Goal: Task Accomplishment & Management: Use online tool/utility

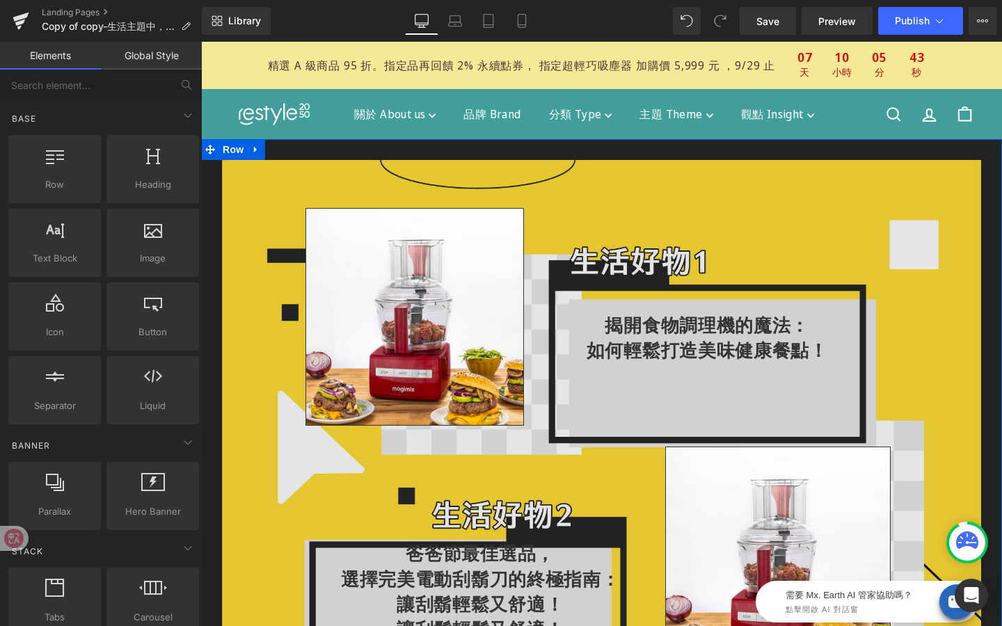
drag, startPoint x: 425, startPoint y: 352, endPoint x: 224, endPoint y: 310, distance: 205.4
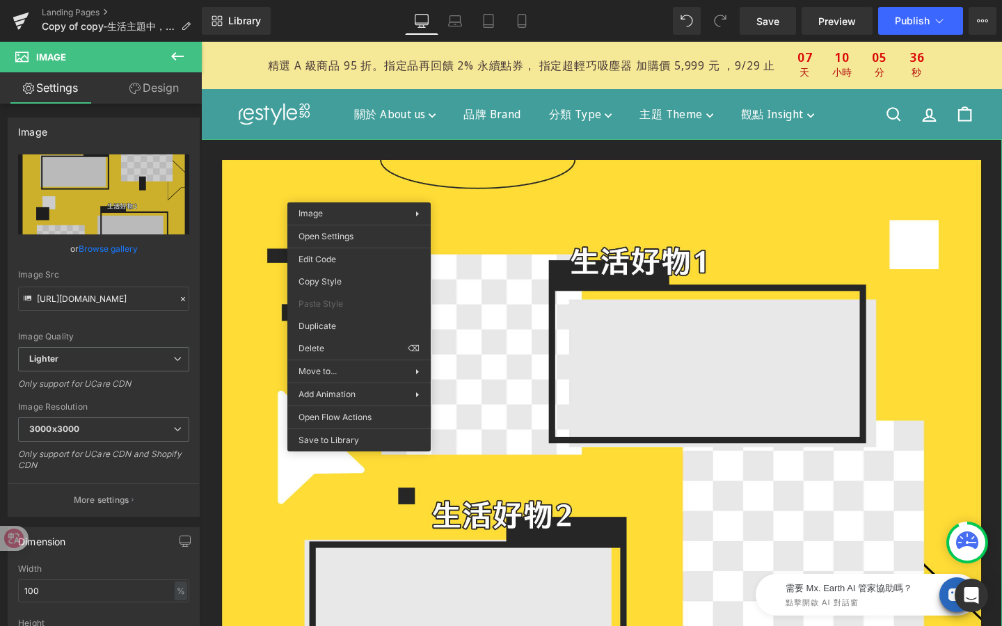
drag, startPoint x: 543, startPoint y: 394, endPoint x: 342, endPoint y: 352, distance: 205.4
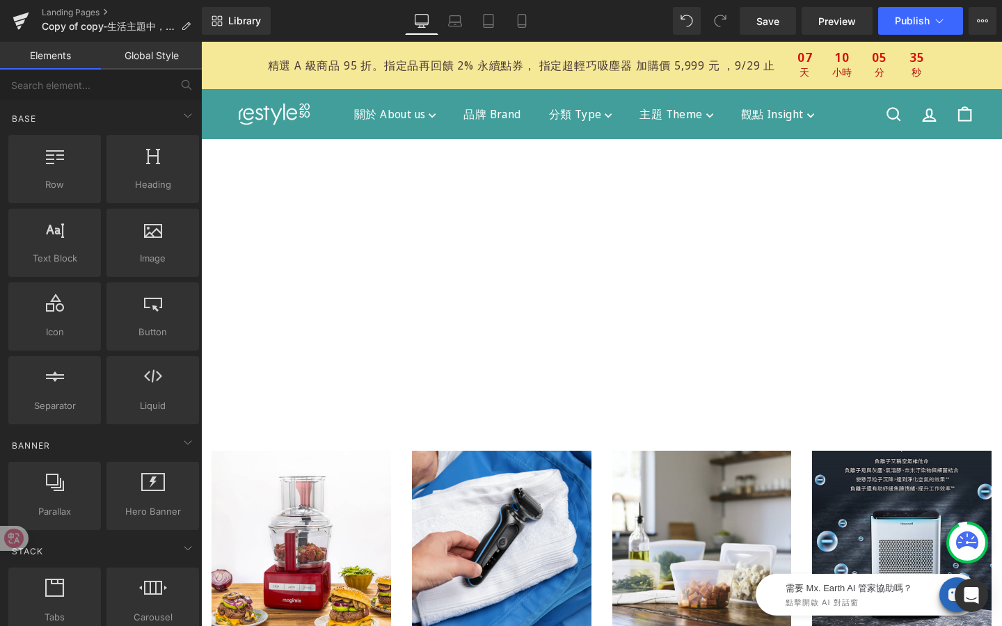
click at [267, 145] on div "Image 揭開食物調理機的魔法：如何輕鬆打造美味健康餐點！ Heading Row Row Image 爸爸節最佳選品，選擇完美電動刮鬍刀的終極指南：讓刮鬍…" at bounding box center [601, 513] width 801 height 748
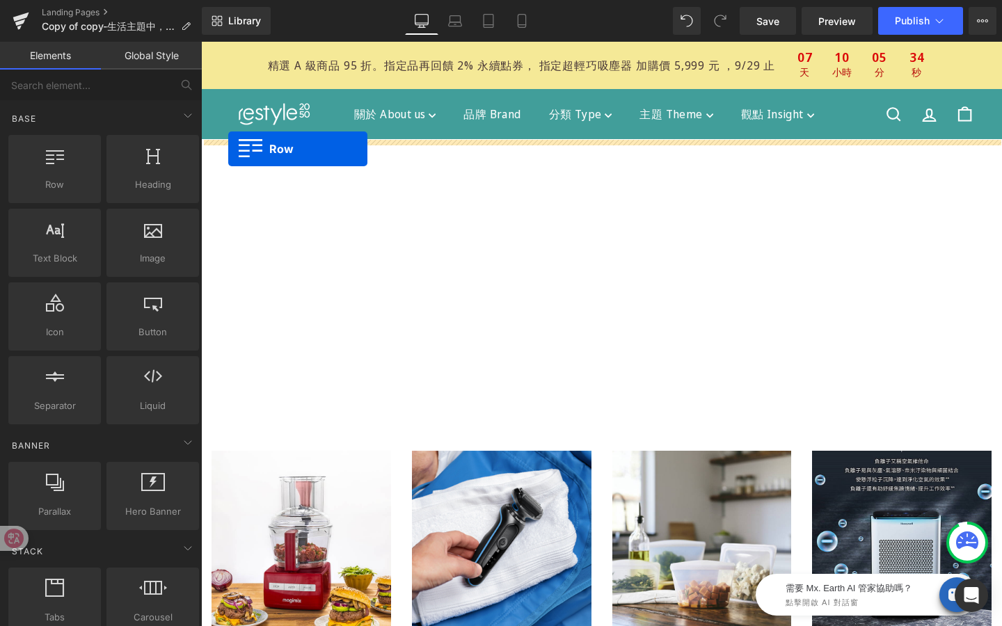
drag, startPoint x: 275, startPoint y: 206, endPoint x: 228, endPoint y: 149, distance: 73.7
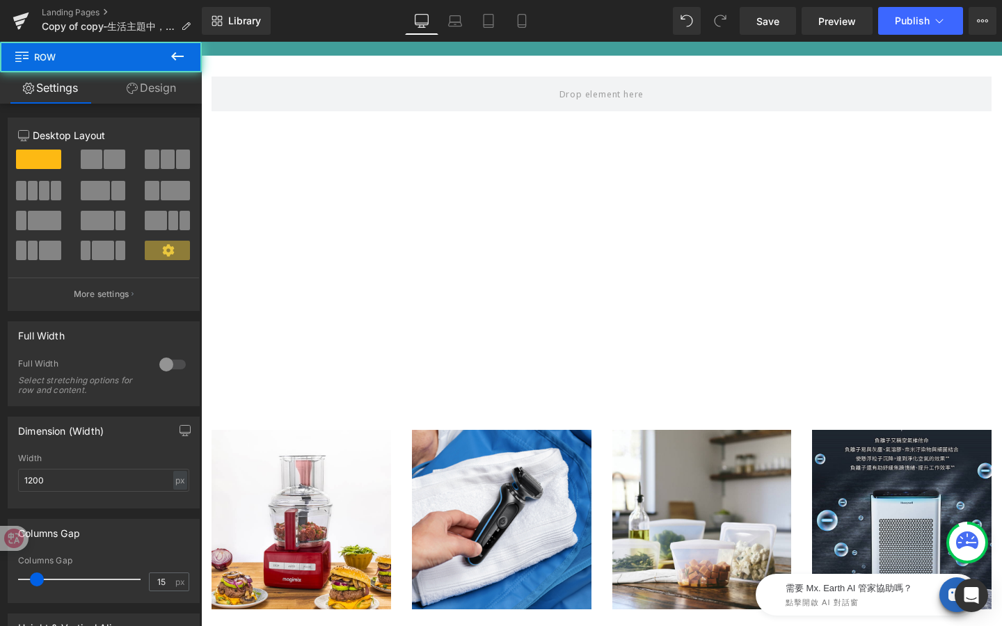
scroll to position [258, 0]
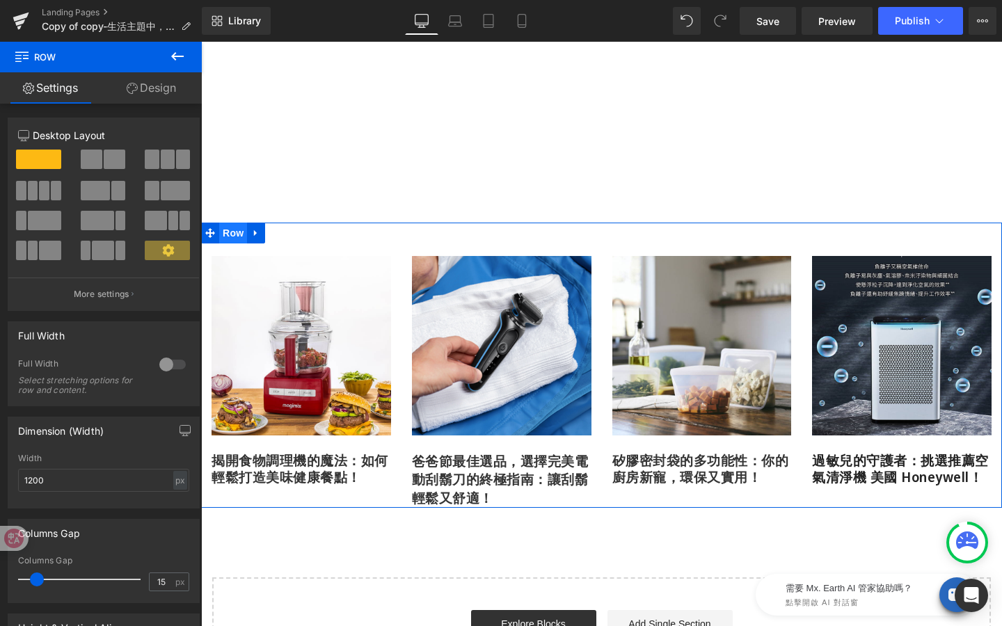
click at [234, 235] on span "Row" at bounding box center [233, 233] width 28 height 21
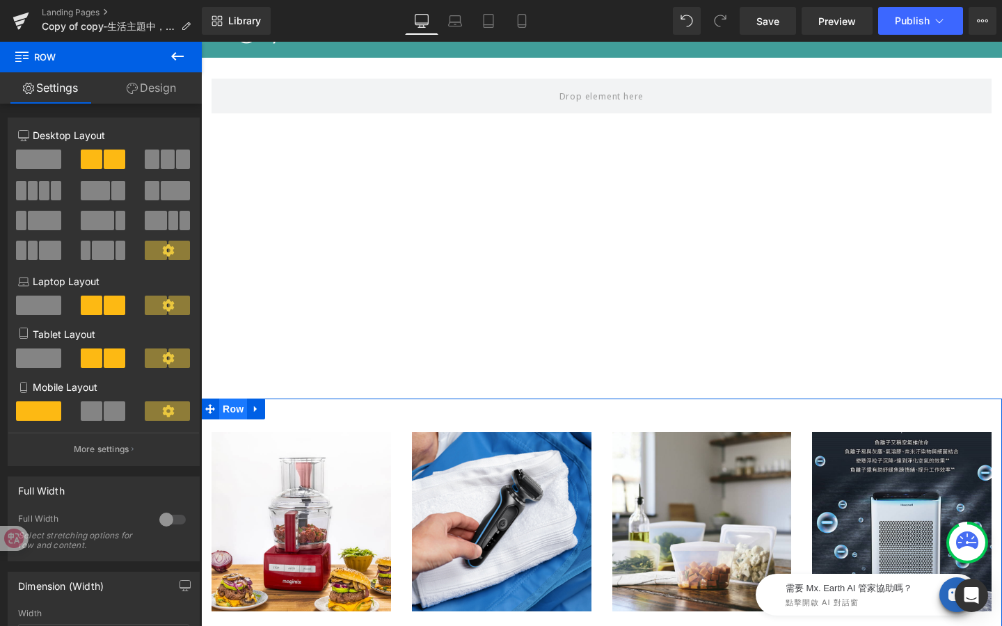
scroll to position [1, 0]
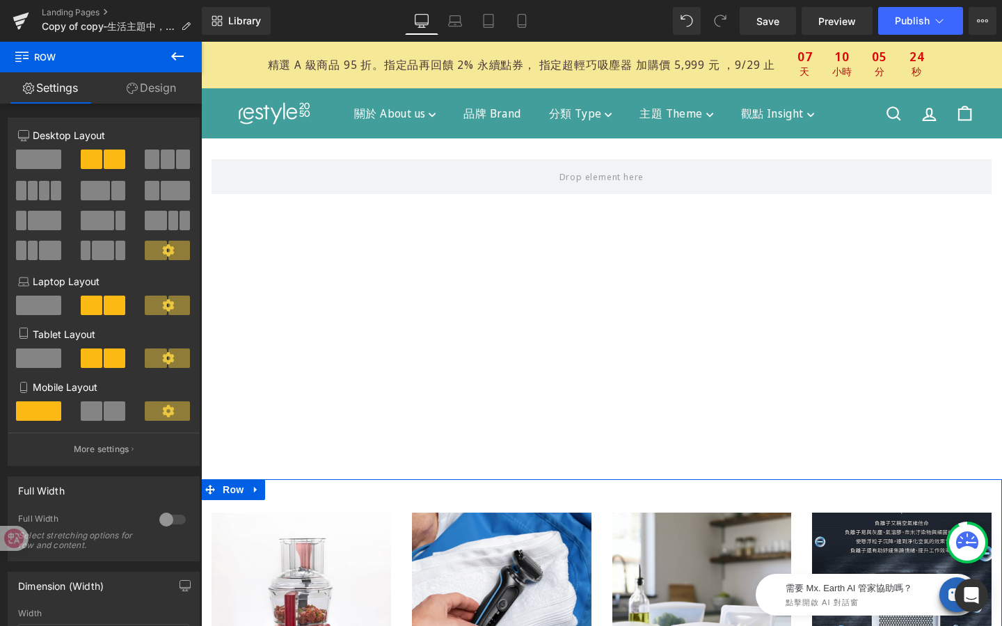
click at [156, 86] on link "Design" at bounding box center [151, 87] width 101 height 31
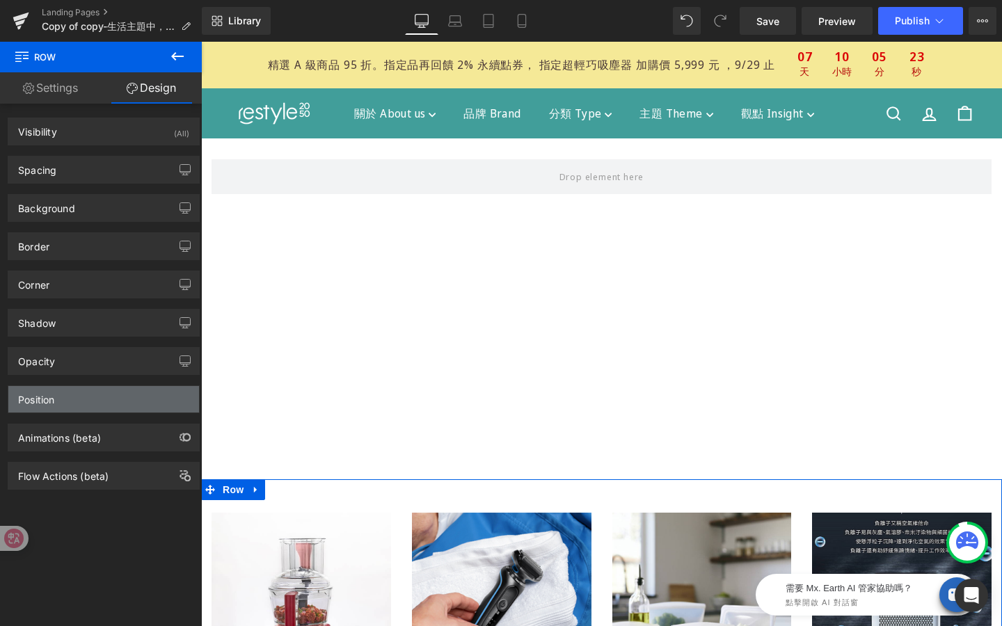
click at [113, 397] on div "Position" at bounding box center [103, 399] width 191 height 26
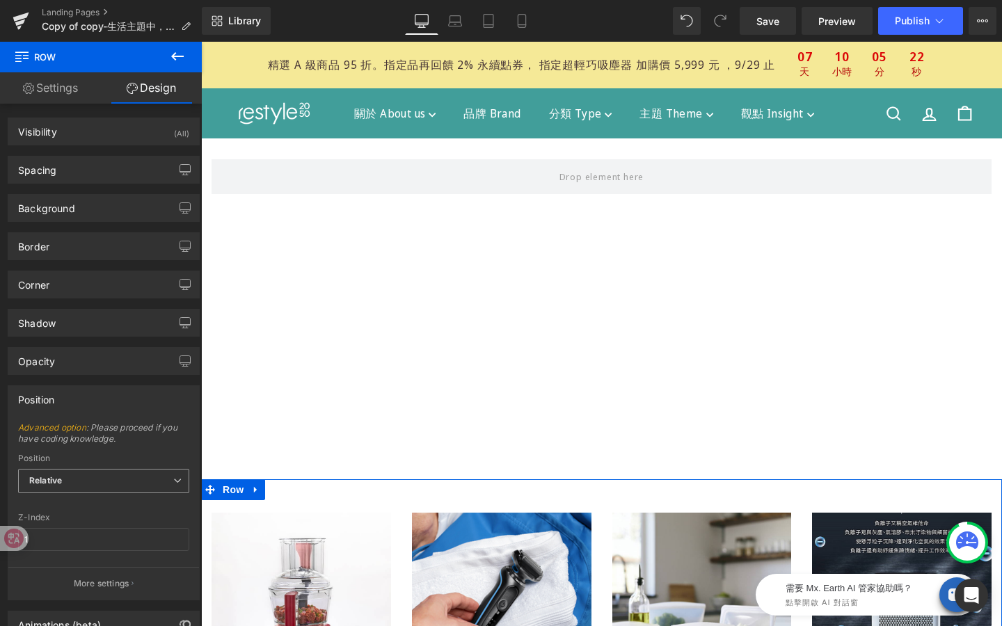
click at [101, 487] on span "Relative" at bounding box center [103, 481] width 171 height 24
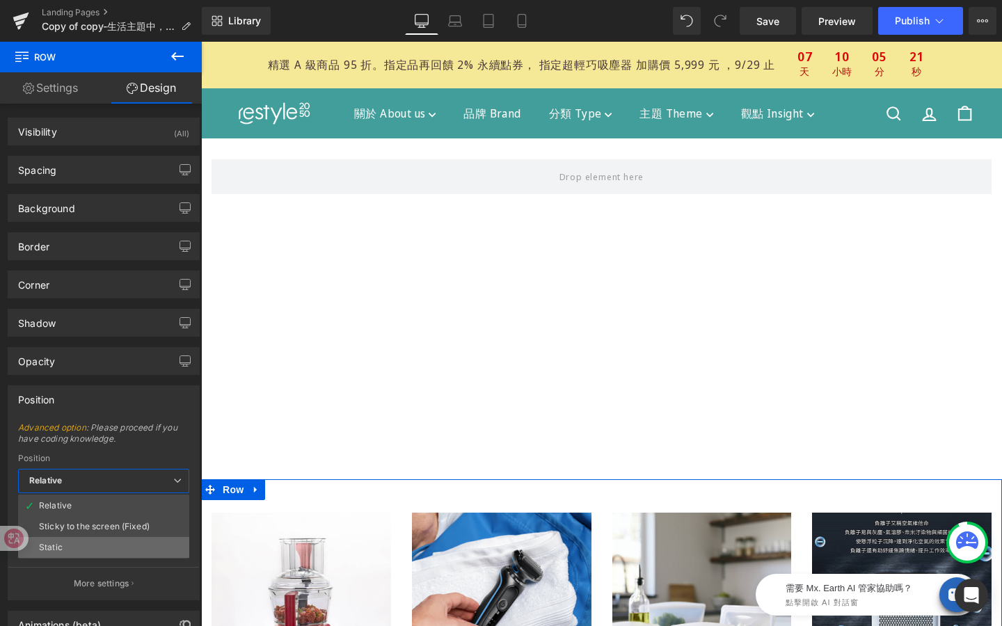
click at [97, 546] on li "Static" at bounding box center [103, 547] width 171 height 21
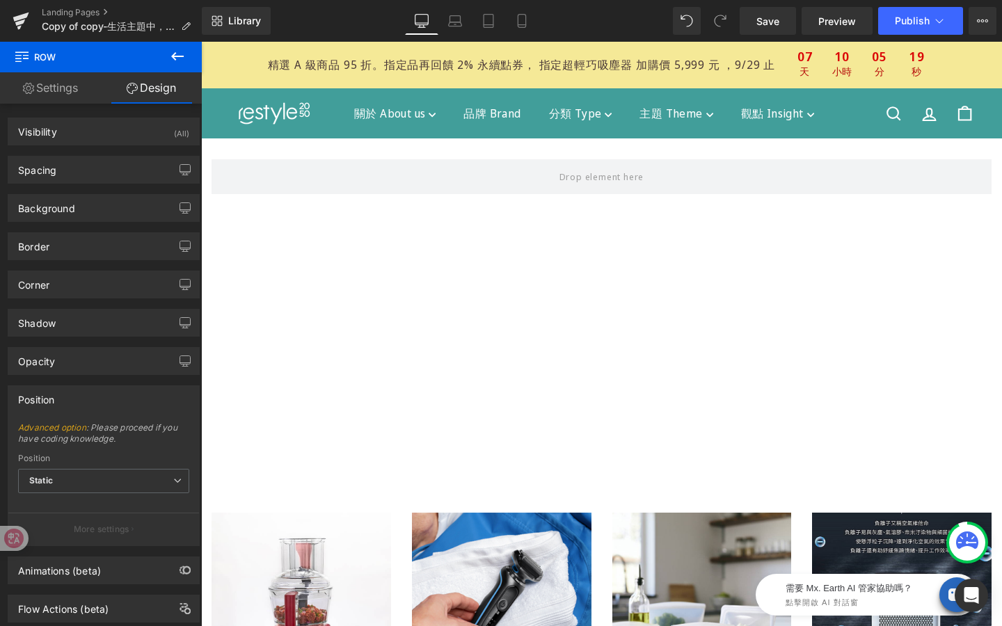
click at [171, 52] on icon at bounding box center [177, 56] width 17 height 17
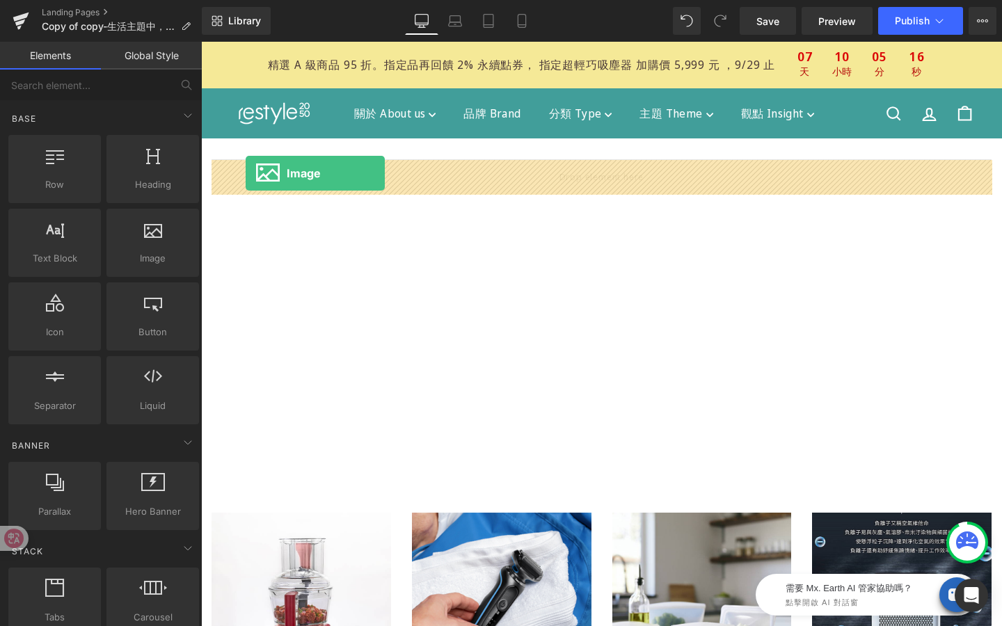
drag, startPoint x: 360, startPoint y: 287, endPoint x: 246, endPoint y: 173, distance: 160.9
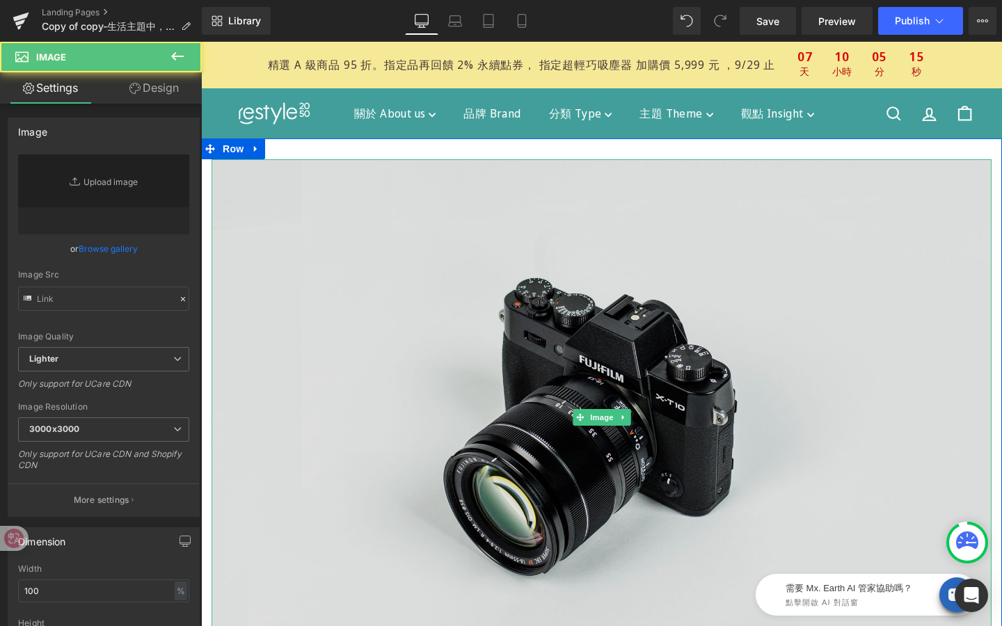
type input "//[DOMAIN_NAME][URL]"
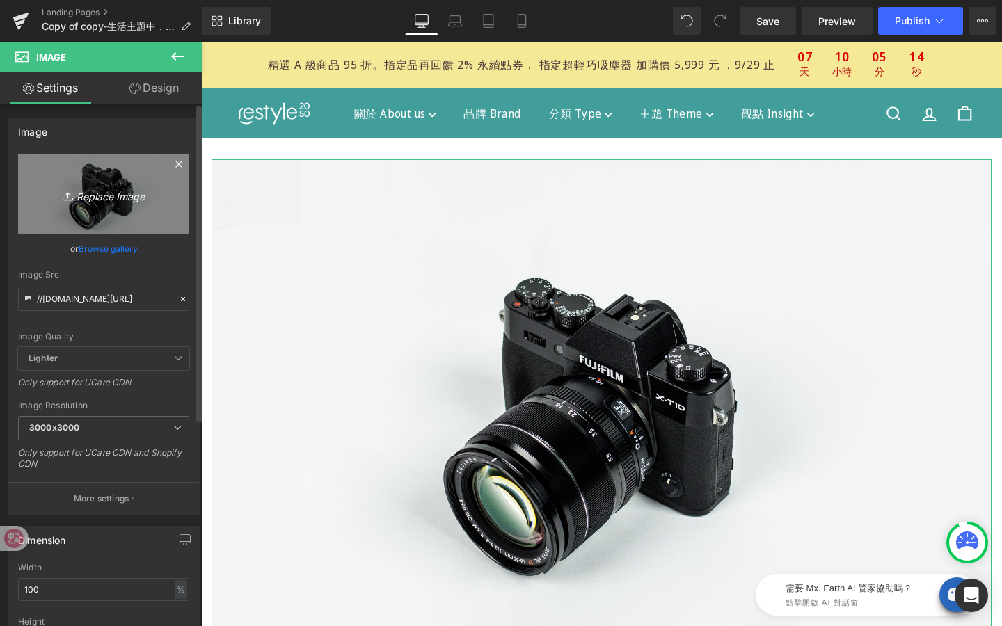
click at [118, 187] on icon "Replace Image" at bounding box center [103, 194] width 111 height 17
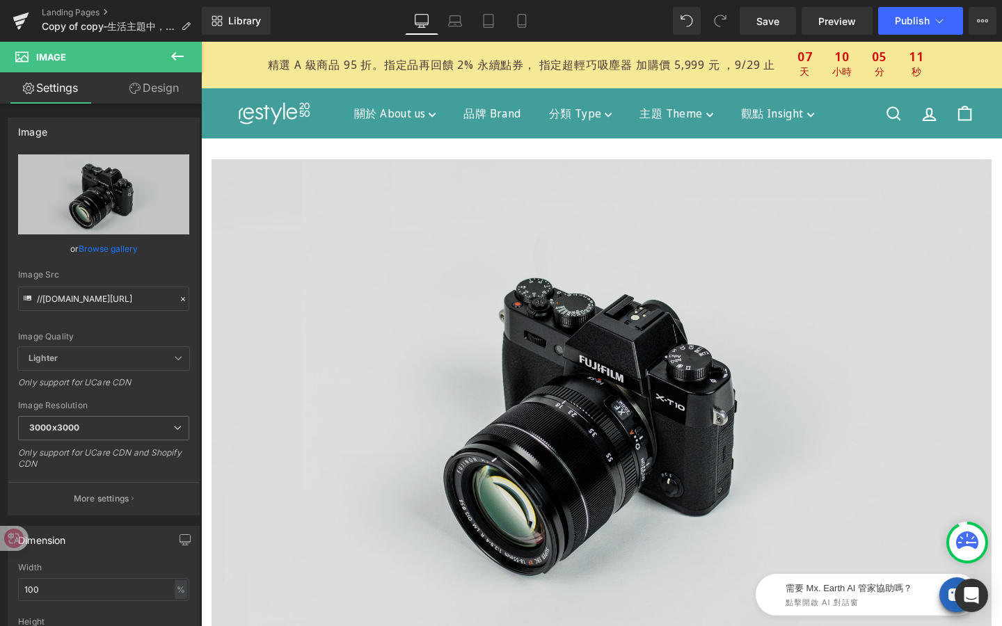
type input "C:\fakepath\01-banner.jpg"
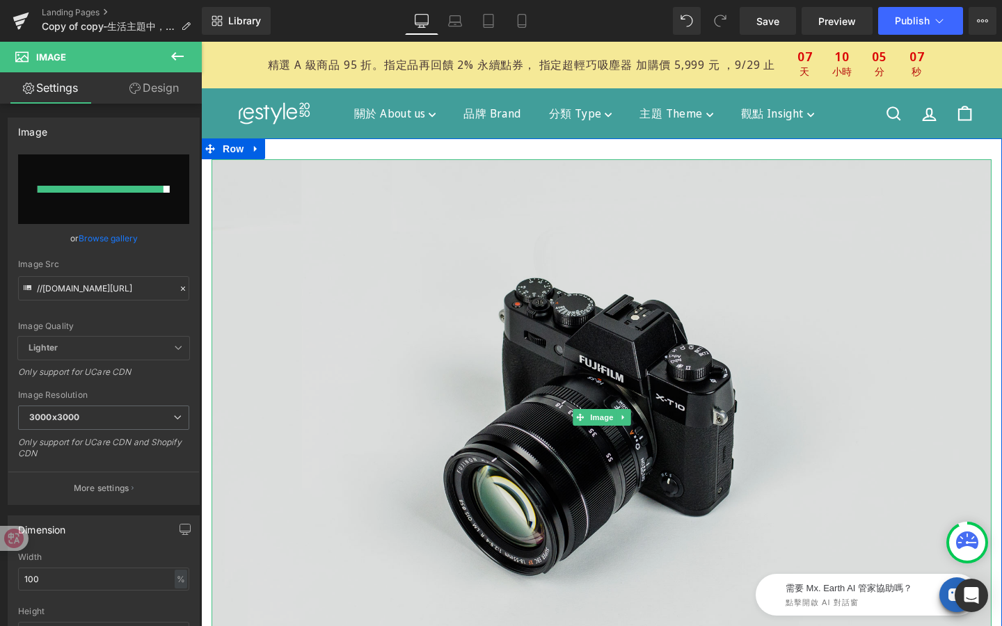
type input "[URL][DOMAIN_NAME]"
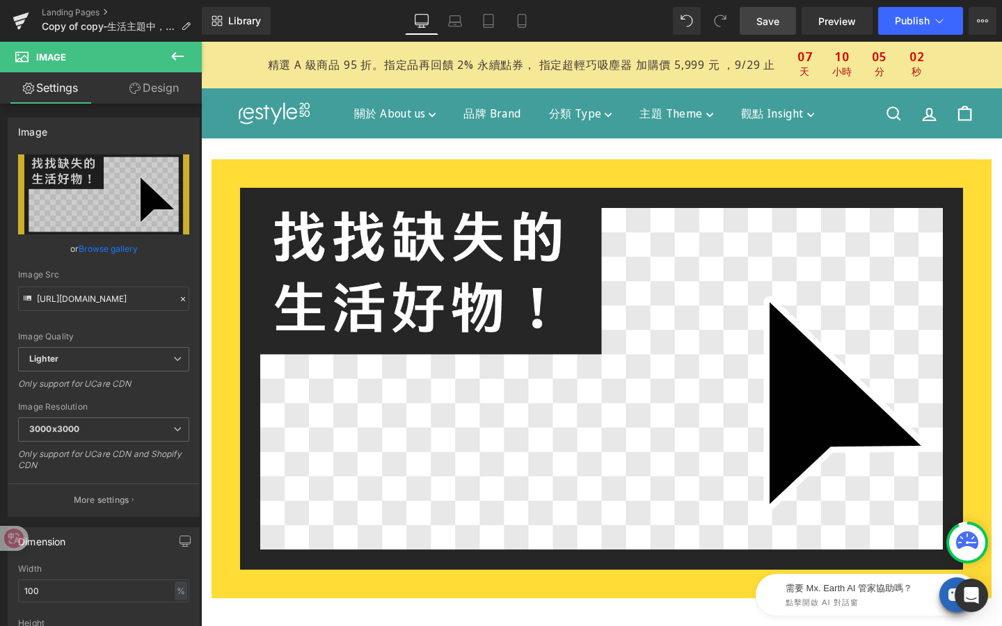
click at [768, 17] on span "Save" at bounding box center [768, 21] width 23 height 15
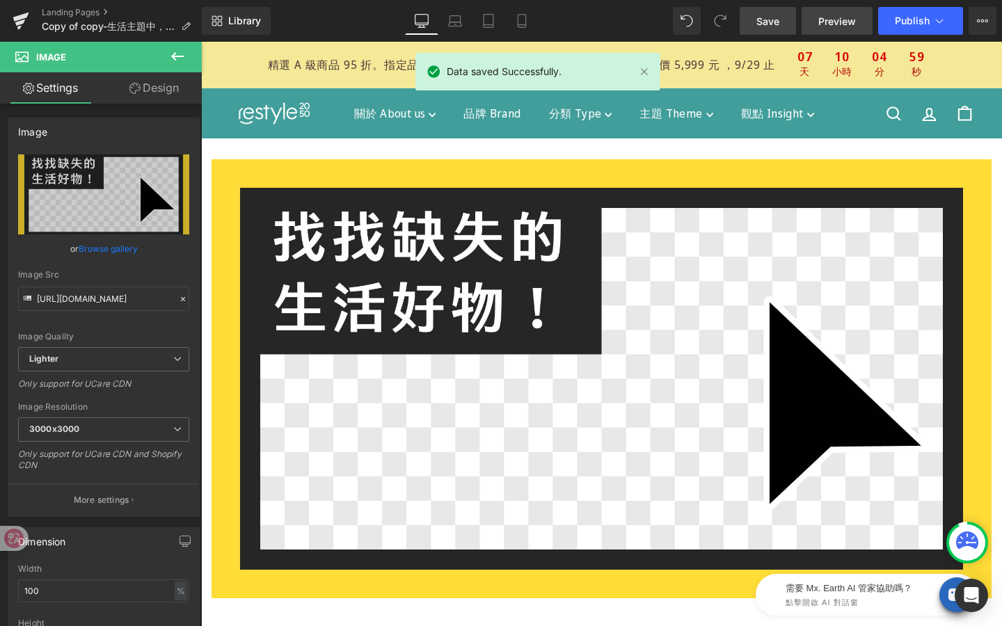
click at [830, 25] on span "Preview" at bounding box center [838, 21] width 38 height 15
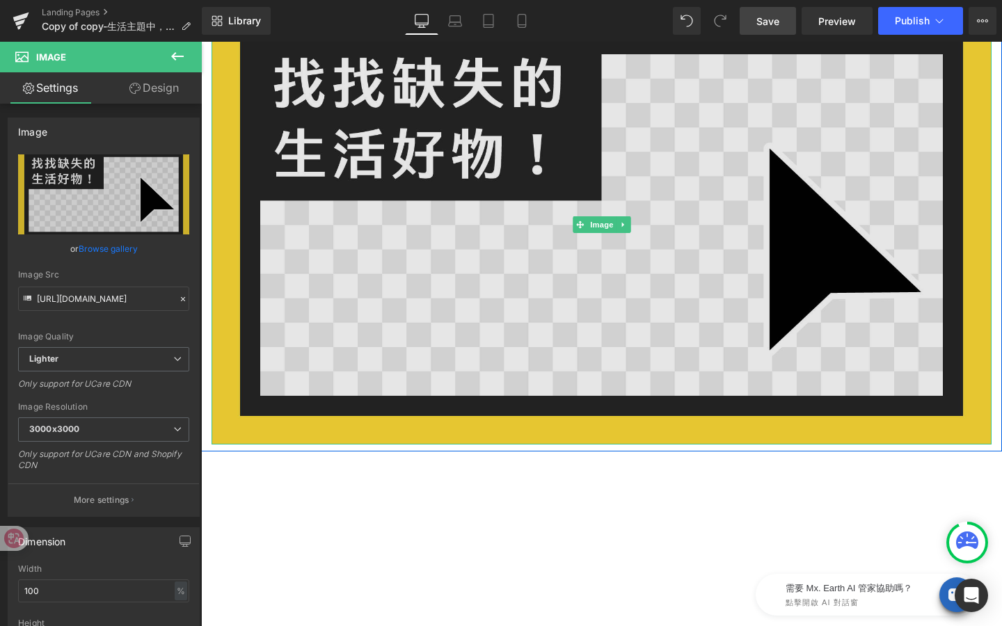
scroll to position [162, 0]
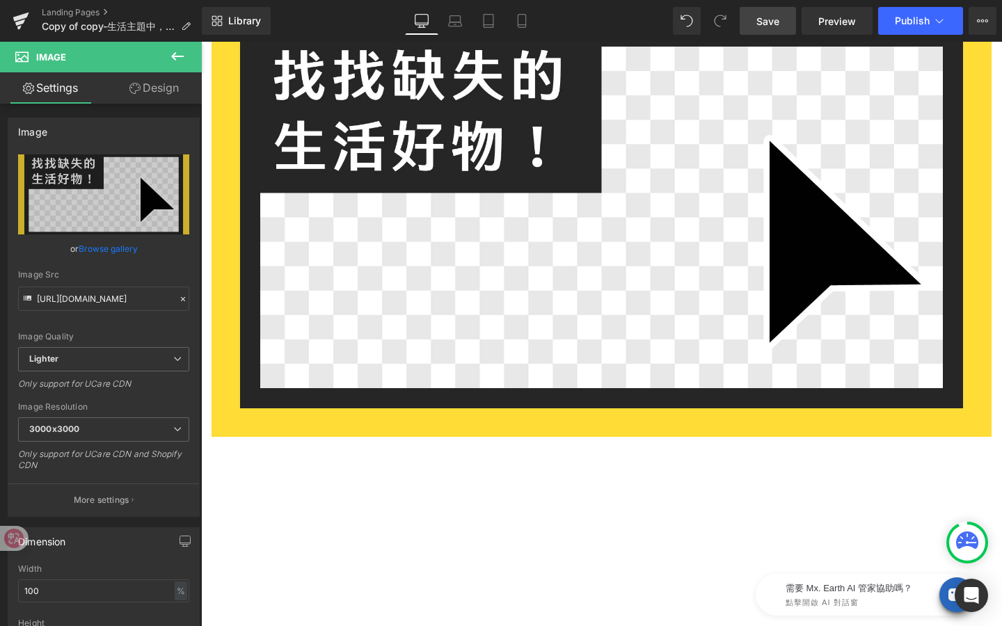
click at [183, 61] on icon at bounding box center [177, 56] width 17 height 17
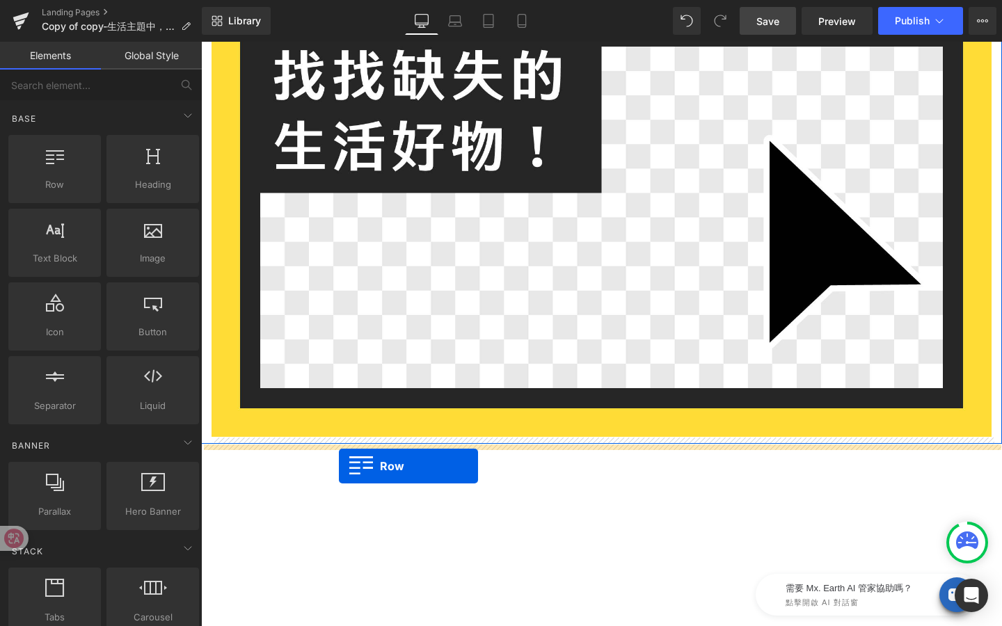
drag, startPoint x: 269, startPoint y: 227, endPoint x: 338, endPoint y: 466, distance: 249.2
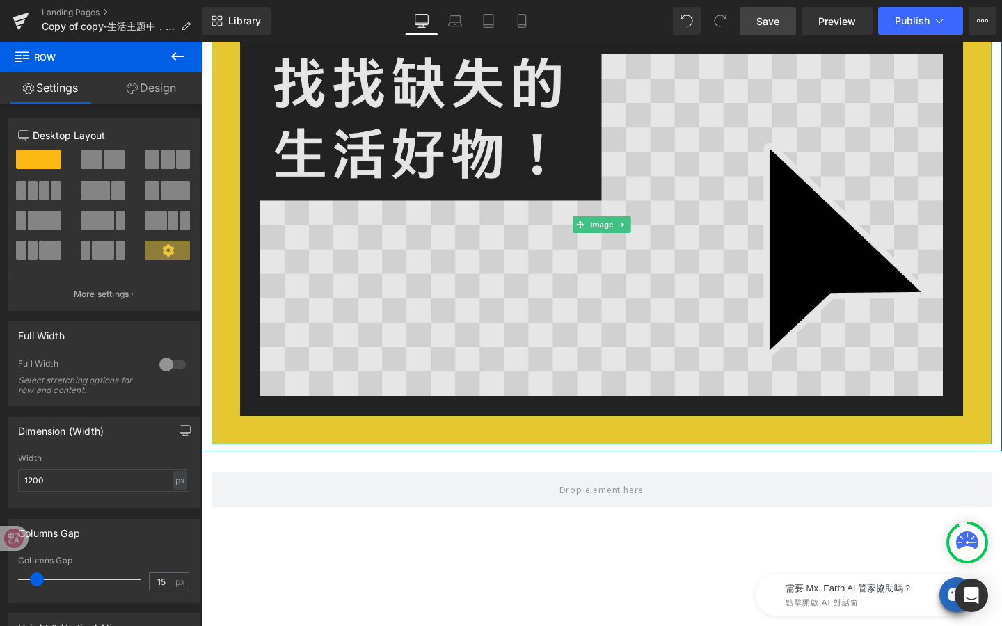
scroll to position [177, 0]
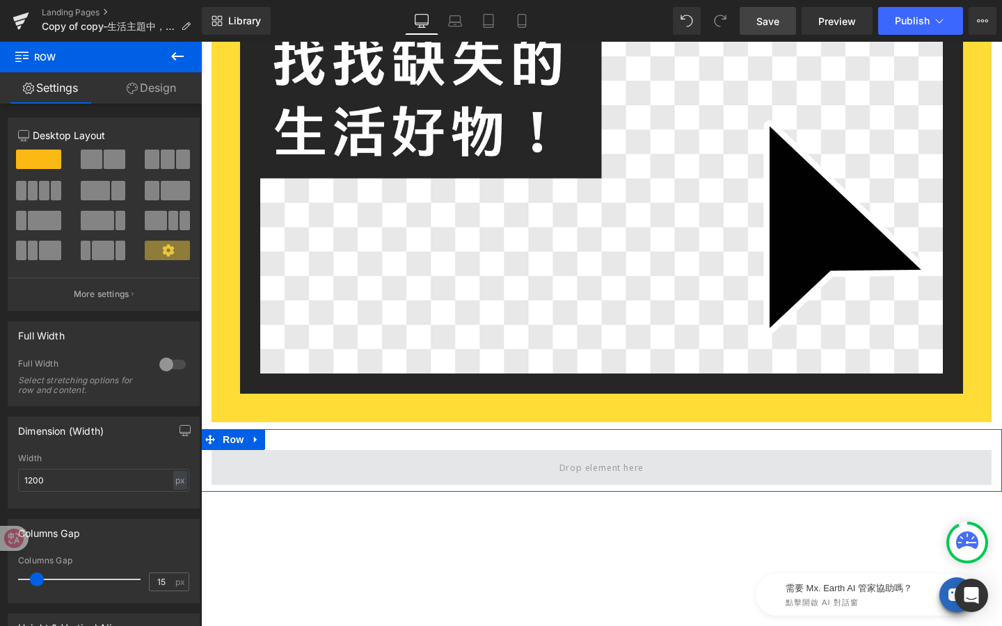
click at [395, 464] on span at bounding box center [602, 467] width 780 height 35
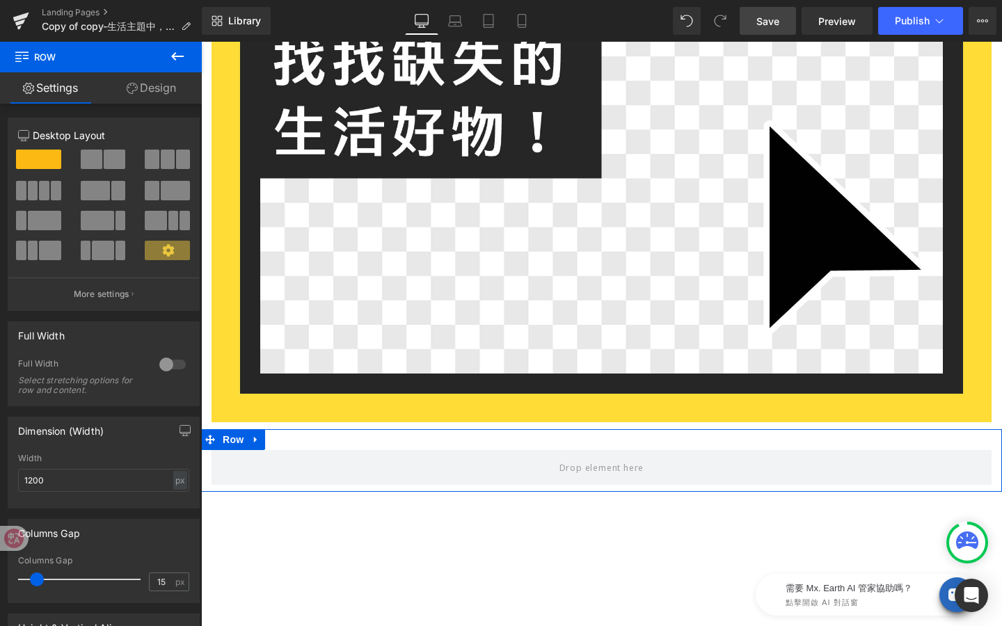
click at [167, 89] on link "Design" at bounding box center [151, 87] width 101 height 31
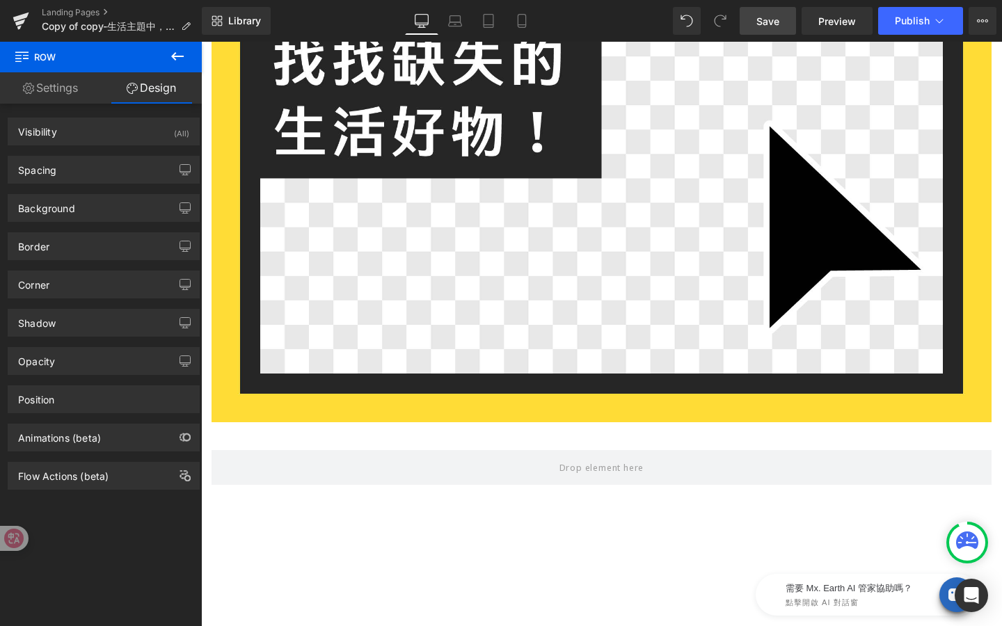
click at [182, 50] on icon at bounding box center [177, 56] width 17 height 17
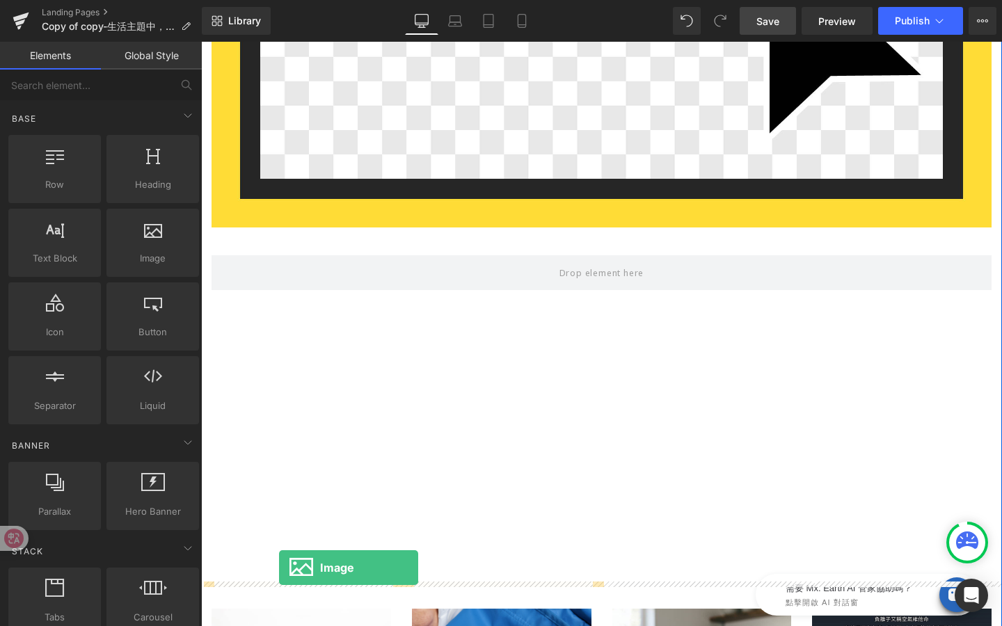
scroll to position [427, 0]
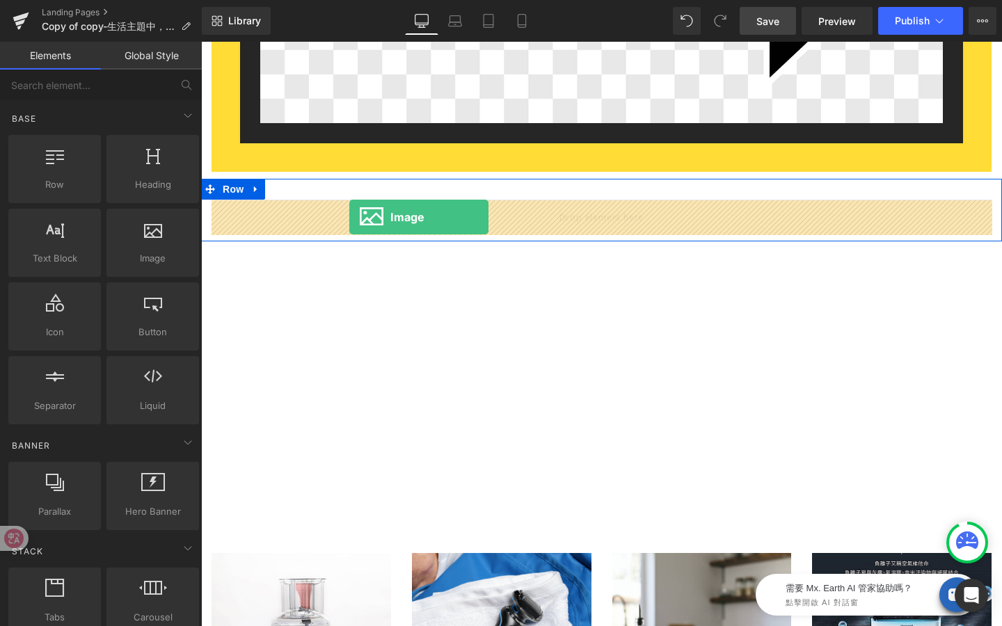
drag, startPoint x: 375, startPoint y: 299, endPoint x: 349, endPoint y: 217, distance: 85.4
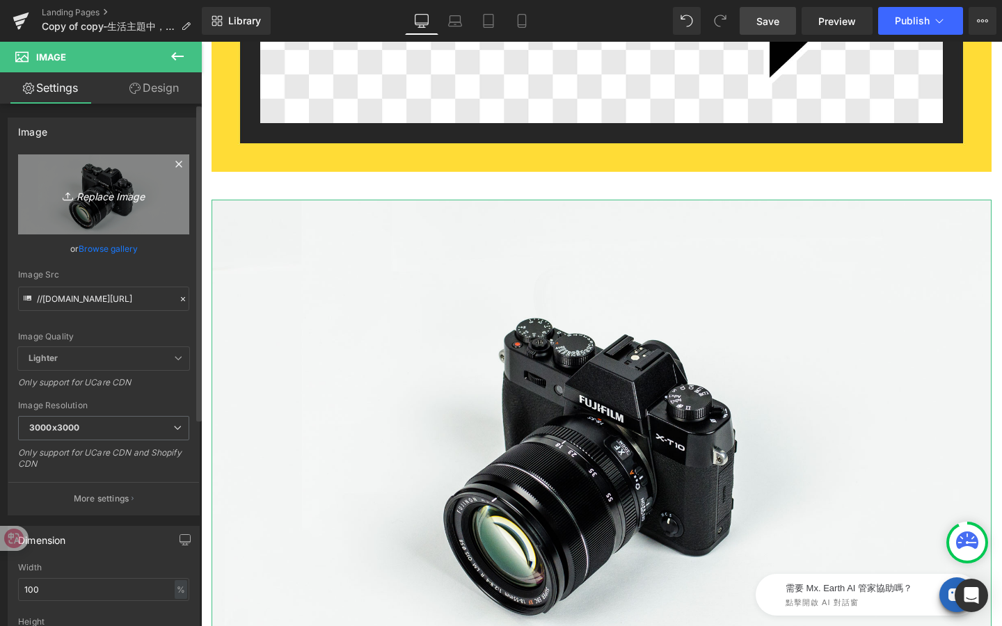
click at [102, 209] on link "Replace Image" at bounding box center [103, 195] width 171 height 80
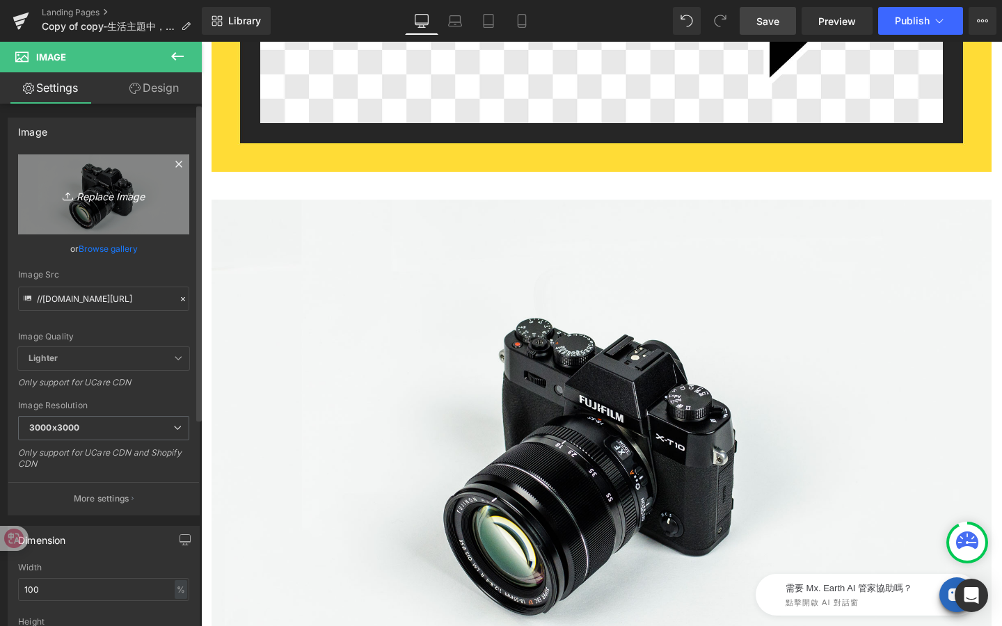
type input "C:\fakepath\06test.jpg"
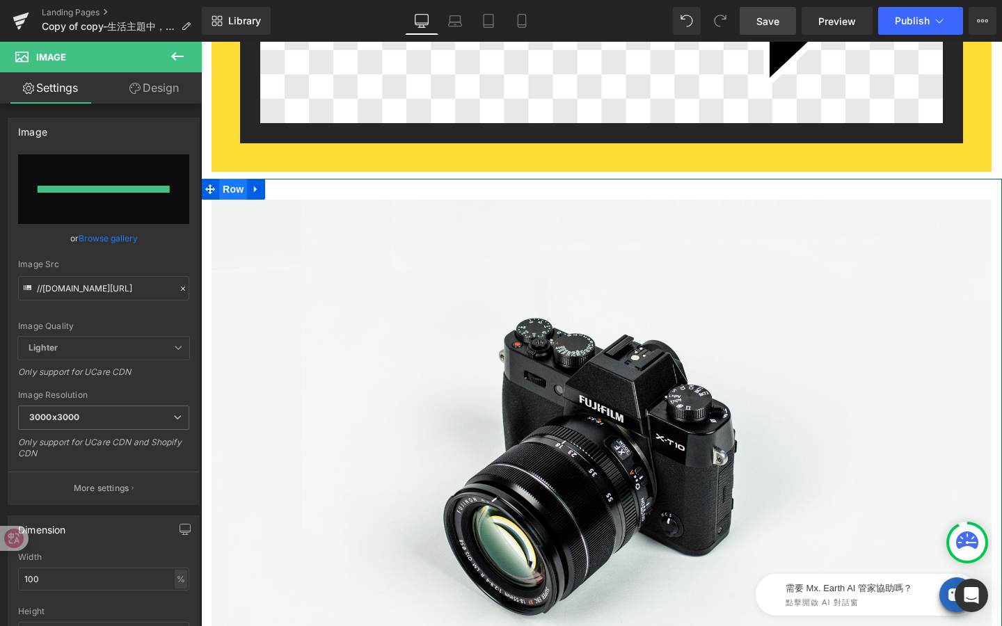
type input "[URL][DOMAIN_NAME]"
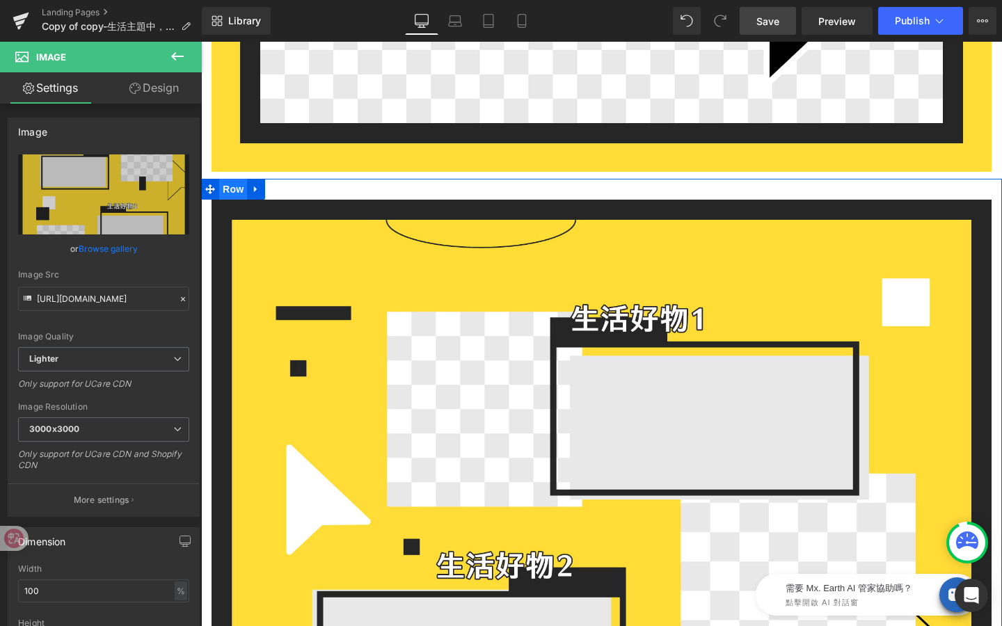
click at [232, 189] on span "Row" at bounding box center [233, 189] width 28 height 21
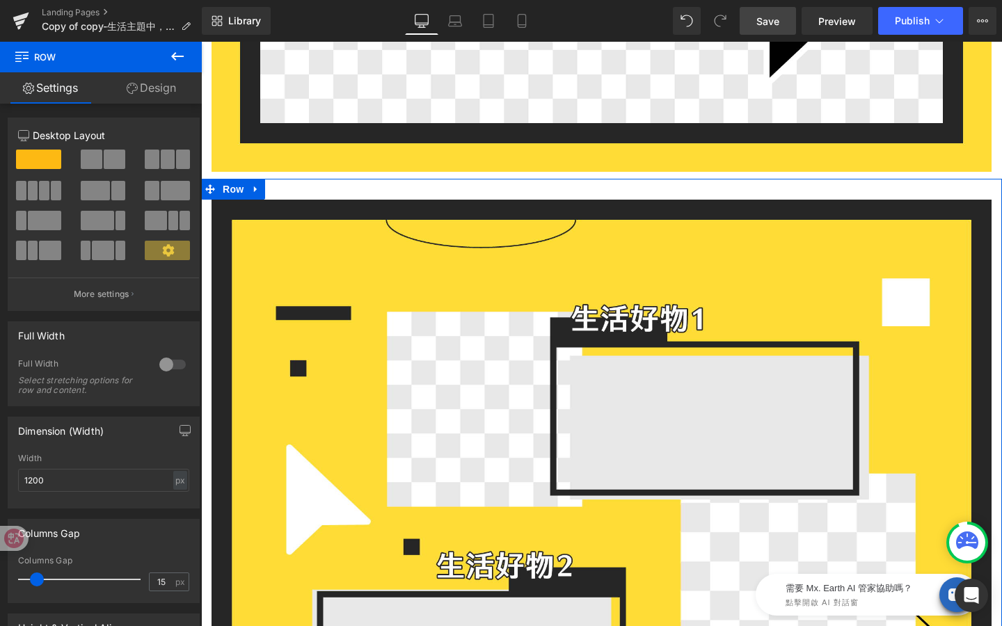
click at [164, 94] on link "Design" at bounding box center [151, 87] width 101 height 31
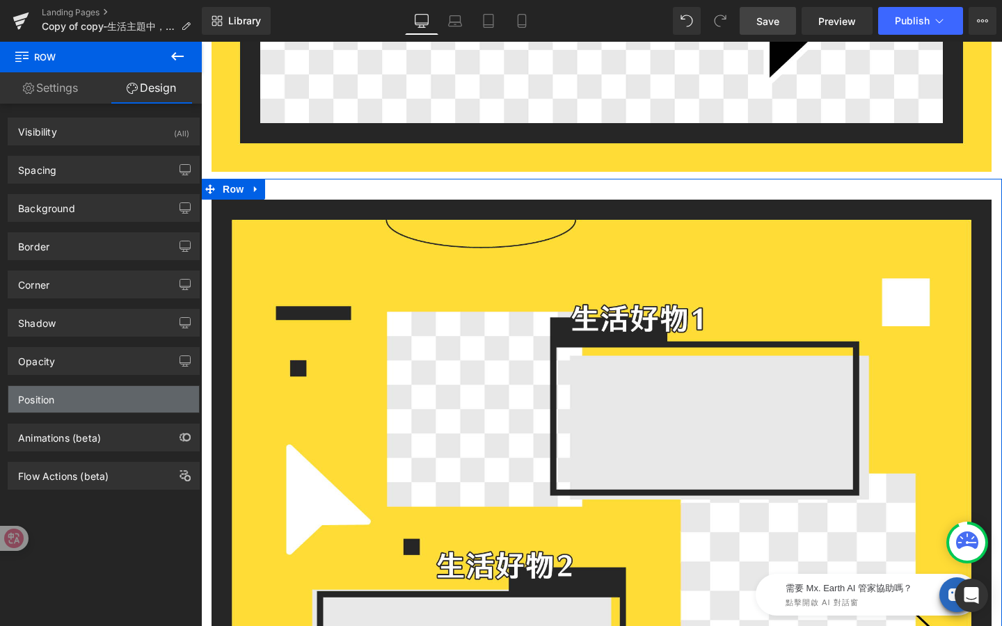
click at [100, 398] on div "Position" at bounding box center [103, 399] width 191 height 26
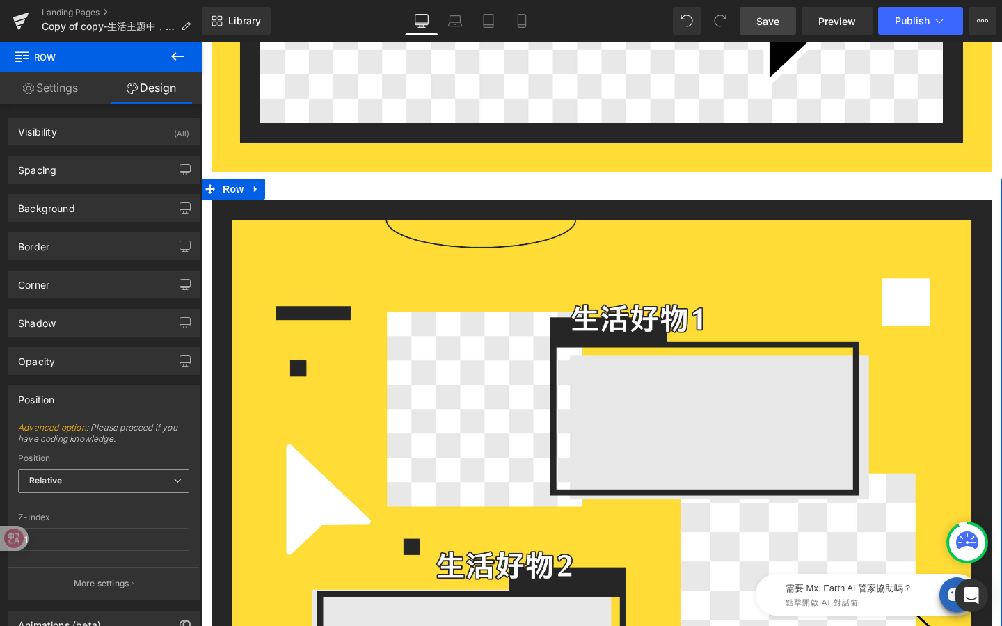
click at [104, 482] on span "Relative" at bounding box center [103, 481] width 171 height 24
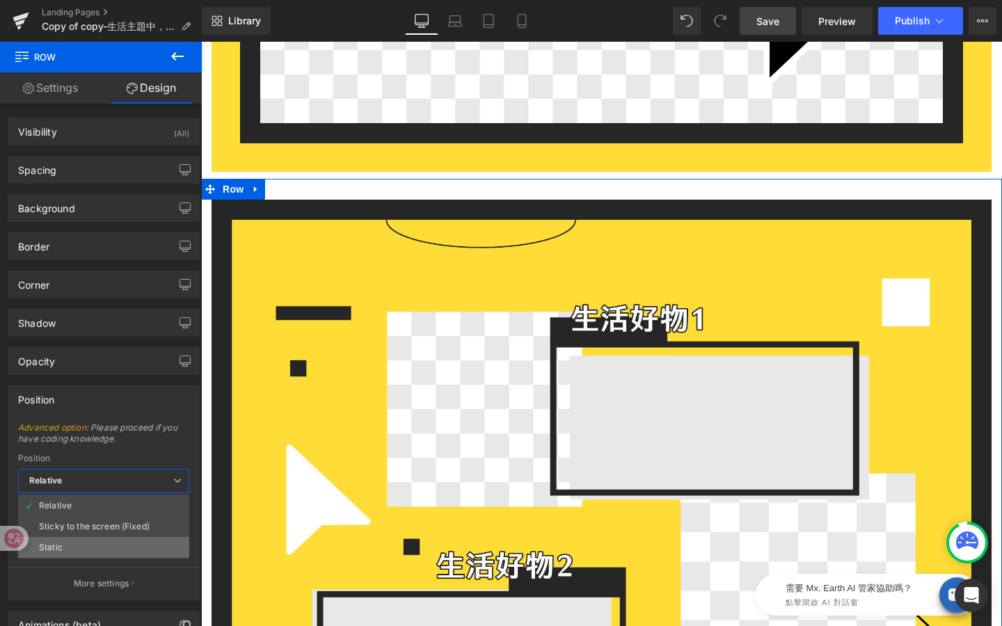
click at [101, 546] on li "Static" at bounding box center [103, 547] width 171 height 21
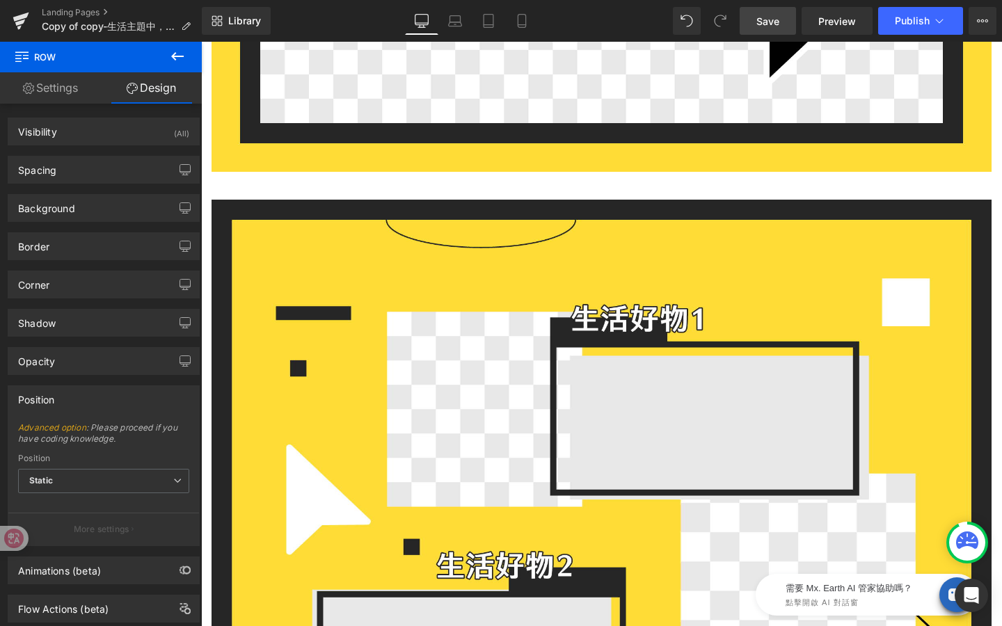
click at [779, 16] on span "Save" at bounding box center [768, 21] width 23 height 15
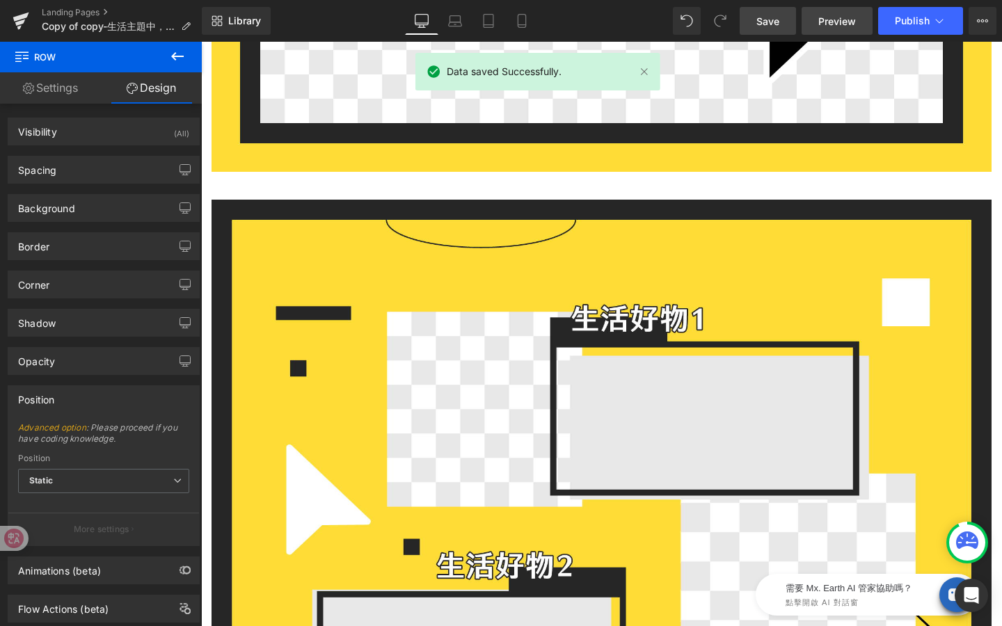
click at [839, 19] on span "Preview" at bounding box center [838, 21] width 38 height 15
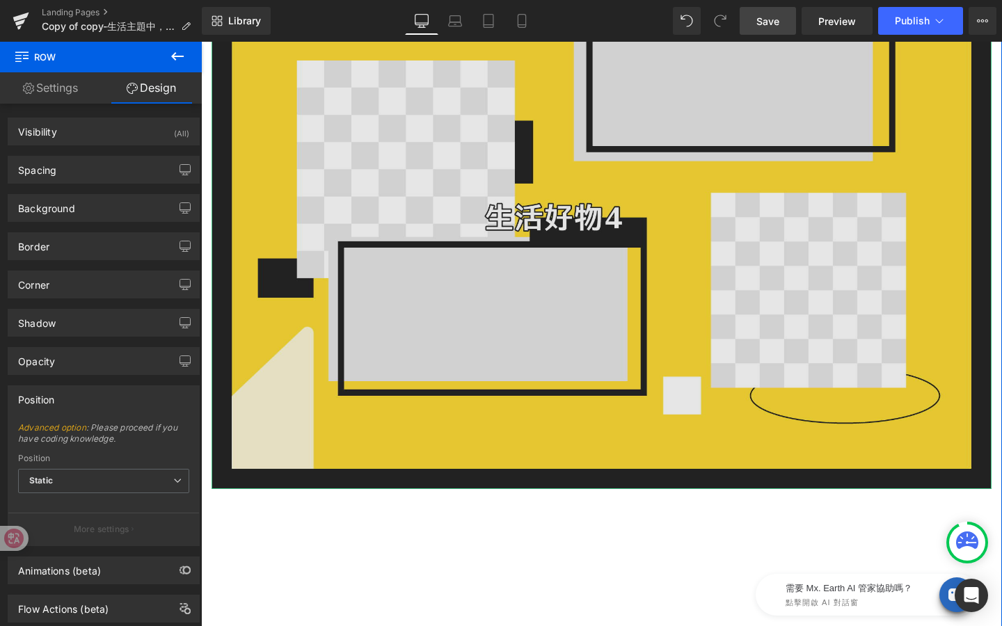
scroll to position [1277, 0]
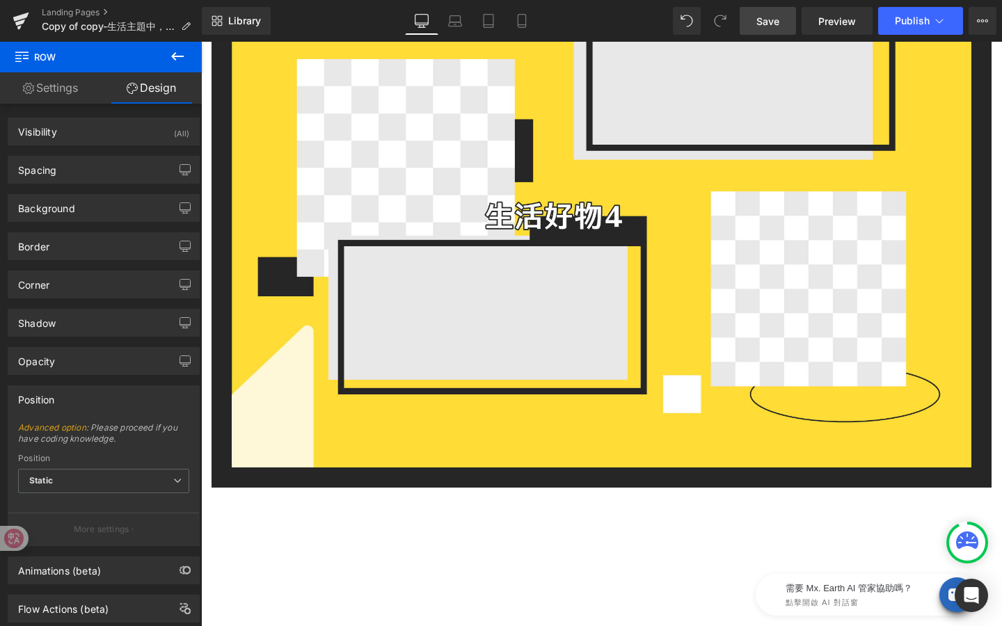
click at [176, 61] on icon at bounding box center [177, 56] width 17 height 17
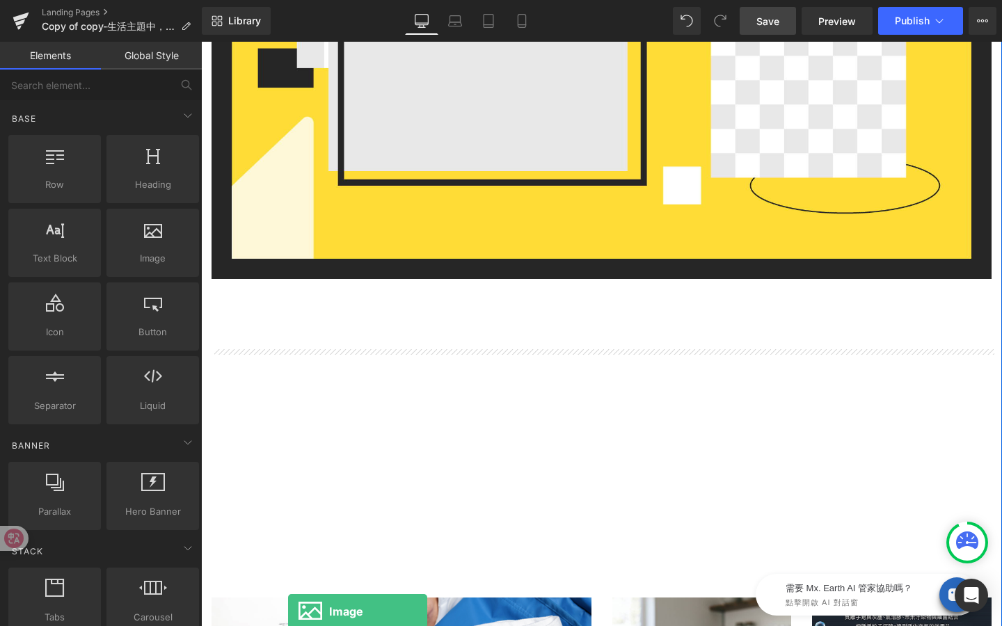
scroll to position [1513, 0]
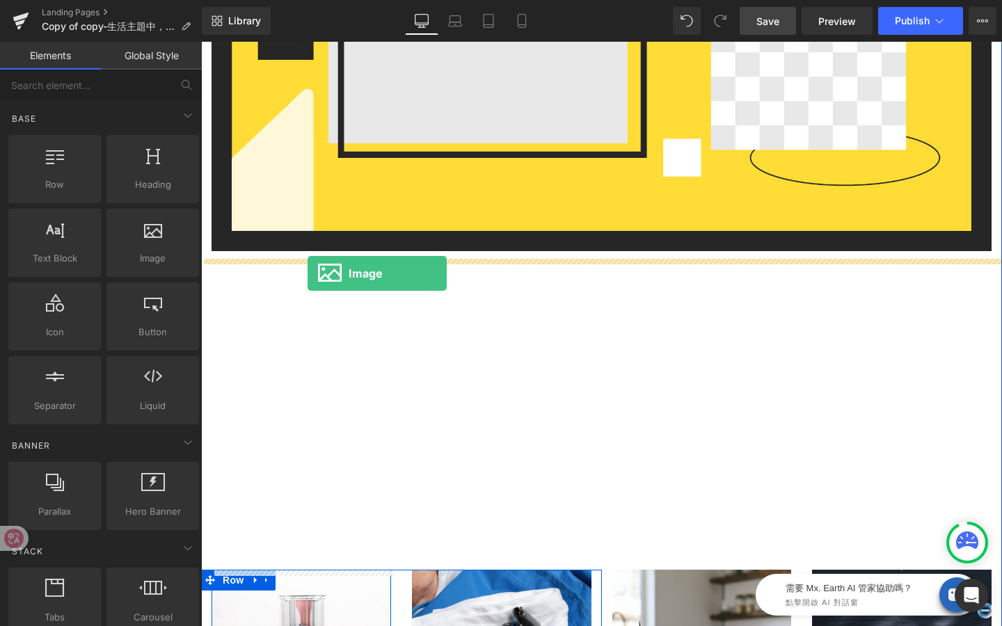
drag, startPoint x: 363, startPoint y: 281, endPoint x: 308, endPoint y: 274, distance: 56.1
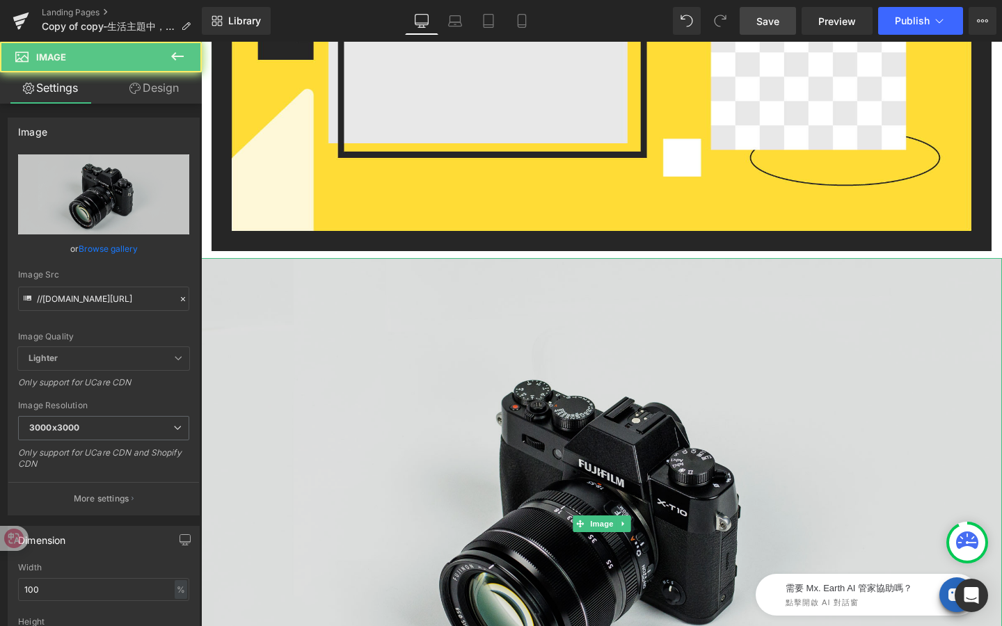
click at [313, 305] on img at bounding box center [601, 523] width 801 height 531
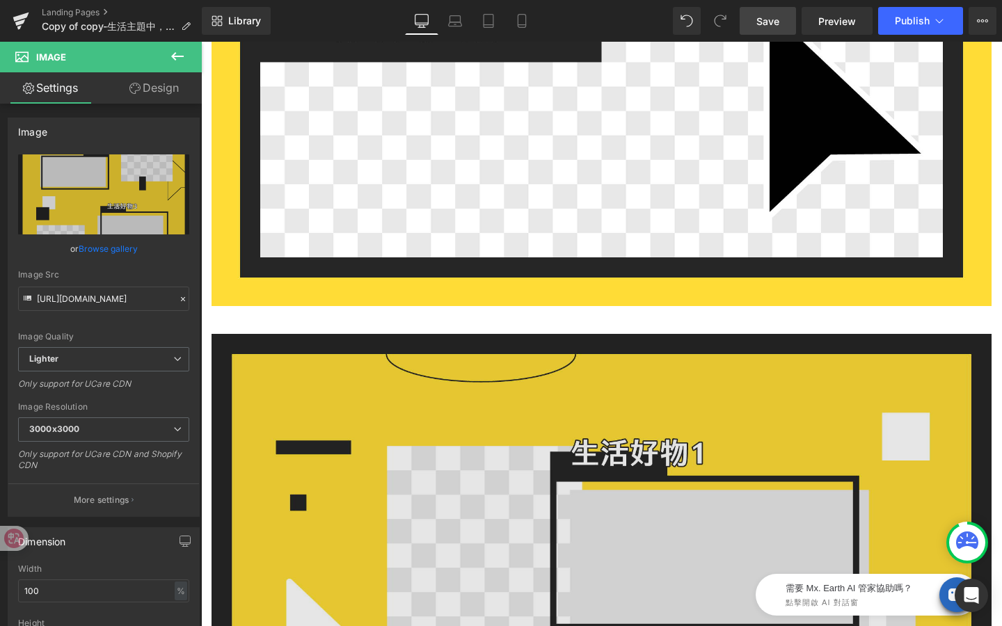
scroll to position [274, 0]
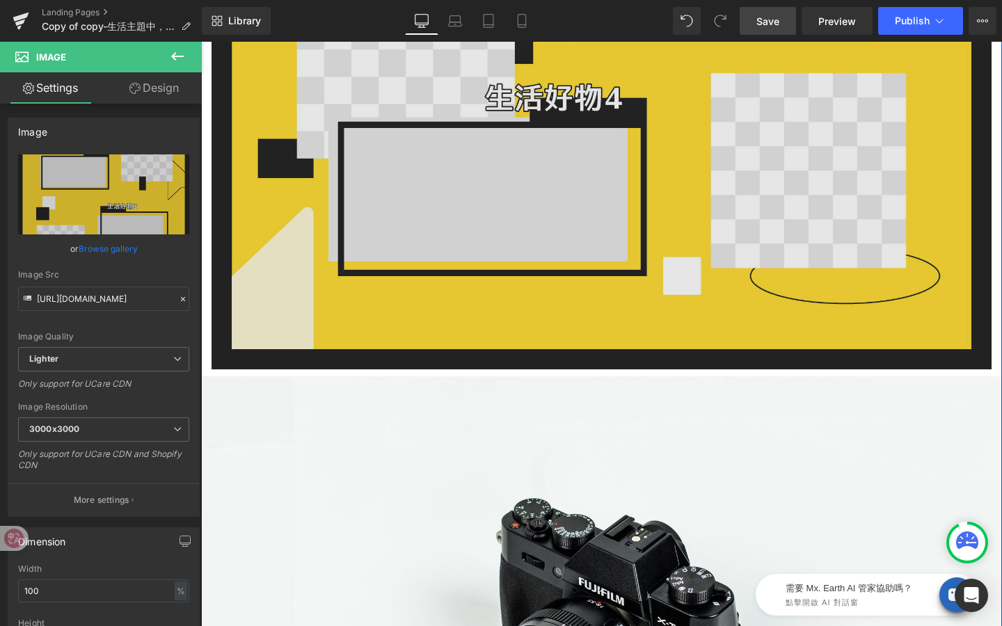
scroll to position [1389, 0]
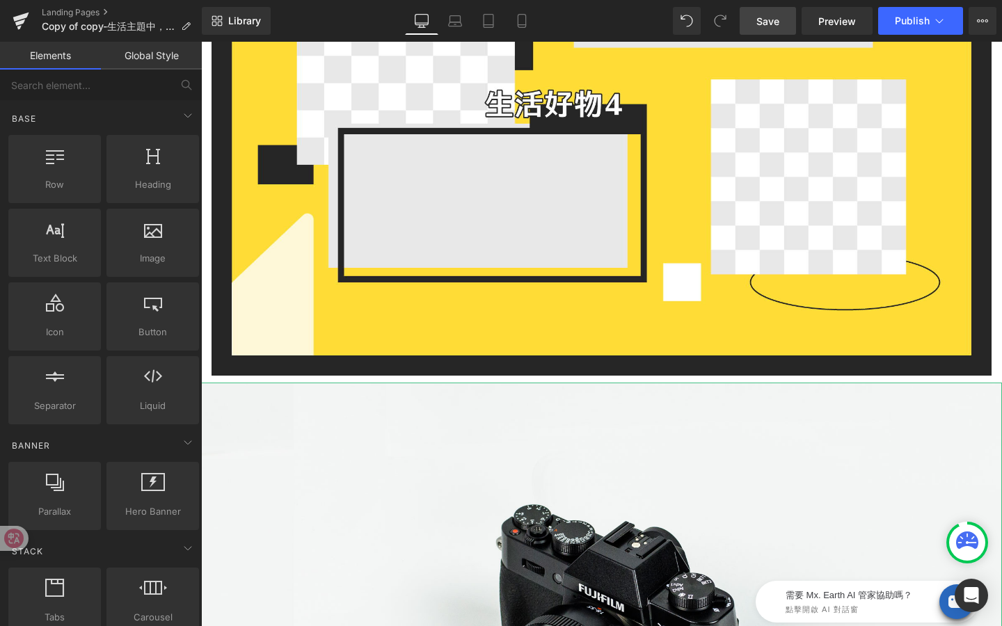
drag, startPoint x: 539, startPoint y: 560, endPoint x: 338, endPoint y: 519, distance: 205.4
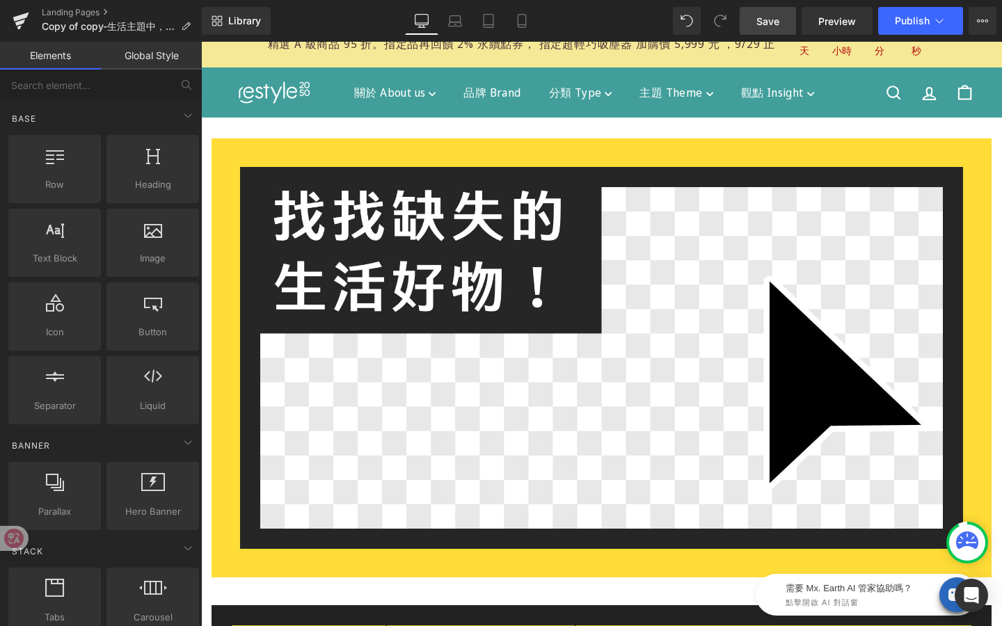
scroll to position [24, 0]
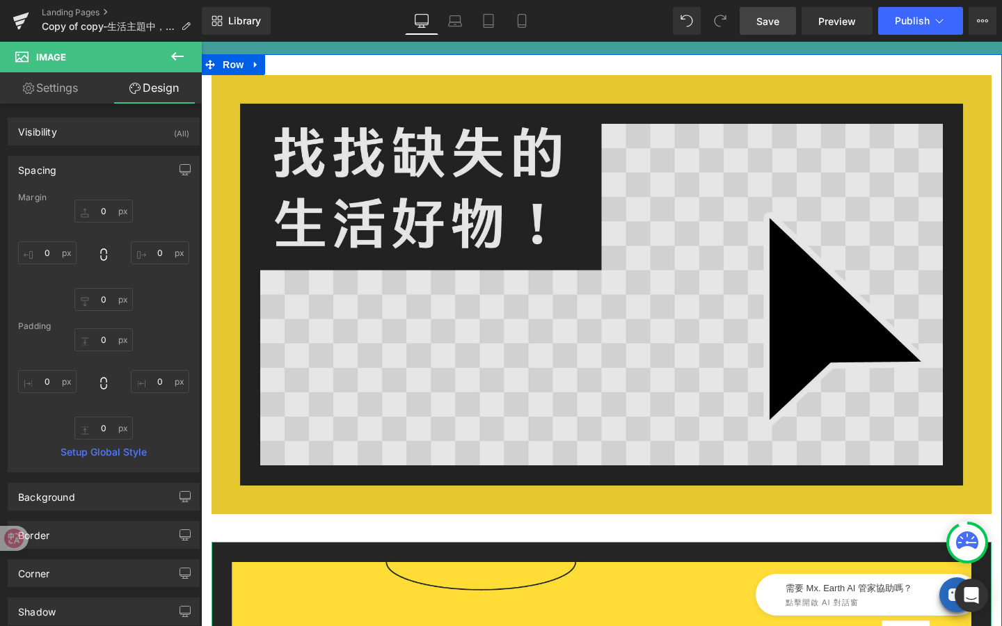
scroll to position [0, 0]
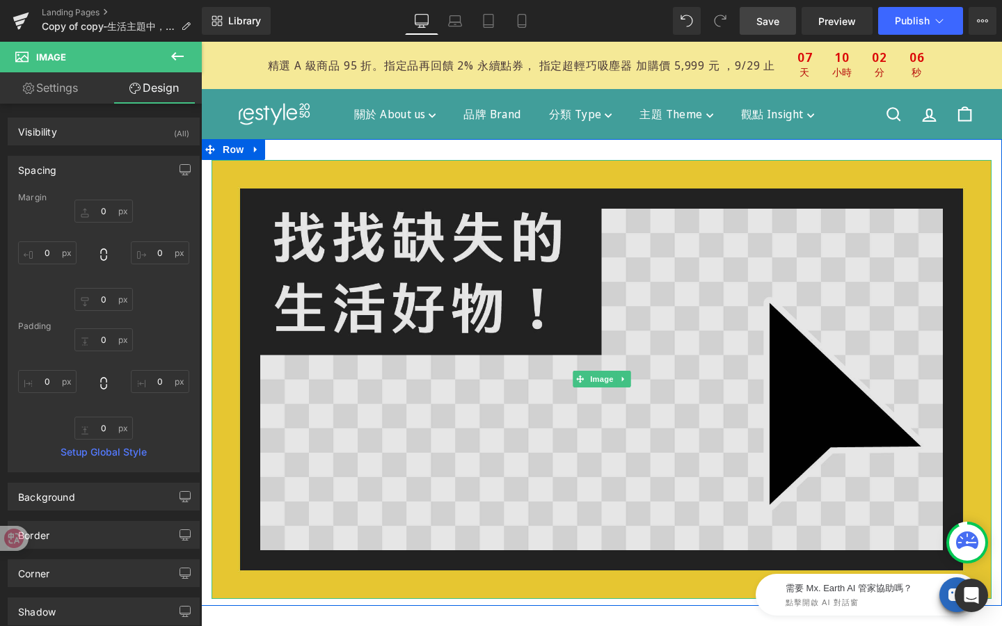
click at [272, 458] on img at bounding box center [602, 379] width 780 height 439
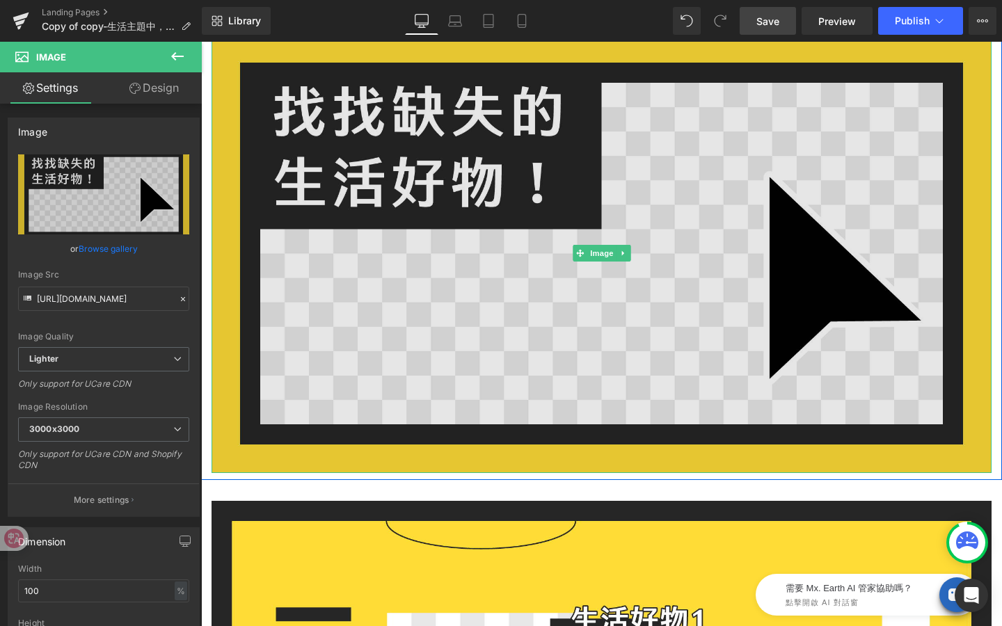
scroll to position [142, 0]
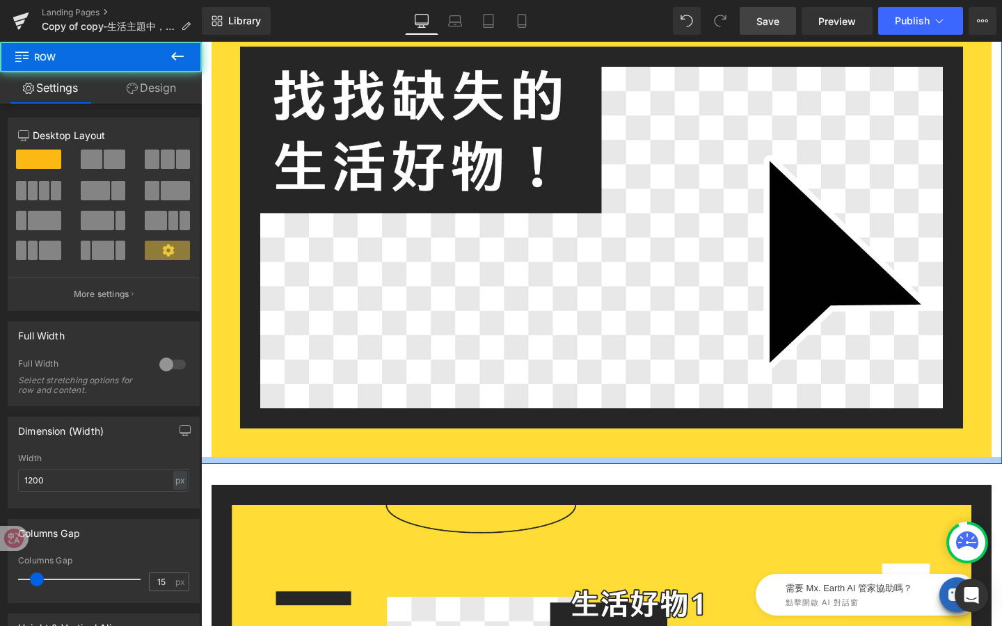
click at [278, 462] on div at bounding box center [601, 460] width 801 height 7
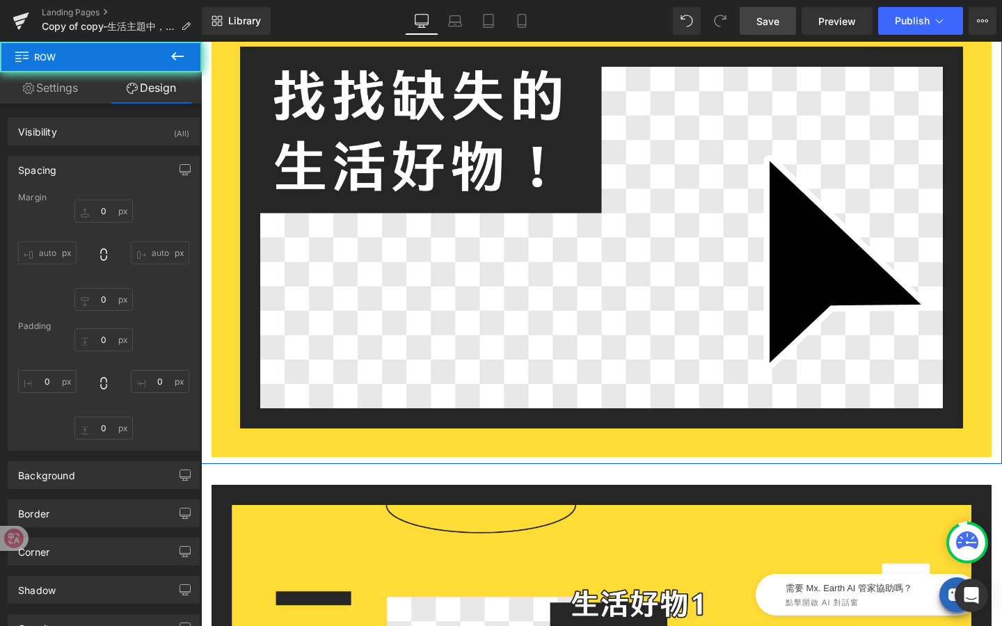
type input "0"
type input "30"
type input "0"
type input "10"
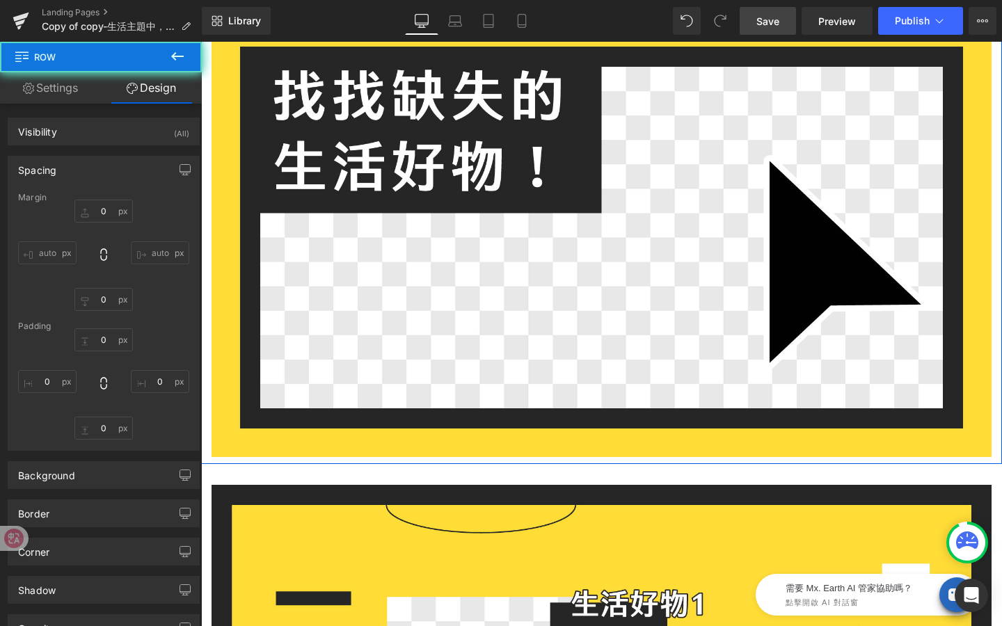
type input "0"
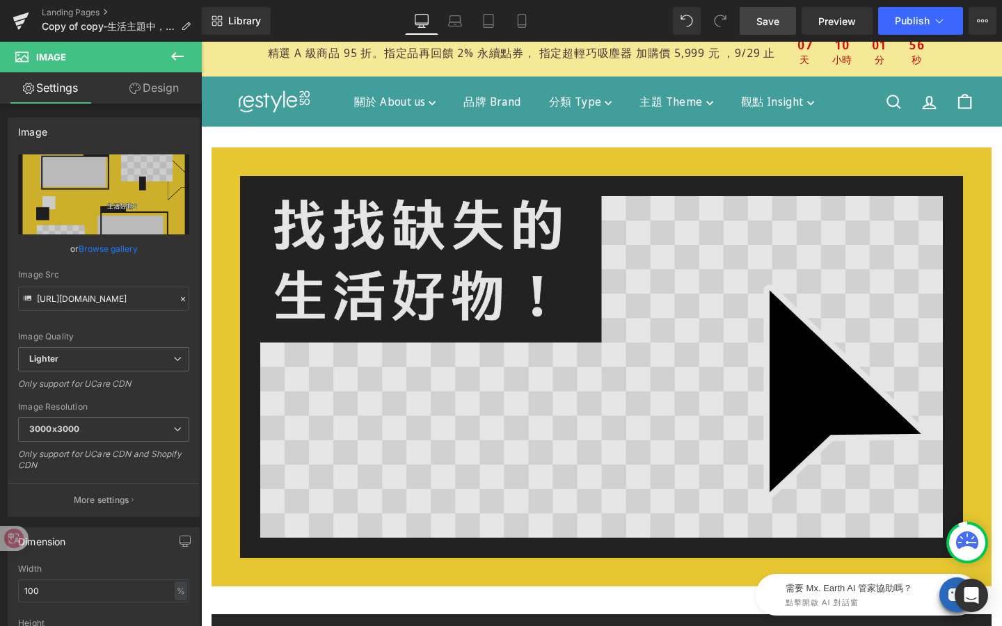
scroll to position [169, 0]
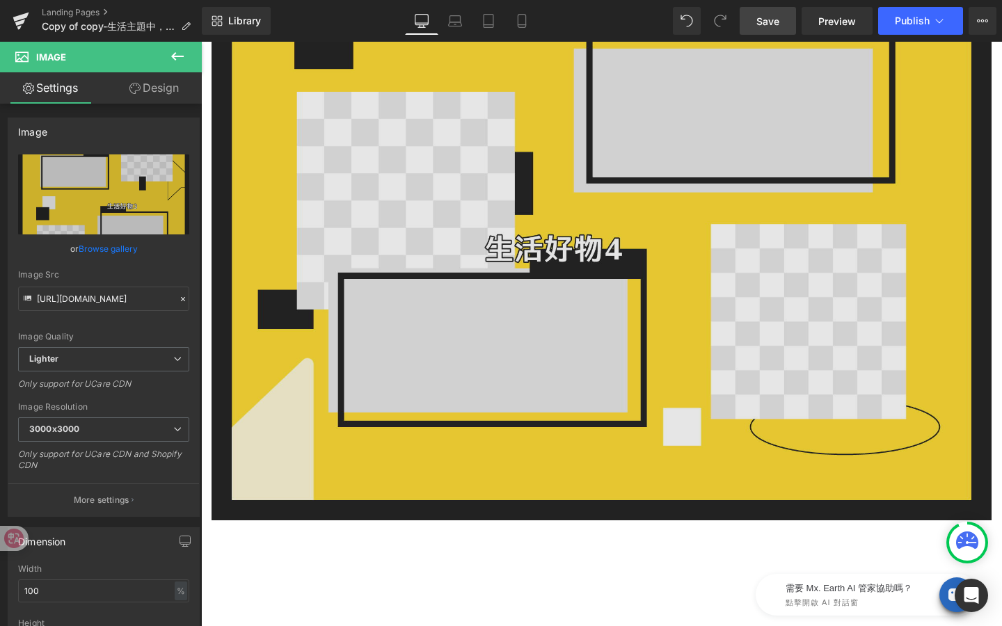
scroll to position [1290, 0]
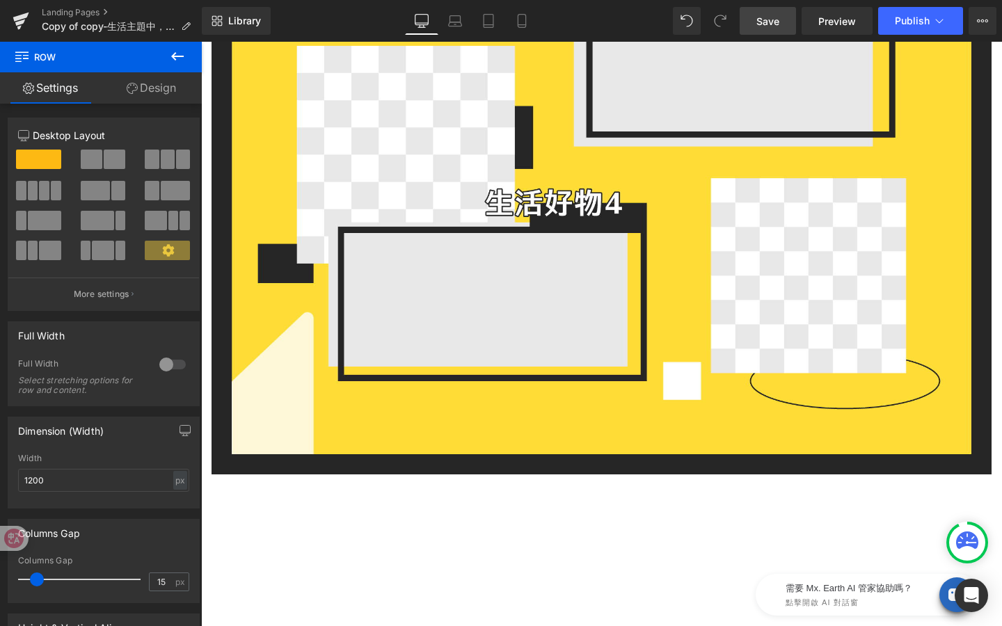
click at [177, 64] on icon at bounding box center [177, 56] width 17 height 17
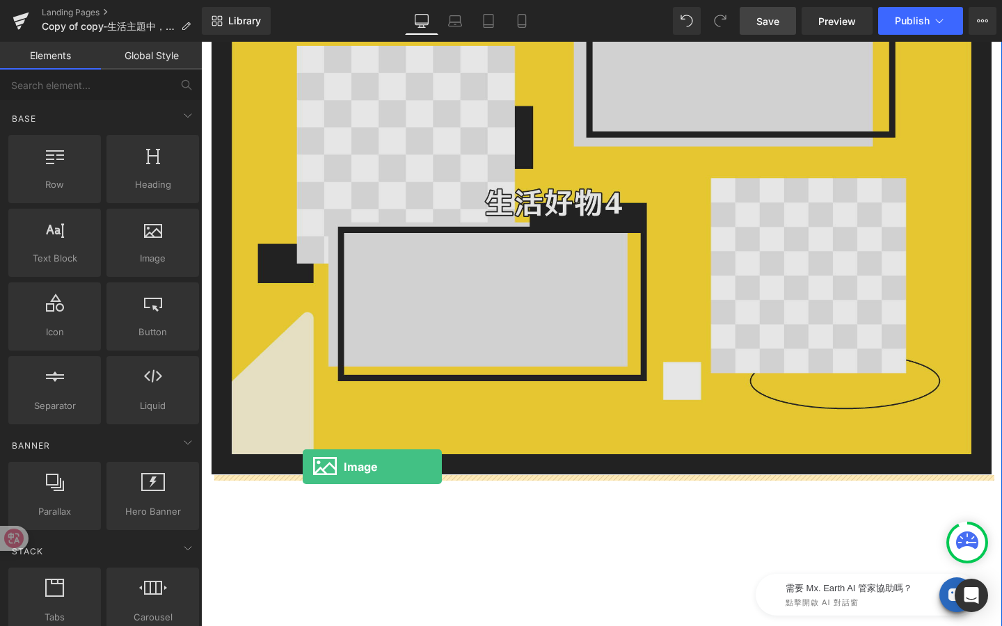
drag, startPoint x: 365, startPoint y: 278, endPoint x: 303, endPoint y: 467, distance: 199.2
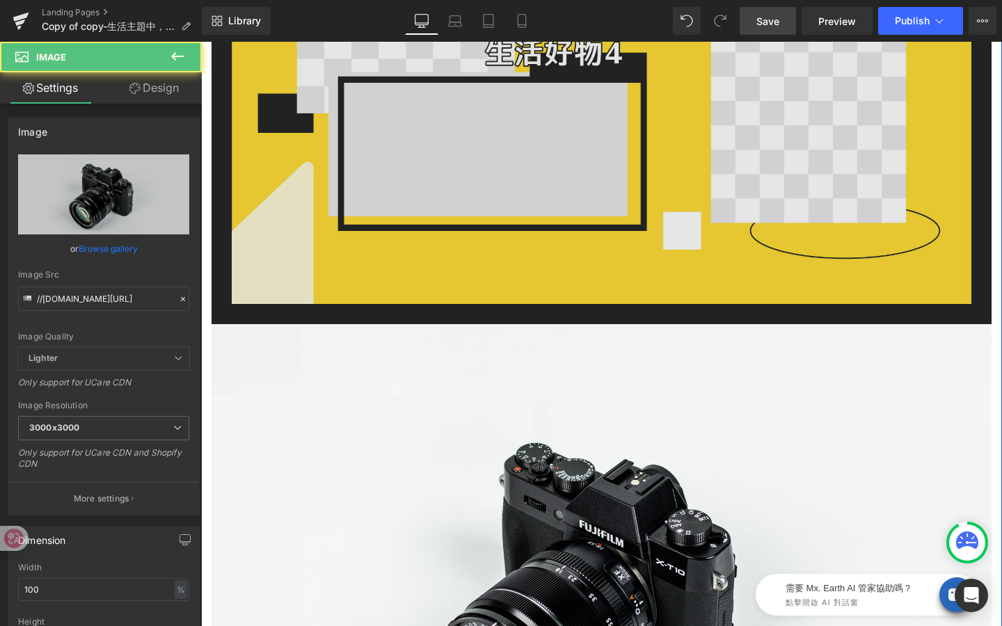
scroll to position [1522, 0]
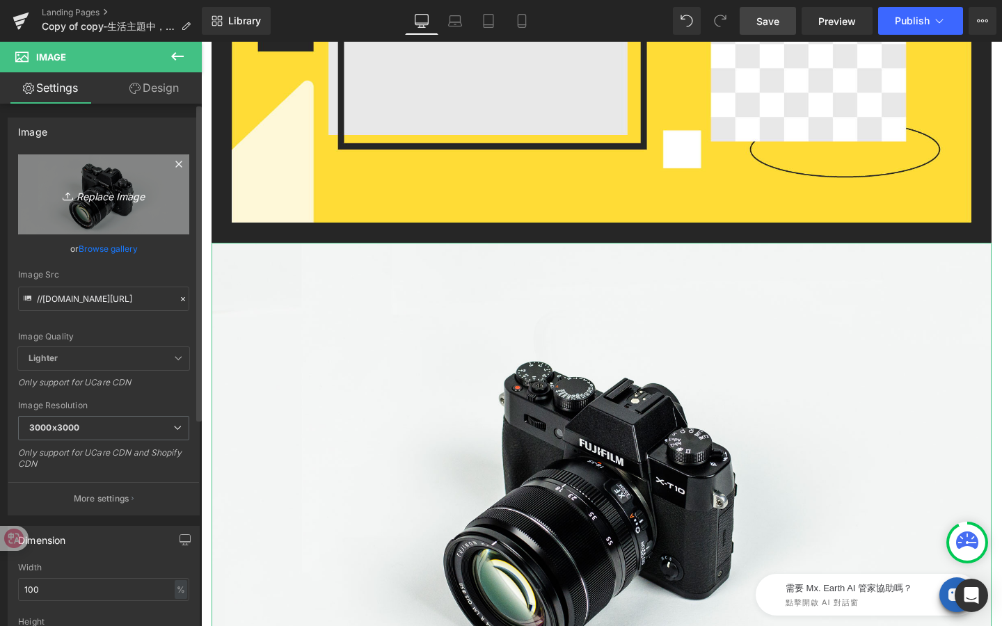
click at [115, 210] on link "Replace Image" at bounding box center [103, 195] width 171 height 80
type input "C:\fakepath\Magimix背景.png"
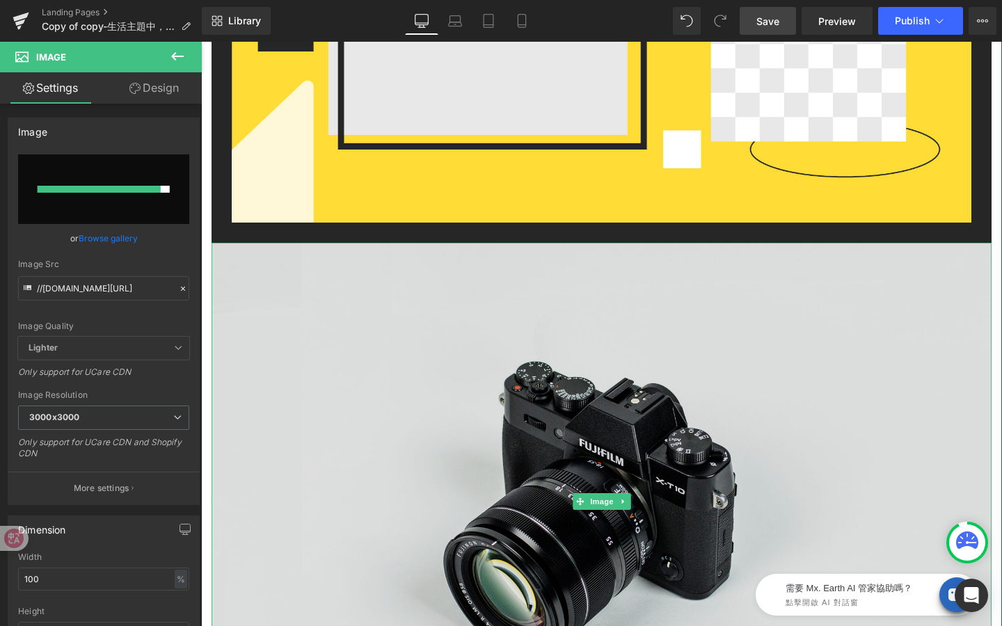
type input "https://ucarecdn.com/b247fabb-0c9e-40c6-b7c7-9047f60e78d2/-/format/auto/-/previ…"
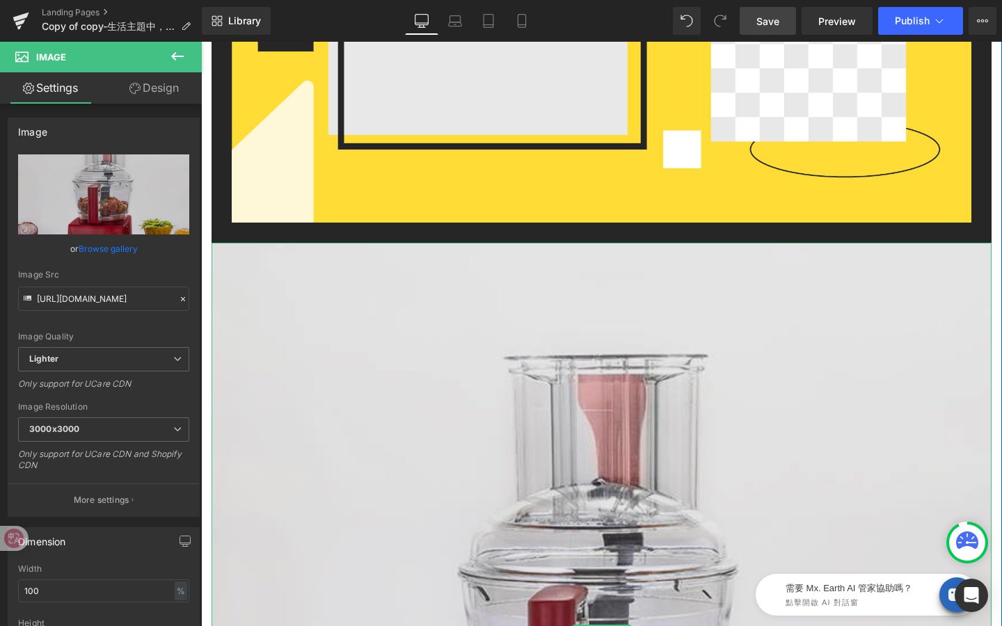
click at [664, 435] on img at bounding box center [602, 633] width 780 height 780
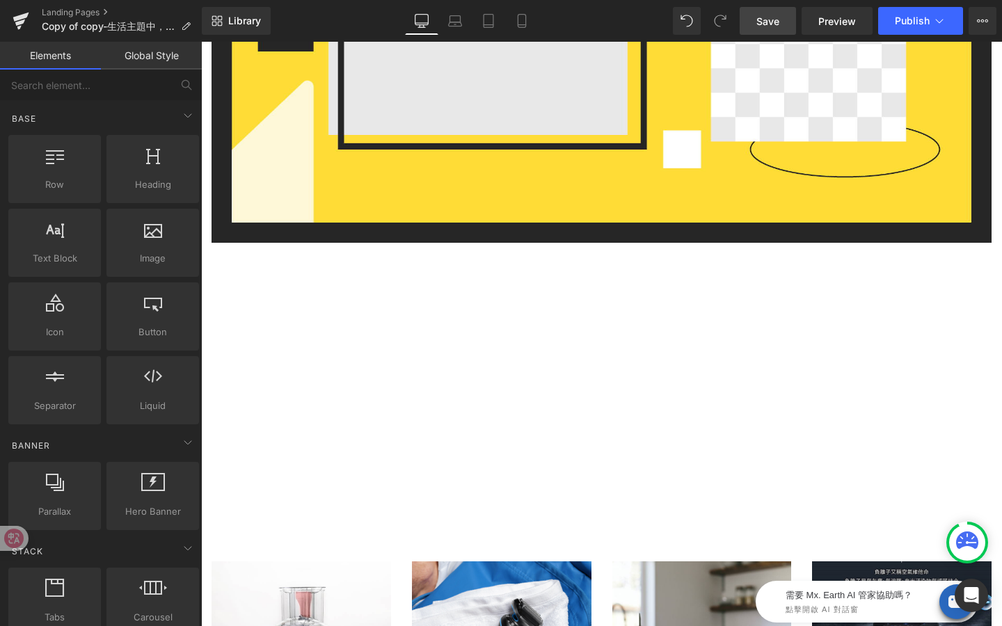
drag, startPoint x: 853, startPoint y: 568, endPoint x: 652, endPoint y: 526, distance: 205.4
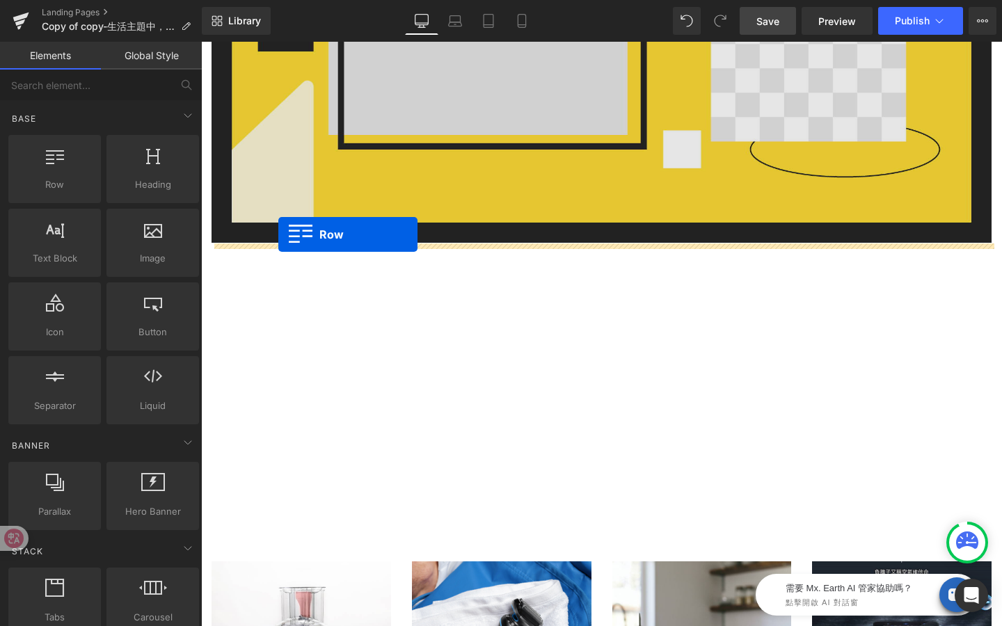
drag, startPoint x: 242, startPoint y: 202, endPoint x: 278, endPoint y: 235, distance: 48.8
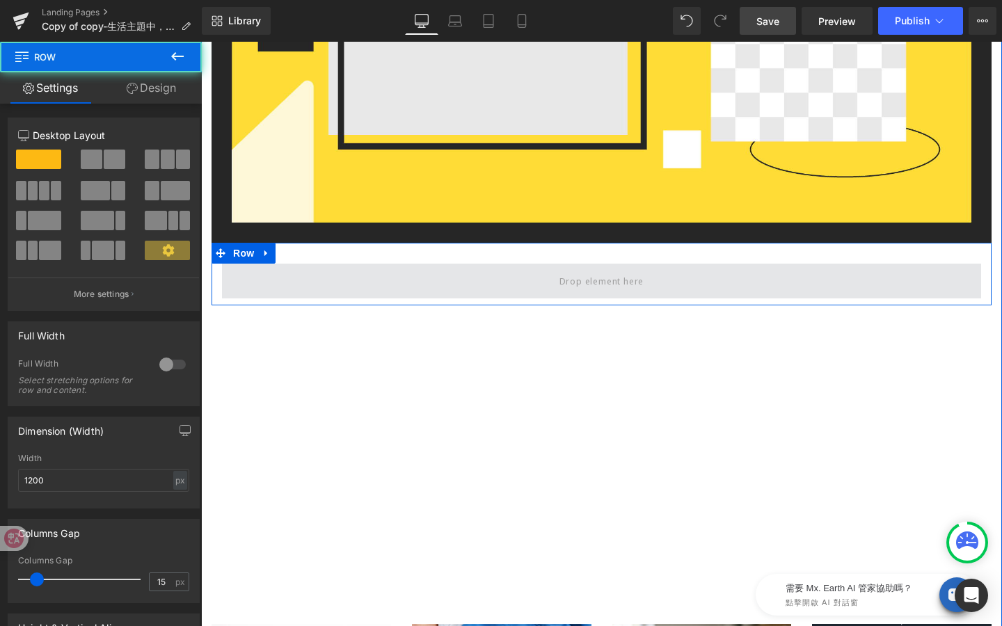
click at [264, 279] on span at bounding box center [601, 281] width 759 height 35
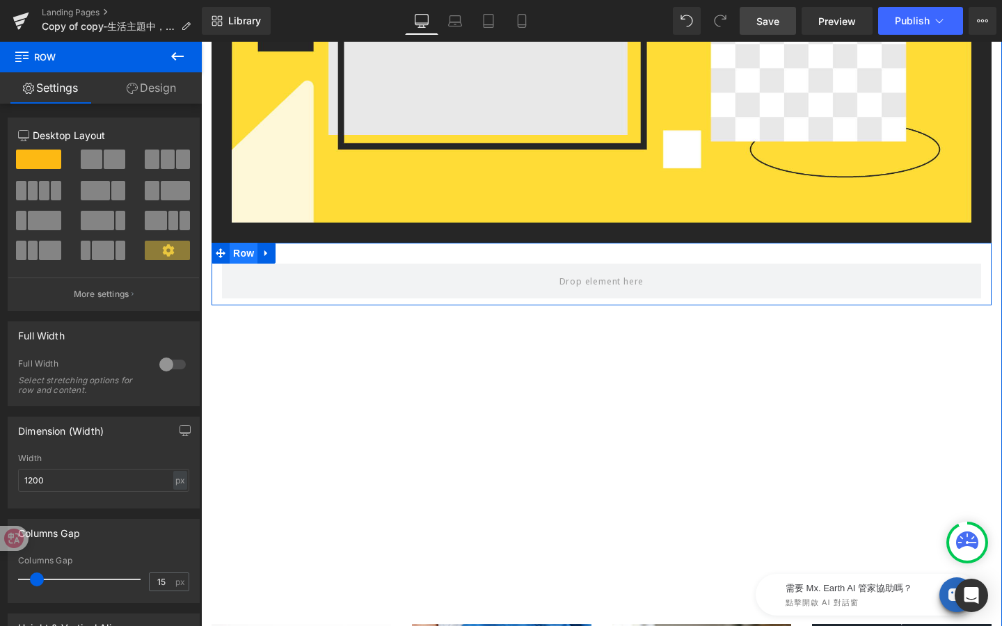
click at [244, 260] on span "Row" at bounding box center [244, 253] width 28 height 21
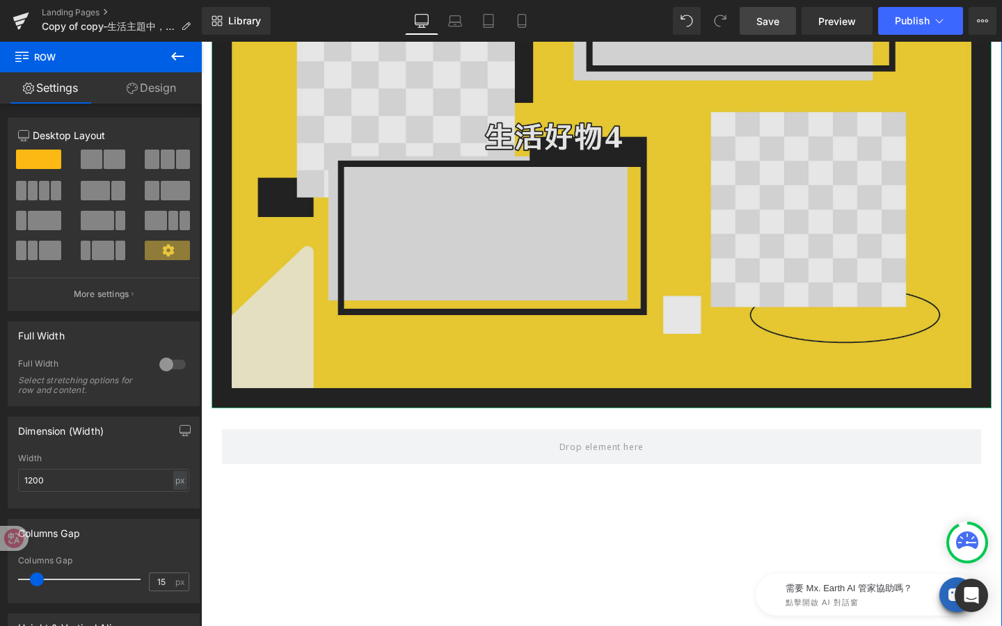
scroll to position [1368, 0]
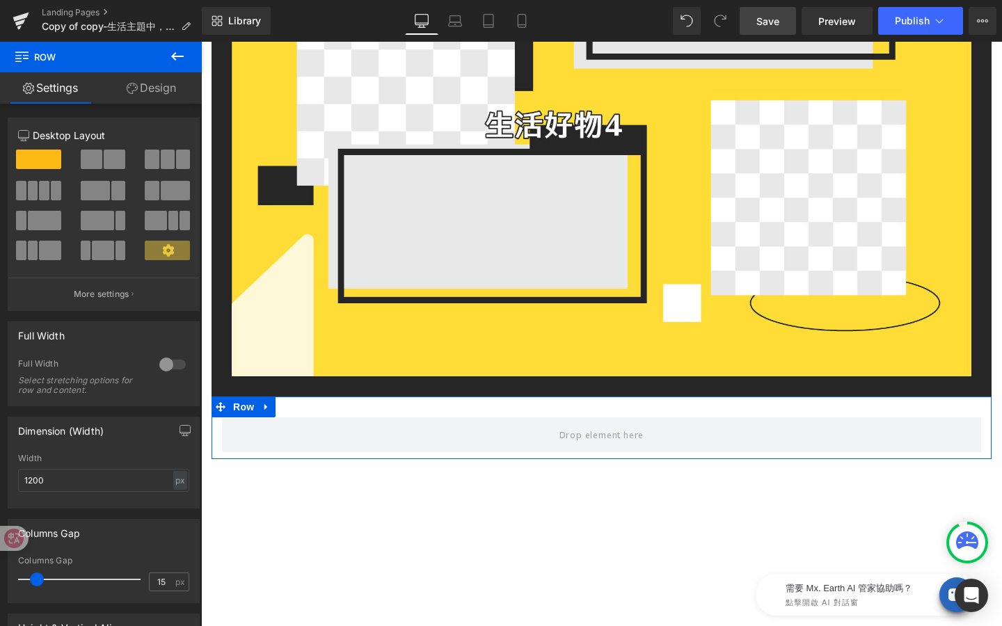
click at [111, 193] on span at bounding box center [118, 190] width 14 height 19
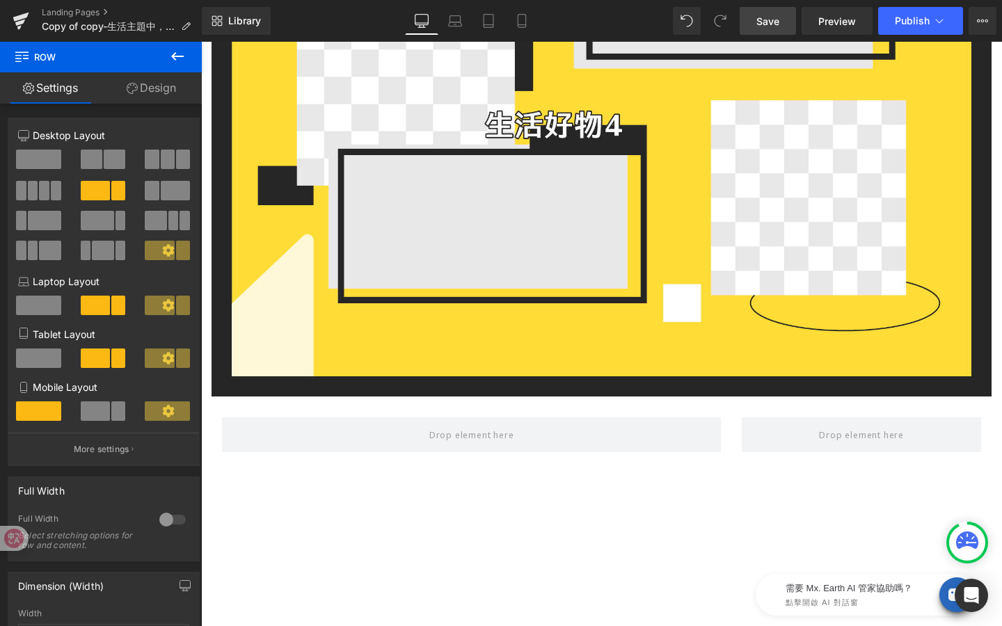
click at [175, 61] on icon at bounding box center [177, 56] width 17 height 17
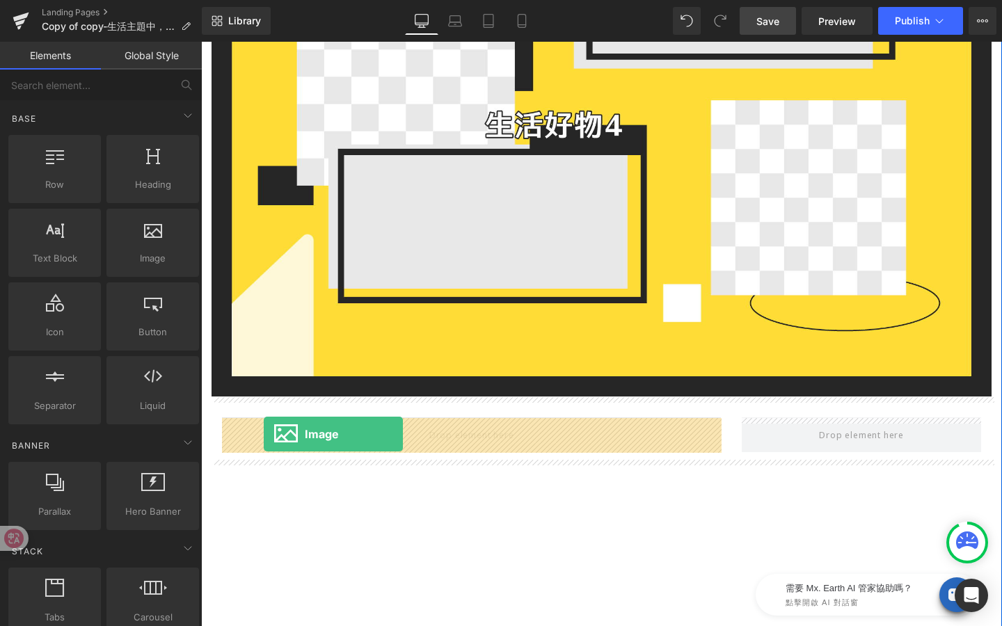
drag, startPoint x: 364, startPoint y: 284, endPoint x: 264, endPoint y: 434, distance: 180.7
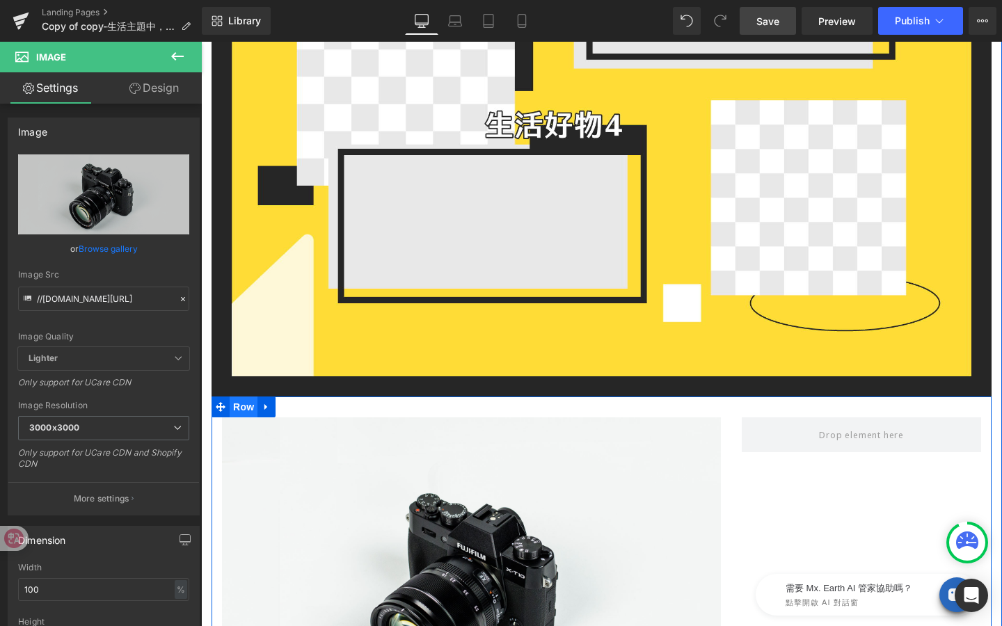
click at [245, 409] on span "Row" at bounding box center [244, 407] width 28 height 21
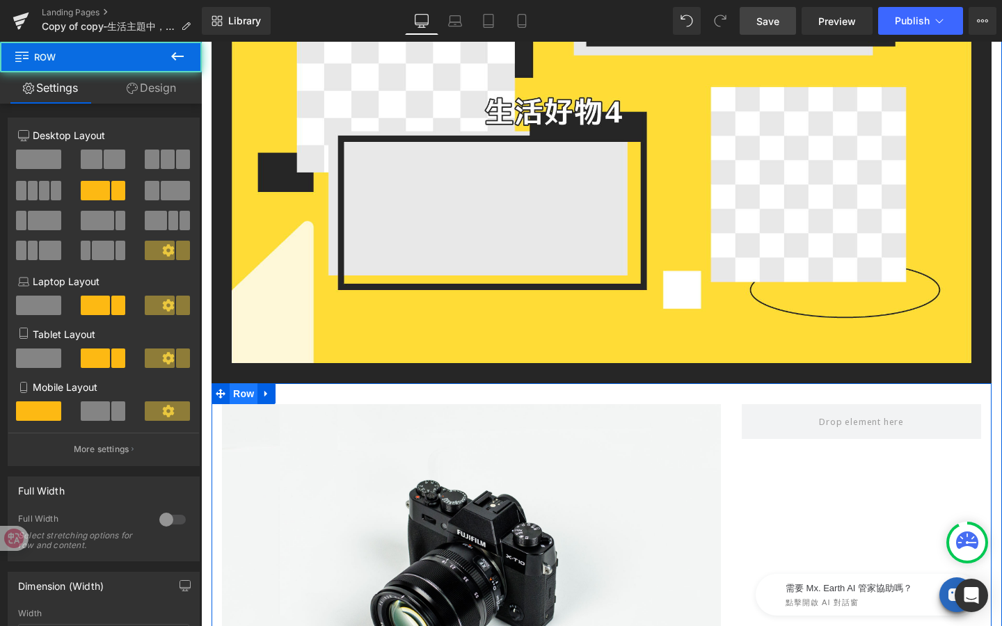
scroll to position [1382, 0]
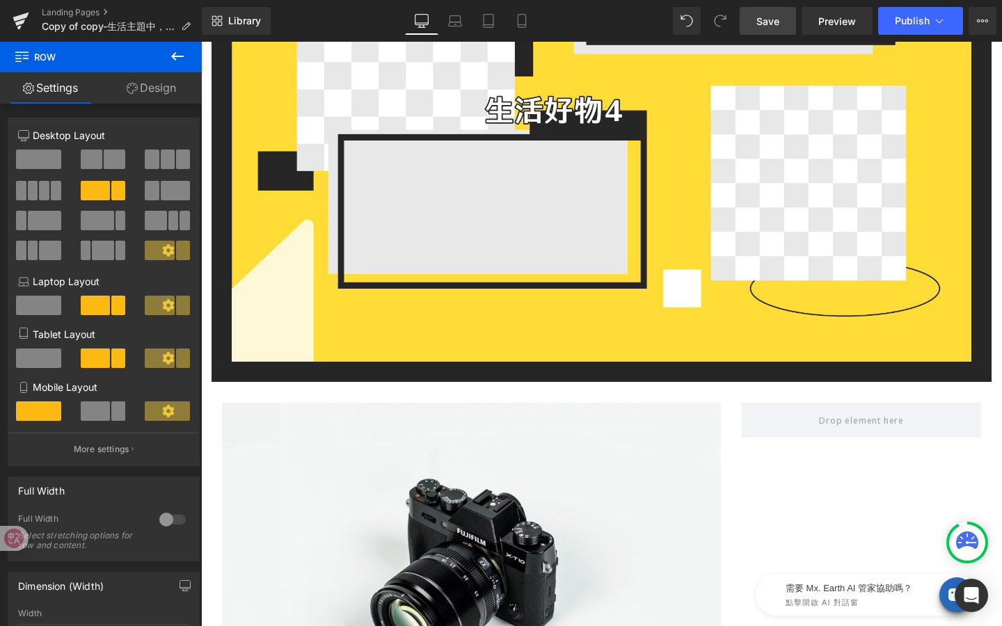
click at [177, 56] on icon at bounding box center [177, 56] width 13 height 8
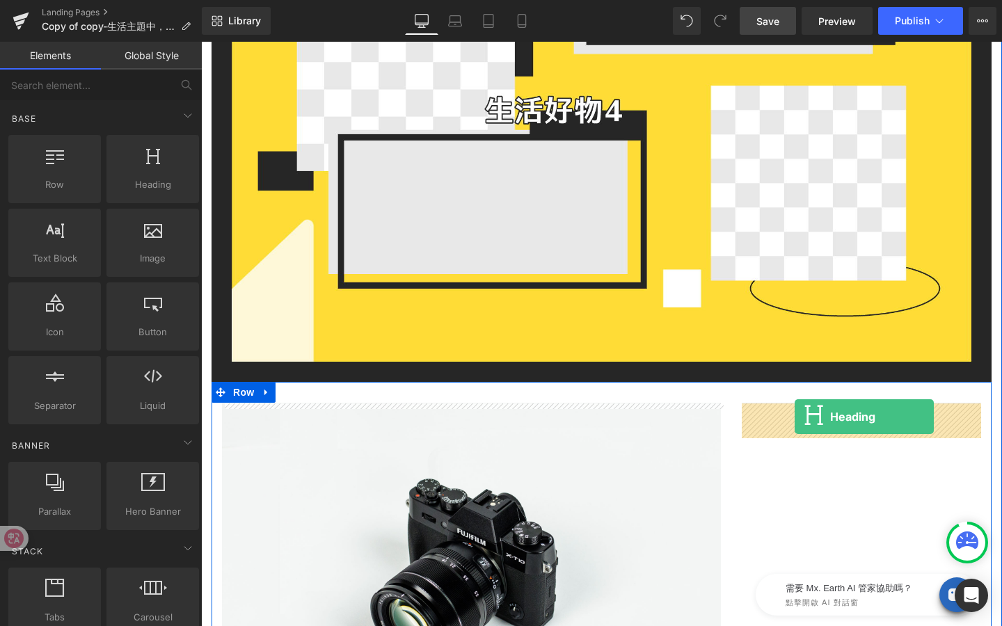
drag, startPoint x: 358, startPoint y: 221, endPoint x: 792, endPoint y: 416, distance: 476.1
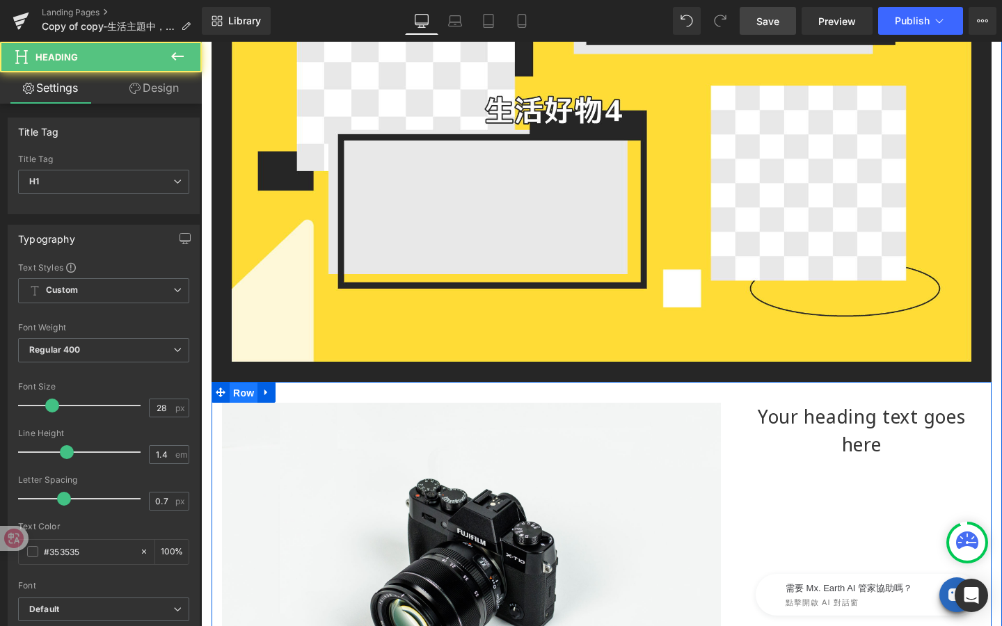
click at [242, 396] on span "Row" at bounding box center [244, 393] width 28 height 21
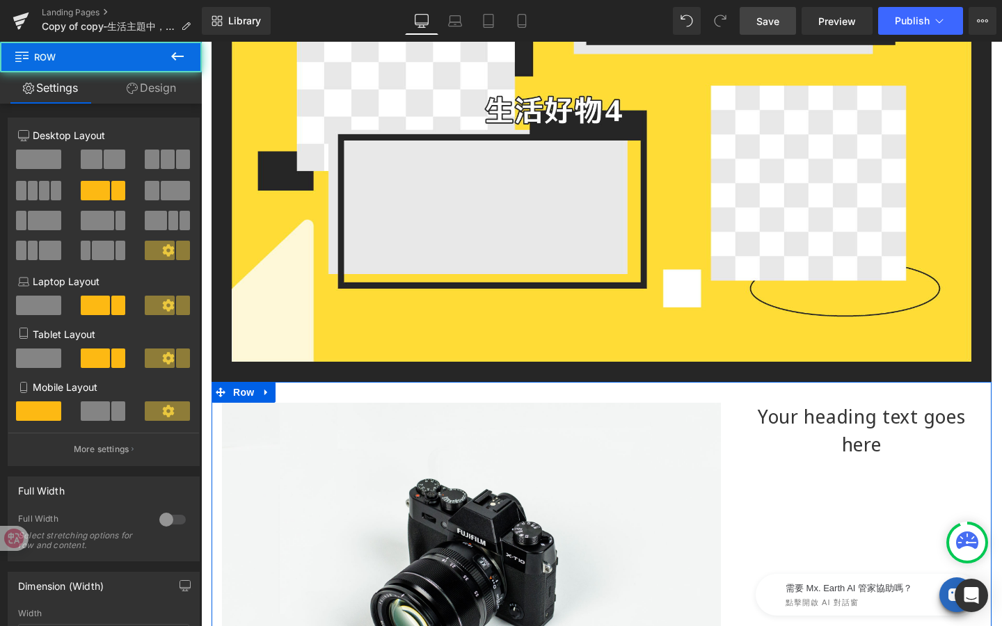
click at [168, 90] on link "Design" at bounding box center [151, 87] width 101 height 31
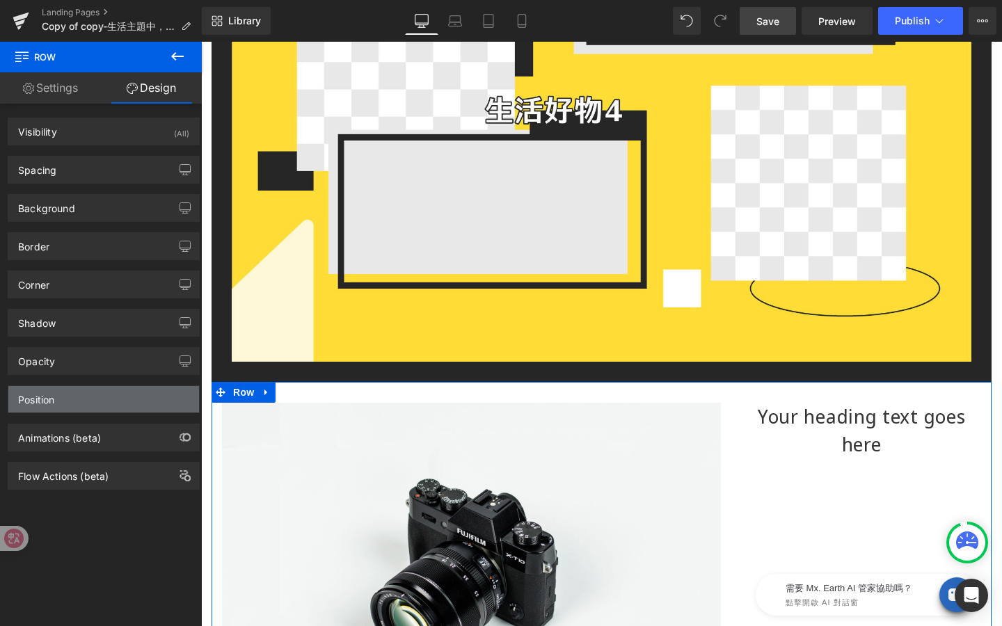
click at [98, 394] on div "Position" at bounding box center [103, 399] width 191 height 26
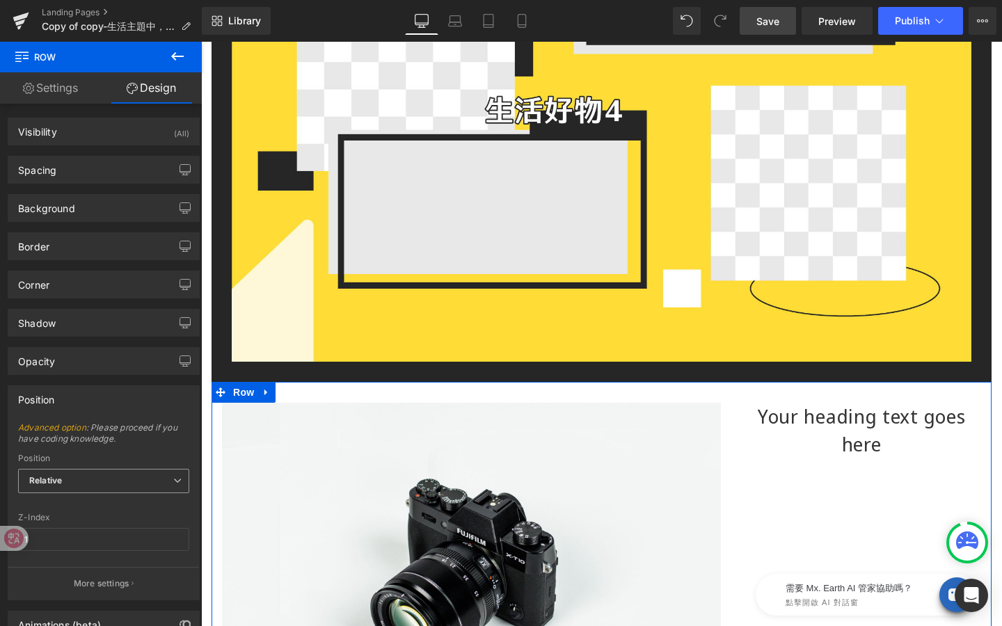
click at [108, 477] on span "Relative" at bounding box center [103, 481] width 171 height 24
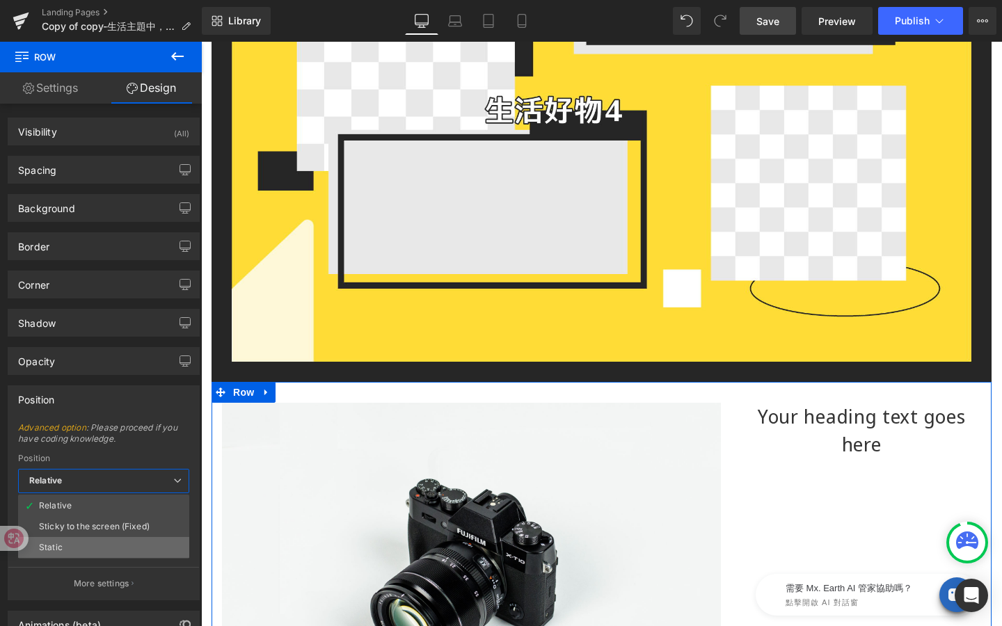
click at [107, 549] on li "Static" at bounding box center [103, 547] width 171 height 21
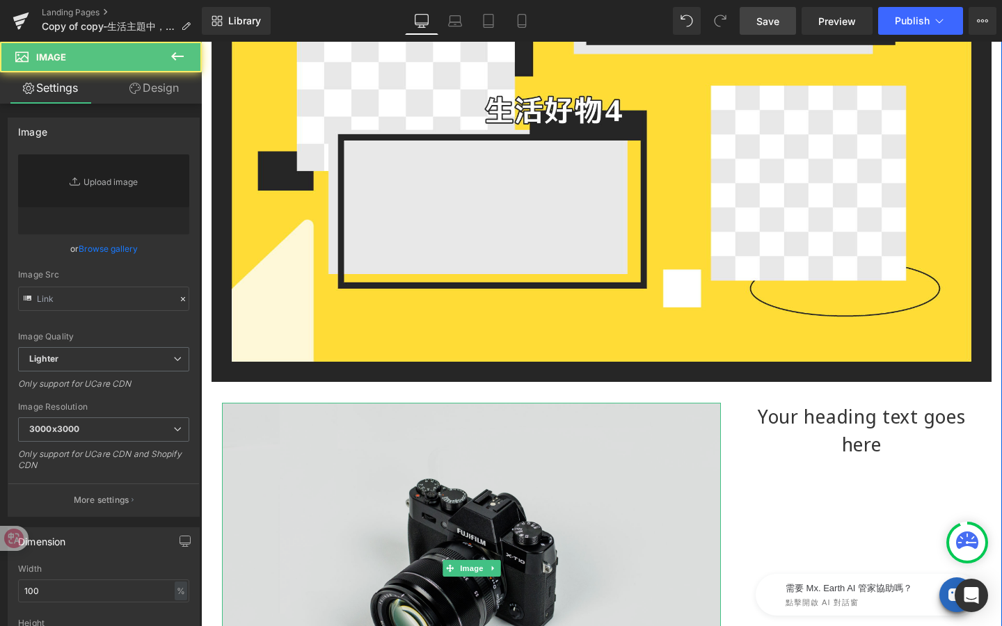
type input "//[DOMAIN_NAME][URL]"
click at [422, 467] on img at bounding box center [471, 568] width 499 height 331
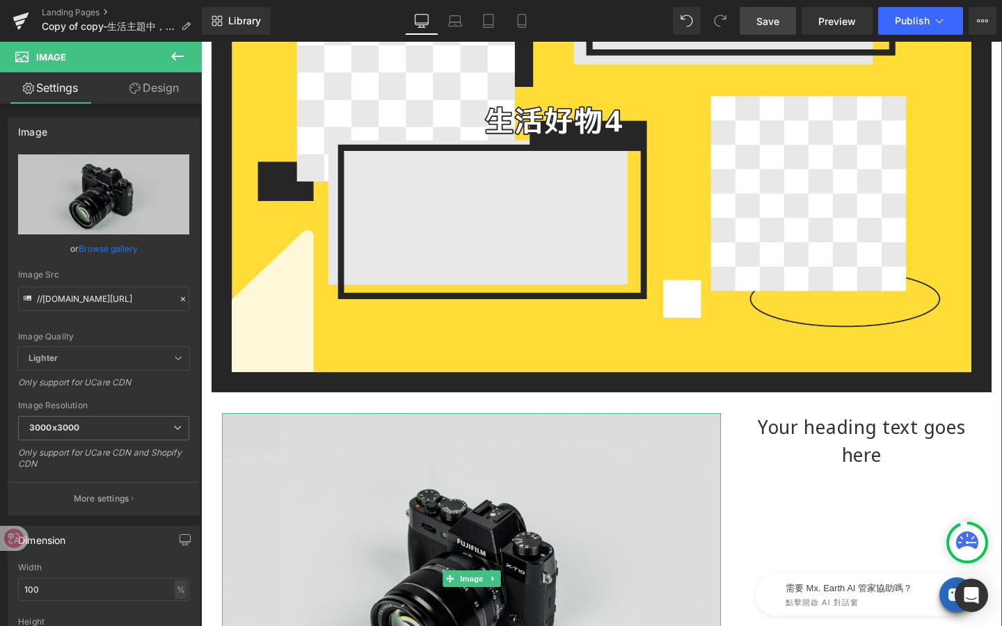
scroll to position [1368, 0]
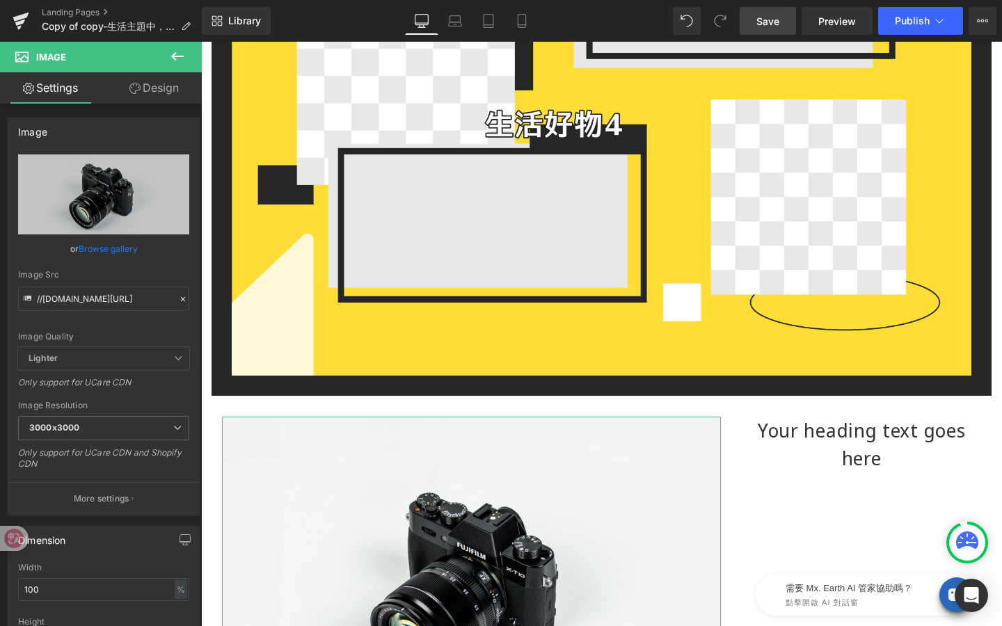
click at [150, 85] on link "Design" at bounding box center [154, 87] width 101 height 31
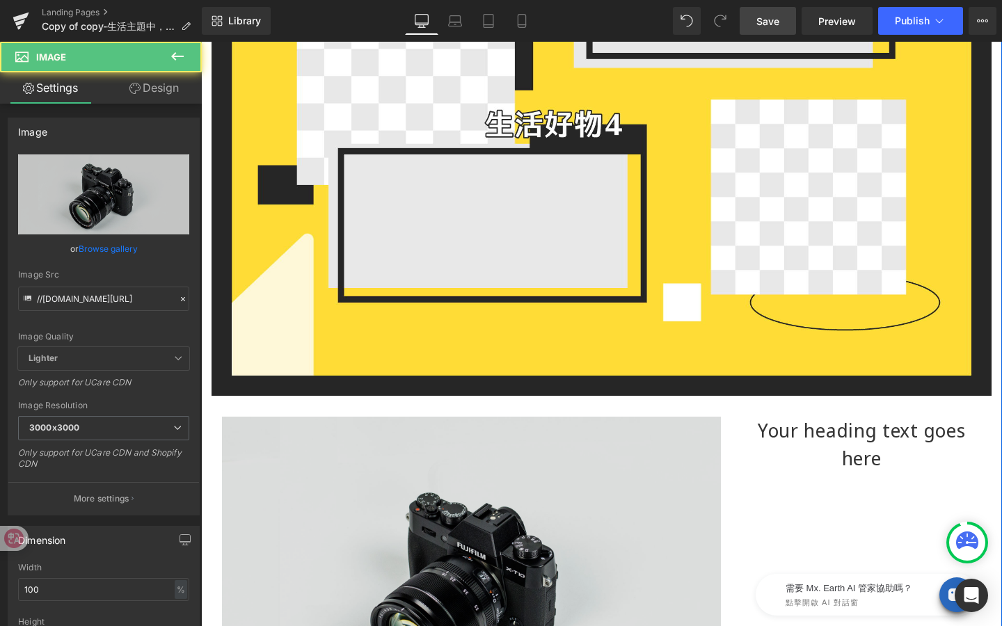
click at [244, 427] on img at bounding box center [471, 582] width 499 height 331
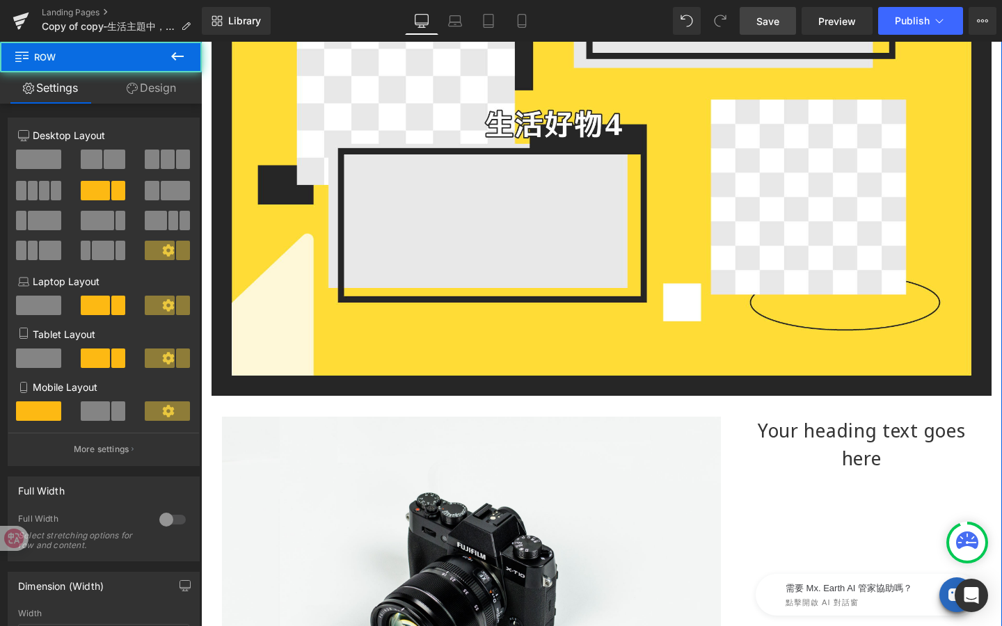
click at [221, 424] on div "Image" at bounding box center [472, 582] width 520 height 331
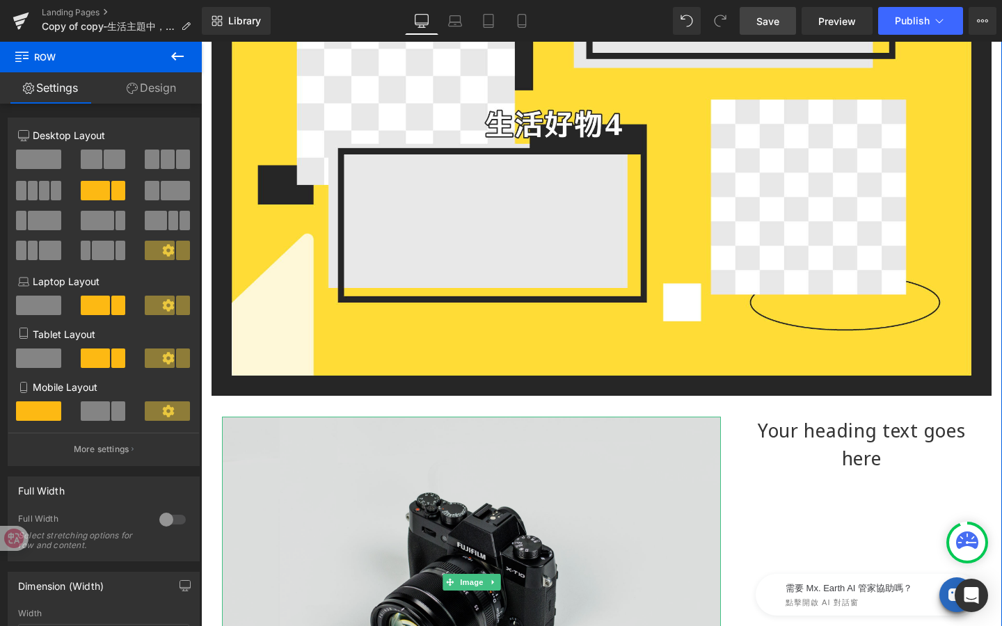
click at [289, 449] on img at bounding box center [471, 582] width 499 height 331
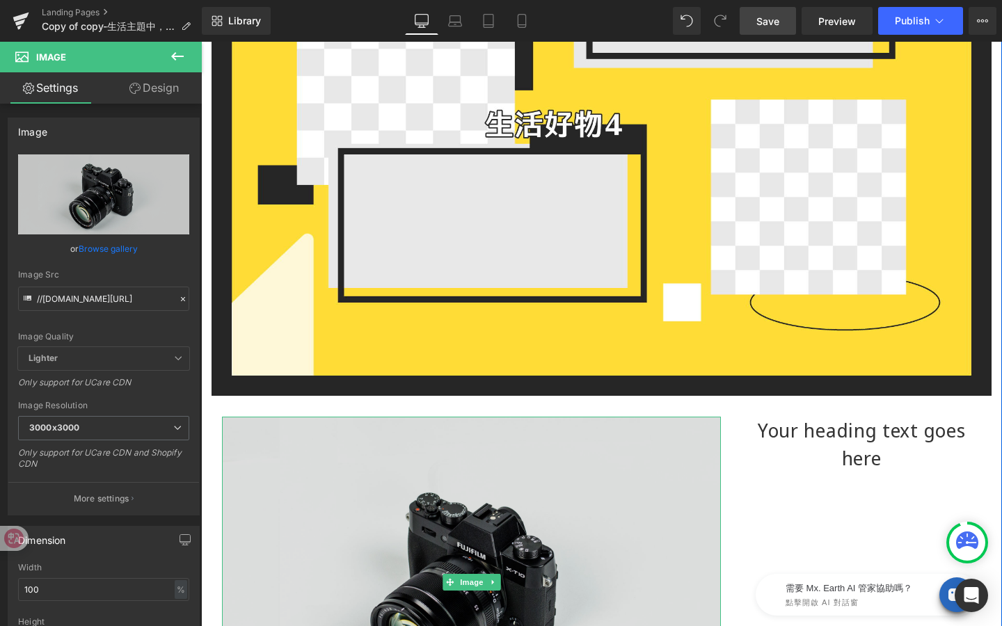
click at [705, 429] on img at bounding box center [471, 582] width 499 height 331
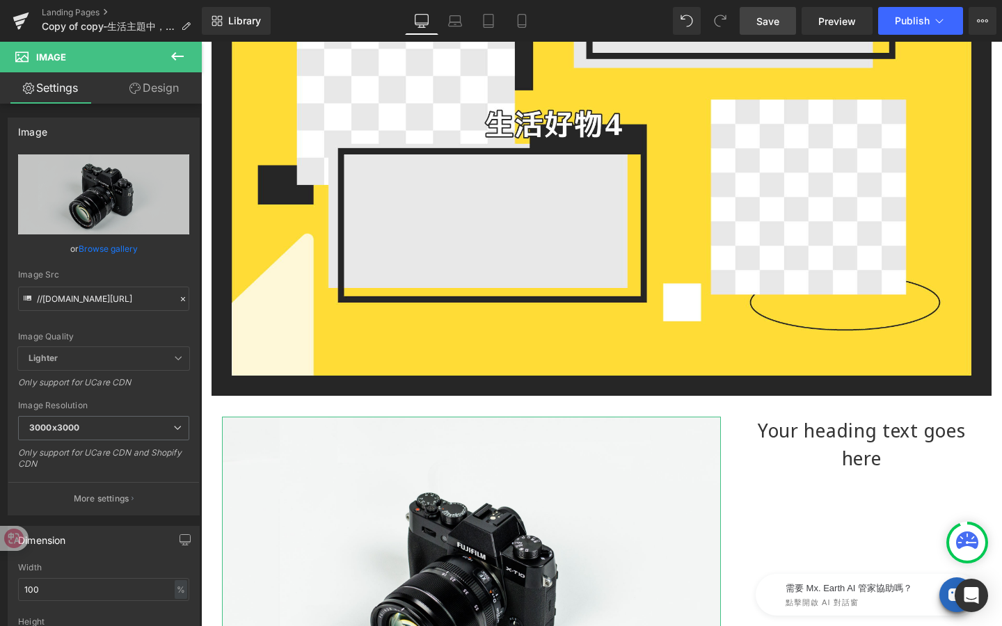
click at [175, 92] on link "Design" at bounding box center [154, 87] width 101 height 31
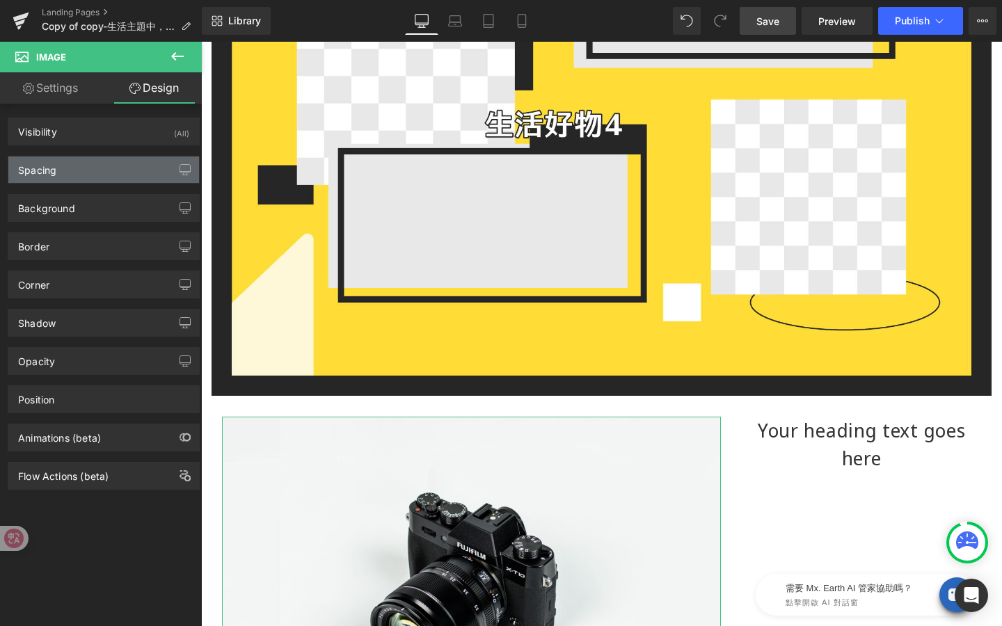
click at [116, 174] on div "Spacing" at bounding box center [103, 170] width 191 height 26
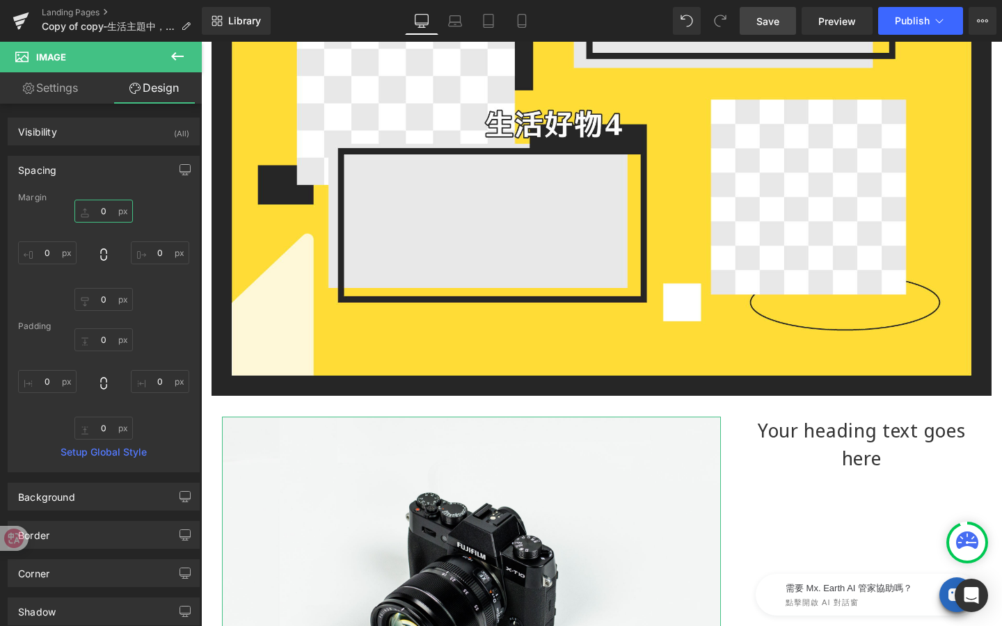
click at [109, 210] on input "0" at bounding box center [103, 211] width 58 height 23
type input "-500"
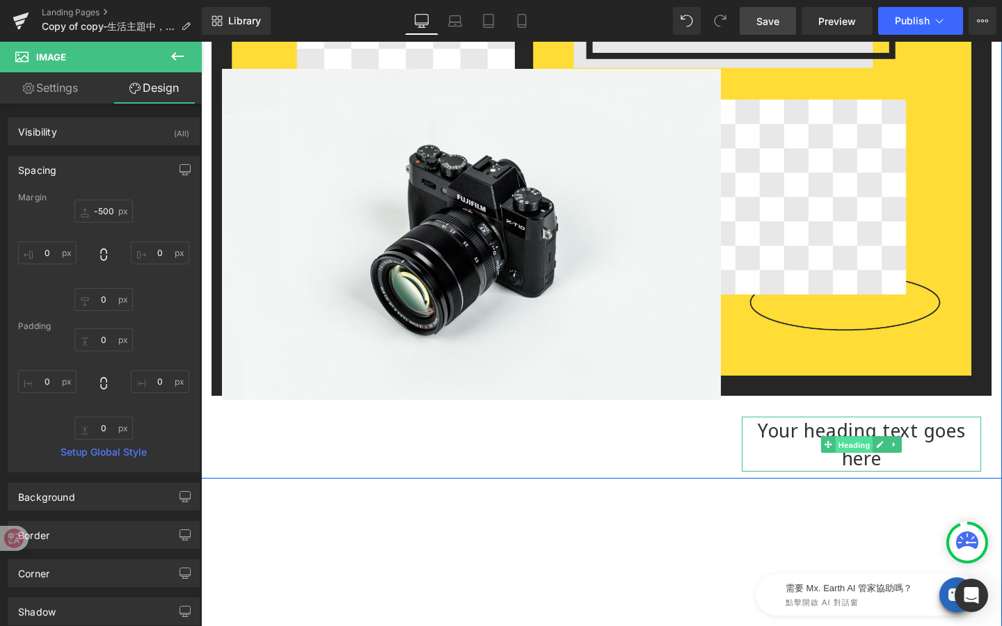
click at [861, 445] on div "Your heading text goes here Heading" at bounding box center [861, 444] width 239 height 54
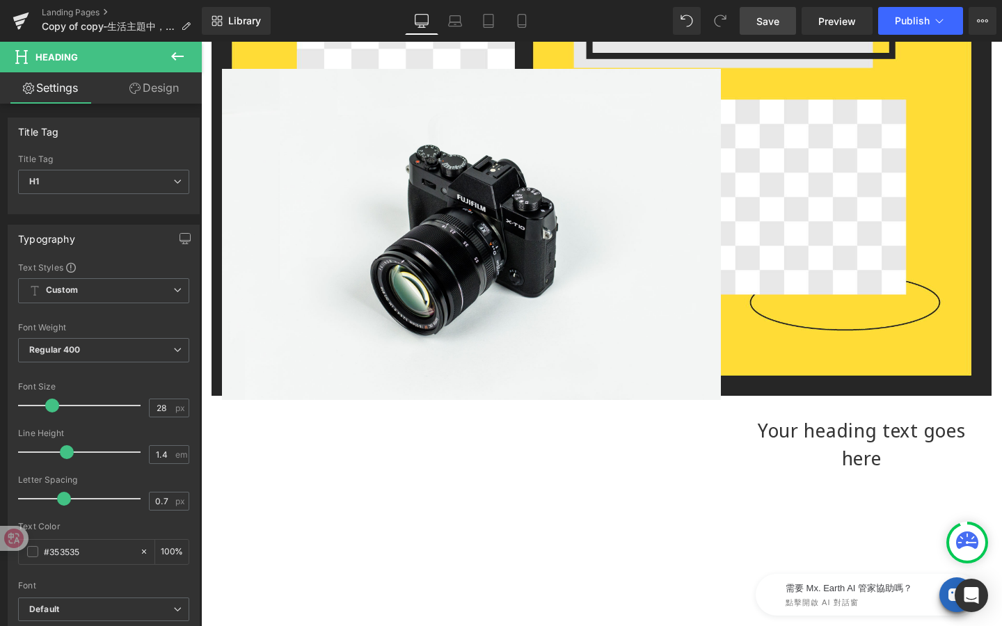
click at [138, 88] on icon at bounding box center [134, 88] width 11 height 11
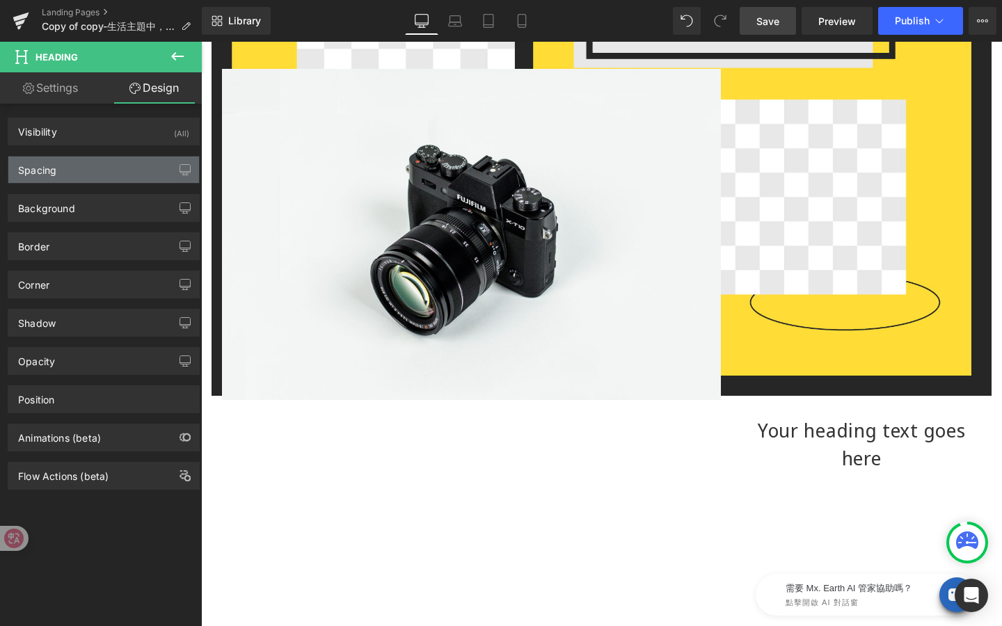
click at [112, 169] on div "Spacing" at bounding box center [103, 170] width 191 height 26
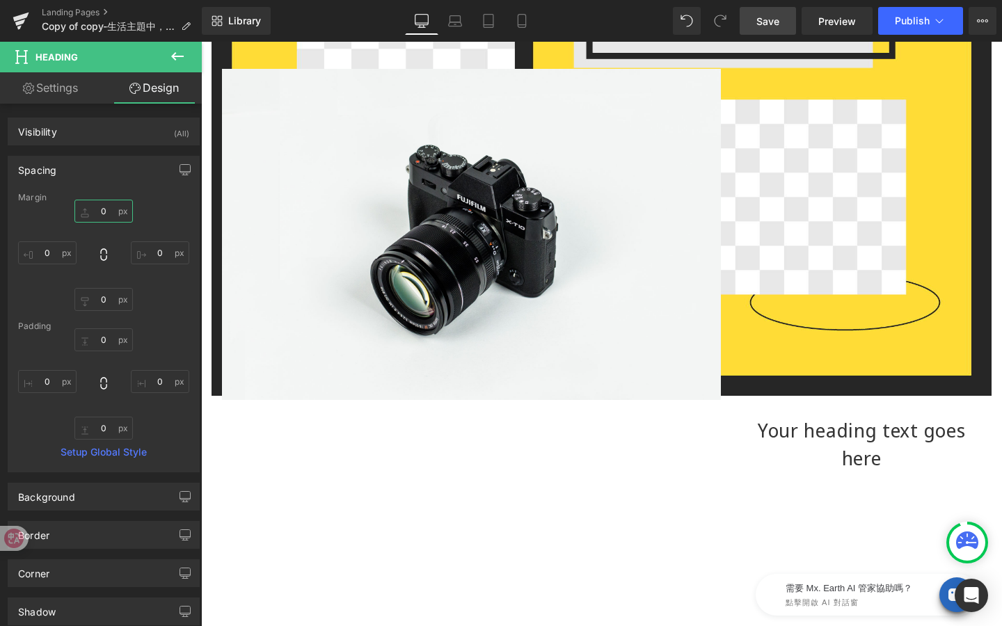
click at [109, 212] on input "0" at bounding box center [103, 211] width 58 height 23
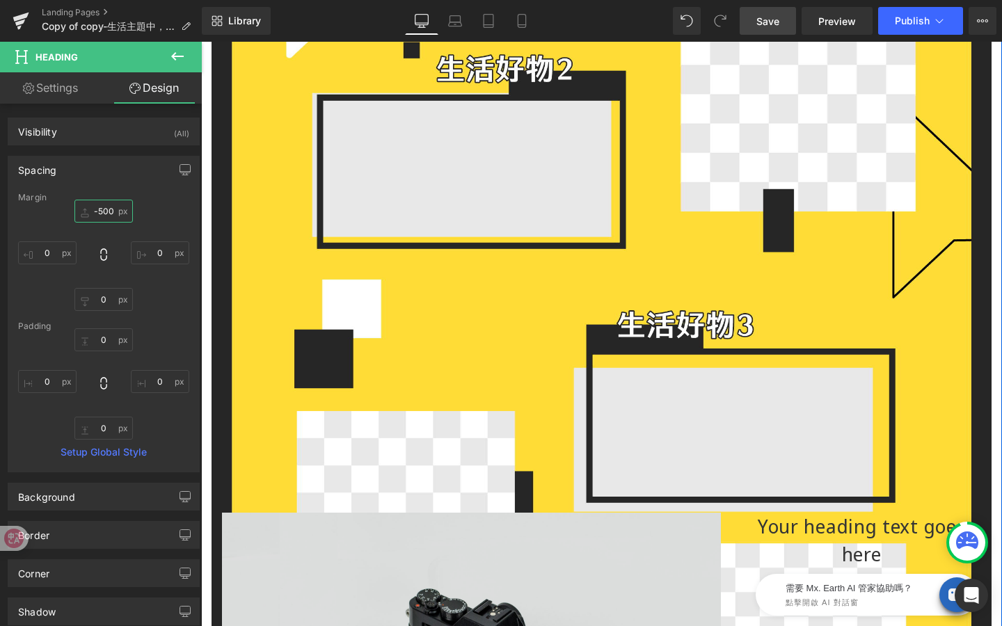
scroll to position [920, 0]
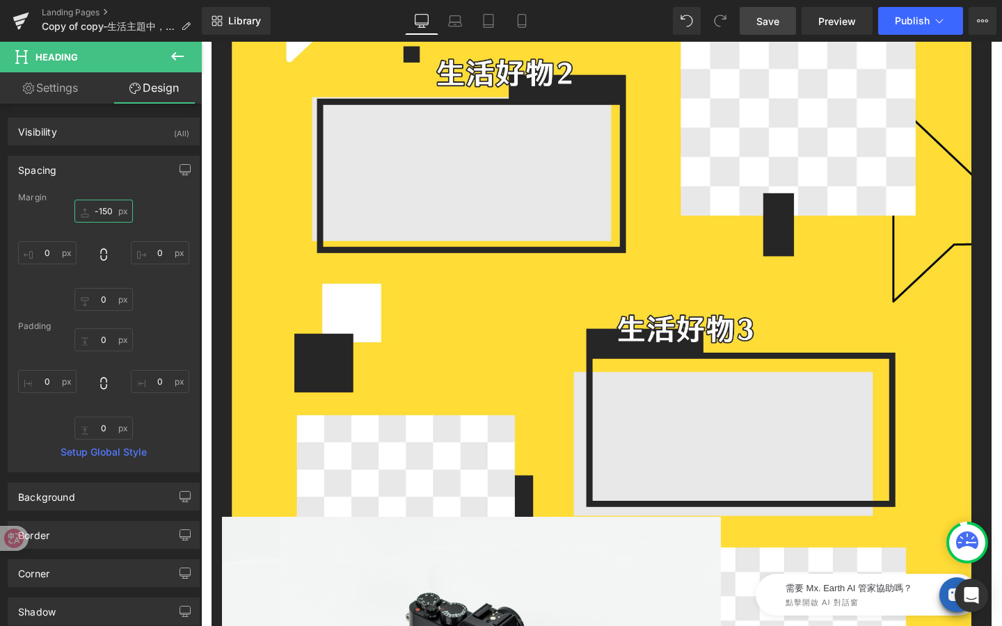
type input "-1500"
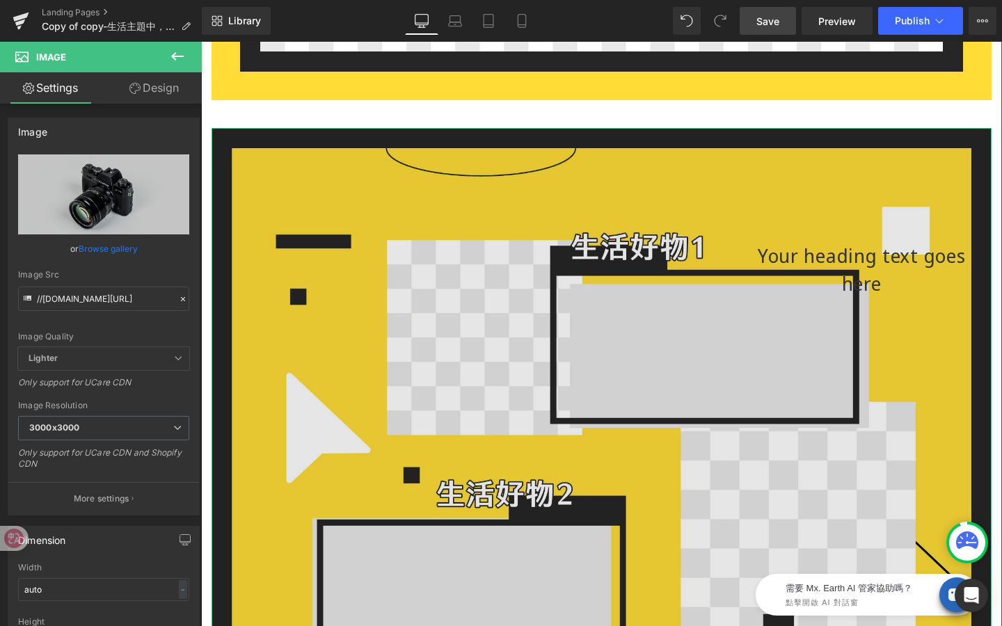
scroll to position [512, 0]
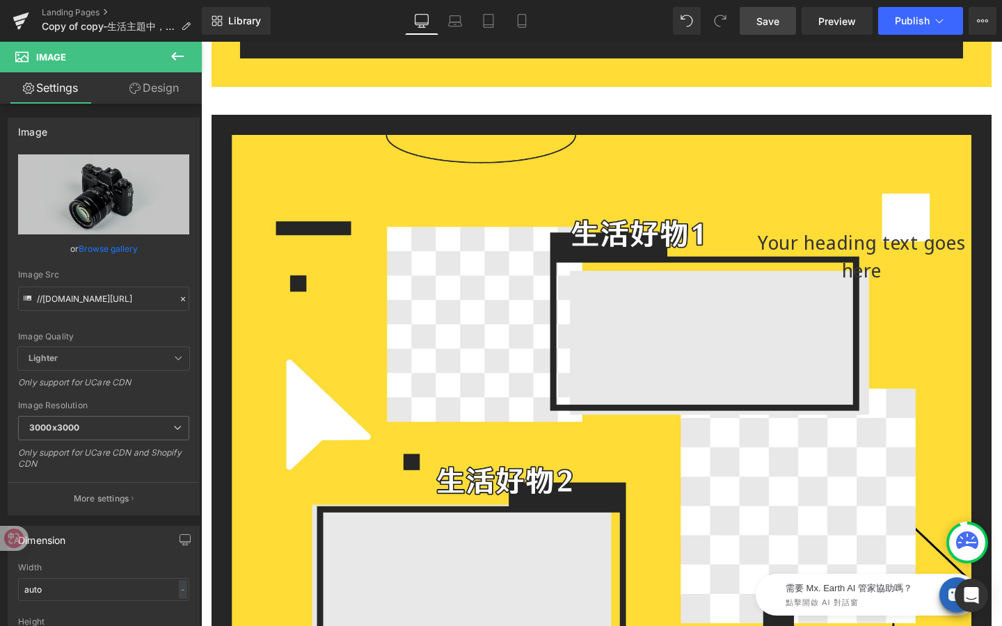
click at [146, 92] on link "Design" at bounding box center [154, 87] width 101 height 31
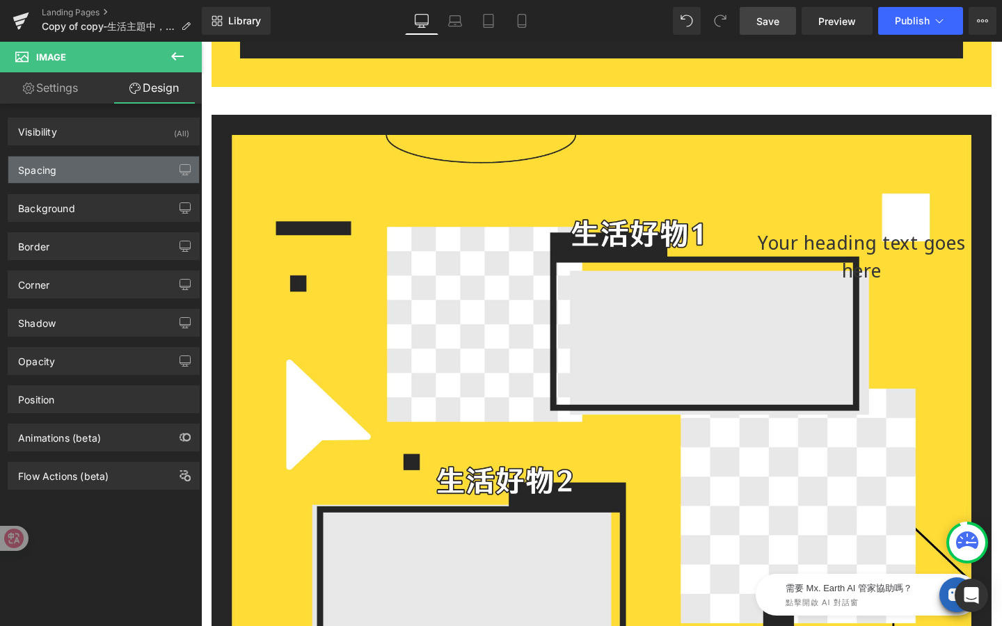
click at [99, 159] on div "Spacing" at bounding box center [103, 170] width 191 height 26
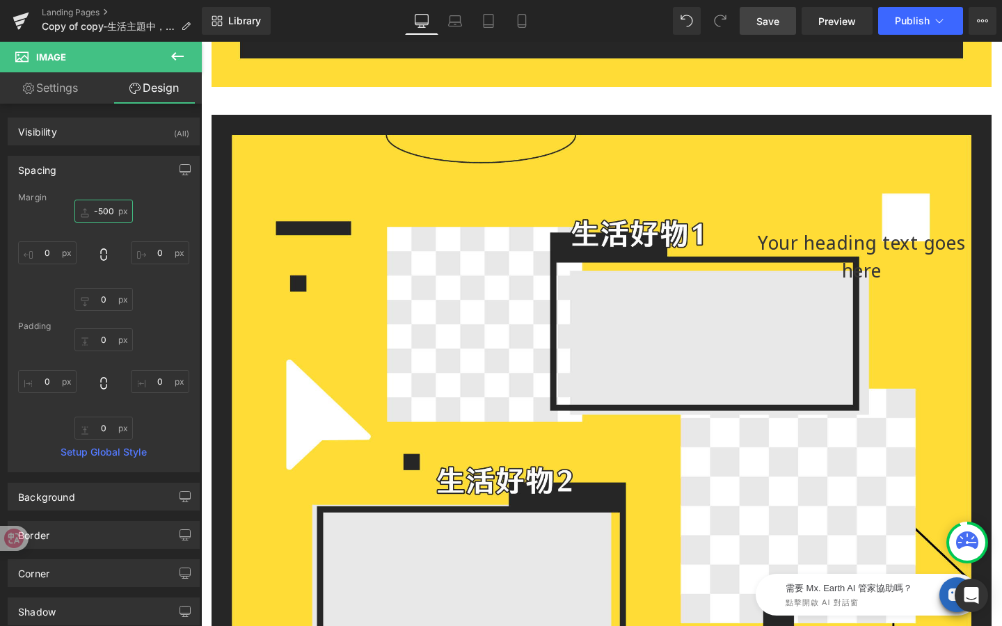
click at [90, 212] on input "-500" at bounding box center [103, 211] width 58 height 23
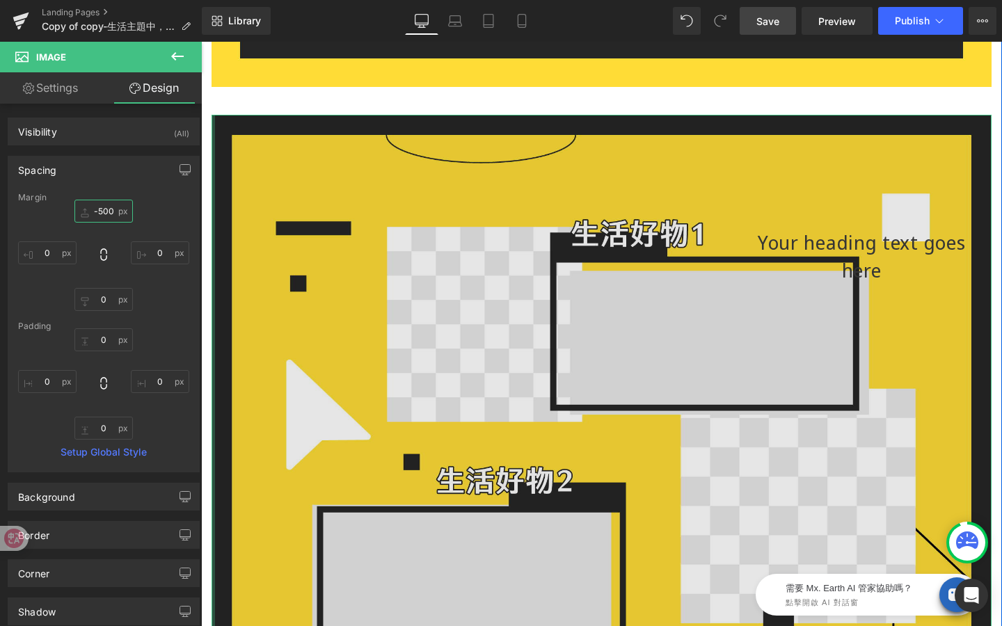
type input "-1500"
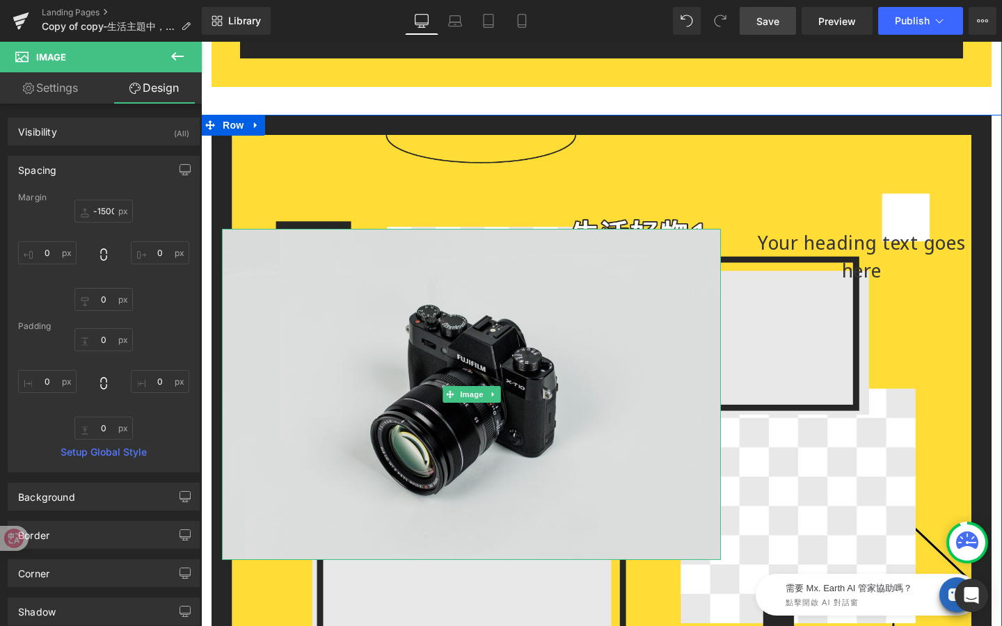
click at [304, 294] on img at bounding box center [471, 394] width 499 height 331
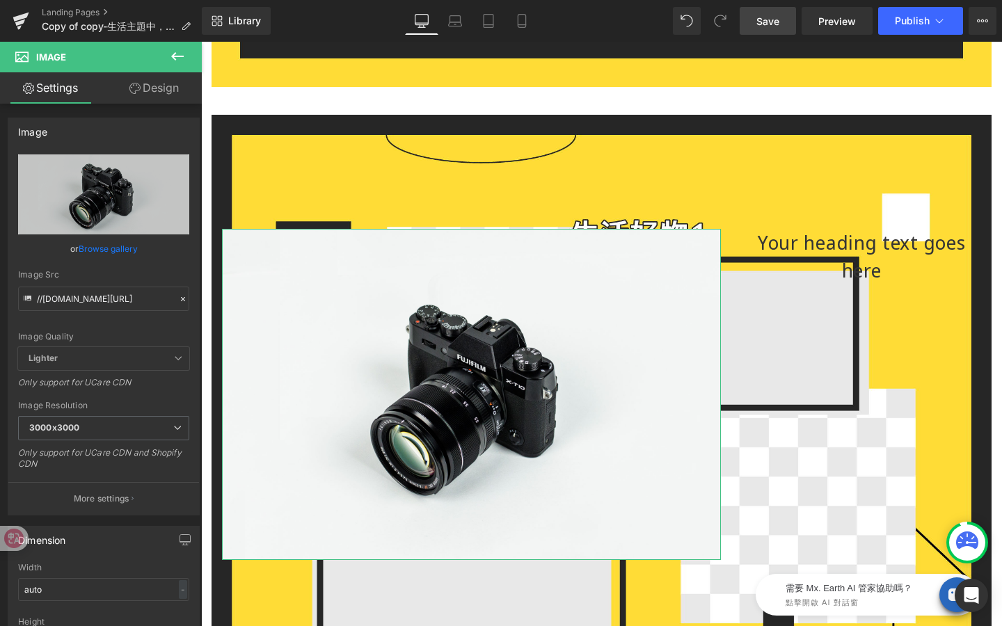
click at [172, 90] on link "Design" at bounding box center [154, 87] width 101 height 31
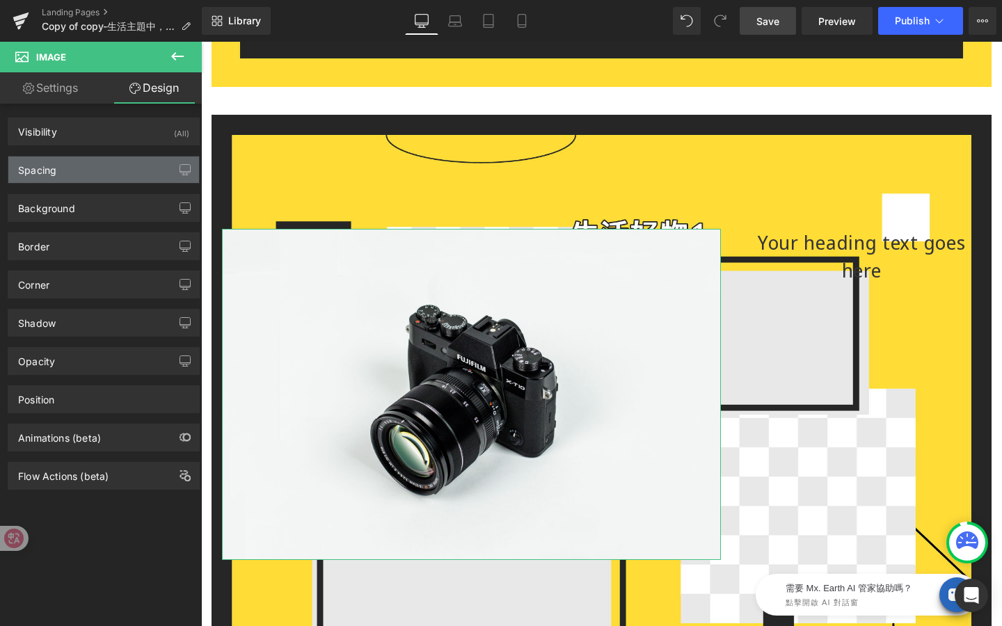
click at [100, 173] on div "Spacing" at bounding box center [103, 170] width 191 height 26
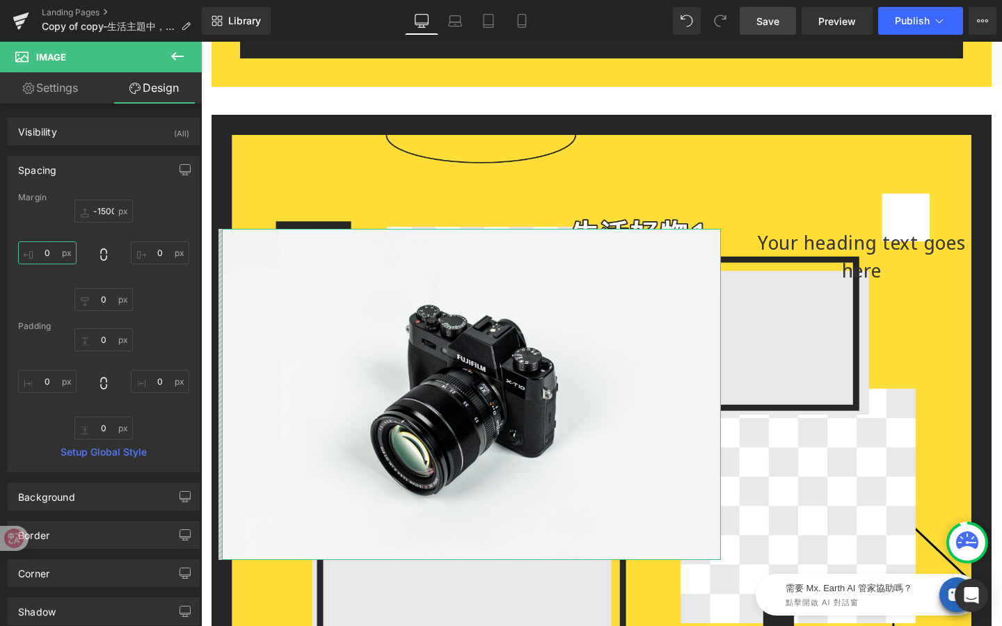
click at [58, 251] on input "0" at bounding box center [47, 253] width 58 height 23
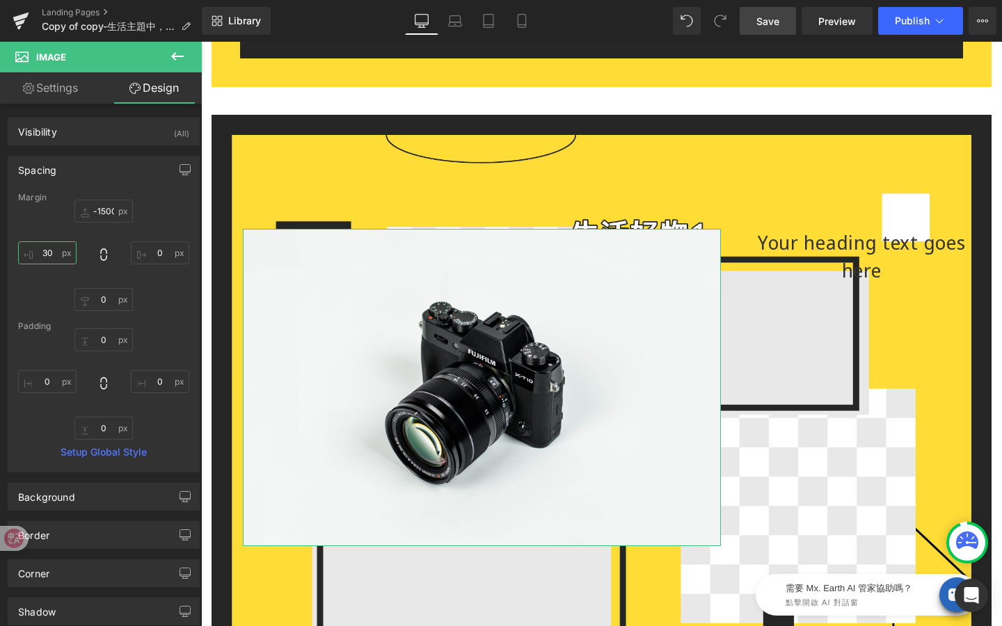
type input "3"
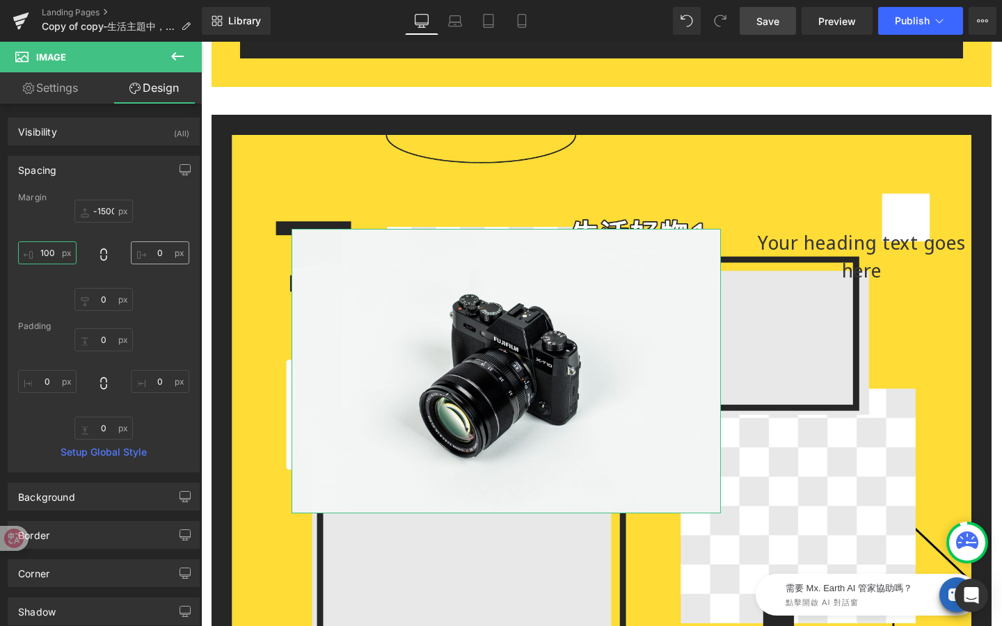
type input "100"
click at [159, 257] on input "0" at bounding box center [160, 253] width 58 height 23
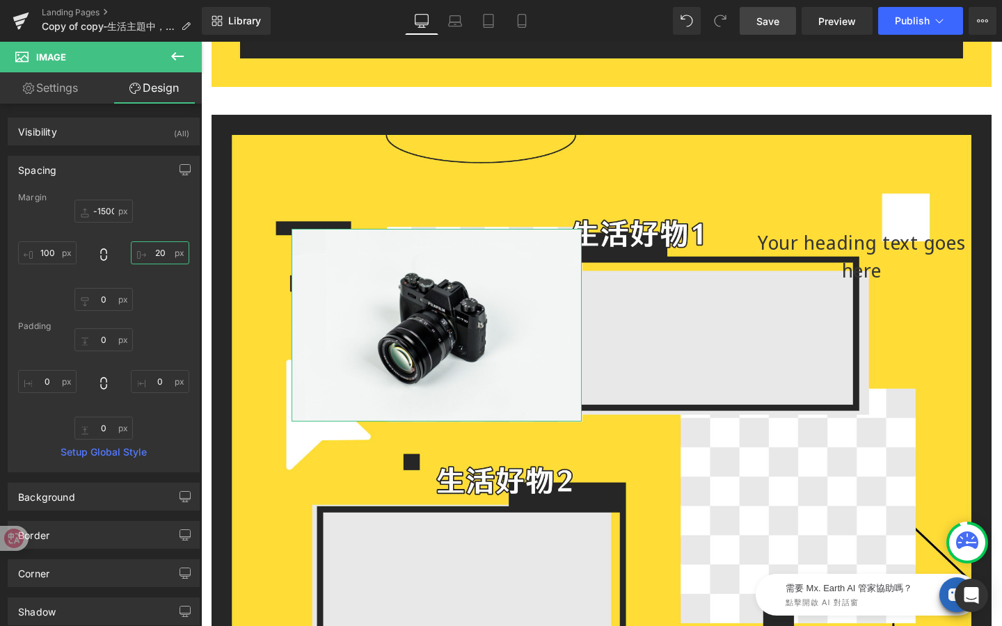
type input "2"
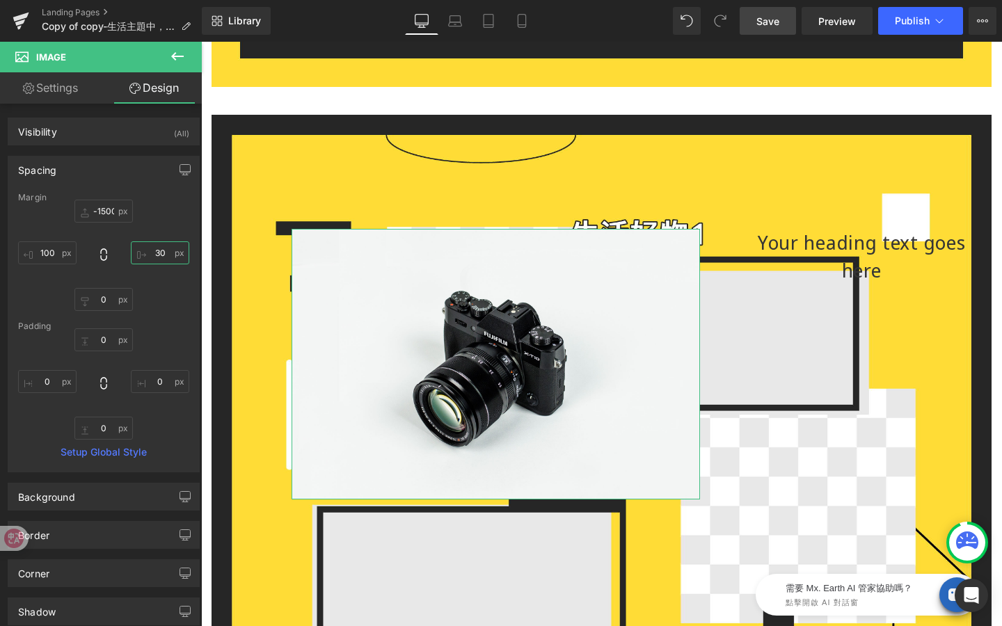
type input "3"
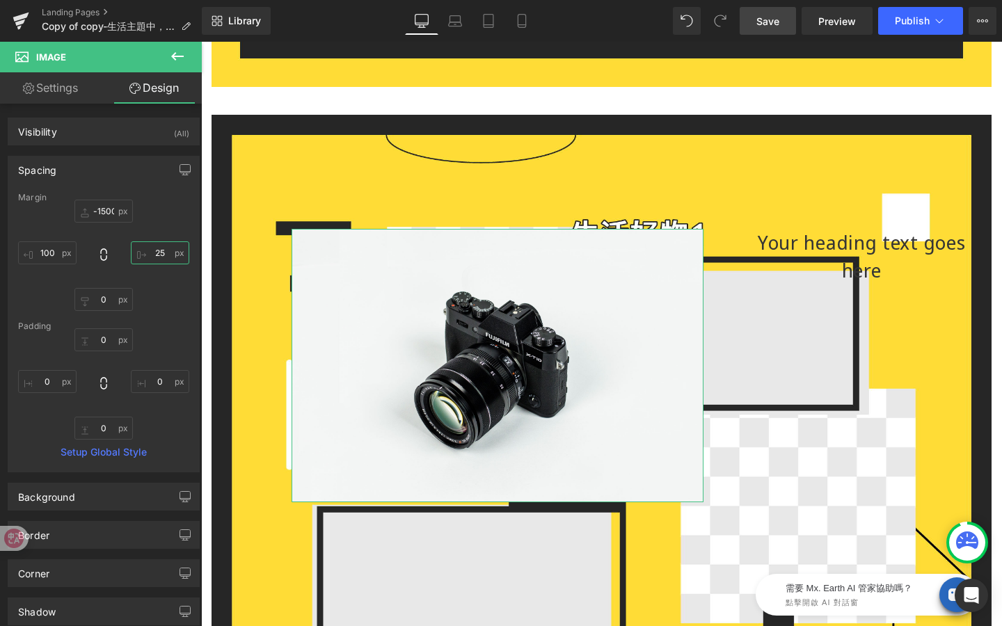
type input "250"
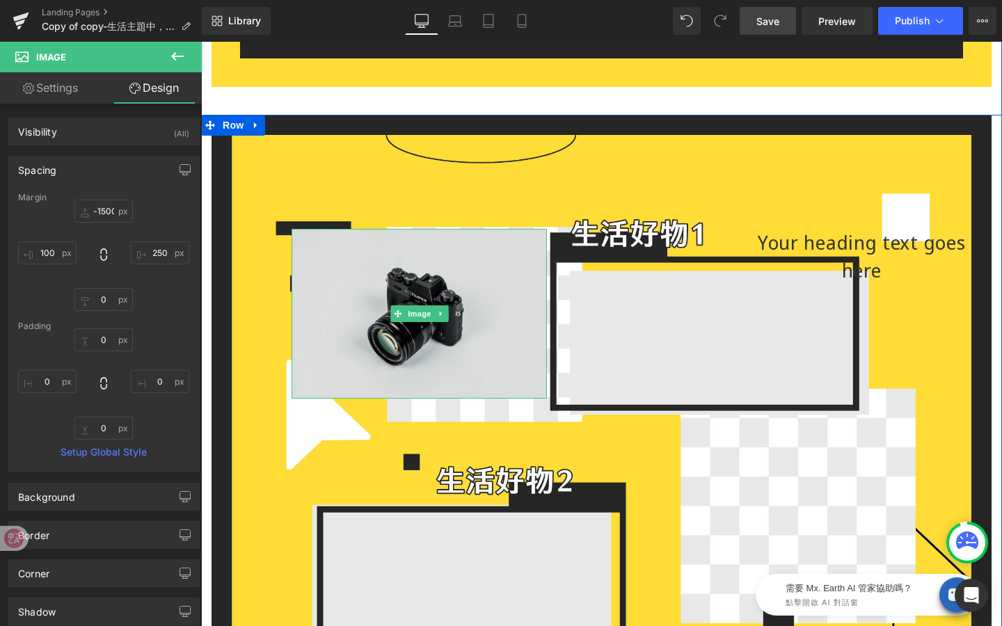
click at [346, 285] on img at bounding box center [419, 313] width 255 height 169
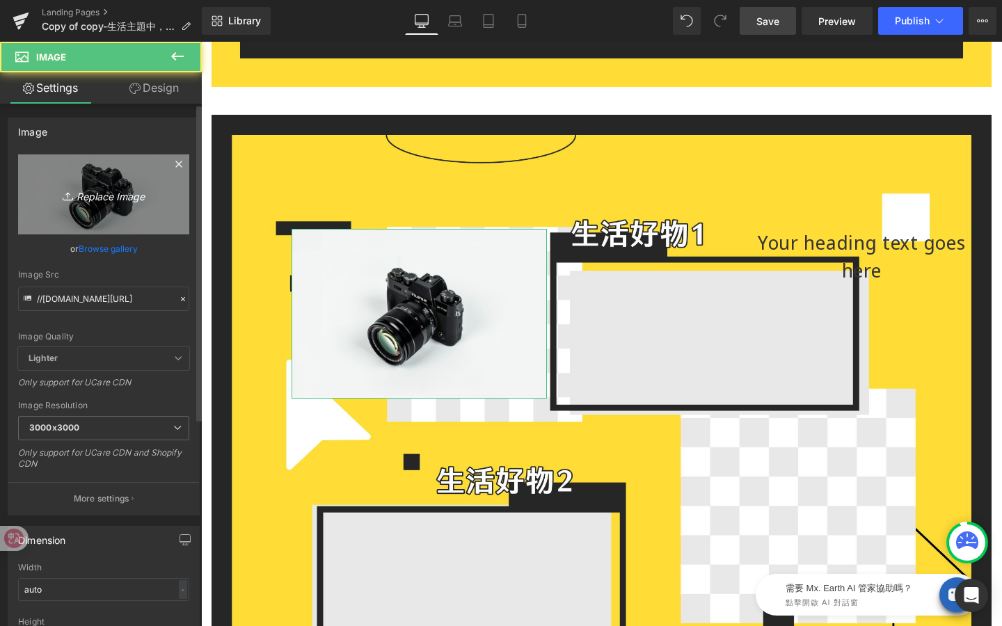
click at [146, 208] on link "Replace Image" at bounding box center [103, 195] width 171 height 80
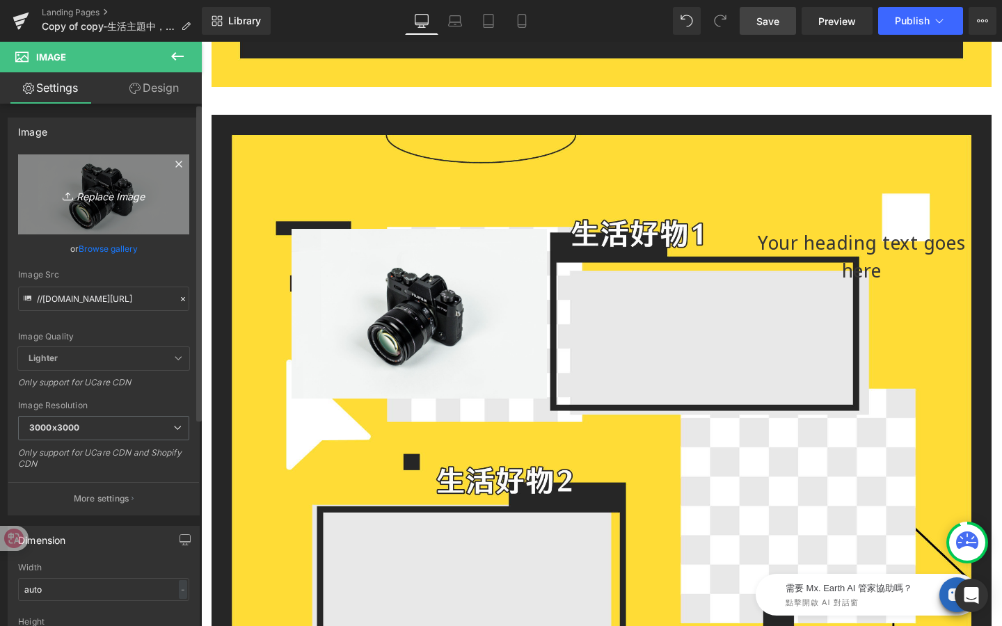
type input "C:\fakepath\Magimix背景.png"
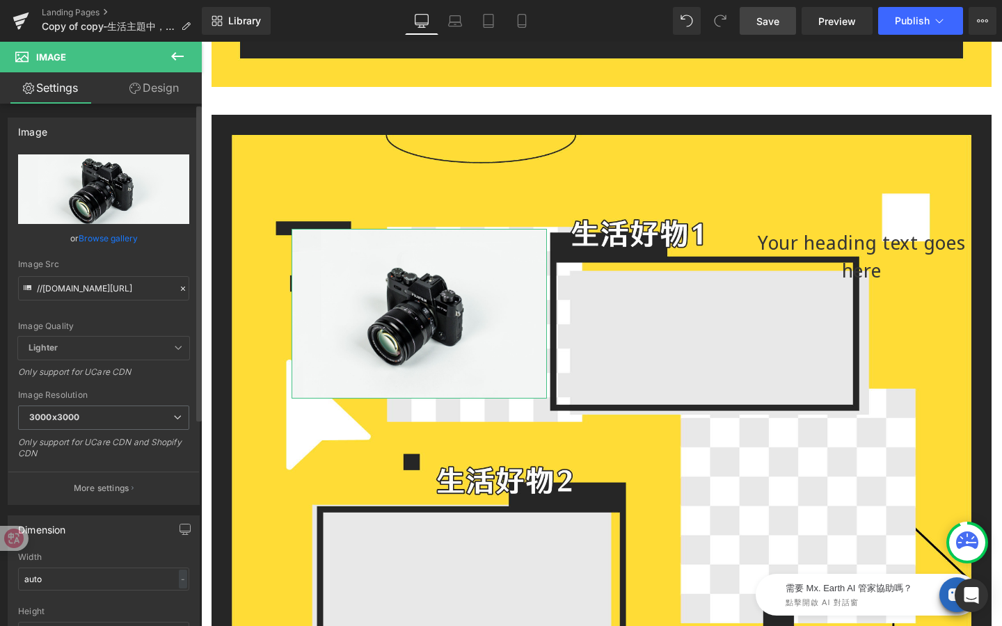
click at [112, 195] on input "file" at bounding box center [103, 190] width 171 height 70
click at [105, 190] on input "file" at bounding box center [103, 190] width 171 height 70
click at [133, 211] on input "file" at bounding box center [103, 190] width 171 height 70
click at [111, 234] on link "Browse gallery" at bounding box center [108, 238] width 59 height 24
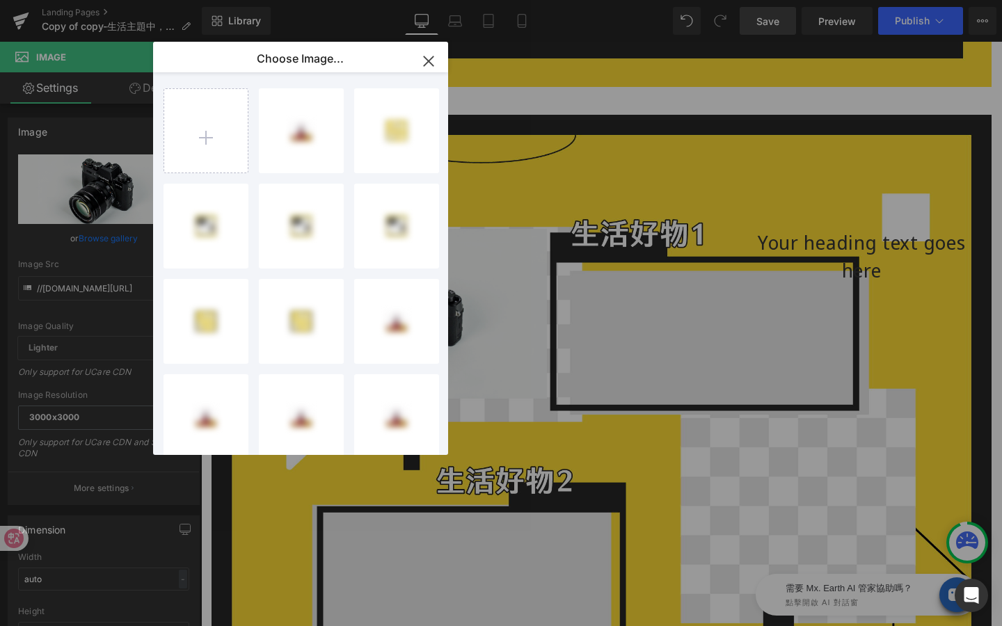
click at [432, 56] on div "Choose Image... Back to Library Insert Magimix...ix背景.png 591.12 KB Delete imag…" at bounding box center [300, 248] width 295 height 413
click at [432, 56] on icon "button" at bounding box center [428, 60] width 9 height 9
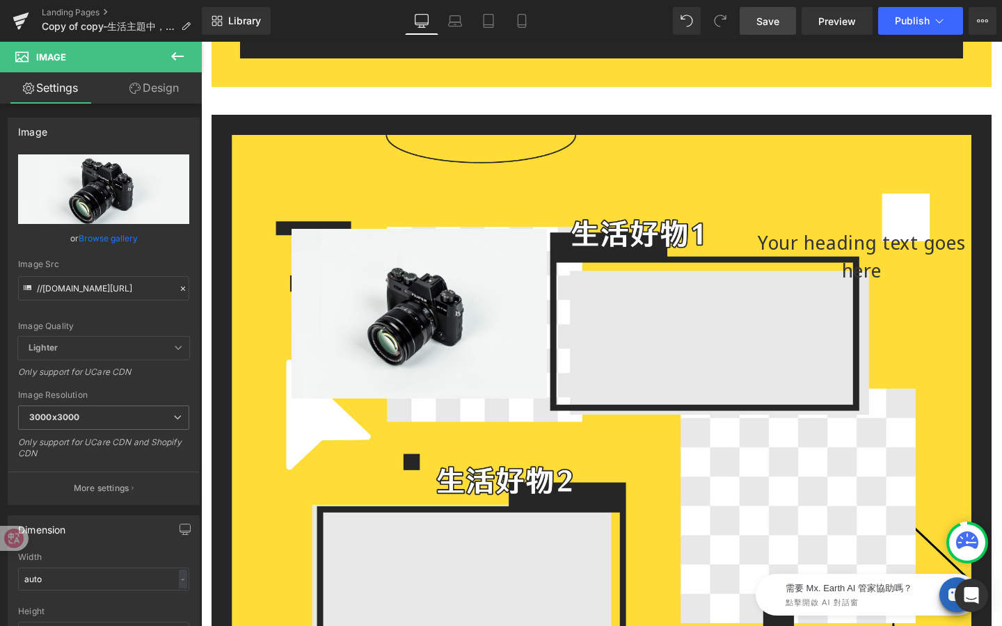
click at [774, 27] on span "Save" at bounding box center [768, 21] width 23 height 15
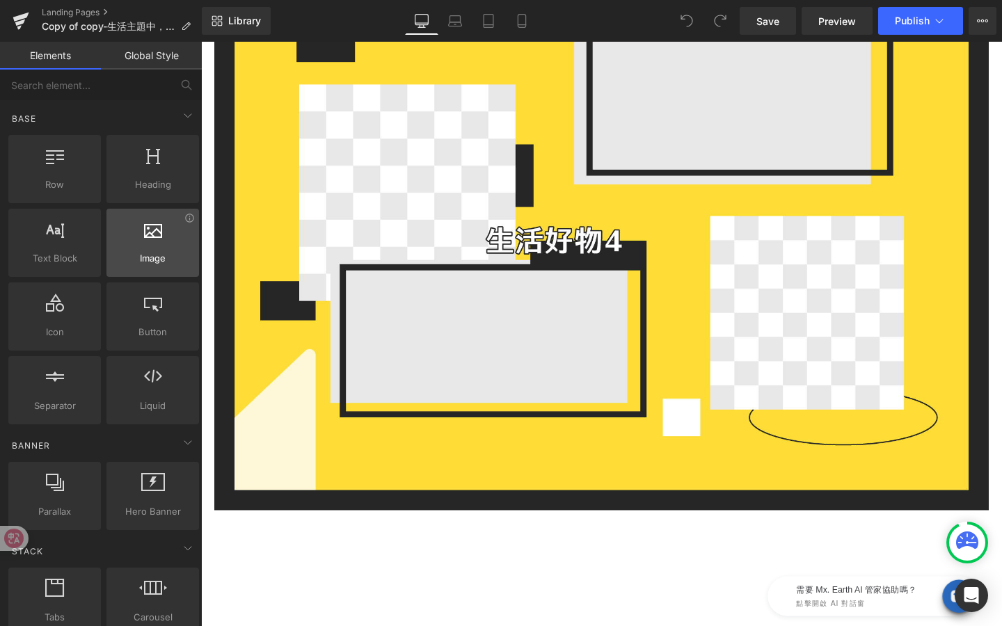
scroll to position [3, 0]
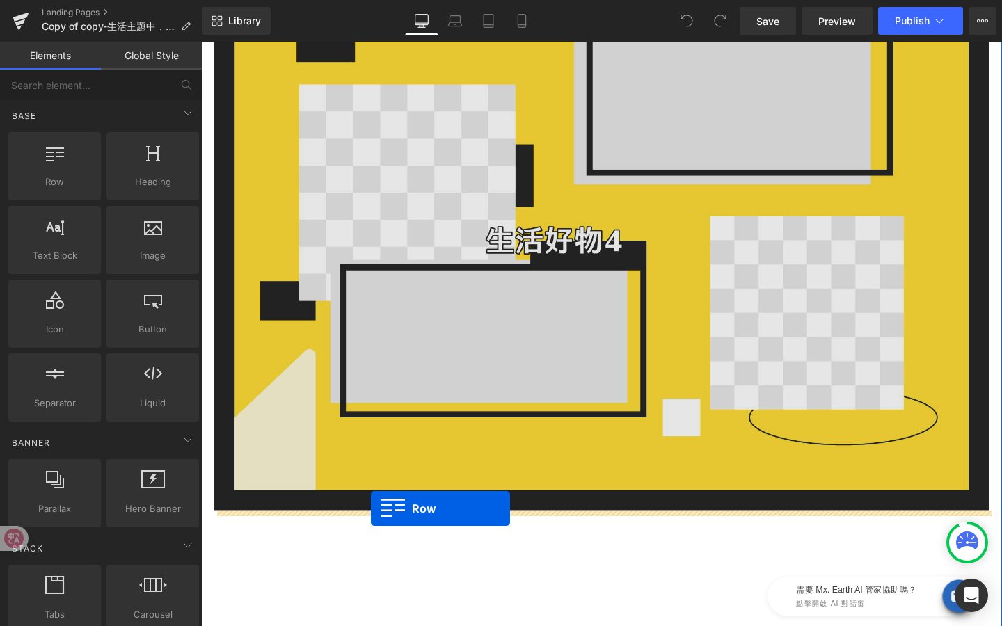
drag, startPoint x: 262, startPoint y: 194, endPoint x: 380, endPoint y: 532, distance: 358.4
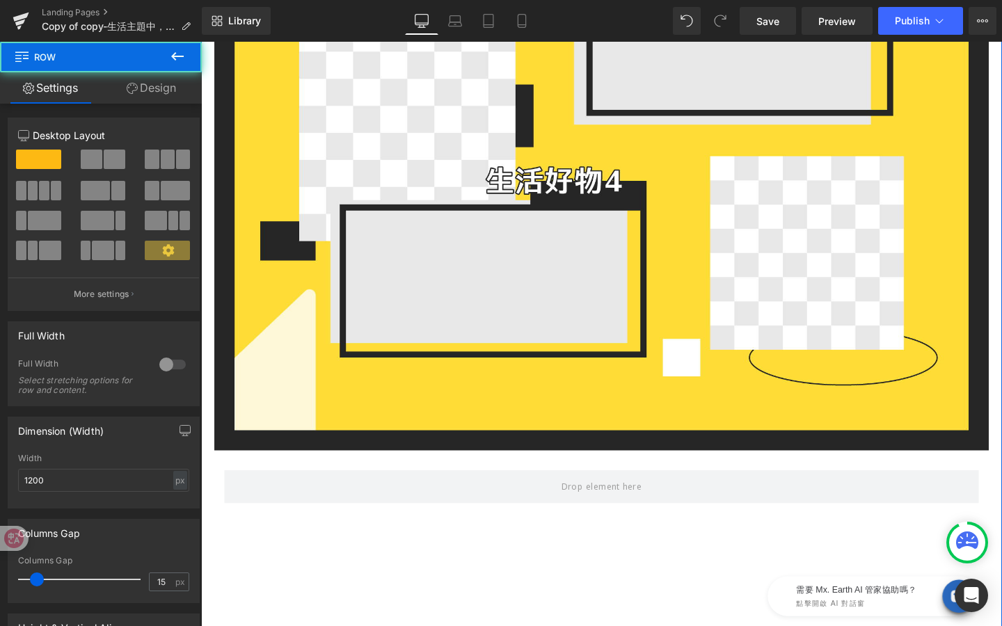
scroll to position [1374, 0]
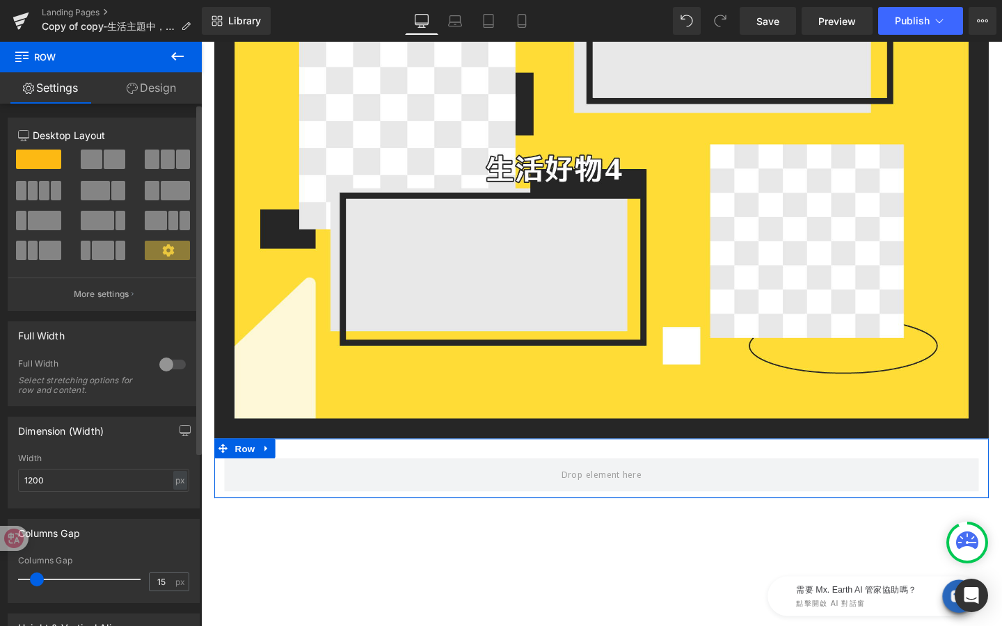
click at [101, 191] on span at bounding box center [95, 190] width 29 height 19
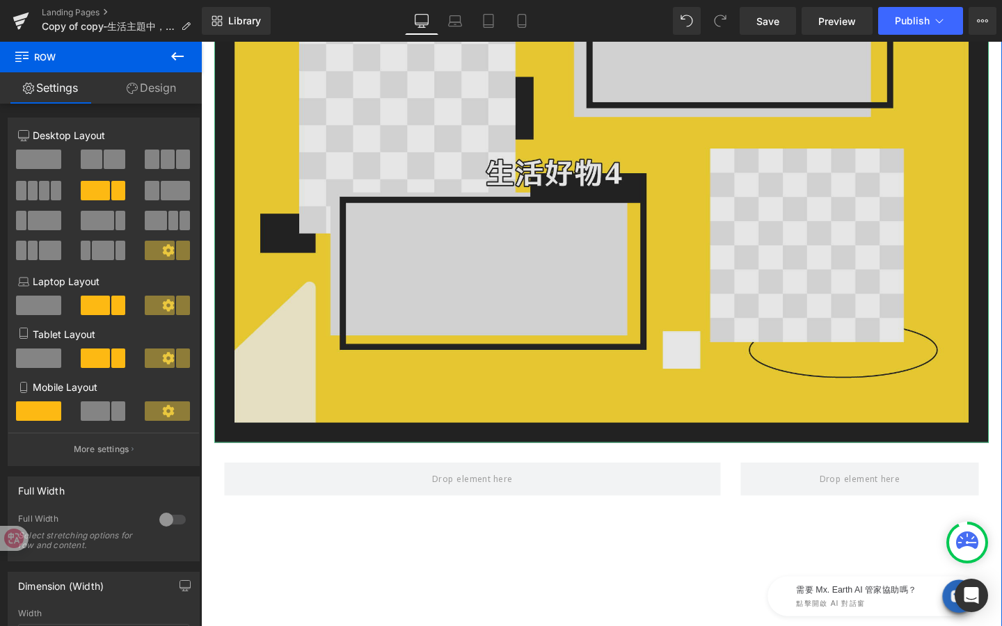
scroll to position [1373, 0]
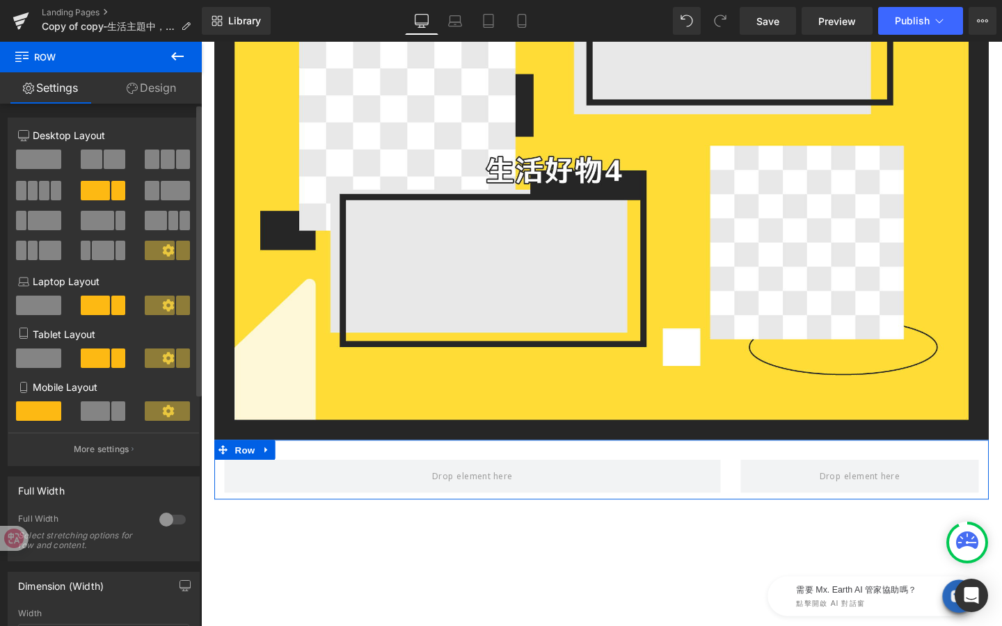
click at [161, 187] on span at bounding box center [175, 190] width 29 height 19
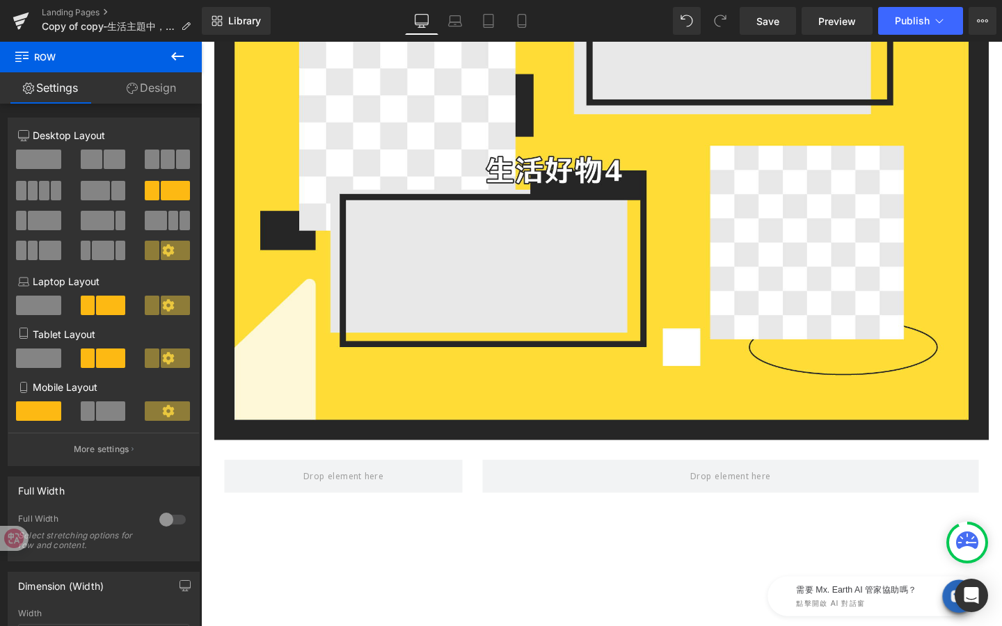
click at [177, 59] on icon at bounding box center [177, 56] width 17 height 17
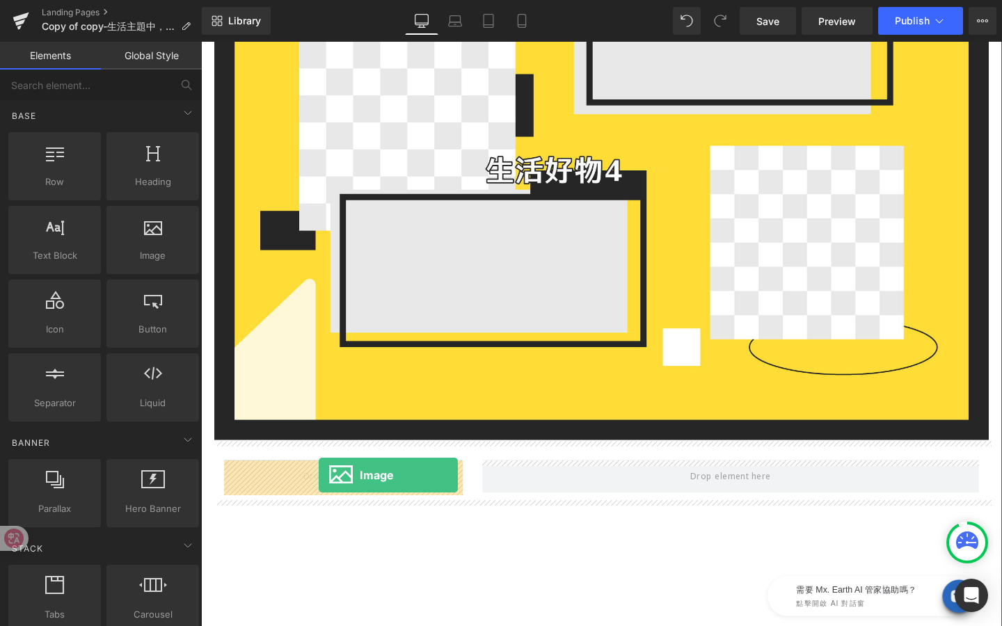
drag, startPoint x: 358, startPoint y: 271, endPoint x: 325, endPoint y: 498, distance: 228.6
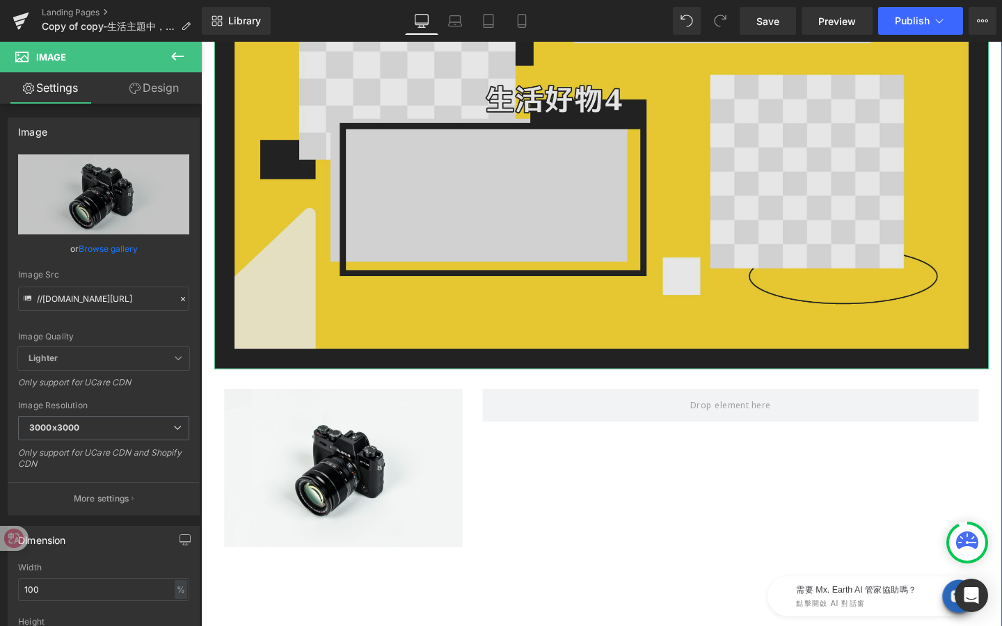
scroll to position [1512, 0]
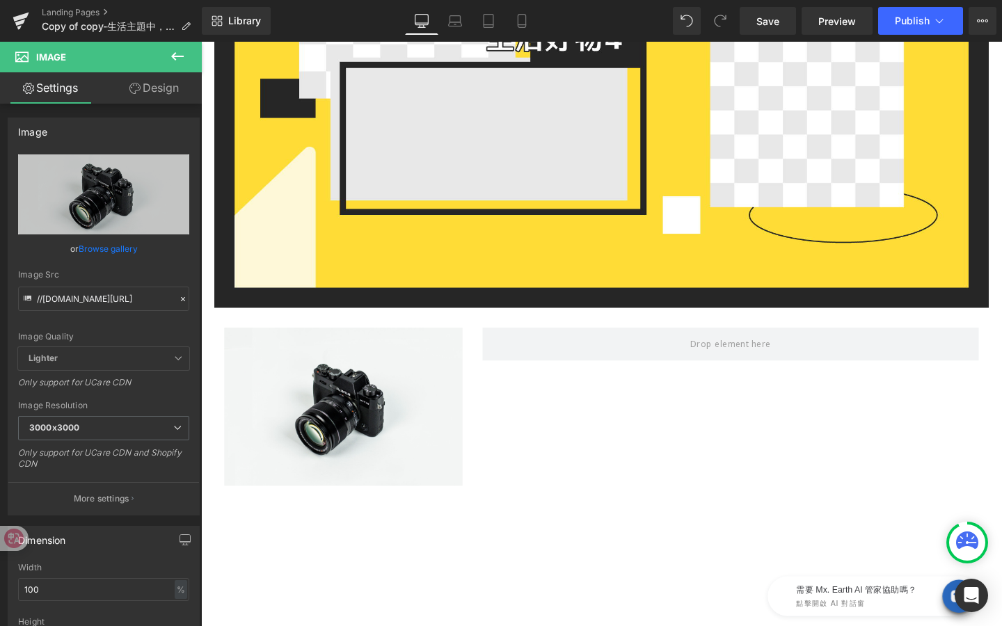
click at [180, 62] on icon at bounding box center [177, 56] width 17 height 17
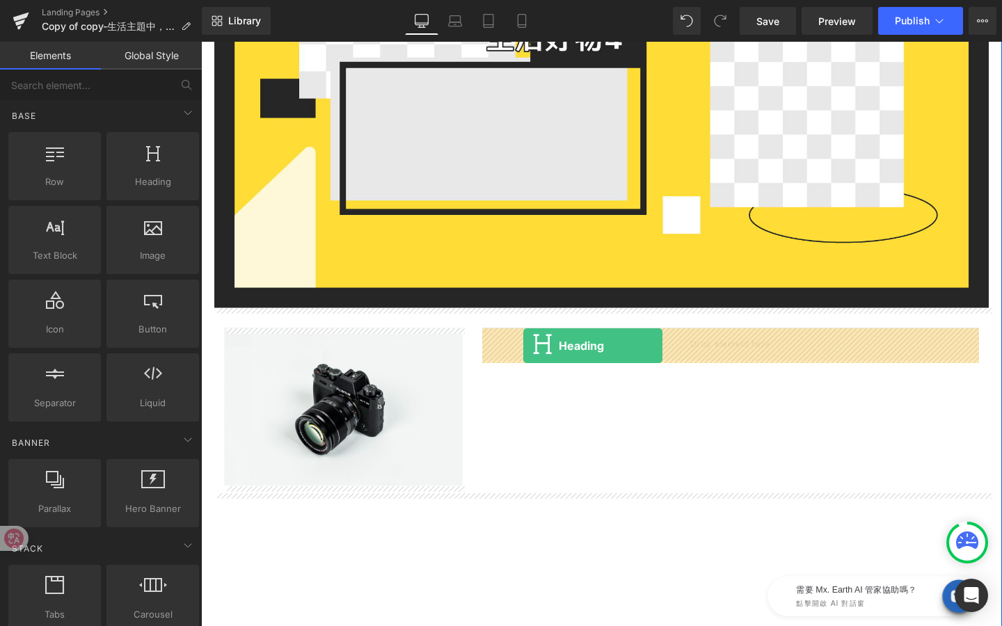
drag, startPoint x: 366, startPoint y: 187, endPoint x: 540, endPoint y: 361, distance: 246.1
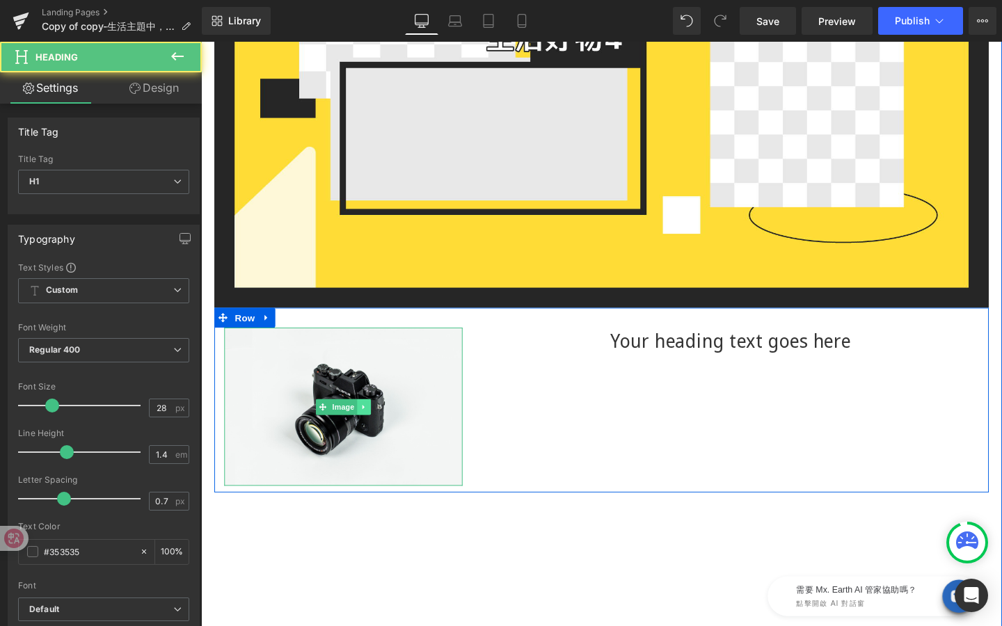
click at [365, 421] on link at bounding box center [372, 426] width 15 height 17
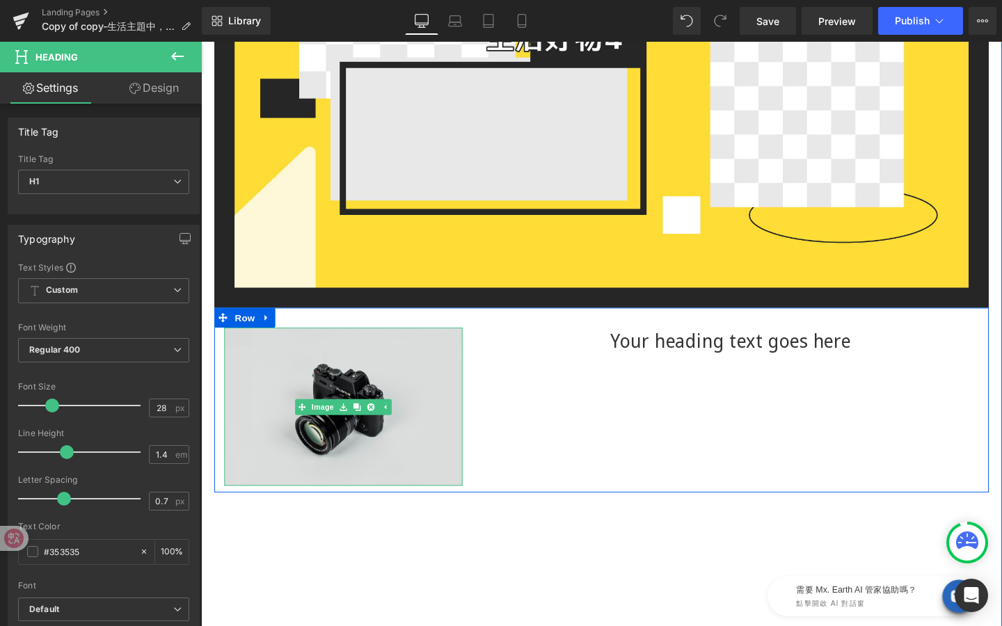
click at [319, 434] on div "Image" at bounding box center [351, 425] width 251 height 166
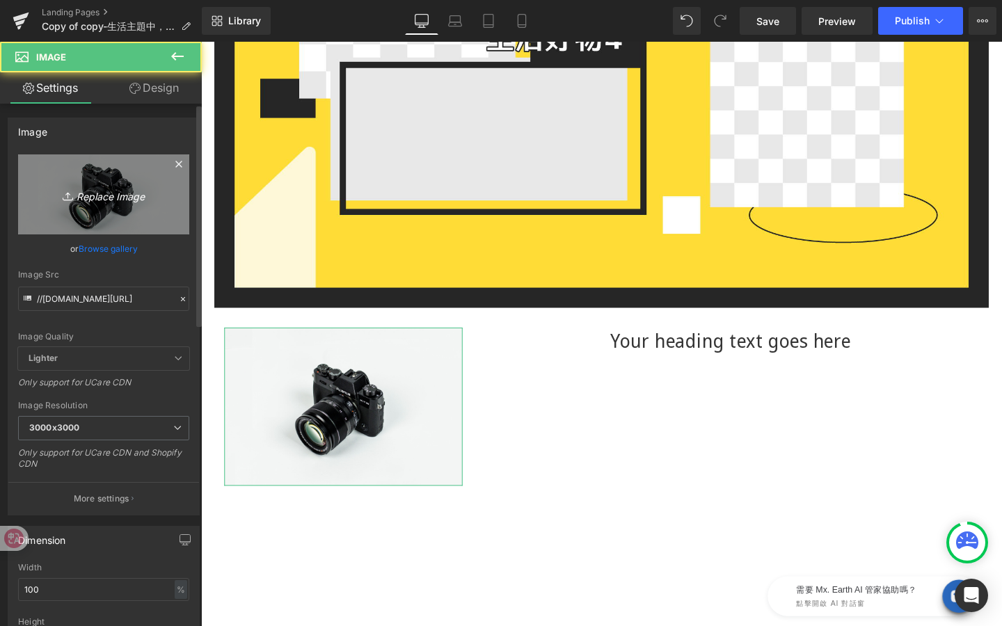
click at [117, 193] on icon "Replace Image" at bounding box center [103, 194] width 111 height 17
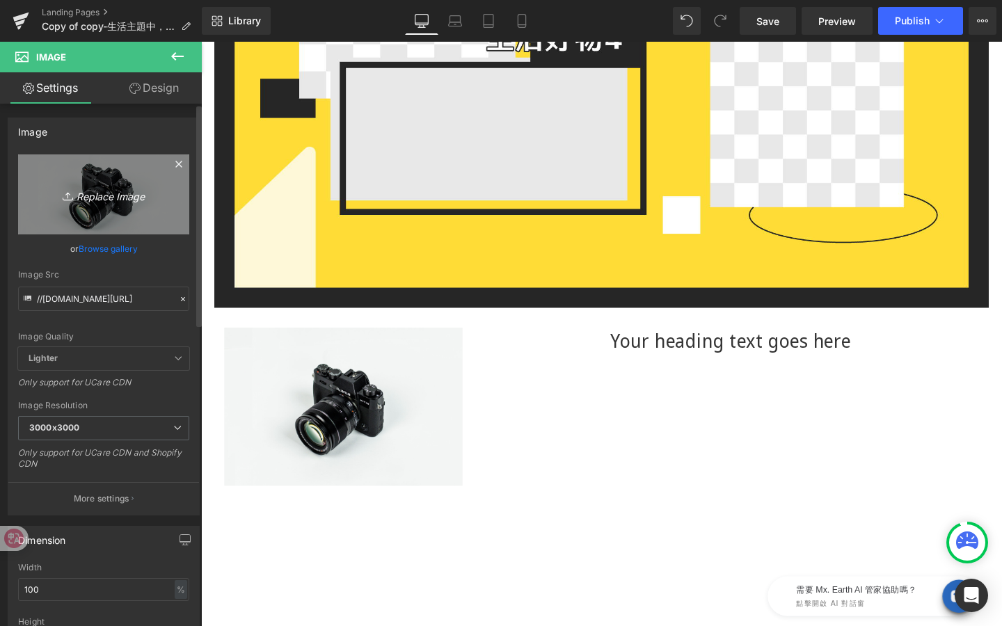
type input "C:\fakepath\Magimix背景.png"
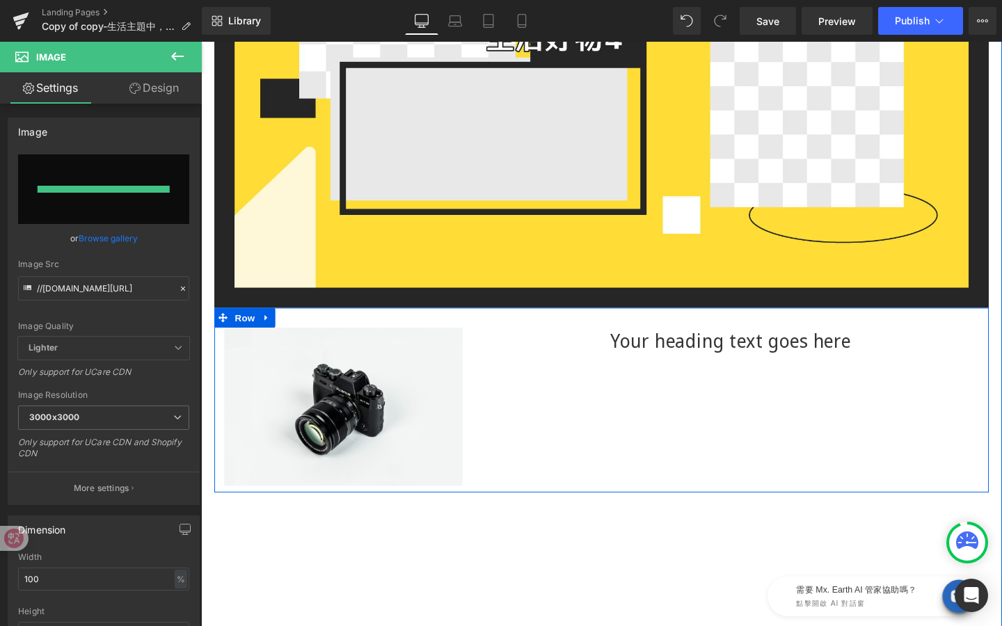
type input "https://ucarecdn.com/5feb1297-7aa5-40e3-b67d-330fefba17e7/-/format/auto/-/previ…"
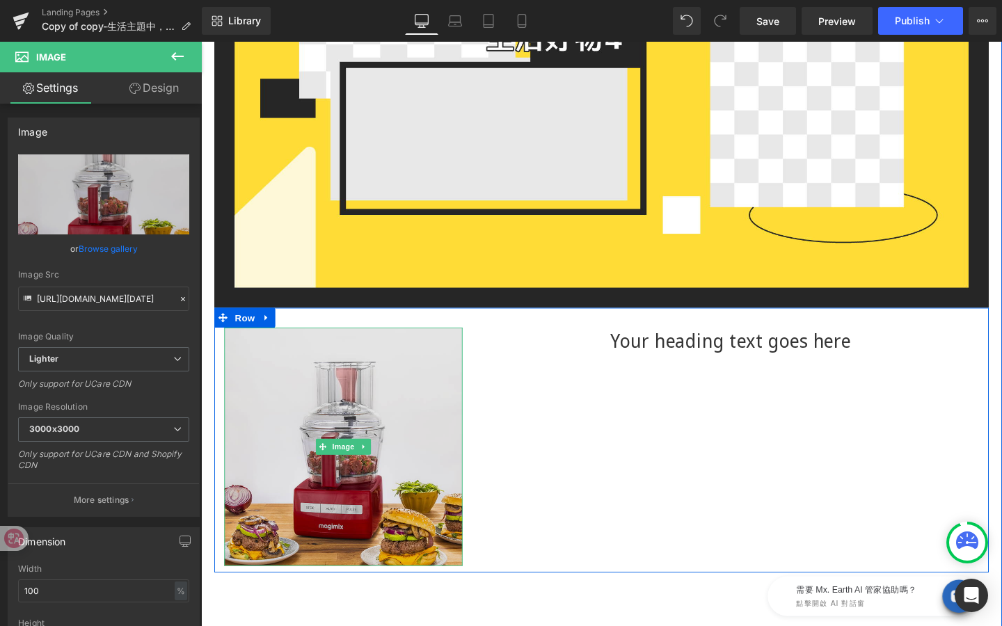
click at [391, 422] on img at bounding box center [351, 467] width 251 height 251
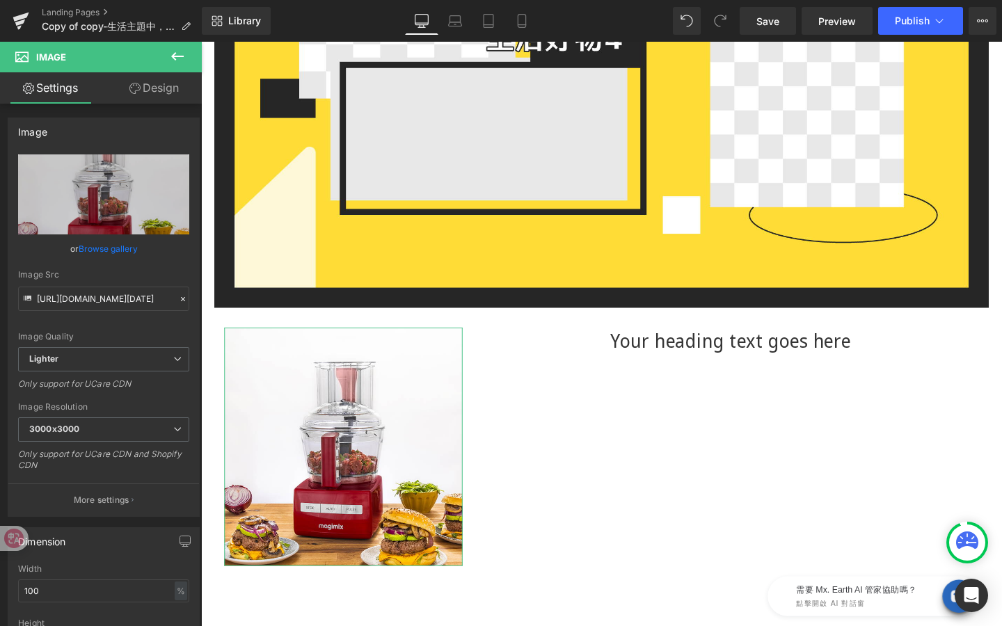
click at [161, 94] on link "Design" at bounding box center [154, 87] width 101 height 31
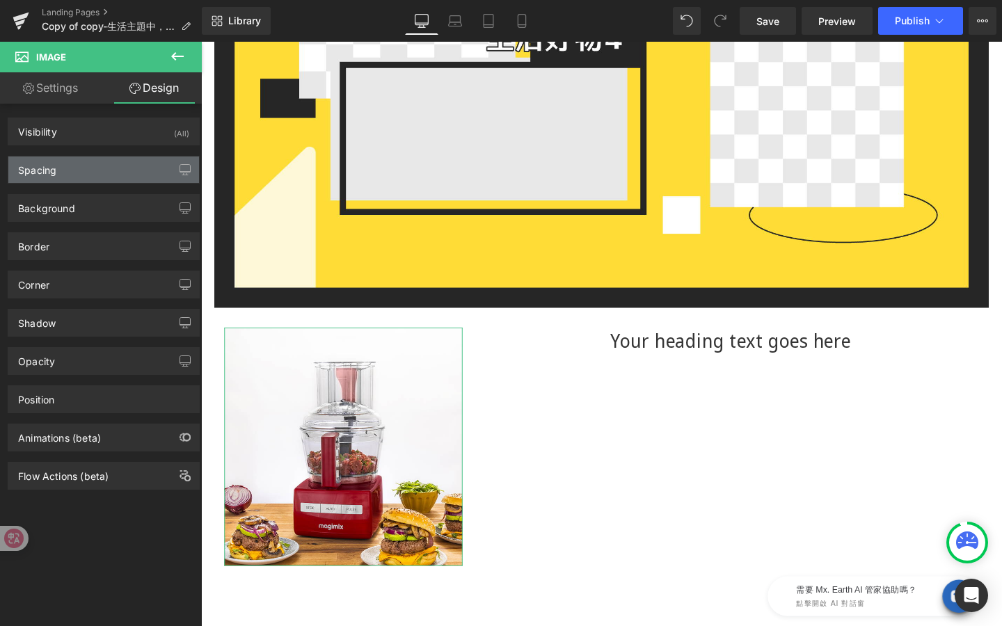
click at [96, 177] on div "Spacing" at bounding box center [103, 170] width 191 height 26
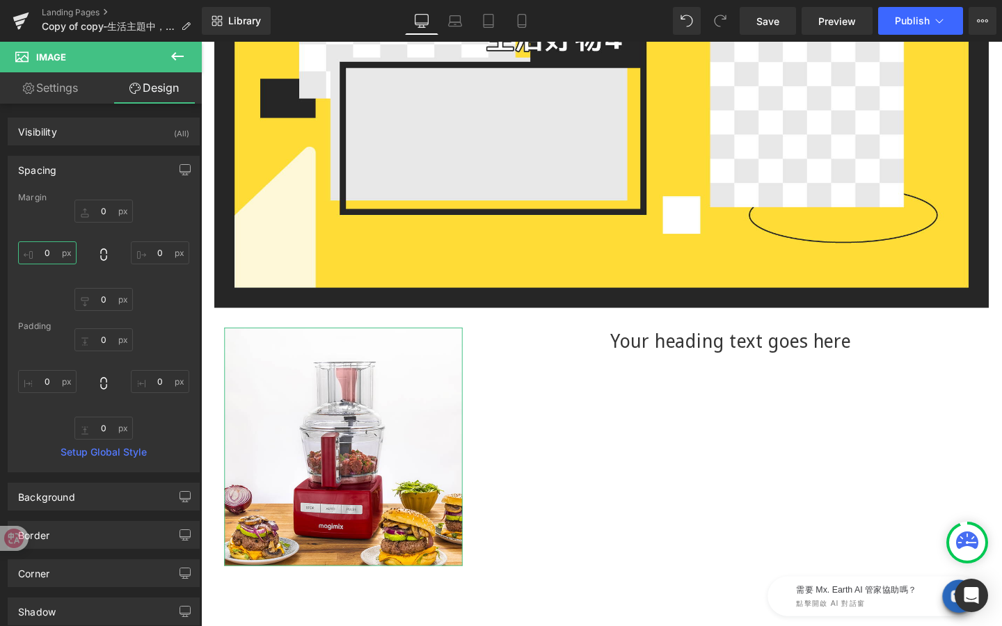
click at [54, 251] on input "0" at bounding box center [47, 253] width 58 height 23
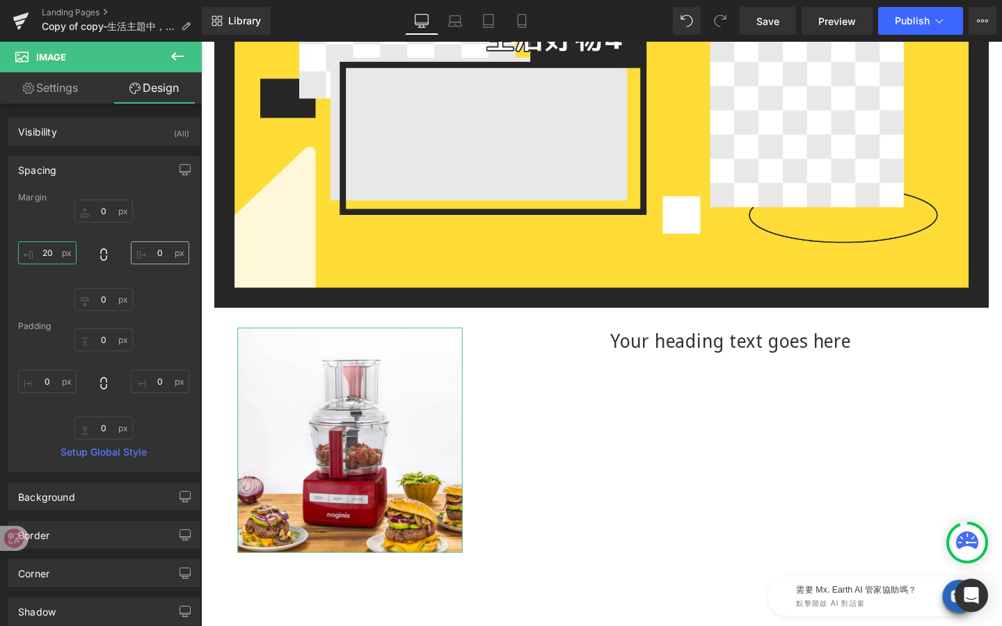
type input "20"
click at [163, 255] on input "0" at bounding box center [160, 253] width 58 height 23
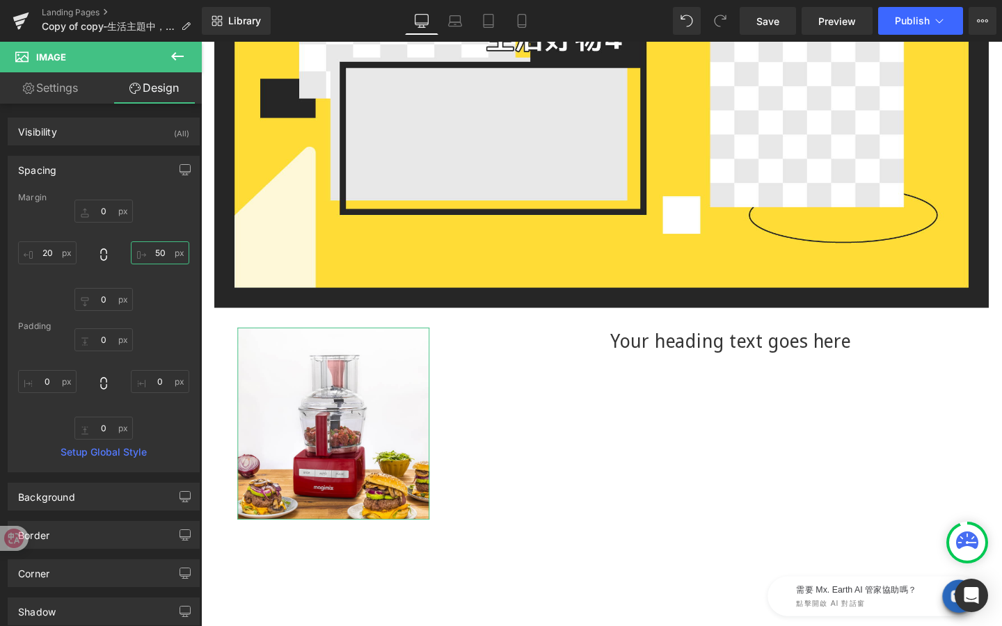
type input "5"
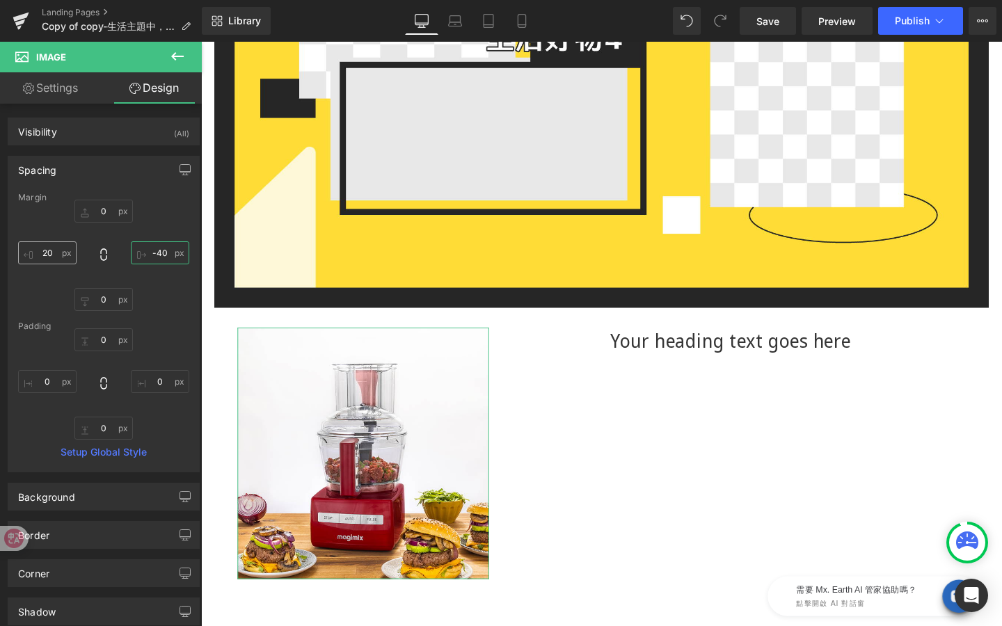
type input "-40"
click at [45, 253] on input "20" at bounding box center [47, 253] width 58 height 23
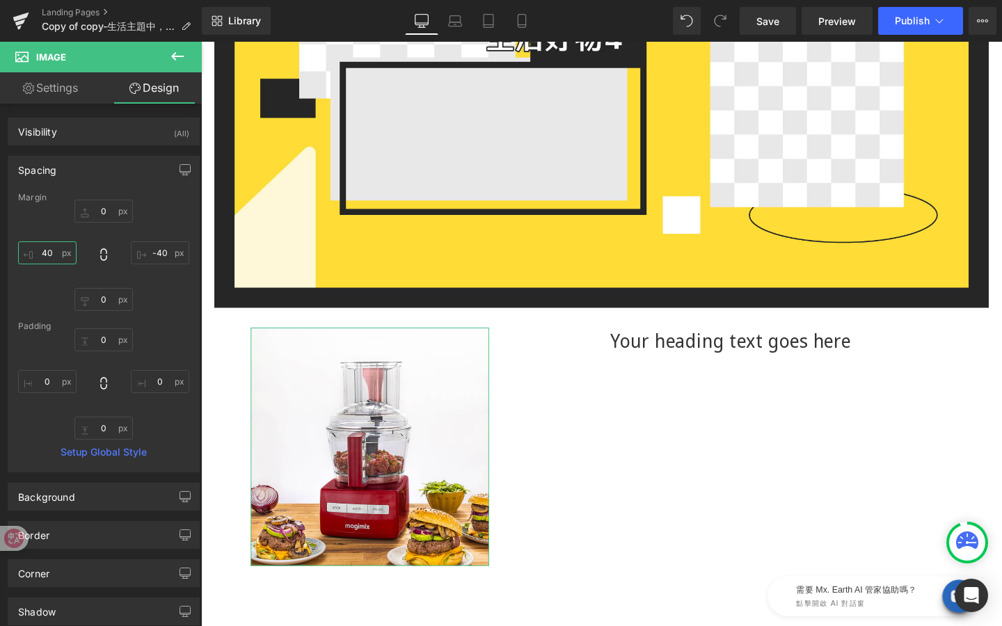
type input "40\"
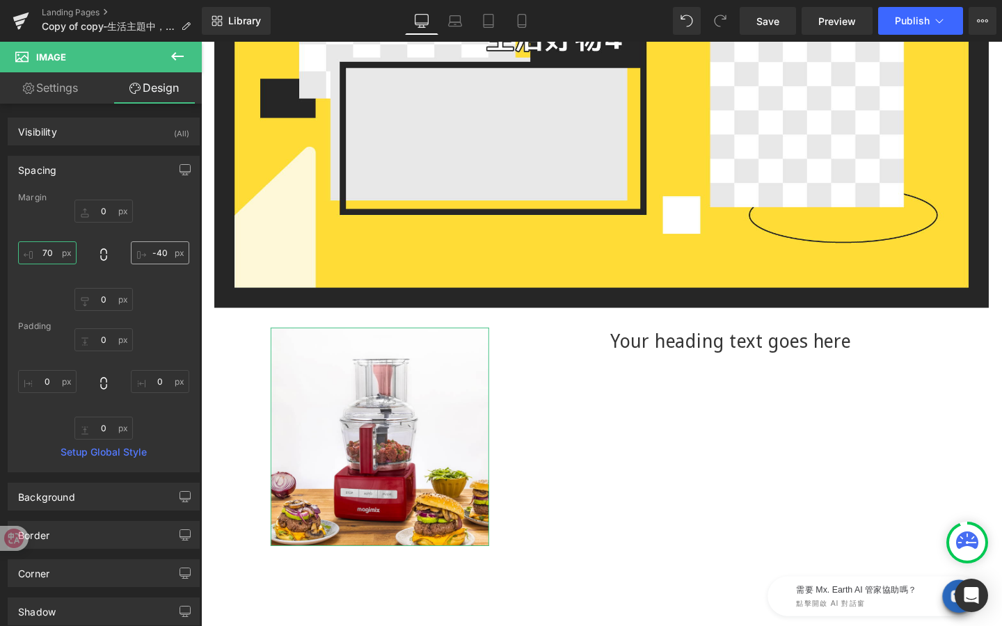
type input "70"
click at [163, 257] on input "-40" at bounding box center [160, 253] width 58 height 23
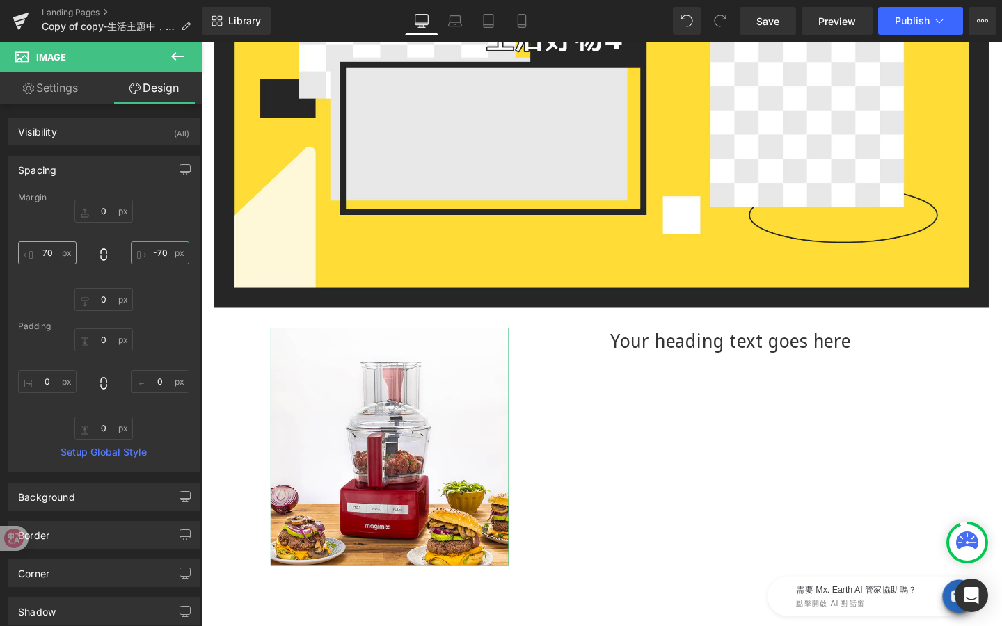
type input "-70"
click at [45, 254] on input "70" at bounding box center [47, 253] width 58 height 23
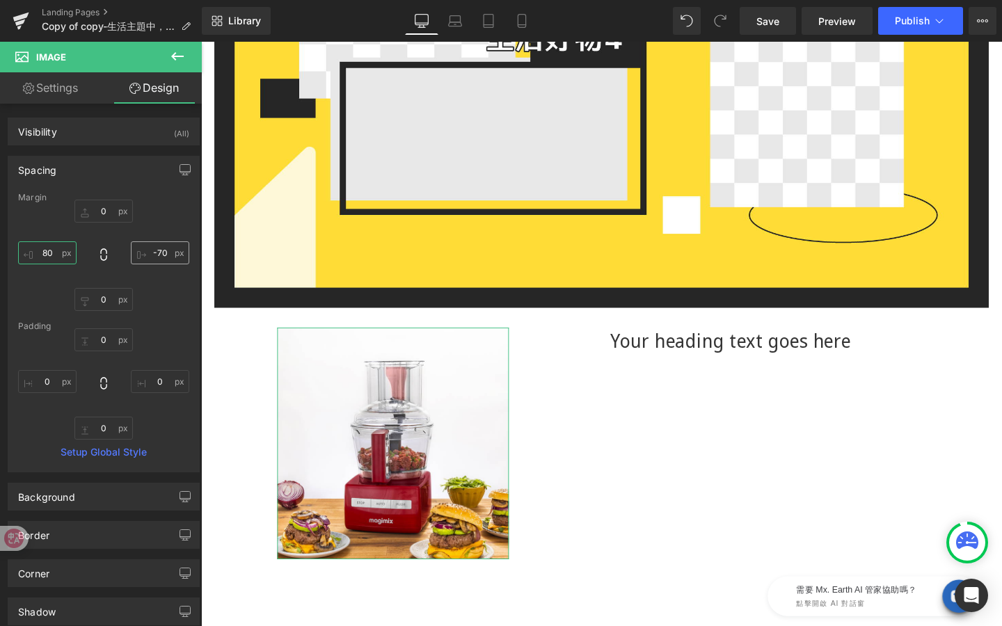
type input "80"
click at [164, 258] on input "-70" at bounding box center [160, 253] width 58 height 23
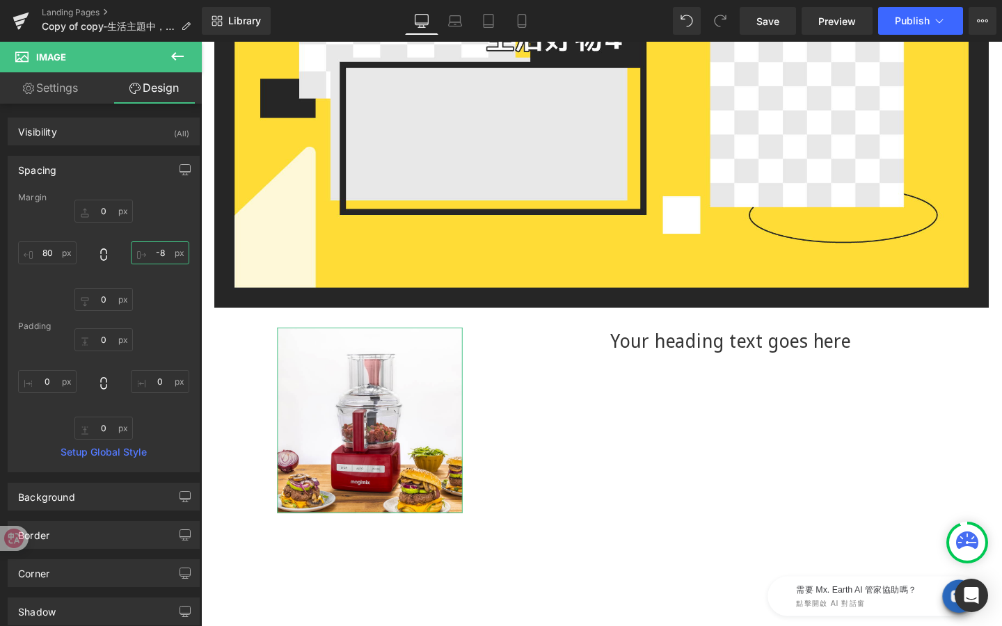
type input "-80"
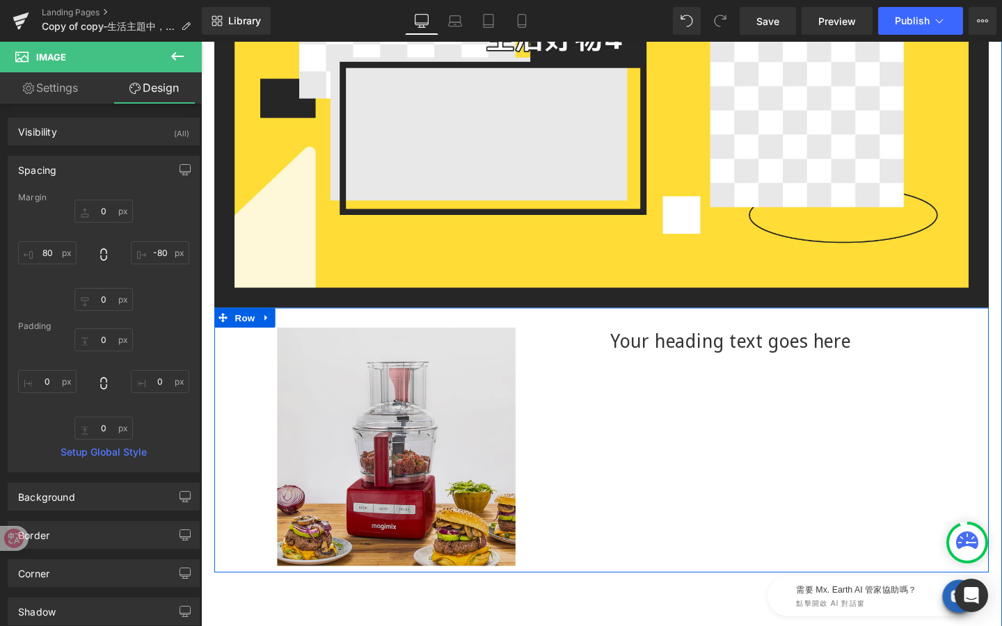
click at [427, 390] on img at bounding box center [406, 467] width 251 height 251
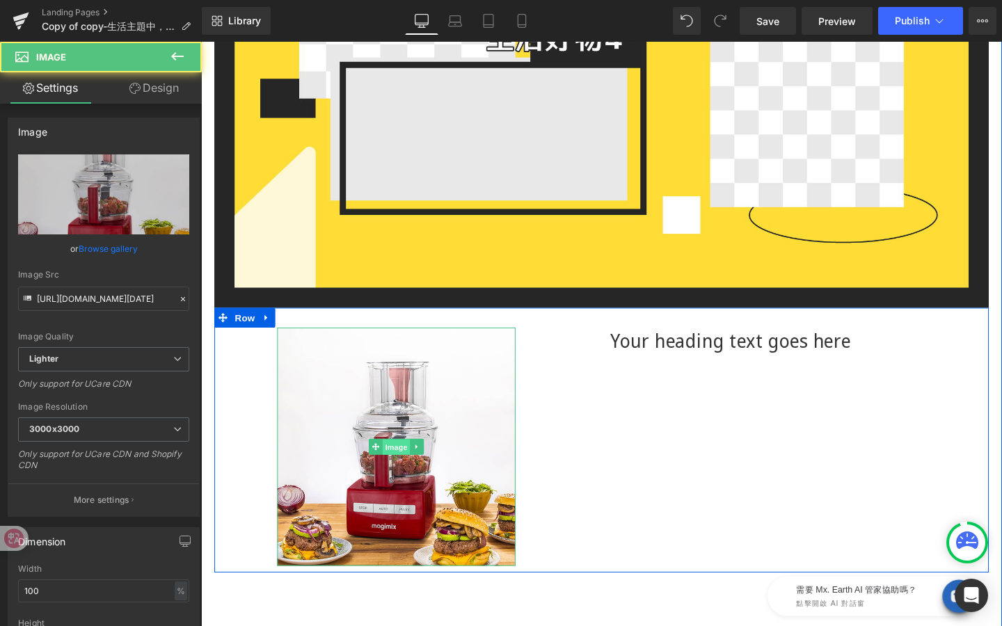
click at [406, 470] on div "Image" at bounding box center [406, 467] width 251 height 251
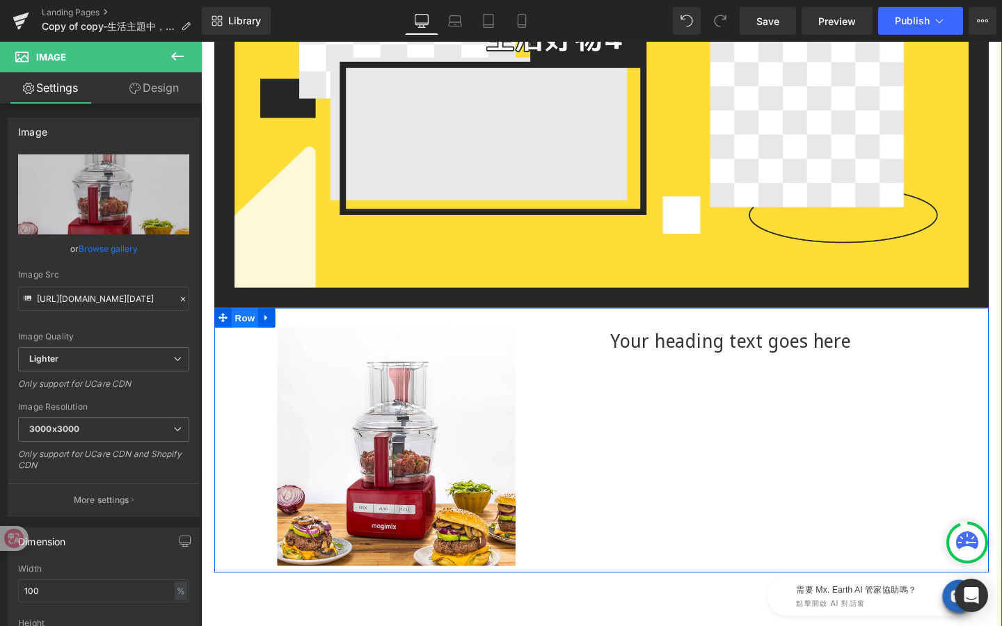
click at [248, 337] on span "Row" at bounding box center [247, 332] width 28 height 21
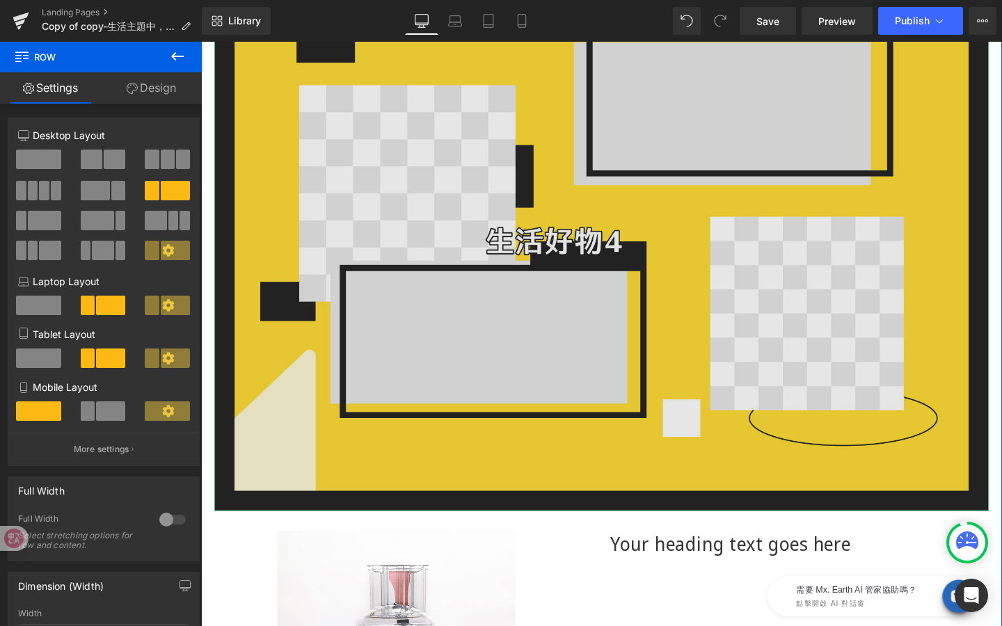
scroll to position [1356, 0]
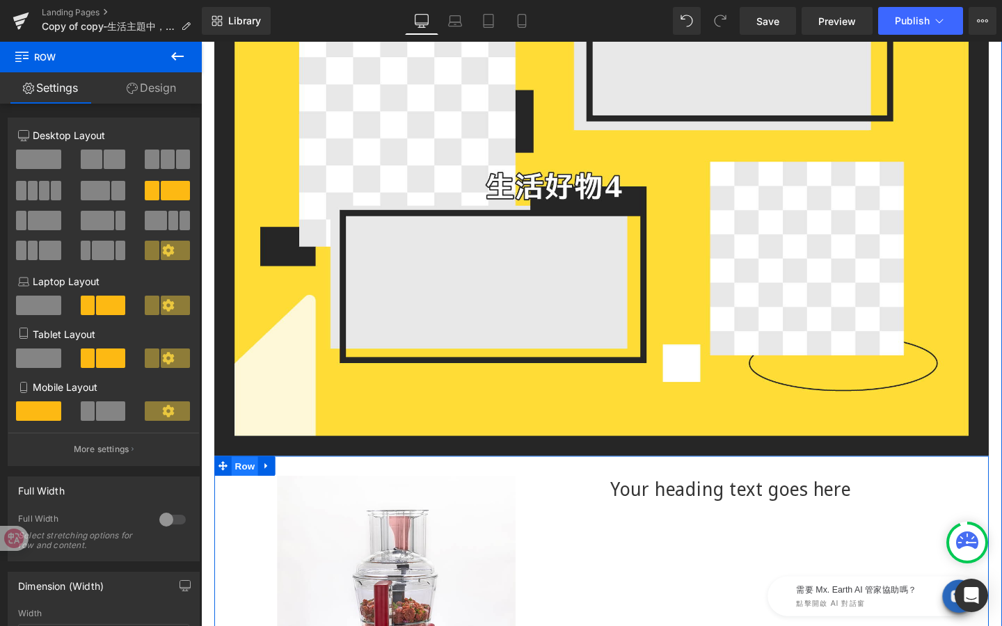
click at [250, 494] on span "Row" at bounding box center [247, 488] width 28 height 21
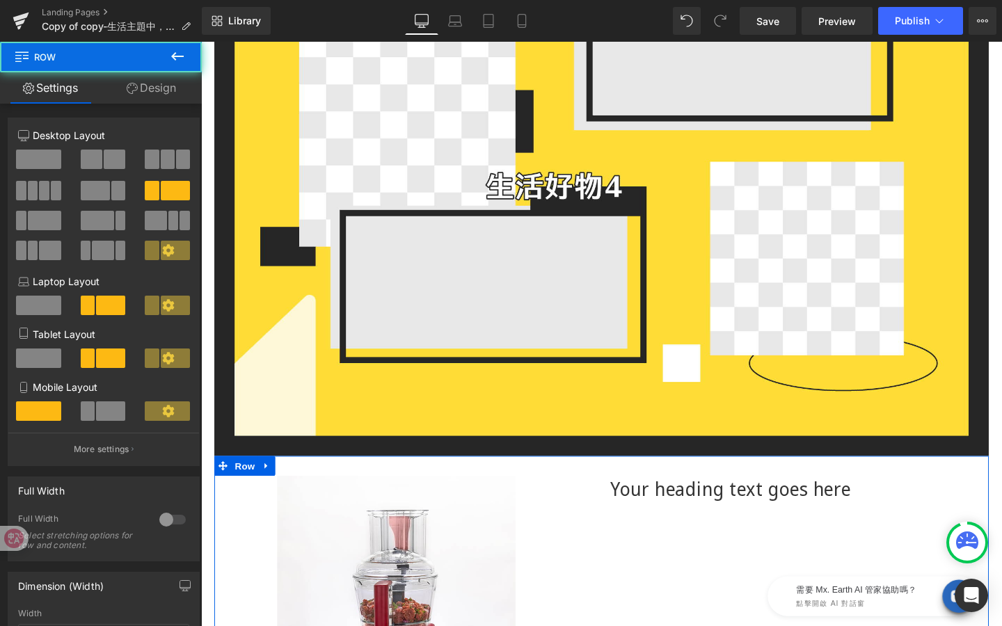
click at [171, 91] on link "Design" at bounding box center [151, 87] width 101 height 31
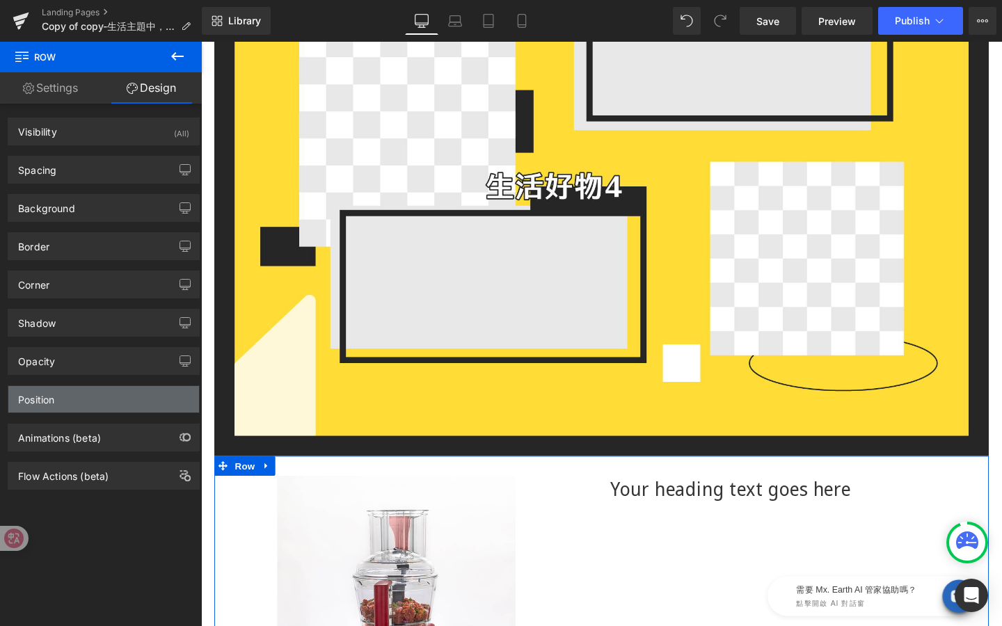
click at [94, 395] on div "Position" at bounding box center [103, 399] width 191 height 26
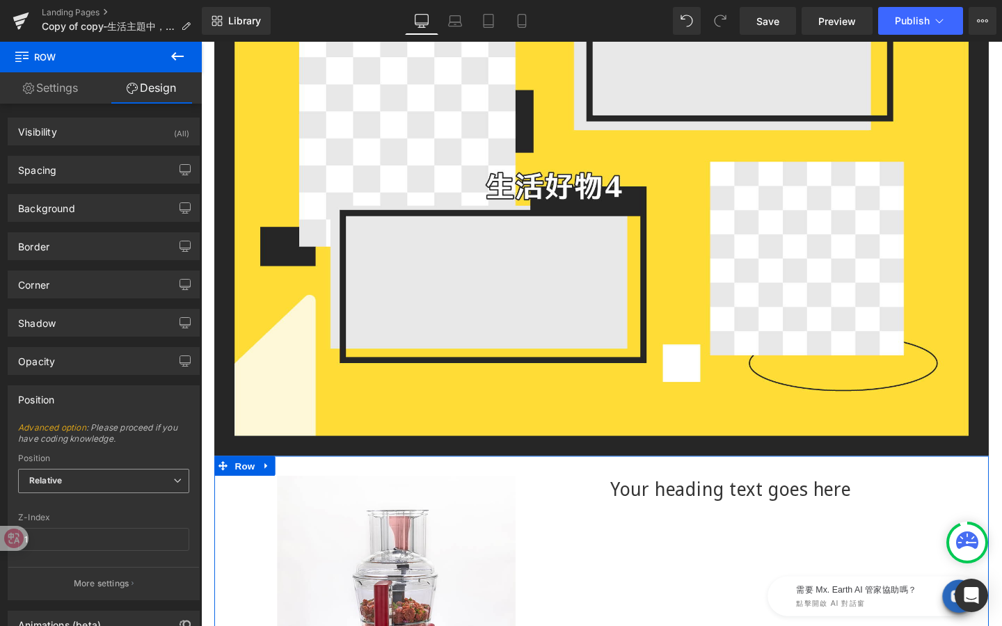
click at [109, 470] on span "Relative" at bounding box center [103, 481] width 171 height 24
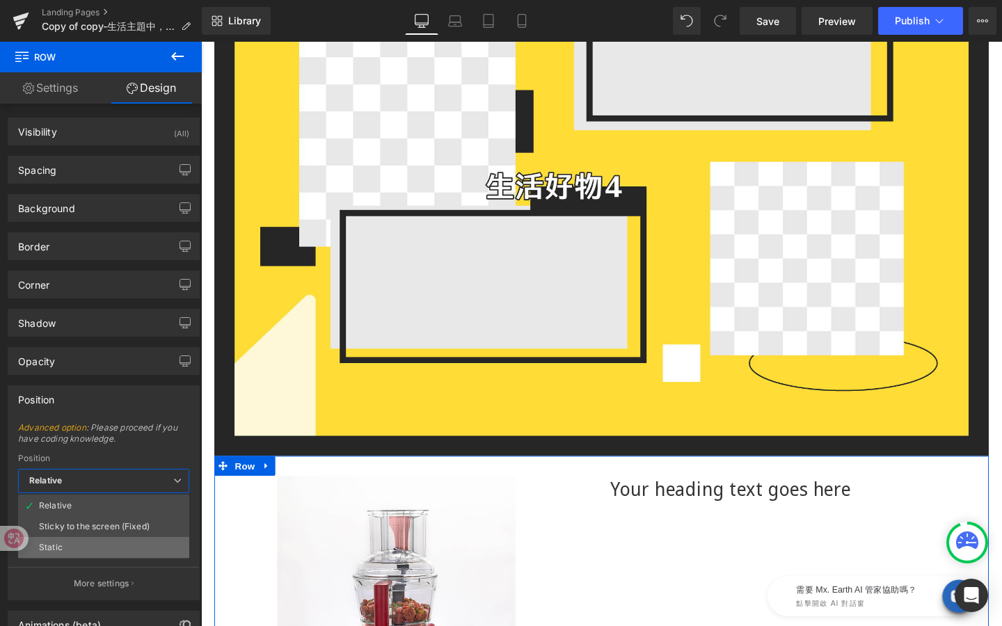
click at [104, 546] on li "Static" at bounding box center [103, 547] width 171 height 21
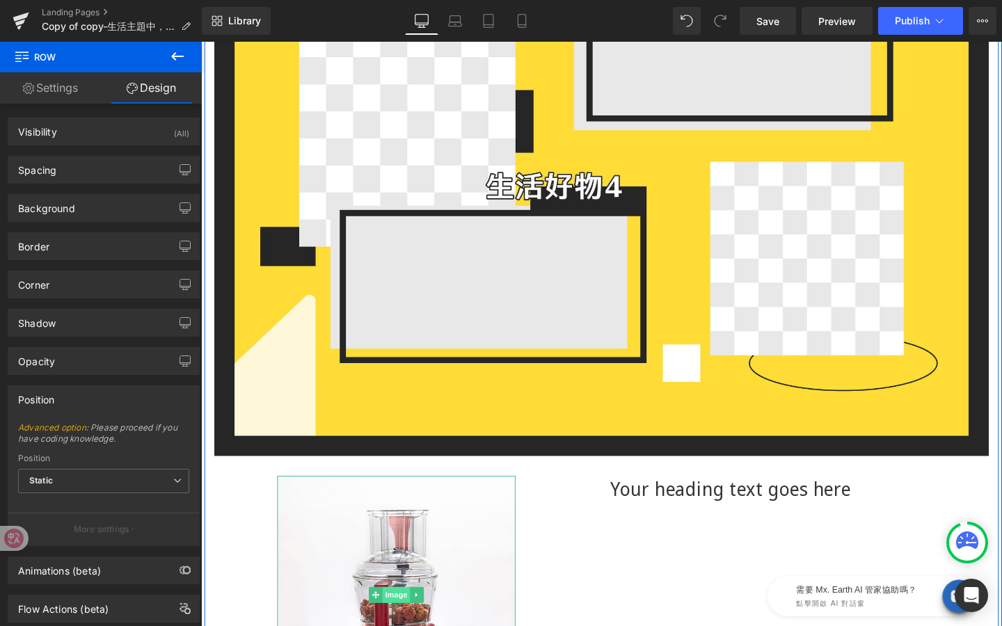
click at [408, 622] on div "Image" at bounding box center [406, 623] width 251 height 251
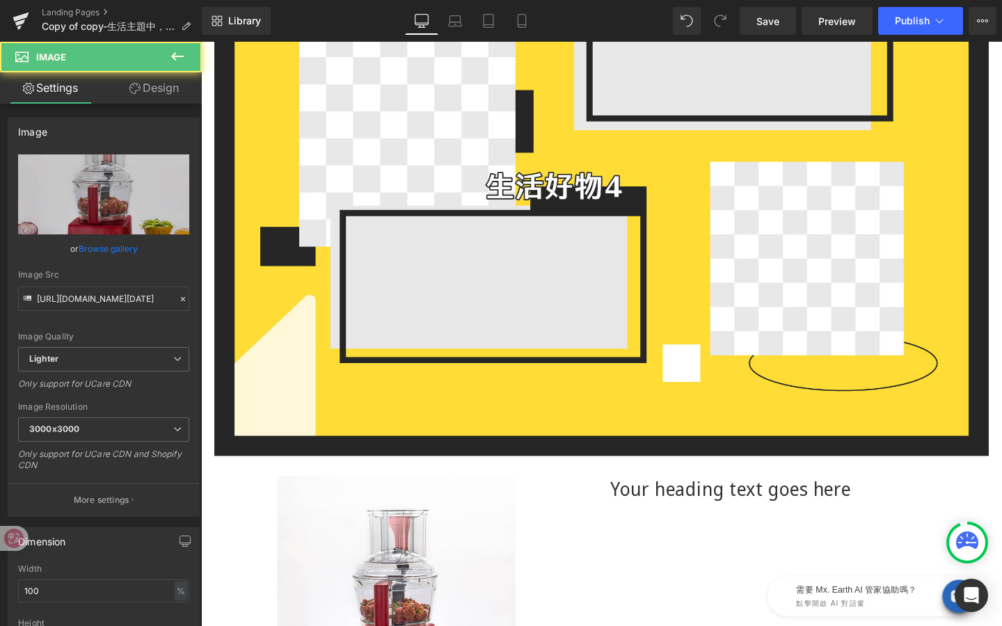
click at [177, 71] on button at bounding box center [177, 57] width 49 height 31
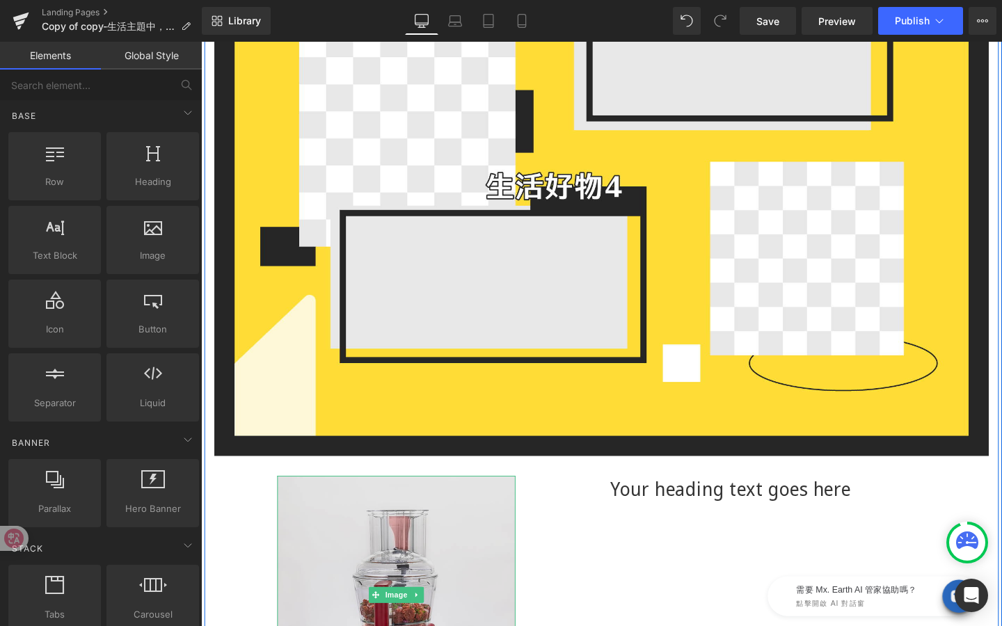
click at [405, 619] on div "Image" at bounding box center [406, 623] width 251 height 251
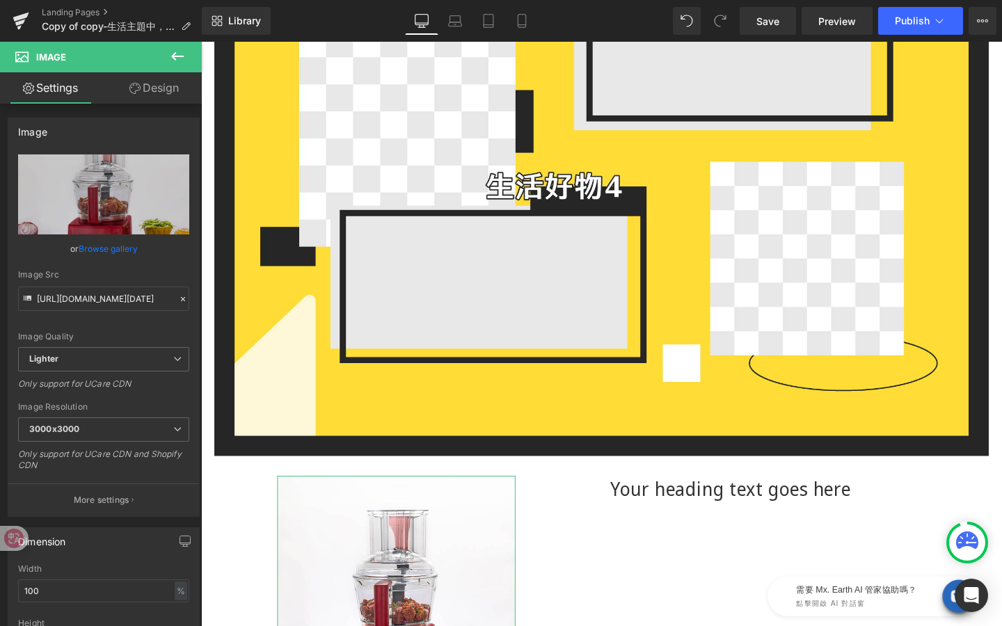
click at [181, 91] on link "Design" at bounding box center [154, 87] width 101 height 31
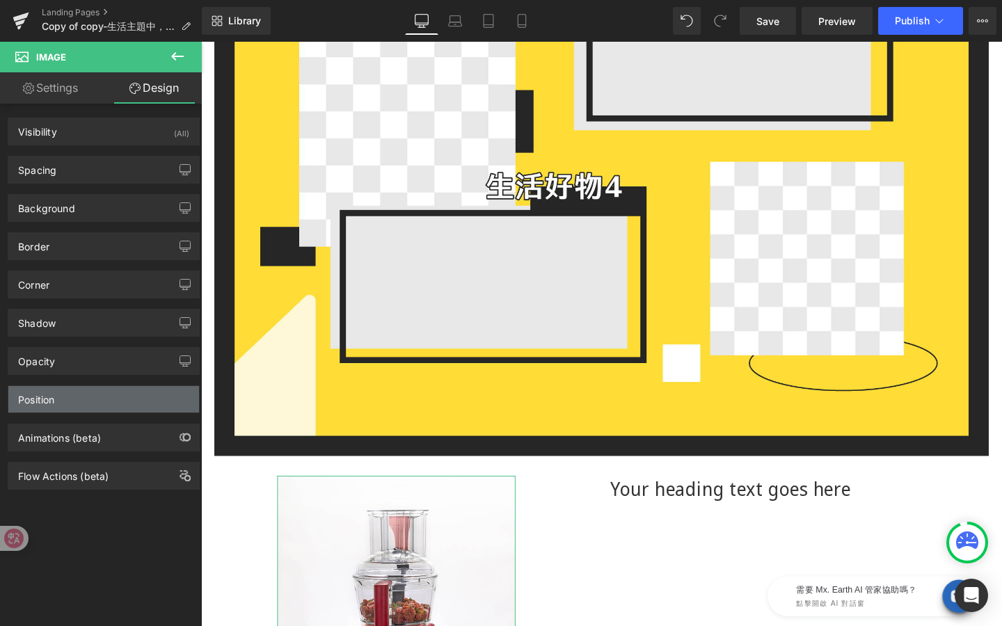
click at [97, 396] on div "Position" at bounding box center [103, 399] width 191 height 26
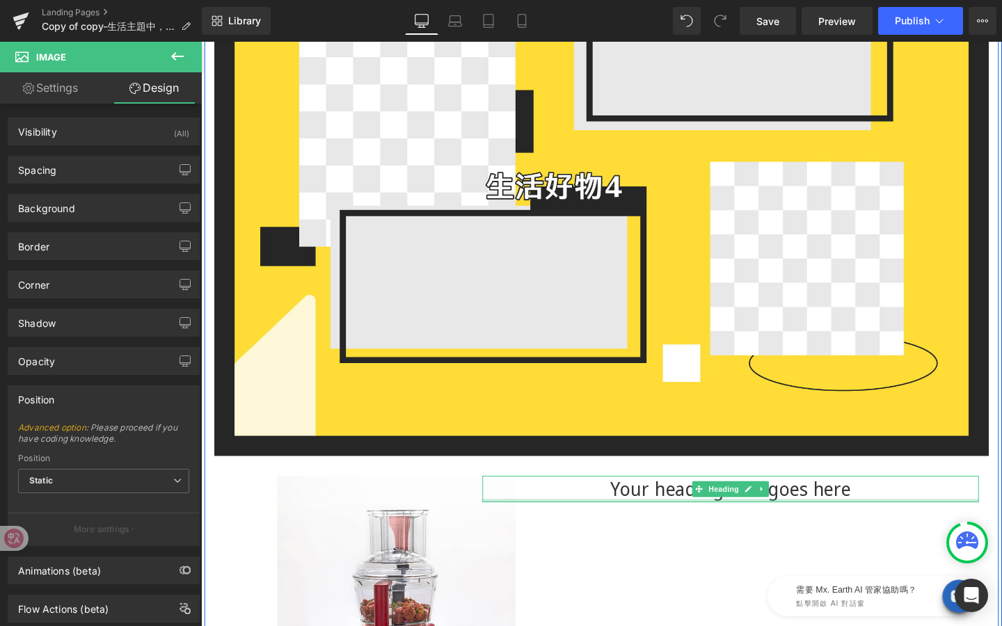
click at [716, 523] on div at bounding box center [758, 524] width 522 height 3
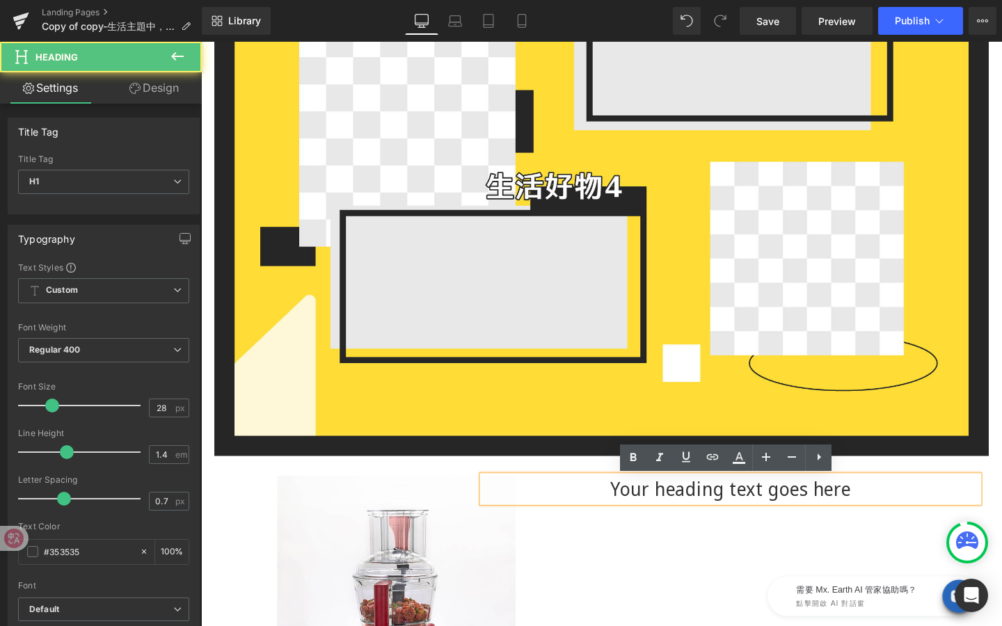
click at [737, 560] on div "Image Your heading text goes here Heading Row" at bounding box center [622, 616] width 814 height 278
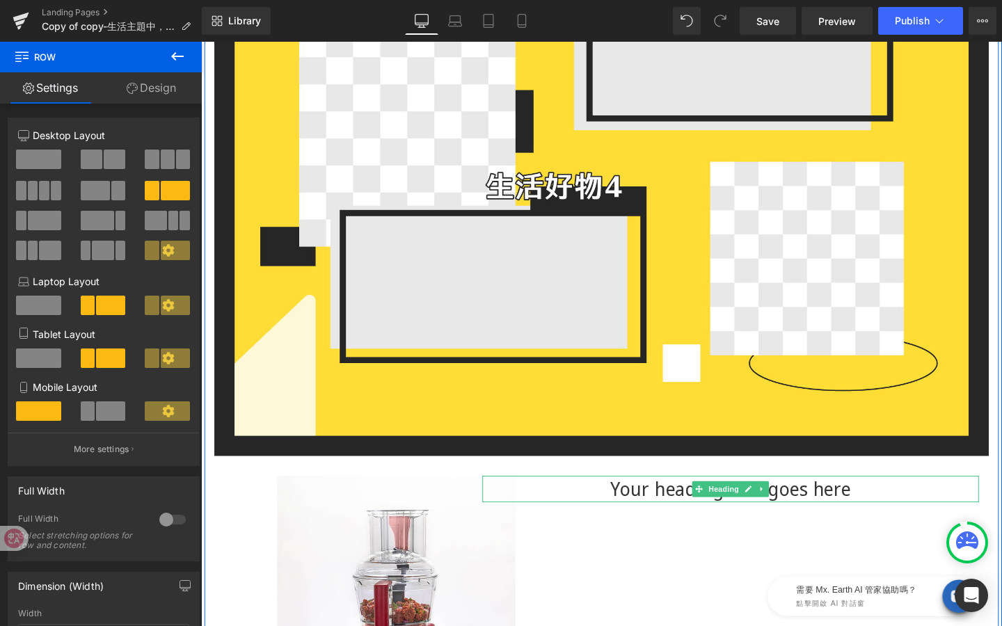
click at [747, 514] on div "Your heading text goes here Heading" at bounding box center [758, 511] width 522 height 27
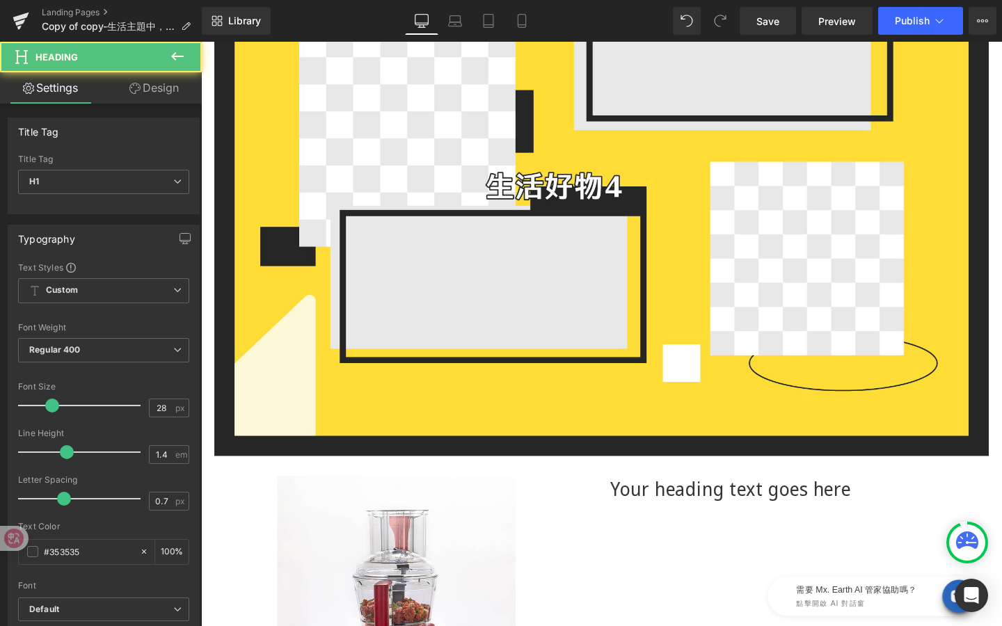
click at [153, 95] on link "Design" at bounding box center [154, 87] width 101 height 31
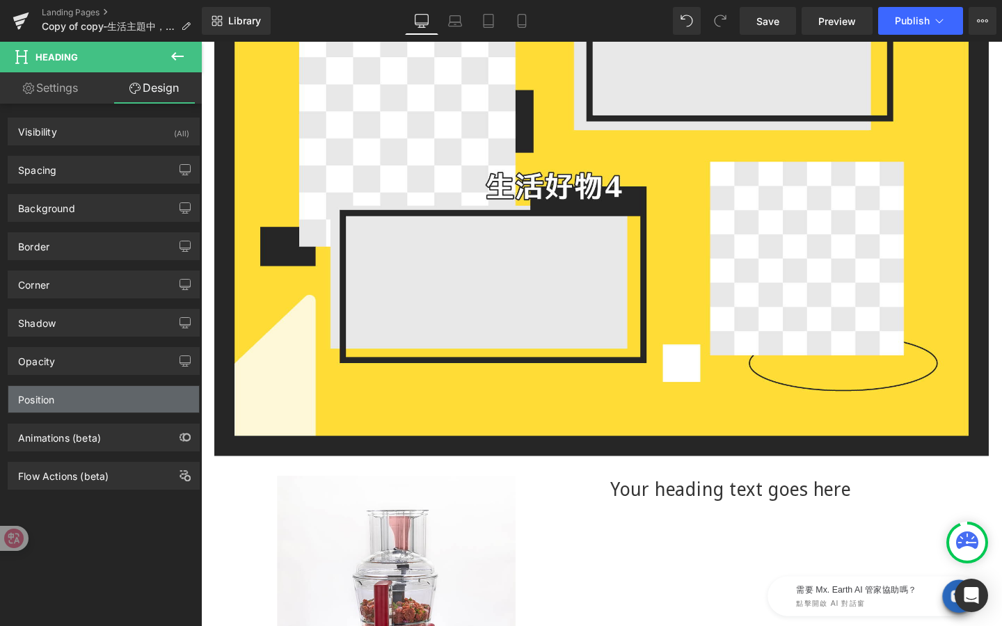
click at [100, 401] on div "Position" at bounding box center [103, 399] width 191 height 26
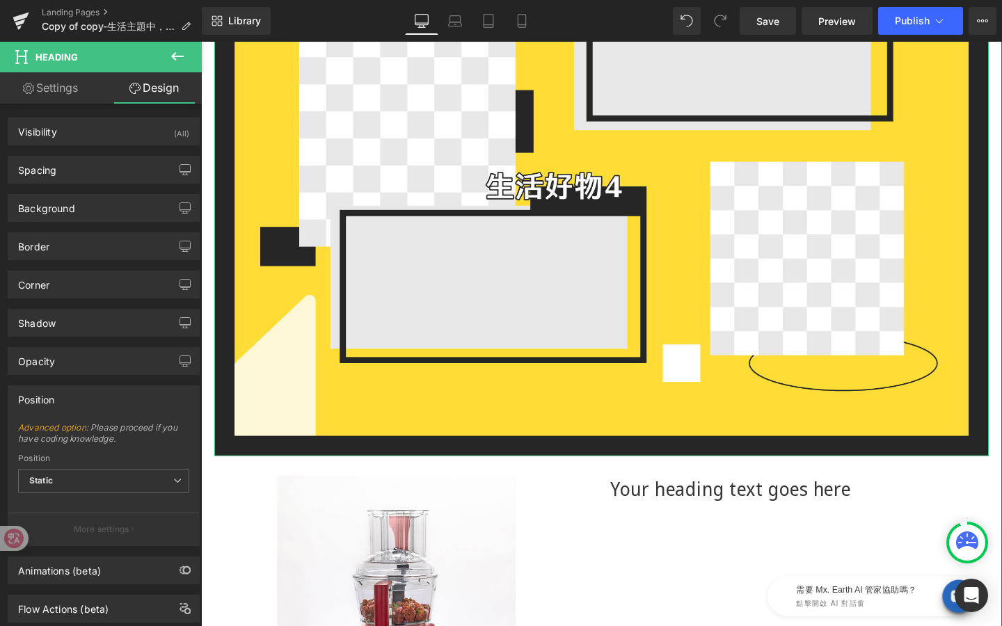
click at [246, 503] on div "Image" at bounding box center [350, 623] width 271 height 251
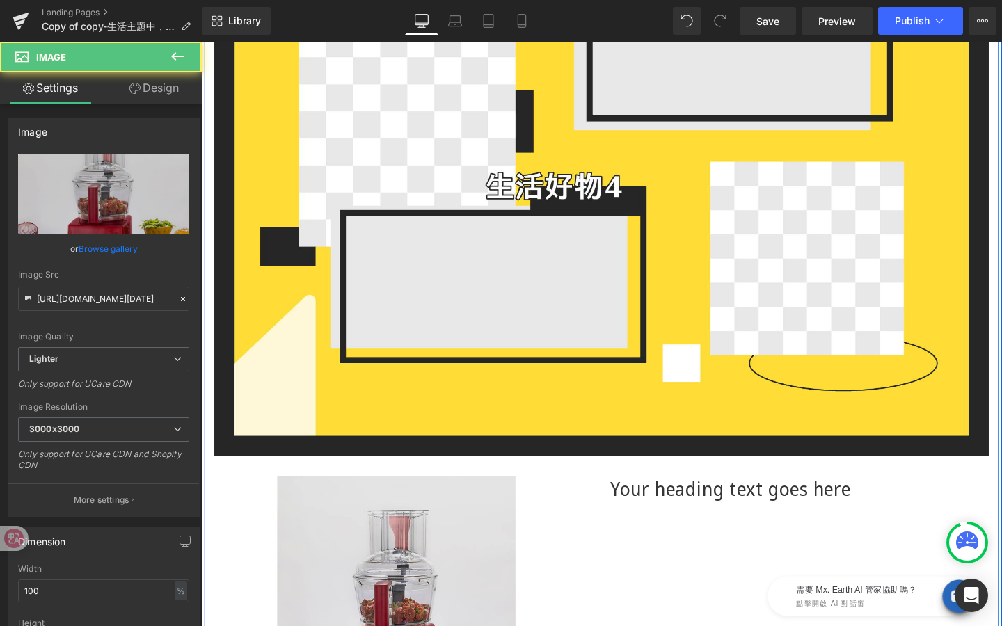
click at [326, 516] on img at bounding box center [406, 623] width 251 height 251
click at [379, 562] on img at bounding box center [406, 623] width 251 height 251
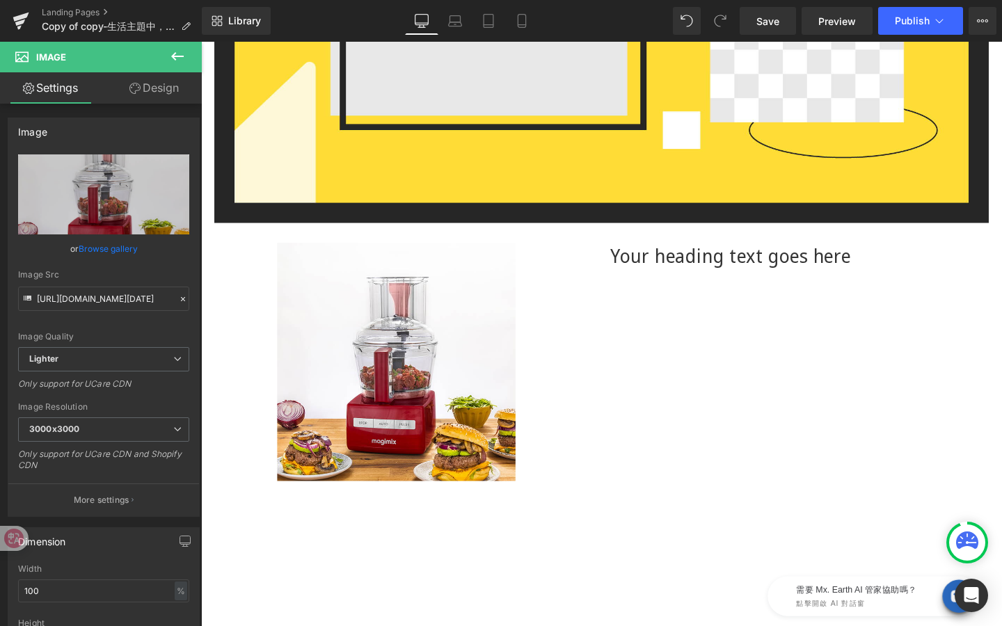
scroll to position [1716, 0]
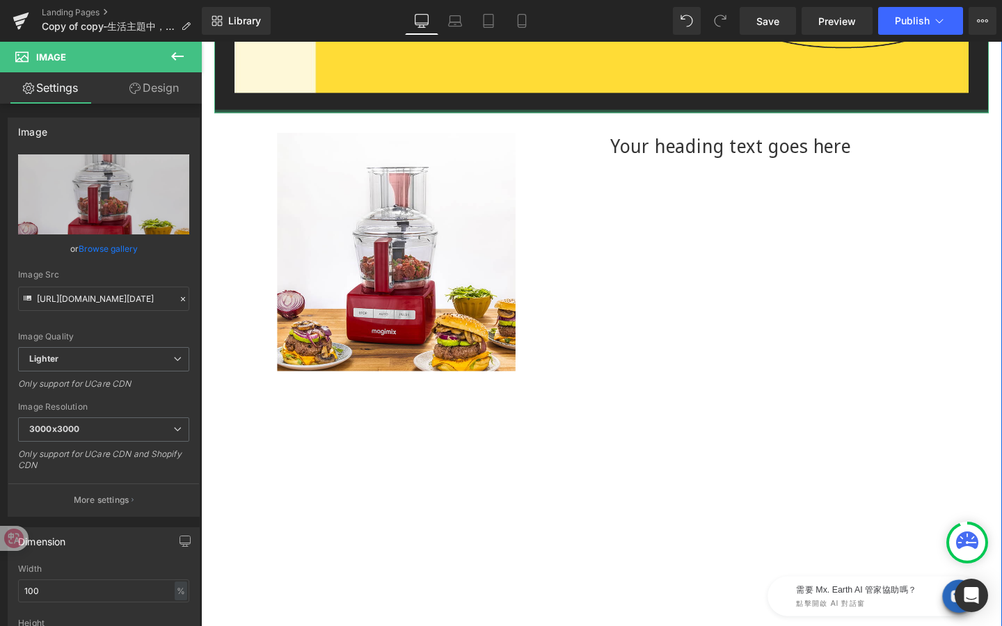
click at [287, 117] on div at bounding box center [622, 114] width 814 height 3
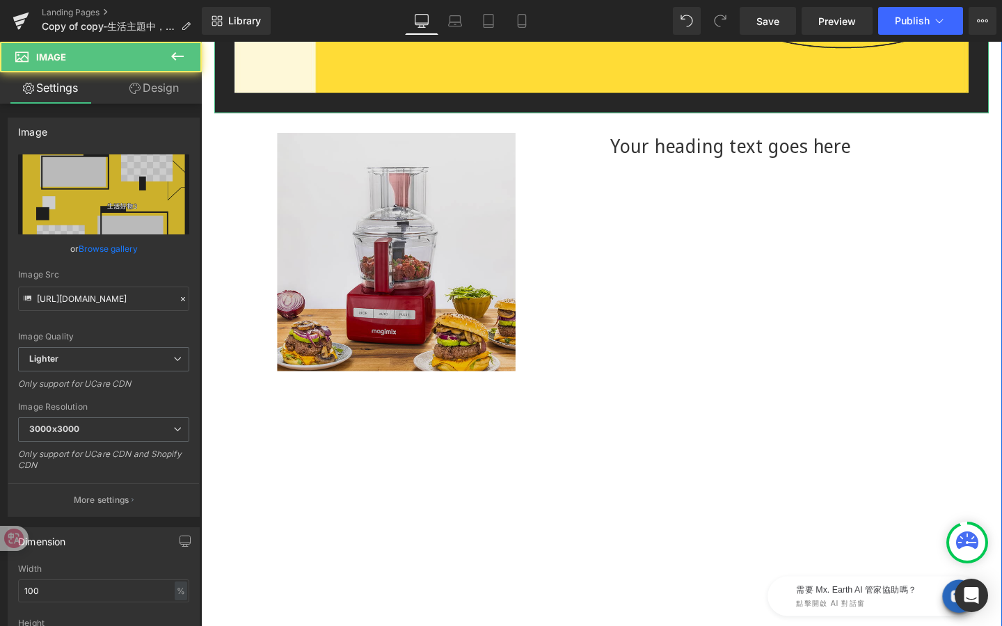
click at [374, 229] on img at bounding box center [406, 263] width 251 height 251
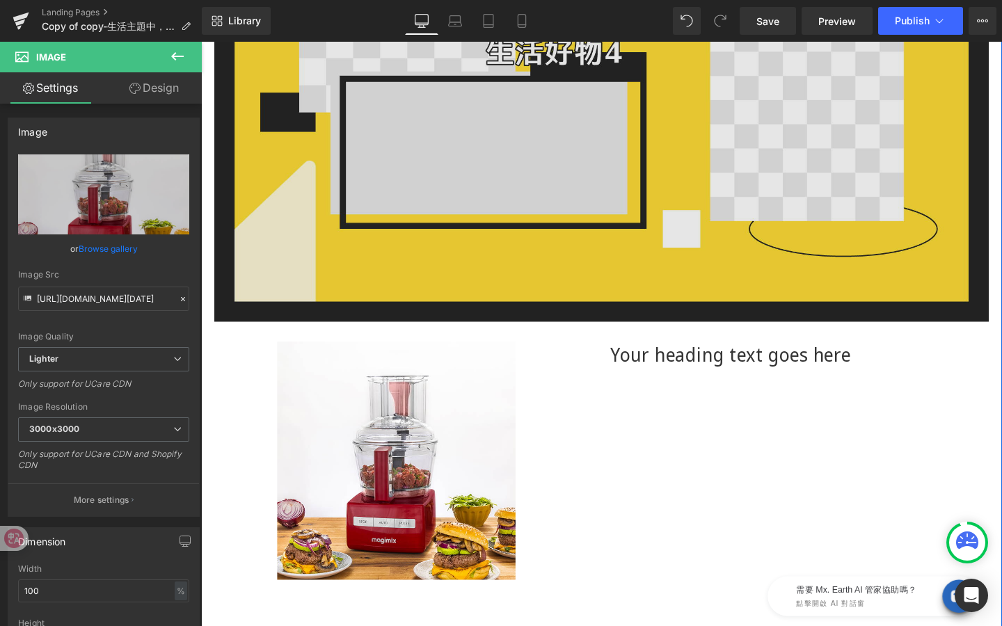
scroll to position [1474, 0]
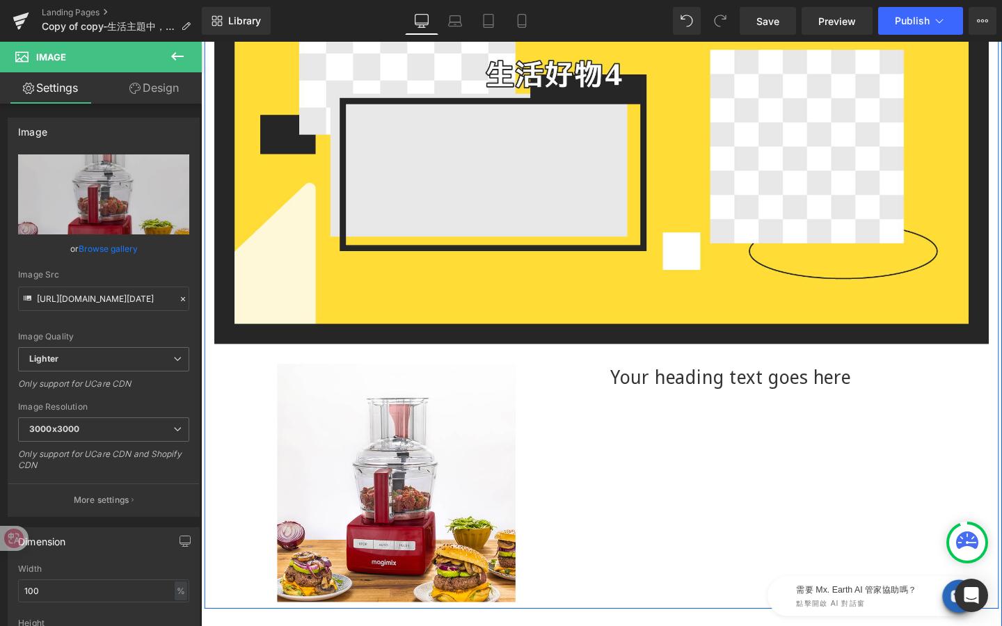
click at [897, 370] on div "Image Your heading text goes here Heading Row" at bounding box center [622, 499] width 814 height 278
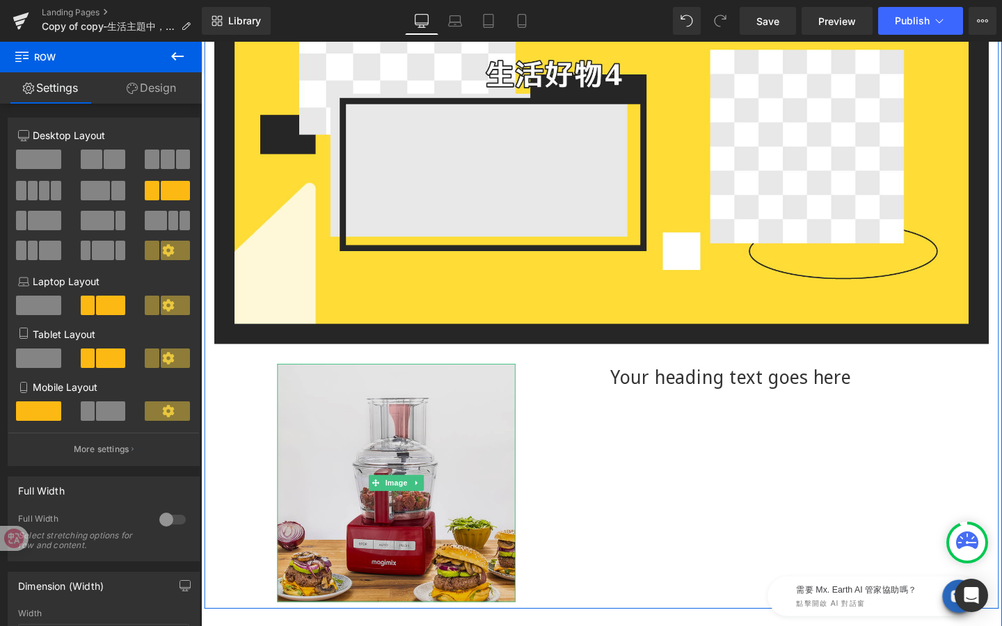
click at [329, 429] on img at bounding box center [406, 506] width 251 height 251
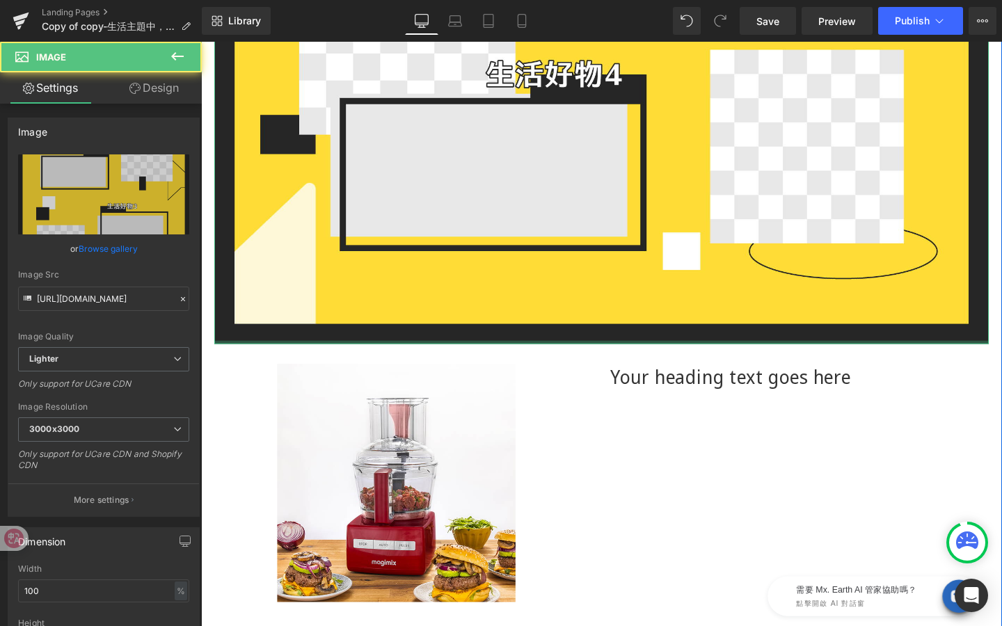
click at [236, 360] on div at bounding box center [622, 357] width 814 height 3
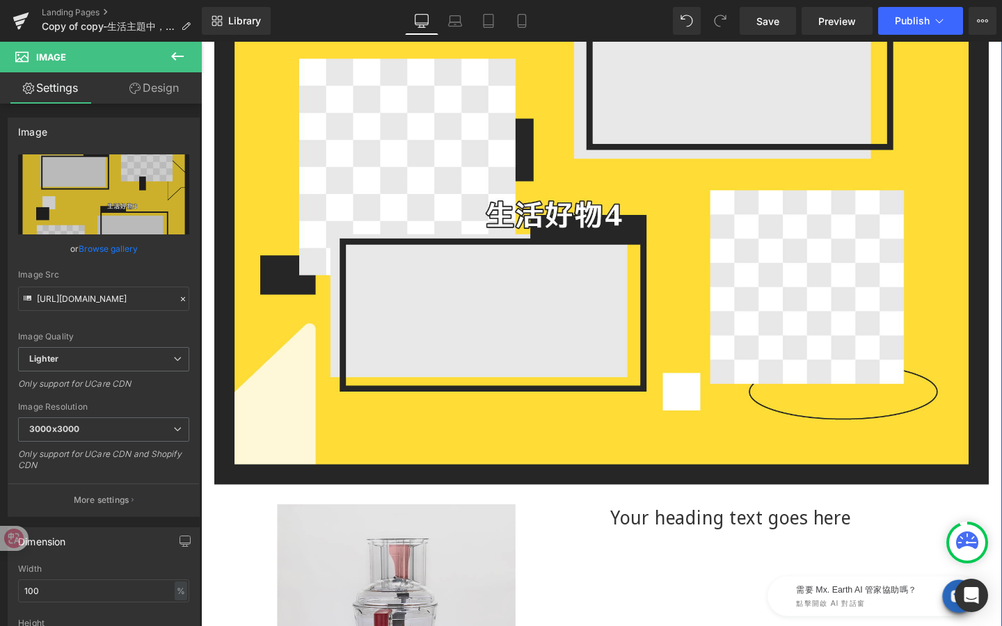
scroll to position [1339, 0]
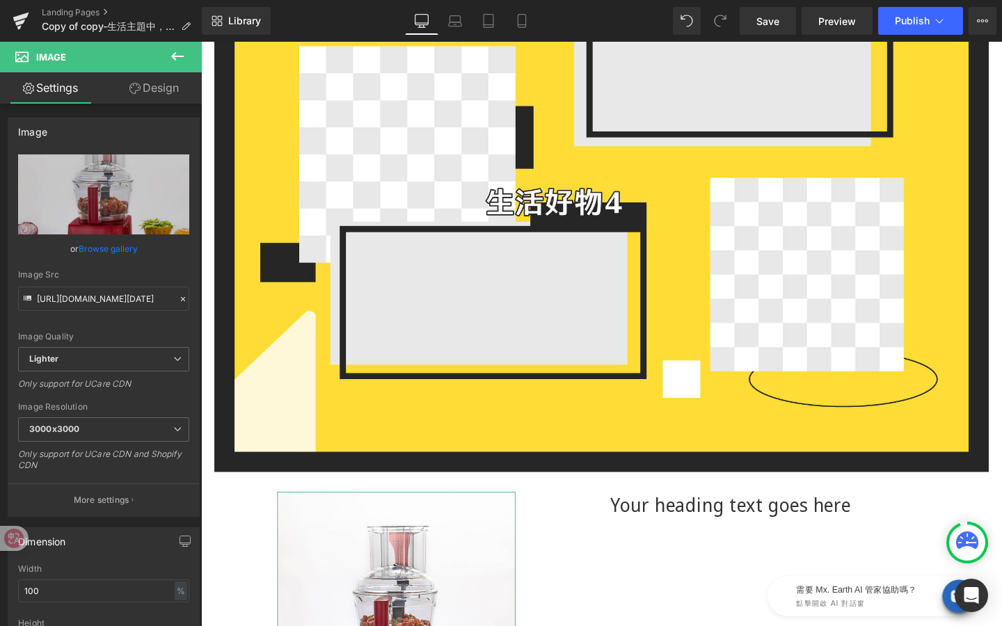
click at [183, 83] on link "Design" at bounding box center [154, 87] width 101 height 31
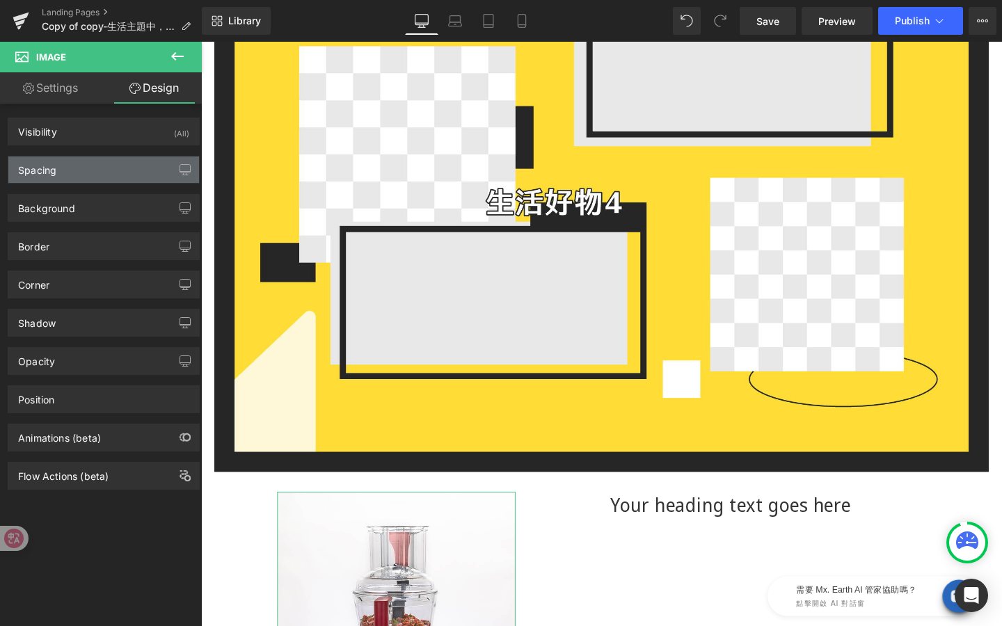
click at [102, 163] on div "Spacing" at bounding box center [103, 170] width 191 height 26
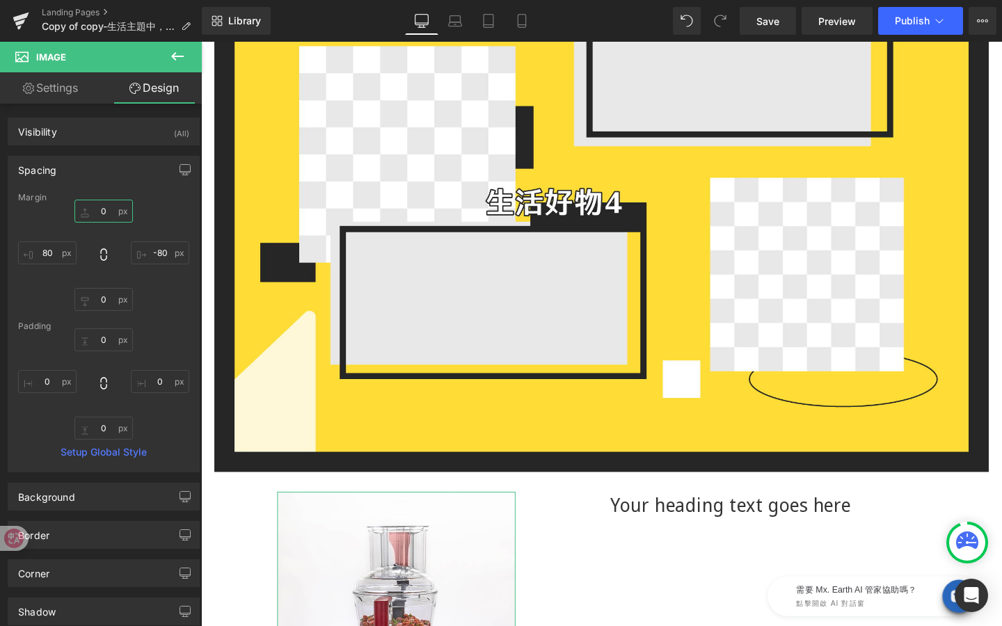
click at [113, 210] on input "0" at bounding box center [103, 211] width 58 height 23
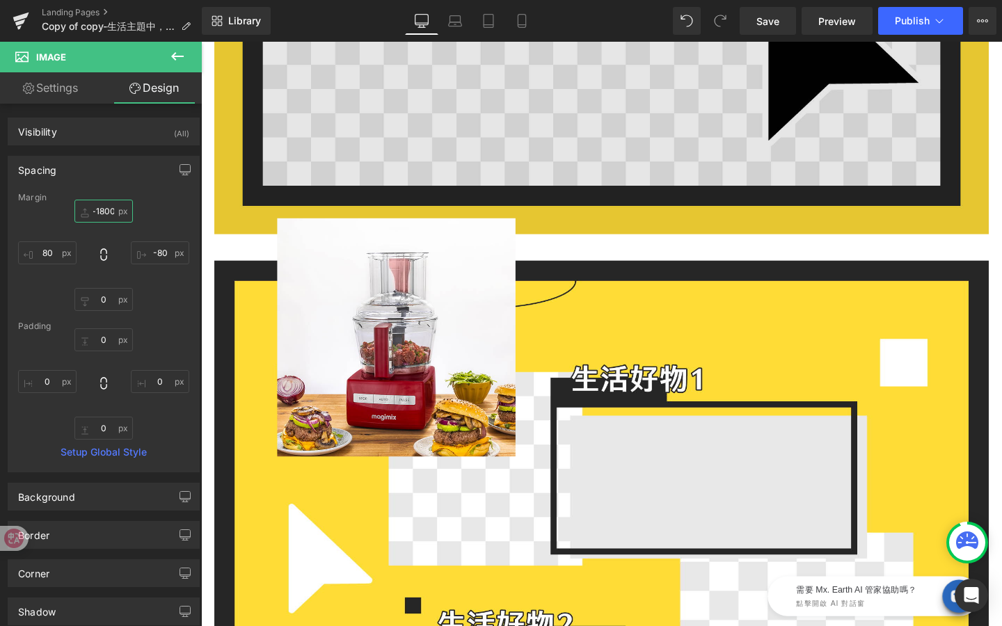
scroll to position [375, 0]
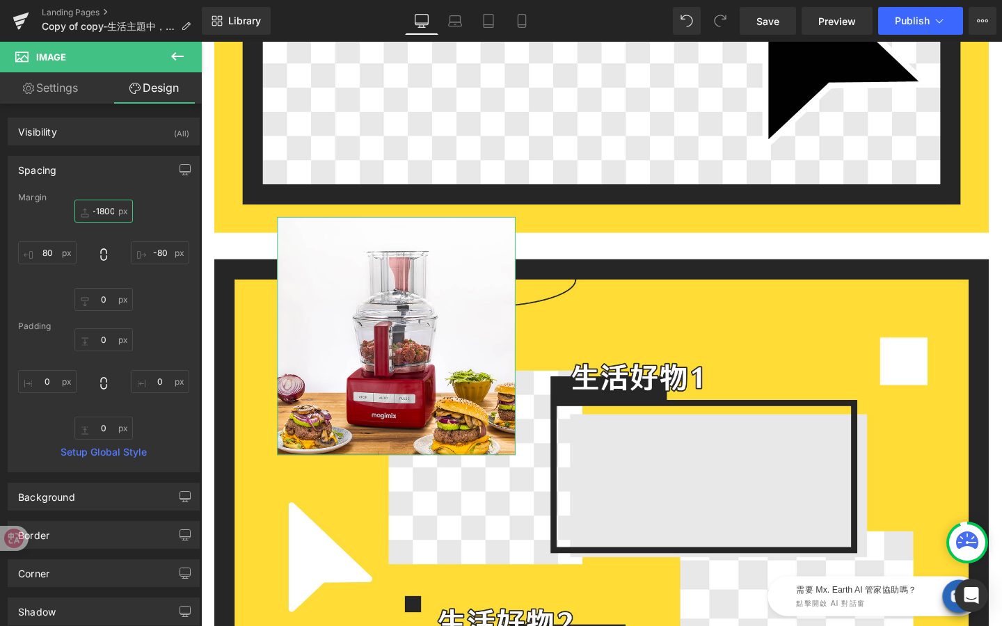
click at [100, 212] on input "-1800" at bounding box center [103, 211] width 58 height 23
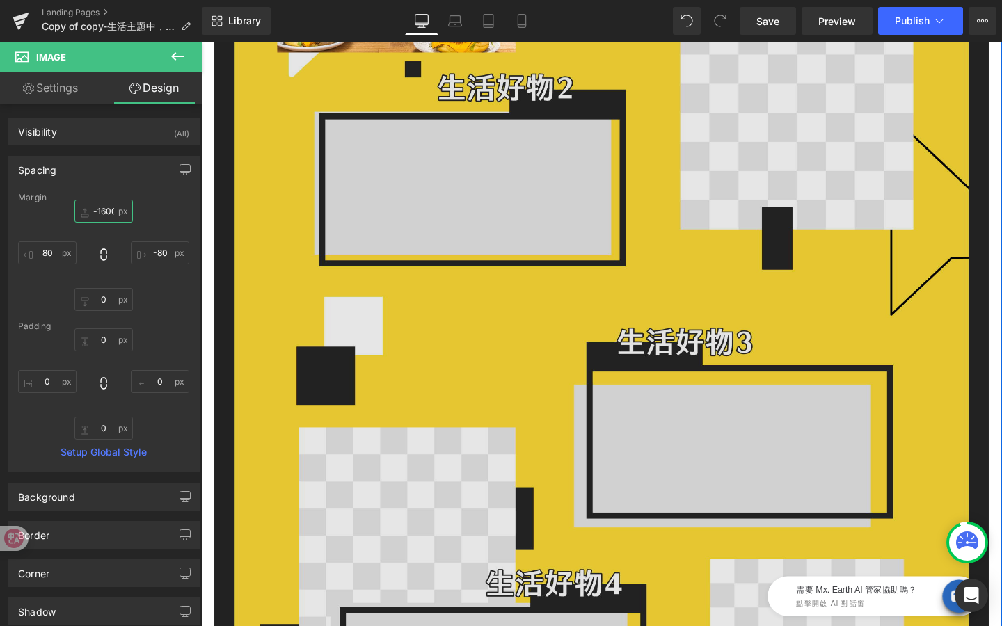
scroll to position [914, 0]
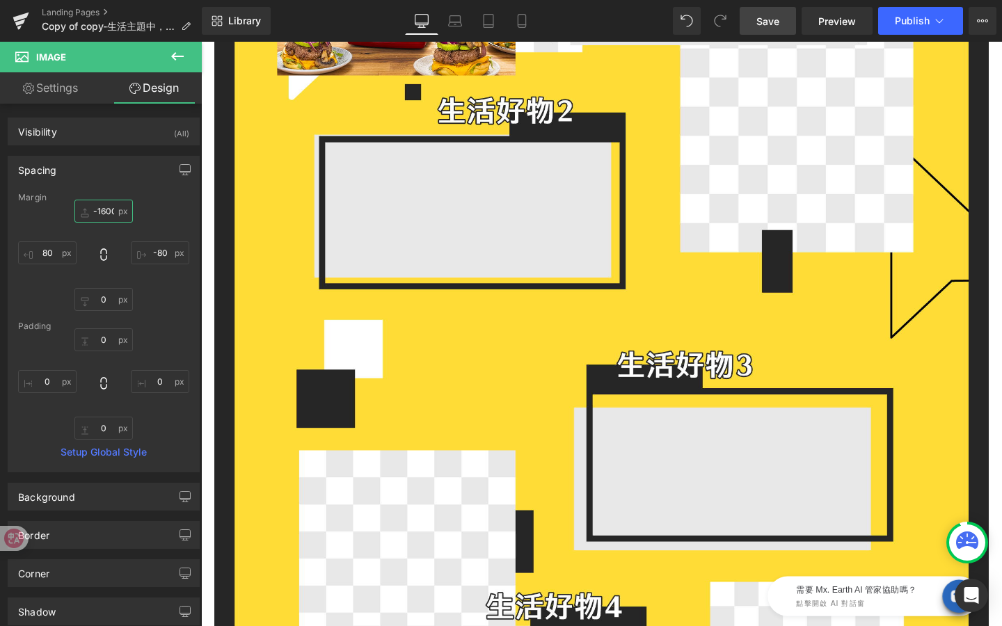
type input "-1600"
click at [772, 31] on link "Save" at bounding box center [768, 21] width 56 height 28
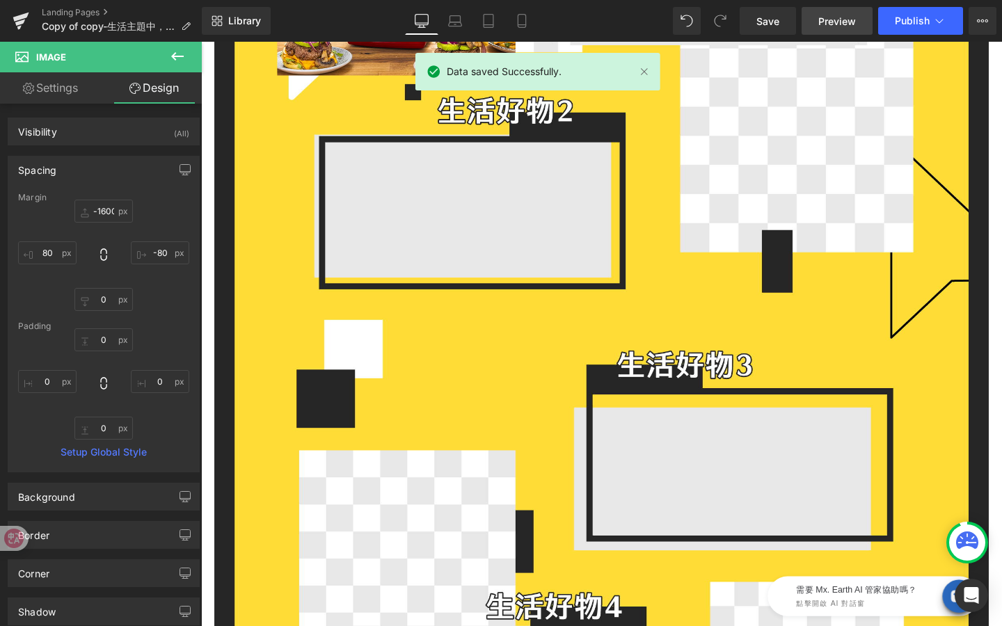
click at [835, 30] on link "Preview" at bounding box center [837, 21] width 71 height 28
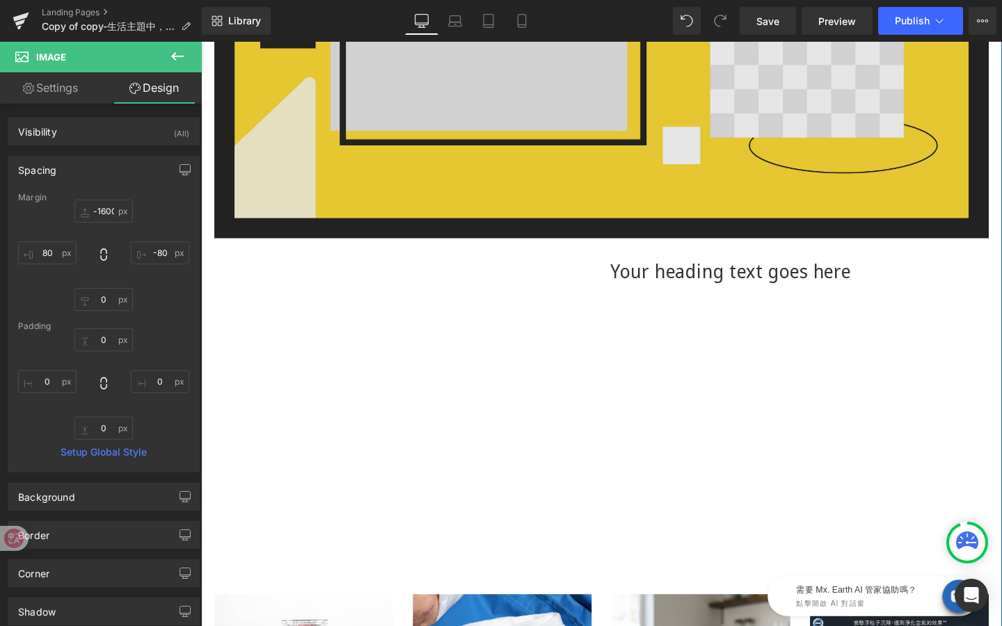
scroll to position [1593, 0]
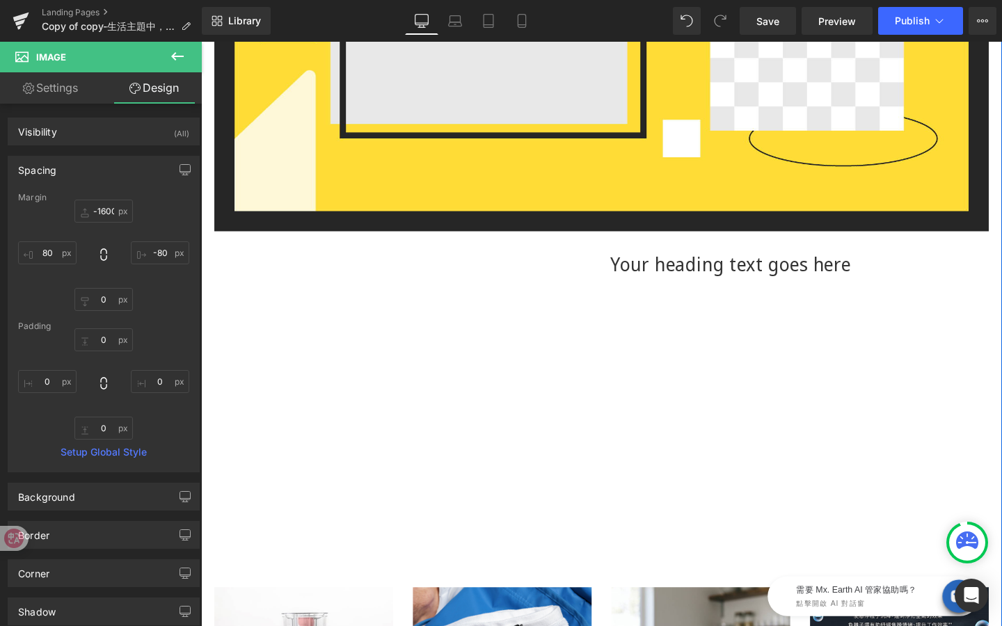
click at [714, 288] on div "Your heading text goes here Heading" at bounding box center [758, 275] width 522 height 27
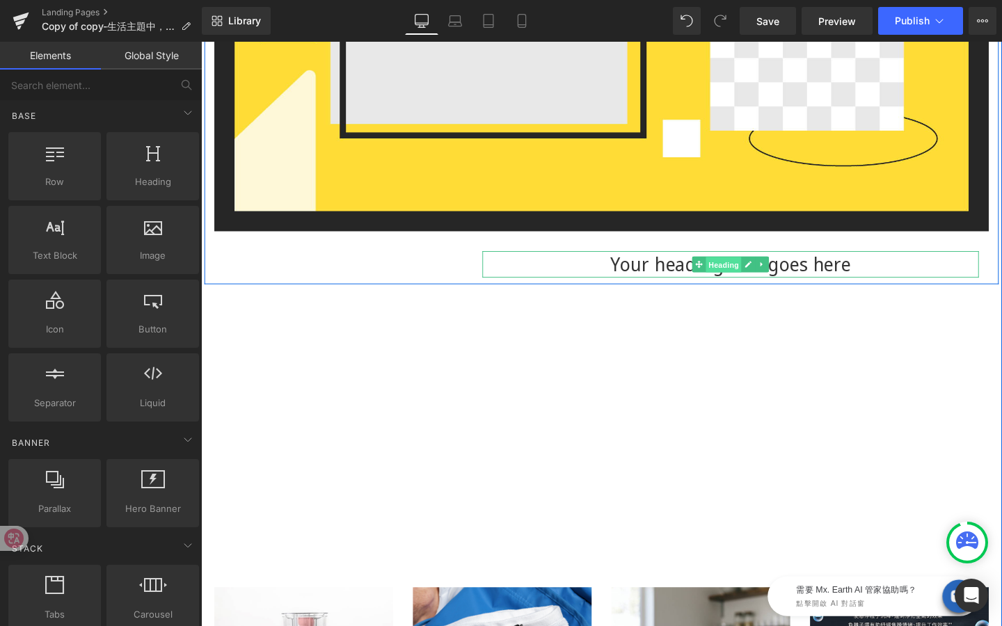
click at [747, 278] on div "Your heading text goes here Heading" at bounding box center [758, 275] width 522 height 27
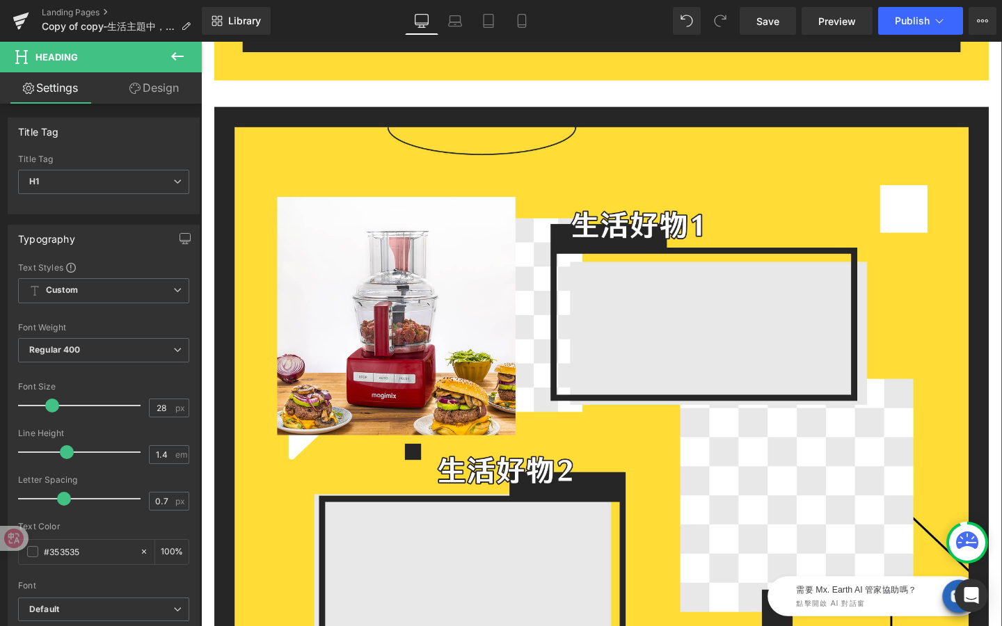
scroll to position [536, 0]
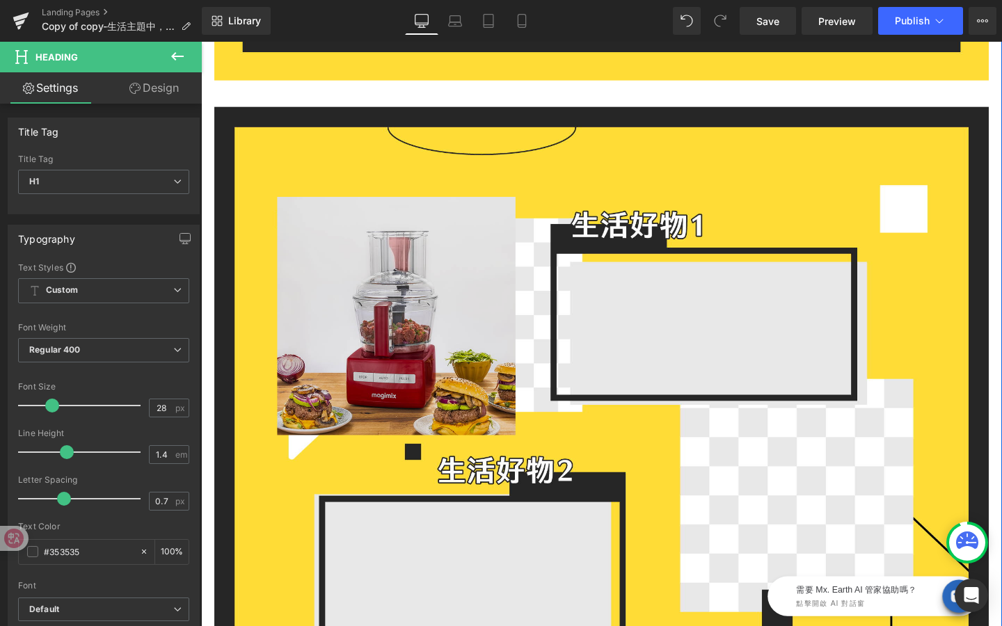
click at [397, 351] on img at bounding box center [406, 330] width 251 height 251
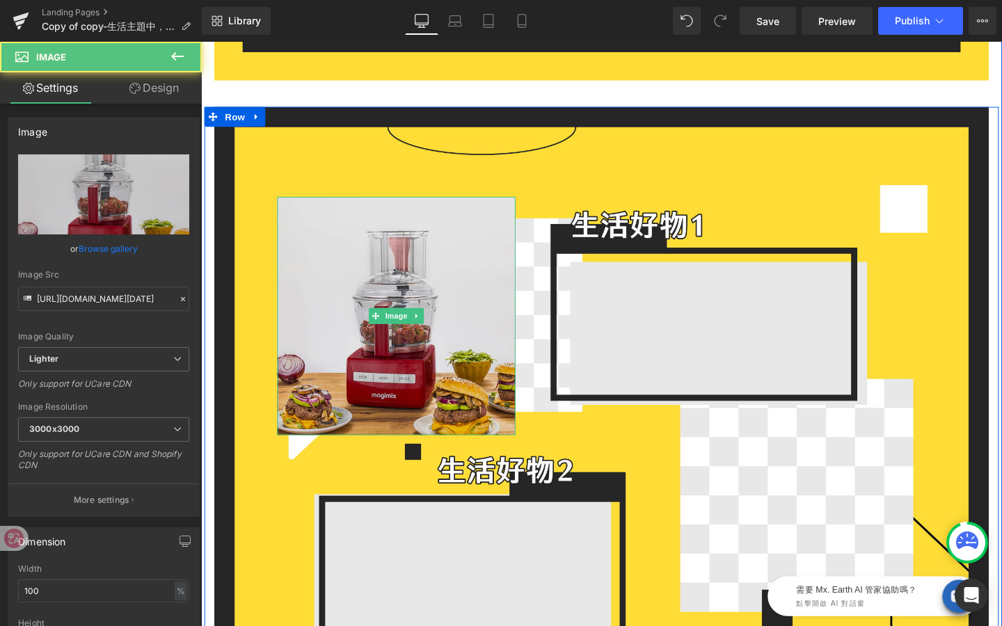
click at [404, 336] on span "Image" at bounding box center [406, 330] width 29 height 17
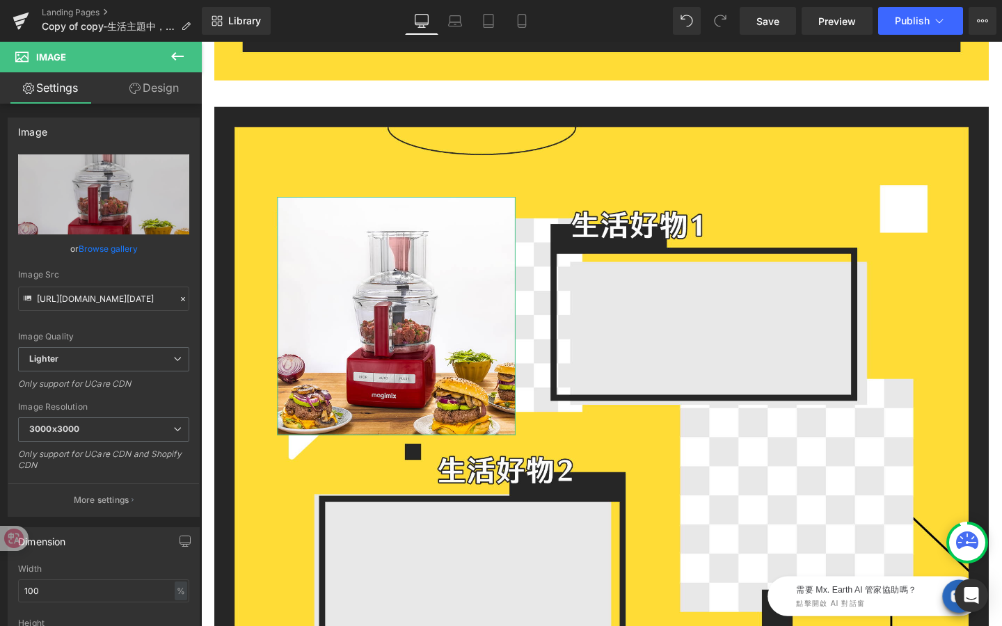
click at [178, 87] on link "Design" at bounding box center [154, 87] width 101 height 31
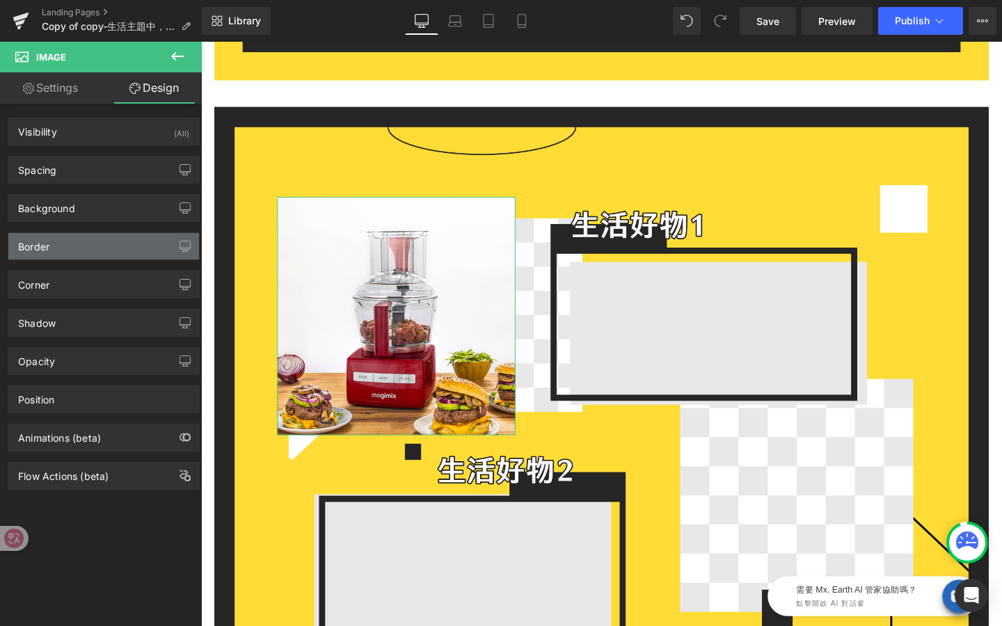
click at [91, 248] on div "Border" at bounding box center [103, 246] width 191 height 26
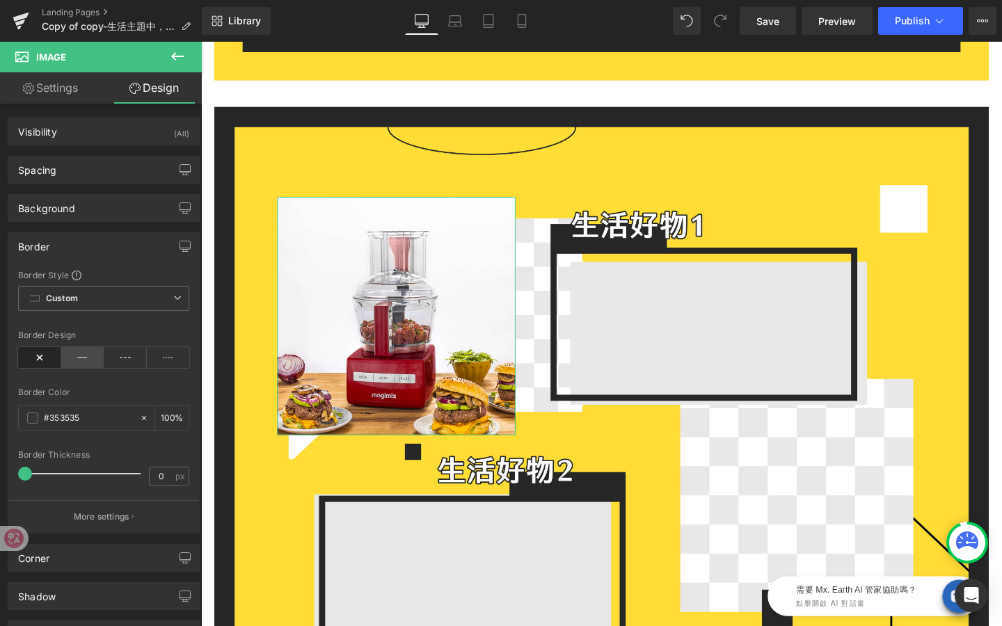
click at [82, 356] on icon at bounding box center [82, 357] width 43 height 21
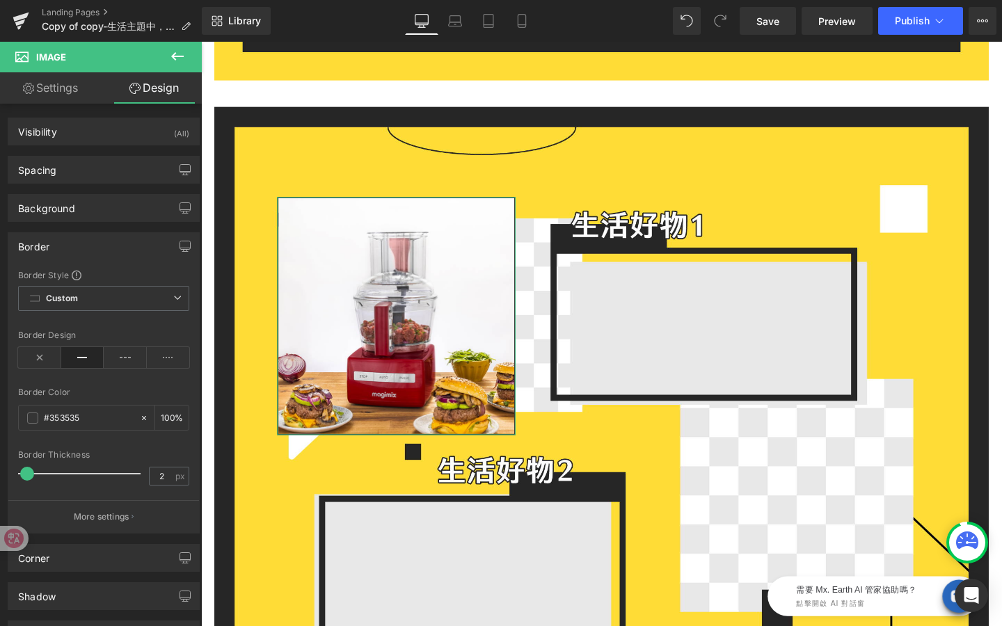
type input "1"
click at [24, 473] on span at bounding box center [26, 474] width 14 height 14
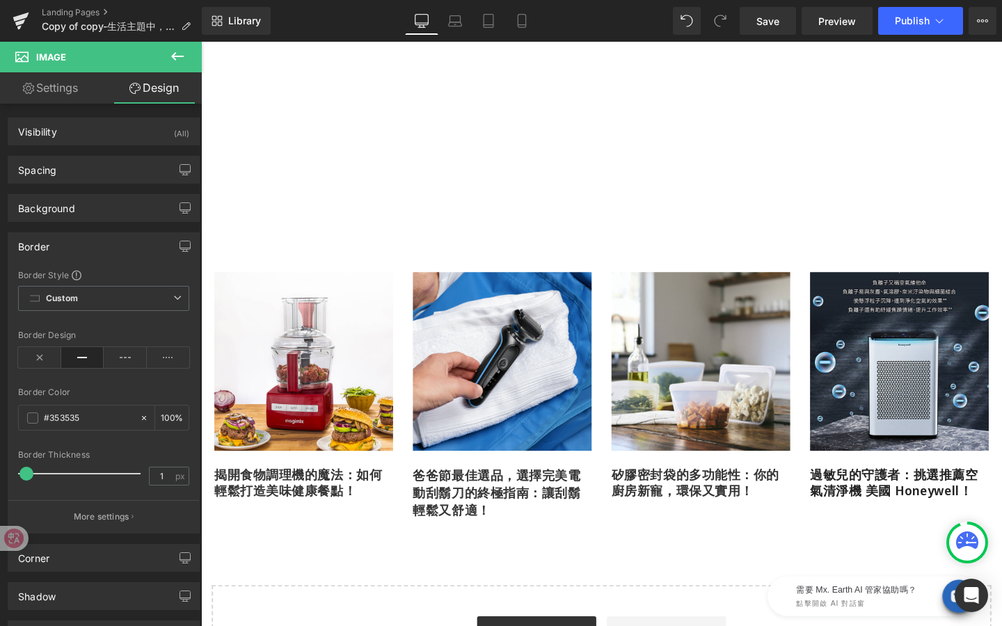
scroll to position [1606, 0]
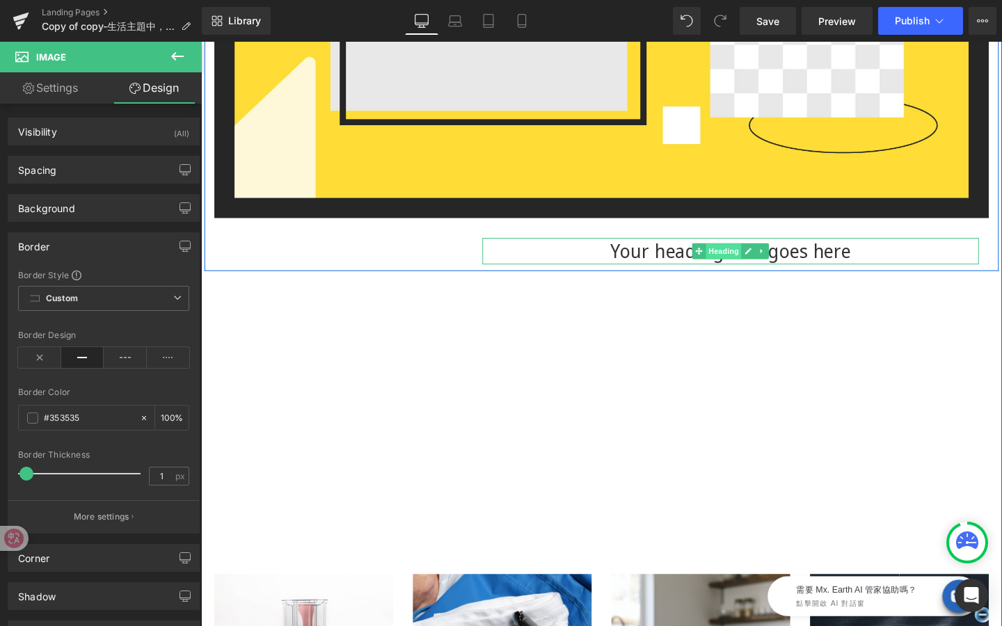
click at [741, 258] on span "Heading" at bounding box center [751, 261] width 38 height 17
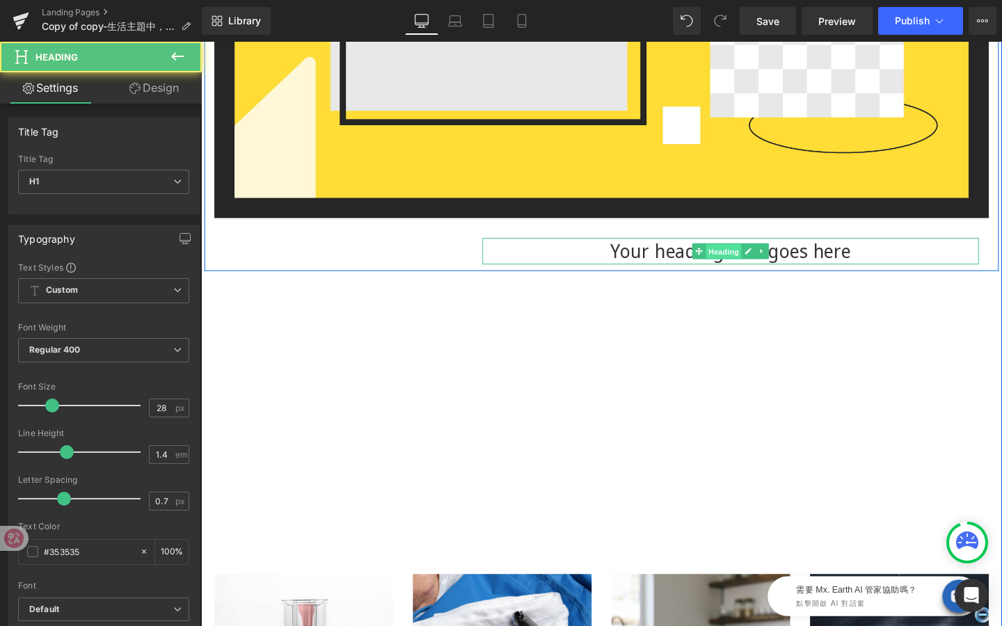
click at [746, 261] on div "Your heading text goes here Heading" at bounding box center [758, 261] width 522 height 27
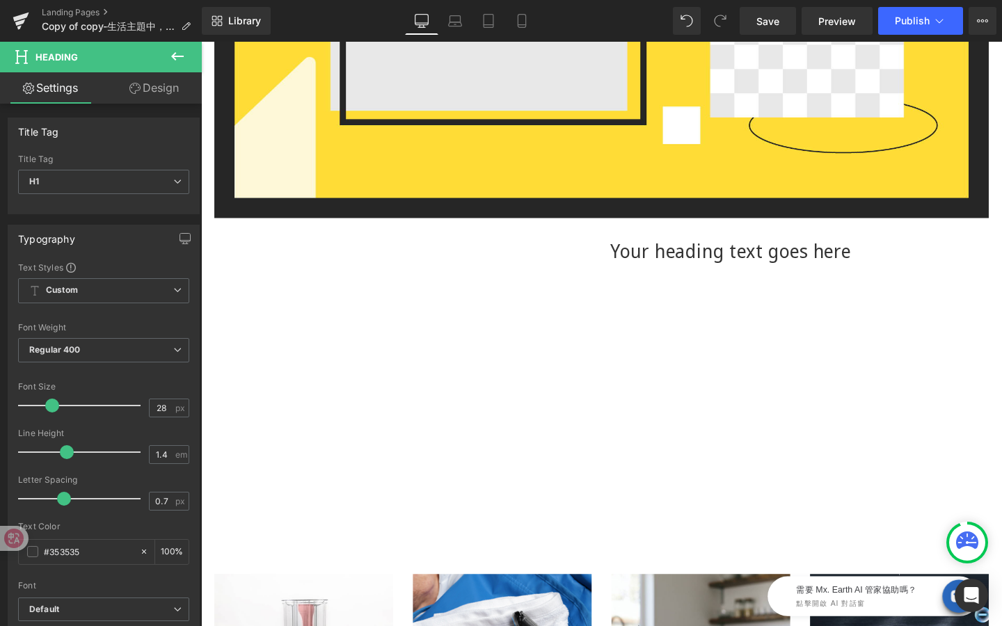
click at [168, 88] on link "Design" at bounding box center [154, 87] width 101 height 31
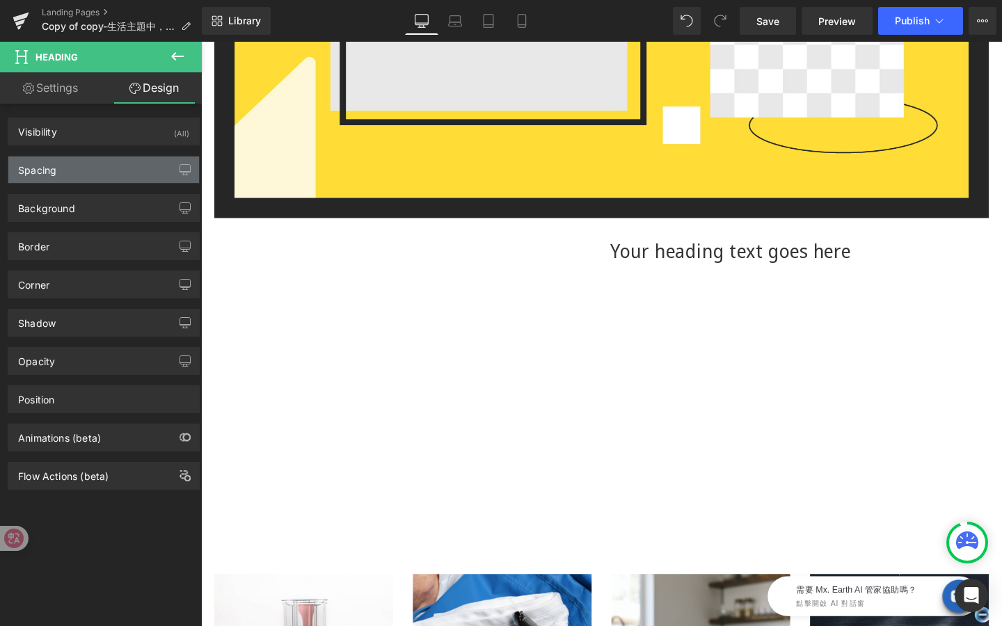
click at [116, 177] on div "Spacing" at bounding box center [103, 170] width 191 height 26
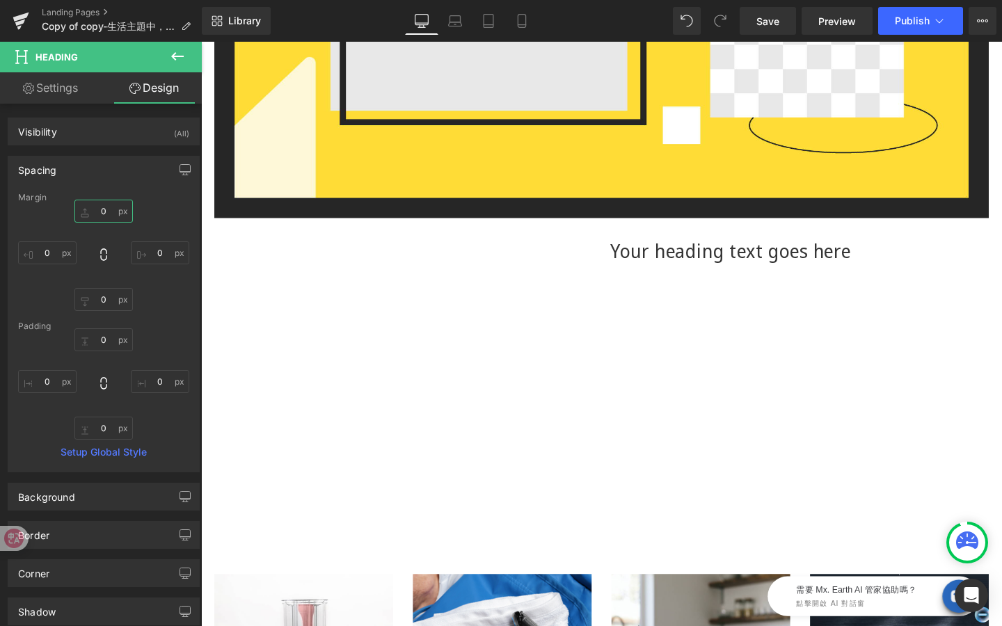
click at [109, 212] on input "0" at bounding box center [103, 211] width 58 height 23
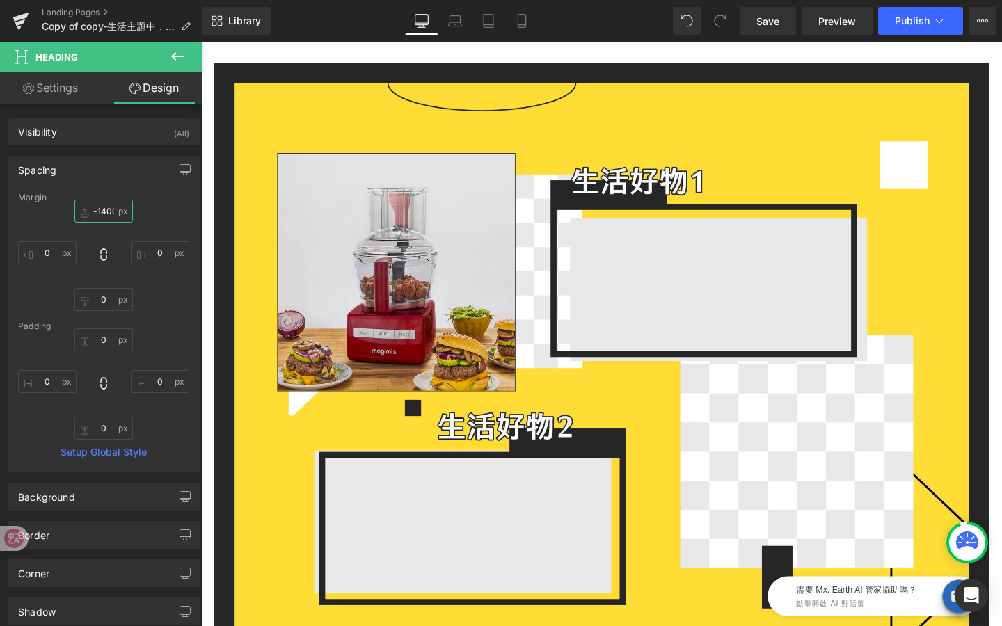
scroll to position [0, 2]
type input "-1400="
type input "="
type input "-1450"
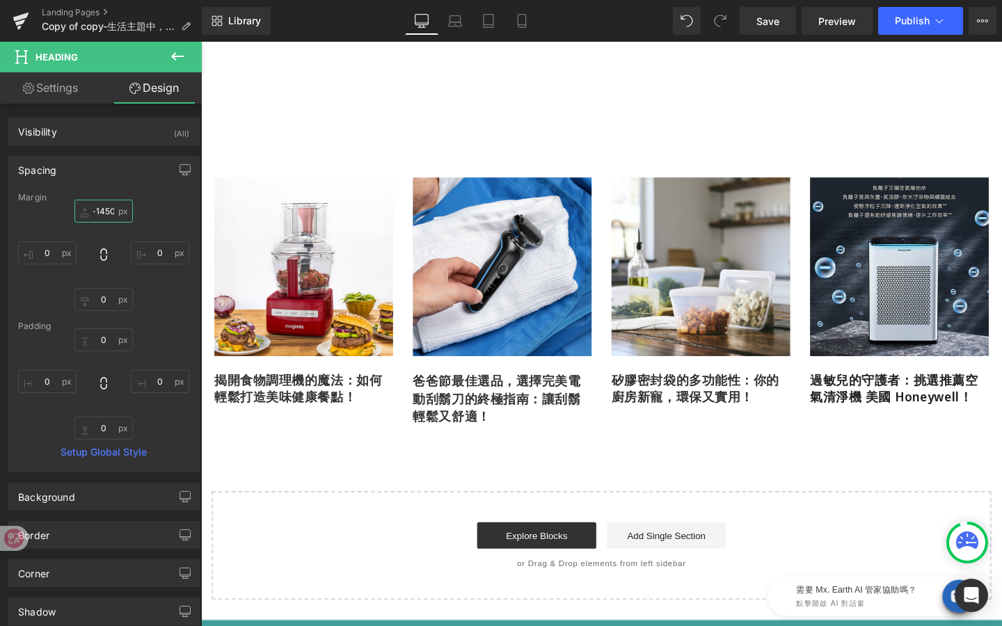
scroll to position [1991, 0]
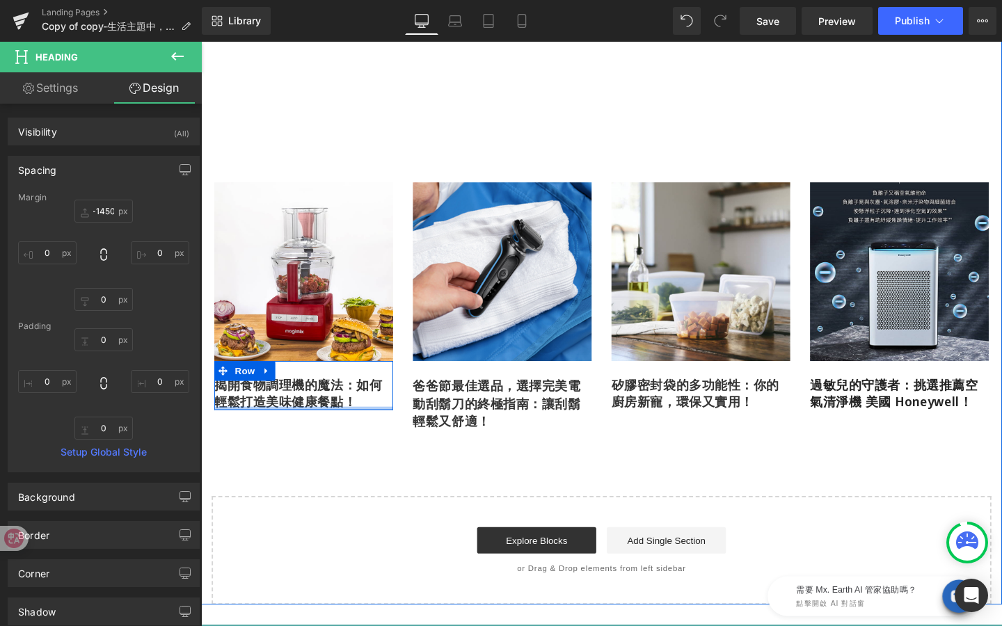
click at [335, 428] on div at bounding box center [309, 427] width 188 height 3
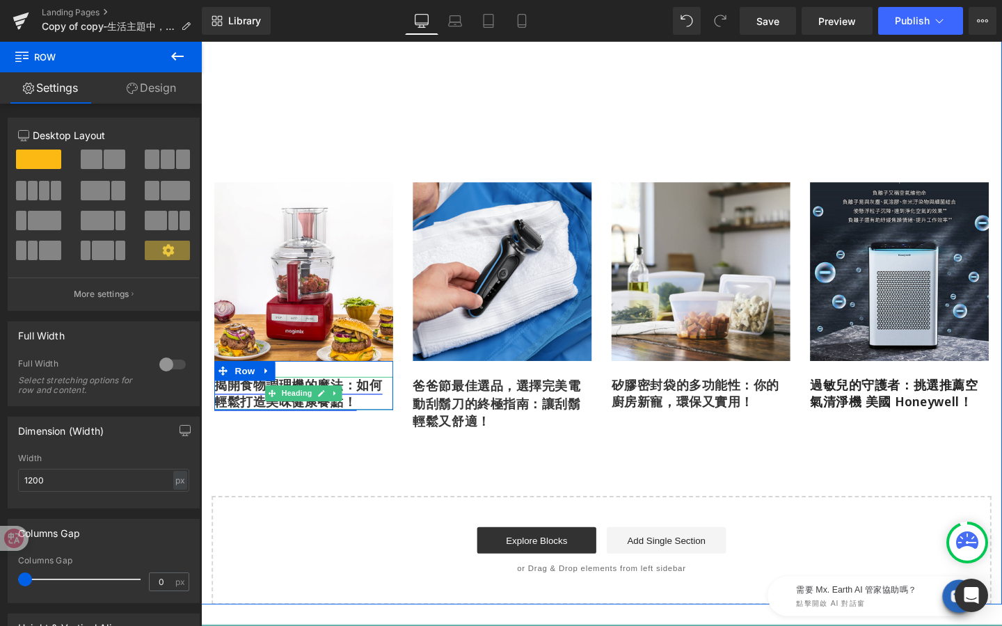
click at [361, 421] on link "揭開食物調理機的魔法：如何輕鬆打造美味健康餐點！" at bounding box center [303, 411] width 177 height 35
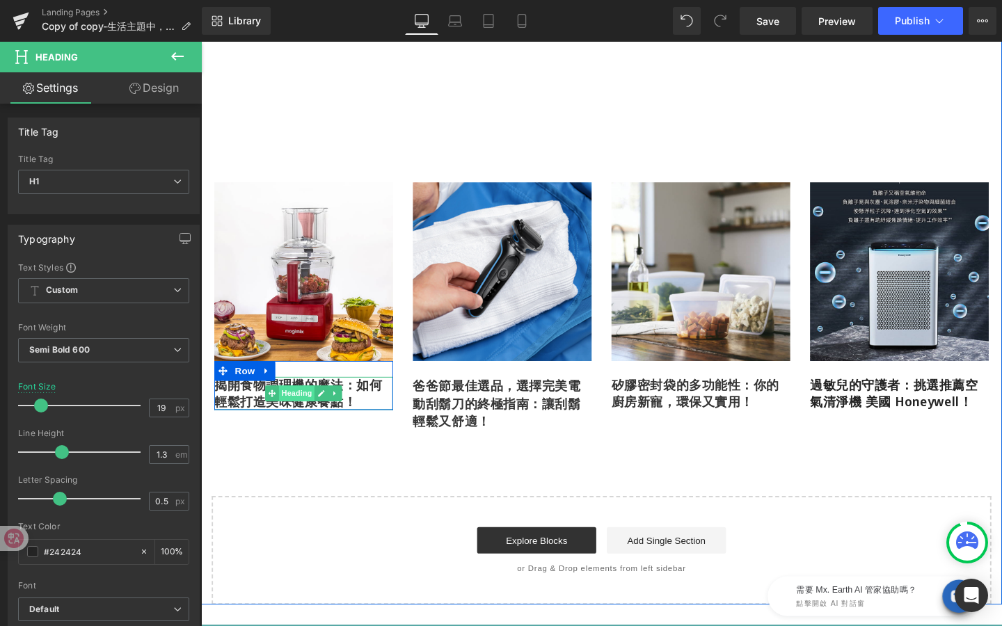
click at [304, 417] on div "揭開食物調理機的魔法：如何輕鬆打造美味健康餐點！ Heading" at bounding box center [309, 412] width 188 height 34
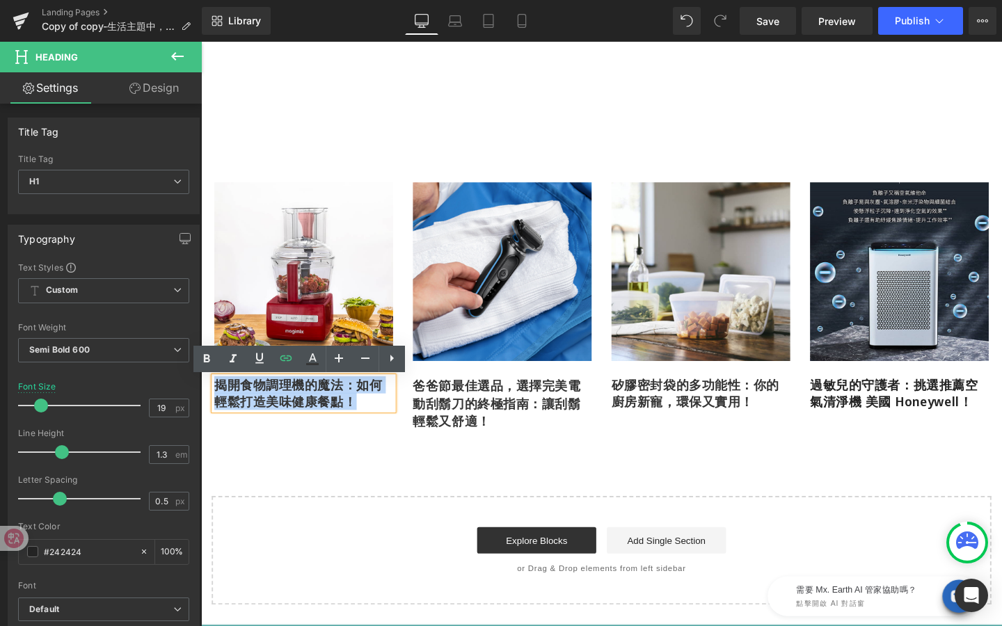
drag, startPoint x: 368, startPoint y: 423, endPoint x: 221, endPoint y: 390, distance: 150.5
click at [221, 390] on div "揭開食物調理機的魔法：如何輕鬆打造美味健康餐點！ Heading Row" at bounding box center [309, 403] width 188 height 51
copy link "揭開食物調理機的魔法：如何輕鬆打造美味健康餐點！"
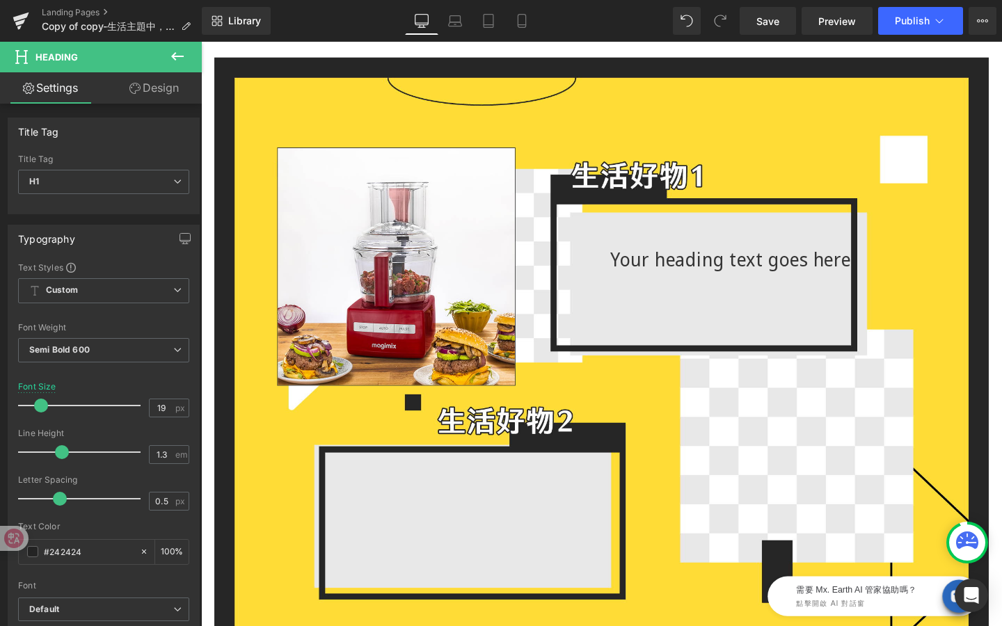
scroll to position [574, 0]
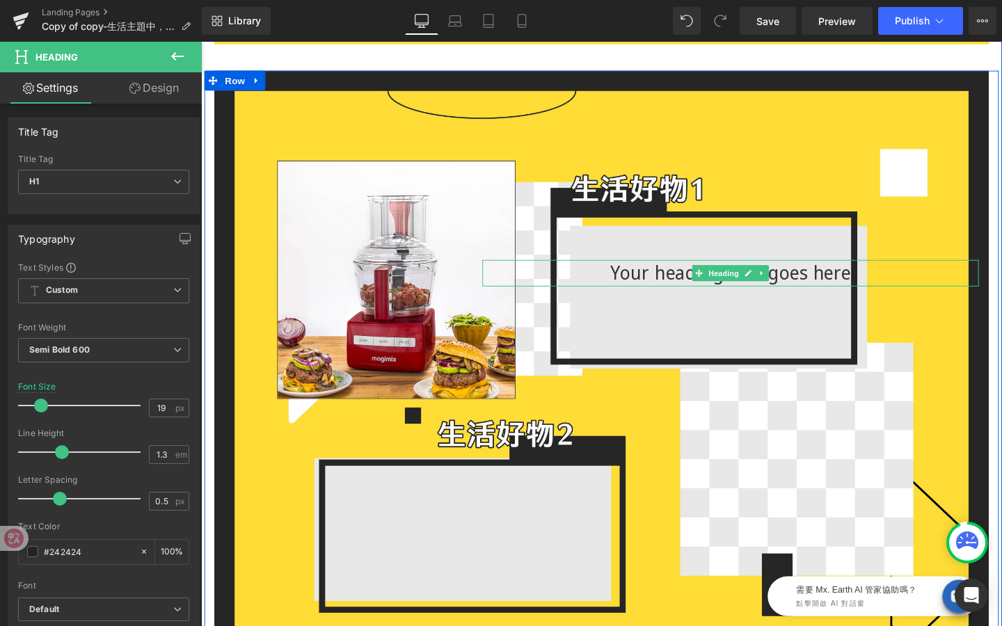
click at [695, 292] on h1 "Your heading text goes here" at bounding box center [758, 284] width 522 height 27
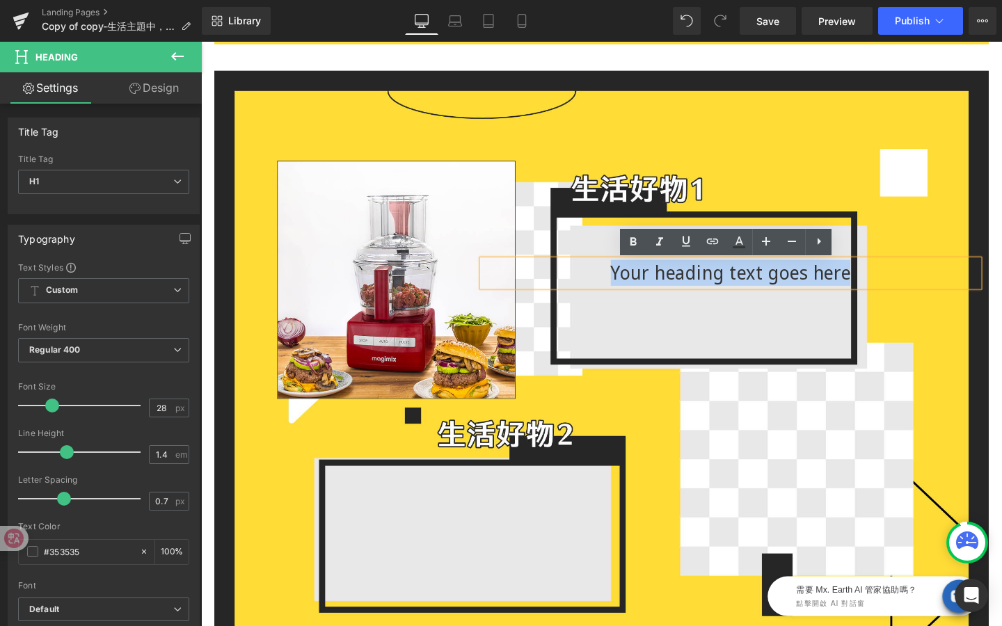
drag, startPoint x: 624, startPoint y: 287, endPoint x: 913, endPoint y: 287, distance: 288.9
click at [913, 287] on h1 "Your heading text goes here" at bounding box center [758, 284] width 522 height 27
paste div
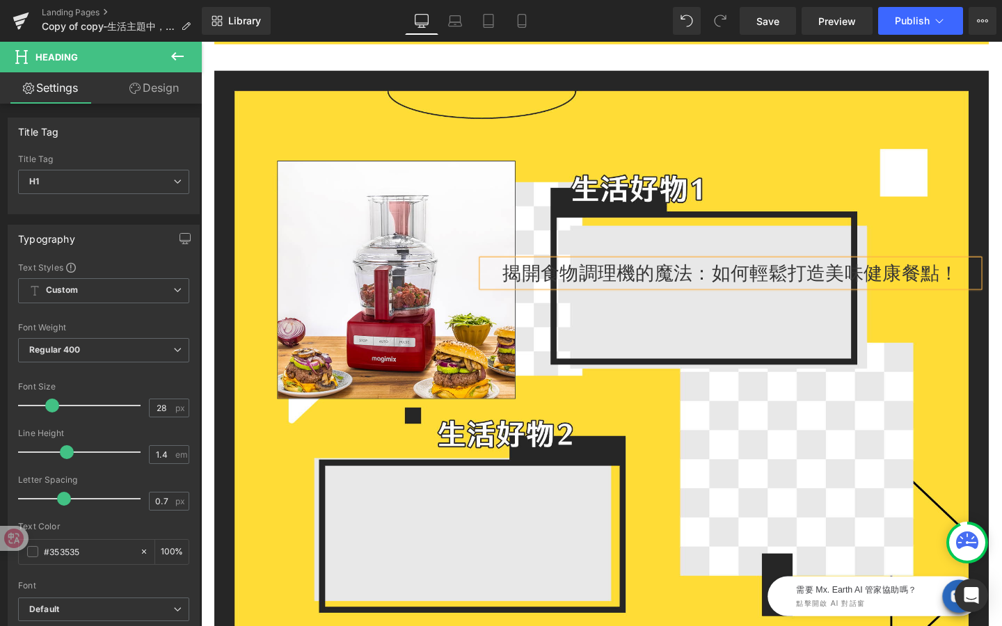
click at [743, 287] on h1 "揭開食物調理機的魔法：如何輕鬆打造美味健康餐點！" at bounding box center [758, 284] width 522 height 27
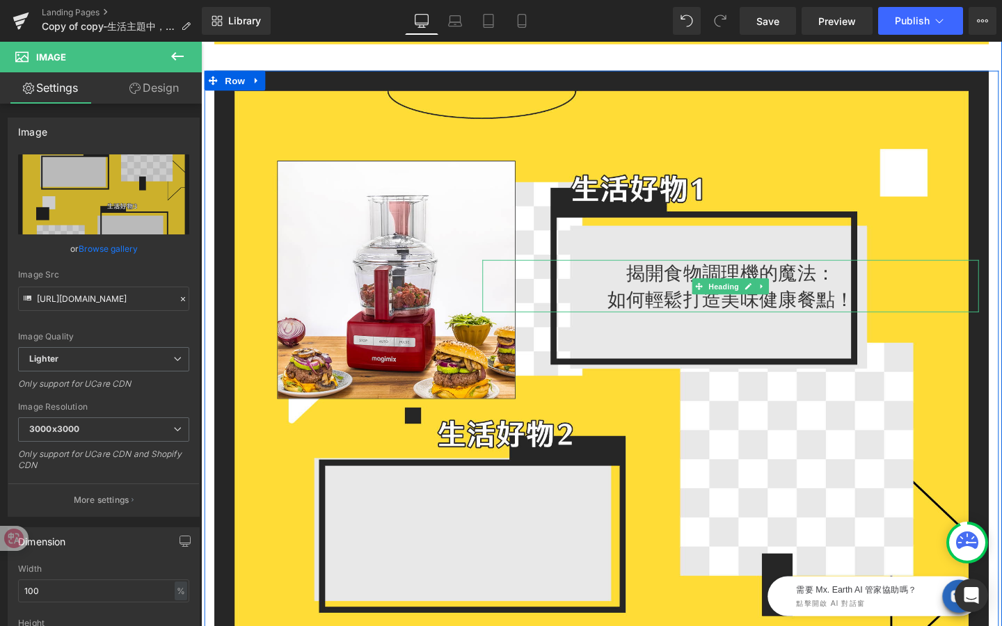
click at [750, 305] on div "揭開食物調理機的魔法： 如何輕鬆打造美味健康餐點！ Heading" at bounding box center [758, 298] width 522 height 54
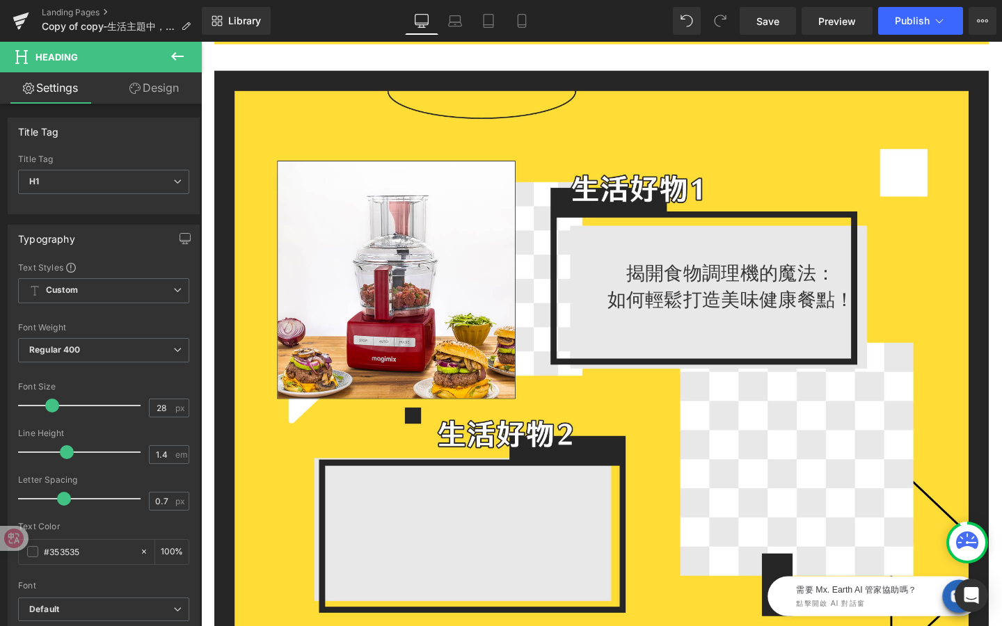
click at [149, 93] on link "Design" at bounding box center [154, 87] width 101 height 31
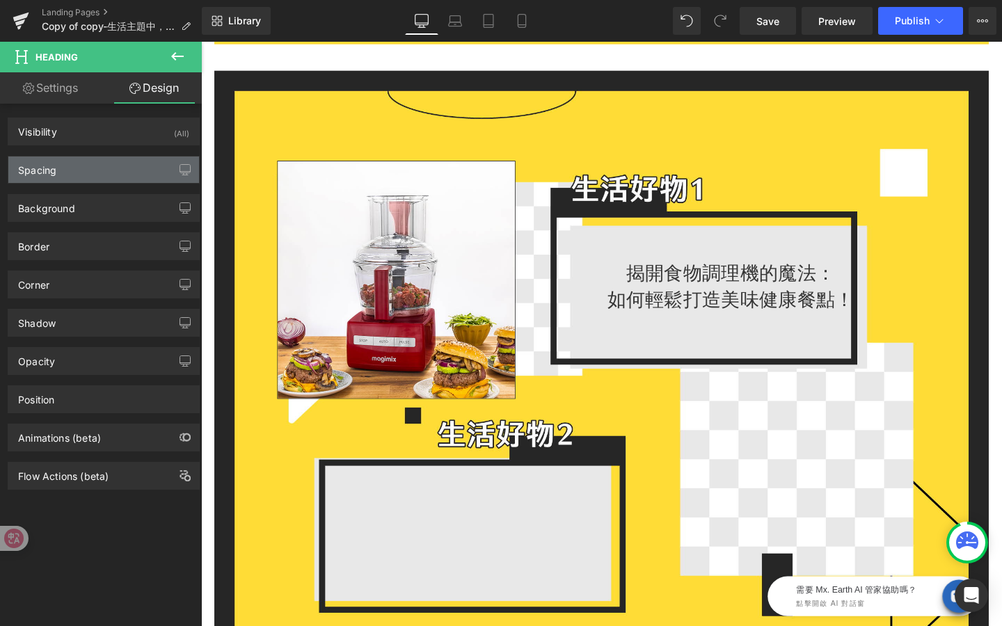
click at [116, 175] on div "Spacing" at bounding box center [103, 170] width 191 height 26
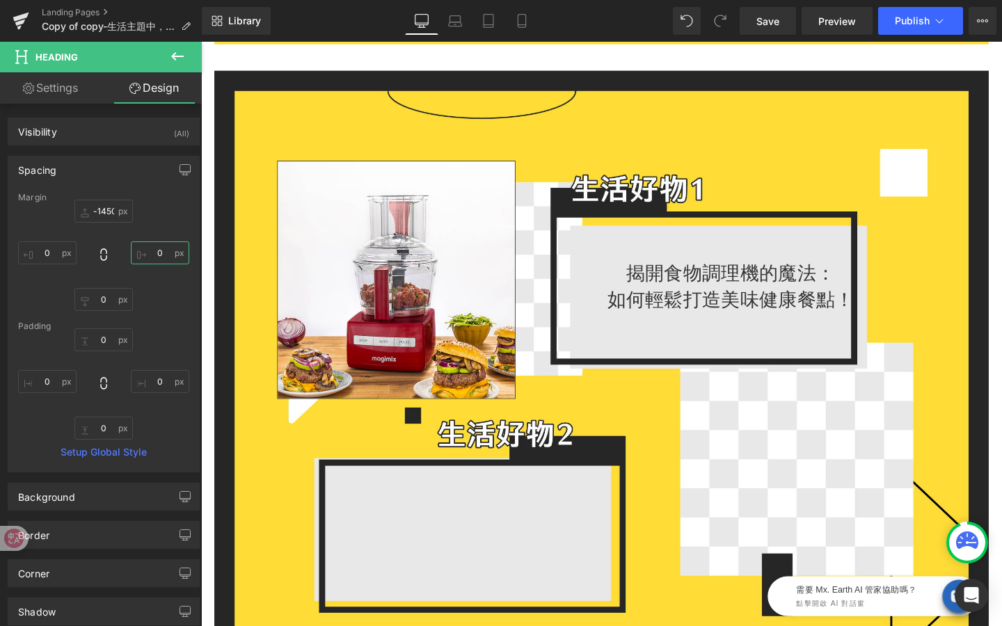
click at [160, 257] on input "0" at bounding box center [160, 253] width 58 height 23
type input "2"
type input "5"
type input "6"
type input "70"
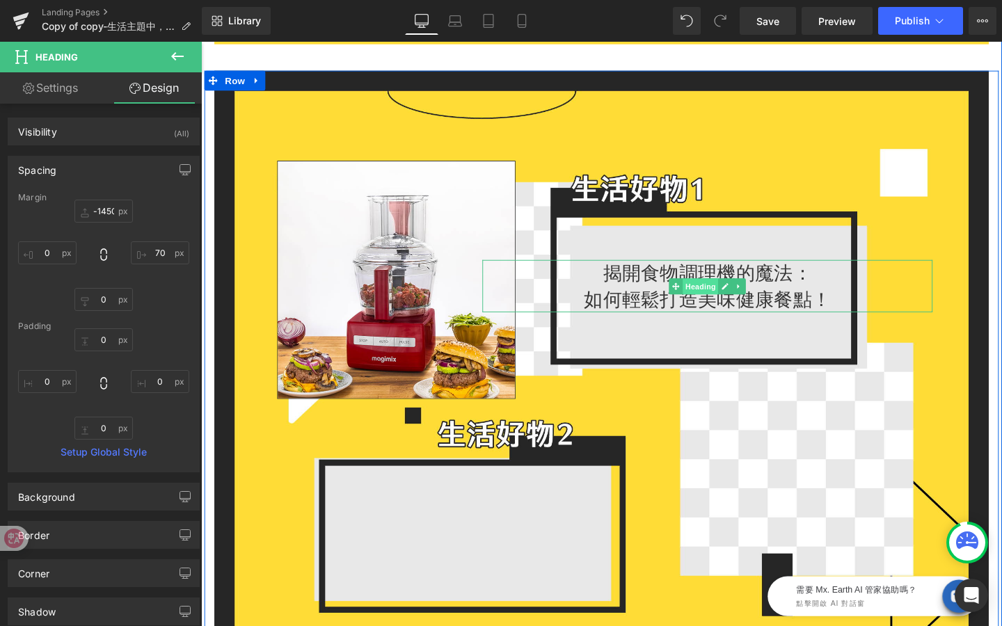
click at [731, 300] on div "揭開食物調理機的魔法： 如何輕鬆打造美味健康餐點！ Heading" at bounding box center [733, 298] width 473 height 54
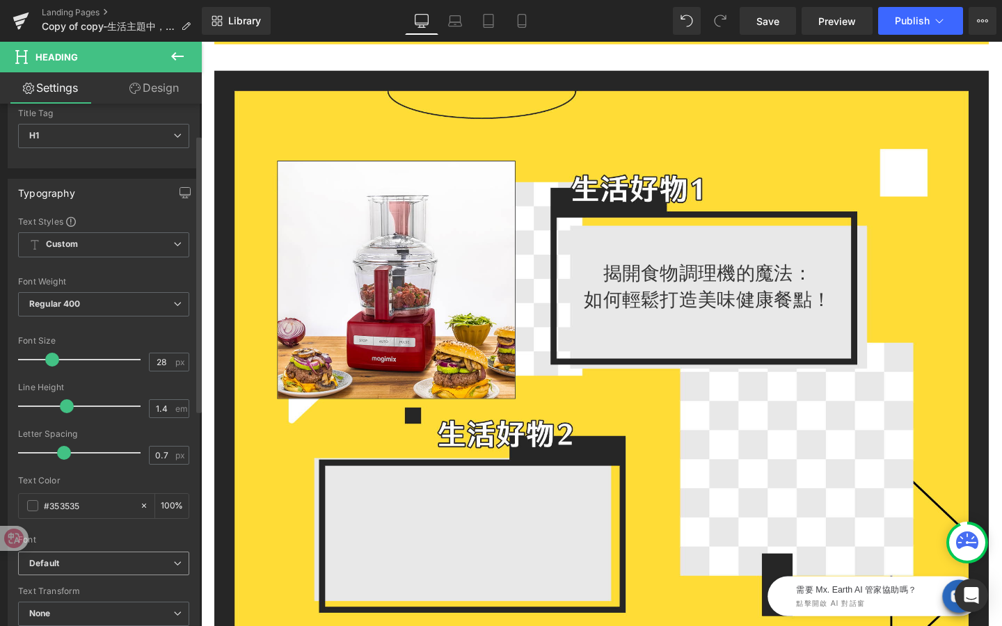
scroll to position [60, 0]
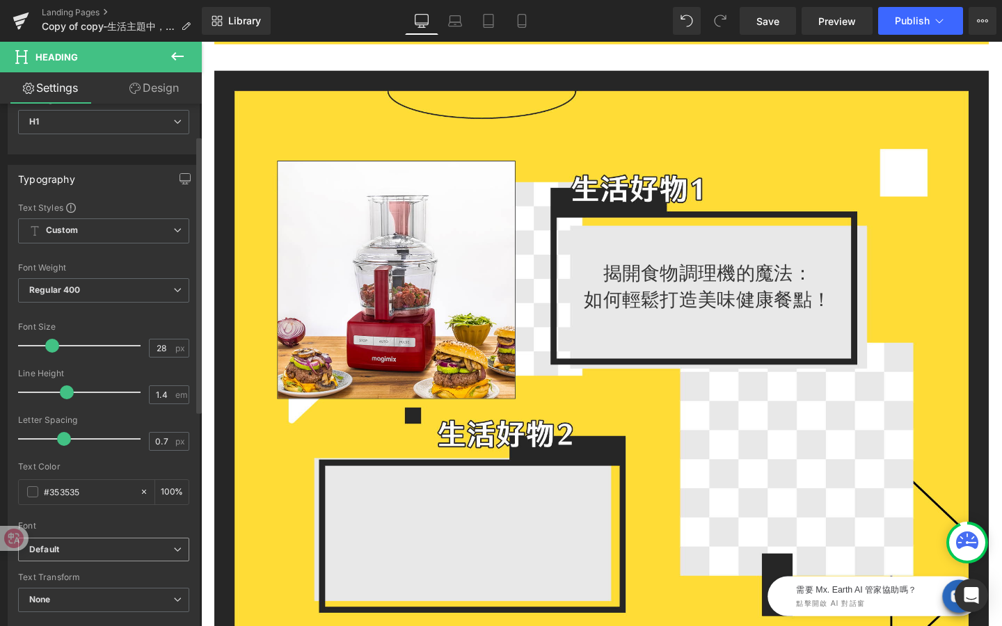
click at [153, 548] on b "Default" at bounding box center [101, 550] width 144 height 12
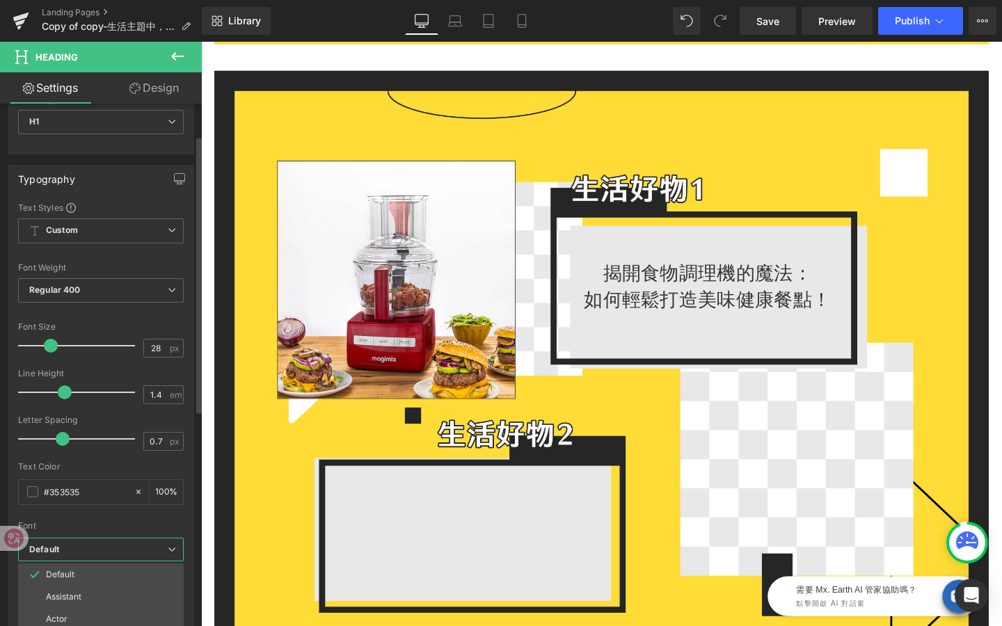
click at [153, 548] on b "Default" at bounding box center [98, 550] width 139 height 12
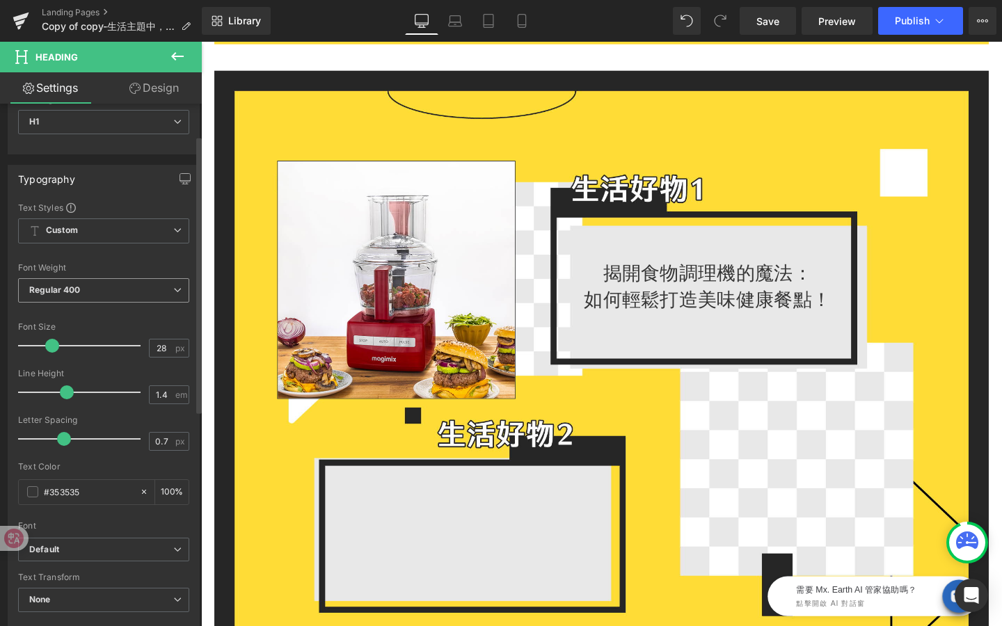
click at [150, 288] on span "Regular 400" at bounding box center [103, 290] width 171 height 24
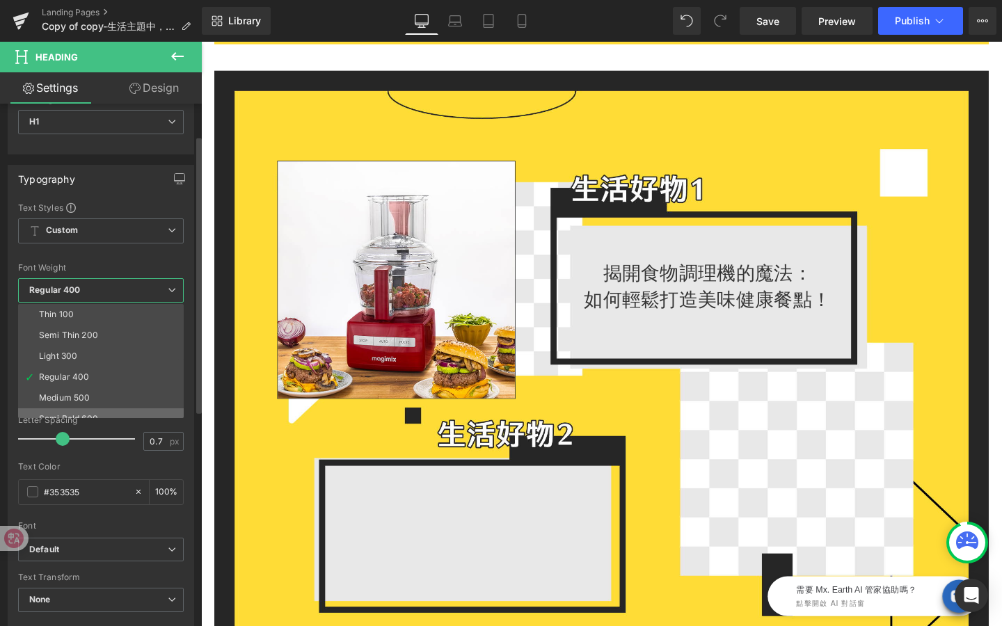
click at [136, 409] on li "Semi Bold 600" at bounding box center [104, 419] width 172 height 21
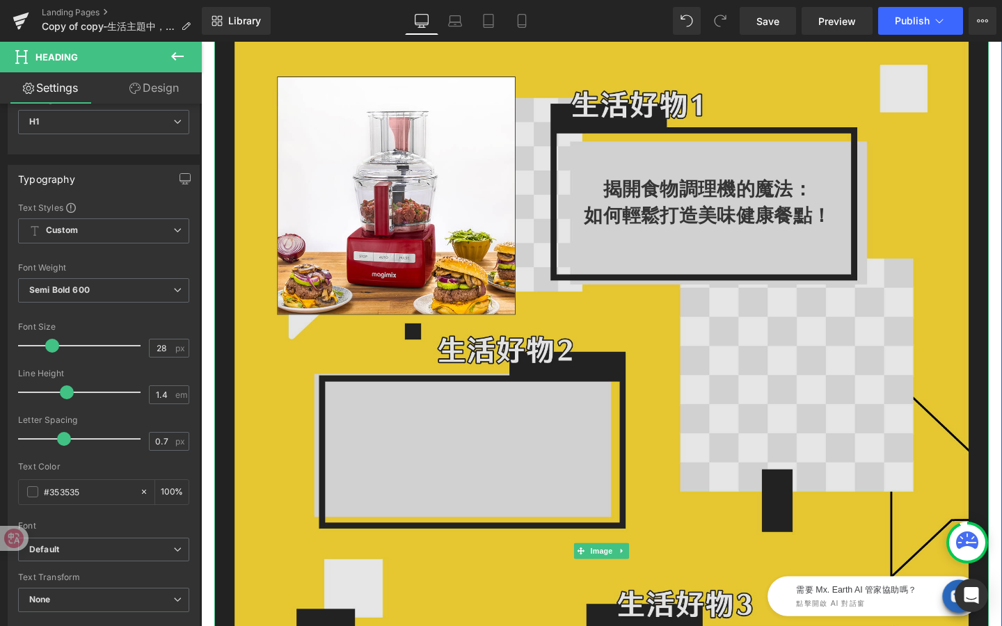
scroll to position [665, 0]
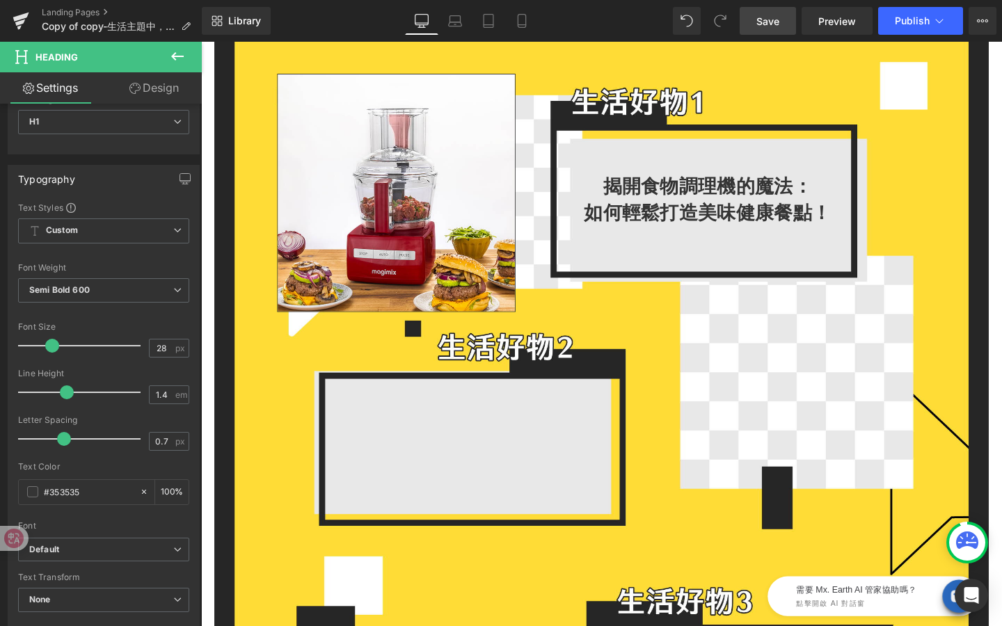
click at [770, 13] on link "Save" at bounding box center [768, 21] width 56 height 28
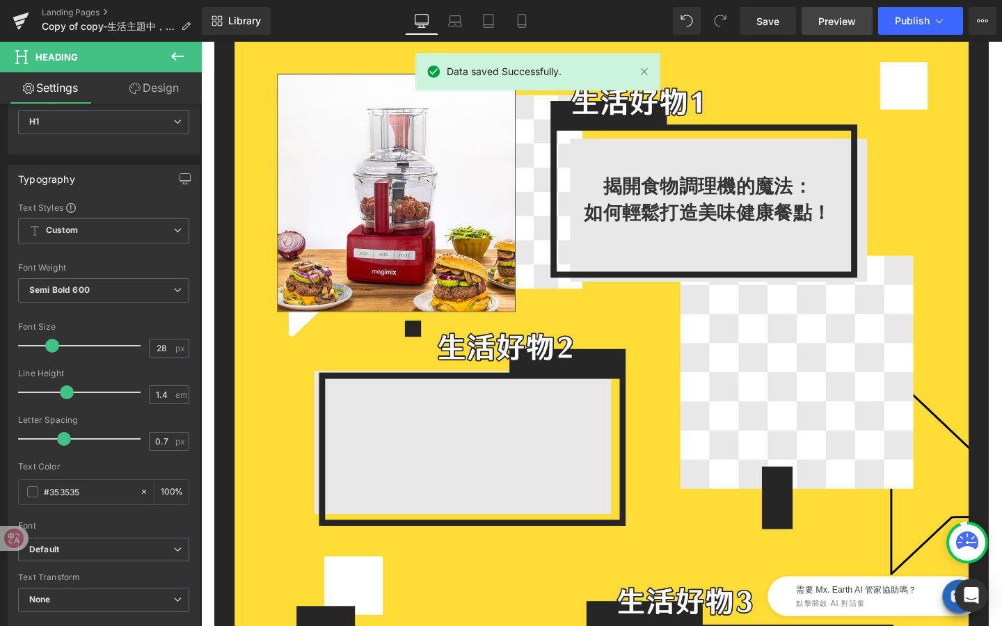
click at [837, 29] on link "Preview" at bounding box center [837, 21] width 71 height 28
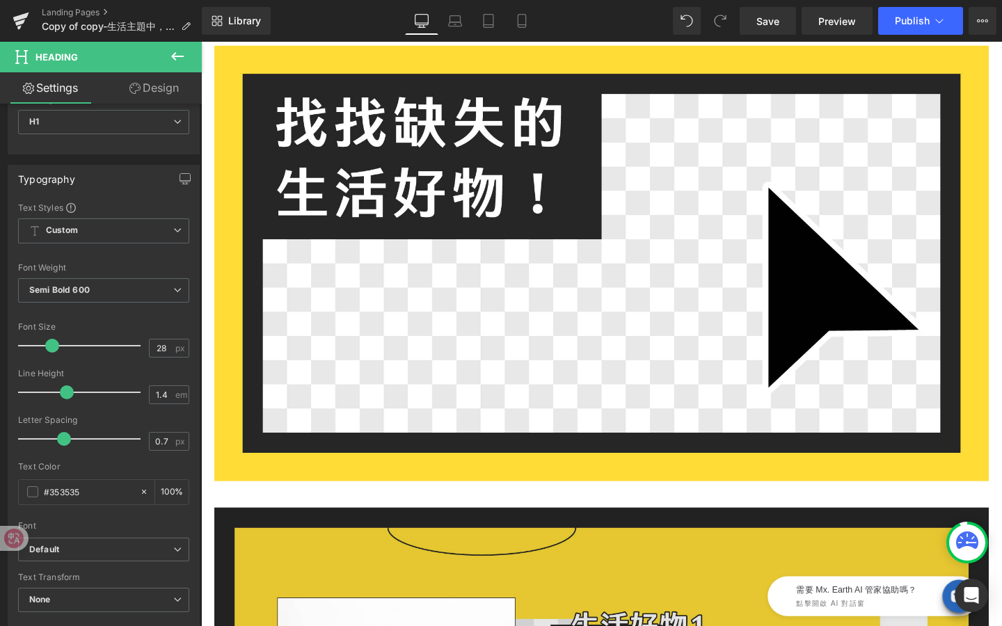
scroll to position [0, 0]
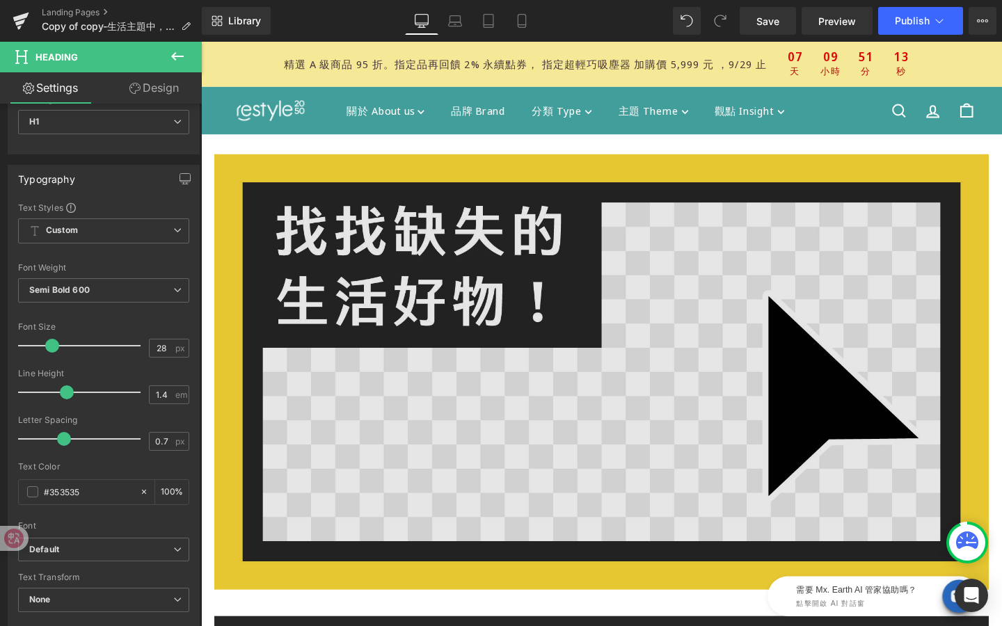
click at [584, 323] on img at bounding box center [622, 389] width 814 height 458
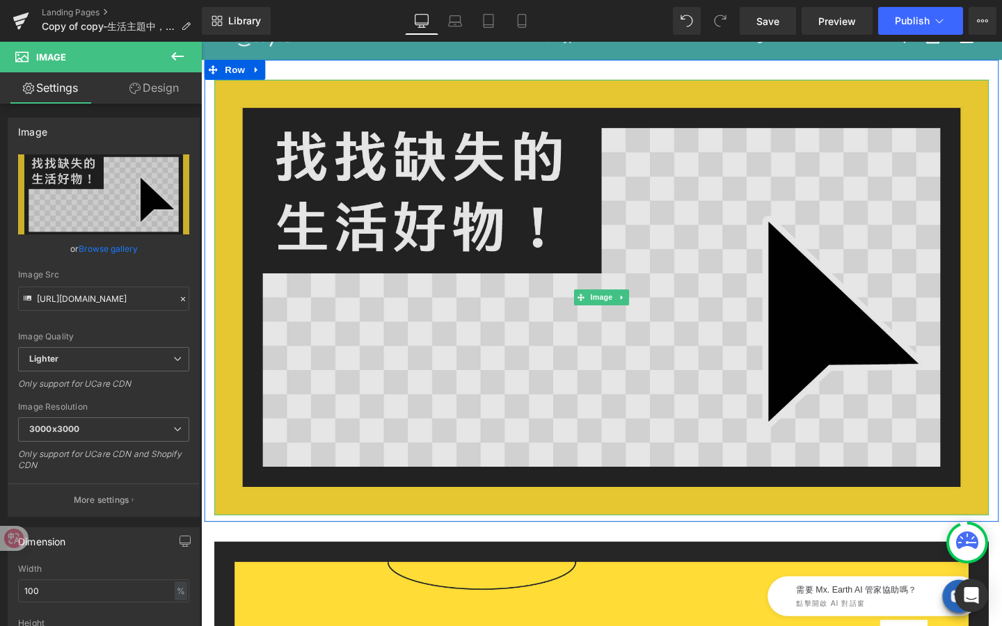
scroll to position [89, 0]
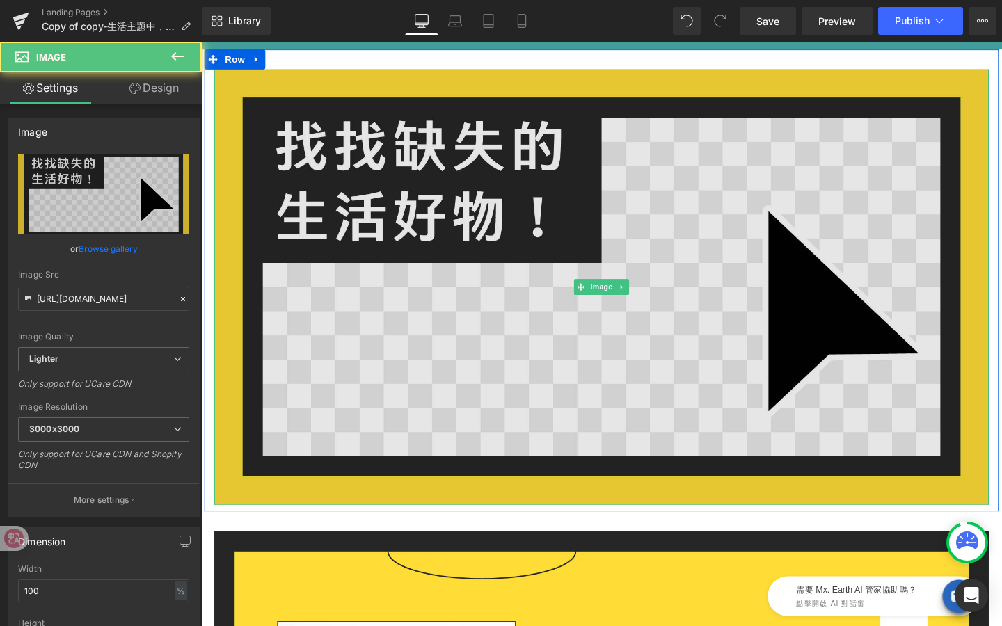
click at [544, 276] on img at bounding box center [622, 300] width 814 height 458
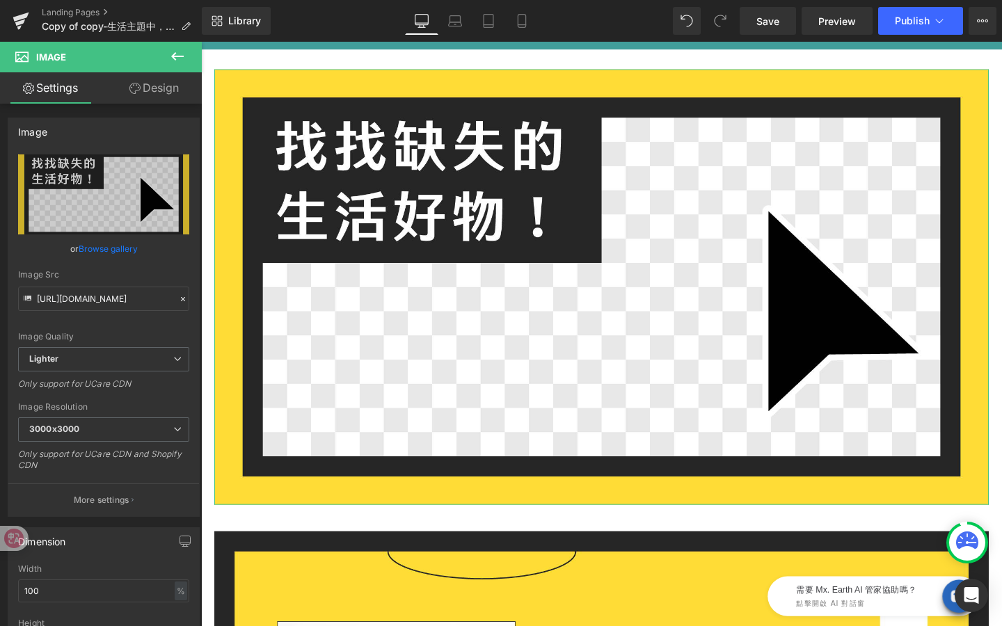
click at [164, 86] on link "Design" at bounding box center [154, 87] width 101 height 31
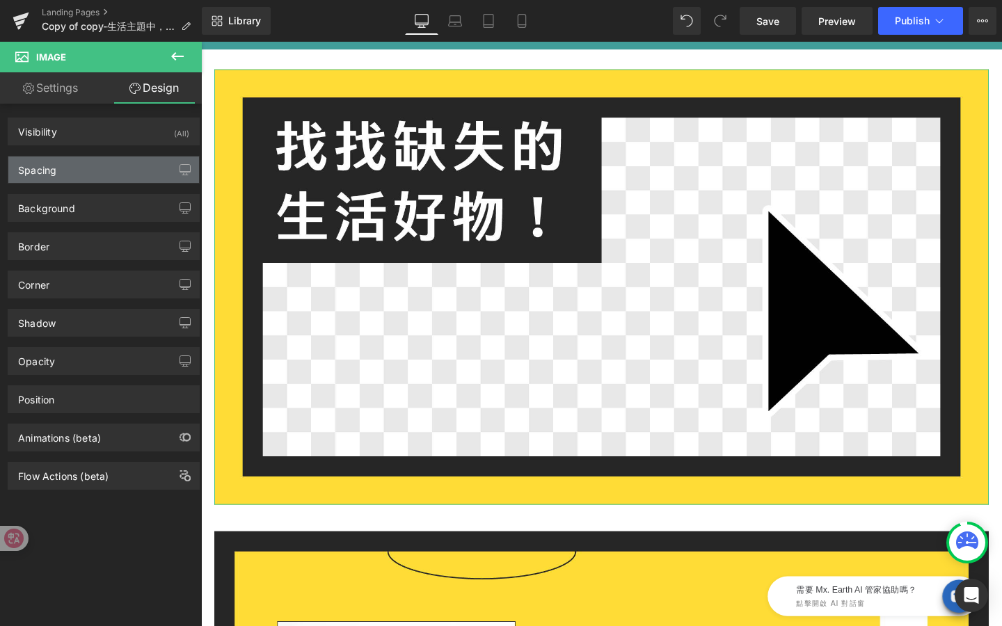
click at [120, 173] on div "Spacing" at bounding box center [103, 170] width 191 height 26
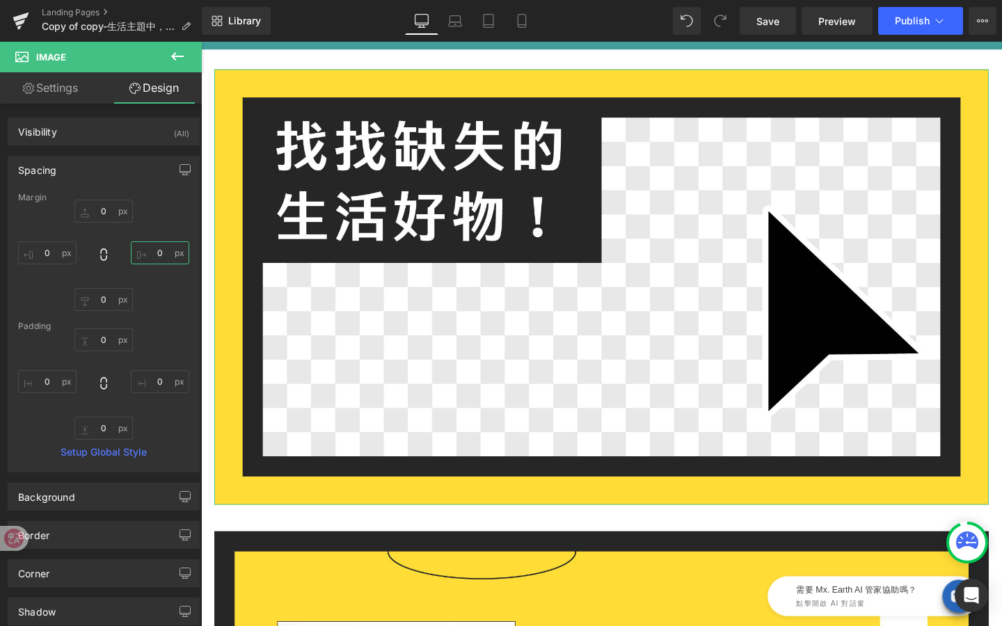
click at [164, 256] on input "0" at bounding box center [160, 253] width 58 height 23
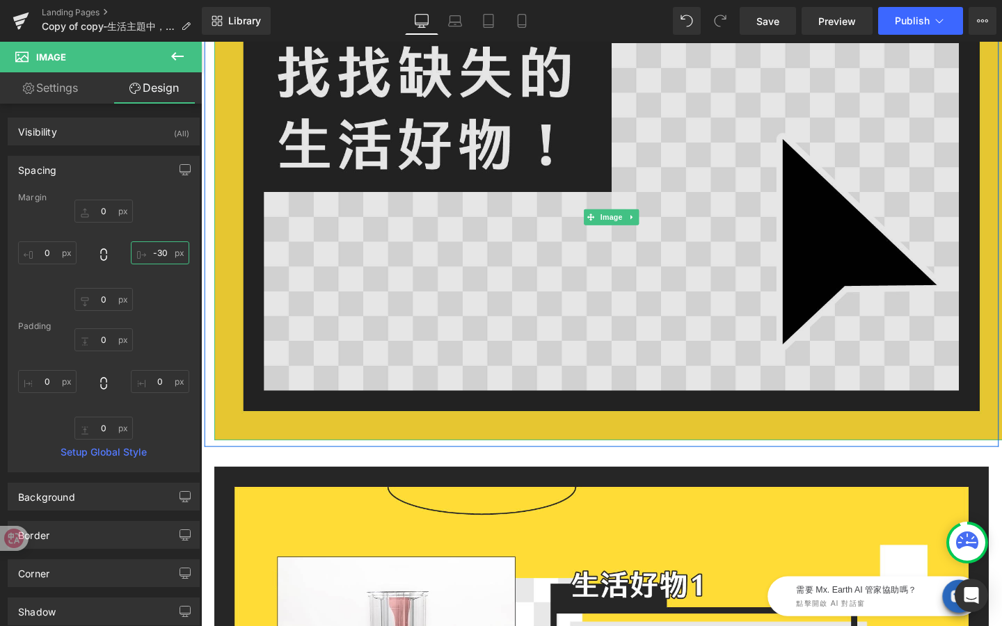
scroll to position [170, 0]
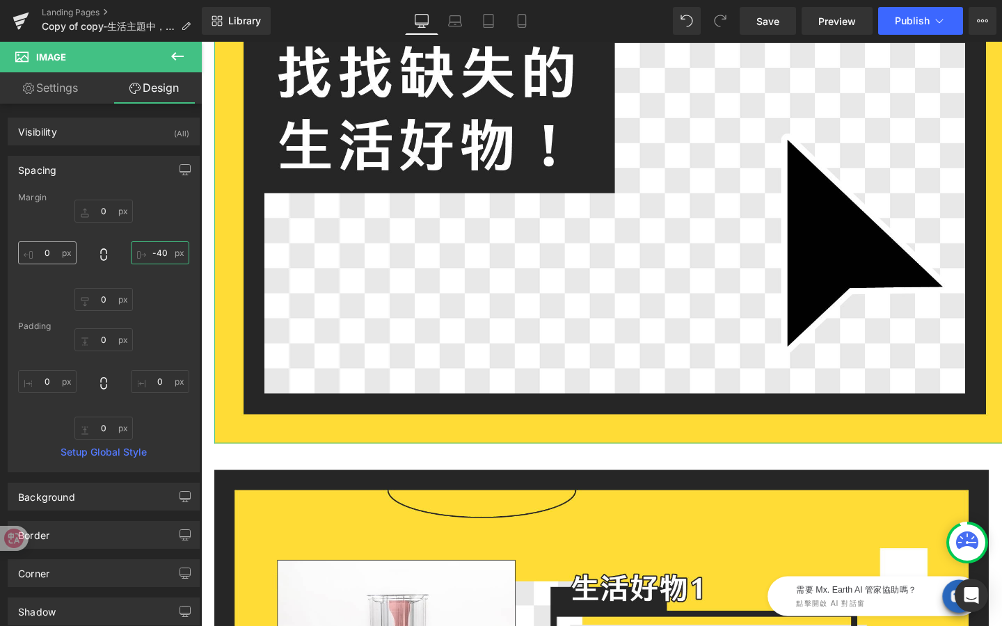
type input "-40"
click at [52, 252] on input "0" at bounding box center [47, 253] width 58 height 23
type input "4"
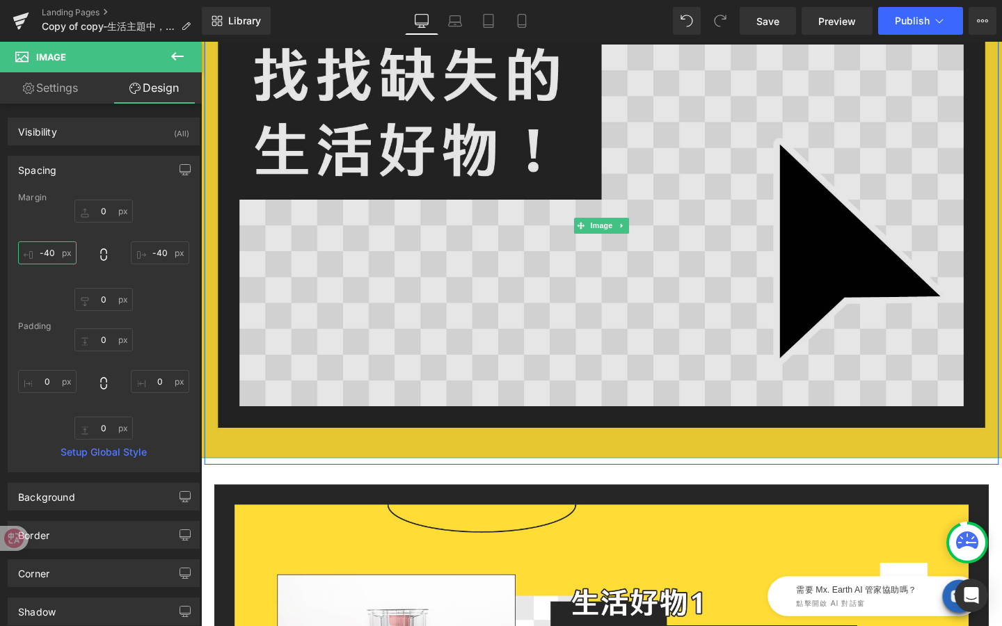
scroll to position [0, 0]
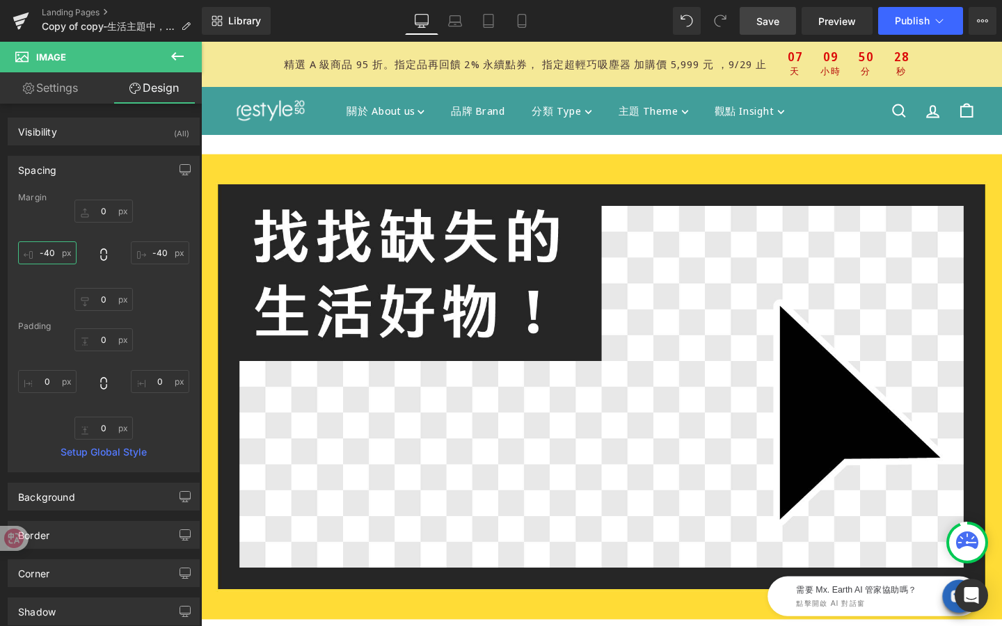
type input "-40"
click at [773, 25] on span "Save" at bounding box center [768, 21] width 23 height 15
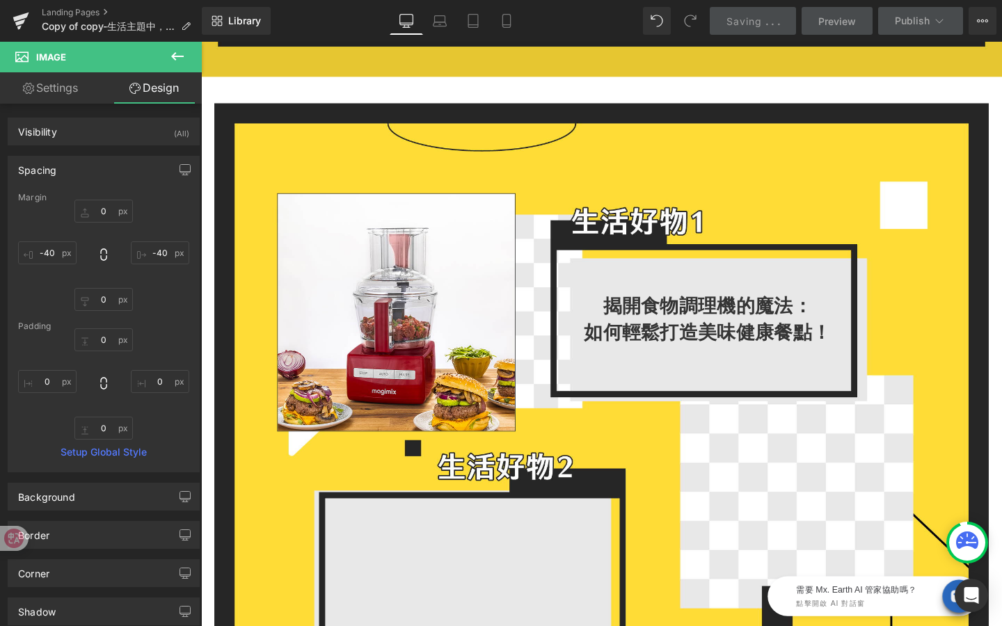
scroll to position [554, 0]
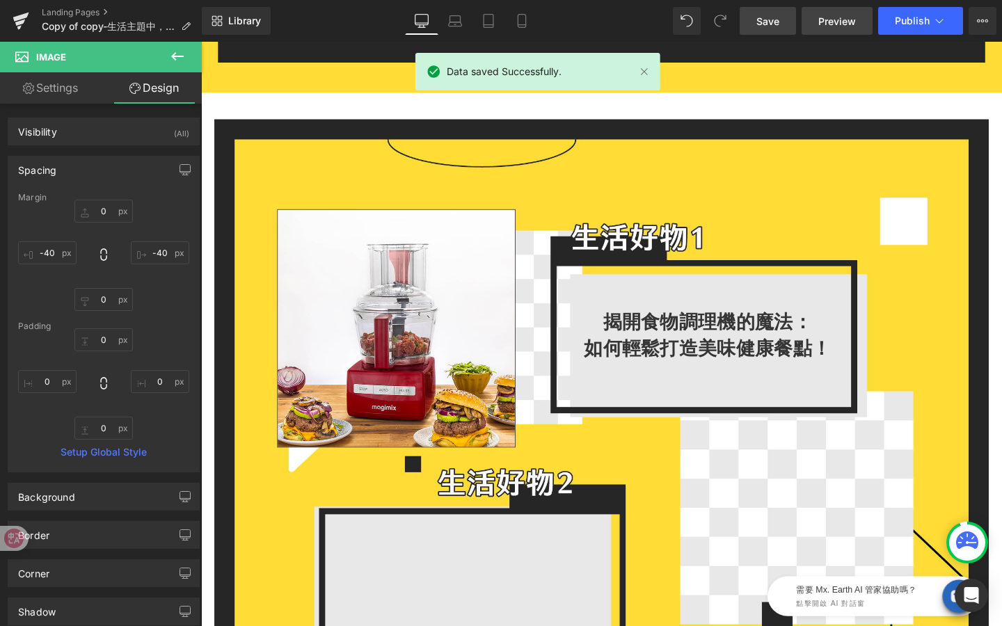
click at [842, 27] on span "Preview" at bounding box center [838, 21] width 38 height 15
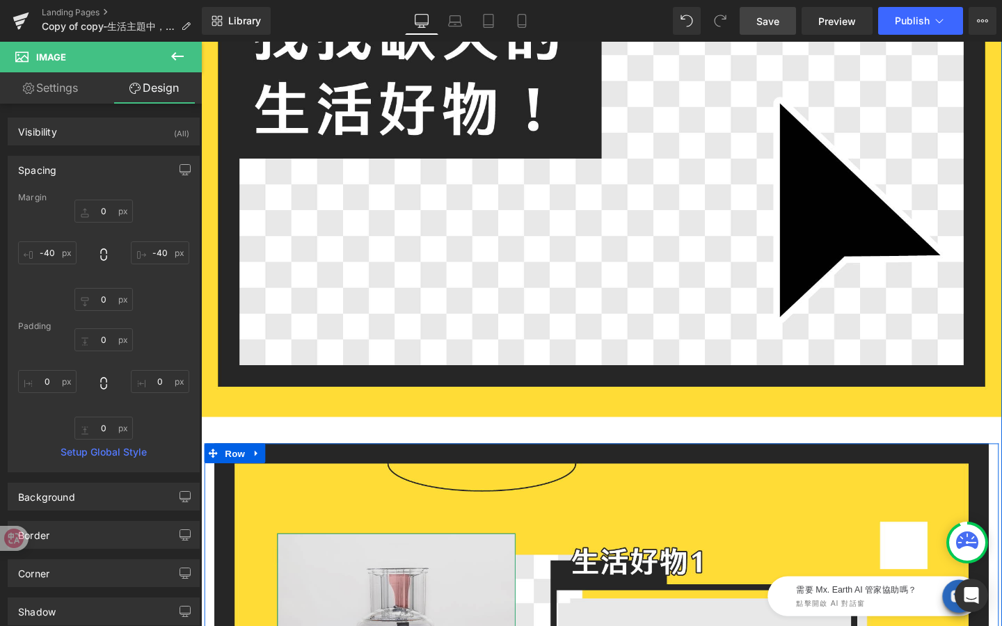
scroll to position [0, 0]
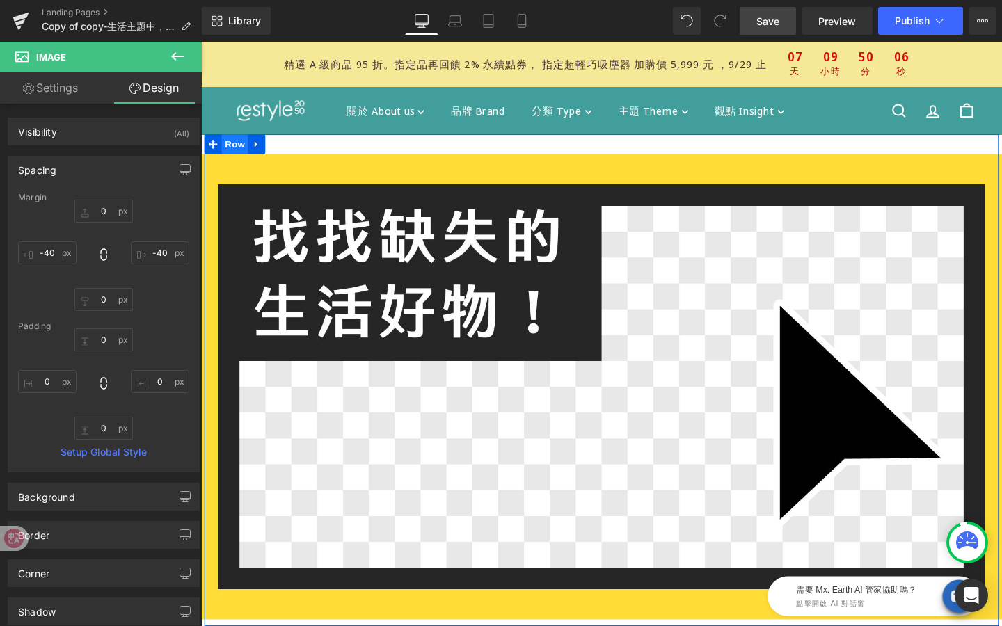
click at [243, 145] on span "Row" at bounding box center [237, 149] width 28 height 21
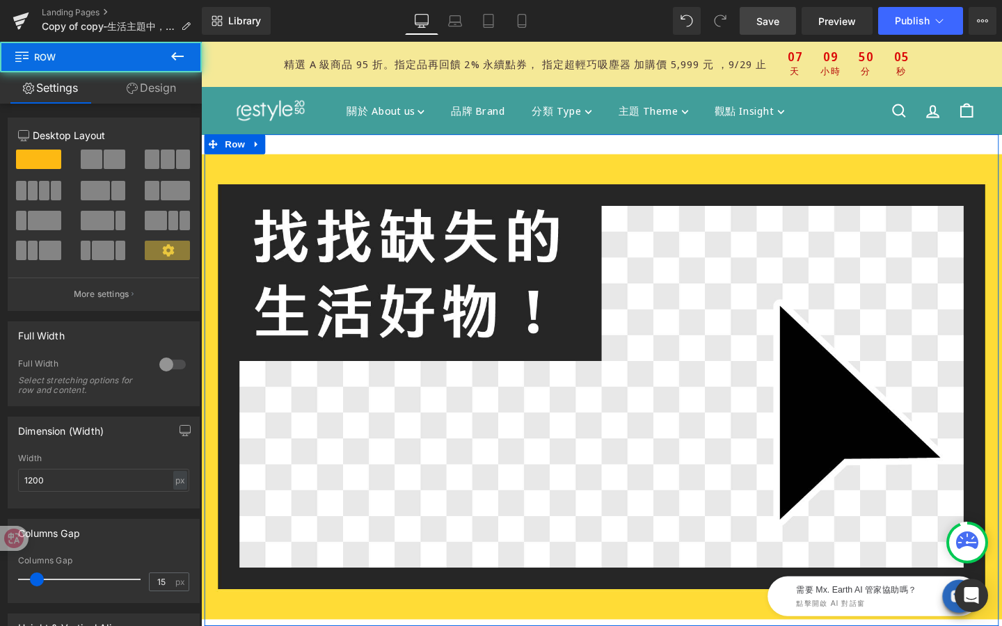
click at [153, 91] on link "Design" at bounding box center [151, 87] width 101 height 31
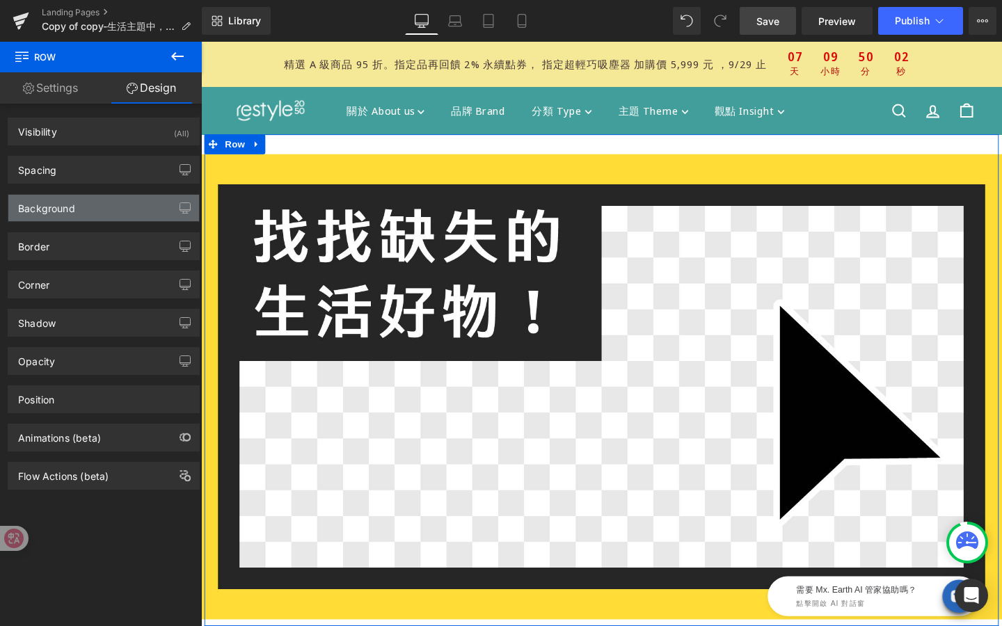
click at [102, 203] on div "Background" at bounding box center [103, 208] width 191 height 26
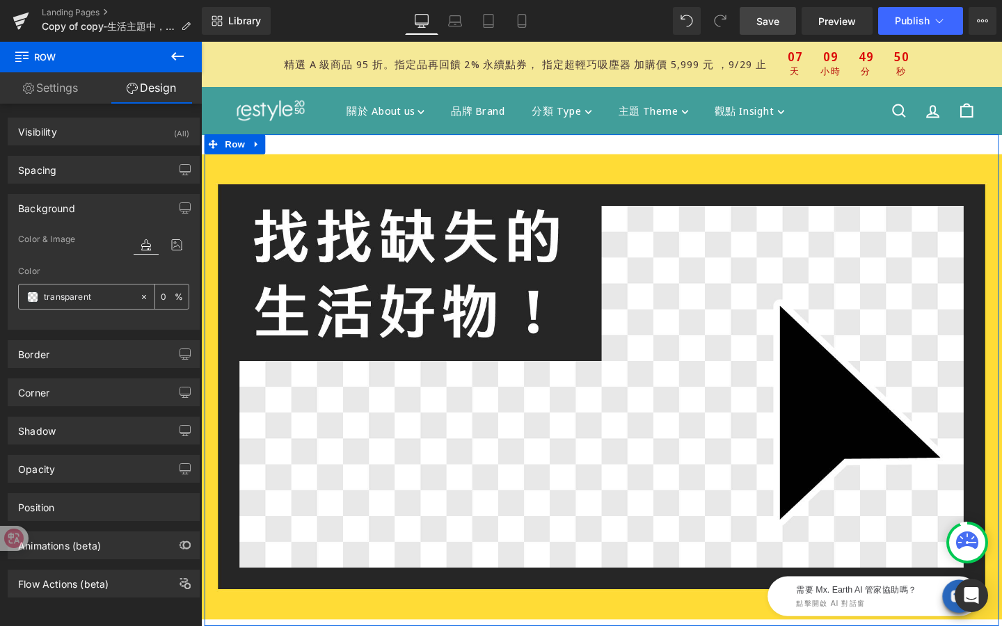
click at [95, 300] on input "transparent" at bounding box center [88, 297] width 89 height 15
paste input "ffdd36"
type input "ffdd36"
type input "100"
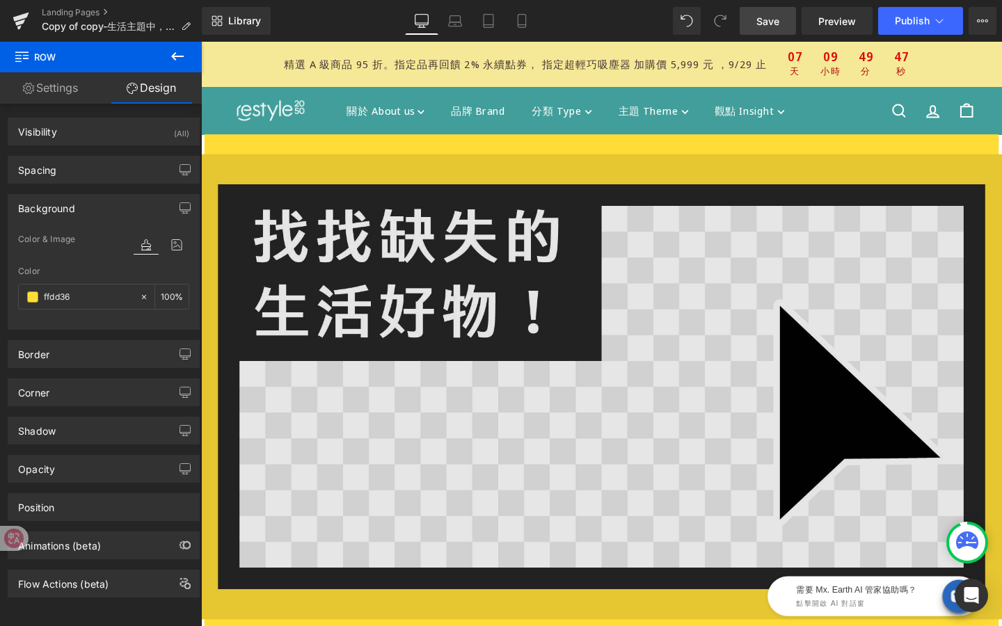
click at [468, 274] on img at bounding box center [622, 404] width 870 height 489
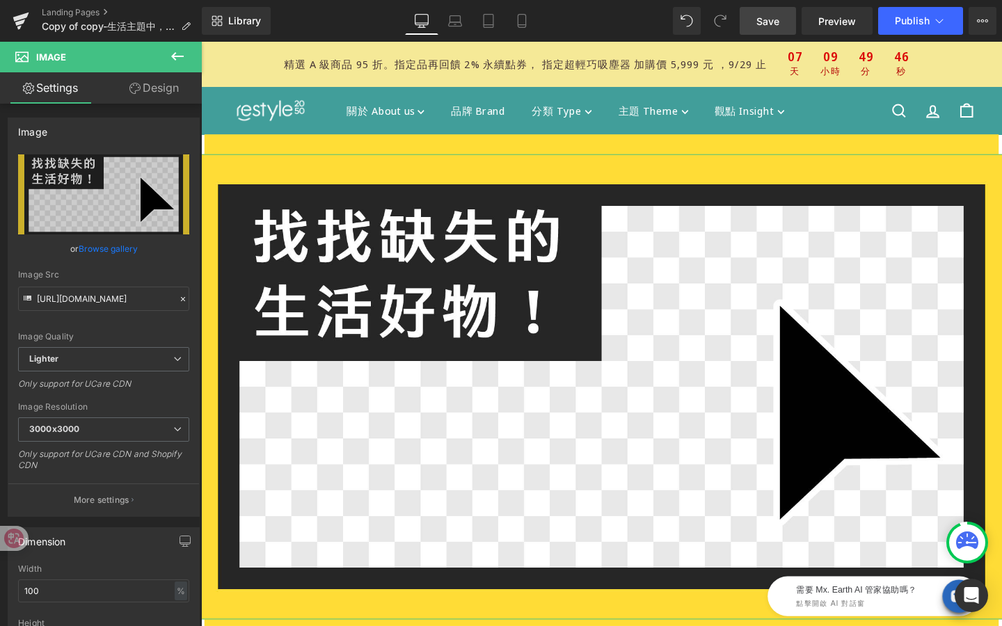
click at [176, 93] on link "Design" at bounding box center [154, 87] width 101 height 31
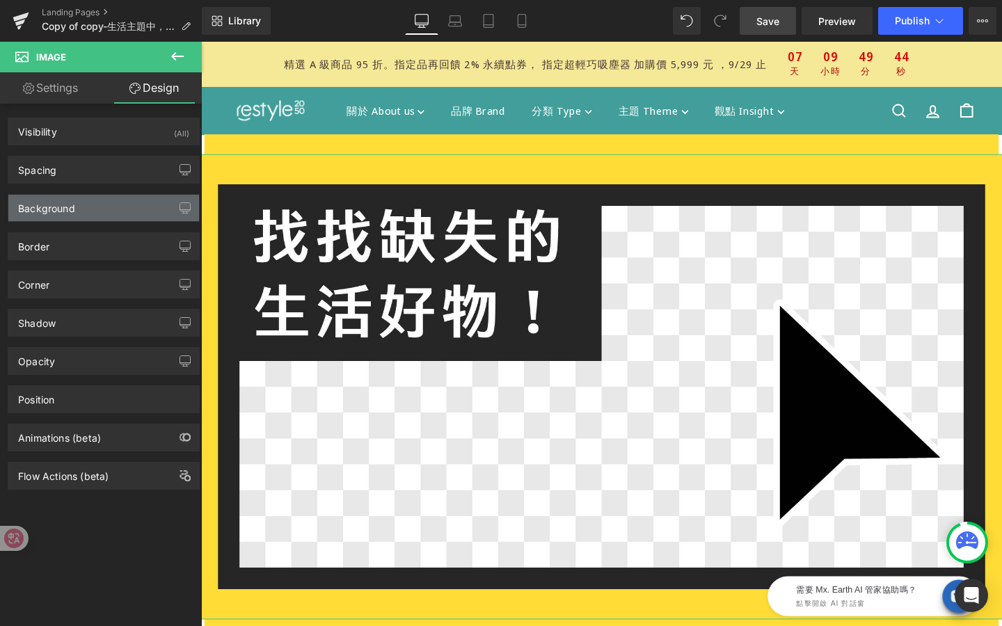
click at [98, 215] on div "Background" at bounding box center [103, 208] width 191 height 26
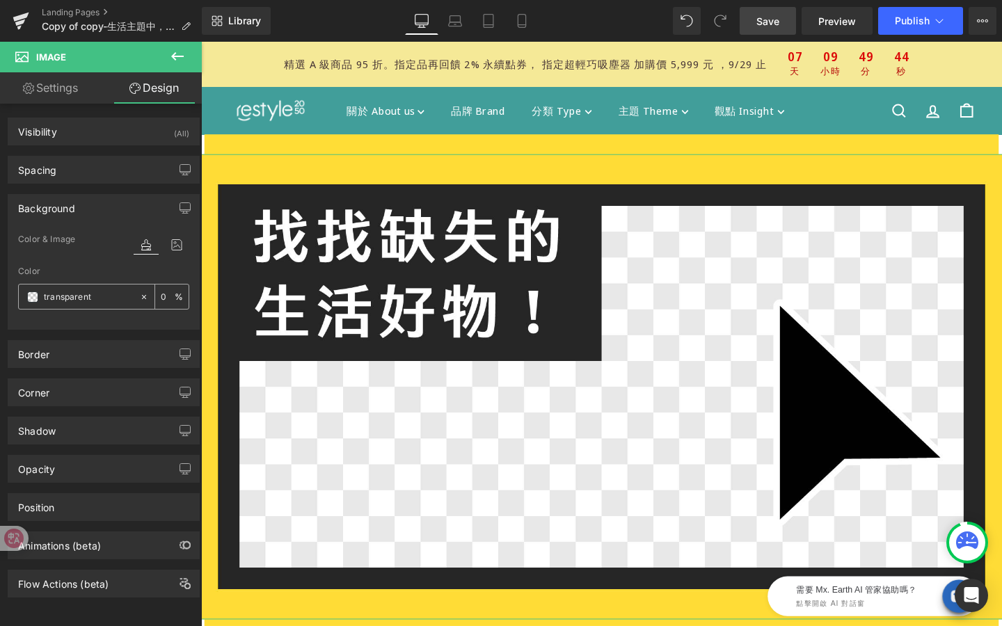
click at [104, 296] on input "transparent" at bounding box center [88, 297] width 89 height 15
paste input "ffdd36"
type input "ffdd36"
type input "100"
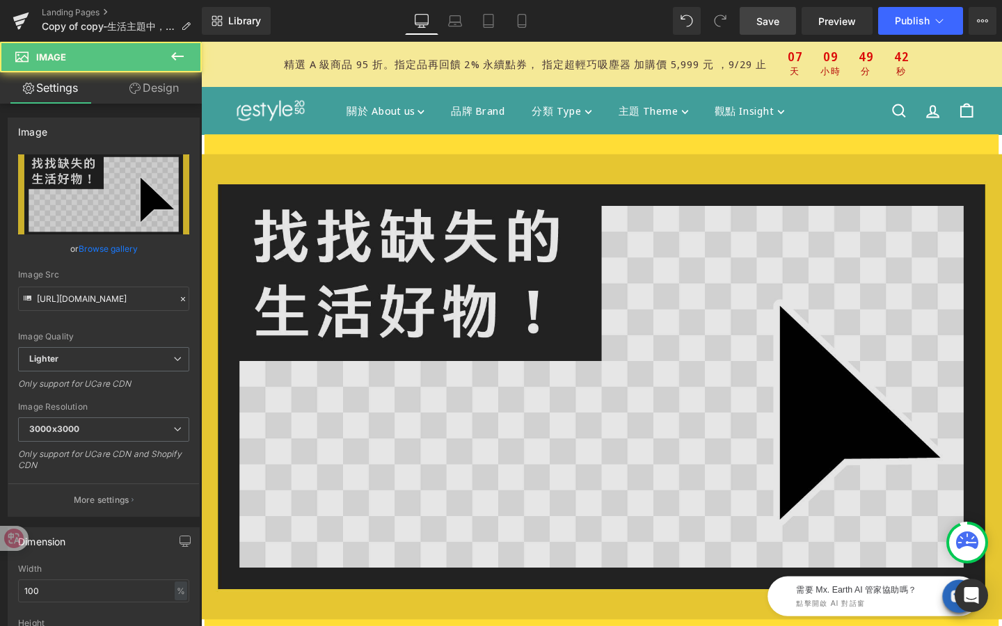
click at [345, 314] on img at bounding box center [622, 404] width 870 height 489
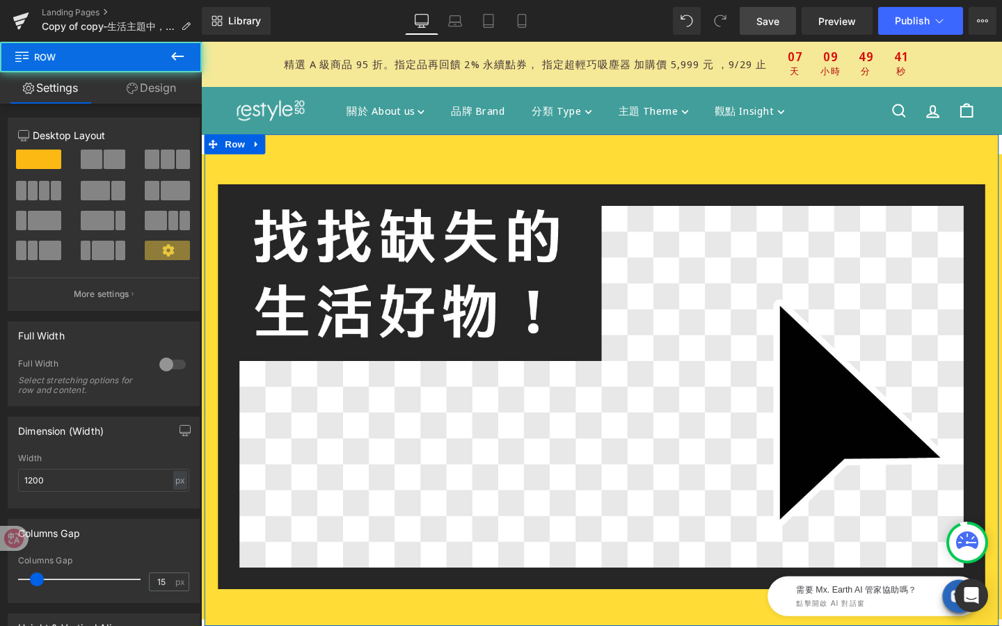
click at [326, 147] on div "Image Row" at bounding box center [622, 397] width 835 height 517
click at [226, 148] on span "Row" at bounding box center [237, 149] width 28 height 21
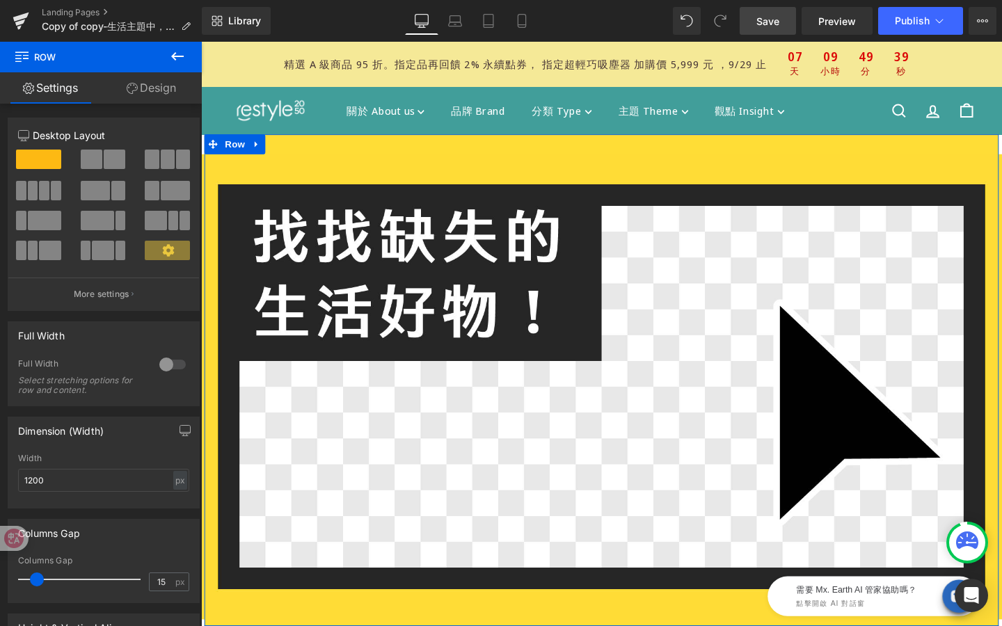
click at [169, 87] on link "Design" at bounding box center [151, 87] width 101 height 31
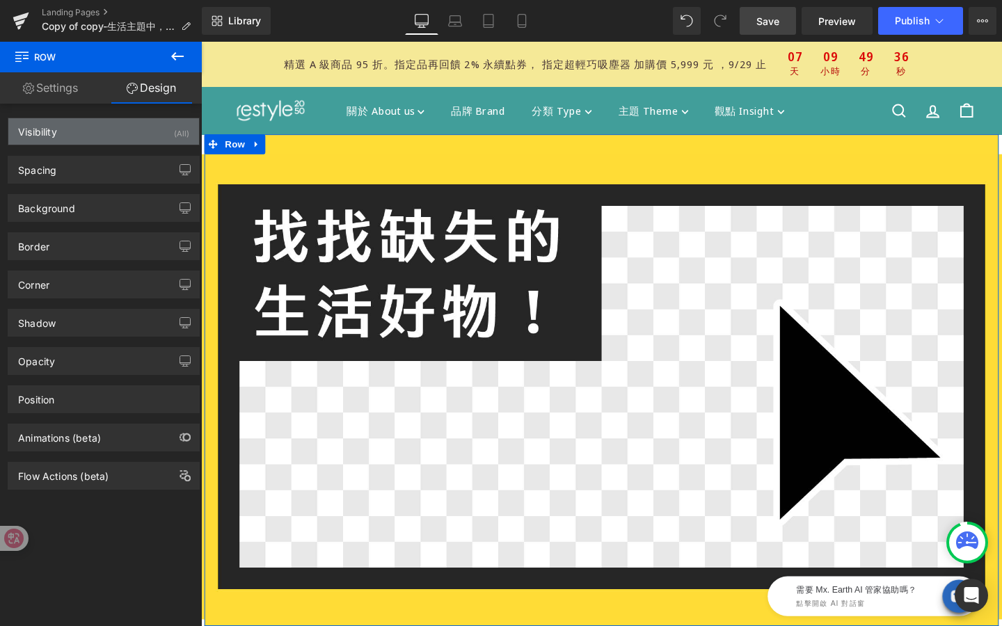
click at [159, 132] on div "Visibility (All)" at bounding box center [103, 131] width 191 height 26
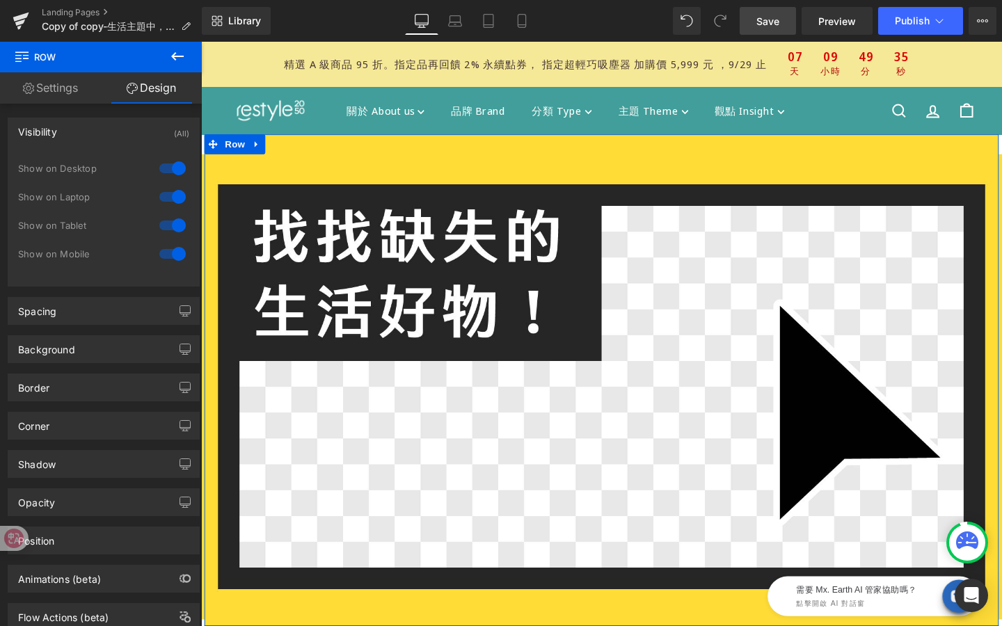
click at [168, 249] on div at bounding box center [172, 254] width 33 height 22
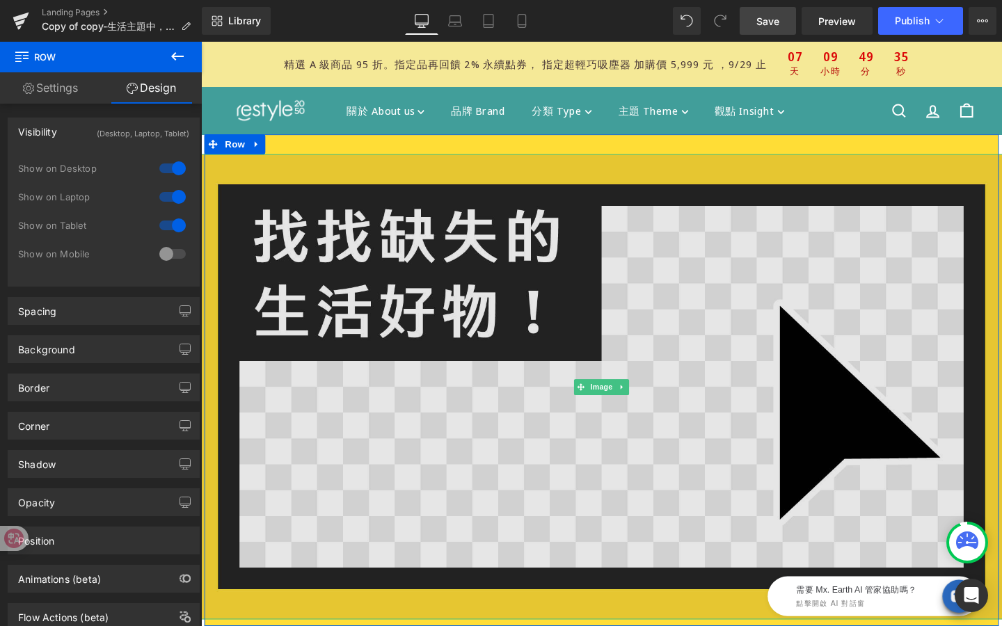
click at [277, 212] on img at bounding box center [622, 404] width 870 height 489
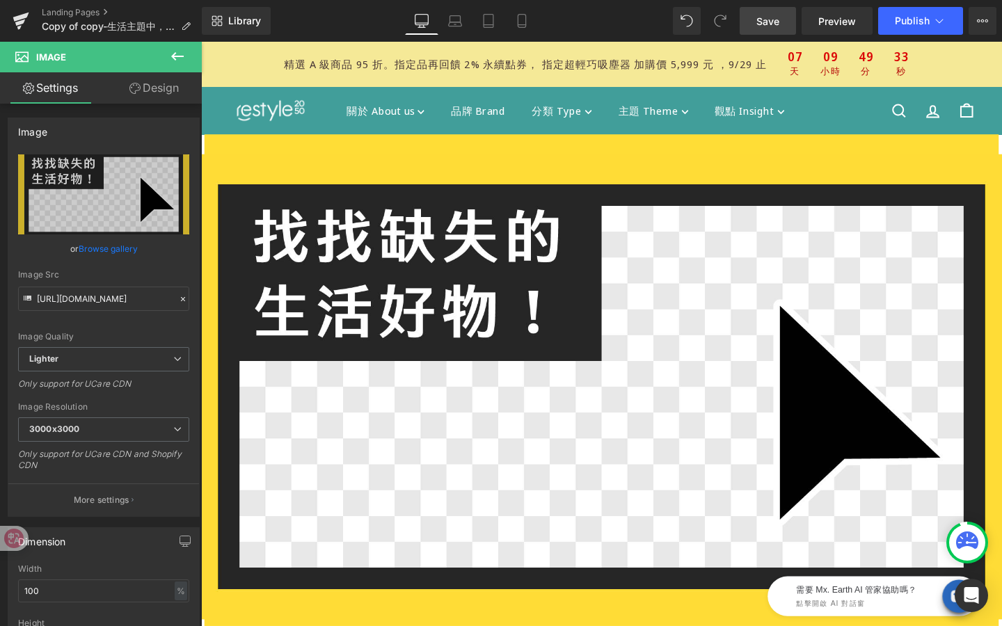
click at [184, 58] on icon at bounding box center [177, 56] width 17 height 17
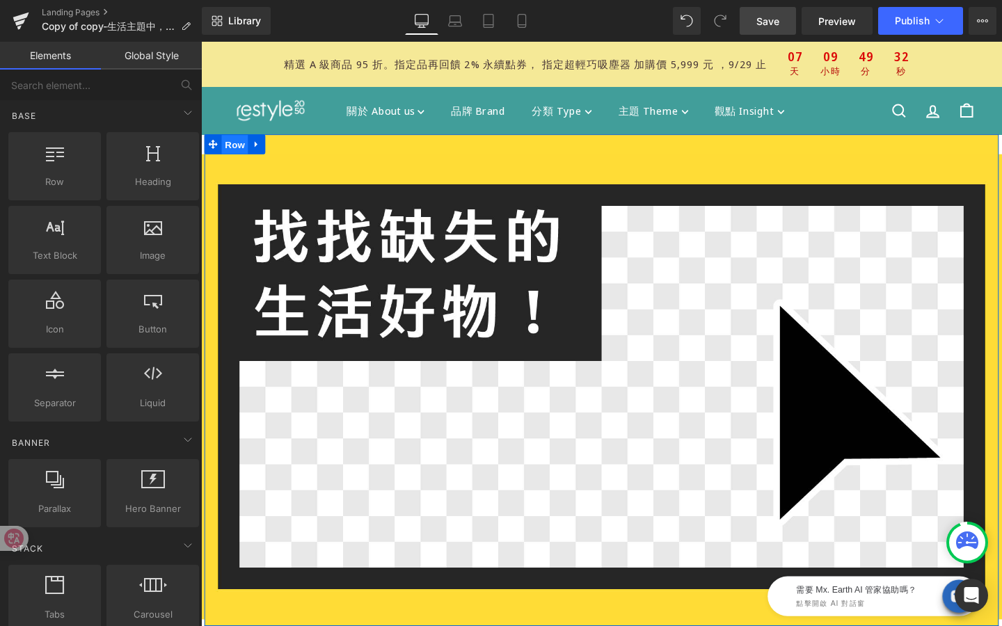
click at [240, 150] on span "Row" at bounding box center [237, 150] width 28 height 21
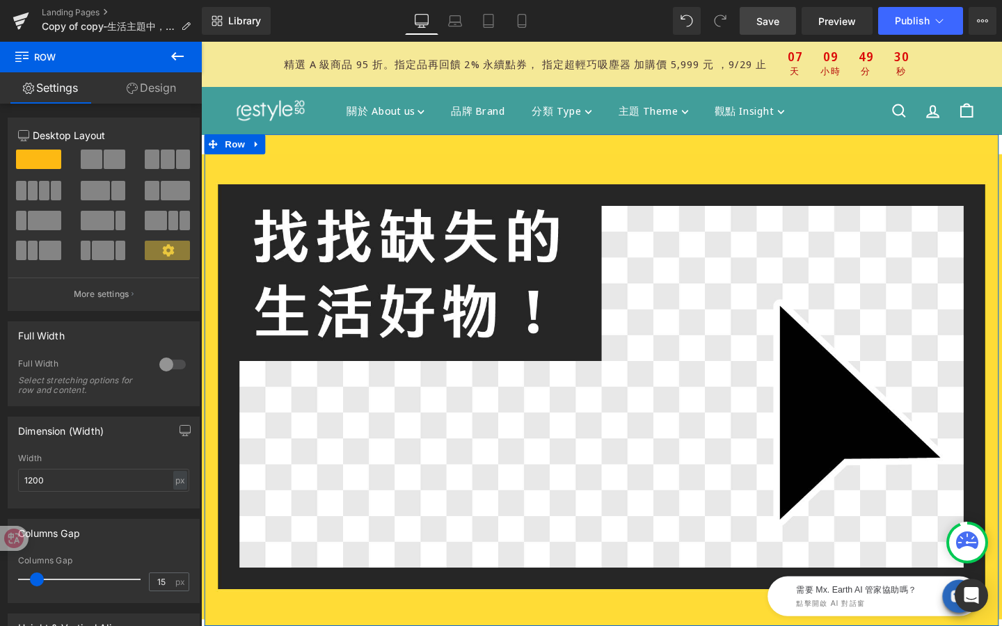
click at [171, 364] on div at bounding box center [172, 365] width 33 height 22
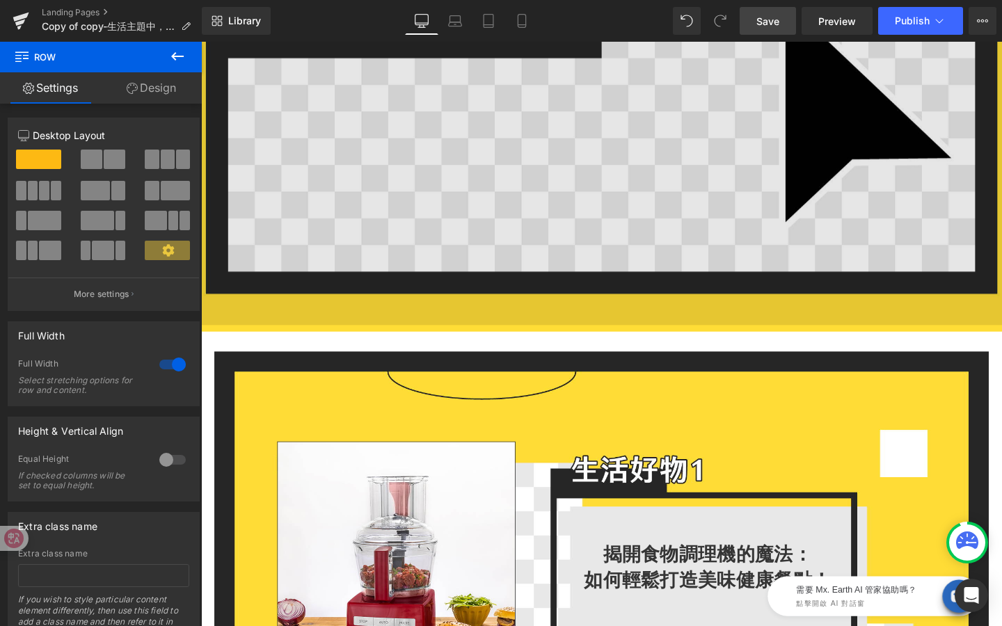
scroll to position [329, 0]
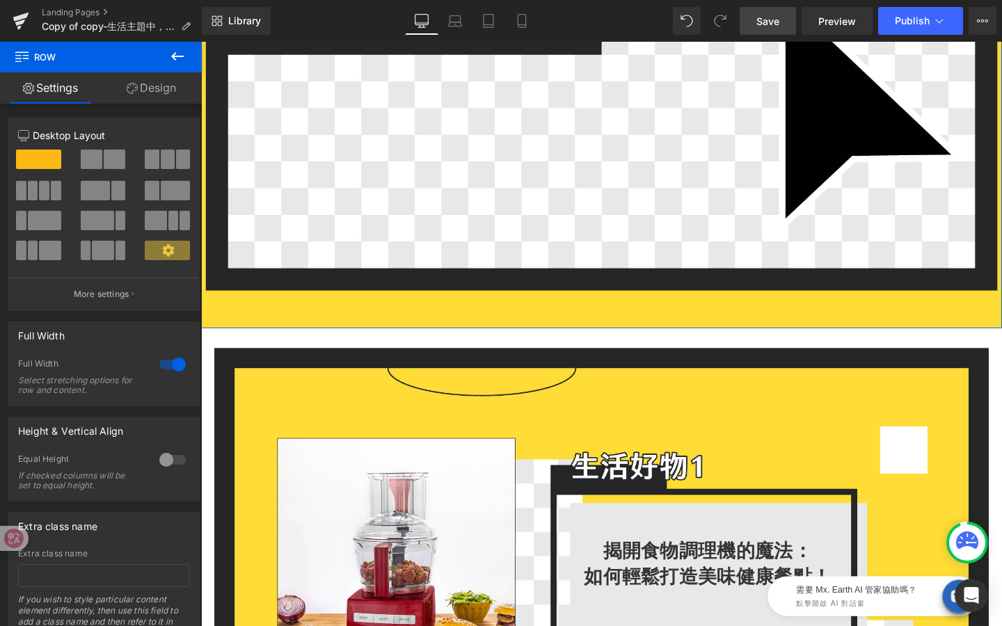
click at [155, 86] on link "Design" at bounding box center [151, 87] width 101 height 31
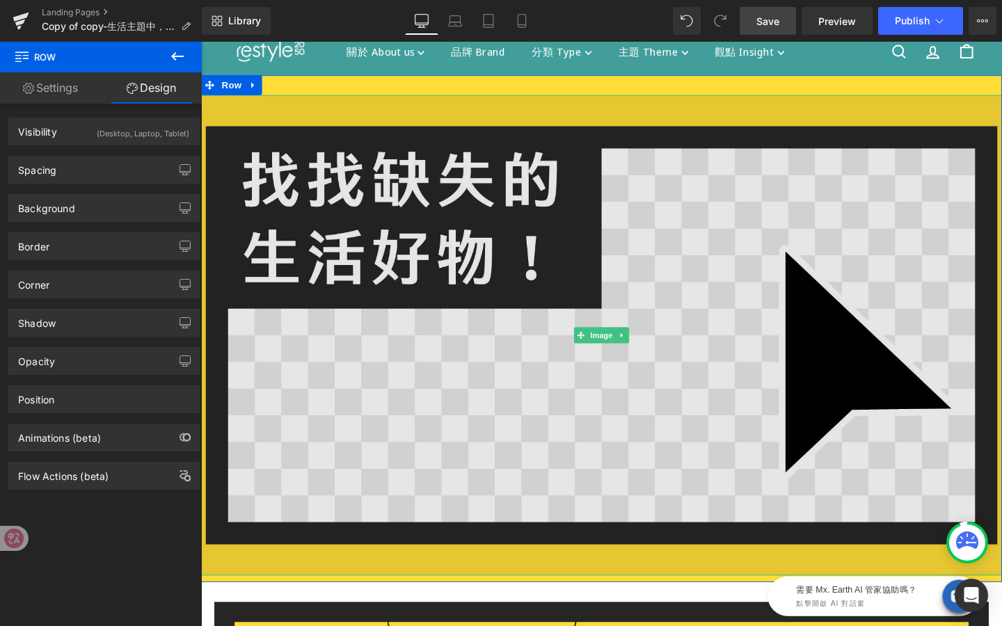
scroll to position [0, 0]
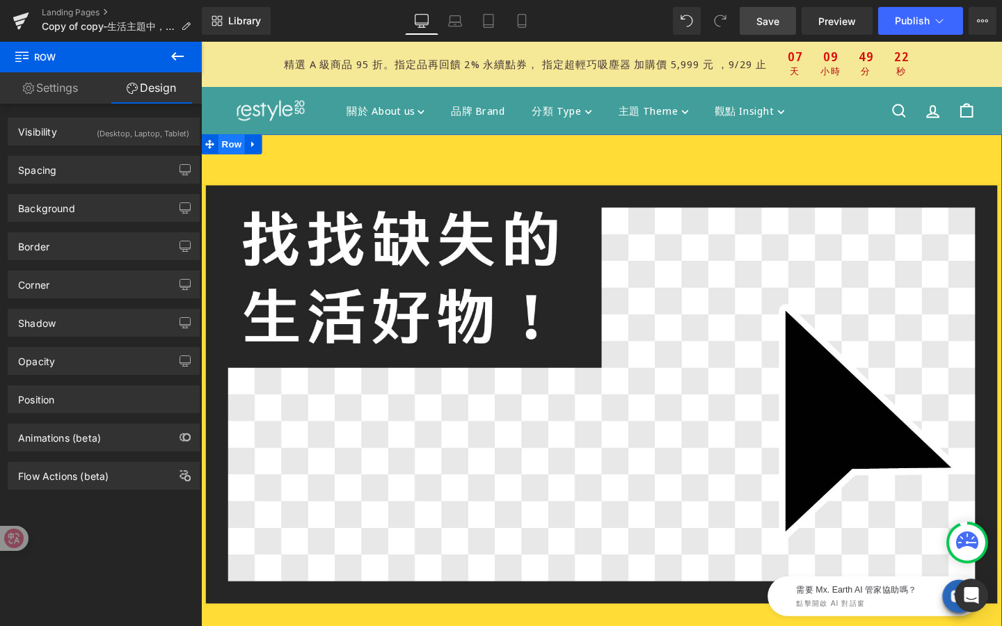
click at [237, 148] on span "Row" at bounding box center [233, 149] width 28 height 21
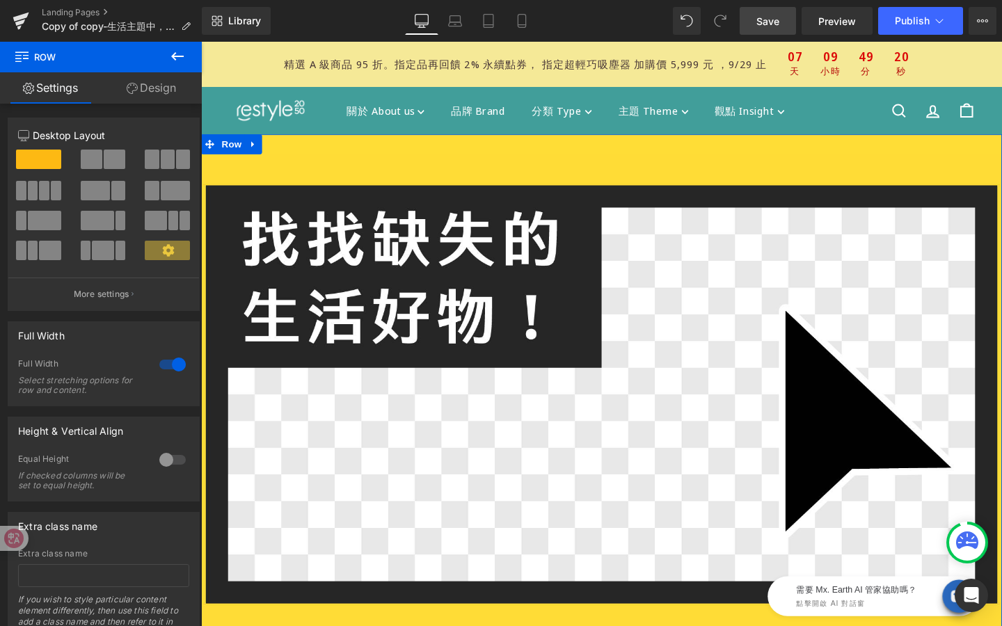
click at [172, 81] on link "Design" at bounding box center [151, 87] width 101 height 31
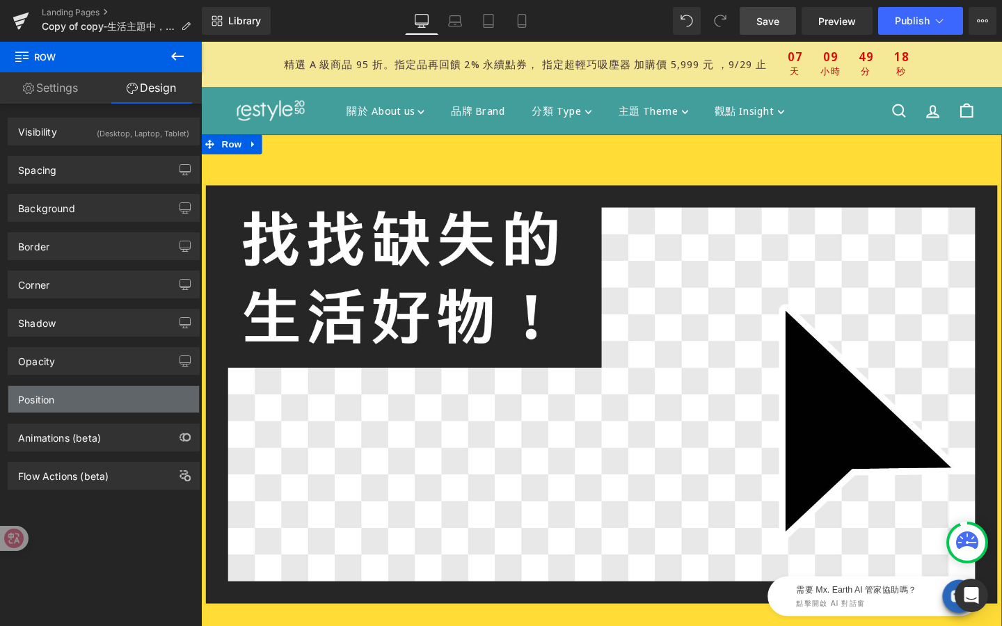
click at [84, 390] on div "Position" at bounding box center [103, 399] width 191 height 26
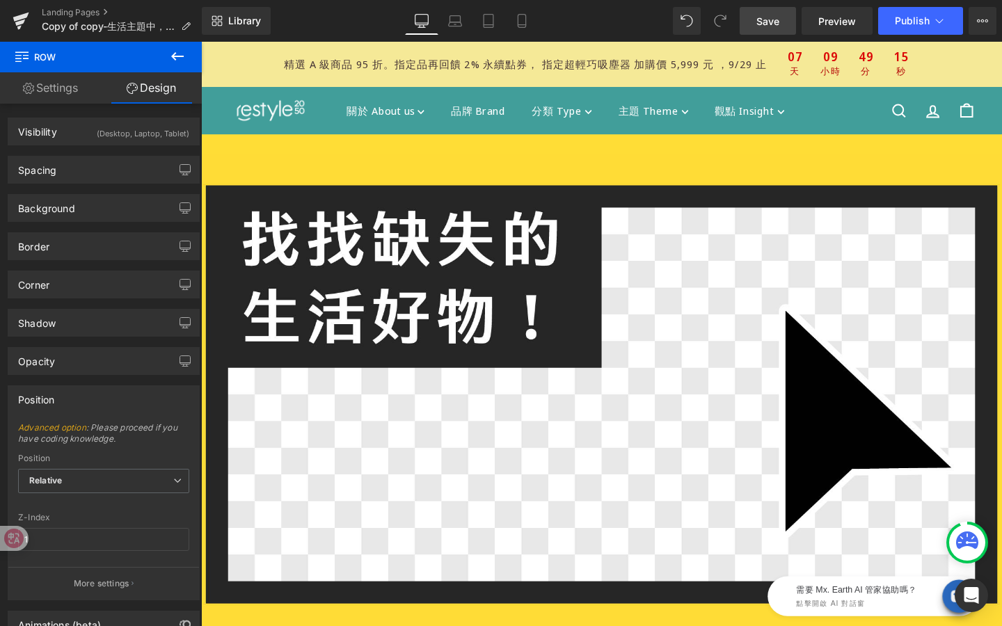
click at [765, 19] on span "Save" at bounding box center [768, 21] width 23 height 15
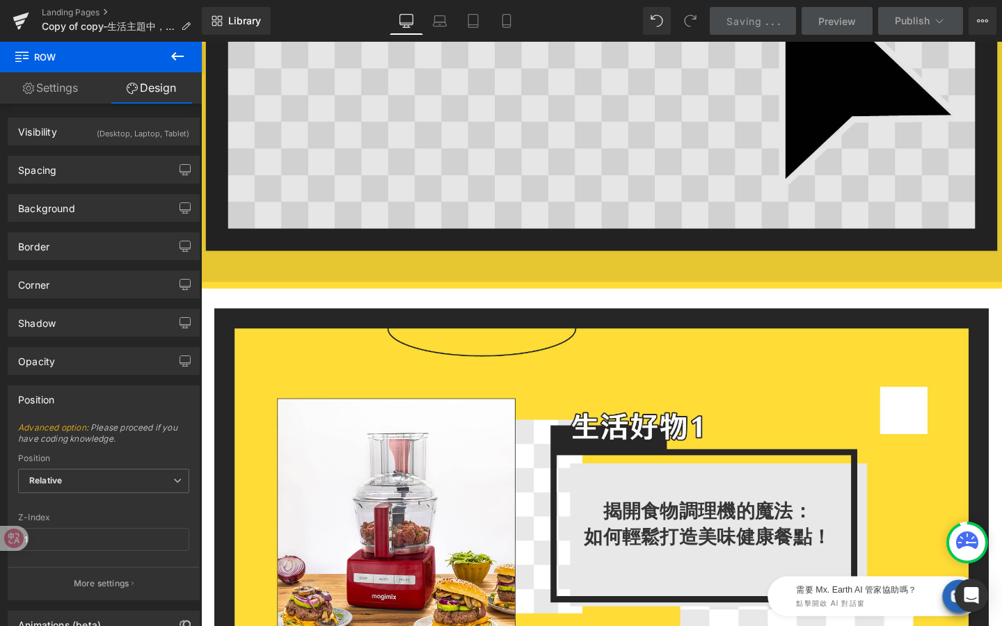
scroll to position [417, 0]
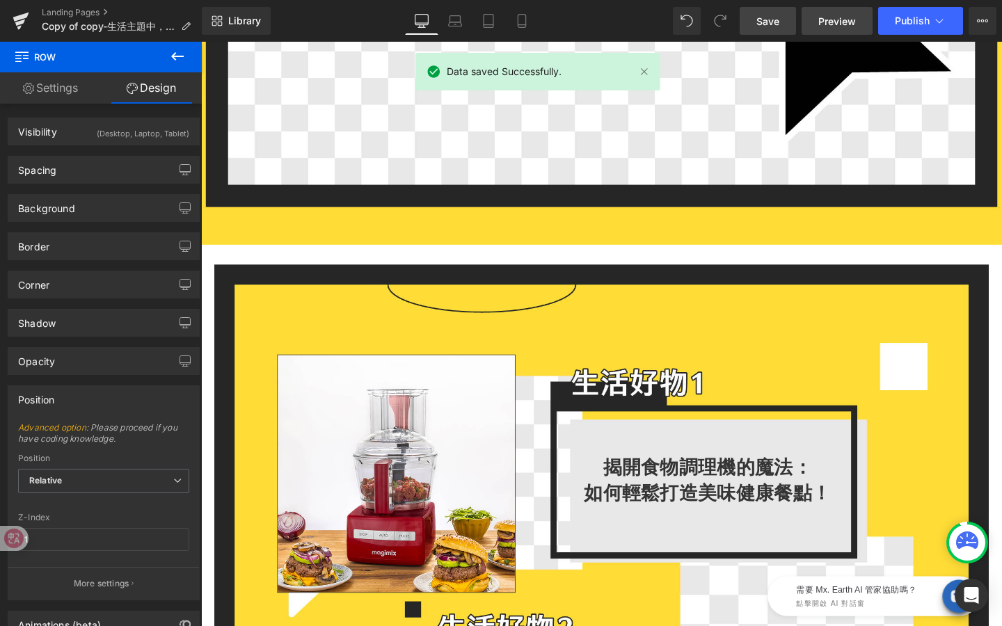
click at [841, 22] on span "Preview" at bounding box center [838, 21] width 38 height 15
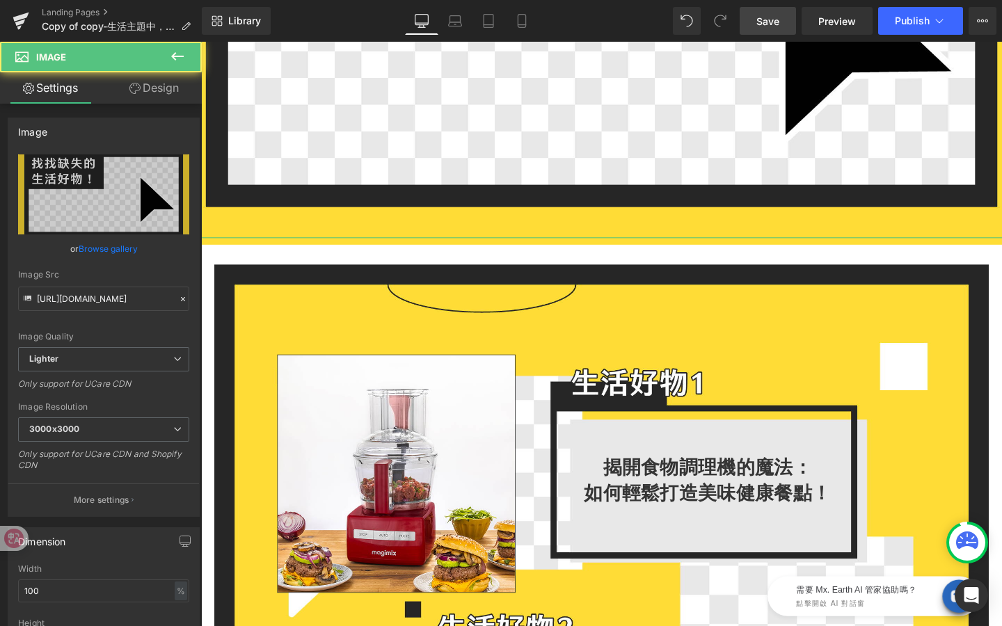
drag, startPoint x: 164, startPoint y: 95, endPoint x: 116, endPoint y: 169, distance: 88.6
click at [164, 95] on link "Design" at bounding box center [154, 87] width 101 height 31
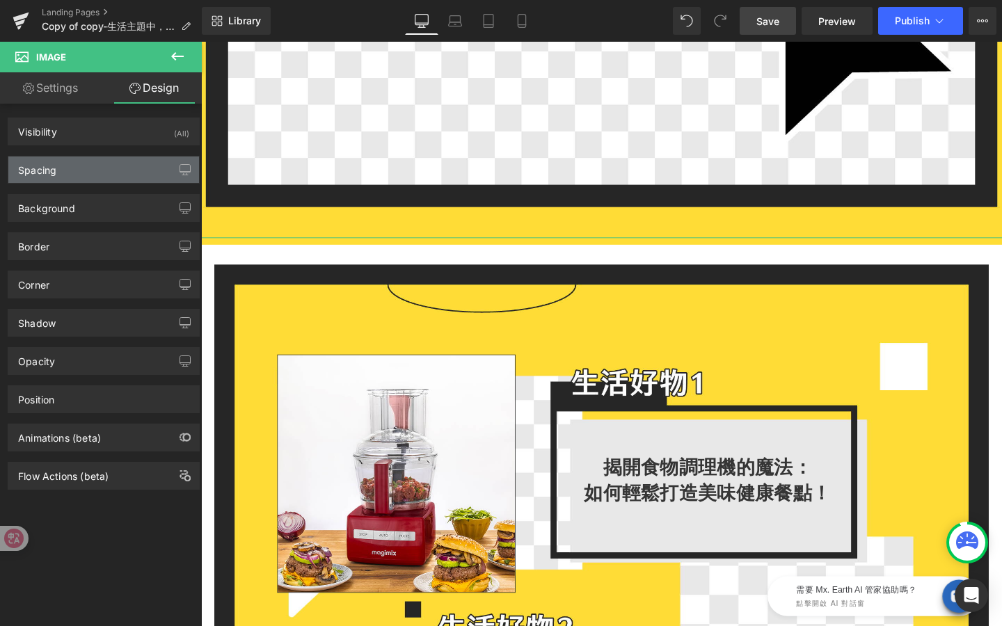
type input "0"
type input "-40"
type input "0"
type input "-40"
type input "0"
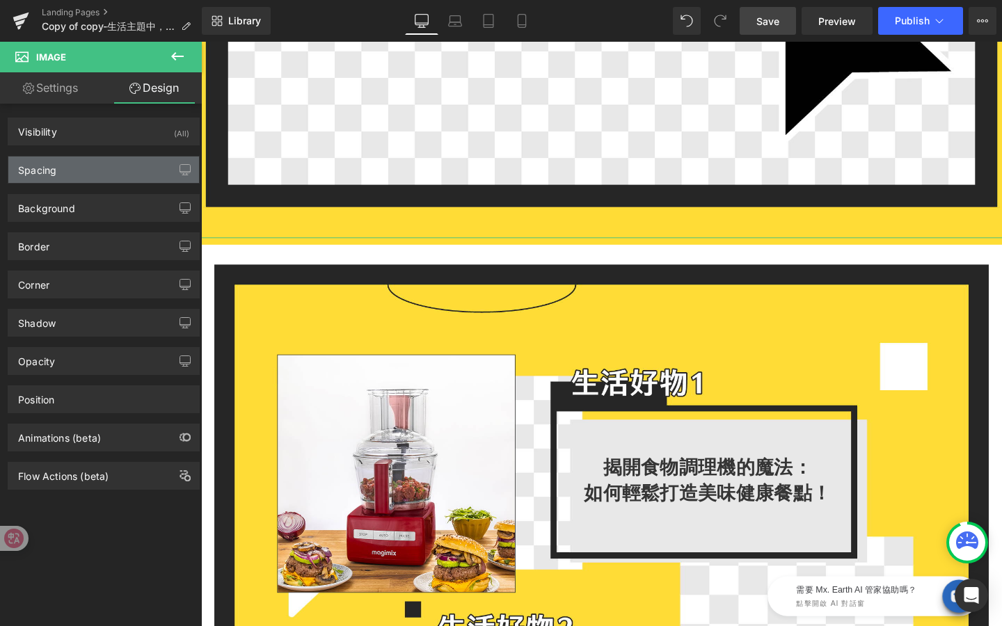
type input "0"
click at [116, 177] on div "Spacing" at bounding box center [103, 170] width 191 height 26
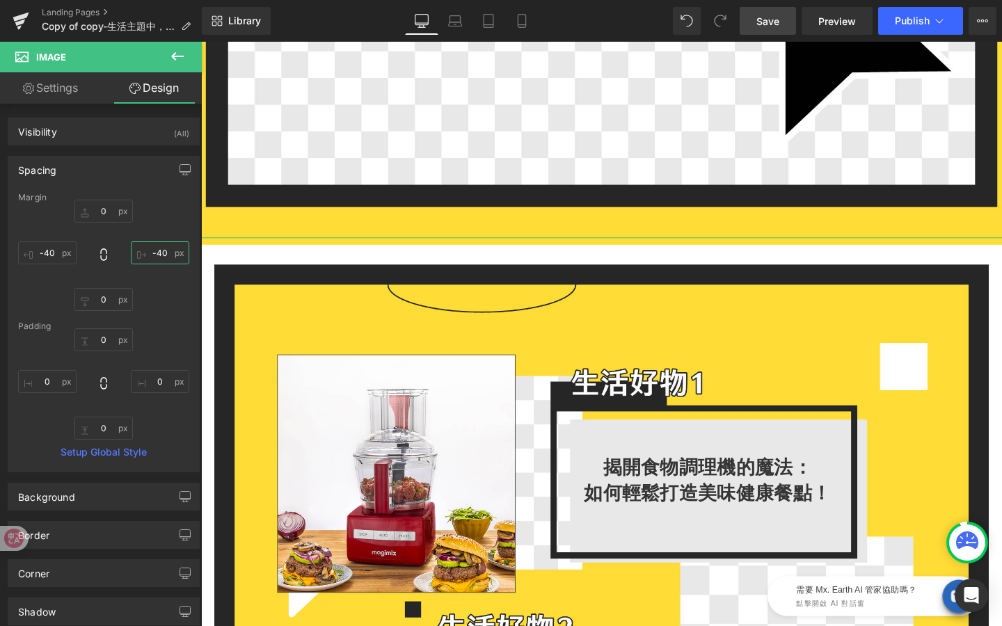
click at [162, 258] on input "-40" at bounding box center [160, 253] width 58 height 23
type input "-"
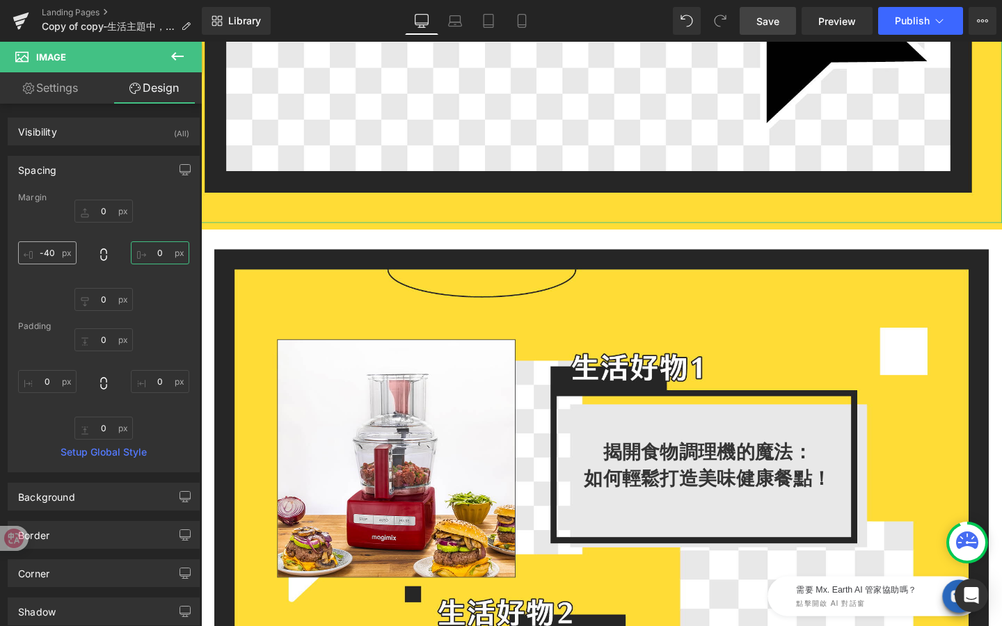
type input "0"
click at [56, 251] on input "-40" at bounding box center [47, 253] width 58 height 23
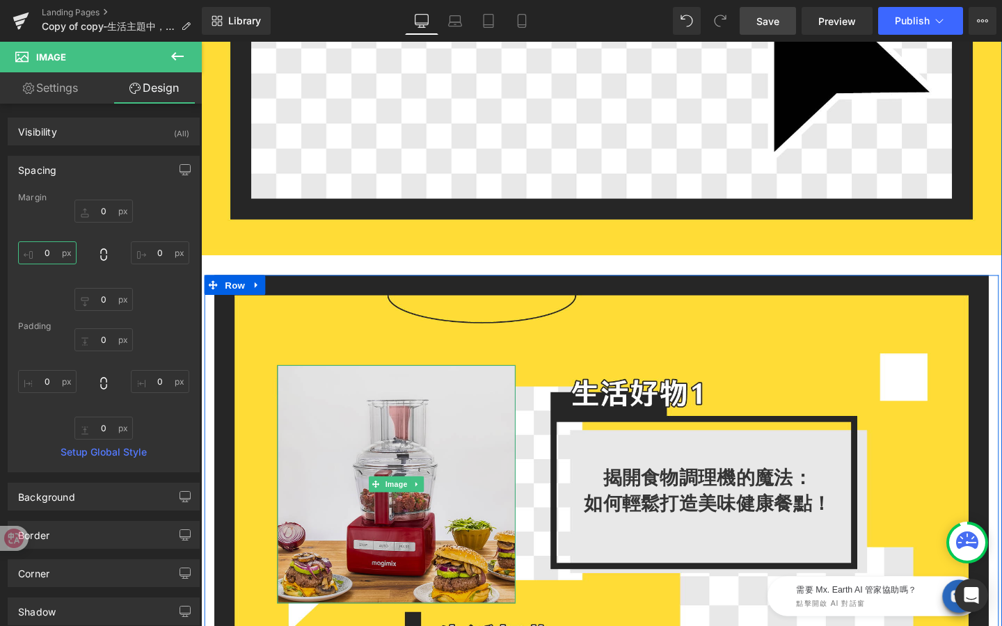
scroll to position [356, 0]
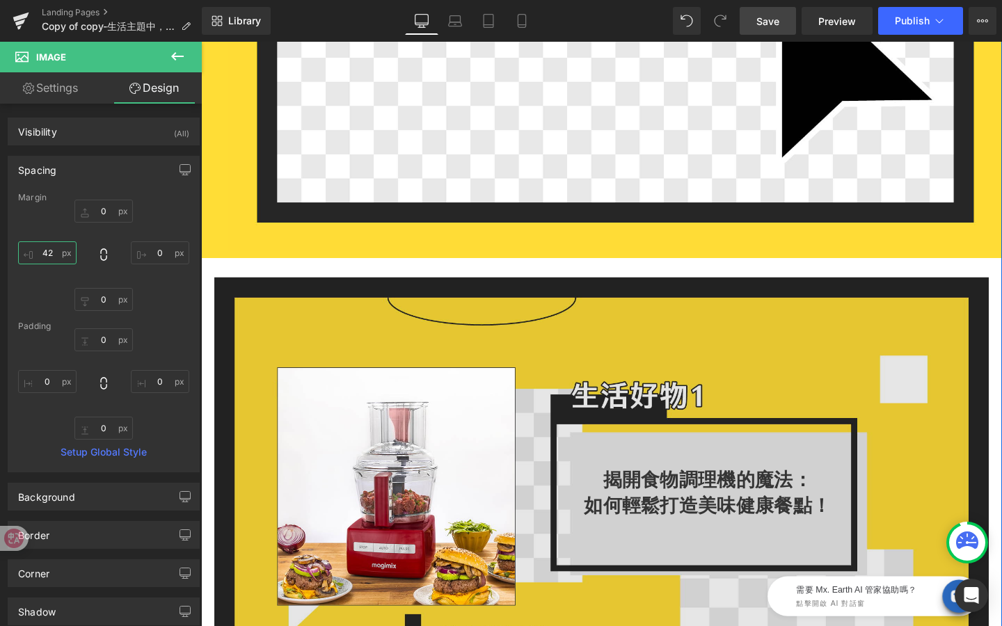
type input "4"
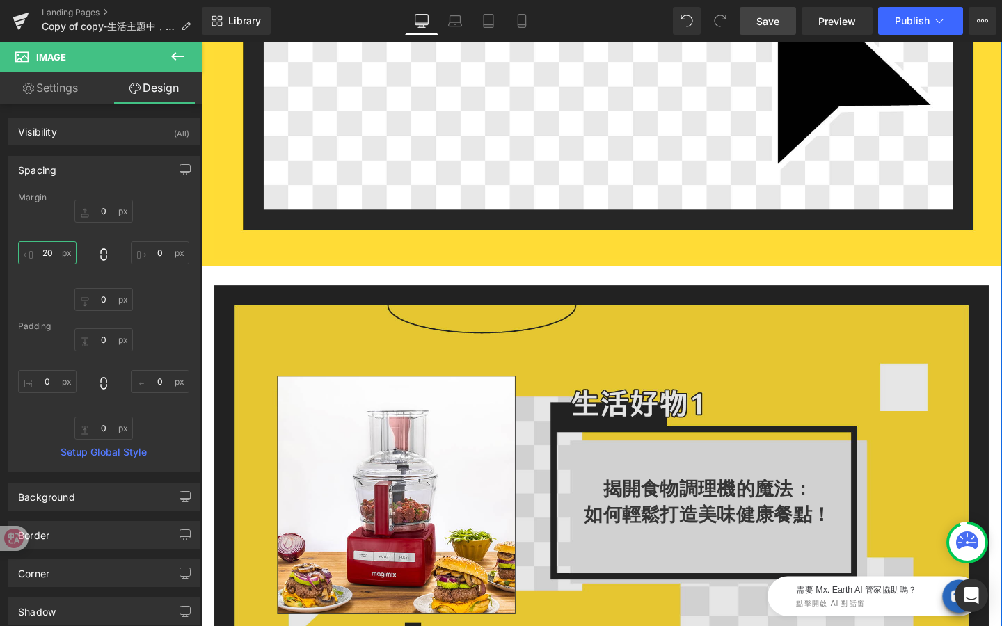
type input "2"
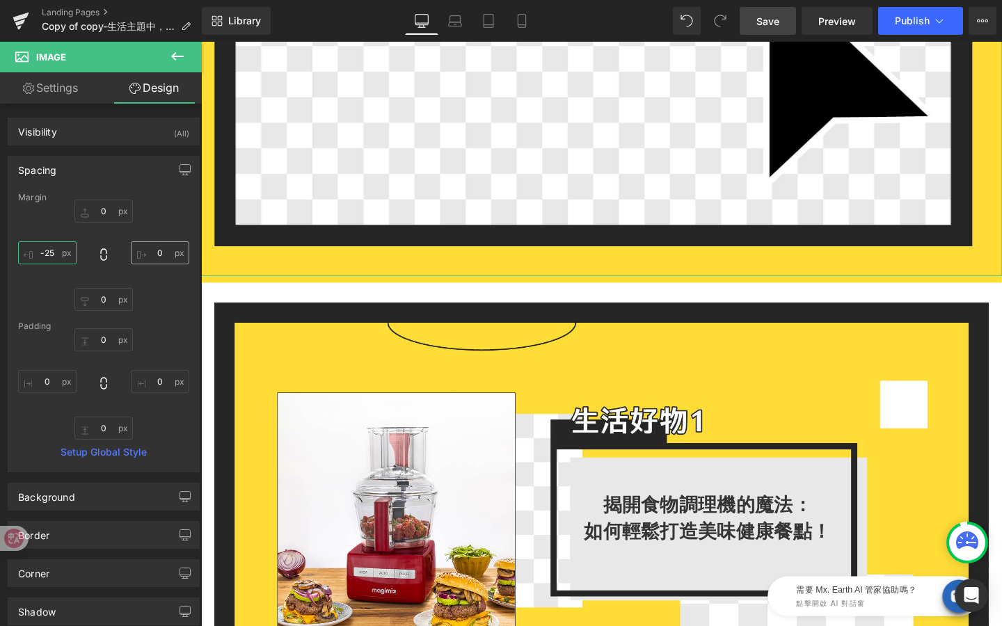
type input "-25"
click at [167, 251] on input "0" at bounding box center [160, 253] width 58 height 23
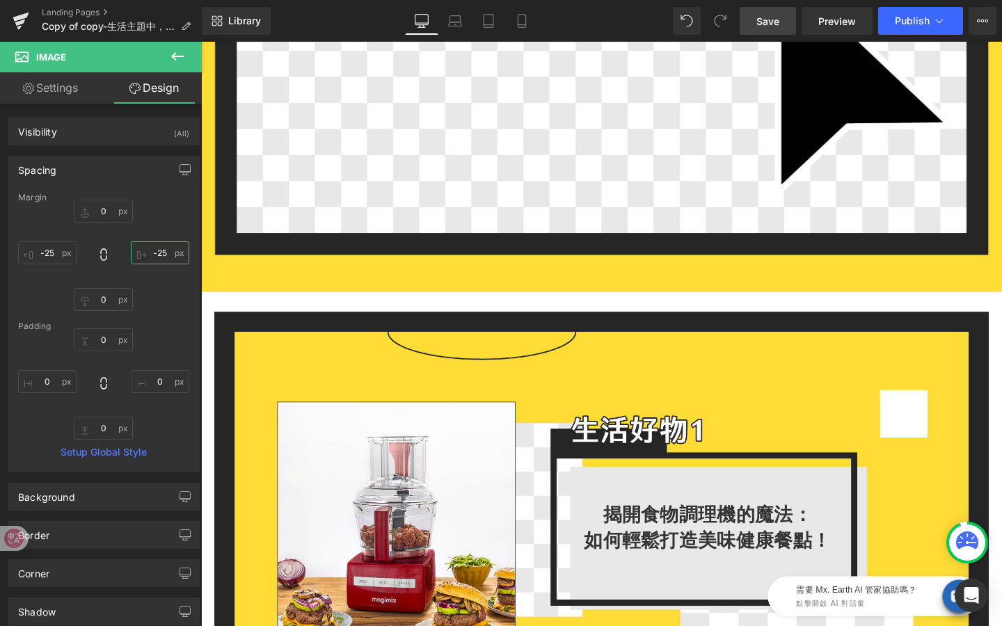
type input "-25"
click at [771, 24] on span "Save" at bounding box center [768, 21] width 23 height 15
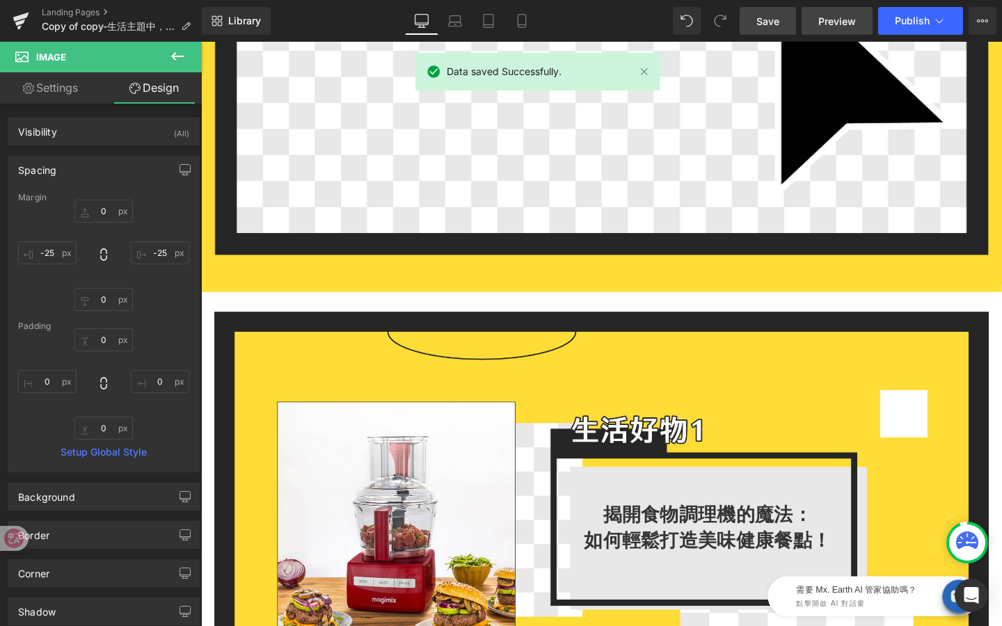
click at [839, 33] on link "Preview" at bounding box center [837, 21] width 71 height 28
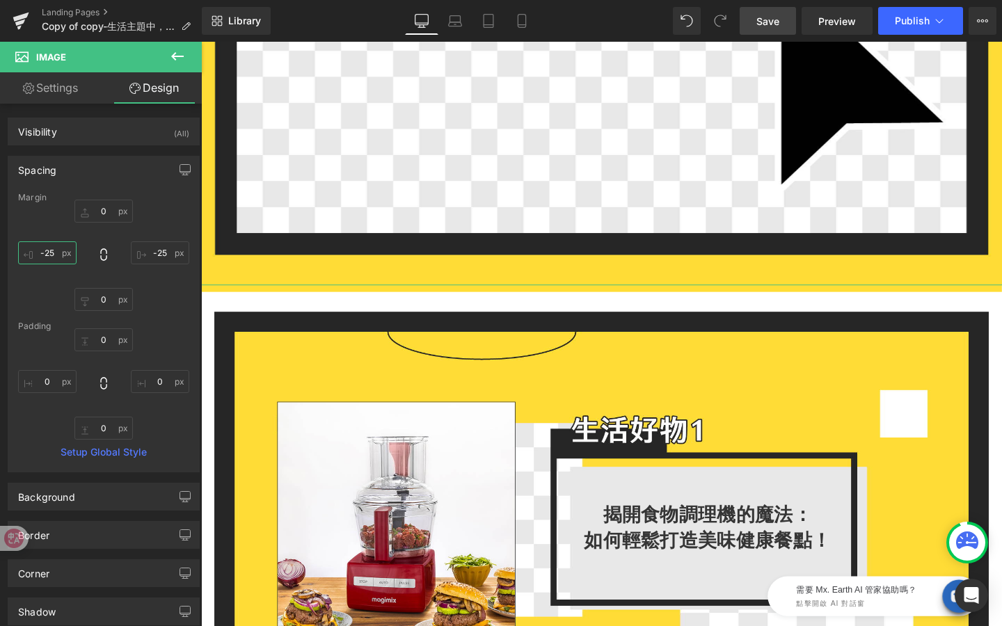
click at [65, 256] on input "-25" at bounding box center [47, 253] width 58 height 23
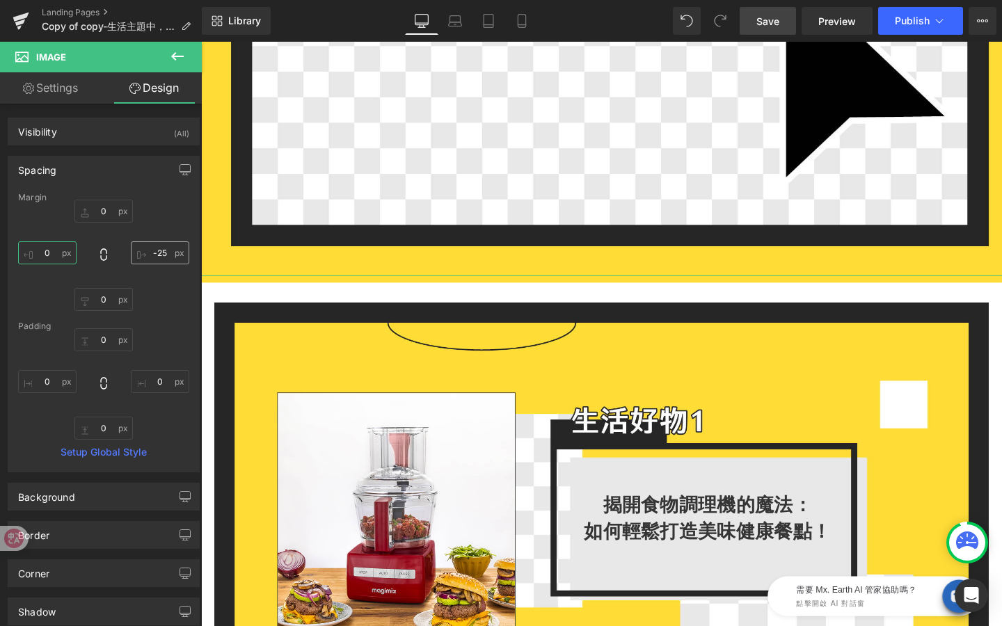
type input "0"
click at [167, 259] on input "-25" at bounding box center [160, 253] width 58 height 23
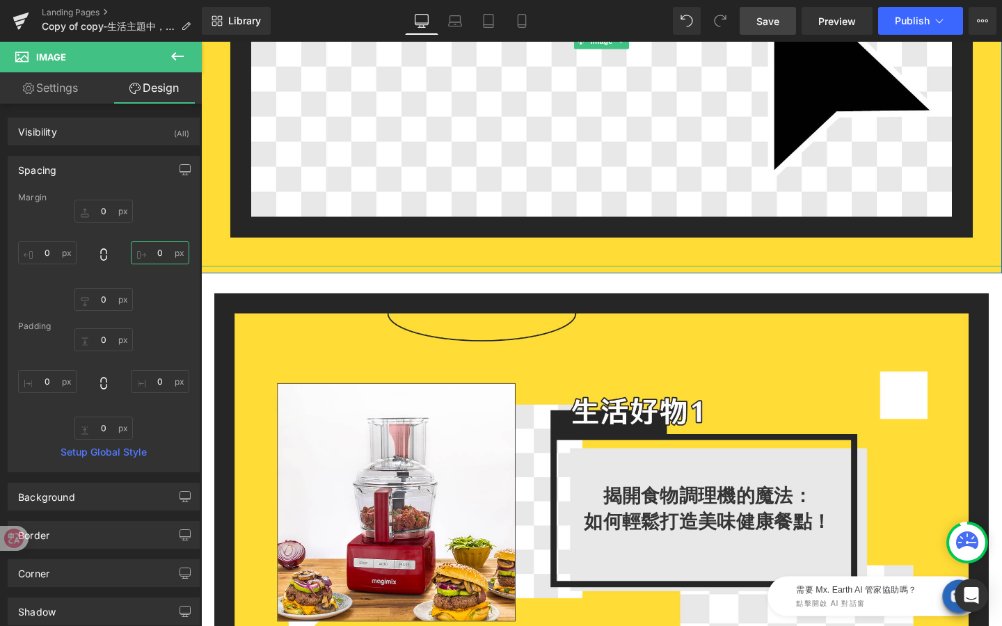
type input "0"
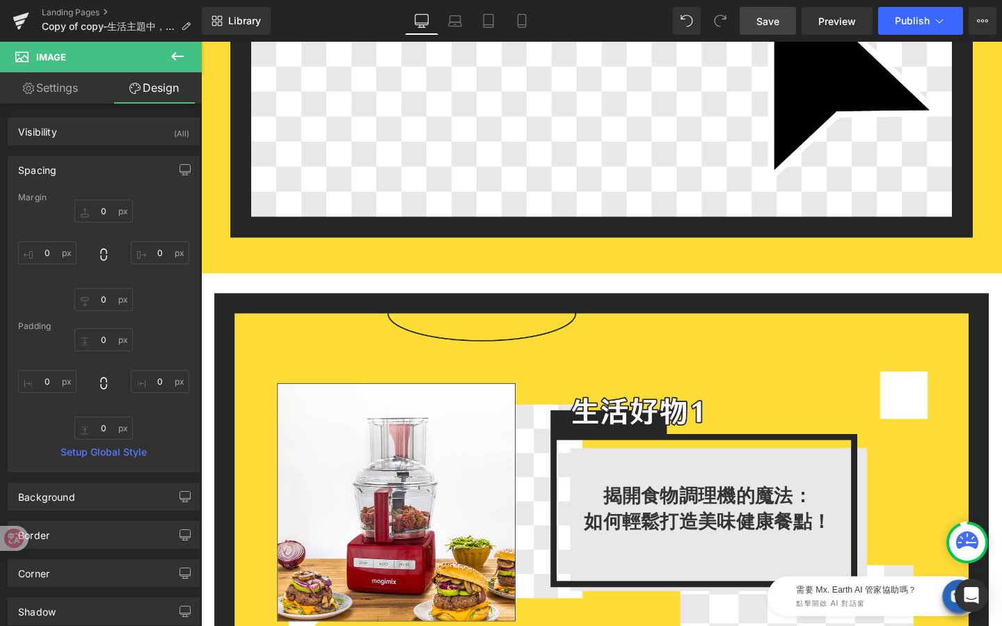
click at [769, 24] on span "Save" at bounding box center [768, 21] width 23 height 15
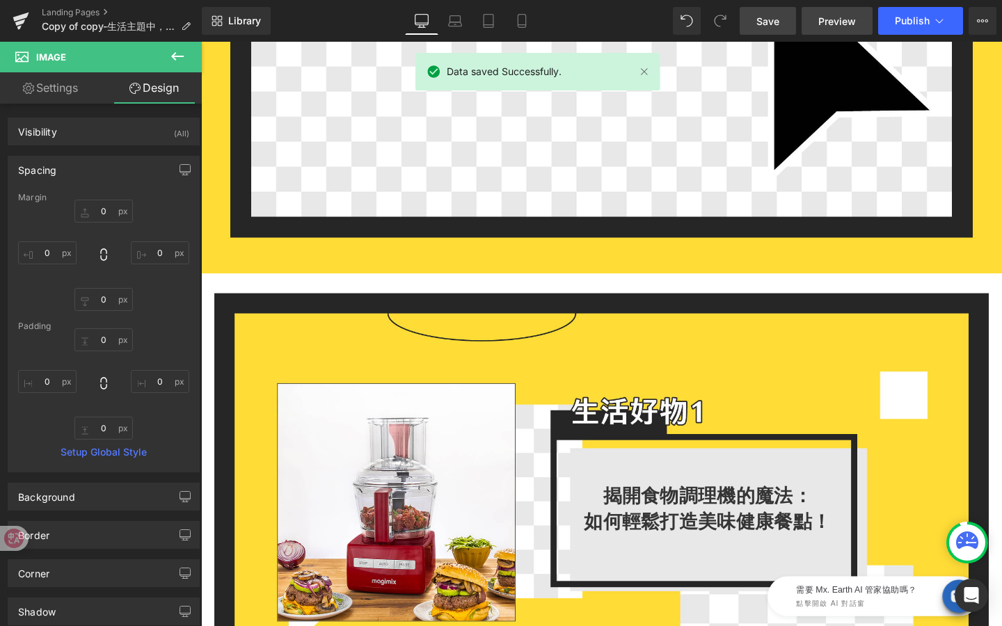
click at [833, 21] on span "Preview" at bounding box center [838, 21] width 38 height 15
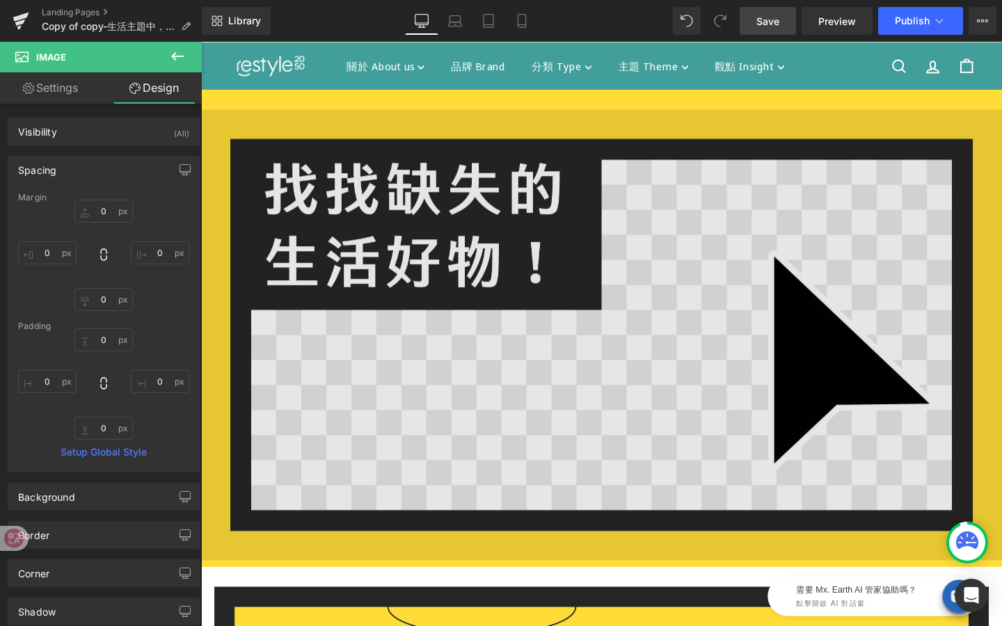
scroll to position [0, 0]
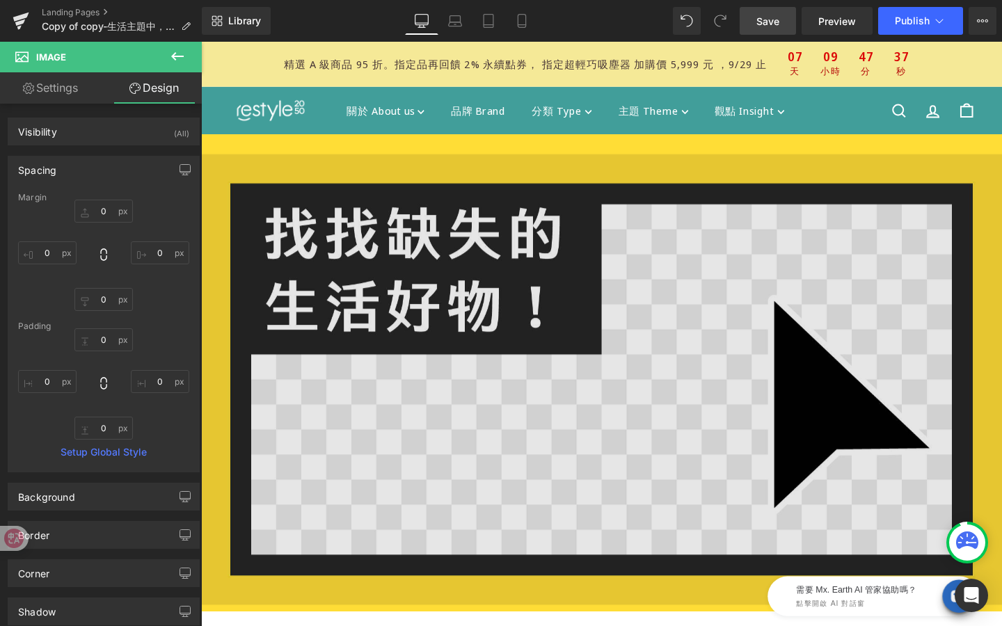
click at [361, 300] on img at bounding box center [622, 397] width 842 height 474
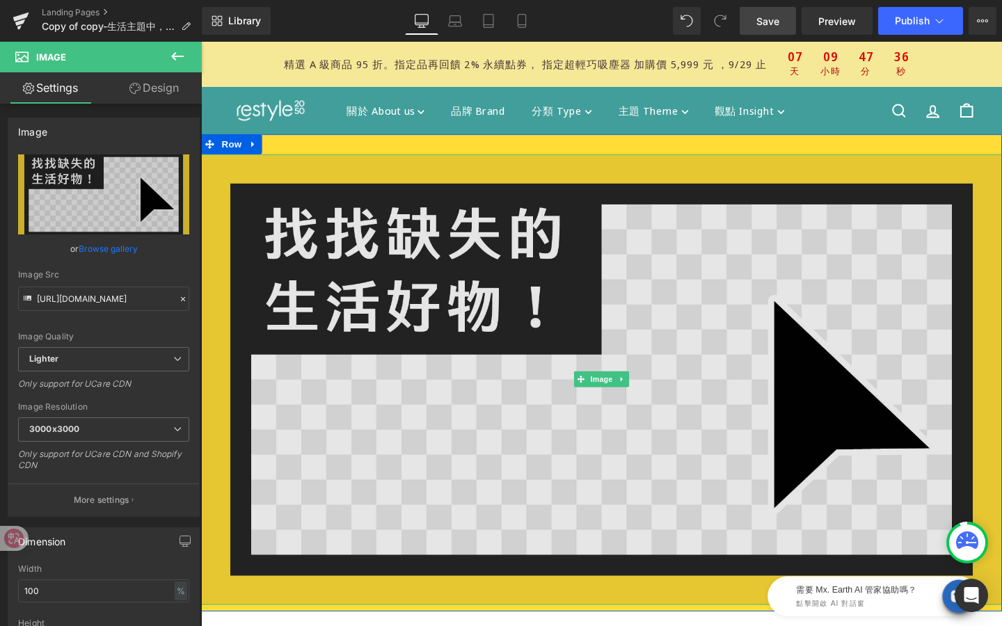
click at [318, 269] on img at bounding box center [622, 397] width 842 height 474
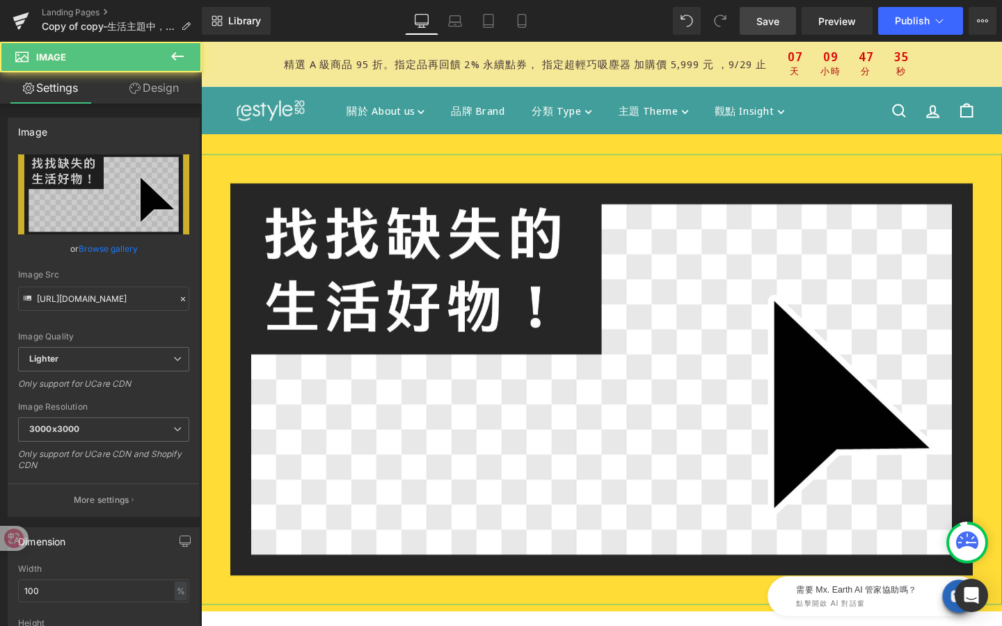
click at [145, 93] on link "Design" at bounding box center [154, 87] width 101 height 31
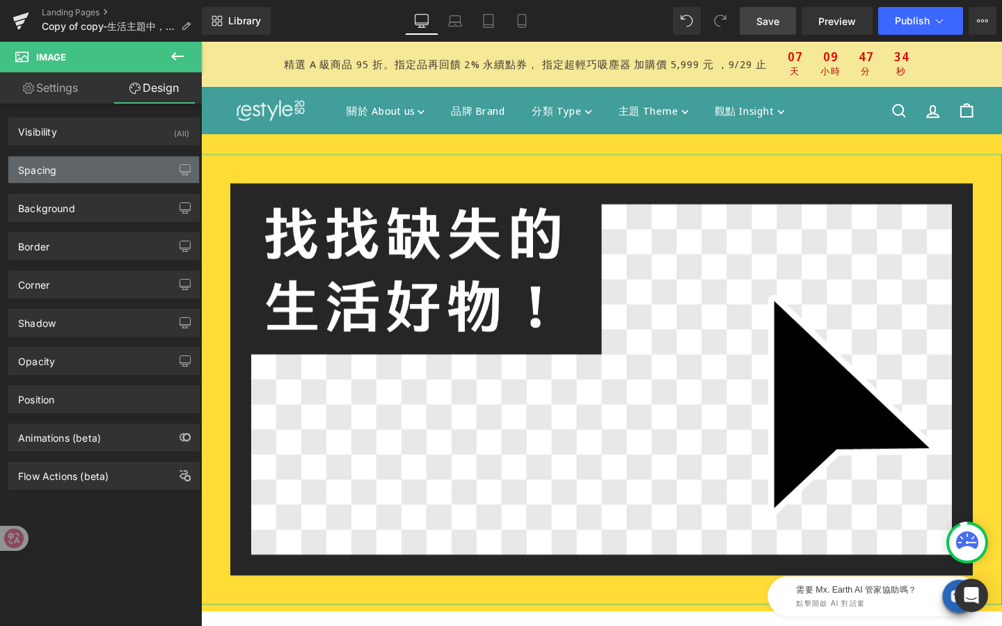
click at [116, 177] on div "Spacing" at bounding box center [103, 170] width 191 height 26
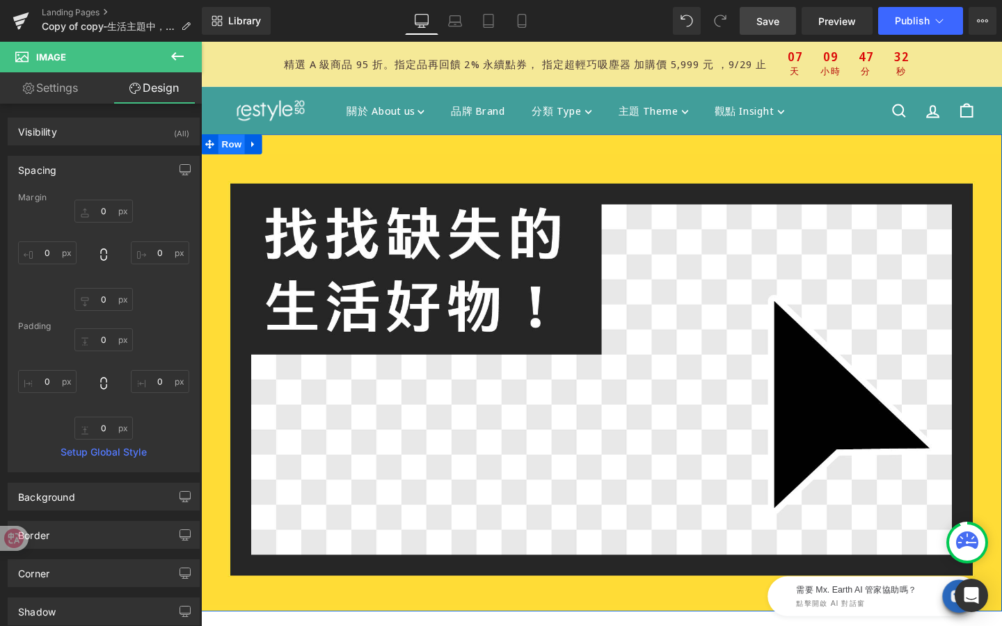
click at [230, 146] on span "Row" at bounding box center [233, 149] width 28 height 21
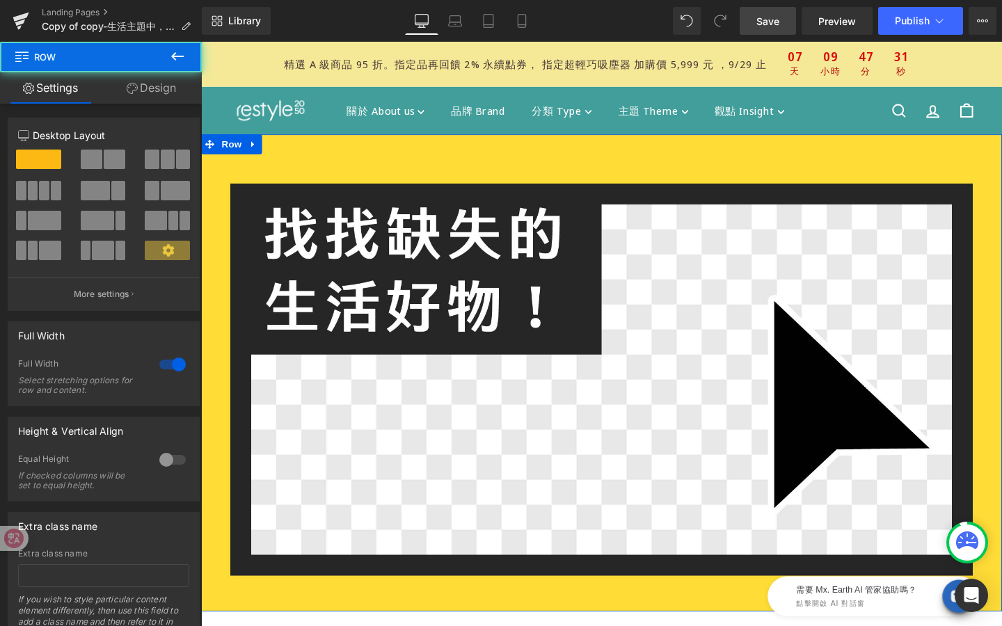
click at [175, 91] on link "Design" at bounding box center [151, 87] width 101 height 31
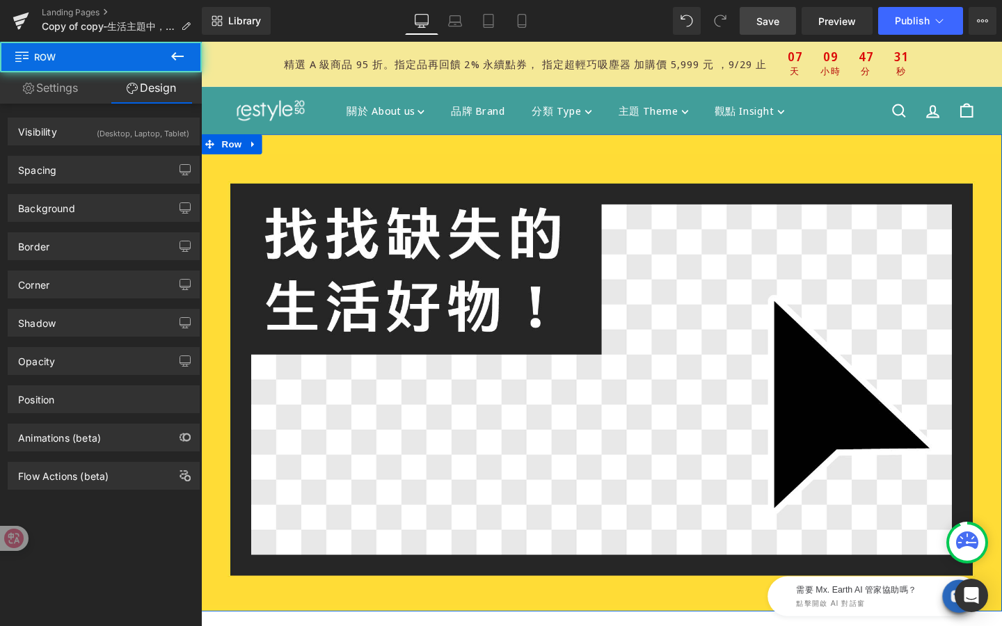
type input "0"
type input "30"
type input "0"
type input "10"
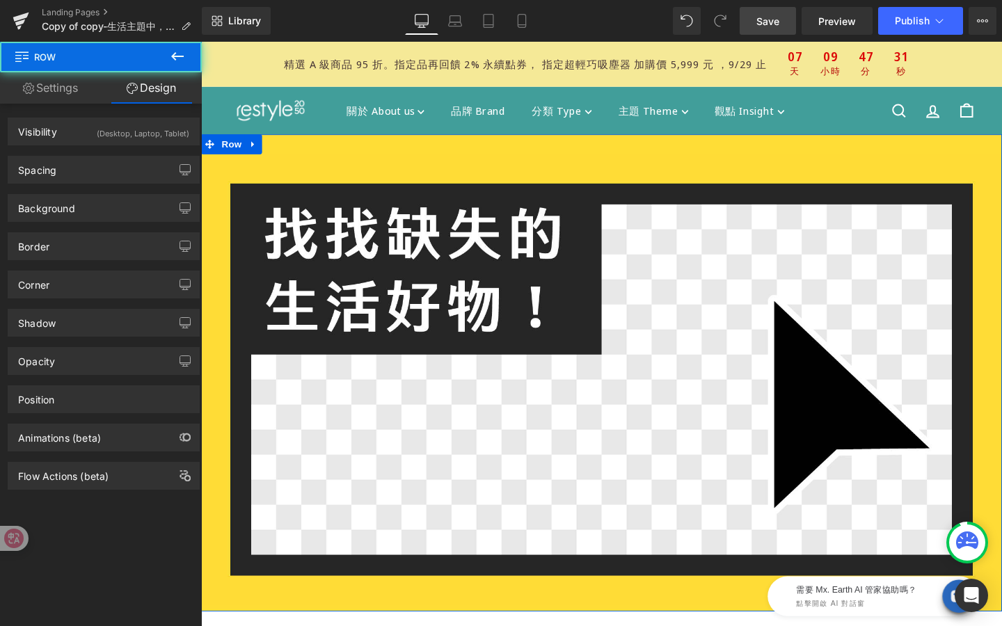
type input "0"
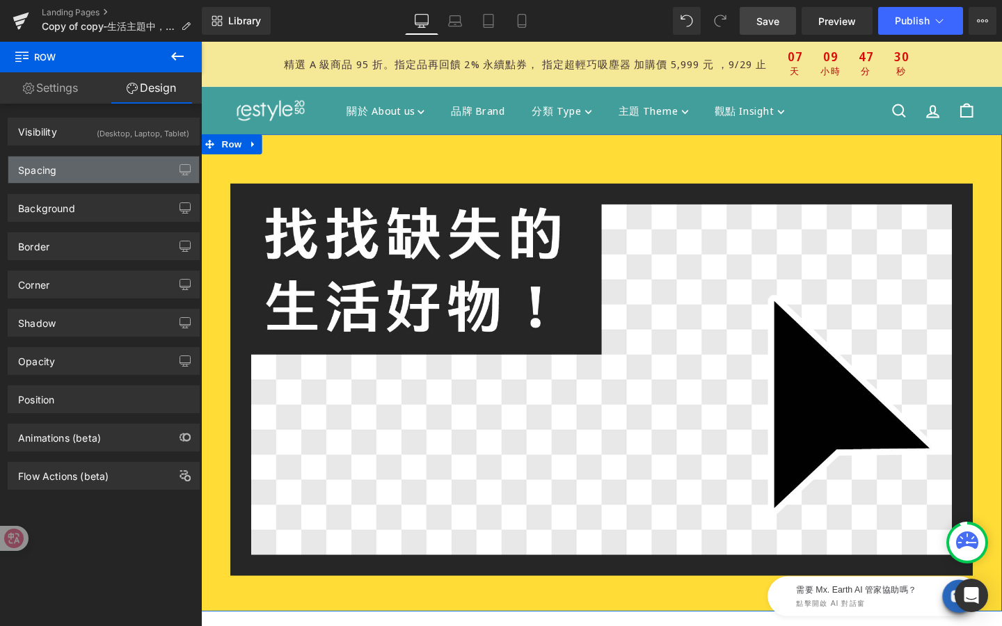
click at [111, 167] on div "Spacing" at bounding box center [103, 170] width 191 height 26
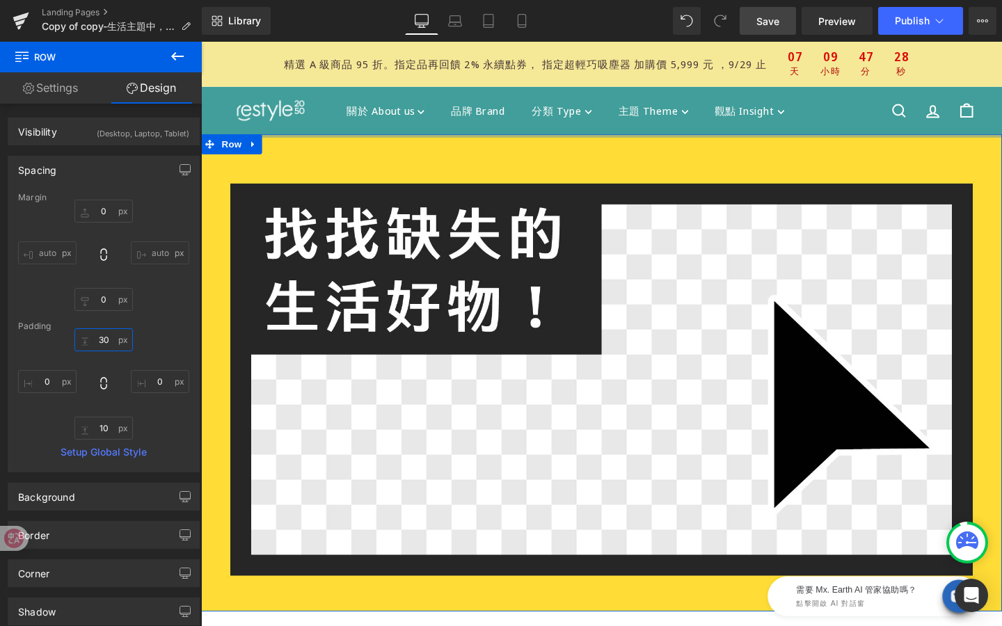
click at [109, 339] on input "30" at bounding box center [103, 340] width 58 height 23
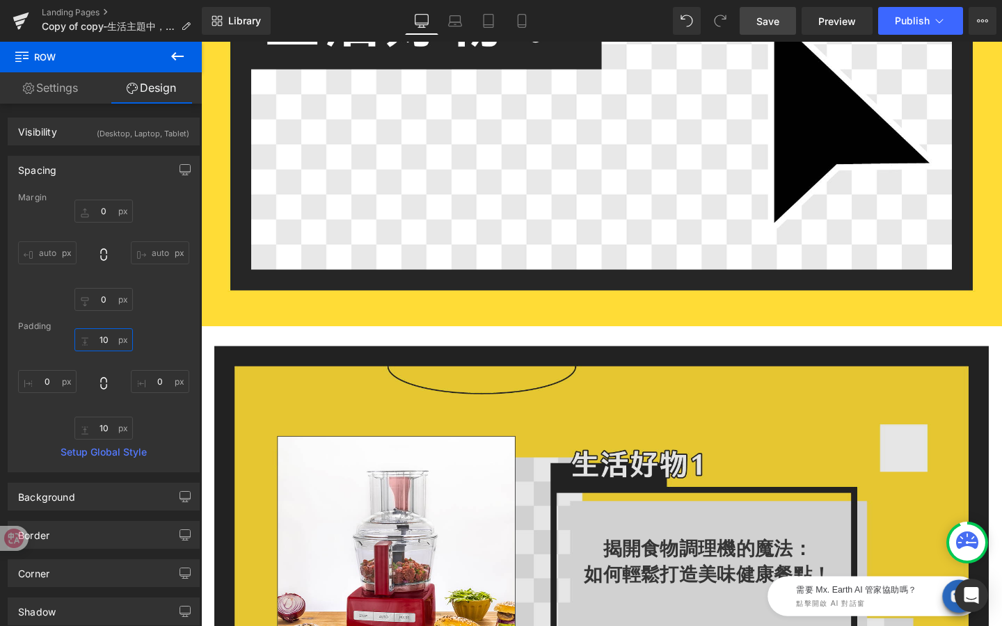
scroll to position [292, 0]
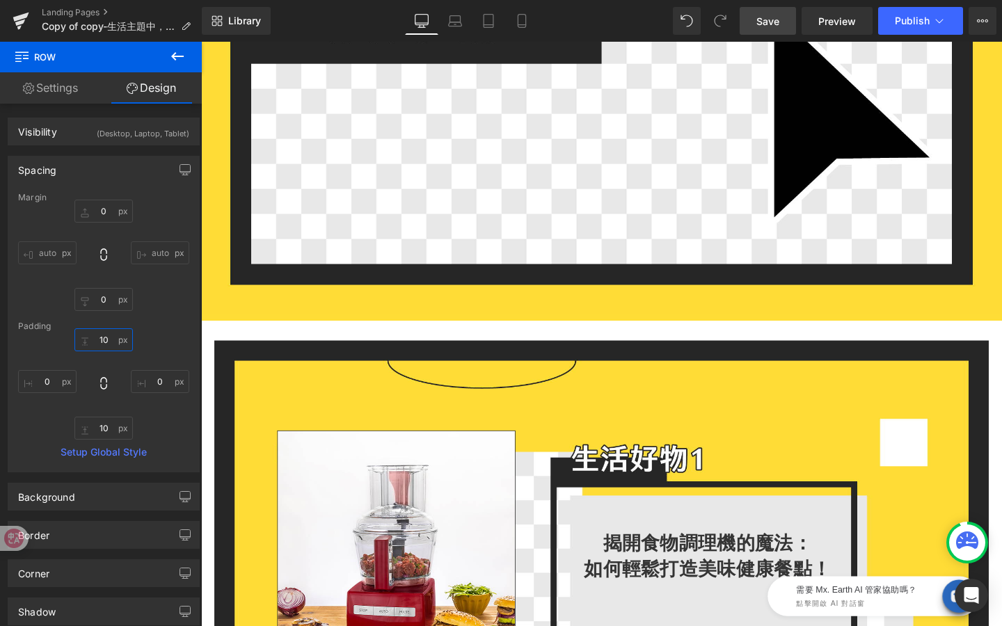
type input "10"
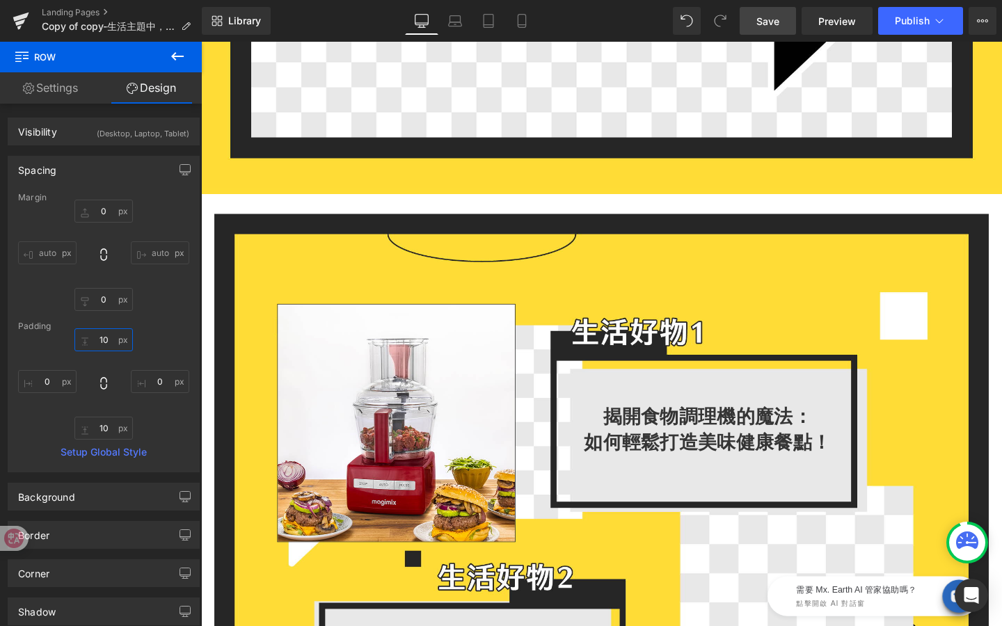
scroll to position [461, 0]
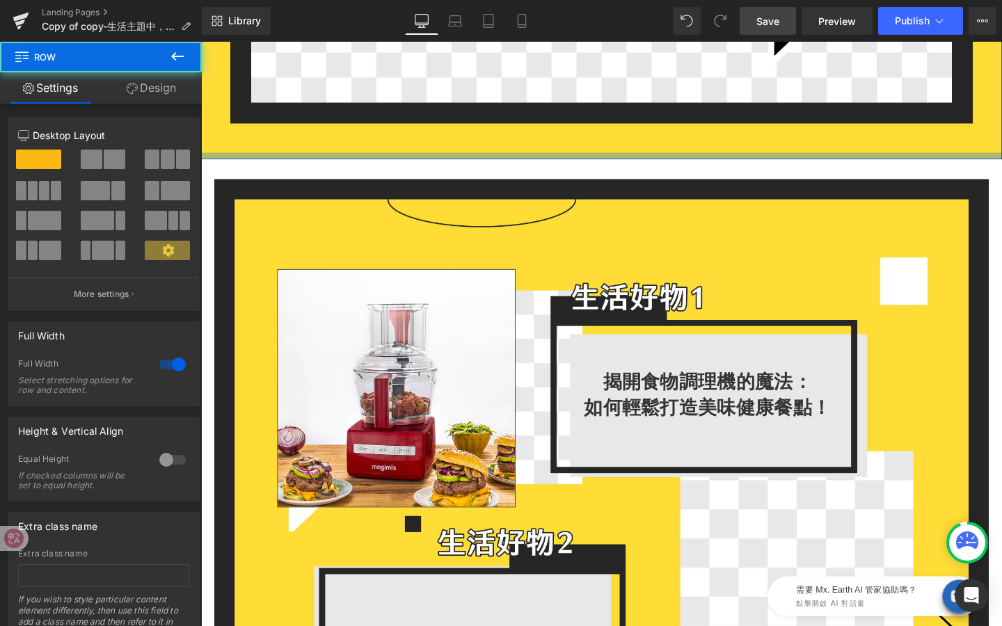
click at [240, 166] on div at bounding box center [622, 162] width 842 height 7
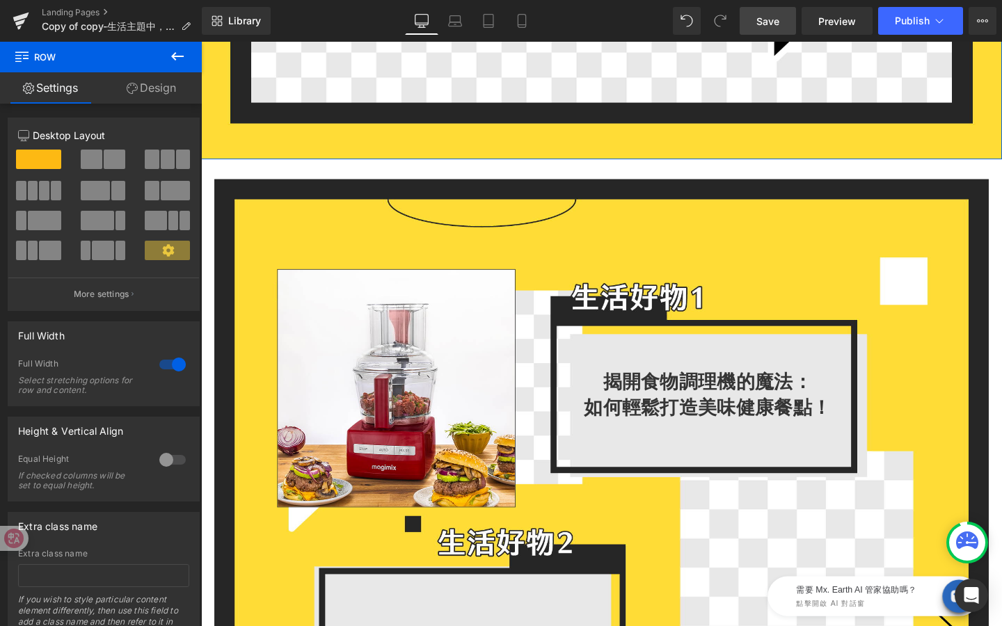
click at [200, 182] on div "Column Size Customizer 12 Desktop Layout Laptop Layout Tablet Layout Mobile Lay…" at bounding box center [104, 209] width 208 height 204
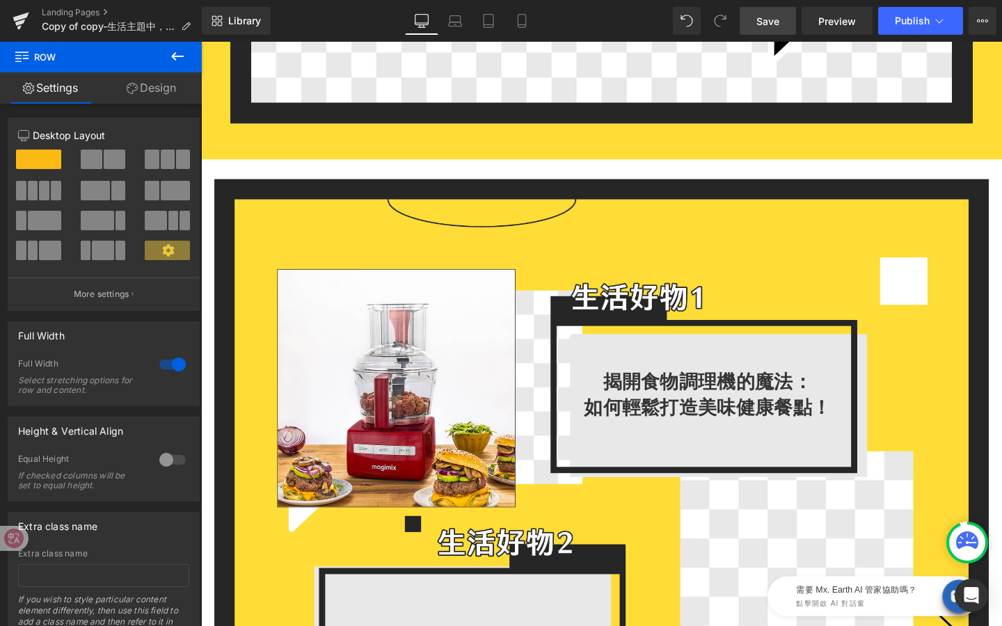
click at [177, 61] on icon at bounding box center [177, 56] width 17 height 17
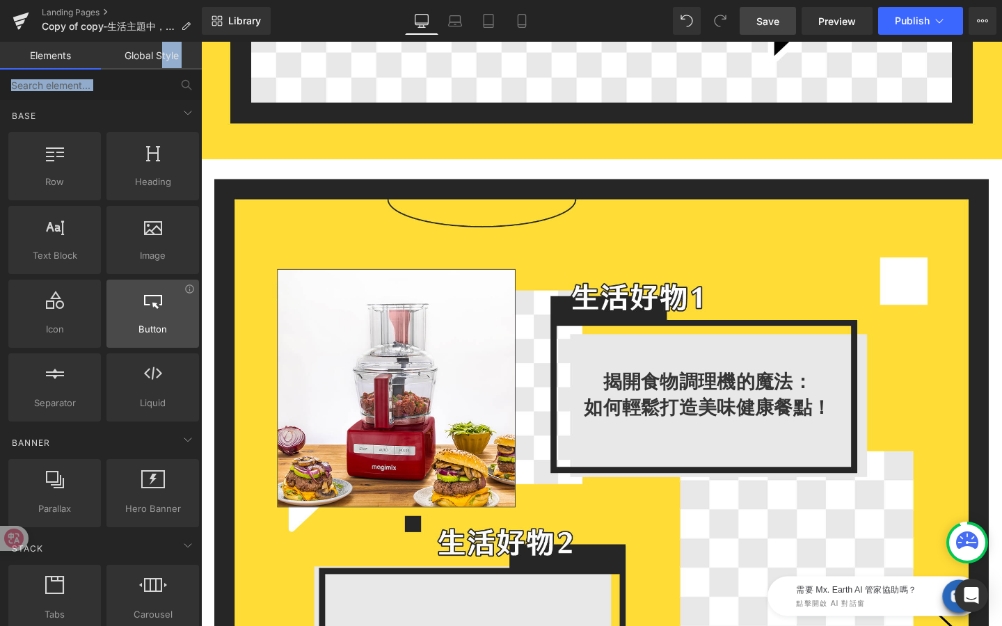
drag, startPoint x: 159, startPoint y: 49, endPoint x: 151, endPoint y: 326, distance: 277.2
click at [152, 326] on div "Elements Global Style Base Row rows, columns, layouts, div Heading headings, ti…" at bounding box center [101, 338] width 202 height 592
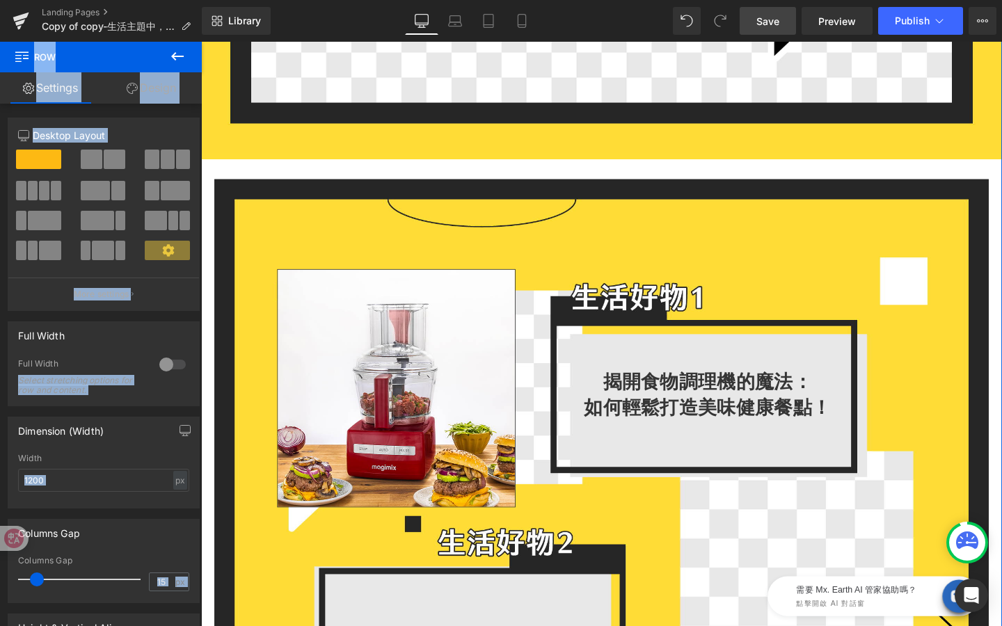
click at [170, 85] on link "Design" at bounding box center [151, 87] width 101 height 31
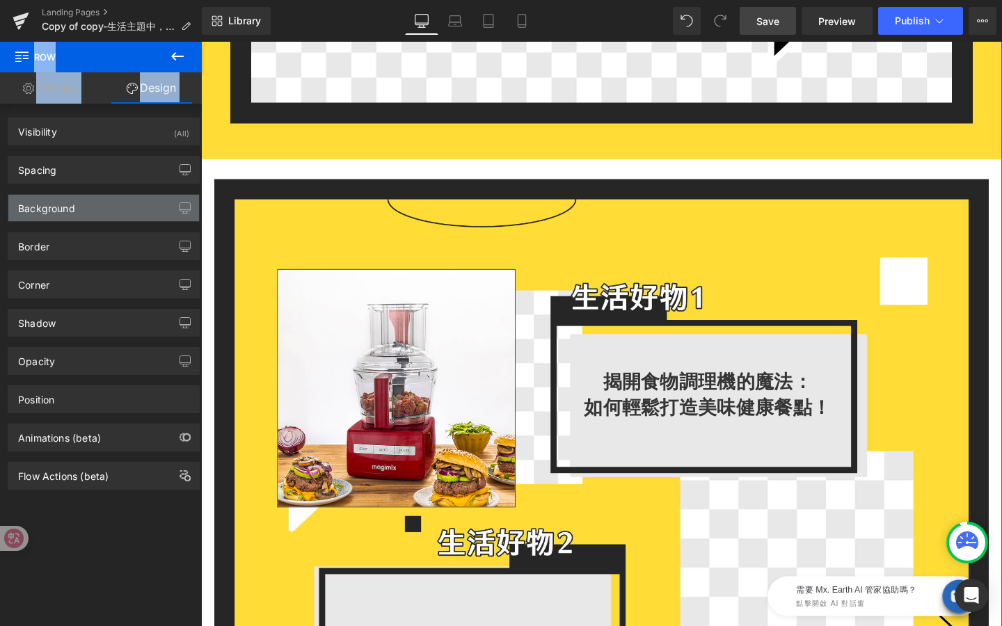
click at [88, 210] on div "Background" at bounding box center [103, 208] width 191 height 26
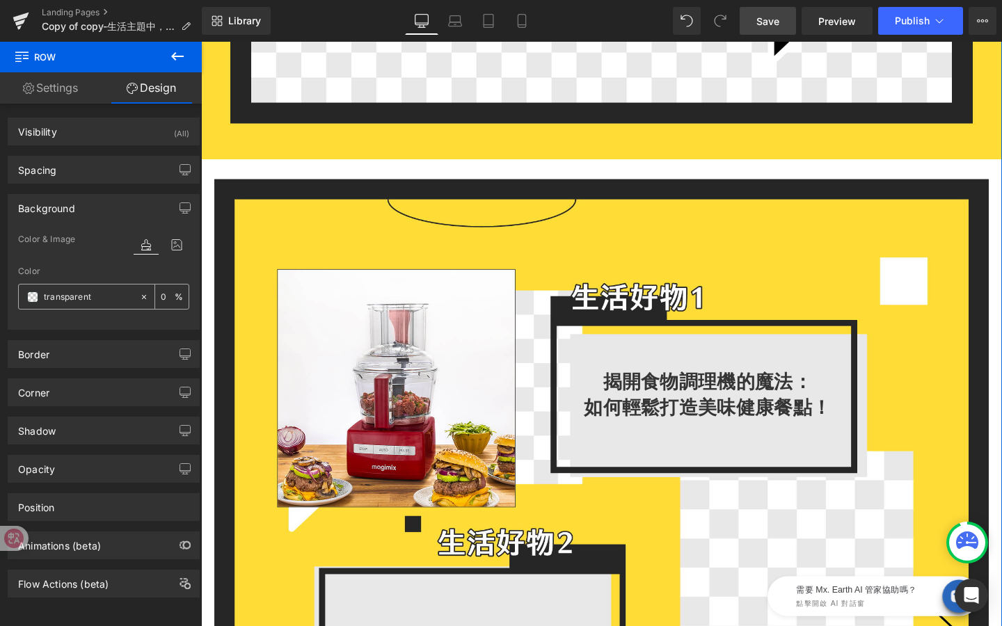
click at [110, 302] on input "transparent" at bounding box center [88, 297] width 89 height 15
paste input "ffdd36"
type input "ffdd36"
type input "100"
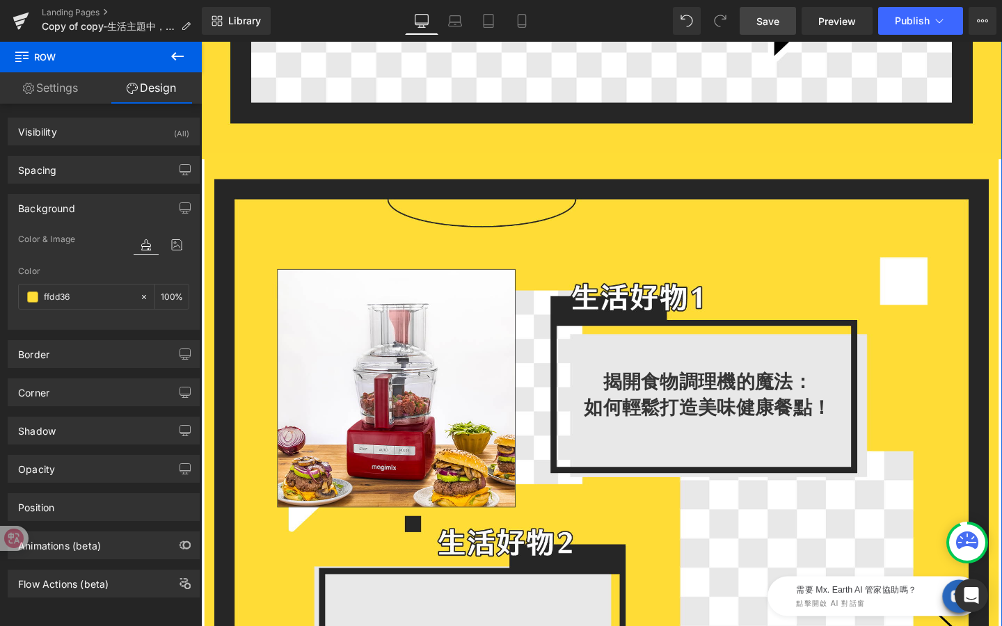
type input "#ffdd36"
click at [51, 90] on link "Settings" at bounding box center [50, 87] width 101 height 31
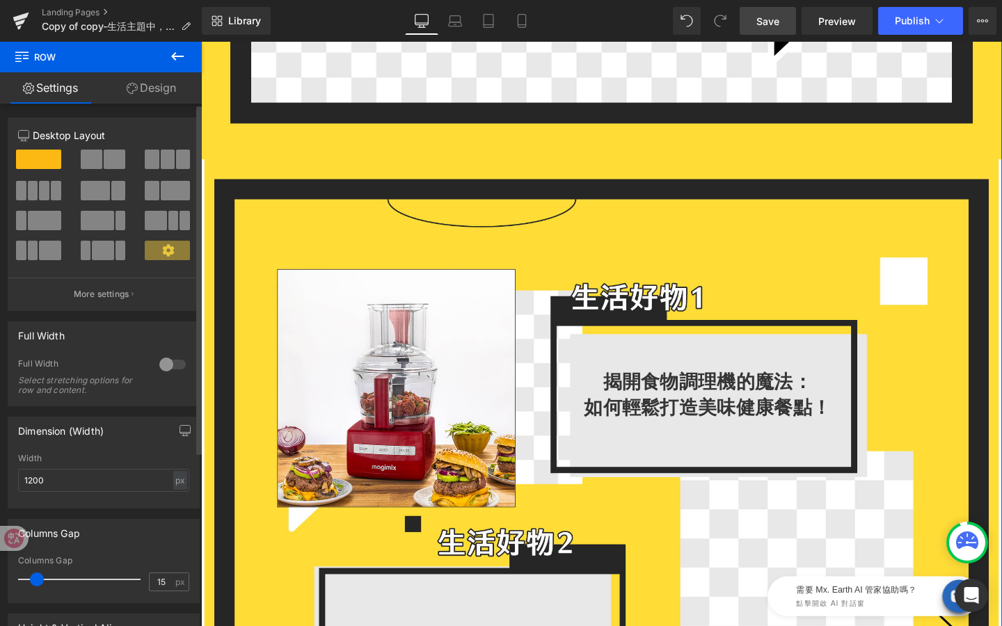
click at [166, 366] on div at bounding box center [172, 365] width 33 height 22
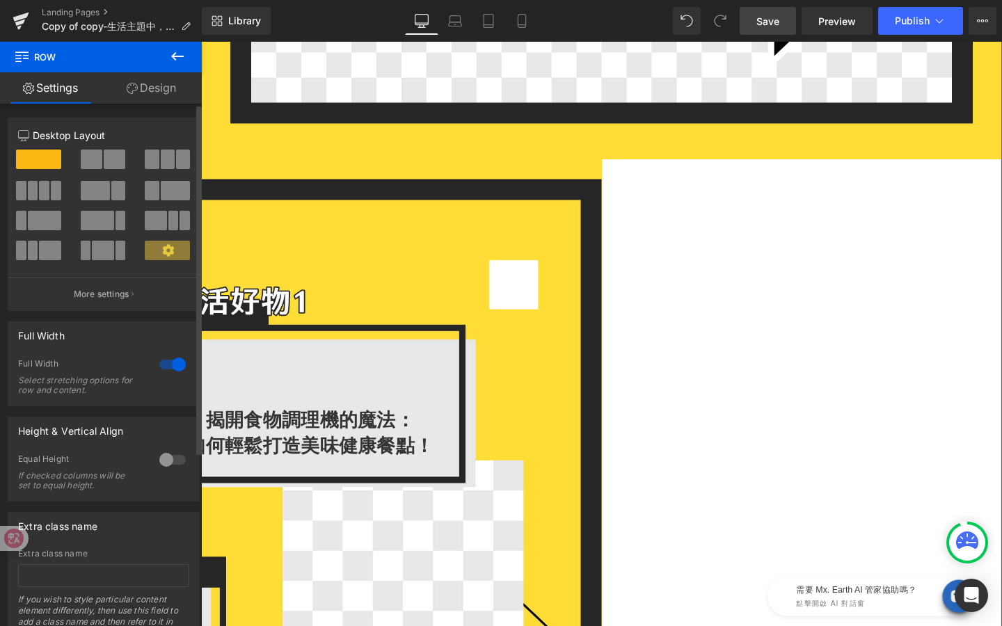
click at [166, 366] on div at bounding box center [172, 365] width 33 height 22
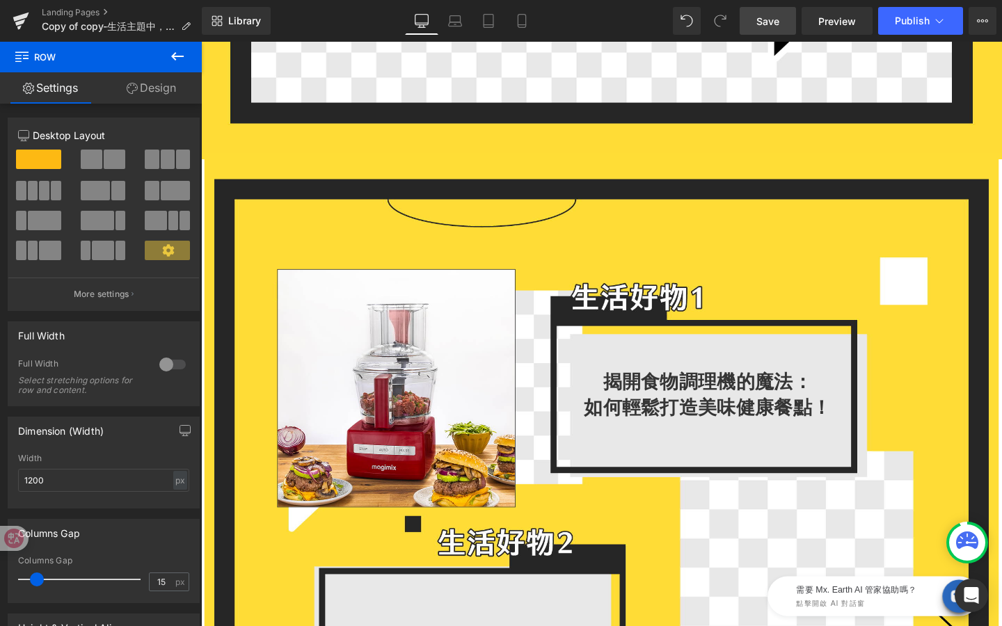
click at [773, 14] on span "Save" at bounding box center [768, 21] width 23 height 15
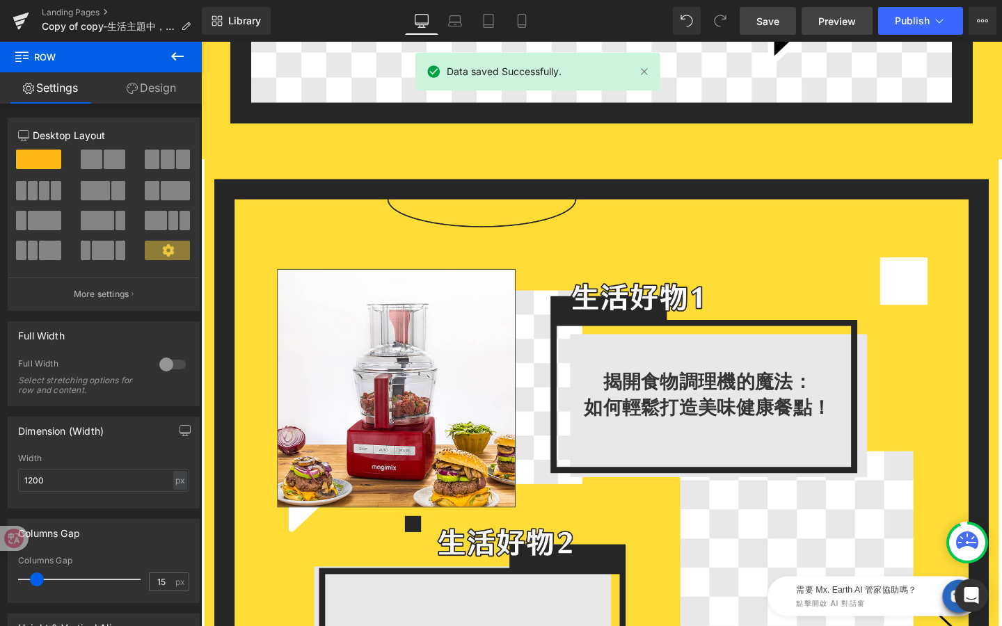
click at [840, 24] on span "Preview" at bounding box center [838, 21] width 38 height 15
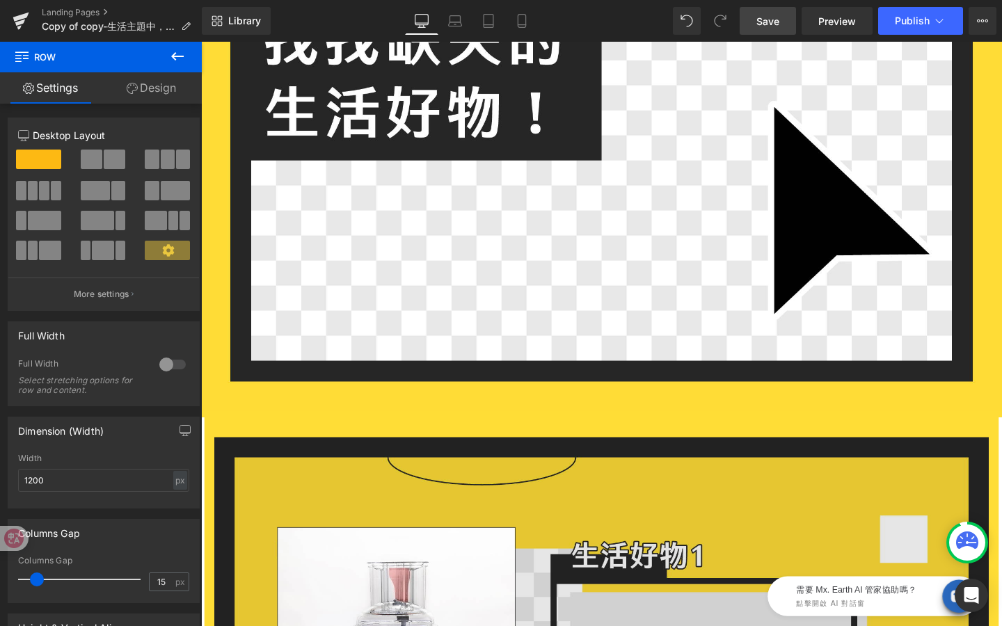
scroll to position [0, 0]
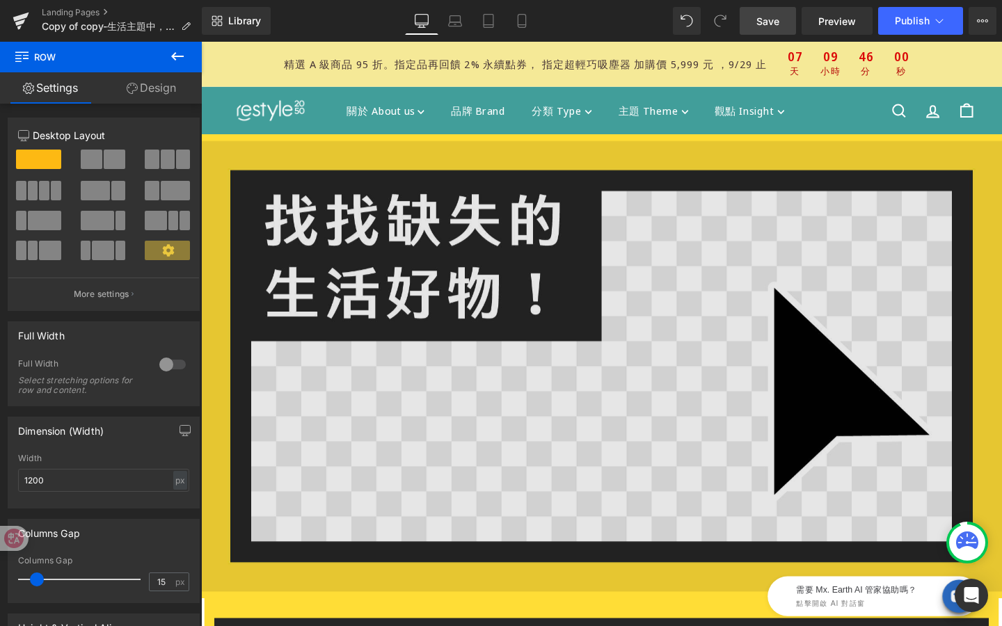
click at [231, 157] on div "Image Row" at bounding box center [622, 383] width 842 height 488
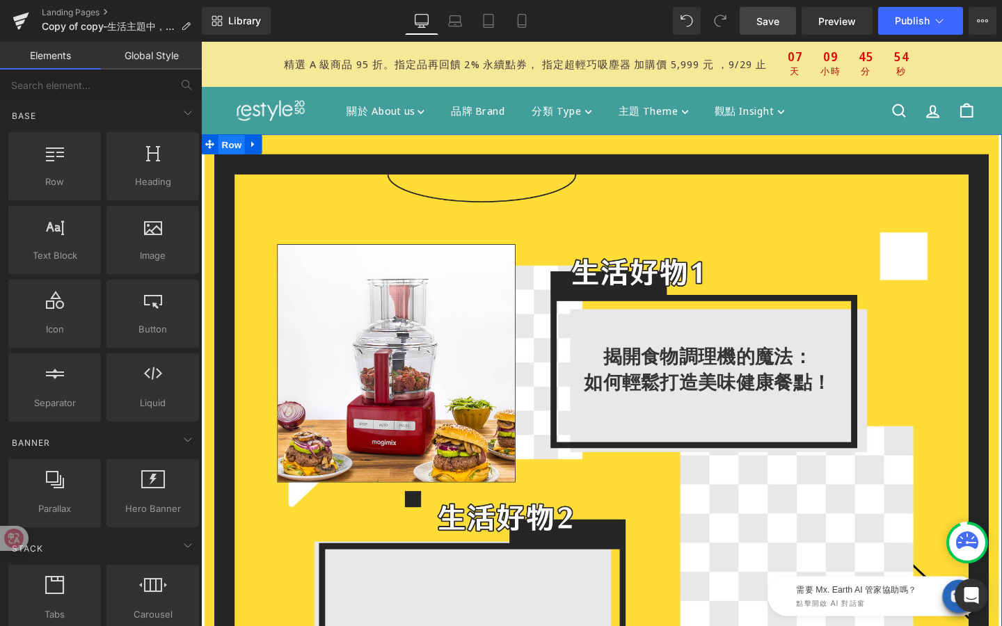
click at [240, 144] on span "Row" at bounding box center [233, 150] width 28 height 21
drag, startPoint x: 424, startPoint y: 347, endPoint x: 224, endPoint y: 319, distance: 201.8
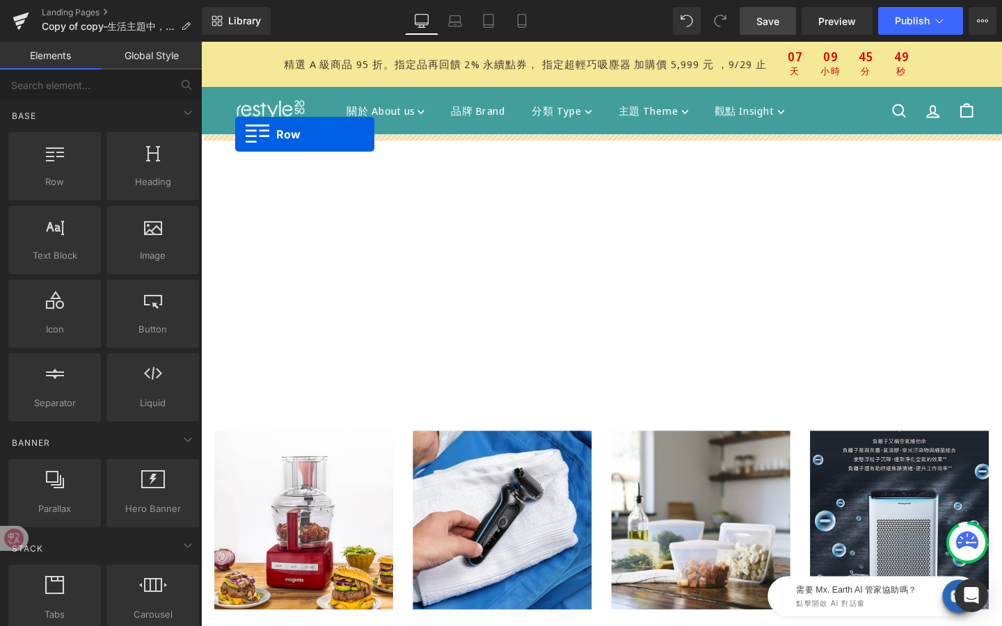
drag, startPoint x: 264, startPoint y: 208, endPoint x: 237, endPoint y: 139, distance: 73.8
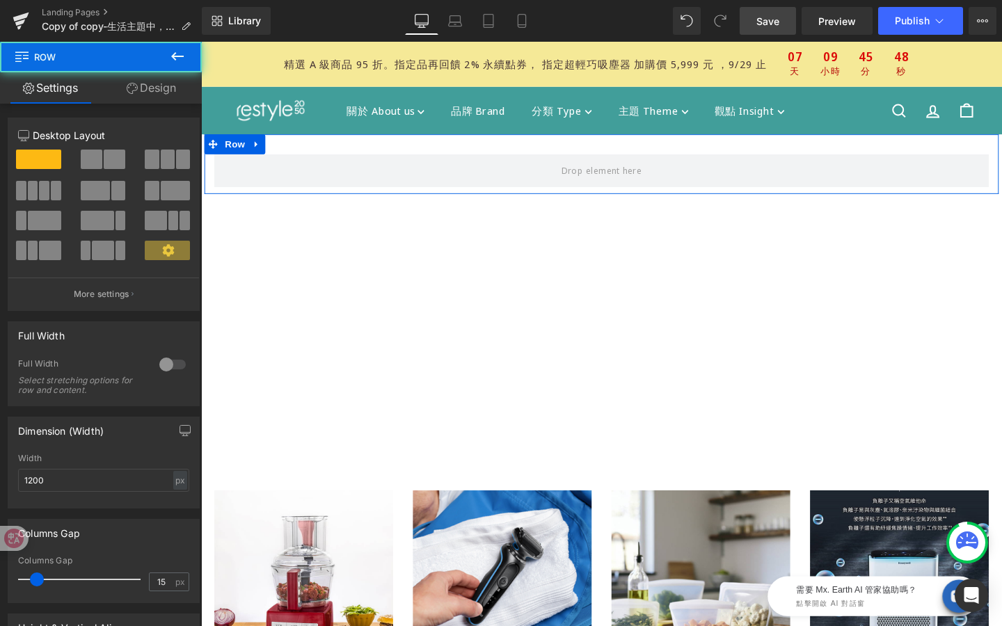
click at [150, 87] on link "Design" at bounding box center [151, 87] width 101 height 31
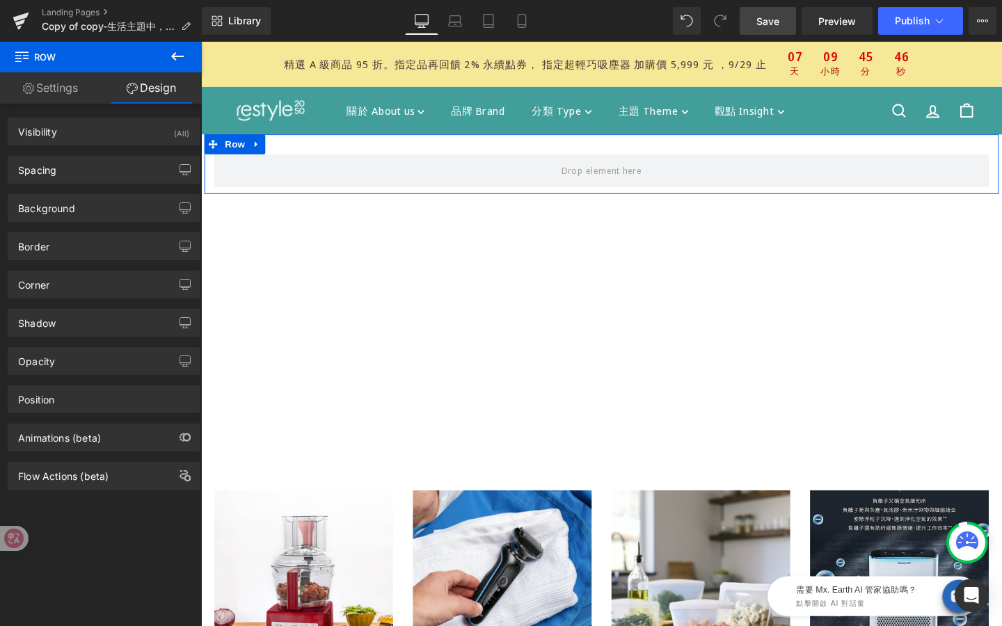
click at [74, 89] on link "Settings" at bounding box center [50, 87] width 101 height 31
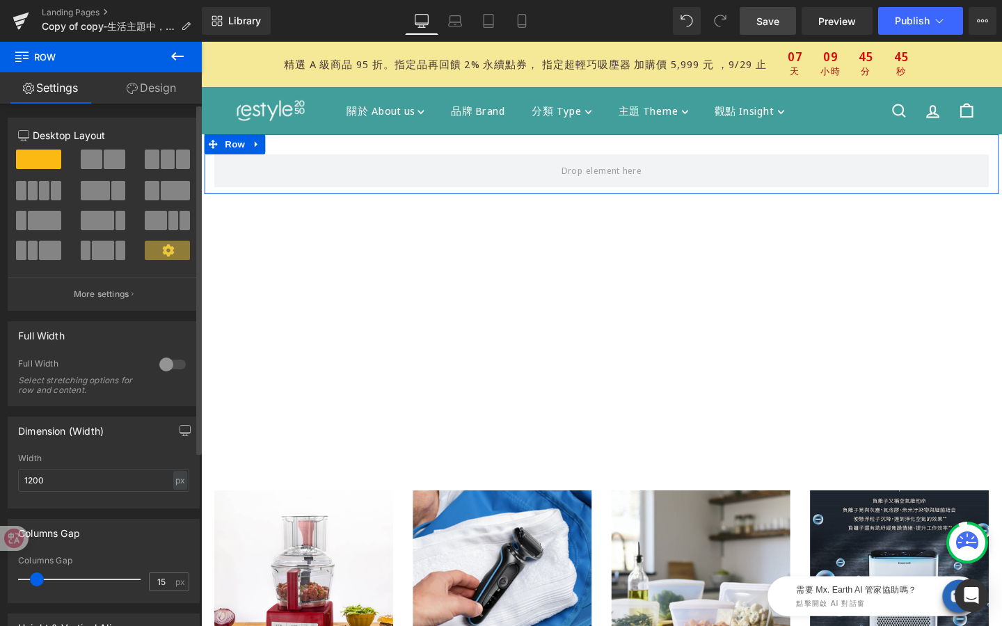
click at [171, 365] on div at bounding box center [172, 365] width 33 height 22
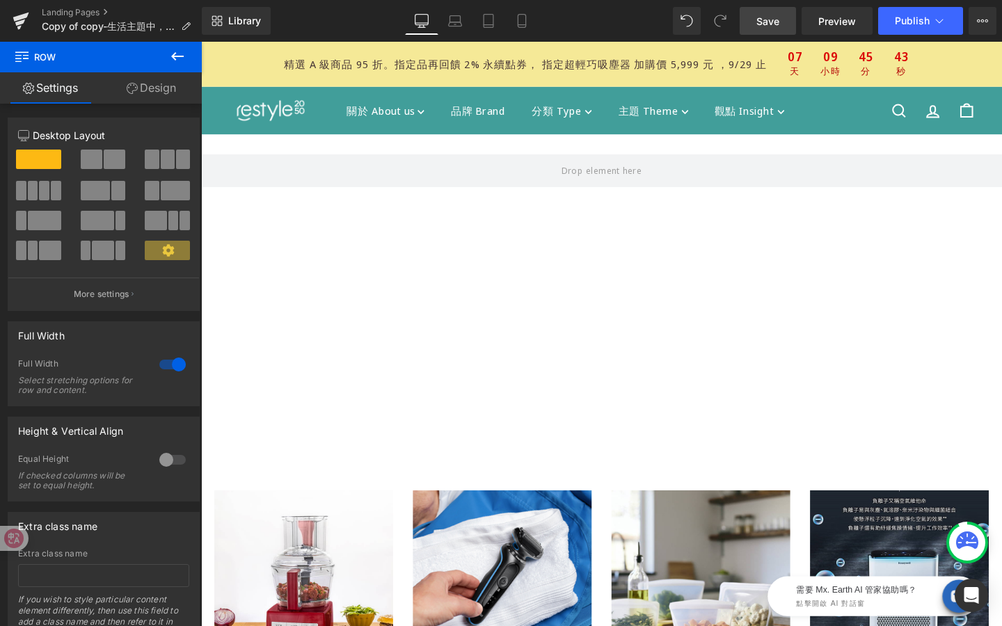
click at [181, 47] on button at bounding box center [177, 57] width 49 height 31
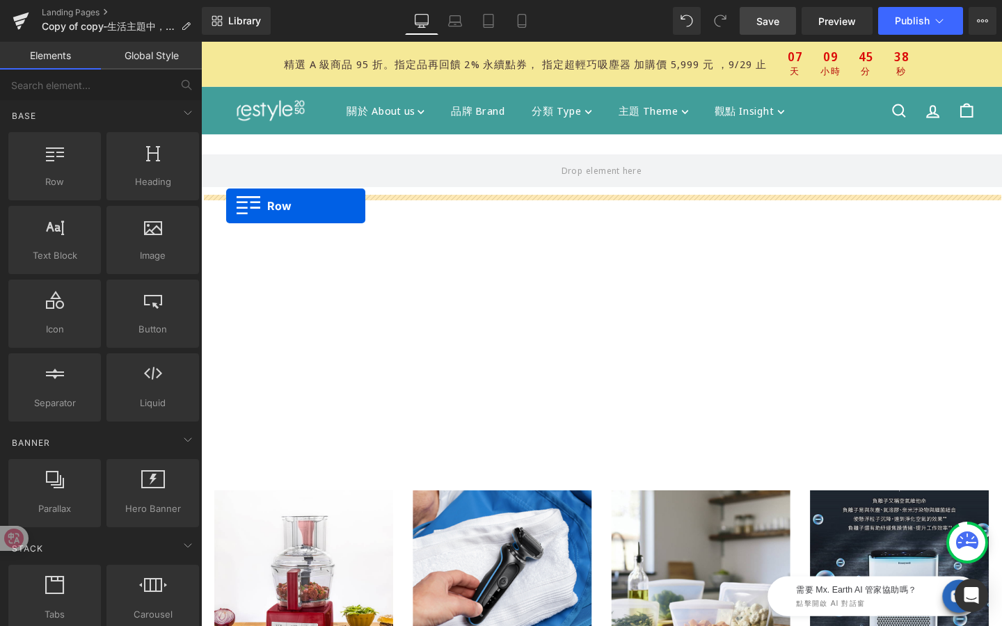
drag, startPoint x: 261, startPoint y: 200, endPoint x: 226, endPoint y: 214, distance: 37.5
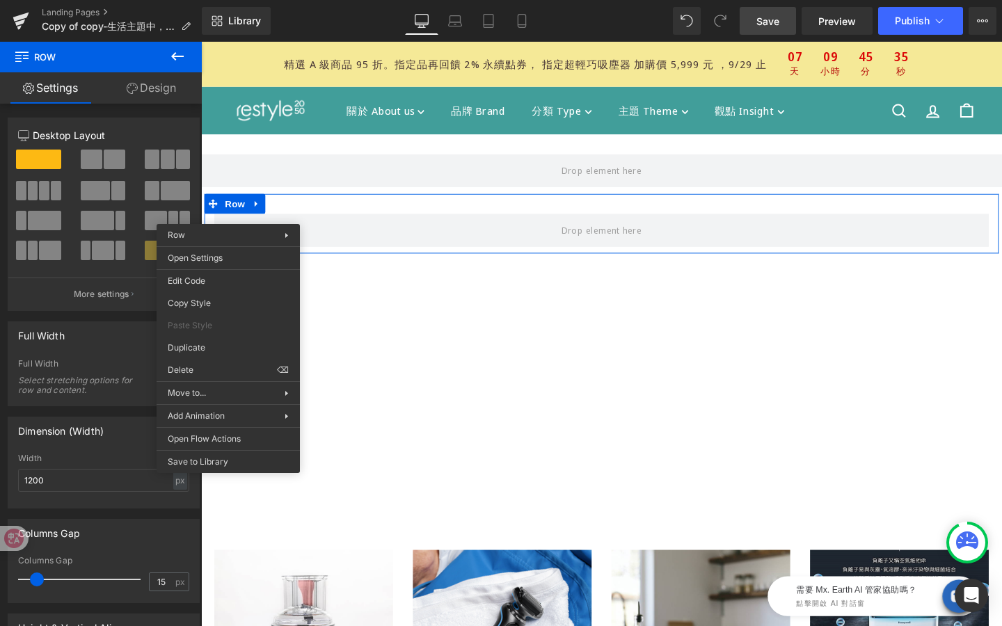
drag, startPoint x: 419, startPoint y: 410, endPoint x: 219, endPoint y: 385, distance: 201.3
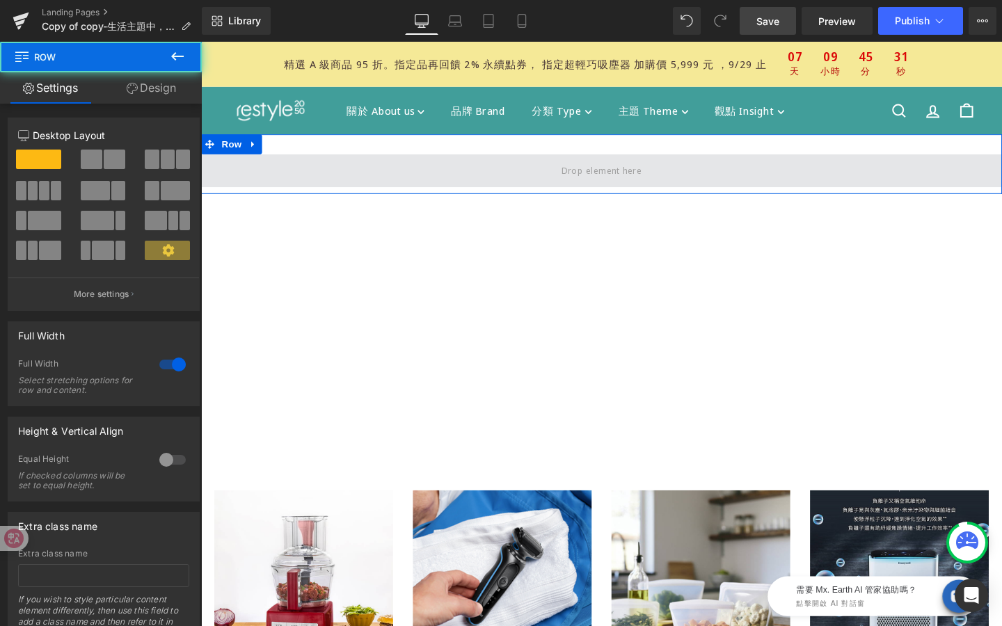
click at [322, 174] on span at bounding box center [622, 177] width 842 height 35
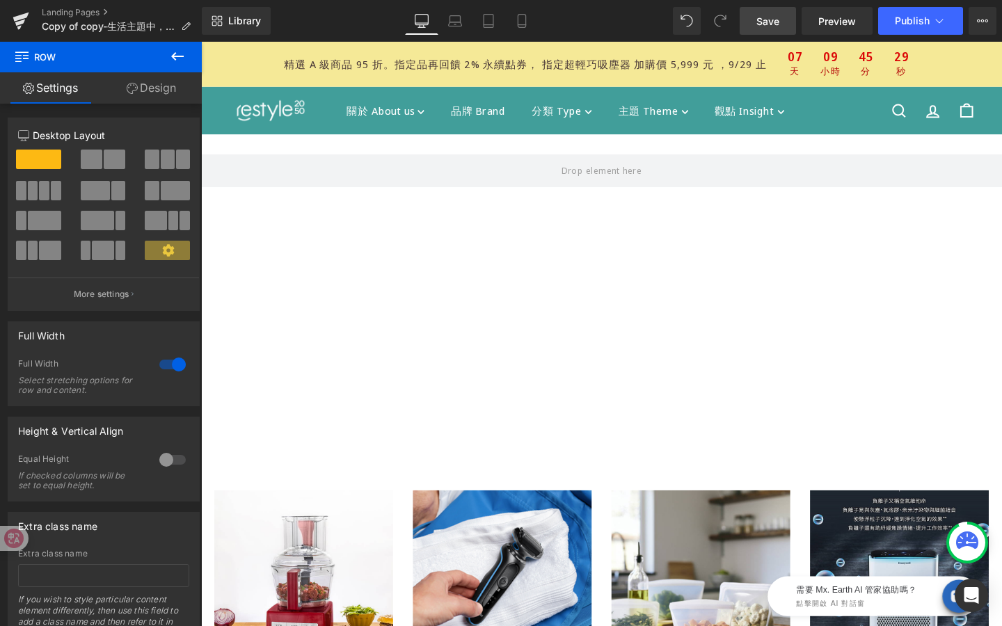
click at [173, 67] on button at bounding box center [177, 57] width 49 height 31
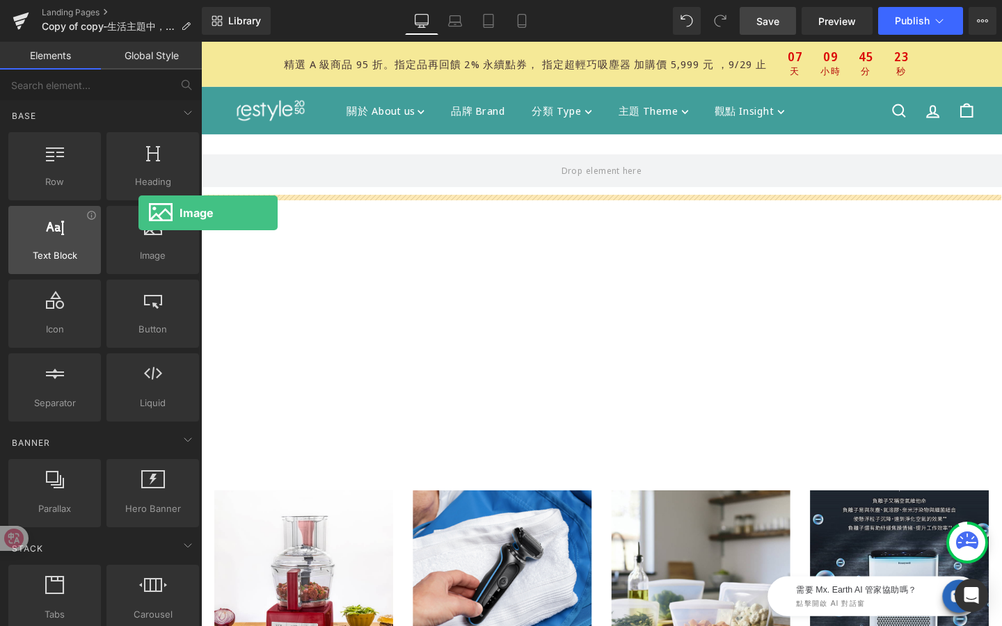
drag, startPoint x: 150, startPoint y: 255, endPoint x: 71, endPoint y: 240, distance: 80.1
click at [74, 239] on div "Row rows, columns, layouts, div Heading headings, titles, h1,h2,h3,h4,h5,h6 Tex…" at bounding box center [104, 276] width 196 height 295
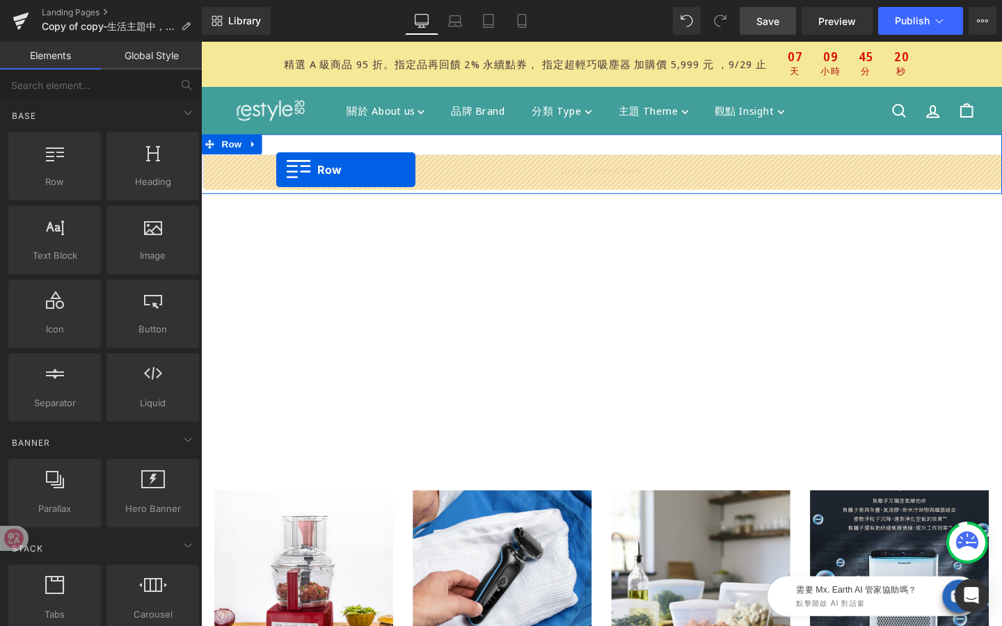
drag, startPoint x: 258, startPoint y: 192, endPoint x: 281, endPoint y: 176, distance: 28.0
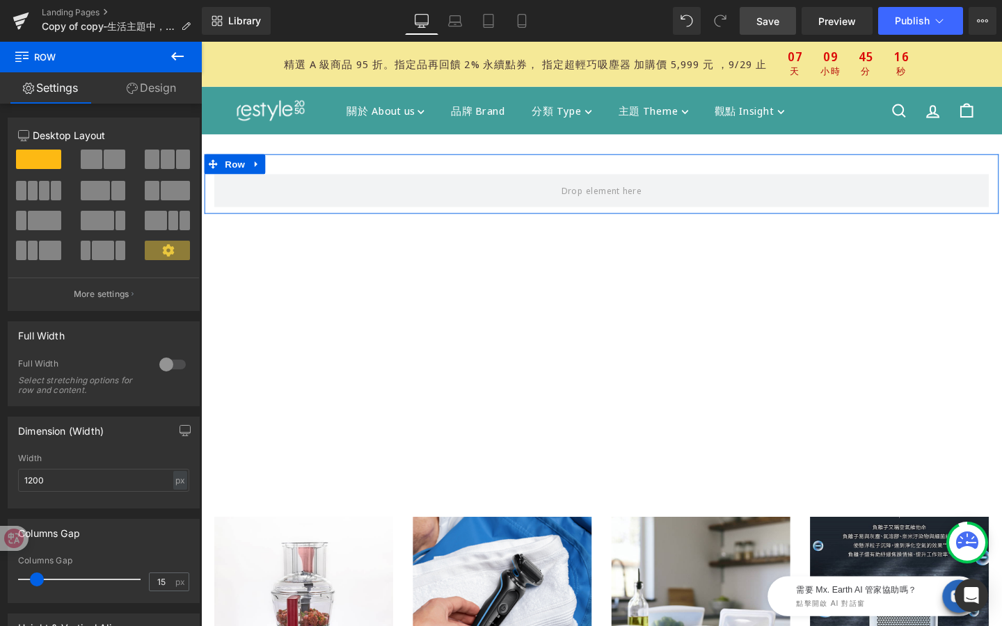
click at [155, 86] on link "Design" at bounding box center [151, 87] width 101 height 31
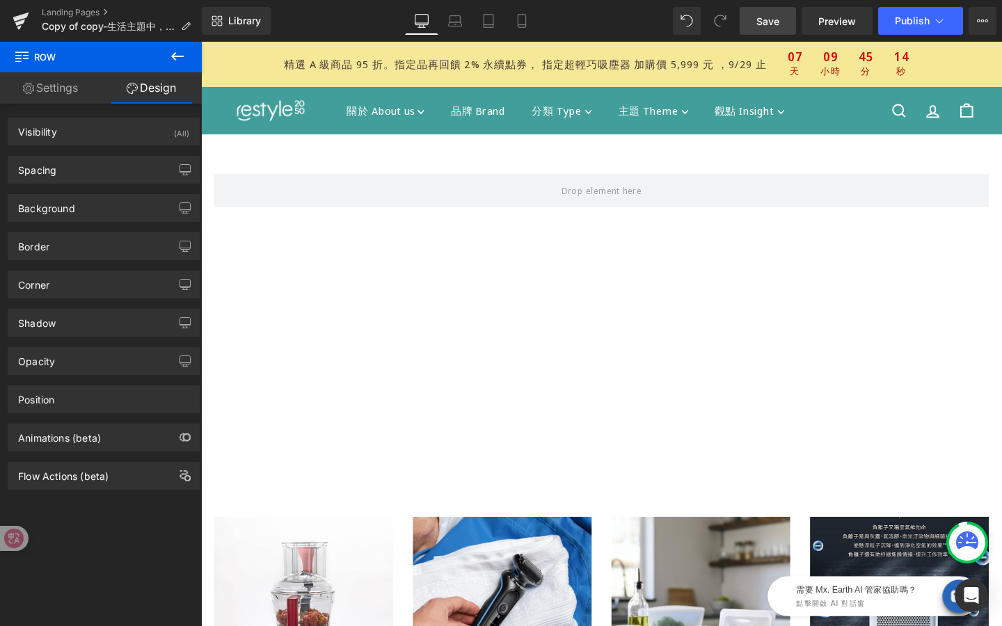
click at [171, 45] on button at bounding box center [177, 57] width 49 height 31
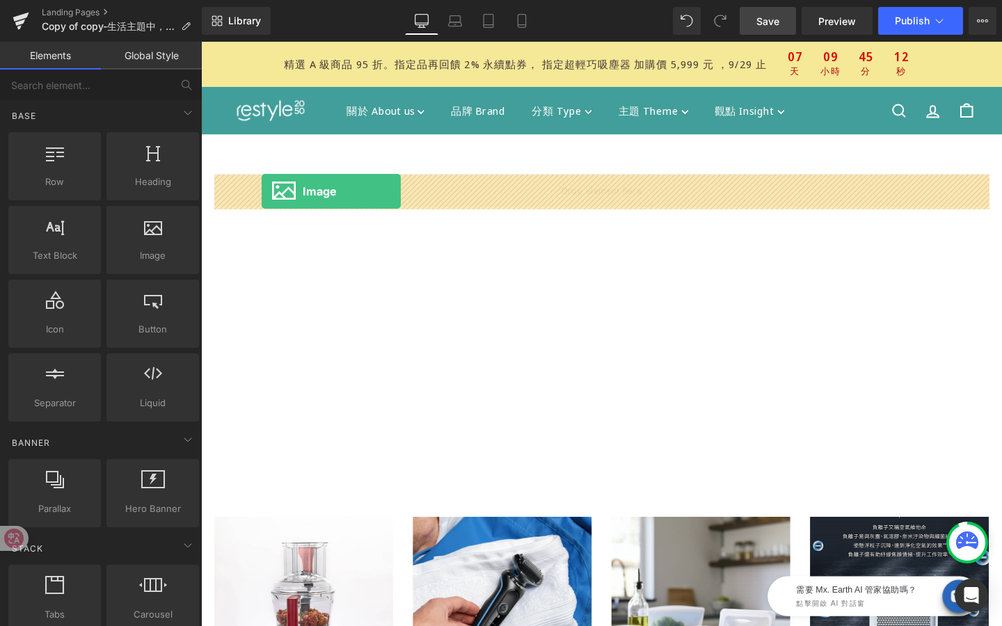
drag, startPoint x: 333, startPoint y: 285, endPoint x: 264, endPoint y: 199, distance: 110.4
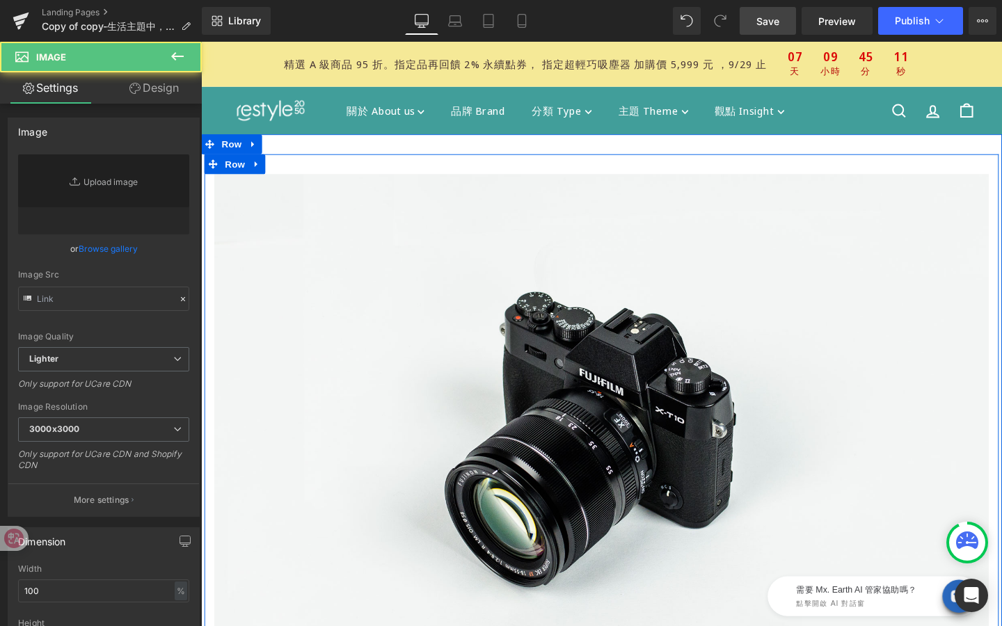
type input "//d1um8515vdn9kb.cloudfront.net/images/parallax.jpg"
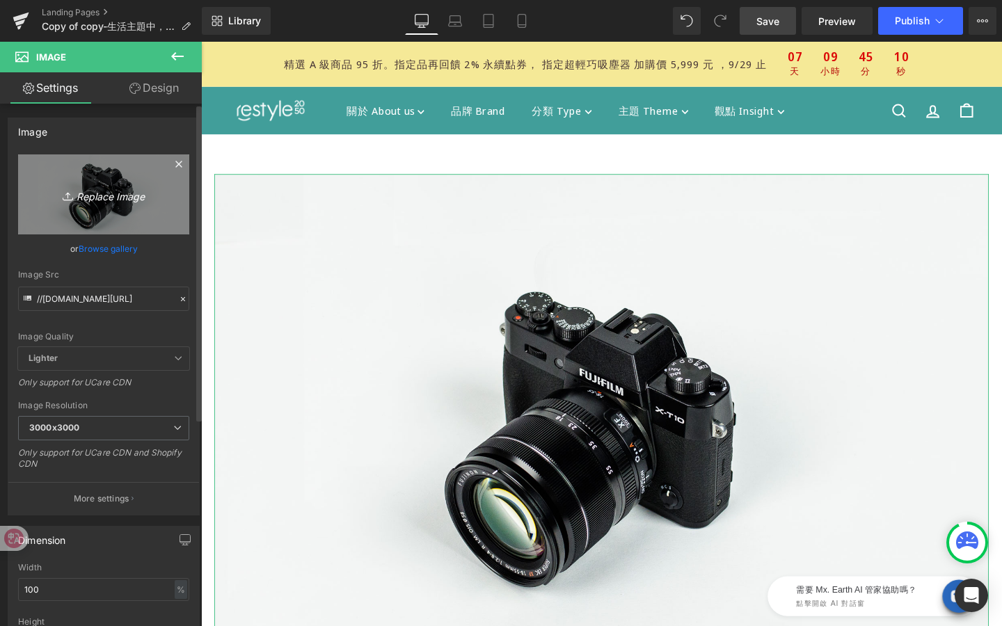
click at [118, 189] on icon "Replace Image" at bounding box center [103, 194] width 111 height 17
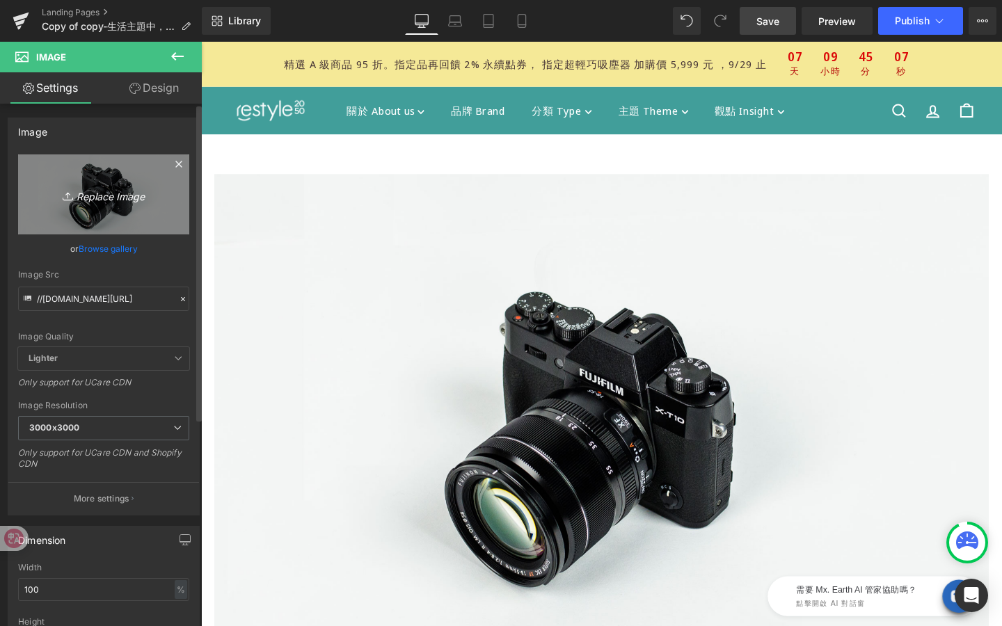
type input "C:\fakepath\01-banner.jpg"
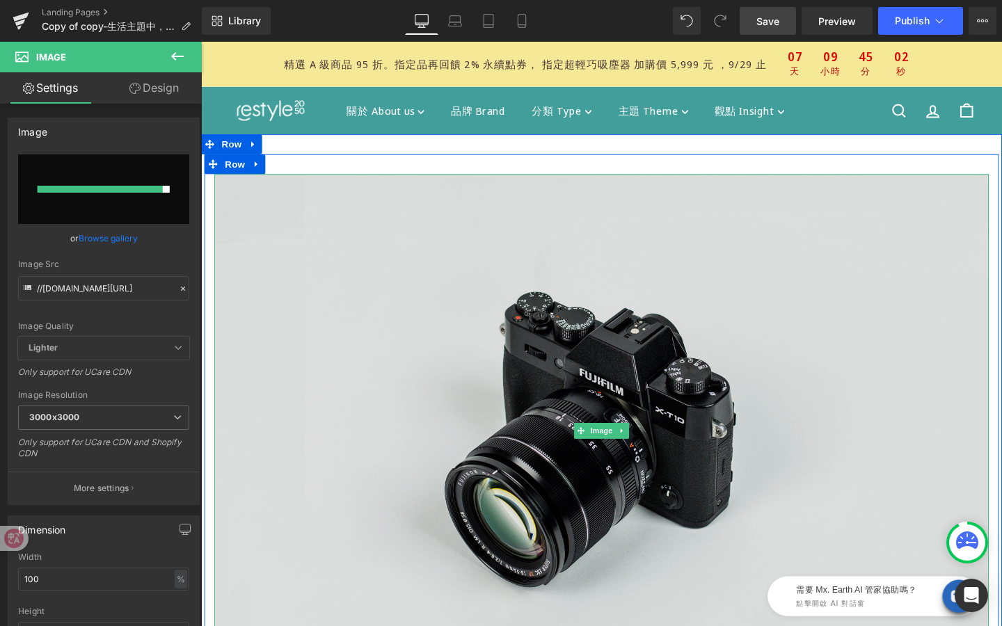
type input "https://ucarecdn.com/532e0a5e-6b37-4b56-a481-cc695d3fa314/-/format/auto/-/previ…"
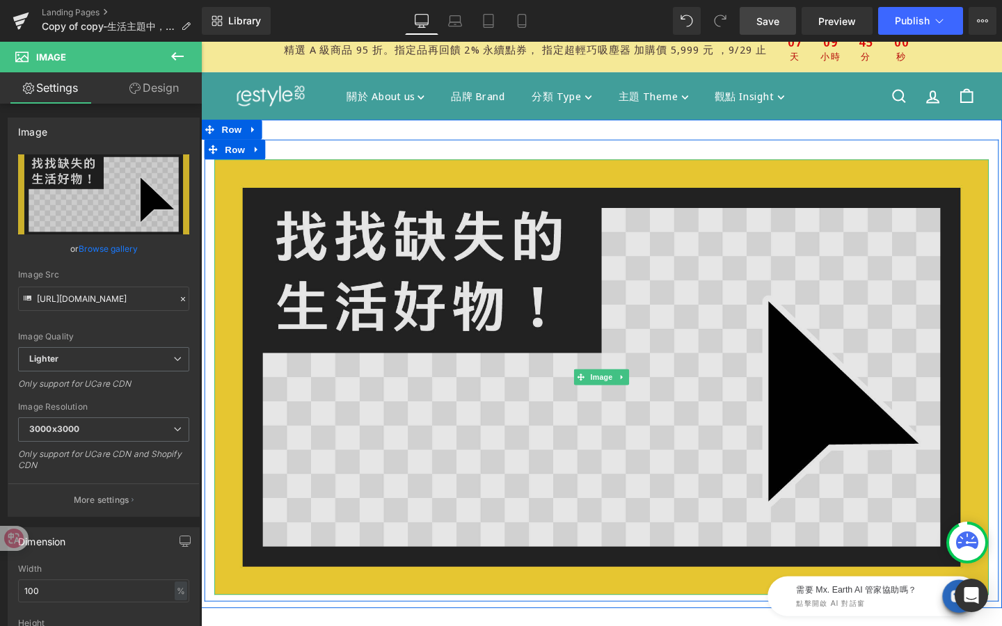
scroll to position [4, 0]
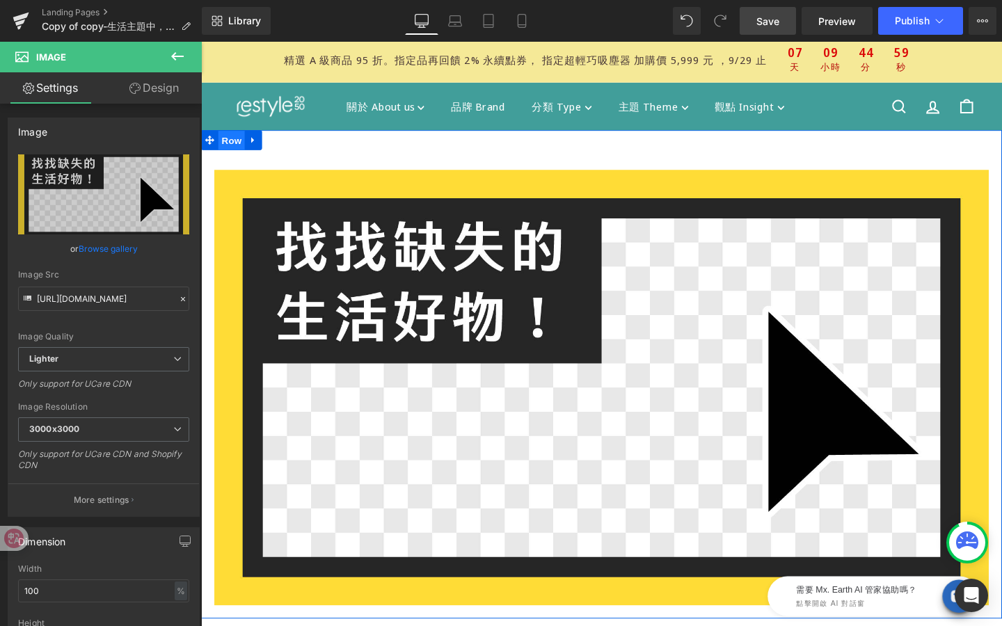
click at [230, 148] on span "Row" at bounding box center [233, 146] width 28 height 21
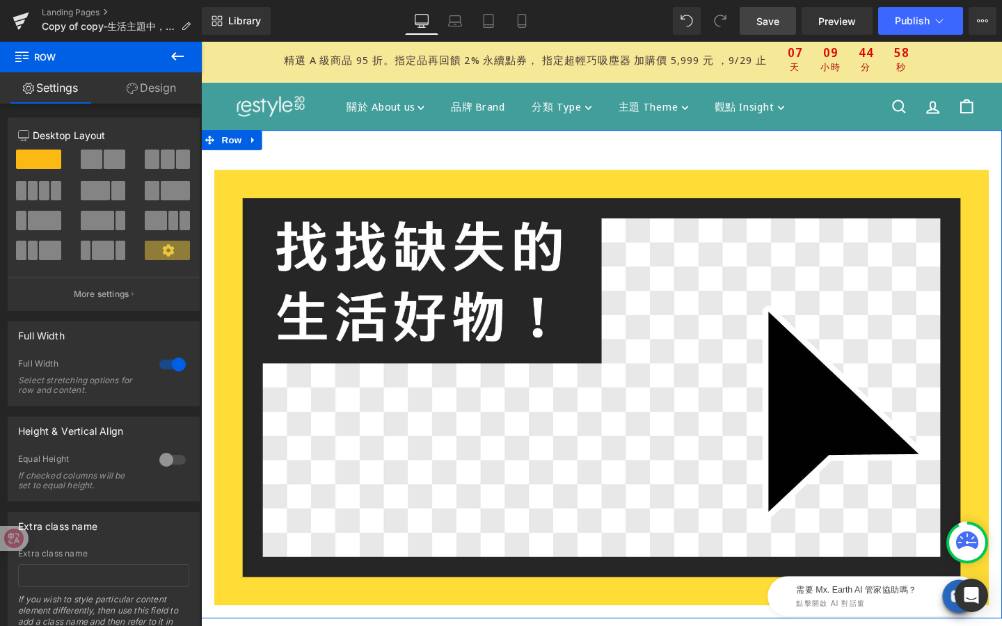
click at [136, 93] on link "Design" at bounding box center [151, 87] width 101 height 31
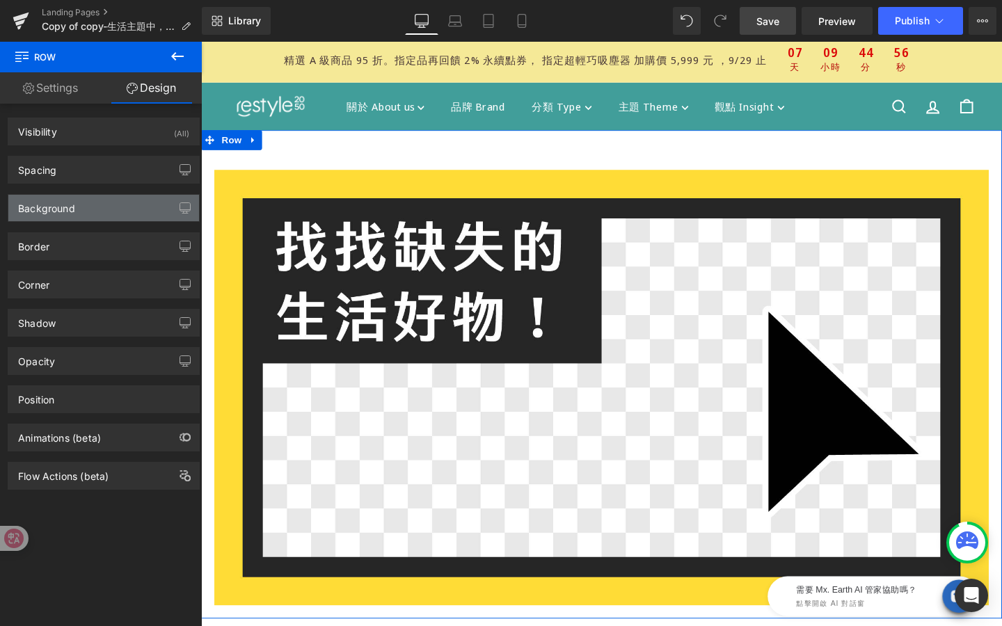
click at [102, 212] on div "Background" at bounding box center [103, 208] width 191 height 26
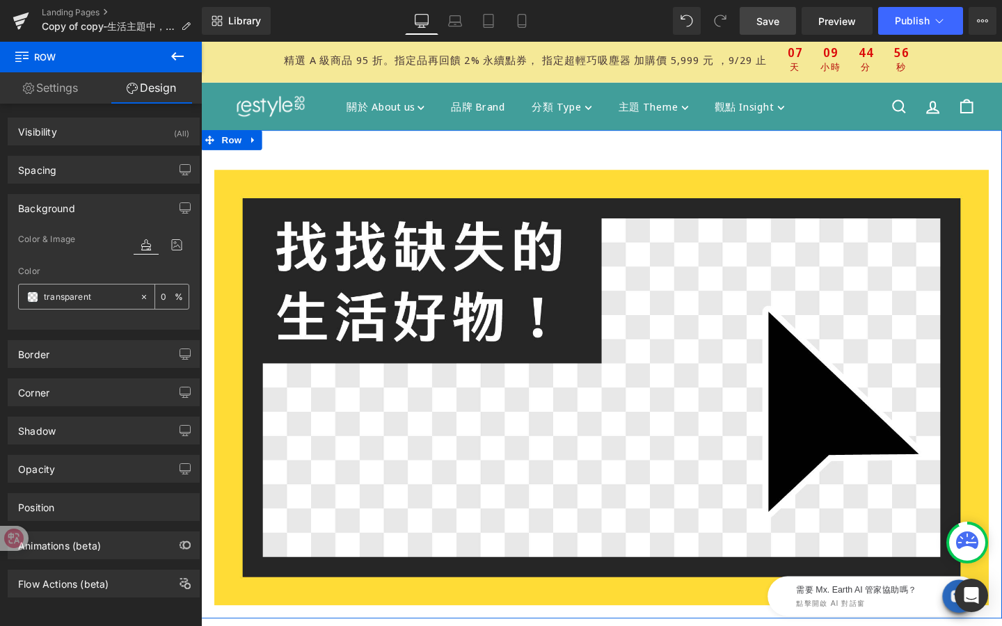
click at [113, 292] on input "transparent" at bounding box center [88, 297] width 89 height 15
paste input "ffdd36"
type input "ffdd36"
type input "100"
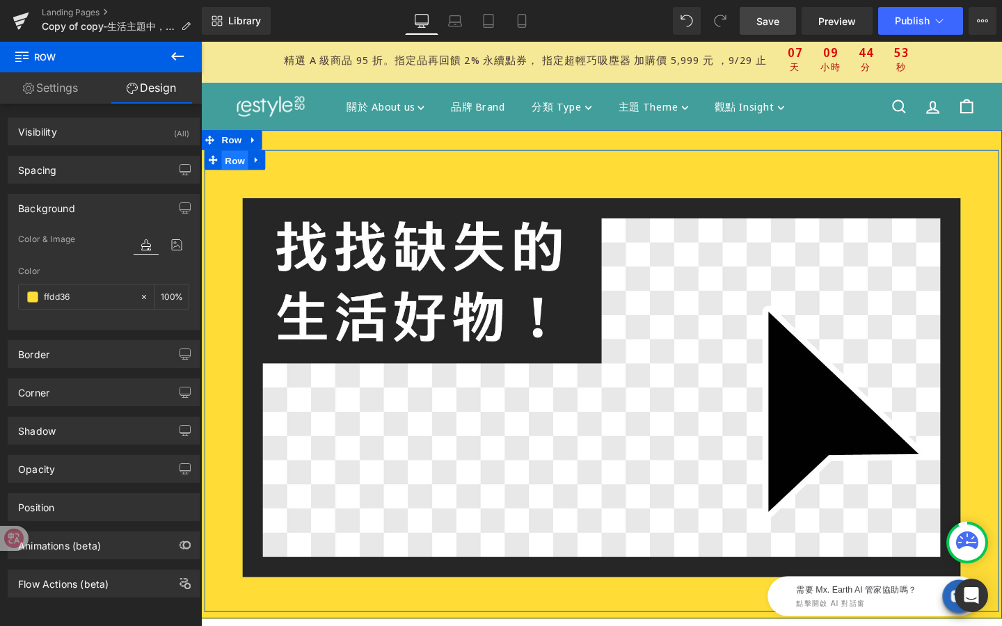
click at [242, 173] on span "Row" at bounding box center [237, 167] width 28 height 21
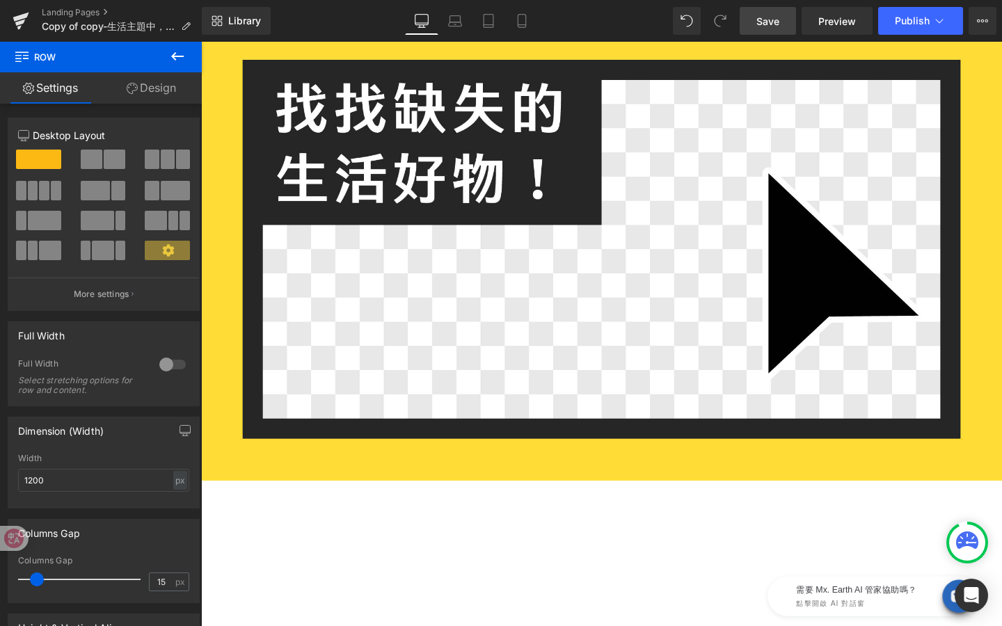
scroll to position [155, 0]
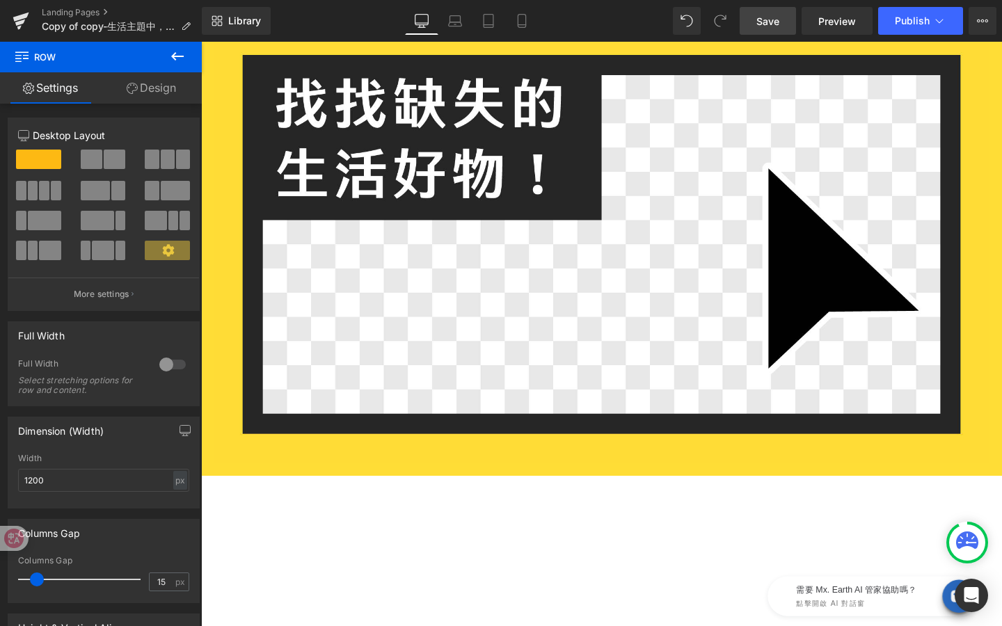
click at [177, 63] on icon at bounding box center [177, 56] width 17 height 17
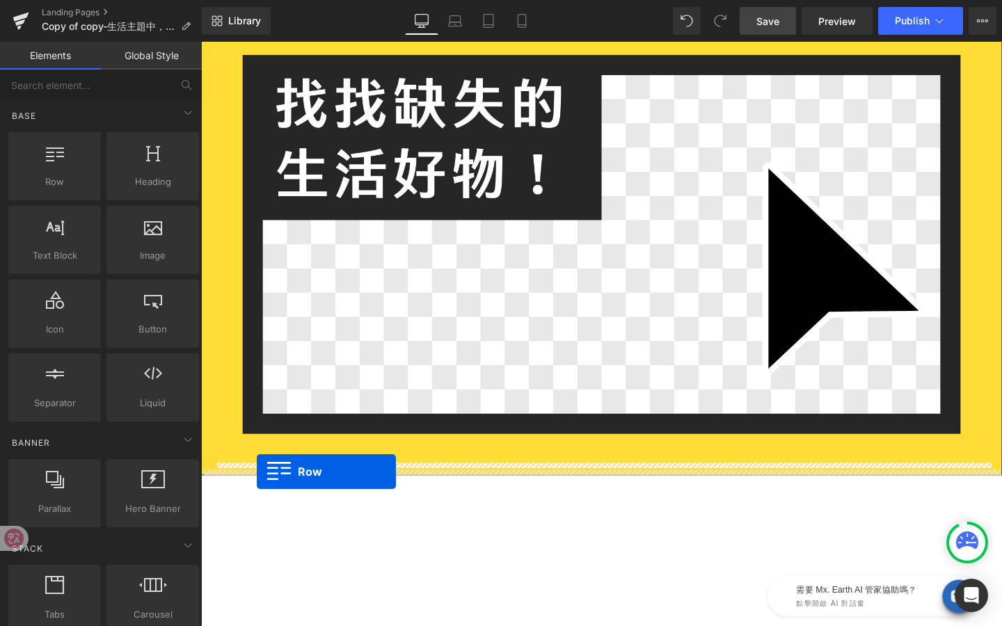
drag, startPoint x: 264, startPoint y: 195, endPoint x: 260, endPoint y: 494, distance: 299.3
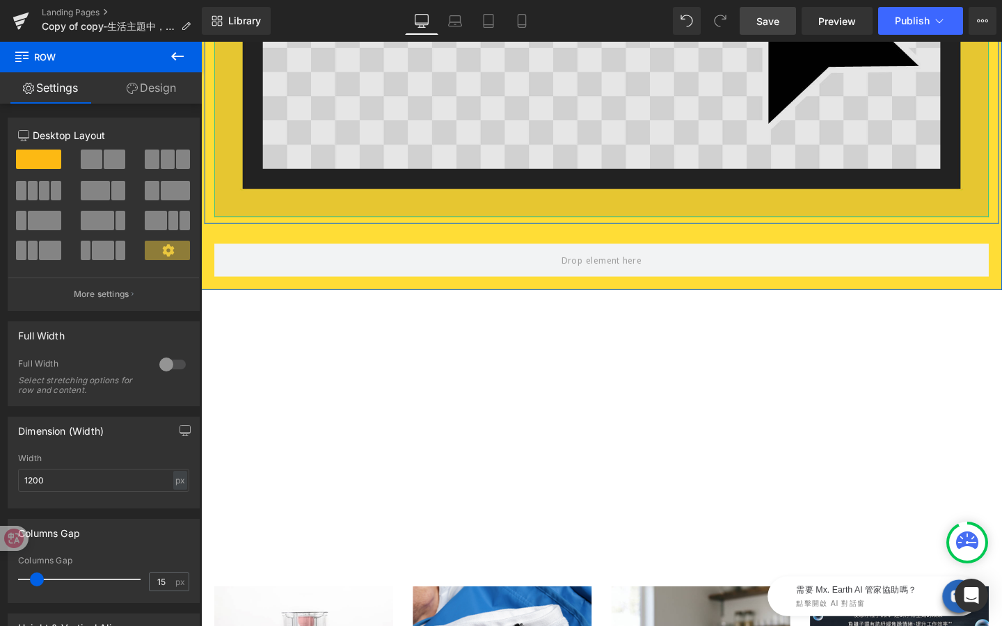
scroll to position [427, 0]
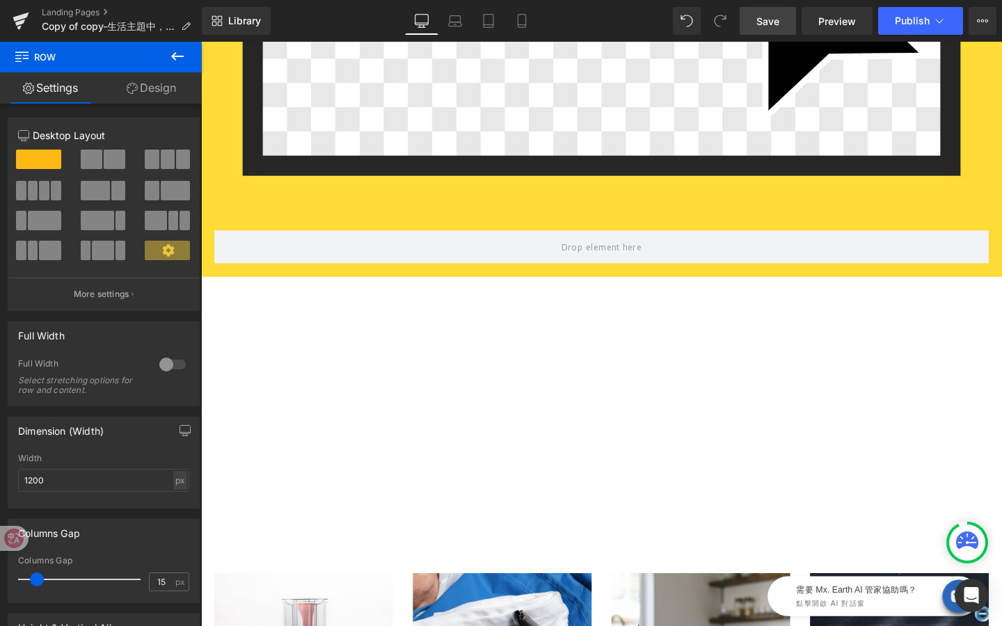
click at [177, 60] on icon at bounding box center [177, 56] width 17 height 17
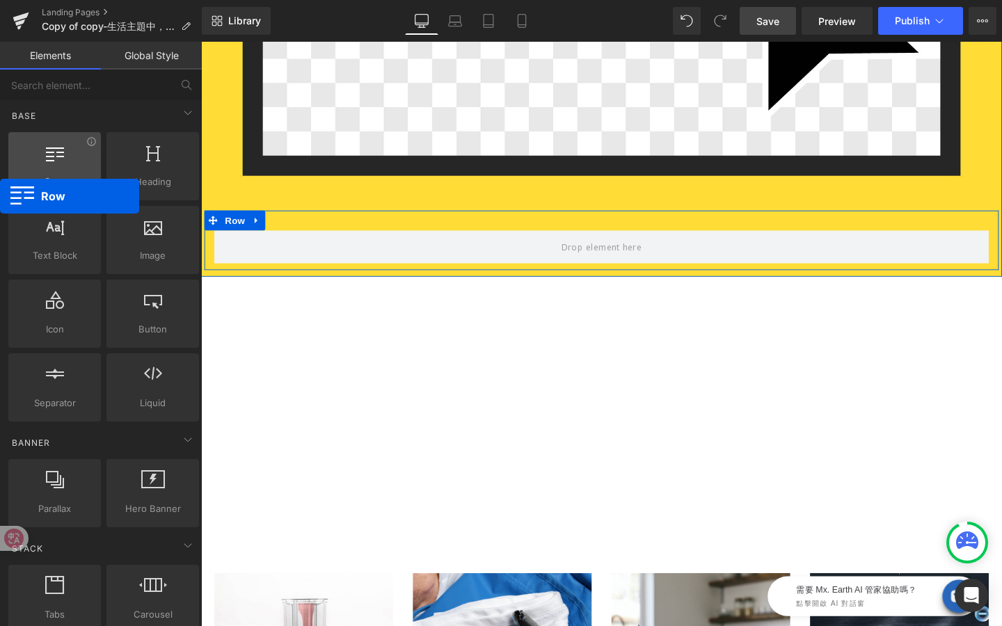
drag, startPoint x: 59, startPoint y: 172, endPoint x: 14, endPoint y: 163, distance: 46.1
click at [14, 163] on div at bounding box center [55, 158] width 84 height 31
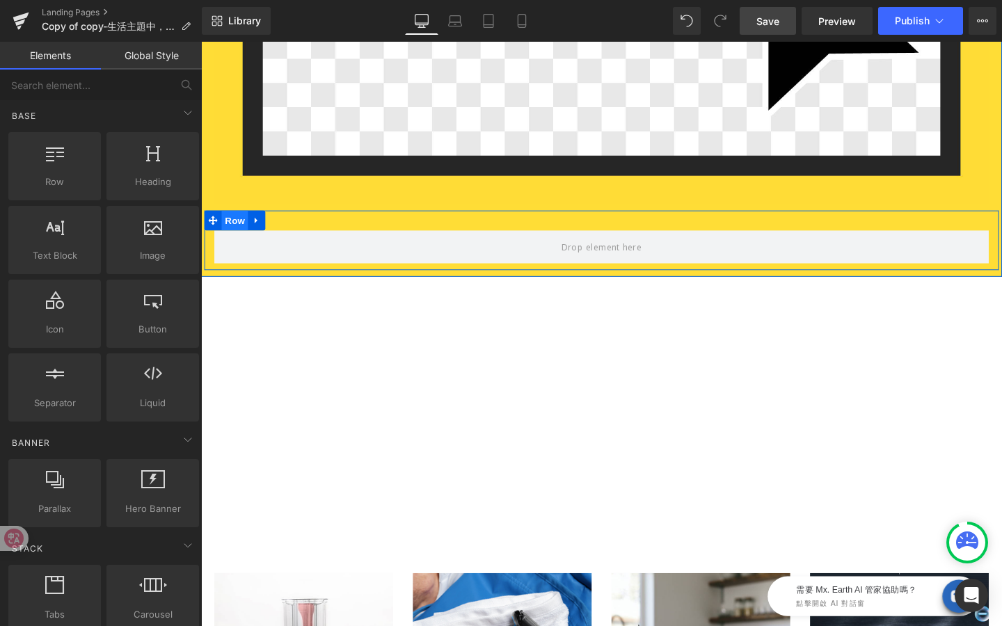
click at [235, 237] on span "Row" at bounding box center [237, 229] width 28 height 21
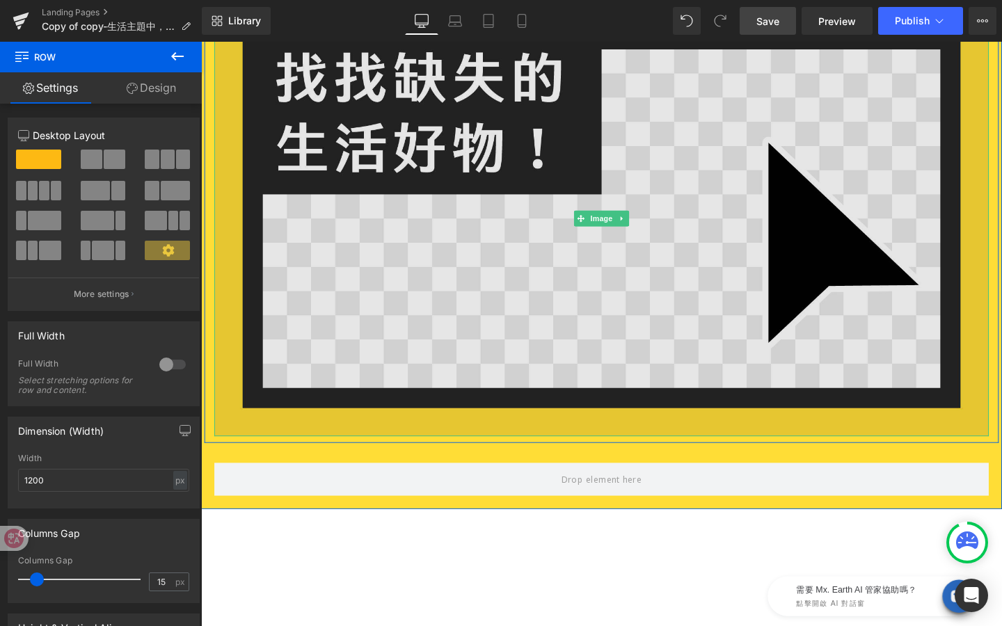
scroll to position [0, 0]
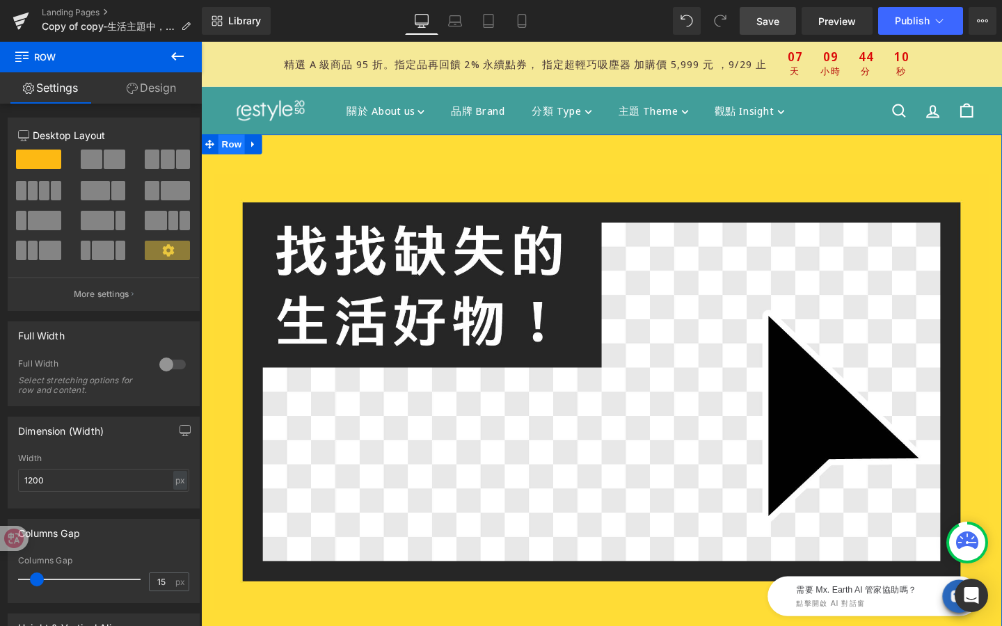
click at [235, 152] on span "Row" at bounding box center [233, 149] width 28 height 21
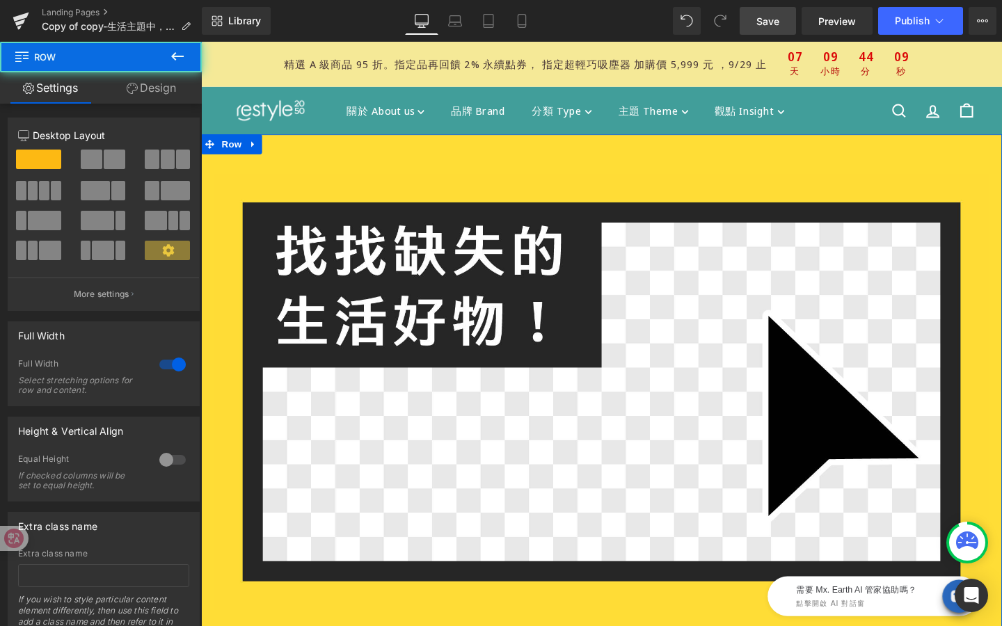
click at [163, 88] on link "Design" at bounding box center [151, 87] width 101 height 31
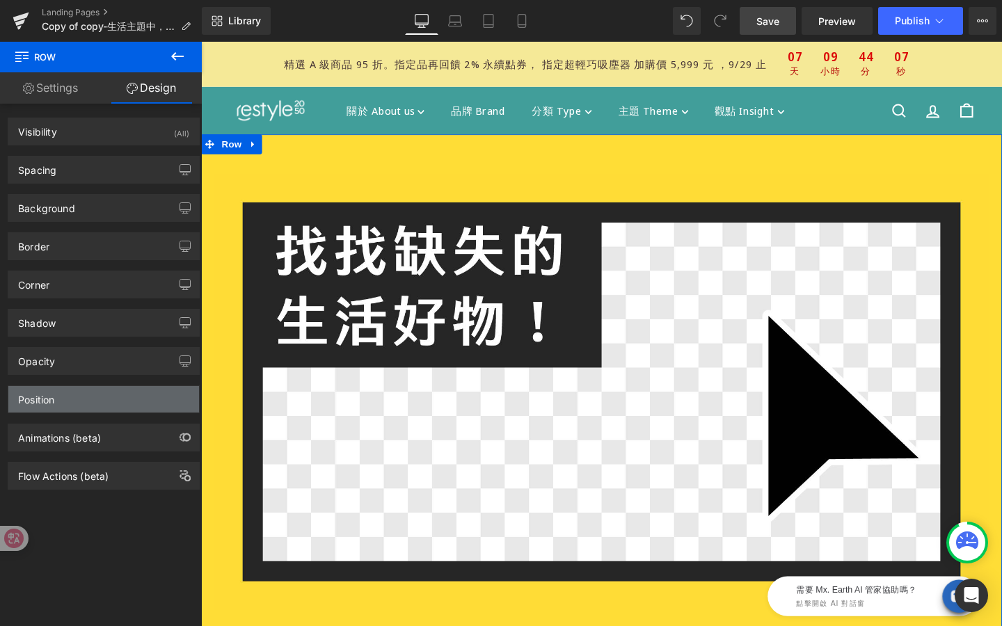
click at [94, 404] on div "Position" at bounding box center [103, 399] width 191 height 26
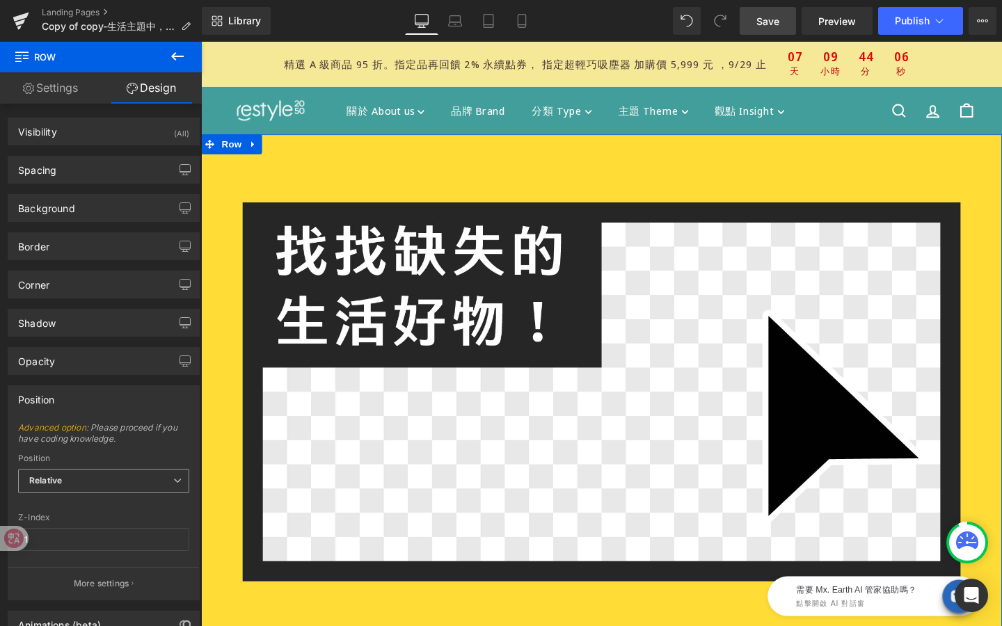
click at [84, 484] on span "Relative" at bounding box center [103, 481] width 171 height 24
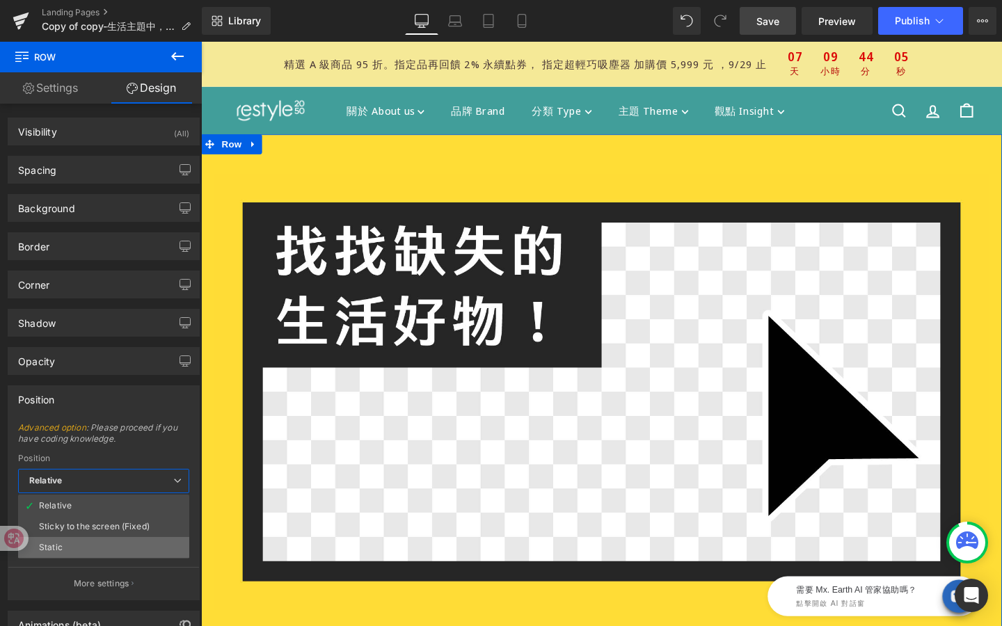
click at [84, 544] on li "Static" at bounding box center [103, 547] width 171 height 21
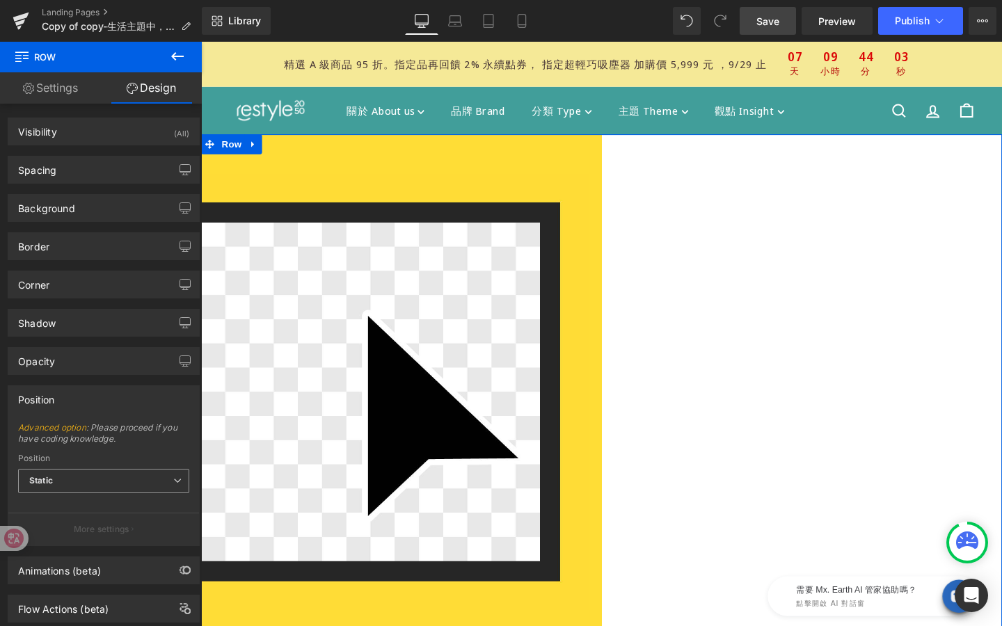
click at [129, 484] on span "Static" at bounding box center [103, 481] width 171 height 24
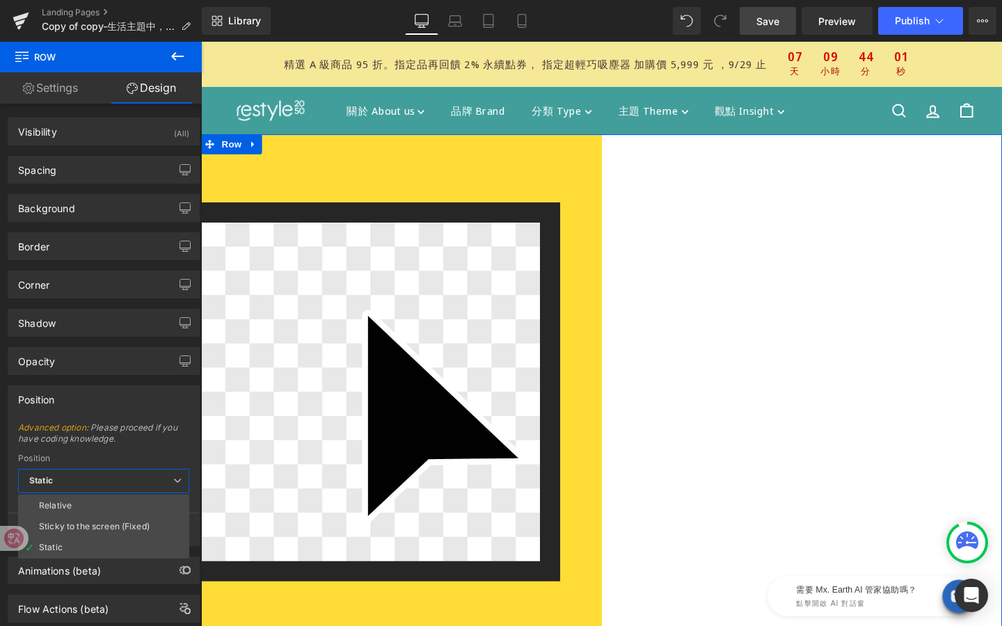
click at [116, 514] on li "Relative" at bounding box center [103, 506] width 171 height 21
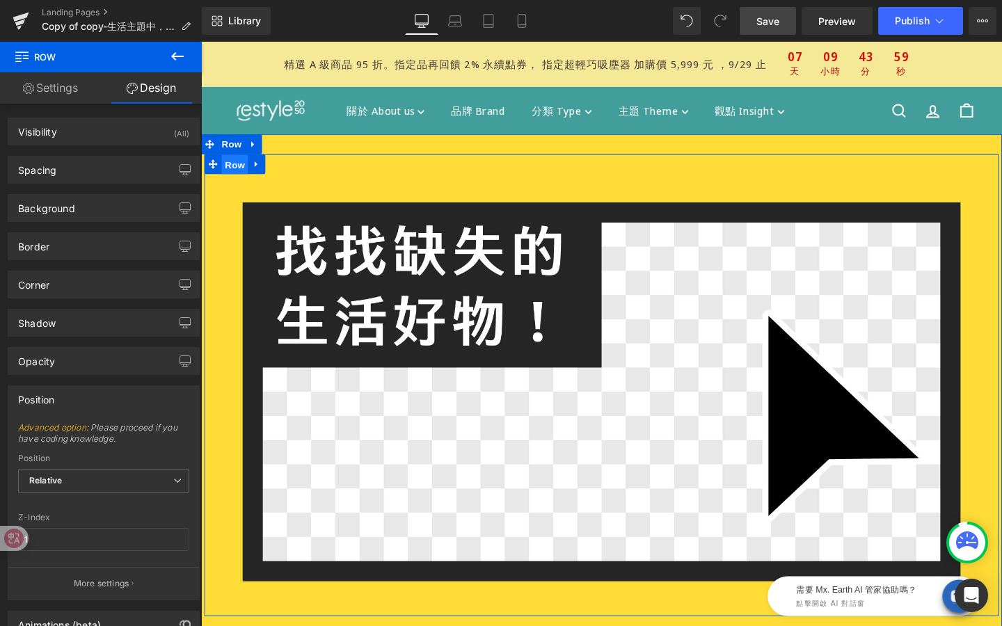
click at [235, 170] on span "Row" at bounding box center [237, 171] width 28 height 21
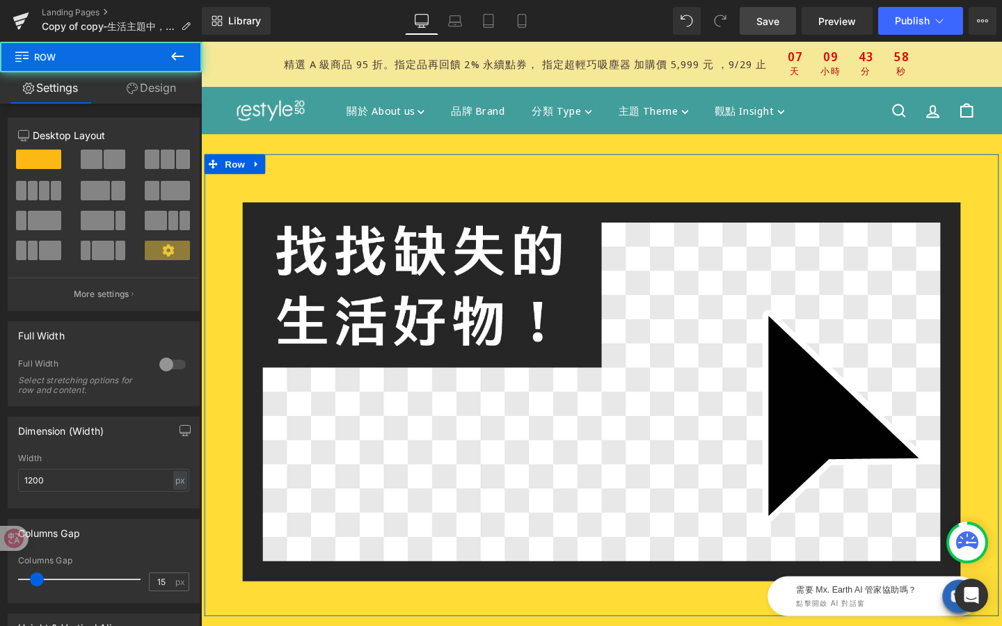
click at [168, 90] on link "Design" at bounding box center [151, 87] width 101 height 31
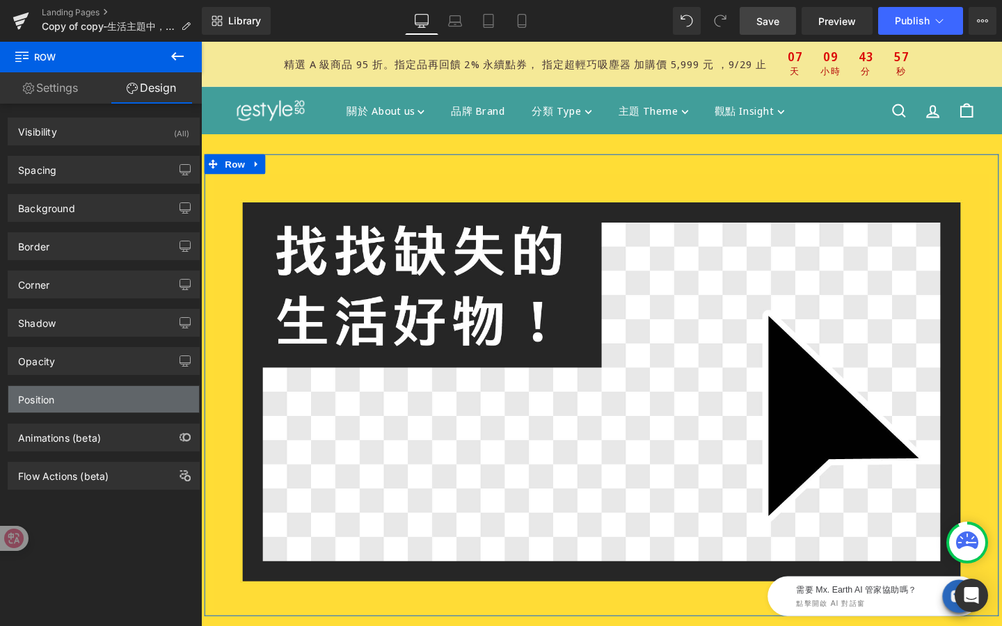
click at [99, 402] on div "Position" at bounding box center [103, 399] width 191 height 26
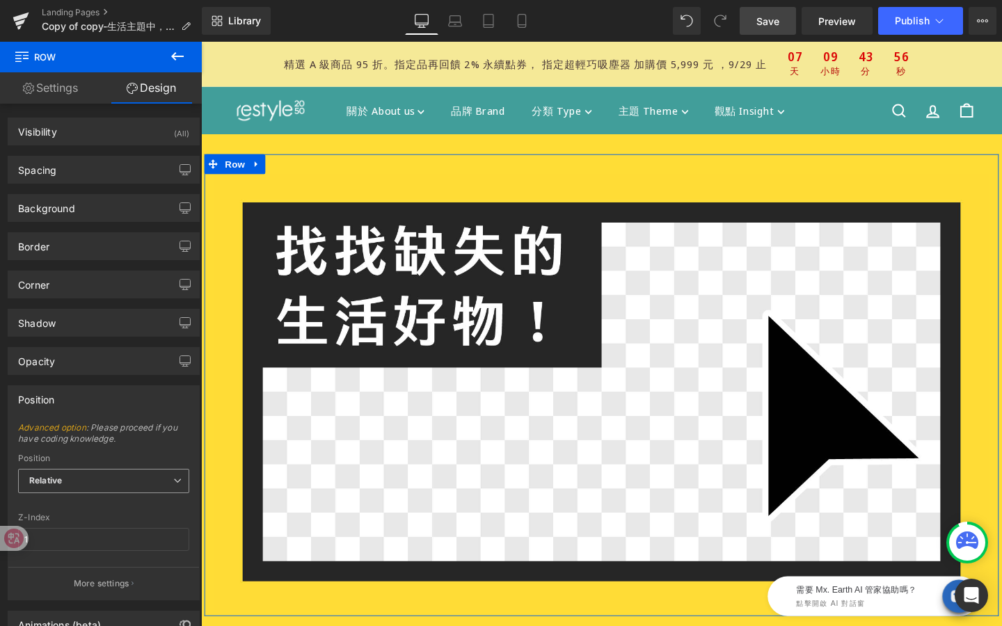
click at [93, 477] on span "Relative" at bounding box center [103, 481] width 171 height 24
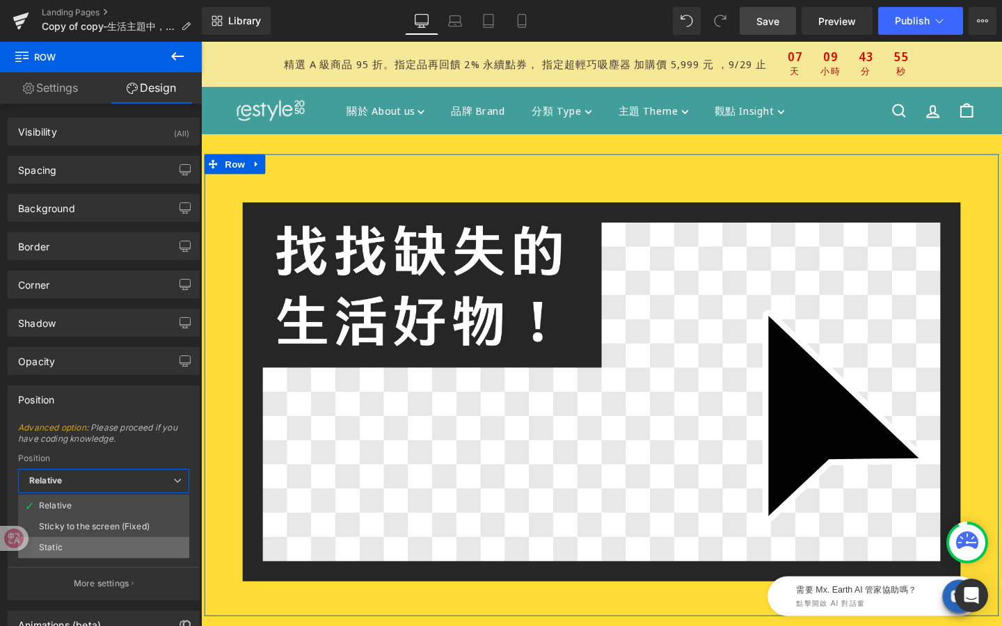
click at [88, 542] on li "Static" at bounding box center [103, 547] width 171 height 21
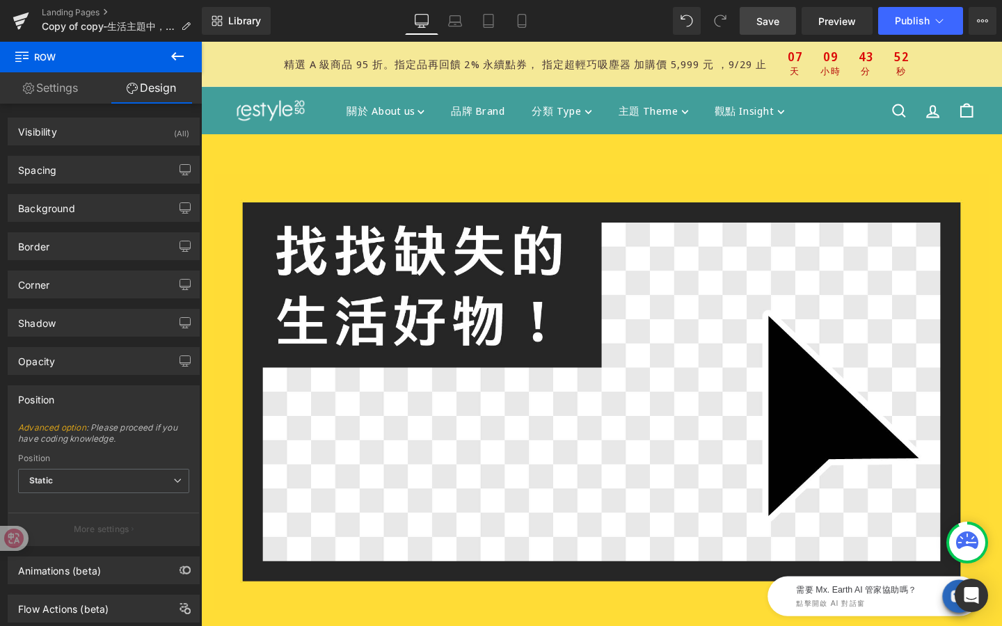
click at [773, 18] on span "Save" at bounding box center [768, 21] width 23 height 15
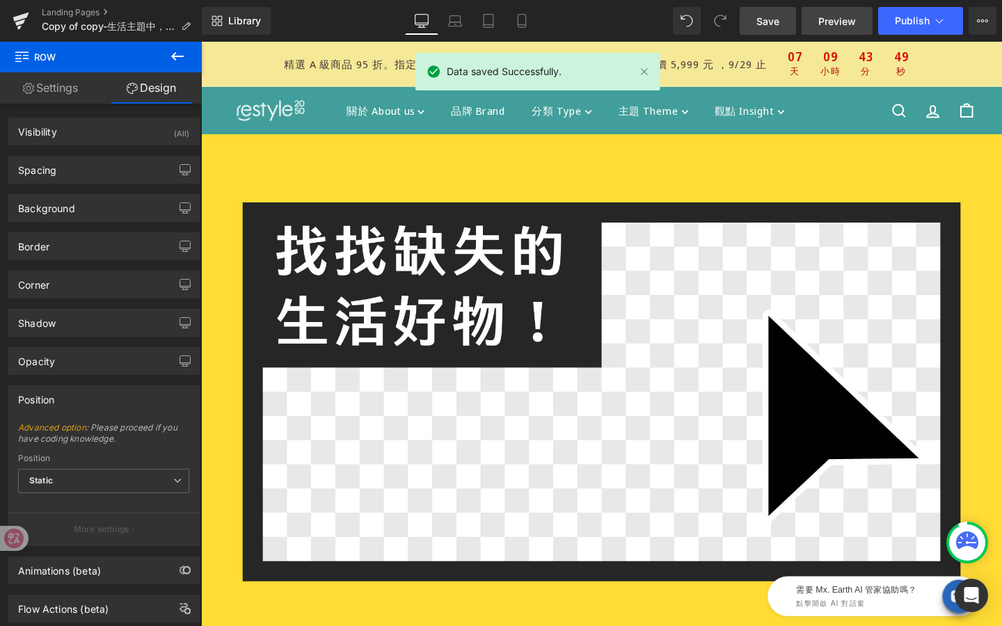
click at [838, 22] on span "Preview" at bounding box center [838, 21] width 38 height 15
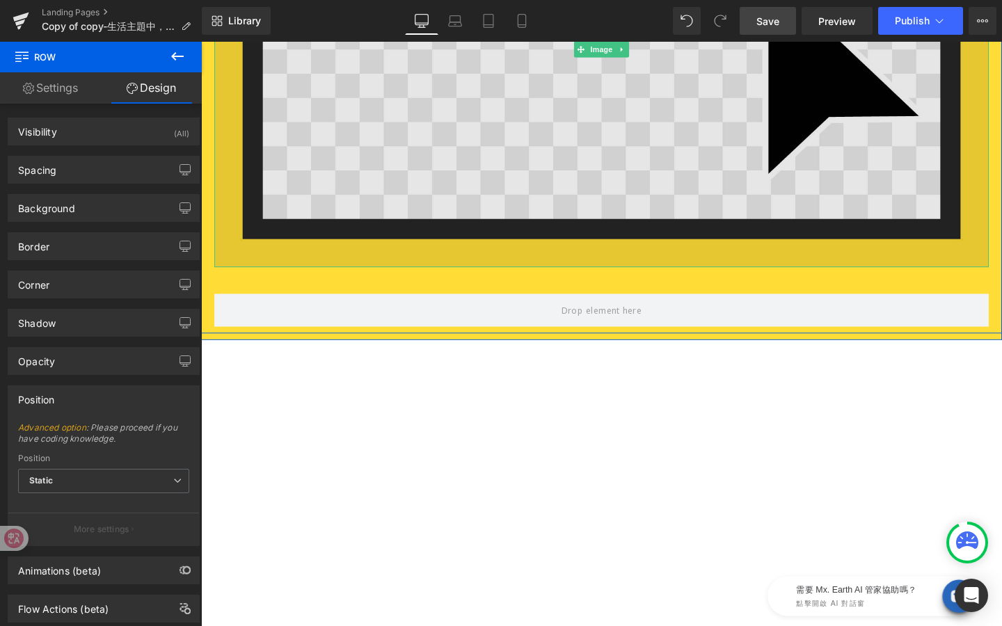
scroll to position [418, 0]
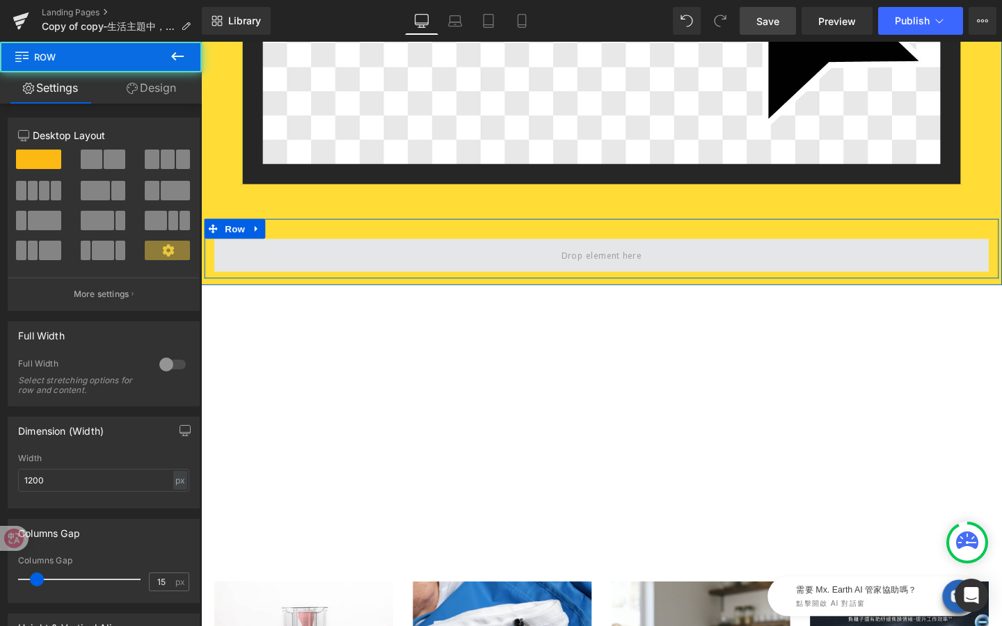
click at [263, 270] on span at bounding box center [622, 266] width 814 height 35
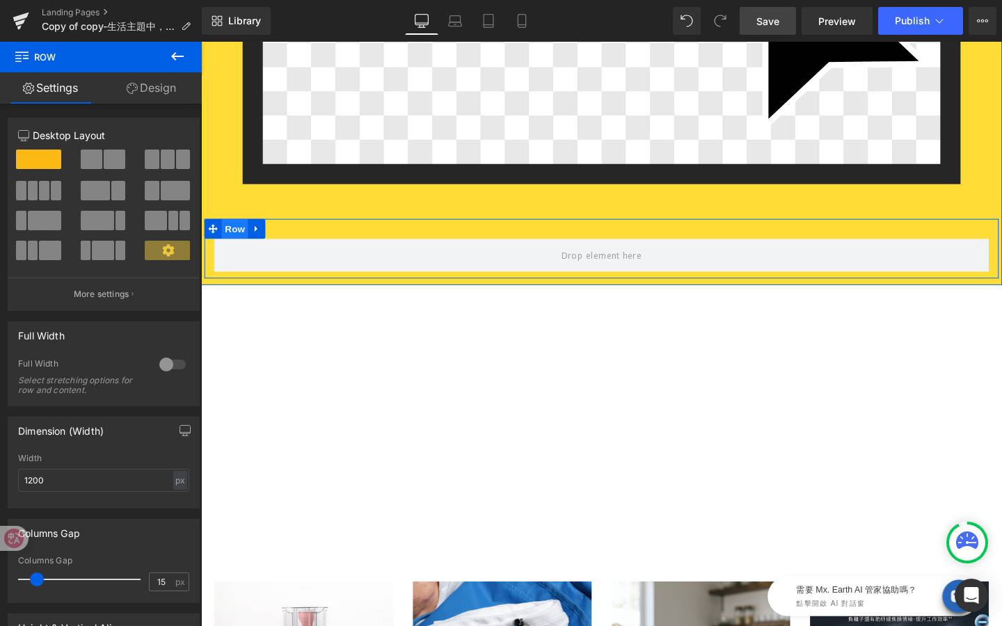
click at [239, 241] on span "Row" at bounding box center [237, 238] width 28 height 21
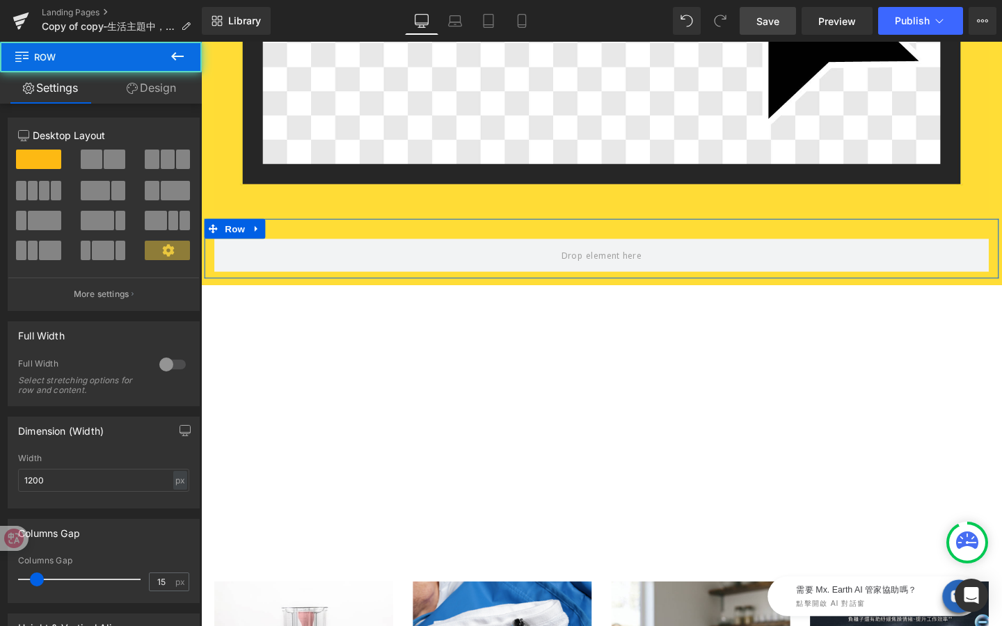
click at [168, 78] on link "Design" at bounding box center [151, 87] width 101 height 31
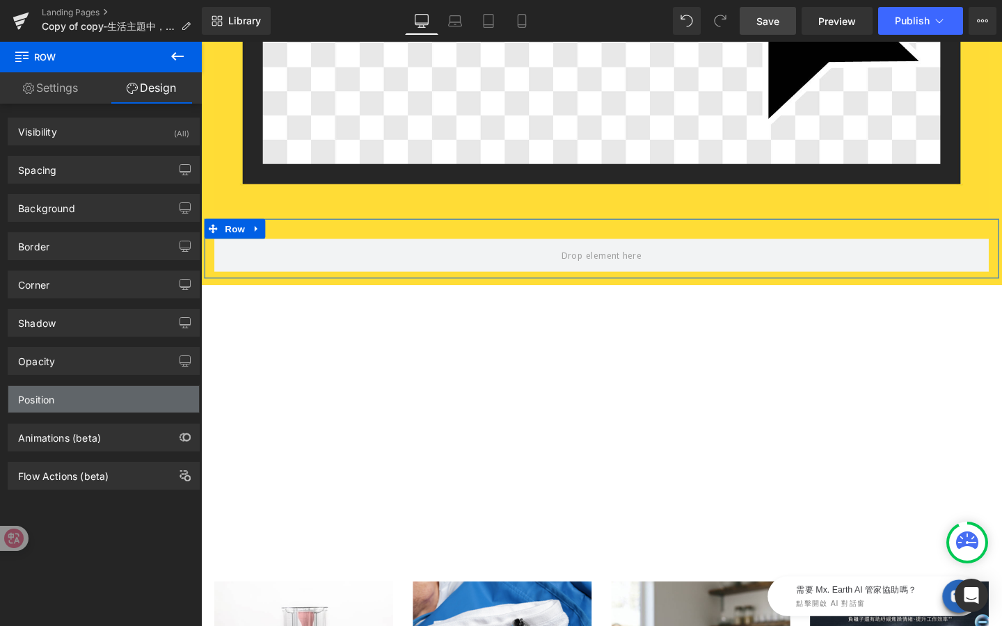
click at [113, 412] on div "Position" at bounding box center [103, 399] width 191 height 26
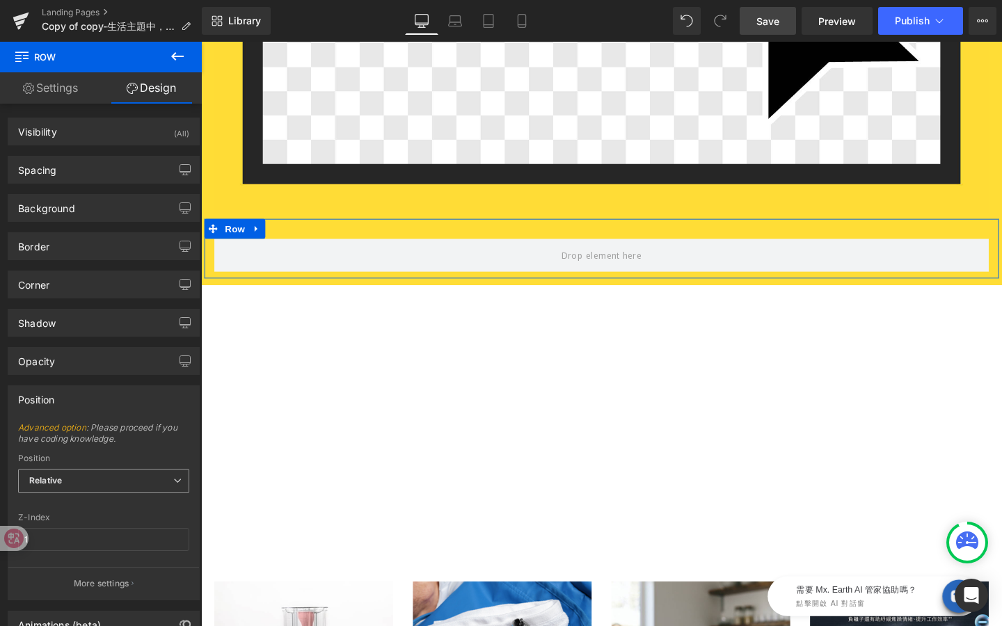
click at [112, 477] on span "Relative" at bounding box center [103, 481] width 171 height 24
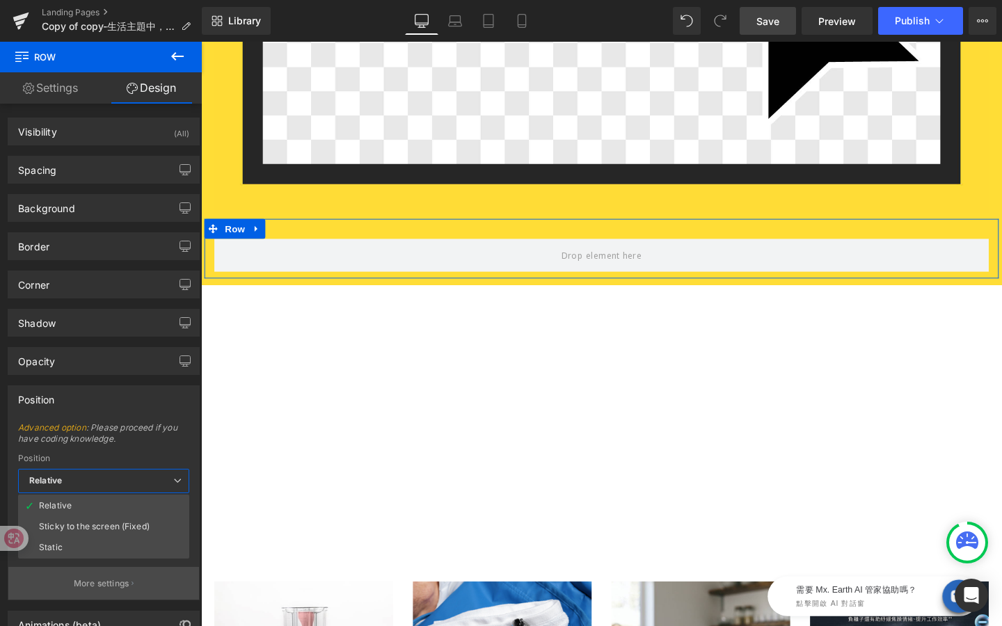
click at [106, 544] on li "Static" at bounding box center [103, 547] width 171 height 21
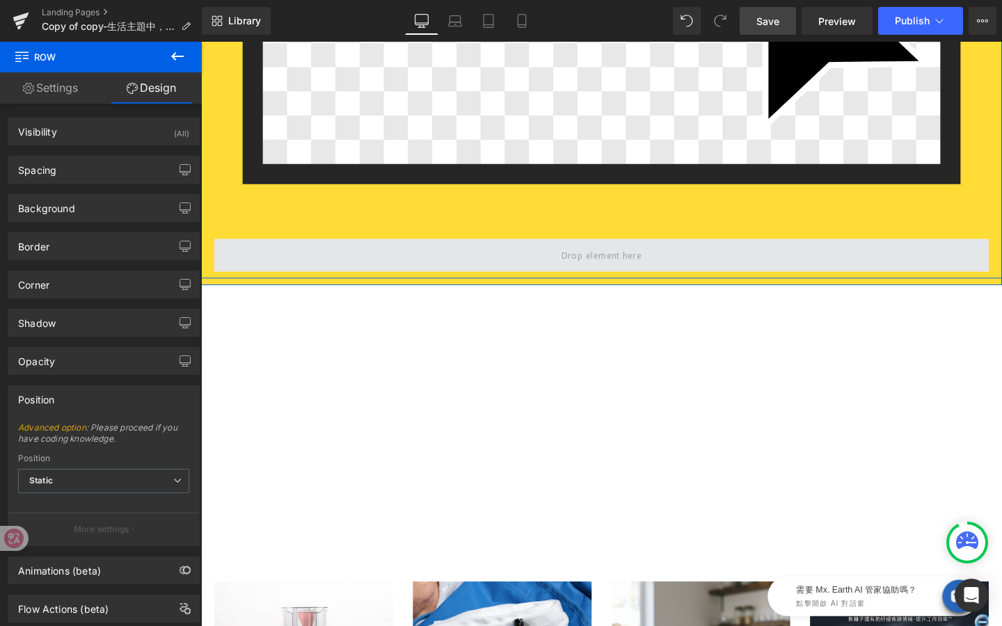
click at [333, 259] on span at bounding box center [622, 266] width 814 height 35
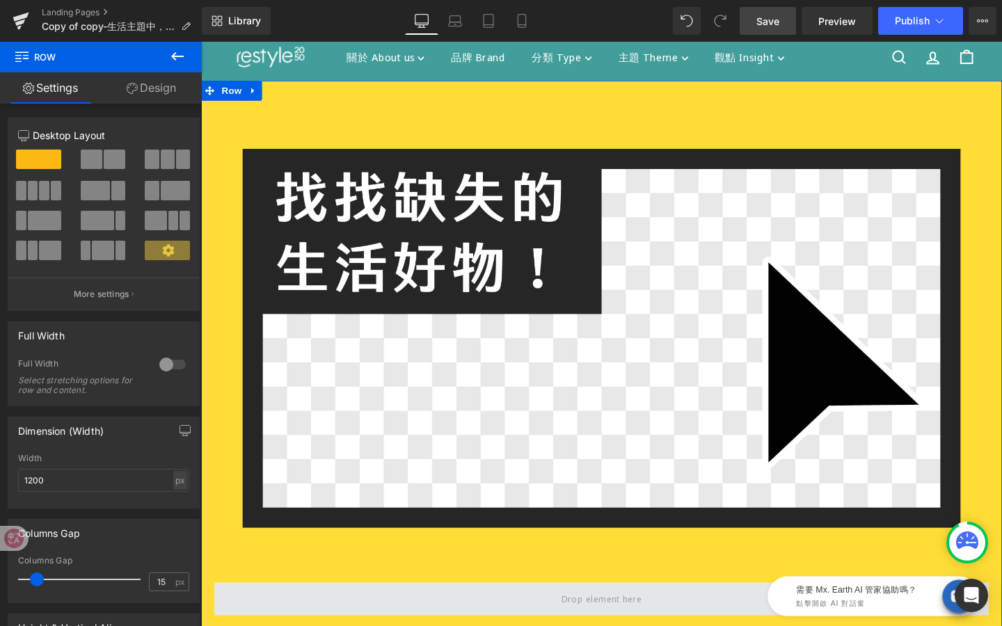
scroll to position [0, 0]
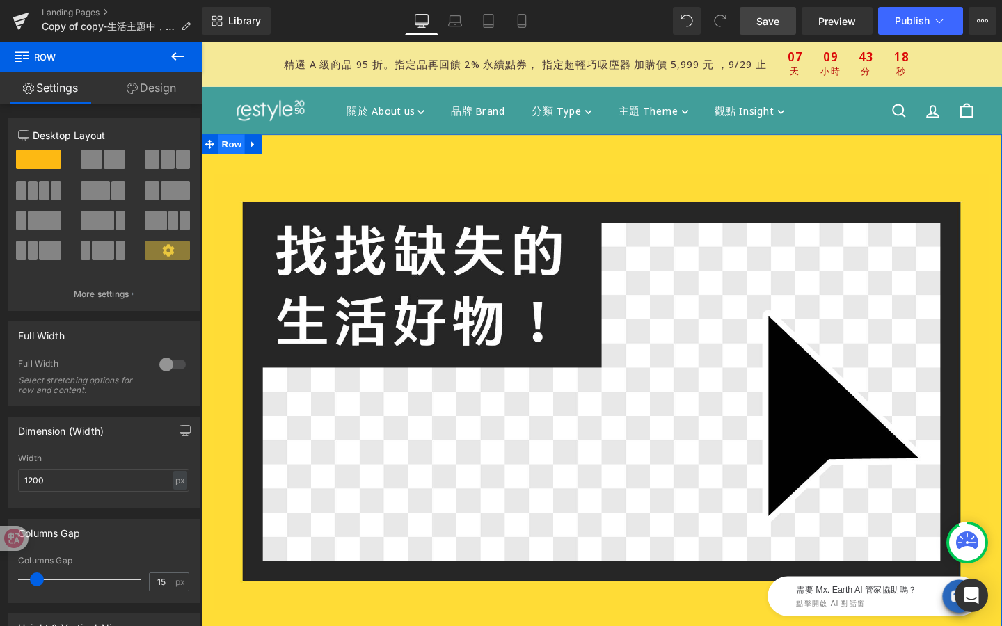
click at [234, 149] on span "Row" at bounding box center [233, 149] width 28 height 21
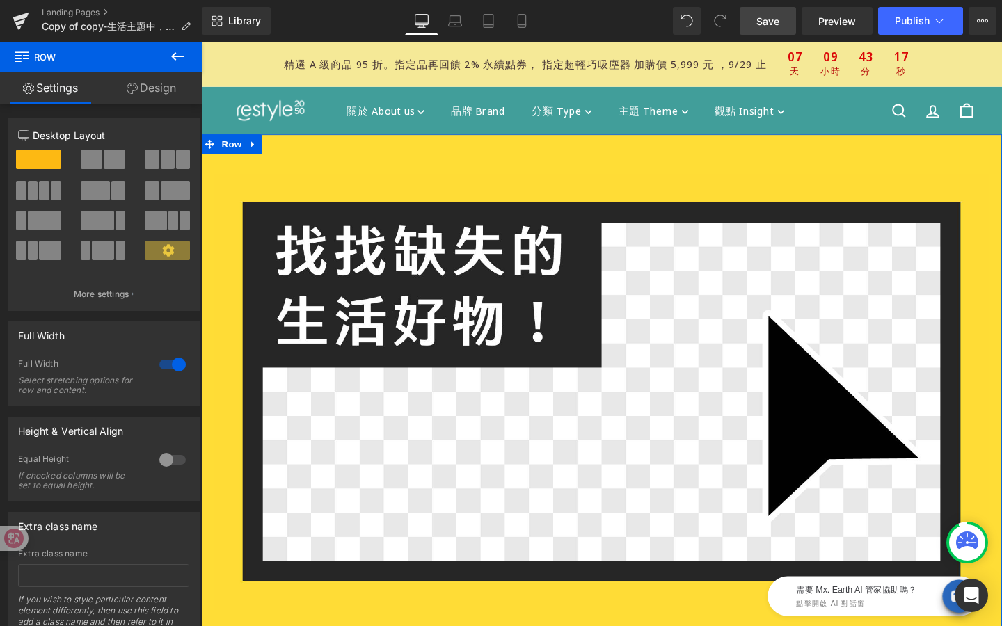
click at [163, 92] on link "Design" at bounding box center [151, 87] width 101 height 31
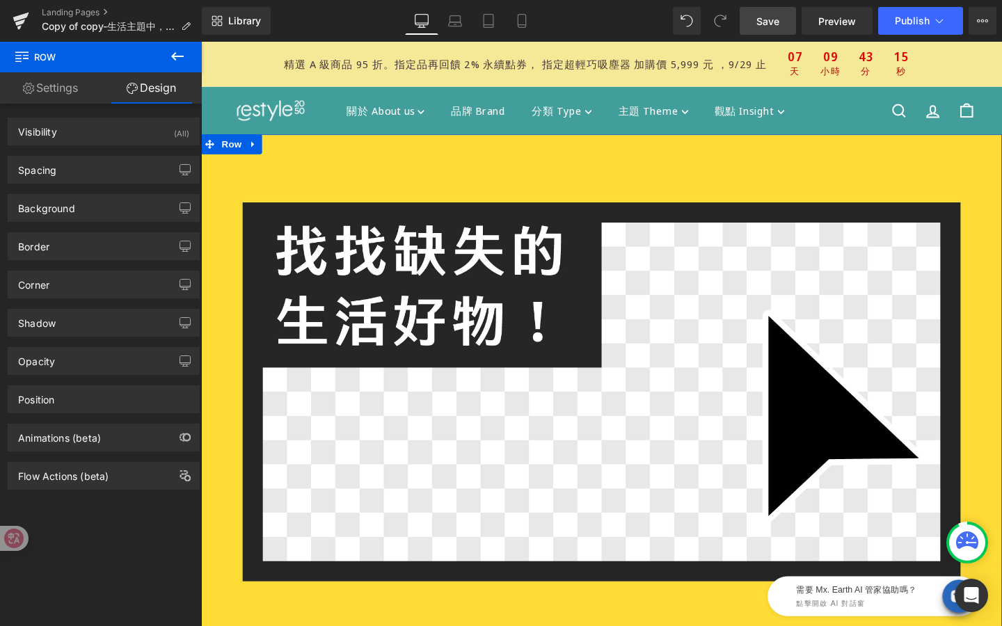
click at [67, 86] on link "Settings" at bounding box center [50, 87] width 101 height 31
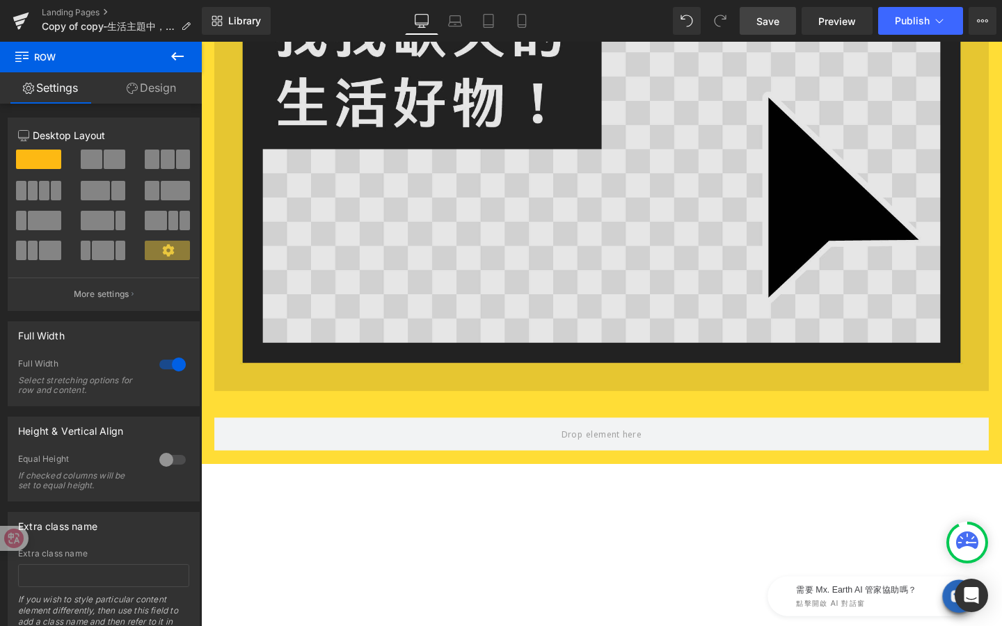
scroll to position [261, 0]
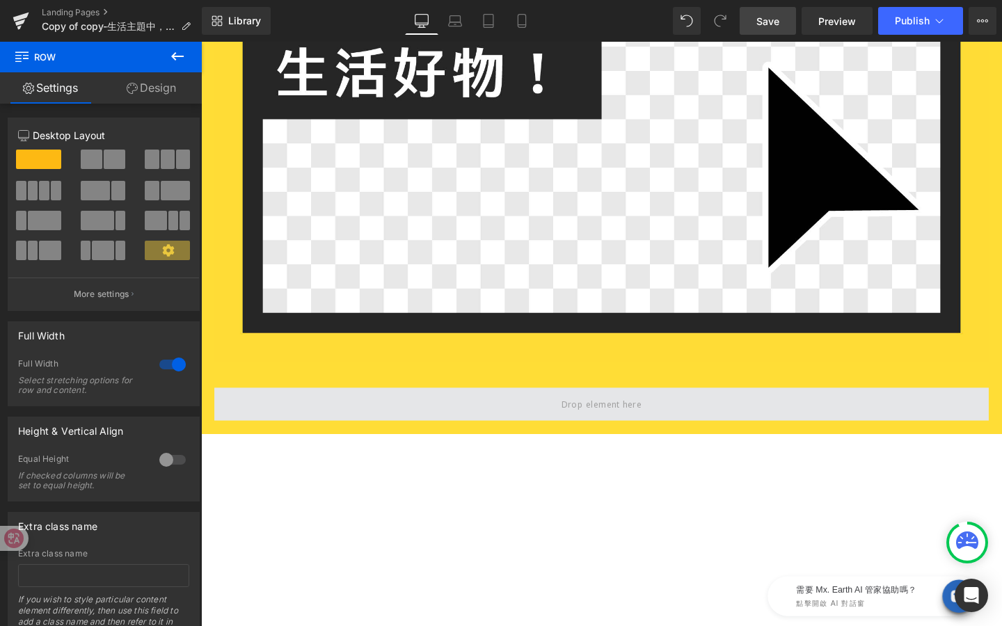
click at [382, 436] on span at bounding box center [622, 423] width 814 height 35
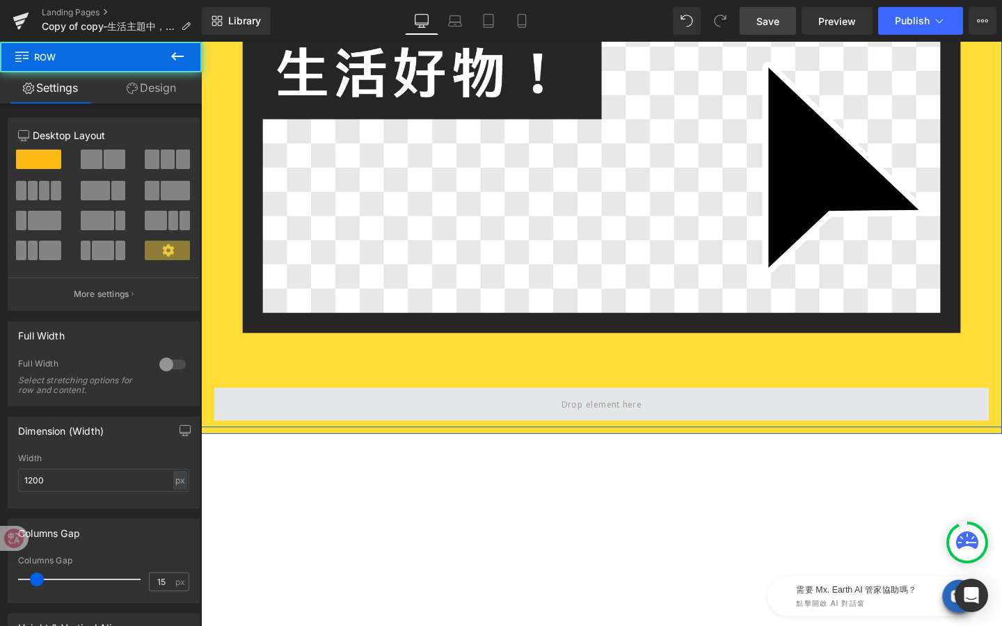
click at [246, 428] on span at bounding box center [622, 423] width 814 height 35
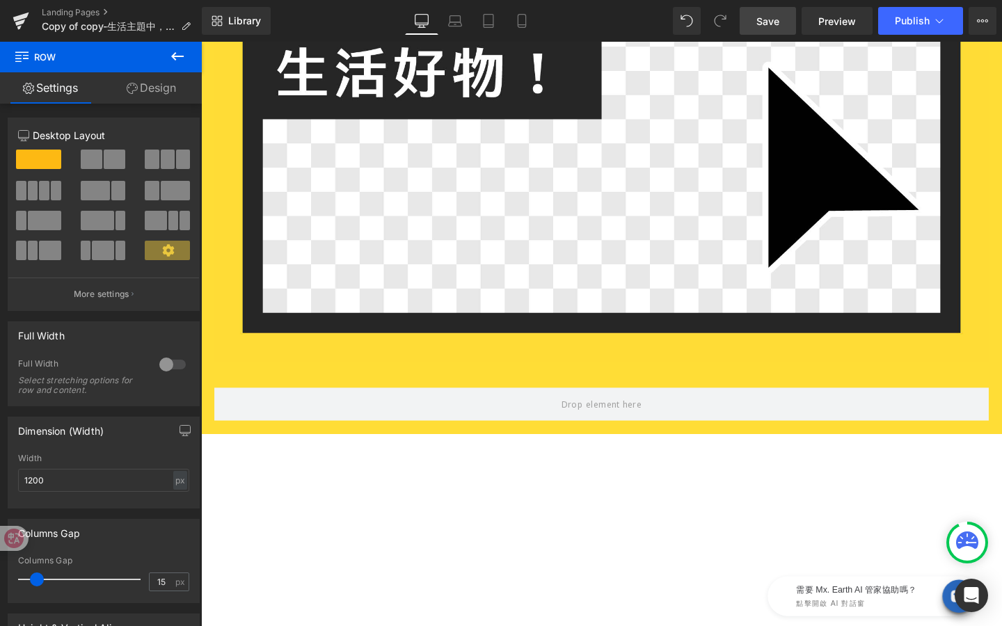
click at [171, 57] on icon at bounding box center [177, 56] width 17 height 17
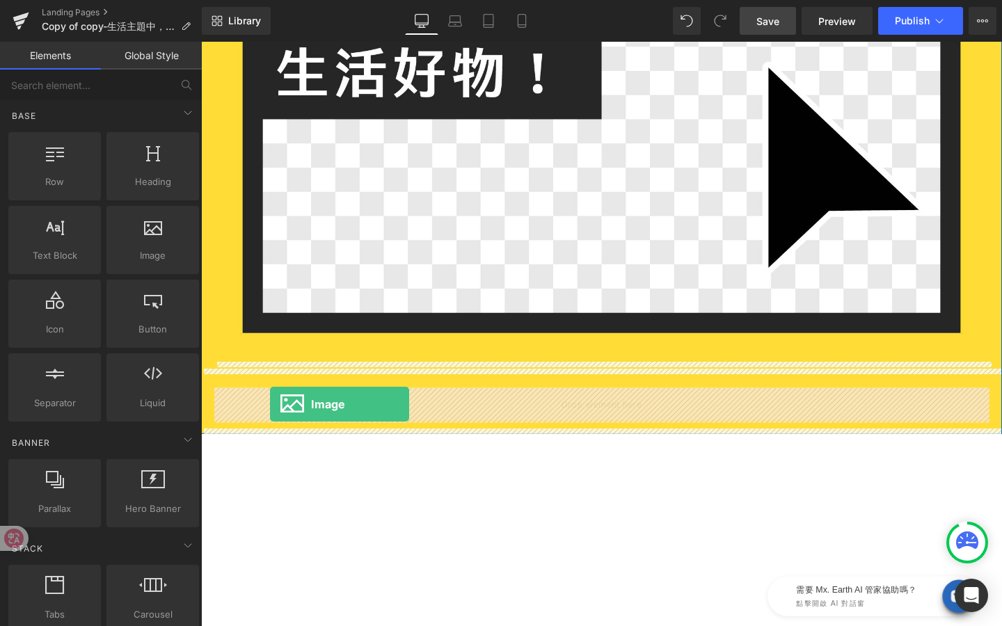
drag, startPoint x: 351, startPoint y: 280, endPoint x: 274, endPoint y: 423, distance: 162.9
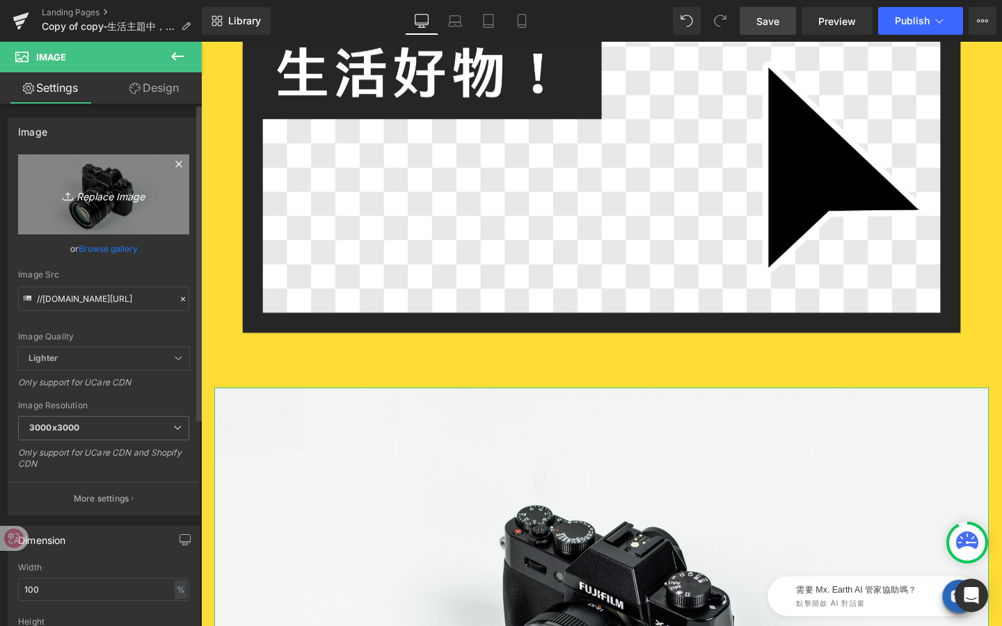
click at [113, 189] on icon "Replace Image" at bounding box center [103, 194] width 111 height 17
type input "C:\fakepath\06test.jpg"
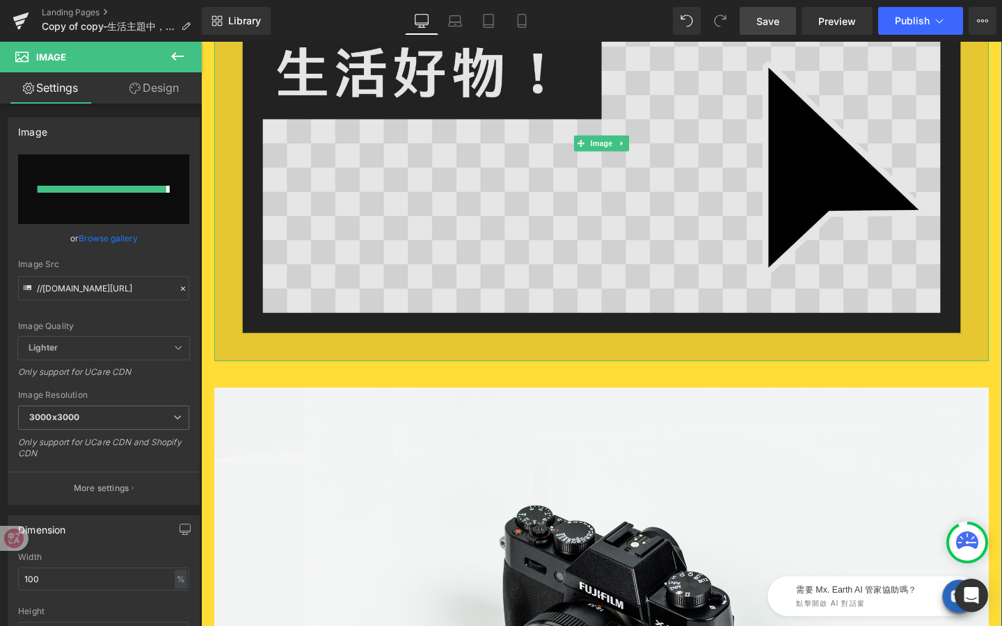
type input "https://ucarecdn.com/59d86ee0-6e8e-41f6-b283-f4bc99045f0c/-/format/auto/-/previ…"
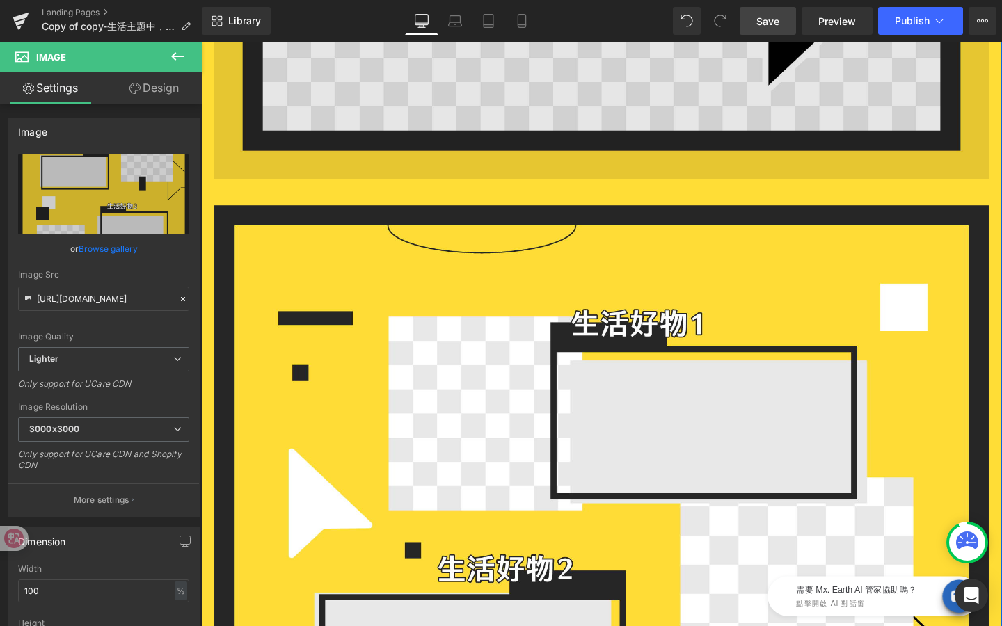
scroll to position [428, 0]
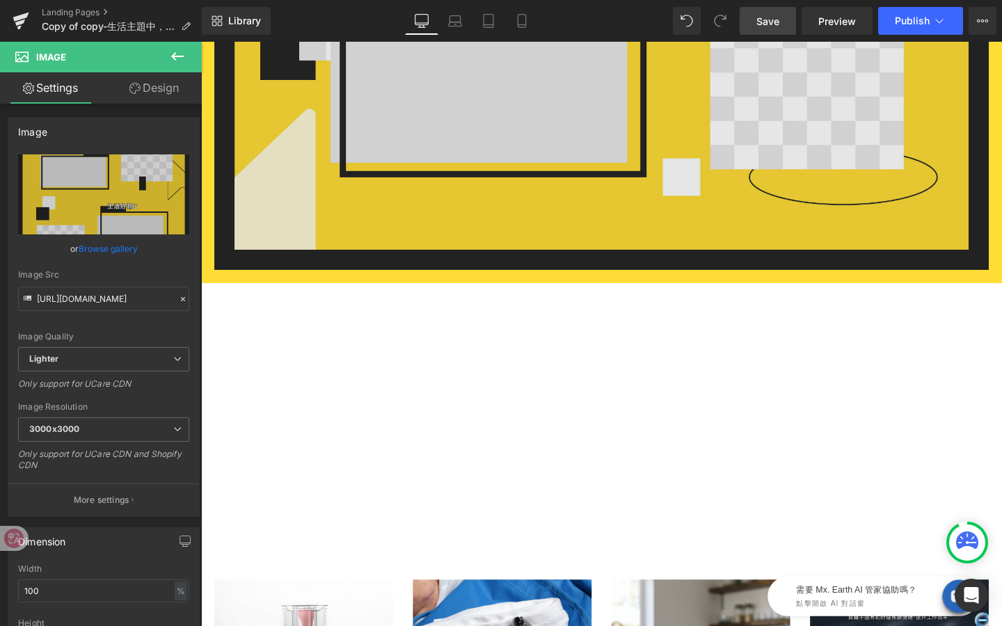
scroll to position [1609, 0]
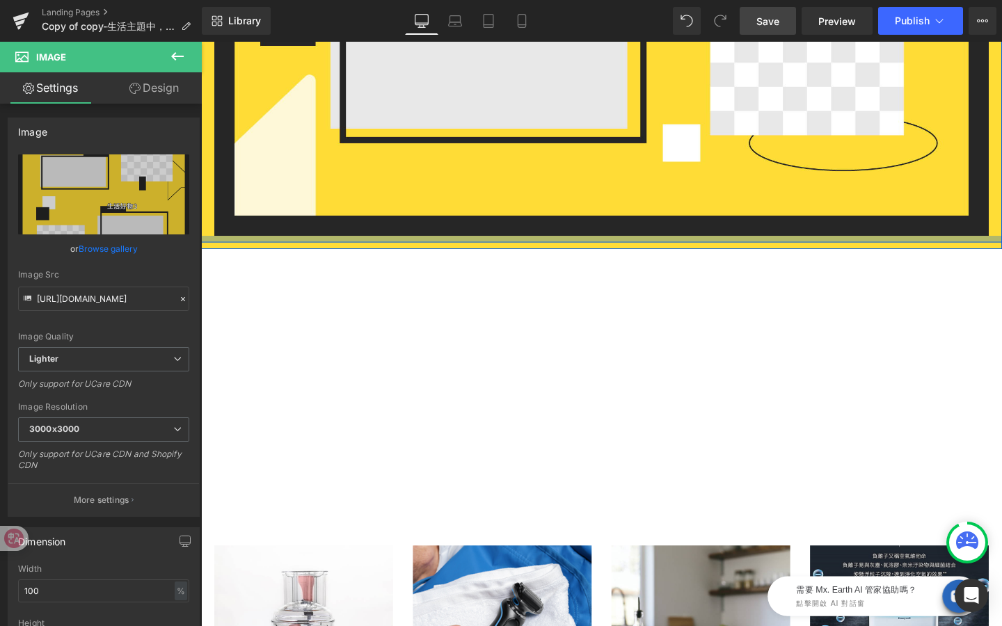
click at [297, 249] on div at bounding box center [622, 249] width 842 height 7
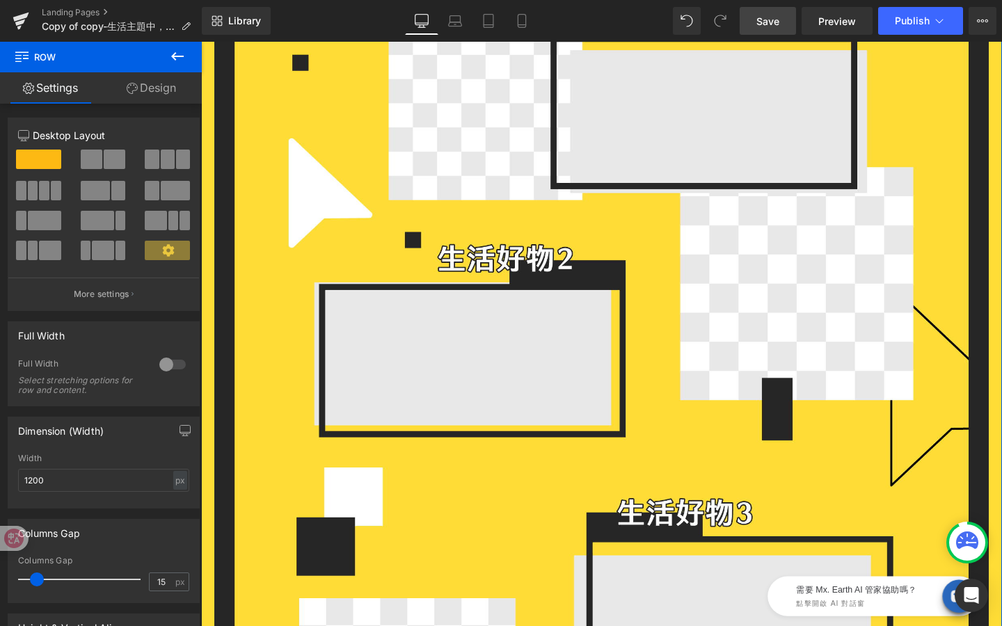
scroll to position [761, 0]
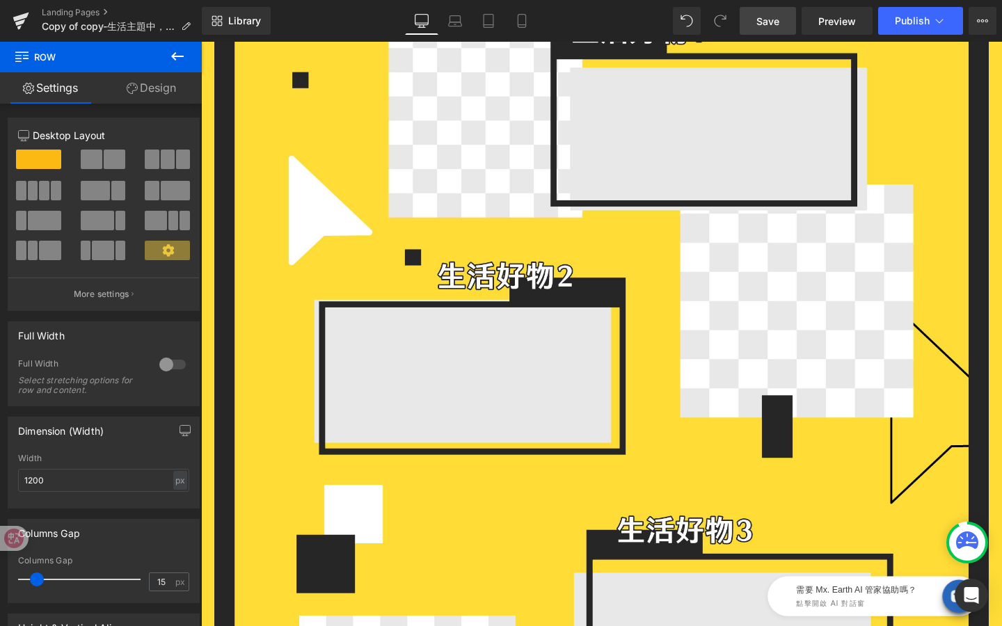
click at [764, 21] on span "Save" at bounding box center [768, 21] width 23 height 15
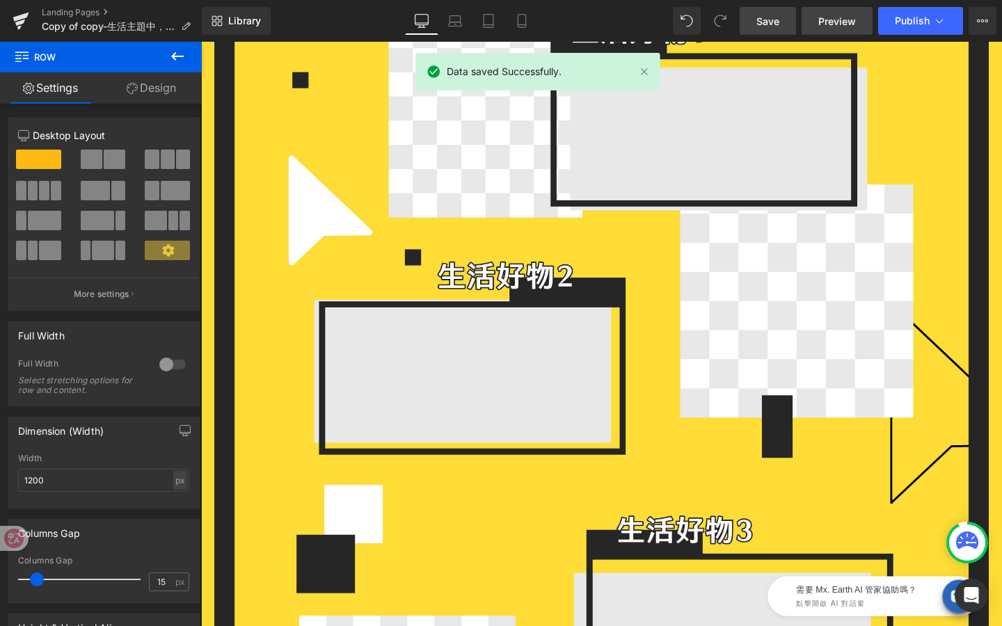
click at [839, 18] on span "Preview" at bounding box center [838, 21] width 38 height 15
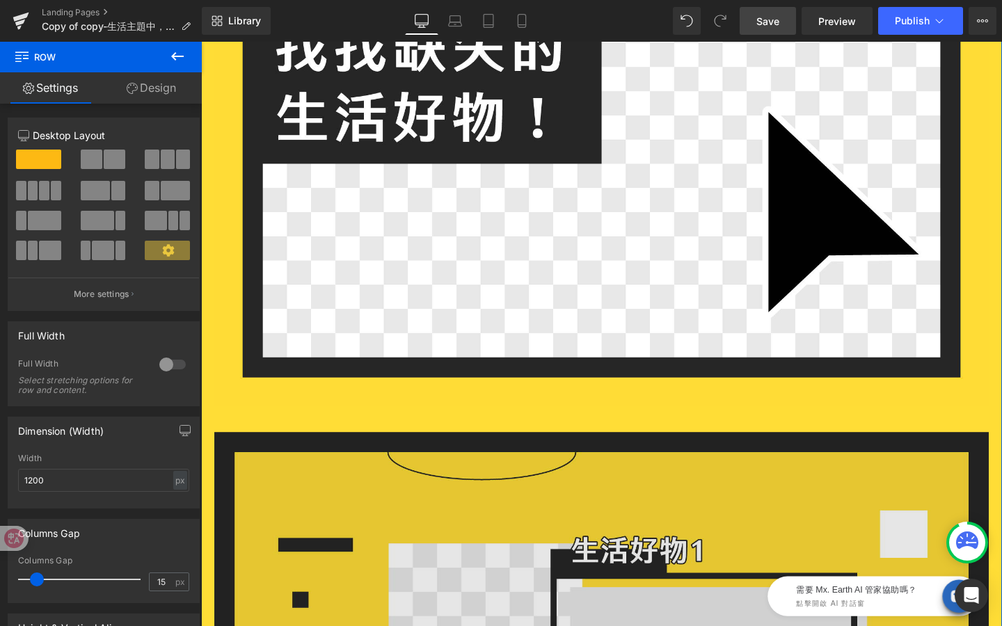
scroll to position [304, 0]
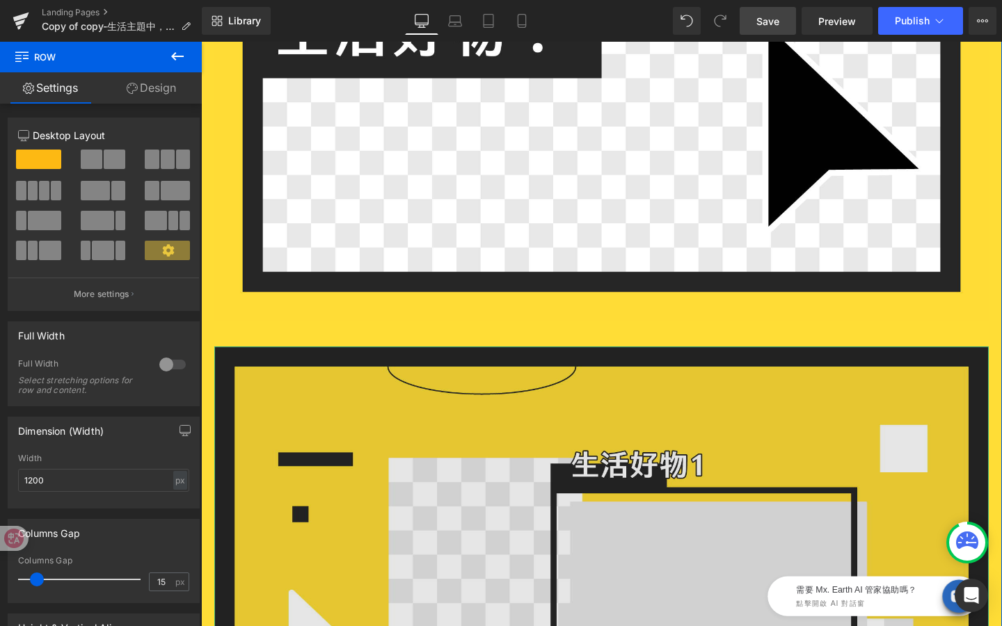
click at [505, 365] on div at bounding box center [622, 364] width 814 height 3
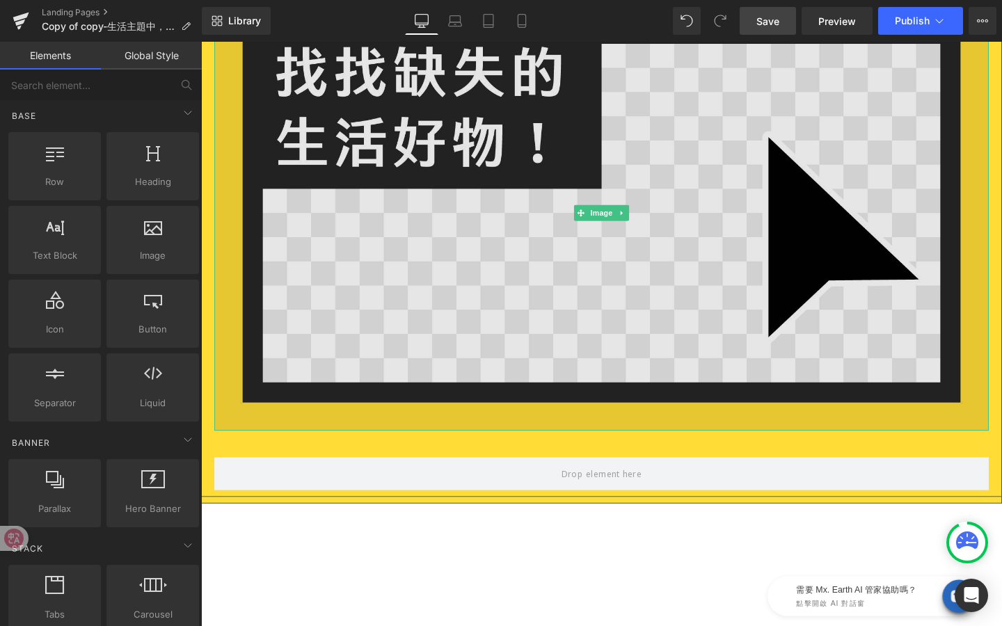
scroll to position [211, 0]
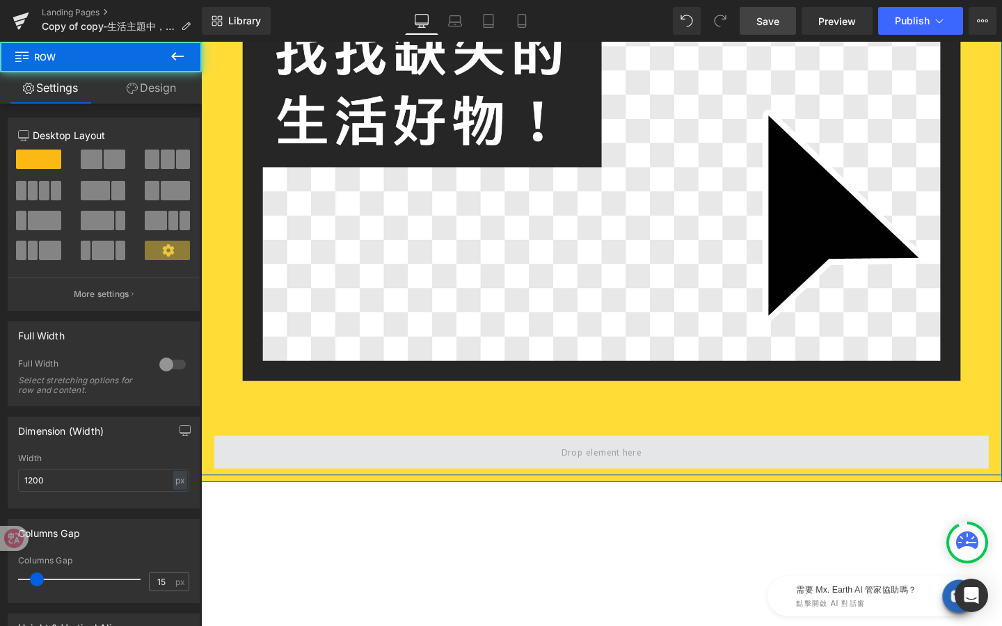
click at [558, 462] on span at bounding box center [622, 473] width 814 height 35
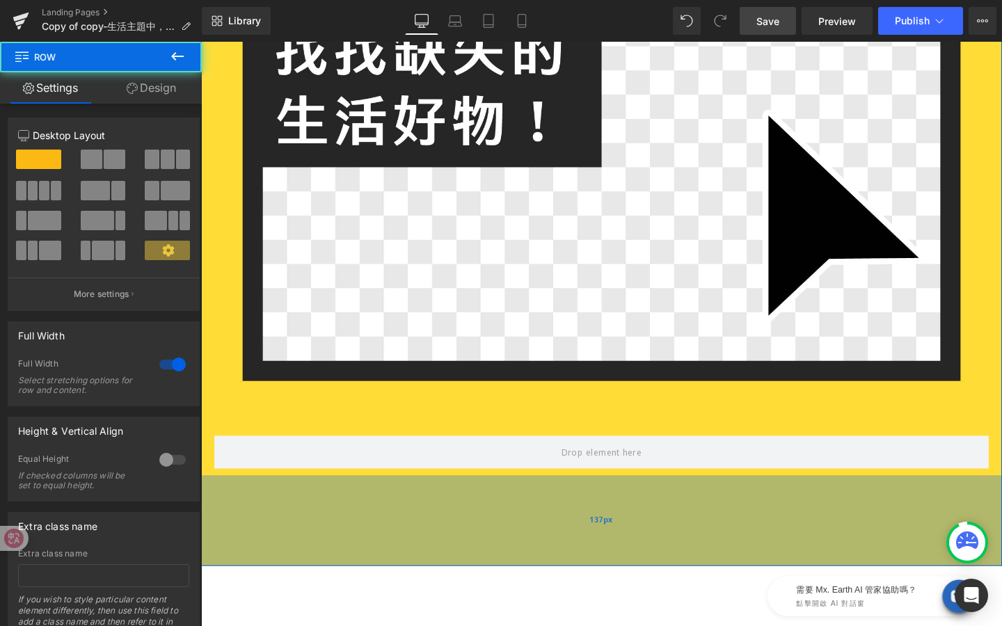
drag, startPoint x: 533, startPoint y: 524, endPoint x: 522, endPoint y: 607, distance: 83.6
click at [524, 593] on div "137px" at bounding box center [622, 545] width 842 height 95
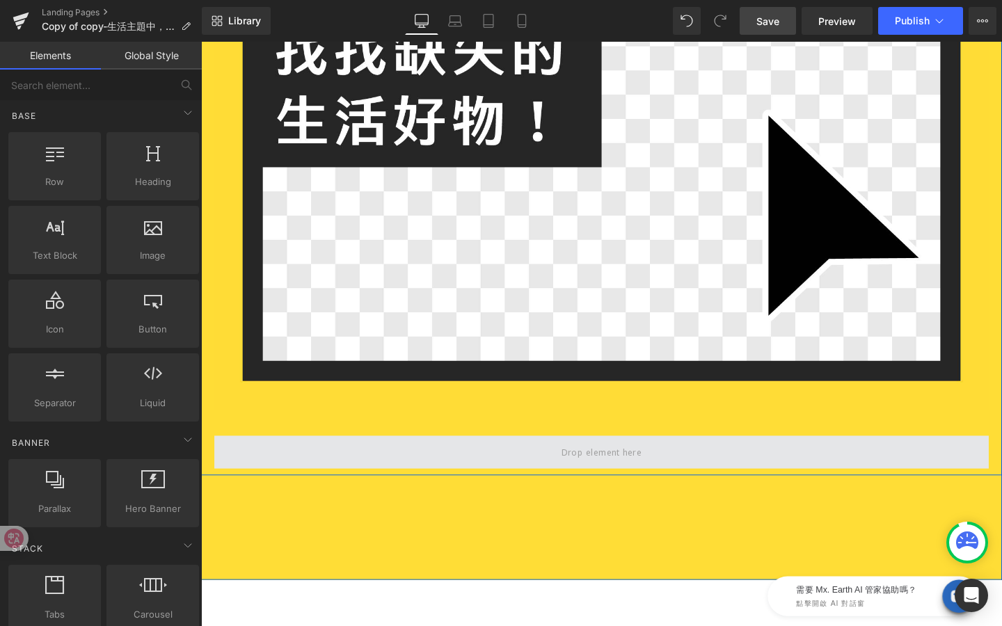
click at [598, 465] on span at bounding box center [622, 473] width 95 height 19
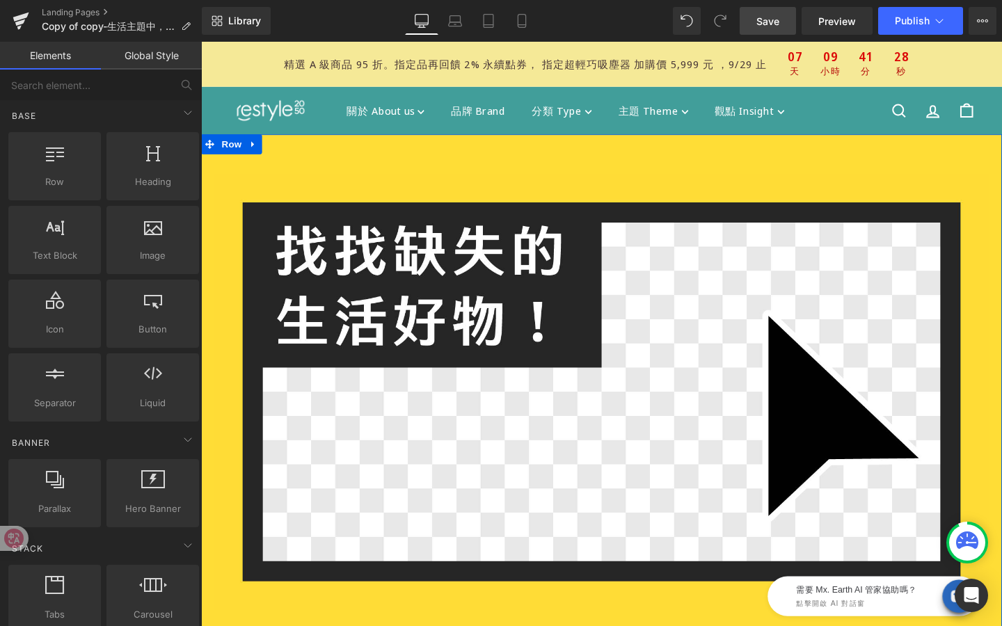
scroll to position [241, 0]
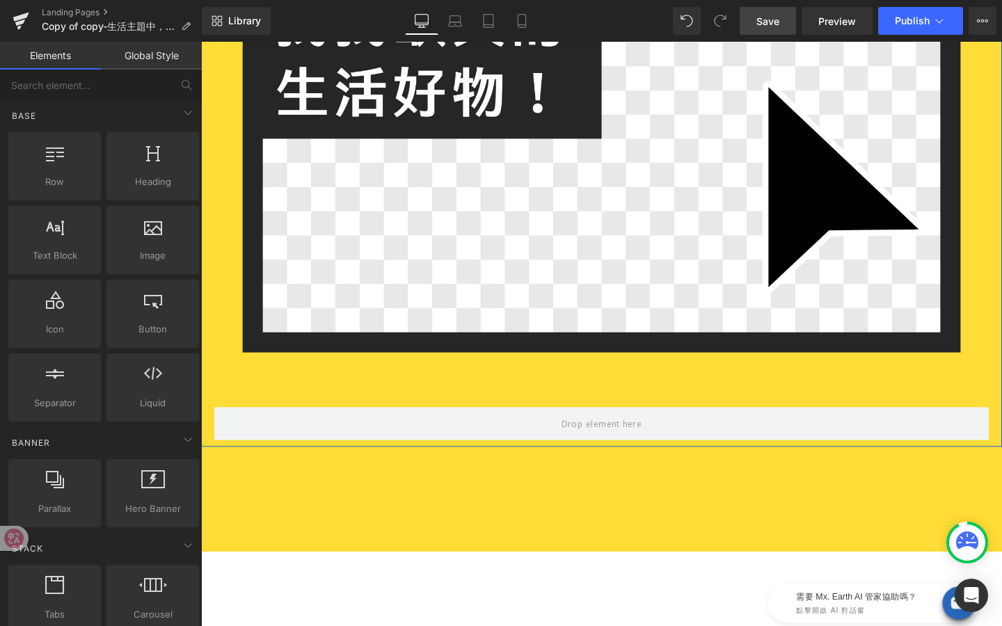
drag, startPoint x: 767, startPoint y: 563, endPoint x: 585, endPoint y: 546, distance: 182.5
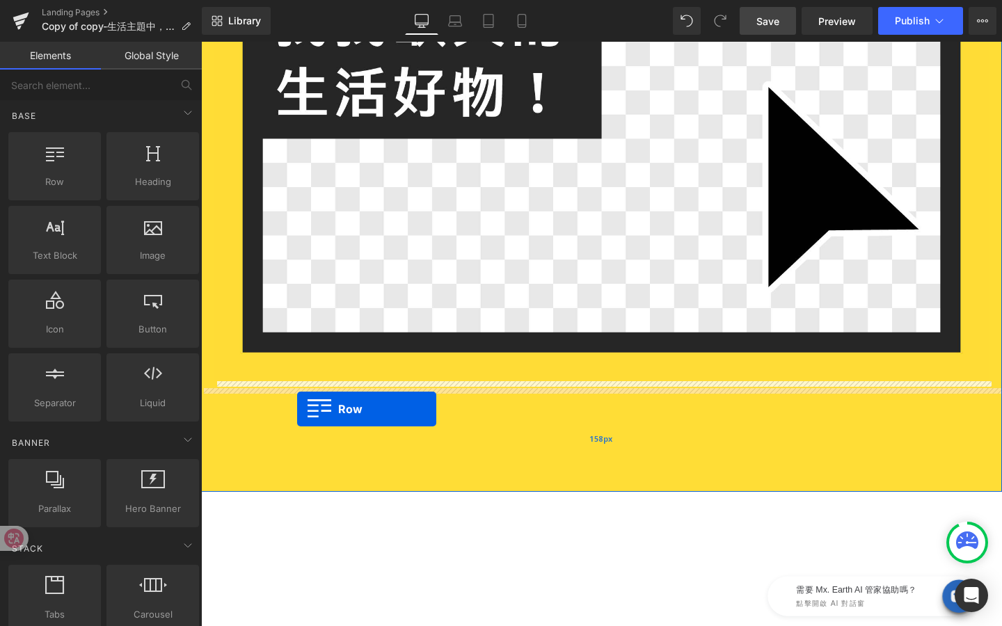
drag, startPoint x: 285, startPoint y: 205, endPoint x: 302, endPoint y: 428, distance: 223.4
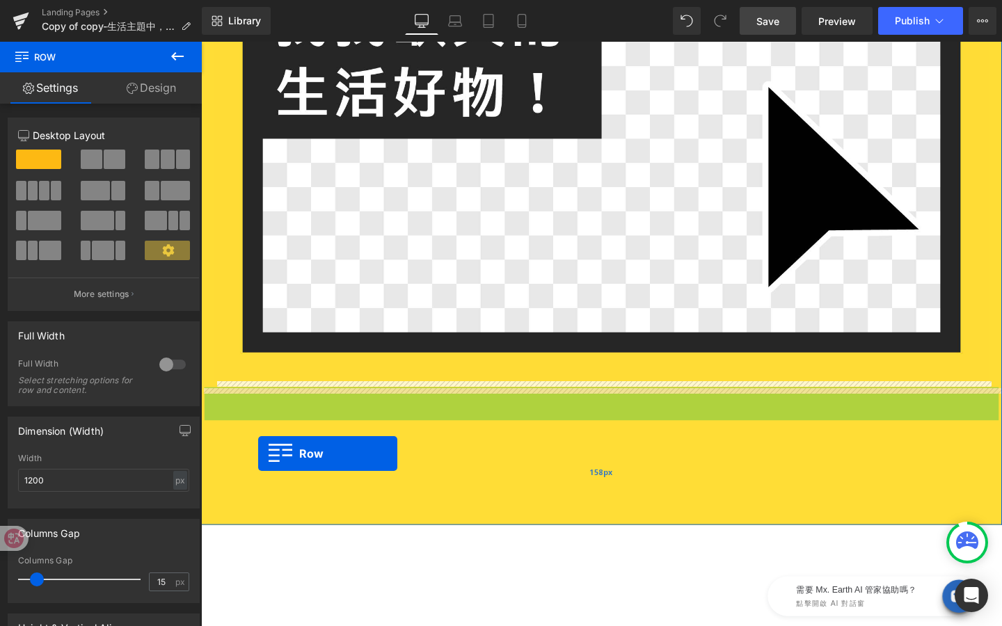
drag, startPoint x: 242, startPoint y: 420, endPoint x: 261, endPoint y: 475, distance: 58.1
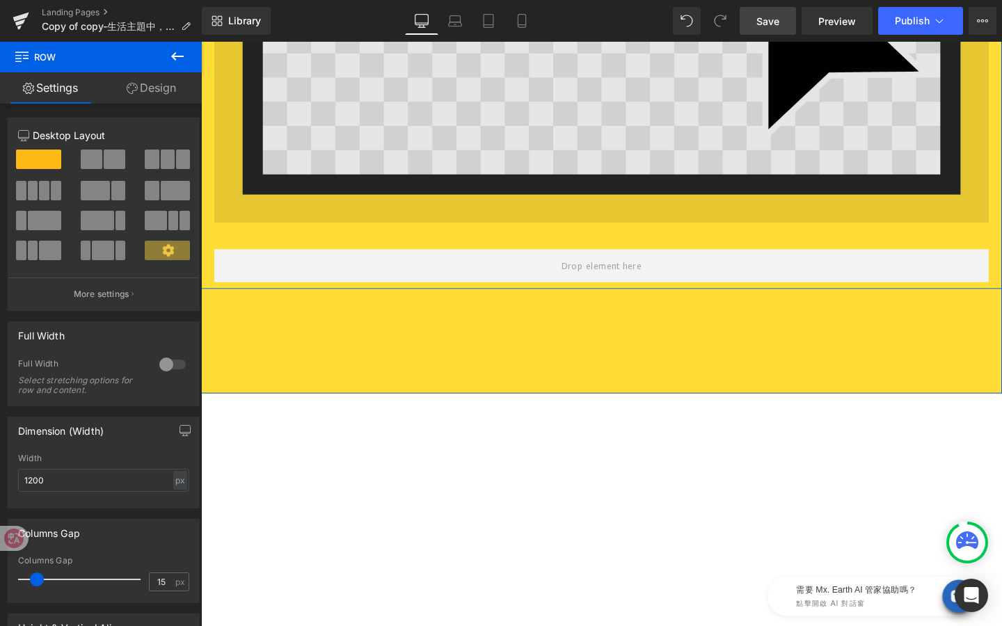
scroll to position [411, 0]
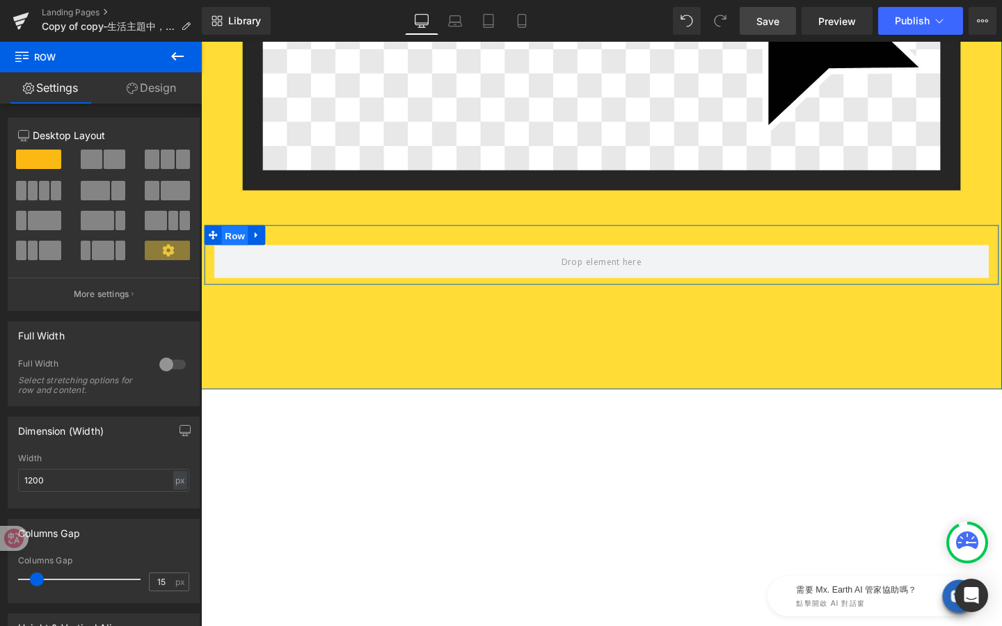
click at [239, 248] on span "Row" at bounding box center [237, 245] width 28 height 21
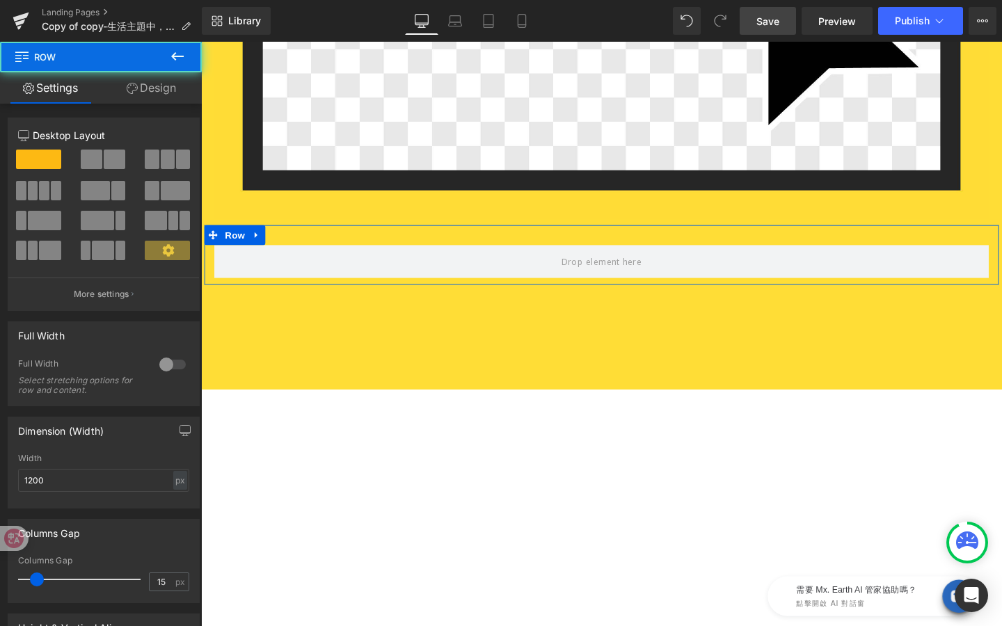
click at [163, 85] on link "Design" at bounding box center [151, 87] width 101 height 31
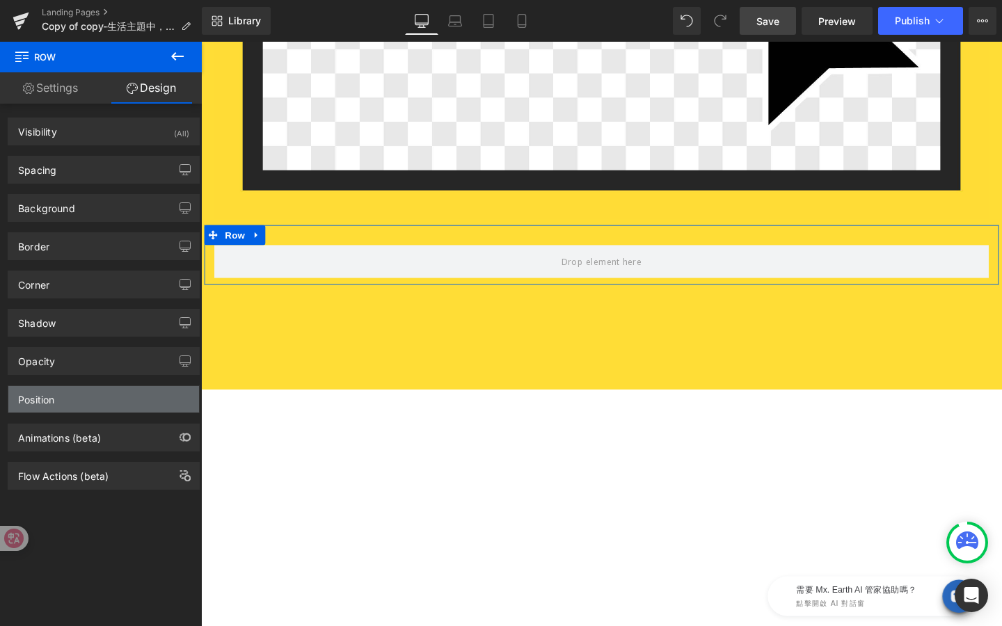
click at [129, 398] on div "Position" at bounding box center [103, 399] width 191 height 26
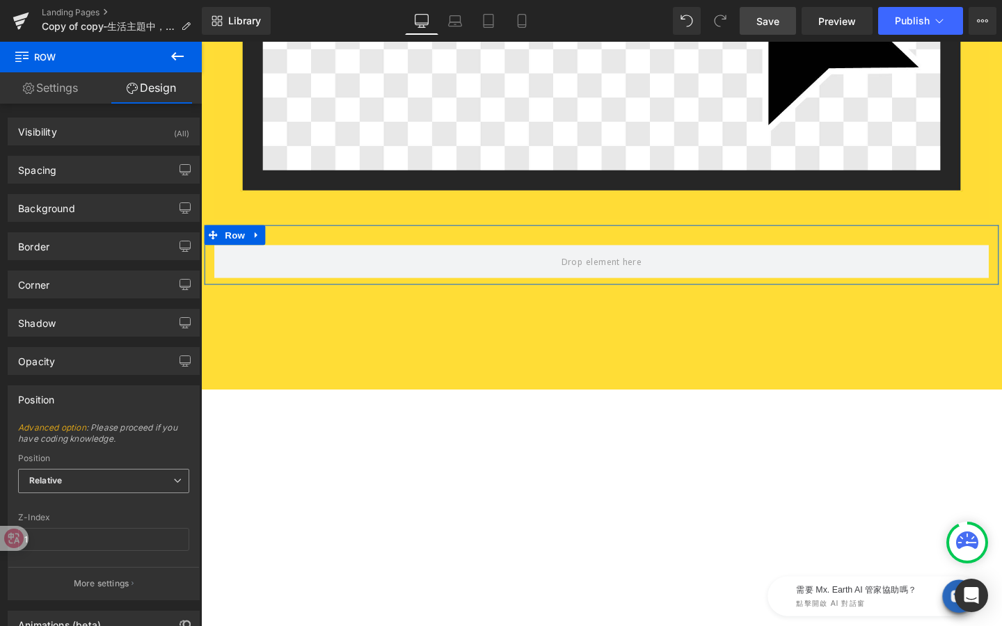
click at [128, 478] on span "Relative" at bounding box center [103, 481] width 171 height 24
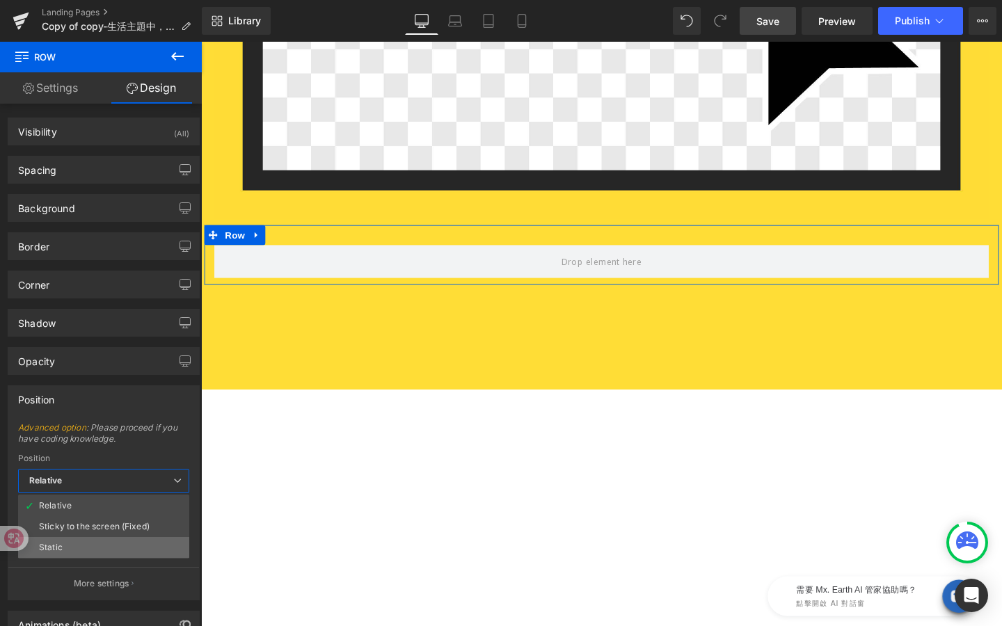
click at [130, 551] on li "Static" at bounding box center [103, 547] width 171 height 21
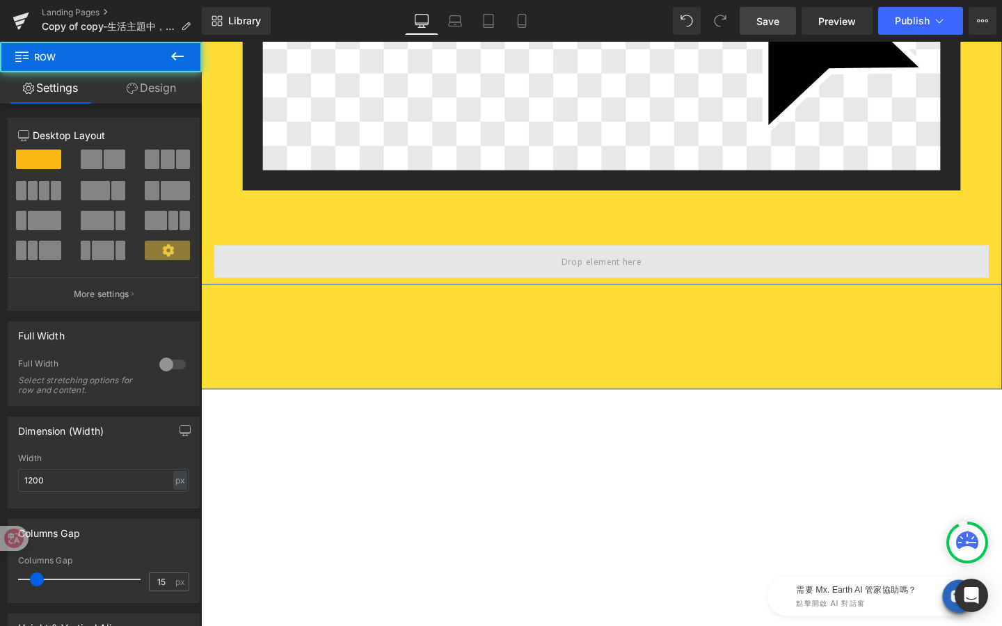
click at [284, 278] on span at bounding box center [622, 272] width 814 height 35
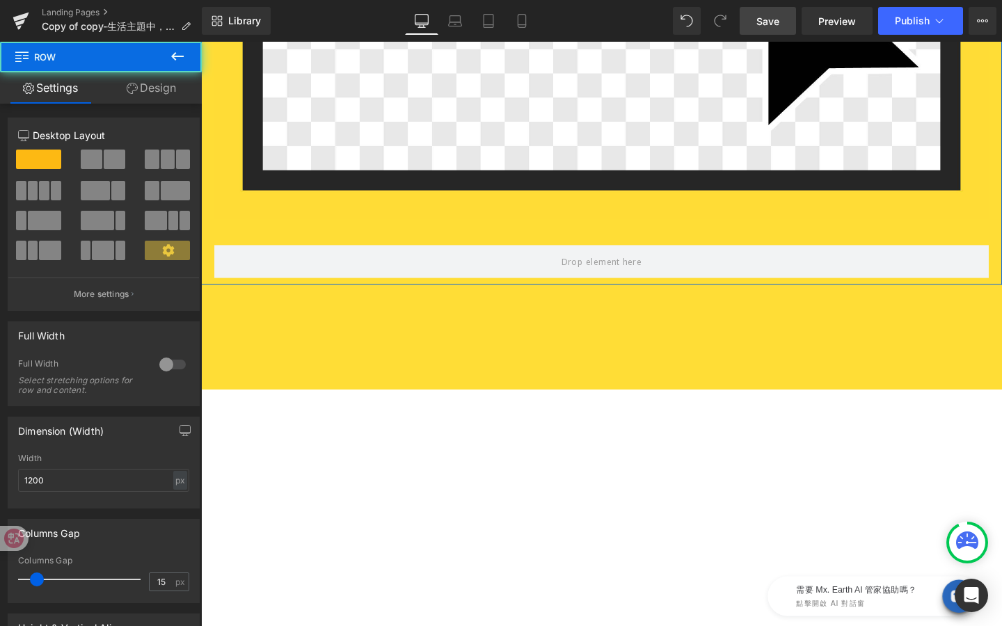
click at [171, 88] on link "Design" at bounding box center [151, 87] width 101 height 31
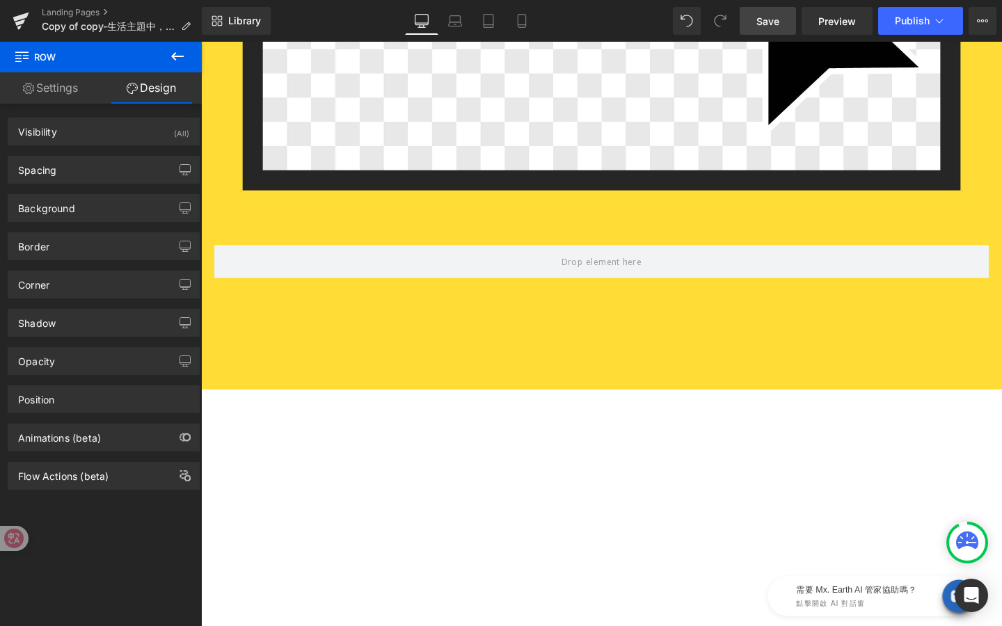
click at [180, 65] on button at bounding box center [177, 57] width 49 height 31
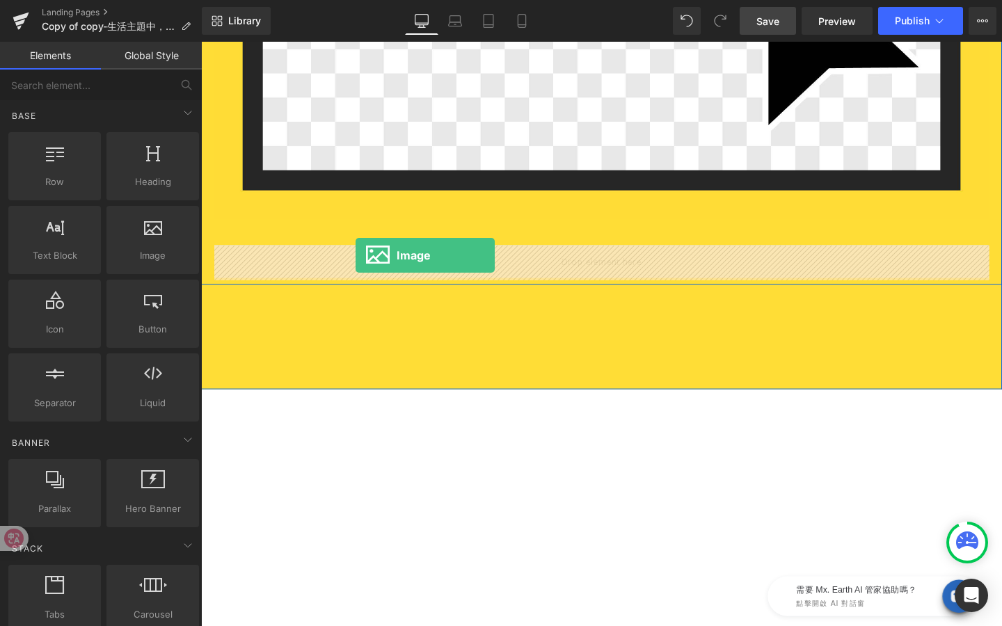
drag, startPoint x: 360, startPoint y: 274, endPoint x: 361, endPoint y: 265, distance: 8.5
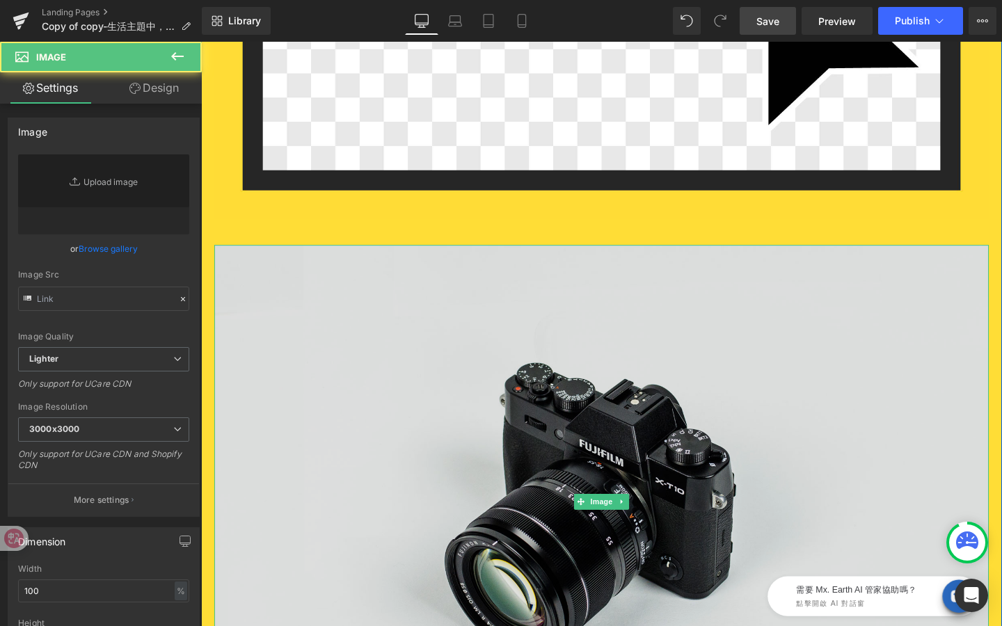
type input "//d1um8515vdn9kb.cloudfront.net/images/parallax.jpg"
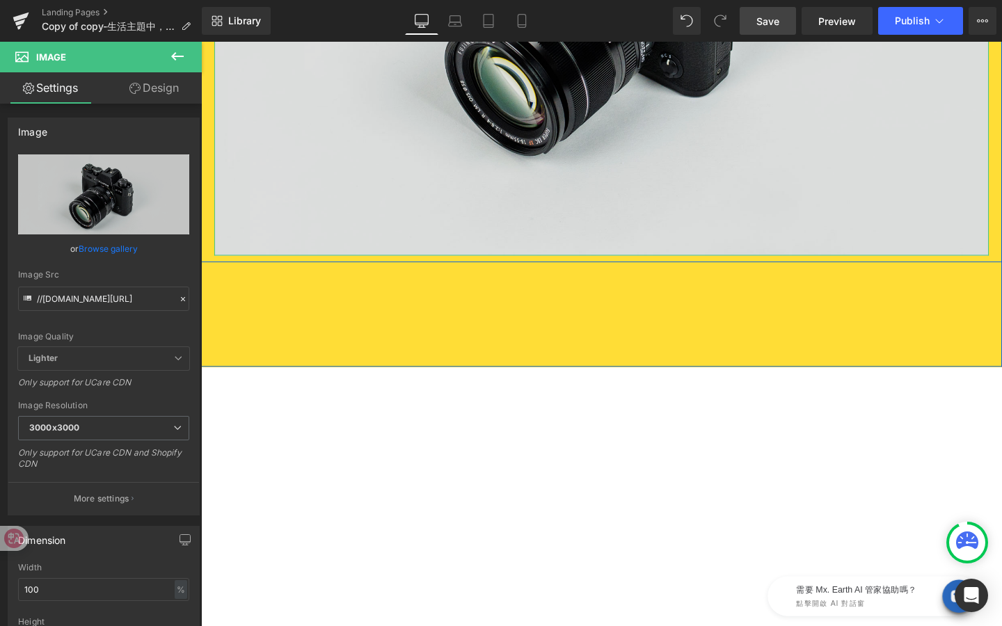
scroll to position [943, 0]
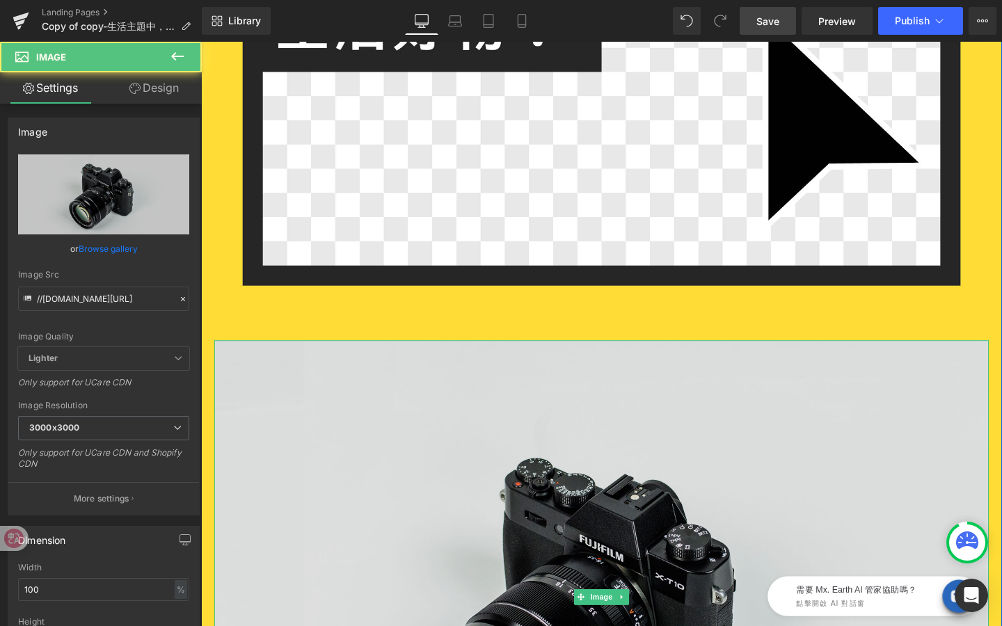
scroll to position [322, 0]
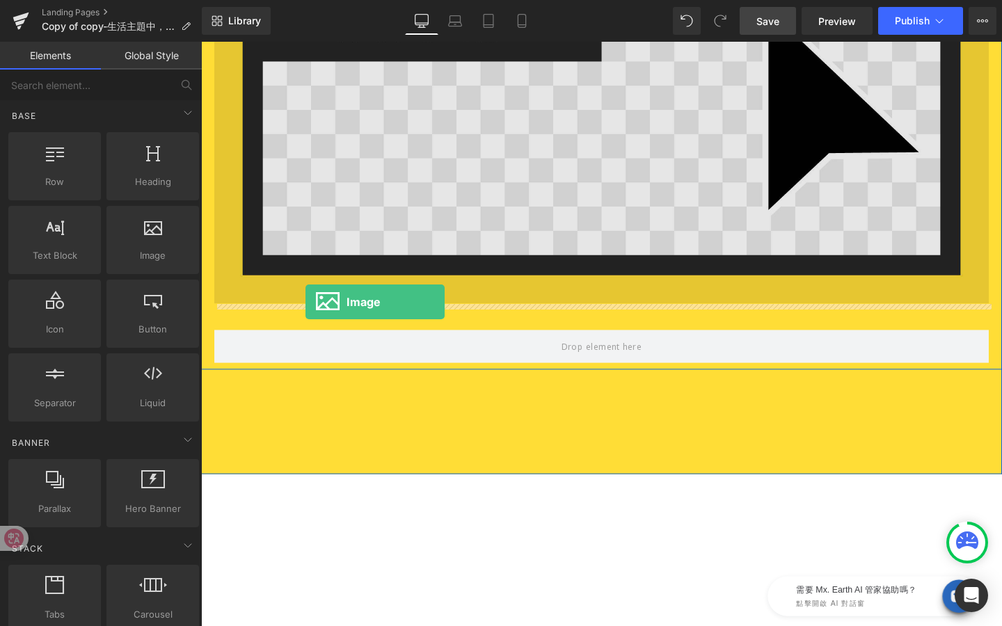
drag, startPoint x: 357, startPoint y: 295, endPoint x: 311, endPoint y: 315, distance: 50.2
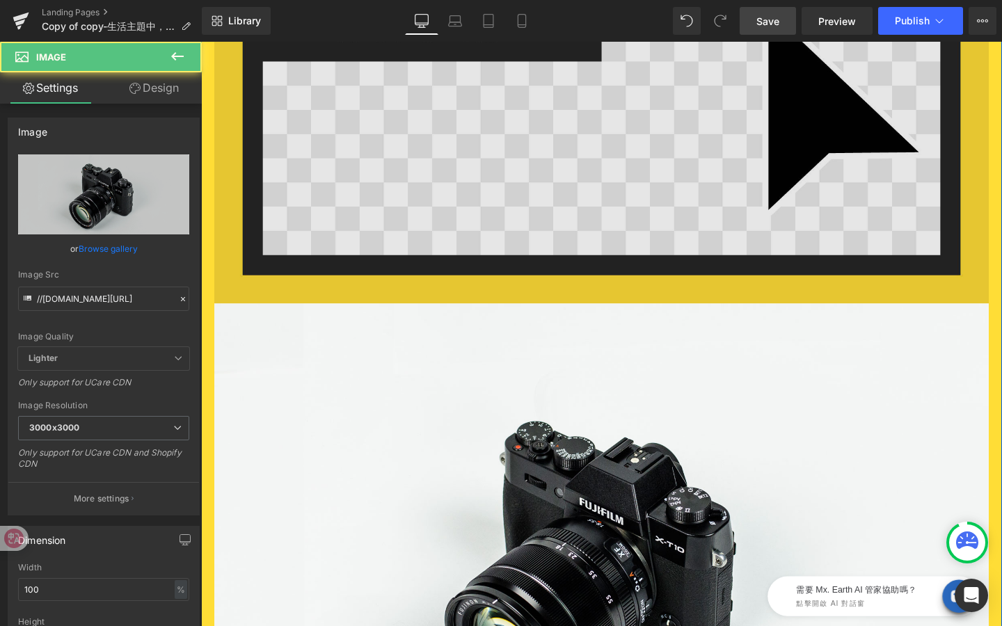
scroll to position [388, 0]
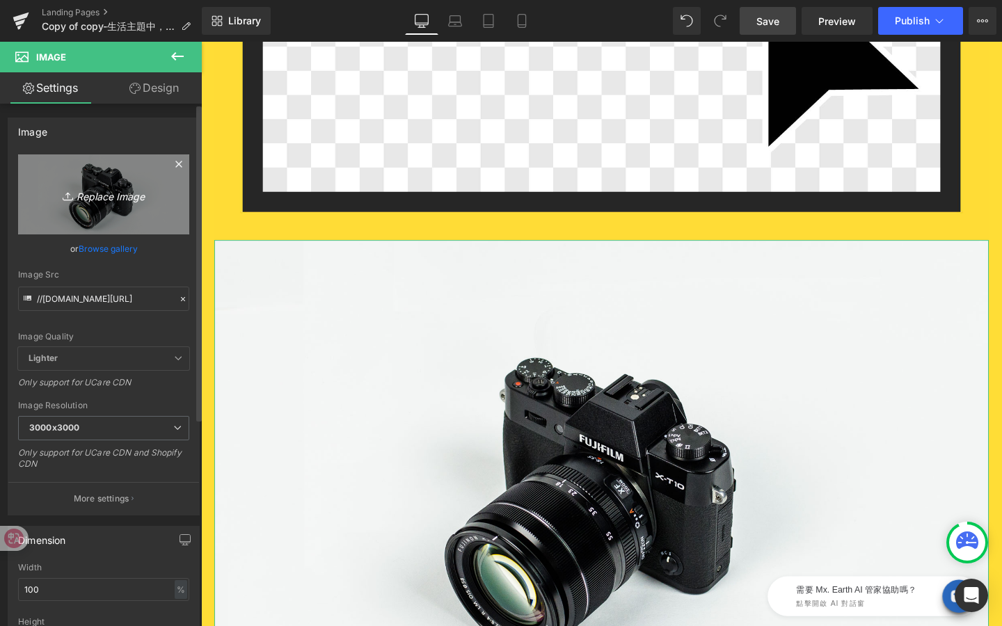
click at [130, 184] on link "Replace Image" at bounding box center [103, 195] width 171 height 80
type input "C:\fakepath\06test.jpg"
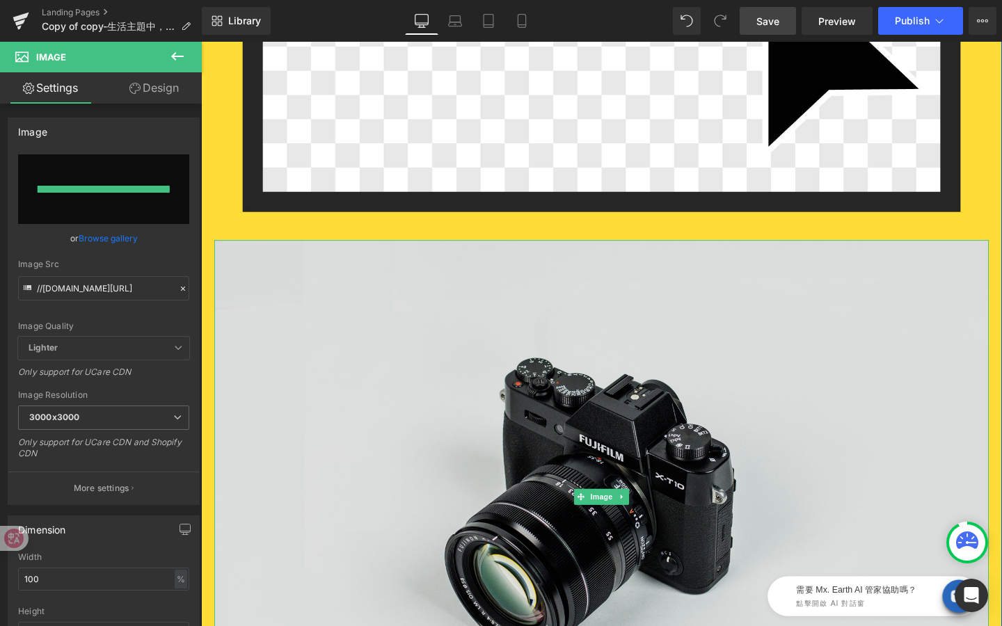
type input "https://ucarecdn.com/09137b0a-5144-4fdd-958f-6c059575d1b5/-/format/auto/-/previ…"
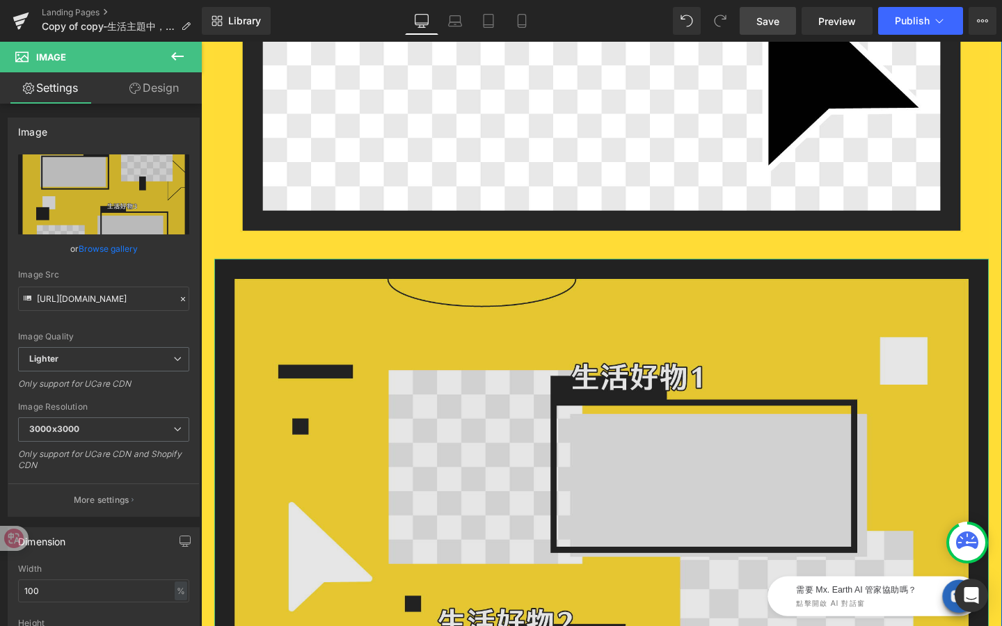
scroll to position [319, 0]
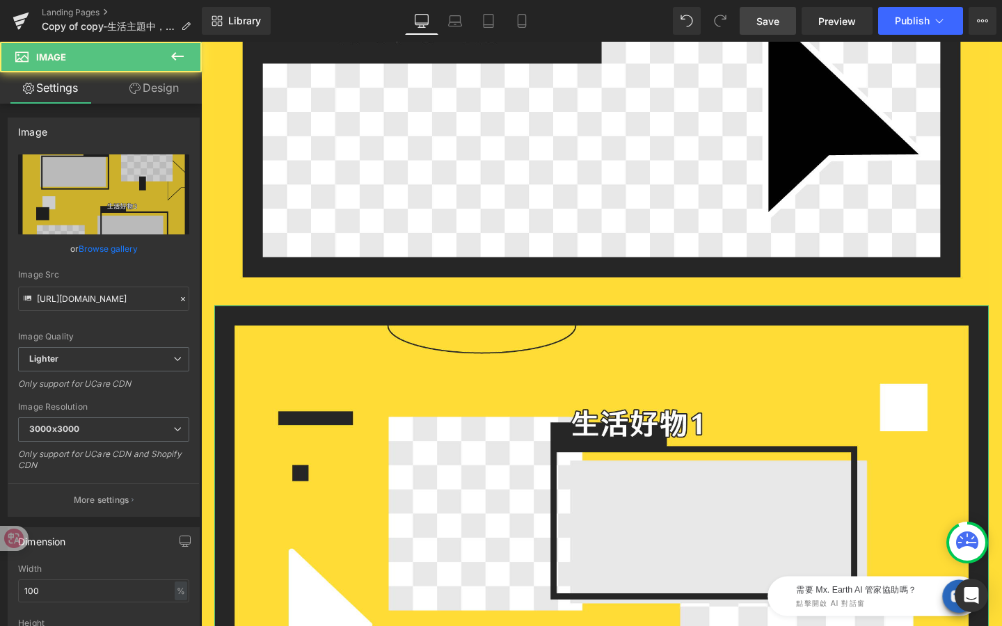
click at [169, 99] on link "Design" at bounding box center [154, 87] width 101 height 31
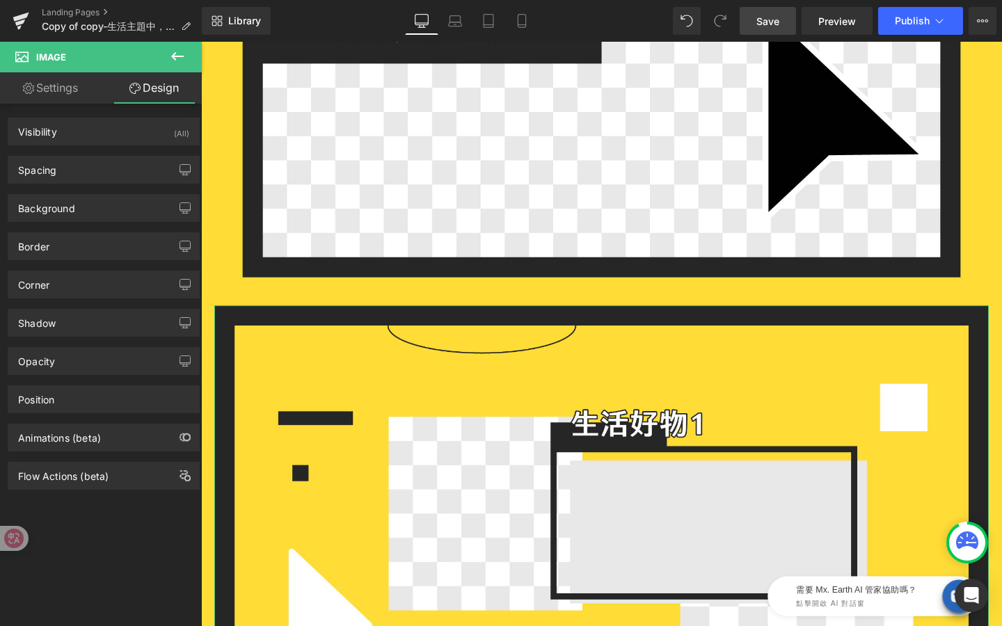
type input "0"
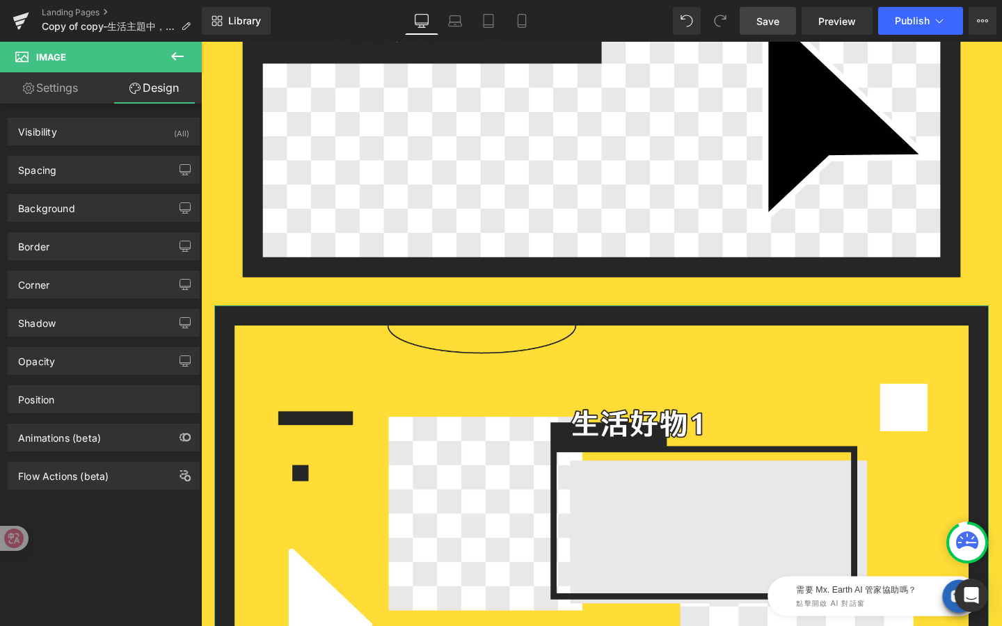
type input "0"
click at [116, 175] on div "Spacing" at bounding box center [103, 170] width 191 height 26
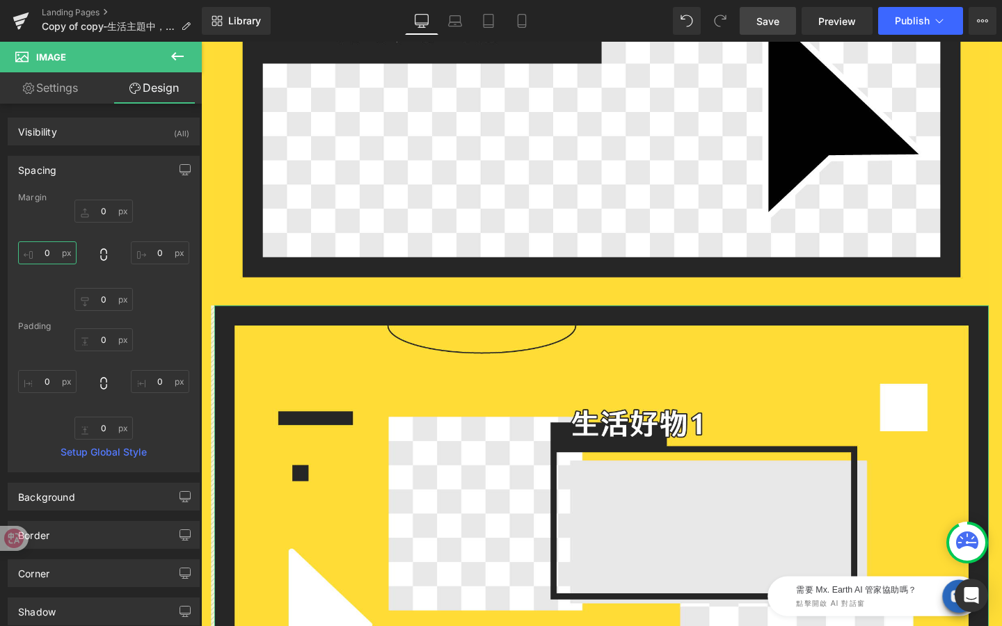
click at [59, 253] on input "0" at bounding box center [47, 253] width 58 height 23
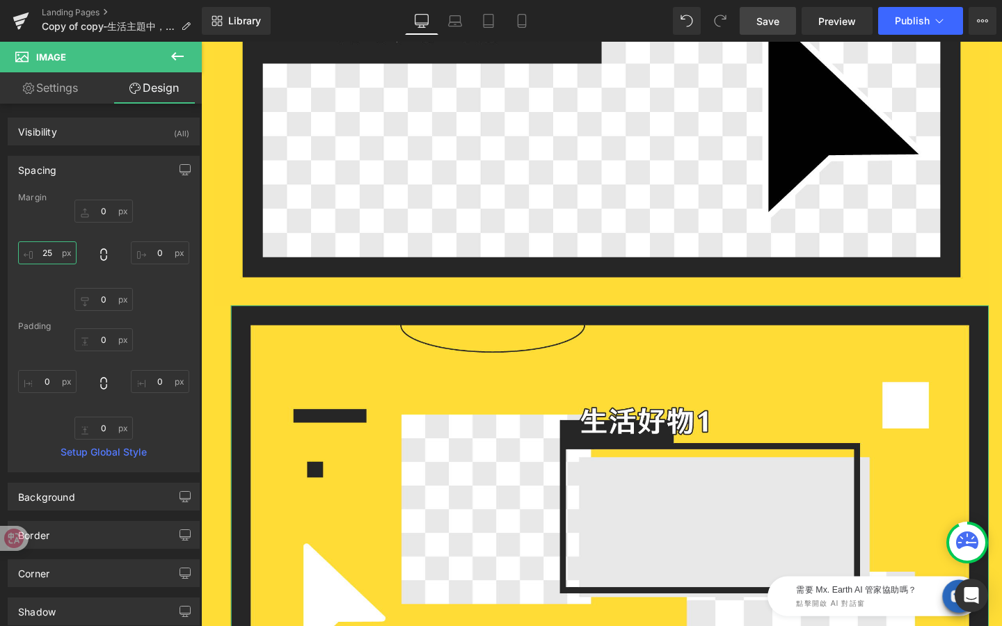
type input "2"
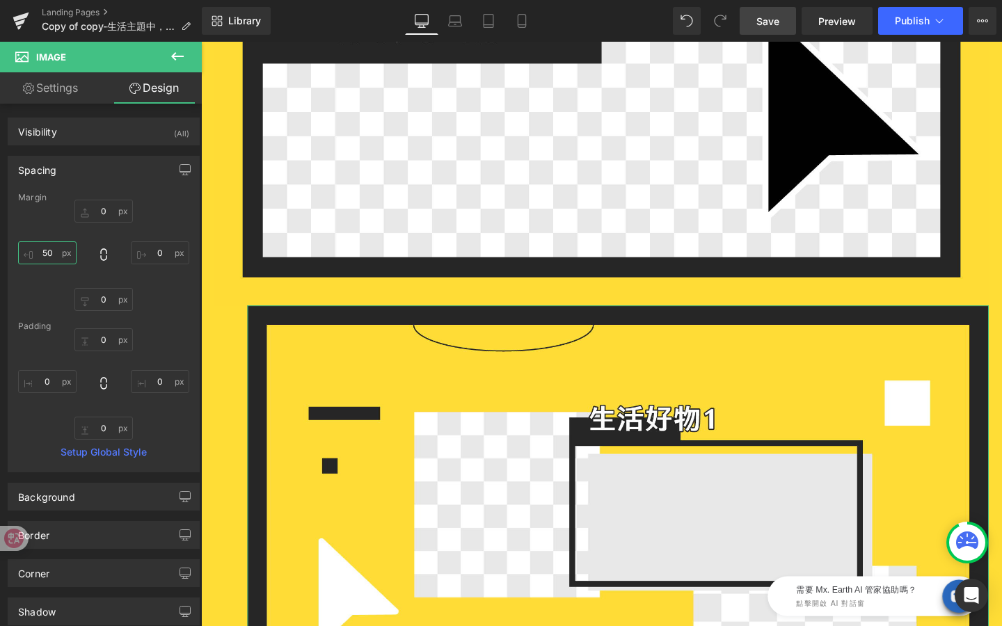
type input "5"
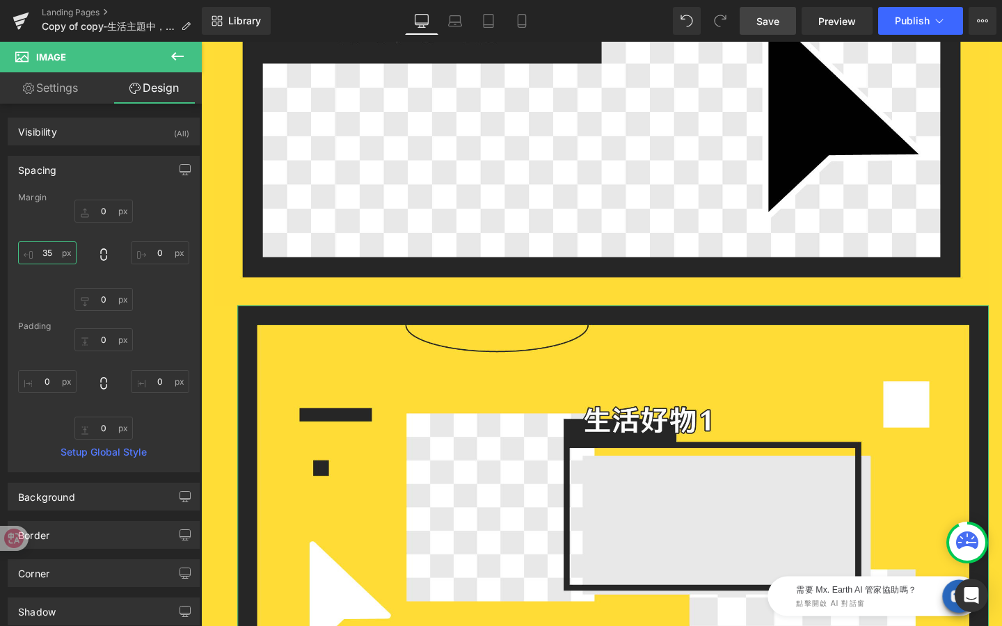
type input "3"
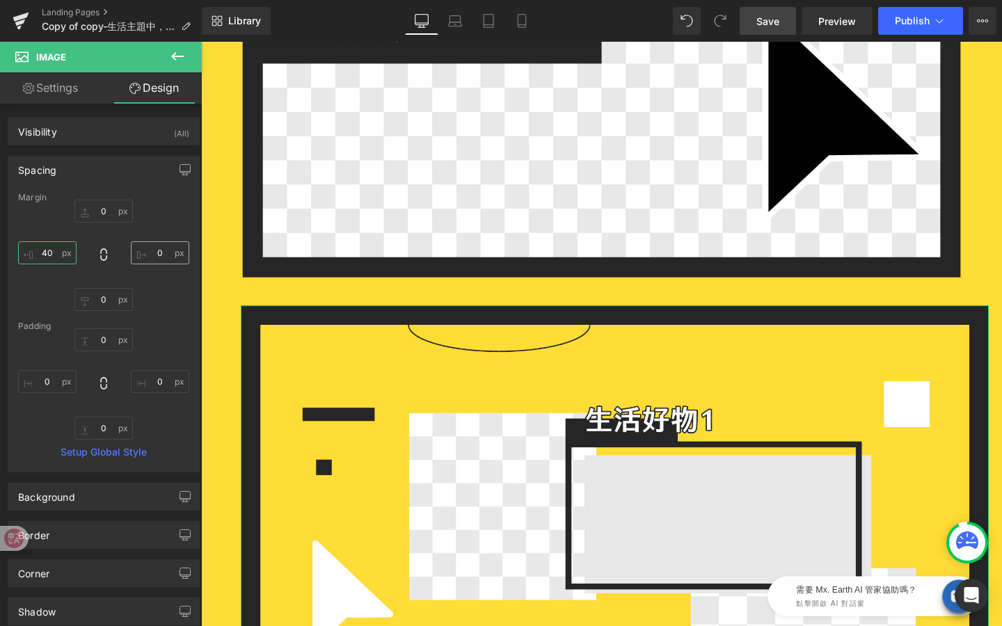
type input "40"
click at [167, 258] on input "0" at bounding box center [160, 253] width 58 height 23
type input "40"
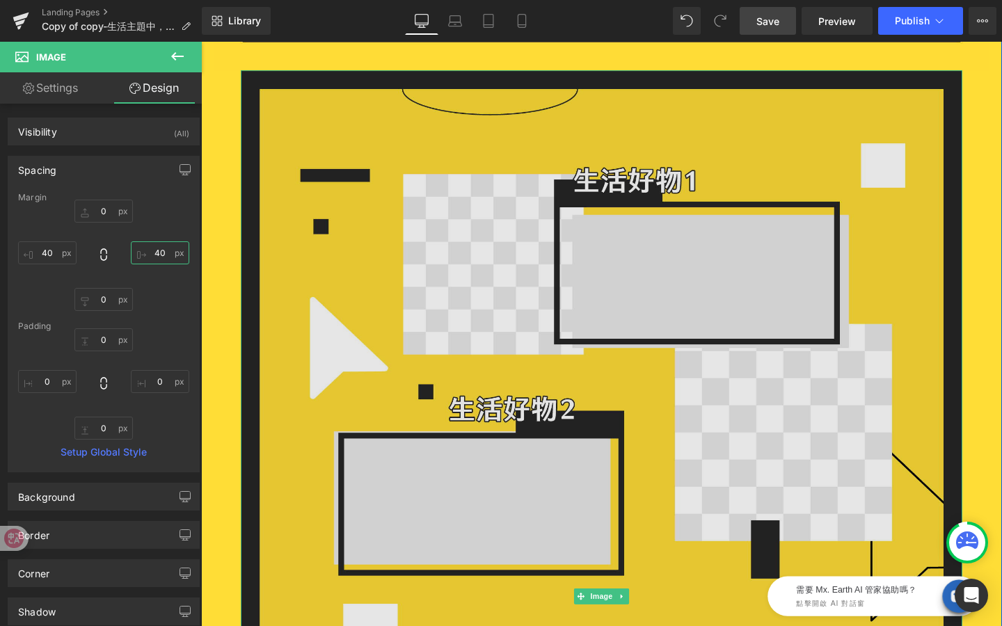
scroll to position [457, 0]
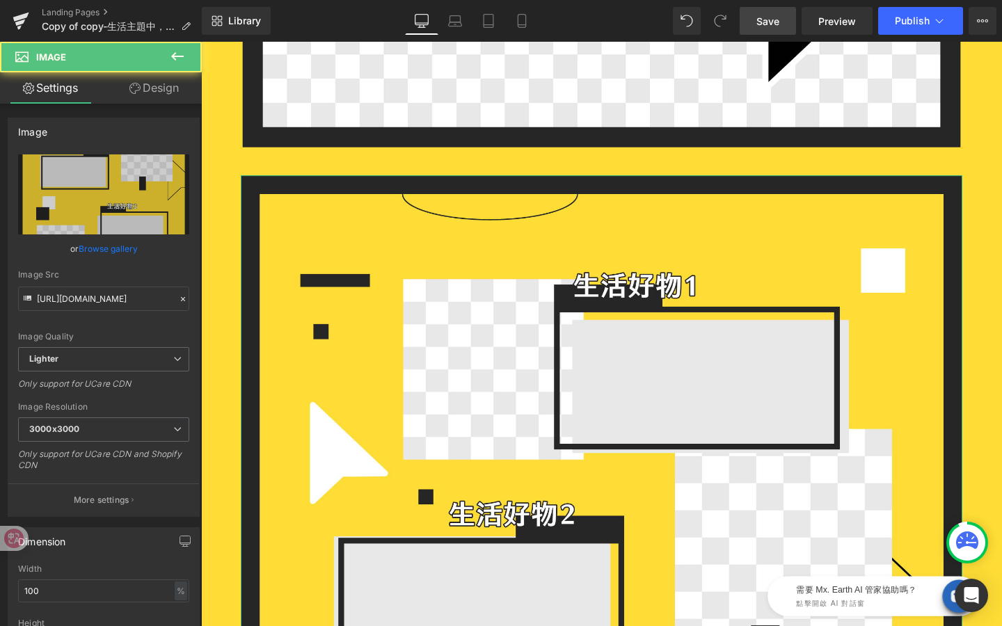
click at [167, 85] on link "Design" at bounding box center [154, 87] width 101 height 31
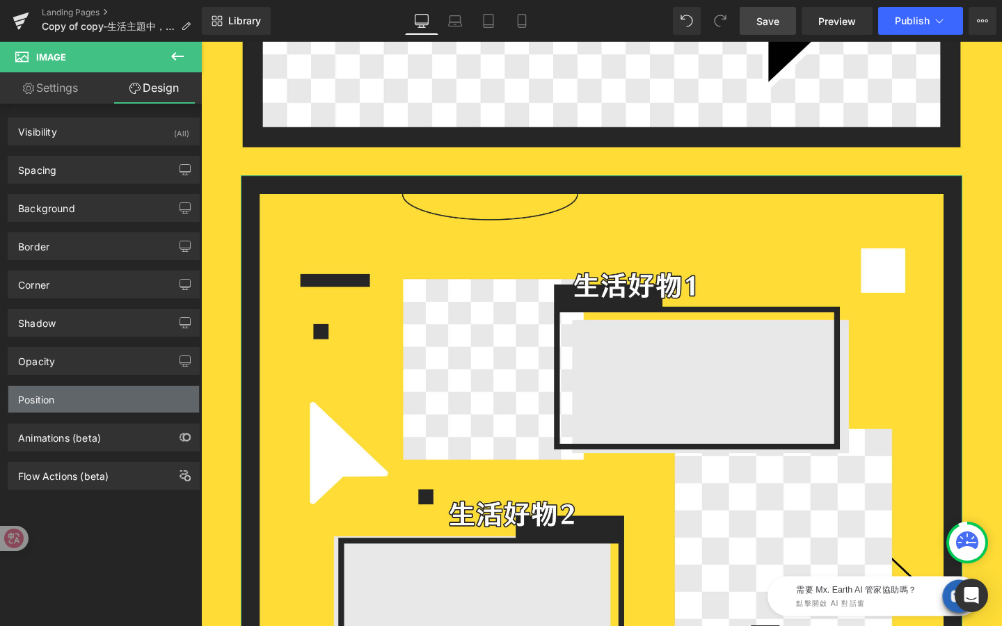
click at [88, 397] on div "Position" at bounding box center [103, 399] width 191 height 26
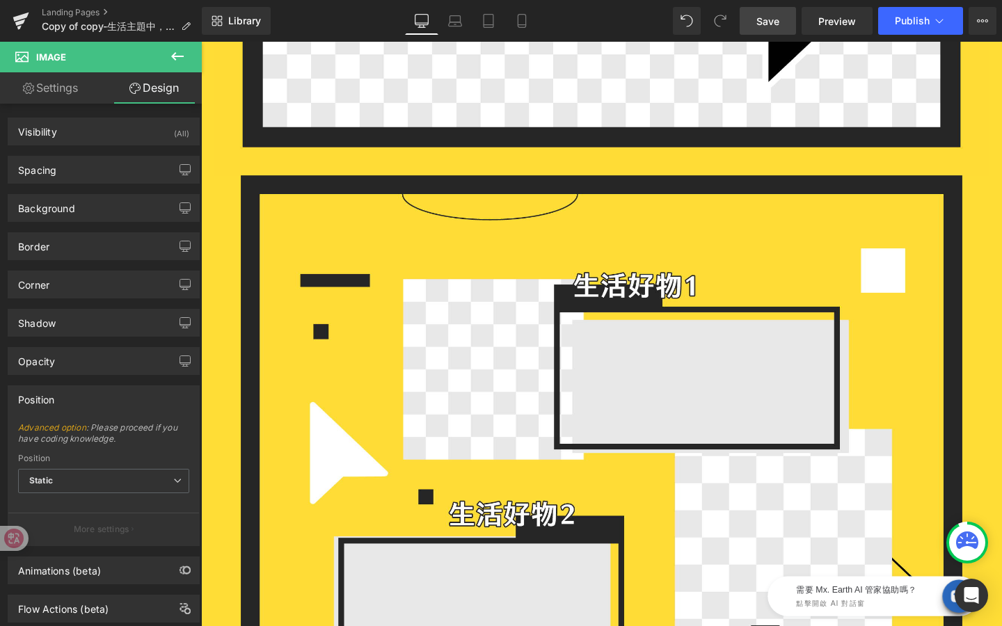
click at [780, 26] on span "Save" at bounding box center [768, 21] width 23 height 15
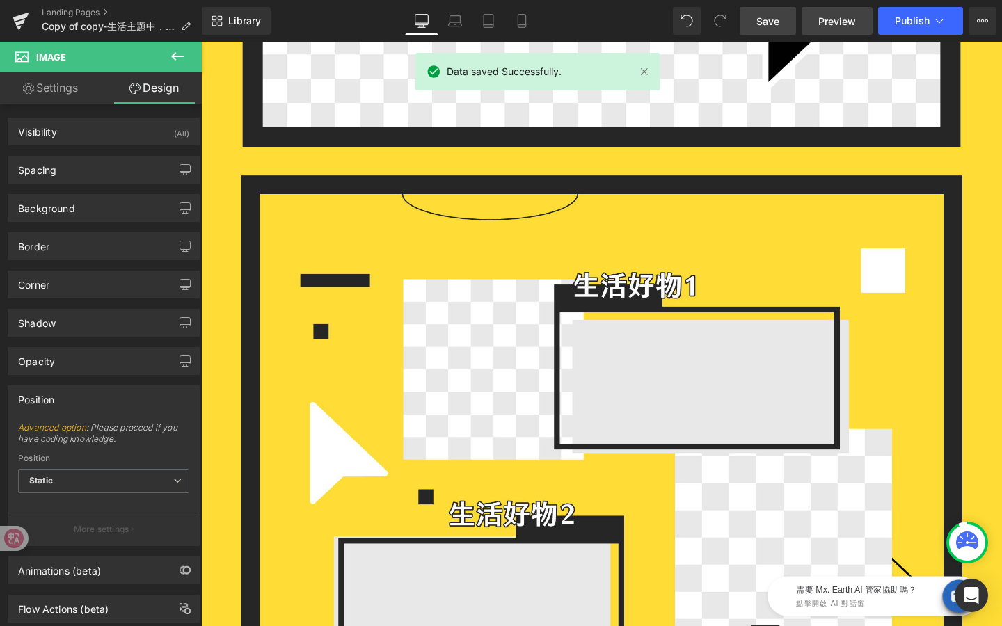
click at [837, 30] on link "Preview" at bounding box center [837, 21] width 71 height 28
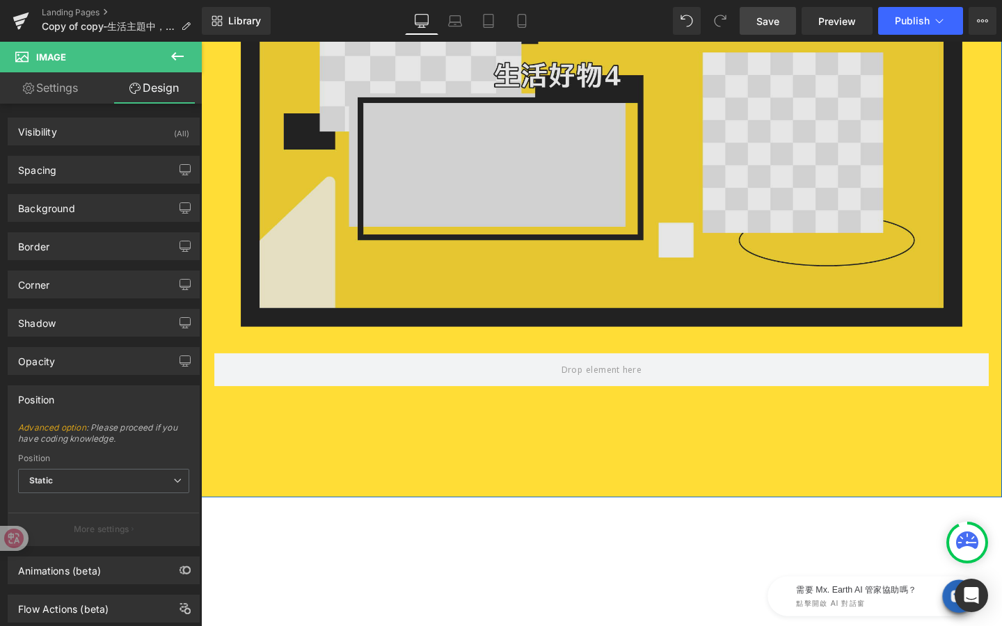
scroll to position [1492, 0]
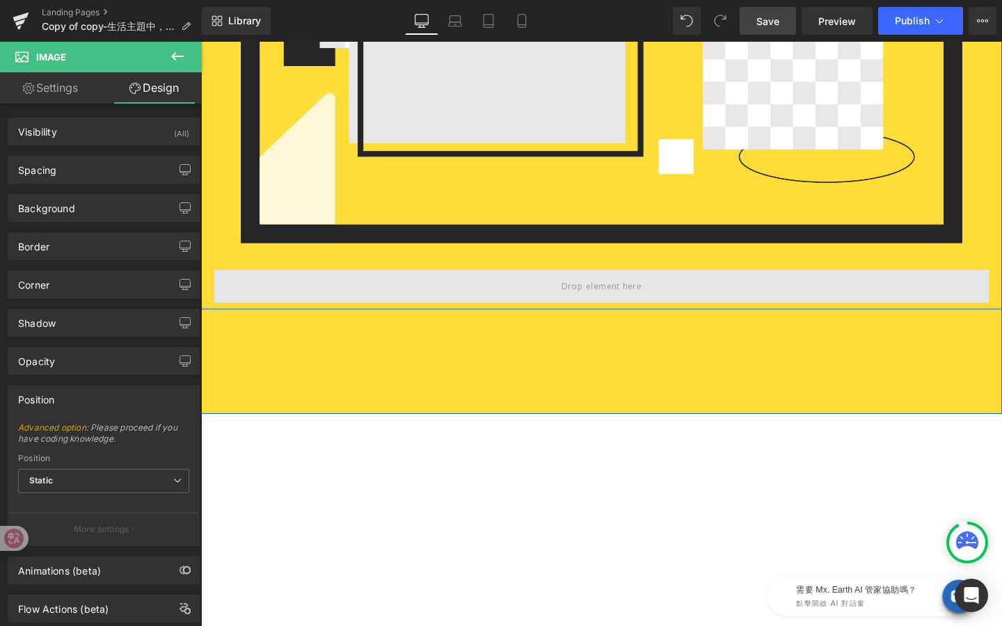
click at [528, 294] on span at bounding box center [622, 298] width 814 height 35
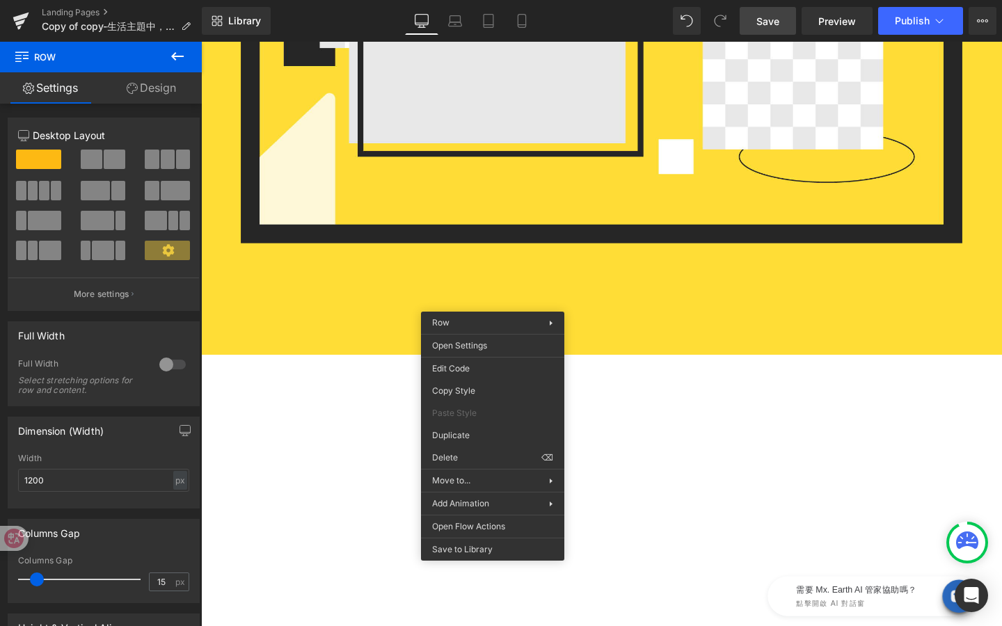
drag, startPoint x: 675, startPoint y: 497, endPoint x: 488, endPoint y: 476, distance: 188.4
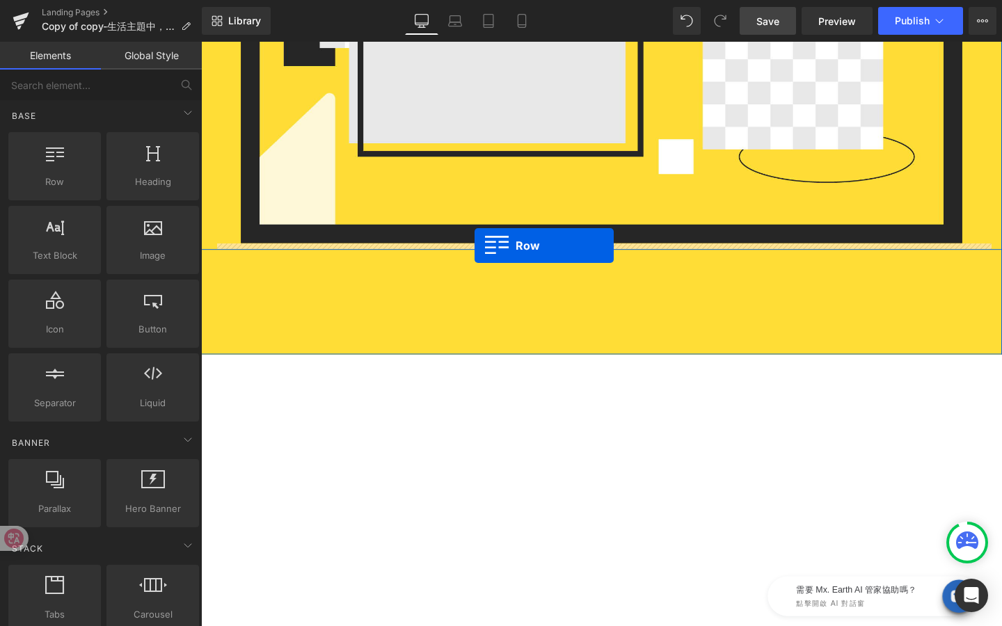
drag, startPoint x: 274, startPoint y: 215, endPoint x: 489, endPoint y: 256, distance: 219.0
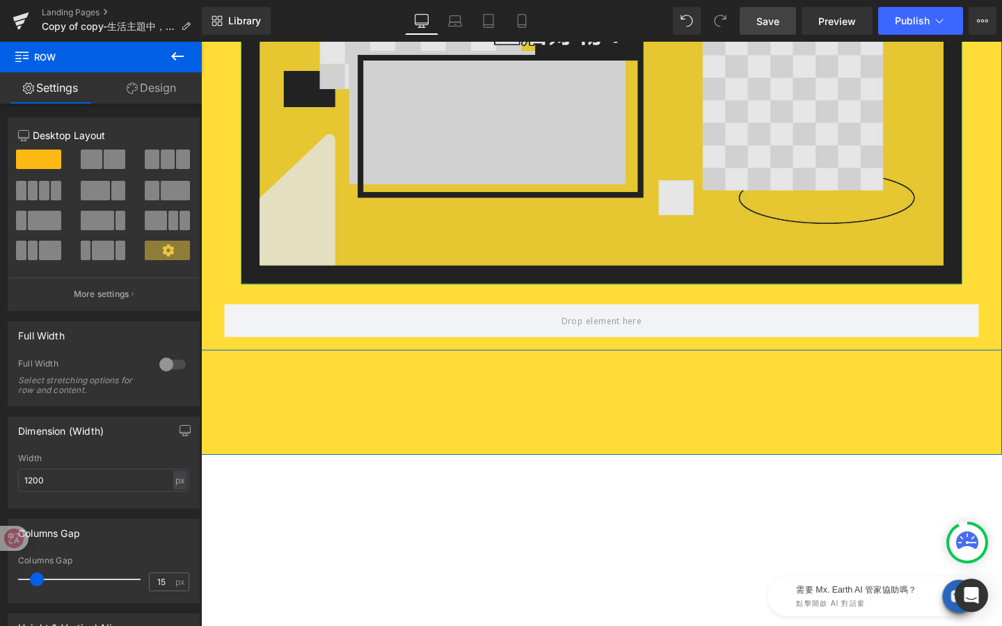
scroll to position [1448, 0]
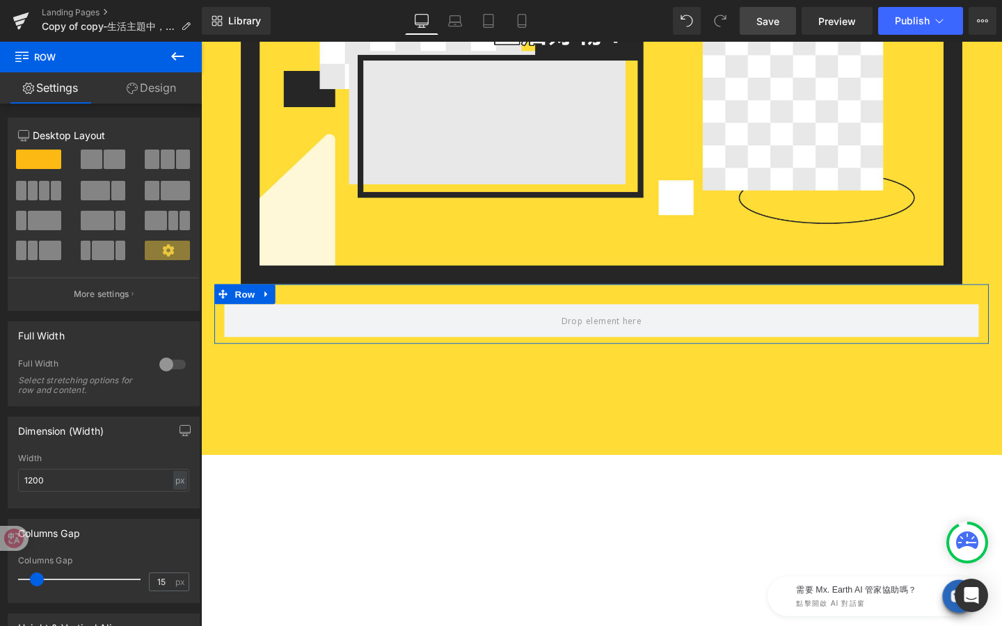
click at [167, 190] on span at bounding box center [175, 190] width 29 height 19
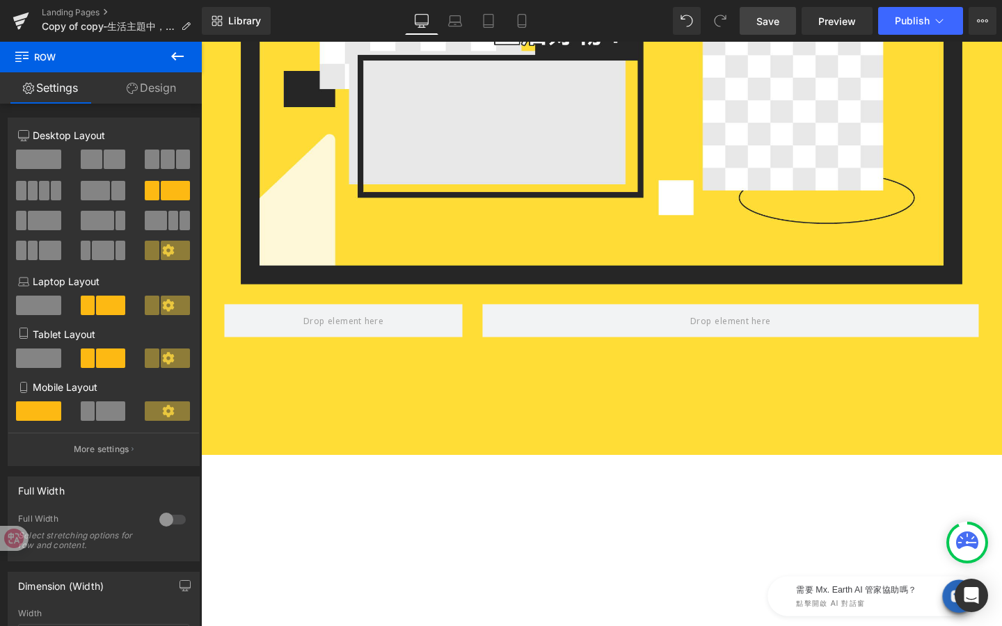
click at [180, 59] on icon at bounding box center [177, 56] width 17 height 17
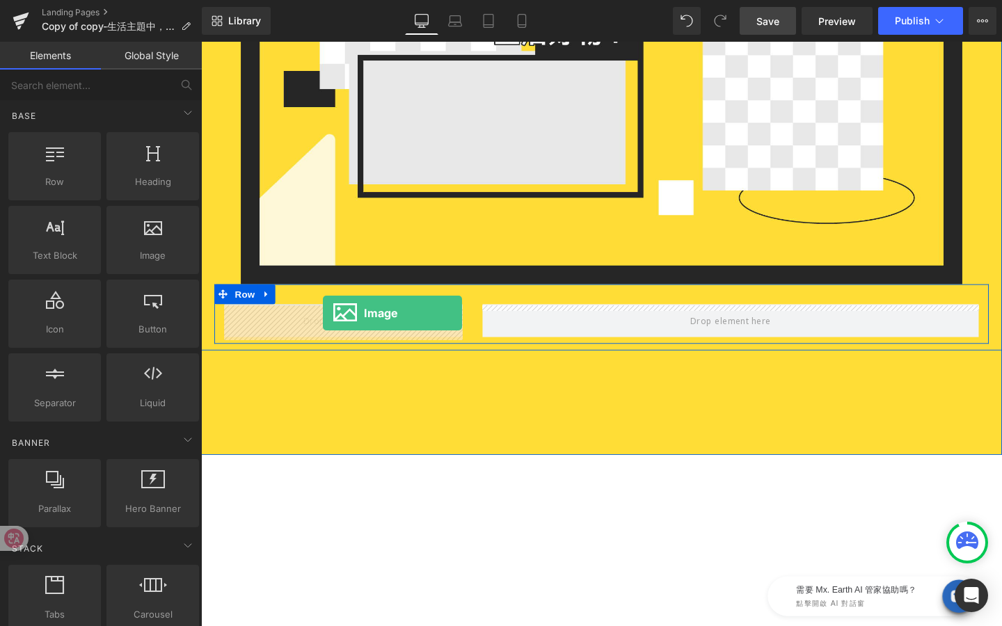
drag, startPoint x: 363, startPoint y: 295, endPoint x: 329, endPoint y: 327, distance: 46.3
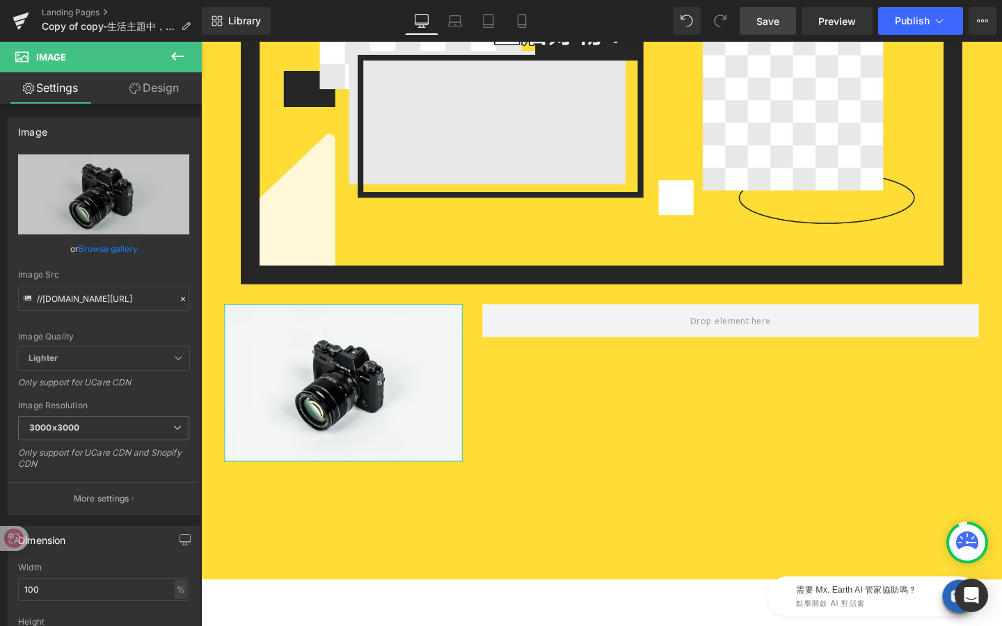
click at [144, 88] on link "Design" at bounding box center [154, 87] width 101 height 31
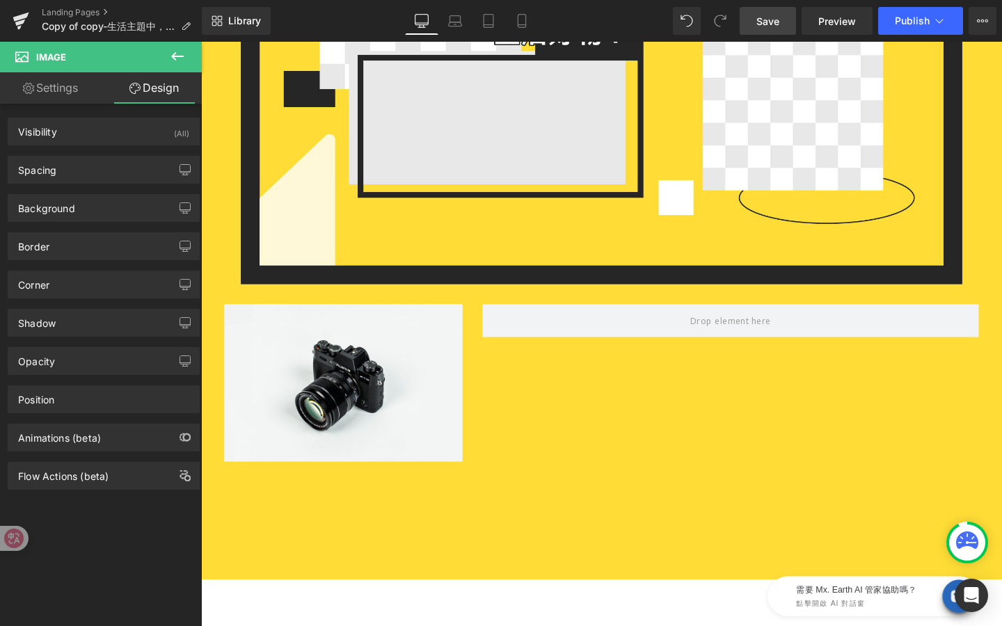
click at [181, 58] on icon at bounding box center [177, 56] width 17 height 17
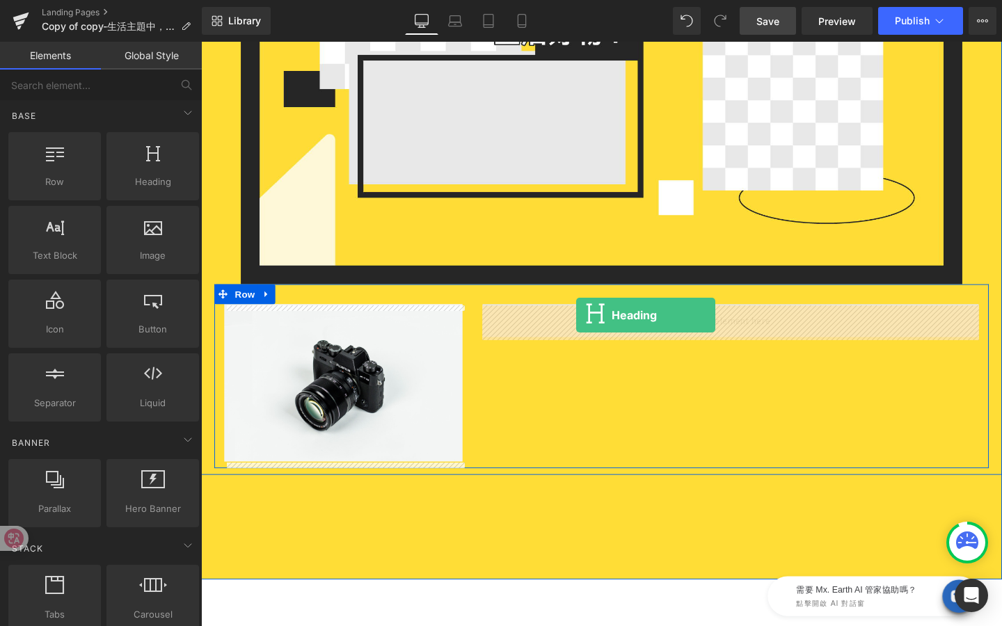
drag, startPoint x: 345, startPoint y: 211, endPoint x: 596, endPoint y: 329, distance: 277.1
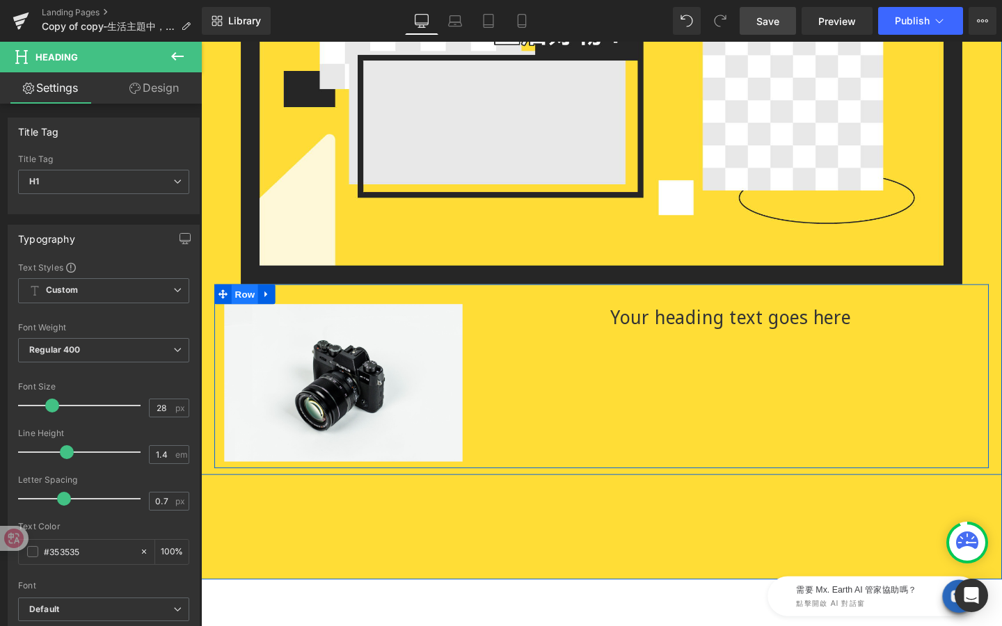
click at [250, 316] on span "Row" at bounding box center [247, 307] width 28 height 21
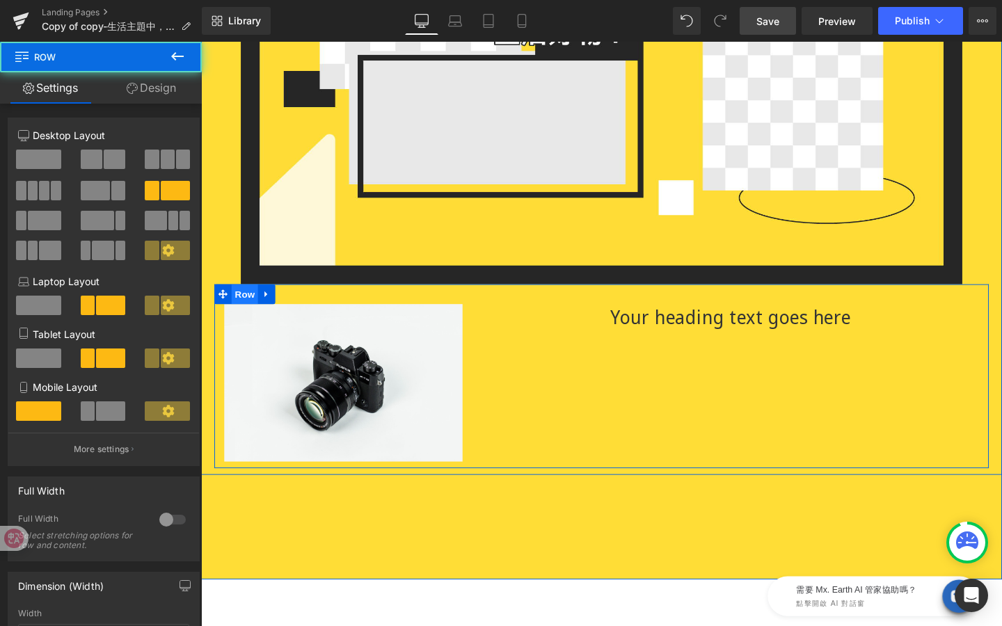
click at [250, 308] on span "Row" at bounding box center [247, 307] width 28 height 21
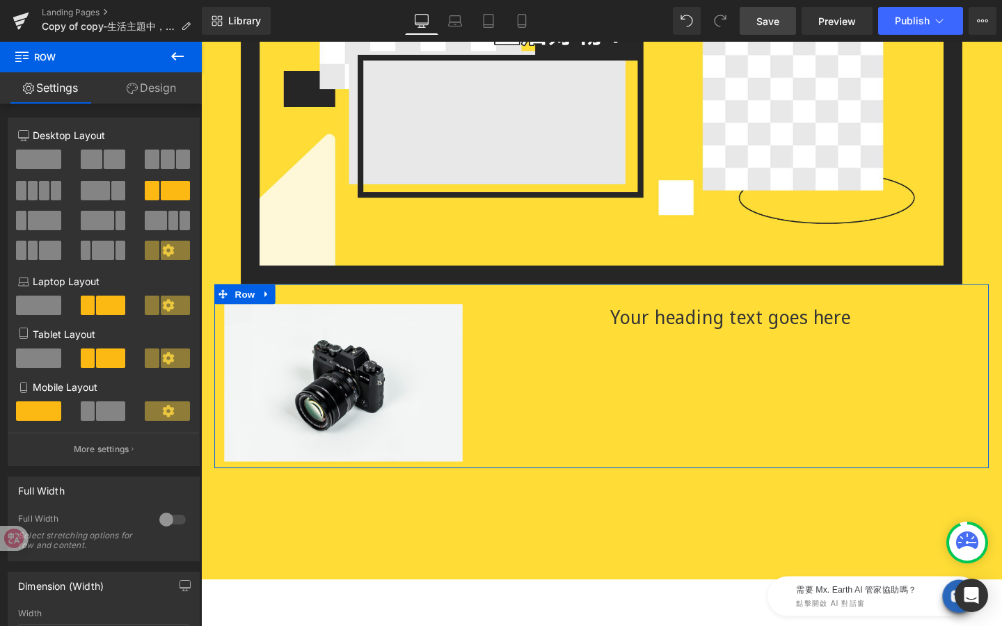
click at [171, 86] on link "Design" at bounding box center [151, 87] width 101 height 31
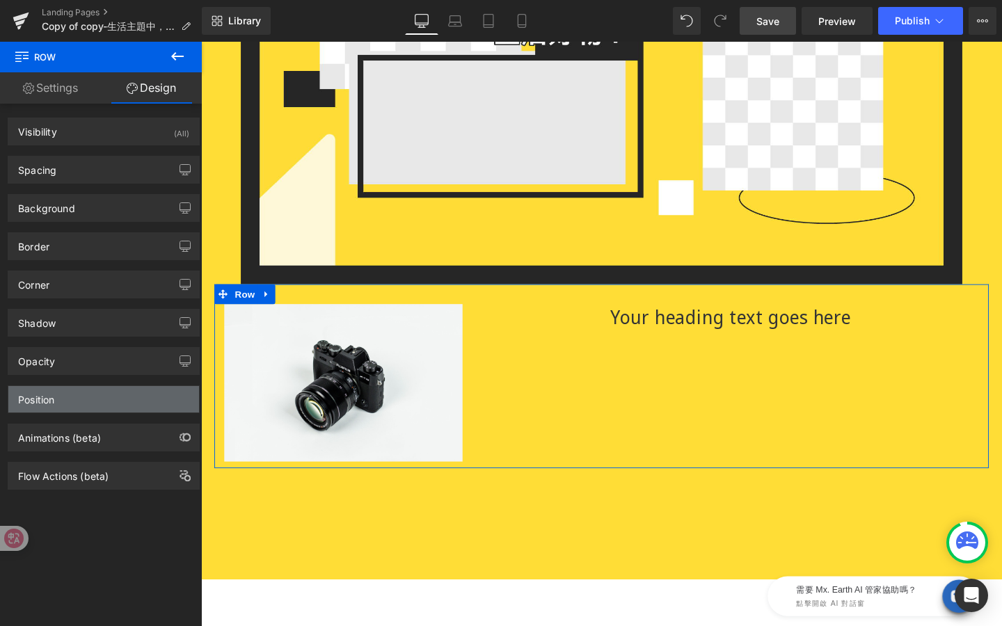
click at [105, 400] on div "Position" at bounding box center [103, 399] width 191 height 26
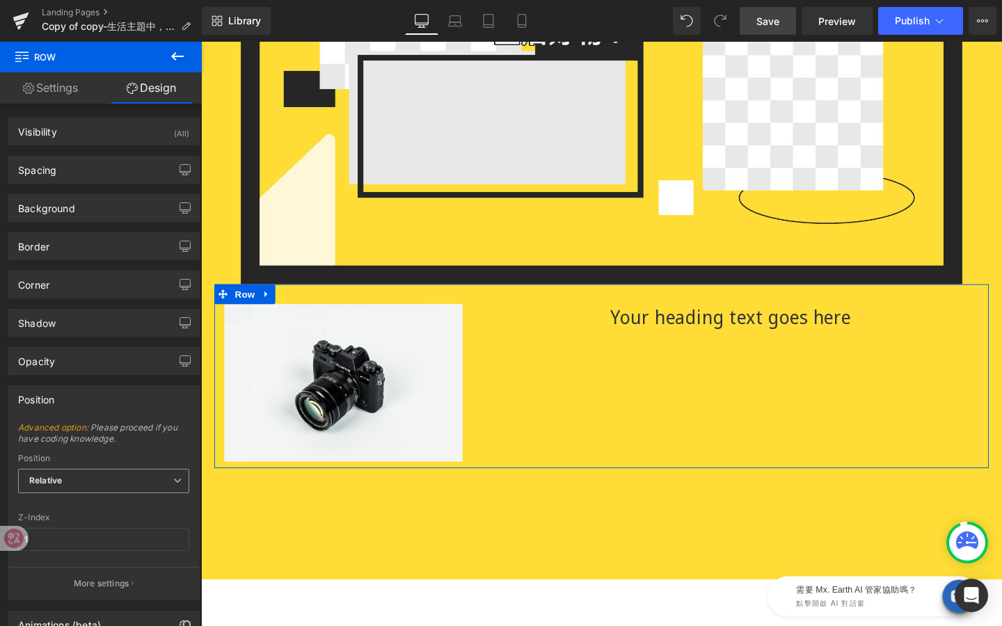
click at [98, 476] on span "Relative" at bounding box center [103, 481] width 171 height 24
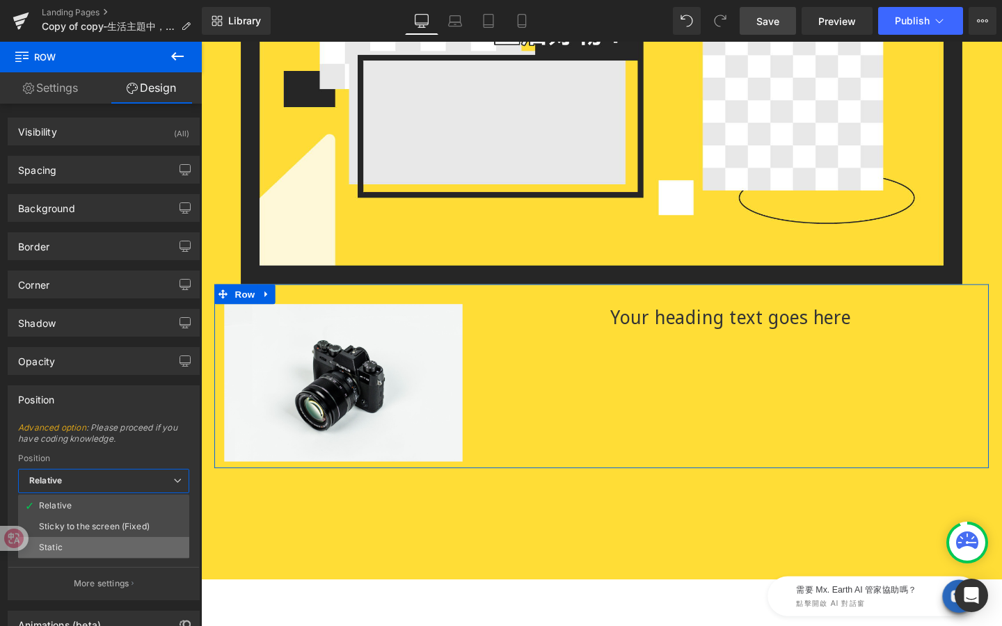
click at [92, 545] on li "Static" at bounding box center [103, 547] width 171 height 21
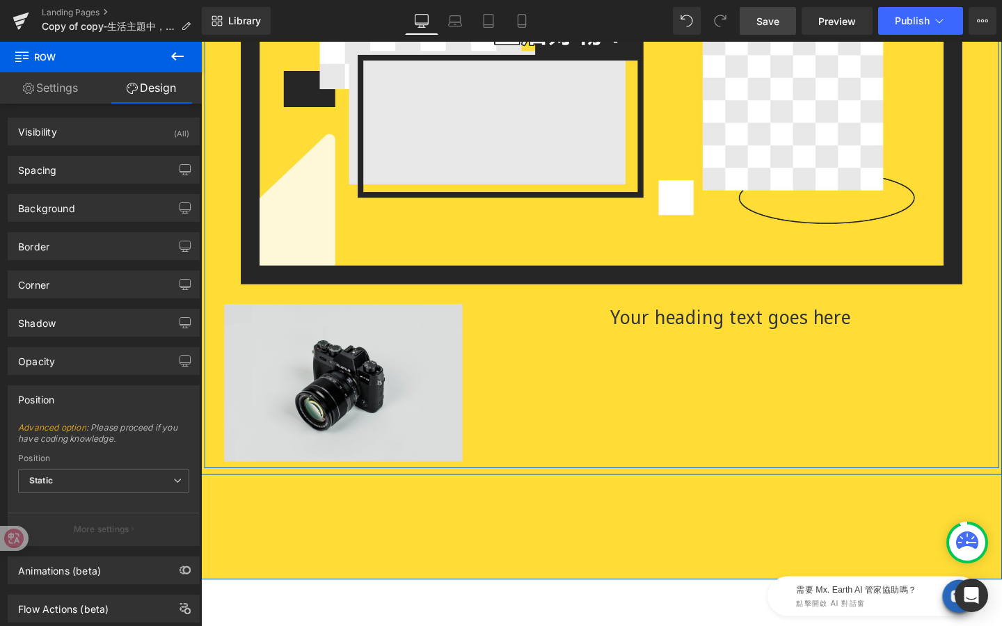
click at [250, 324] on img at bounding box center [351, 401] width 251 height 166
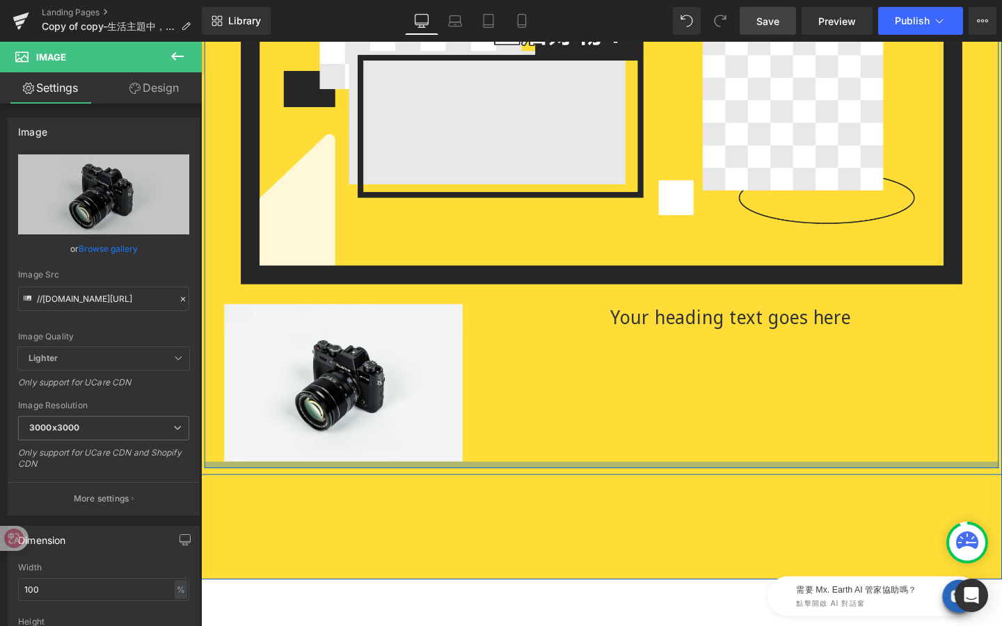
click at [303, 490] on div at bounding box center [622, 487] width 835 height 7
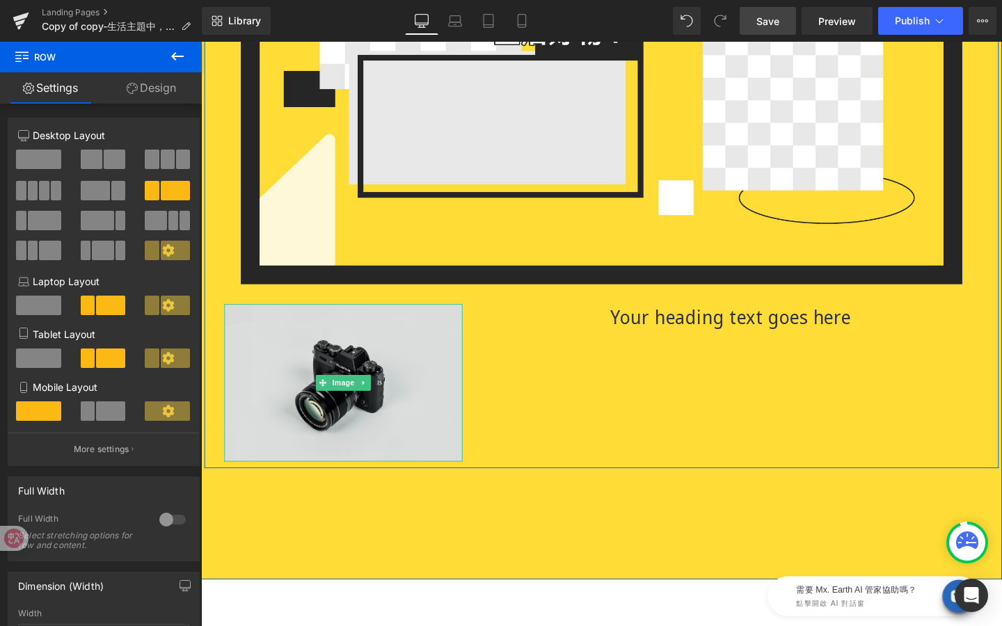
click at [299, 385] on img at bounding box center [351, 401] width 251 height 166
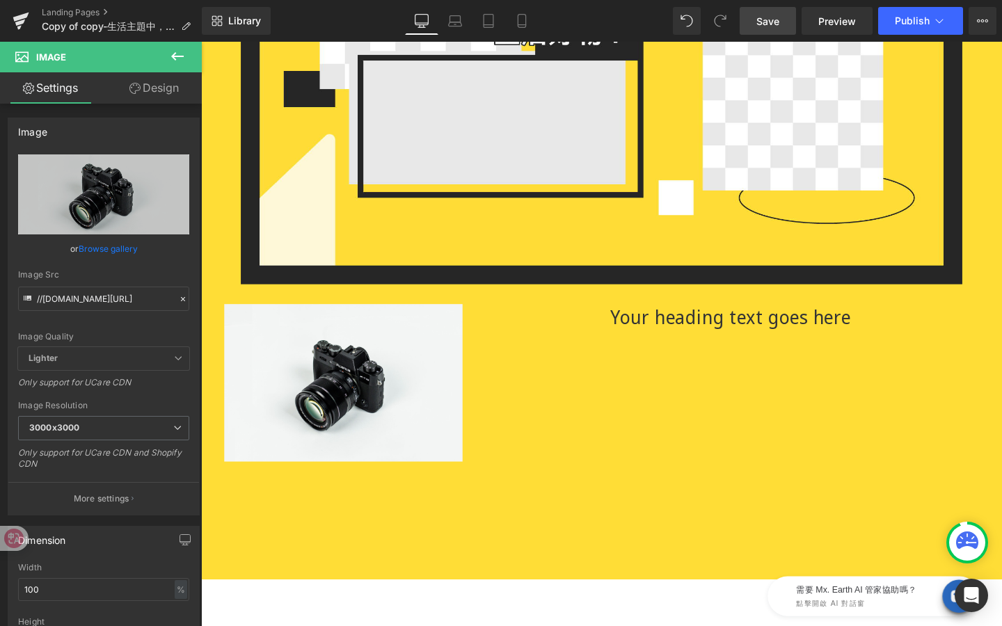
click at [179, 59] on icon at bounding box center [177, 56] width 17 height 17
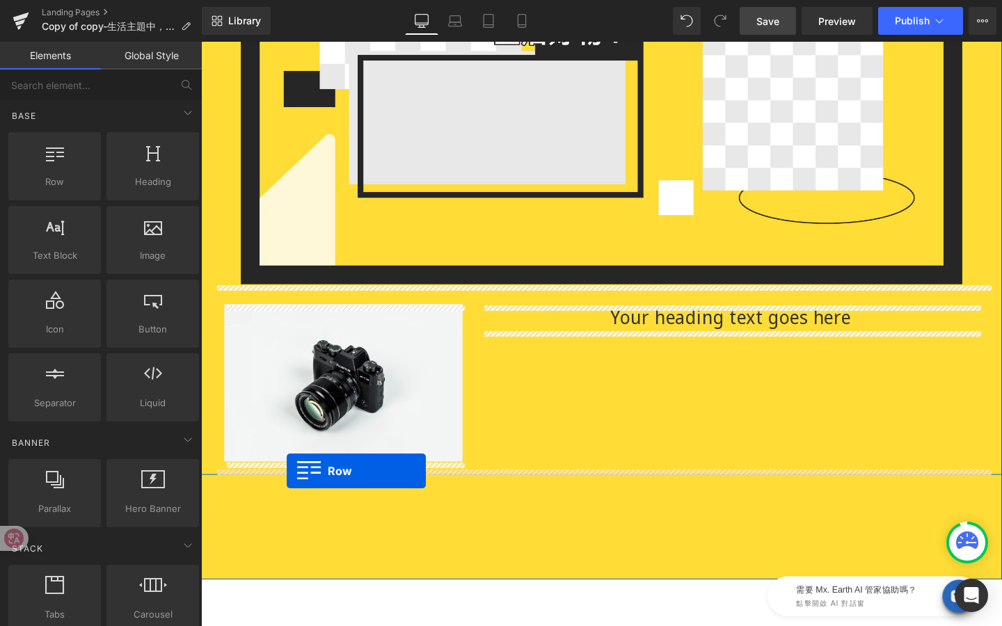
drag, startPoint x: 250, startPoint y: 221, endPoint x: 291, endPoint y: 493, distance: 275.2
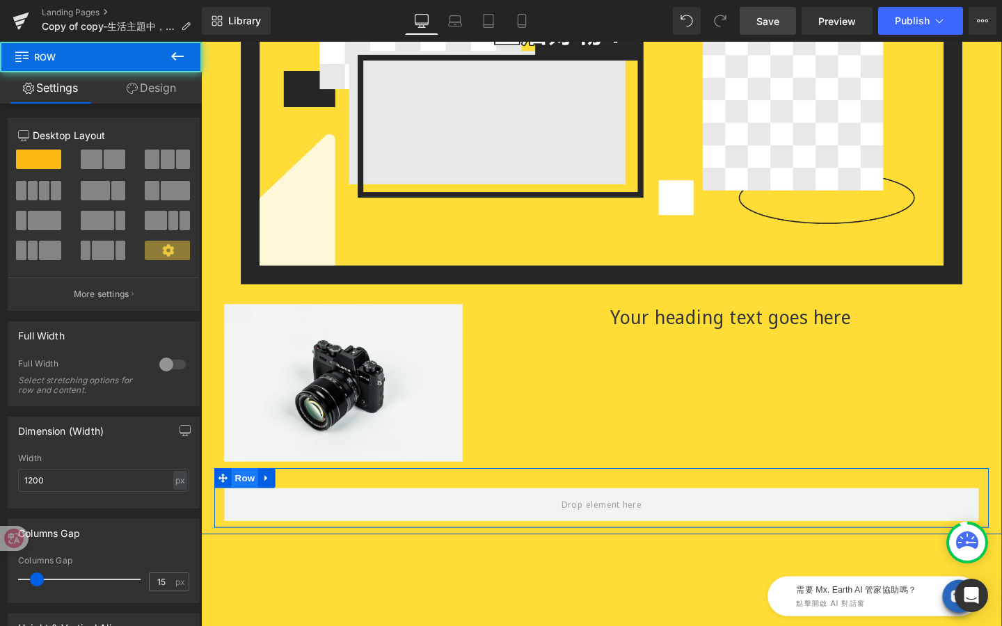
click at [246, 503] on span "Row" at bounding box center [247, 501] width 28 height 21
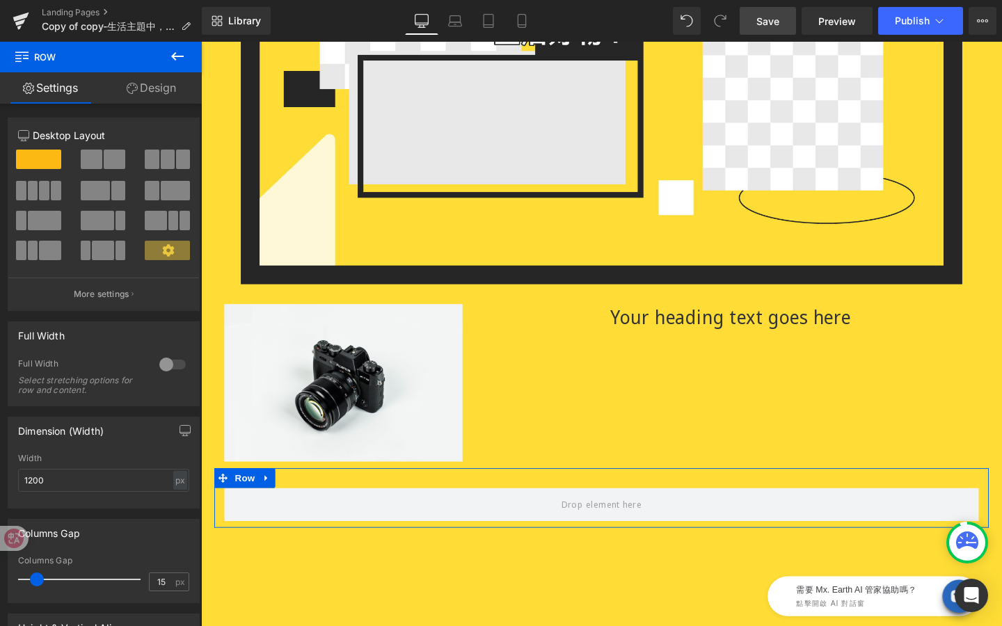
click at [111, 192] on span at bounding box center [118, 190] width 14 height 19
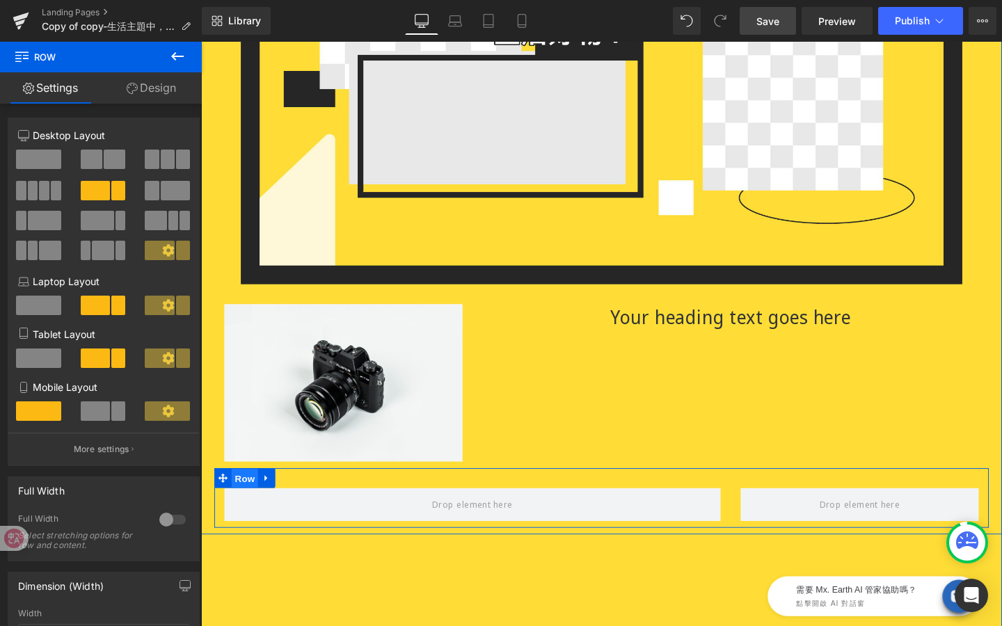
click at [248, 500] on span "Row" at bounding box center [247, 501] width 28 height 21
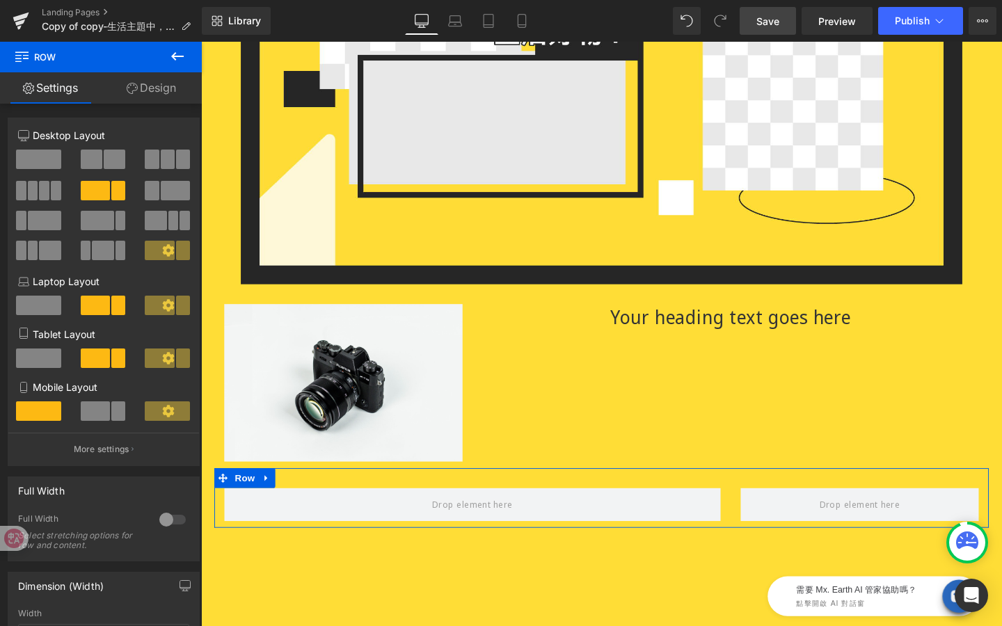
click at [145, 93] on link "Design" at bounding box center [151, 87] width 101 height 31
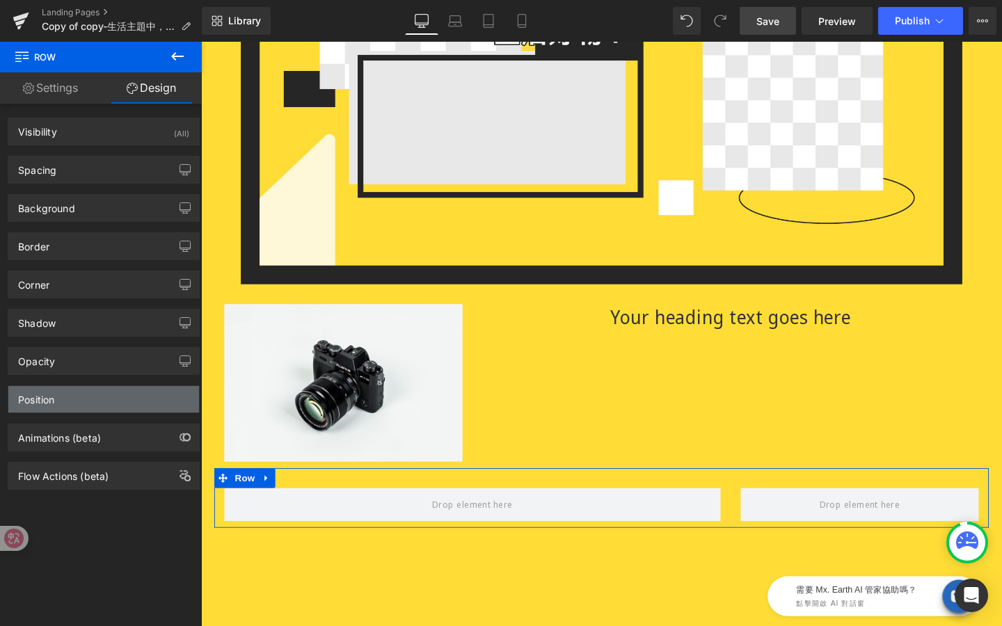
click at [74, 404] on div "Position" at bounding box center [103, 399] width 191 height 26
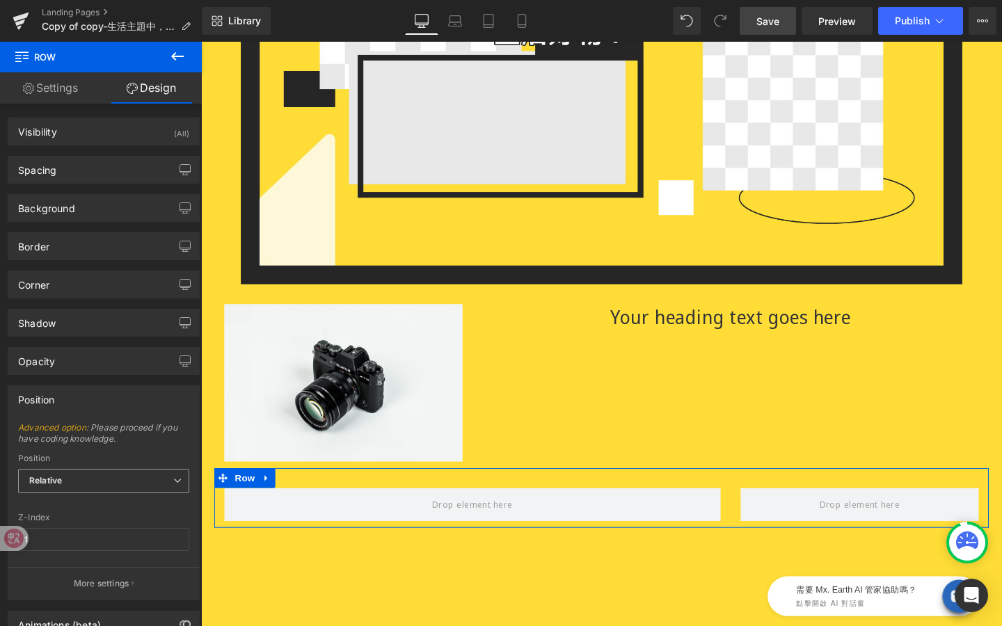
click at [93, 484] on span "Relative" at bounding box center [103, 481] width 171 height 24
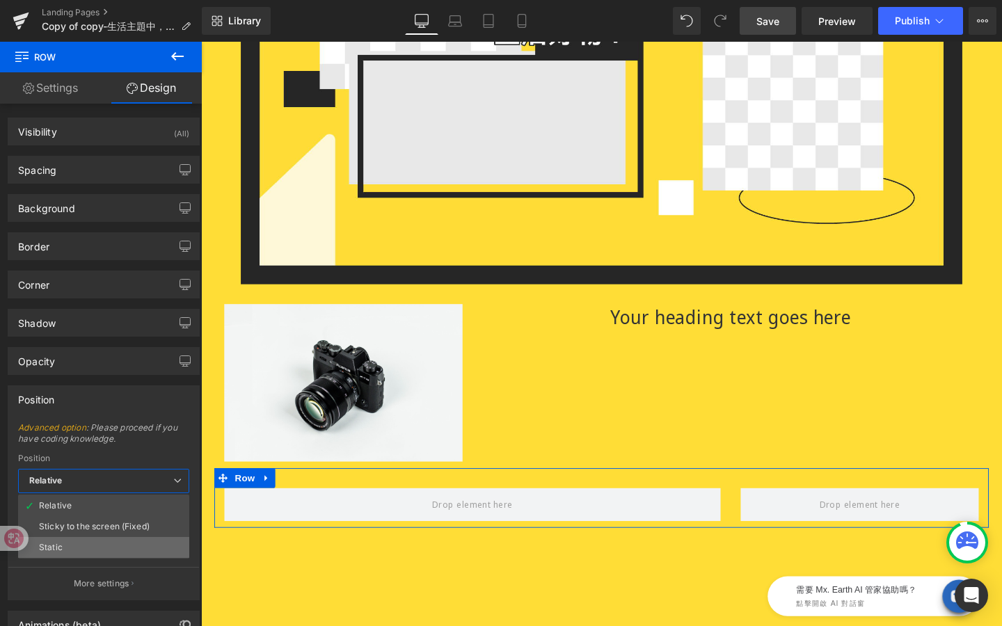
click at [86, 548] on li "Static" at bounding box center [103, 547] width 171 height 21
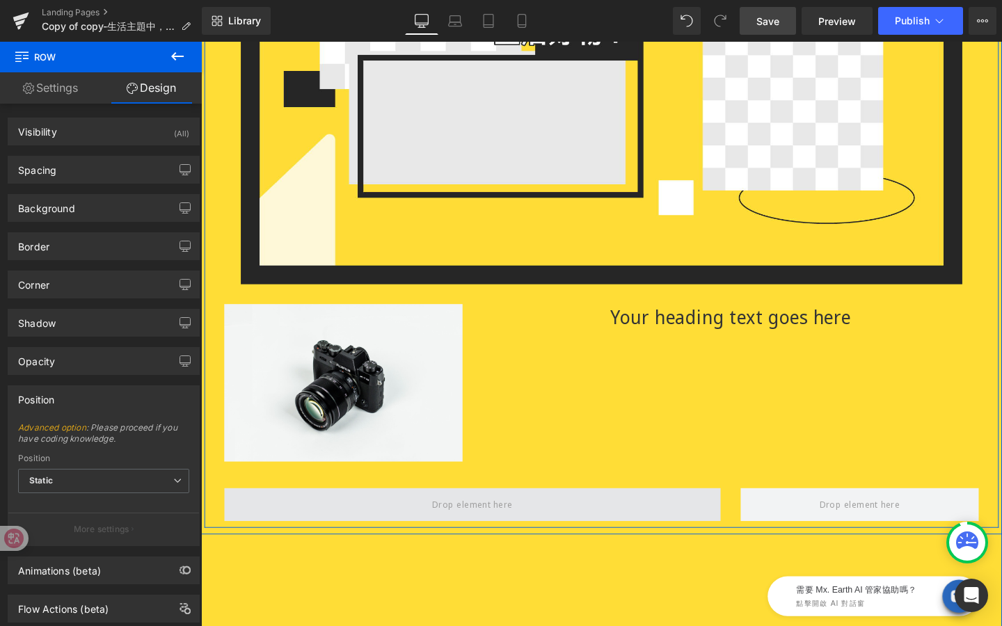
click at [250, 522] on span at bounding box center [487, 529] width 522 height 35
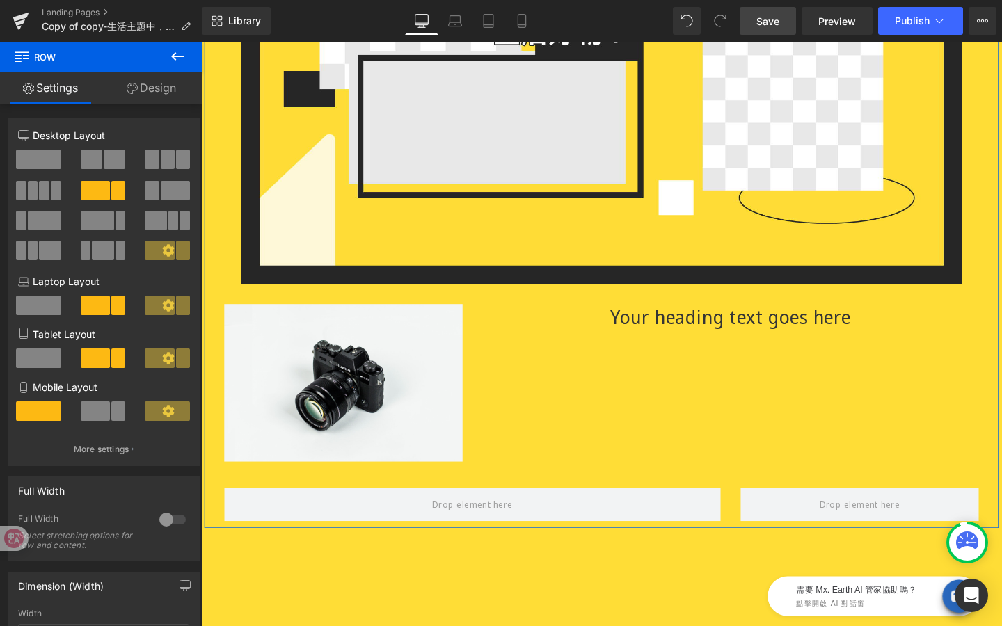
click at [166, 86] on link "Design" at bounding box center [151, 87] width 101 height 31
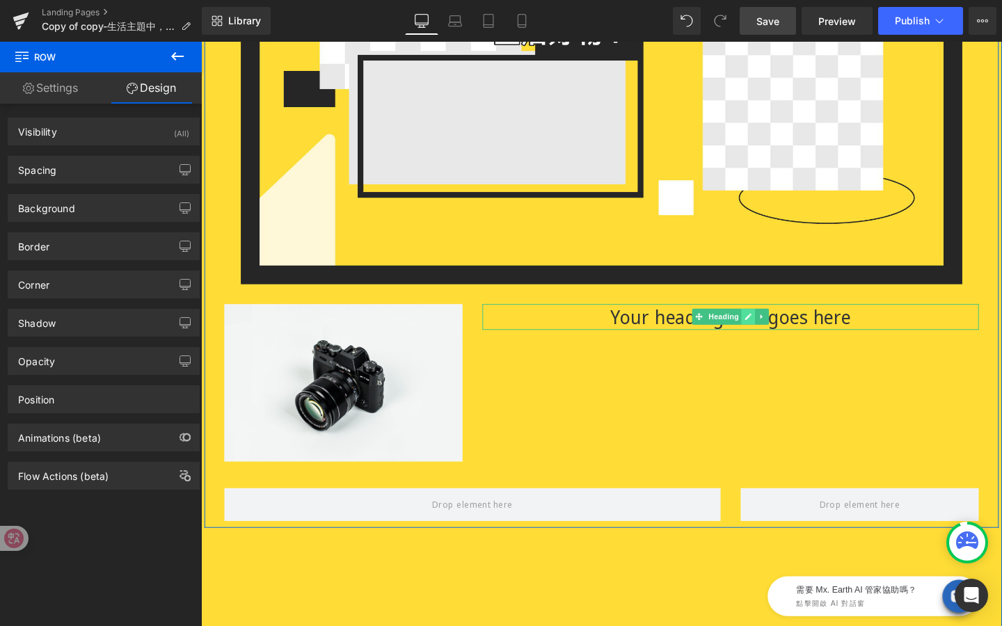
click at [780, 333] on link at bounding box center [777, 331] width 15 height 17
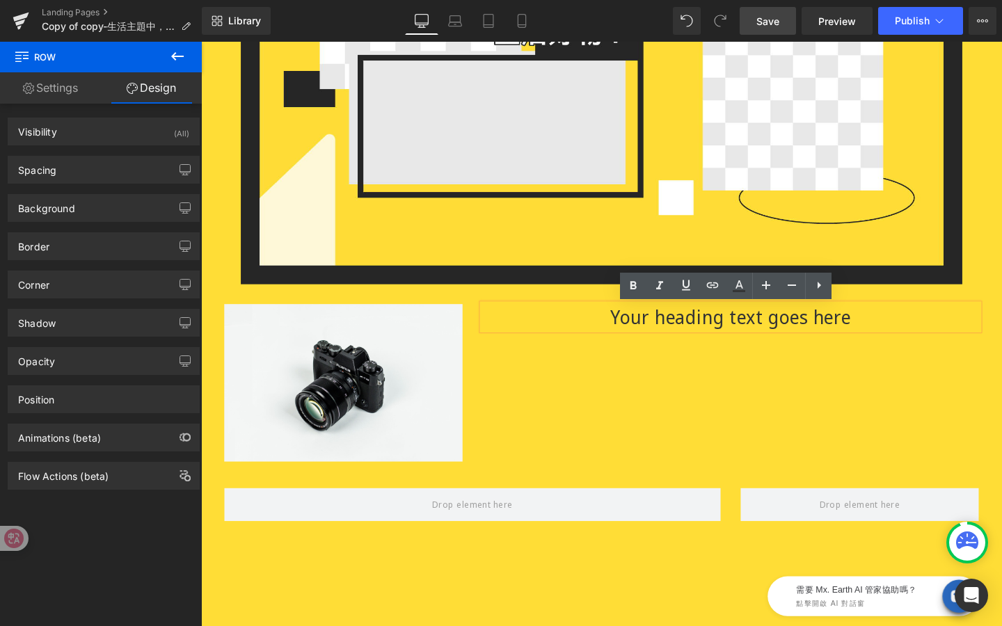
click at [752, 383] on div "Image Your heading text goes here Heading Row" at bounding box center [622, 393] width 814 height 193
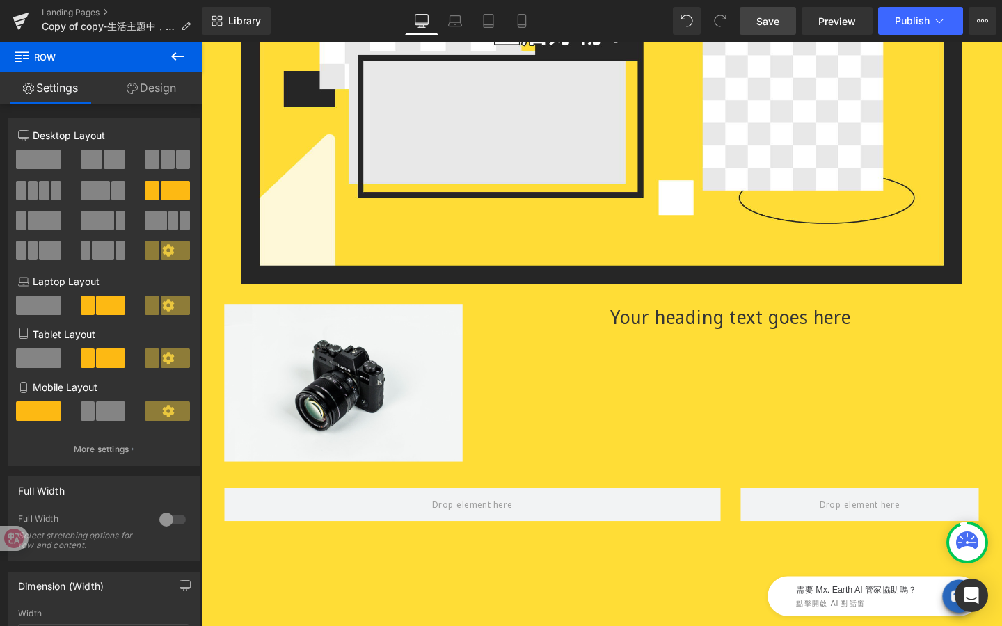
click at [184, 60] on icon at bounding box center [177, 56] width 17 height 17
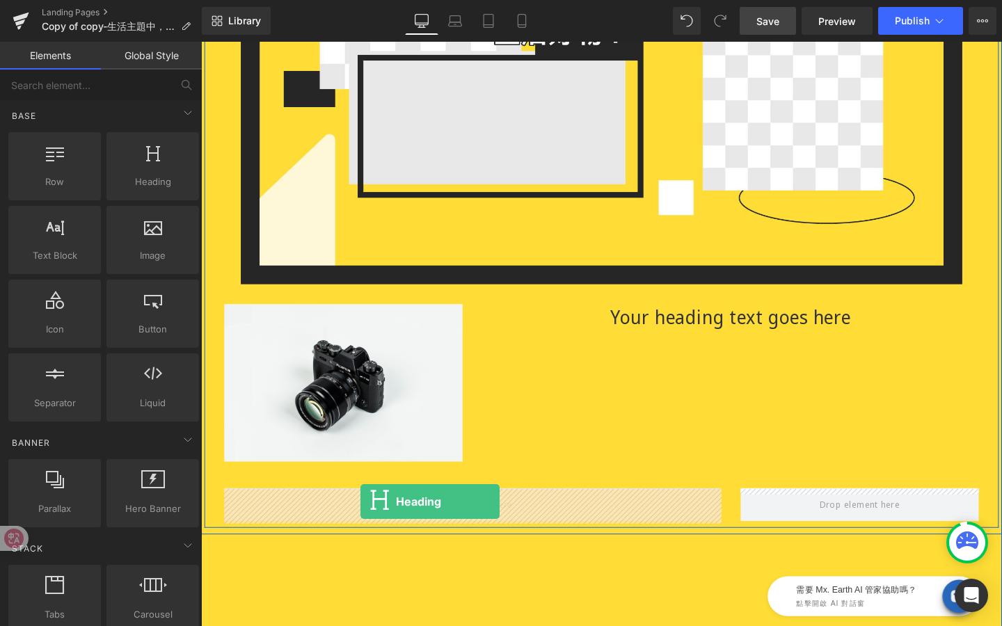
drag, startPoint x: 353, startPoint y: 211, endPoint x: 369, endPoint y: 526, distance: 315.0
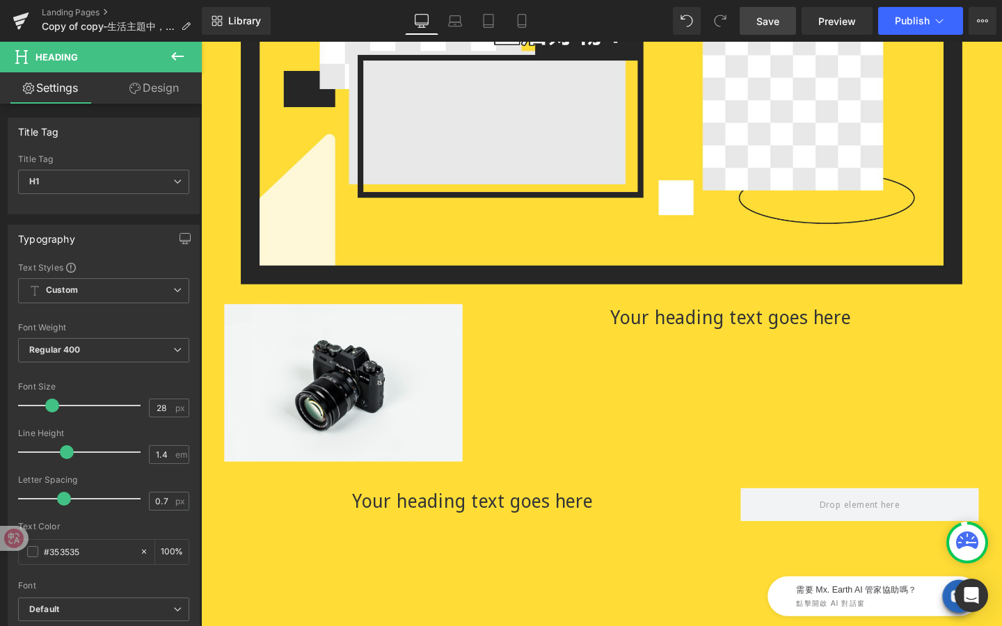
click at [174, 63] on icon at bounding box center [177, 56] width 17 height 17
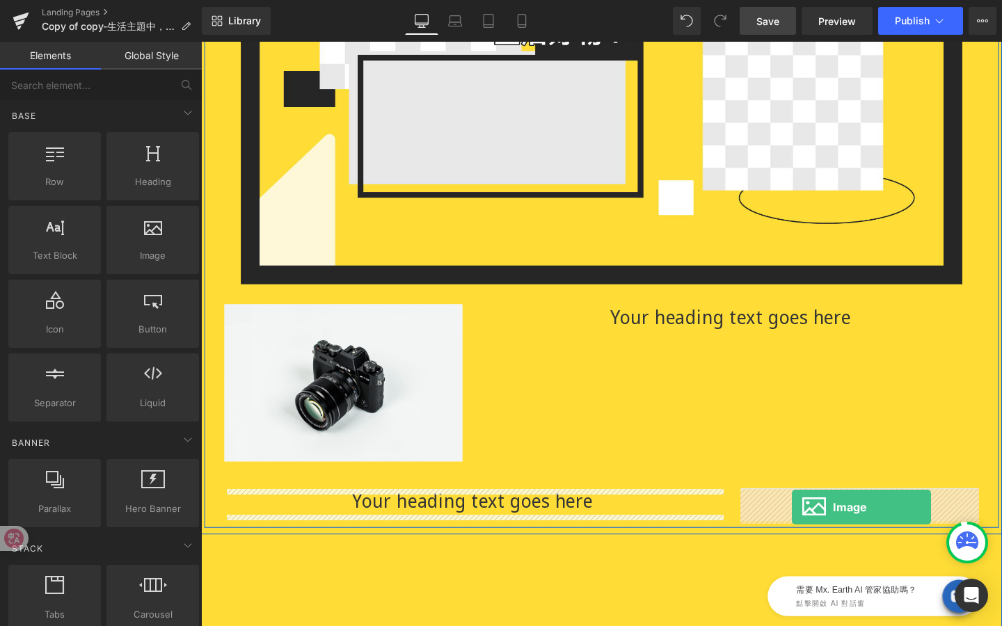
drag, startPoint x: 345, startPoint y: 281, endPoint x: 823, endPoint y: 531, distance: 539.2
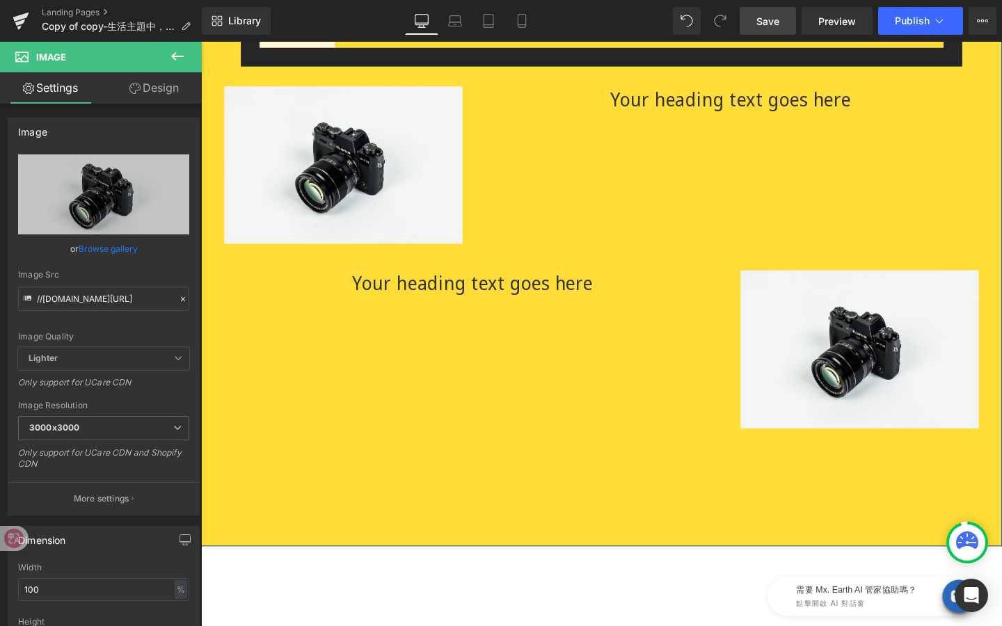
scroll to position [1658, 0]
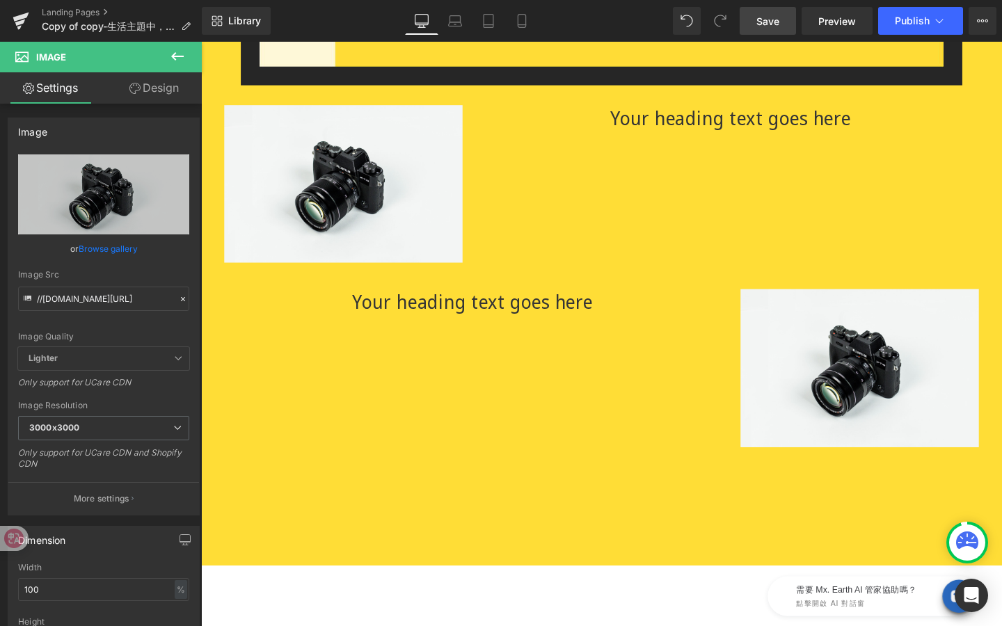
click at [177, 54] on icon at bounding box center [177, 56] width 17 height 17
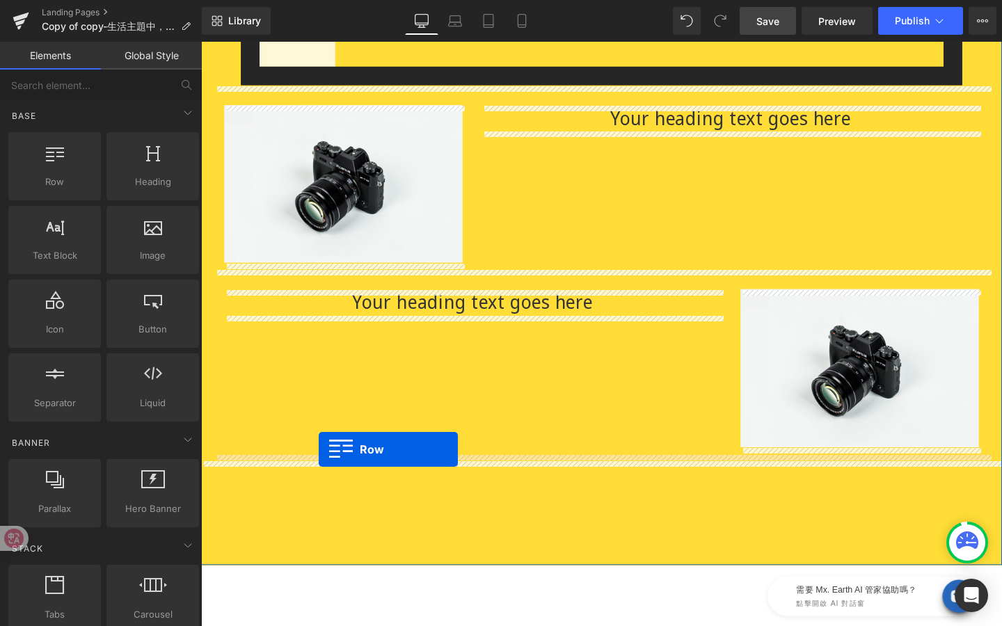
drag, startPoint x: 262, startPoint y: 225, endPoint x: 325, endPoint y: 471, distance: 253.7
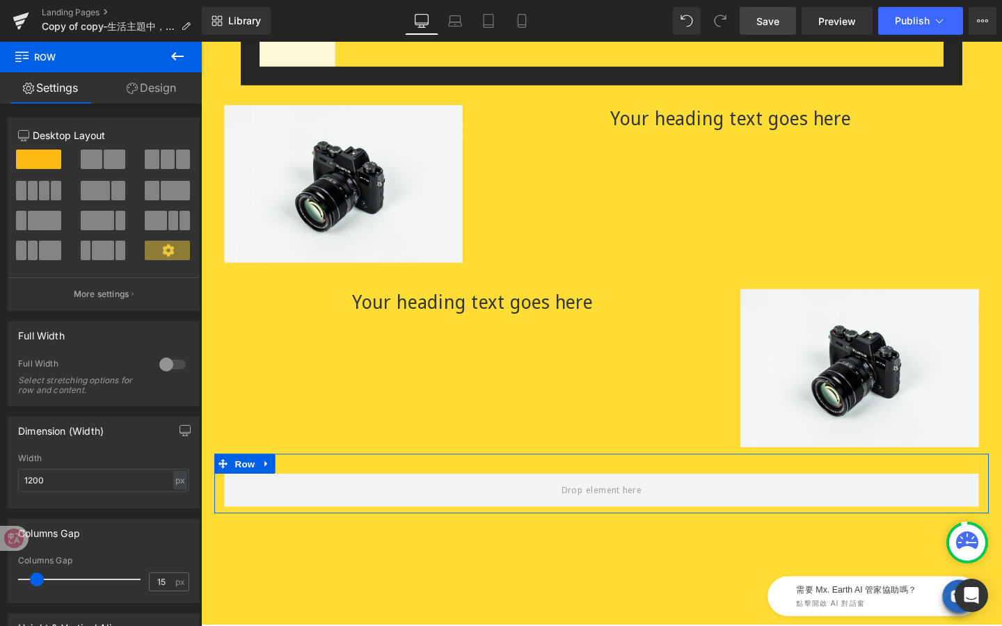
click at [107, 190] on button at bounding box center [104, 190] width 47 height 19
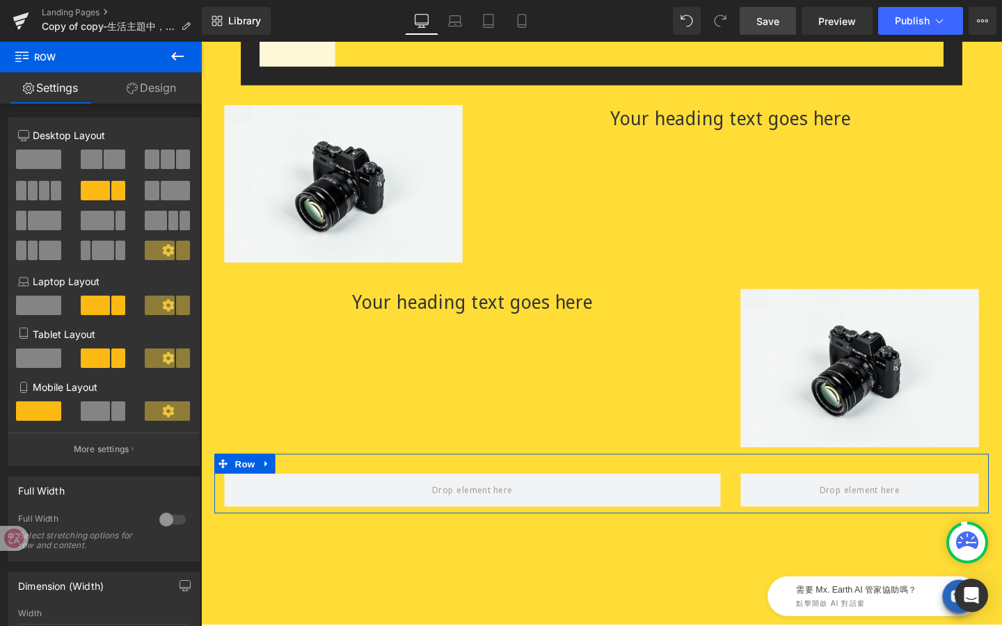
click at [171, 195] on span at bounding box center [175, 190] width 29 height 19
click at [159, 97] on link "Design" at bounding box center [151, 87] width 101 height 31
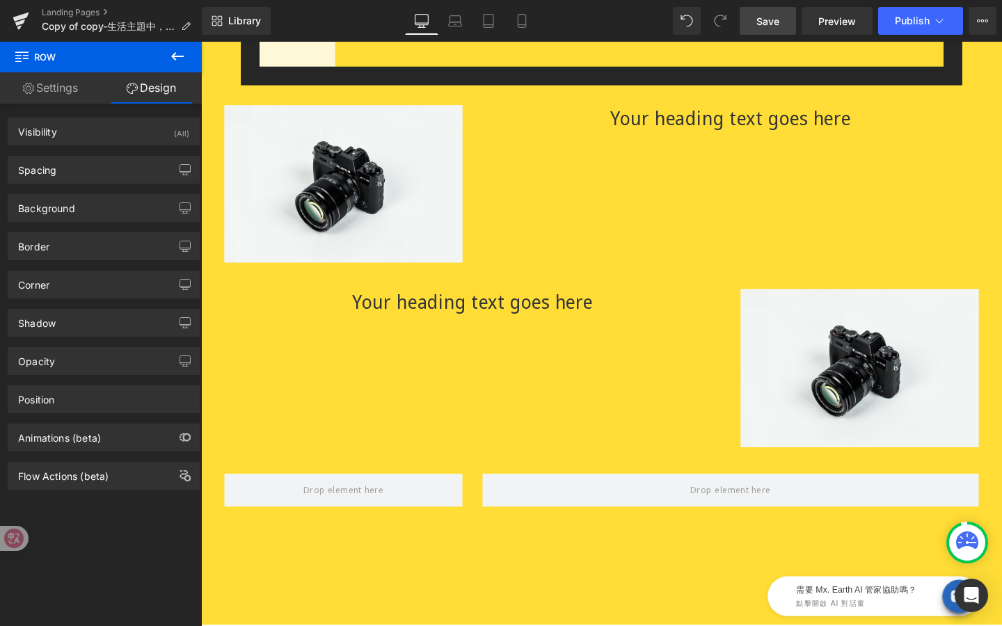
click at [176, 58] on icon at bounding box center [177, 56] width 17 height 17
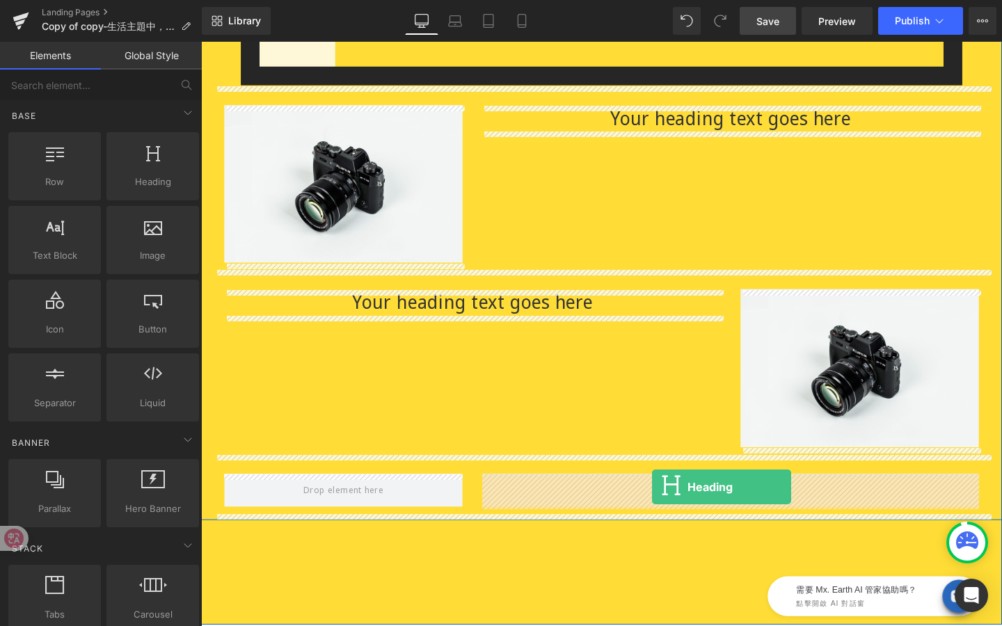
drag, startPoint x: 354, startPoint y: 220, endPoint x: 675, endPoint y: 510, distance: 432.7
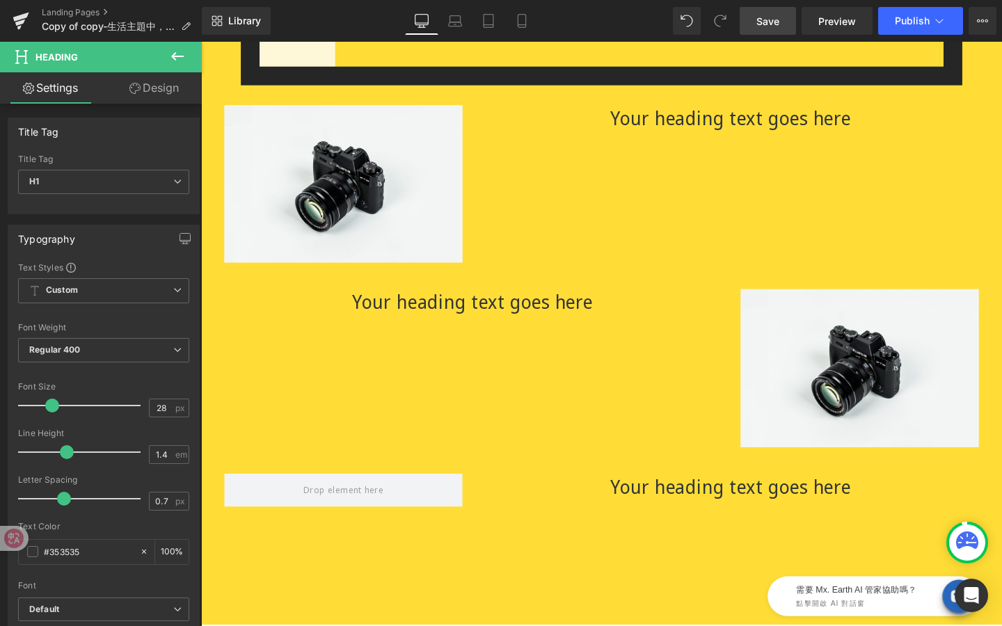
click at [180, 53] on icon at bounding box center [177, 56] width 17 height 17
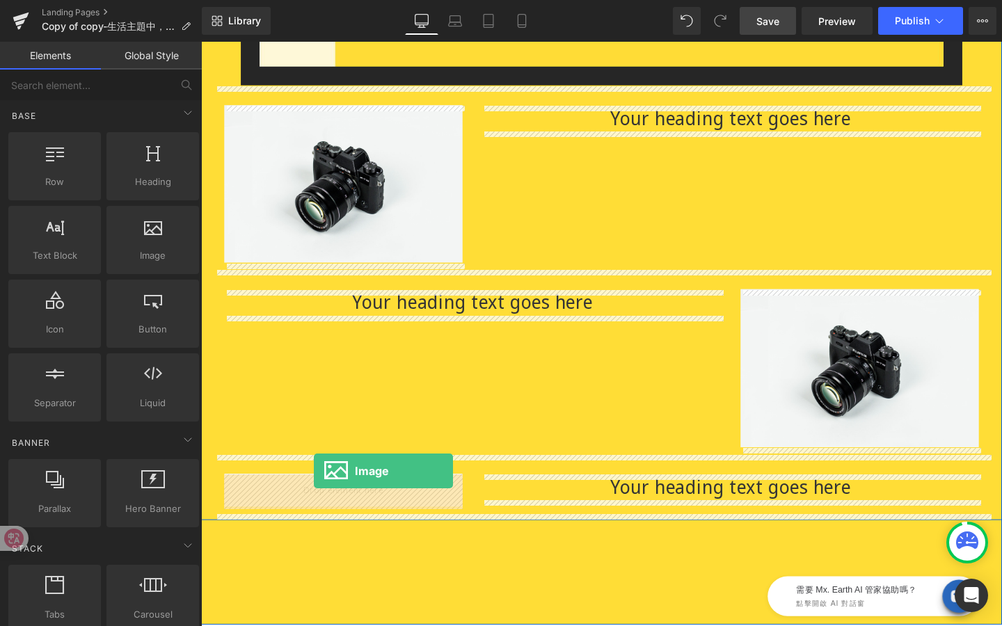
drag, startPoint x: 347, startPoint y: 276, endPoint x: 319, endPoint y: 493, distance: 218.9
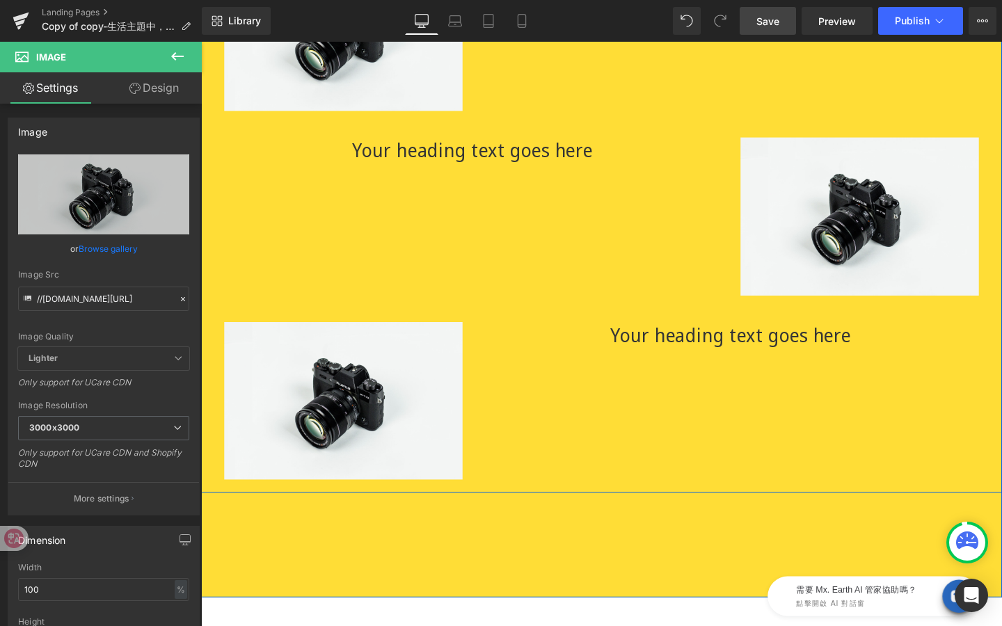
scroll to position [1820, 0]
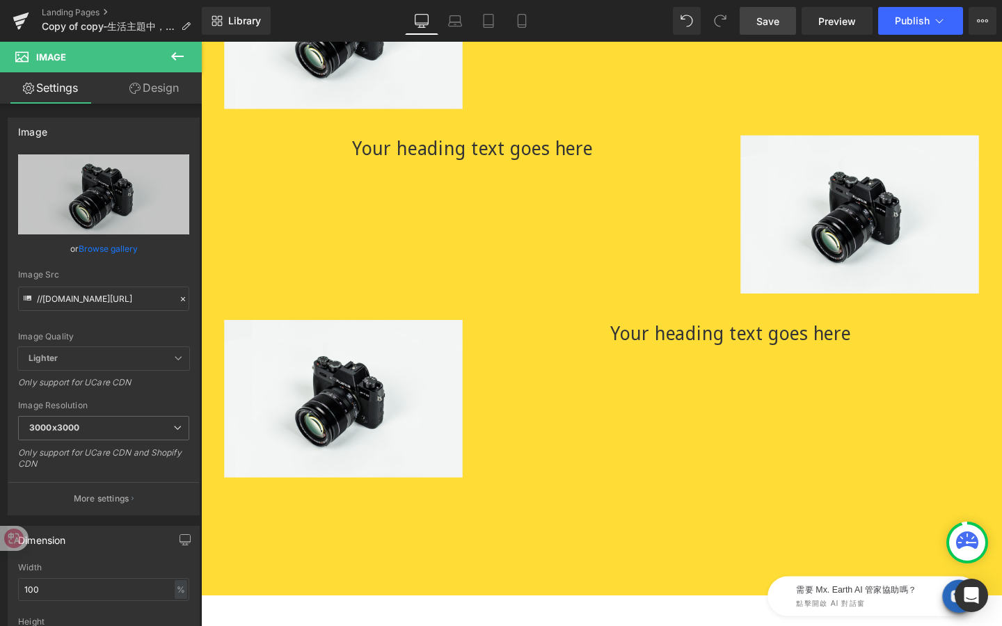
click at [176, 63] on icon at bounding box center [177, 56] width 17 height 17
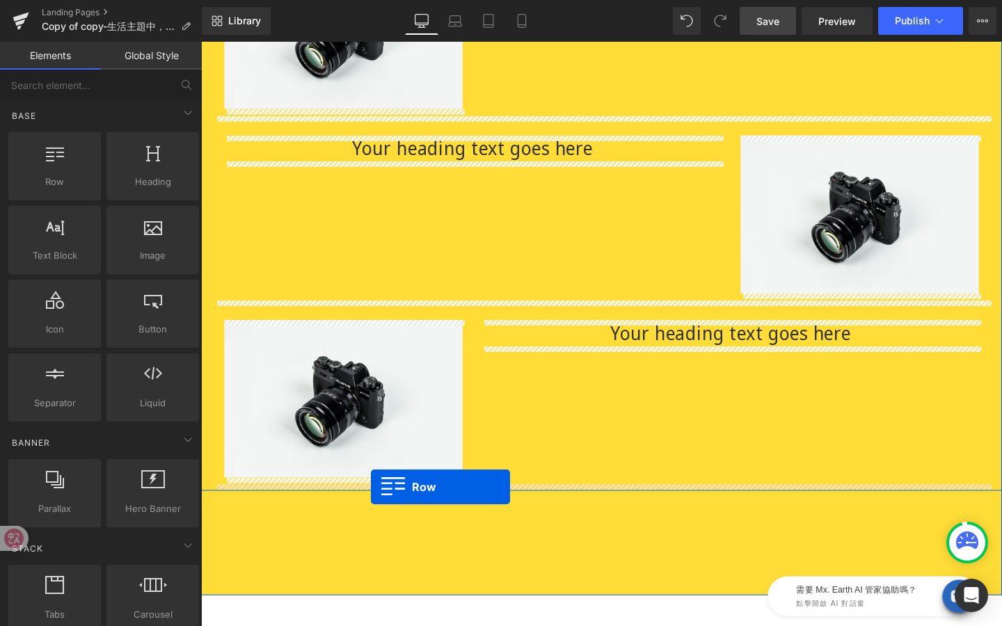
drag, startPoint x: 264, startPoint y: 219, endPoint x: 379, endPoint y: 510, distance: 313.0
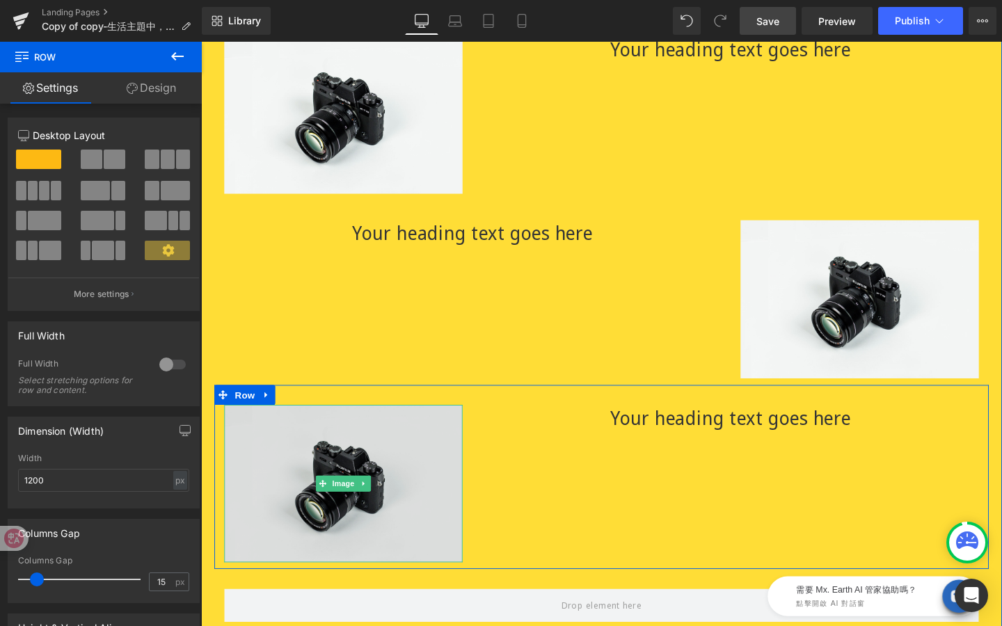
scroll to position [1667, 0]
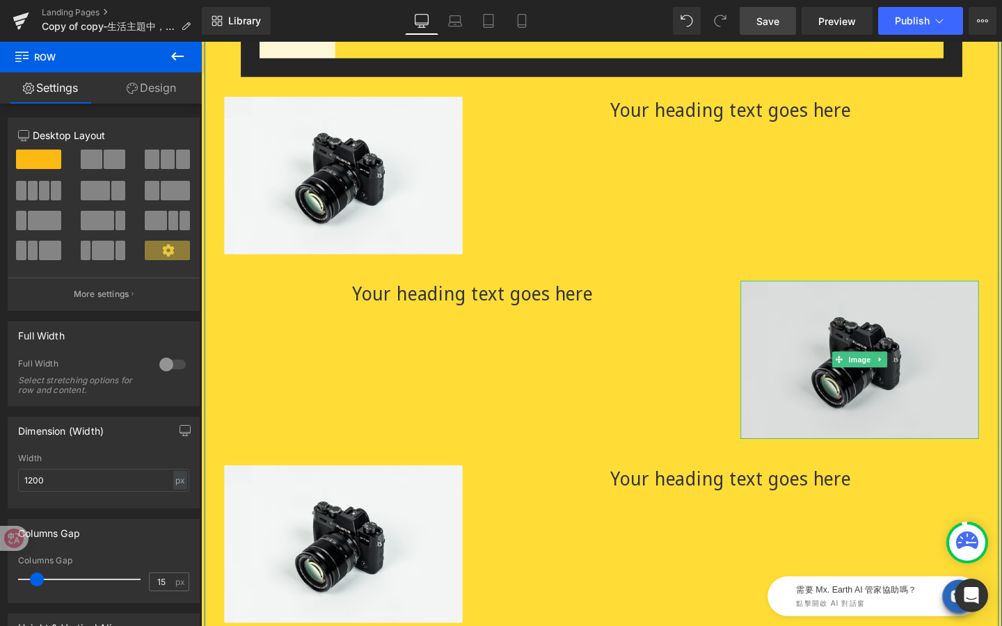
click at [789, 329] on img at bounding box center [893, 376] width 251 height 166
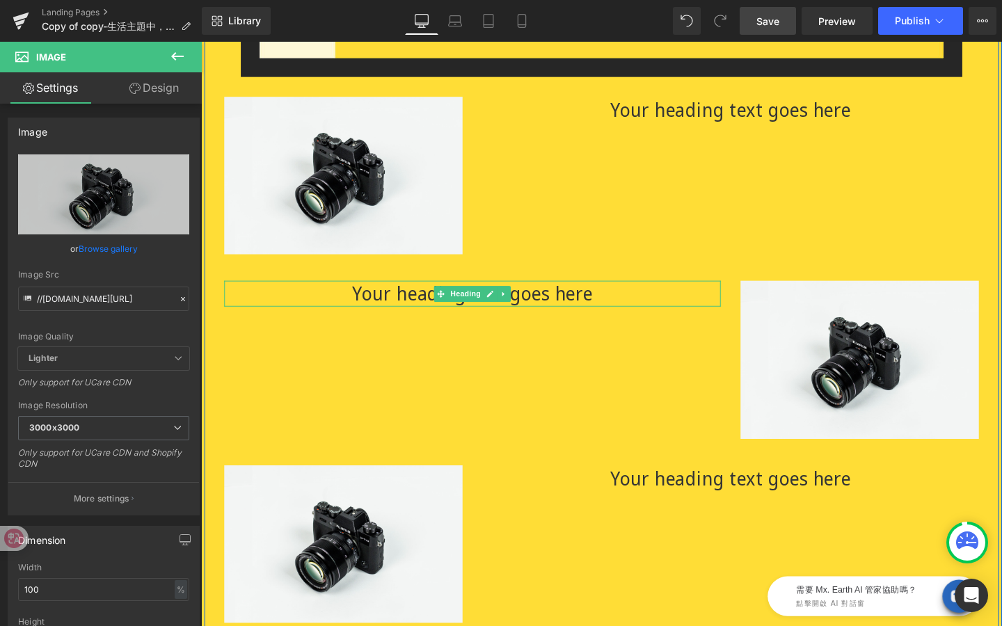
click at [545, 314] on h1 "Your heading text goes here" at bounding box center [487, 306] width 522 height 27
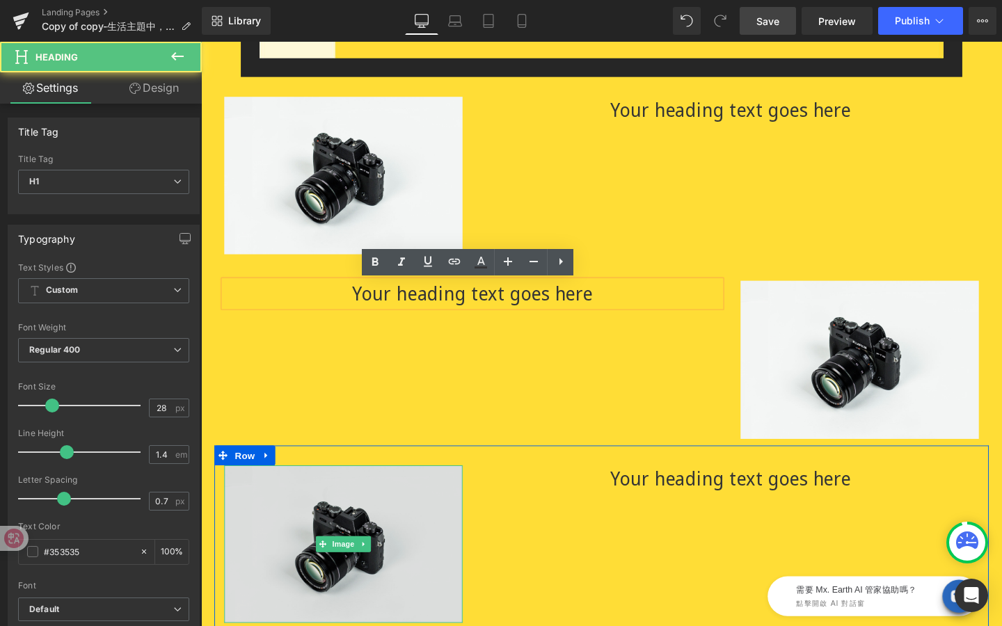
click at [378, 547] on img at bounding box center [351, 570] width 251 height 166
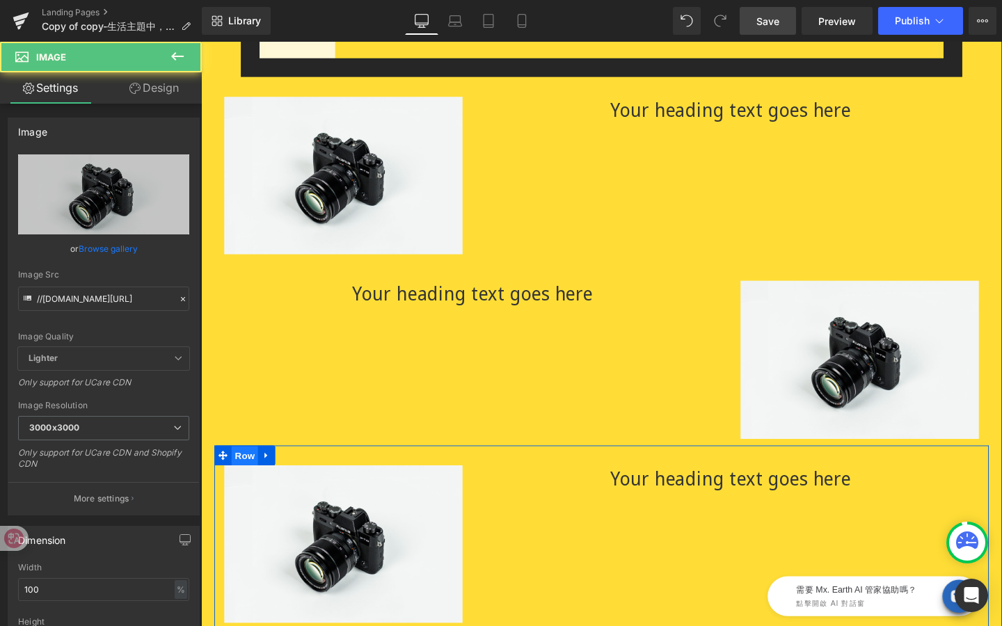
click at [238, 476] on span "Row" at bounding box center [247, 477] width 28 height 21
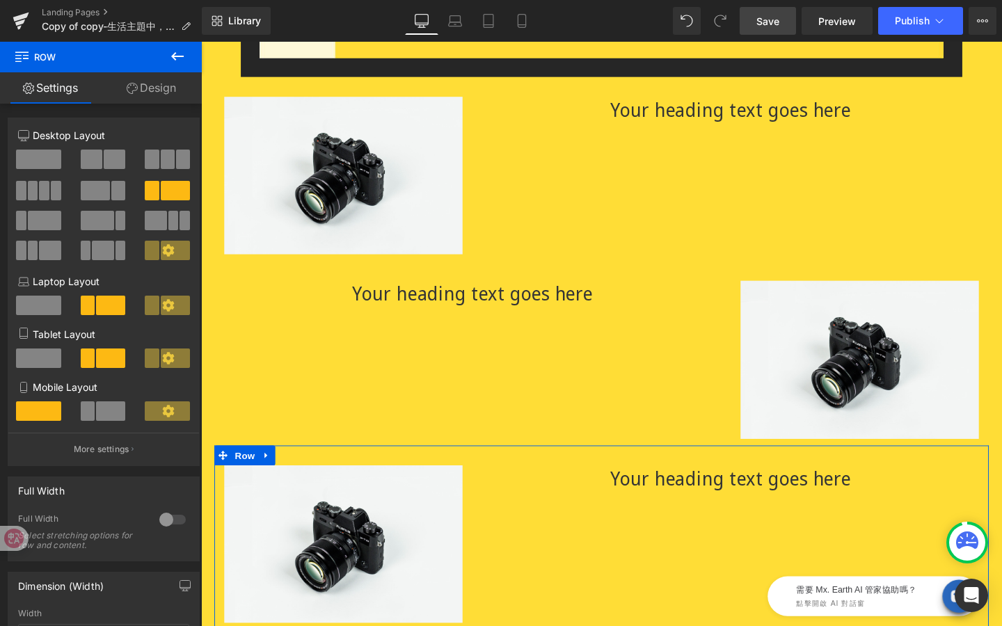
click at [160, 90] on link "Design" at bounding box center [151, 87] width 101 height 31
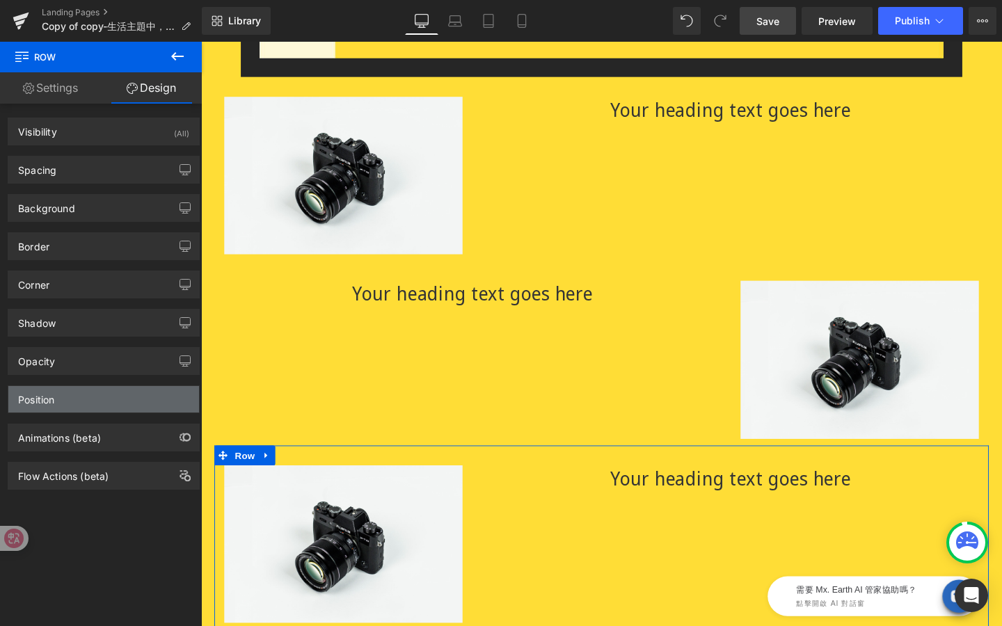
click at [97, 404] on div "Position" at bounding box center [103, 399] width 191 height 26
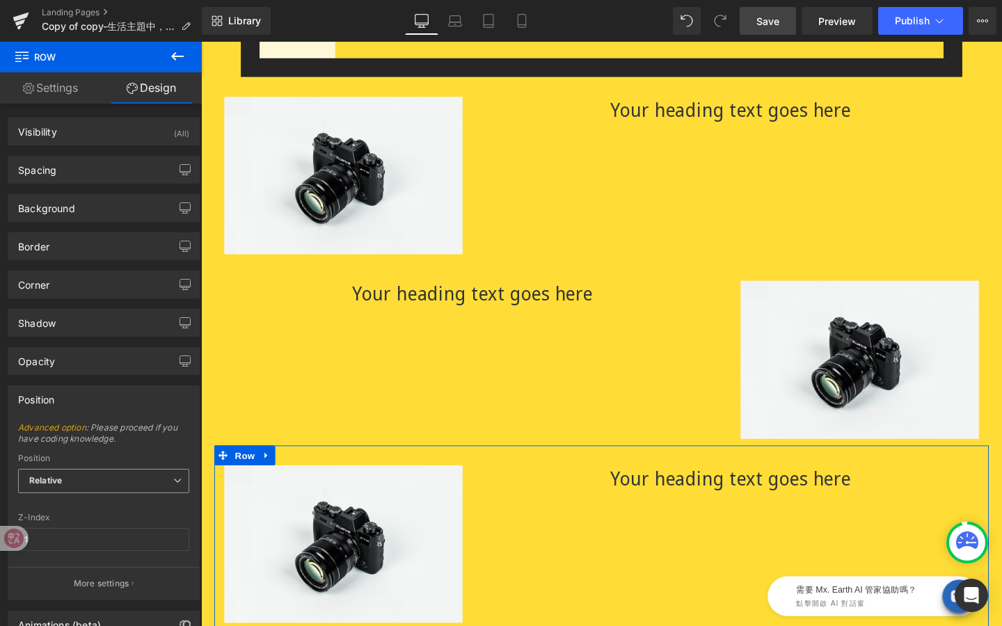
click at [104, 480] on span "Relative" at bounding box center [103, 481] width 171 height 24
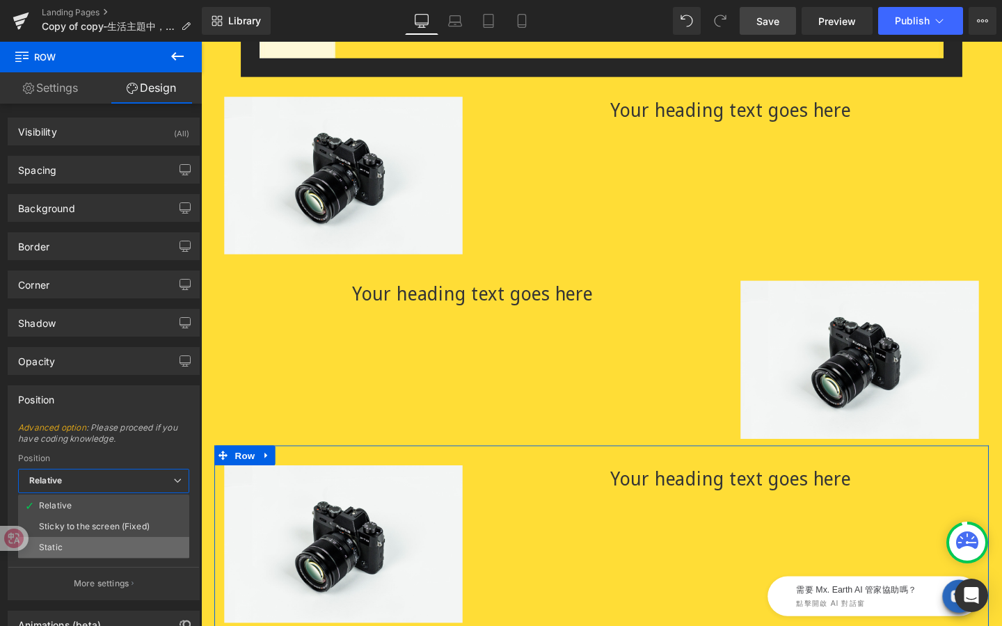
click at [98, 548] on li "Static" at bounding box center [103, 547] width 171 height 21
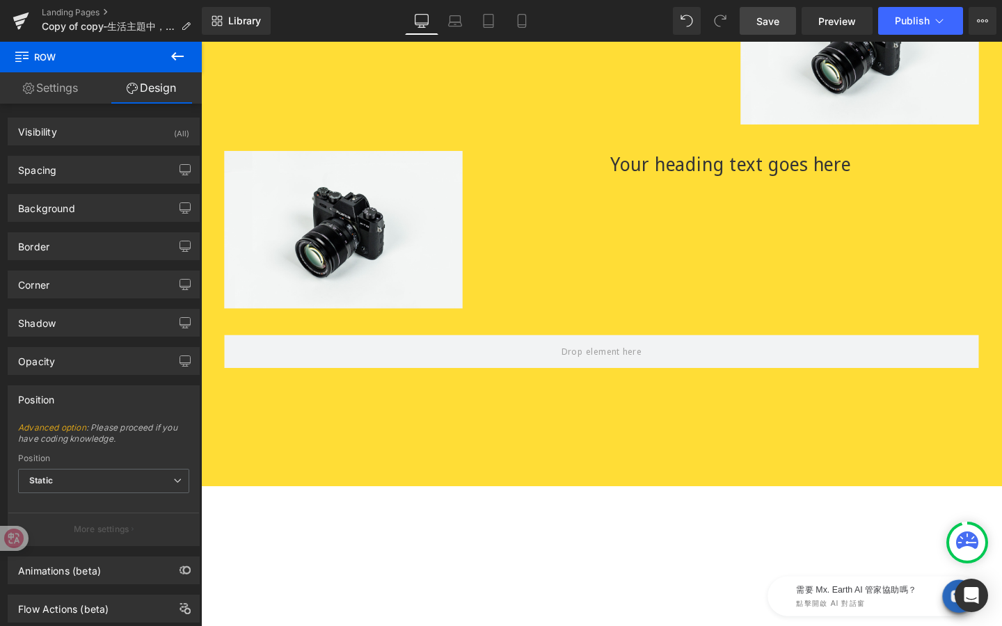
scroll to position [2003, 0]
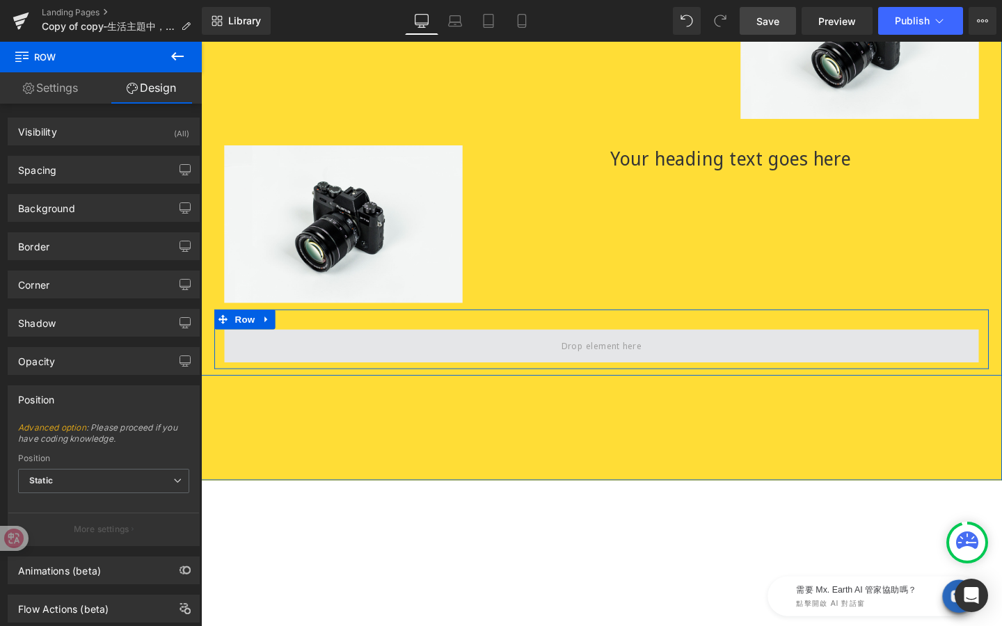
click at [376, 377] on span at bounding box center [622, 362] width 793 height 35
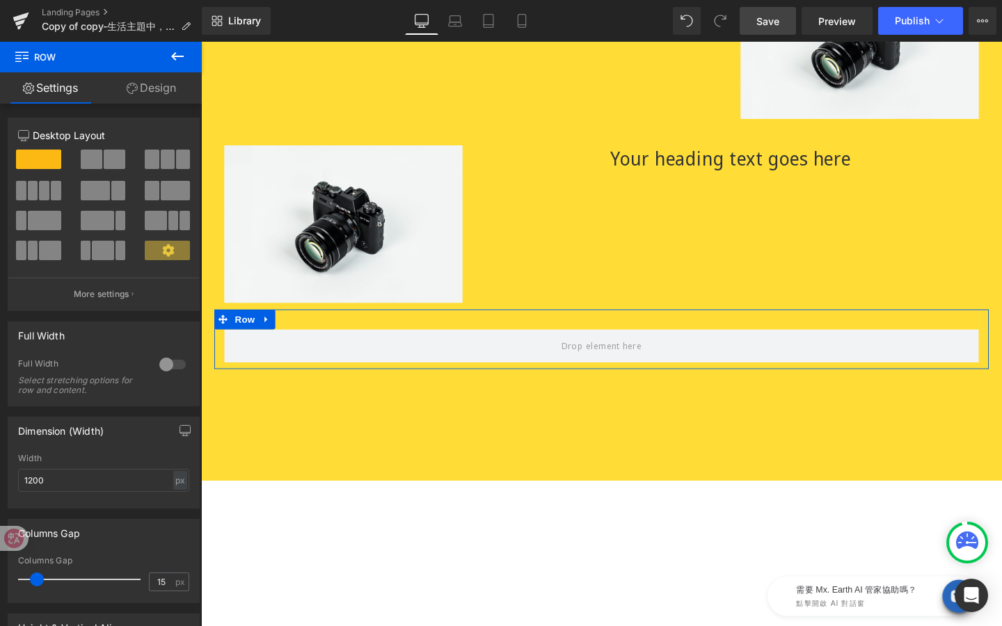
click at [117, 193] on span at bounding box center [118, 190] width 14 height 19
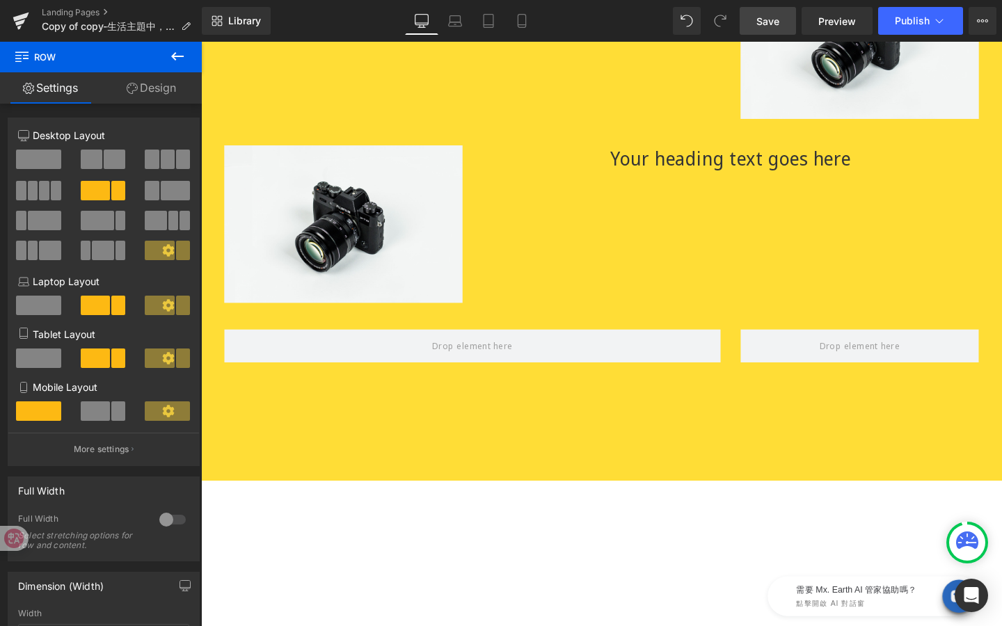
click at [175, 60] on icon at bounding box center [177, 56] width 17 height 17
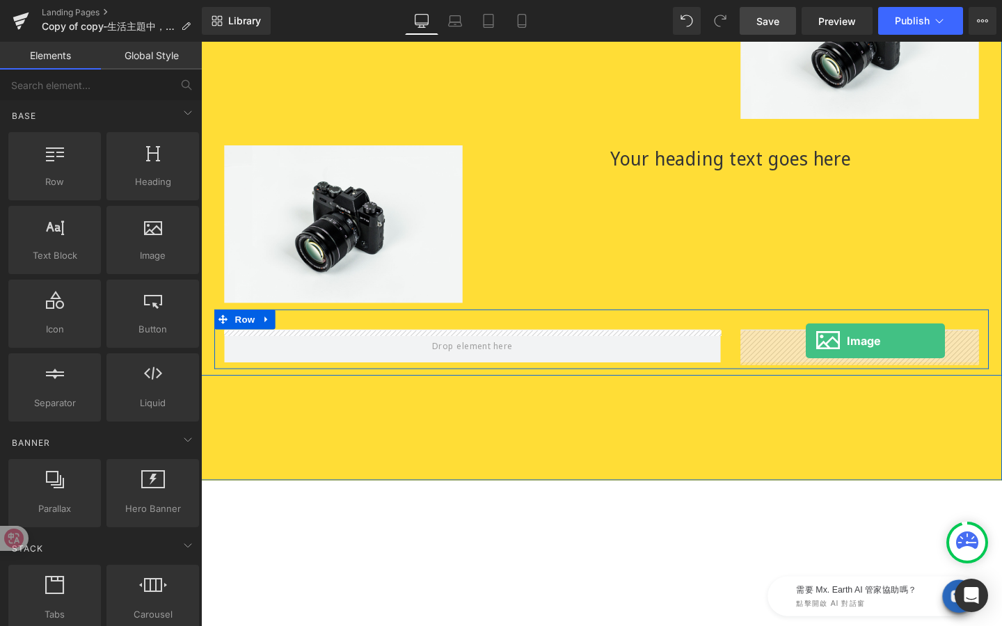
drag, startPoint x: 340, startPoint y: 303, endPoint x: 837, endPoint y: 356, distance: 499.8
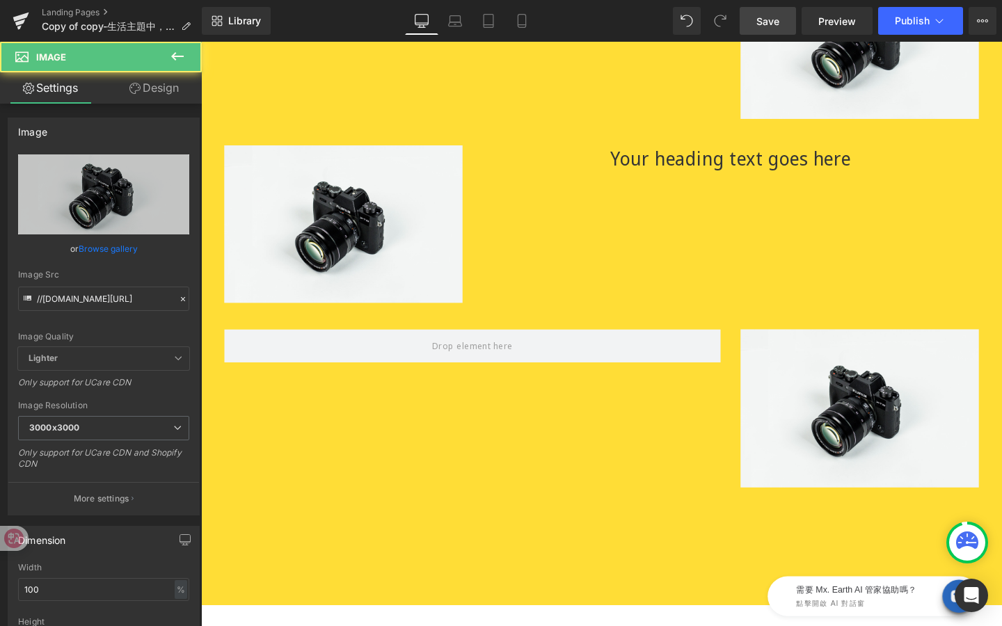
click at [173, 65] on button at bounding box center [177, 57] width 49 height 31
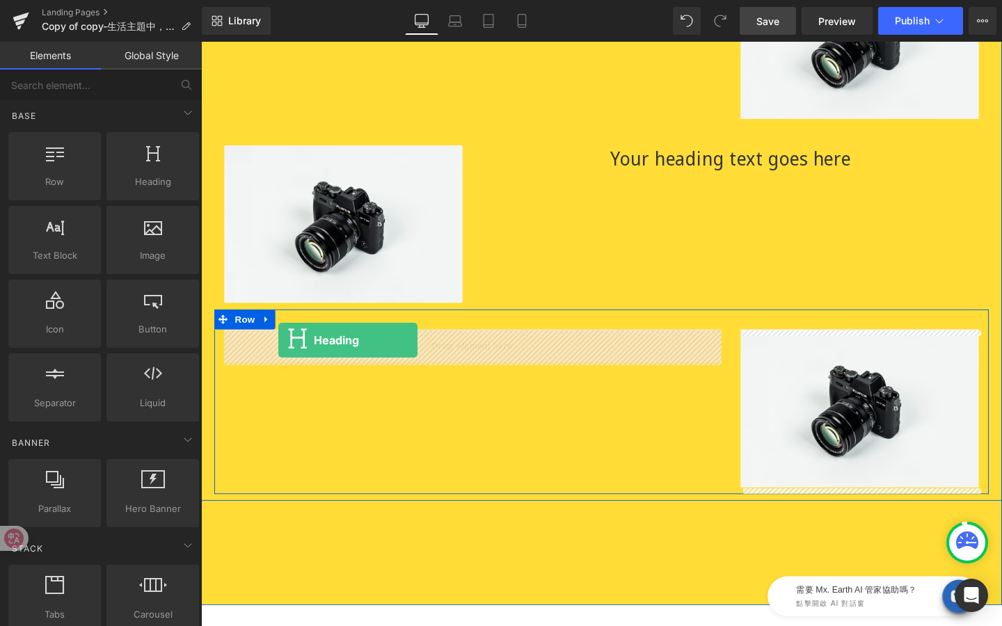
drag, startPoint x: 342, startPoint y: 205, endPoint x: 283, endPoint y: 356, distance: 162.2
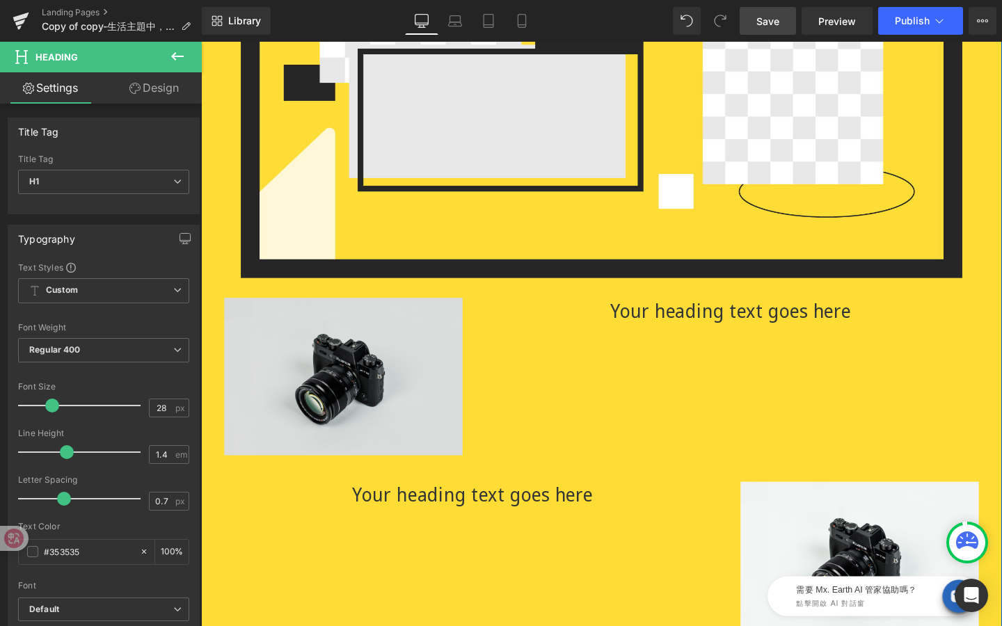
scroll to position [1457, 0]
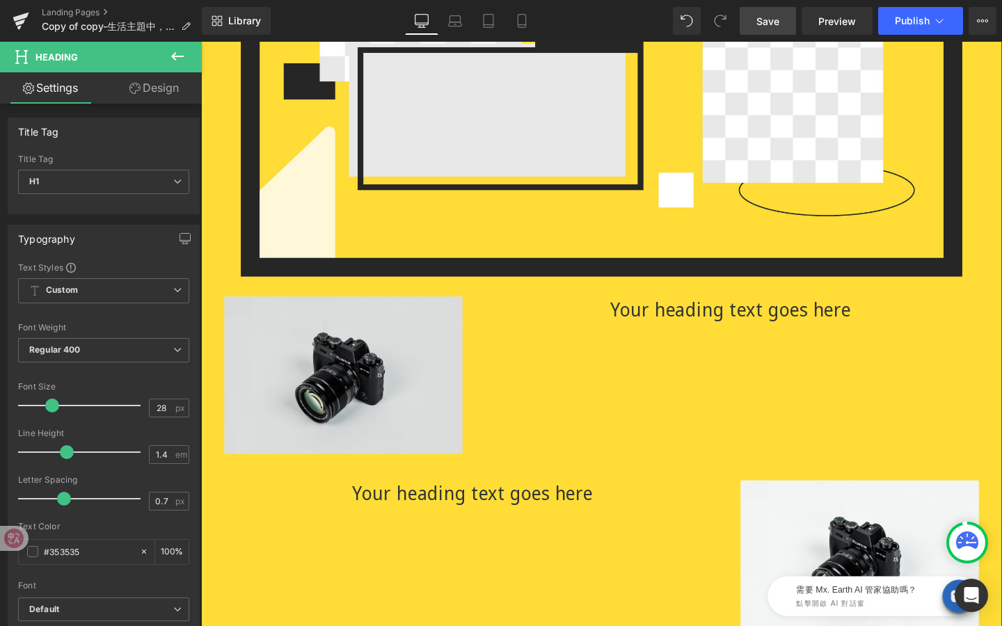
click at [388, 372] on img at bounding box center [351, 393] width 251 height 166
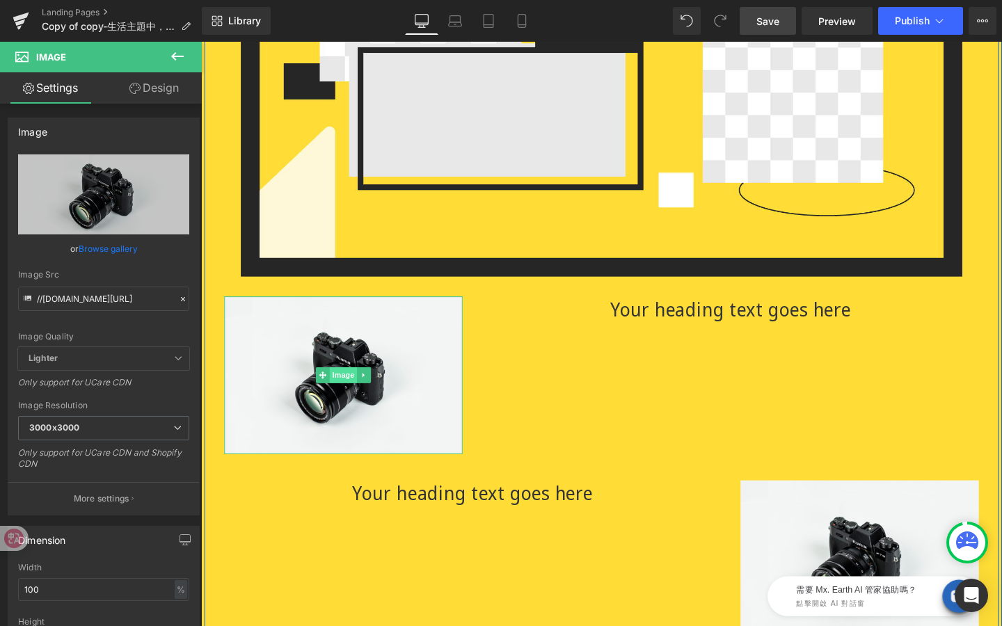
click at [356, 395] on link "Image" at bounding box center [343, 392] width 43 height 17
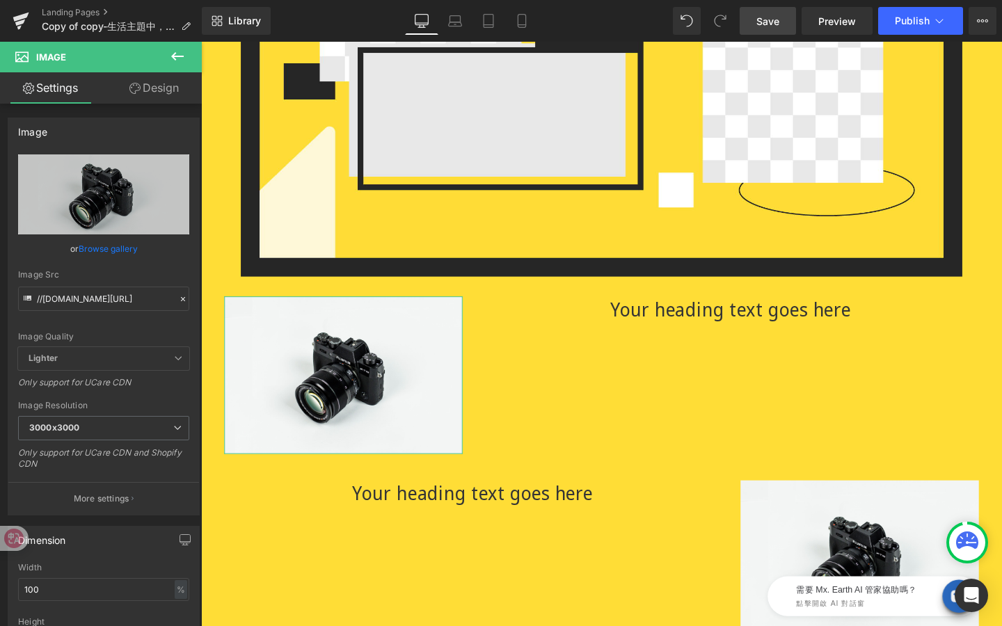
click at [152, 102] on link "Design" at bounding box center [154, 87] width 101 height 31
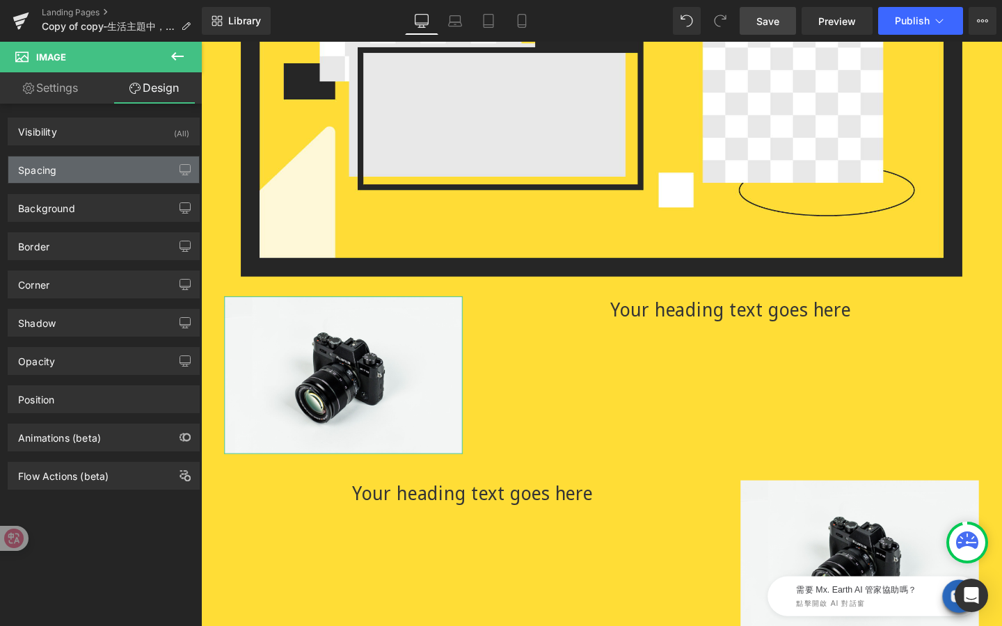
click at [135, 177] on div "Spacing" at bounding box center [103, 170] width 191 height 26
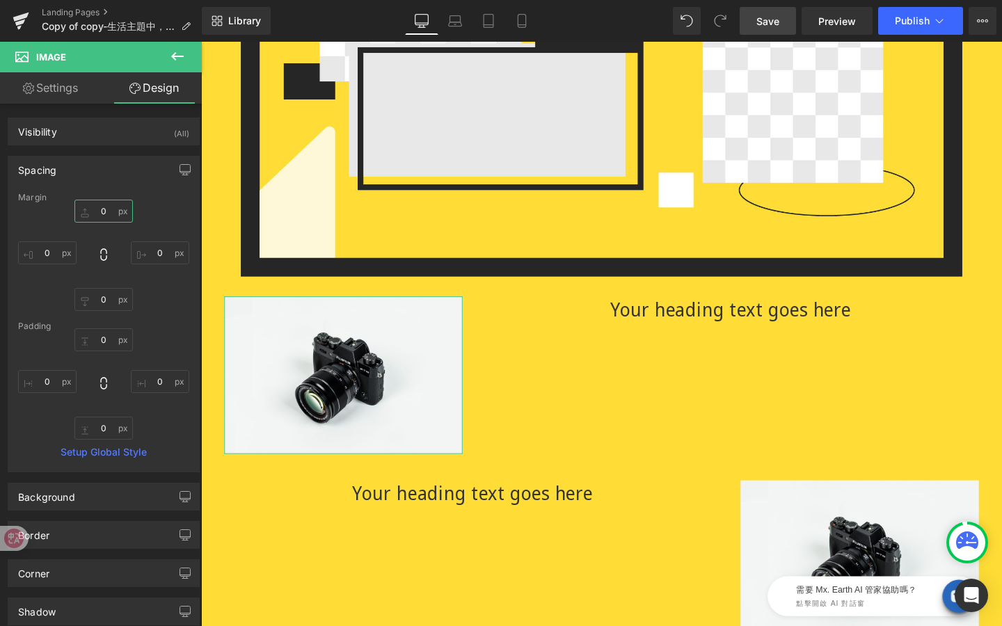
click at [110, 210] on input "0" at bounding box center [103, 211] width 58 height 23
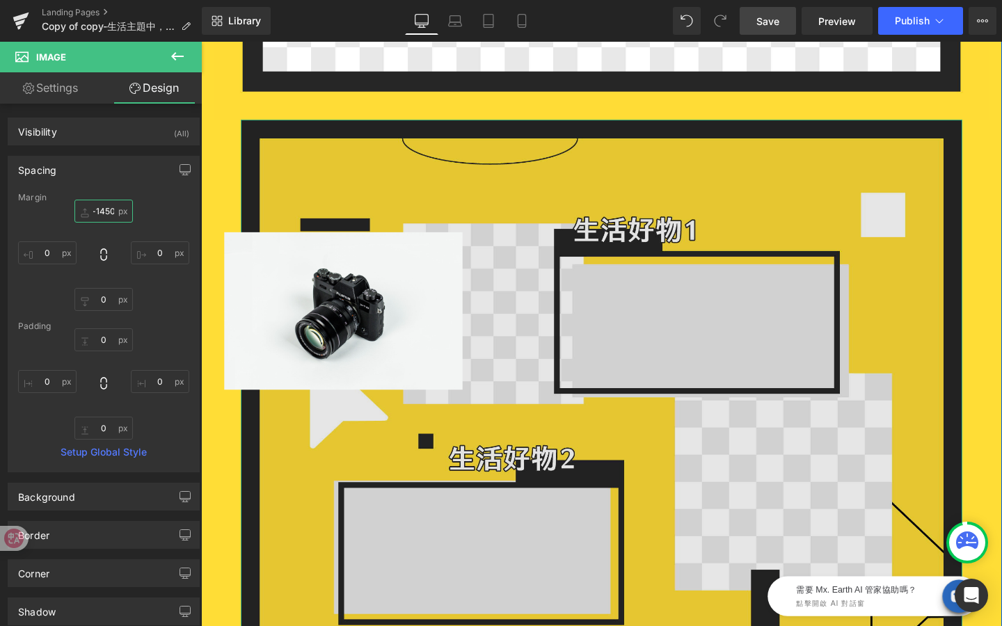
scroll to position [512, 0]
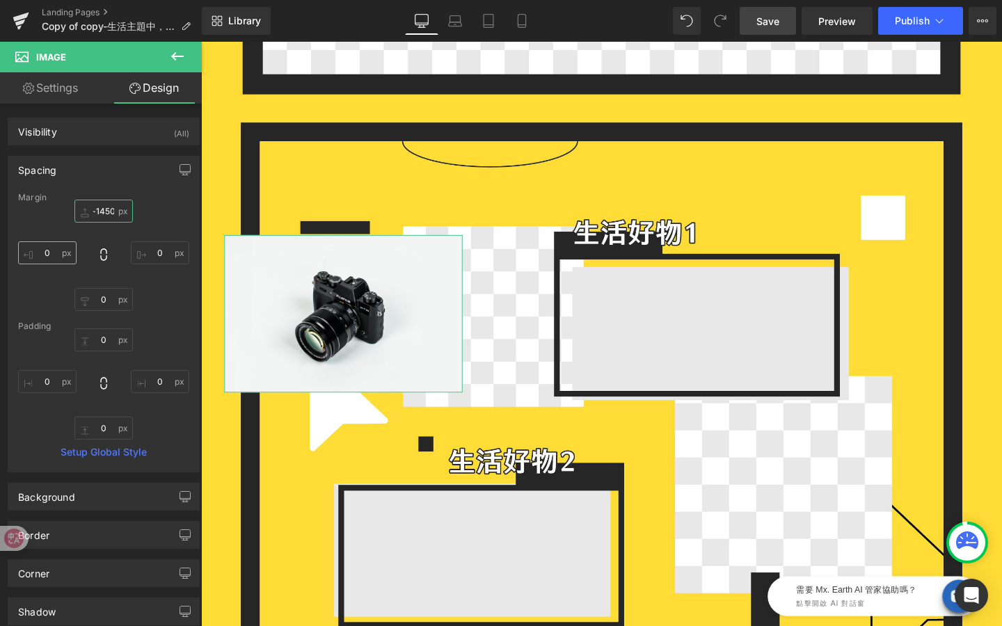
type input "-1450"
click at [60, 257] on input "0" at bounding box center [47, 253] width 58 height 23
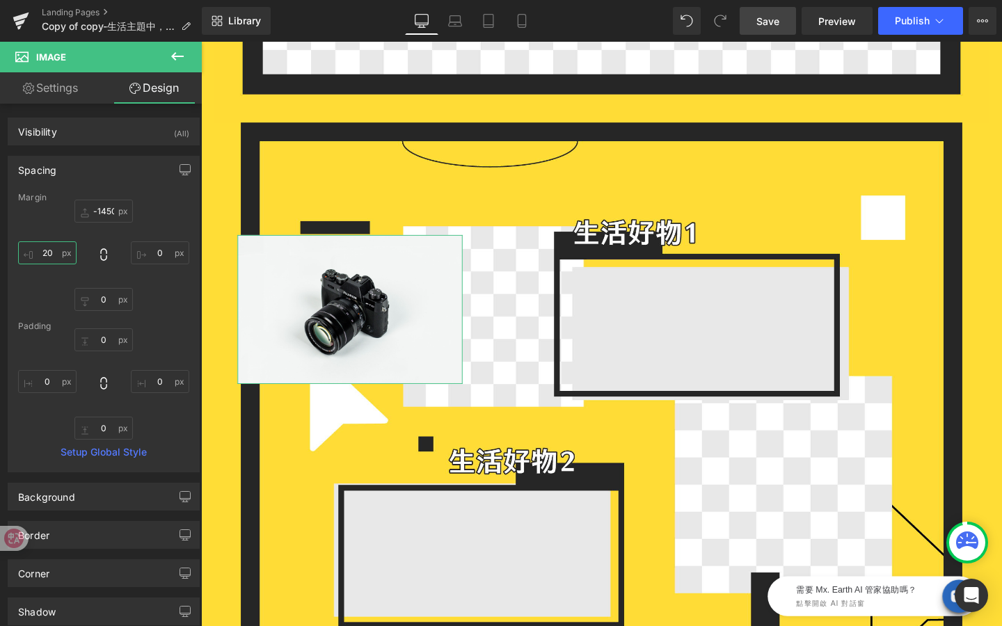
type input "2"
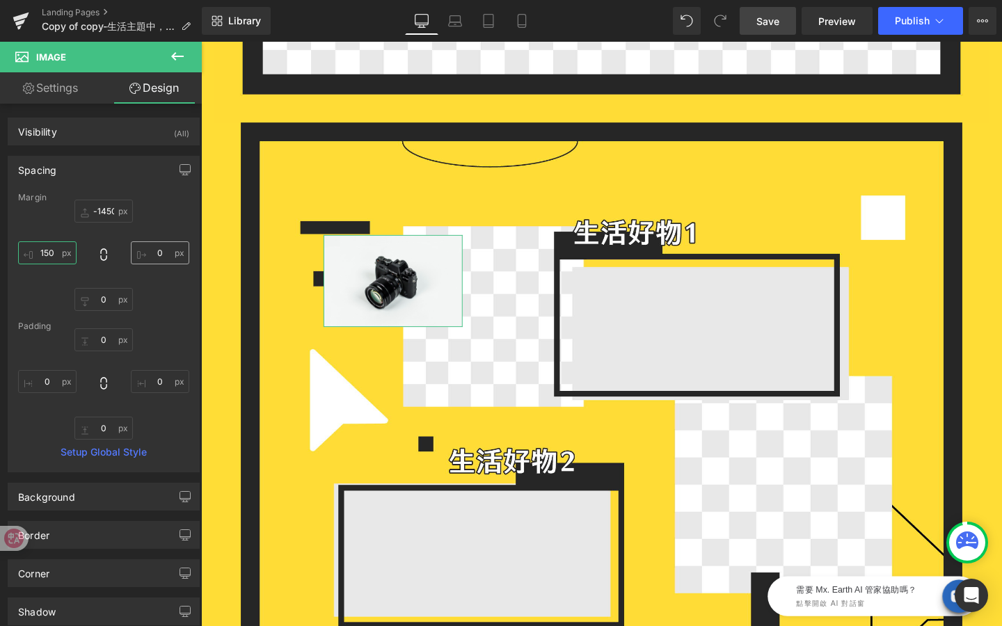
type input "150"
click at [159, 259] on input "0" at bounding box center [160, 253] width 58 height 23
type input "2"
type input "-100"
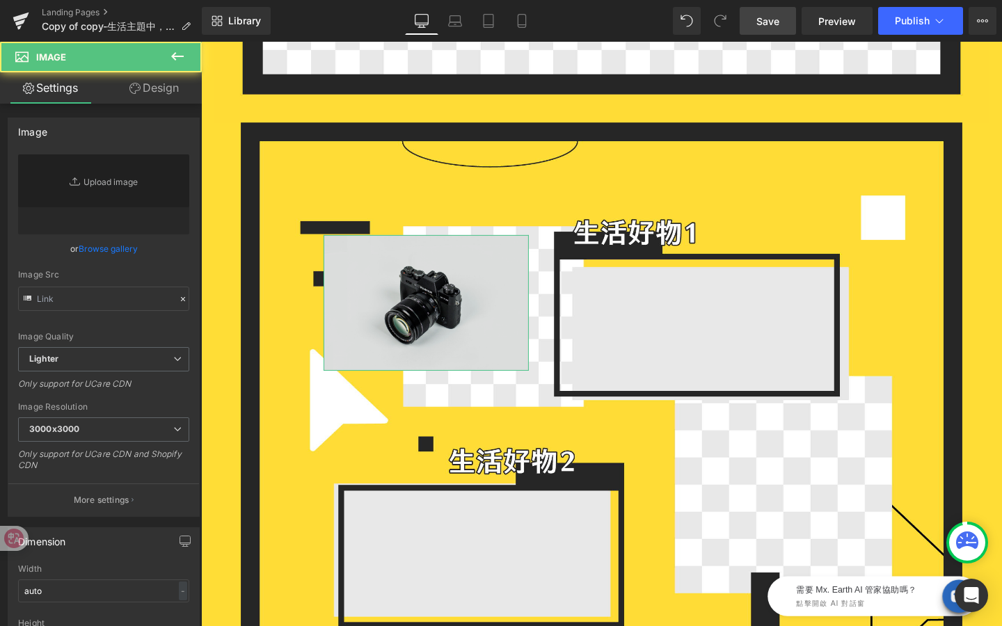
click at [395, 320] on img at bounding box center [438, 316] width 216 height 143
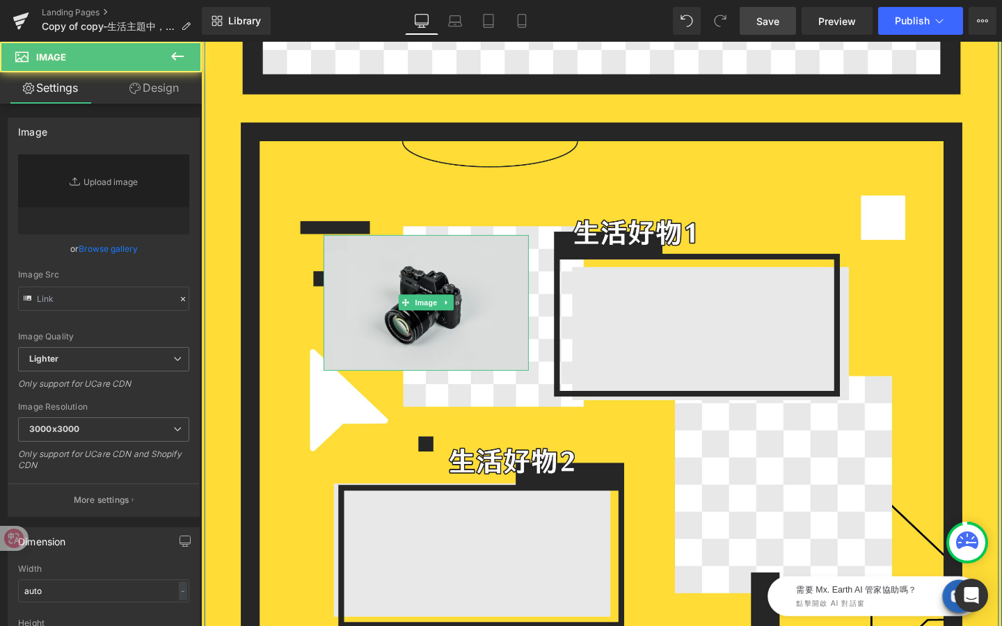
type input "//d1um8515vdn9kb.cloudfront.net/images/parallax.jpg"
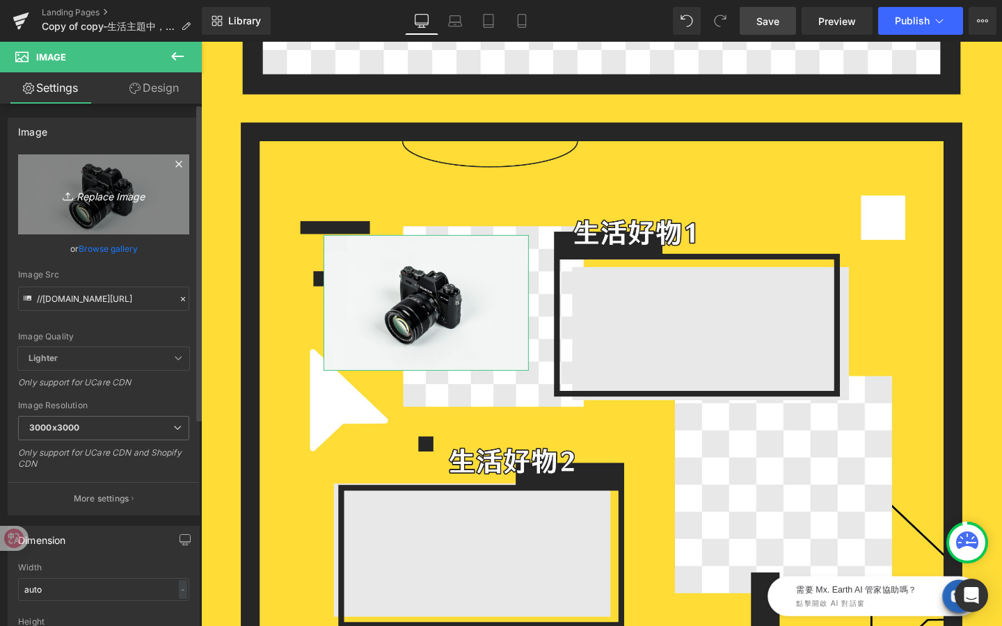
click at [120, 189] on icon "Replace Image" at bounding box center [103, 194] width 111 height 17
type input "C:\fakepath\Magimix背景.png"
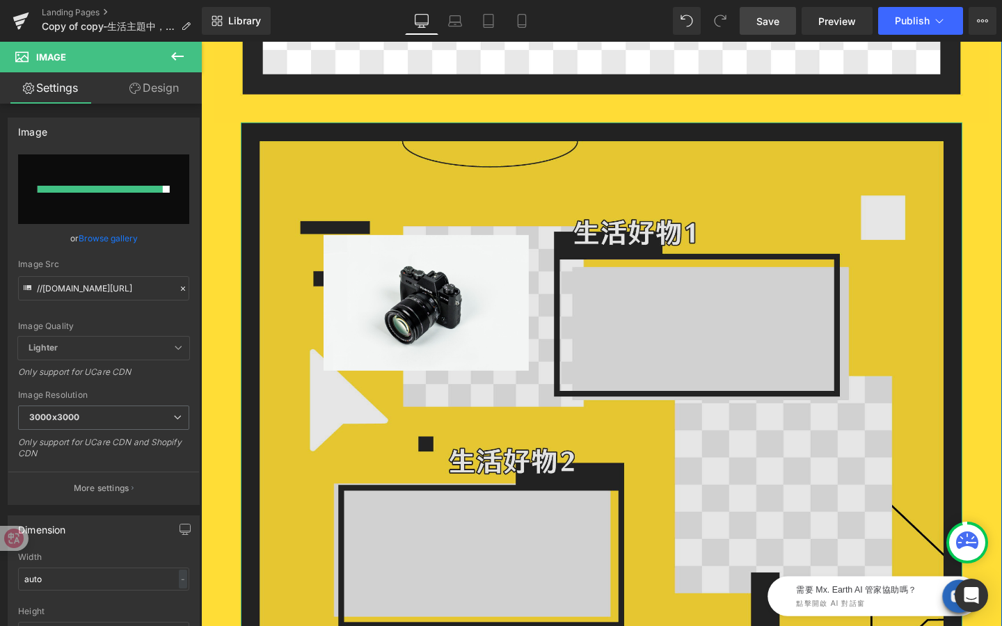
type input "https://ucarecdn.com/26cc0d5c-127b-4119-b4f3-19e7cc7ee45c/-/format/auto/-/previ…"
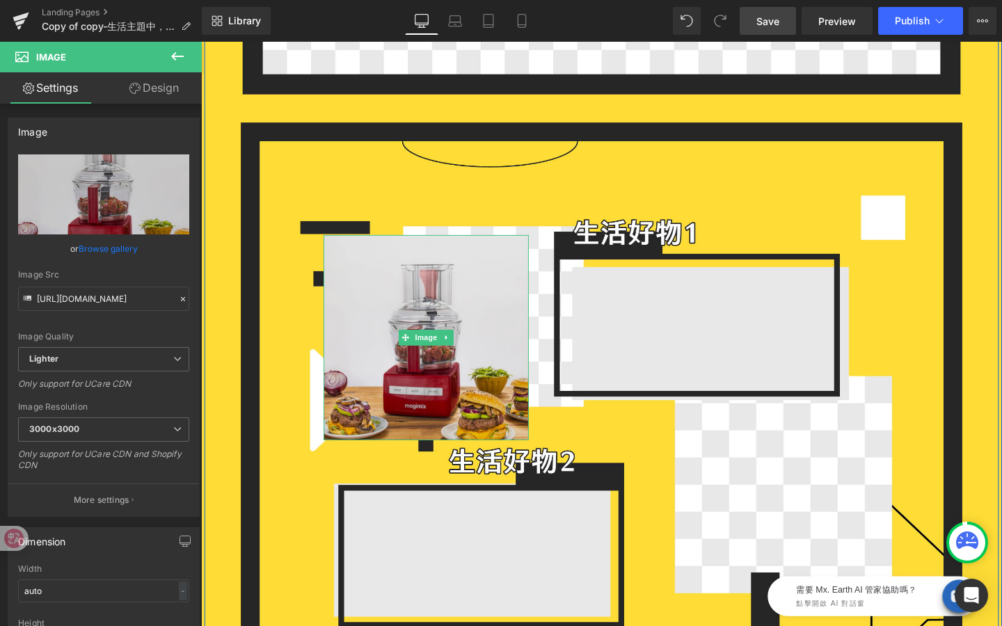
click at [496, 343] on img at bounding box center [438, 353] width 216 height 216
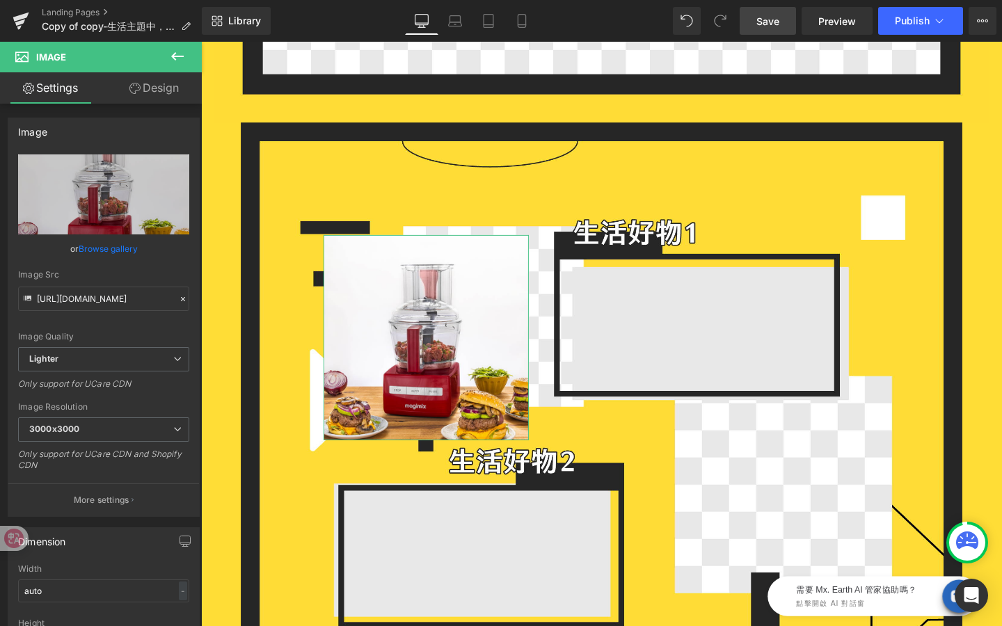
click at [164, 90] on link "Design" at bounding box center [154, 87] width 101 height 31
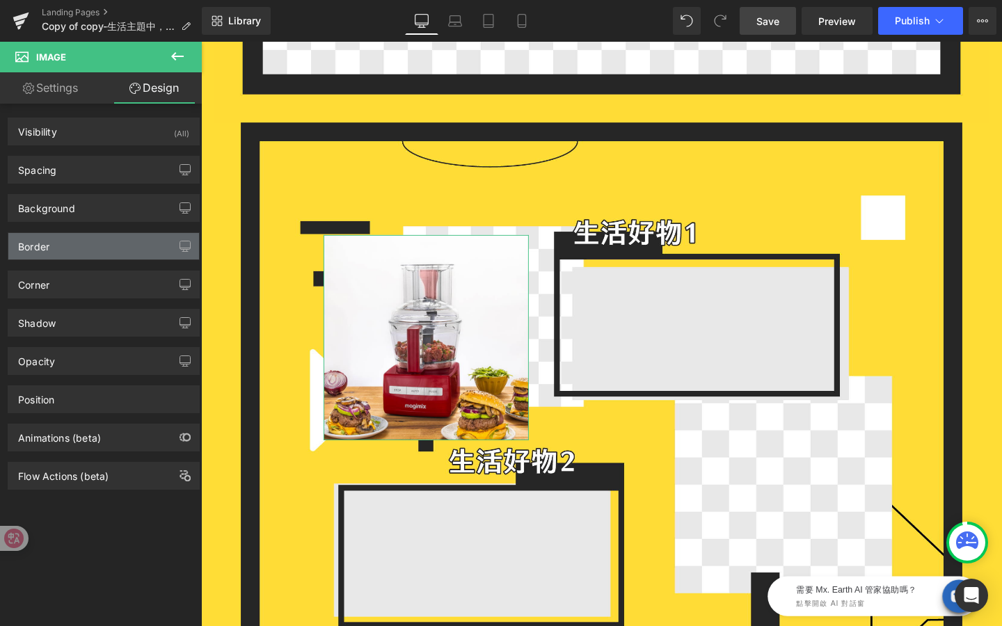
click at [96, 245] on div "Border" at bounding box center [103, 246] width 191 height 26
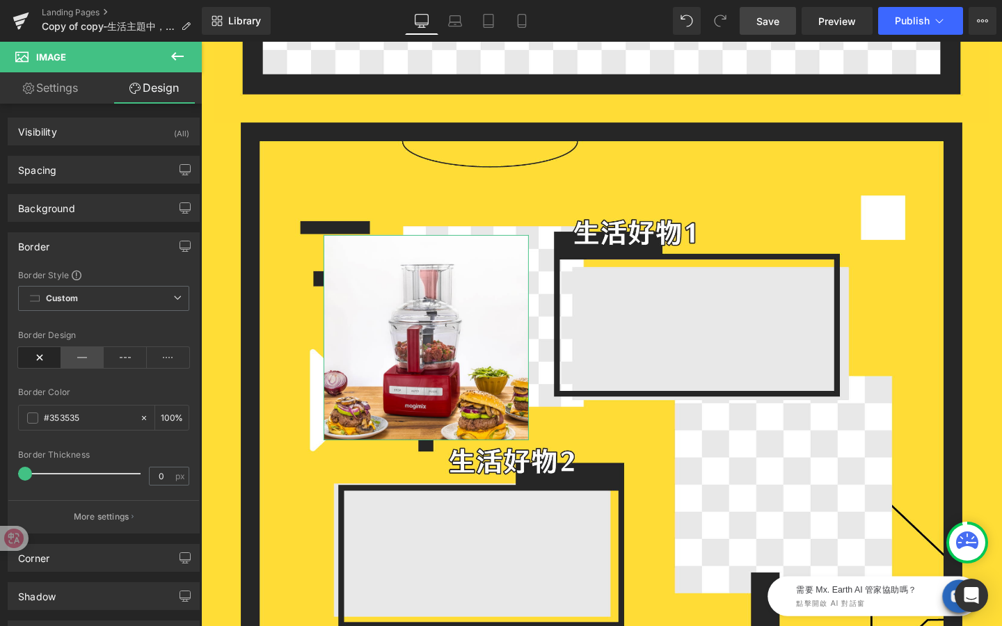
click at [79, 359] on icon at bounding box center [82, 357] width 43 height 21
type input "1"
click at [27, 475] on span at bounding box center [26, 474] width 14 height 14
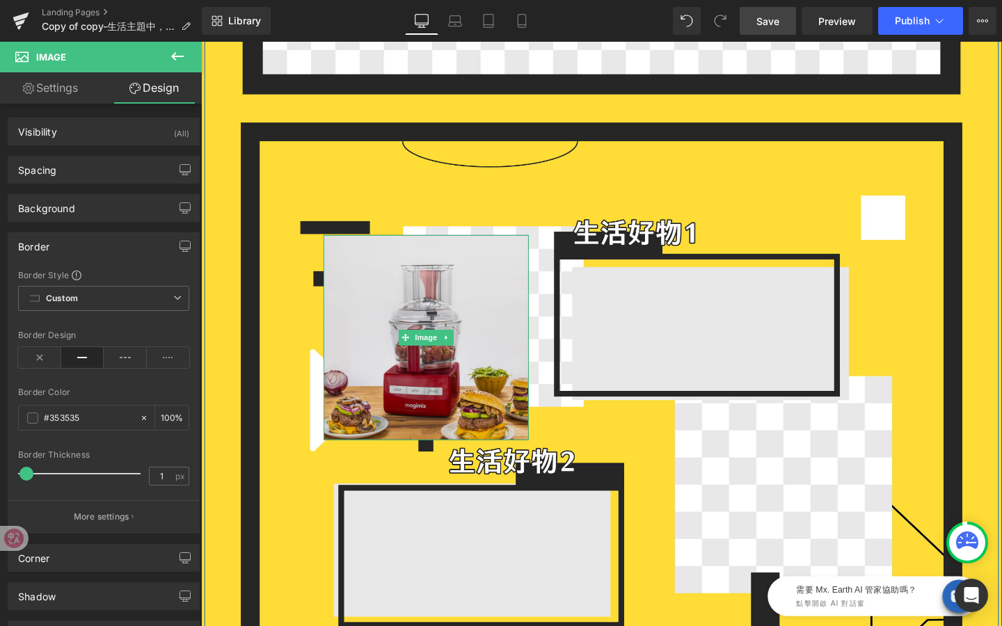
click at [466, 313] on img at bounding box center [438, 353] width 216 height 216
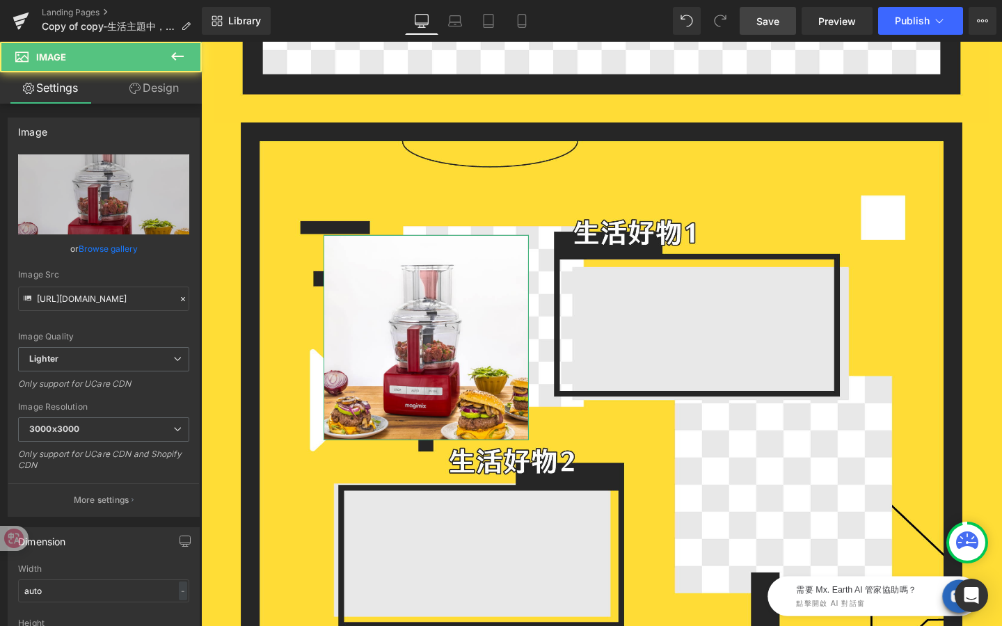
click at [152, 96] on link "Design" at bounding box center [154, 87] width 101 height 31
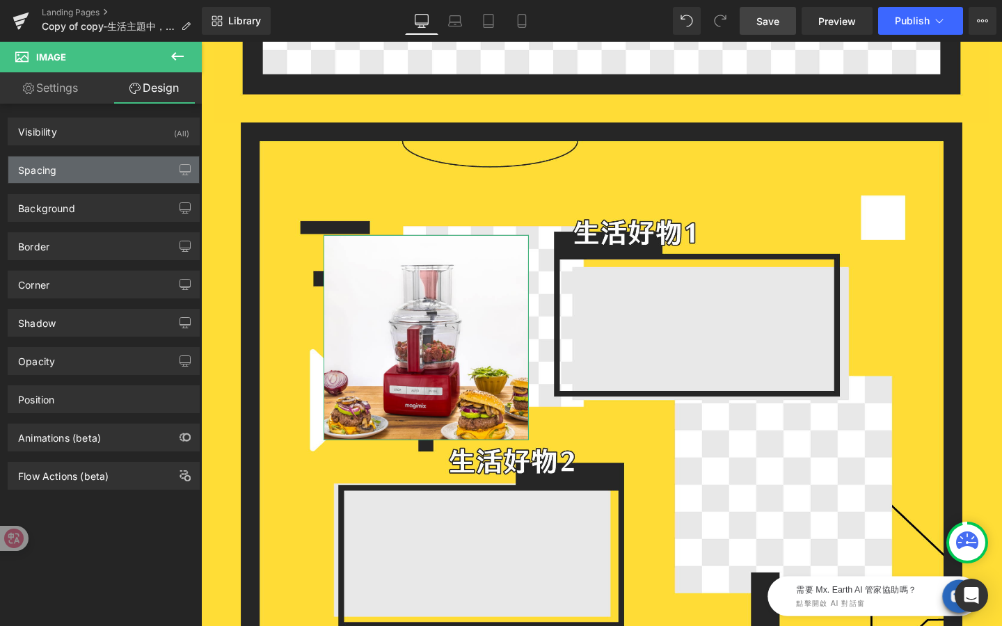
type input "-1450"
type input "-100"
type input "0"
type input "150"
type input "0"
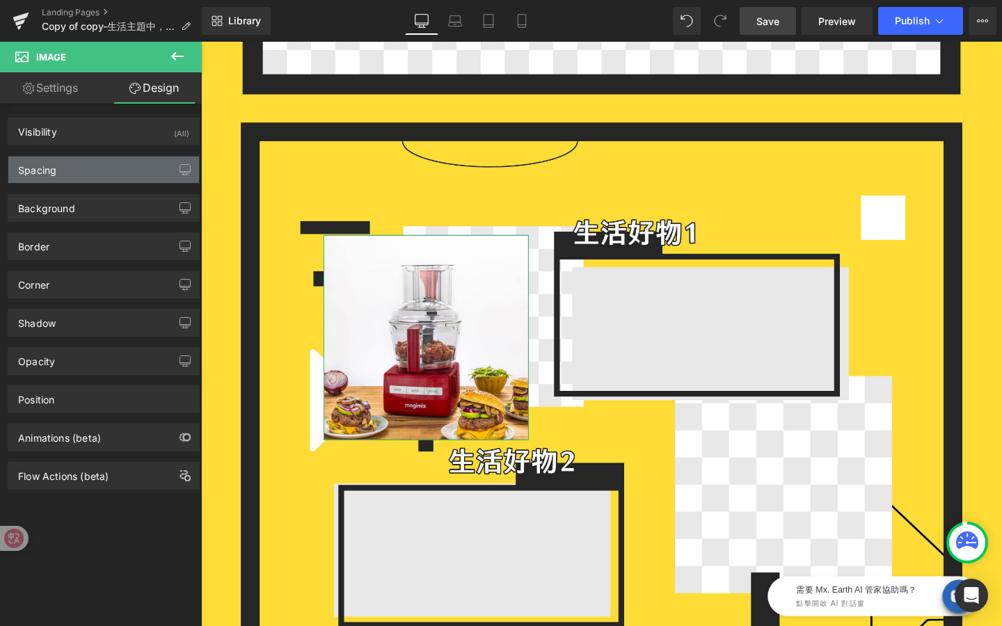
type input "0"
click at [122, 174] on div "Spacing" at bounding box center [103, 170] width 191 height 26
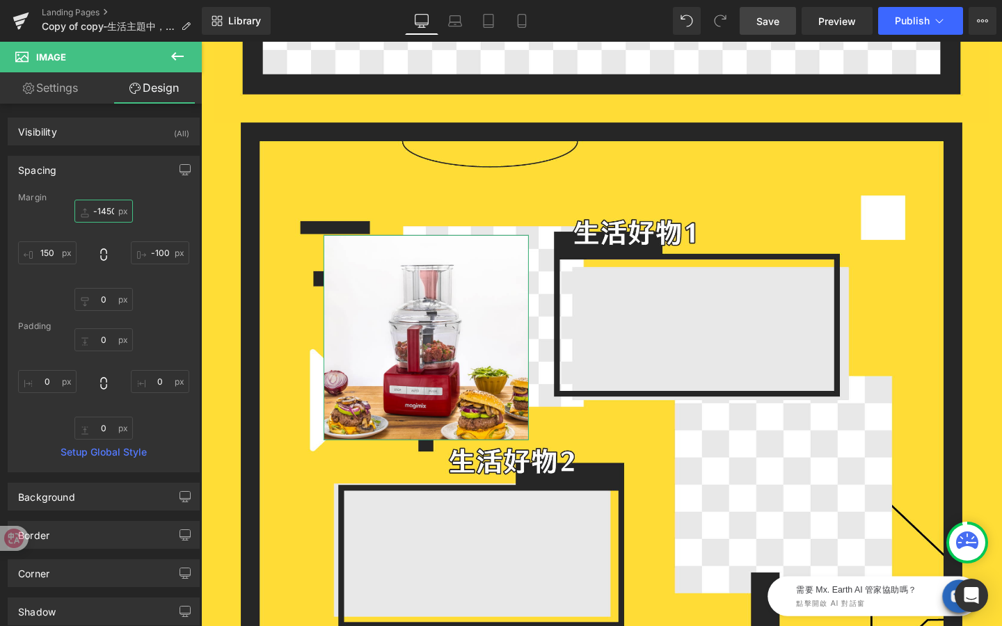
click at [106, 213] on input "-1450" at bounding box center [103, 211] width 58 height 23
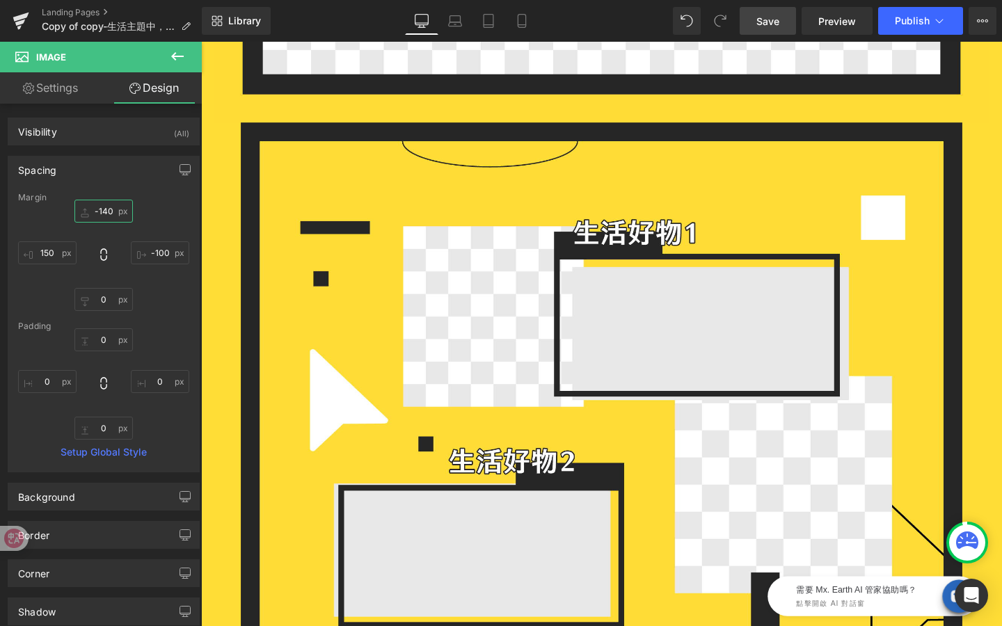
type input "-1490"
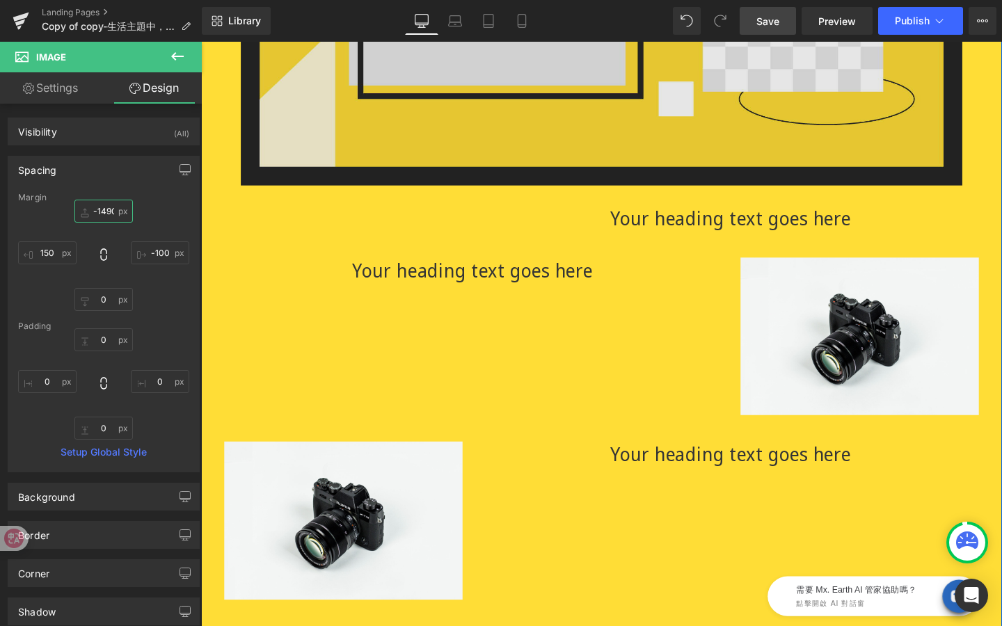
scroll to position [1571, 0]
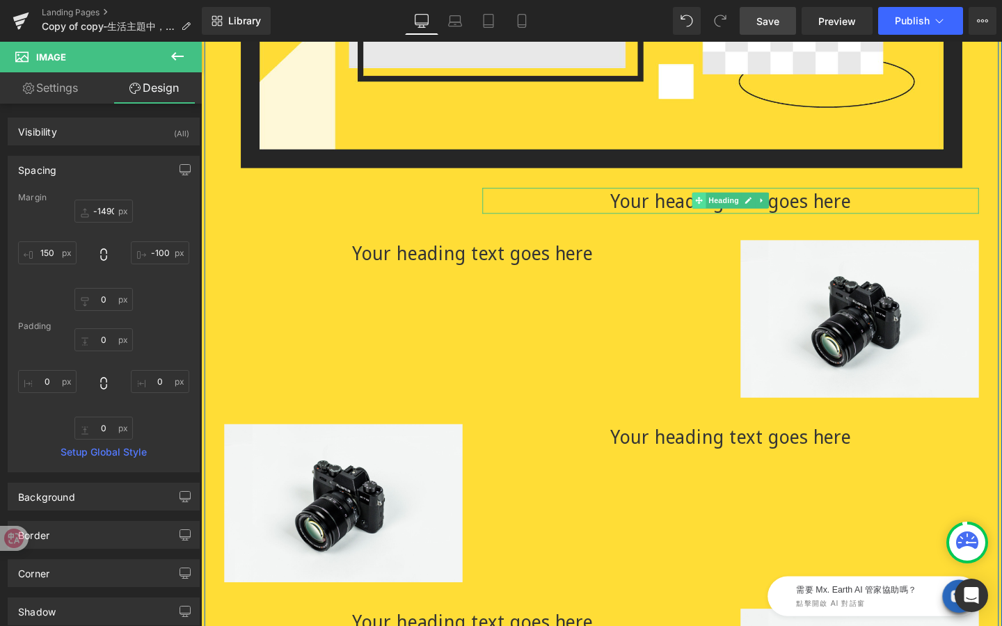
click at [730, 206] on span at bounding box center [725, 208] width 15 height 17
click at [743, 211] on div "Your heading text goes here Heading" at bounding box center [758, 209] width 522 height 27
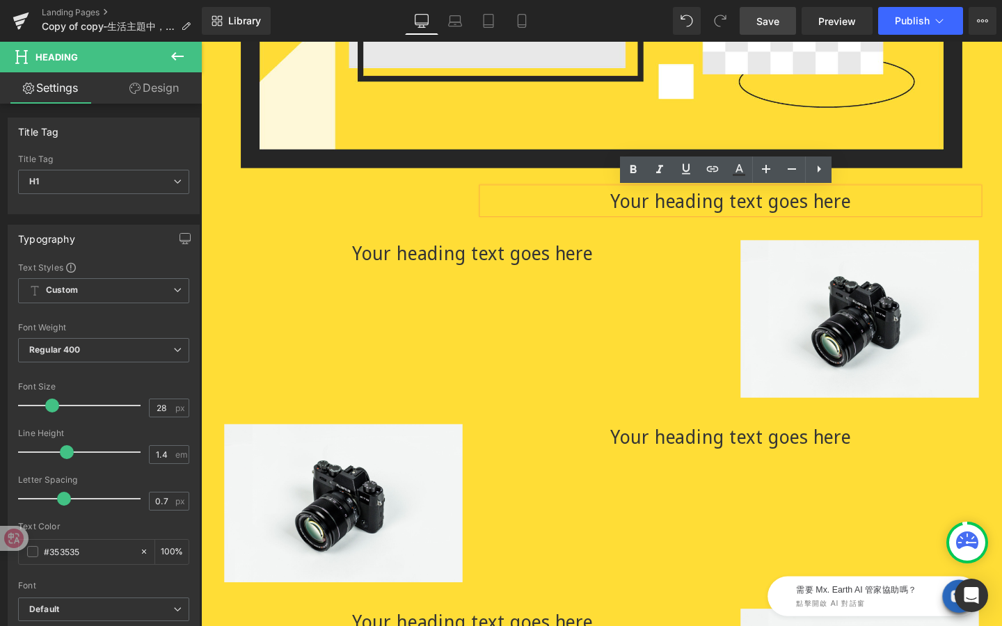
click at [771, 24] on span "Save" at bounding box center [768, 21] width 23 height 15
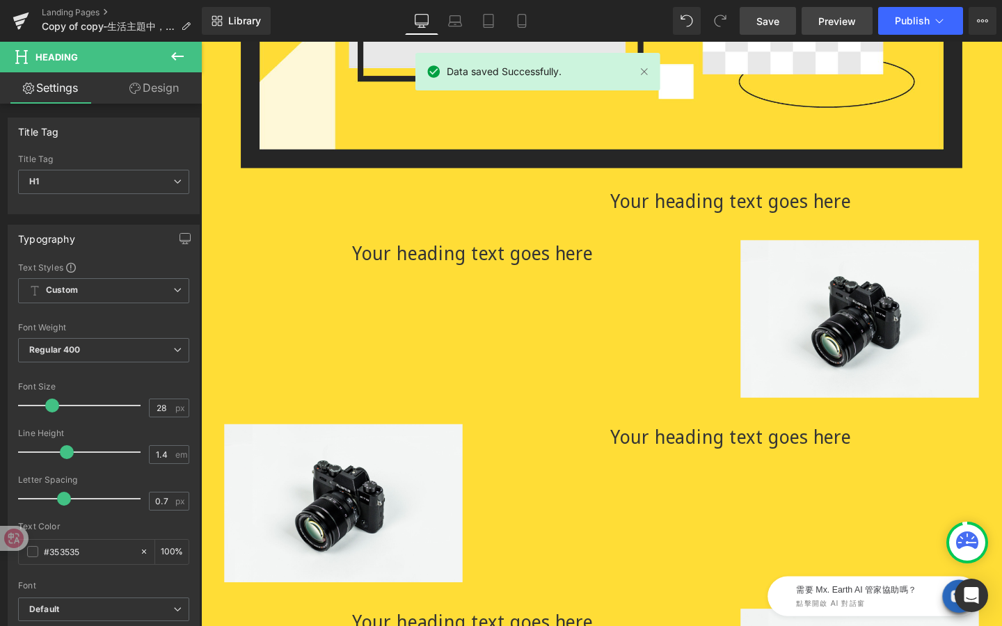
click at [829, 25] on span "Preview" at bounding box center [838, 21] width 38 height 15
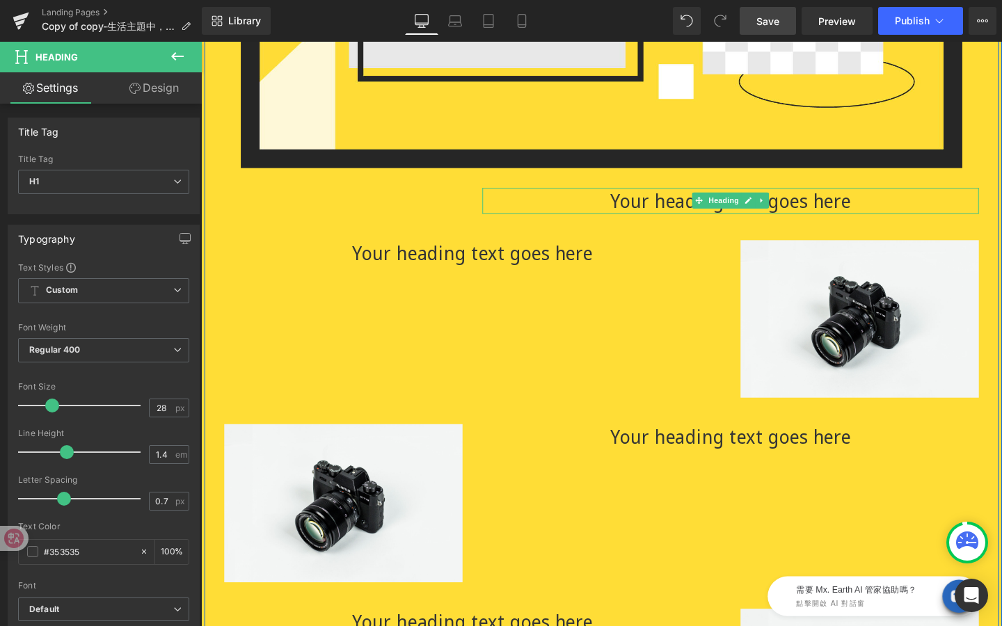
click at [747, 211] on div "Your heading text goes here Heading" at bounding box center [758, 209] width 522 height 27
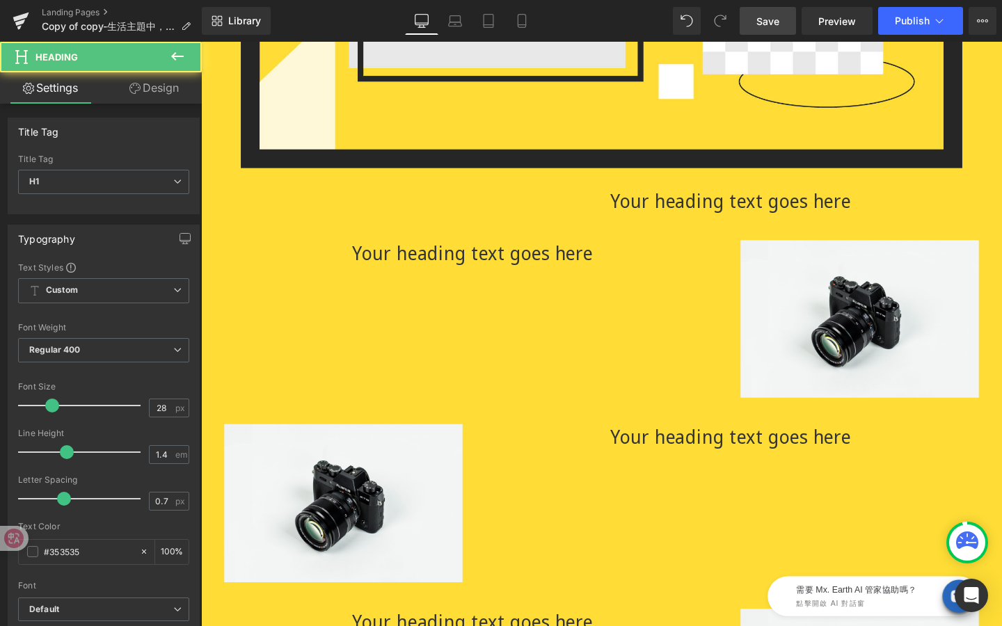
click at [157, 85] on link "Design" at bounding box center [154, 87] width 101 height 31
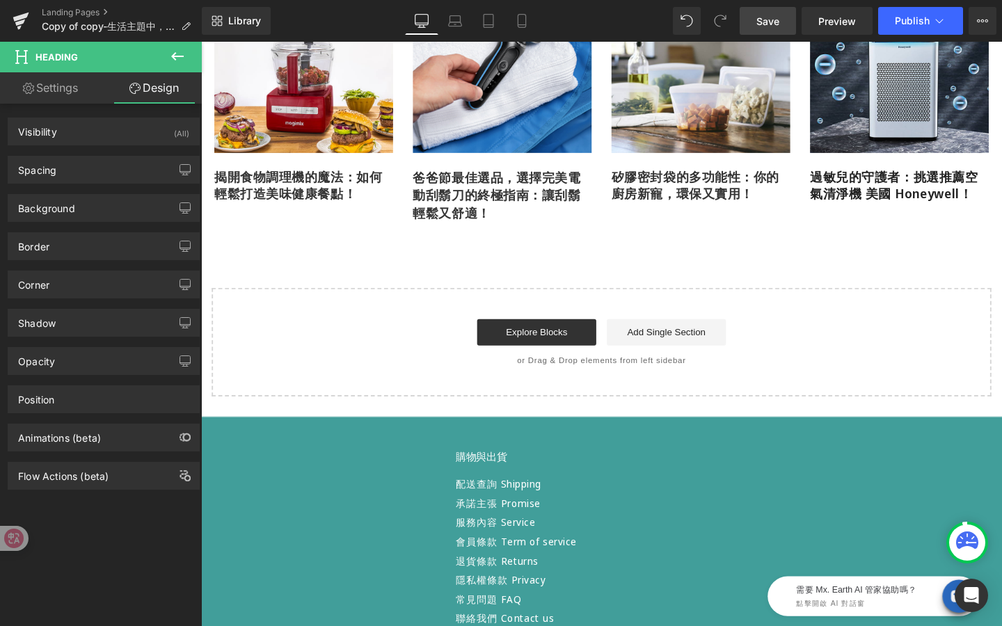
scroll to position [2760, 0]
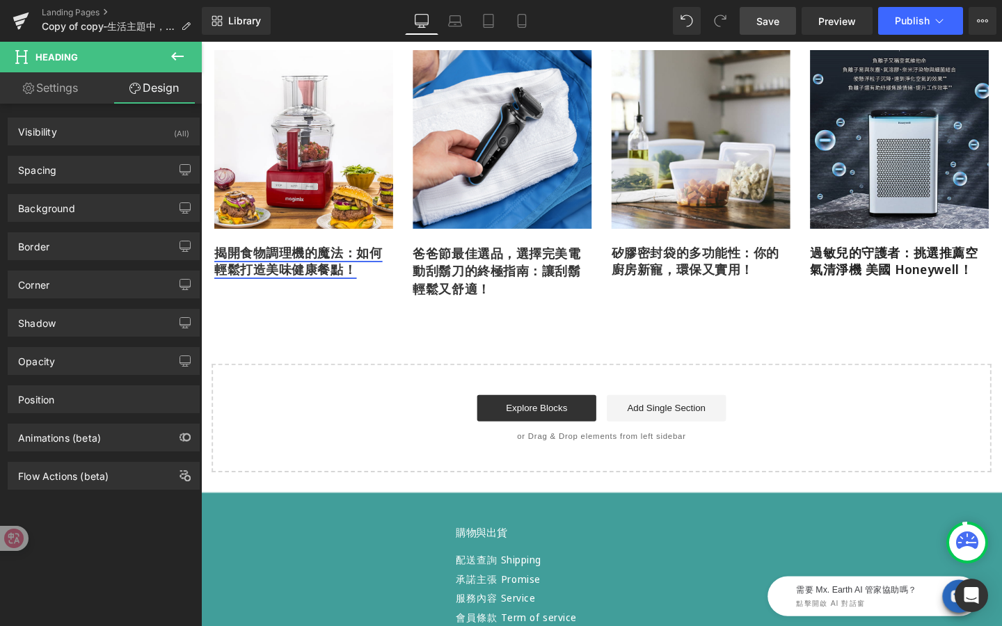
click at [303, 287] on link "揭開食物調理機的魔法：如何輕鬆打造美味健康餐點！" at bounding box center [303, 272] width 177 height 35
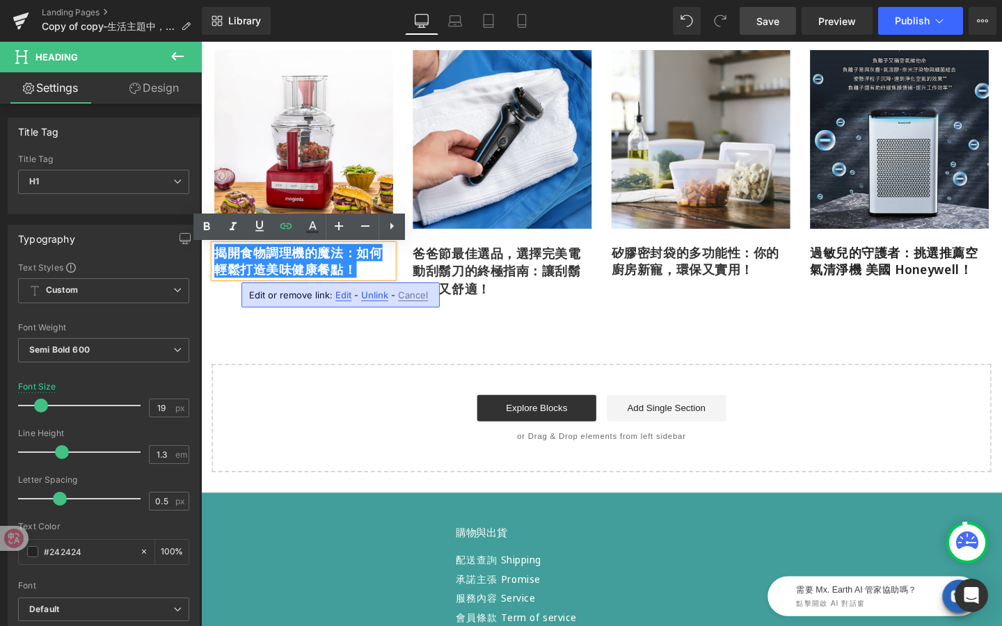
drag, startPoint x: 368, startPoint y: 287, endPoint x: 395, endPoint y: 315, distance: 38.9
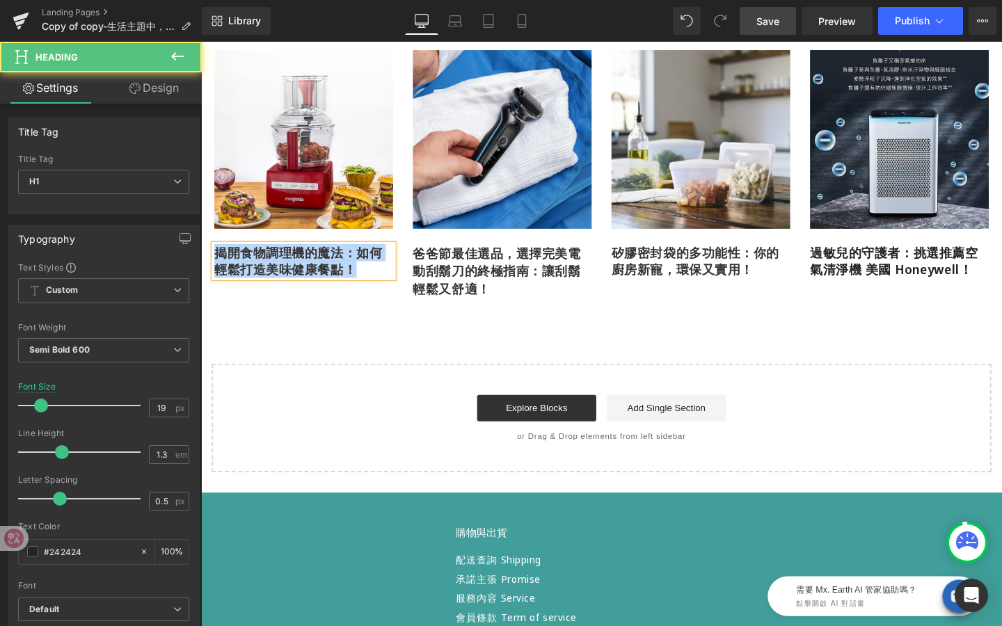
drag, startPoint x: 377, startPoint y: 287, endPoint x: 209, endPoint y: 269, distance: 168.7
click at [209, 269] on div "Image 揭開食物調理機的魔法：如何輕鬆打造美味健康餐點！ Heading Row Row" at bounding box center [309, 170] width 209 height 239
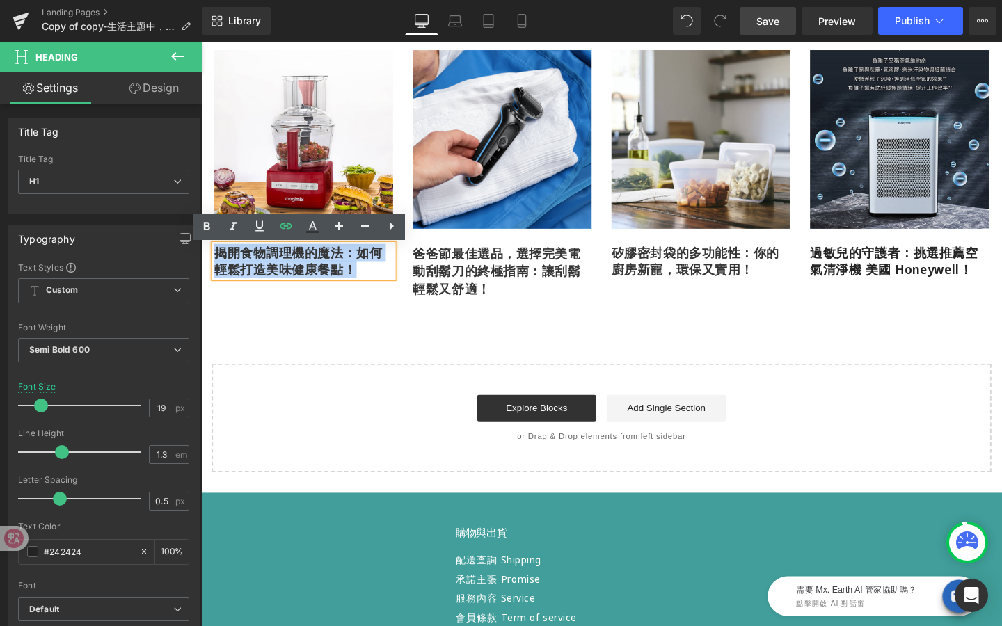
copy link "揭開食物調理機的魔法：如何輕鬆打造美味健康餐點！"
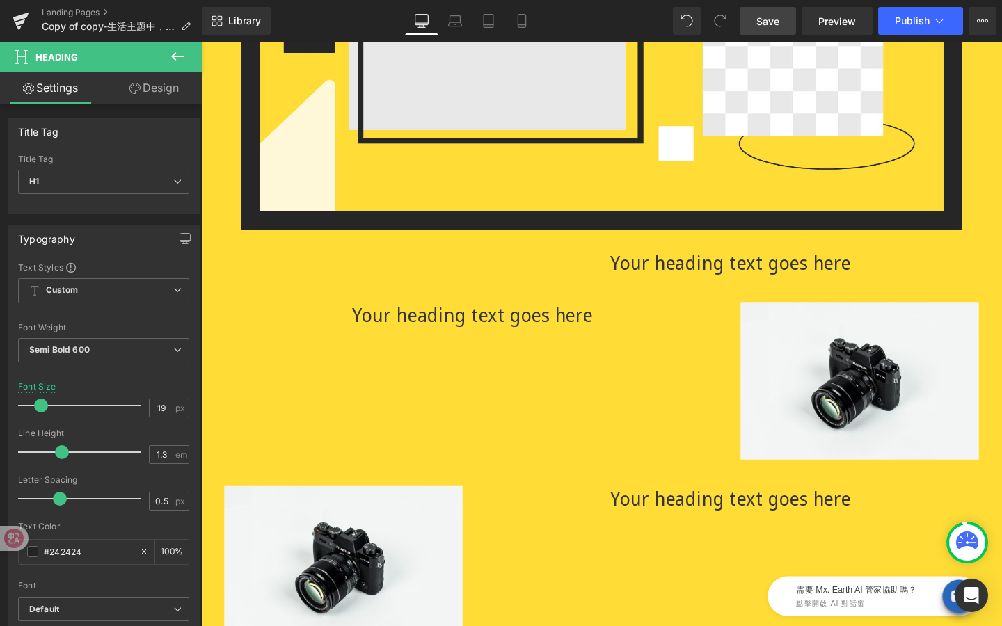
scroll to position [1414, 0]
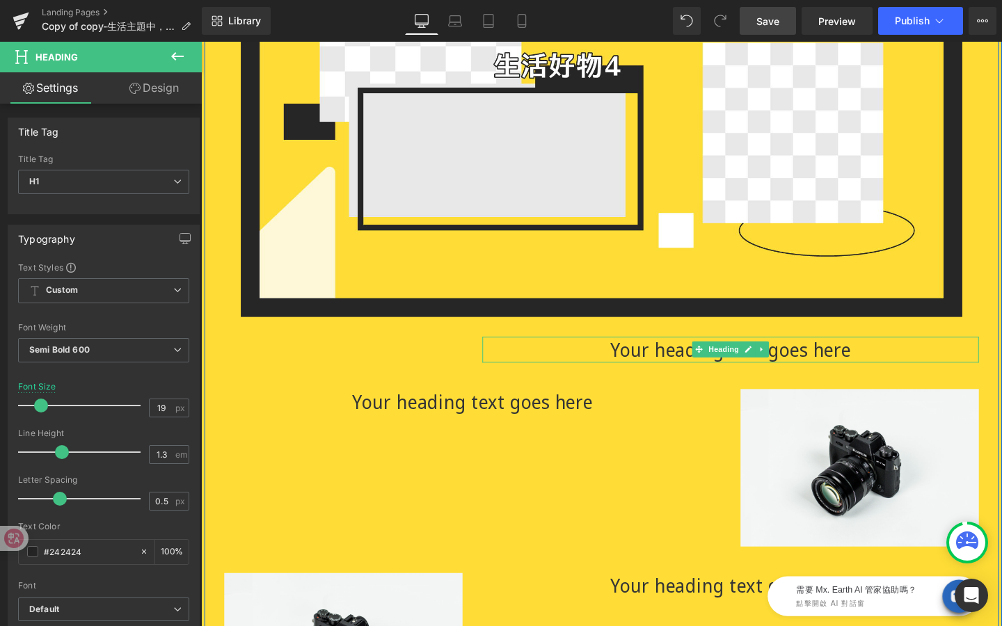
drag, startPoint x: 918, startPoint y: 370, endPoint x: 910, endPoint y: 370, distance: 7.7
click at [917, 370] on h1 "Your heading text goes here" at bounding box center [758, 365] width 522 height 27
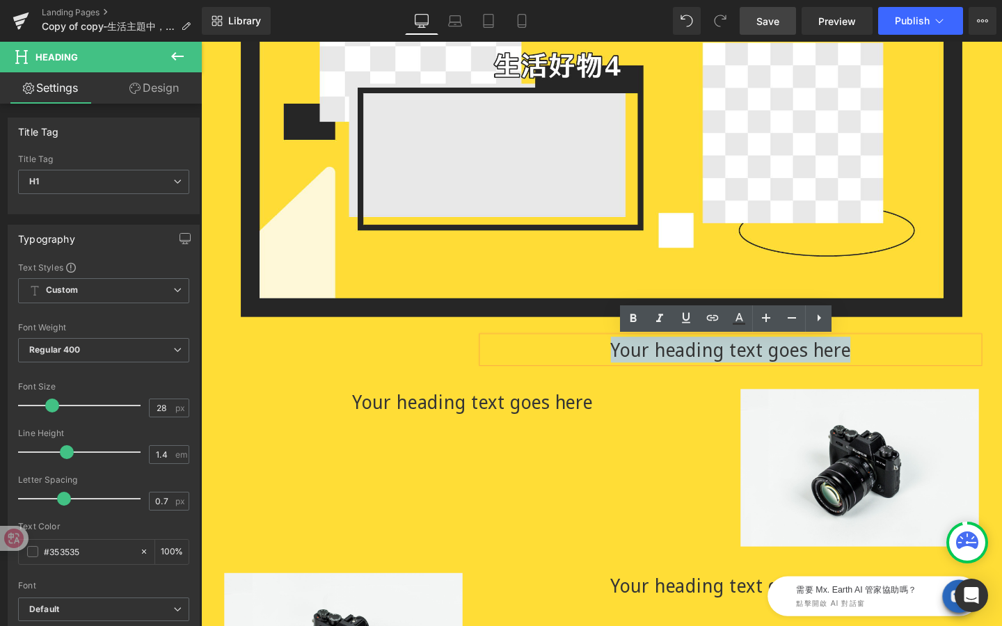
paste div
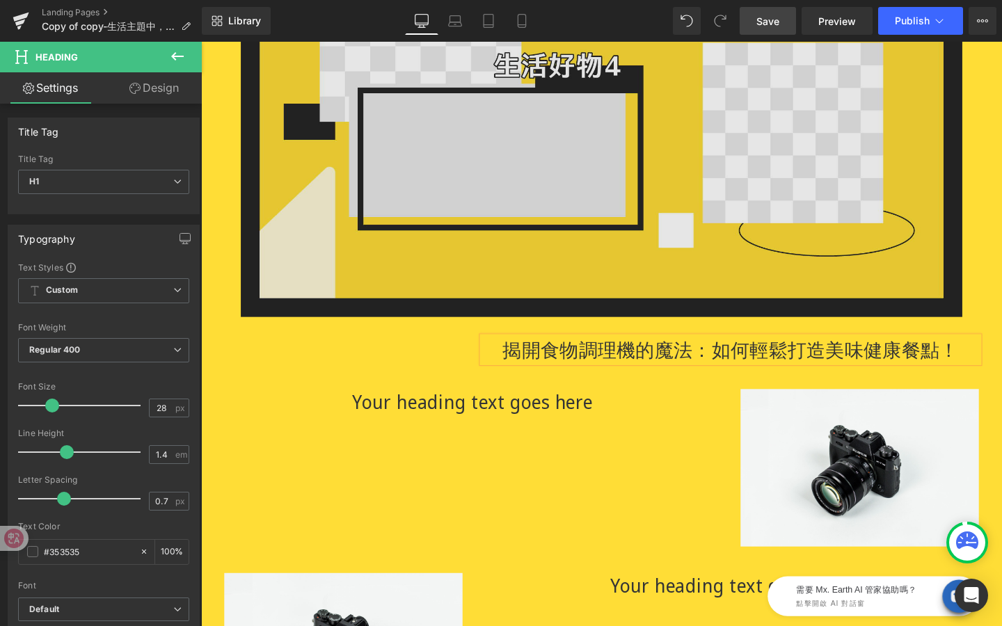
click at [711, 422] on h1 "Your heading text goes here" at bounding box center [487, 420] width 522 height 27
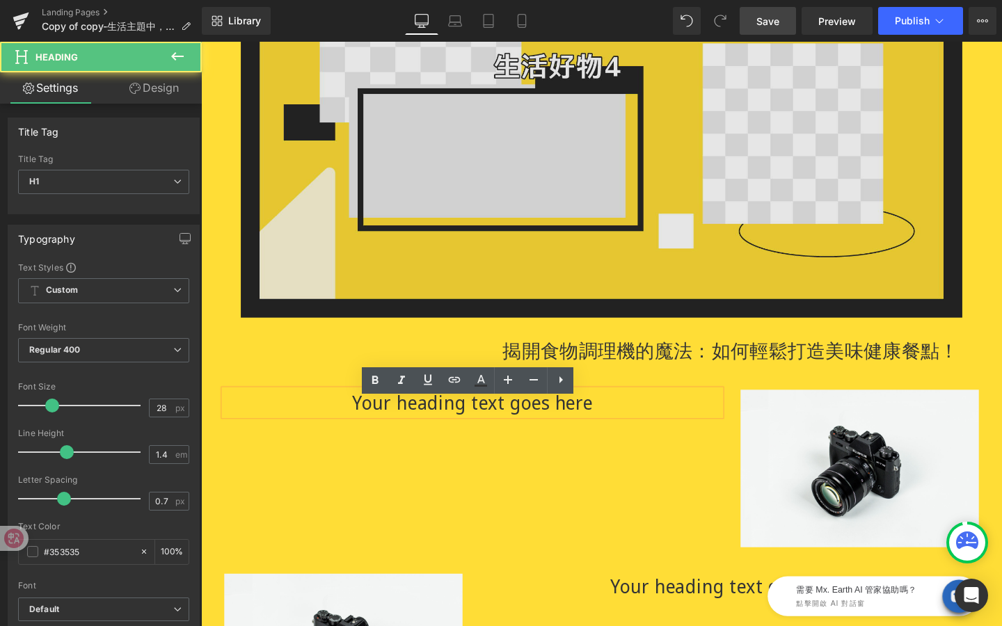
scroll to position [1403, 0]
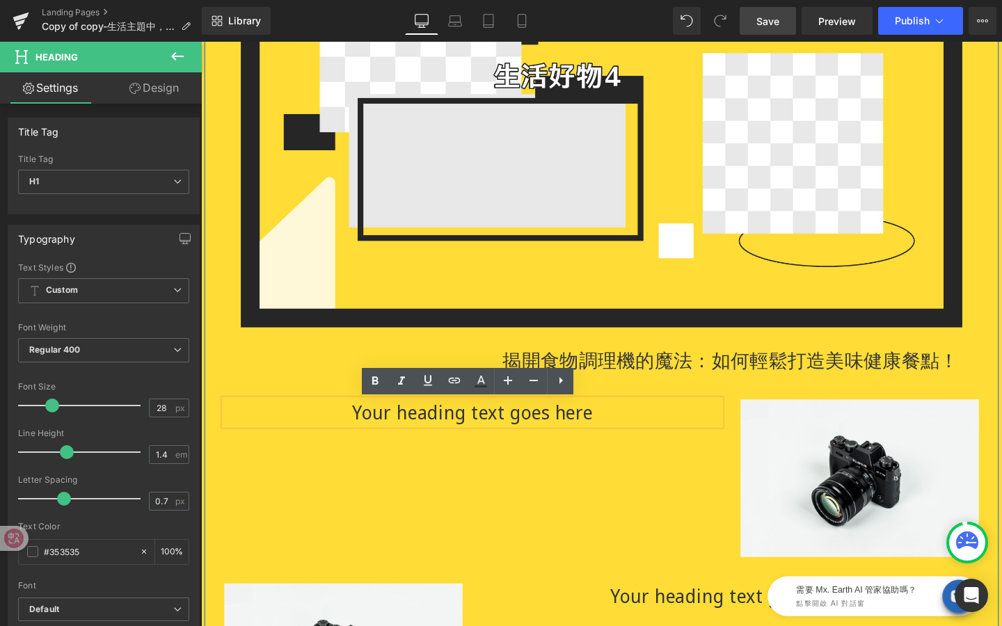
click at [711, 374] on h1 "揭開食物調理機的魔法：如何輕鬆打造美味健康餐點！" at bounding box center [758, 376] width 522 height 27
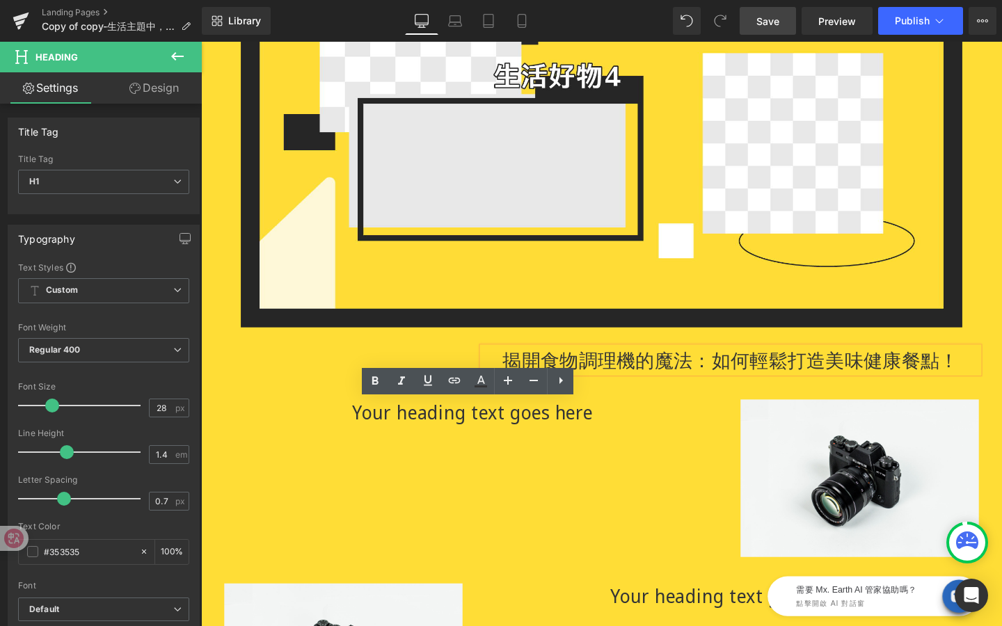
click at [746, 379] on h1 "揭開食物調理機的魔法：如何輕鬆打造美味健康餐點！" at bounding box center [758, 376] width 522 height 27
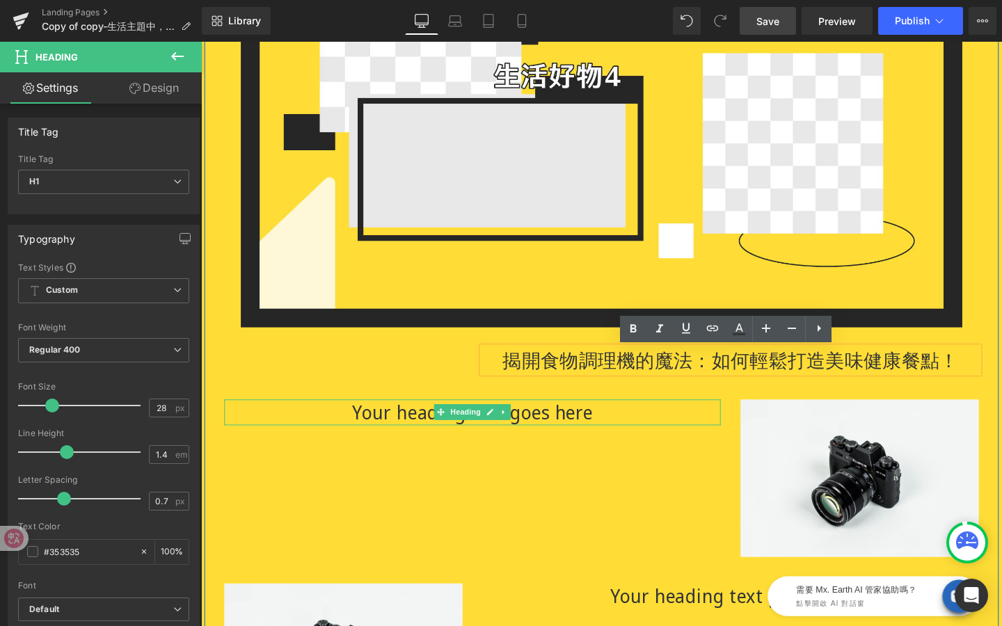
click at [616, 433] on h1 "Your heading text goes here" at bounding box center [487, 431] width 522 height 27
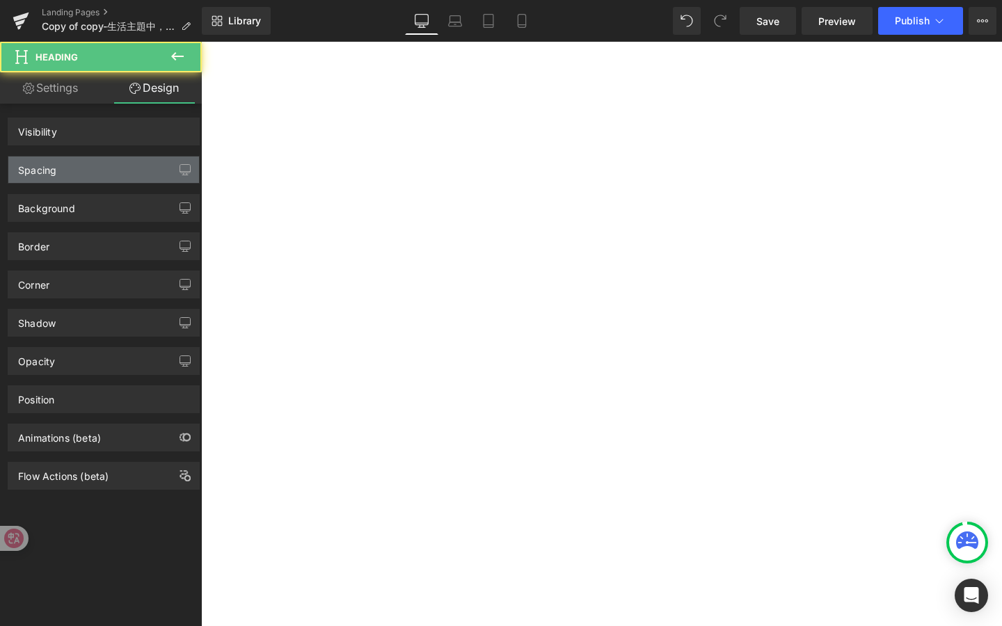
click at [106, 171] on div "Spacing" at bounding box center [103, 170] width 191 height 26
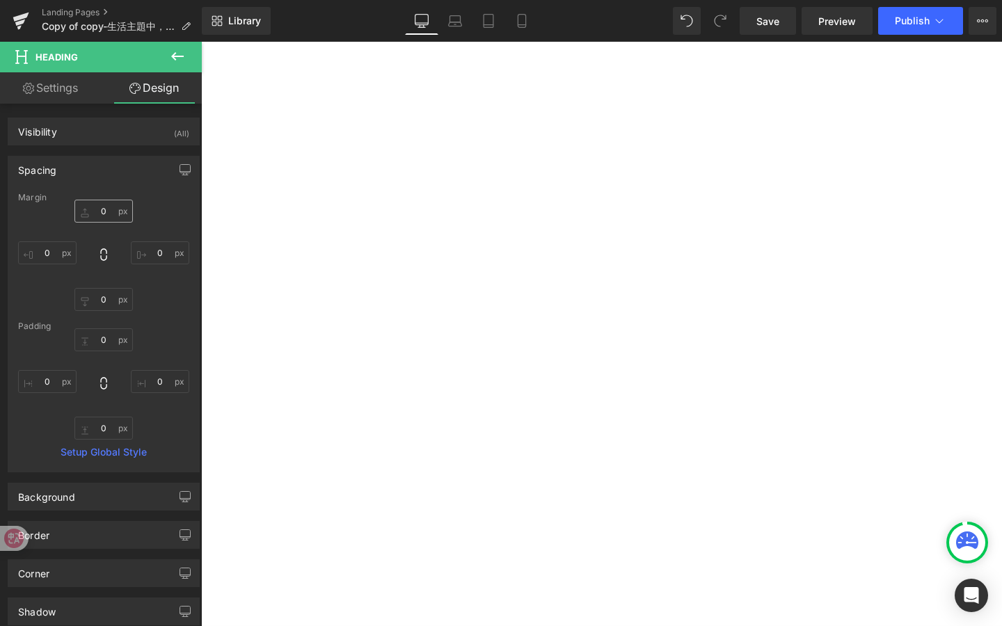
type input "0"
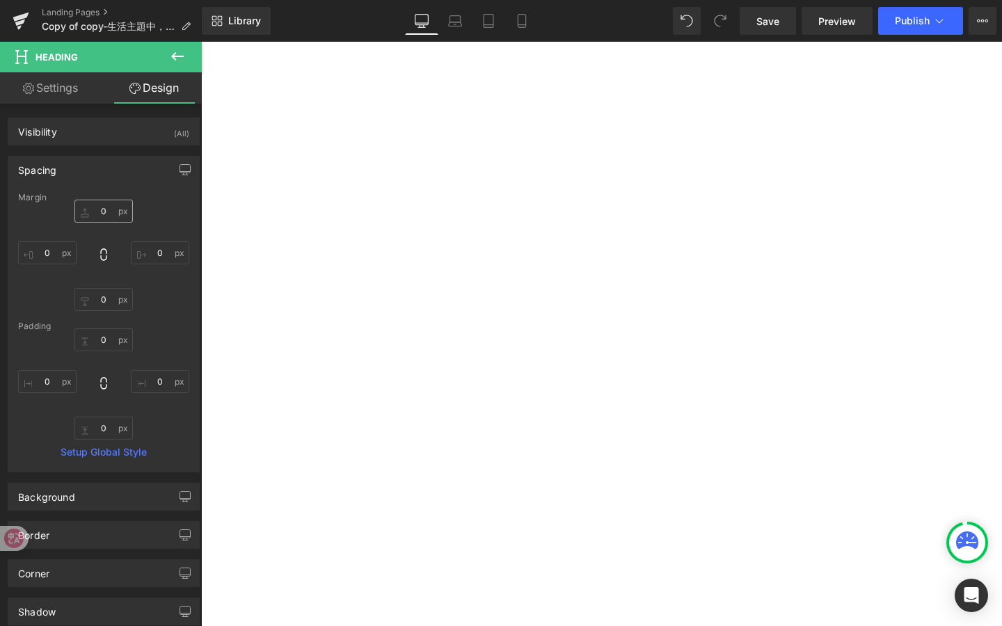
type input "0"
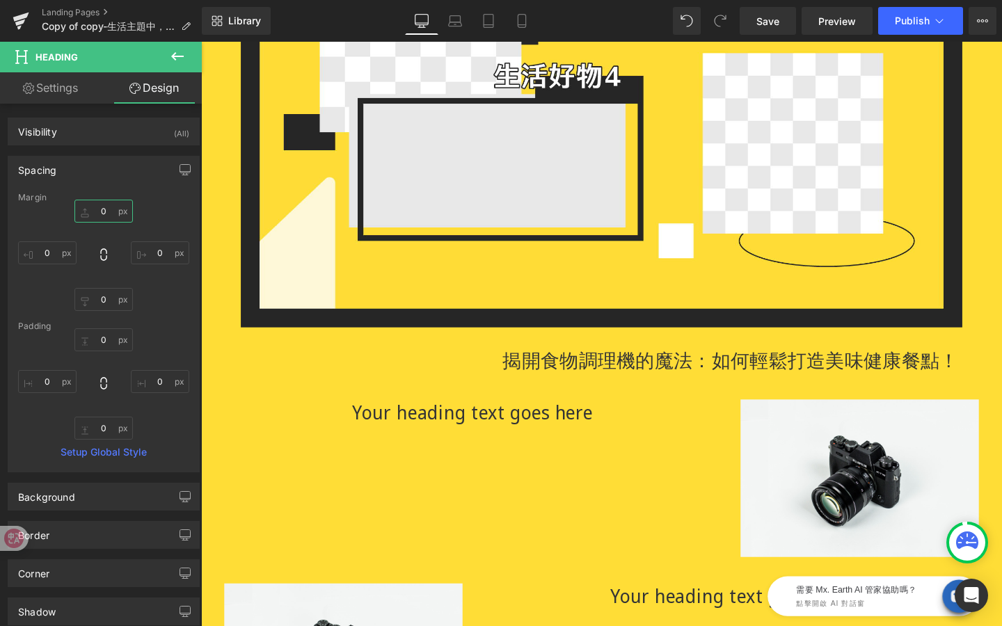
click at [106, 215] on input "0" at bounding box center [103, 211] width 58 height 23
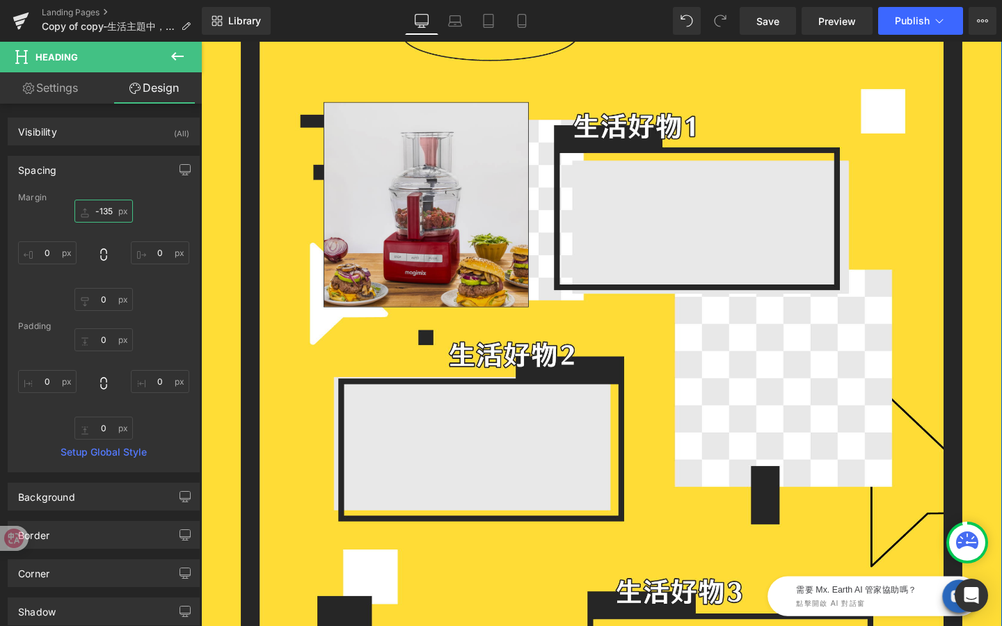
type input "-1350"
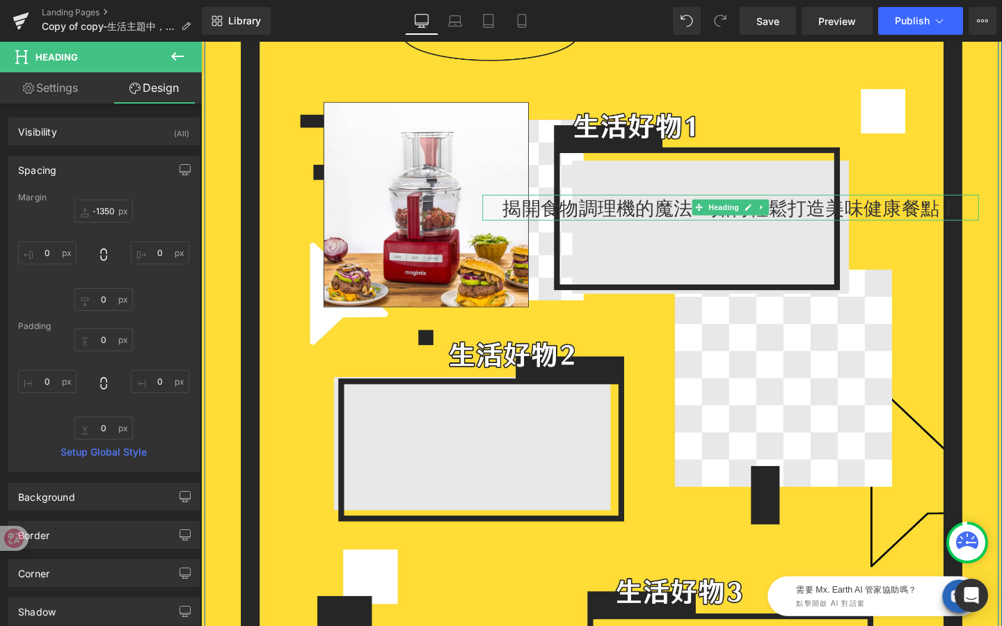
click at [835, 225] on h1 "揭開食物調理機的魔法：如何輕鬆打造美味健康餐點！" at bounding box center [758, 216] width 522 height 27
click at [821, 220] on h1 "揭開食物調理機的魔法：如何輕鬆打造美味健康餐點！" at bounding box center [758, 216] width 522 height 27
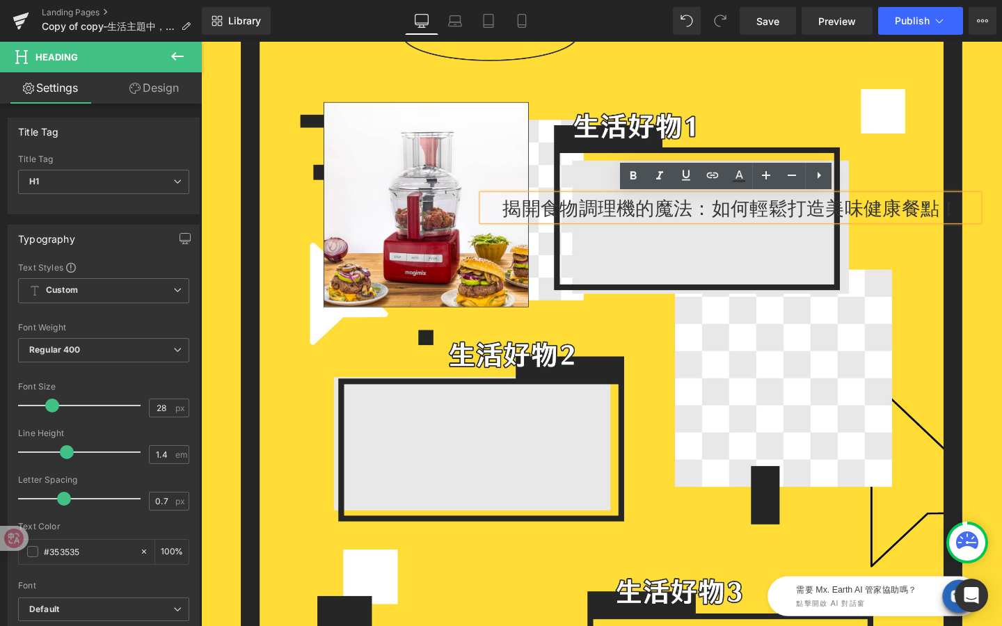
click at [745, 214] on h1 "揭開食物調理機的魔法：如何輕鬆打造美味健康餐點！" at bounding box center [758, 216] width 522 height 27
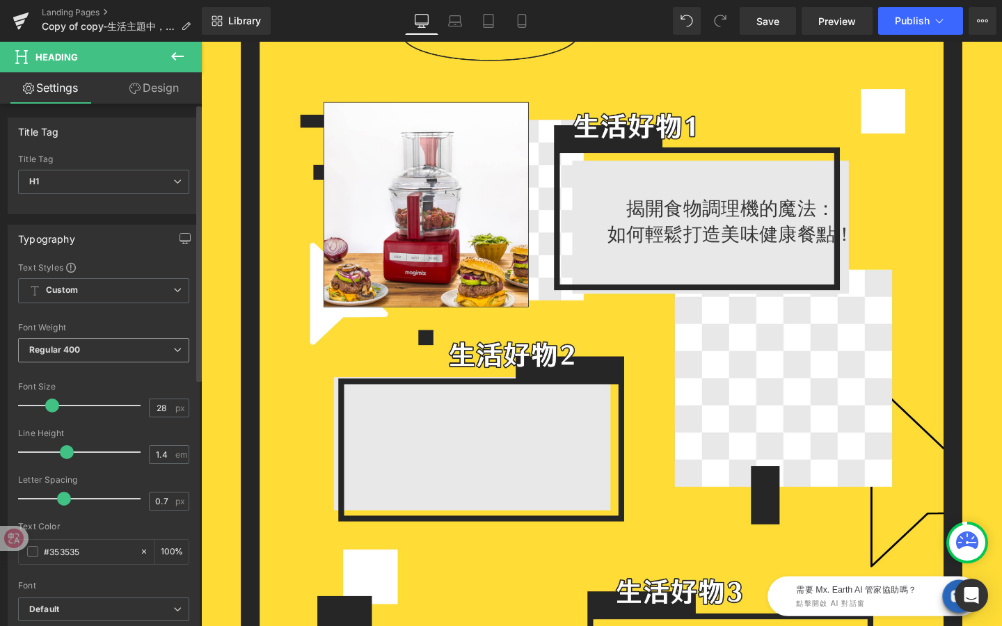
click at [128, 351] on span "Regular 400" at bounding box center [103, 350] width 171 height 24
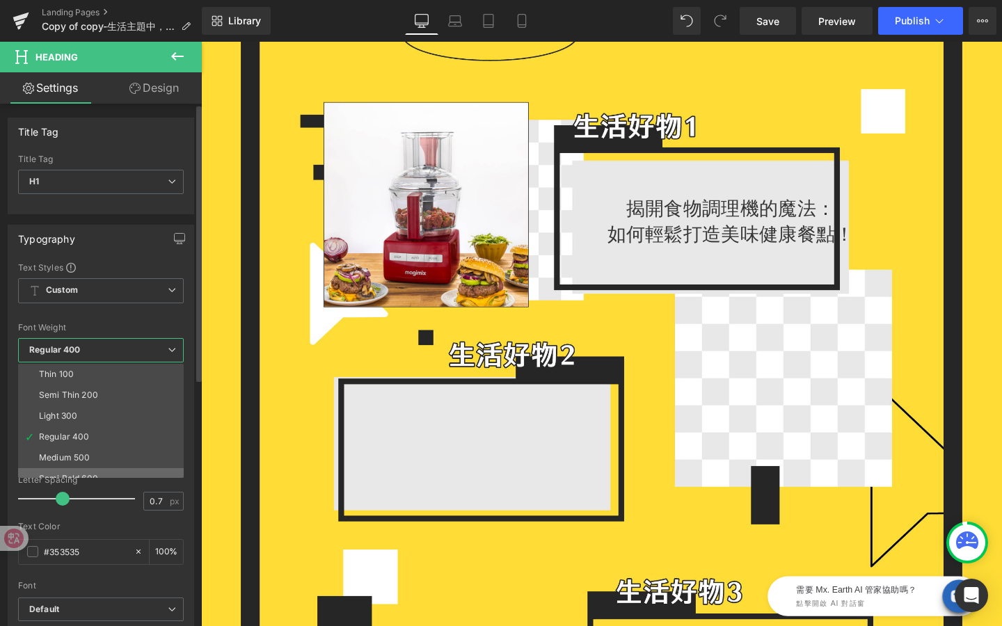
click at [96, 471] on li "Semi Bold 600" at bounding box center [104, 478] width 172 height 21
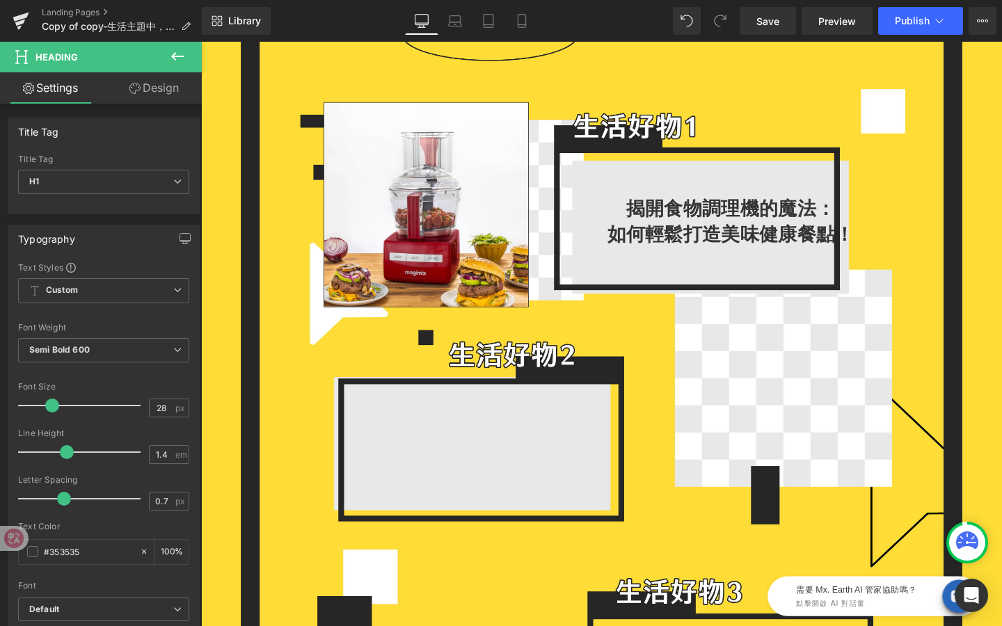
click at [176, 86] on link "Design" at bounding box center [154, 87] width 101 height 31
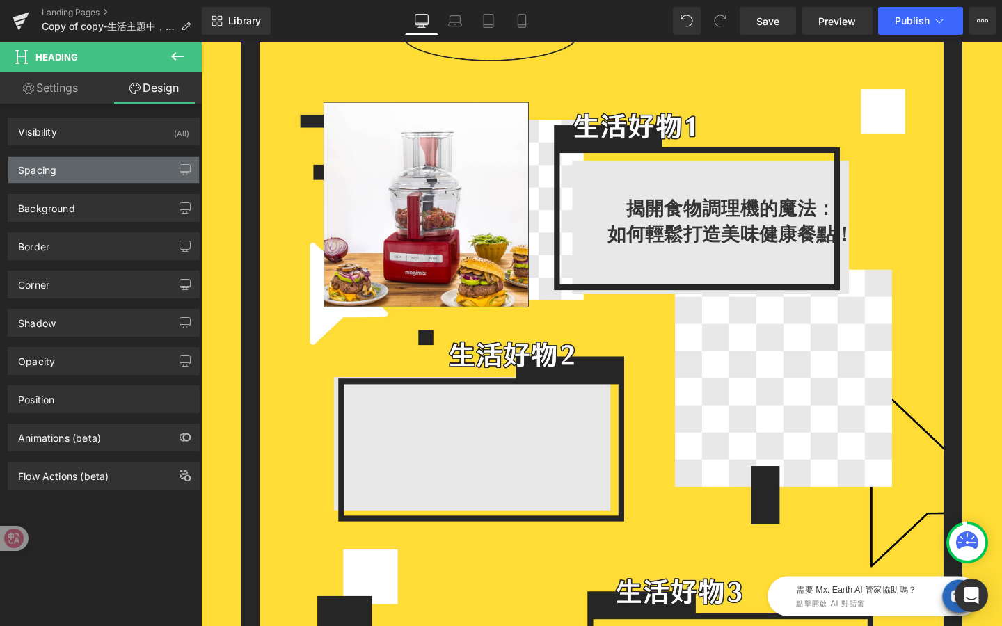
click at [129, 168] on div "Spacing" at bounding box center [103, 170] width 191 height 26
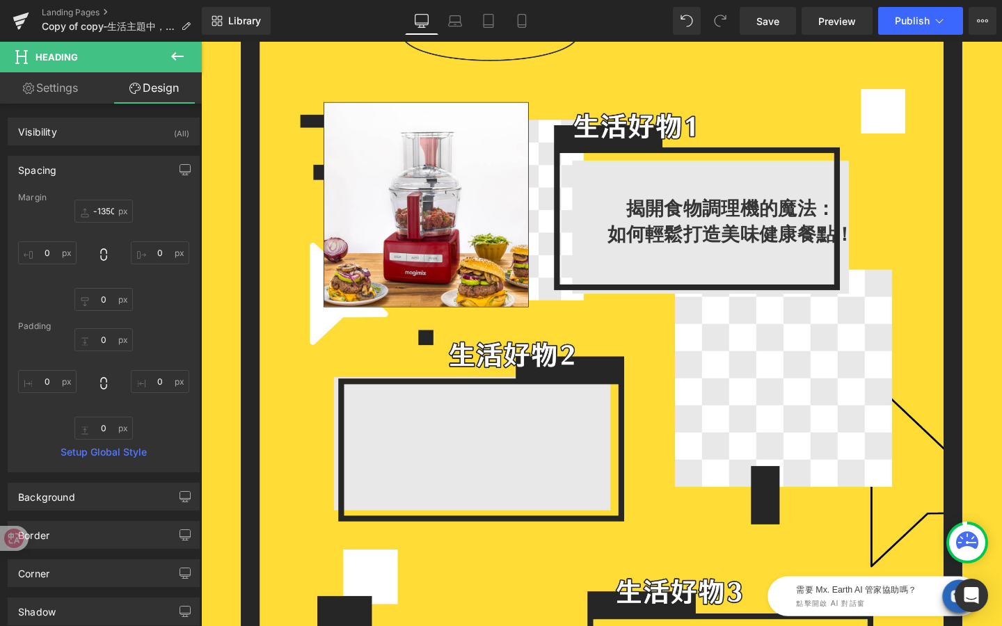
type input "-1350"
type input "0"
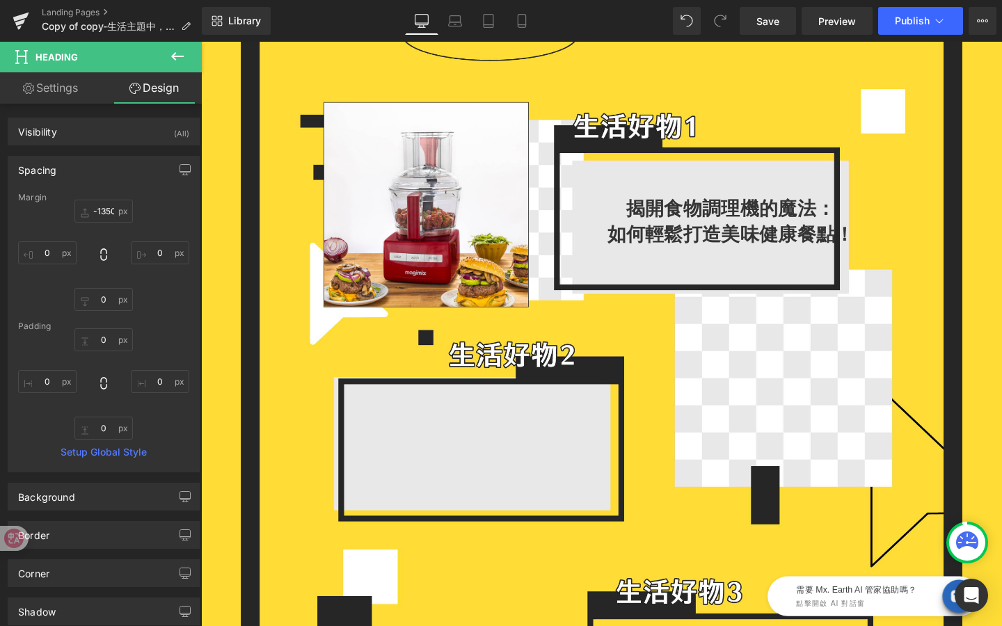
type input "0"
click at [151, 249] on input "0" at bounding box center [160, 253] width 58 height 23
type input "4"
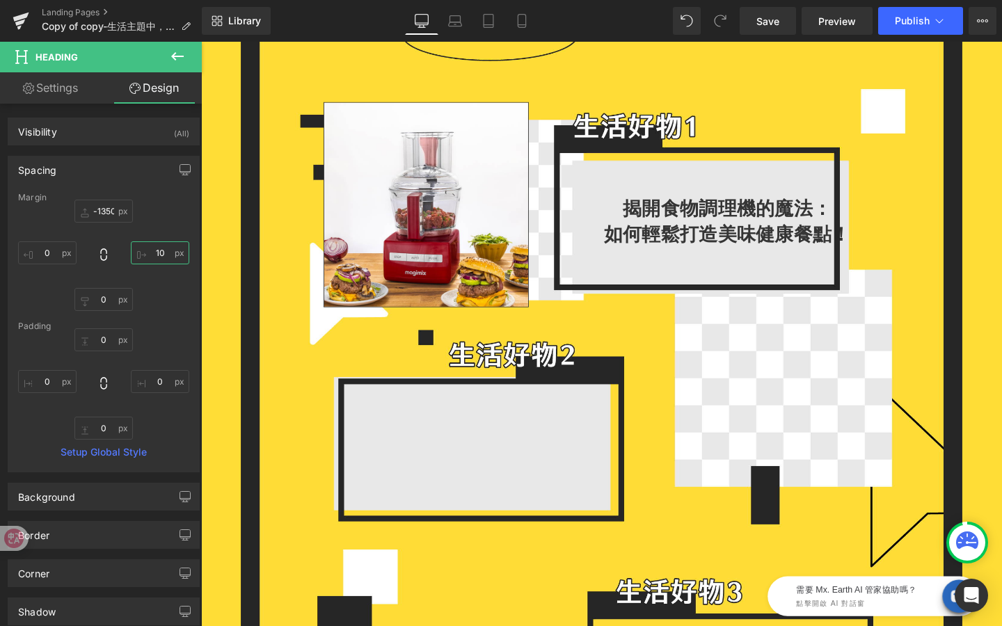
type input "1"
type input "8"
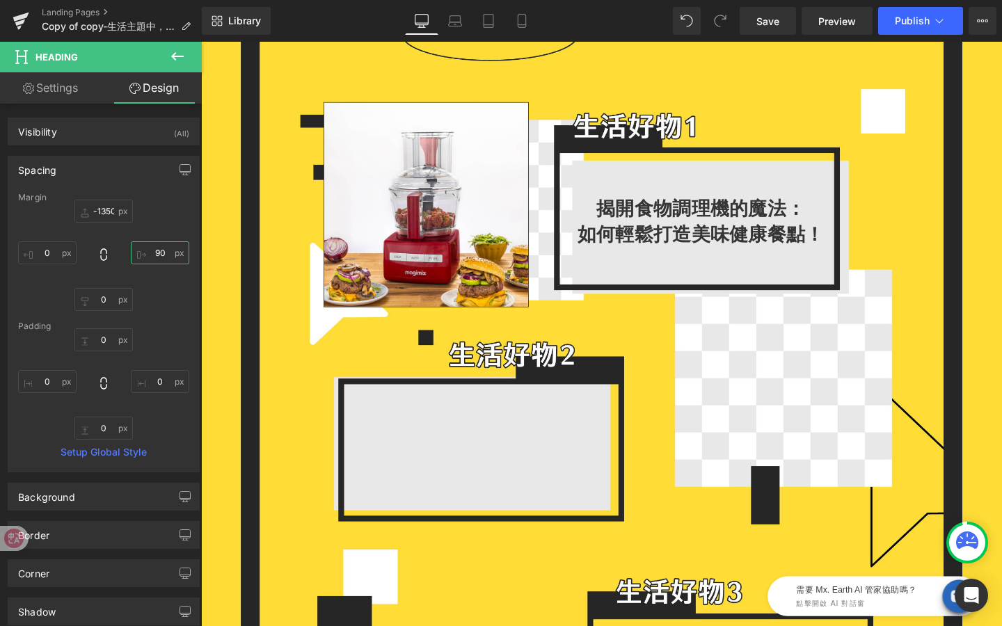
type input "9"
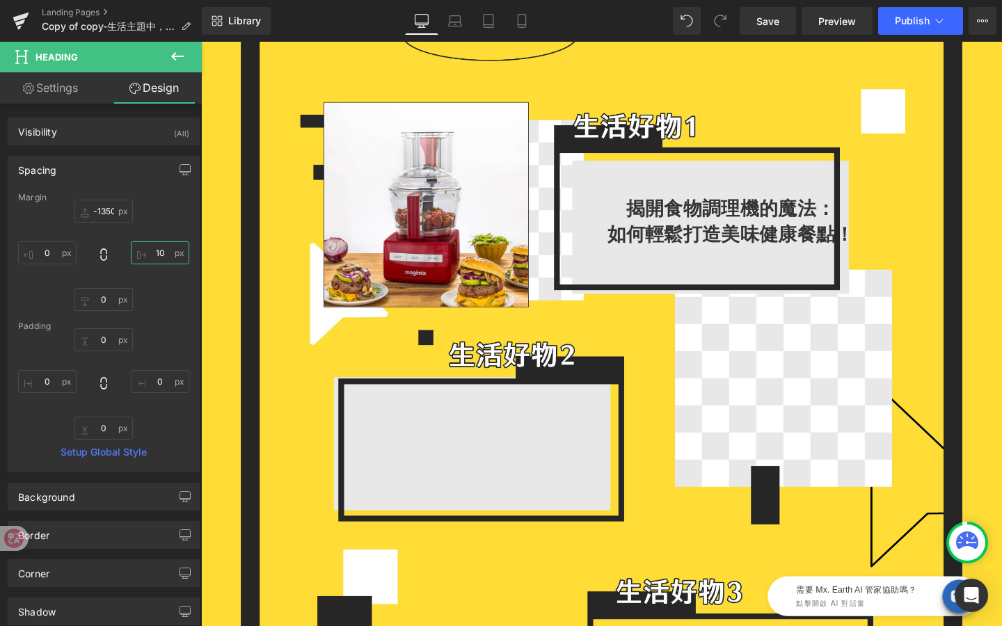
type input "100"
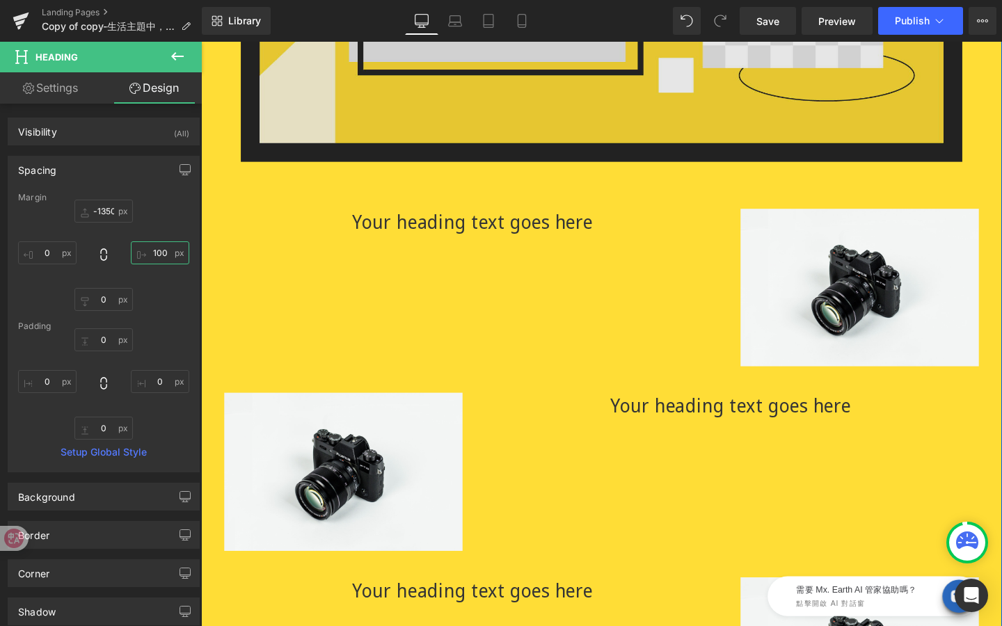
scroll to position [1564, 0]
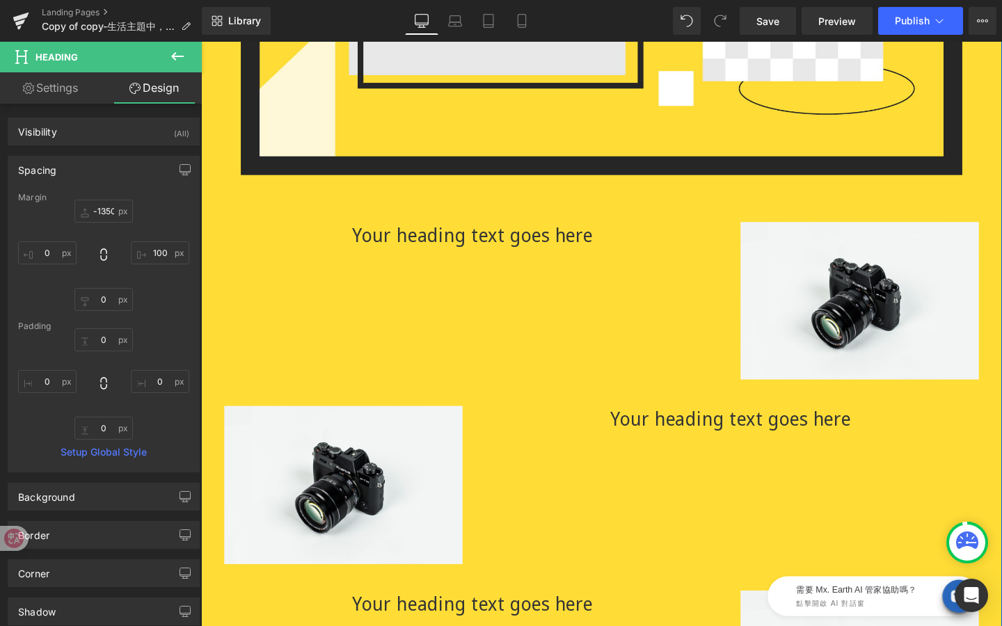
click at [868, 308] on div "Image" at bounding box center [893, 314] width 251 height 166
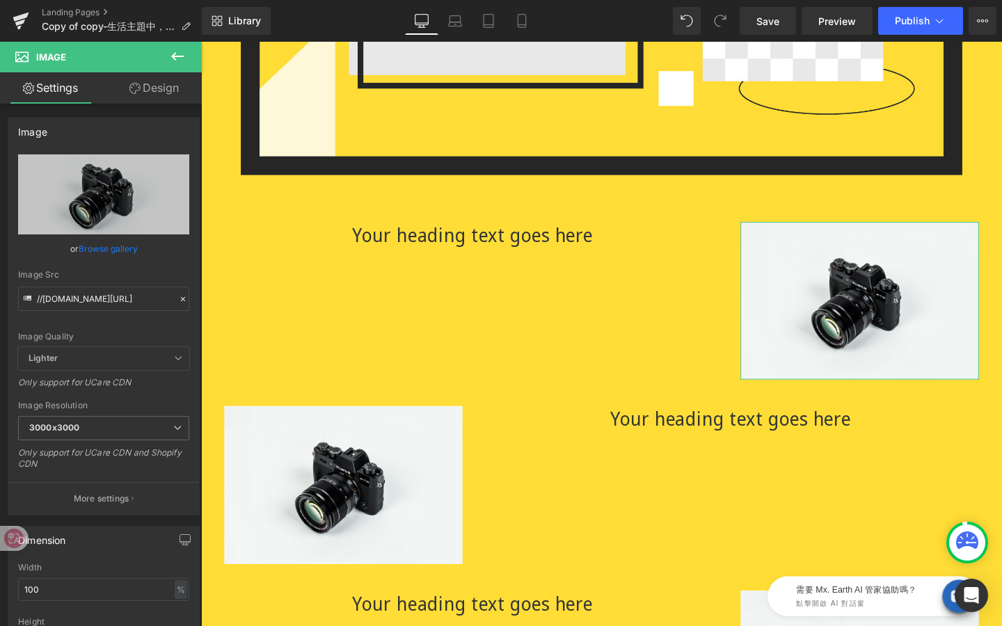
click at [164, 94] on link "Design" at bounding box center [154, 87] width 101 height 31
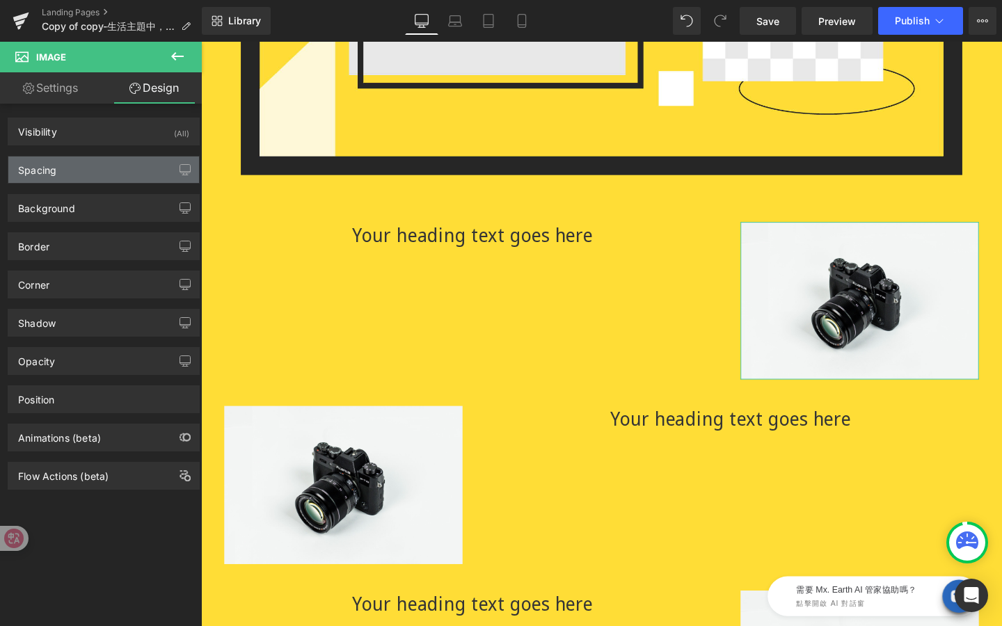
type input "0"
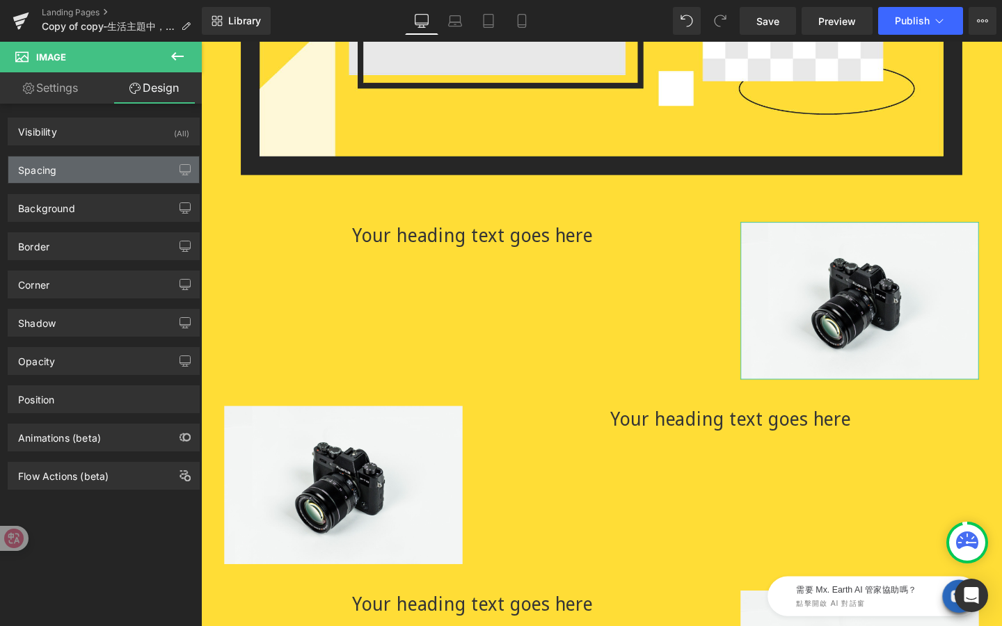
type input "0"
click at [112, 172] on div "Spacing" at bounding box center [103, 170] width 191 height 26
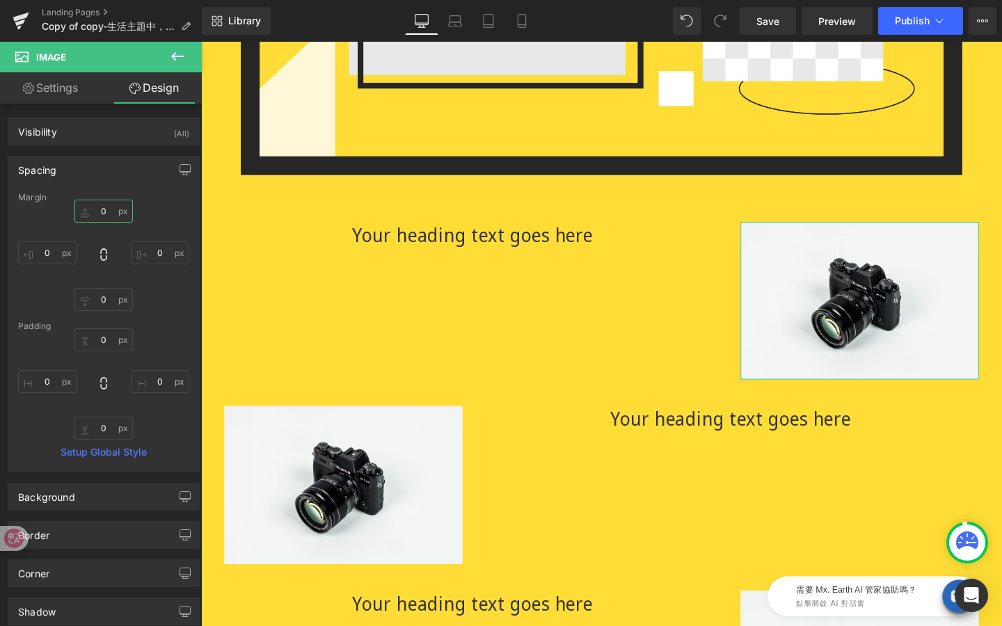
click at [104, 216] on input "0" at bounding box center [103, 211] width 58 height 23
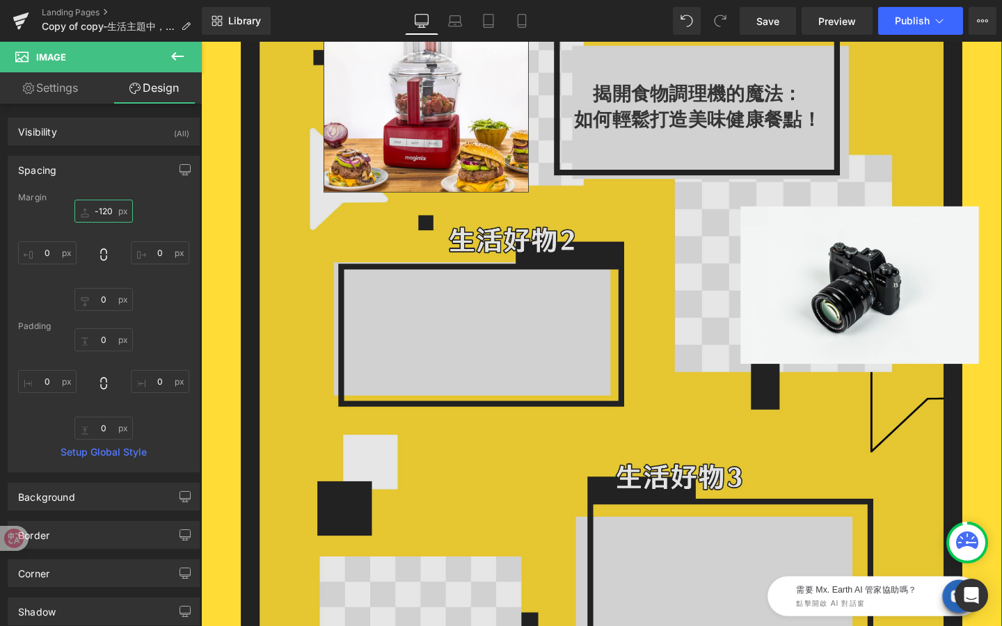
scroll to position [0, 0]
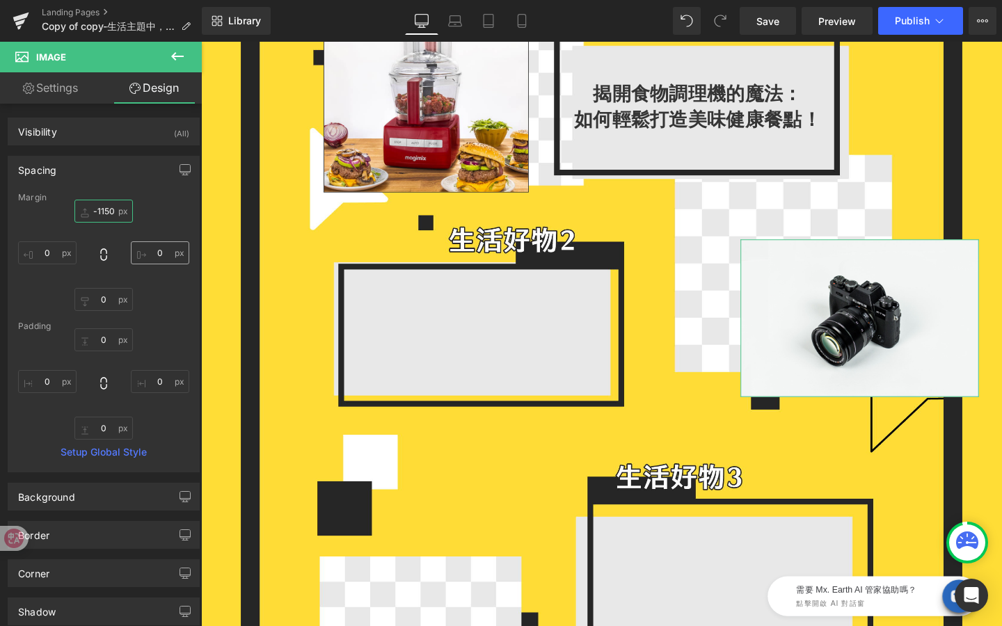
type input "-1150"
click at [159, 250] on input "0" at bounding box center [160, 253] width 58 height 23
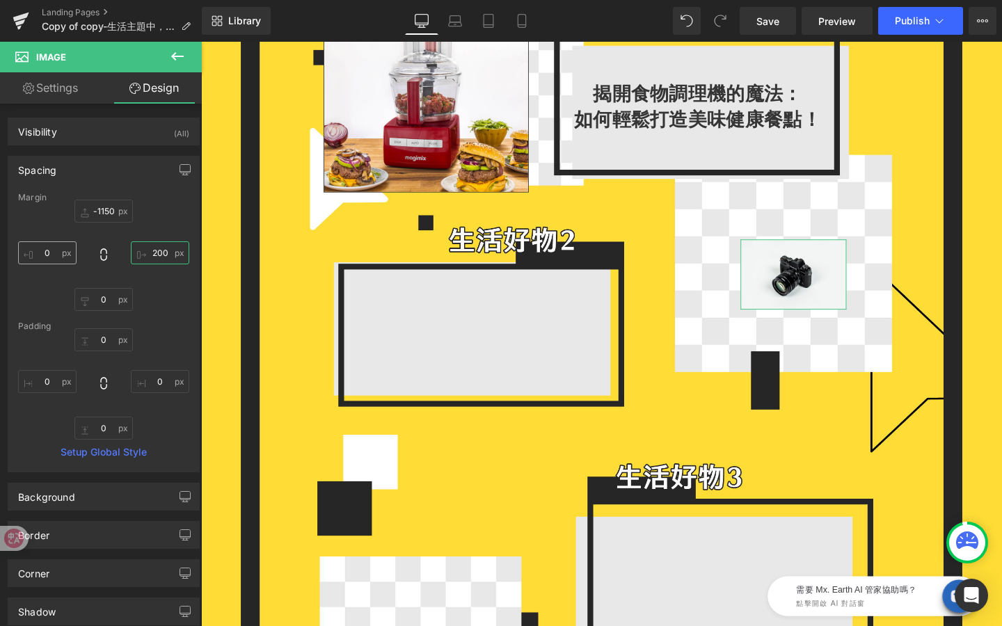
type input "200"
click at [50, 261] on input "0" at bounding box center [47, 253] width 58 height 23
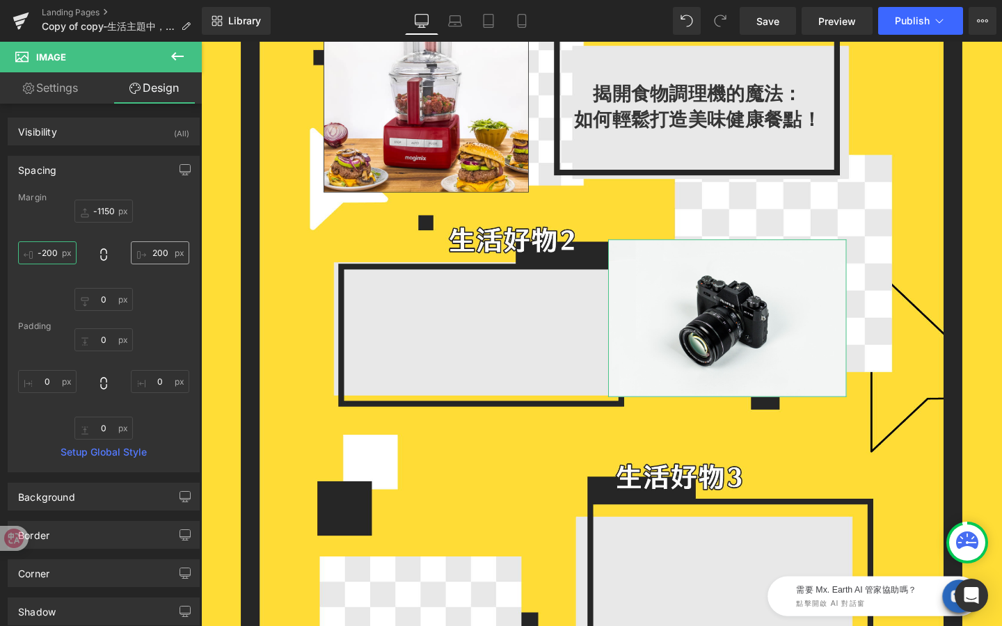
type input "-200"
click at [160, 255] on input "200" at bounding box center [160, 253] width 58 height 23
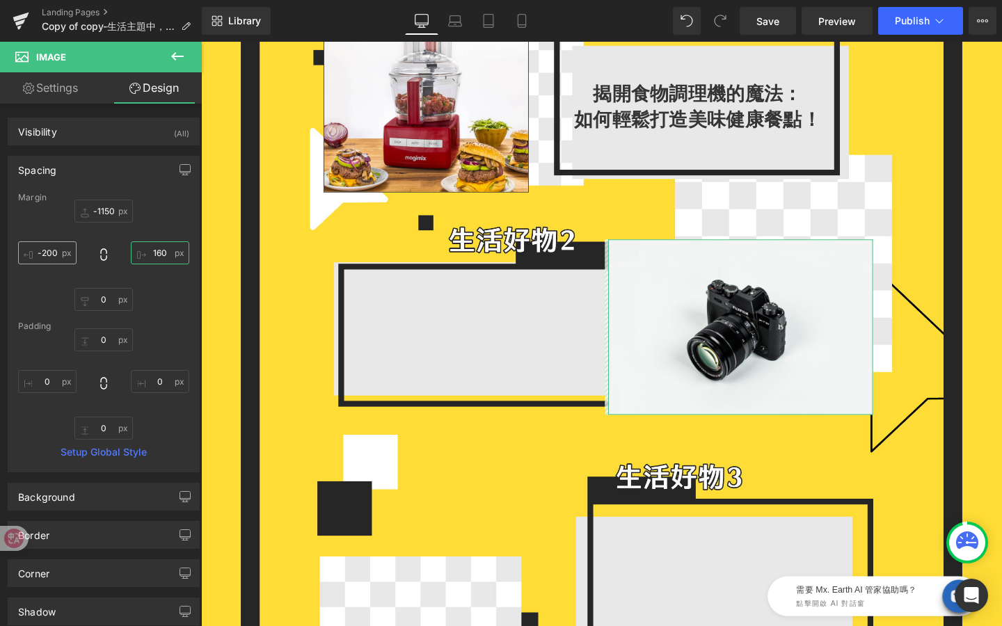
type input "160"
click at [62, 256] on input "-200" at bounding box center [47, 253] width 58 height 23
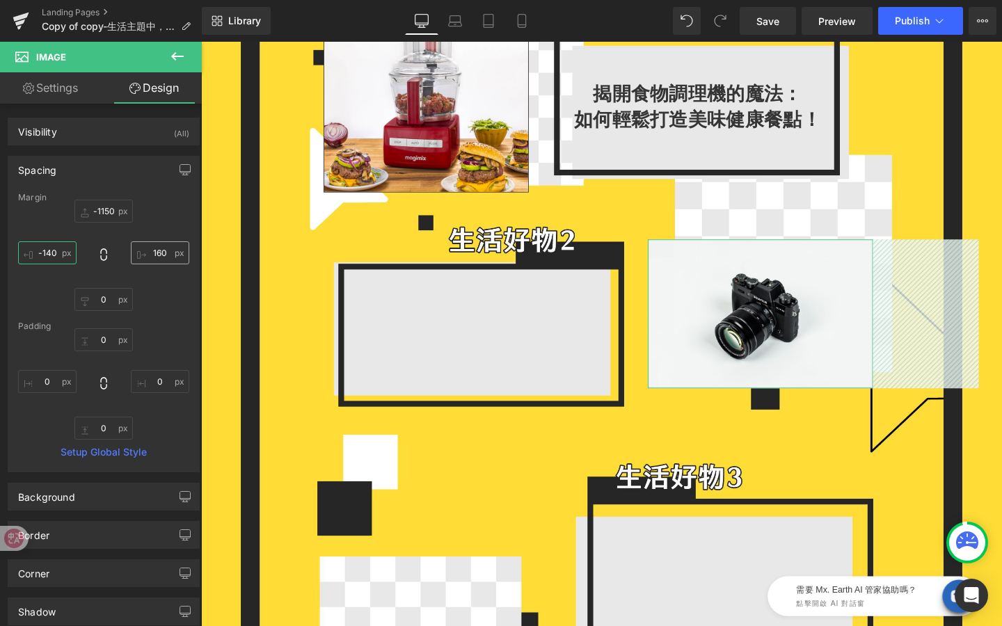
type input "-140"
click at [163, 257] on input "160" at bounding box center [160, 253] width 58 height 23
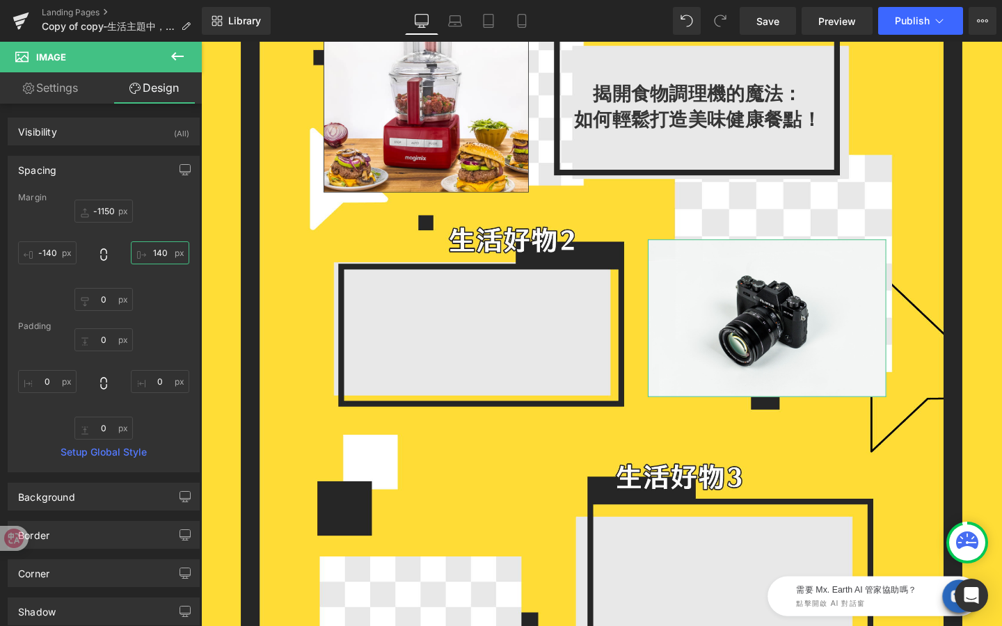
type input "140"
click at [143, 195] on div "Margin" at bounding box center [103, 198] width 171 height 10
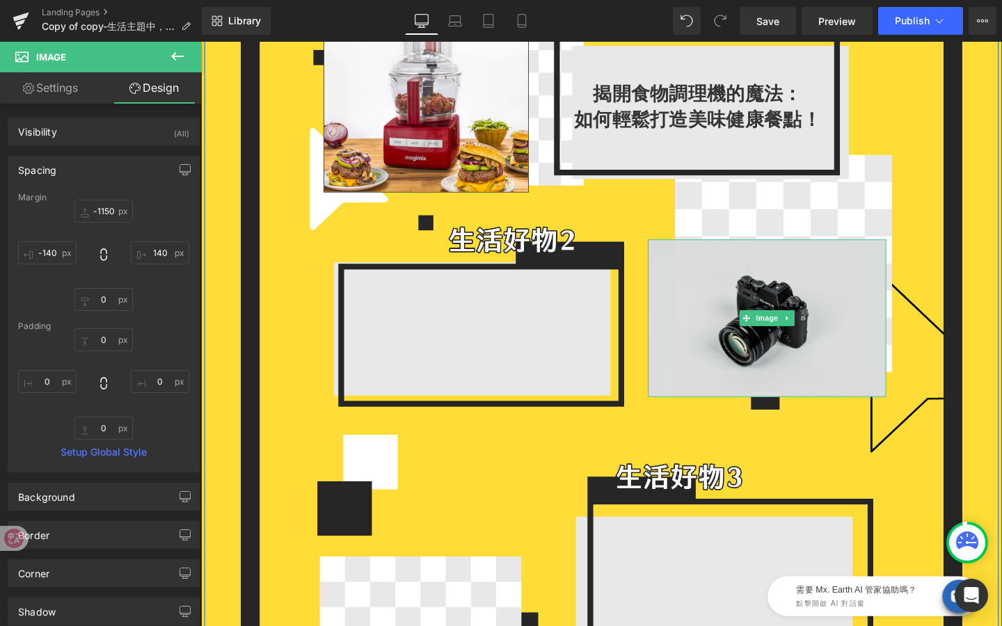
click at [755, 308] on img at bounding box center [796, 333] width 251 height 166
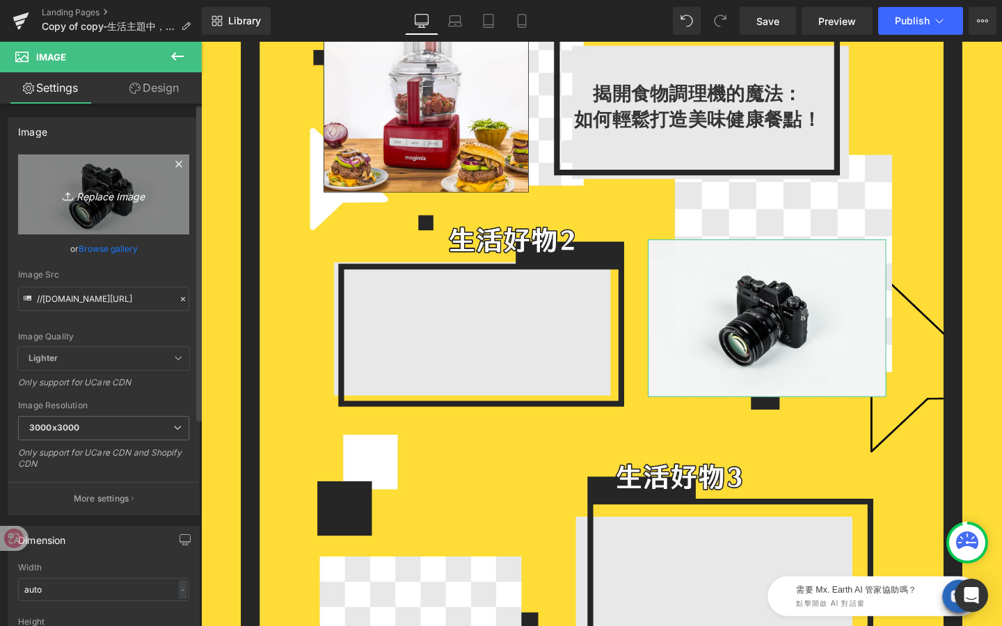
click at [105, 194] on icon "Replace Image" at bounding box center [103, 194] width 111 height 17
type input "C:\fakepath\Magimix背景.png"
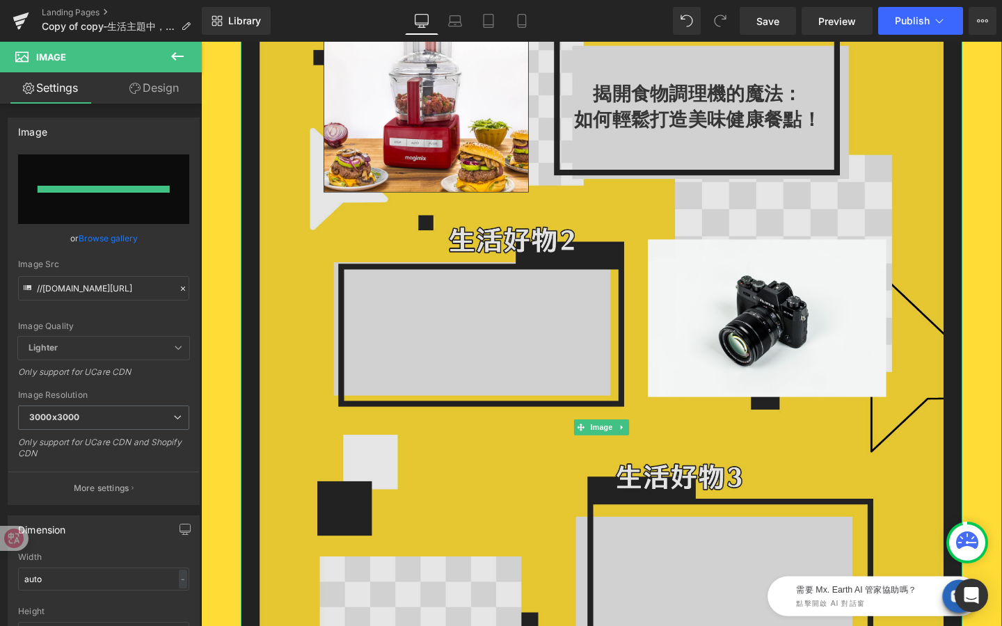
type input "https://ucarecdn.com/fd84c609-d582-4fed-adcd-b7f17ffb5104/-/format/auto/-/previ…"
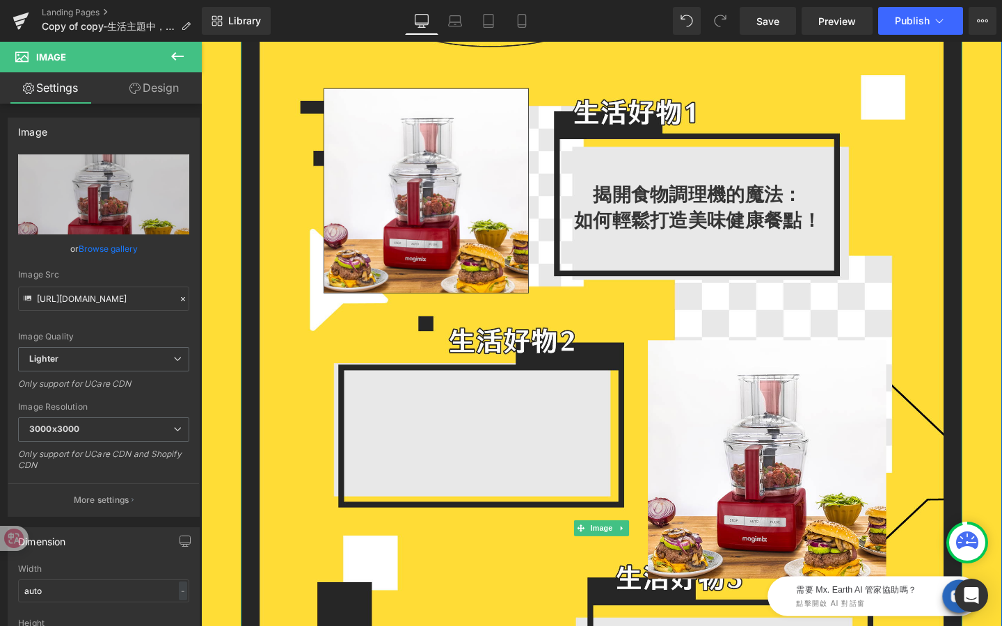
scroll to position [637, 0]
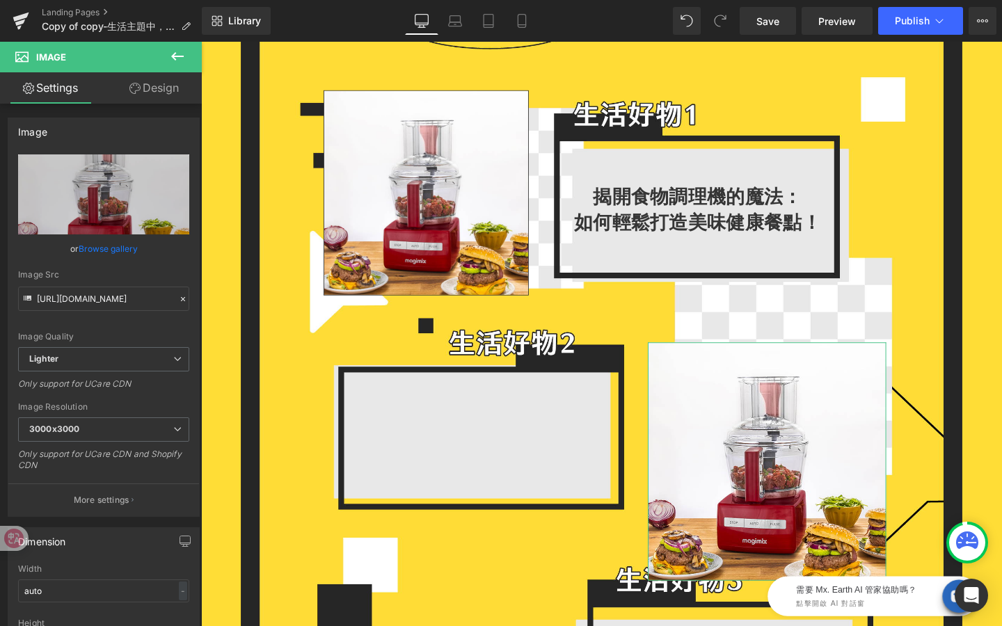
drag, startPoint x: 183, startPoint y: 94, endPoint x: 542, endPoint y: 381, distance: 459.1
click at [183, 94] on link "Design" at bounding box center [154, 87] width 101 height 31
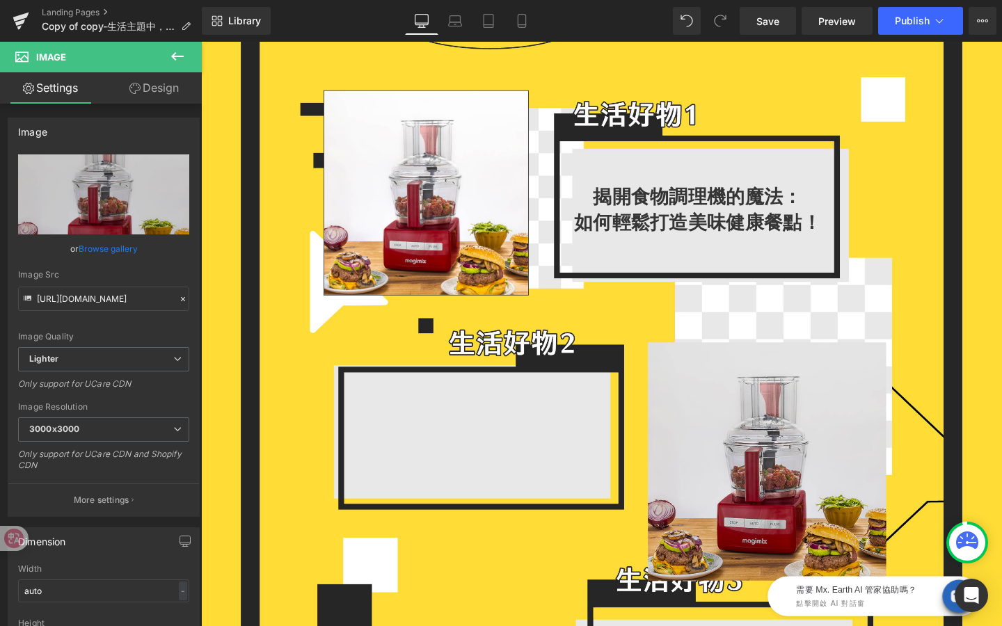
click at [744, 422] on img at bounding box center [796, 483] width 251 height 251
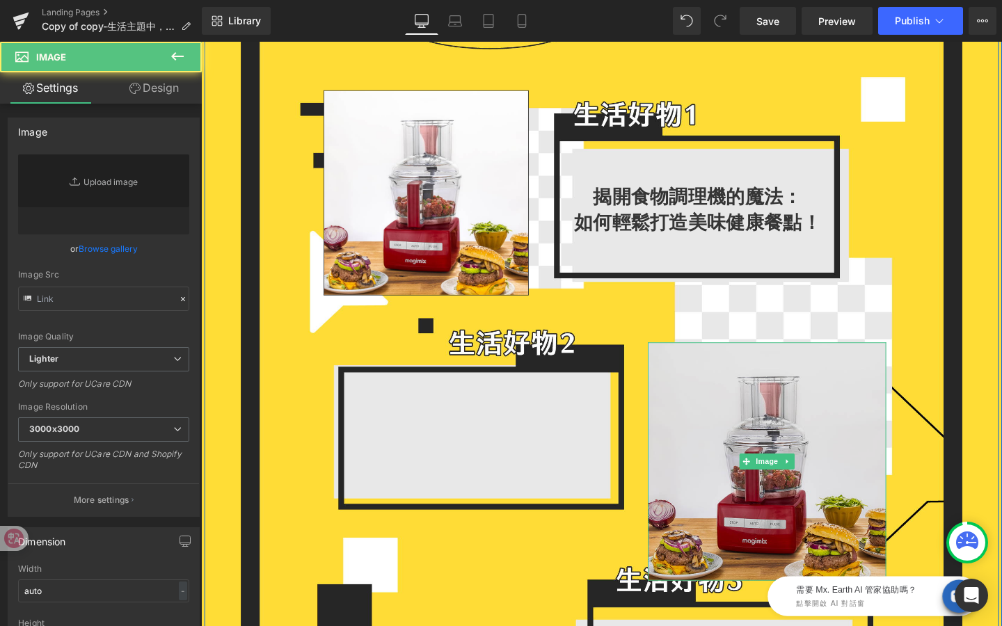
type input "https://ucarecdn.com/fd84c609-d582-4fed-adcd-b7f17ffb5104/-/format/auto/-/previ…"
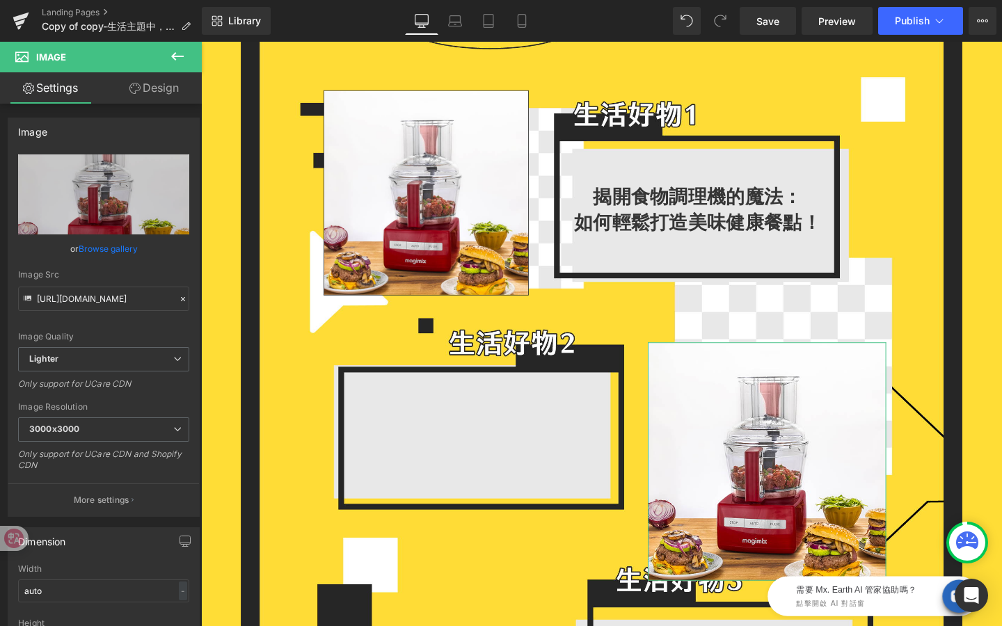
click at [175, 90] on link "Design" at bounding box center [154, 87] width 101 height 31
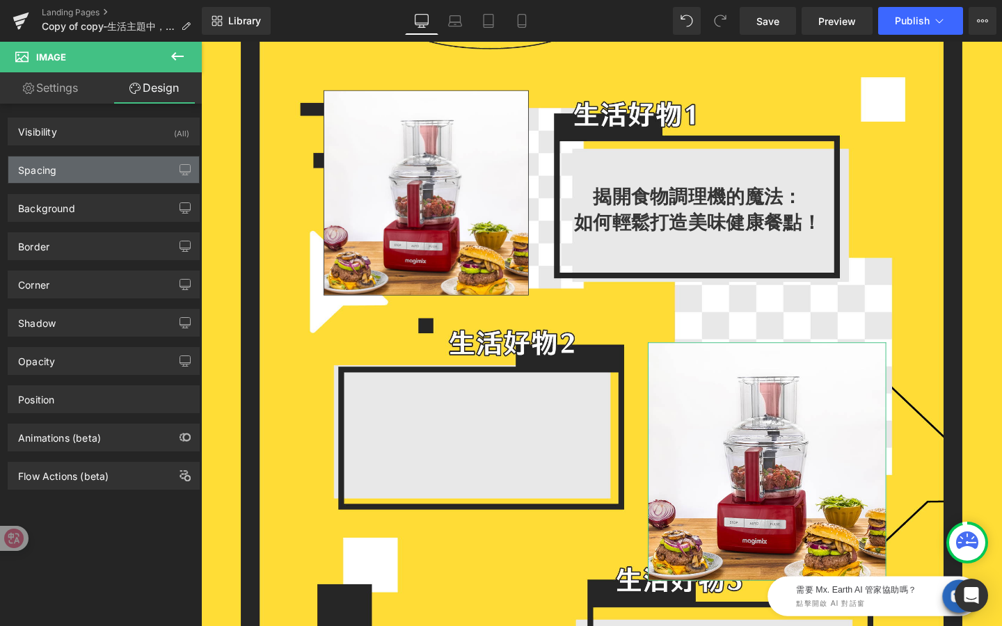
click at [100, 173] on div "Spacing" at bounding box center [103, 170] width 191 height 26
type input "-1150"
type input "140"
type input "0"
type input "-140"
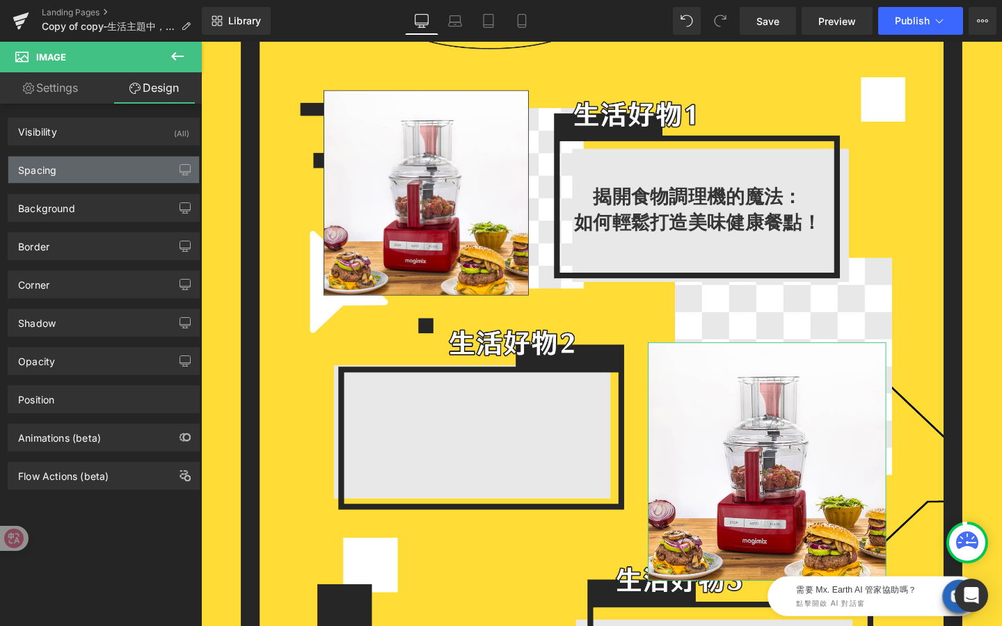
type input "0"
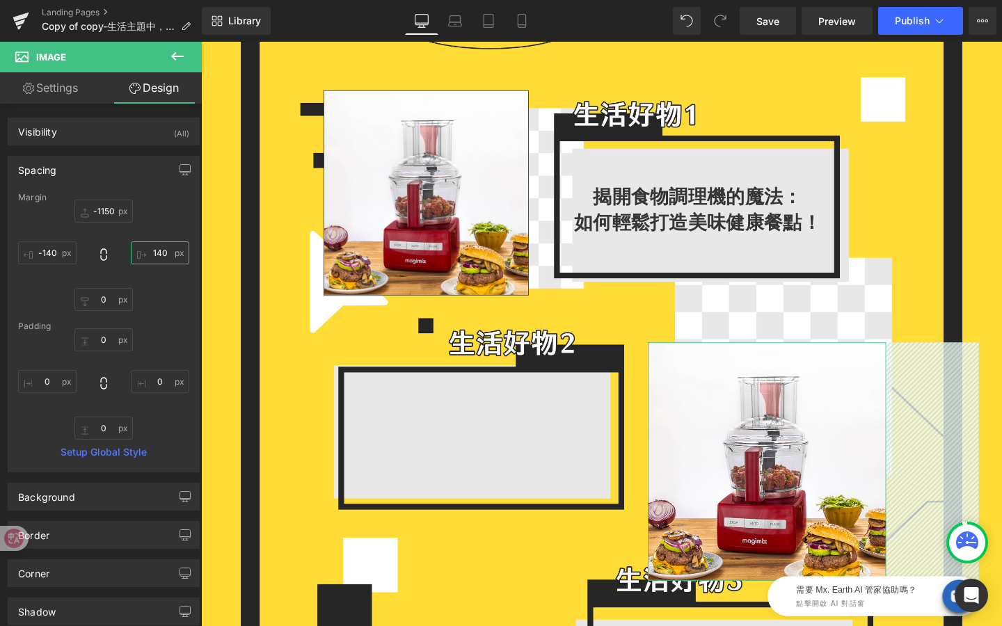
click at [161, 255] on input "140" at bounding box center [160, 253] width 58 height 23
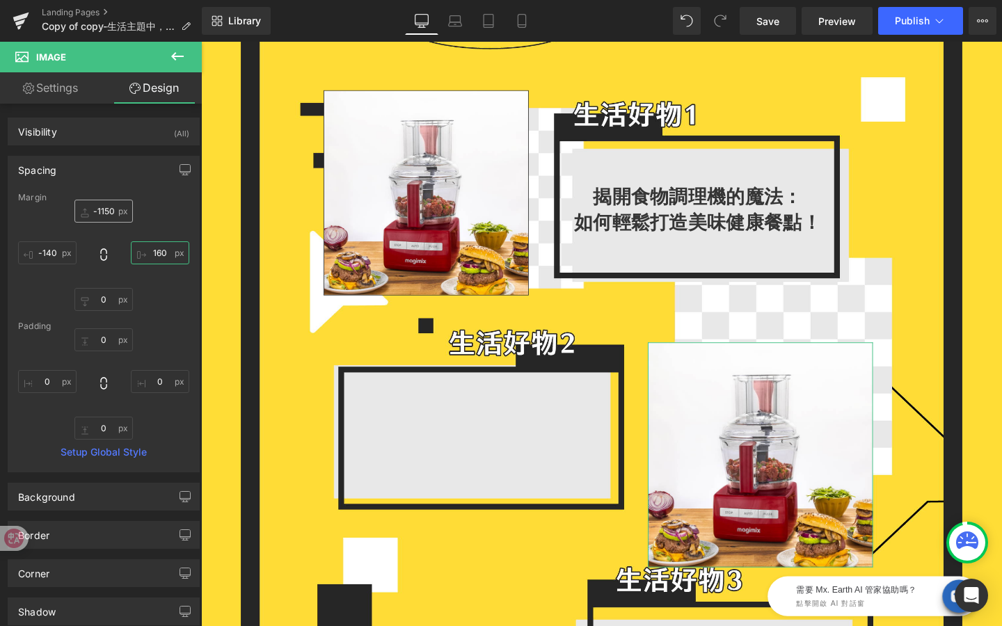
type input "160"
click at [111, 210] on input "-1150" at bounding box center [103, 211] width 58 height 23
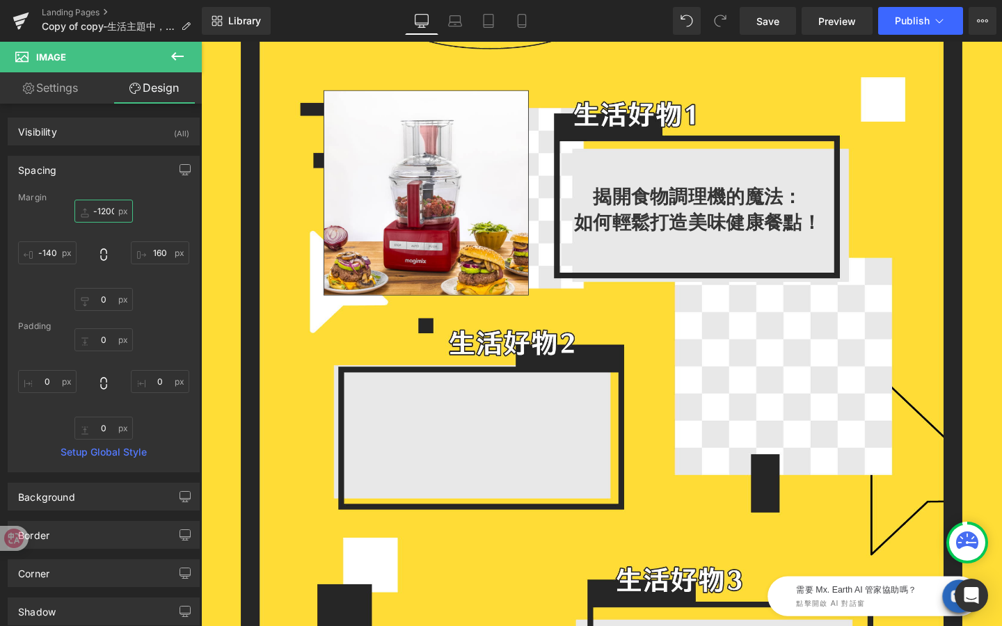
scroll to position [0, 1]
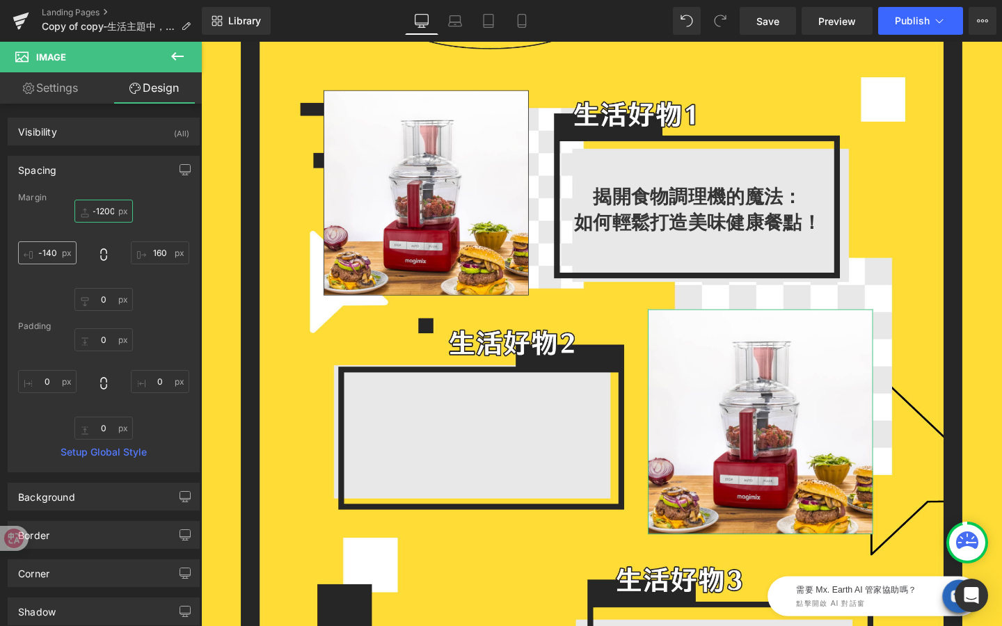
type input "-1200"
click at [57, 251] on input "-140" at bounding box center [47, 253] width 58 height 23
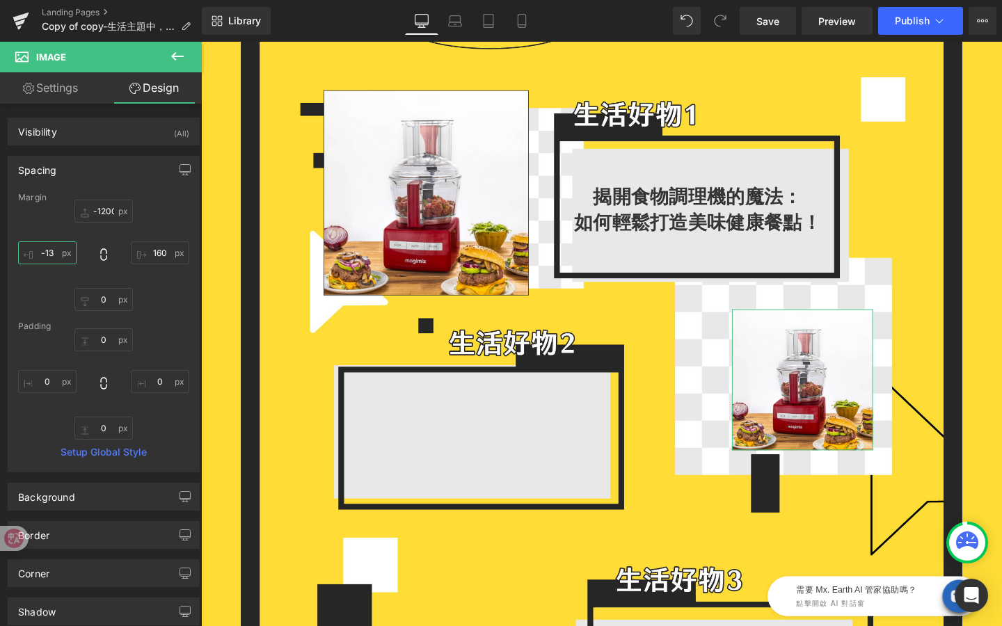
type input "-130"
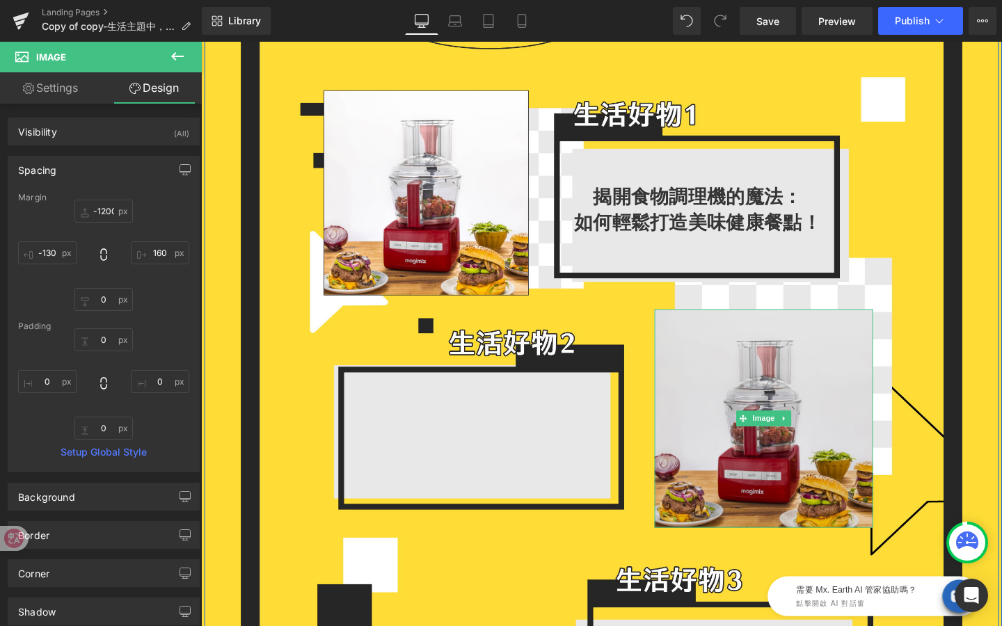
click at [707, 403] on img at bounding box center [793, 438] width 230 height 230
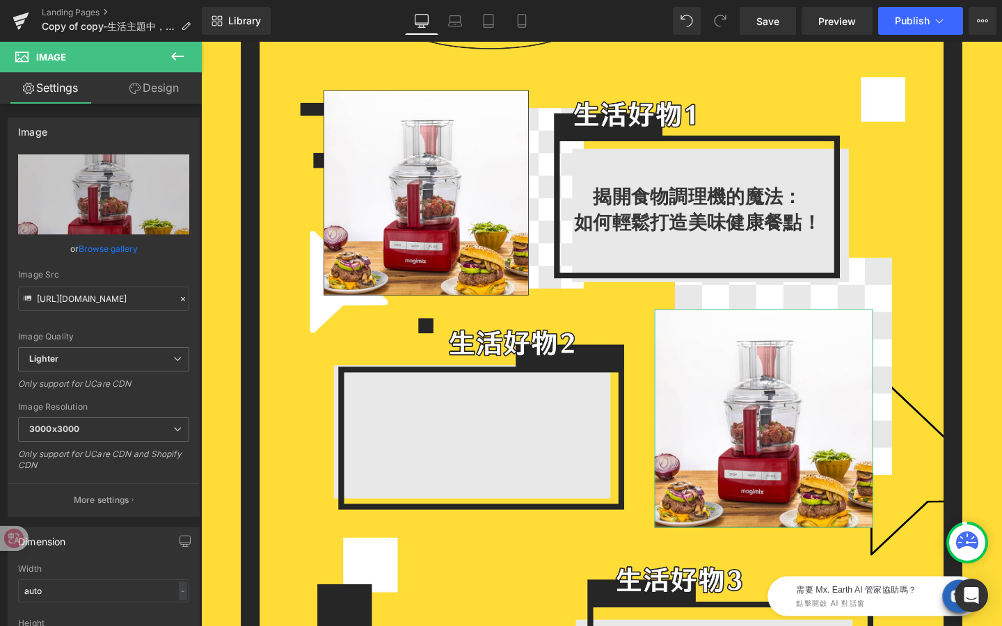
click at [186, 87] on link "Design" at bounding box center [154, 87] width 101 height 31
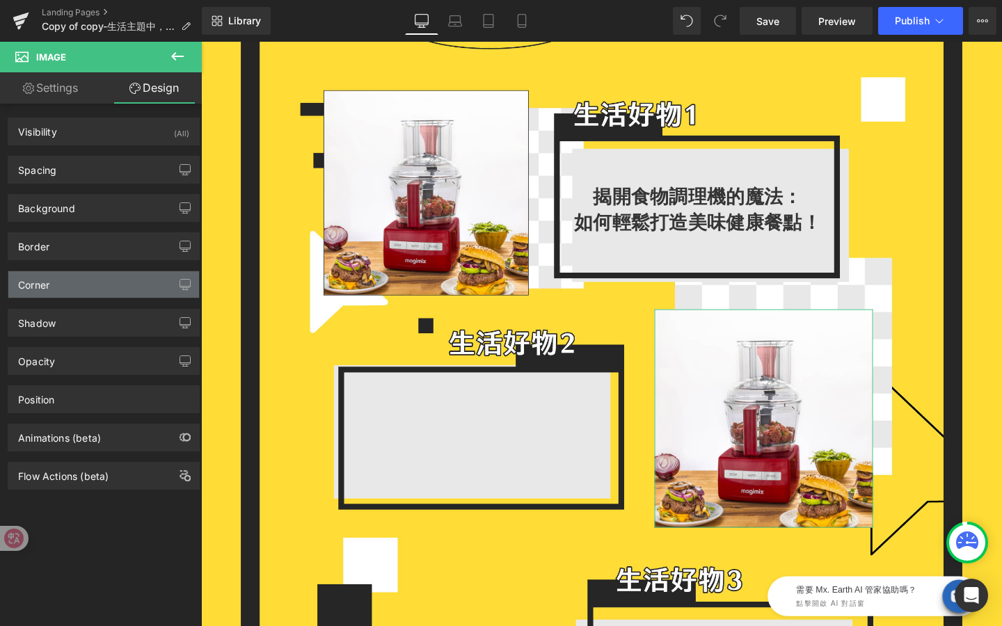
type input "#353535"
type input "100"
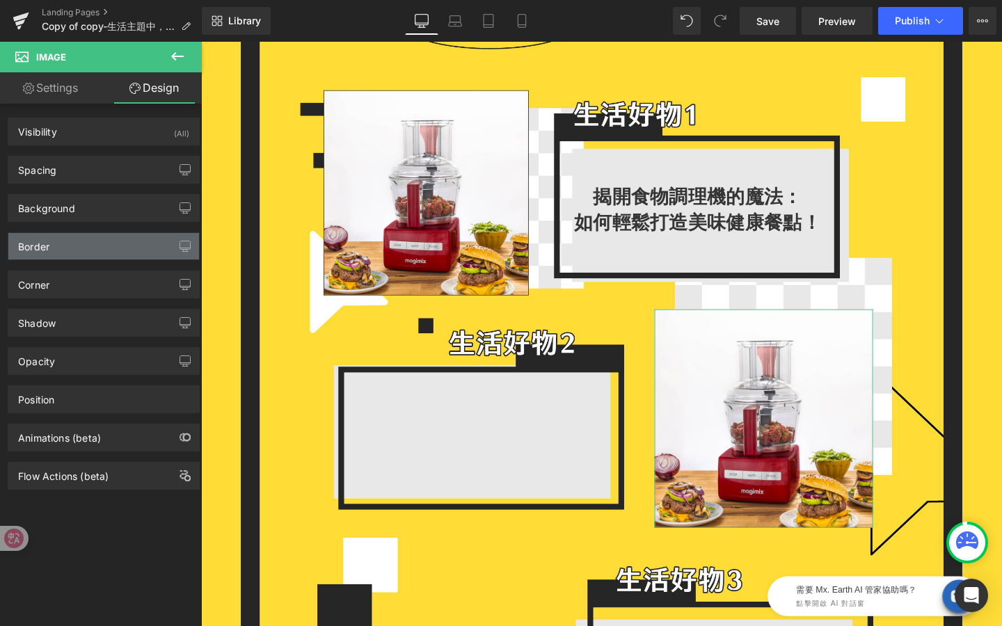
click at [87, 243] on div "Border" at bounding box center [103, 246] width 191 height 26
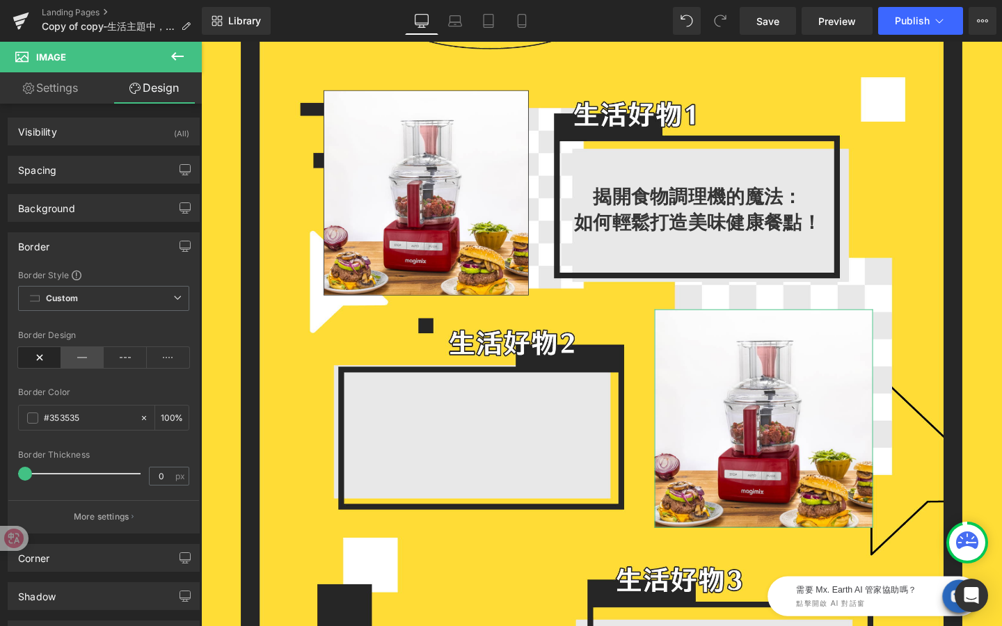
click at [86, 364] on icon at bounding box center [82, 357] width 43 height 21
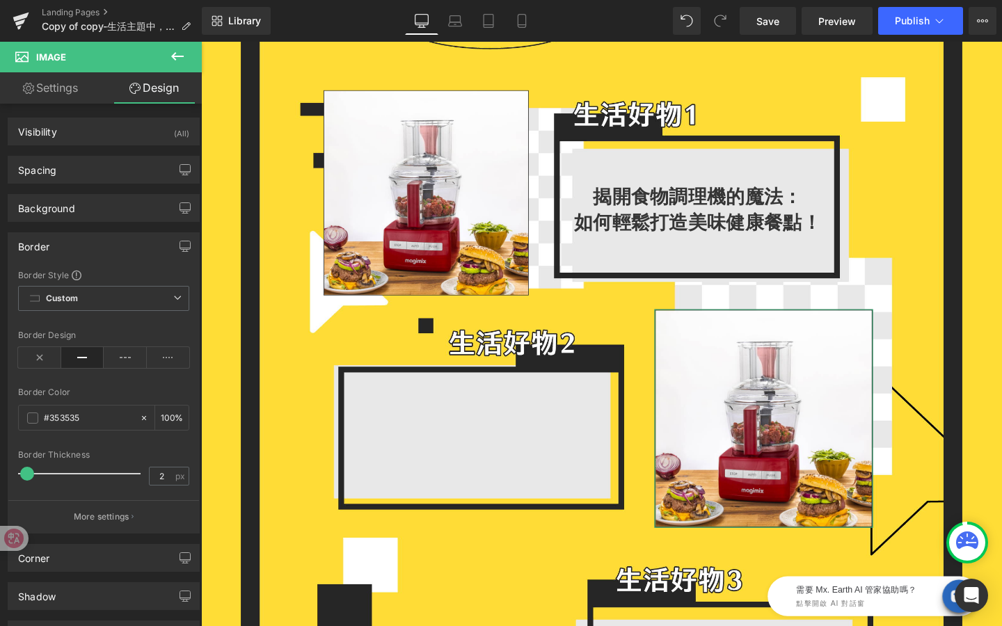
type input "1"
click at [31, 472] on span at bounding box center [27, 474] width 14 height 14
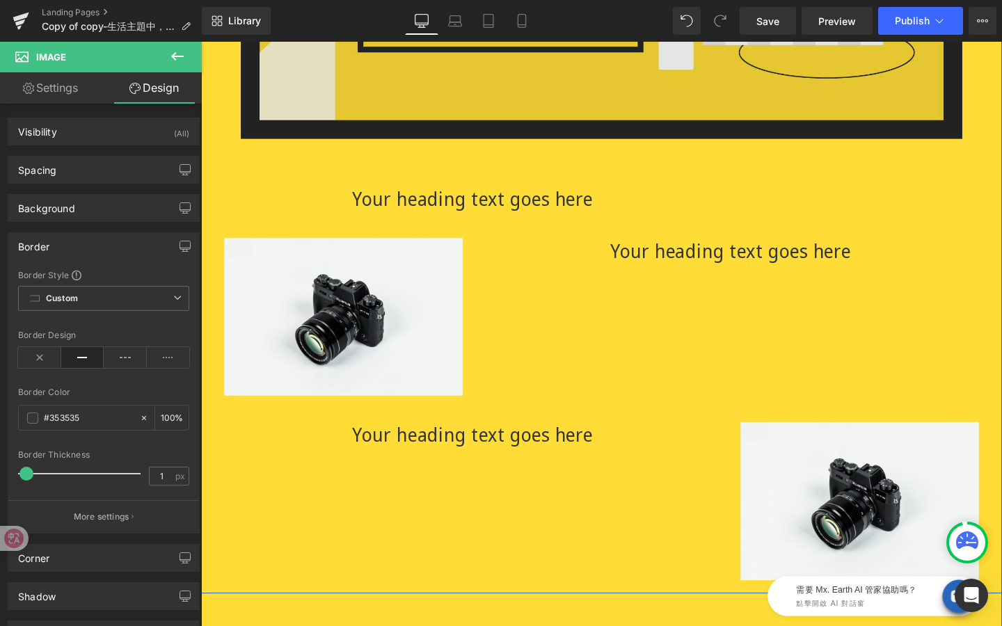
scroll to position [1577, 0]
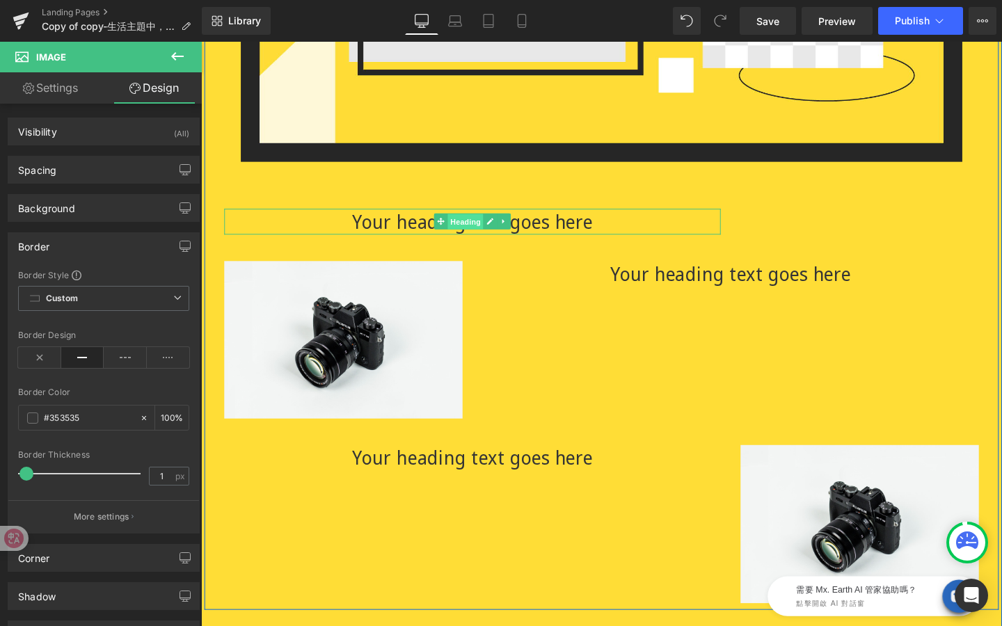
click at [487, 237] on span "Heading" at bounding box center [480, 231] width 38 height 17
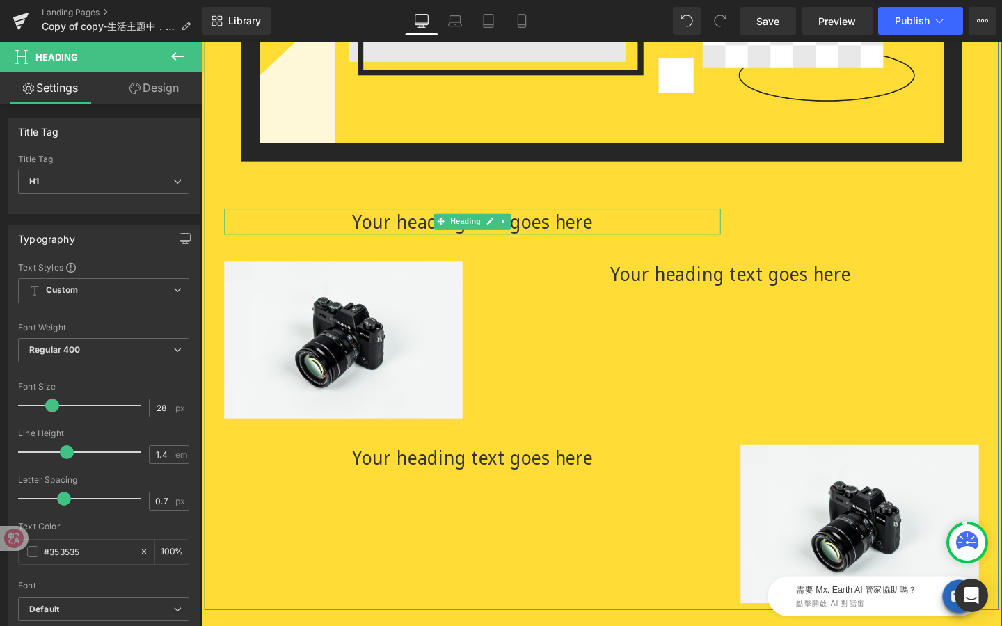
click at [483, 233] on div "Your heading text goes here Heading" at bounding box center [487, 231] width 522 height 27
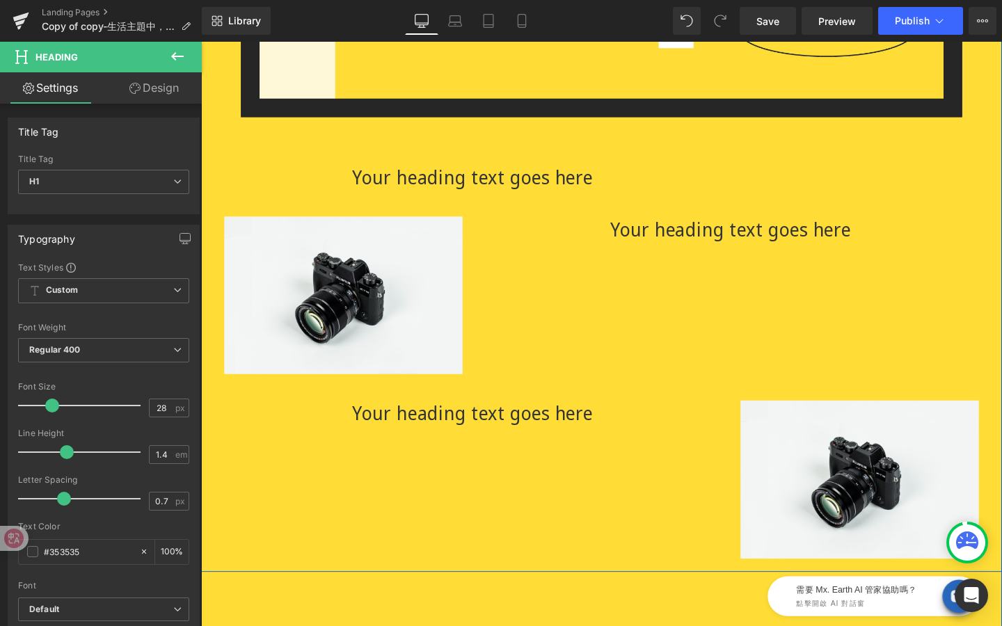
scroll to position [1632, 0]
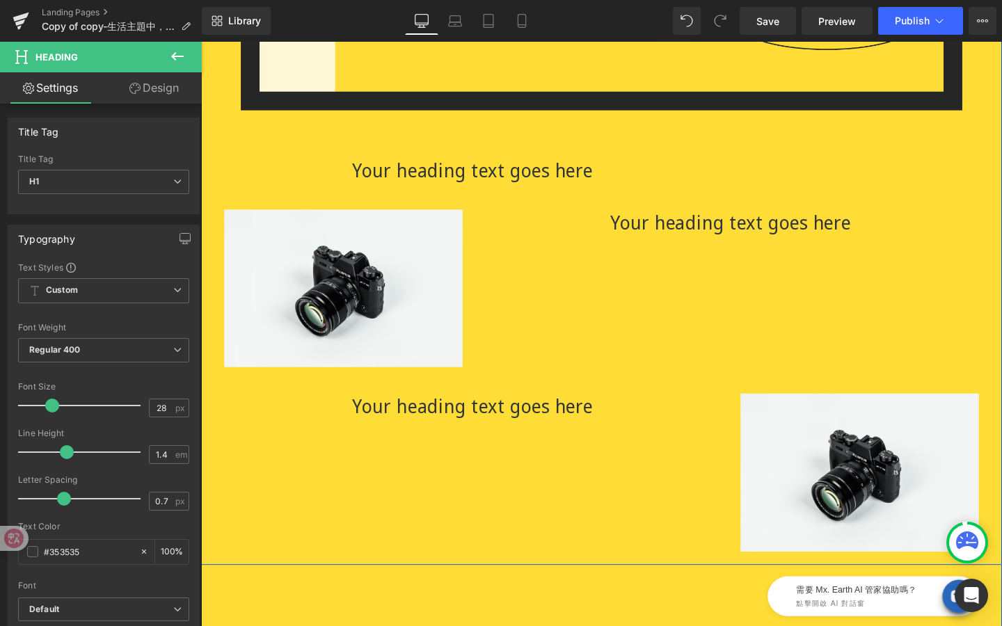
click at [468, 179] on div "Your heading text goes here Heading" at bounding box center [487, 177] width 522 height 27
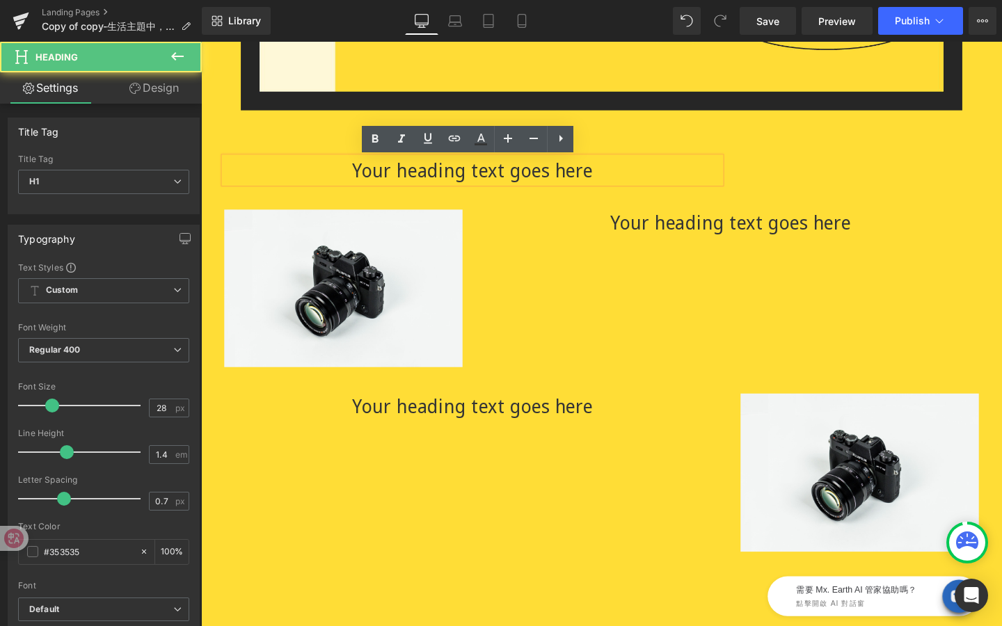
click at [502, 228] on h1 "Your heading text goes here" at bounding box center [758, 232] width 522 height 27
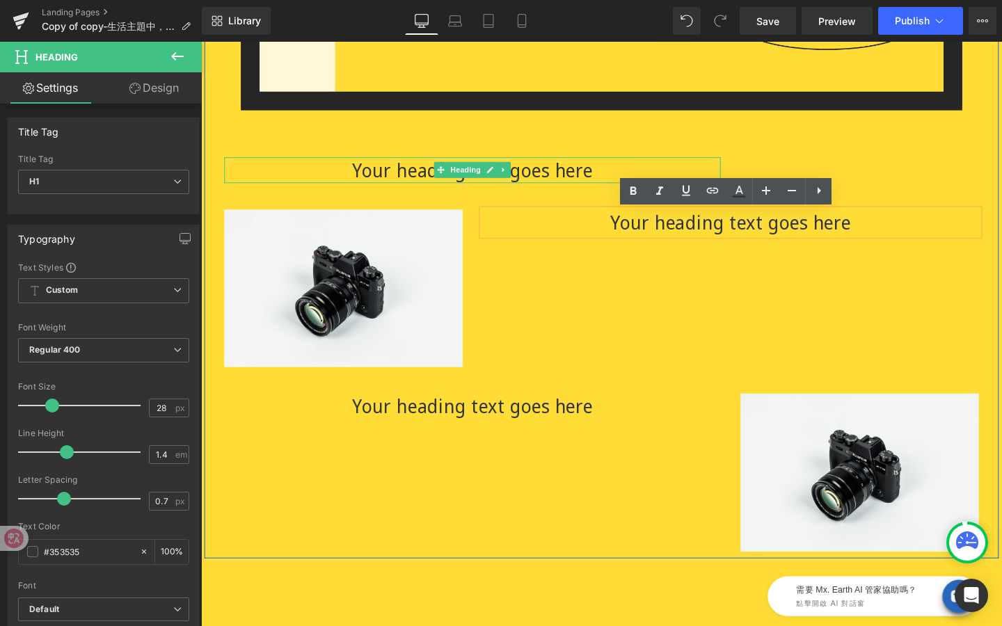
click at [477, 176] on div "Your heading text goes here Heading" at bounding box center [487, 177] width 522 height 27
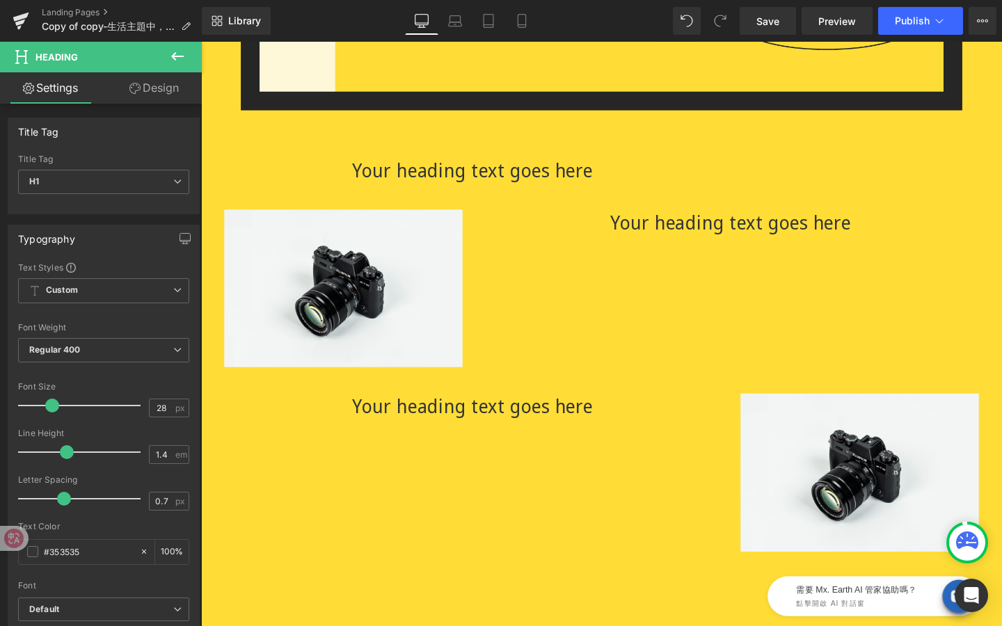
click at [160, 97] on link "Design" at bounding box center [154, 87] width 101 height 31
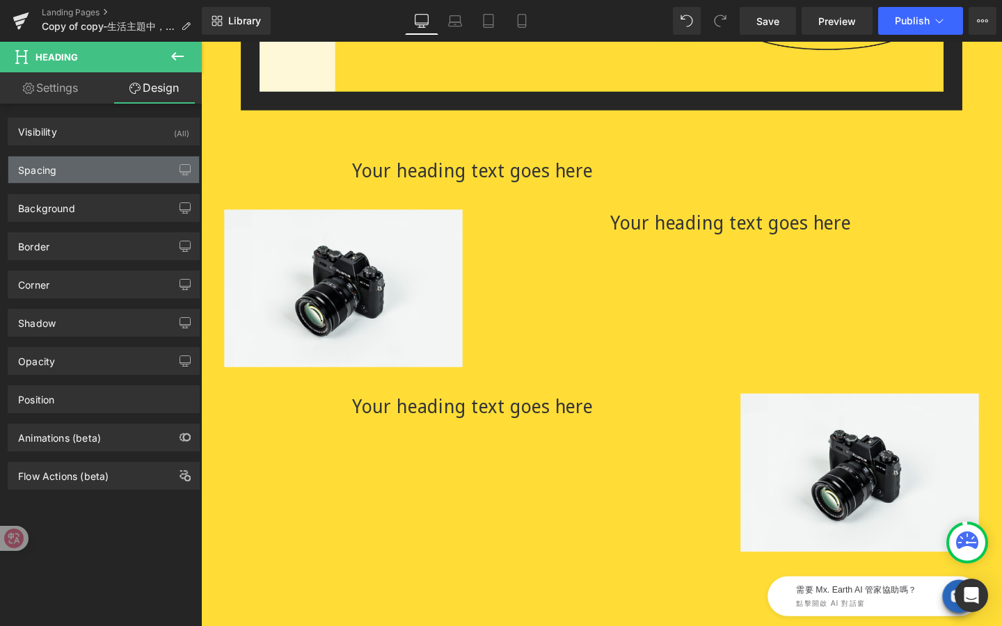
type input "0"
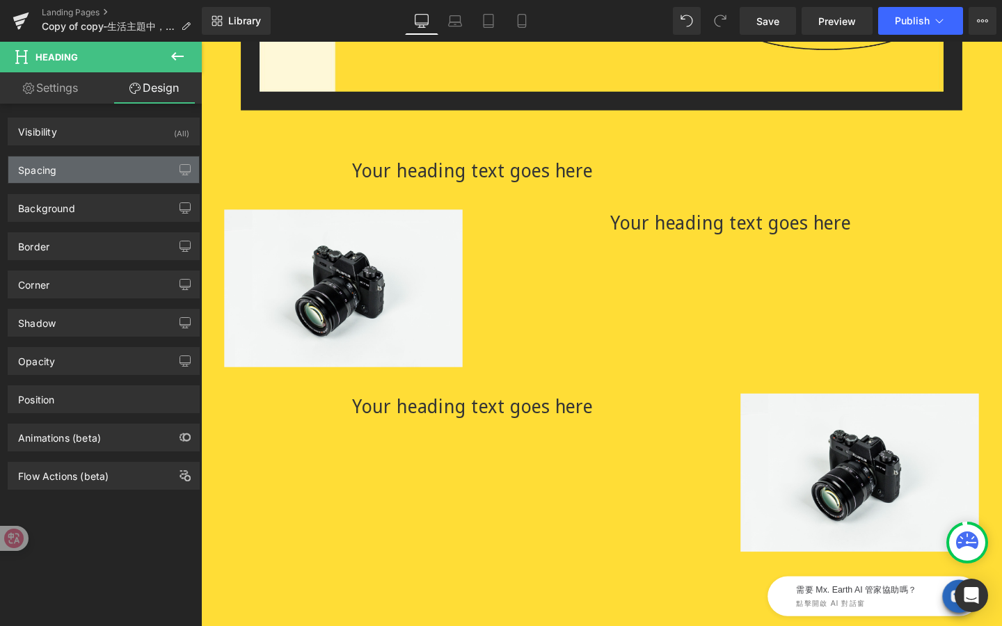
type input "0"
click at [130, 176] on div "Spacing" at bounding box center [103, 170] width 191 height 26
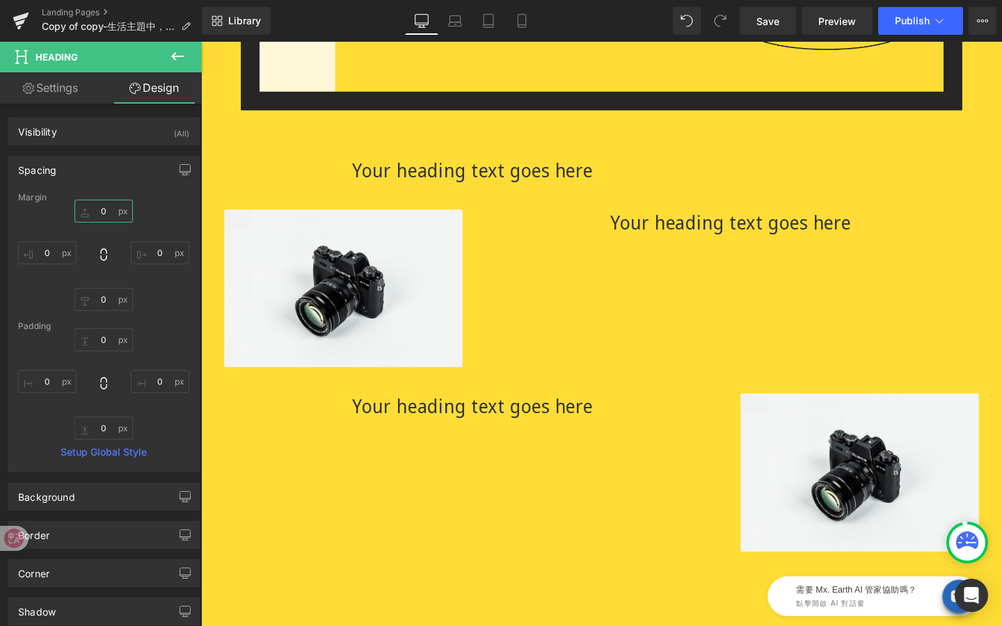
click at [109, 214] on input "0" at bounding box center [103, 211] width 58 height 23
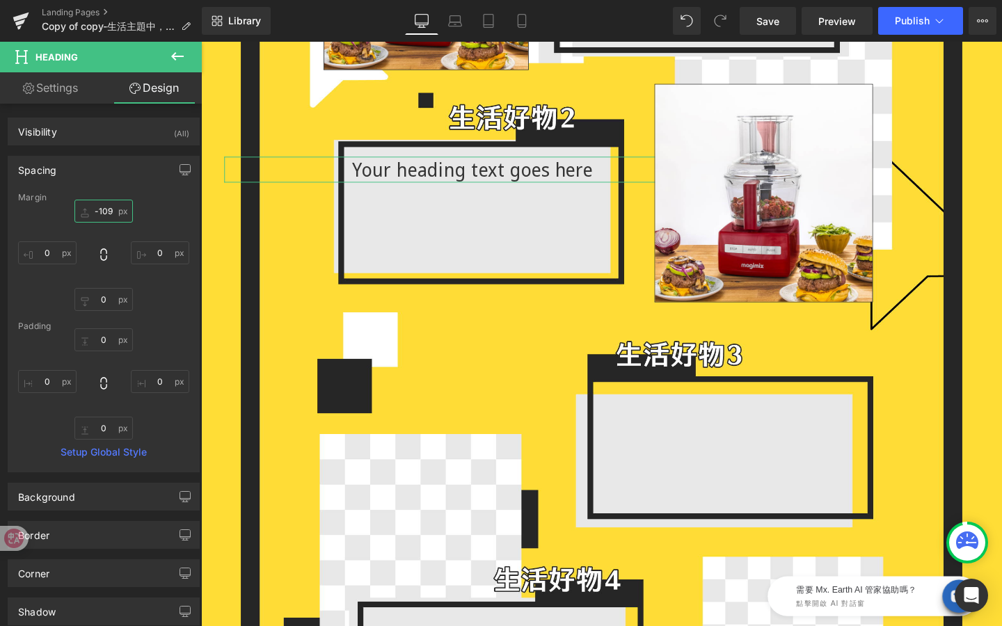
scroll to position [0, 0]
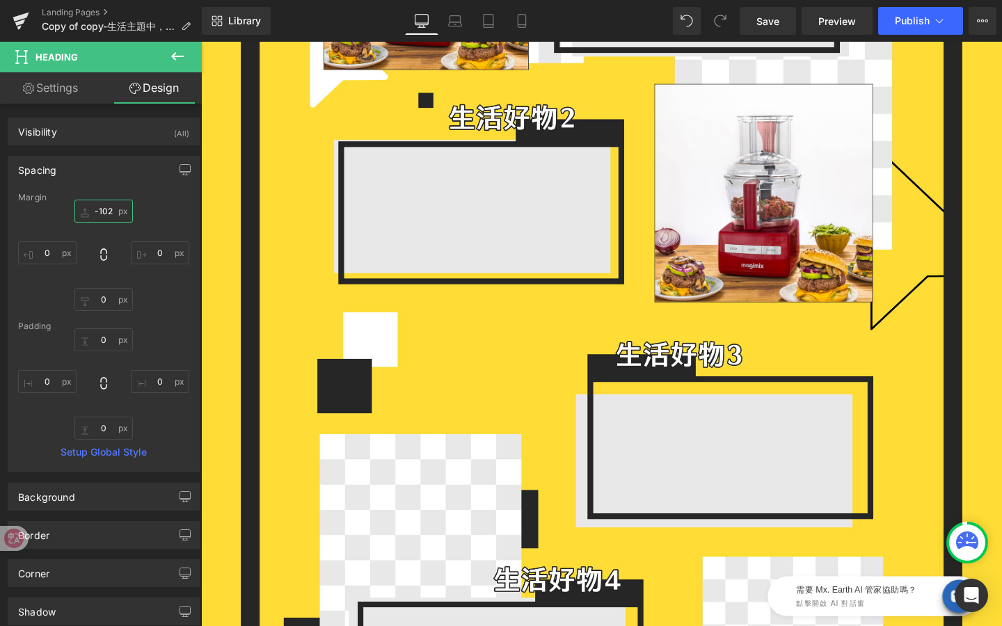
type input "-1020"
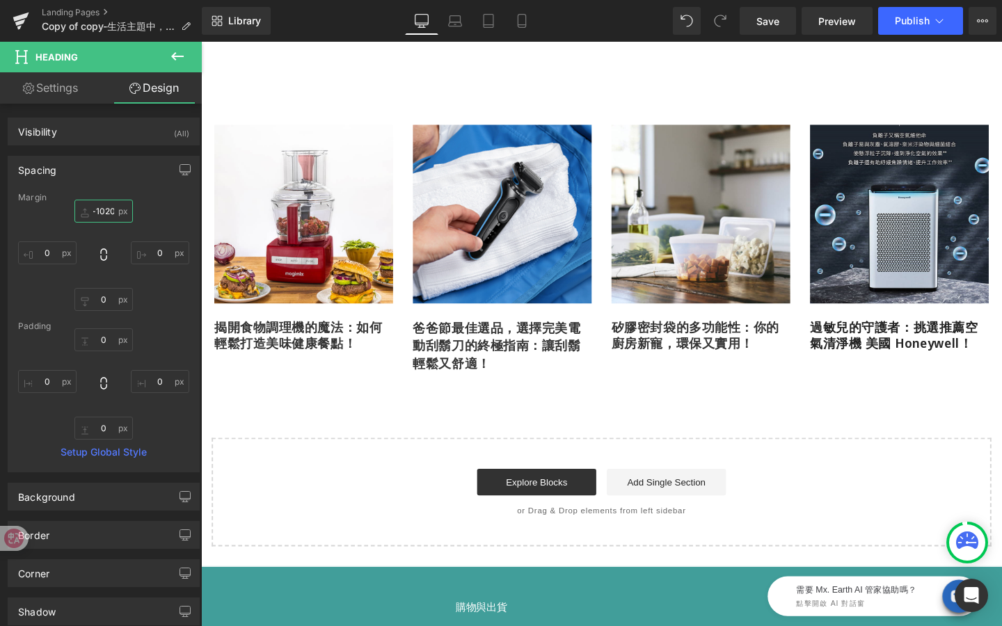
scroll to position [2490, 0]
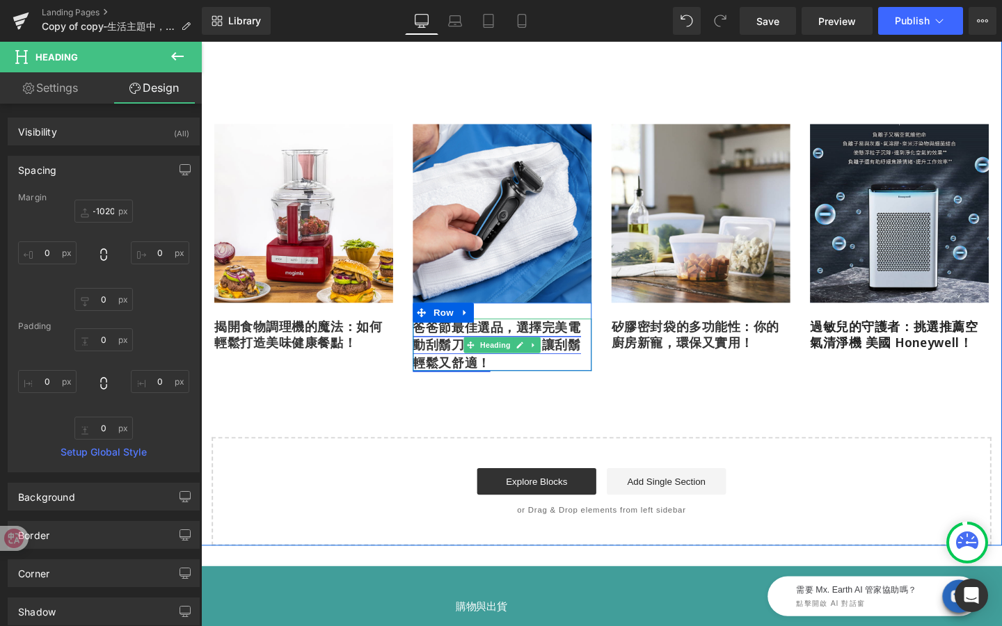
click at [438, 353] on link "爸爸節最佳選品，選擇完美電動刮鬍刀的終極指南：讓刮鬍輕鬆又舒適！" at bounding box center [512, 360] width 177 height 55
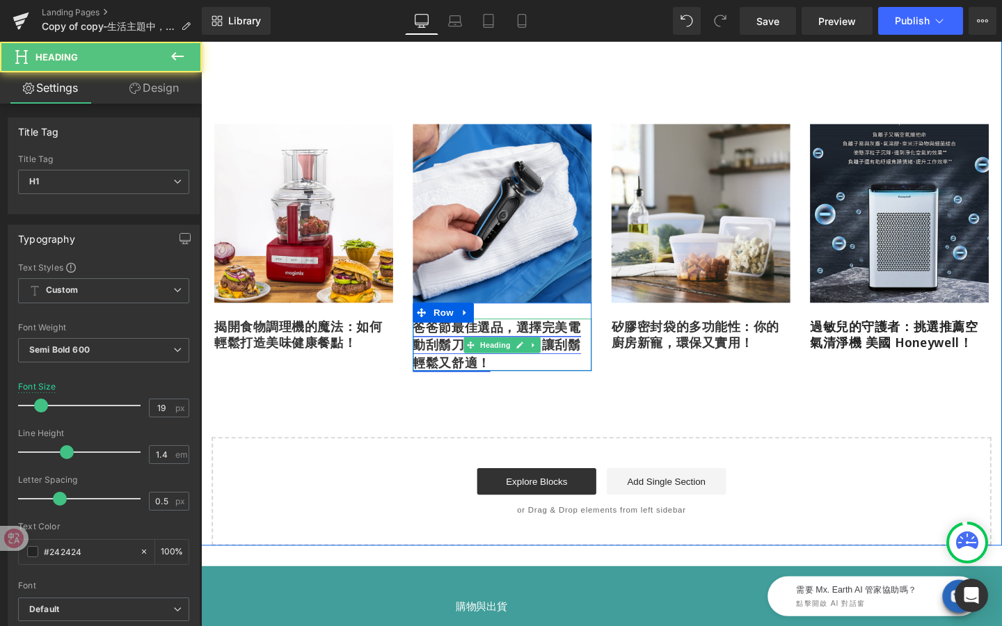
click at [505, 383] on link "爸爸節最佳選品，選擇完美電動刮鬍刀的終極指南：讓刮鬍輕鬆又舒適！" at bounding box center [512, 360] width 177 height 55
click at [463, 370] on link "爸爸節最佳選品，選擇完美電動刮鬍刀的終極指南：讓刮鬍輕鬆又舒適！" at bounding box center [512, 360] width 177 height 55
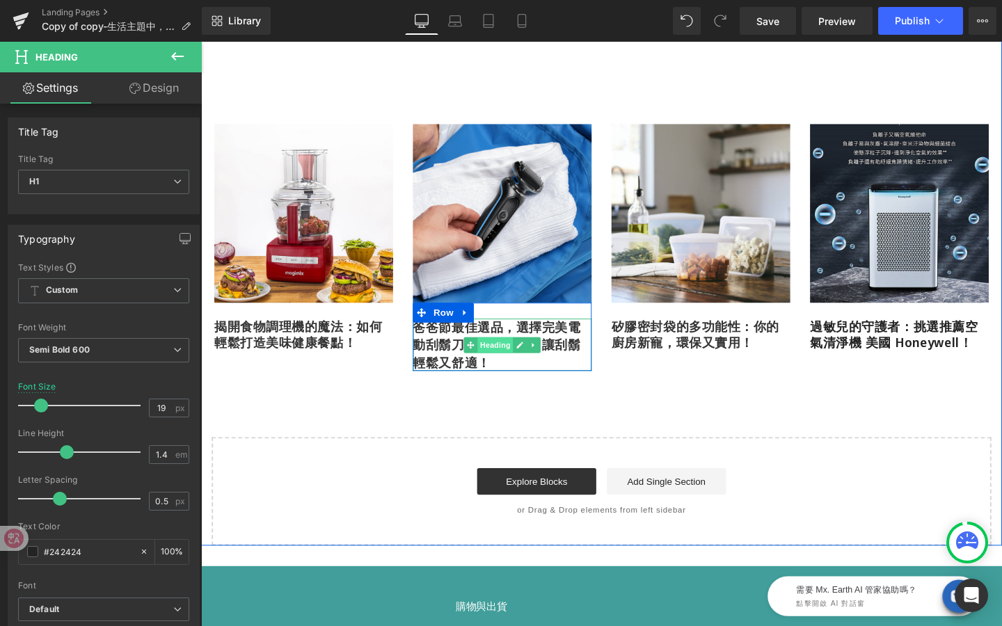
click at [519, 368] on div "爸爸節最佳選品，選擇完美電動刮鬍刀的終極指南：讓刮鬍輕鬆又舒適！ Heading" at bounding box center [518, 361] width 188 height 56
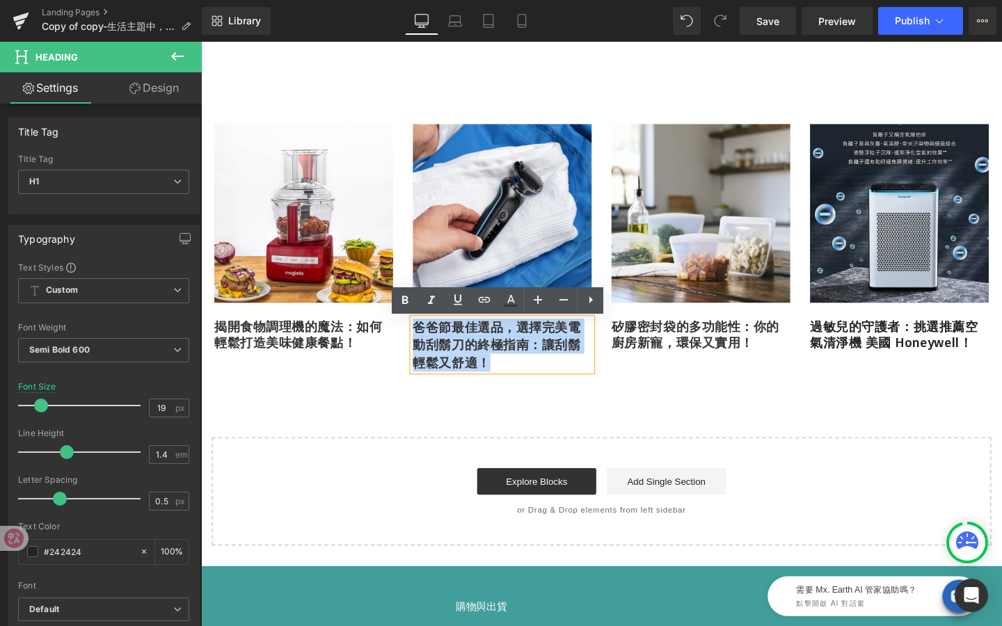
drag, startPoint x: 512, startPoint y: 382, endPoint x: 415, endPoint y: 332, distance: 109.0
click at [415, 332] on div "Image 爸爸節最佳選品，選擇完美電動刮鬍刀的終極指南：讓刮鬍輕鬆又舒適！ Heading Row Row" at bounding box center [517, 259] width 209 height 260
copy link "爸爸節最佳選品，選擇完美電動刮鬍刀的終極指南：讓刮鬍輕鬆又舒適！"
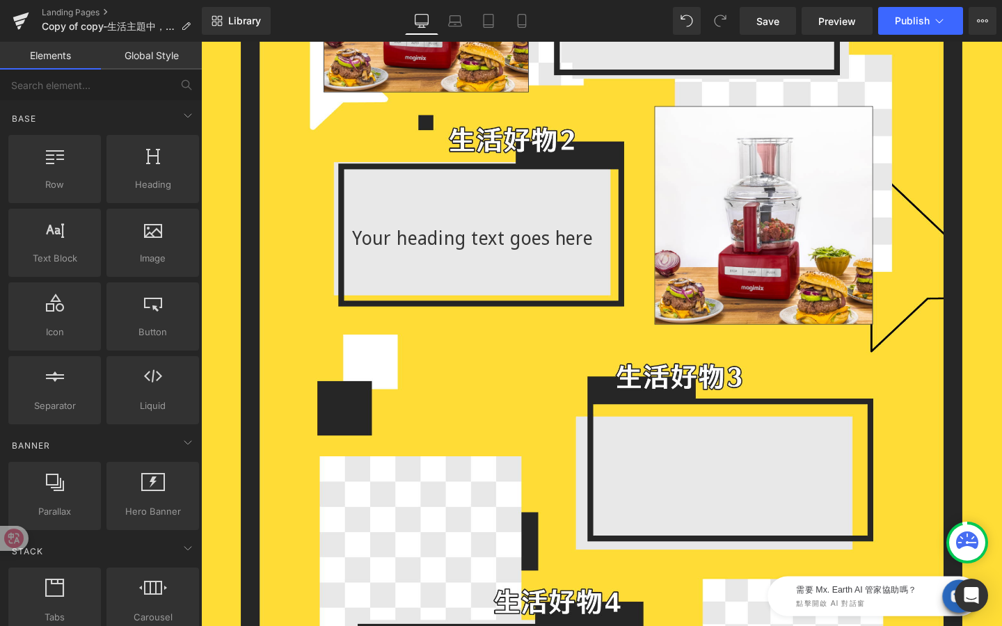
scroll to position [838, 0]
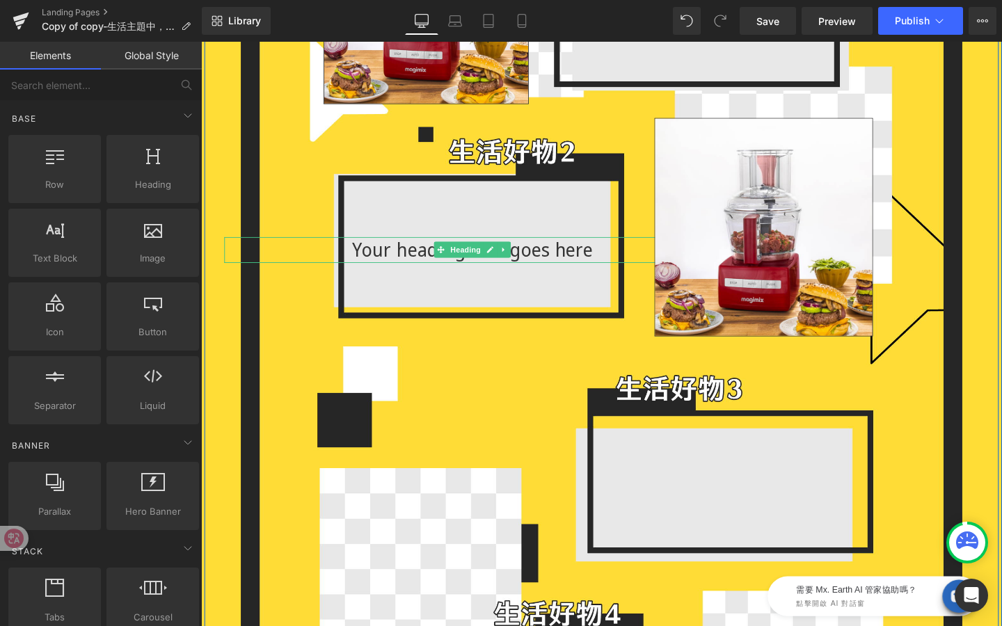
click at [484, 260] on div "Your heading text goes here Heading" at bounding box center [487, 260] width 522 height 27
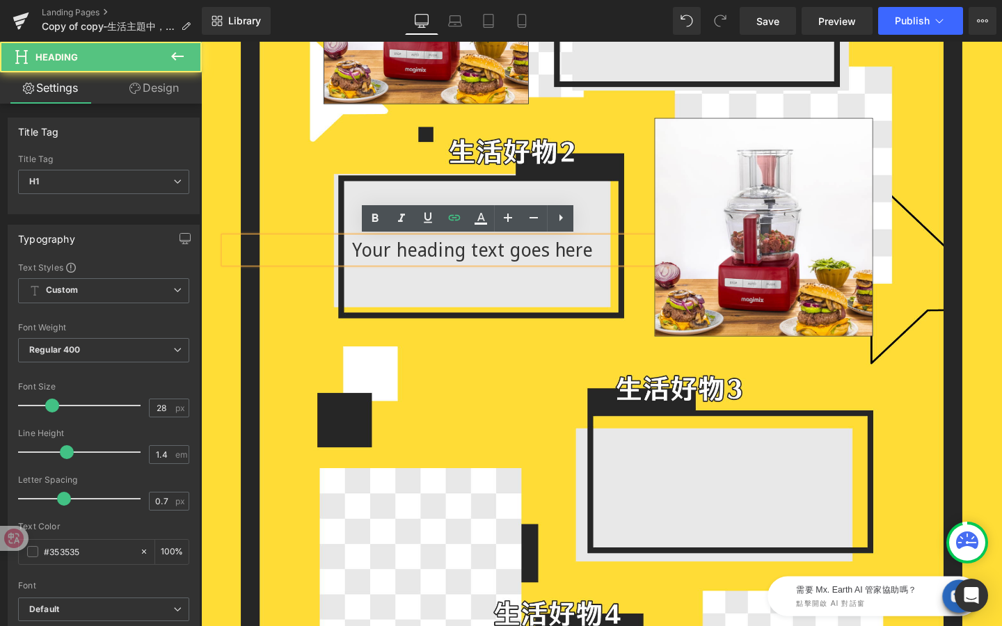
click at [395, 267] on h1 "Your heading text goes here" at bounding box center [487, 260] width 522 height 27
click at [359, 268] on h1 "Your heading text goes here" at bounding box center [487, 260] width 522 height 27
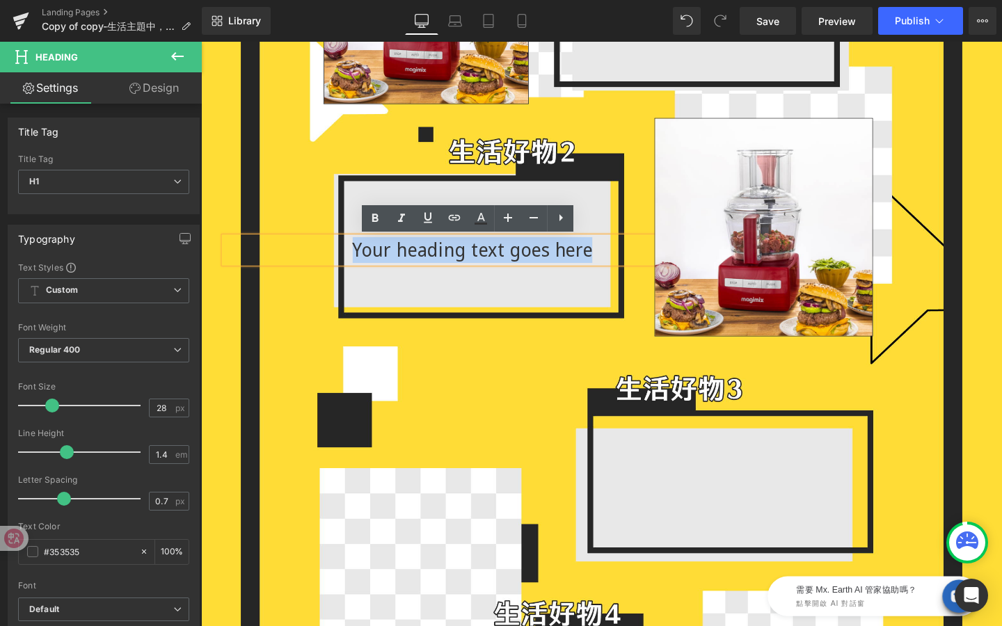
drag, startPoint x: 352, startPoint y: 259, endPoint x: 629, endPoint y: 274, distance: 276.7
click at [629, 274] on h1 "Your heading text goes here" at bounding box center [487, 260] width 522 height 27
paste div
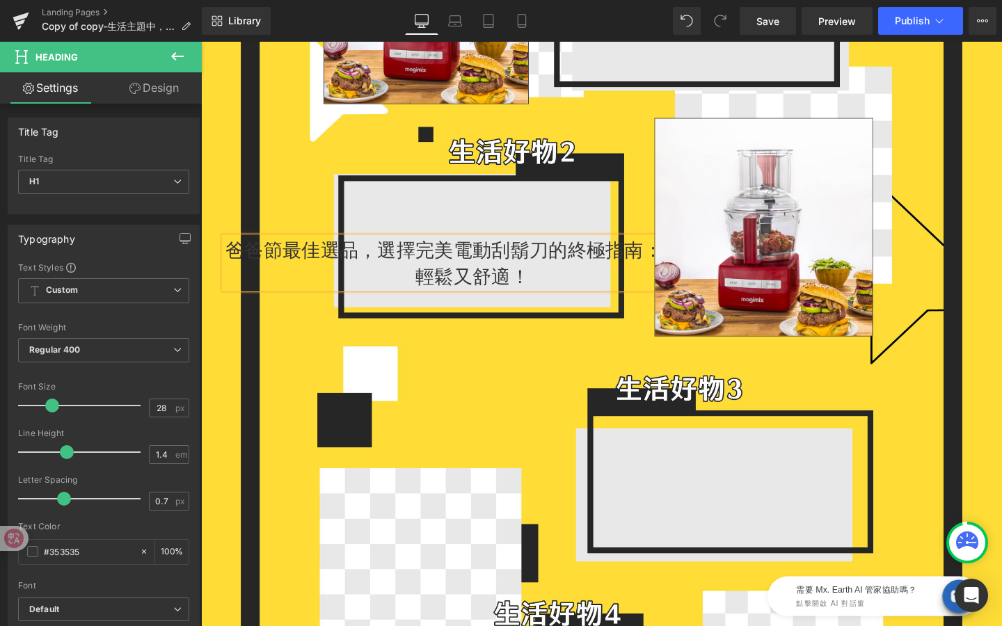
click at [390, 259] on h1 "爸爸節最佳選品，選擇完美電動刮鬍刀的終極指南：讓刮鬍輕鬆又舒適！" at bounding box center [487, 274] width 522 height 54
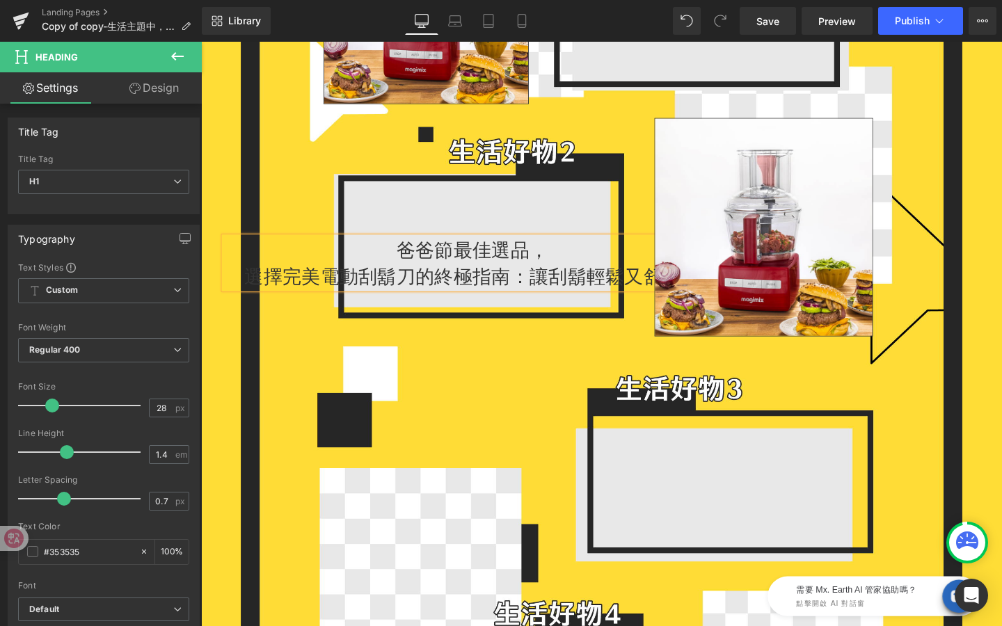
click at [543, 288] on h1 "選擇完美電動刮鬍刀的終極指南：讓刮鬍輕鬆又舒適！" at bounding box center [487, 287] width 522 height 27
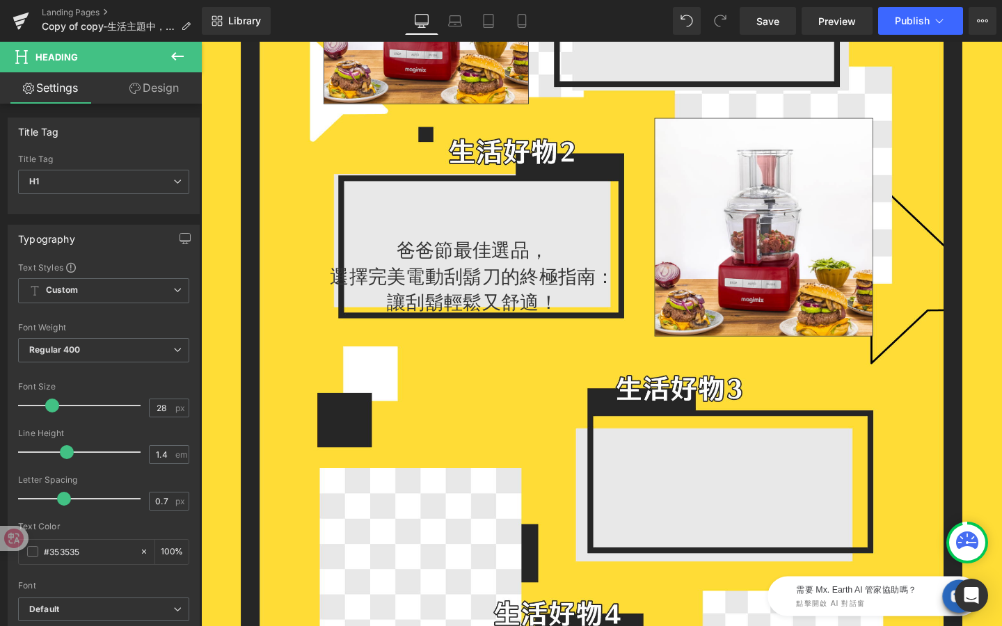
click at [161, 93] on link "Design" at bounding box center [154, 87] width 101 height 31
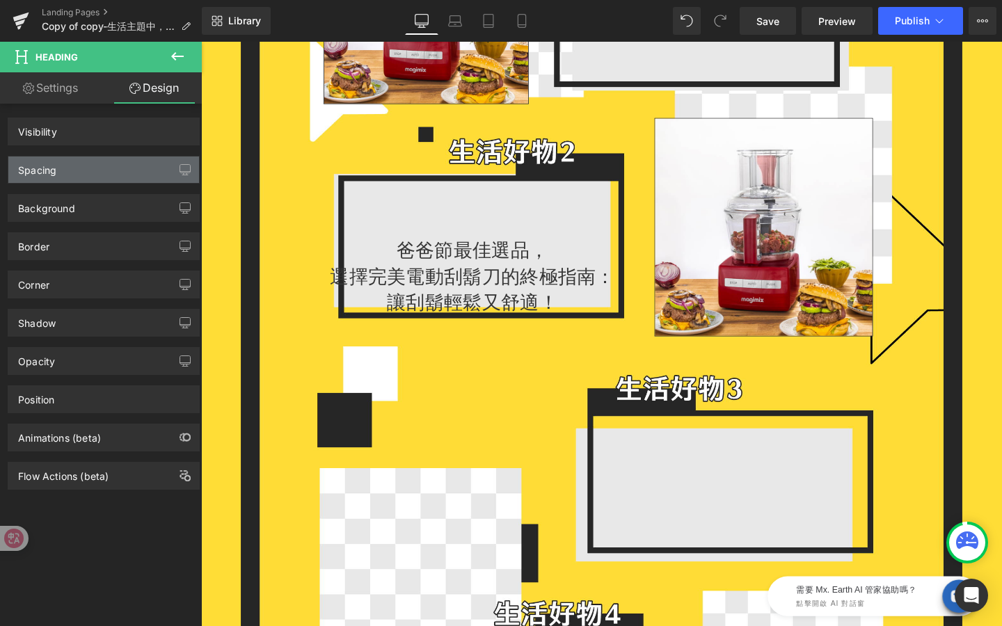
click at [116, 173] on div "Spacing" at bounding box center [103, 170] width 191 height 26
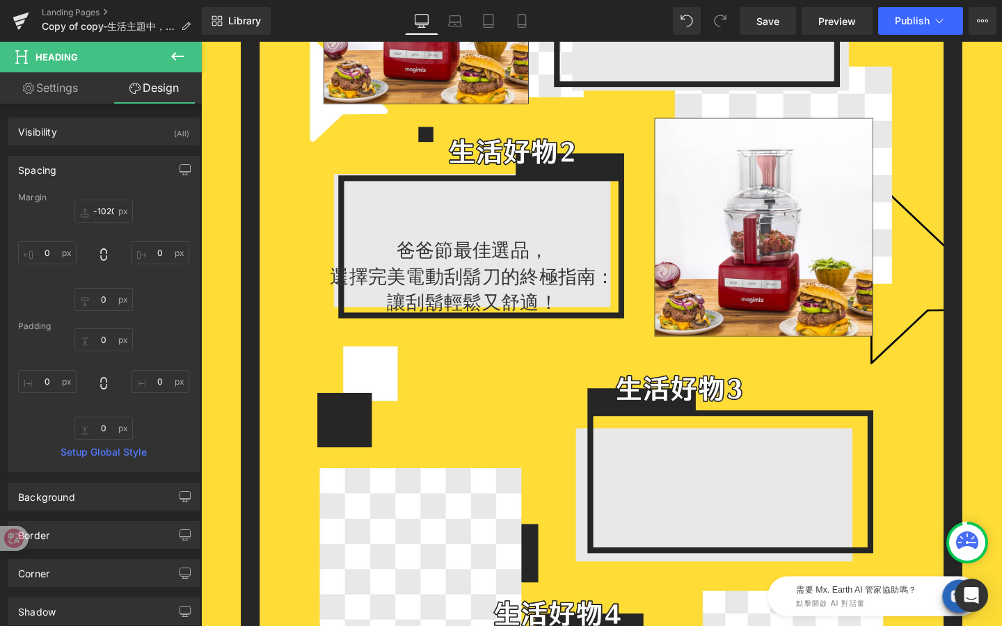
type input "-1020"
type input "0"
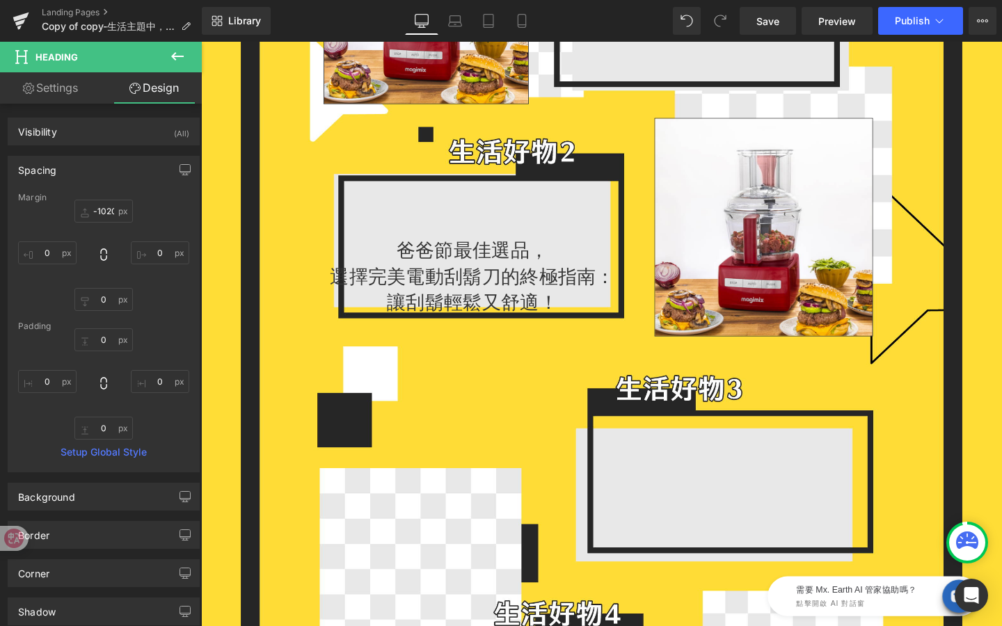
type input "0"
click at [110, 216] on input "-1020" at bounding box center [103, 211] width 58 height 23
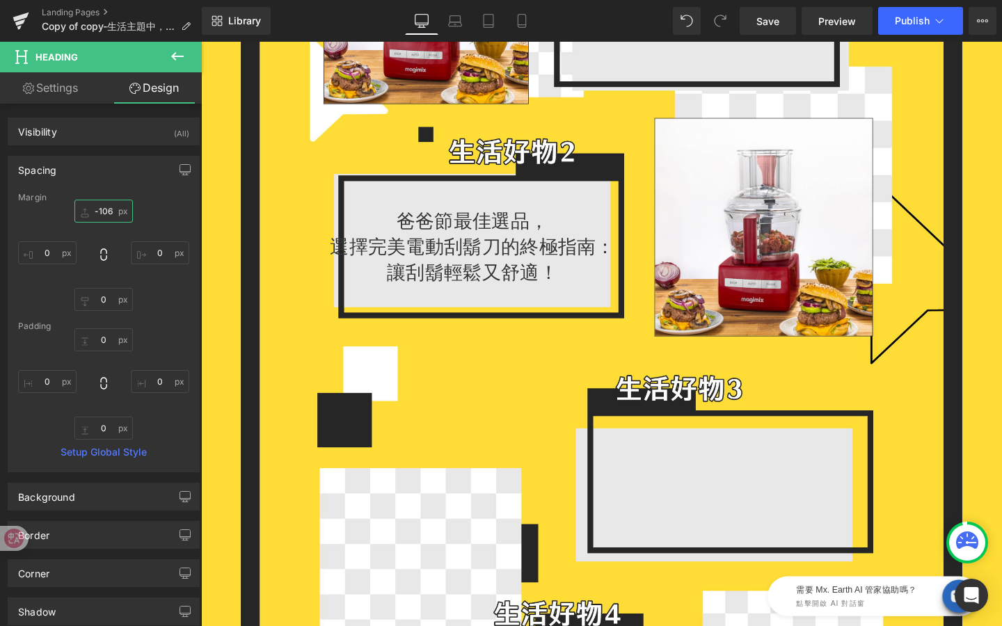
scroll to position [0, 0]
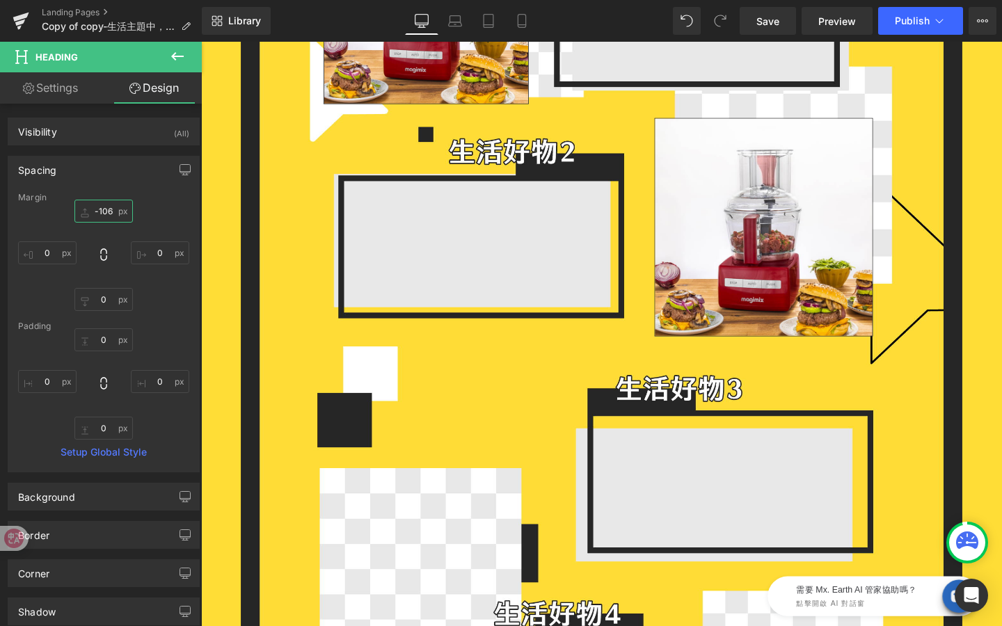
type input "-1060"
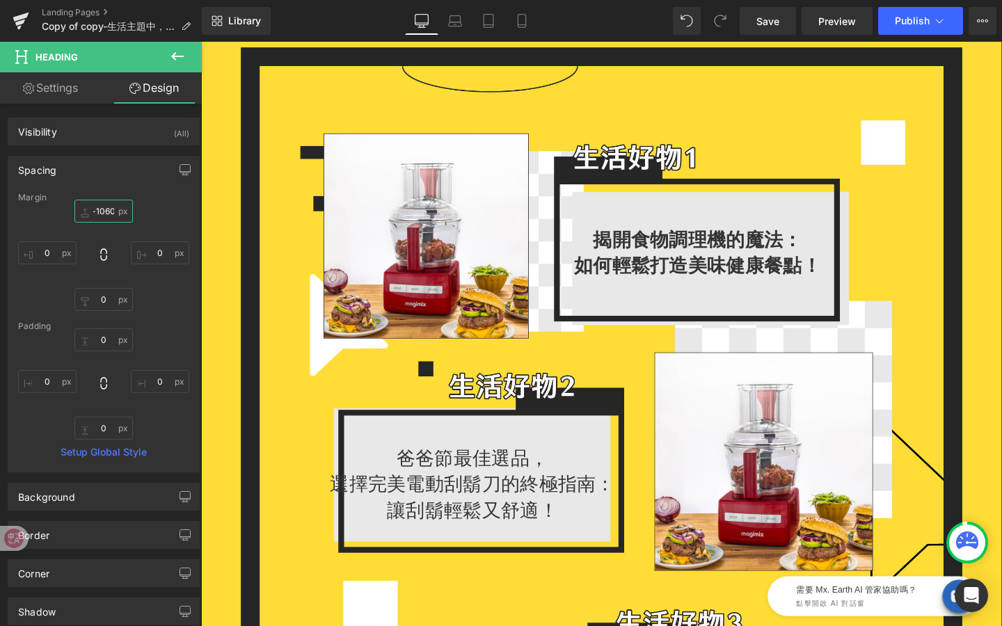
scroll to position [619, 0]
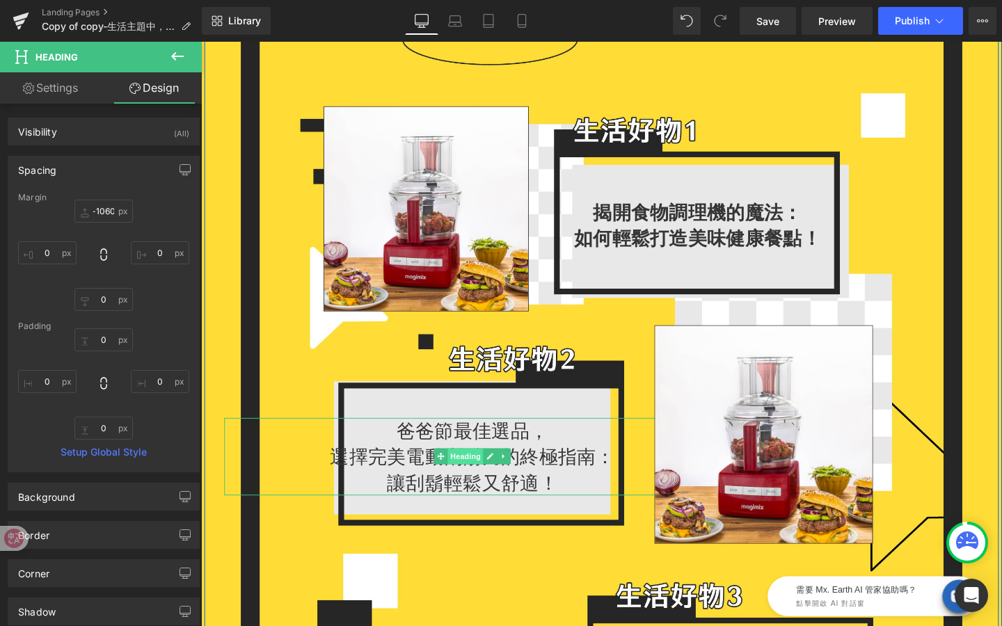
click at [482, 477] on span "Heading" at bounding box center [480, 478] width 38 height 17
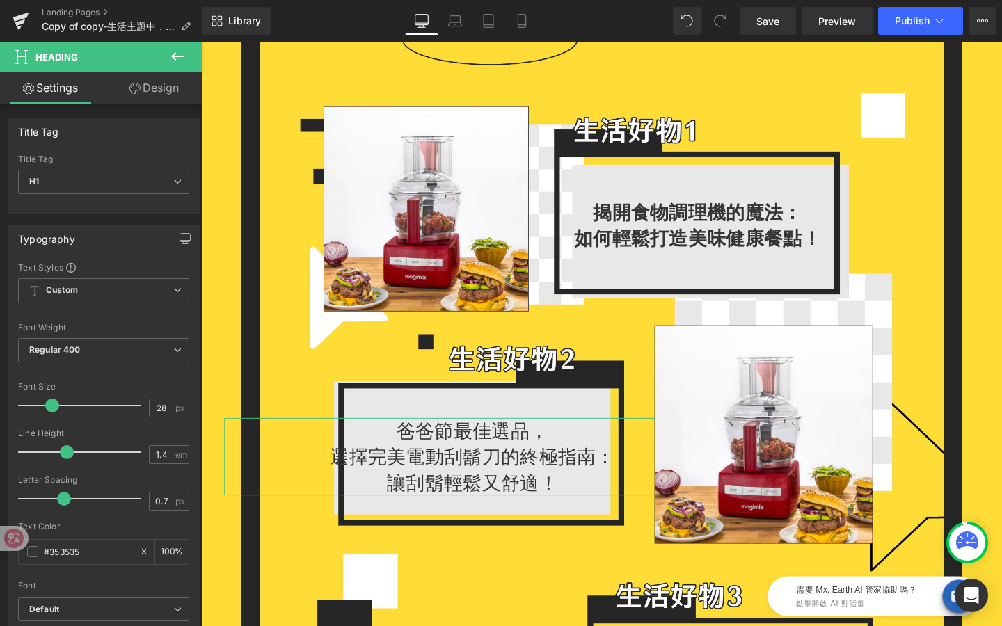
click at [168, 100] on link "Design" at bounding box center [154, 87] width 101 height 31
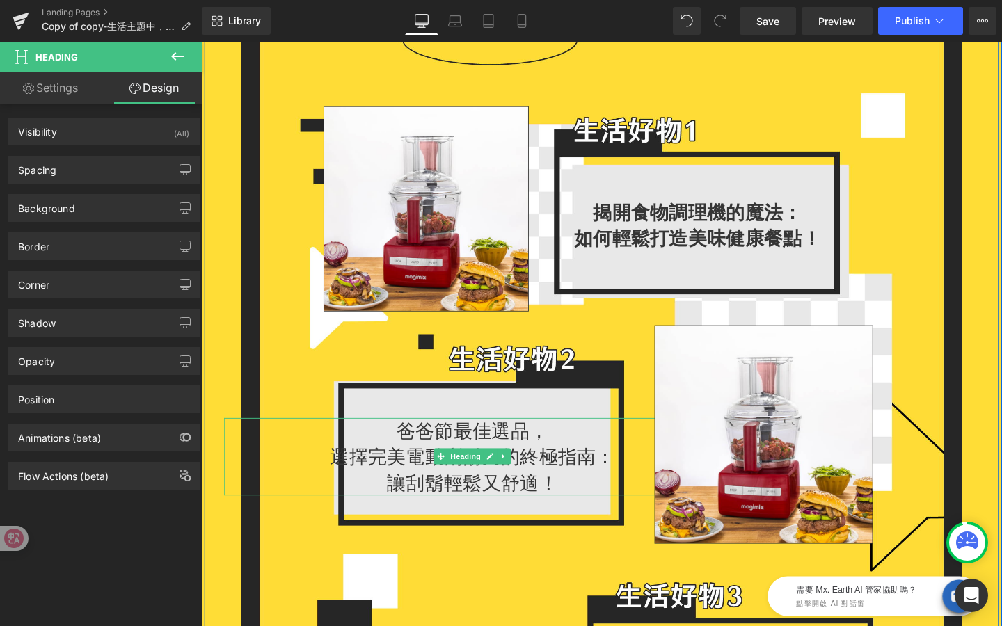
click at [482, 484] on span "Heading" at bounding box center [480, 478] width 38 height 17
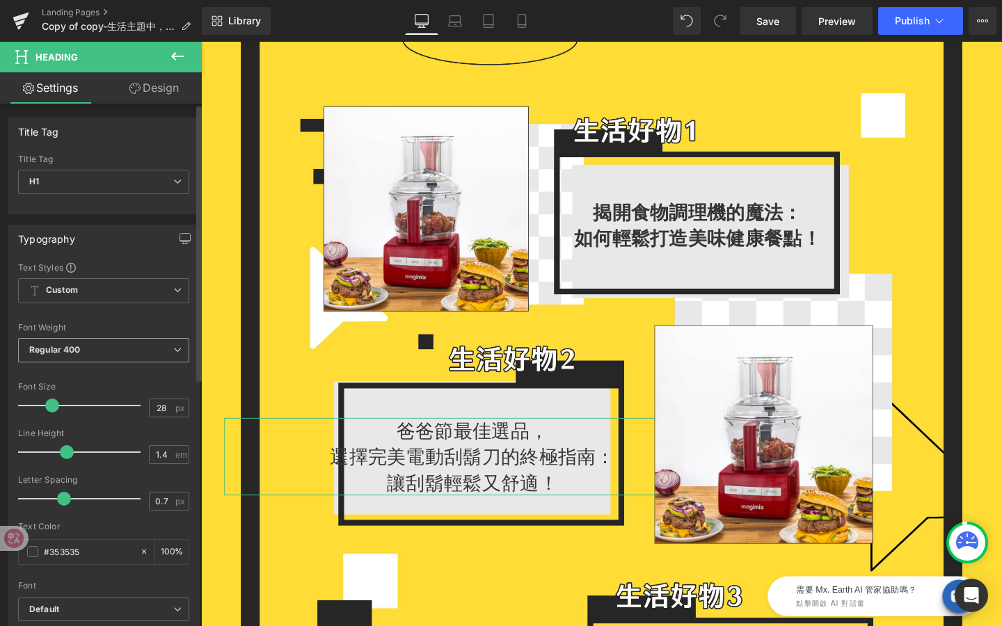
click at [120, 350] on span "Regular 400" at bounding box center [103, 350] width 171 height 24
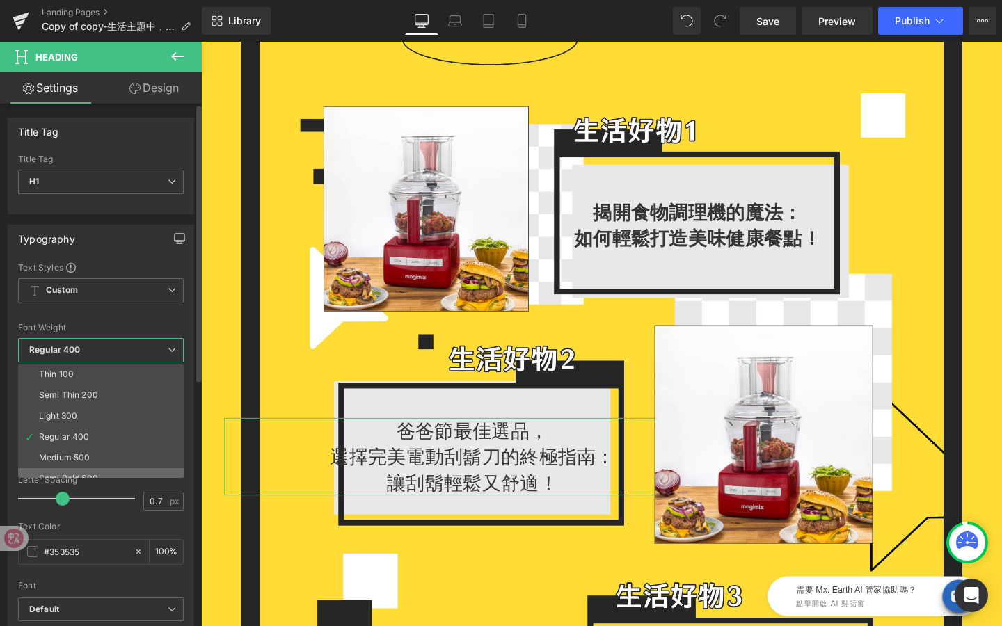
click at [100, 472] on li "Semi Bold 600" at bounding box center [104, 478] width 172 height 21
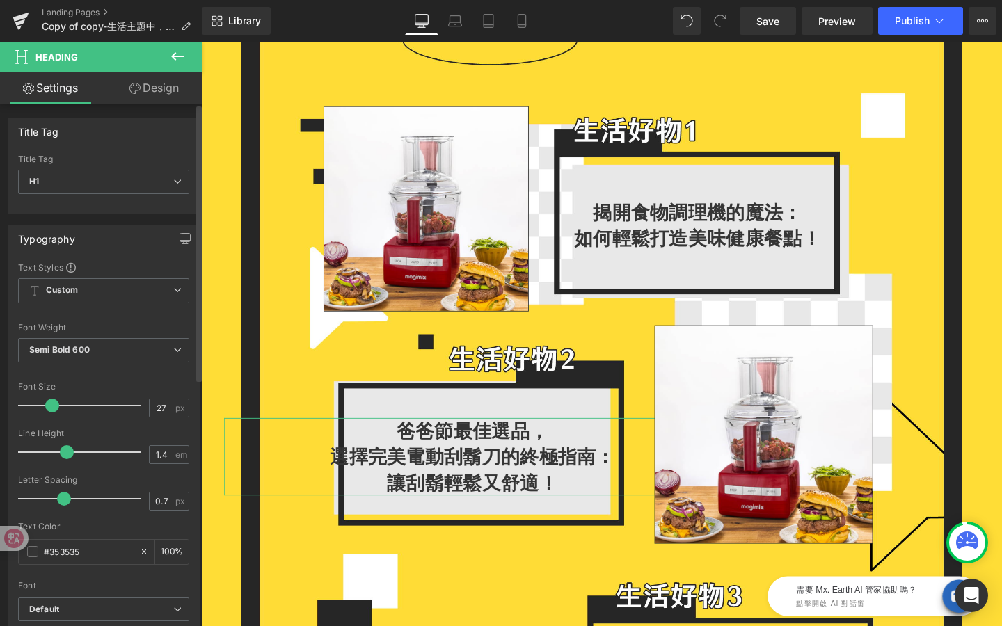
type input "26"
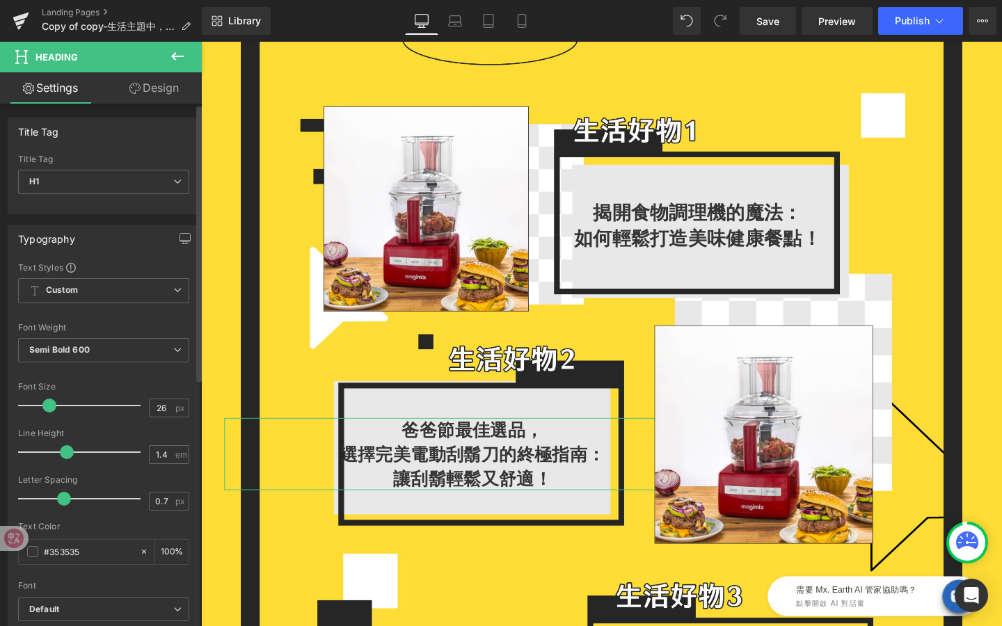
click at [47, 404] on span at bounding box center [49, 406] width 14 height 14
click at [152, 97] on link "Design" at bounding box center [154, 87] width 101 height 31
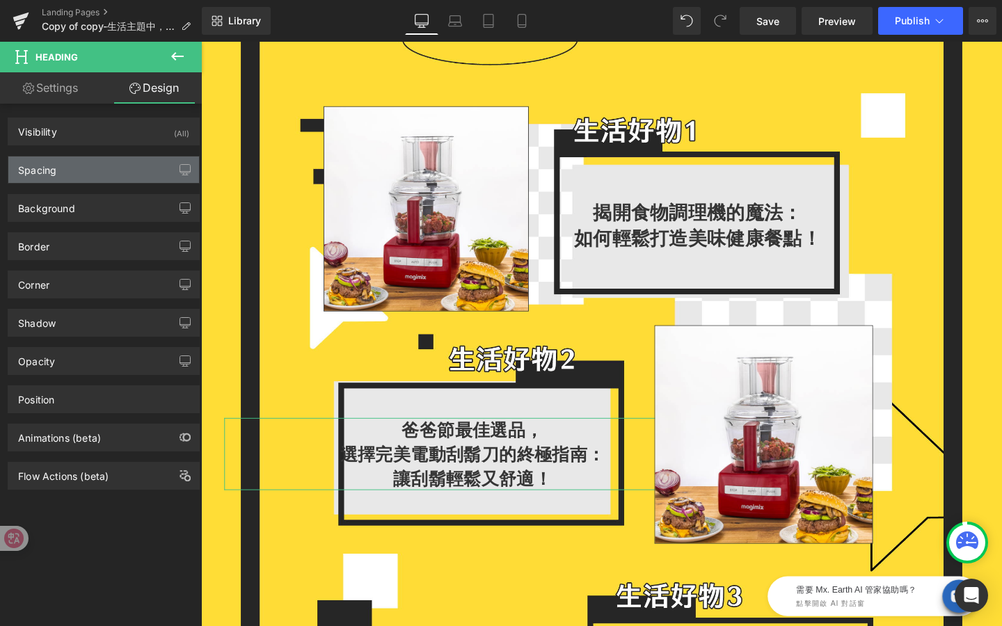
type input "-1060"
type input "0"
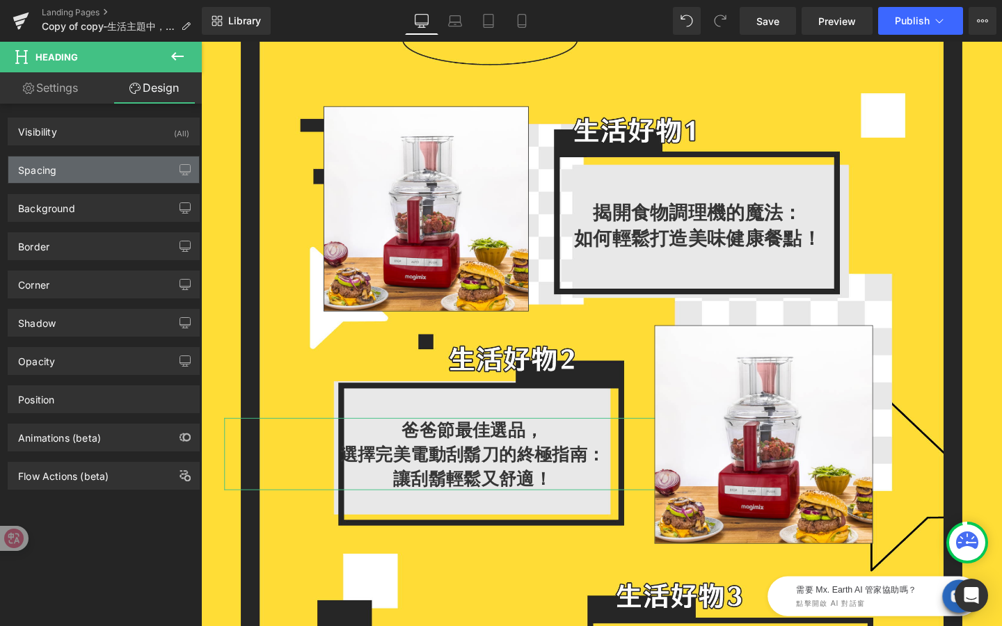
type input "0"
click at [105, 170] on div "Spacing" at bounding box center [103, 170] width 191 height 26
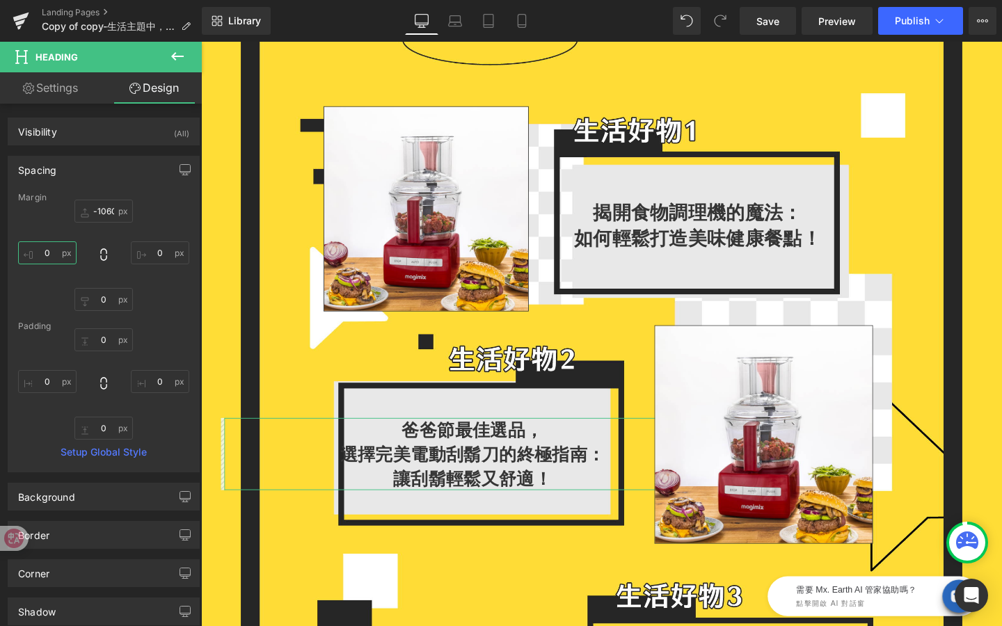
click at [67, 251] on input "0" at bounding box center [47, 253] width 58 height 23
type input "2"
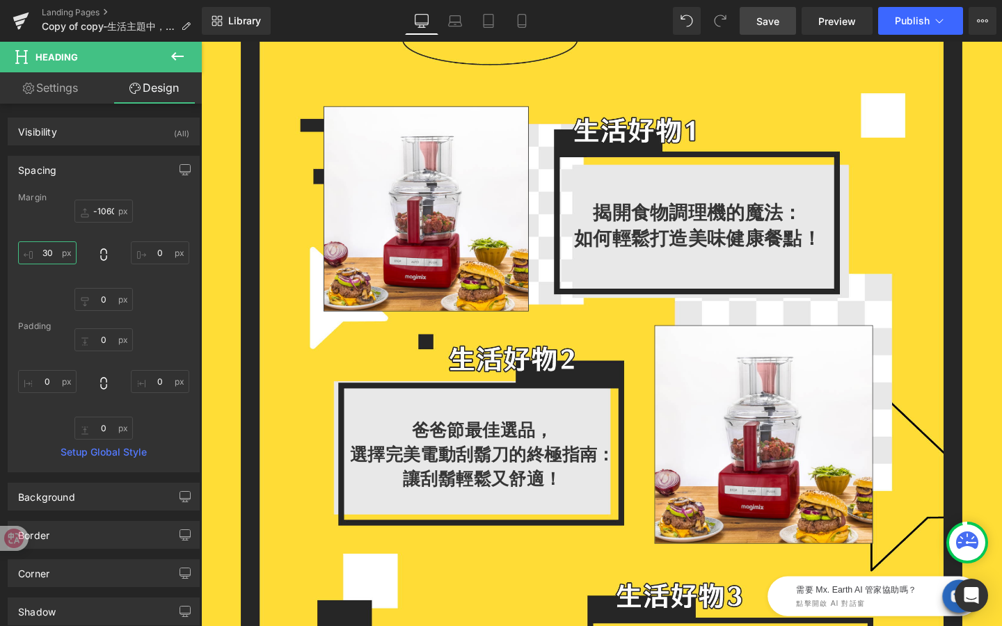
type input "30"
click at [780, 23] on link "Save" at bounding box center [768, 21] width 56 height 28
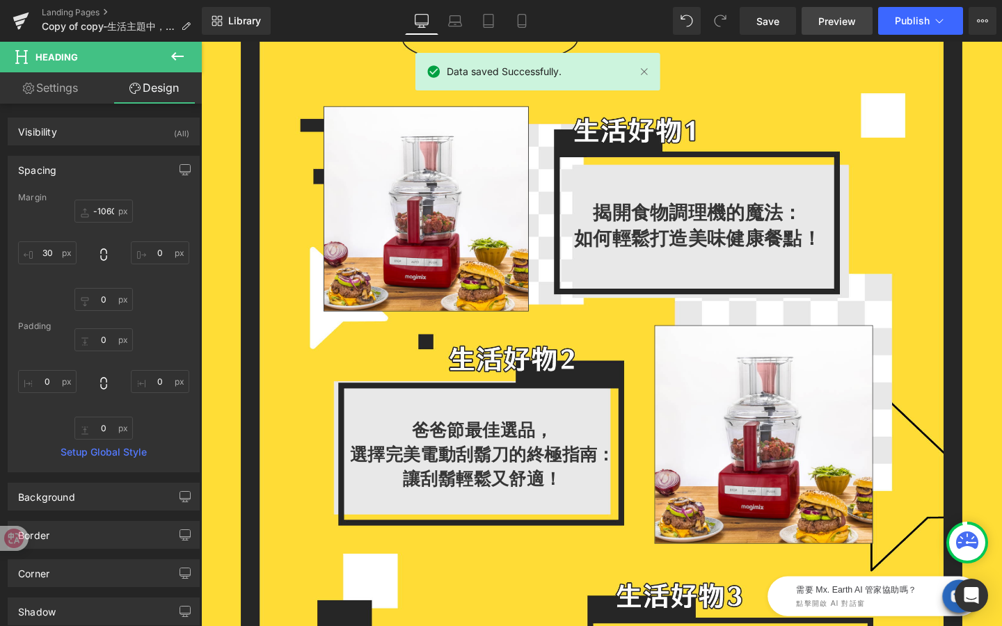
click at [831, 24] on span "Preview" at bounding box center [838, 21] width 38 height 15
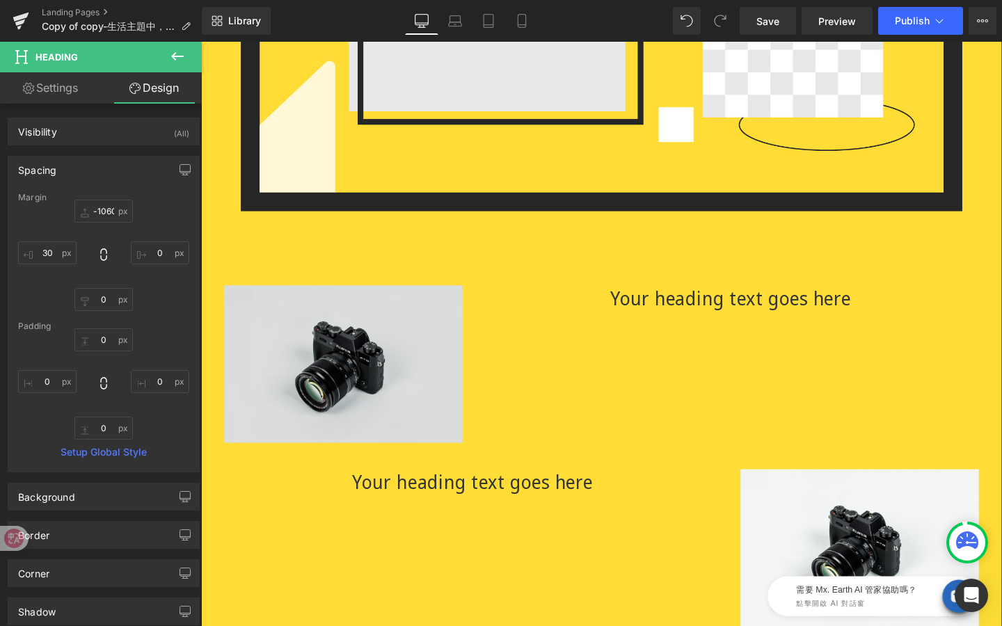
scroll to position [1590, 0]
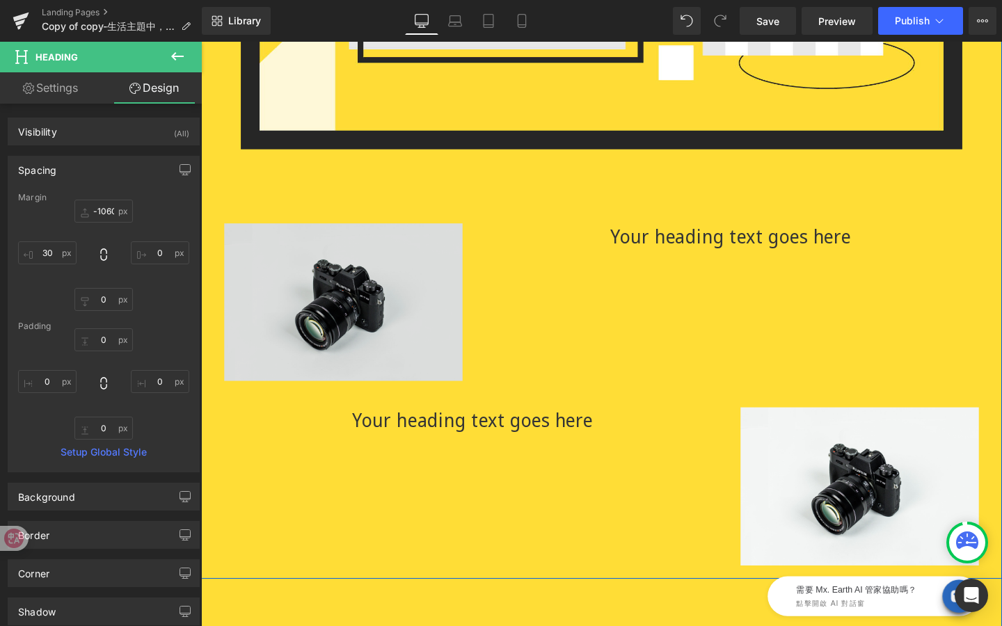
click at [349, 344] on img at bounding box center [351, 316] width 251 height 166
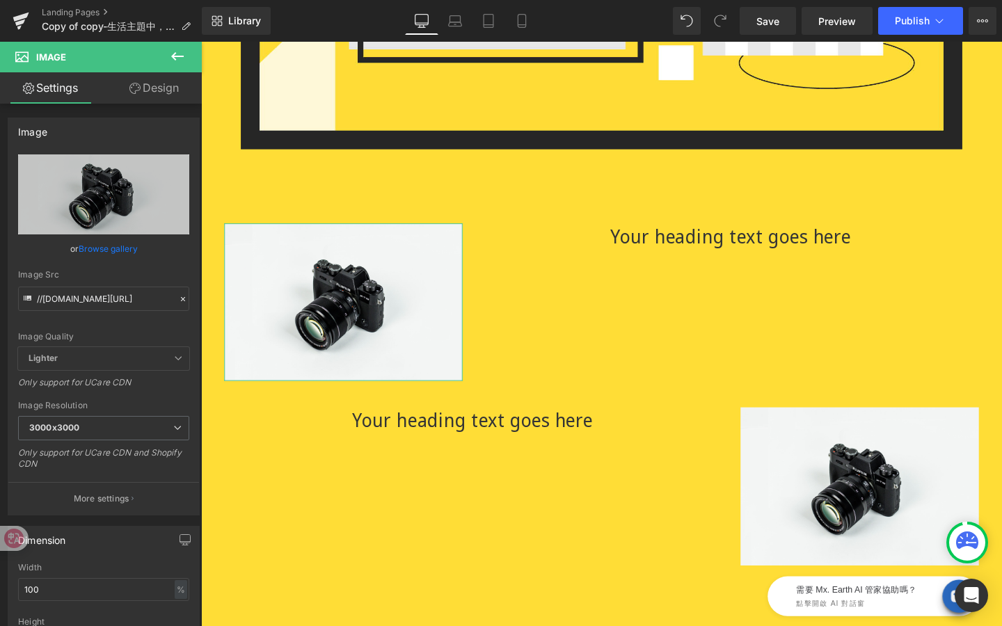
click at [157, 85] on link "Design" at bounding box center [154, 87] width 101 height 31
click at [348, 338] on img at bounding box center [351, 316] width 251 height 166
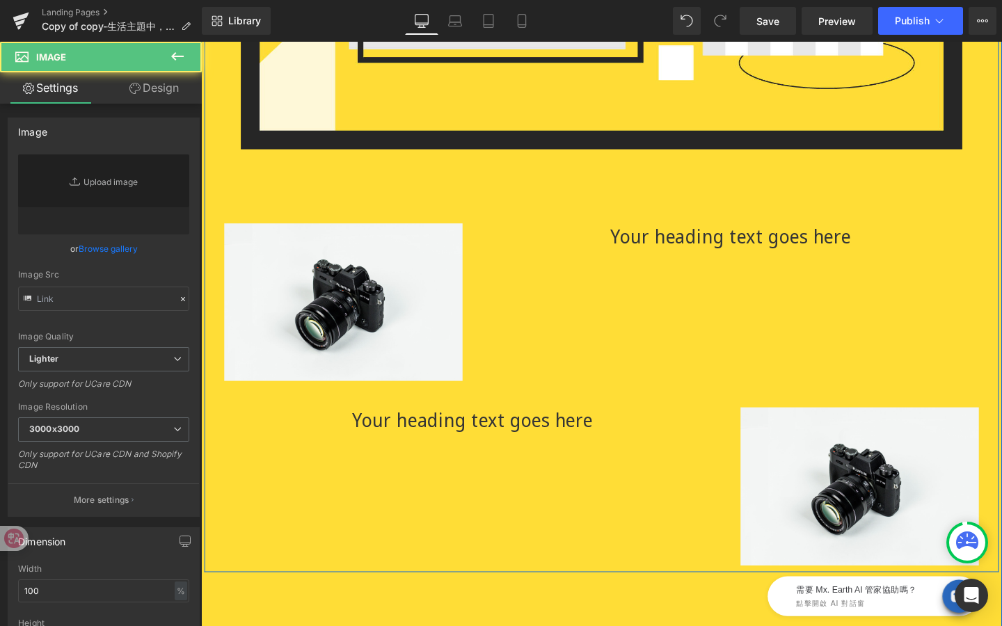
type input "//d1um8515vdn9kb.cloudfront.net/images/parallax.jpg"
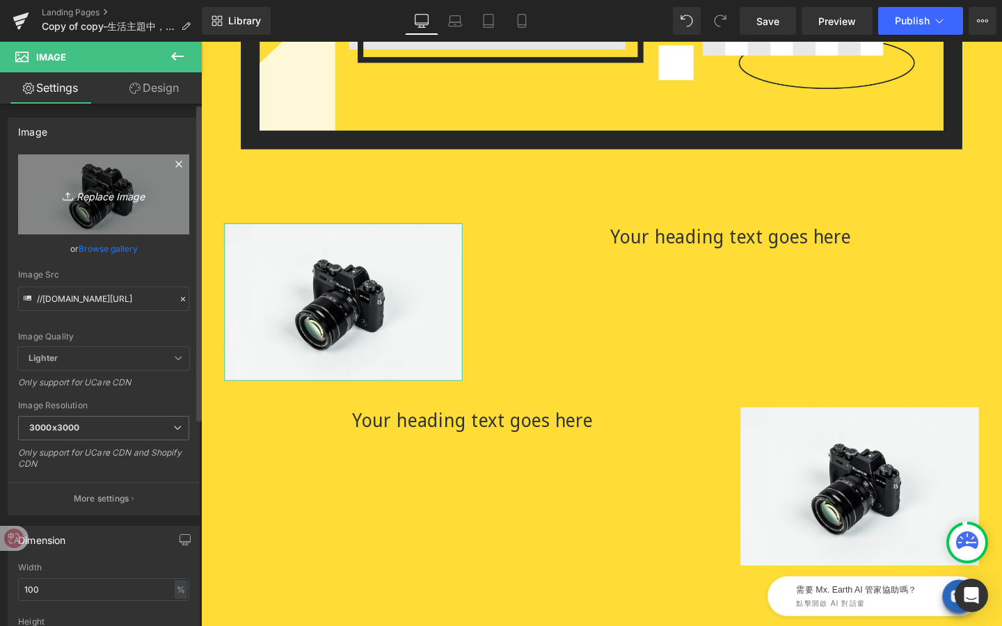
click at [136, 182] on link "Replace Image" at bounding box center [103, 195] width 171 height 80
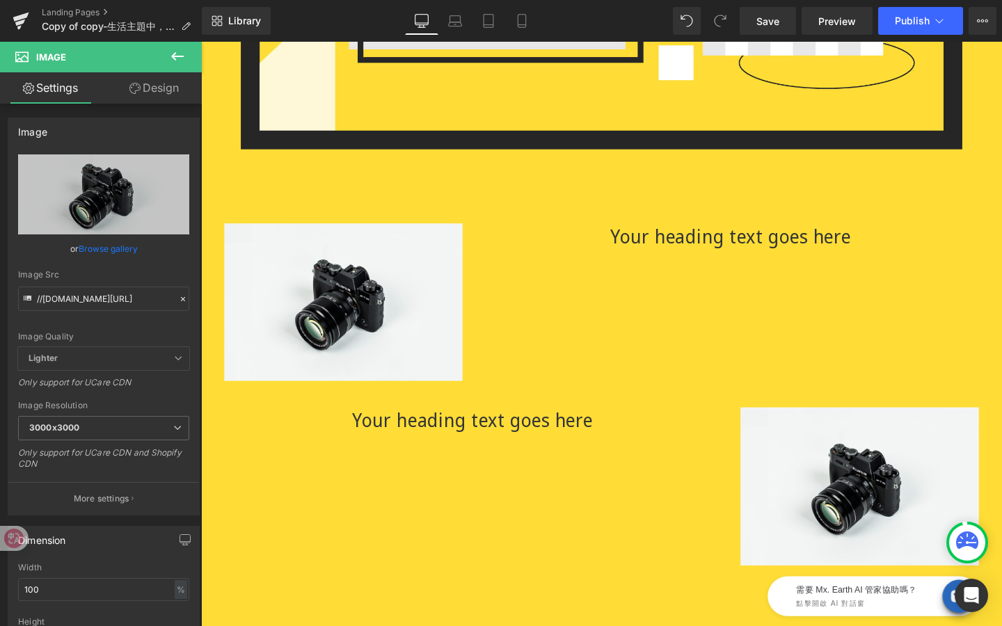
type input "C:\fakepath\Magimix背景.png"
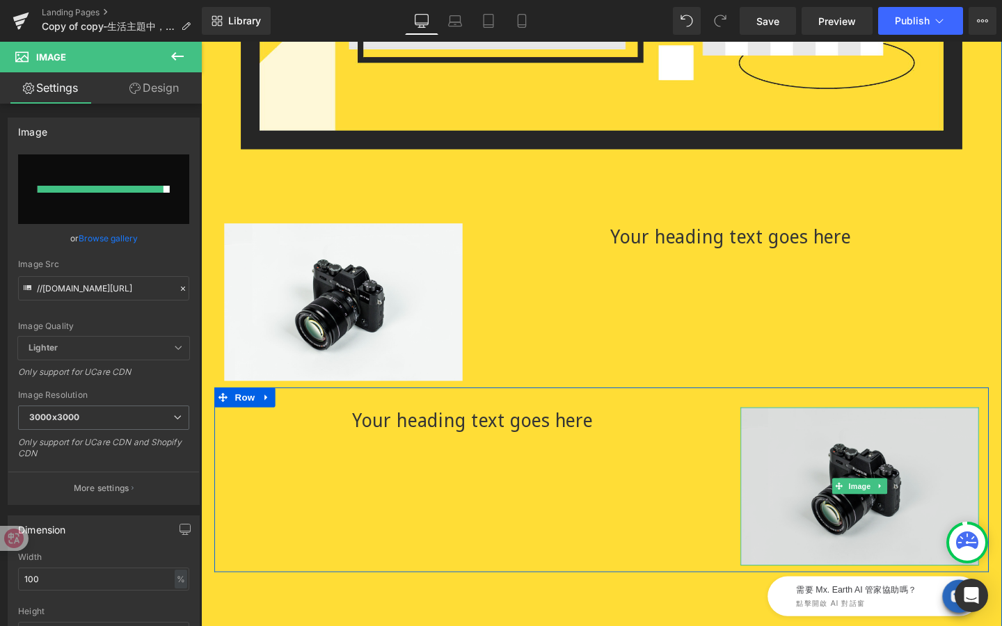
type input "https://ucarecdn.com/cdf75fa8-d537-4593-9a0d-db3b2b48330a/-/format/auto/-/previ…"
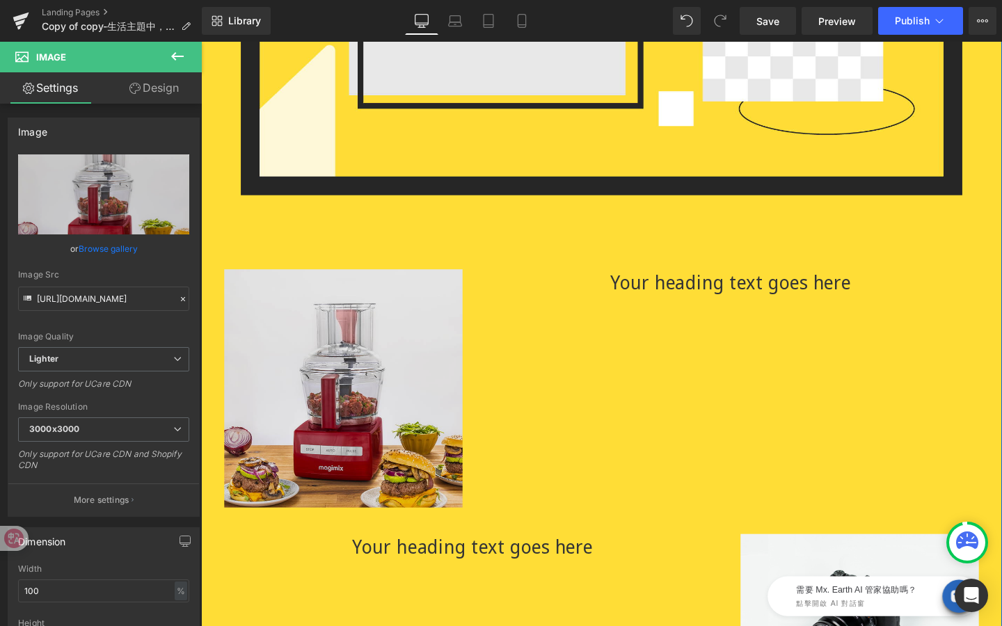
scroll to position [1544, 0]
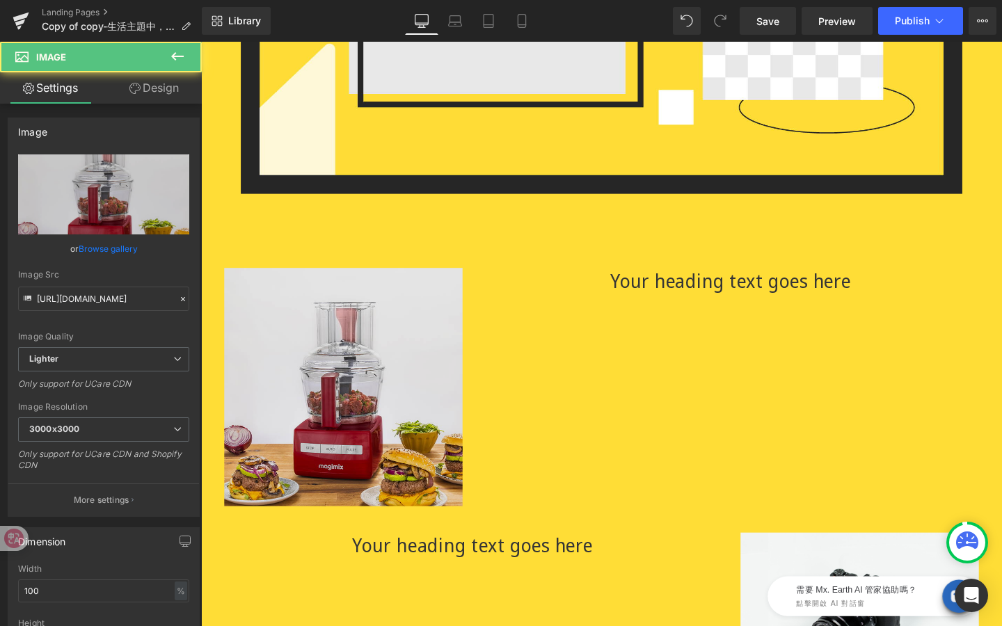
click at [249, 294] on img at bounding box center [351, 405] width 251 height 251
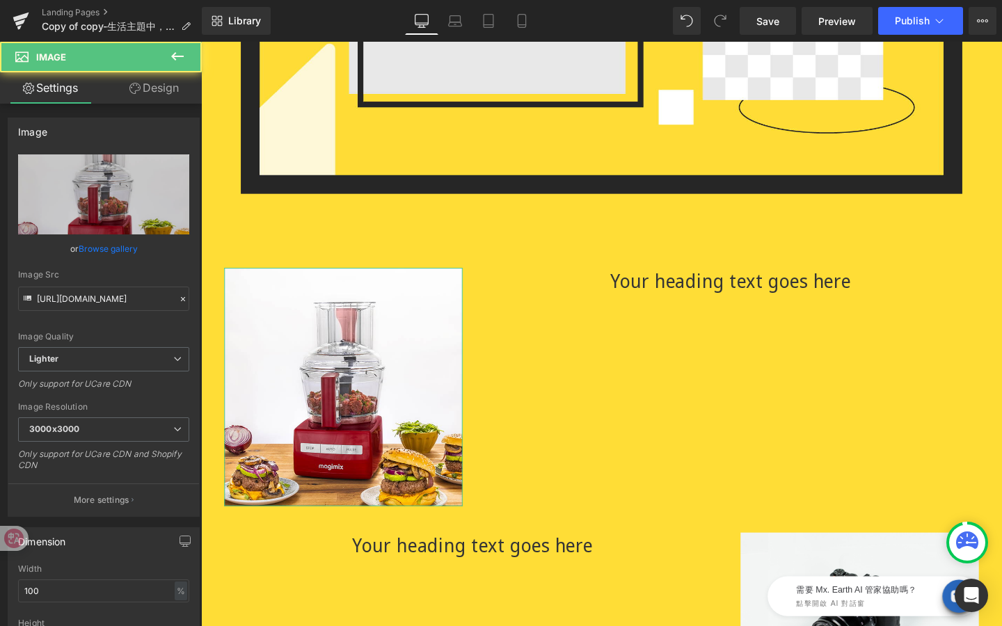
click at [132, 99] on link "Design" at bounding box center [154, 87] width 101 height 31
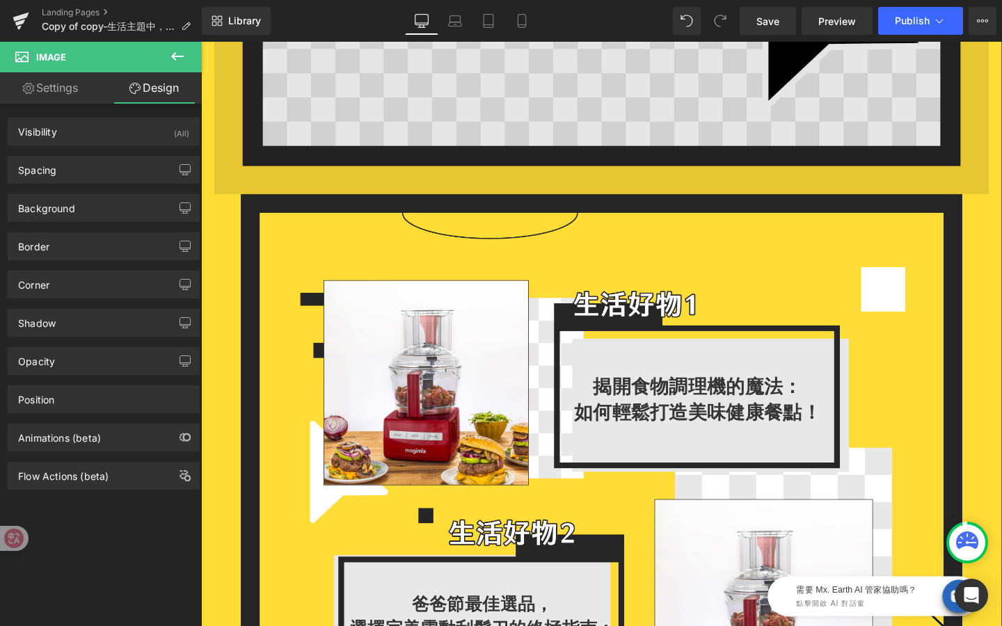
scroll to position [467, 0]
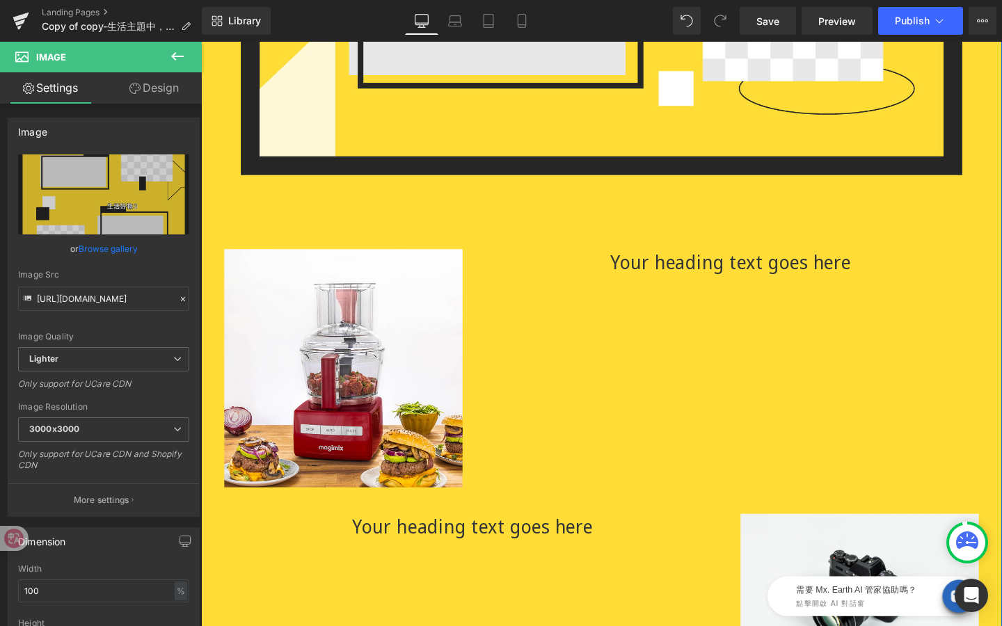
scroll to position [1528, 0]
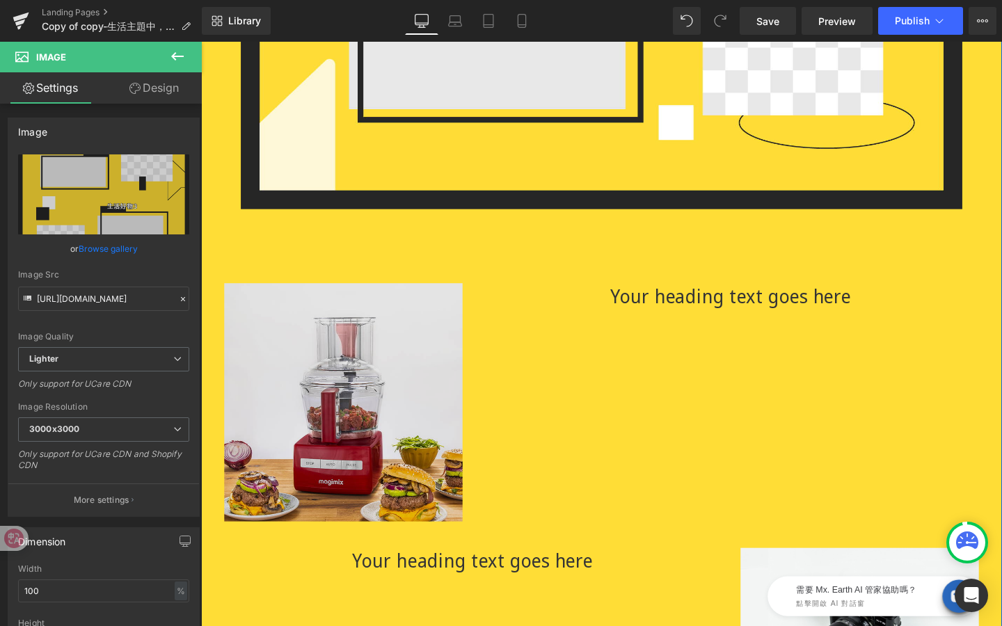
click at [359, 419] on div "Image" at bounding box center [351, 421] width 251 height 251
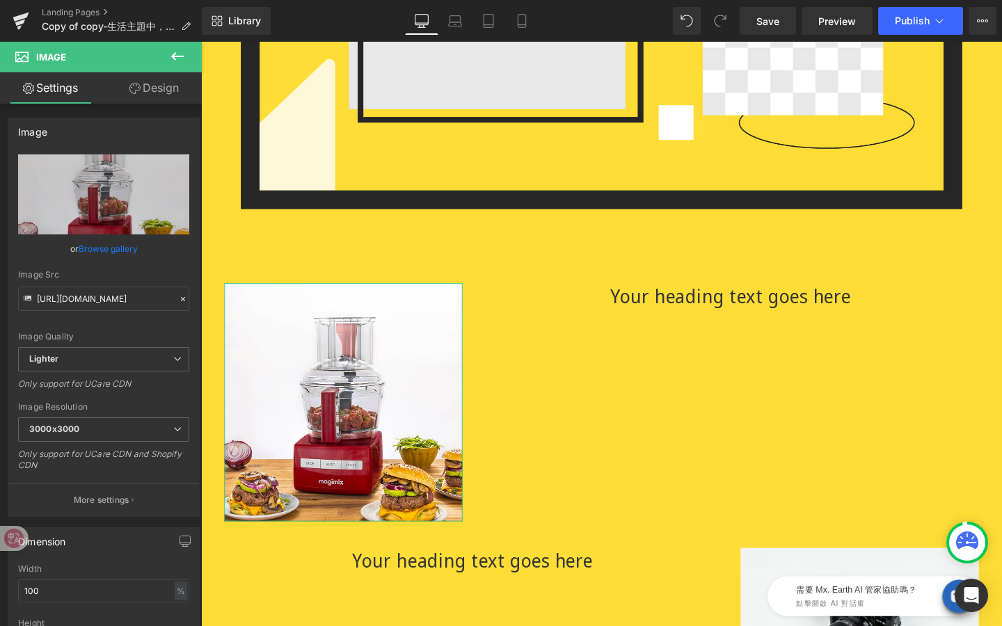
click at [171, 88] on link "Design" at bounding box center [154, 87] width 101 height 31
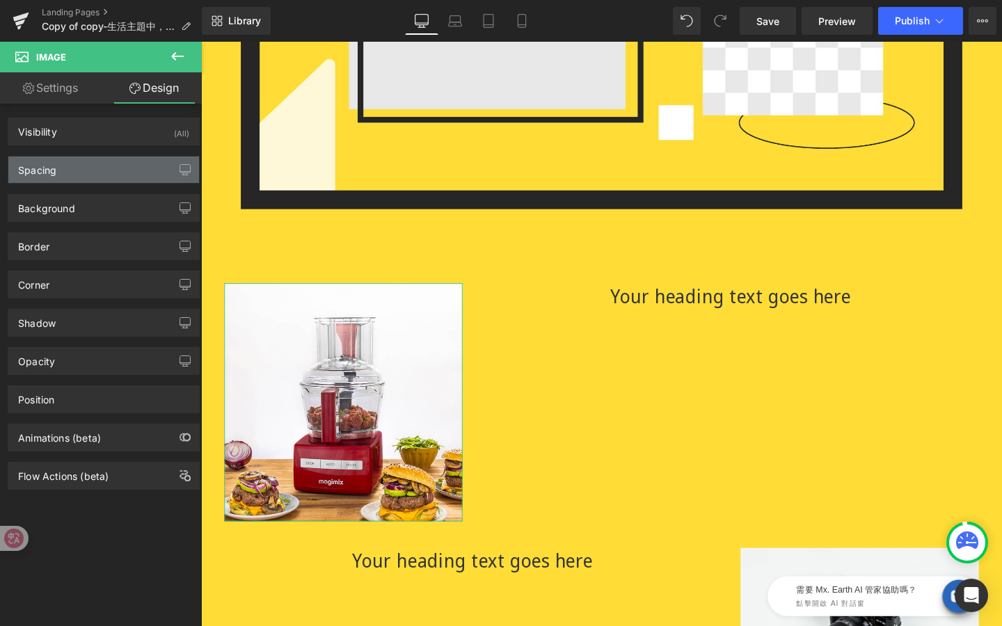
type input "0"
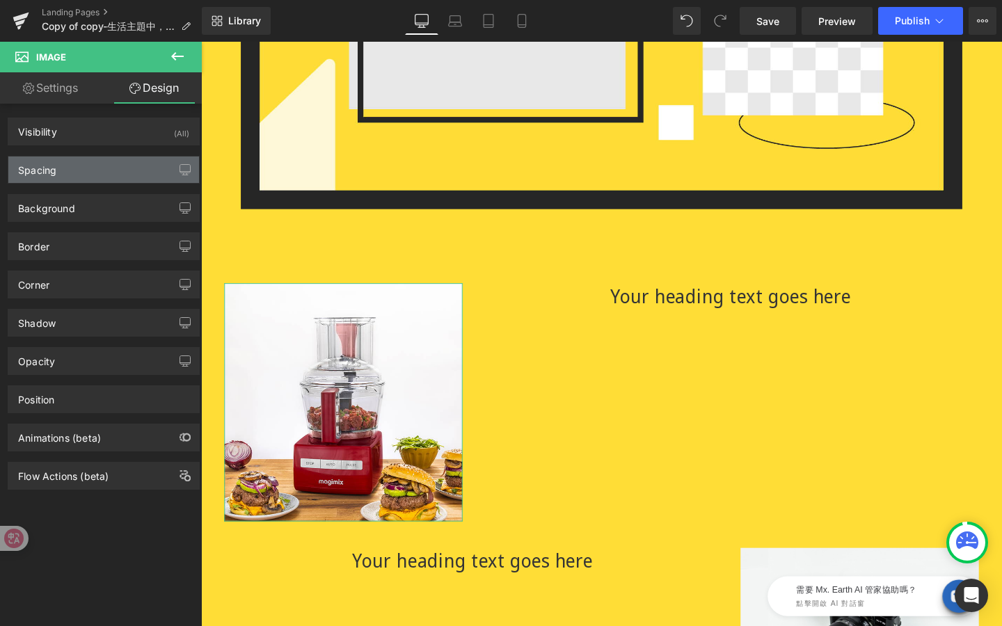
type input "0"
click at [121, 170] on div "Spacing" at bounding box center [103, 170] width 191 height 26
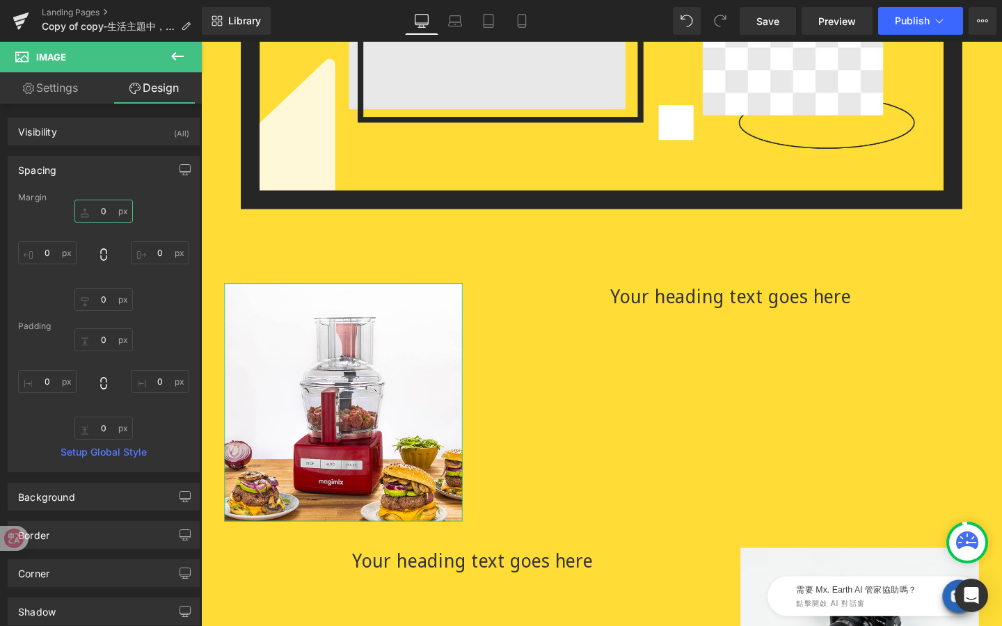
click at [113, 209] on input "0" at bounding box center [103, 211] width 58 height 23
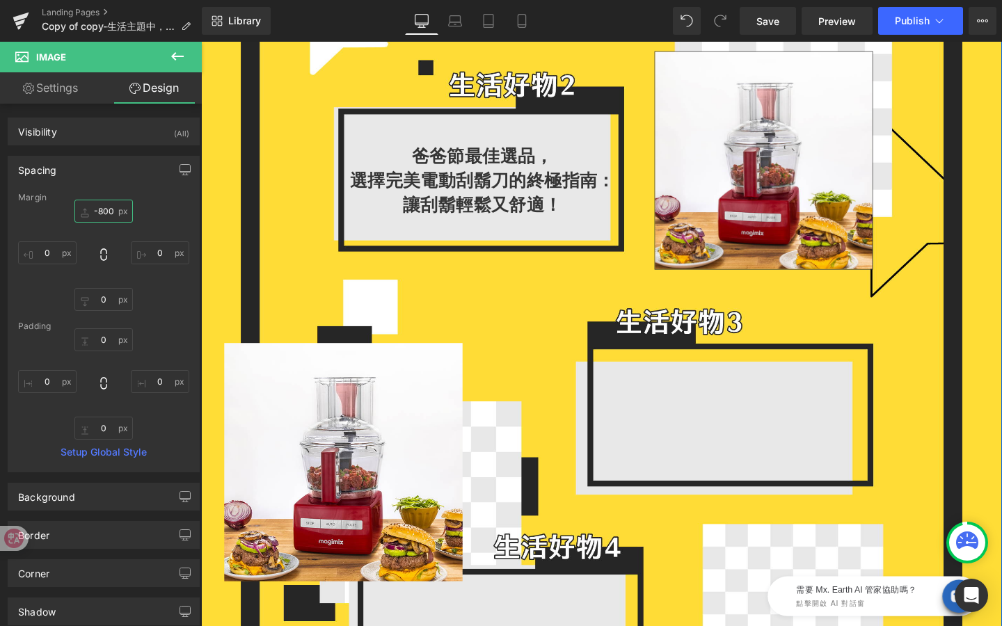
scroll to position [912, 0]
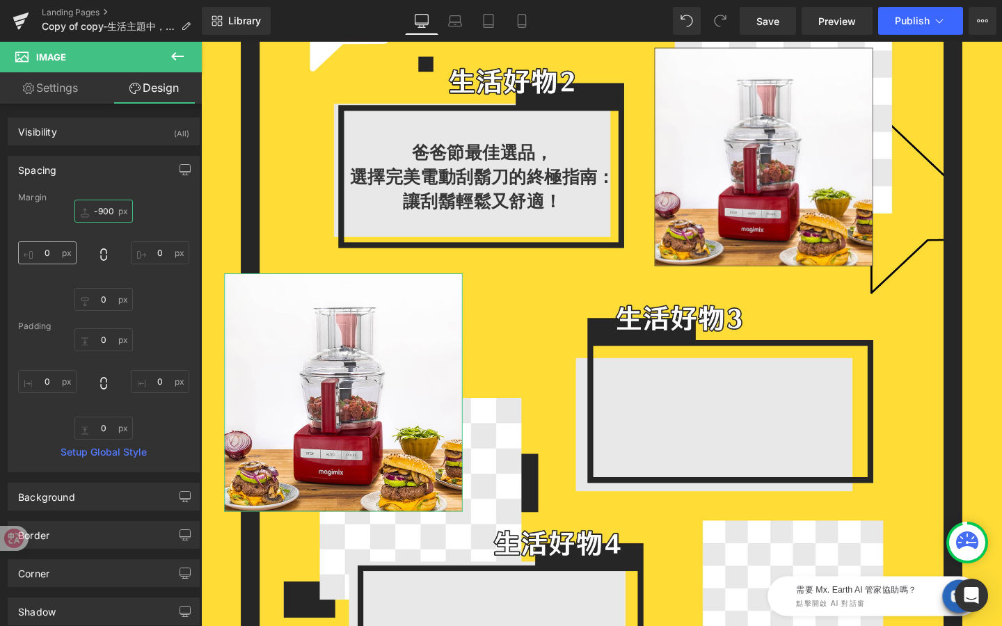
type input "-900"
click at [49, 244] on input "0" at bounding box center [47, 253] width 58 height 23
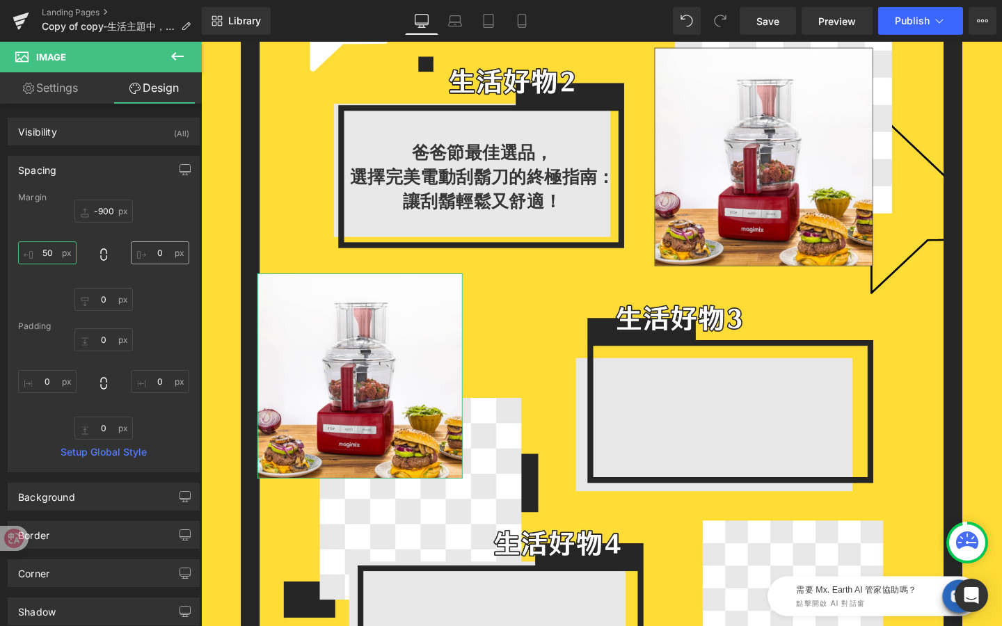
type input "50"
click at [164, 260] on input "0" at bounding box center [160, 253] width 58 height 23
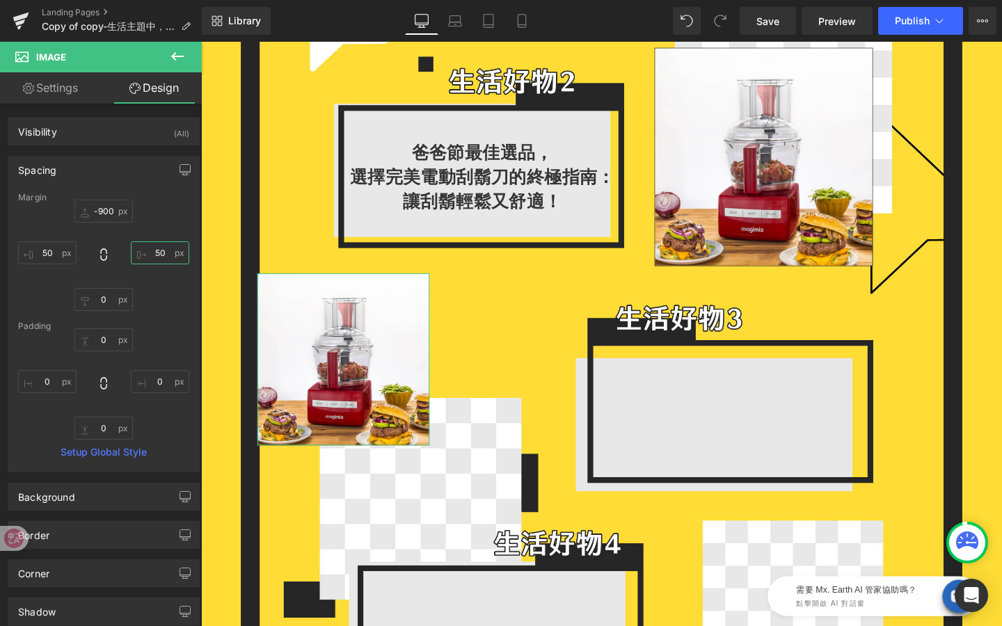
type input "5"
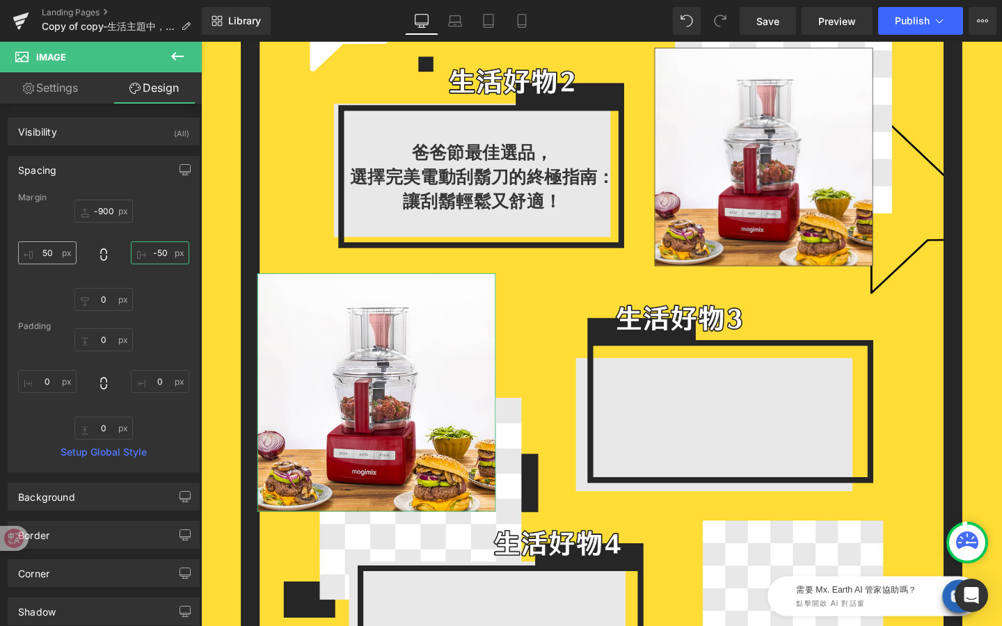
type input "-50"
click at [61, 258] on input "50" at bounding box center [47, 253] width 58 height 23
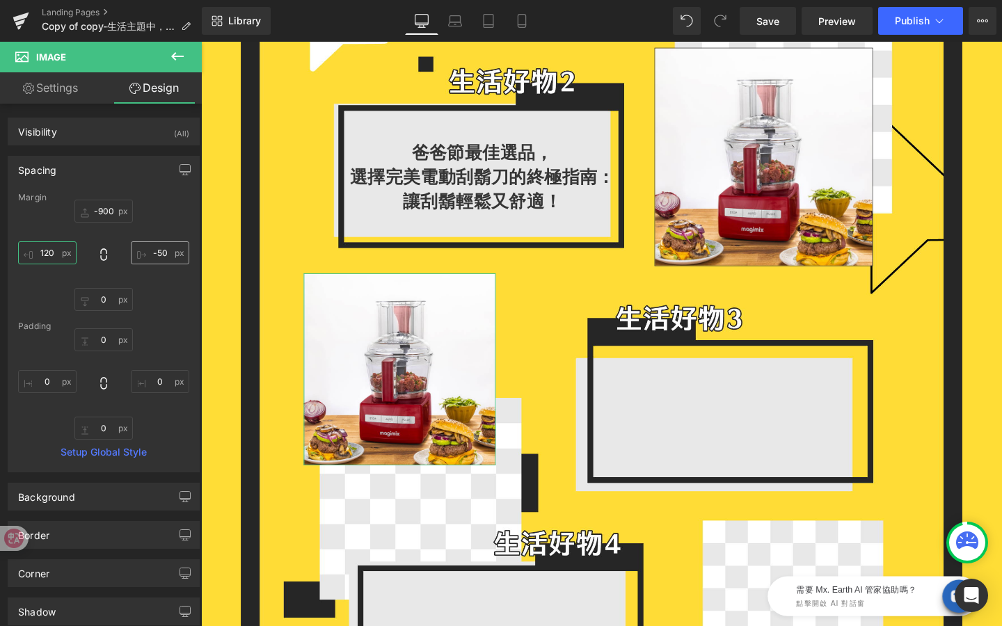
type input "120"
click at [163, 255] on input "-50" at bounding box center [160, 253] width 58 height 23
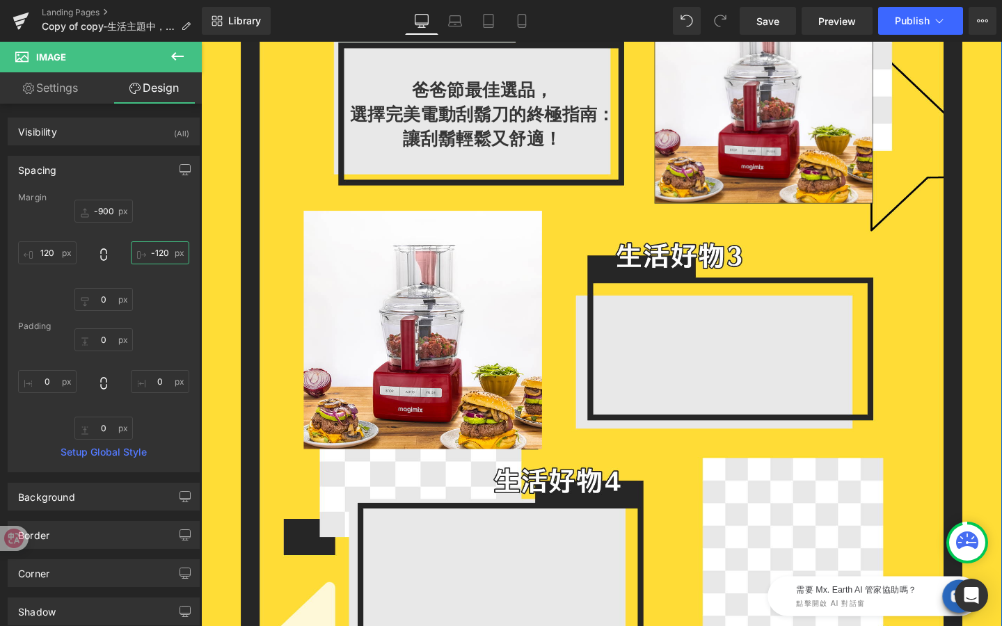
scroll to position [978, 0]
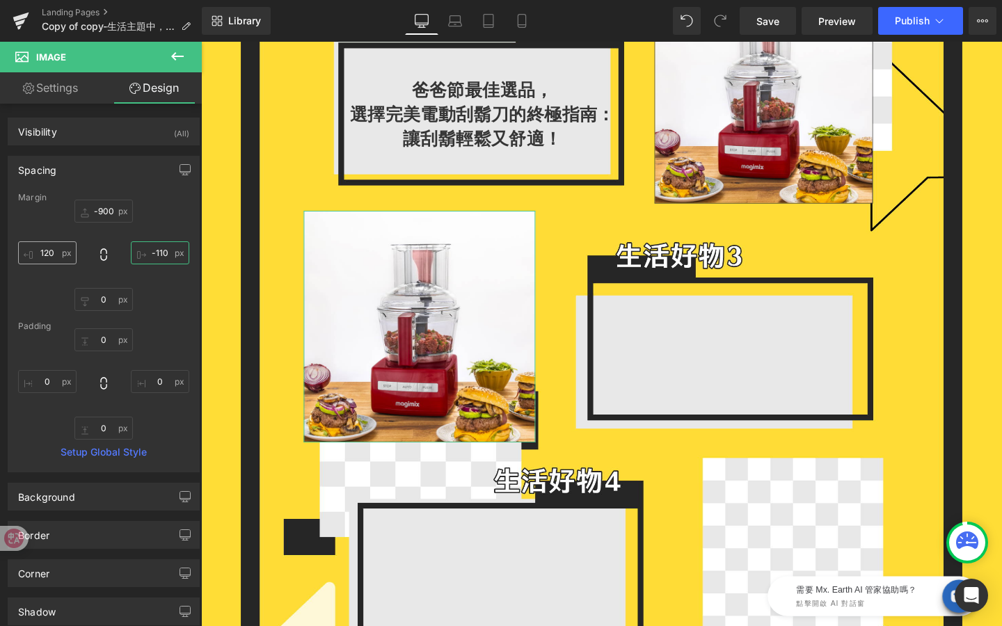
type input "-110"
click at [58, 258] on input "120" at bounding box center [47, 253] width 58 height 23
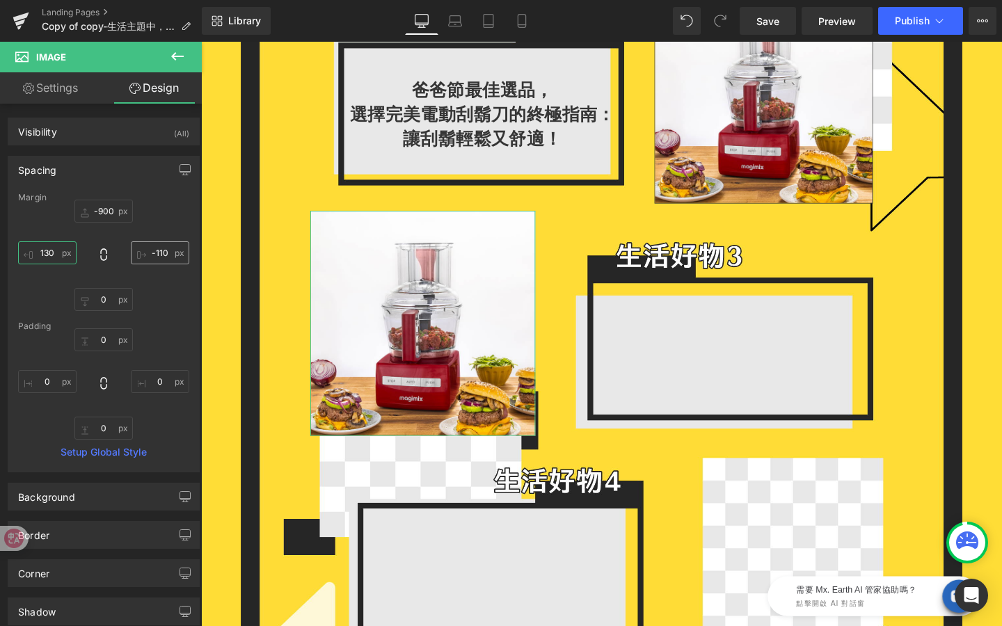
type input "130"
click at [164, 258] on input "-110" at bounding box center [160, 253] width 58 height 23
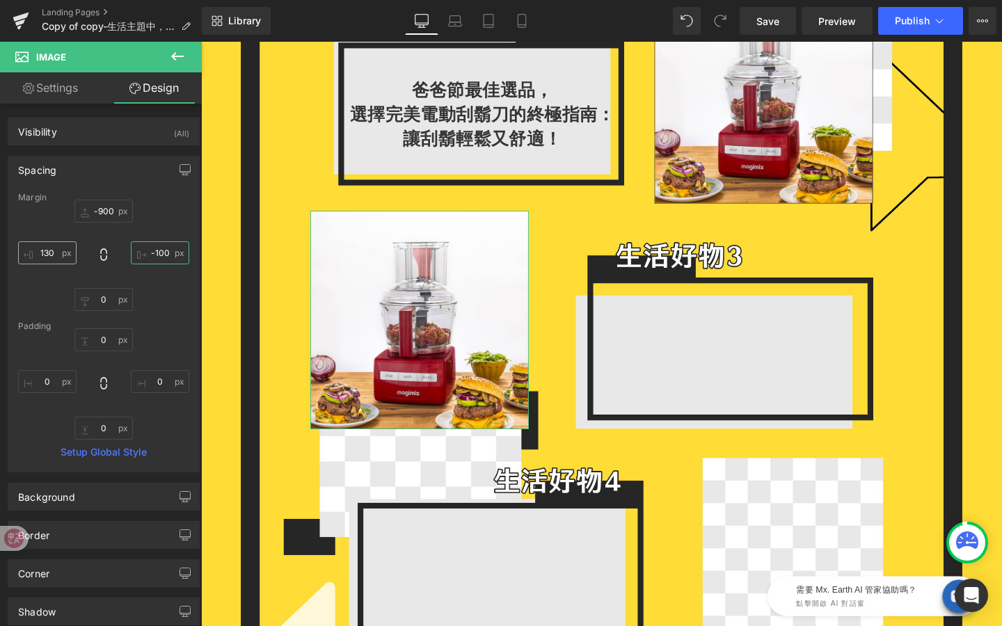
type input "-100"
click at [57, 255] on input "130" at bounding box center [47, 253] width 58 height 23
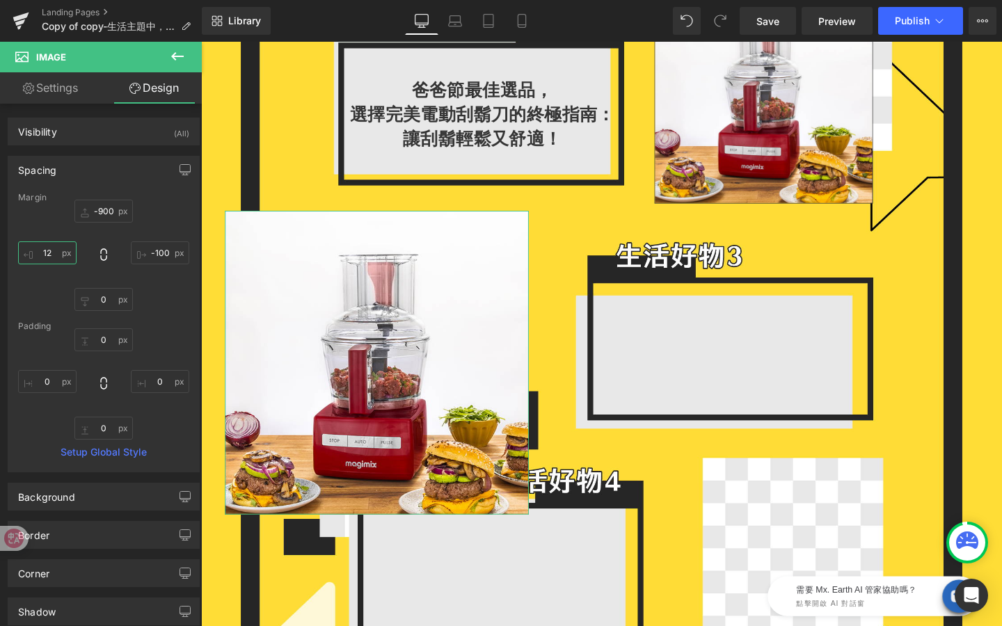
type input "120"
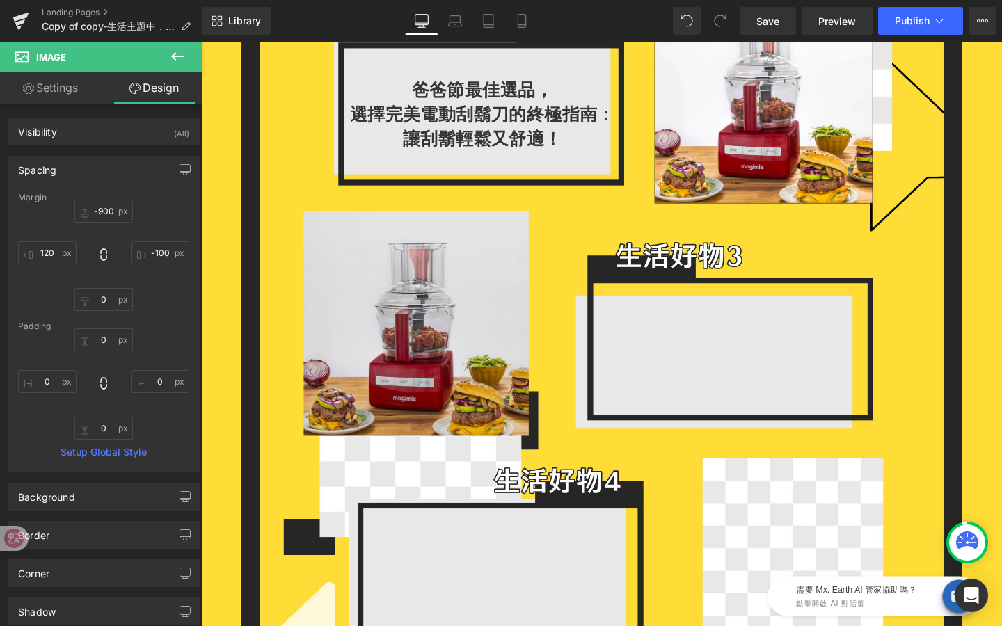
click at [356, 274] on img at bounding box center [427, 337] width 237 height 237
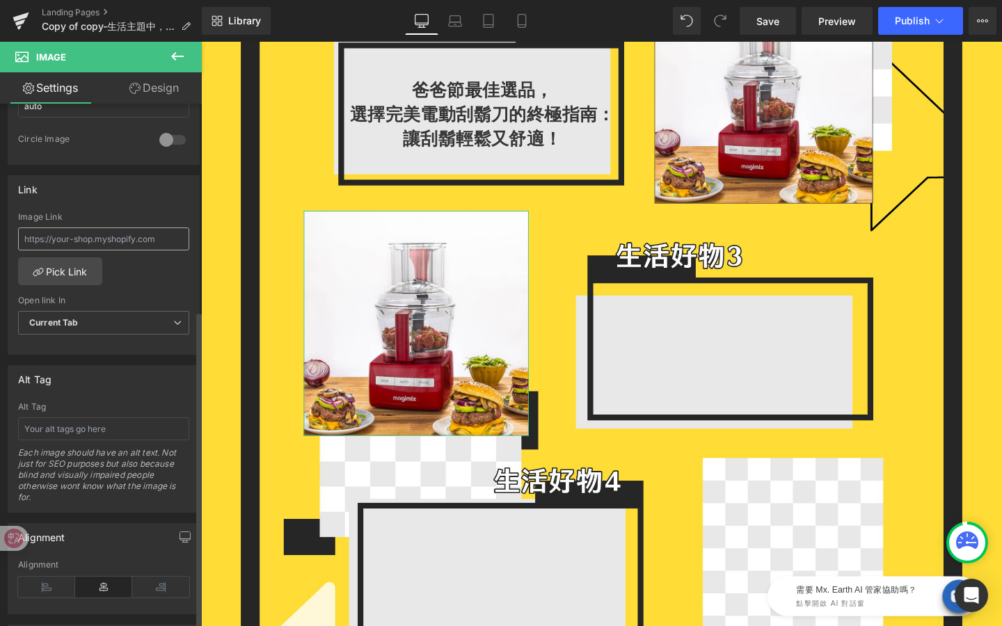
scroll to position [418, 0]
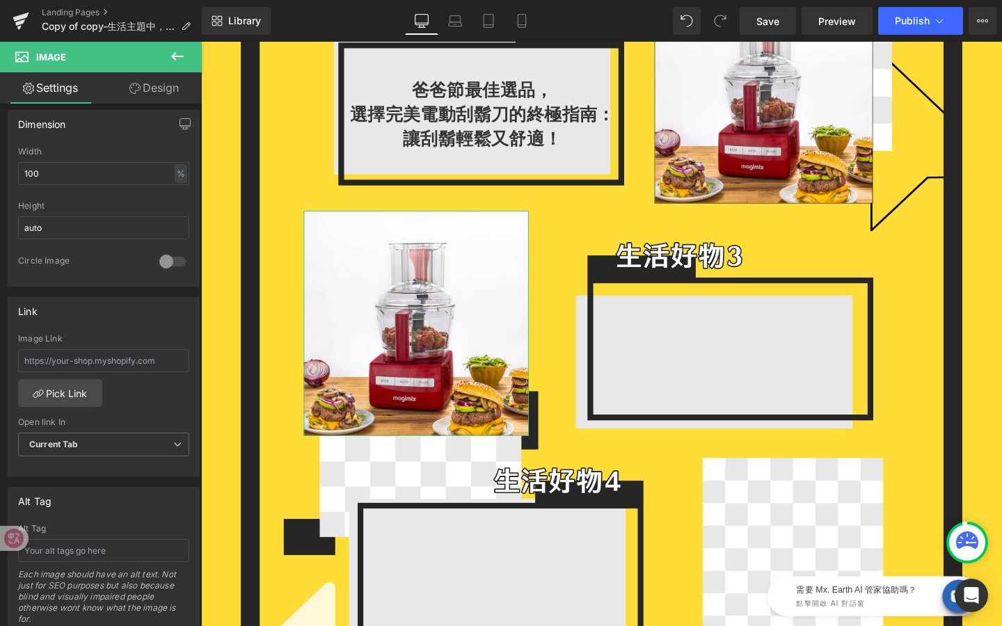
click at [164, 86] on link "Design" at bounding box center [154, 87] width 101 height 31
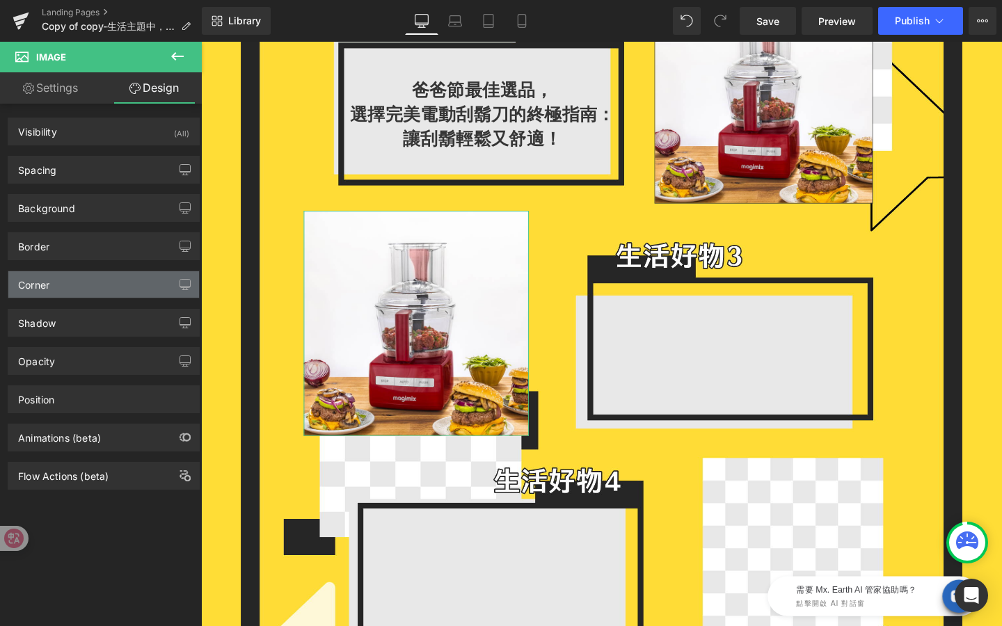
type input "#353535"
type input "100"
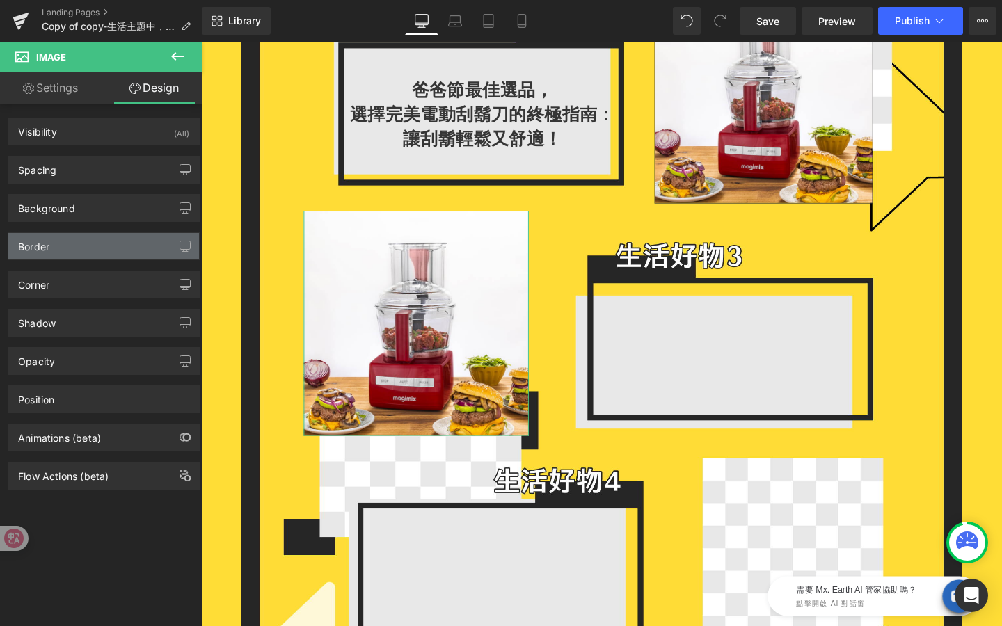
click at [90, 248] on div "Border" at bounding box center [103, 246] width 191 height 26
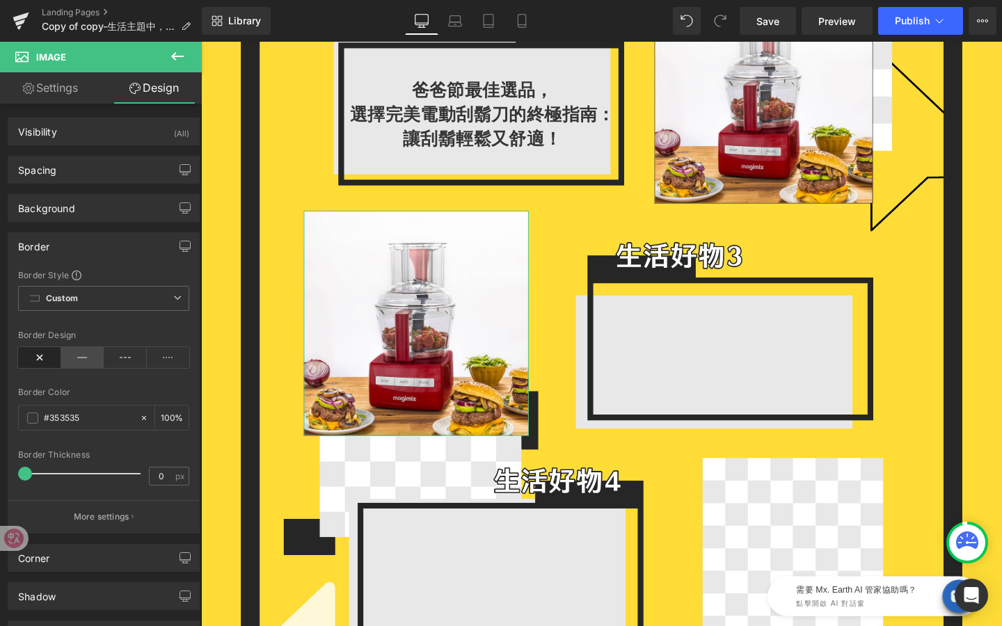
click at [77, 356] on icon at bounding box center [82, 357] width 43 height 21
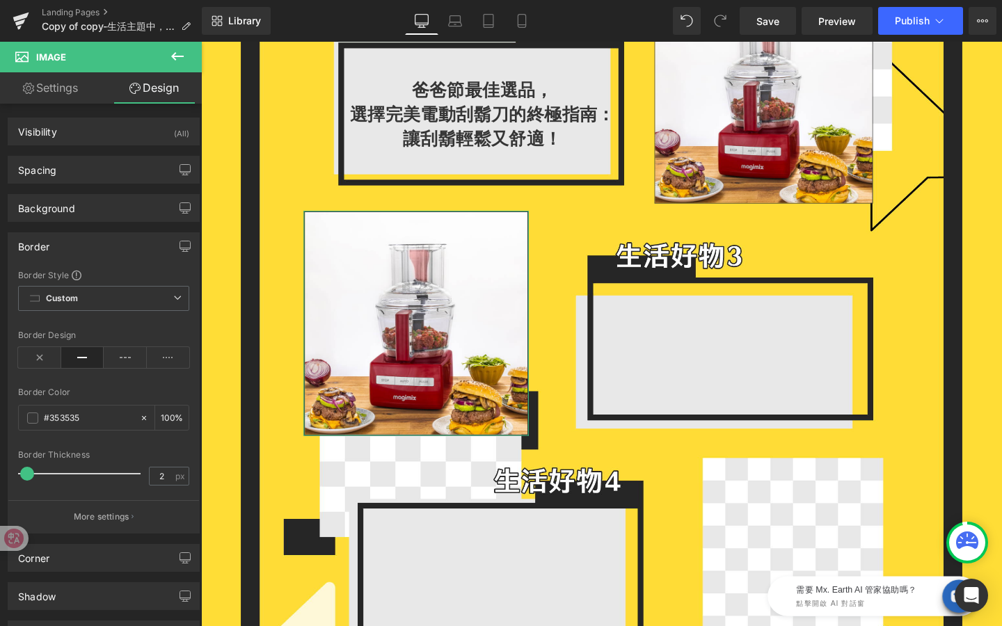
type input "1"
click at [23, 474] on span at bounding box center [26, 474] width 14 height 14
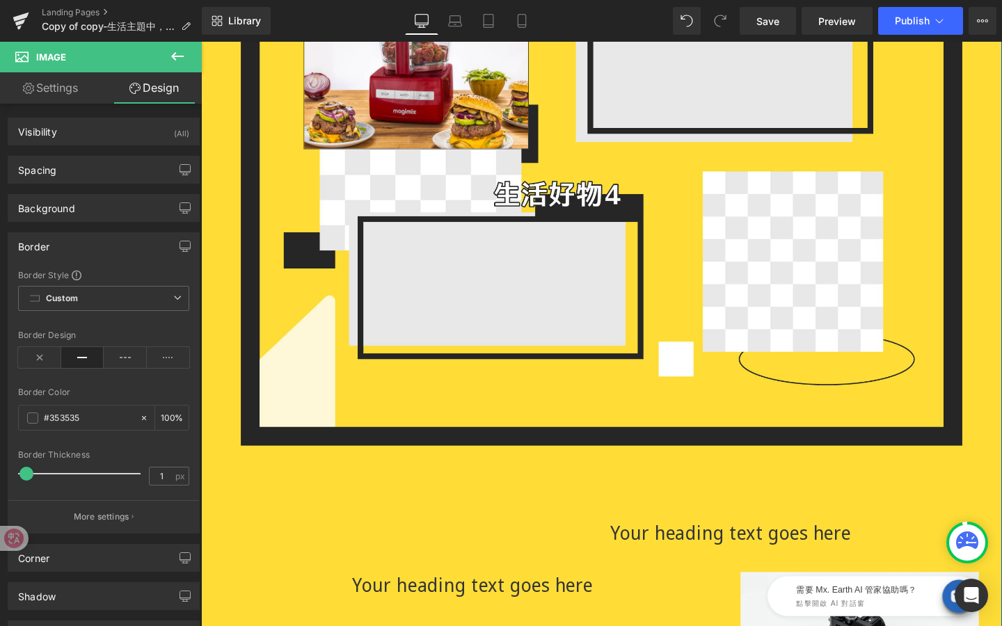
scroll to position [1294, 0]
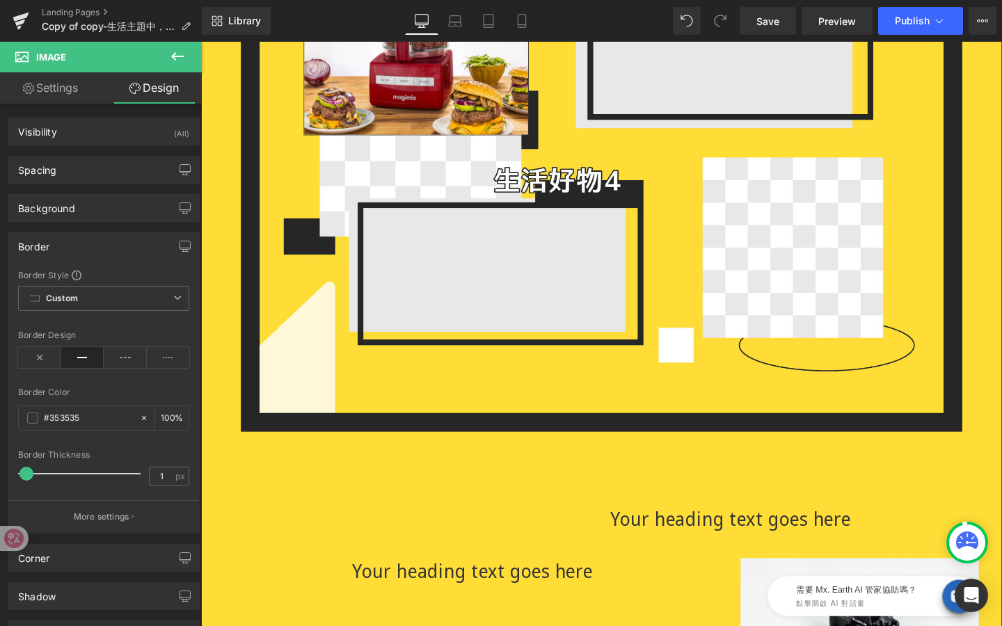
click at [819, 550] on h1 "Your heading text goes here" at bounding box center [758, 543] width 522 height 27
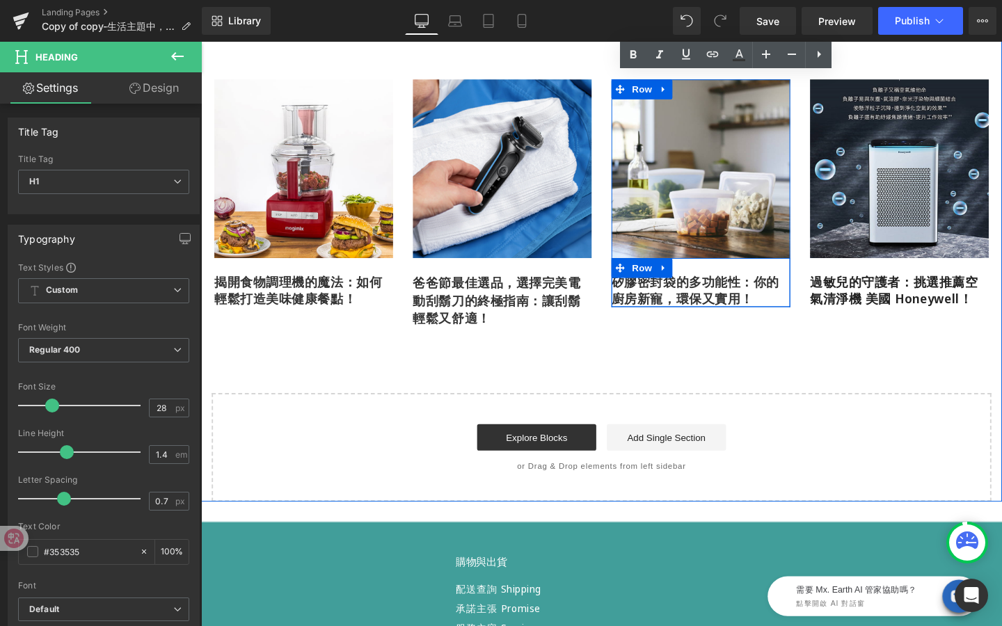
click at [679, 302] on link "矽膠密封袋的多功能性：你的廚房新寵，環保又實用！" at bounding box center [721, 302] width 177 height 35
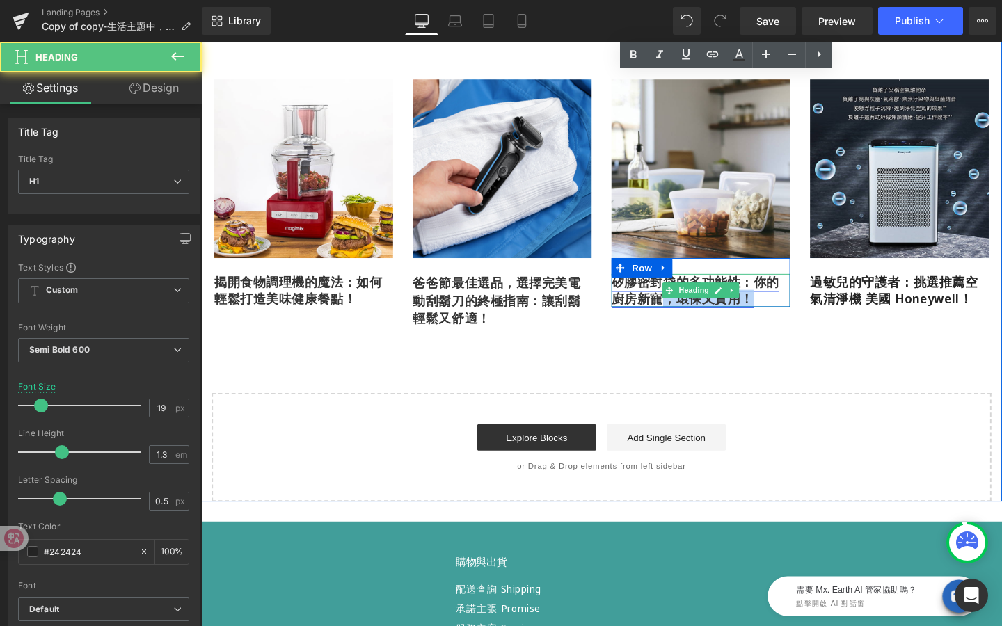
drag, startPoint x: 783, startPoint y: 311, endPoint x: 684, endPoint y: 311, distance: 98.8
click at [684, 311] on h1 "矽膠密封袋的多功能性：你的廚房新寵，環保又實用！" at bounding box center [727, 303] width 188 height 34
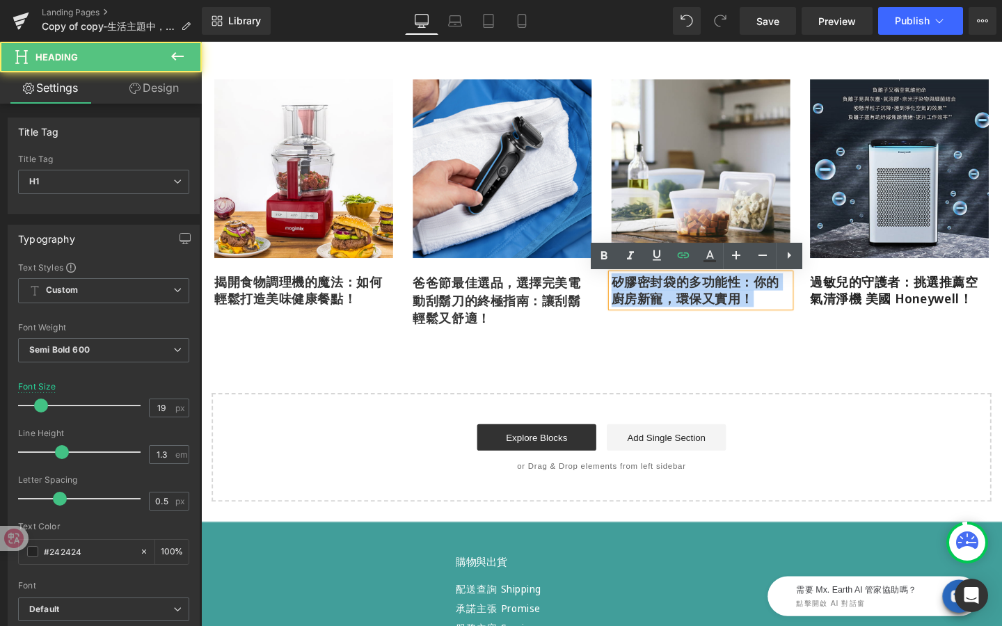
drag, startPoint x: 636, startPoint y: 298, endPoint x: 810, endPoint y: 326, distance: 176.3
click at [810, 326] on div "Image 矽膠密封袋的多功能性：你的廚房新寵，環保又實用！ Heading Row Row Image 過敏兒的守護者：挑選推薦空氣清淨機 美國 Honey…" at bounding box center [831, 208] width 418 height 255
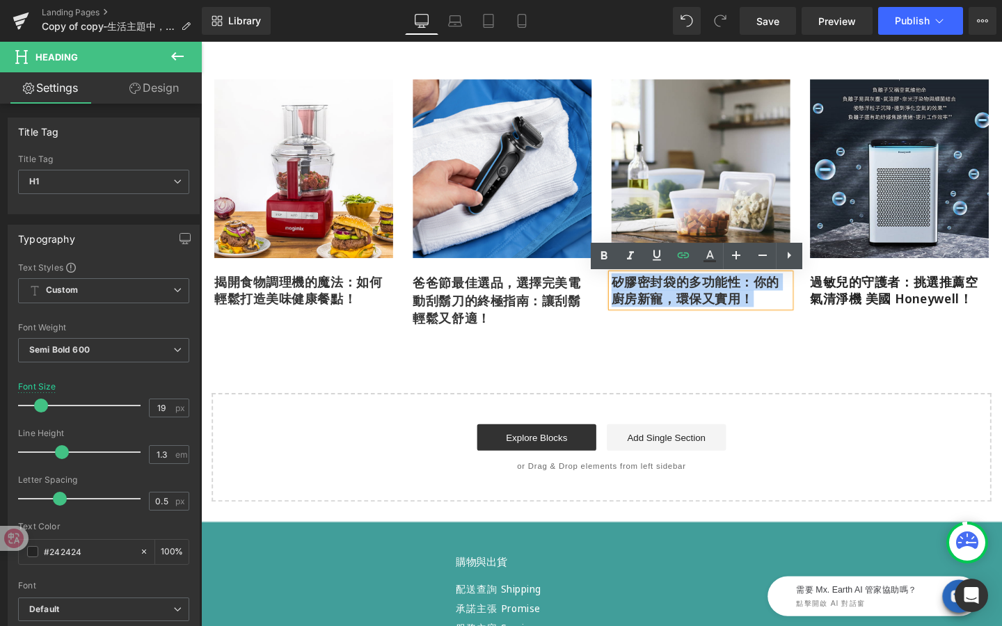
copy link "矽膠密封袋的多功能性：你的廚房新寵，環保又實用！"
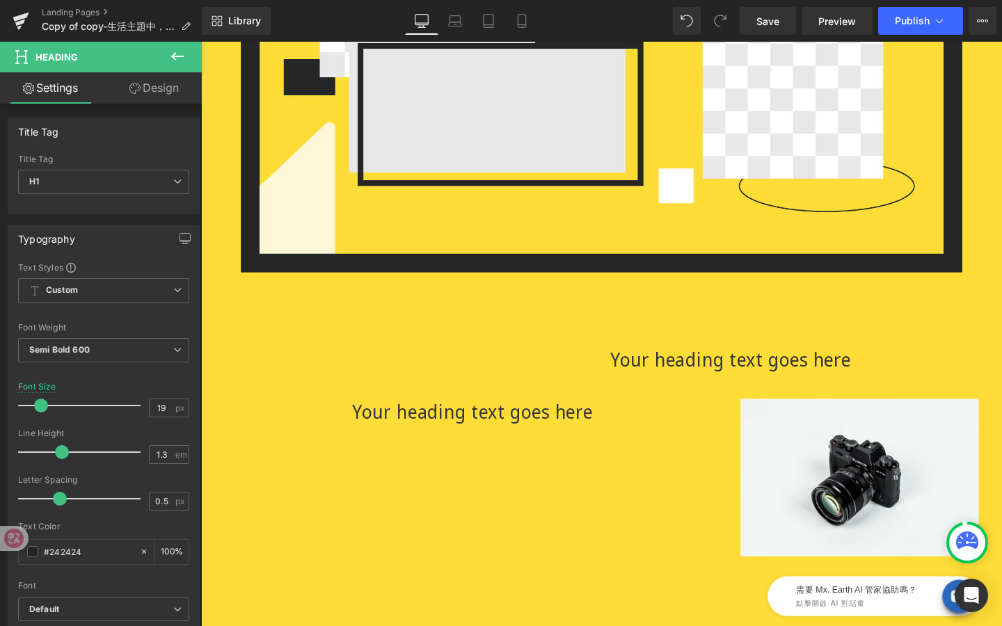
scroll to position [1391, 0]
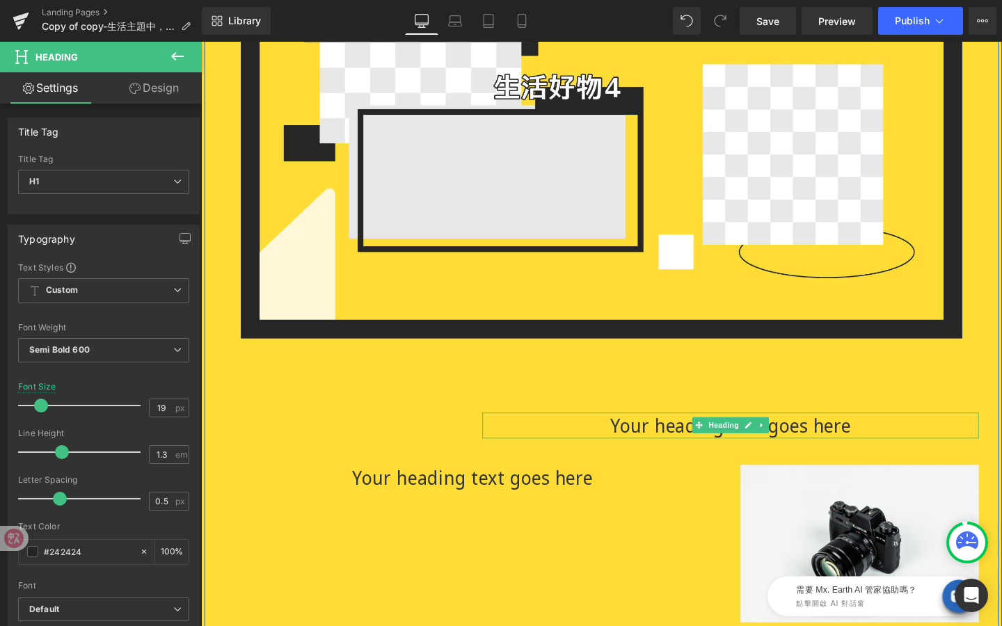
click at [660, 450] on h1 "Your heading text goes here" at bounding box center [758, 445] width 522 height 27
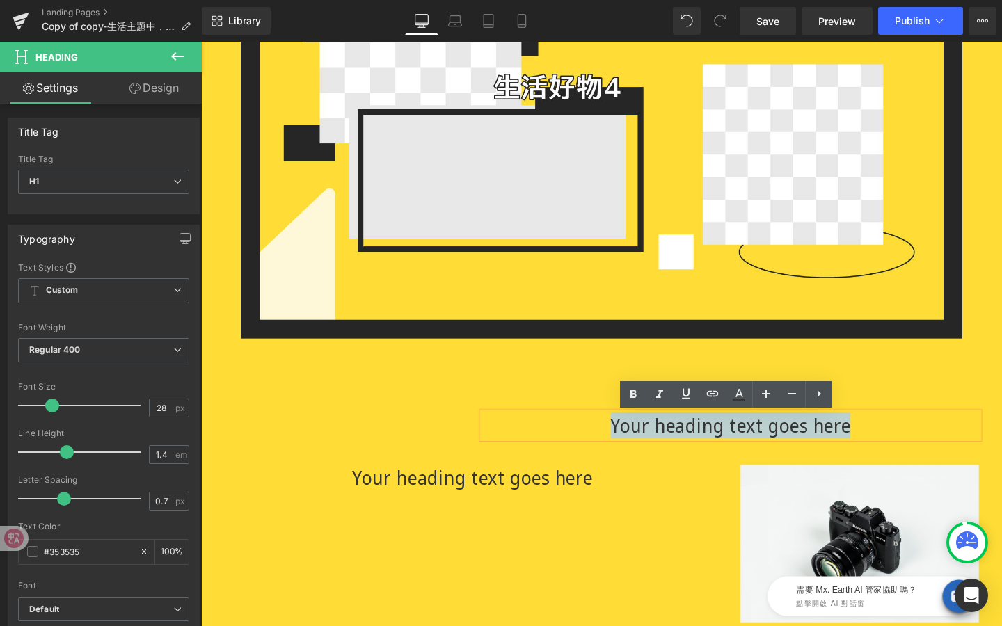
drag, startPoint x: 623, startPoint y: 449, endPoint x: 928, endPoint y: 448, distance: 304.9
click at [928, 448] on h1 "Your heading text goes here" at bounding box center [758, 445] width 522 height 27
paste div
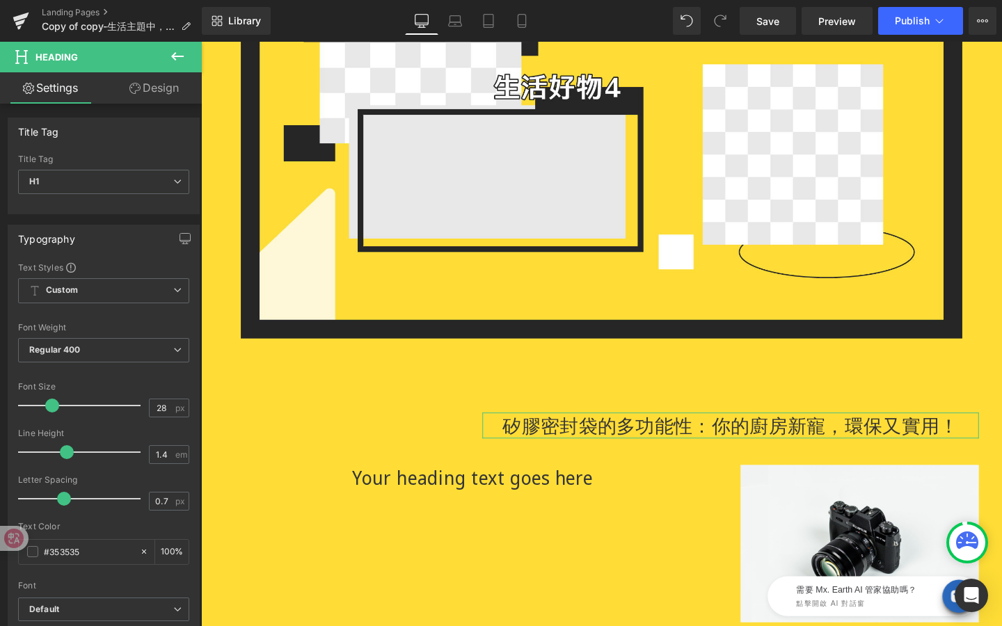
drag, startPoint x: 123, startPoint y: 86, endPoint x: 121, endPoint y: 236, distance: 150.4
click at [123, 86] on link "Design" at bounding box center [154, 87] width 101 height 31
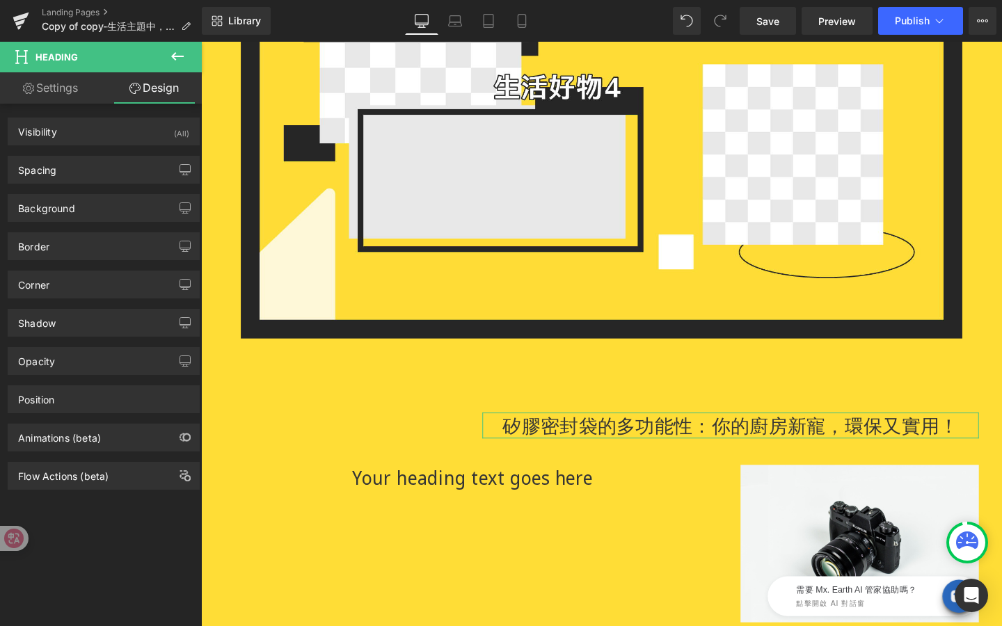
click at [71, 96] on link "Settings" at bounding box center [50, 87] width 101 height 31
type input "100"
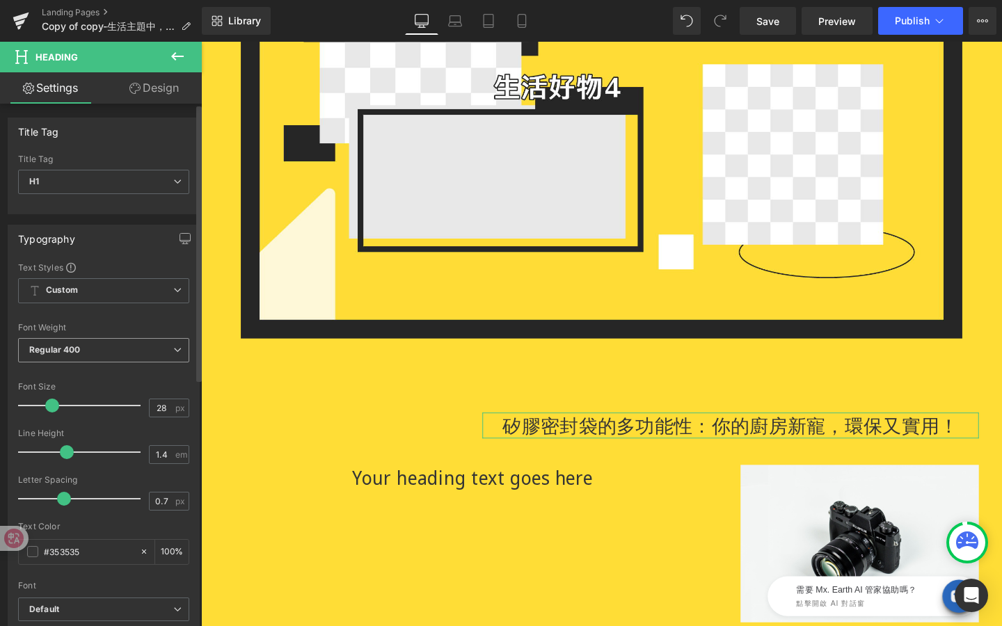
click at [109, 346] on span "Regular 400" at bounding box center [103, 350] width 171 height 24
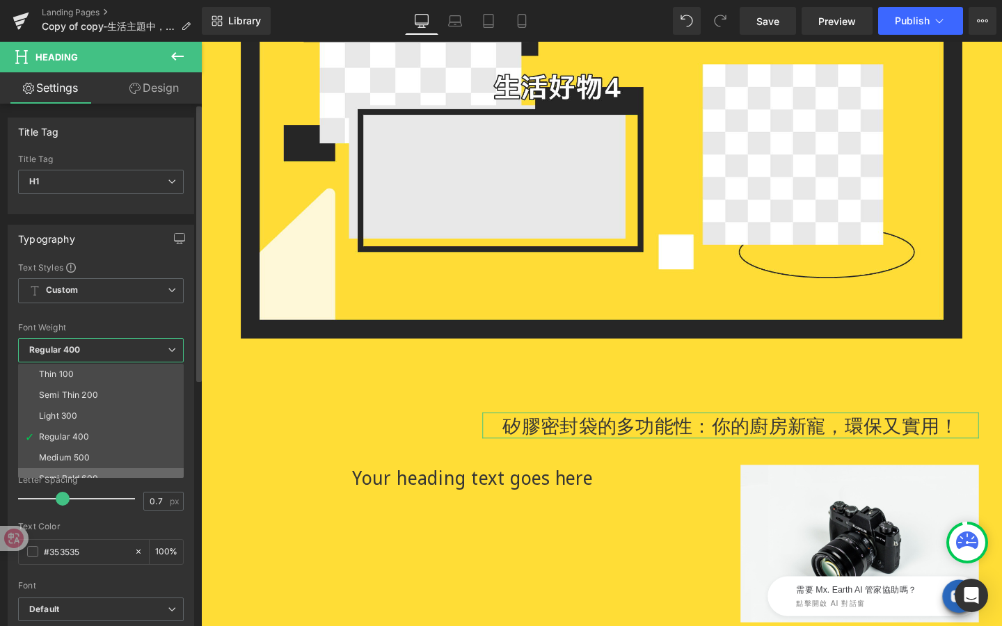
click at [100, 469] on li "Semi Bold 600" at bounding box center [104, 478] width 172 height 21
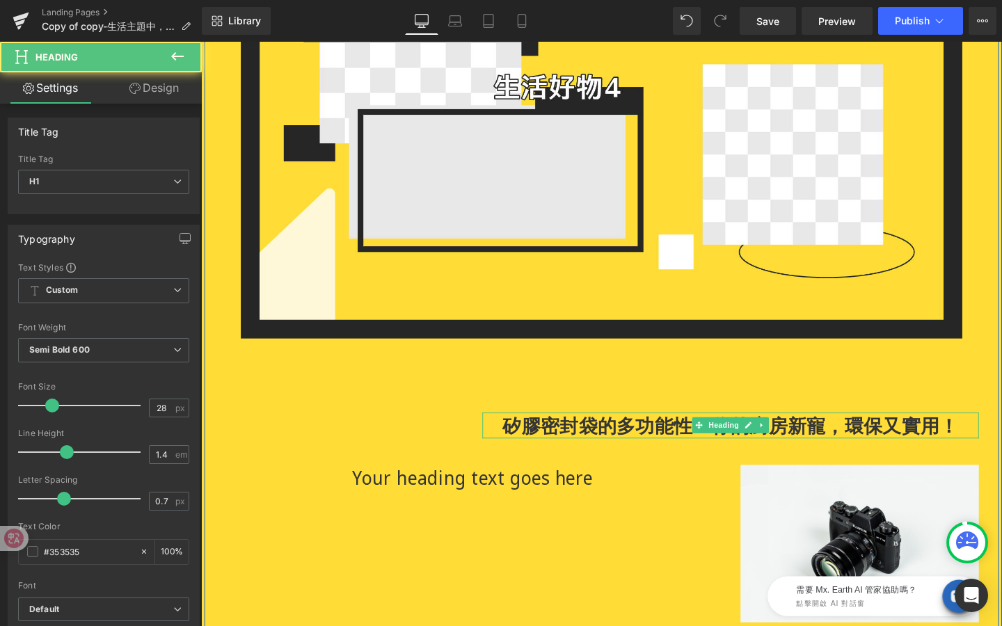
click at [830, 438] on h1 "矽膠密封袋的多功能性：你的廚房新寵，環保又實用！" at bounding box center [758, 445] width 522 height 27
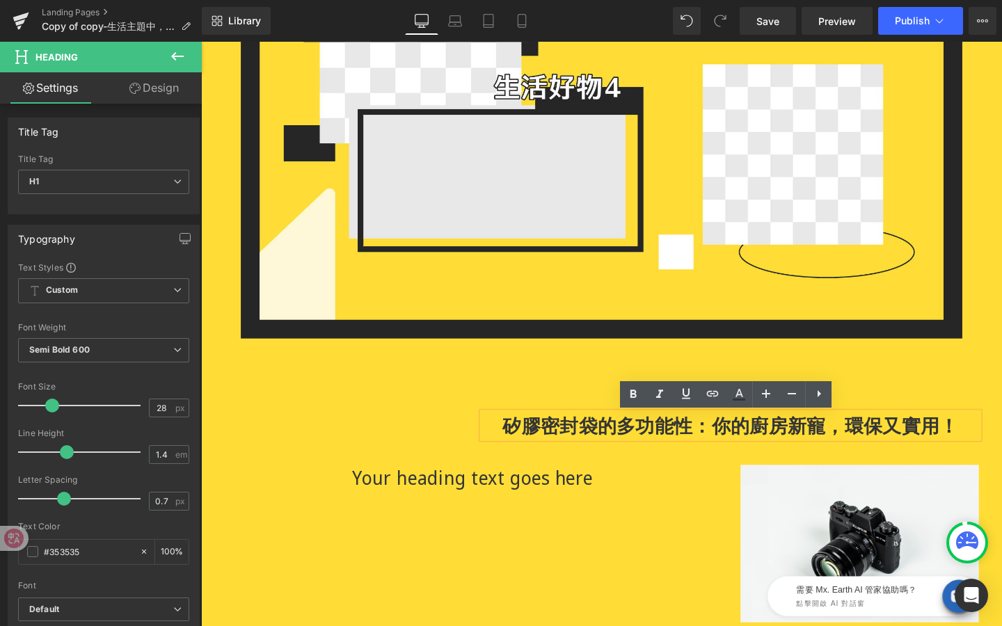
click at [738, 455] on h1 "矽膠密封袋的多功能性：你的廚房新寵，環保又實用！" at bounding box center [758, 445] width 522 height 27
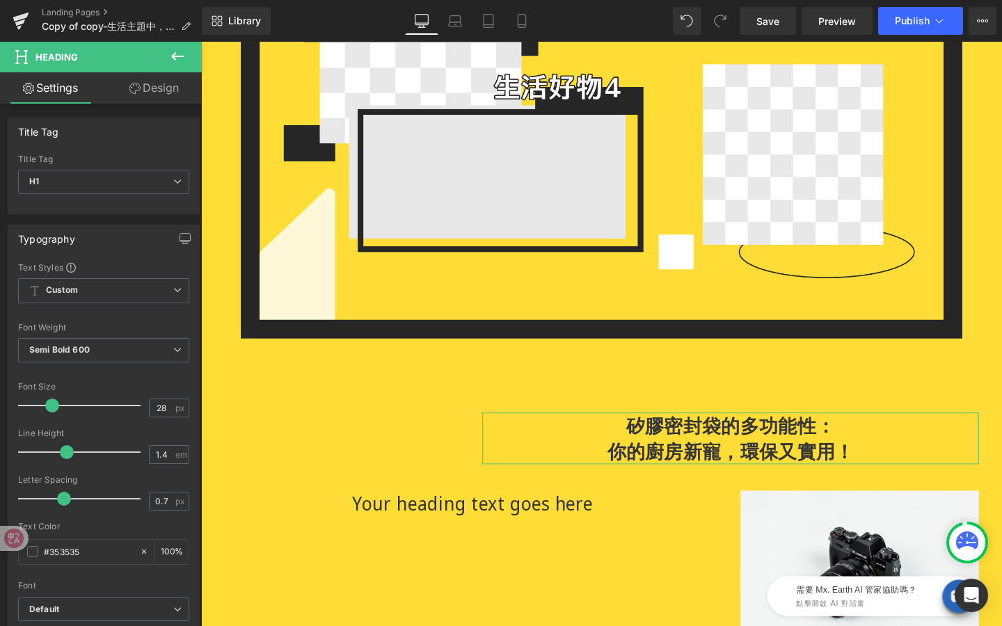
click at [164, 90] on link "Design" at bounding box center [154, 87] width 101 height 31
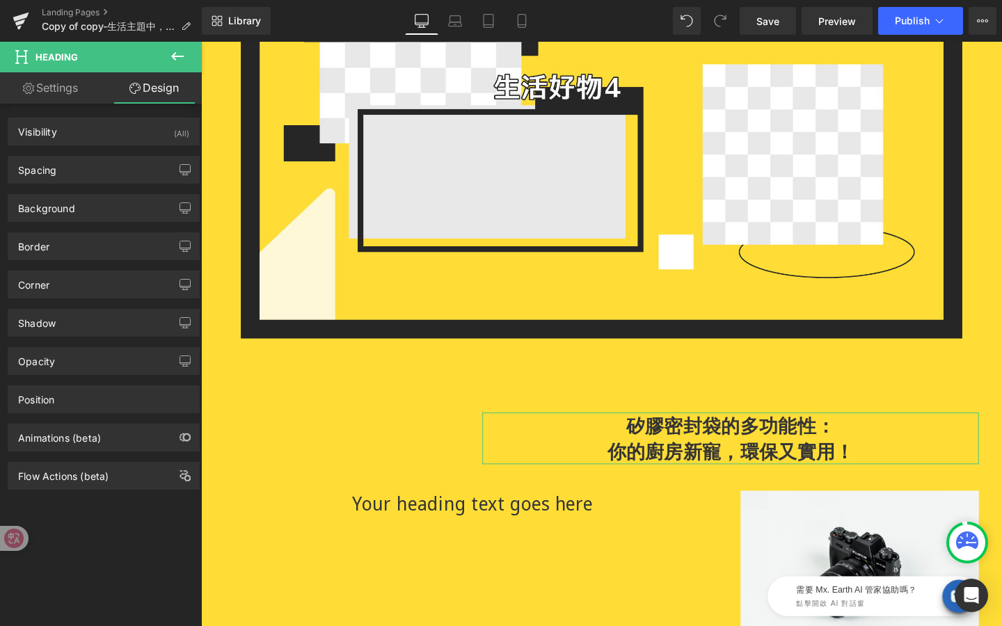
type input "0"
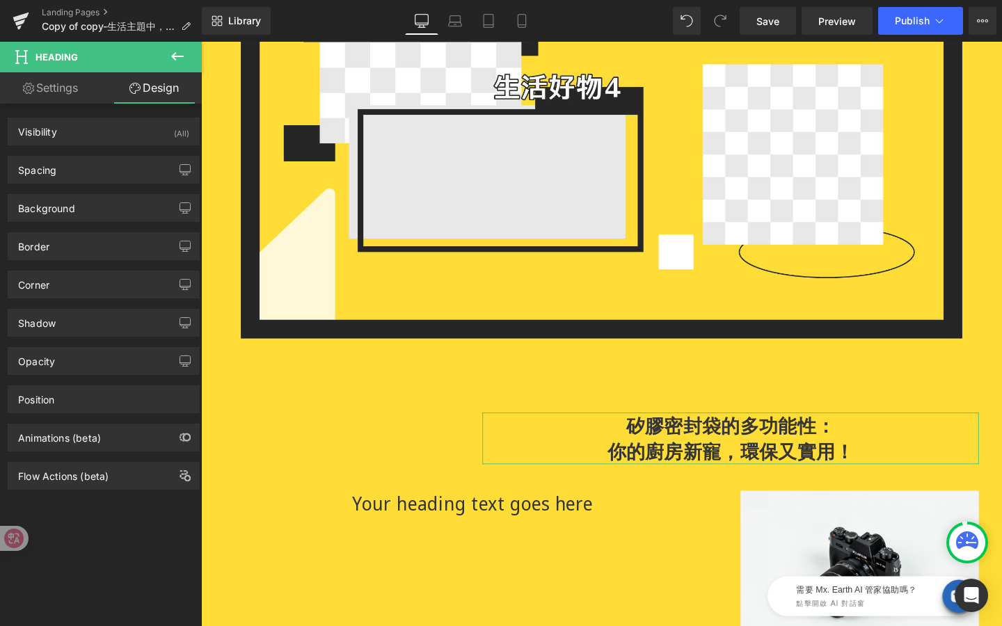
type input "0"
click at [109, 173] on div "Spacing" at bounding box center [103, 170] width 191 height 26
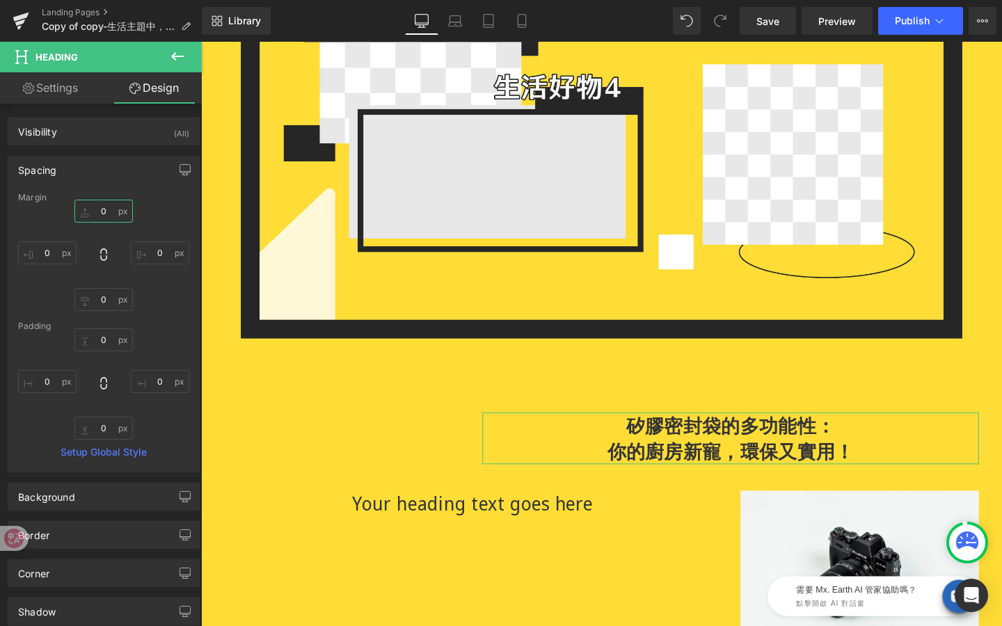
click at [107, 213] on input "0" at bounding box center [103, 211] width 58 height 23
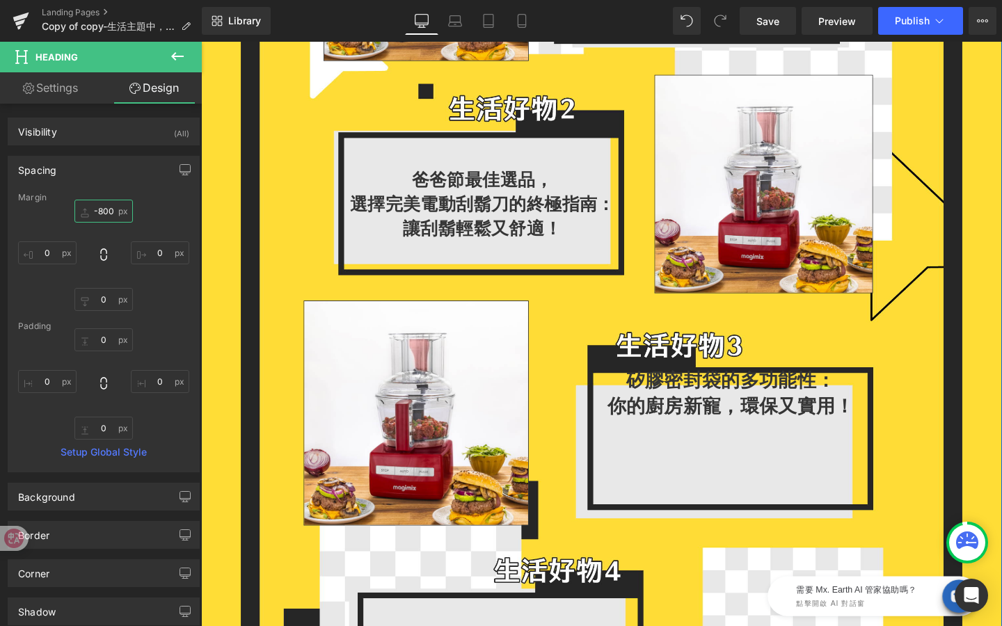
scroll to position [889, 0]
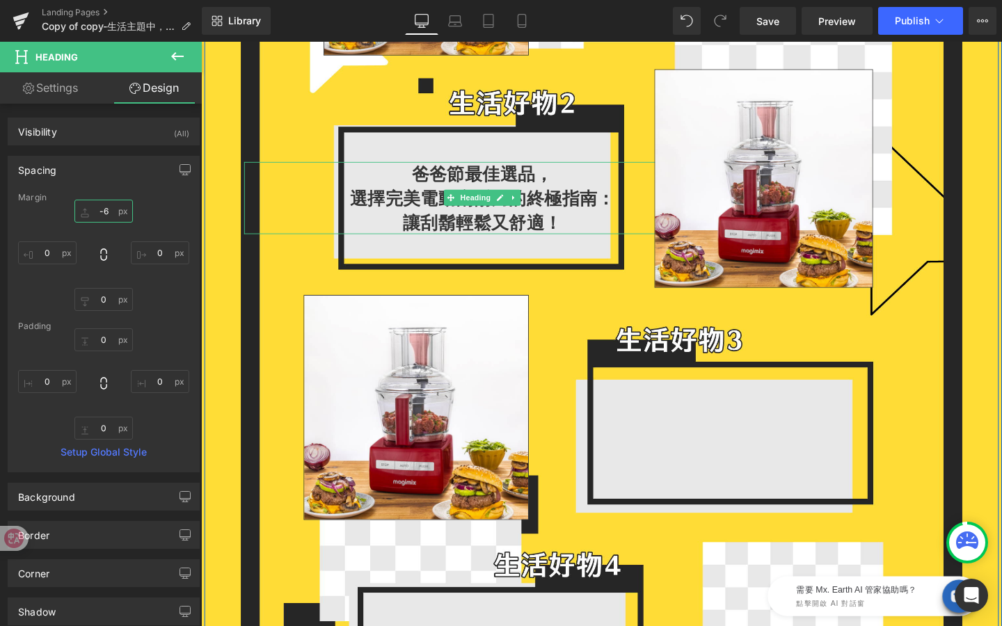
type input "-"
type input "7"
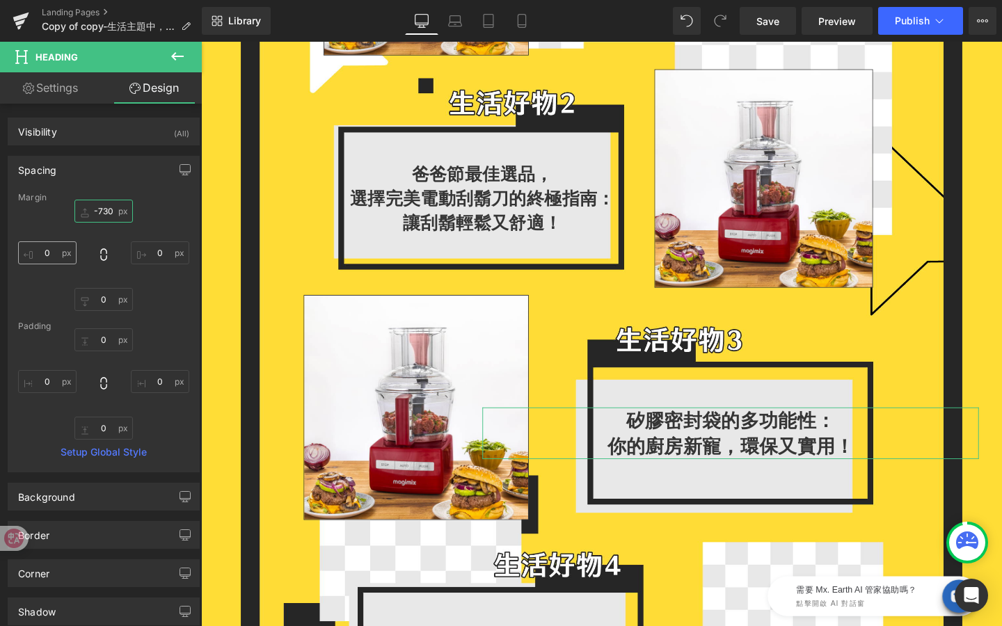
type input "-730"
click at [52, 257] on input "0" at bounding box center [47, 253] width 58 height 23
type input "10"
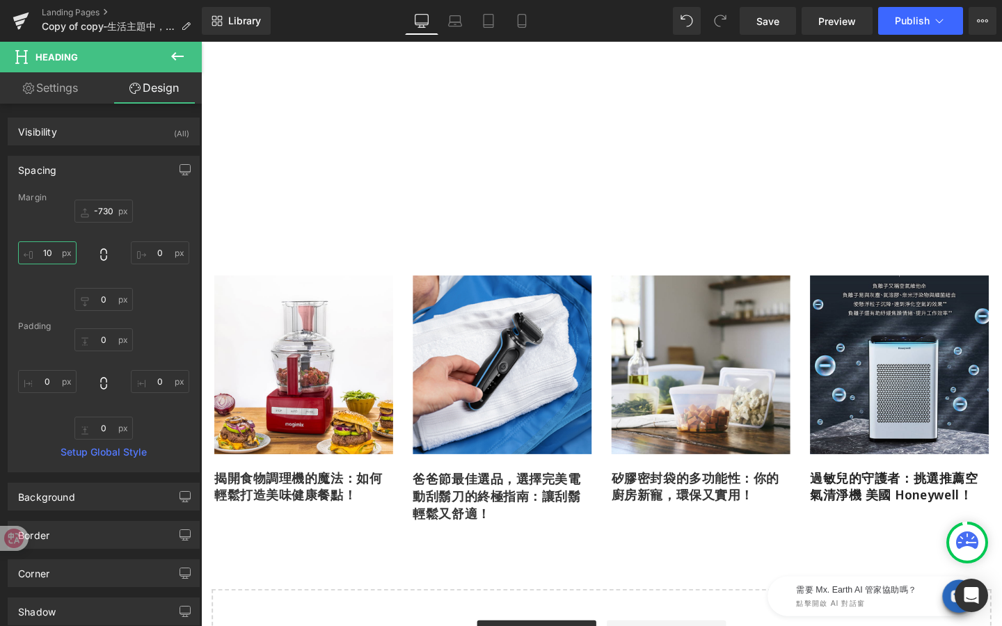
scroll to position [2138, 0]
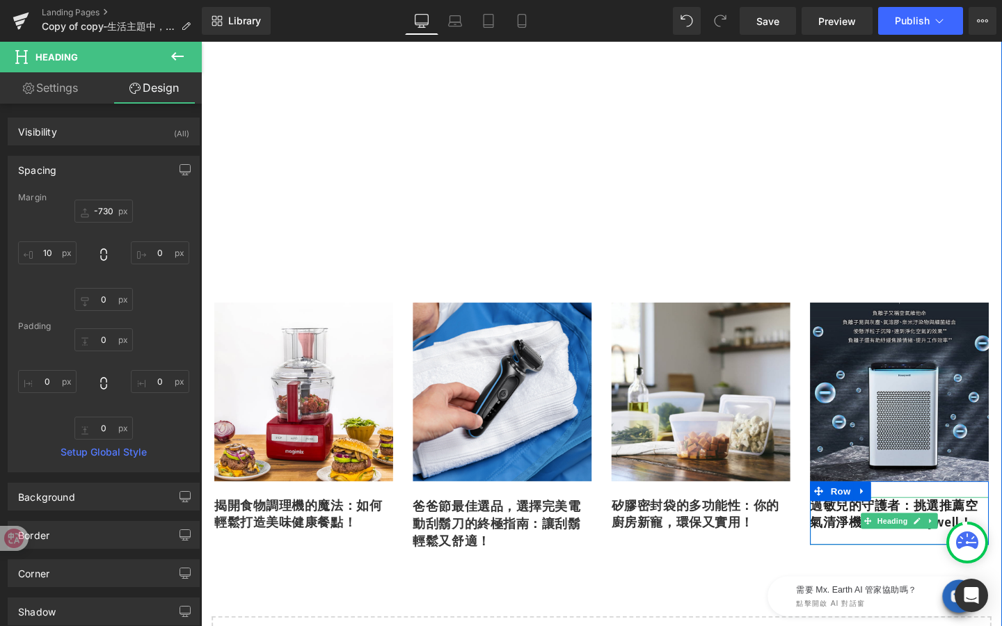
click at [878, 527] on h1 "過敏兒的守護者：挑選推薦空氣清淨機 美國 Honeywell！" at bounding box center [936, 538] width 188 height 34
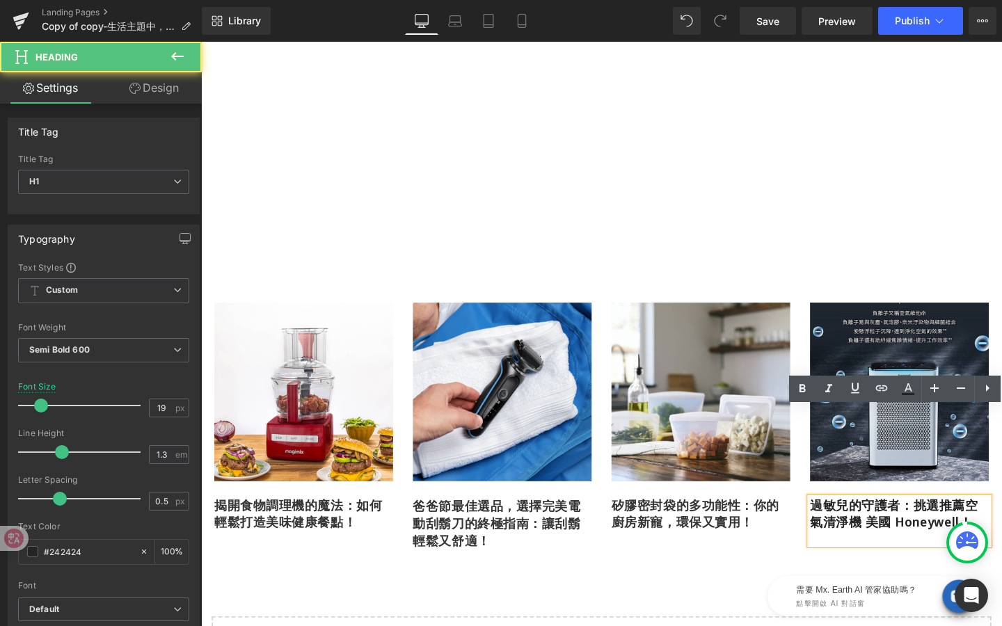
scroll to position [2232, 0]
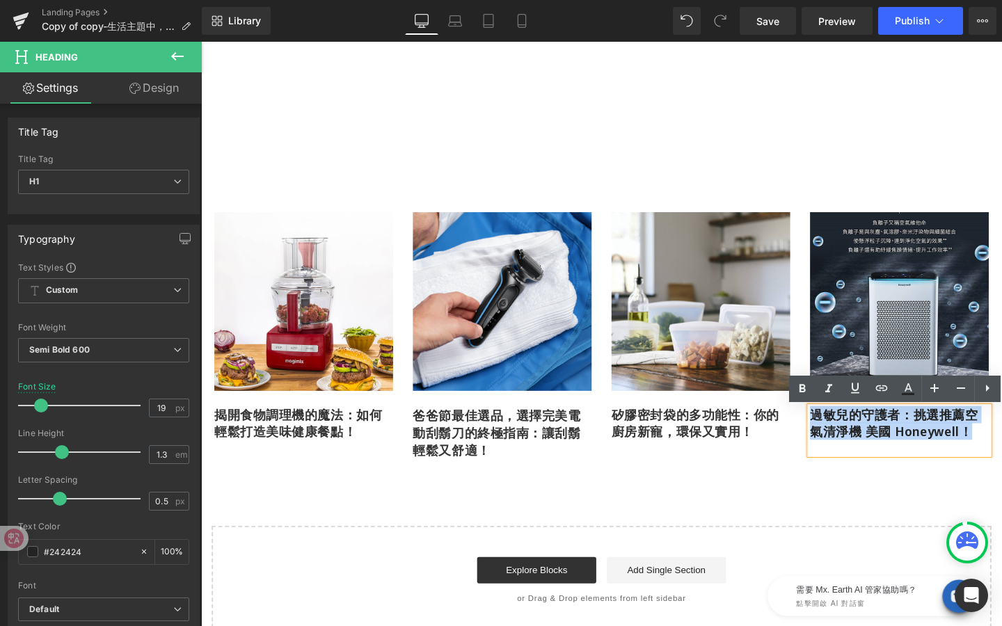
drag, startPoint x: 1007, startPoint y: 455, endPoint x: 834, endPoint y: 437, distance: 174.3
click at [834, 437] on div "Image 過敏兒的守護者：挑選推薦空氣清淨機 美國 Honeywell！ Heading Row Row" at bounding box center [935, 348] width 209 height 255
copy h1 "過敏兒的守護者：挑選推薦空氣清淨機 美國 Honeywell！"
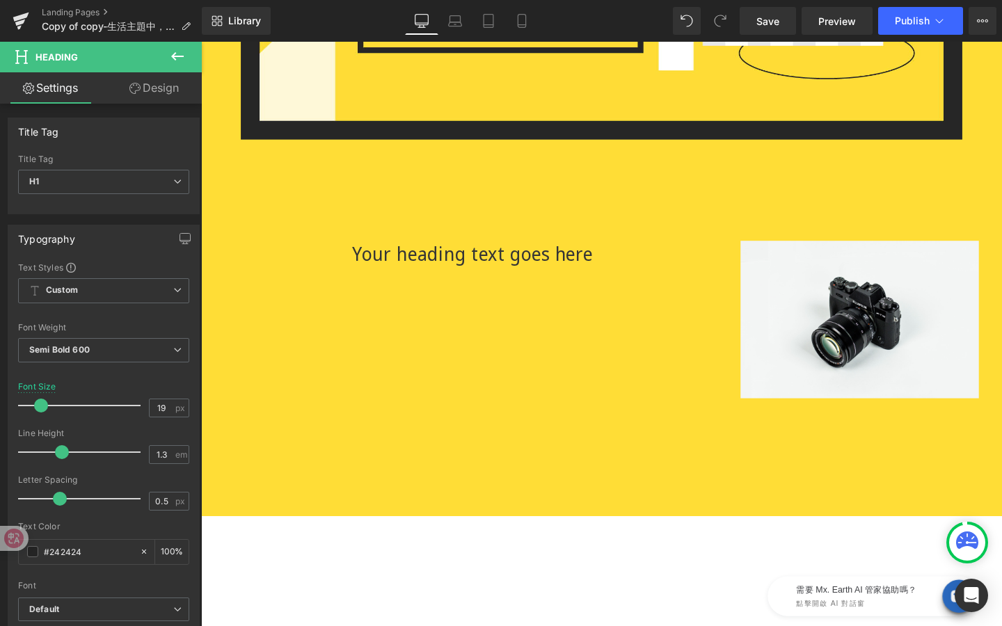
scroll to position [1600, 0]
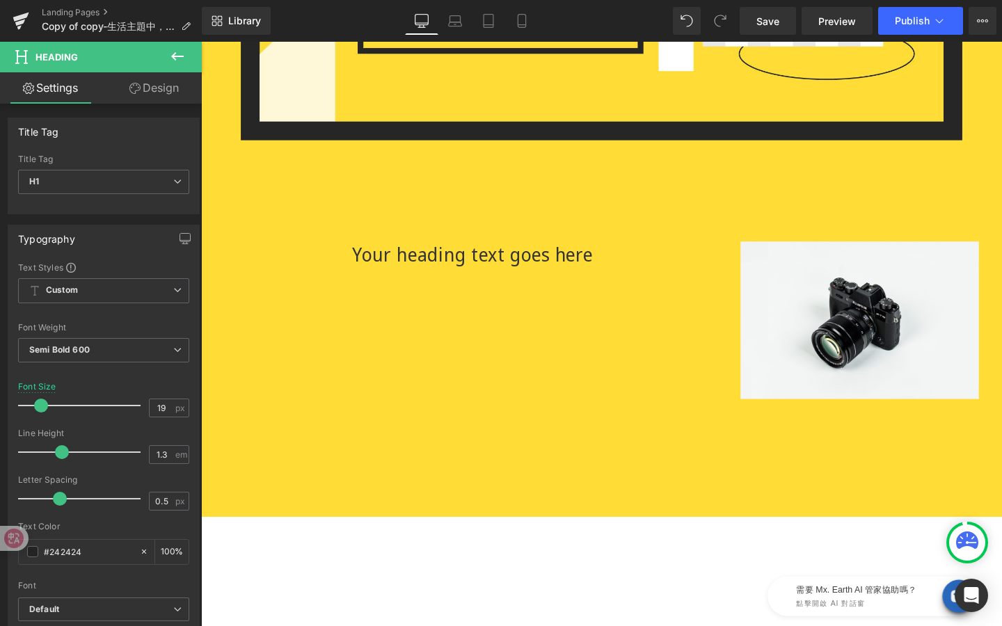
click at [528, 277] on div "Your heading text goes here Heading" at bounding box center [487, 265] width 522 height 27
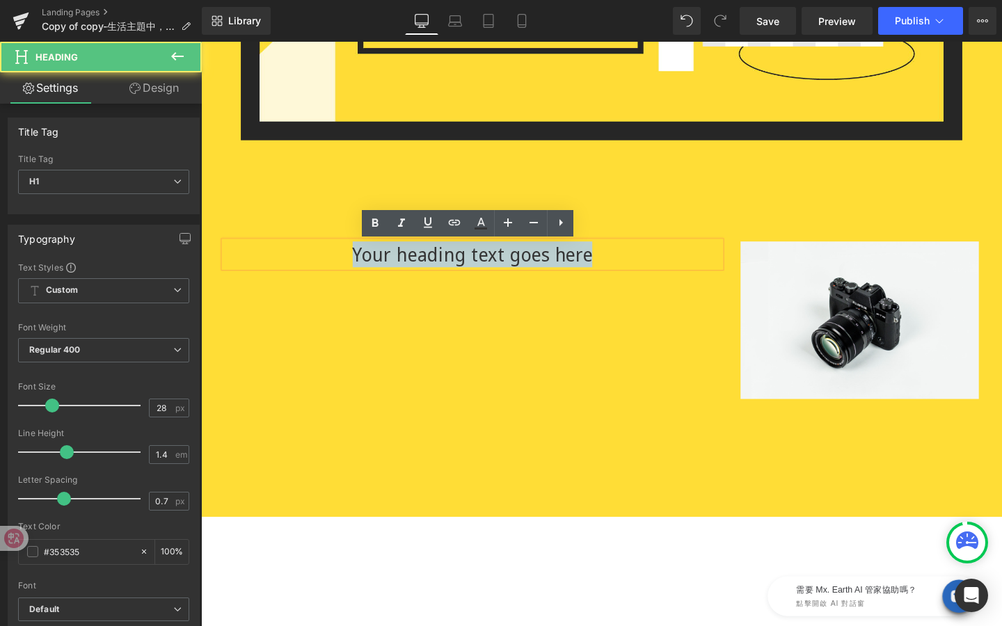
drag, startPoint x: 354, startPoint y: 267, endPoint x: 690, endPoint y: 264, distance: 335.5
click at [690, 264] on h1 "Your heading text goes here" at bounding box center [487, 265] width 522 height 27
paste div
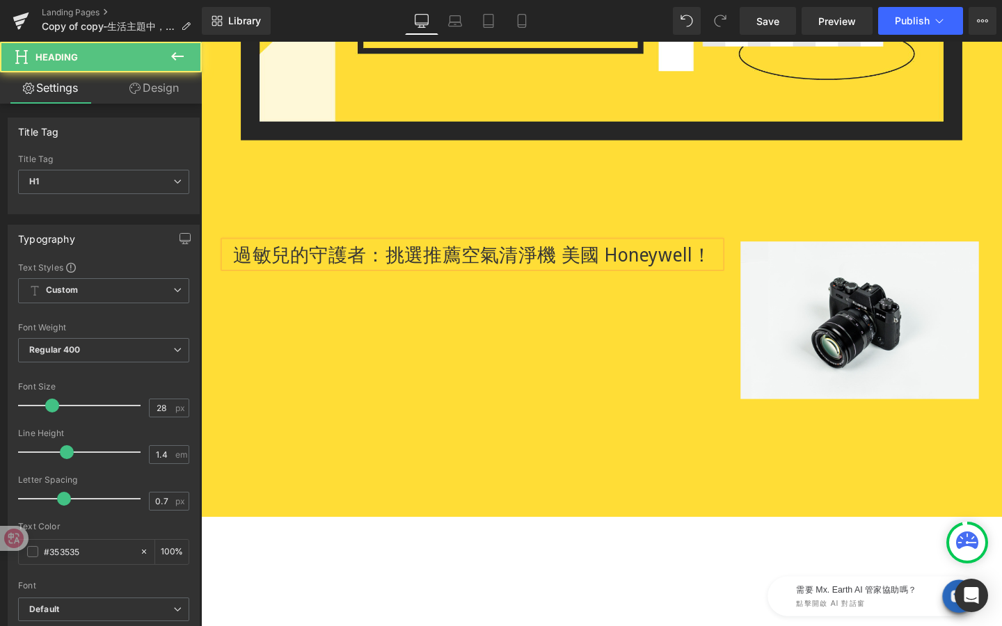
click at [396, 267] on h1 "過敏兒的守護者：挑選推薦空氣清淨機 美國 Honeywell！" at bounding box center [487, 265] width 522 height 27
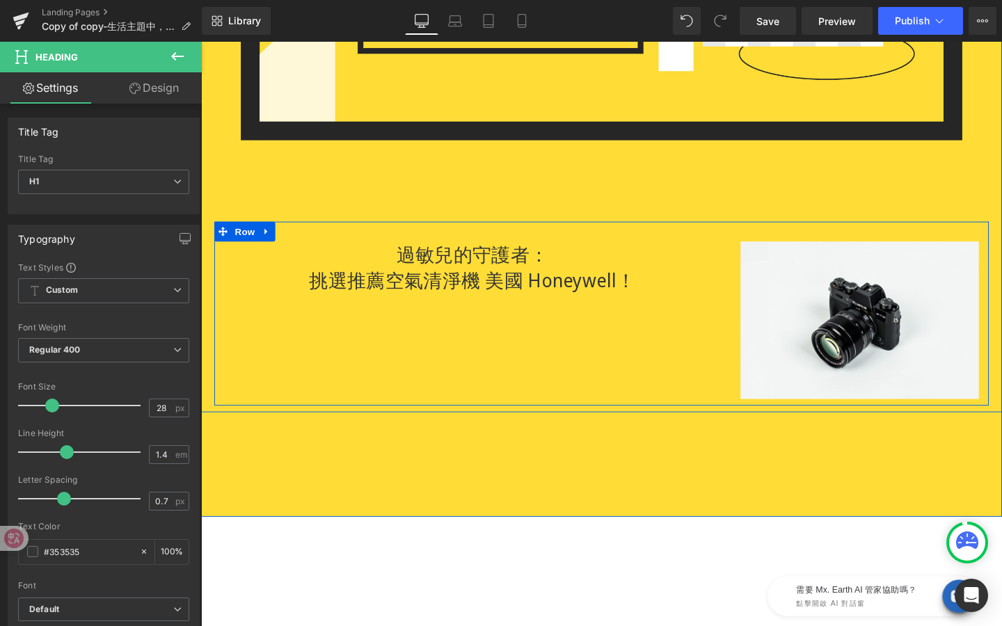
click at [473, 376] on div "過敏兒的守護者： 挑選推薦空氣清淨機 美國 Honeywell！ Heading Image Row" at bounding box center [622, 327] width 814 height 193
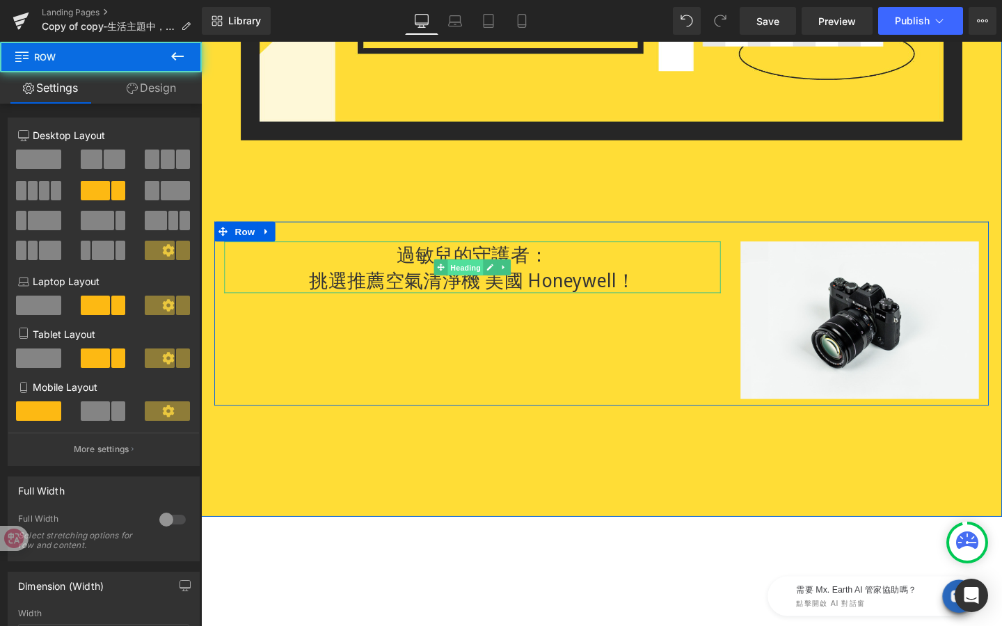
click at [482, 286] on div "過敏兒的守護者： 挑選推薦空氣清淨機 美國 Honeywell！ Heading" at bounding box center [487, 279] width 522 height 54
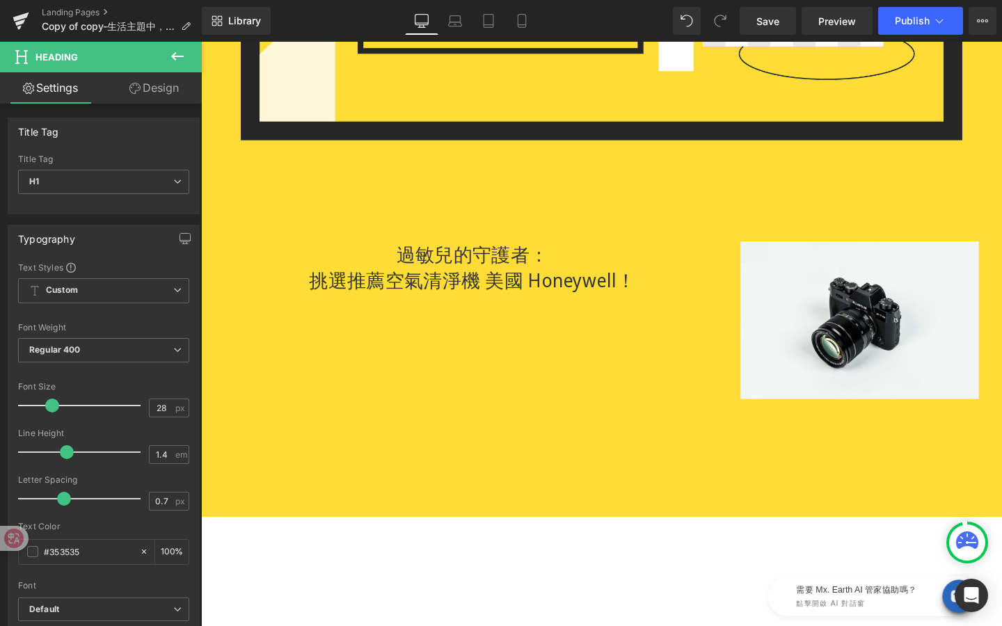
click at [148, 89] on link "Design" at bounding box center [154, 87] width 101 height 31
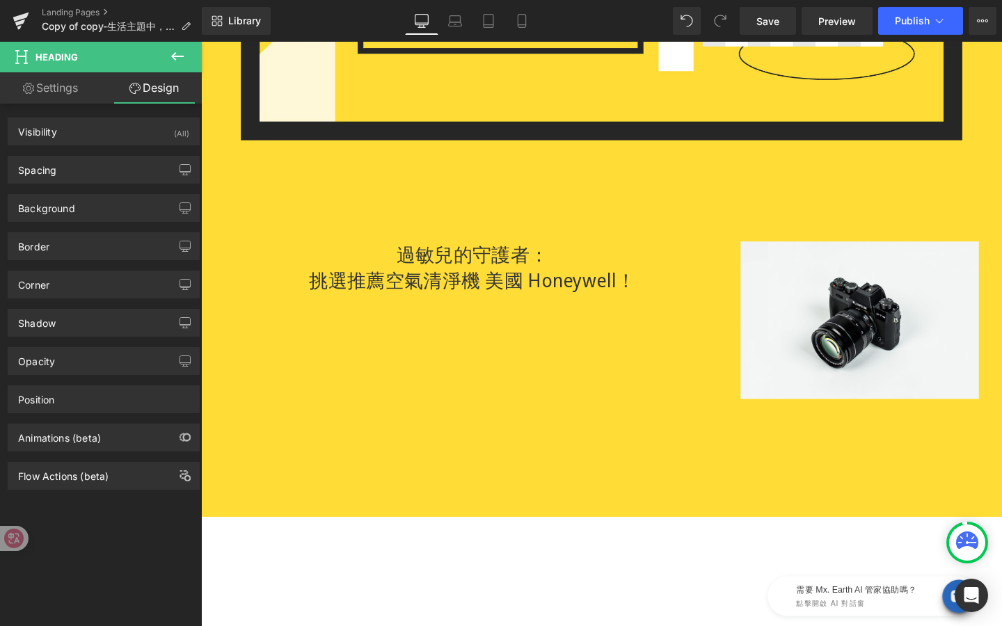
type input "0"
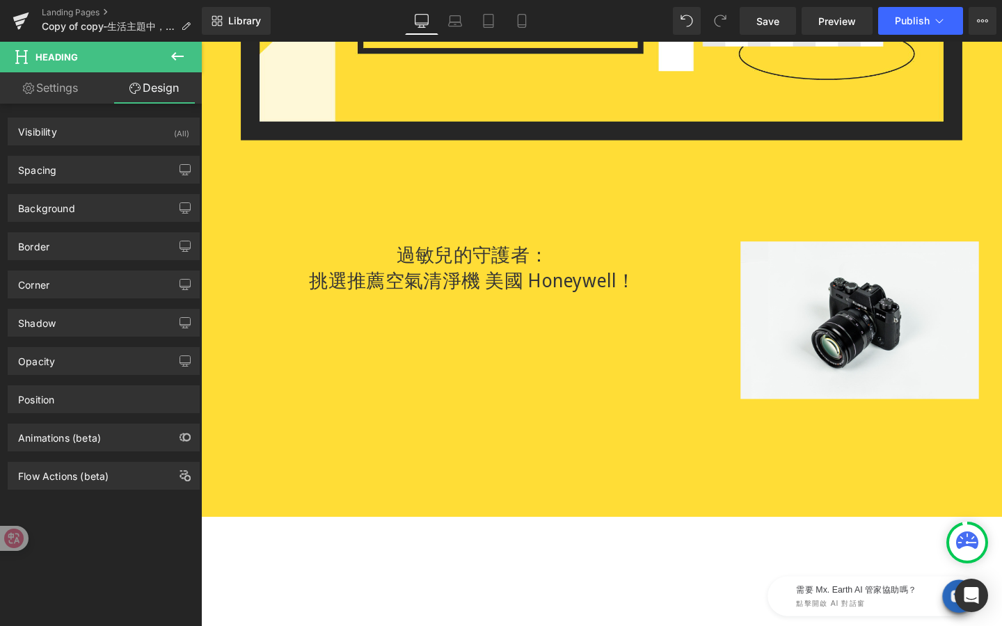
type input "0"
click at [113, 165] on div "Spacing" at bounding box center [103, 170] width 191 height 26
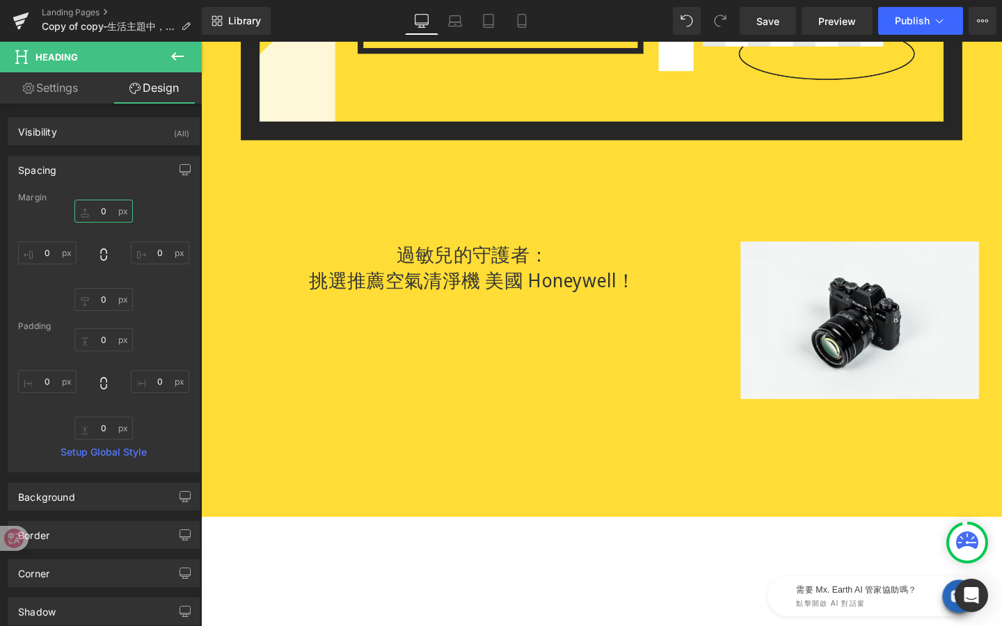
click at [109, 214] on input "0" at bounding box center [103, 211] width 58 height 23
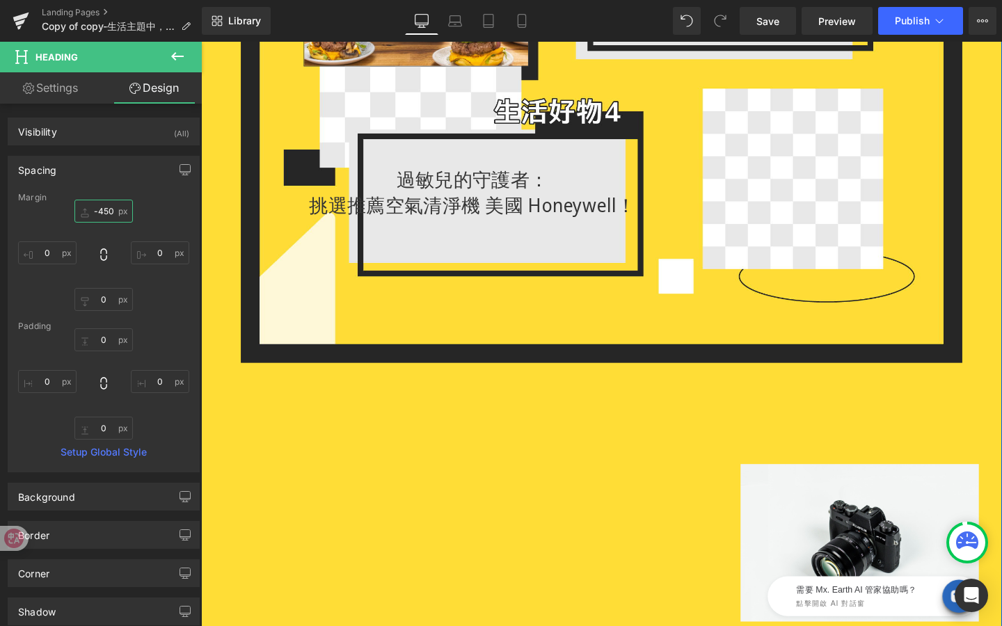
scroll to position [1365, 0]
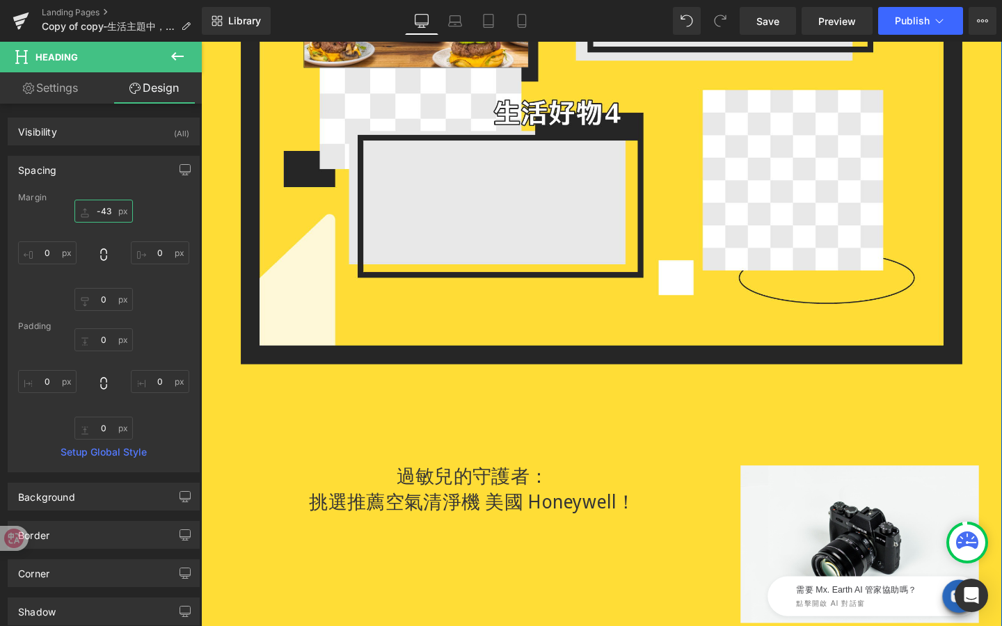
type input "-430"
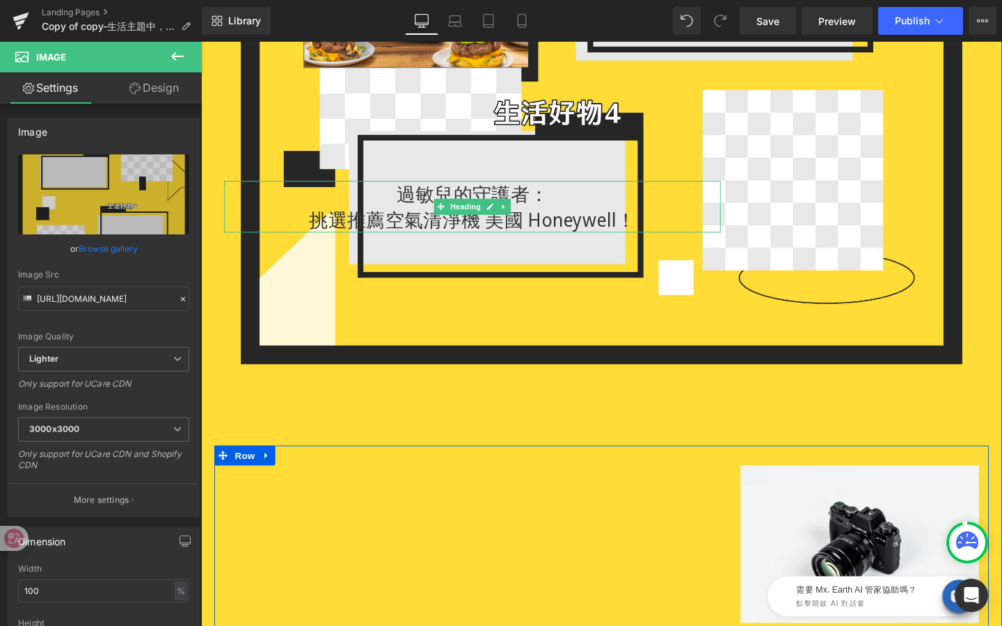
click at [500, 236] on h1 "挑選推薦空氣清淨機 美國 Honeywell！" at bounding box center [487, 228] width 522 height 27
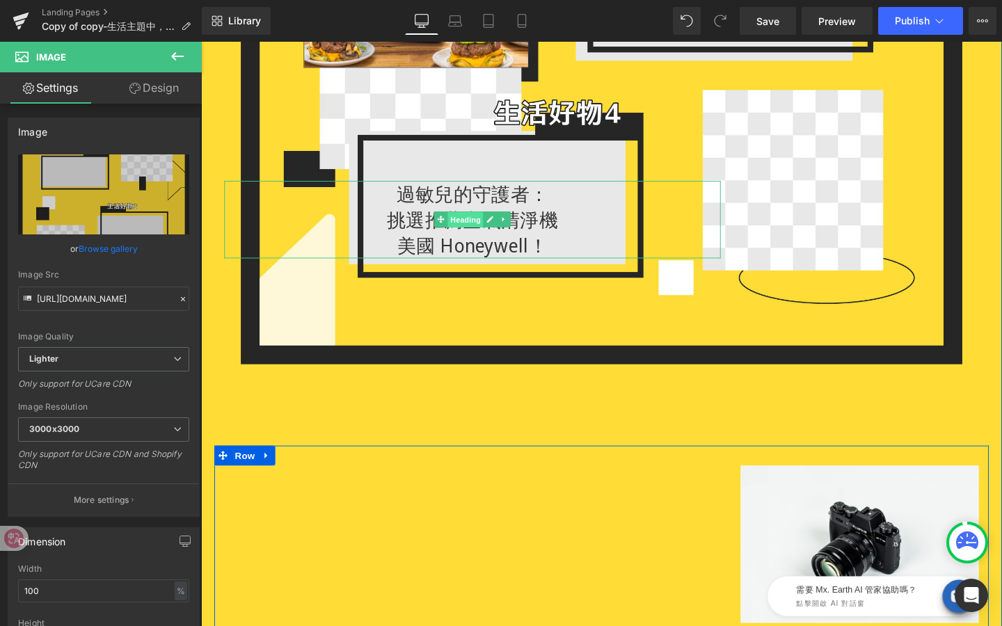
click at [480, 228] on div "過敏兒的守護者： 挑選推薦空氣清淨機 美國 Honeywell！ Heading" at bounding box center [487, 229] width 522 height 82
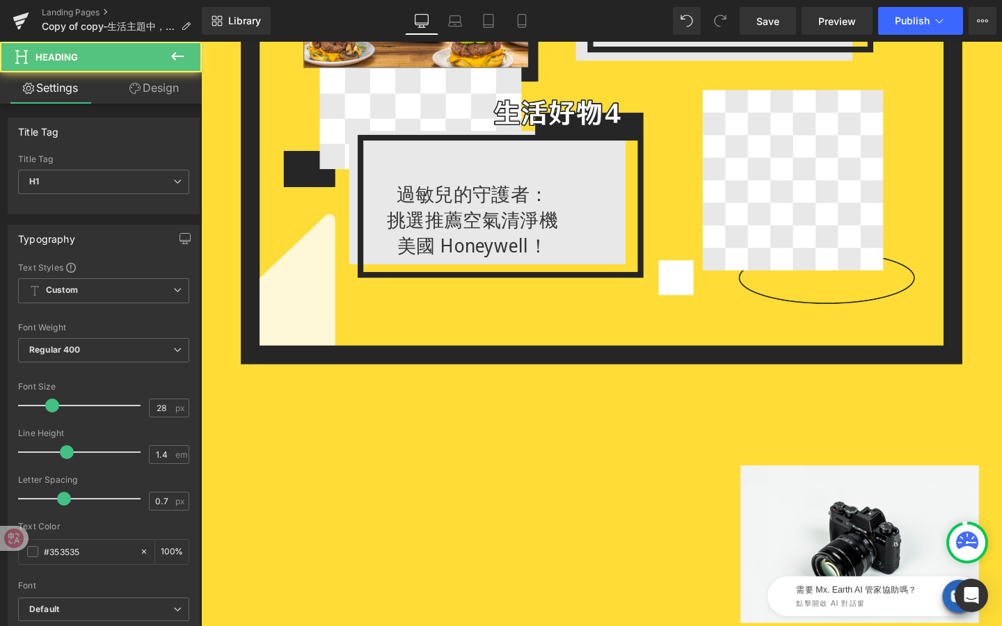
click at [136, 94] on link "Design" at bounding box center [154, 87] width 101 height 31
click at [0, 0] on div "Spacing" at bounding box center [0, 0] width 0 height 0
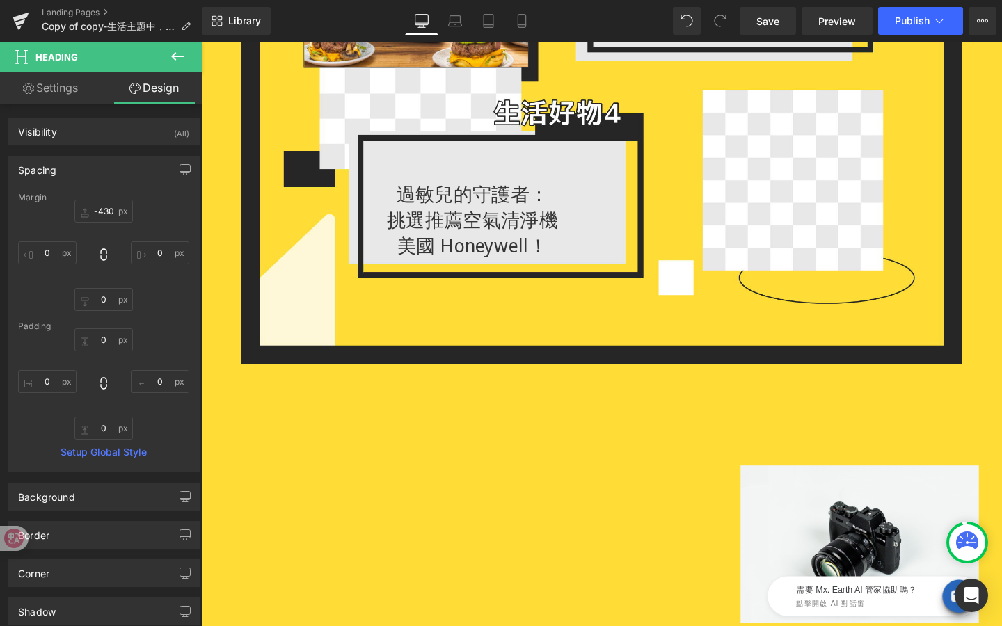
type input "-430"
type input "0"
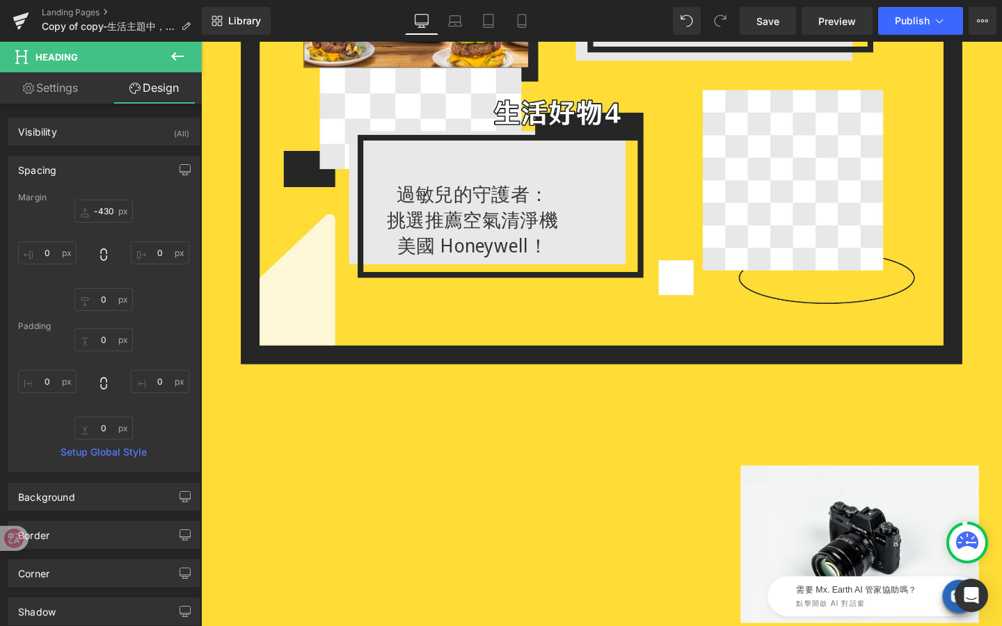
type input "0"
click at [108, 210] on input "-430" at bounding box center [103, 211] width 58 height 23
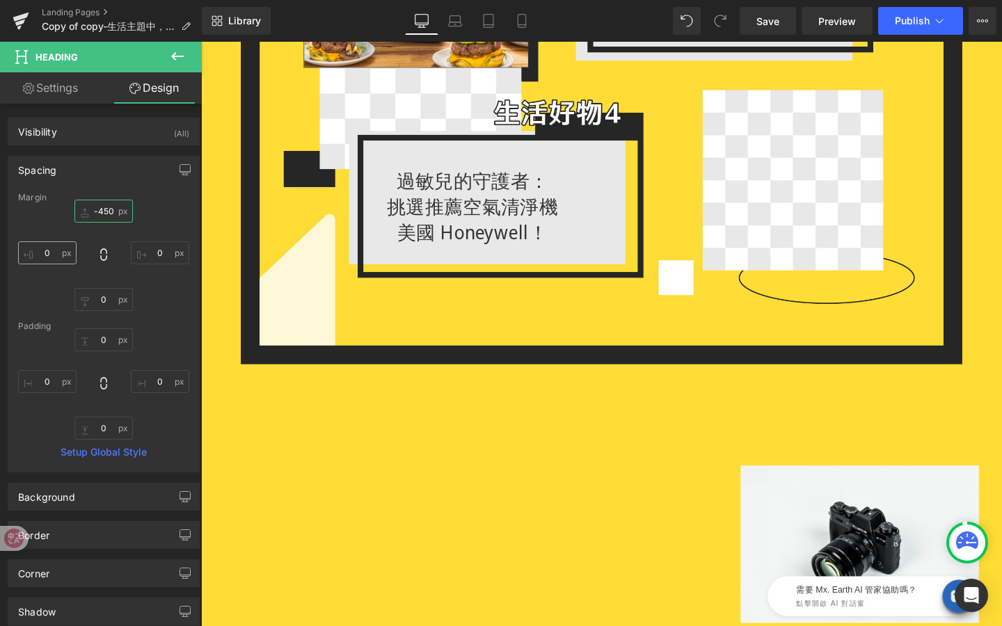
type input "-450"
click at [59, 257] on input "0" at bounding box center [47, 253] width 58 height 23
type input "3"
type input "6"
type input "70"
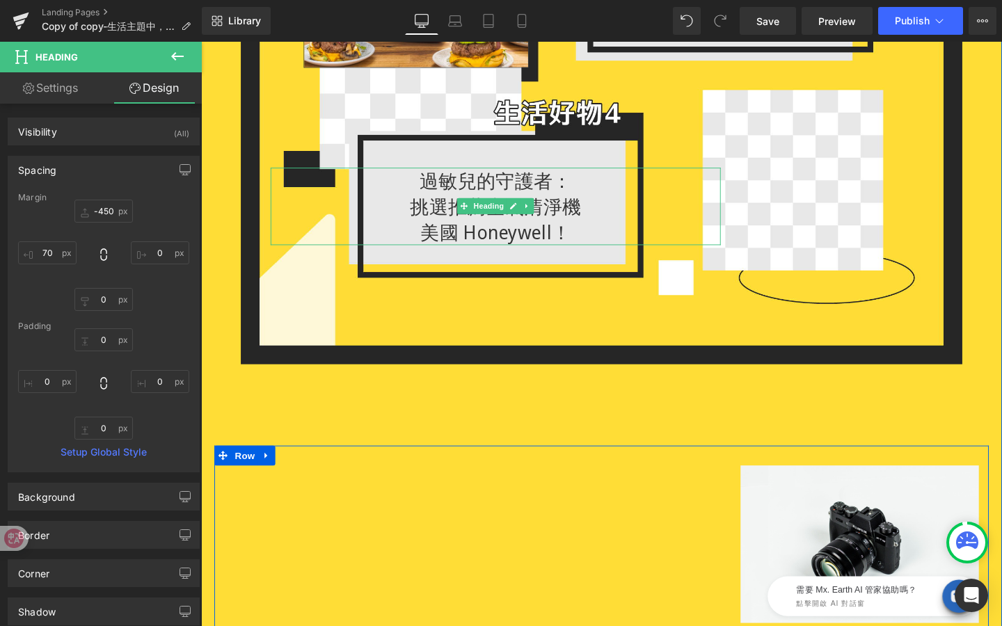
click at [500, 215] on div "過敏兒的守護者： 挑選推薦空氣清淨機 美國 Honeywell！ Heading" at bounding box center [510, 215] width 473 height 82
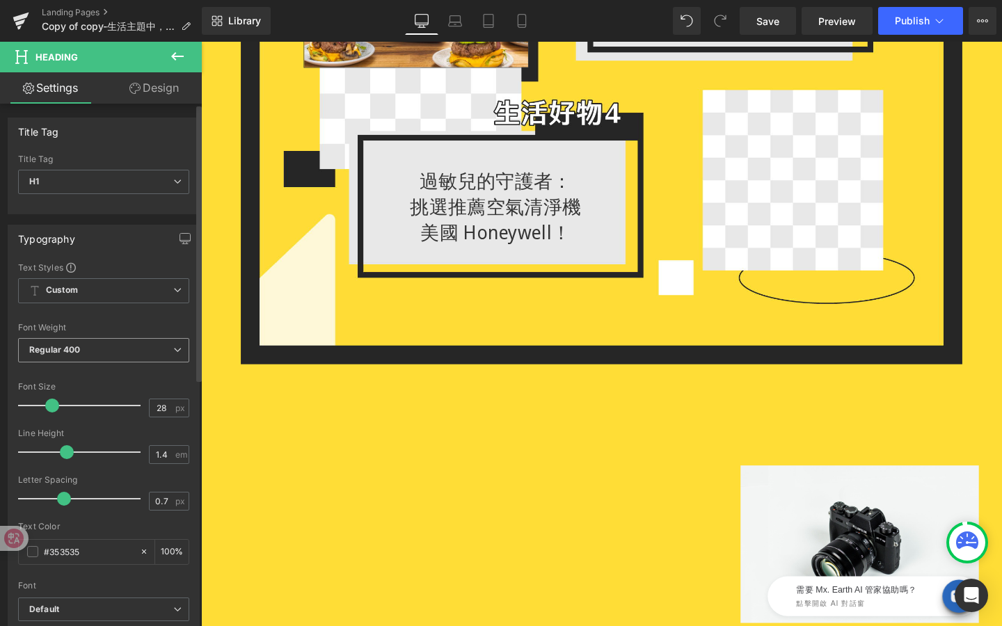
click at [152, 345] on span "Regular 400" at bounding box center [103, 350] width 171 height 24
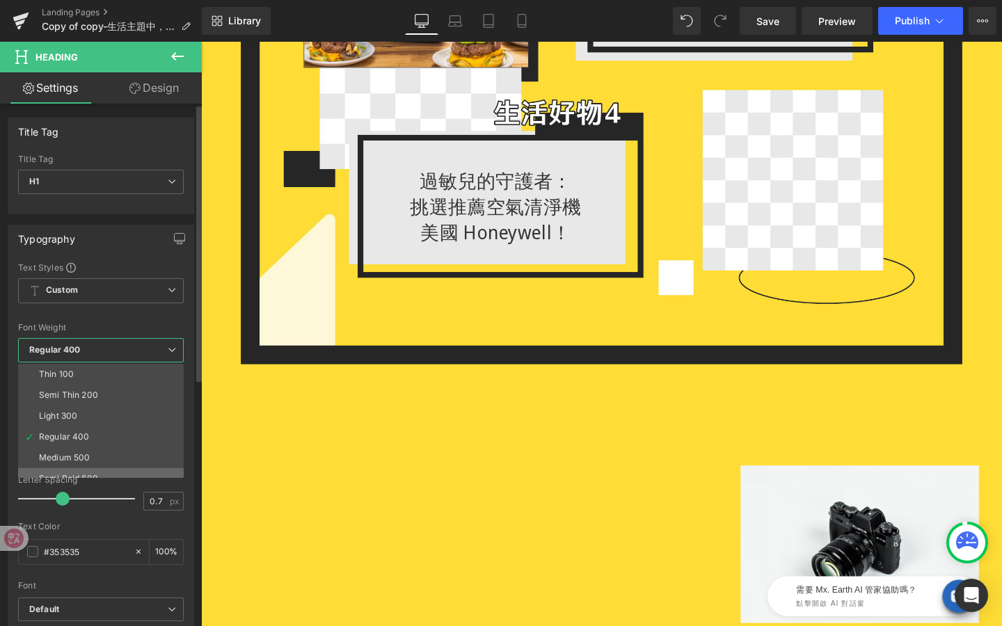
click at [134, 468] on li "Semi Bold 600" at bounding box center [104, 478] width 172 height 21
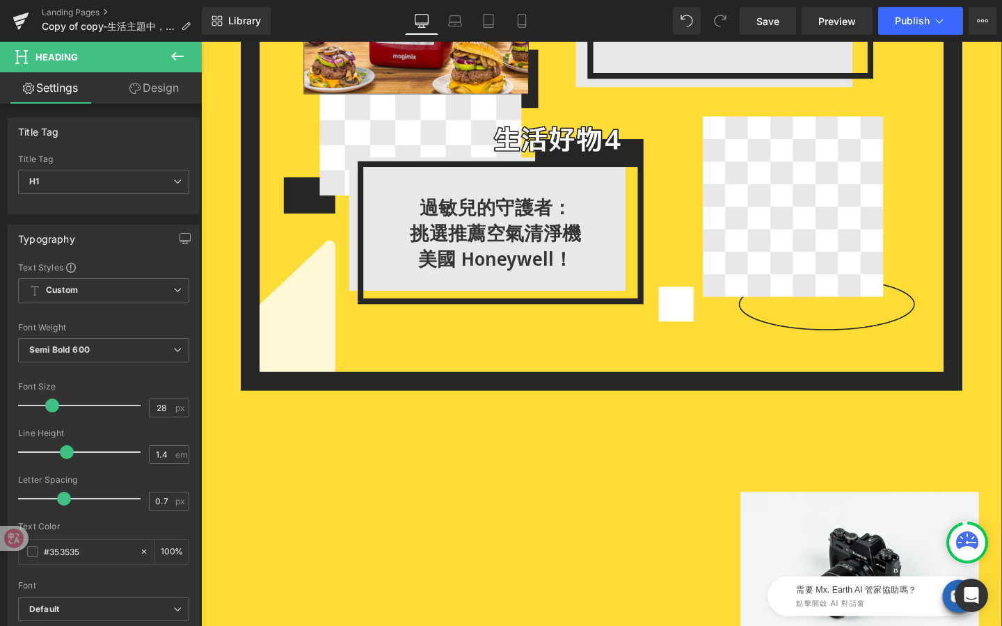
scroll to position [1533, 0]
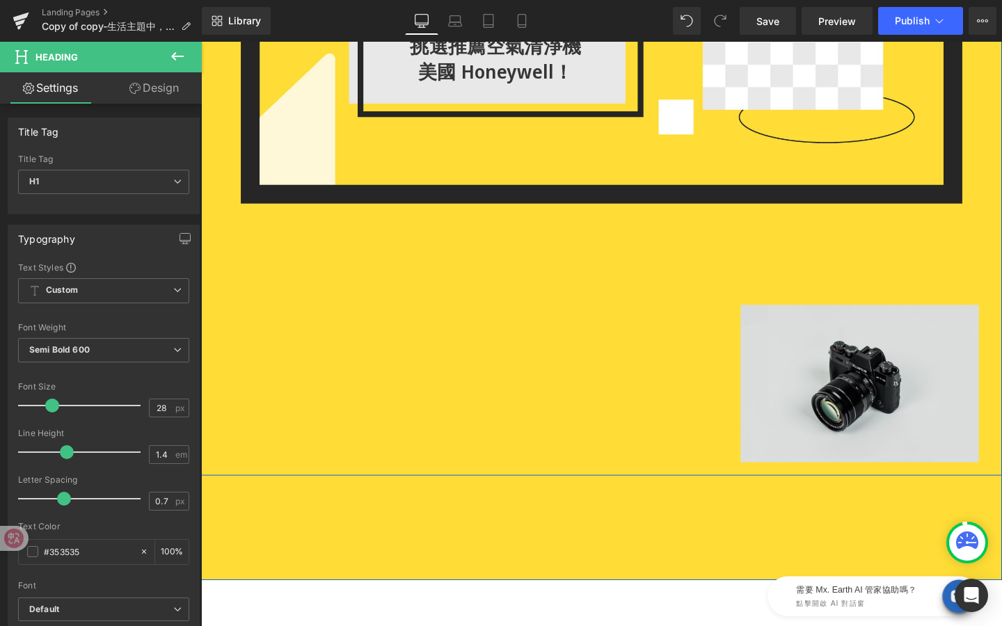
click at [858, 368] on img at bounding box center [893, 402] width 251 height 166
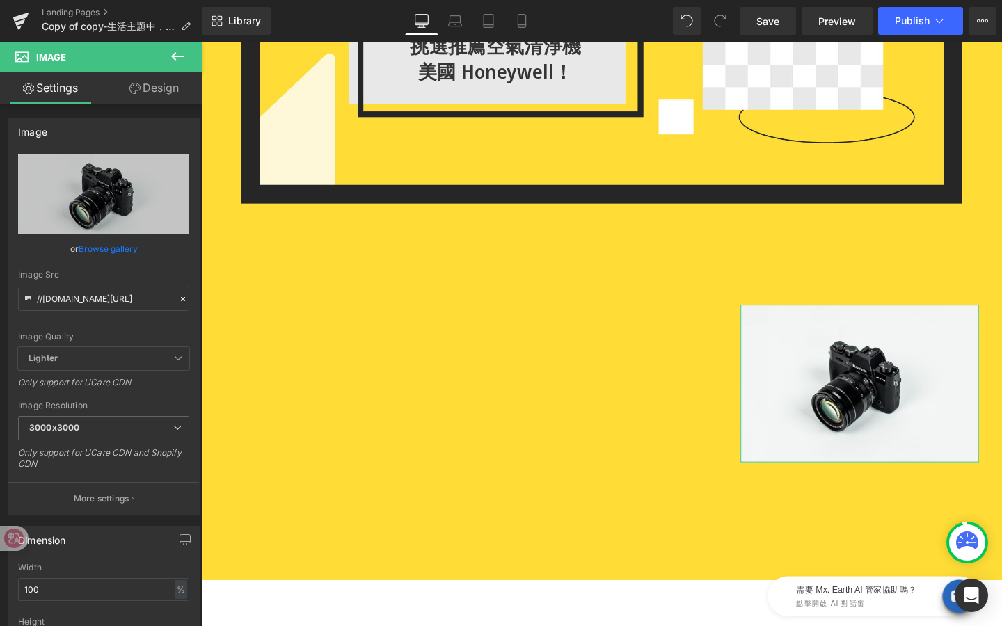
click at [169, 90] on link "Design" at bounding box center [154, 87] width 101 height 31
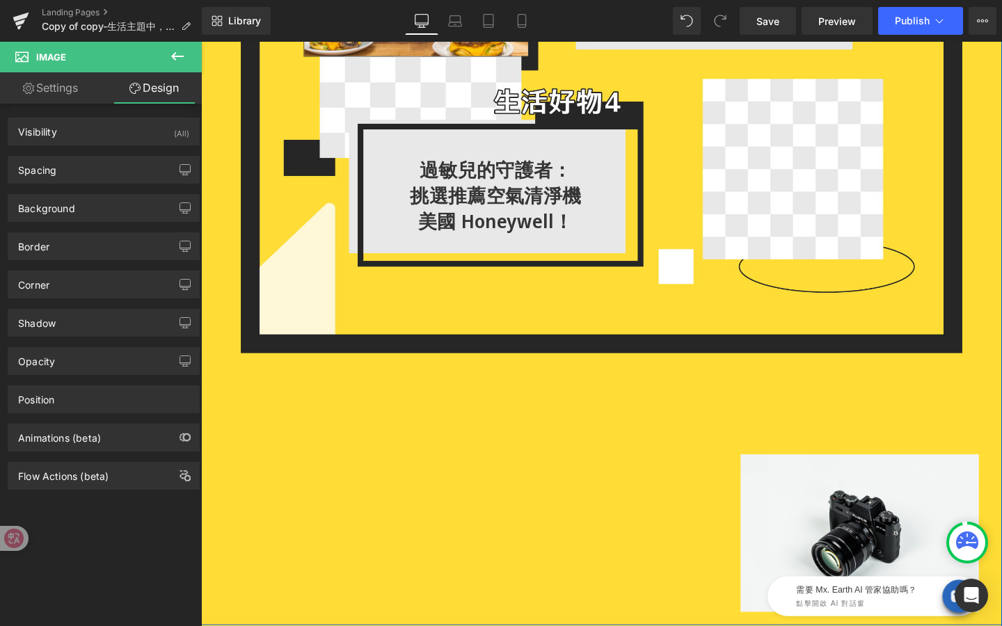
scroll to position [1392, 0]
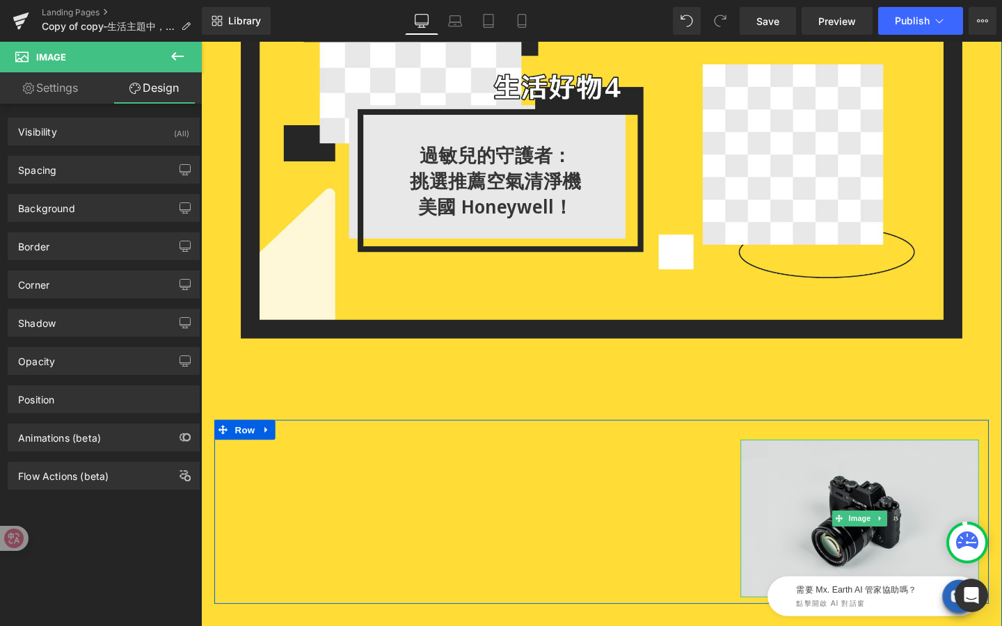
click at [846, 537] on img at bounding box center [893, 543] width 251 height 166
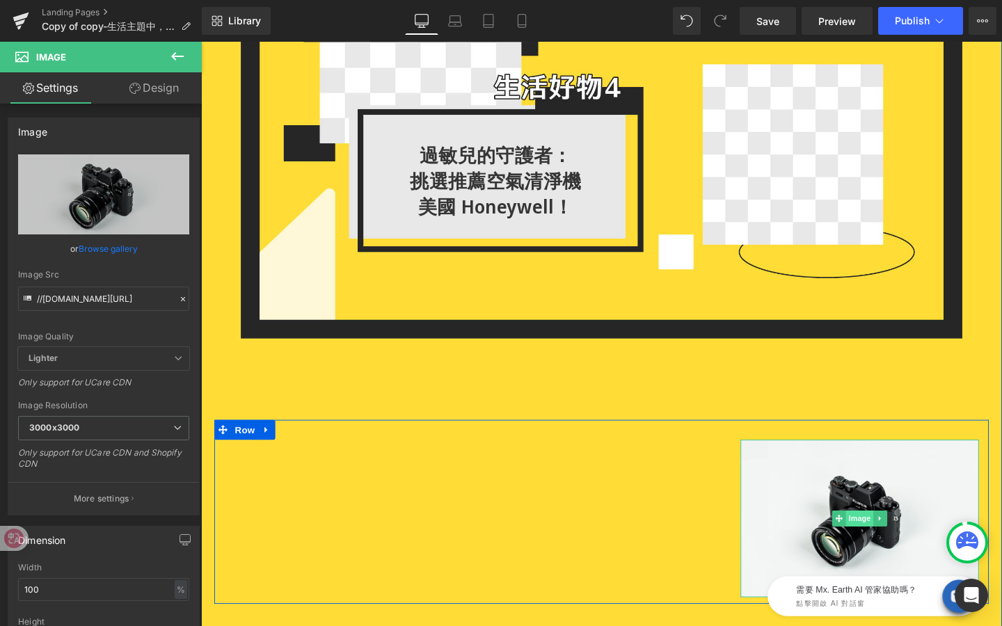
click at [890, 539] on span "Image" at bounding box center [893, 543] width 29 height 17
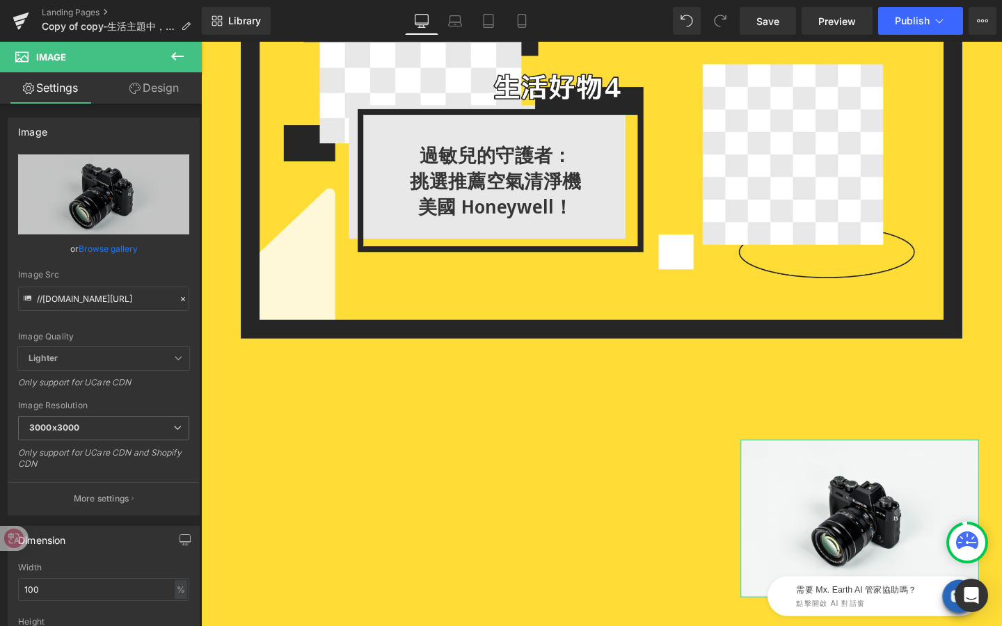
click at [168, 93] on link "Design" at bounding box center [154, 87] width 101 height 31
click at [0, 0] on div "Spacing" at bounding box center [0, 0] width 0 height 0
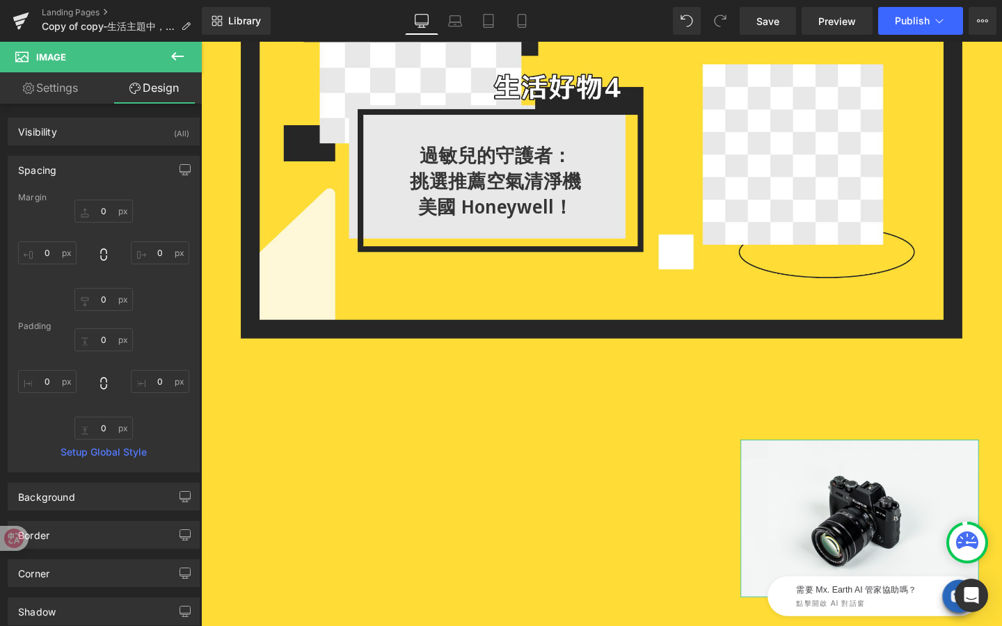
type input "0"
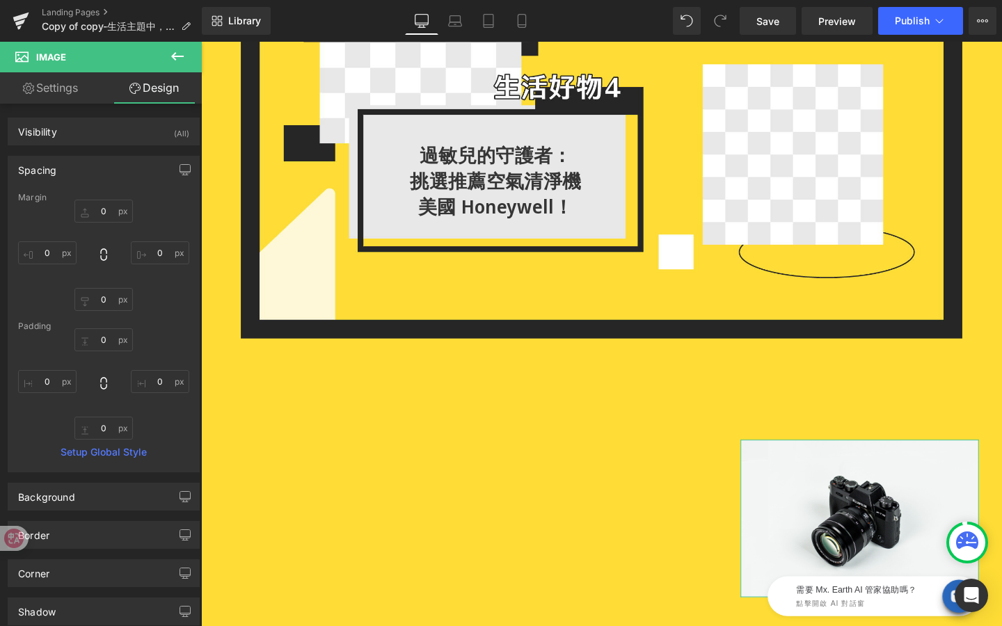
type input "0"
click at [111, 210] on input "0" at bounding box center [103, 211] width 58 height 23
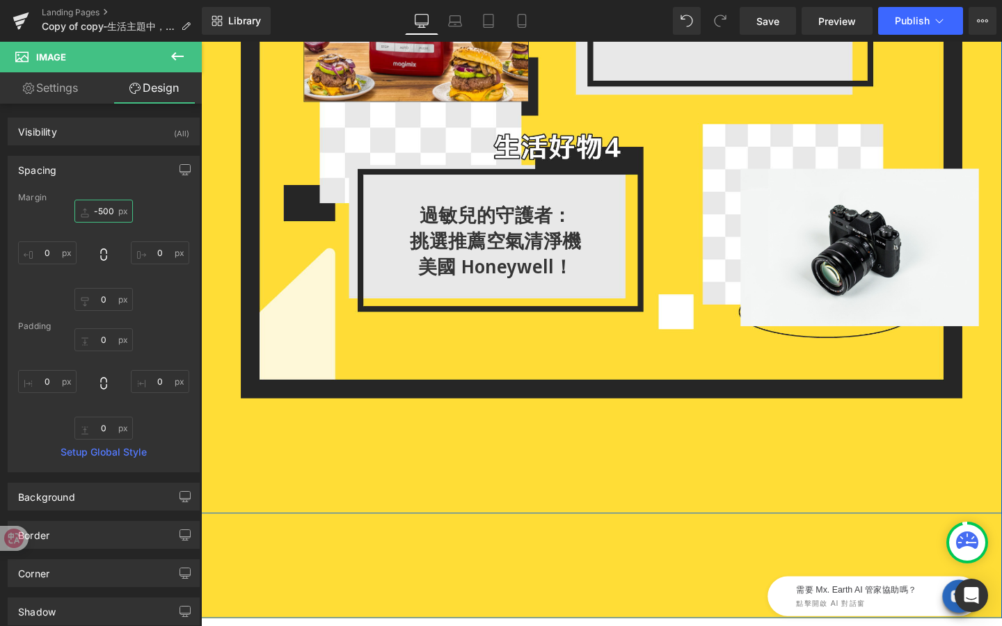
scroll to position [1313, 0]
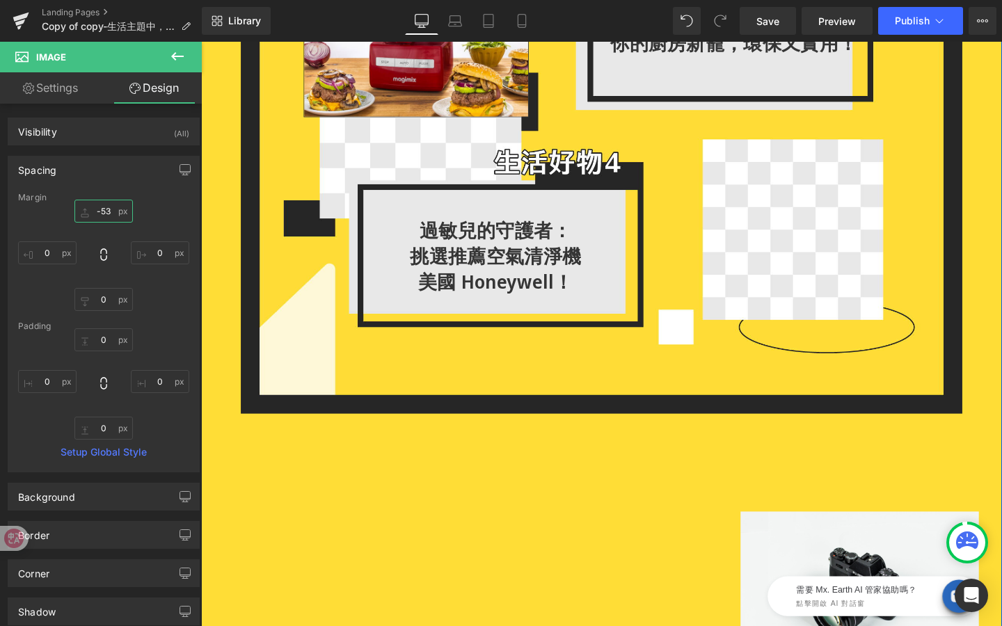
type input "-53-"
type input "-530"
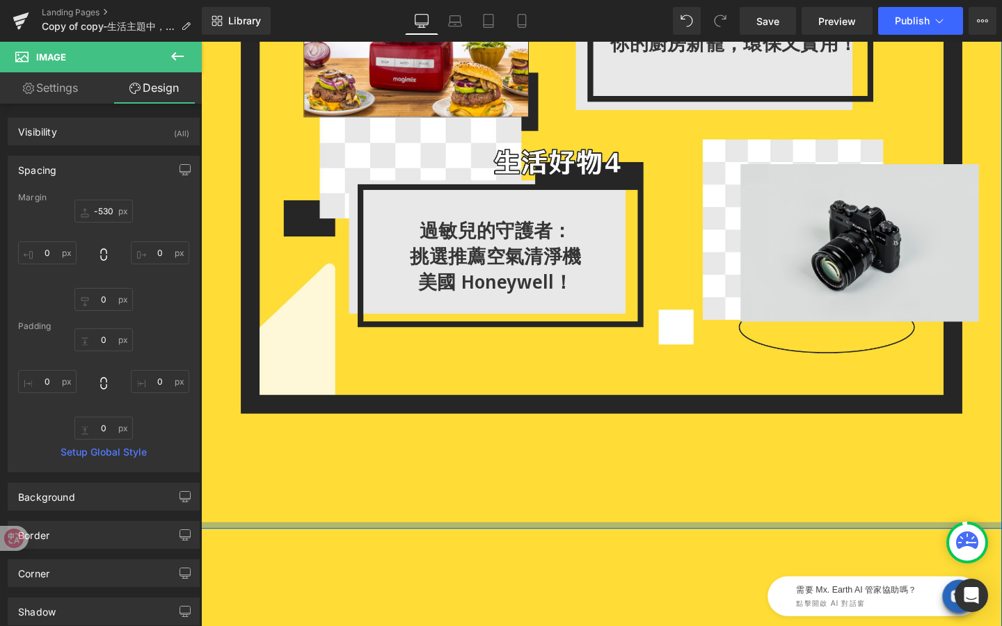
click at [424, 553] on div at bounding box center [622, 550] width 842 height 7
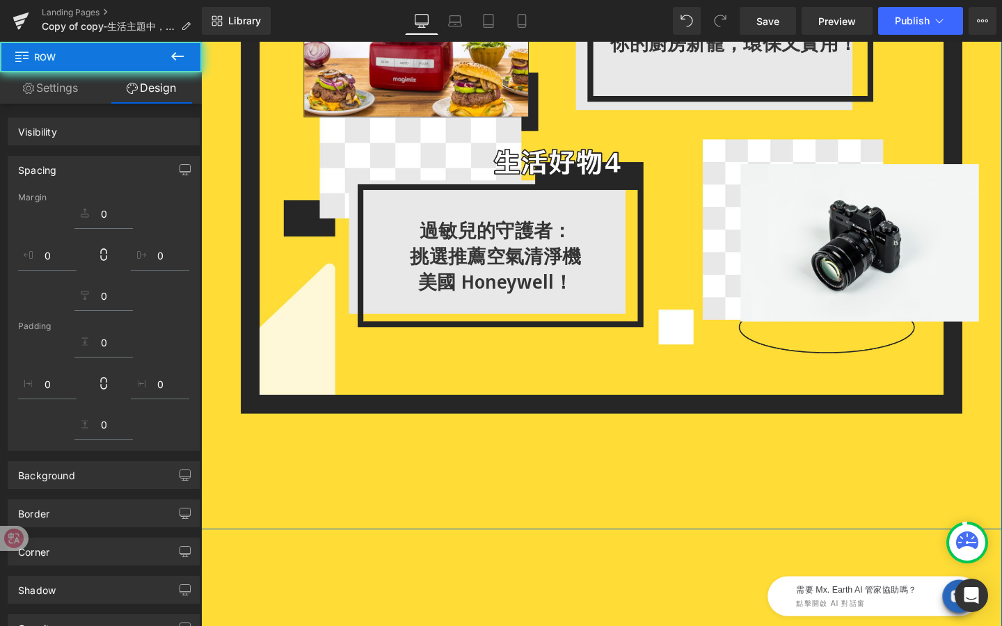
click at [891, 257] on div "Image" at bounding box center [893, 254] width 251 height 166
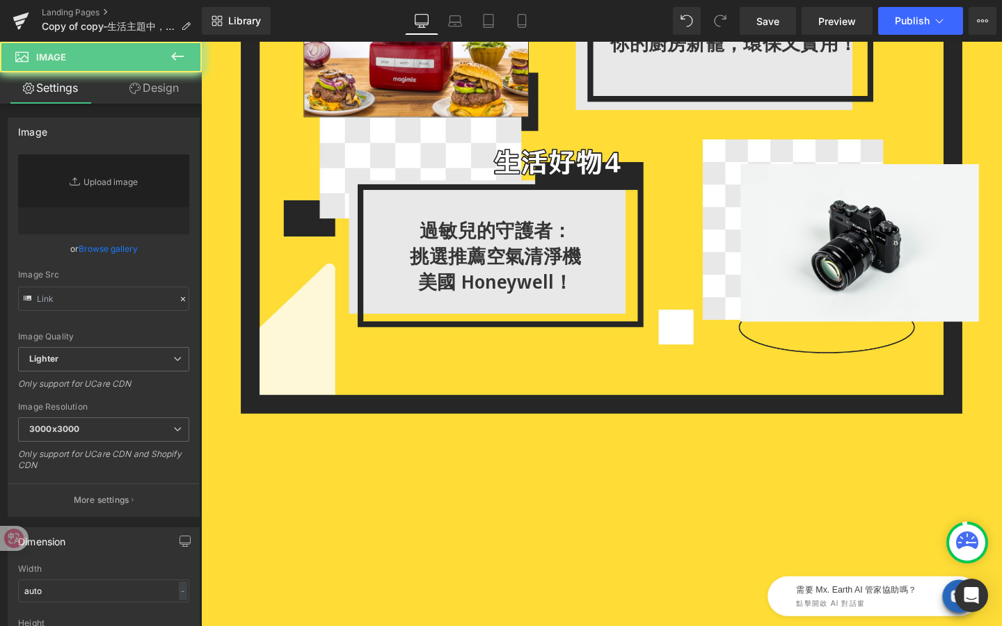
type input "//d1um8515vdn9kb.cloudfront.net/images/parallax.jpg"
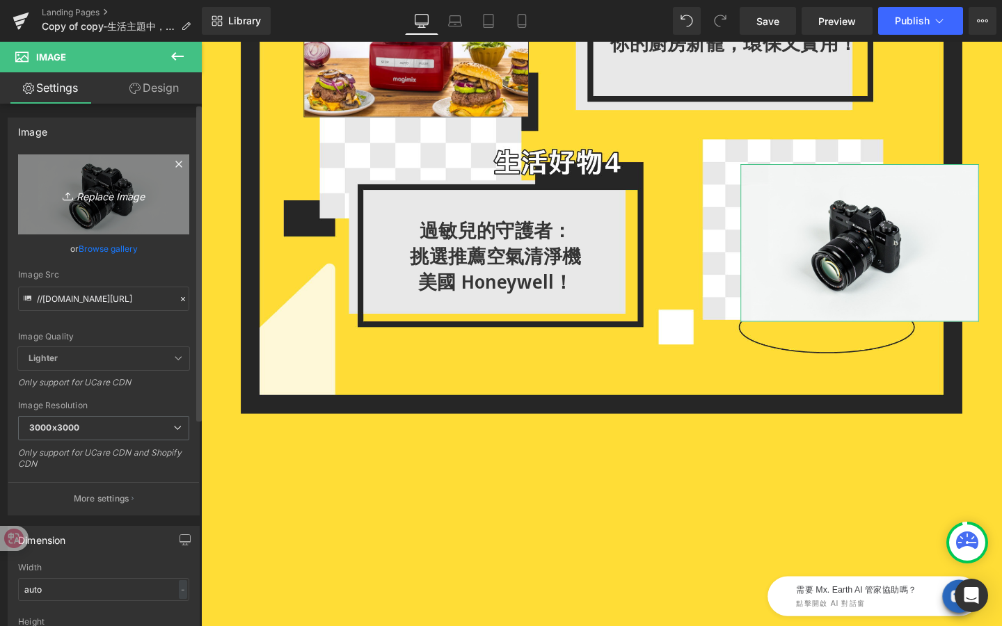
click at [104, 196] on icon "Replace Image" at bounding box center [103, 194] width 111 height 17
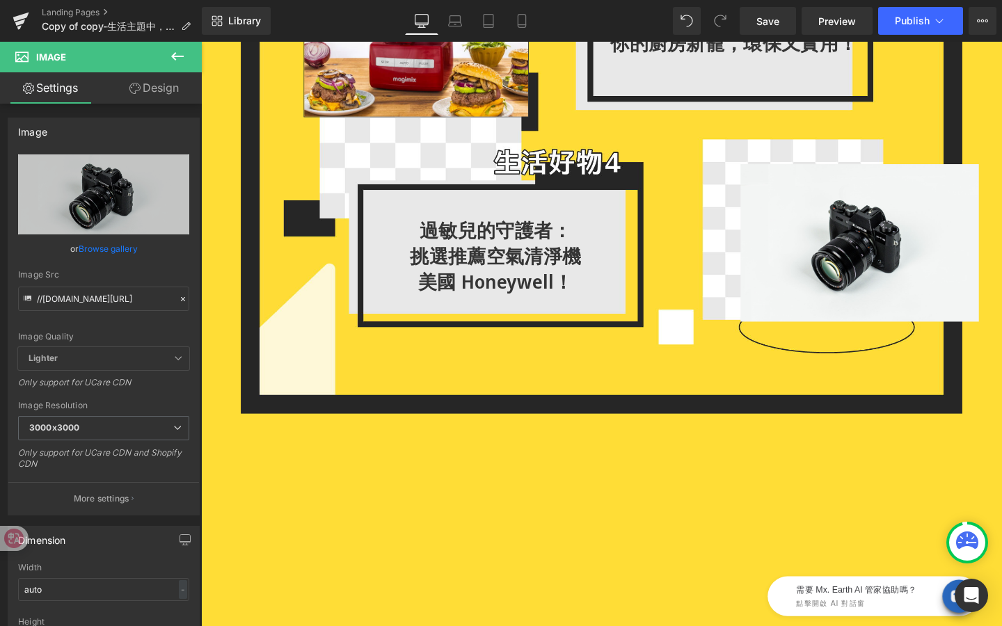
type input "C:\fakepath\Magimix背景.png"
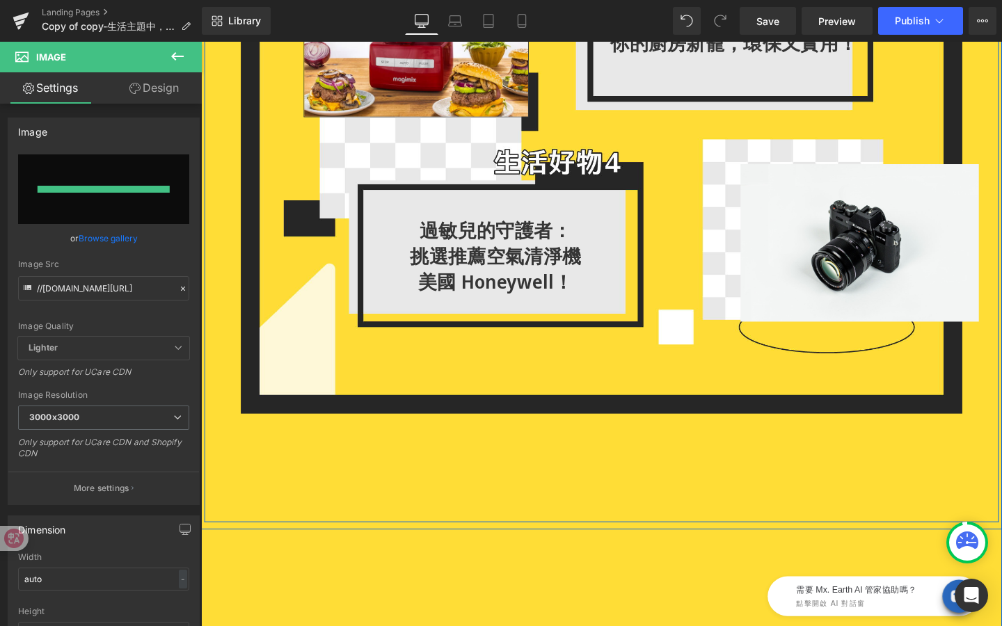
type input "https://ucarecdn.com/68684110-2cb0-4d72-bdc2-7bb6f3119b64/-/format/auto/-/previ…"
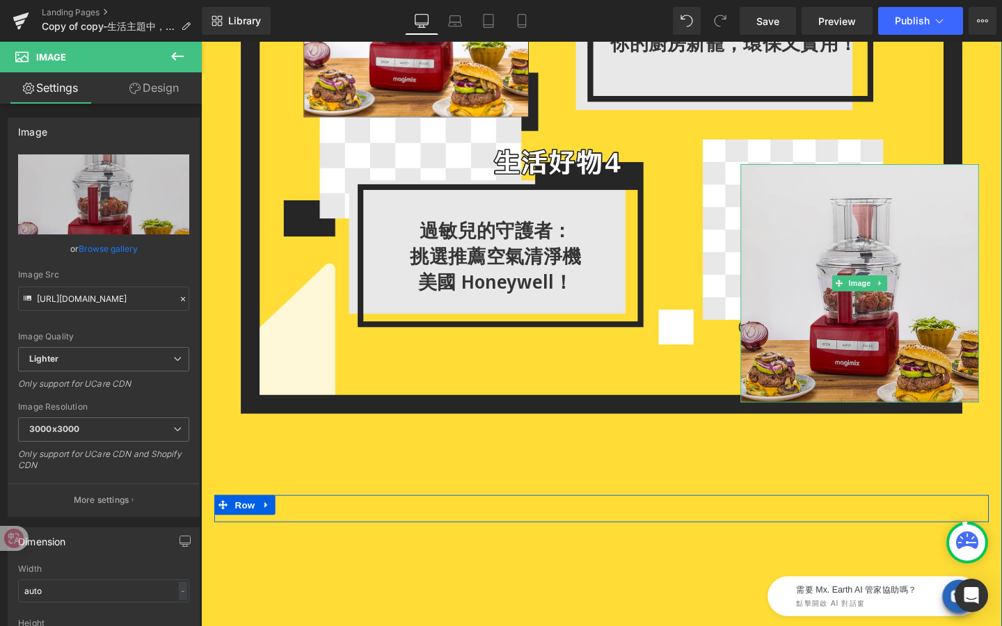
click at [839, 231] on img at bounding box center [893, 296] width 251 height 251
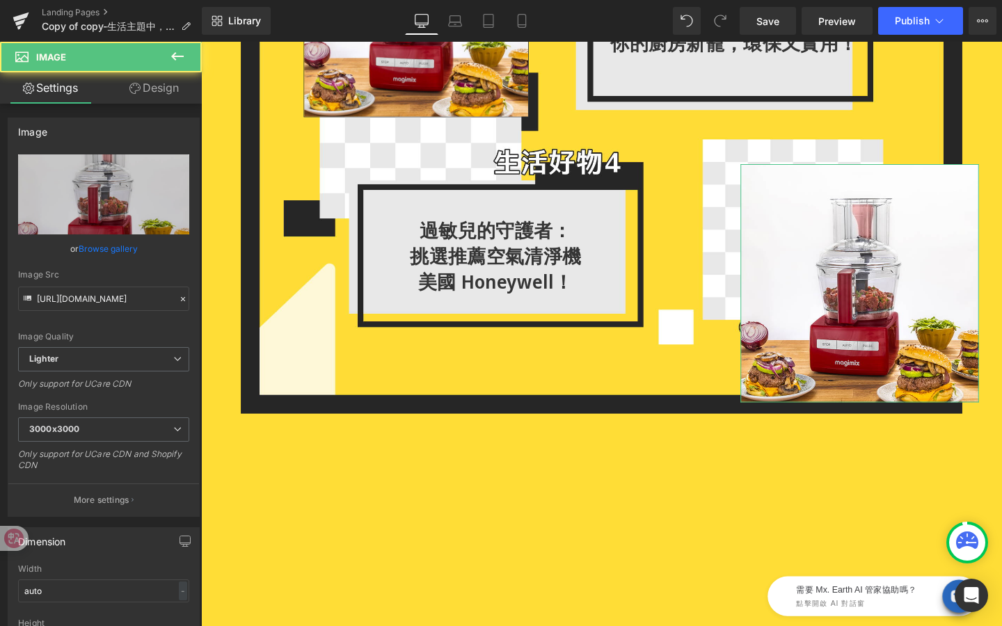
click at [159, 92] on link "Design" at bounding box center [154, 87] width 101 height 31
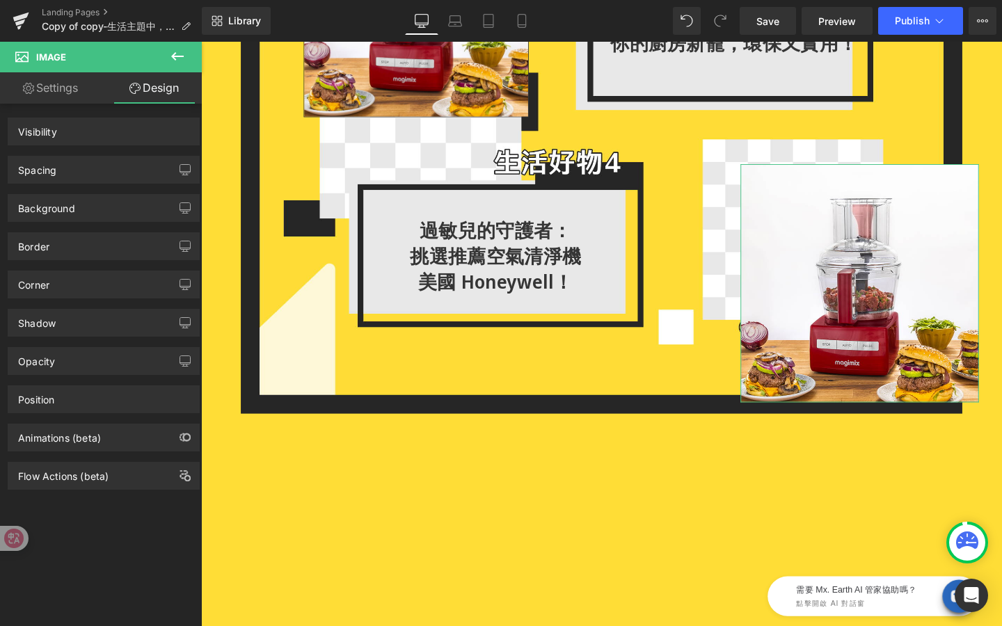
click at [134, 171] on div "Spacing" at bounding box center [103, 170] width 191 height 26
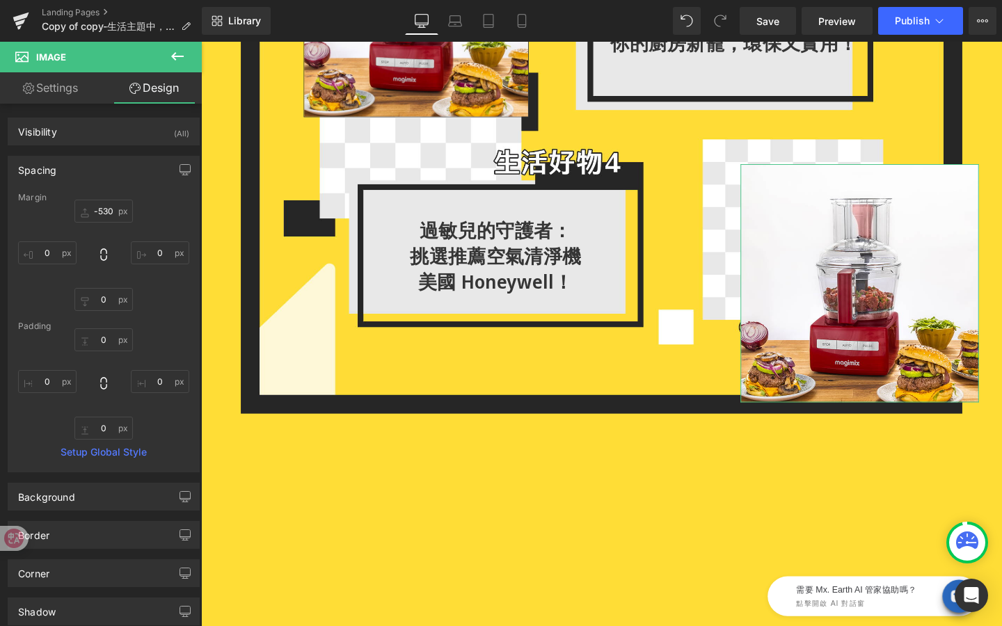
type input "-530"
type input "0"
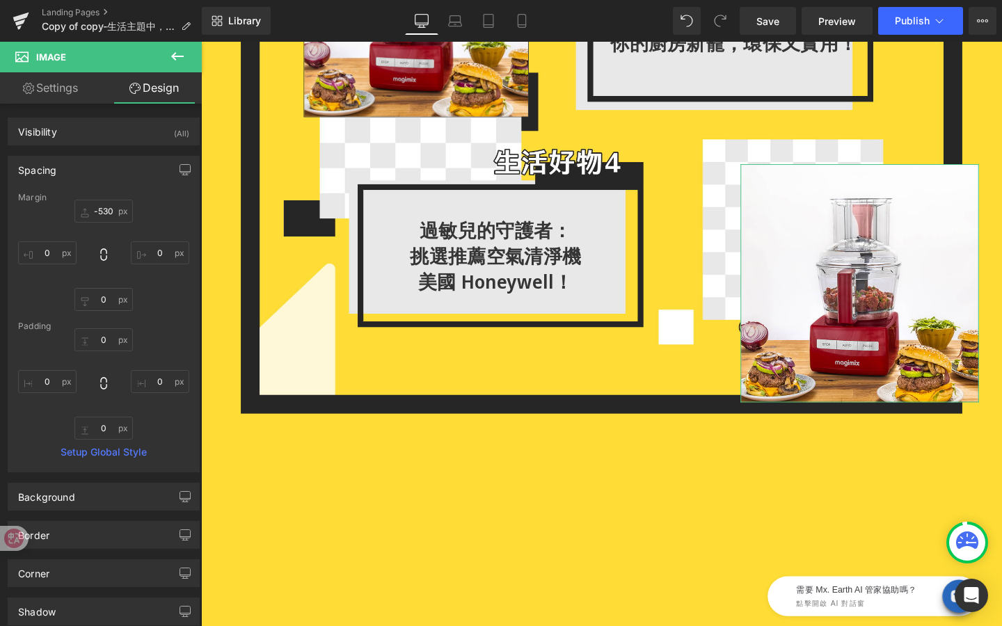
type input "0"
click at [160, 244] on input "0" at bounding box center [160, 253] width 58 height 23
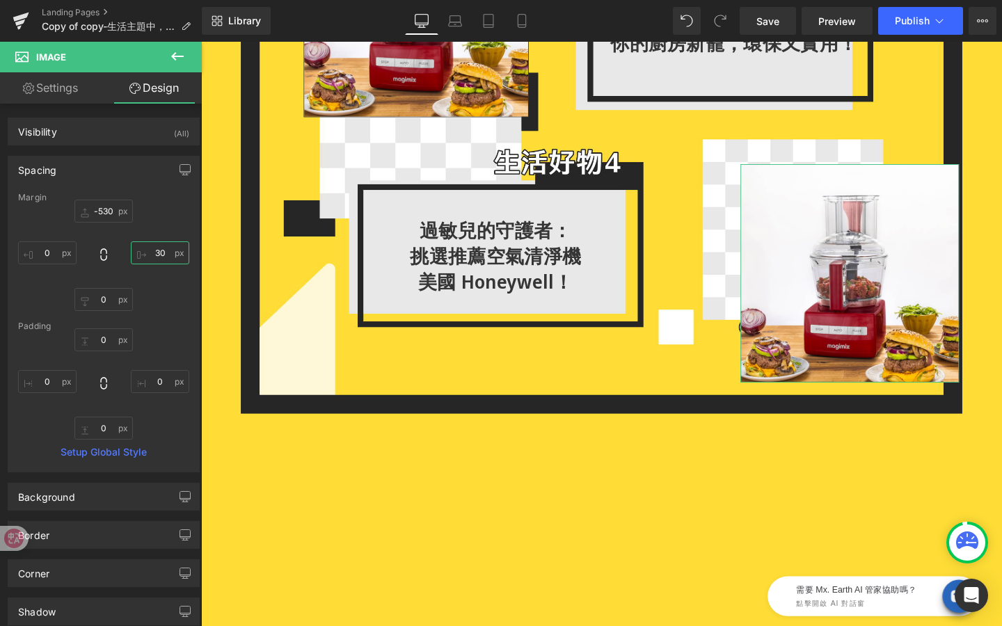
type input "3"
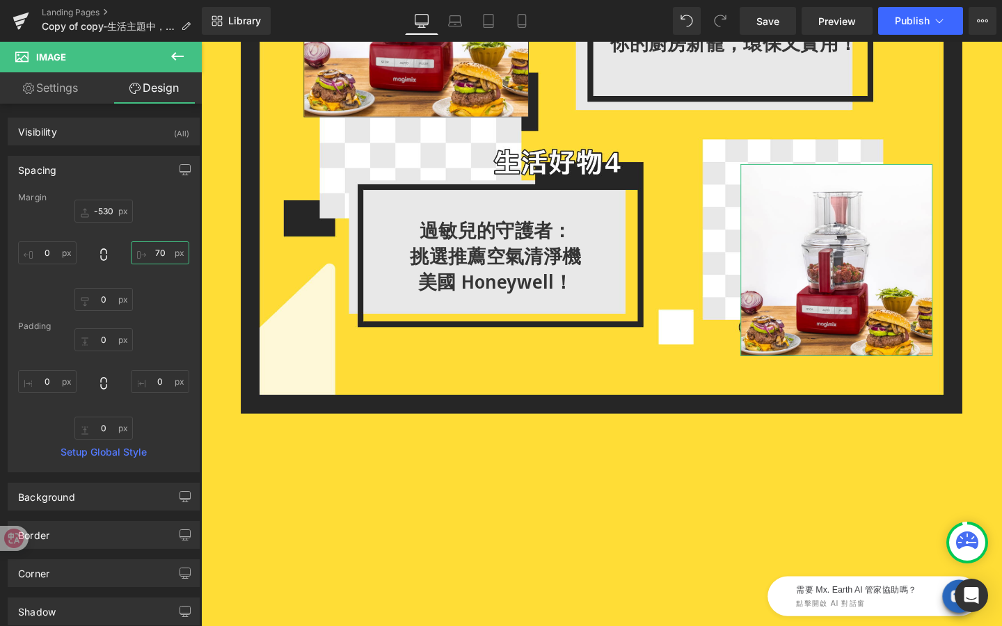
type input "7"
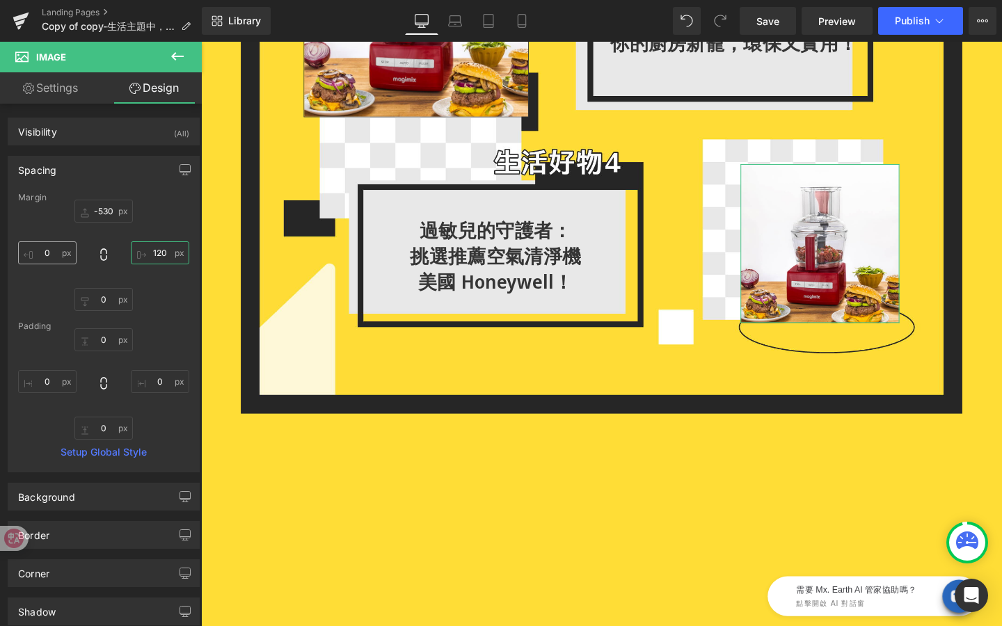
type input "120"
click at [49, 252] on input "0" at bounding box center [47, 253] width 58 height 23
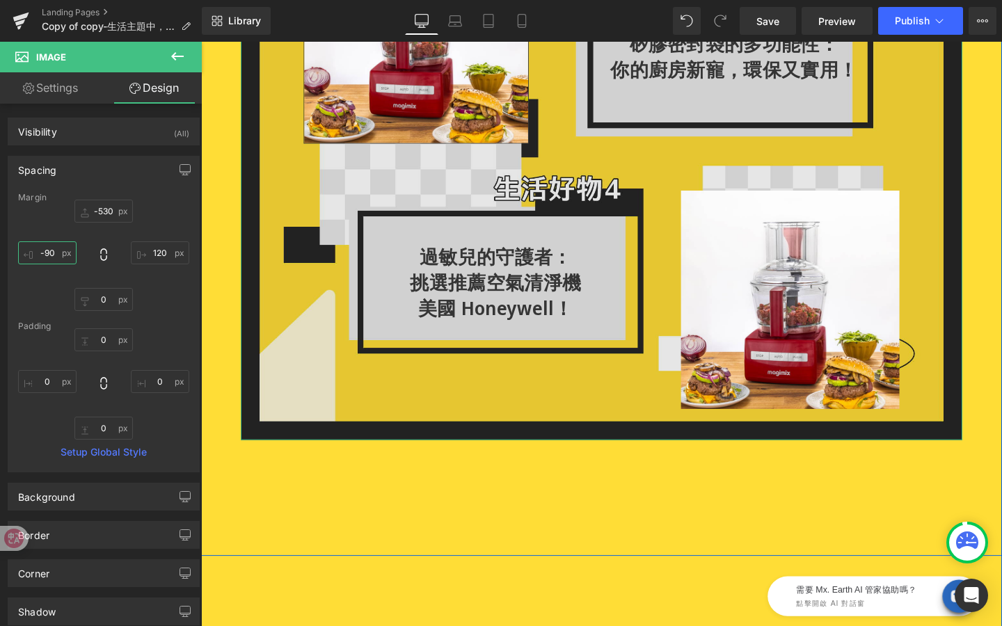
scroll to position [1276, 0]
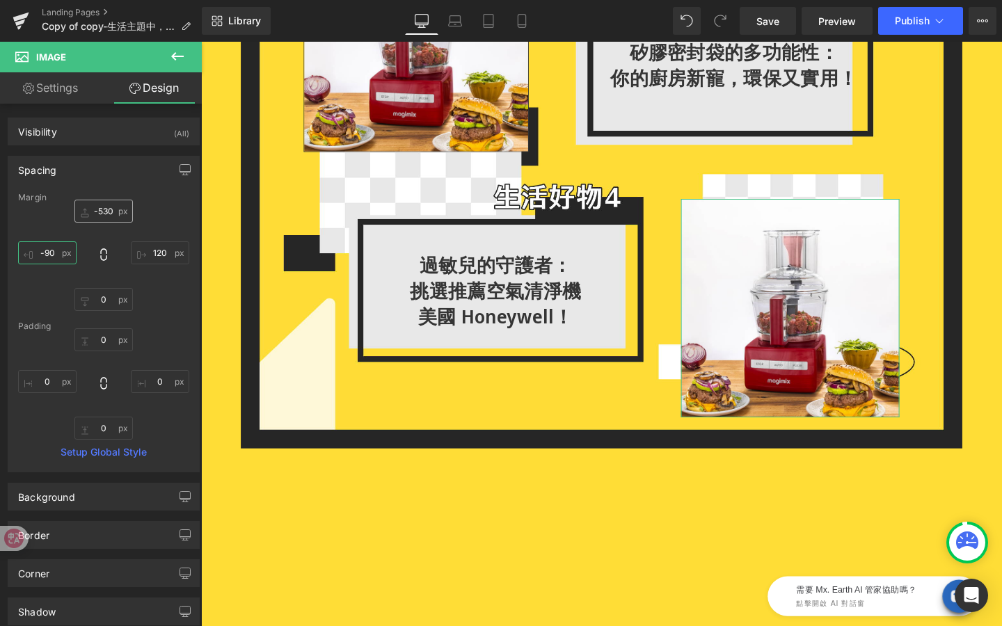
type input "-90"
click at [104, 212] on input "-530" at bounding box center [103, 211] width 58 height 23
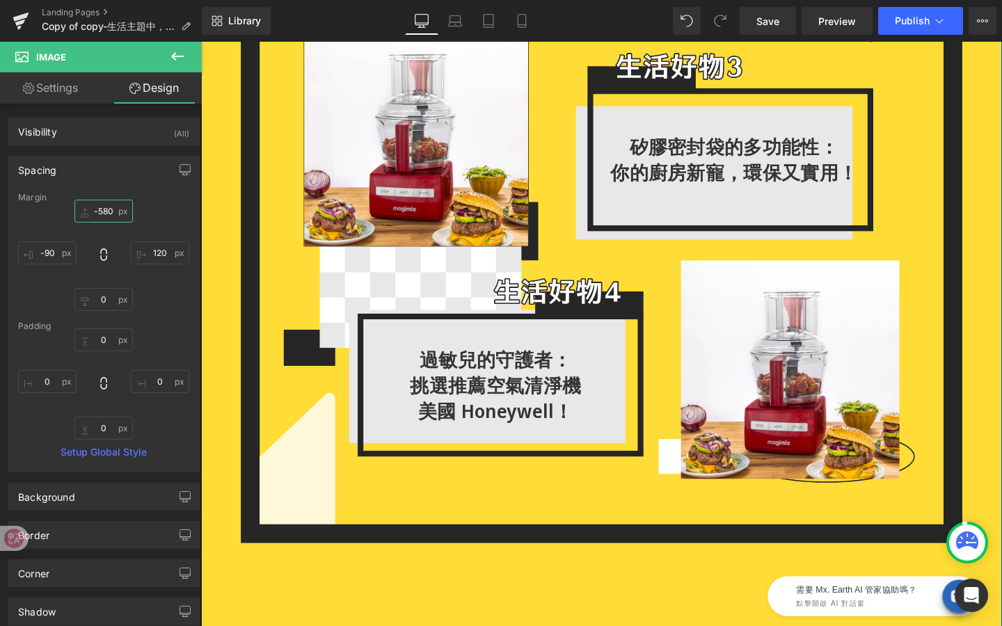
scroll to position [1175, 0]
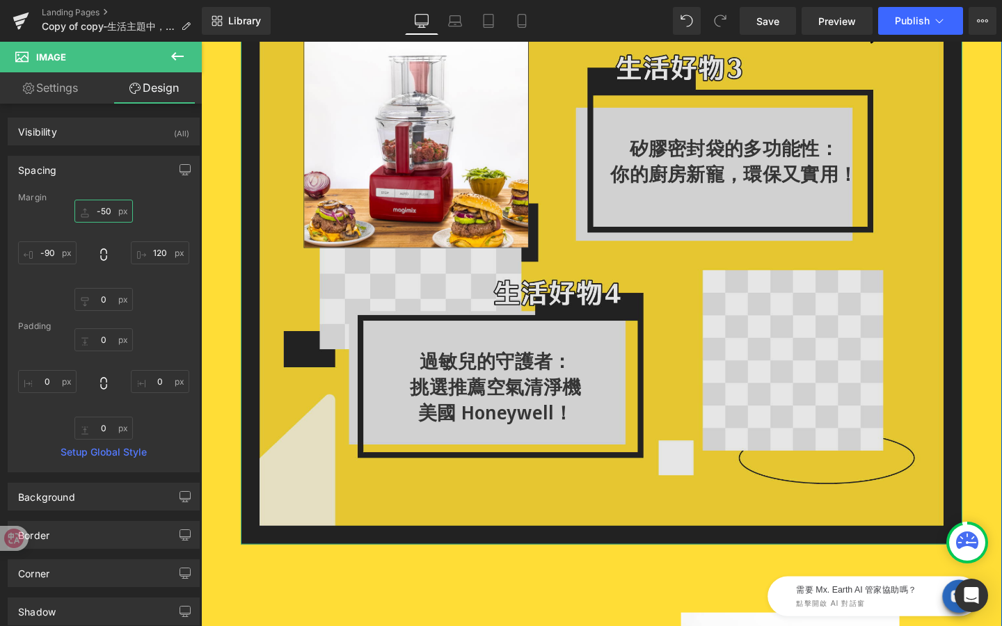
type input "-560"
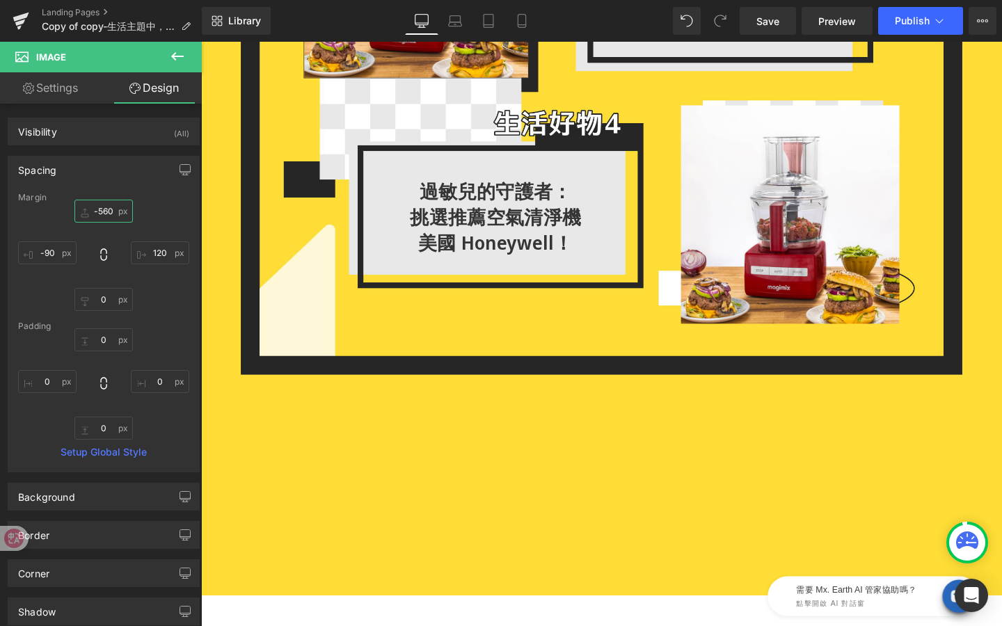
scroll to position [1348, 0]
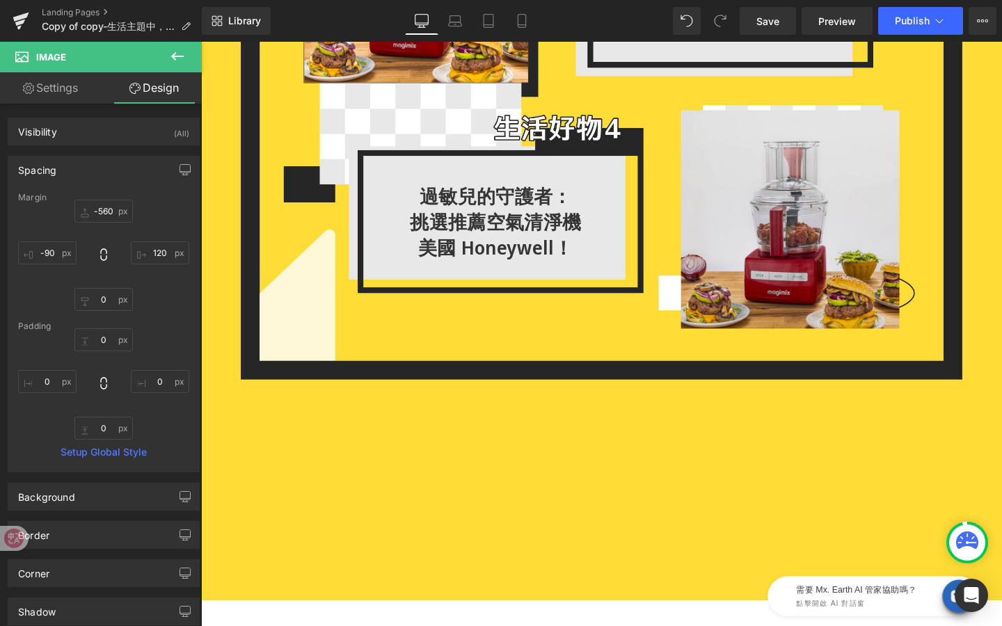
click at [829, 243] on img at bounding box center [821, 229] width 230 height 230
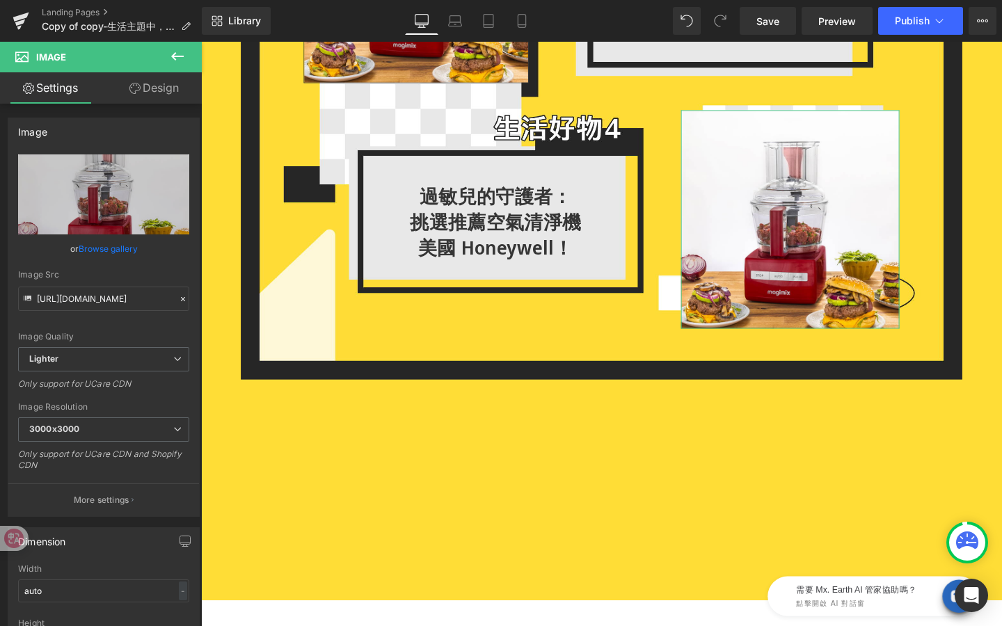
click at [145, 93] on link "Design" at bounding box center [154, 87] width 101 height 31
click at [0, 0] on div "Spacing Margin Padding" at bounding box center [0, 0] width 0 height 0
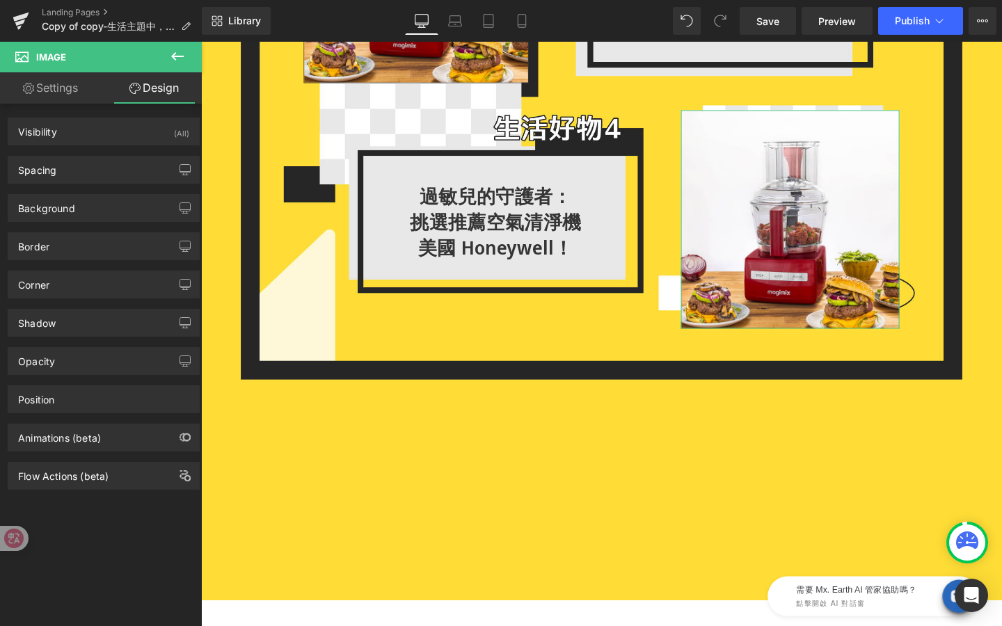
type input "-560"
type input "120"
type input "0"
type input "-90"
type input "0"
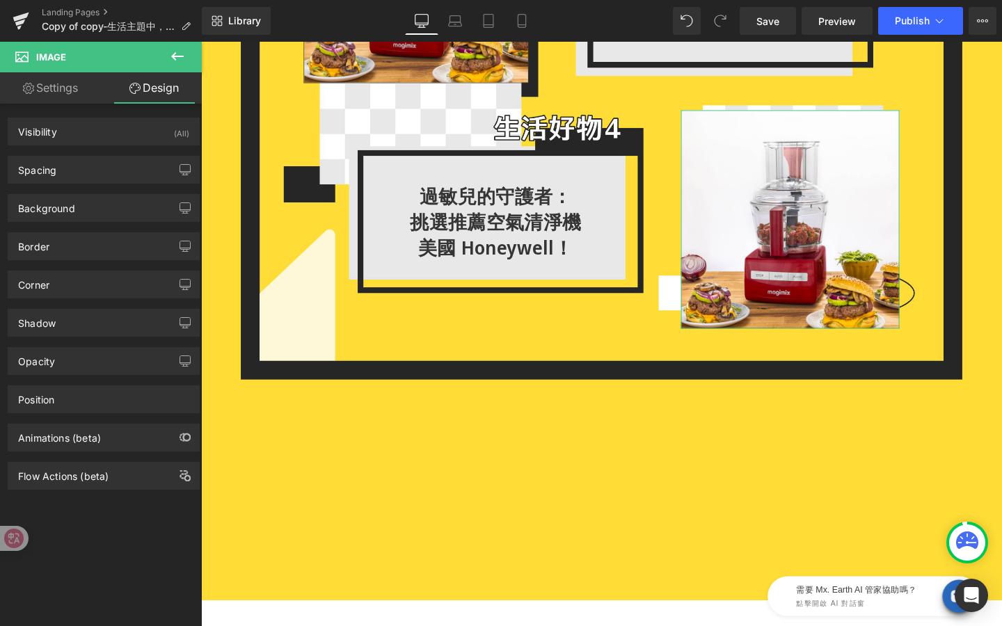
type input "0"
click at [113, 163] on div "Spacing" at bounding box center [103, 170] width 191 height 26
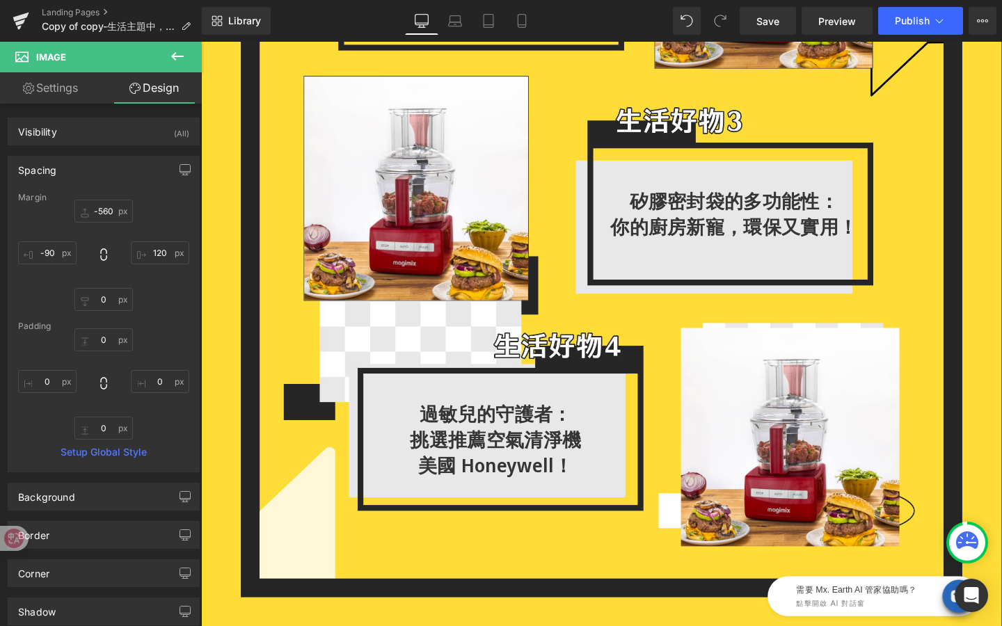
scroll to position [1119, 0]
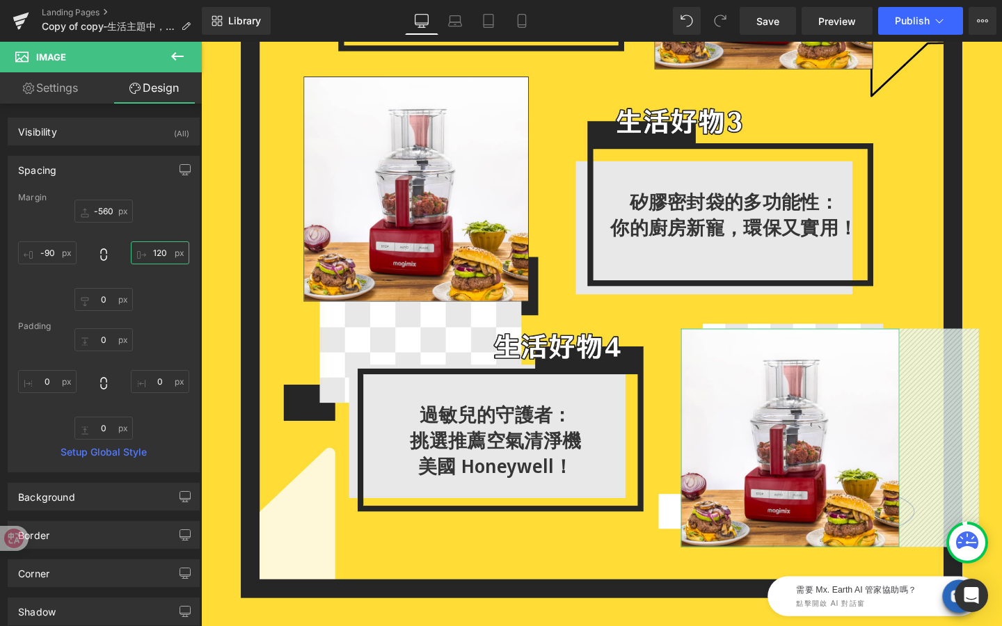
click at [158, 258] on input "120" at bounding box center [160, 253] width 58 height 23
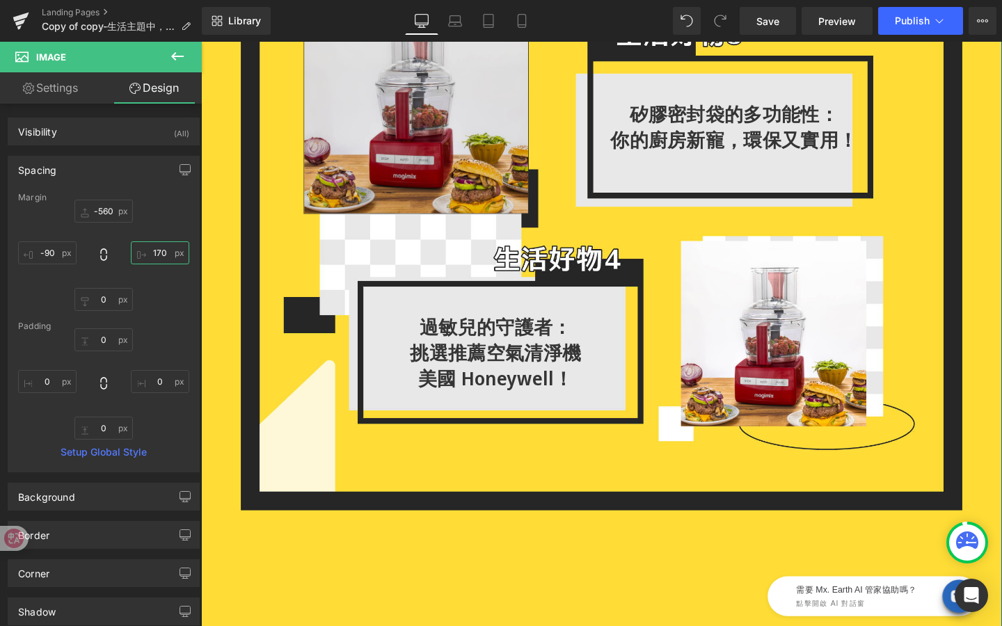
scroll to position [1222, 0]
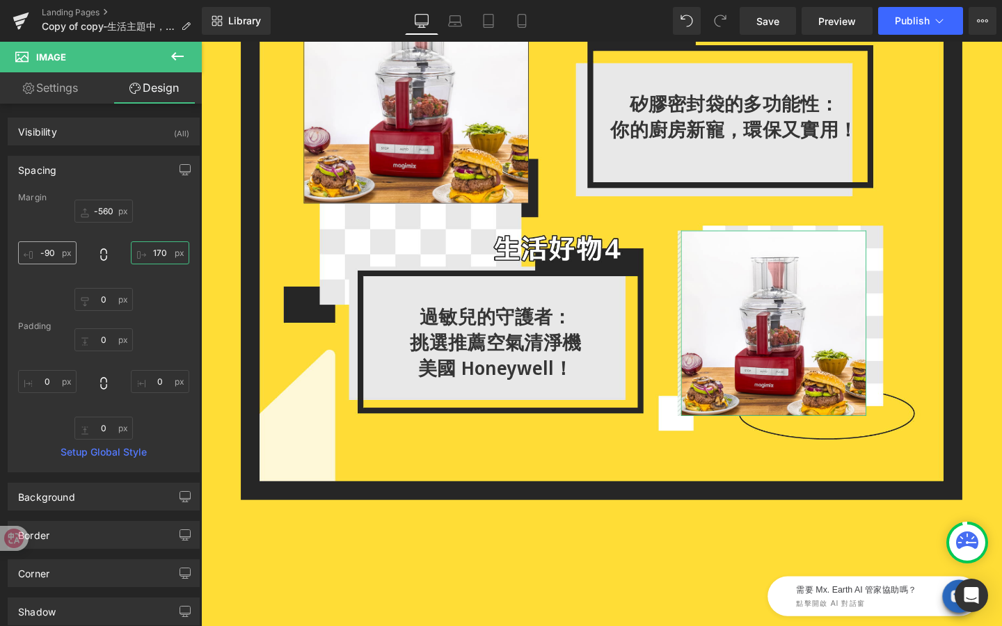
type input "170"
click at [59, 253] on input "-90" at bounding box center [47, 253] width 58 height 23
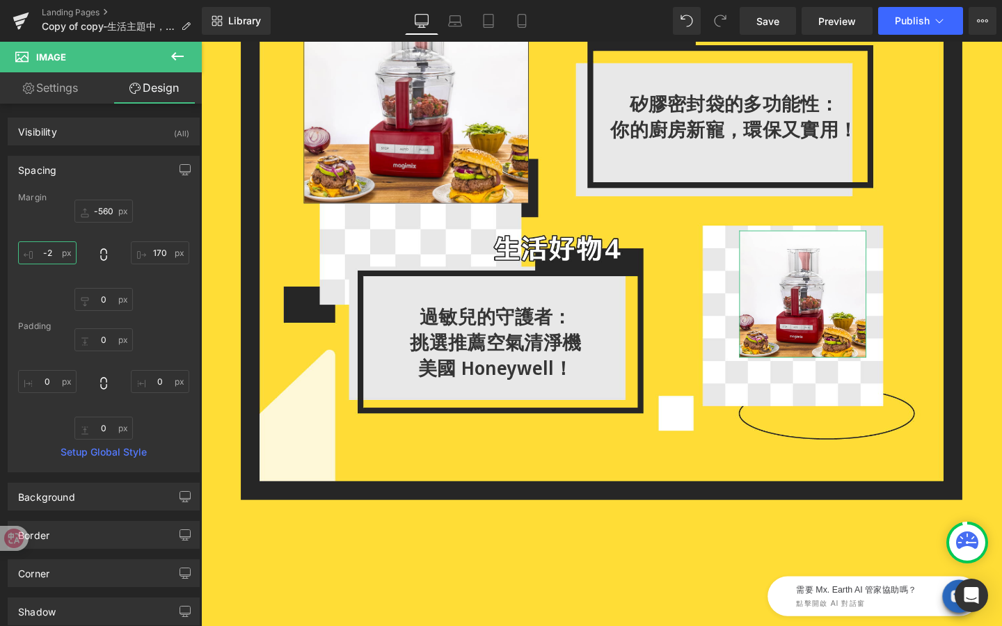
type input "-"
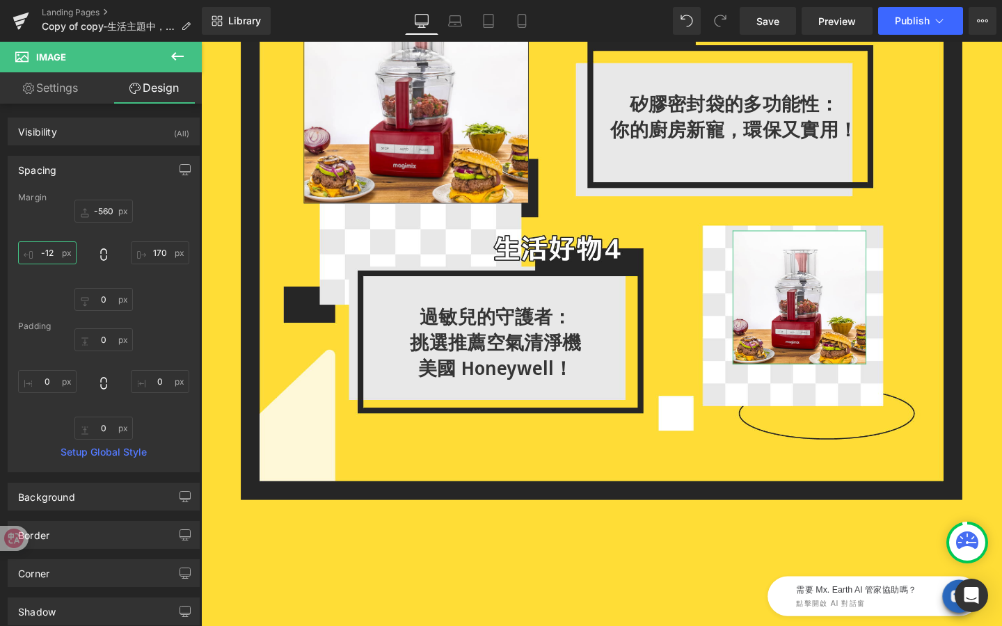
type input "-120"
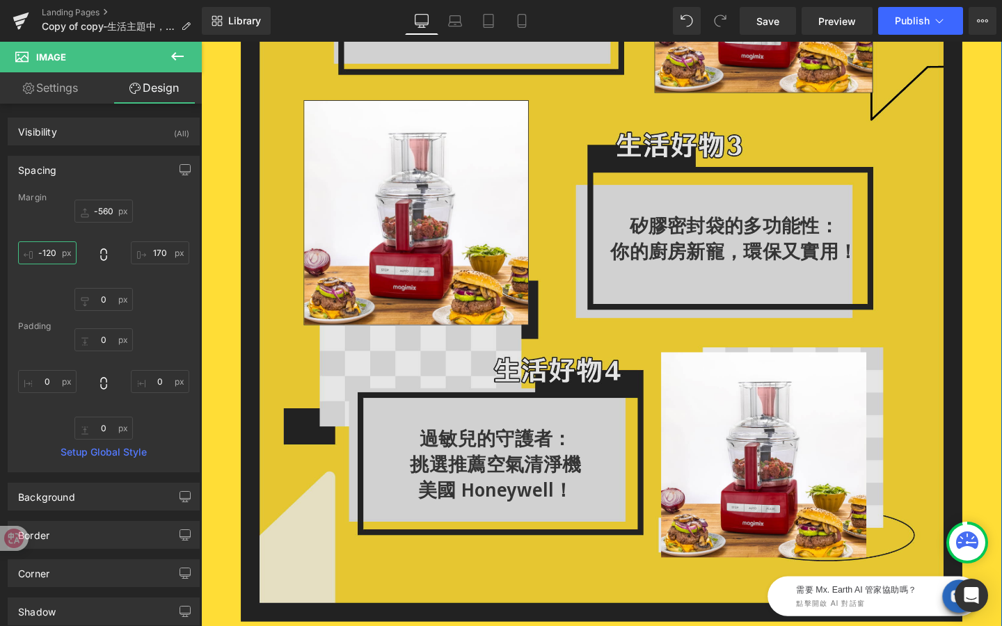
scroll to position [1087, 0]
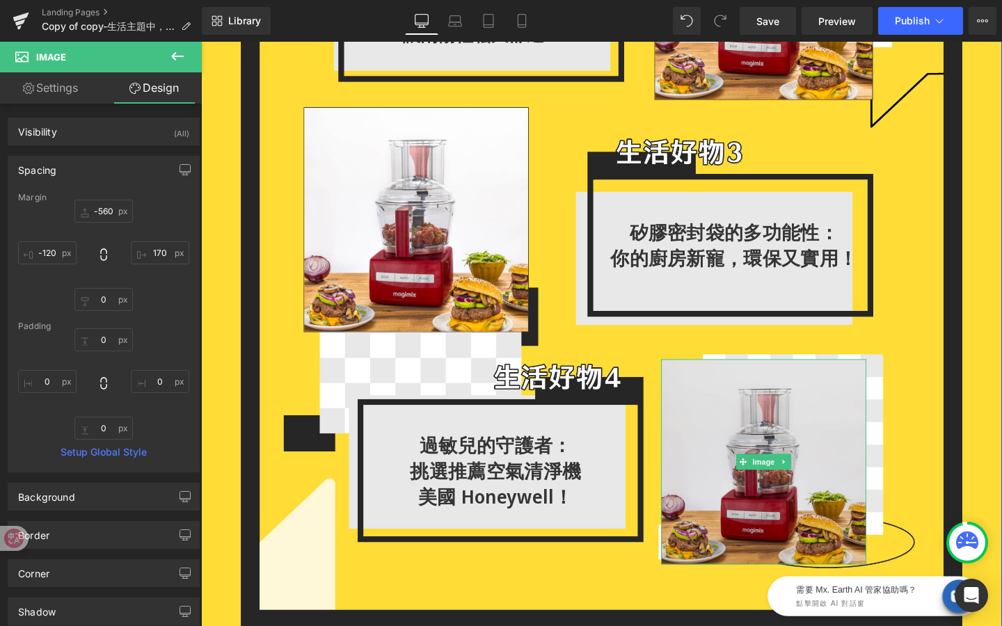
click at [769, 447] on img at bounding box center [793, 484] width 216 height 216
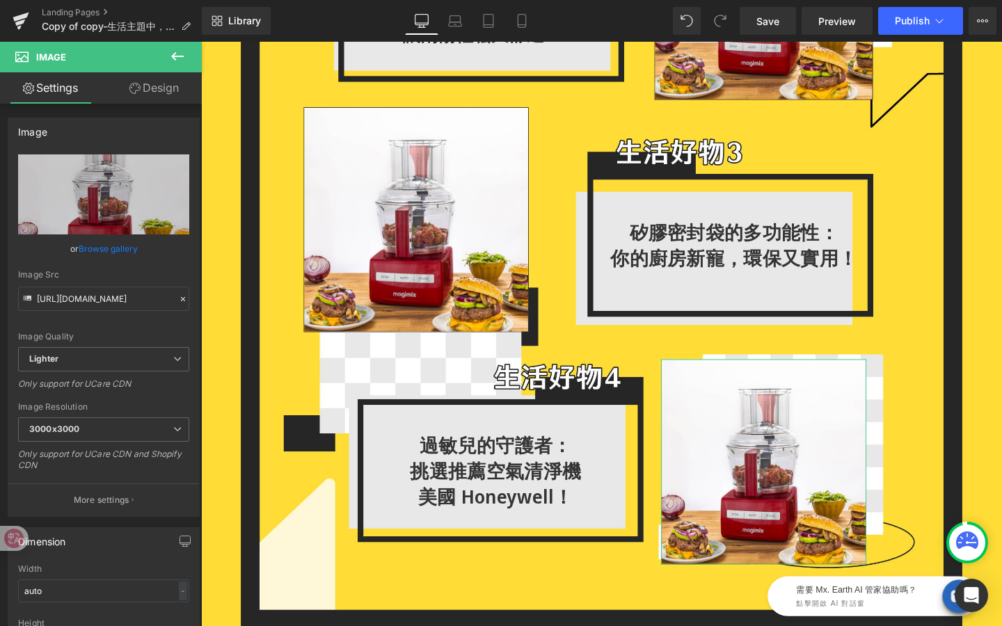
click at [148, 93] on link "Design" at bounding box center [154, 87] width 101 height 31
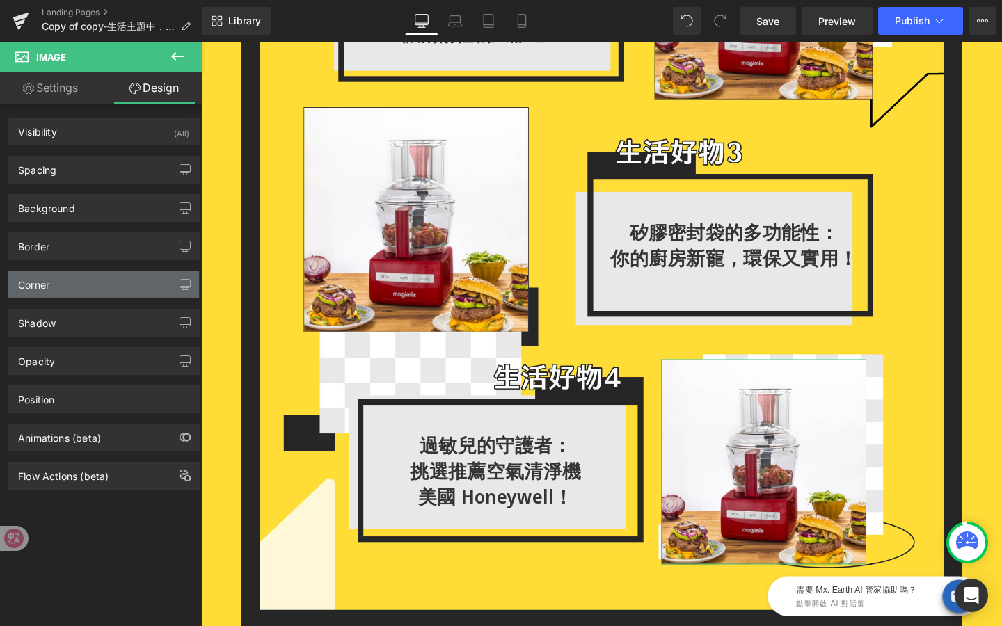
type input "#353535"
type input "100"
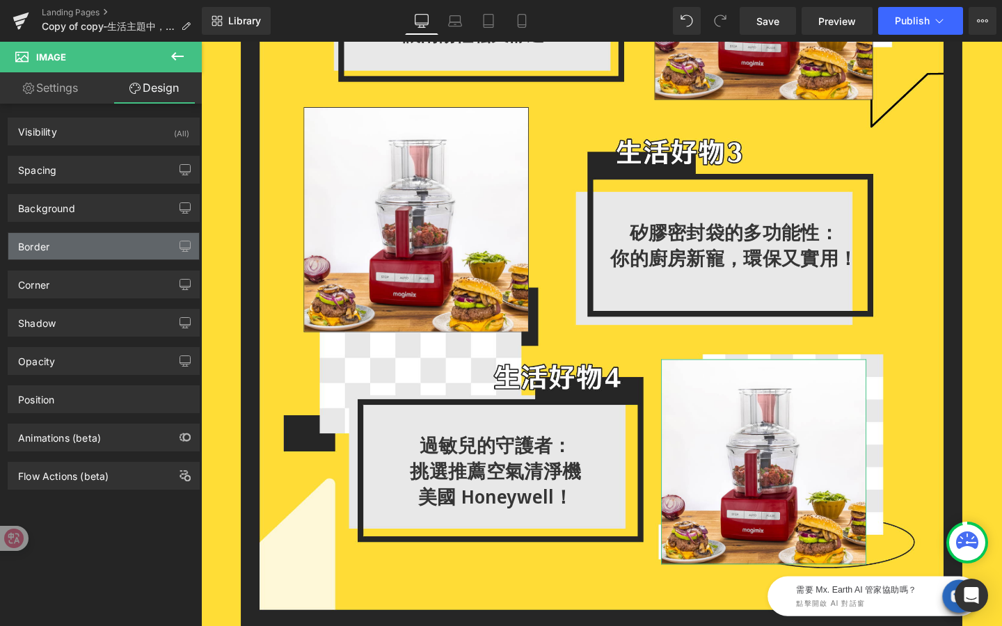
click at [121, 244] on div "Border" at bounding box center [103, 246] width 191 height 26
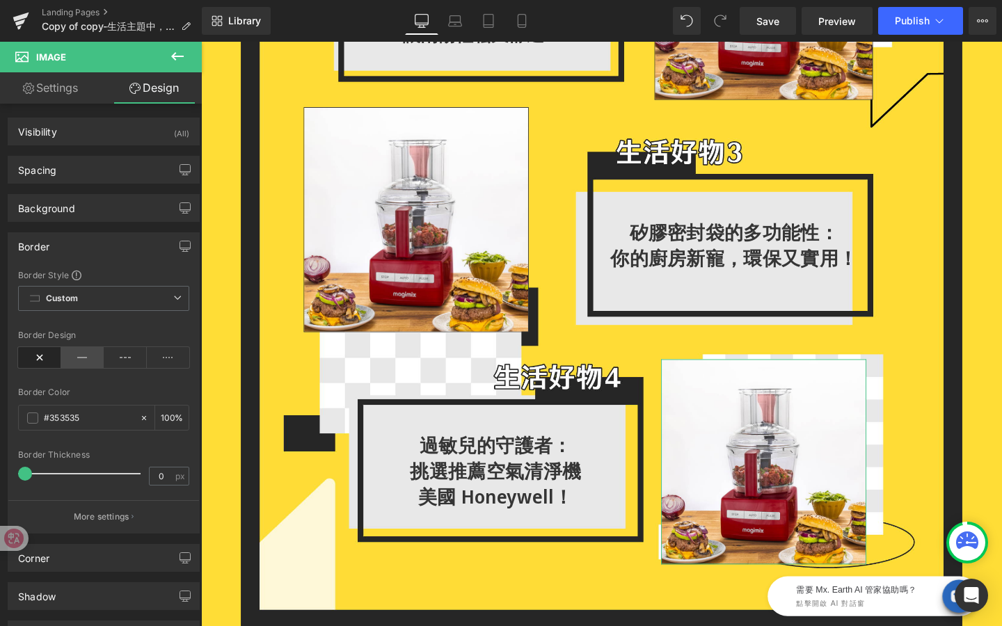
click at [85, 363] on icon at bounding box center [82, 357] width 43 height 21
type input "1"
click at [26, 475] on span at bounding box center [26, 474] width 14 height 14
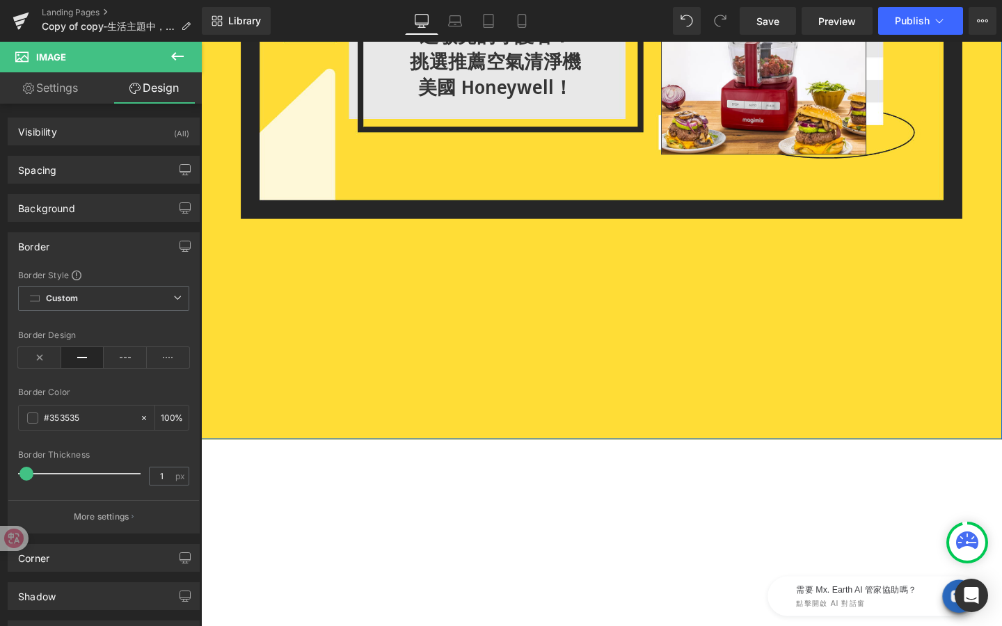
scroll to position [1520, 0]
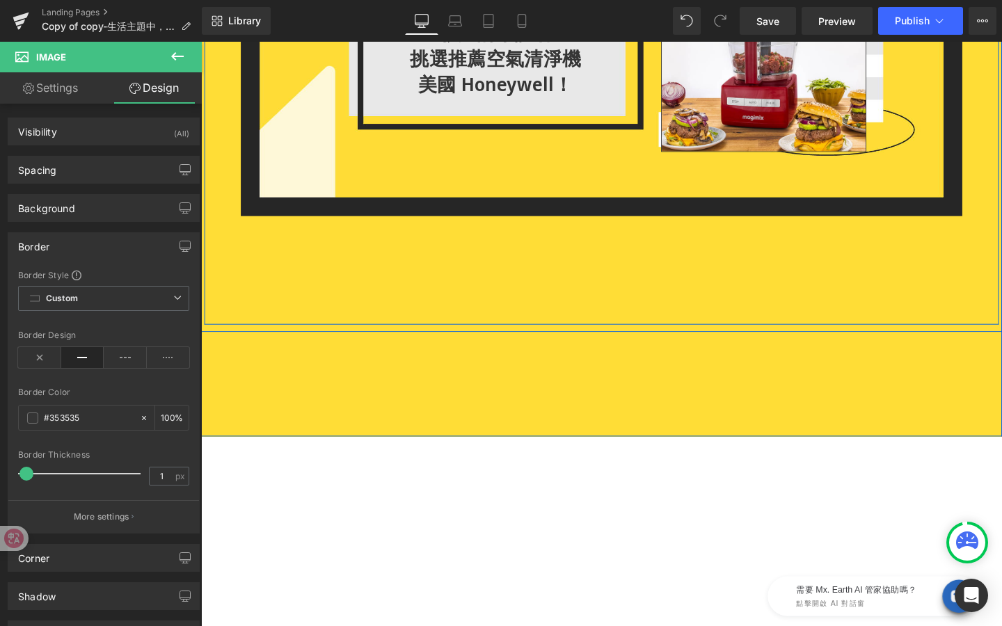
click at [530, 299] on div "Image 矽膠密封袋的多功能性： 你的廚房新寵，環保又實用！ Heading Row" at bounding box center [622, 297] width 814 height 29
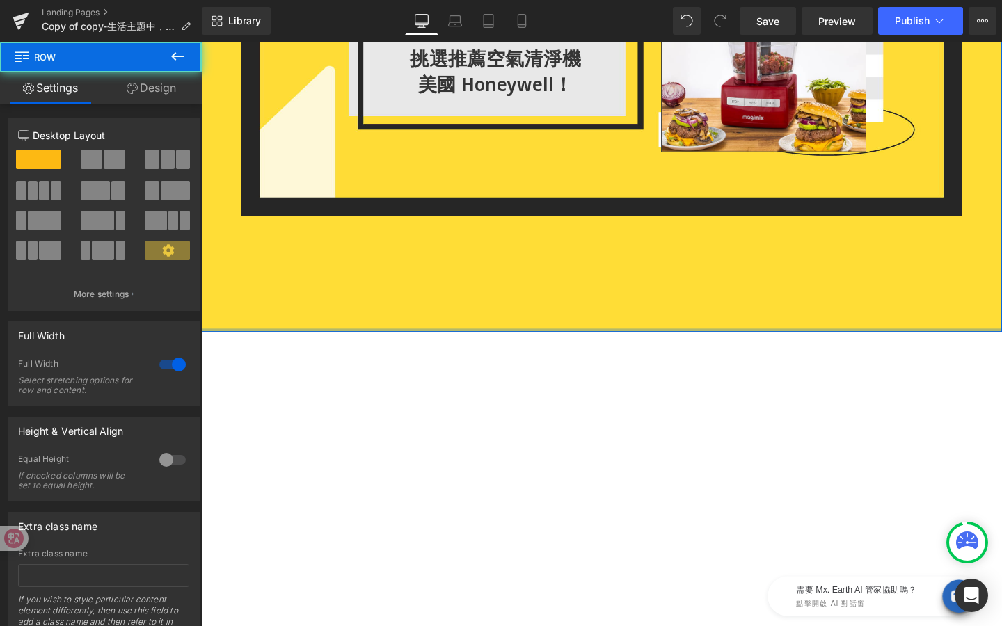
drag, startPoint x: 416, startPoint y: 398, endPoint x: 416, endPoint y: 380, distance: 18.1
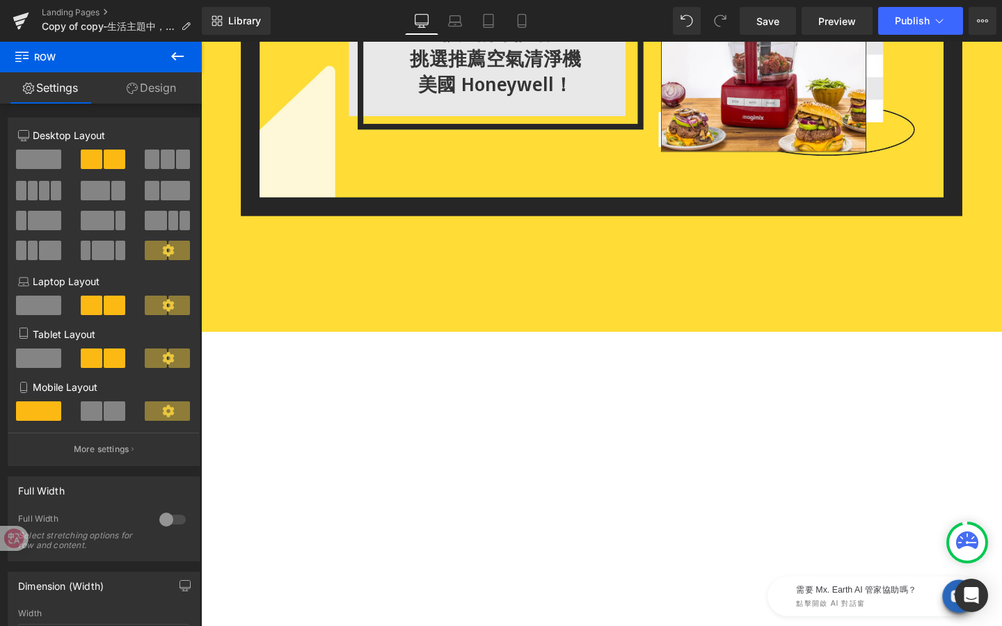
scroll to position [1325, 0]
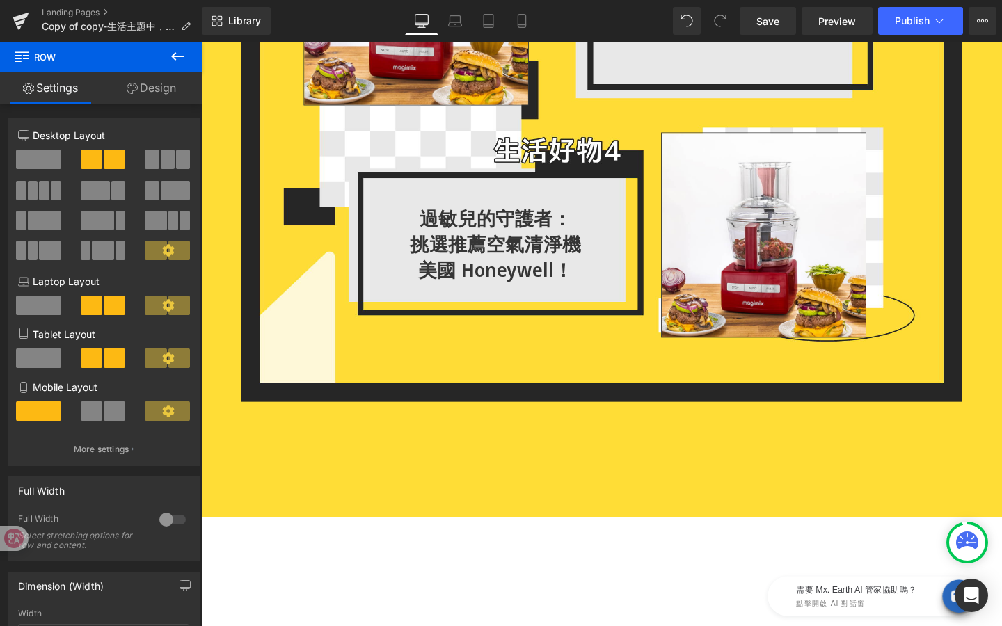
click at [422, 482] on div "Image 矽膠密封袋的多功能性： 你的廚房新寵，環保又實用！ Heading Row" at bounding box center [622, 491] width 814 height 29
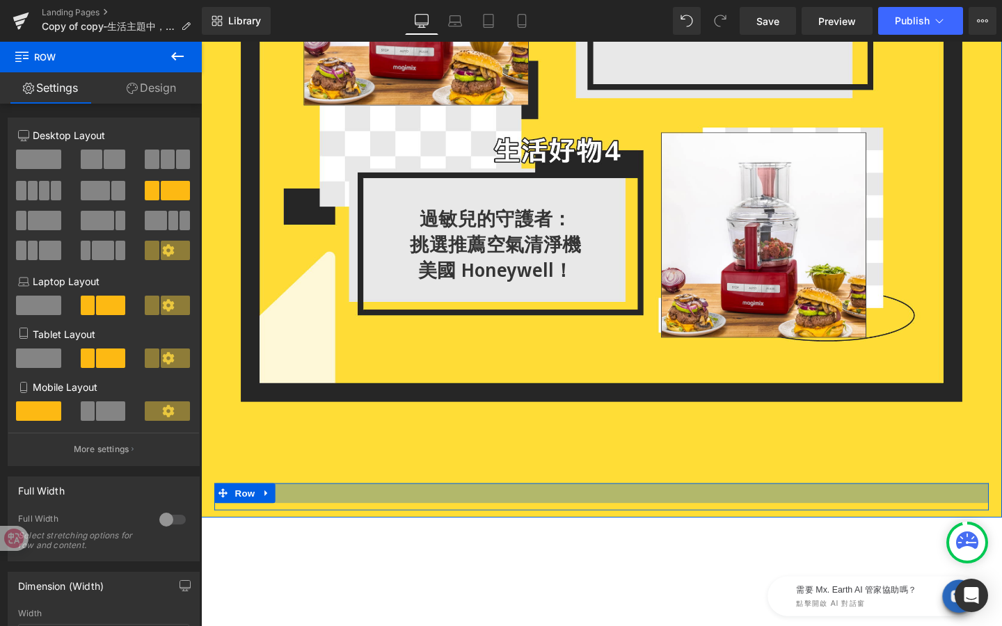
click at [404, 522] on div at bounding box center [622, 516] width 814 height 21
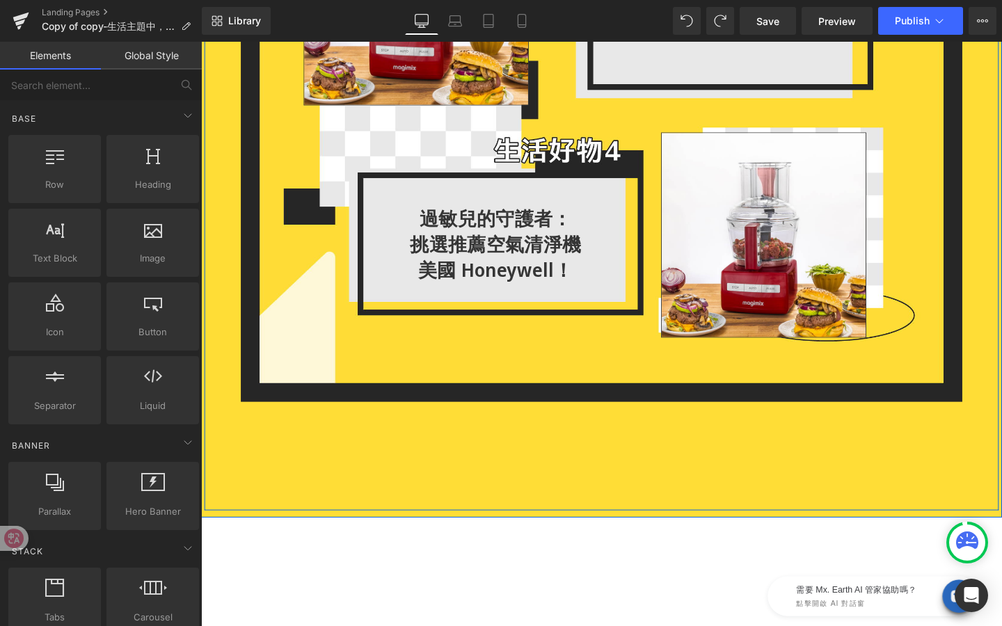
drag, startPoint x: 317, startPoint y: 444, endPoint x: 280, endPoint y: 498, distance: 66.0
click at [317, 444] on div "Image 揭開食物調理機的魔法： 如何輕鬆打造美味健康餐點！ Heading Row" at bounding box center [622, 434] width 814 height 29
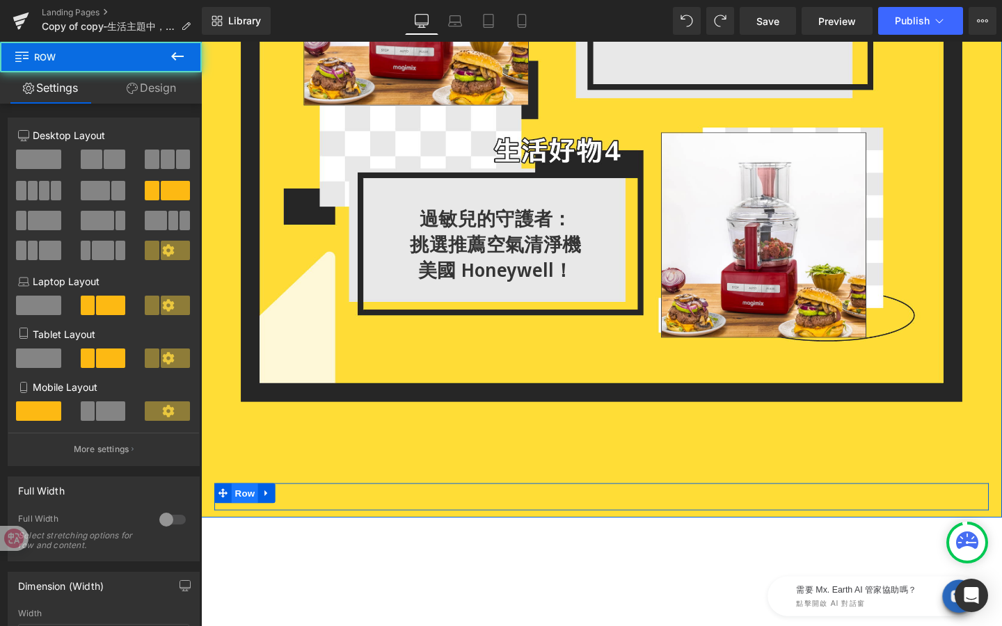
click at [243, 518] on span "Row" at bounding box center [247, 516] width 28 height 21
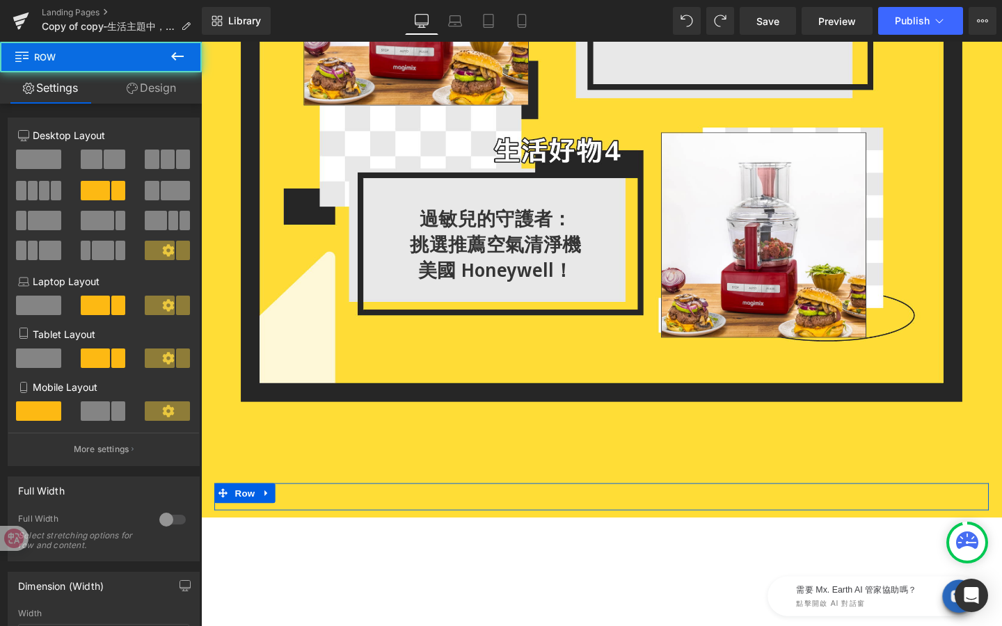
click at [172, 84] on link "Design" at bounding box center [151, 87] width 101 height 31
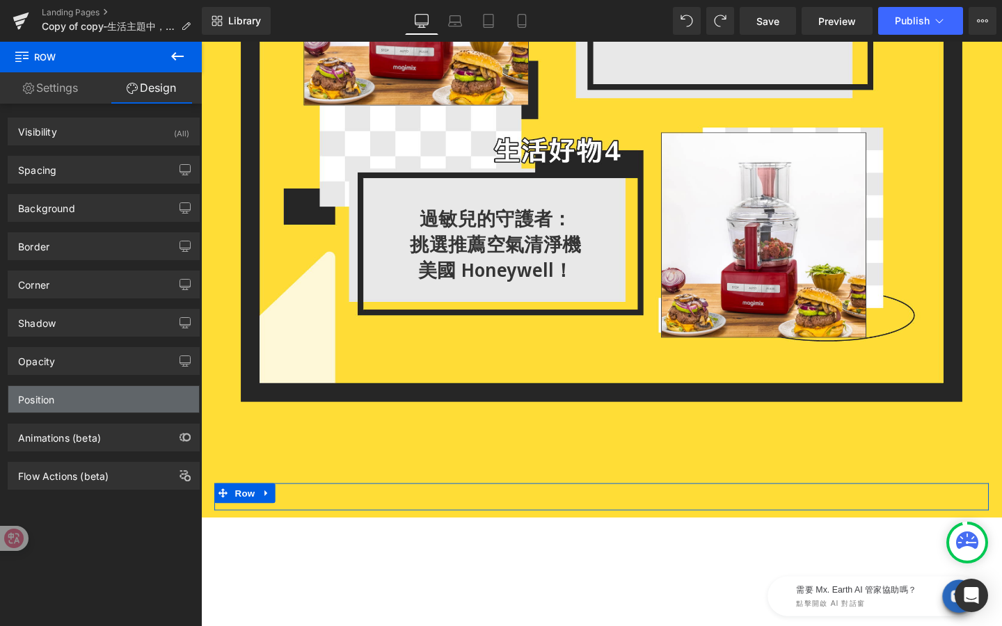
click at [90, 399] on div "Position" at bounding box center [103, 399] width 191 height 26
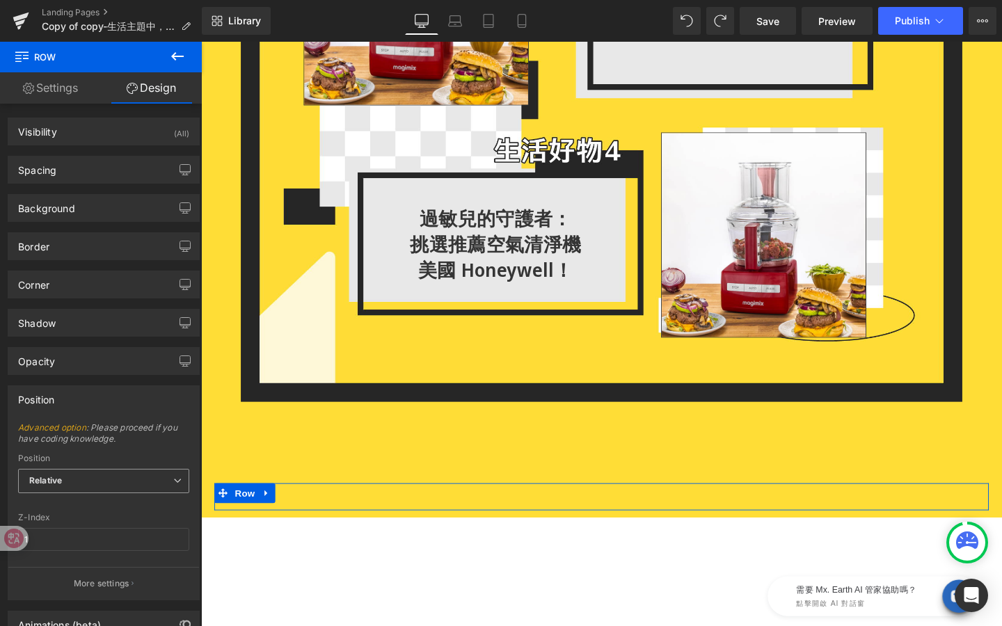
click at [106, 480] on span "Relative" at bounding box center [103, 481] width 171 height 24
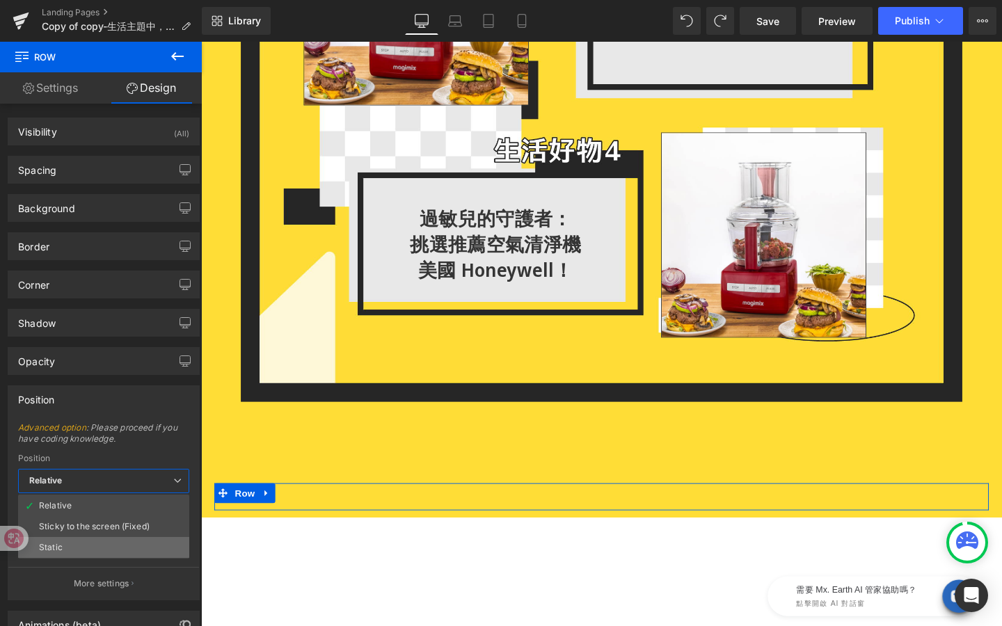
click at [89, 551] on li "Static" at bounding box center [103, 547] width 171 height 21
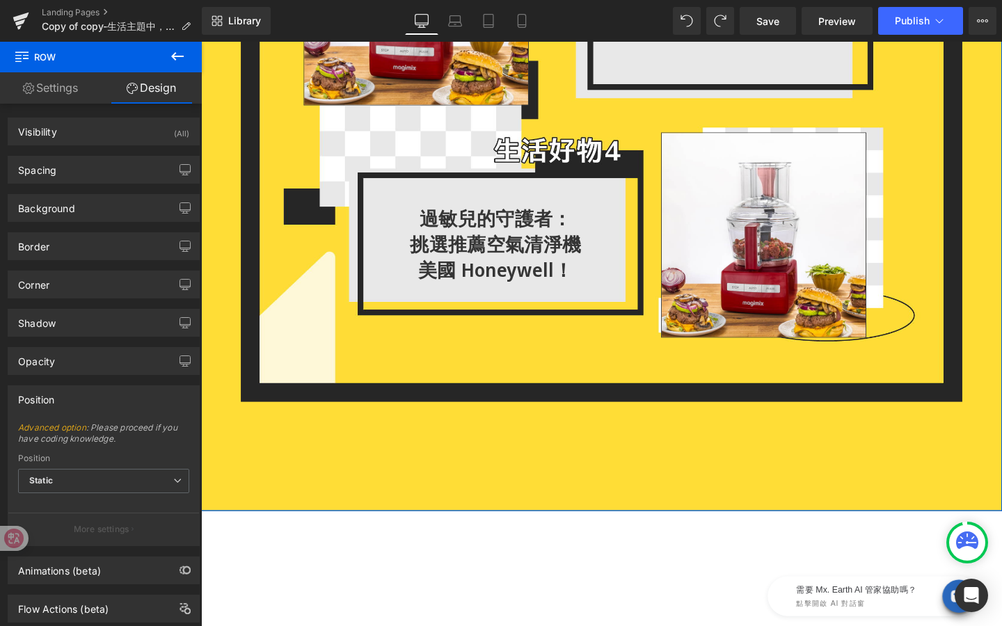
drag, startPoint x: 308, startPoint y: 534, endPoint x: 304, endPoint y: 439, distance: 95.4
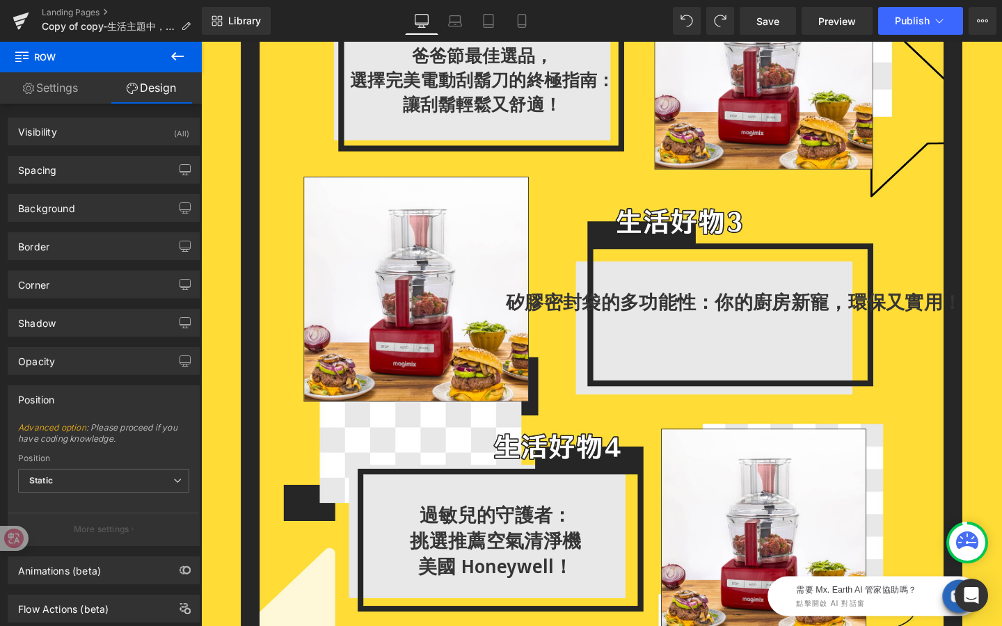
scroll to position [1004, 0]
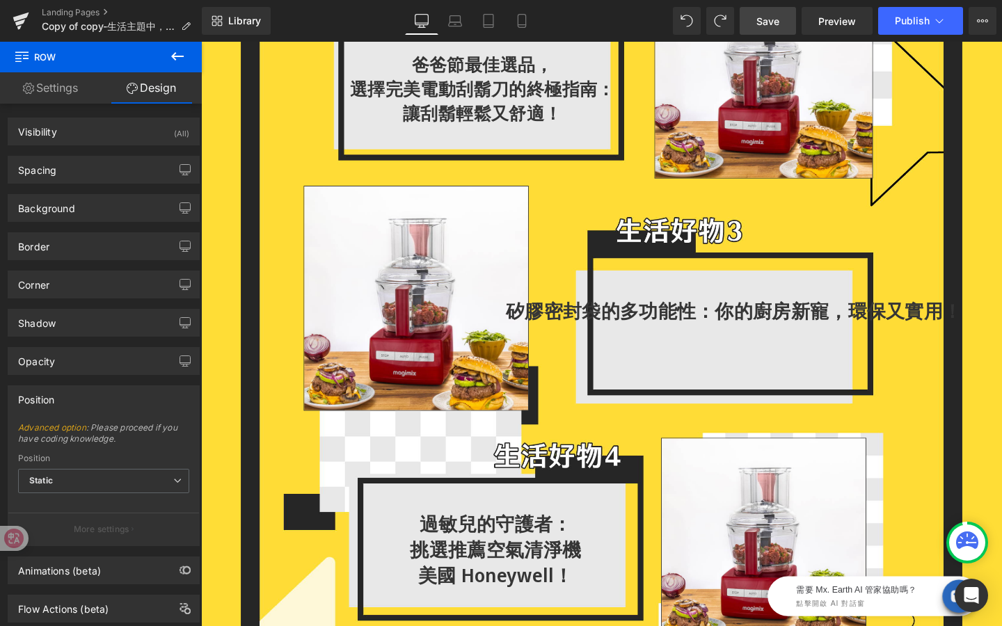
click at [769, 15] on span "Save" at bounding box center [768, 21] width 23 height 15
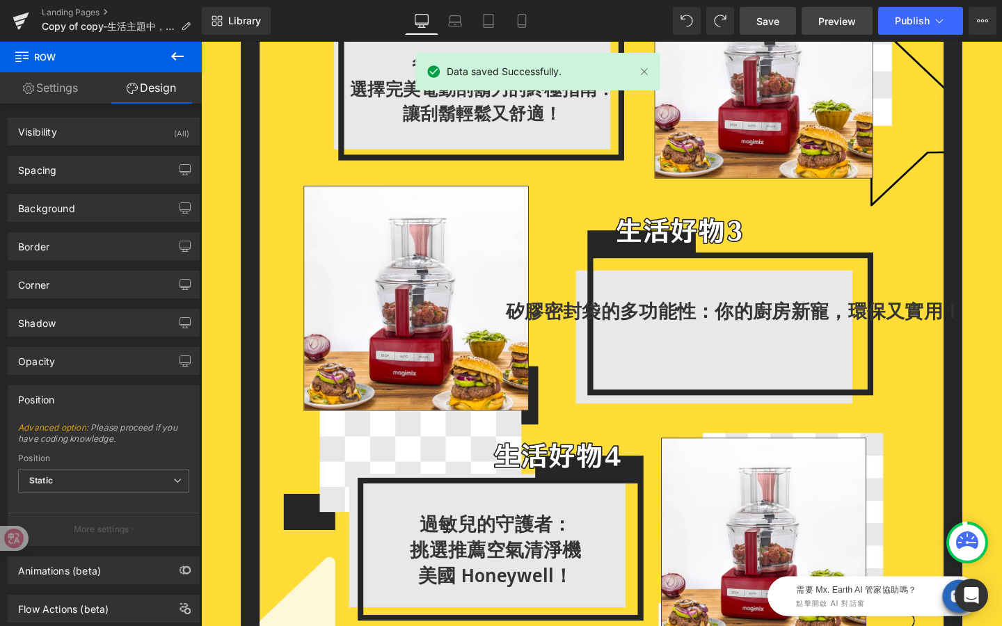
click at [844, 25] on span "Preview" at bounding box center [838, 21] width 38 height 15
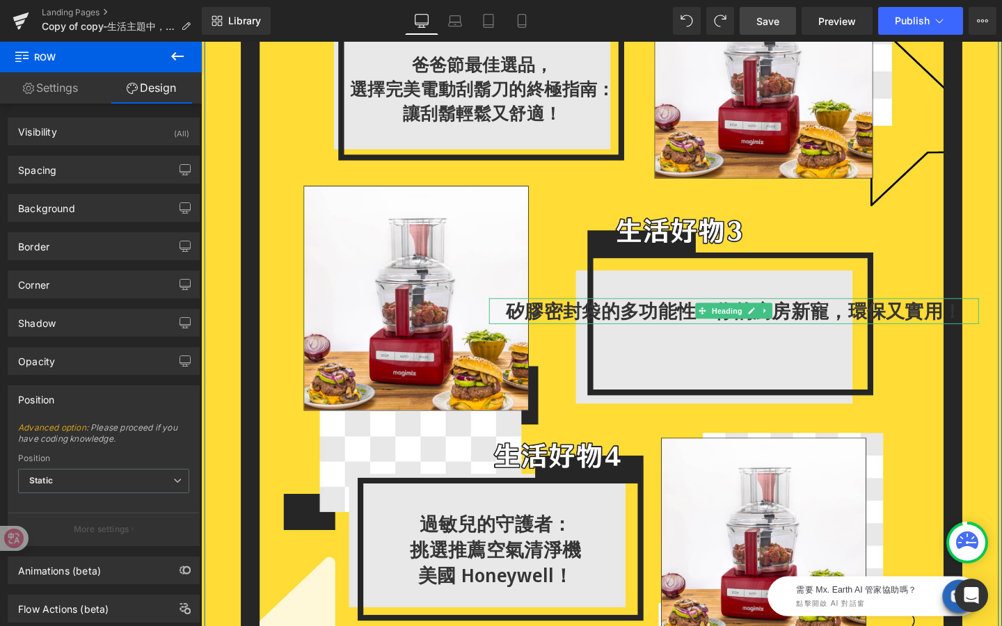
click at [830, 320] on h1 "矽膠密封袋的多功能性：你的廚房新寵，環保又實用！" at bounding box center [761, 325] width 515 height 27
click at [696, 333] on h1 "矽膠密封袋的多功能性：你的廚房新寵，環保又實用！" at bounding box center [761, 325] width 515 height 27
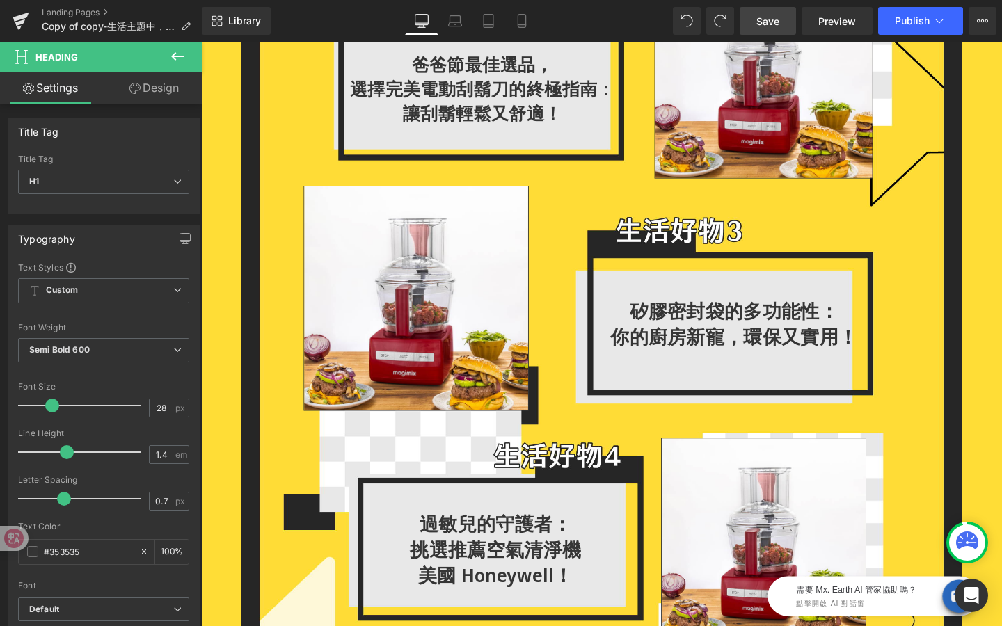
click at [775, 22] on span "Save" at bounding box center [768, 21] width 23 height 15
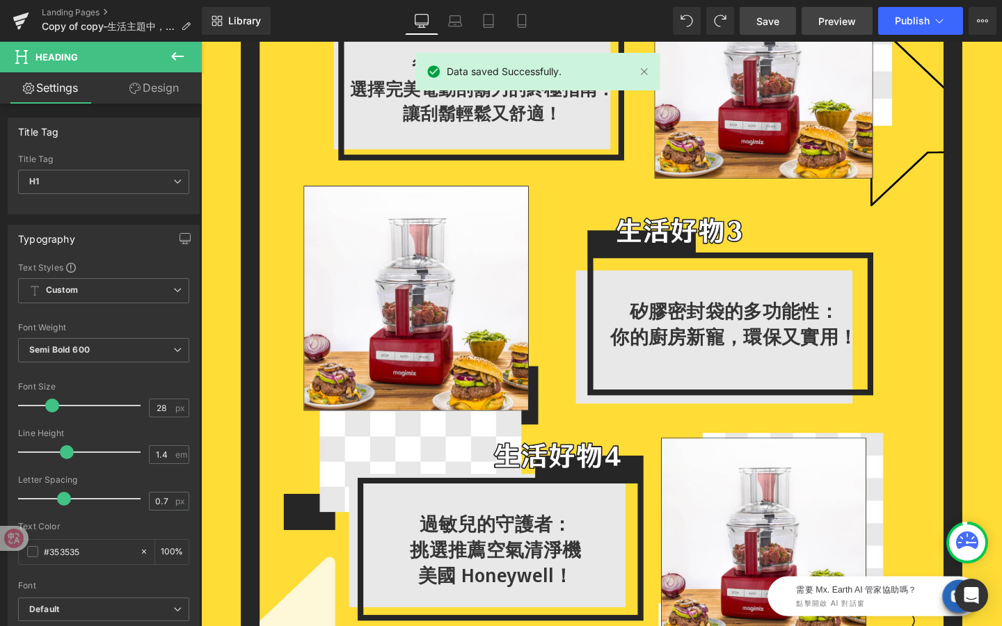
click at [833, 24] on span "Preview" at bounding box center [838, 21] width 38 height 15
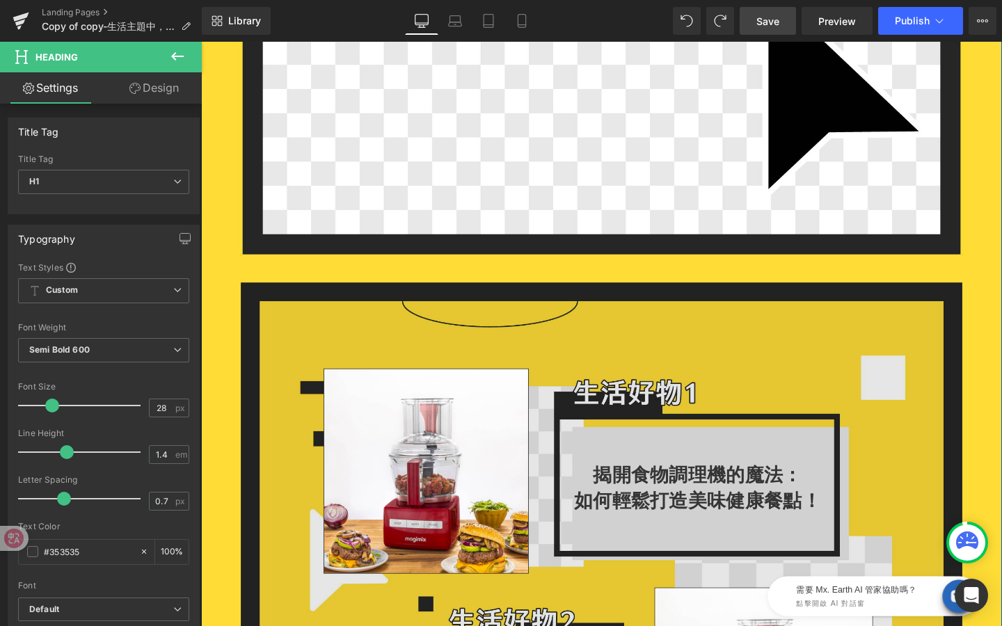
scroll to position [0, 0]
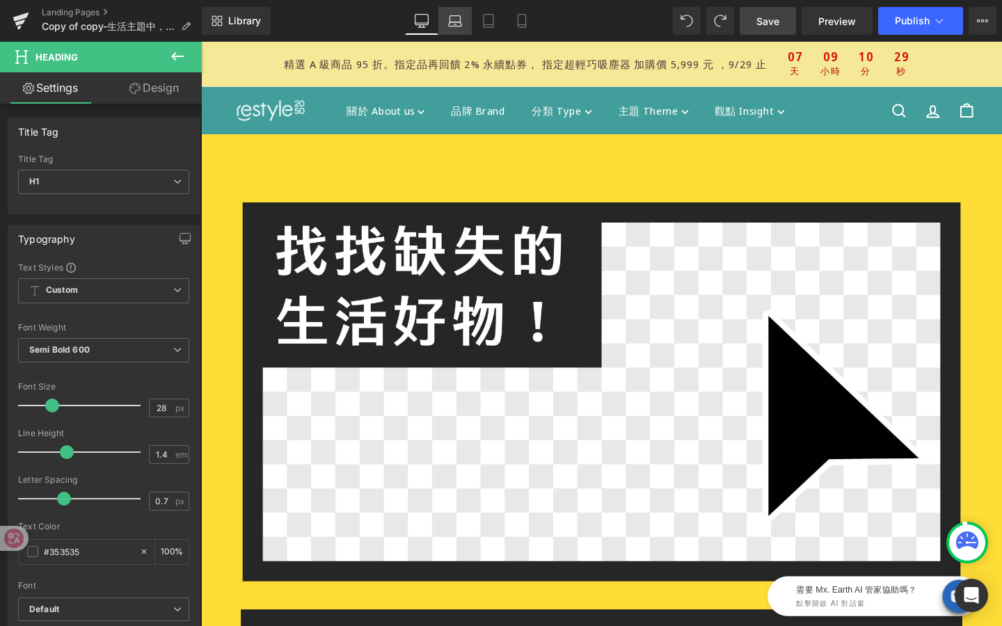
click at [457, 19] on icon at bounding box center [455, 21] width 14 height 14
type input "100"
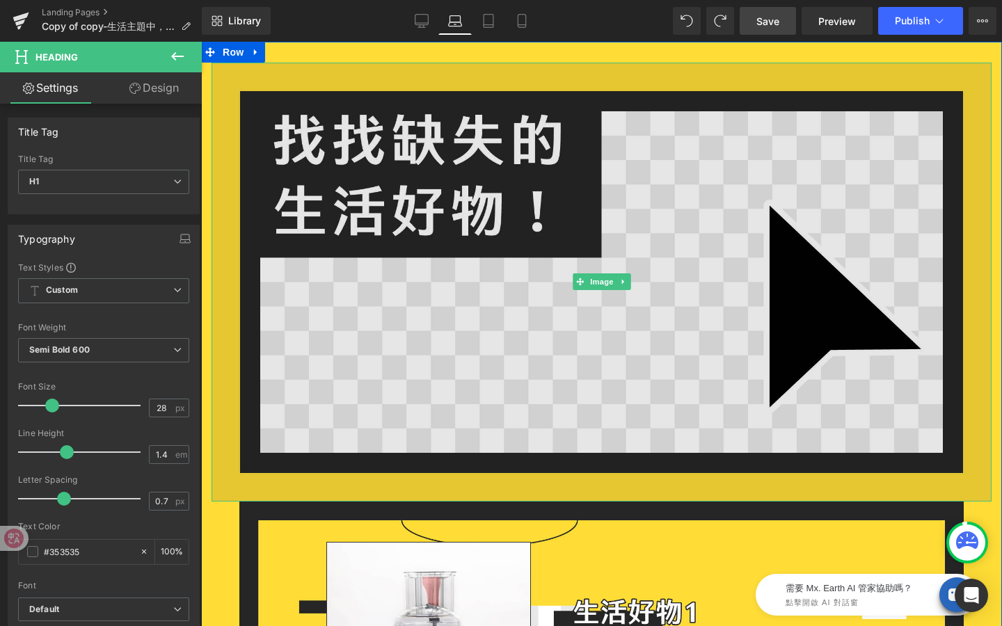
scroll to position [593, 0]
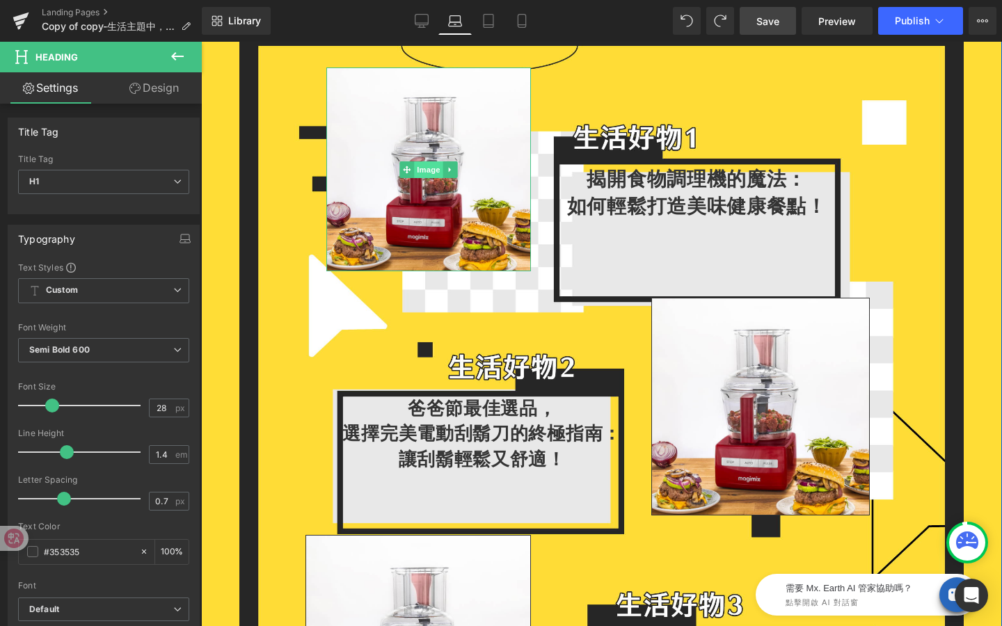
click at [429, 171] on span "Image" at bounding box center [428, 169] width 29 height 17
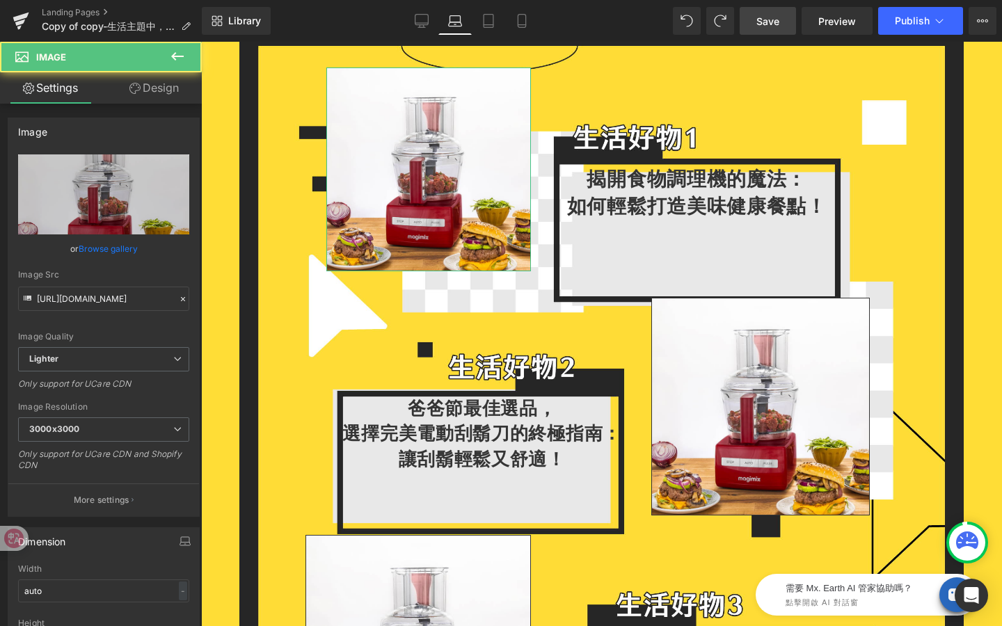
click at [162, 97] on link "Design" at bounding box center [154, 87] width 101 height 31
click at [0, 0] on div "Spacing" at bounding box center [0, 0] width 0 height 0
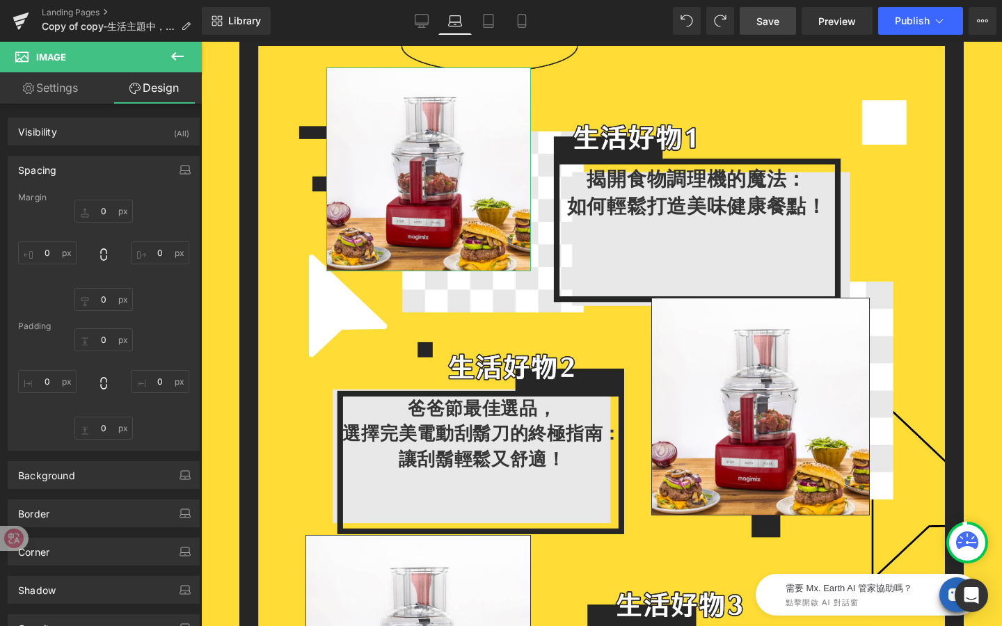
type input "-1490"
type input "-100"
type input "0"
type input "150"
type input "0"
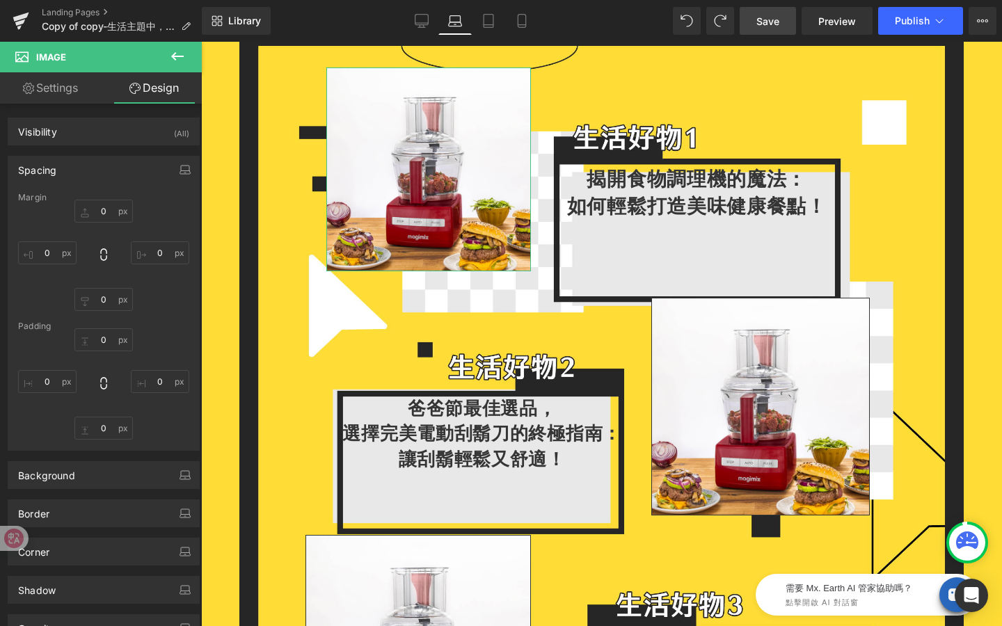
type input "0"
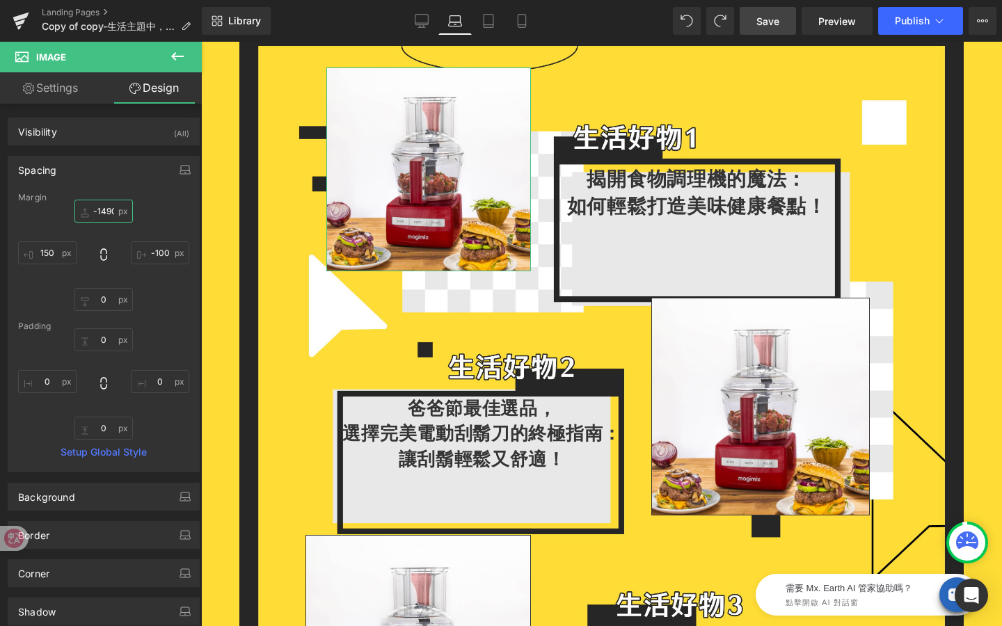
click at [106, 210] on input "-1490" at bounding box center [103, 211] width 58 height 23
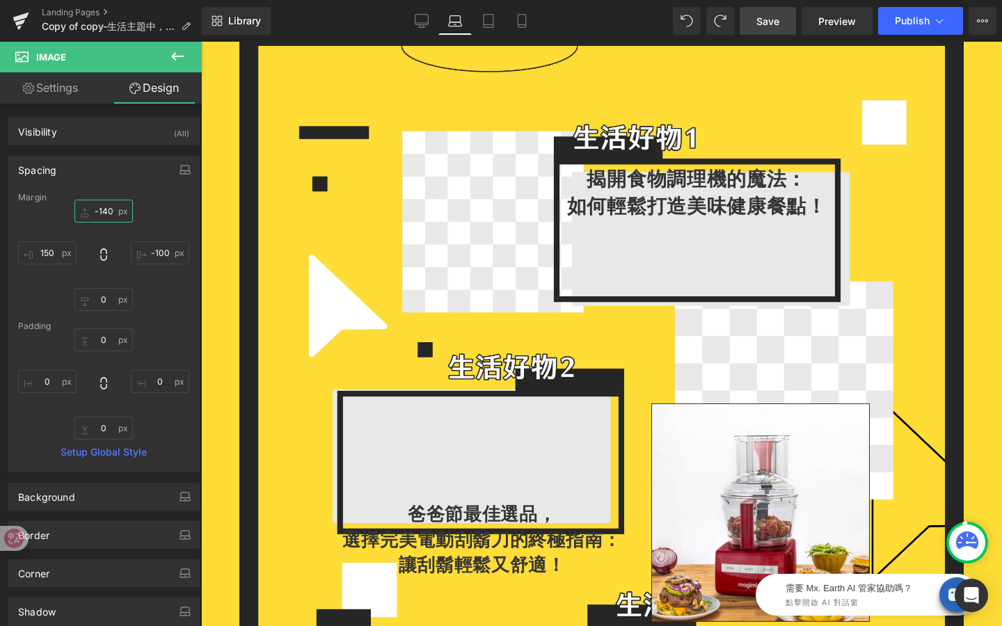
scroll to position [0, 0]
type input "-1430"
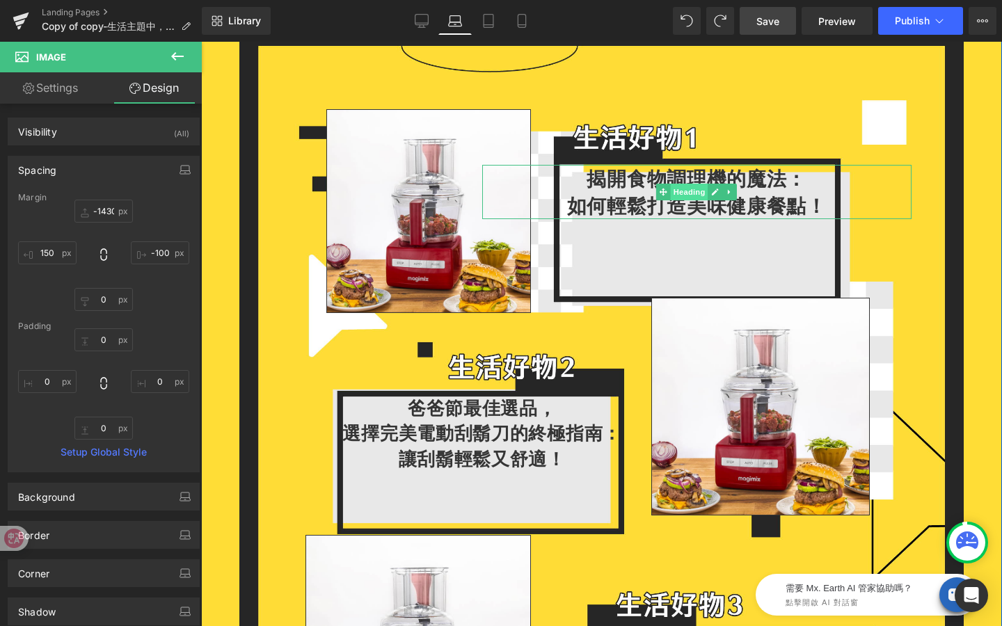
click at [691, 192] on span "Heading" at bounding box center [690, 192] width 38 height 17
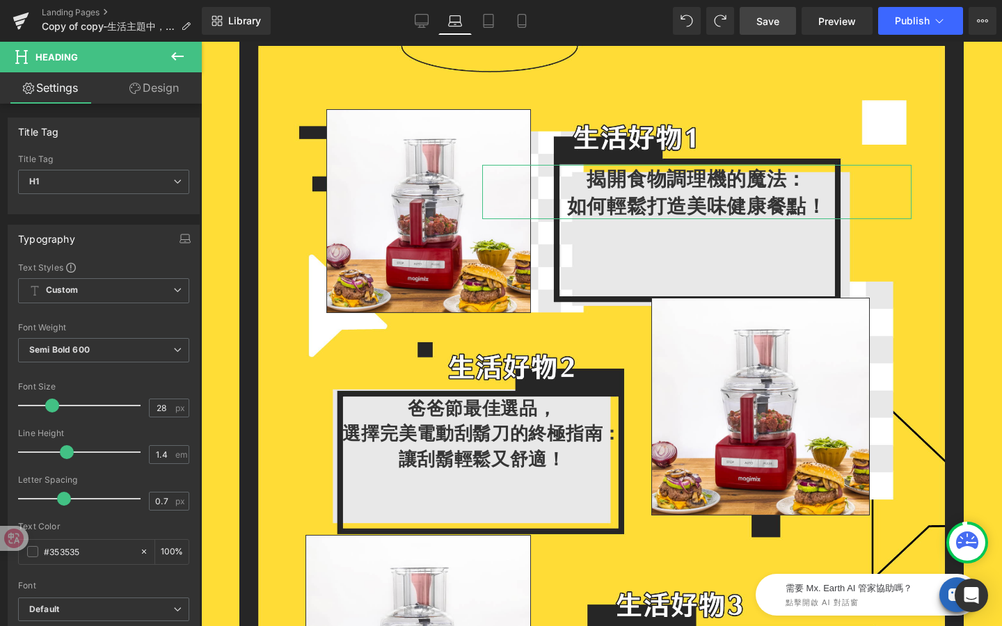
click at [163, 86] on link "Design" at bounding box center [154, 87] width 101 height 31
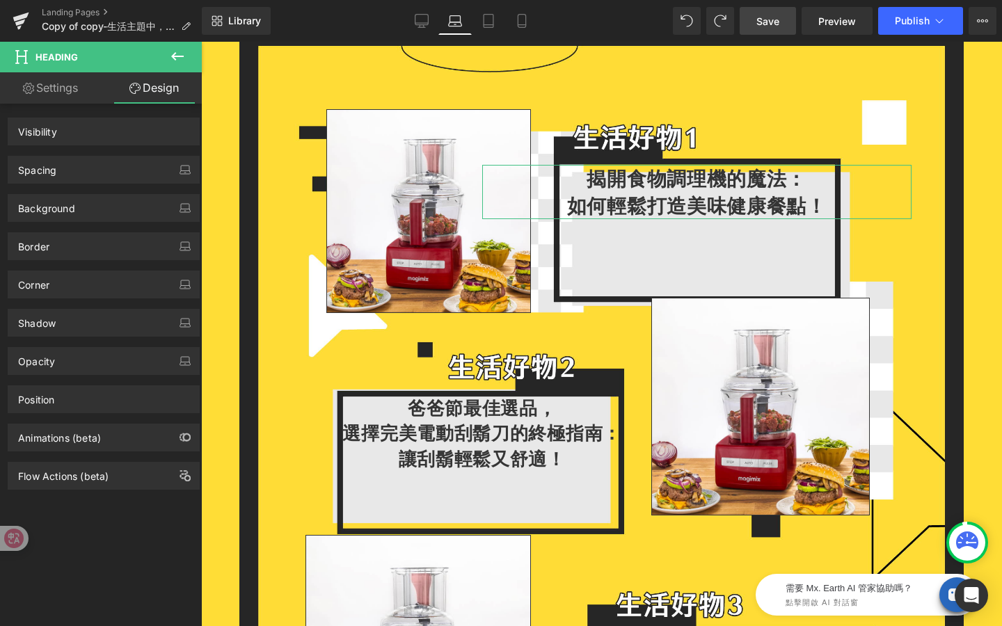
click at [113, 173] on div "Spacing" at bounding box center [103, 170] width 191 height 26
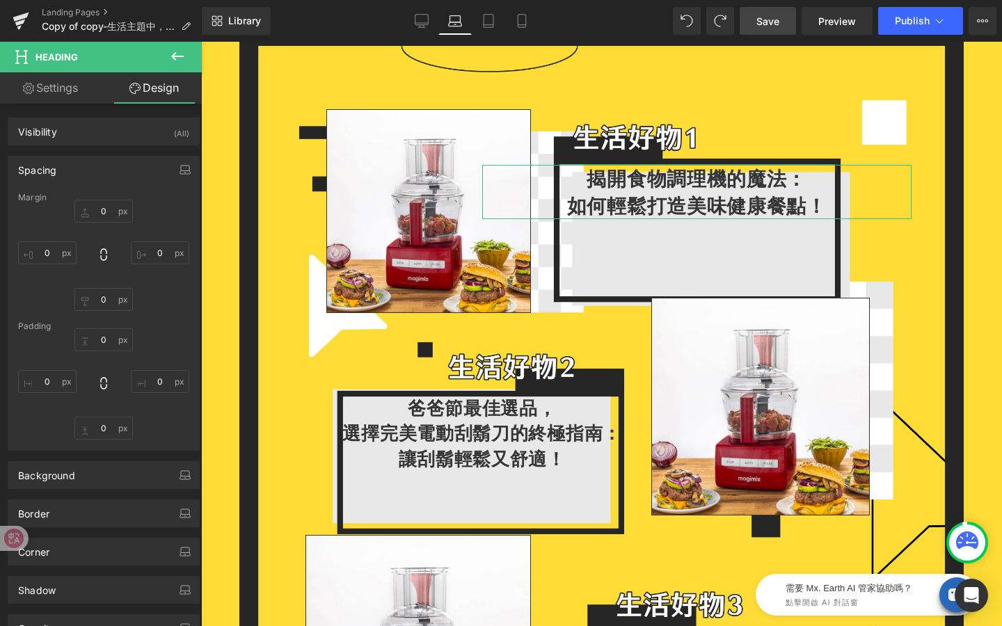
type input "-1350"
type input "100"
type input "0"
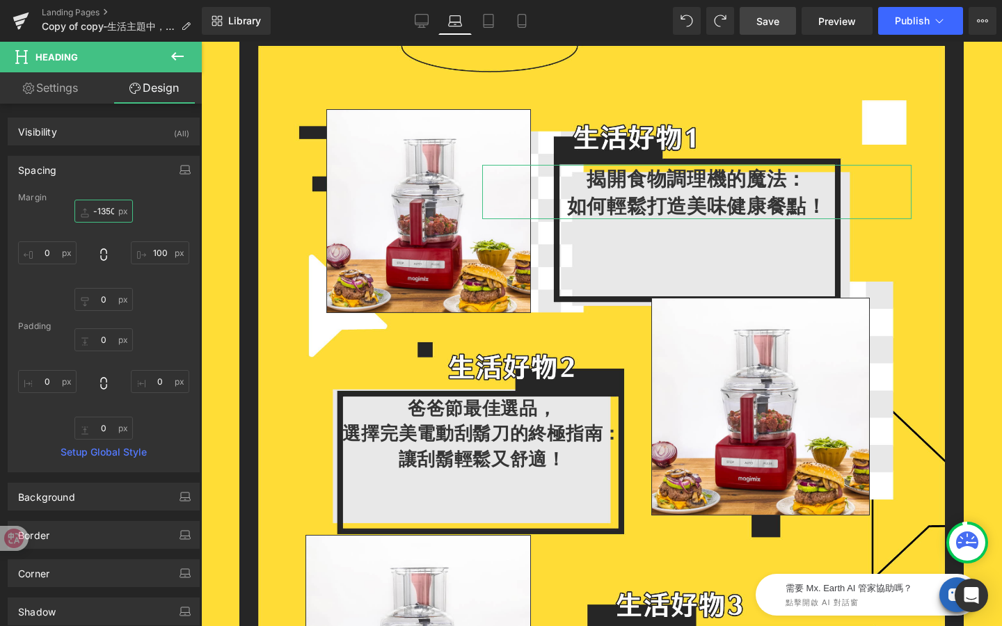
click at [106, 209] on input "-1350" at bounding box center [103, 211] width 58 height 23
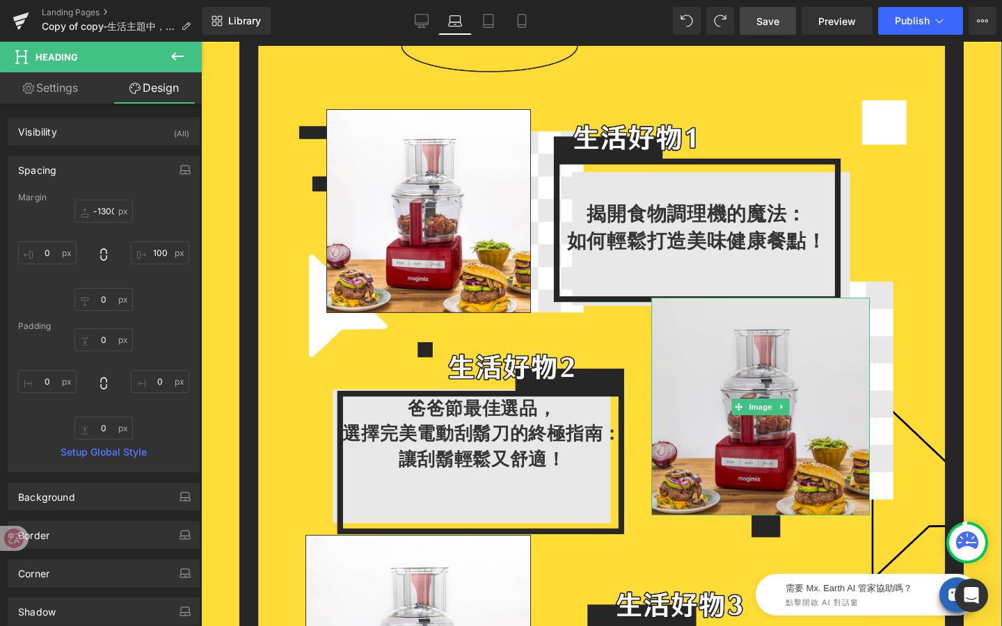
click at [774, 390] on img at bounding box center [760, 407] width 219 height 219
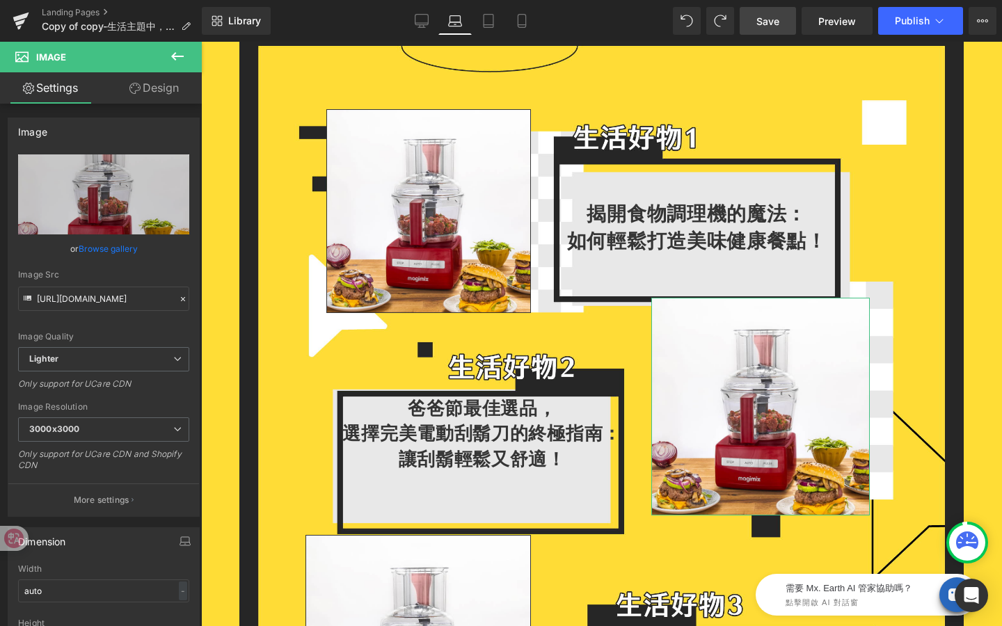
click at [177, 103] on link "Design" at bounding box center [154, 87] width 101 height 31
click at [0, 0] on div "Spacing" at bounding box center [0, 0] width 0 height 0
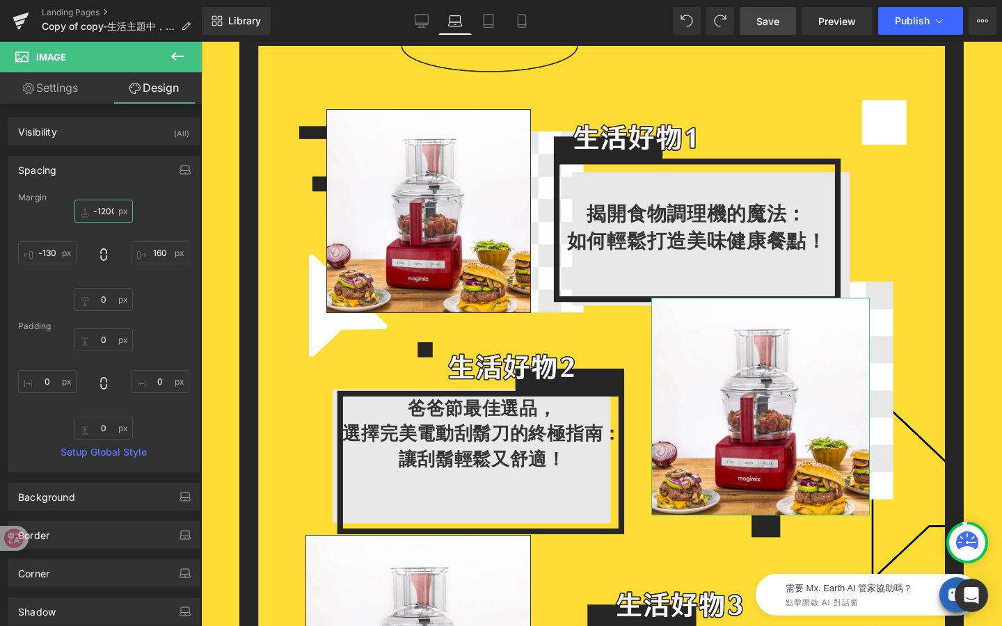
click at [108, 214] on input "-1200" at bounding box center [103, 211] width 58 height 23
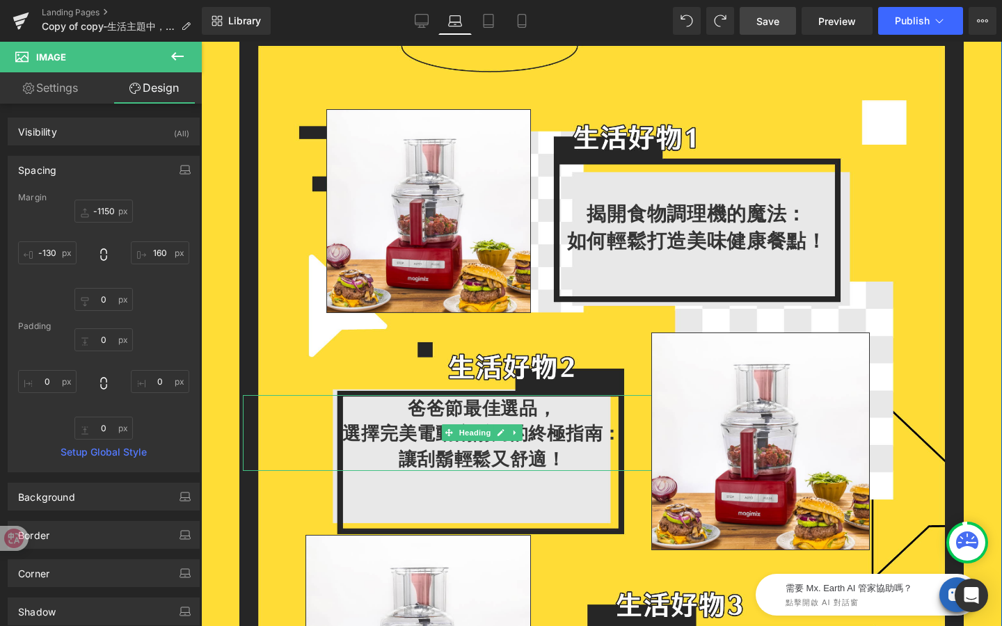
click at [479, 432] on div "爸爸節最佳選品， 選擇完美電動刮鬍刀的終極指南： 讓刮鬍輕鬆又舒適！ Heading" at bounding box center [482, 433] width 478 height 76
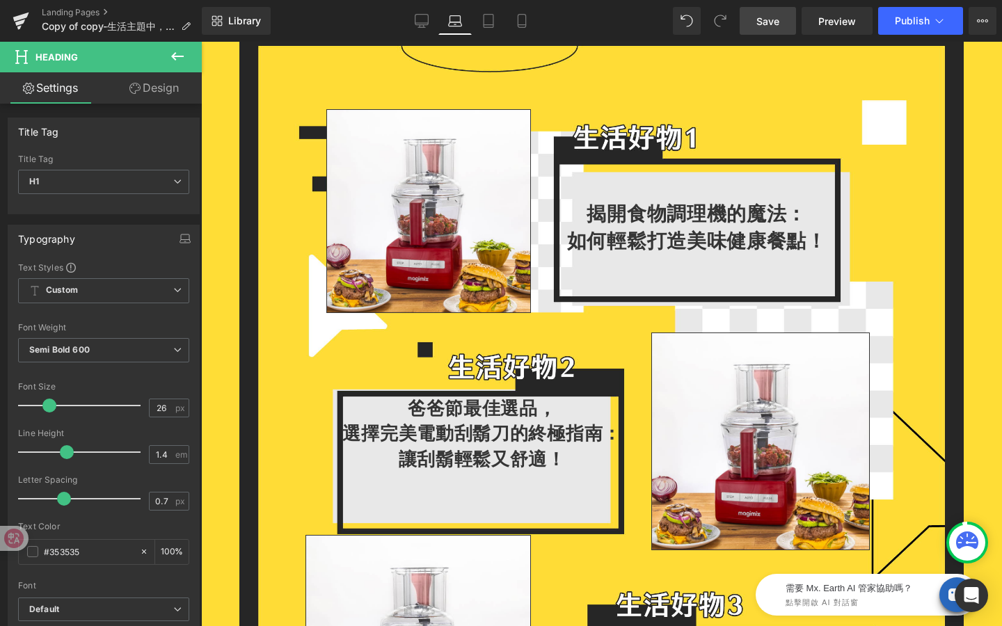
click at [168, 95] on link "Design" at bounding box center [154, 87] width 101 height 31
click at [0, 0] on div "Spacing" at bounding box center [0, 0] width 0 height 0
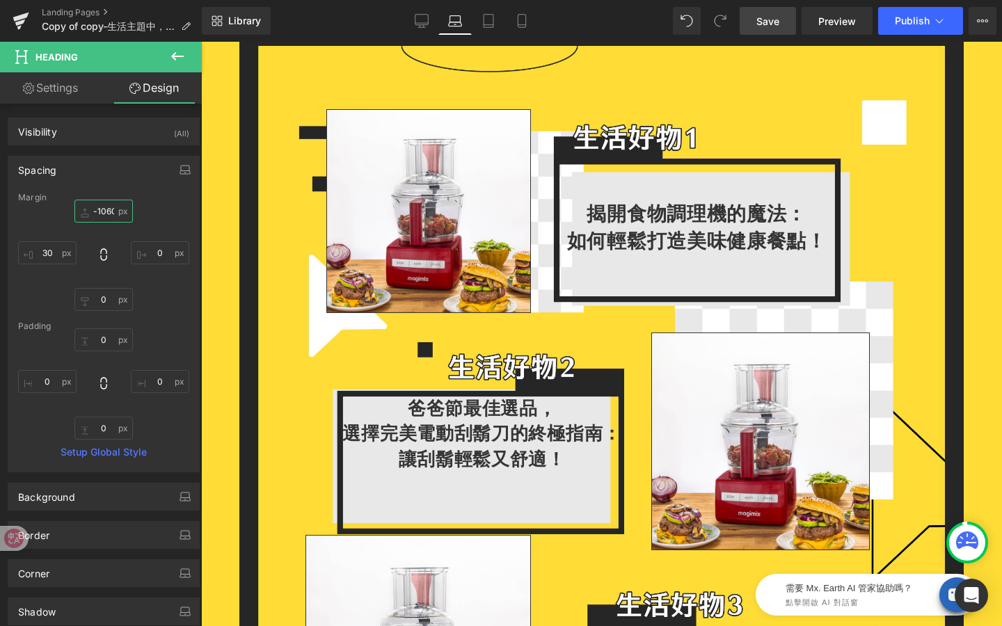
click at [110, 210] on input "-1060" at bounding box center [103, 211] width 58 height 23
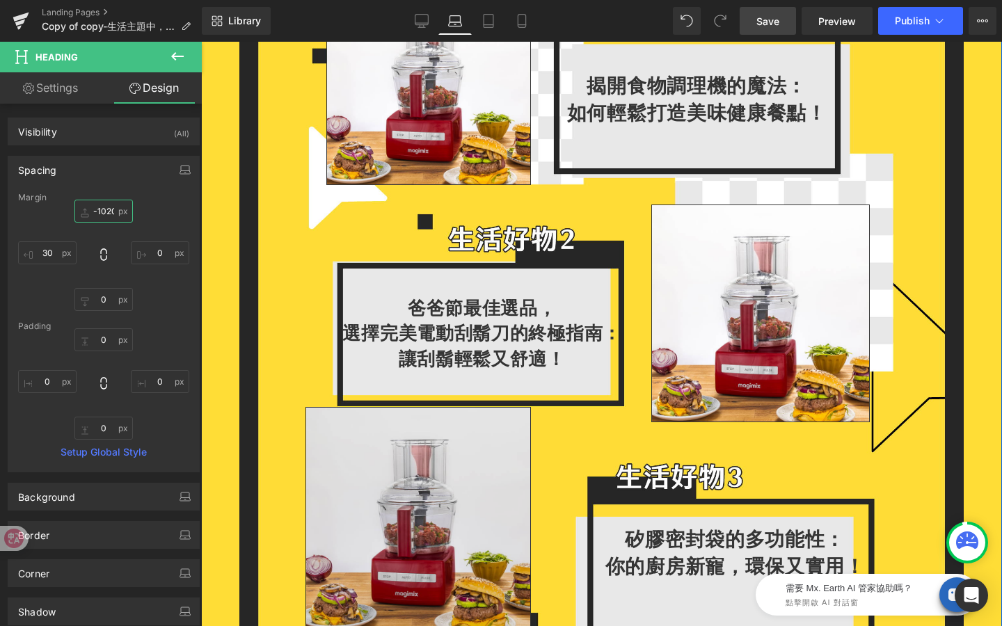
scroll to position [727, 0]
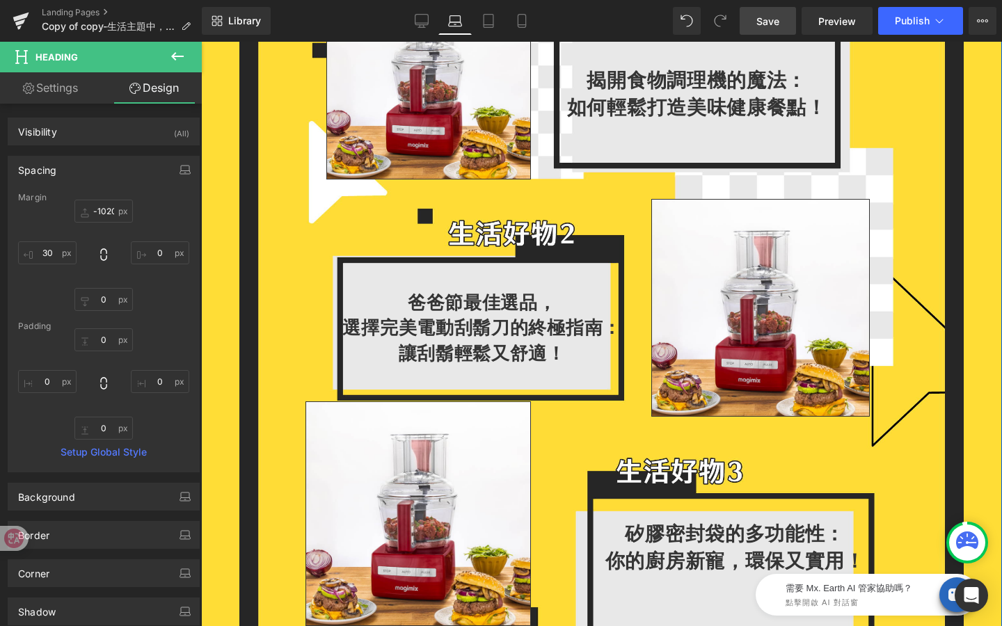
click at [420, 516] on div "Image" at bounding box center [419, 515] width 226 height 226
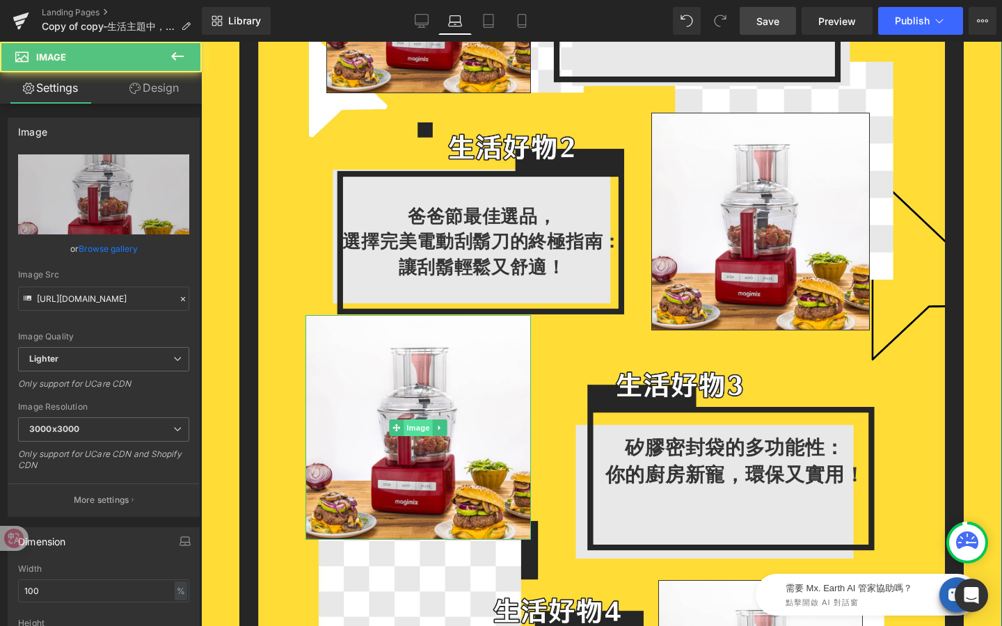
scroll to position [816, 0]
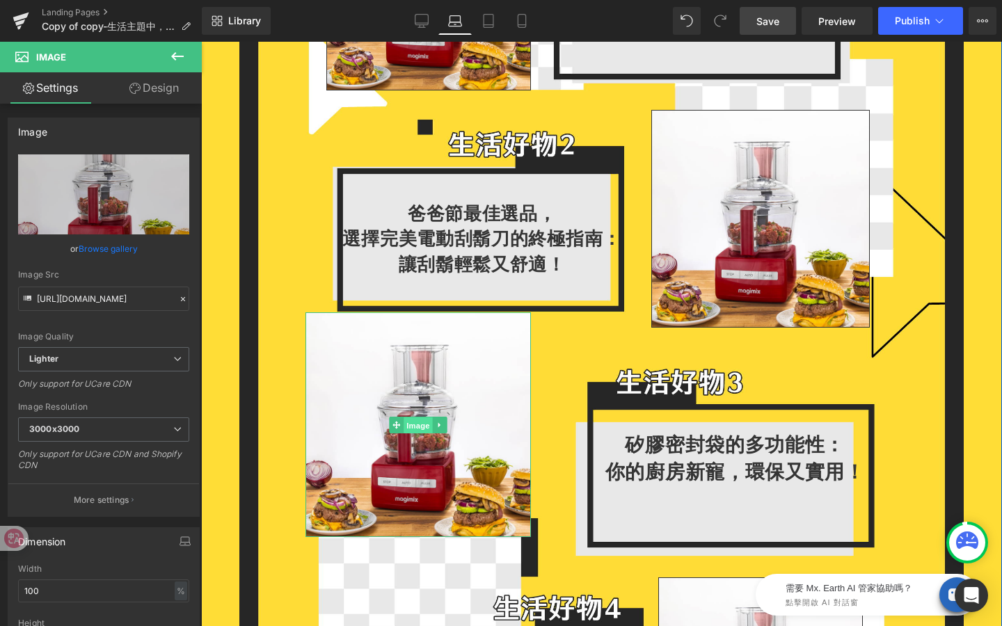
click at [419, 434] on div "Image" at bounding box center [419, 426] width 226 height 226
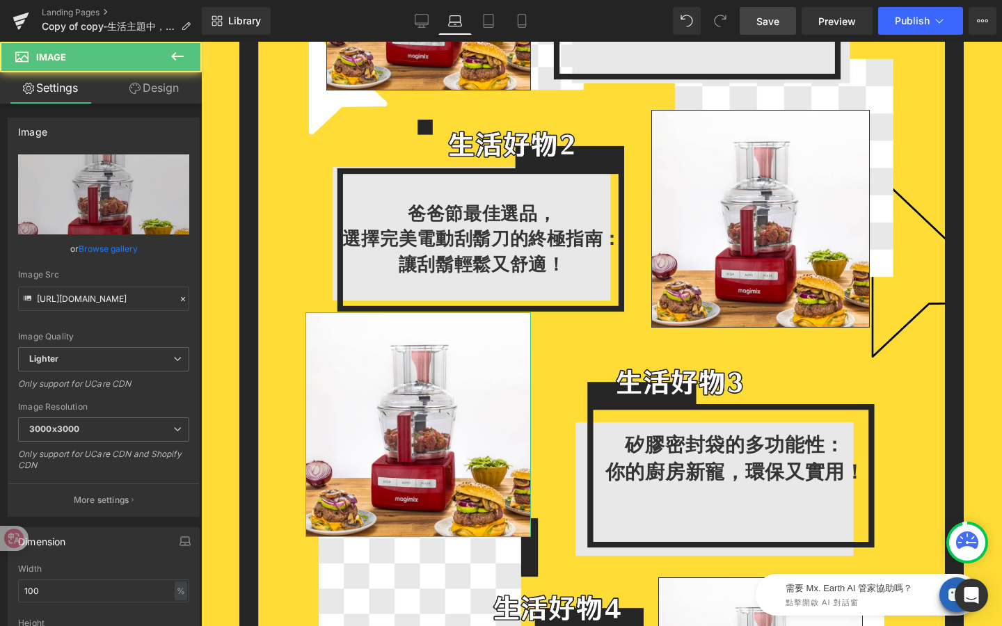
click at [145, 92] on link "Design" at bounding box center [154, 87] width 101 height 31
click at [0, 0] on div "Spacing" at bounding box center [0, 0] width 0 height 0
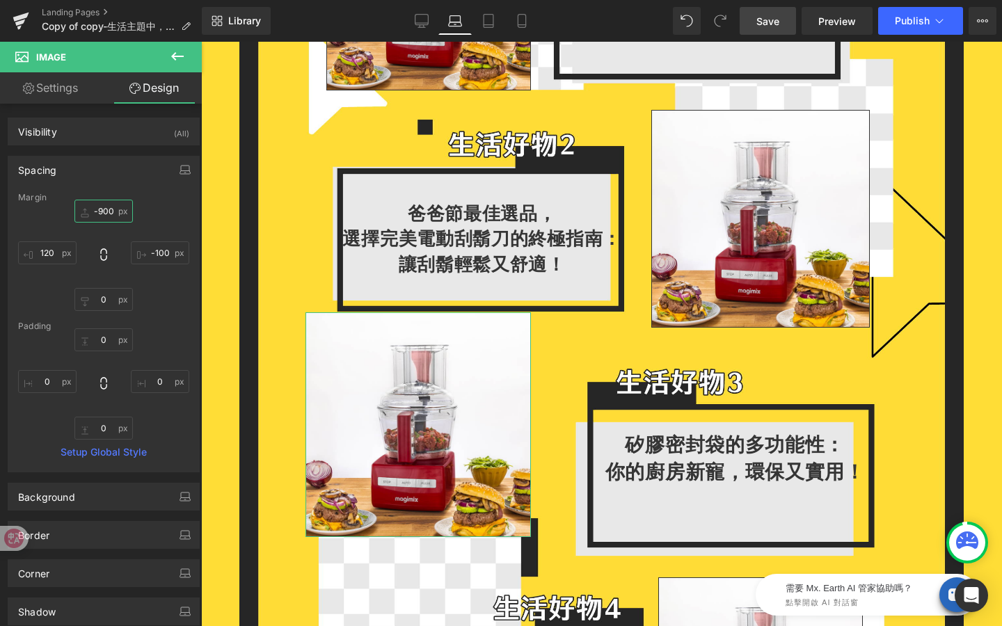
click at [106, 213] on input "-900" at bounding box center [103, 211] width 58 height 23
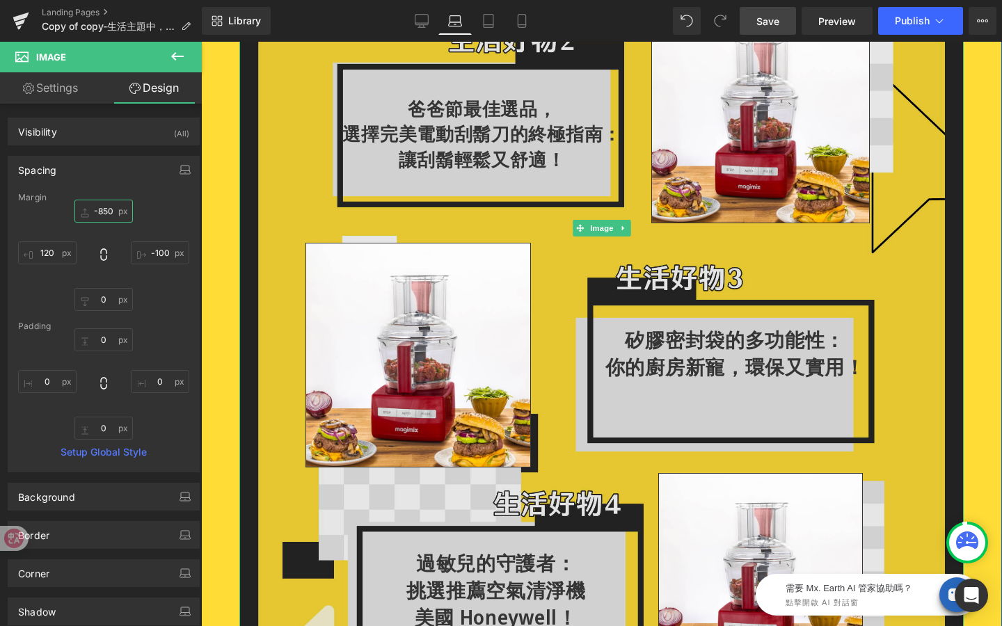
scroll to position [975, 0]
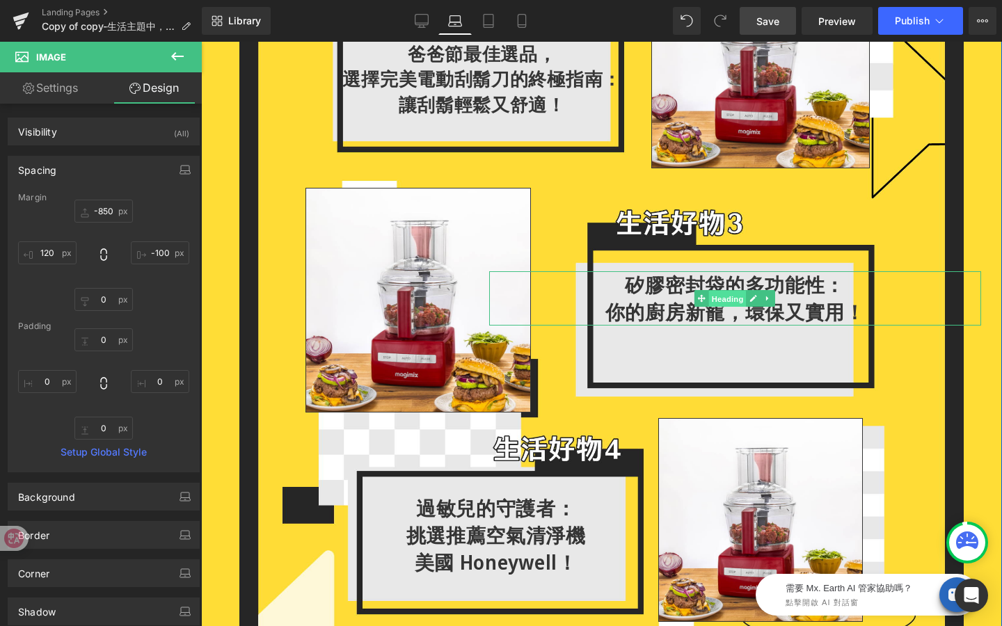
click at [730, 306] on span "Heading" at bounding box center [728, 299] width 38 height 17
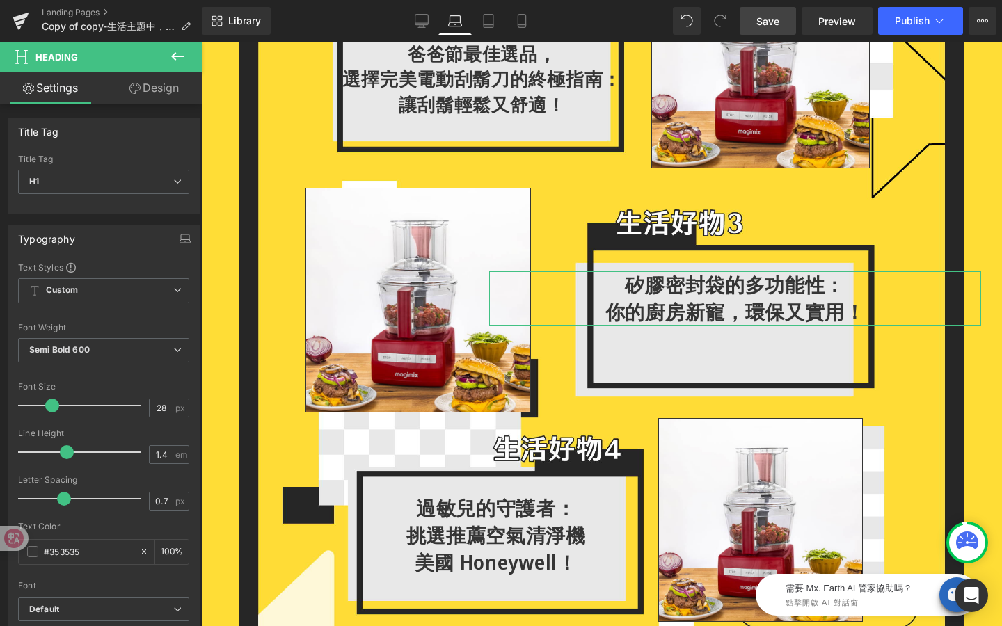
click at [159, 87] on link "Design" at bounding box center [154, 87] width 101 height 31
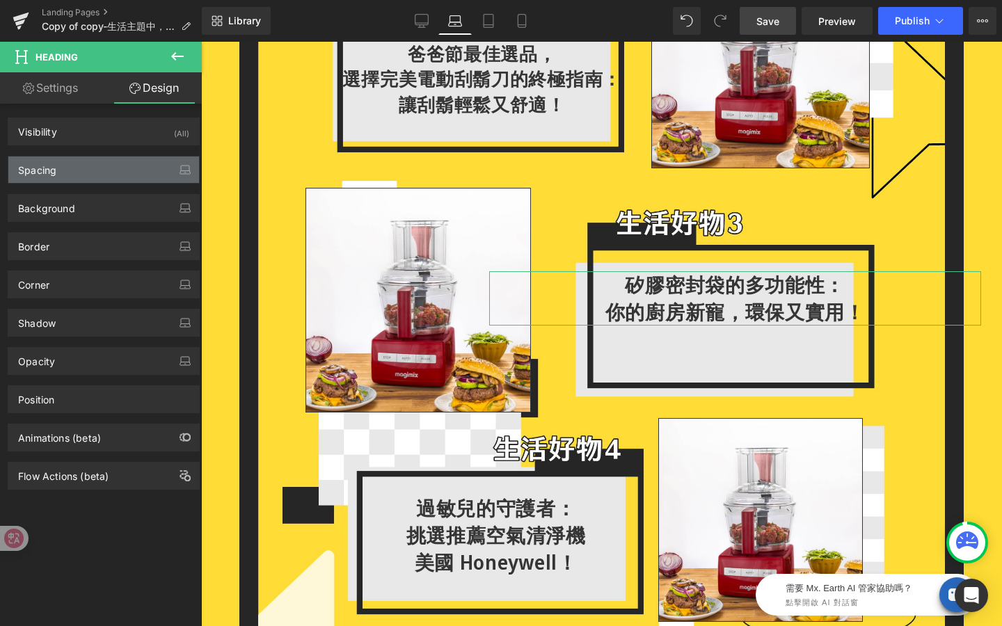
click at [111, 173] on div "Spacing" at bounding box center [103, 170] width 191 height 26
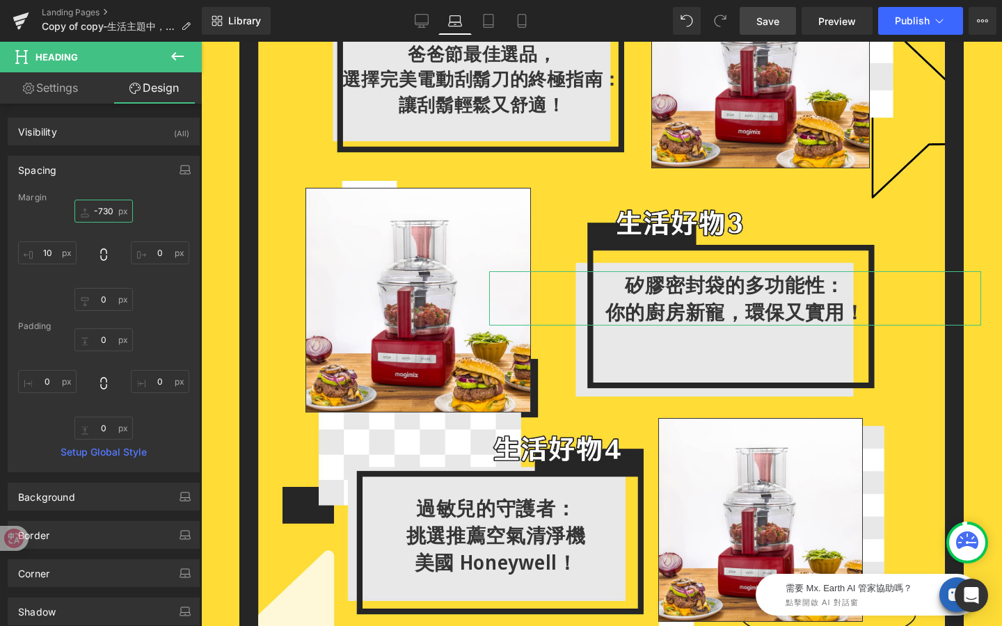
click at [108, 211] on input "-730" at bounding box center [103, 211] width 58 height 23
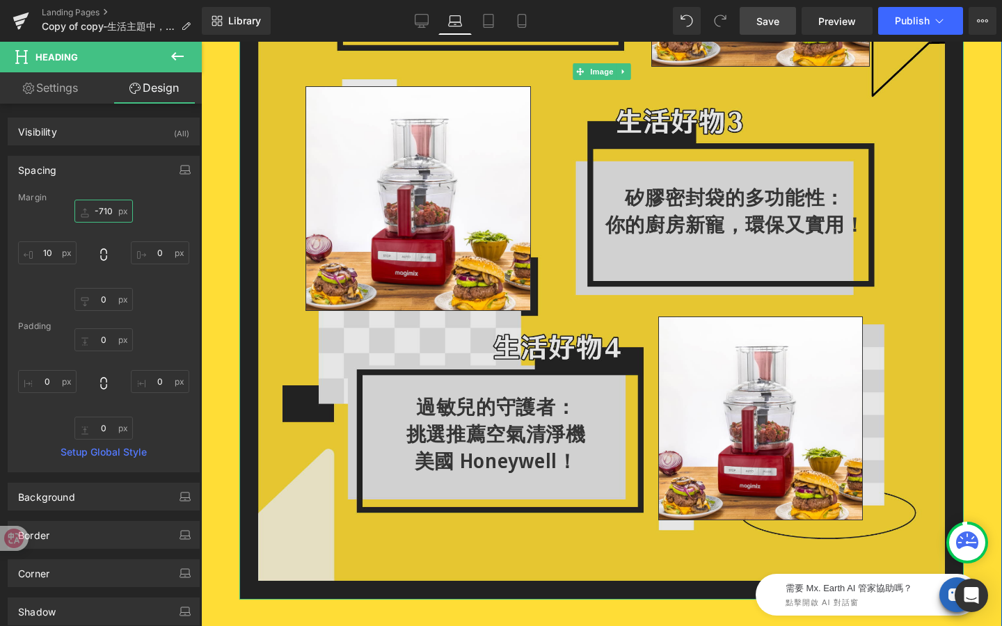
scroll to position [1118, 0]
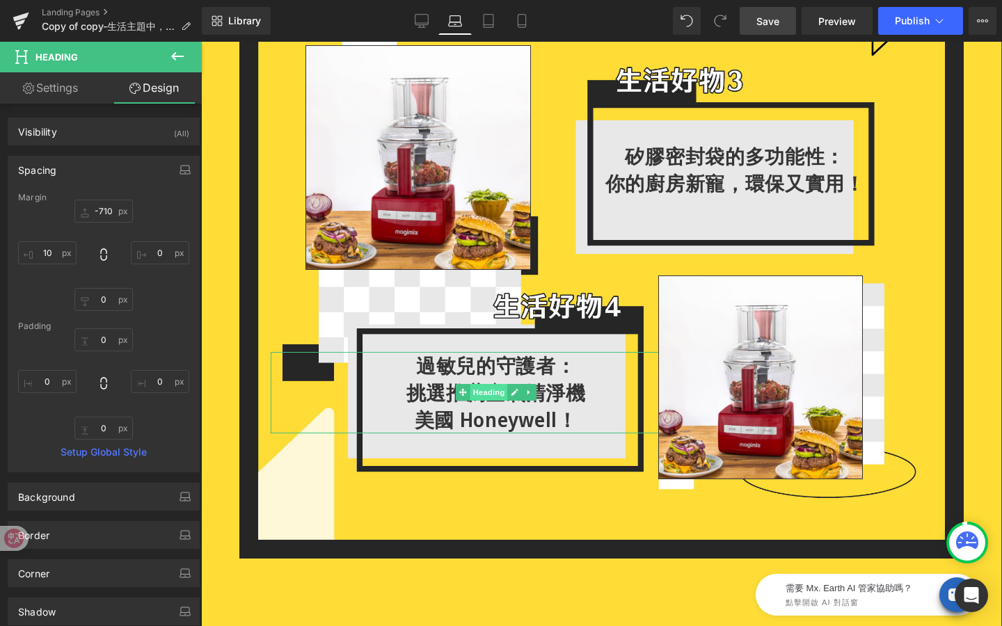
click at [486, 395] on div "過敏兒的守護者： 挑選推薦空氣清淨機 美國 Honeywell！ Heading" at bounding box center [496, 393] width 450 height 82
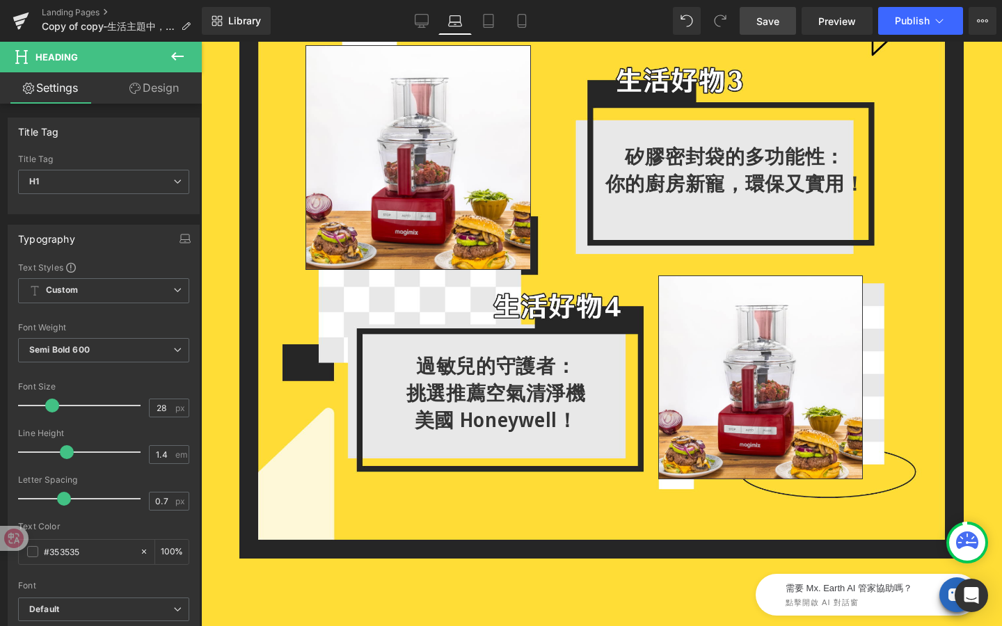
drag, startPoint x: 221, startPoint y: 363, endPoint x: 171, endPoint y: 89, distance: 278.0
click at [171, 89] on link "Design" at bounding box center [154, 87] width 101 height 31
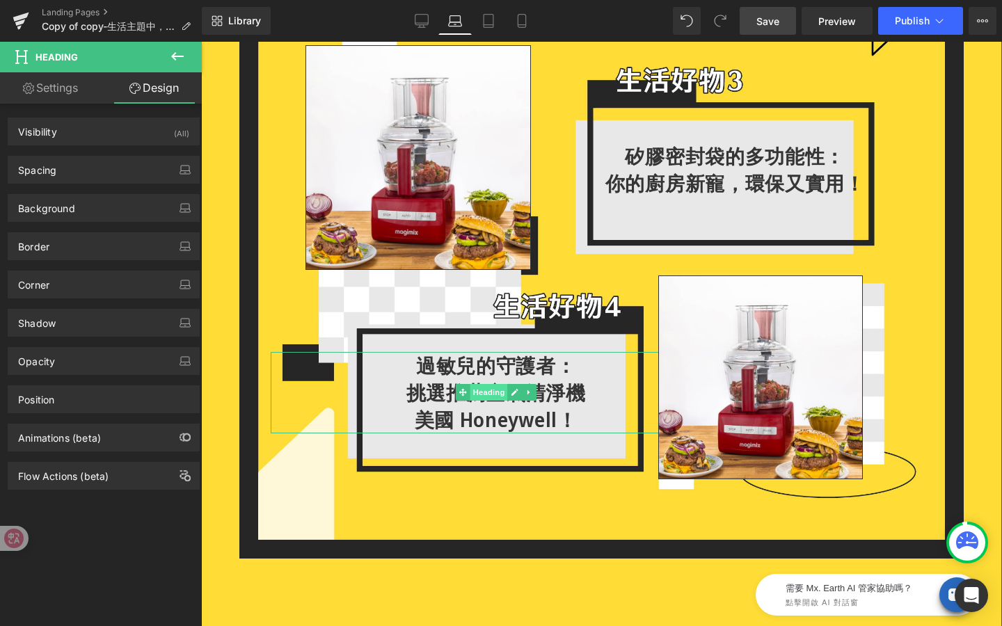
click at [472, 394] on div "過敏兒的守護者： 挑選推薦空氣清淨機 美國 Honeywell！ Heading" at bounding box center [496, 393] width 450 height 82
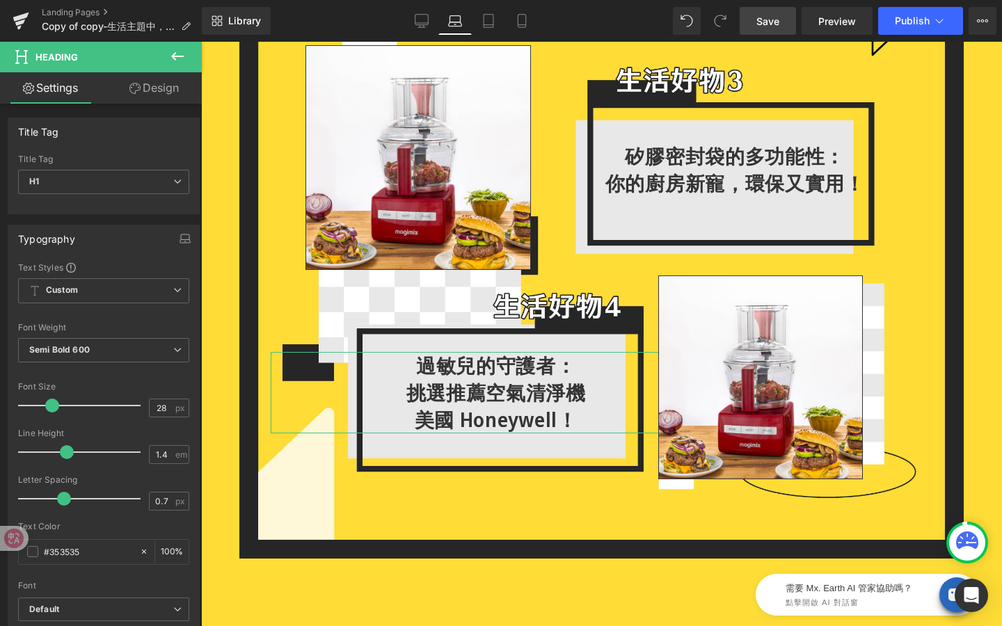
click at [174, 91] on link "Design" at bounding box center [154, 87] width 101 height 31
click at [0, 0] on div "Spacing" at bounding box center [0, 0] width 0 height 0
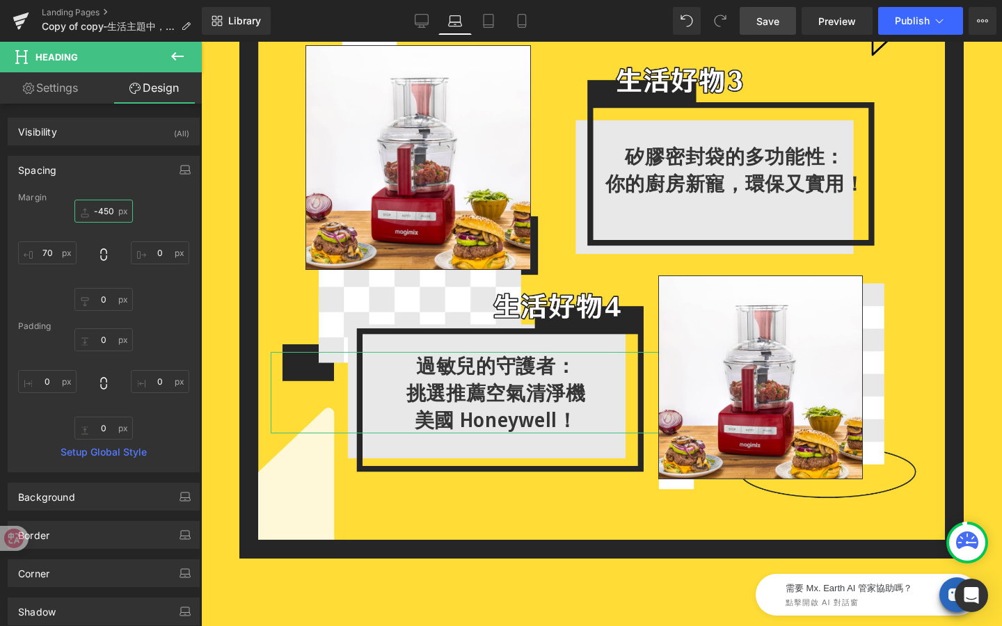
click at [107, 212] on input "-450" at bounding box center [103, 211] width 58 height 23
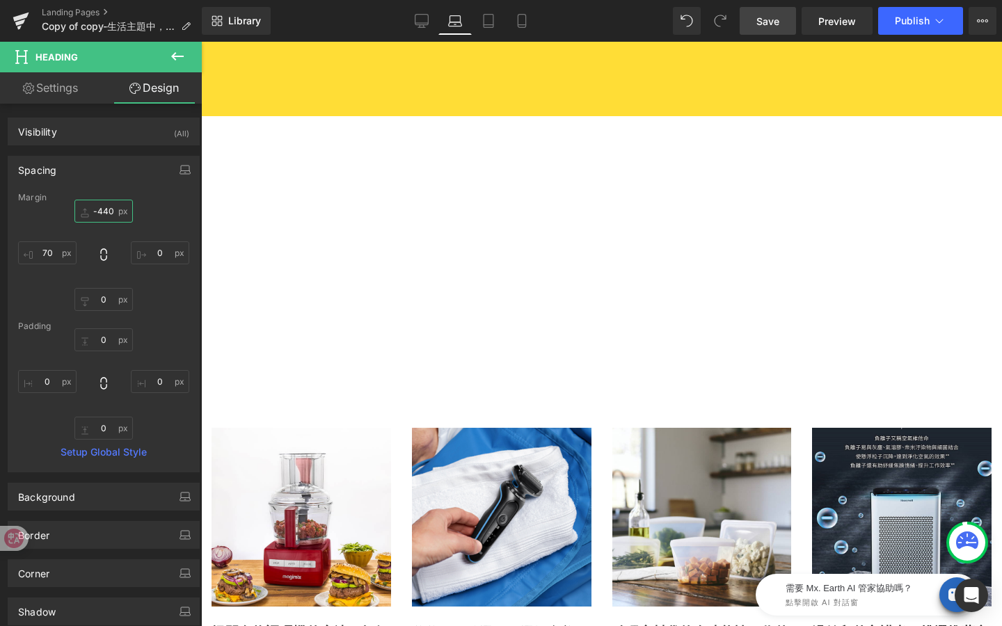
scroll to position [1627, 0]
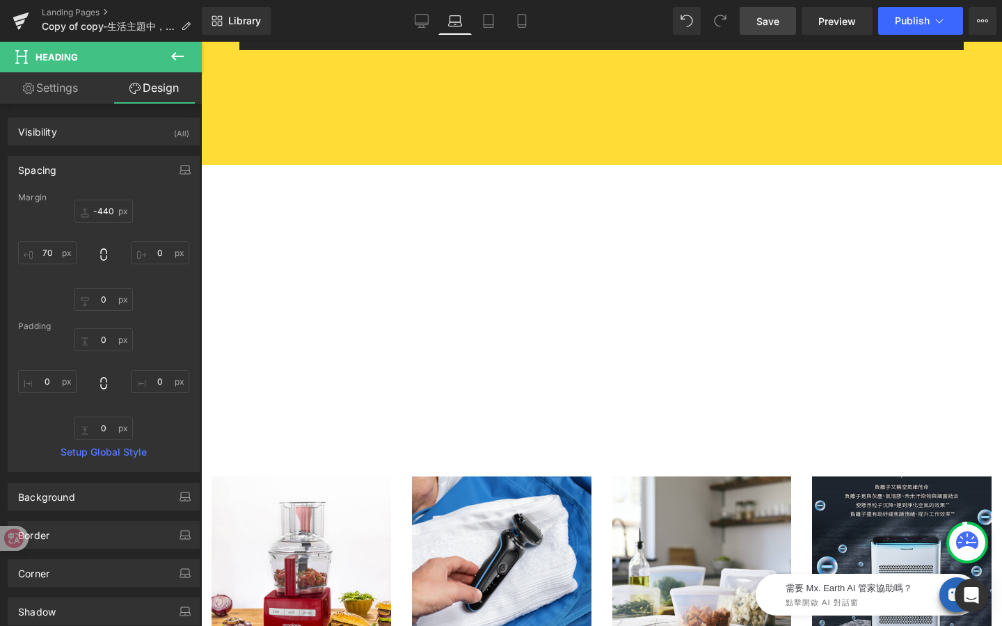
drag, startPoint x: 778, startPoint y: 23, endPoint x: 436, endPoint y: 171, distance: 372.5
click at [778, 23] on span "Save" at bounding box center [768, 21] width 23 height 15
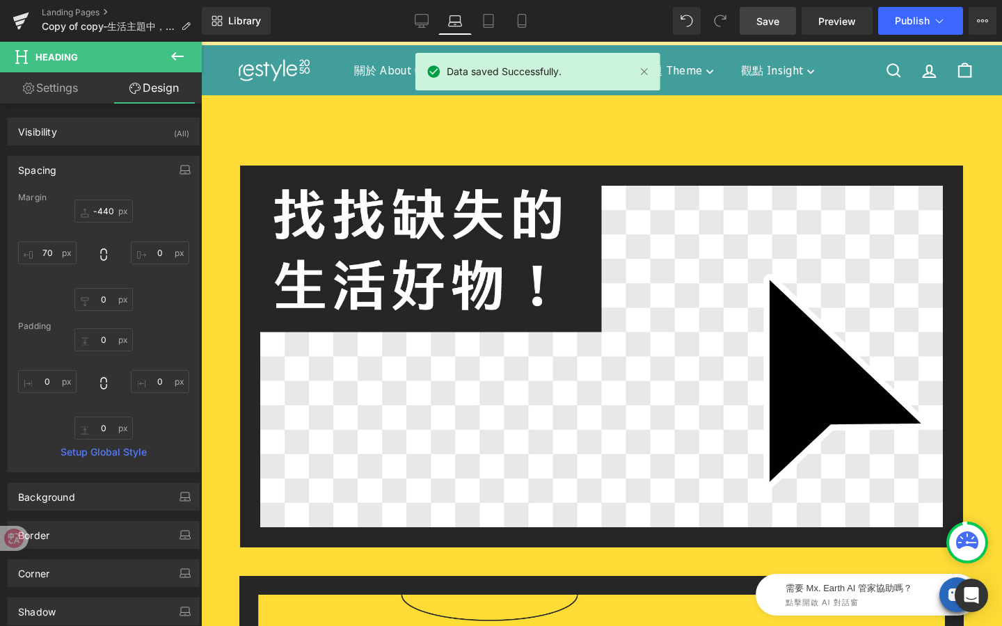
scroll to position [27, 0]
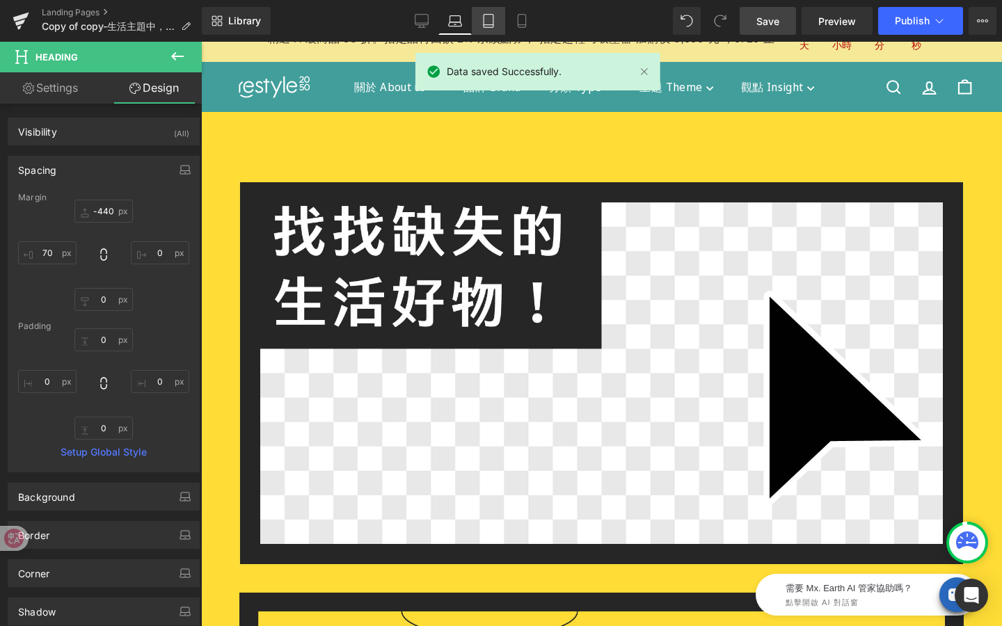
click at [496, 30] on link "Tablet" at bounding box center [488, 21] width 33 height 28
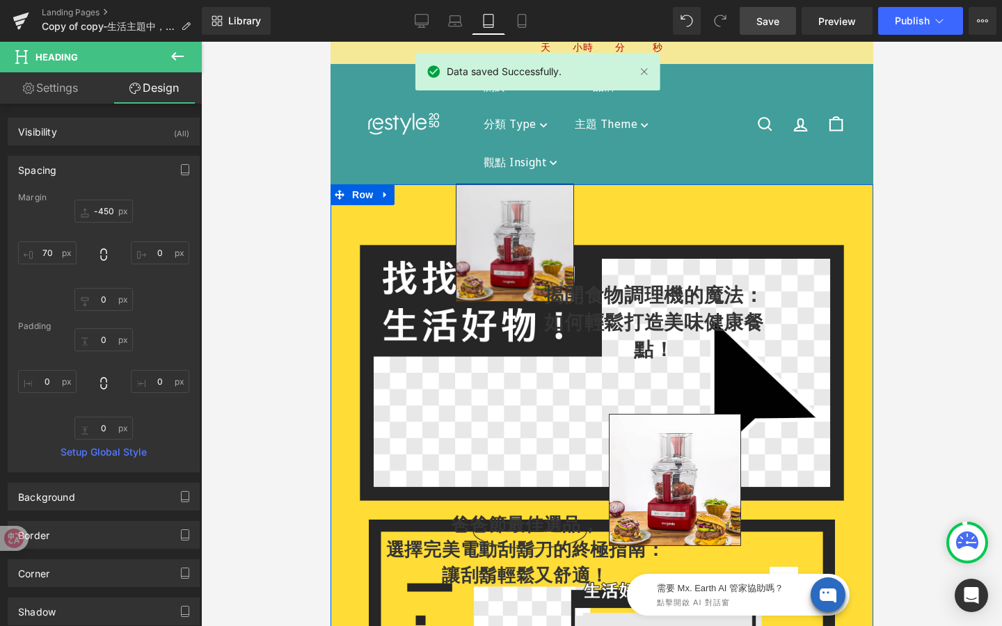
scroll to position [68, 0]
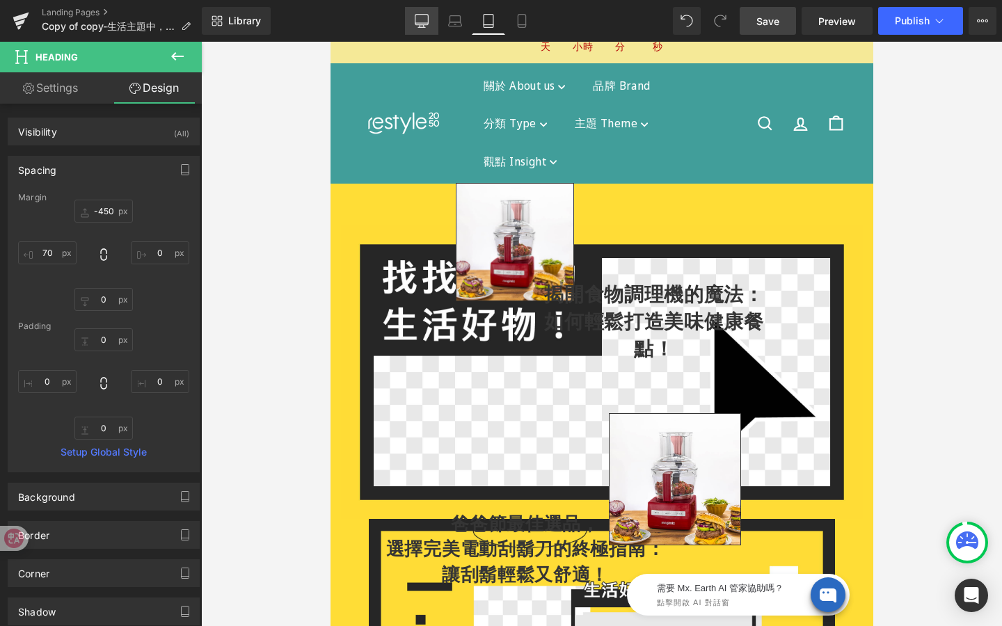
click at [416, 24] on icon at bounding box center [422, 21] width 14 height 14
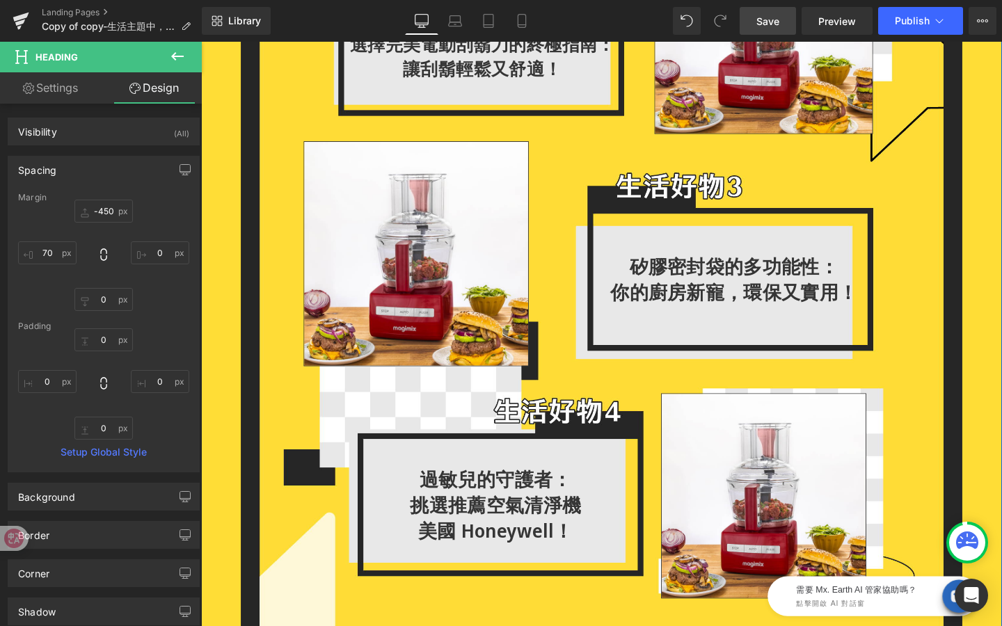
scroll to position [1062, 0]
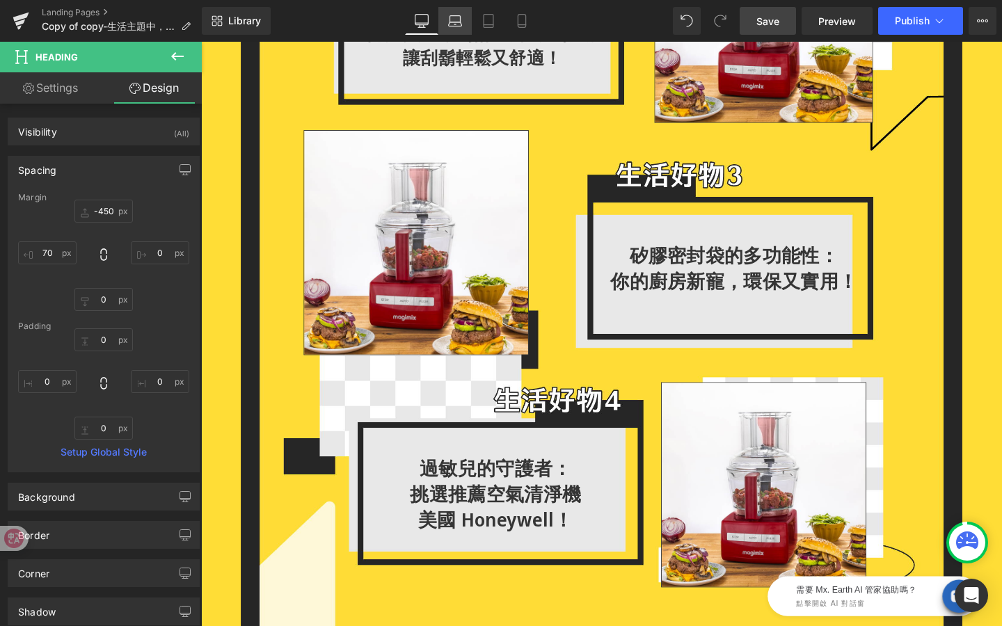
click at [458, 24] on icon at bounding box center [455, 21] width 14 height 14
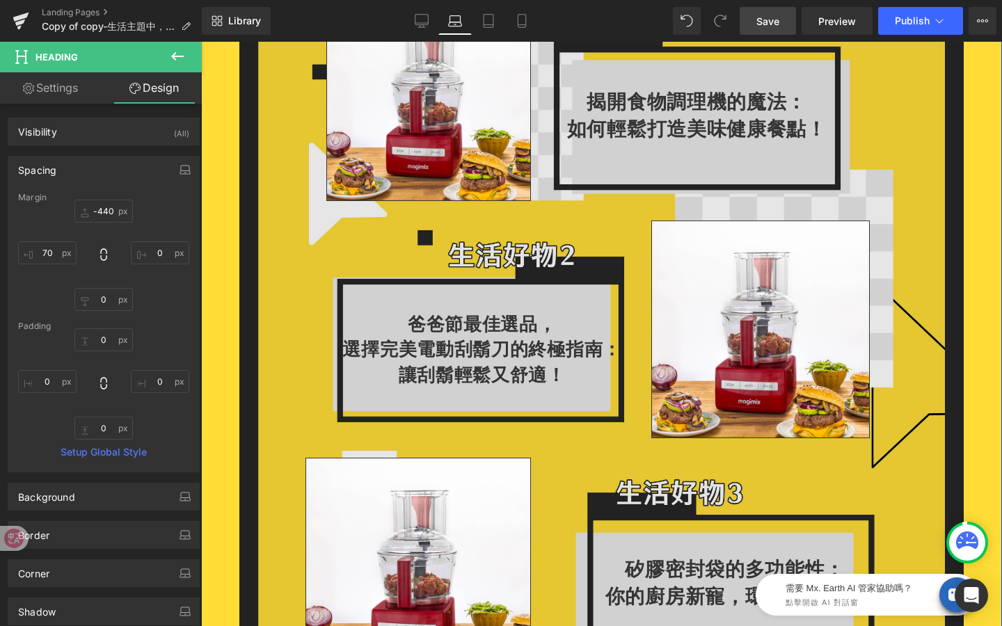
scroll to position [718, 0]
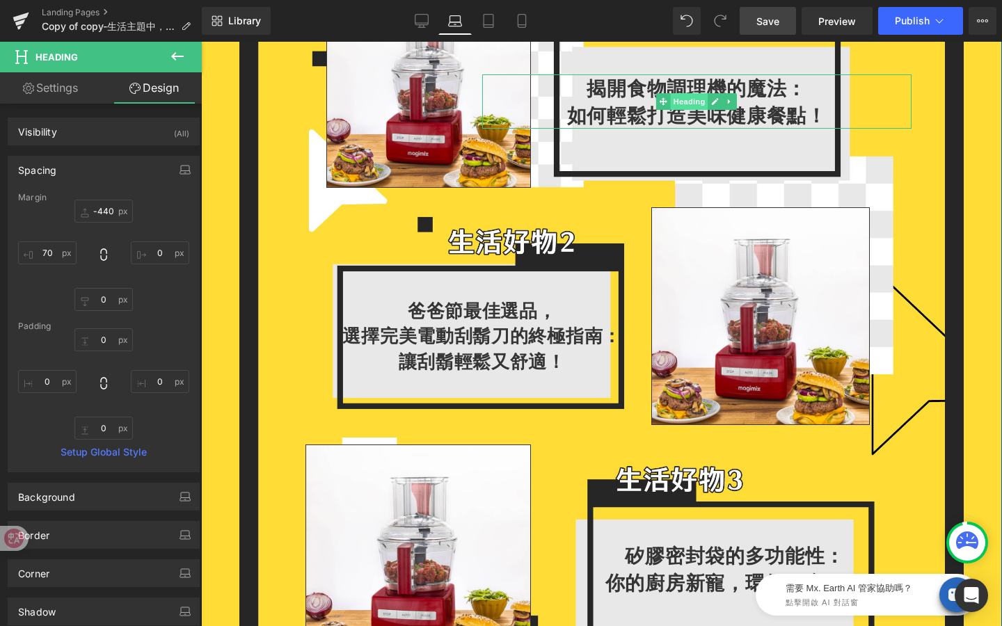
click at [689, 105] on div "揭開食物調理機的魔法： 如何輕鬆打造美味健康餐點！ Heading" at bounding box center [696, 101] width 429 height 54
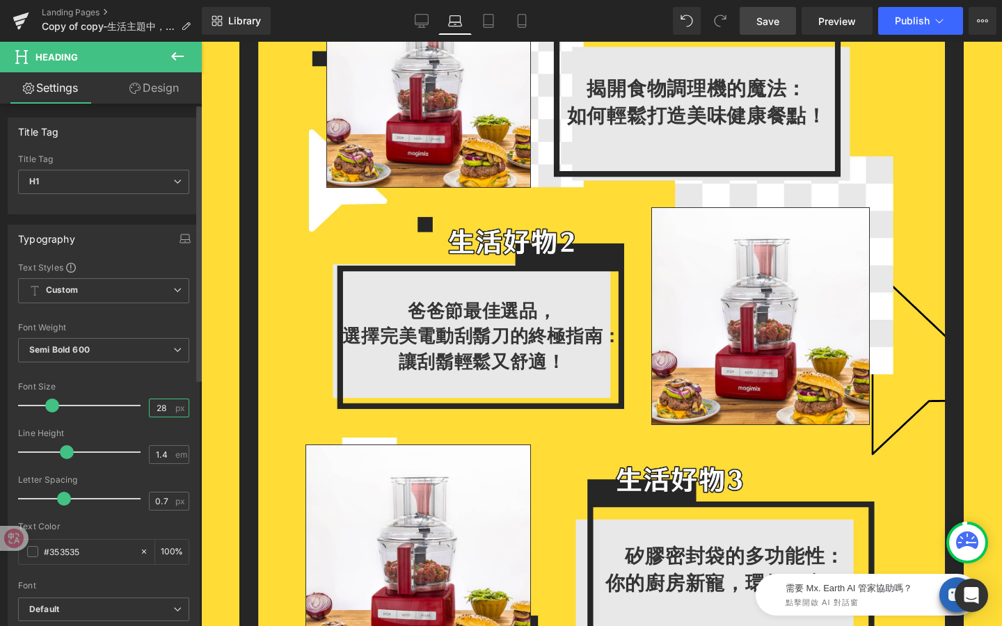
click at [165, 409] on input "28" at bounding box center [162, 408] width 24 height 17
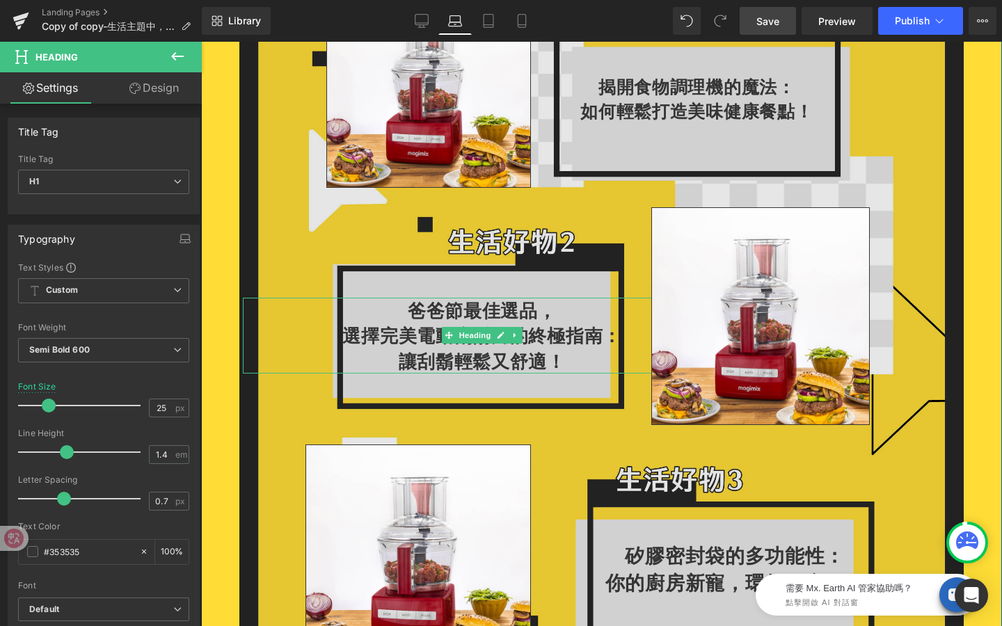
click at [475, 342] on div "爸爸節最佳選品， 選擇完美電動刮鬍刀的終極指南： 讓刮鬍輕鬆又舒適！ Heading" at bounding box center [482, 336] width 478 height 76
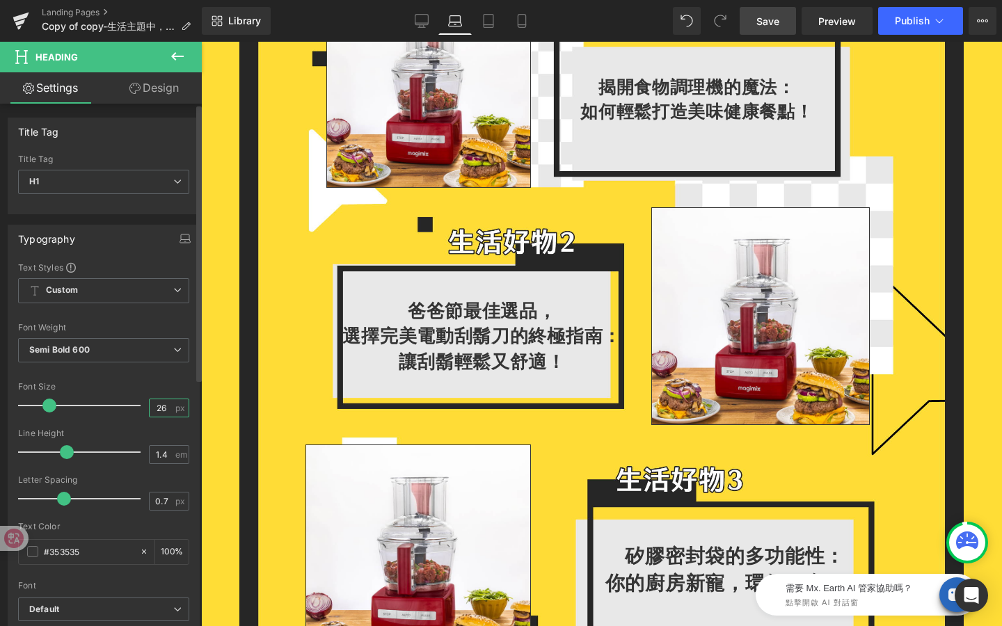
click at [168, 408] on input "26" at bounding box center [162, 408] width 24 height 17
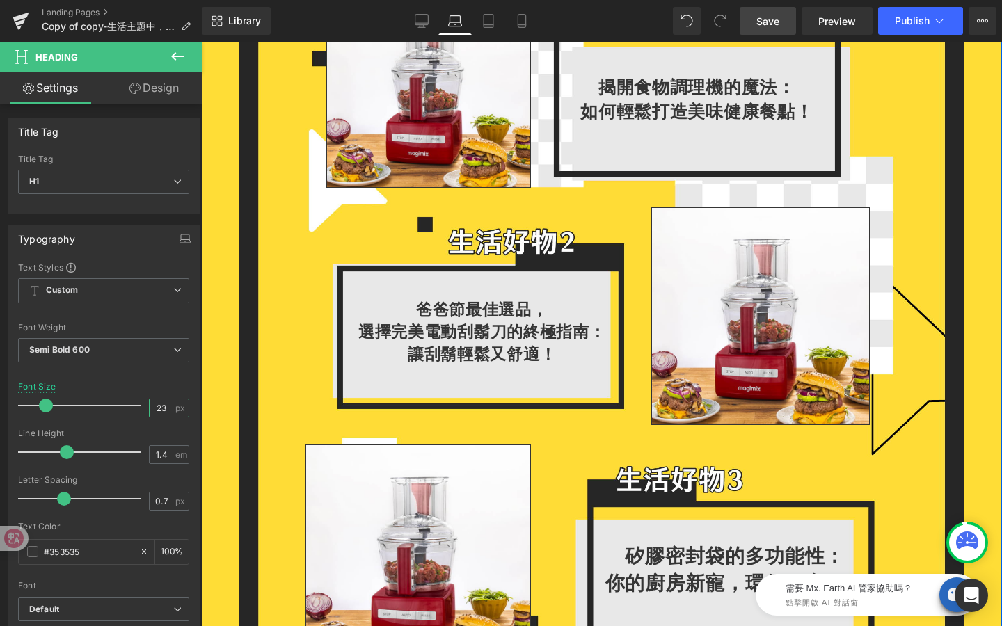
scroll to position [640, 0]
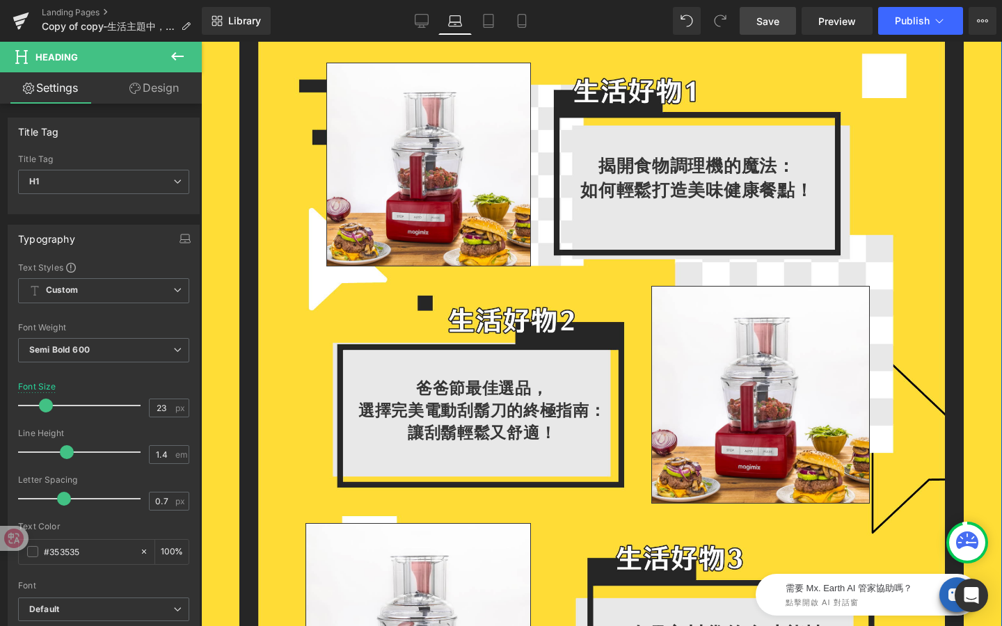
click at [689, 180] on div "揭開食物調理機的魔法： 如何輕鬆打造美味健康餐點！ Heading" at bounding box center [696, 177] width 429 height 49
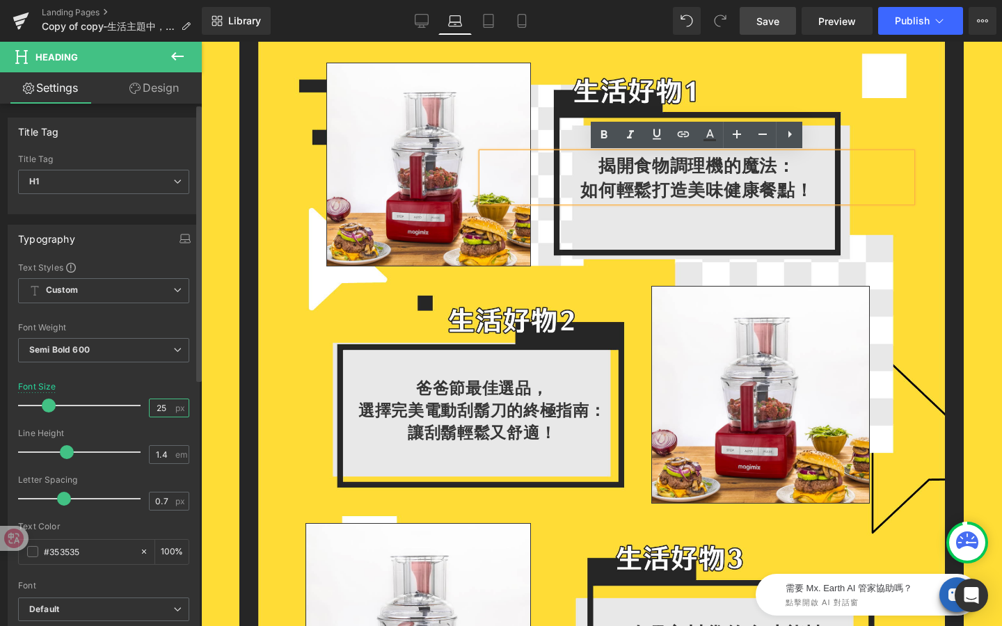
click at [164, 411] on input "25" at bounding box center [162, 408] width 24 height 17
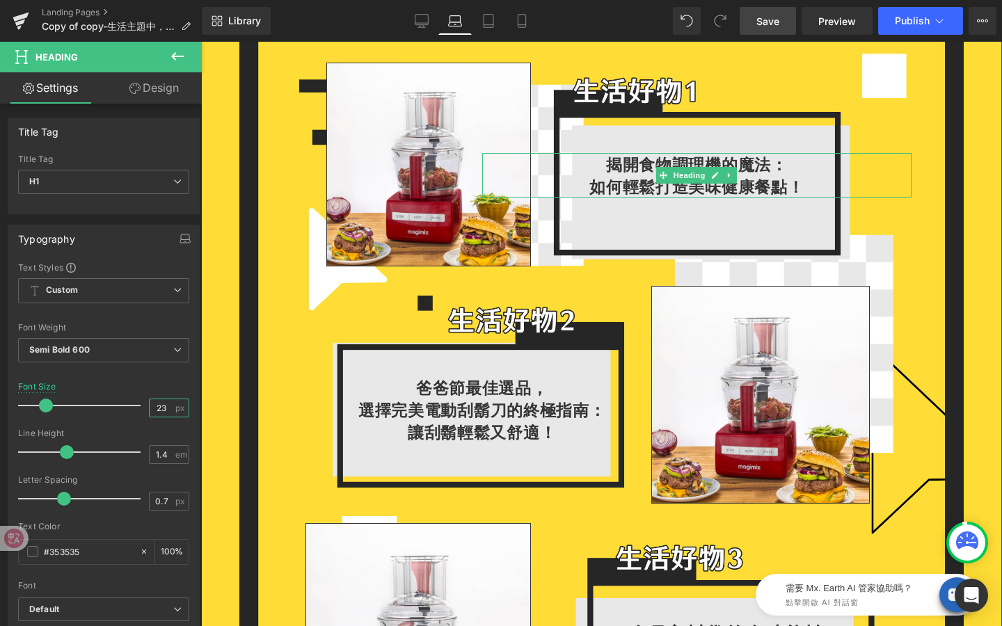
click at [693, 174] on div "揭開食物調理機的魔法： 如何輕鬆打造美味健康餐點！ Heading" at bounding box center [696, 175] width 429 height 45
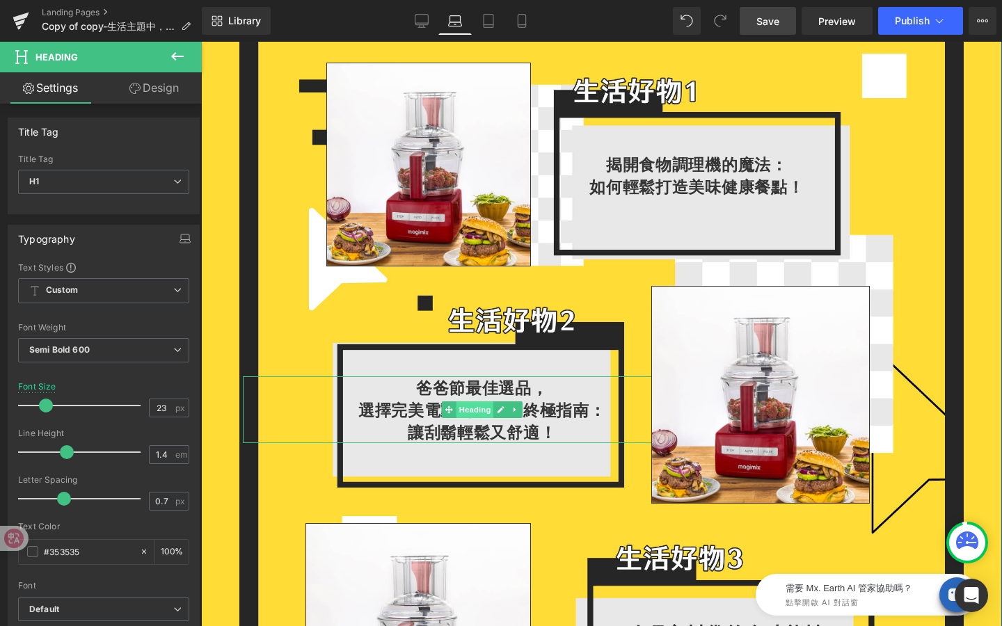
click at [477, 411] on span "Heading" at bounding box center [475, 410] width 38 height 17
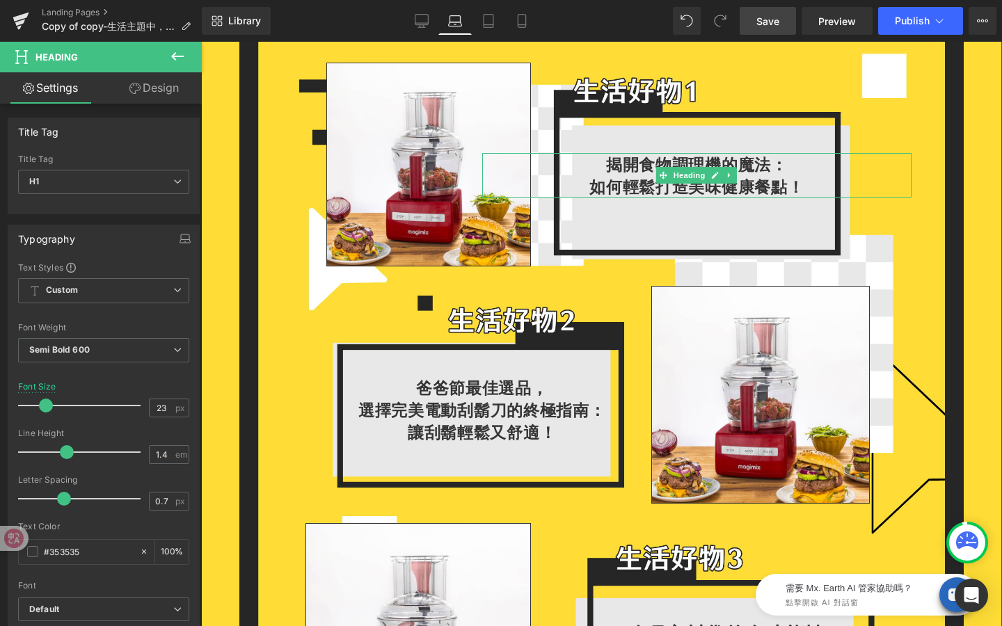
click at [688, 180] on div "揭開食物調理機的魔法： 如何輕鬆打造美味健康餐點！ Heading" at bounding box center [696, 175] width 429 height 45
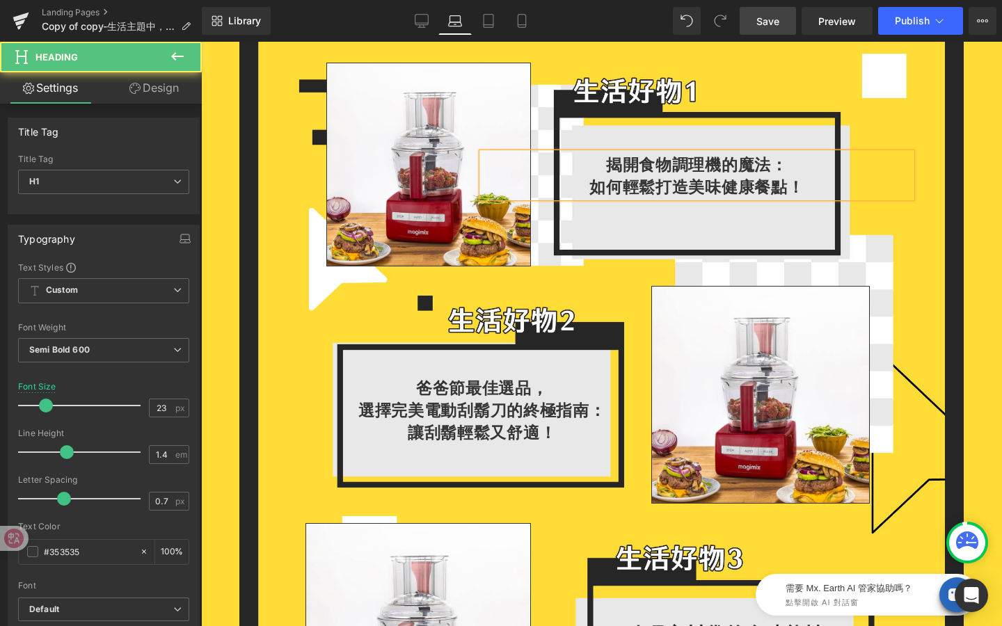
click at [155, 100] on link "Design" at bounding box center [154, 87] width 101 height 31
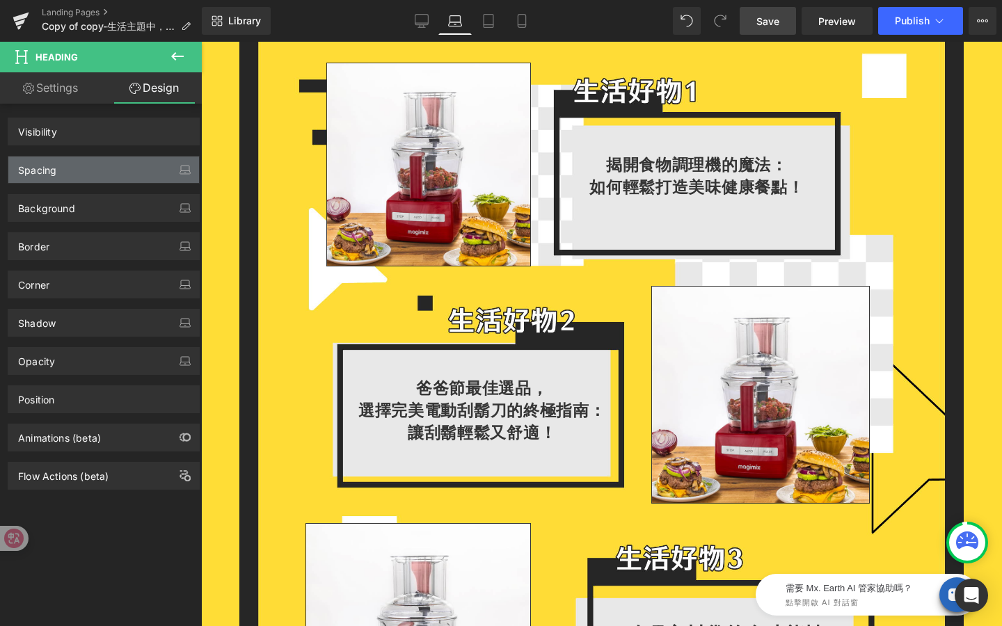
click at [111, 174] on div "Spacing" at bounding box center [103, 170] width 191 height 26
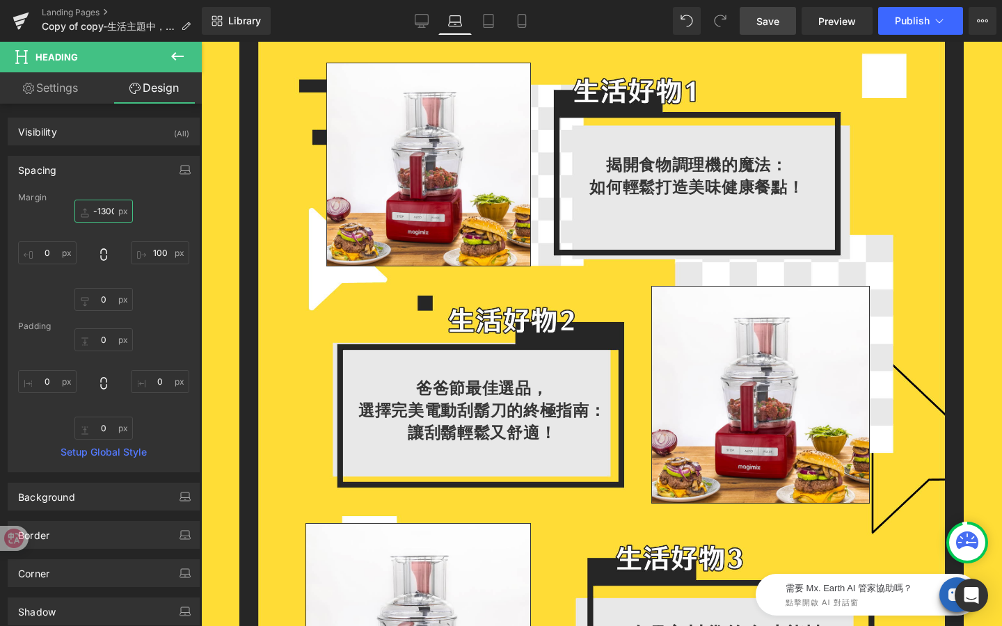
click at [109, 212] on input "-1300" at bounding box center [103, 211] width 58 height 23
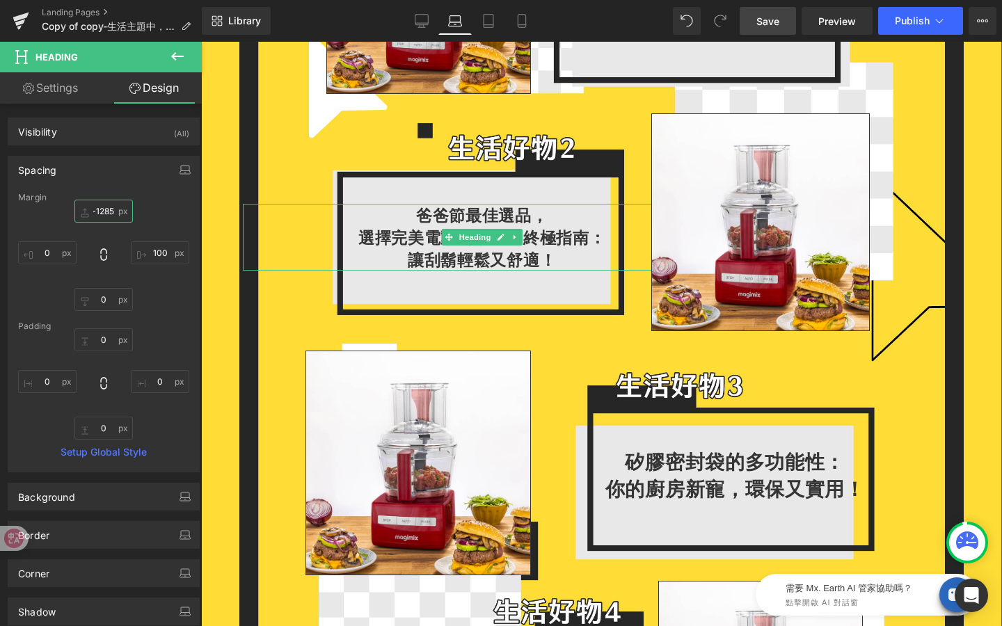
scroll to position [846, 0]
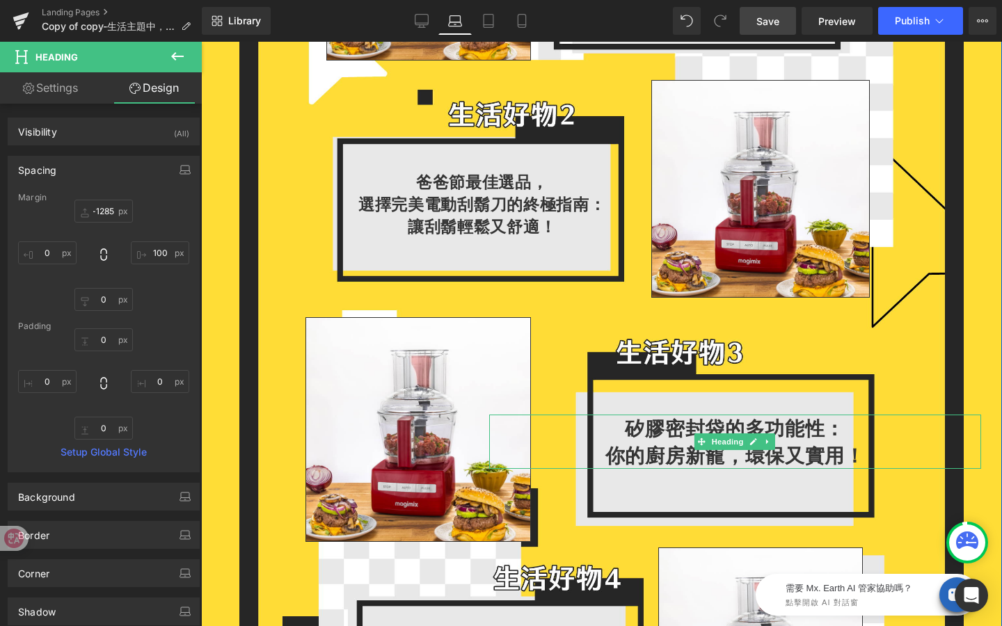
click at [731, 440] on div "矽膠密封袋的多功能性： 你的廚房新寵，環保又實用！ Heading" at bounding box center [735, 442] width 492 height 54
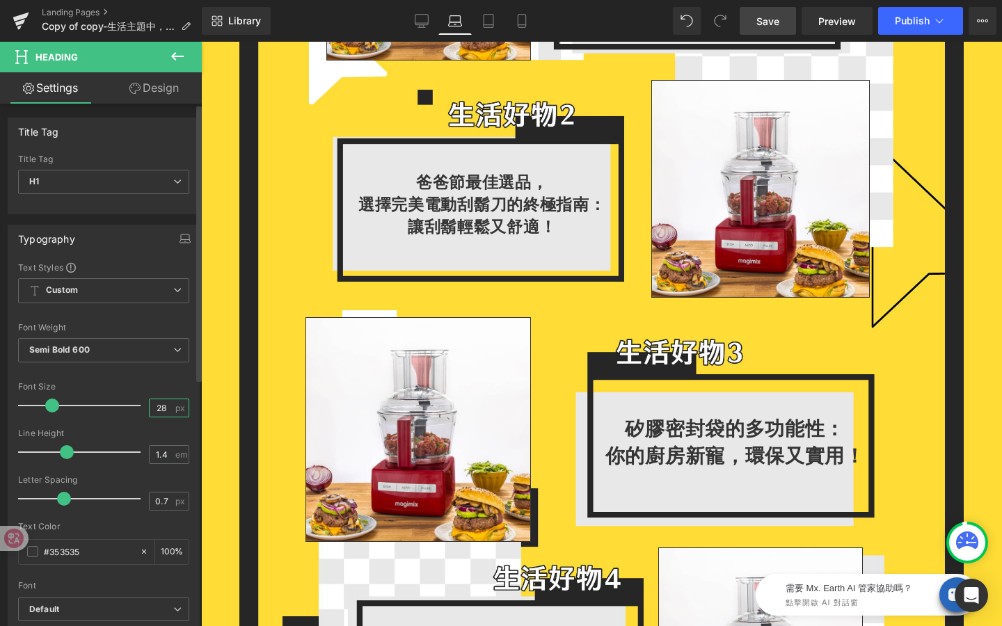
click at [161, 409] on input "28" at bounding box center [162, 408] width 24 height 17
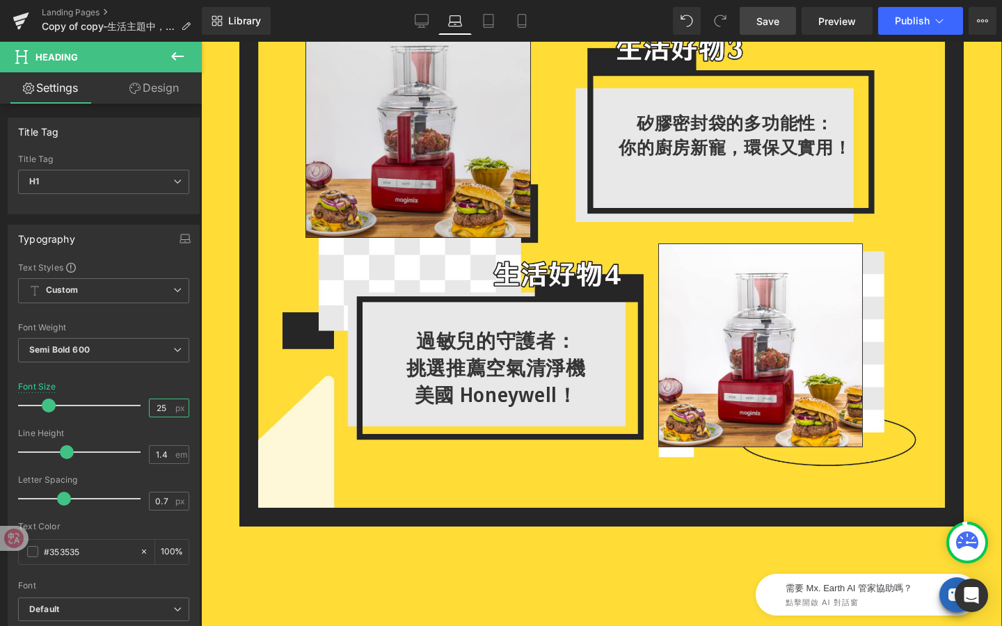
scroll to position [1158, 0]
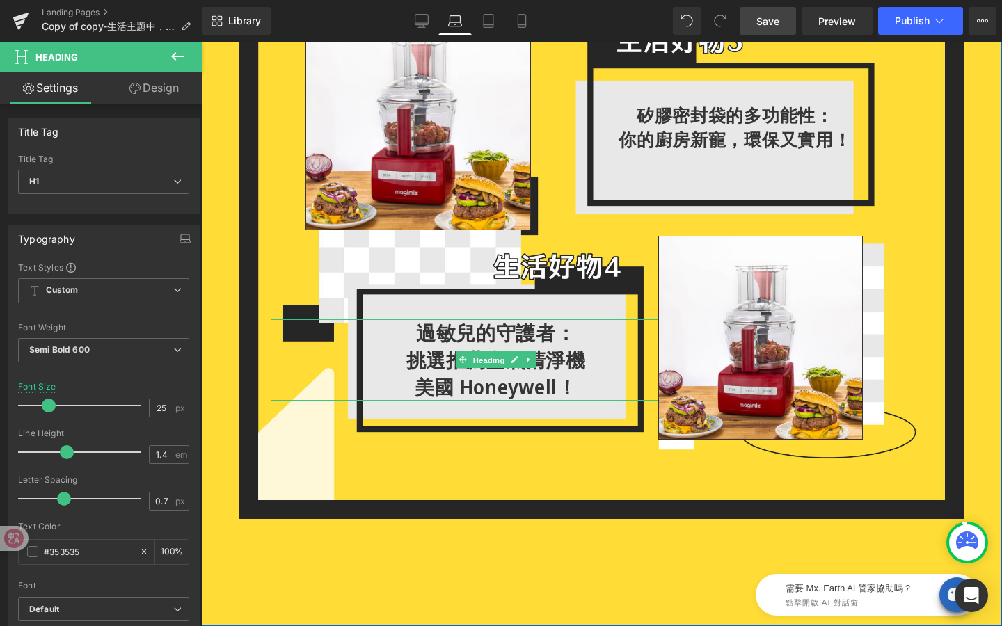
click at [489, 361] on div "過敏兒的守護者： 挑選推薦空氣清淨機 美國 Honeywell！ Heading" at bounding box center [496, 360] width 450 height 82
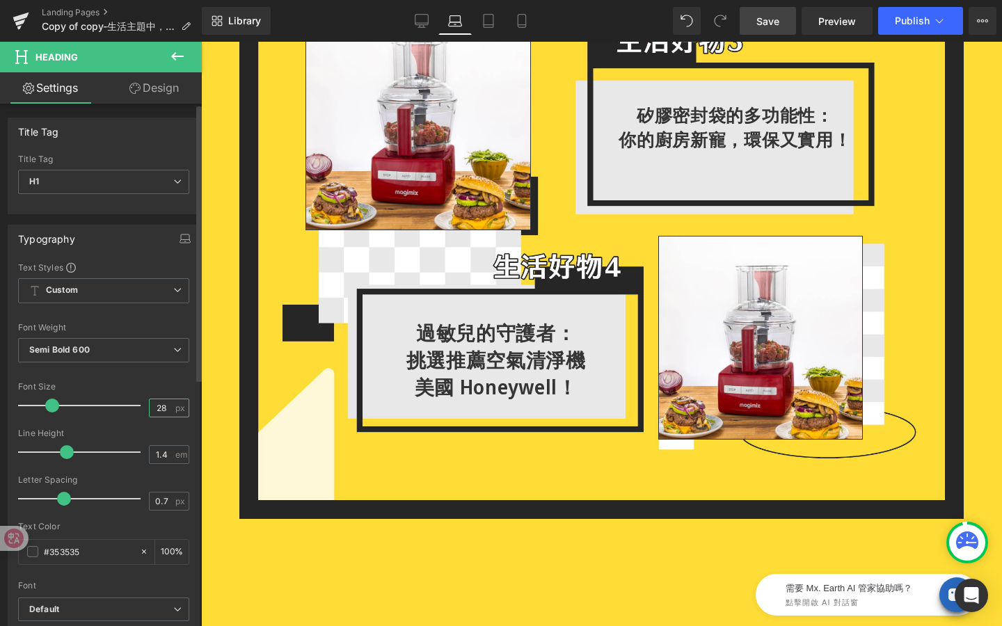
click at [164, 406] on input "28" at bounding box center [162, 408] width 24 height 17
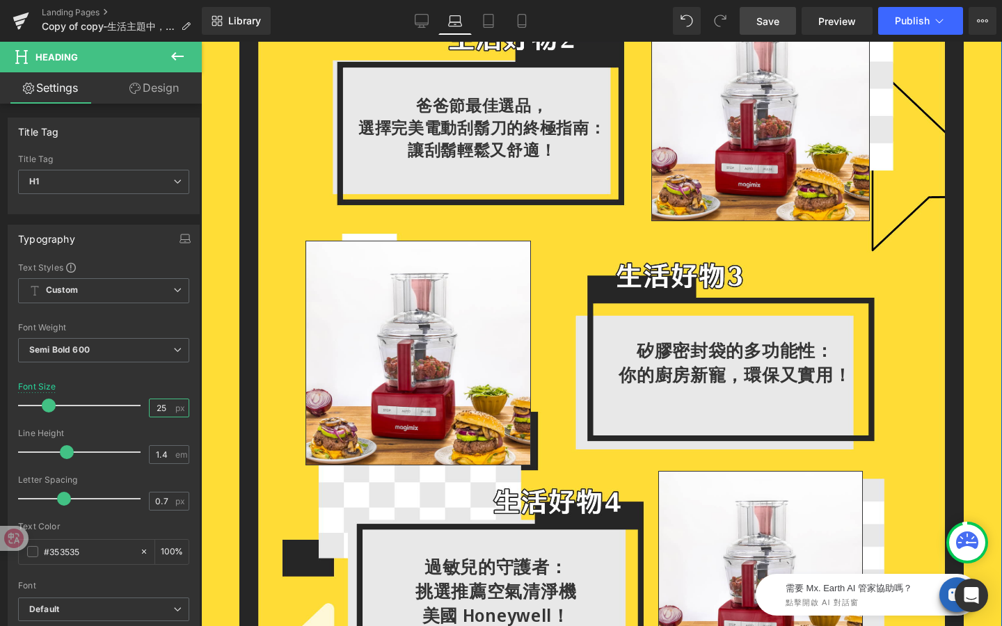
scroll to position [913, 0]
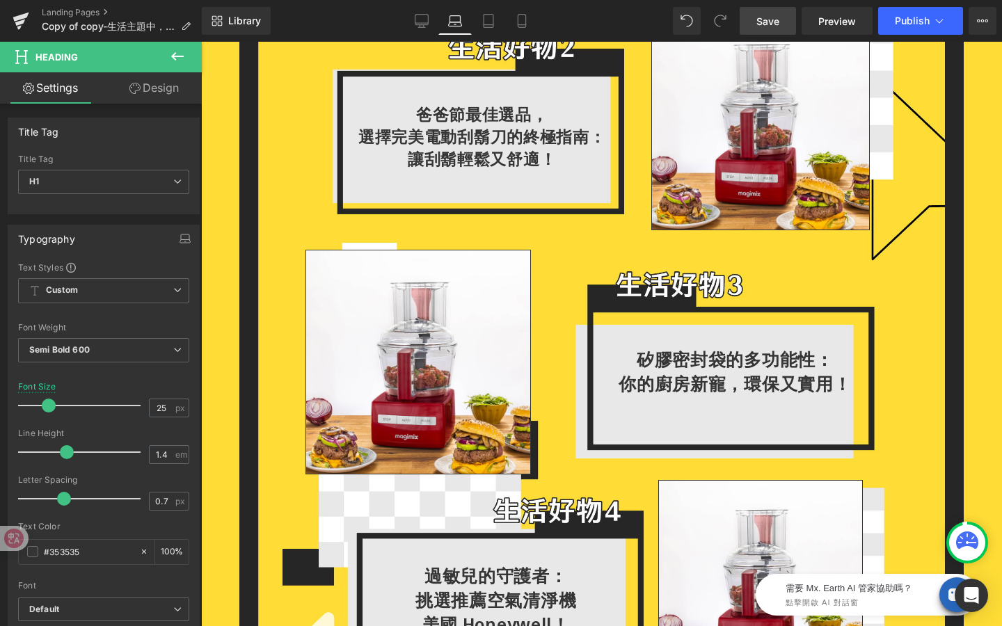
click at [764, 23] on span "Save" at bounding box center [768, 21] width 23 height 15
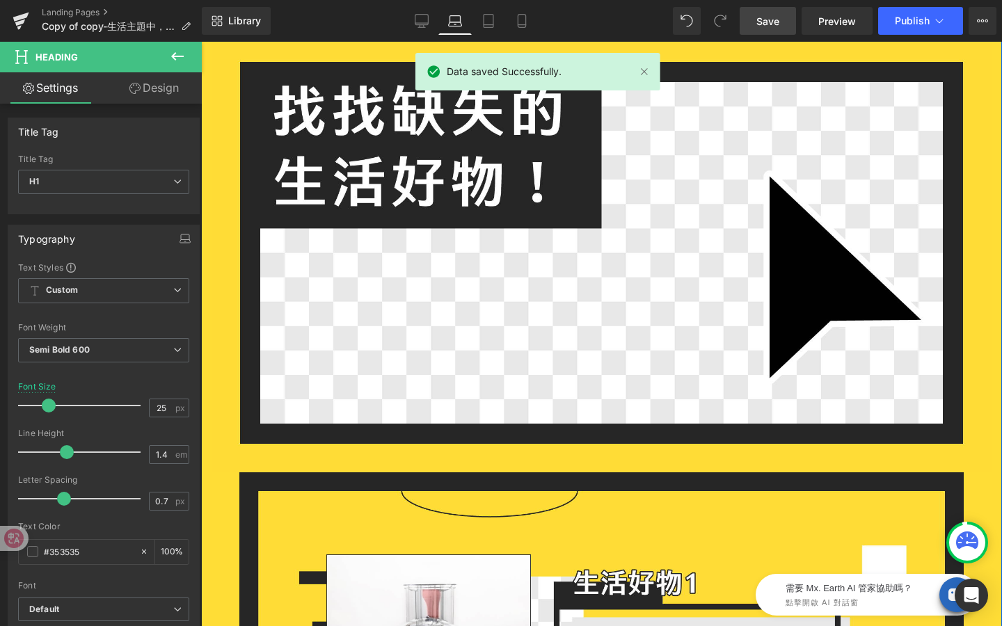
scroll to position [132, 0]
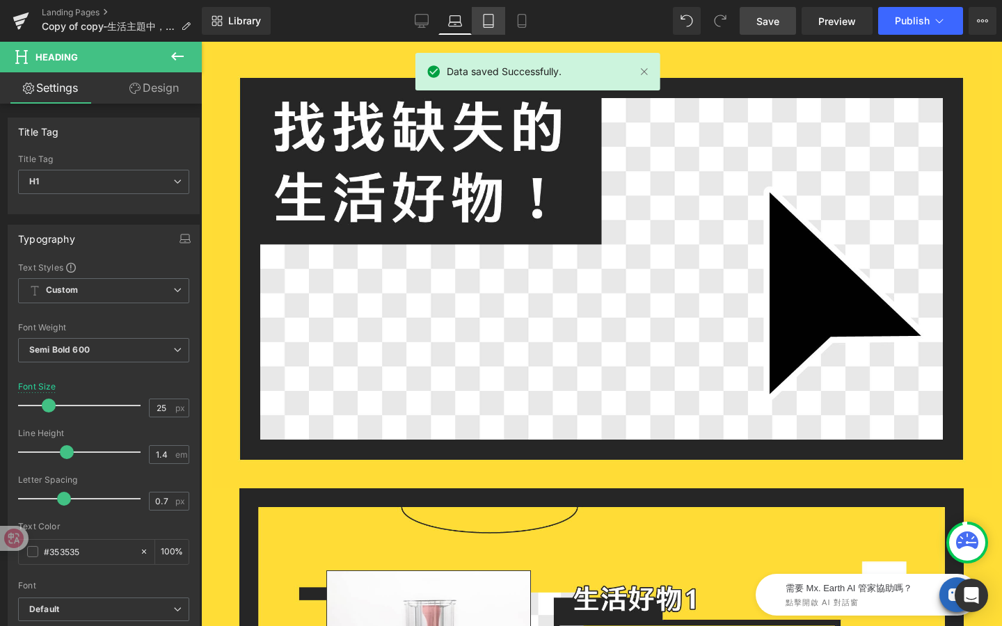
click at [489, 31] on link "Tablet" at bounding box center [488, 21] width 33 height 28
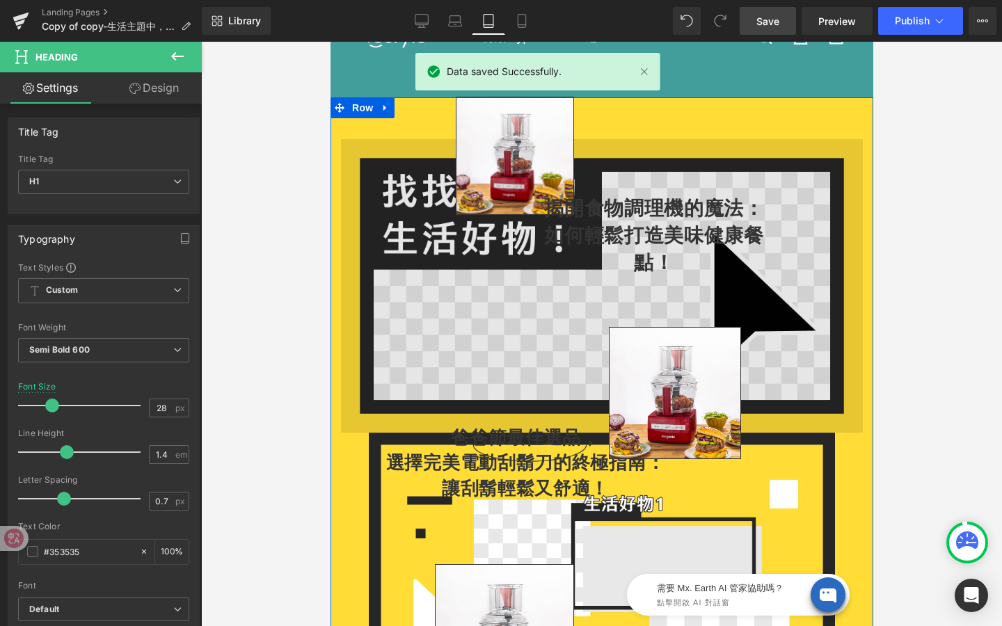
scroll to position [159, 0]
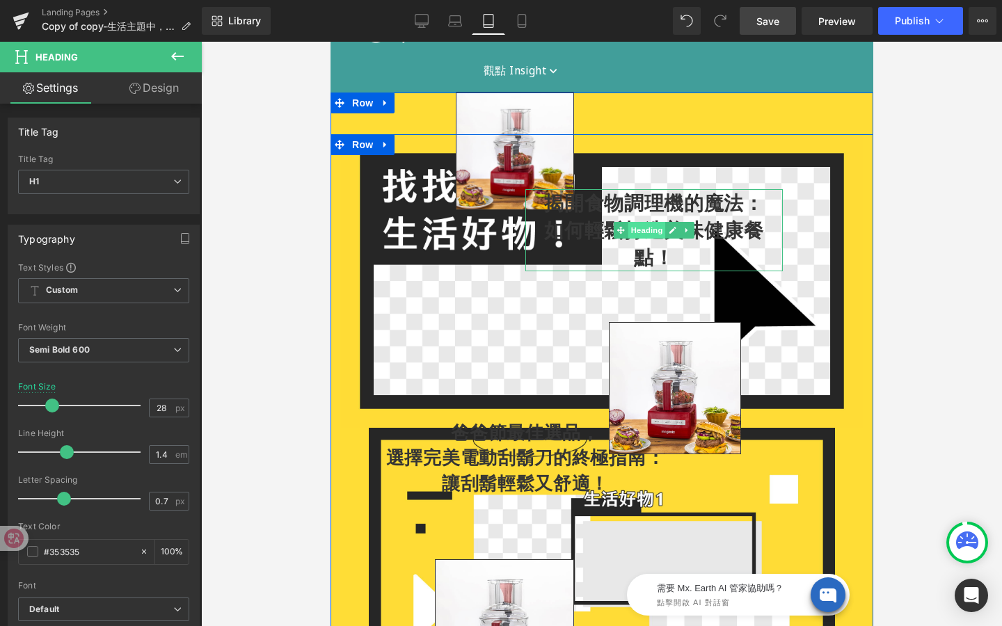
click at [657, 230] on span "Heading" at bounding box center [647, 230] width 38 height 17
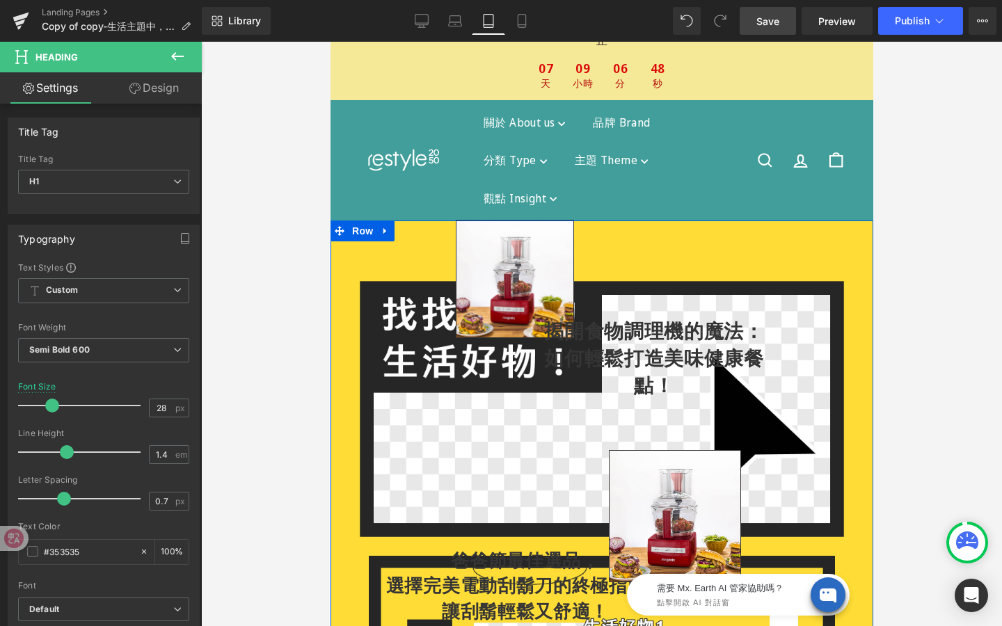
scroll to position [40, 0]
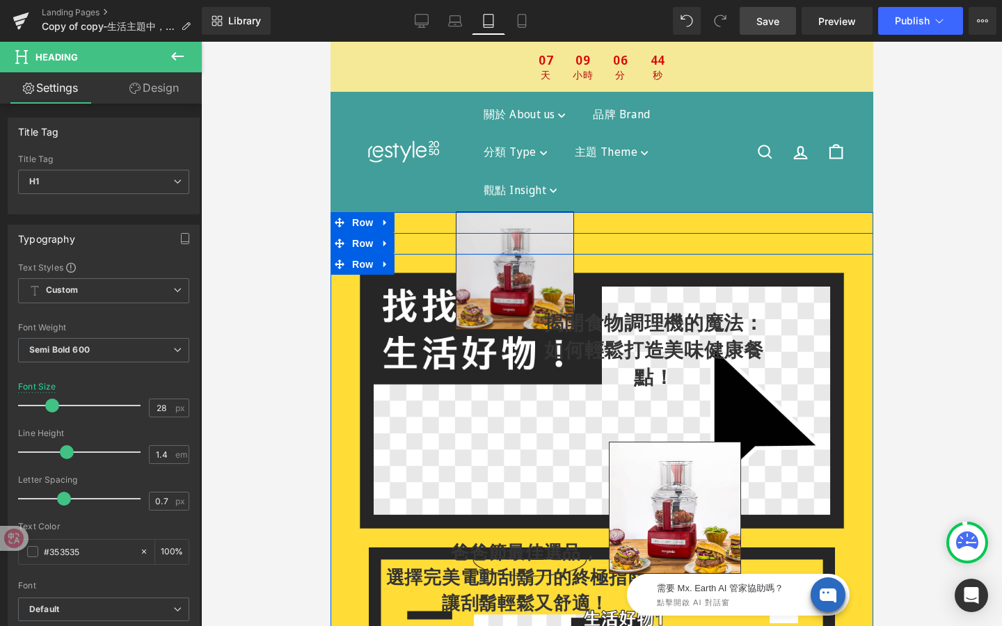
click at [514, 313] on img at bounding box center [514, 271] width 118 height 118
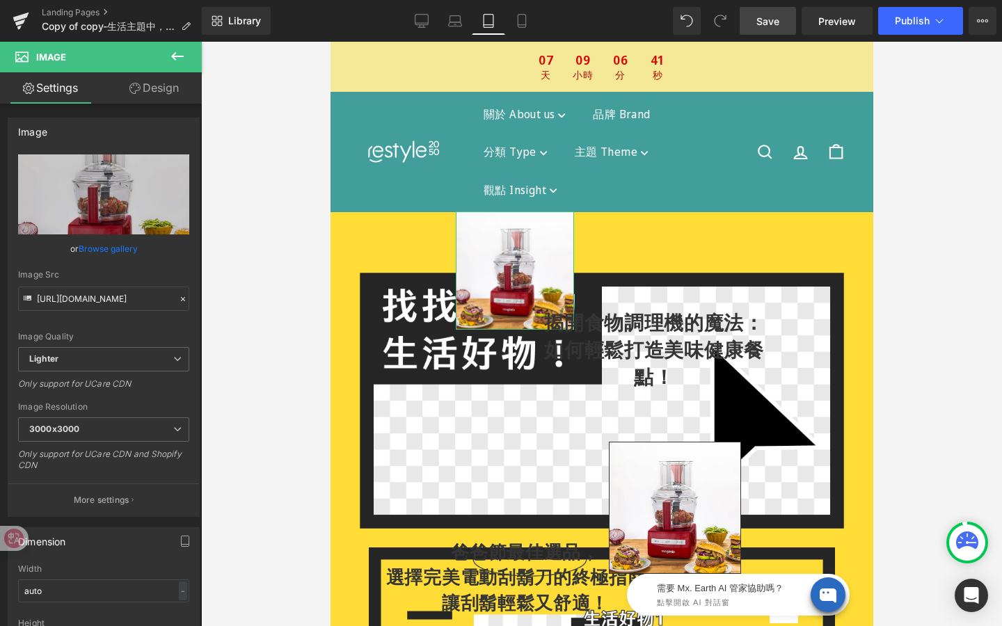
click at [168, 91] on link "Design" at bounding box center [154, 87] width 101 height 31
click at [0, 0] on div "Spacing" at bounding box center [0, 0] width 0 height 0
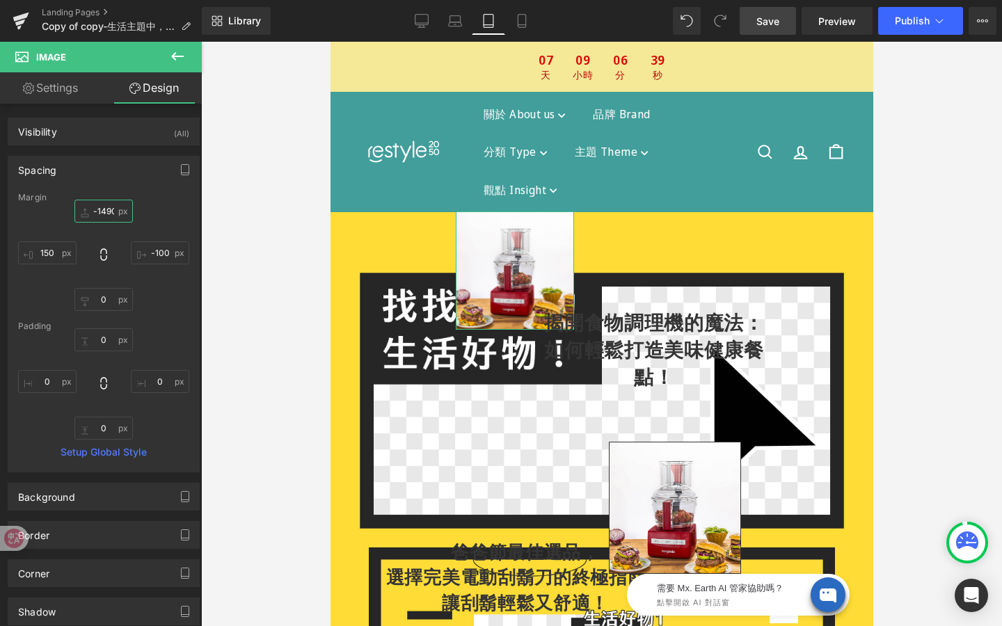
click at [109, 208] on input "-1490" at bounding box center [103, 211] width 58 height 23
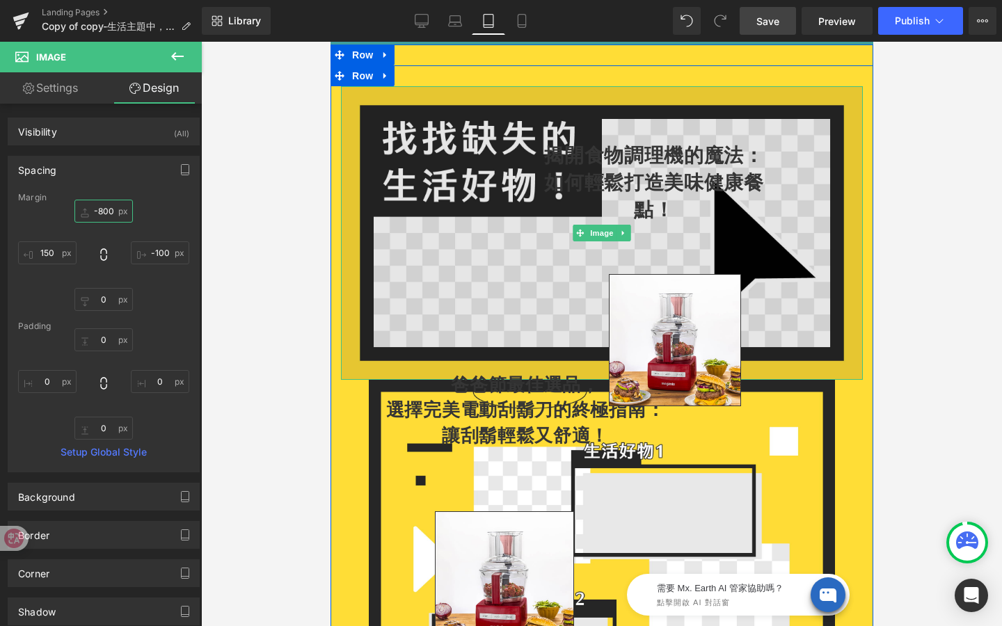
scroll to position [208, 0]
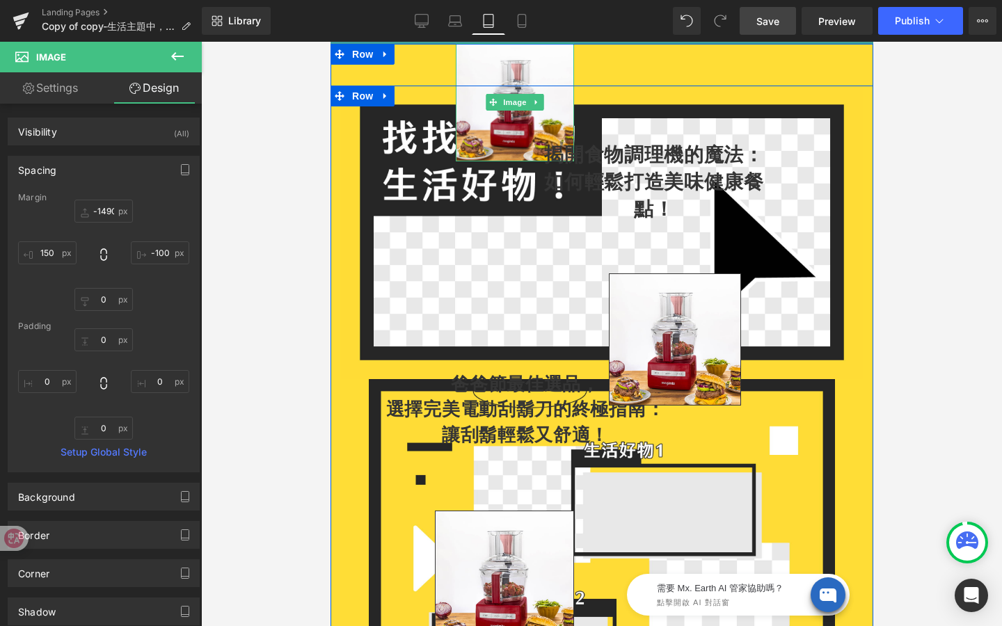
click at [512, 106] on div at bounding box center [601, 96] width 543 height 21
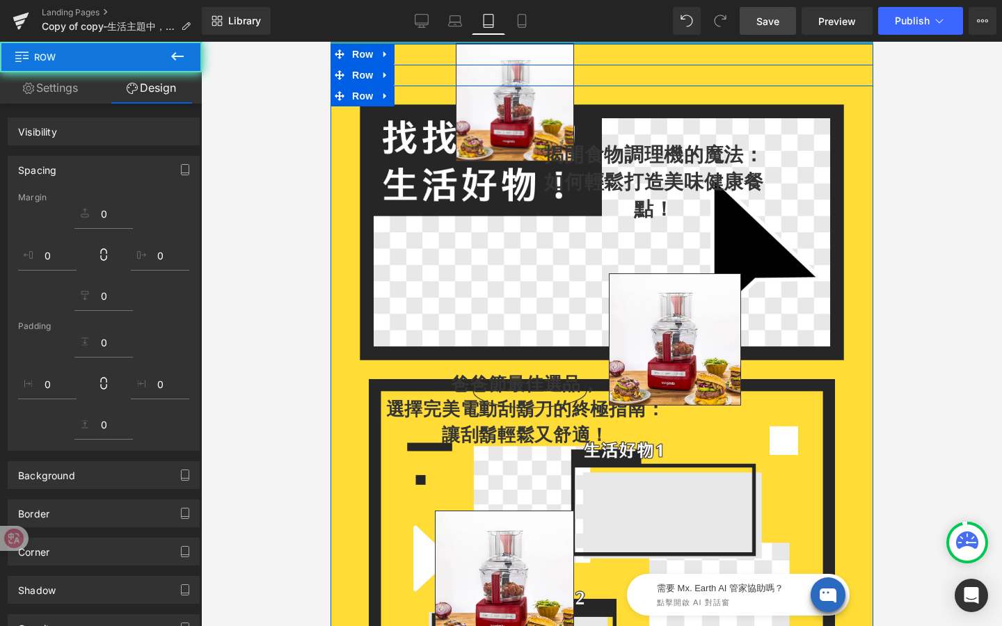
click at [524, 55] on div at bounding box center [601, 54] width 543 height 21
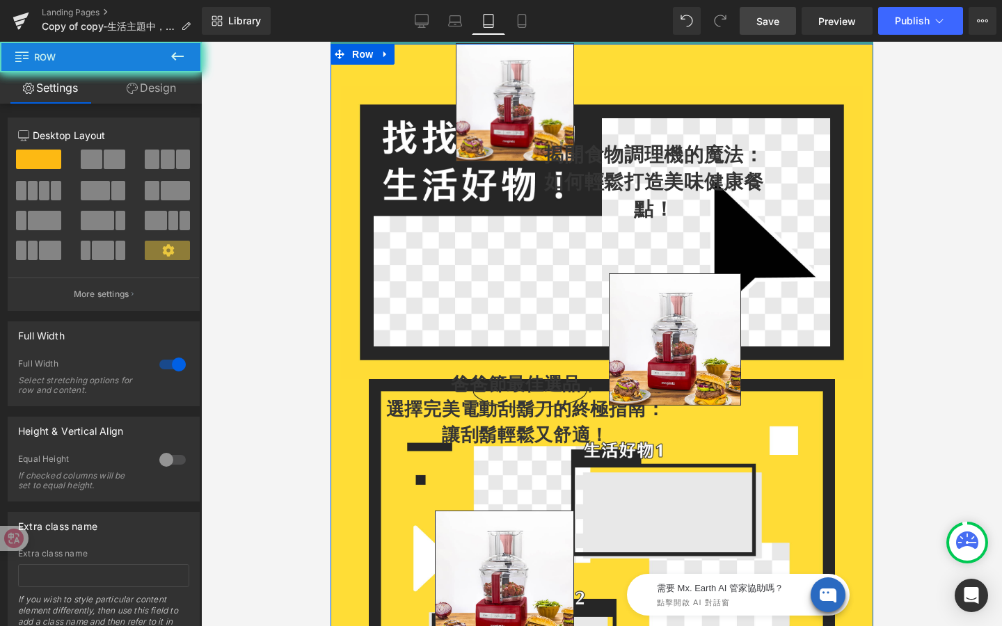
click at [271, 151] on div at bounding box center [601, 334] width 801 height 585
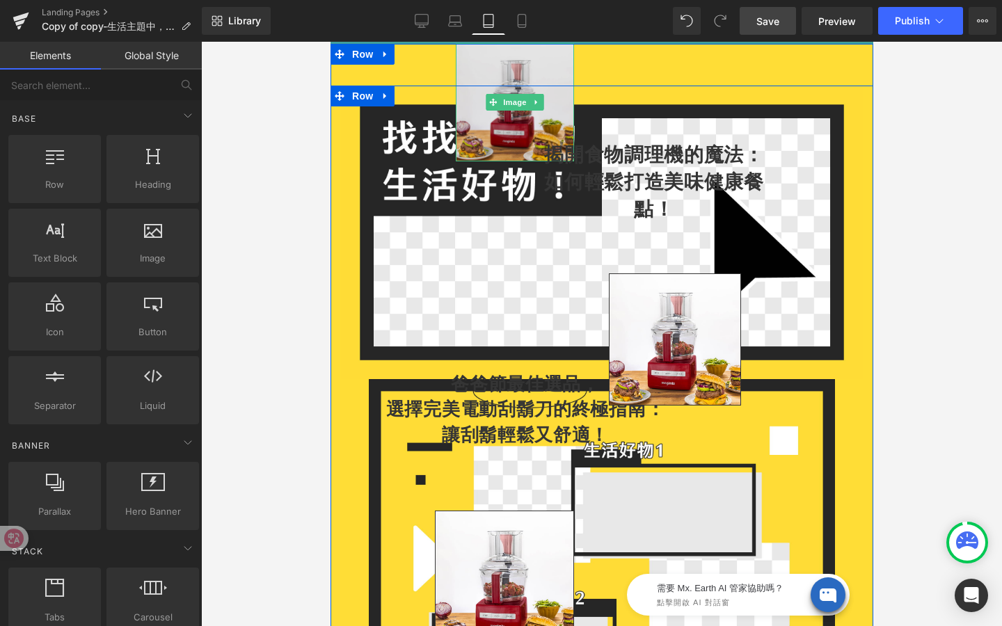
click at [516, 116] on img at bounding box center [514, 102] width 118 height 118
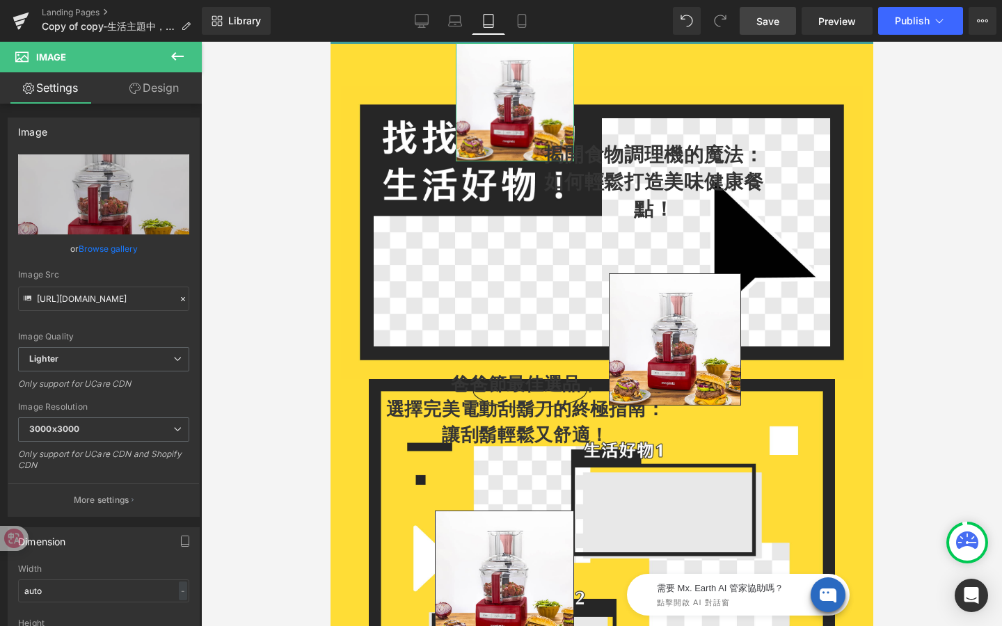
click at [142, 88] on link "Design" at bounding box center [154, 87] width 101 height 31
click at [0, 0] on div "Spacing" at bounding box center [0, 0] width 0 height 0
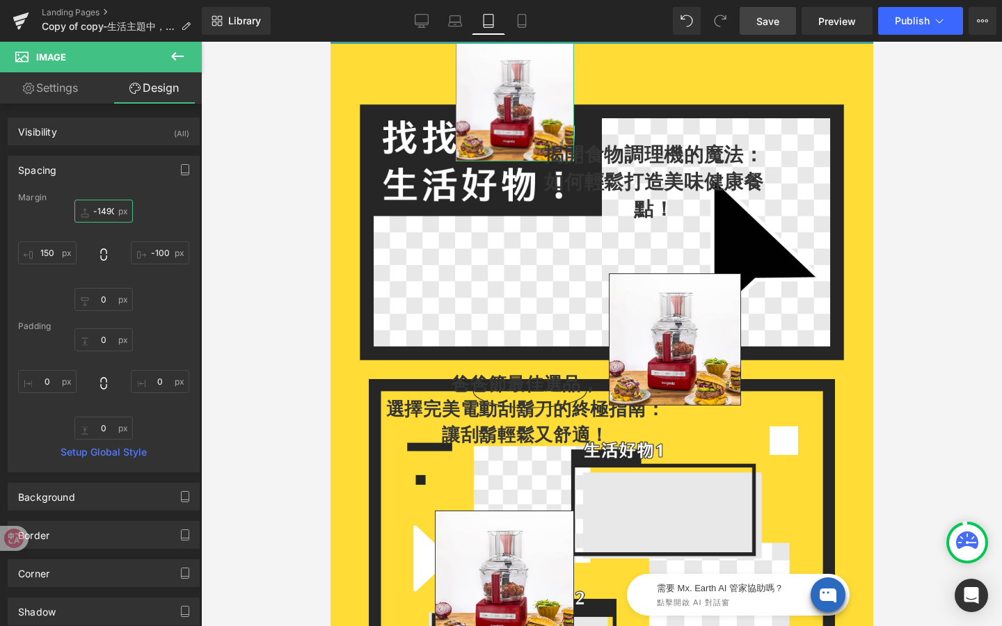
click at [106, 214] on input "-1490" at bounding box center [103, 211] width 58 height 23
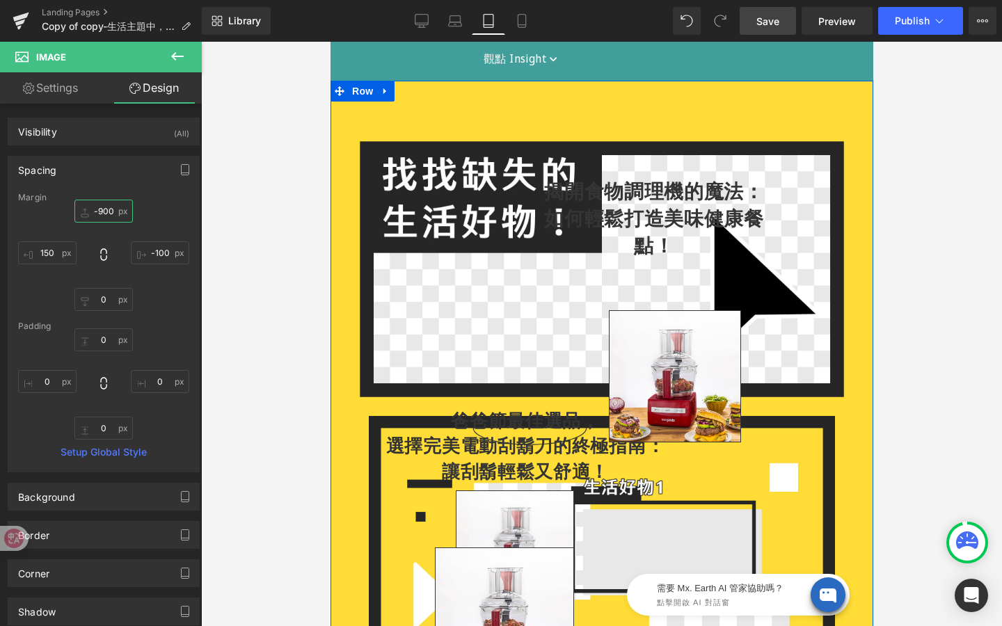
scroll to position [178, 0]
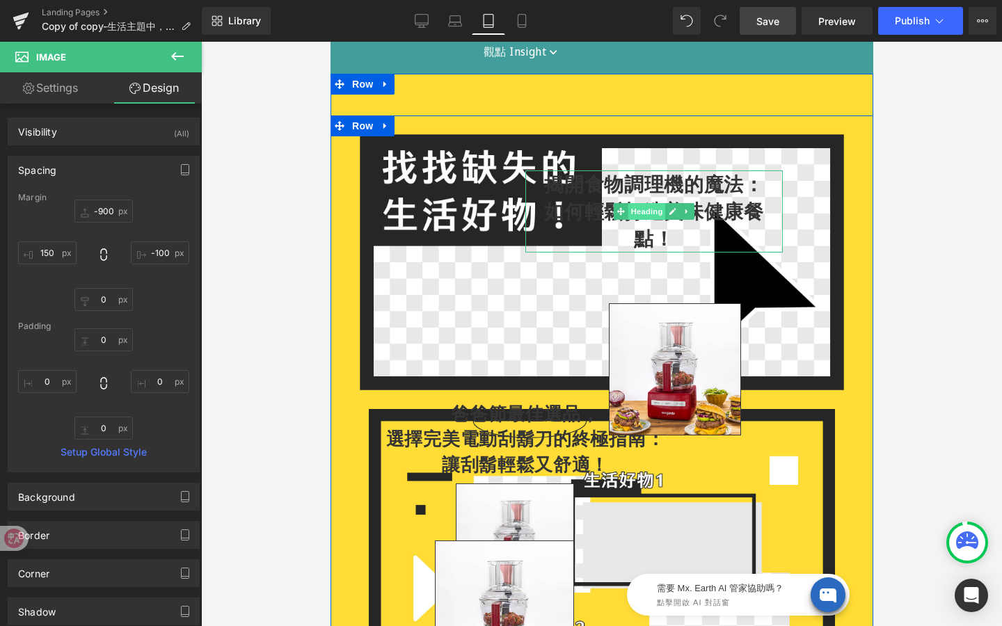
click at [652, 212] on div "揭開食物調理機的魔法： 如何輕鬆打造美味健康餐點！ Heading" at bounding box center [654, 212] width 258 height 82
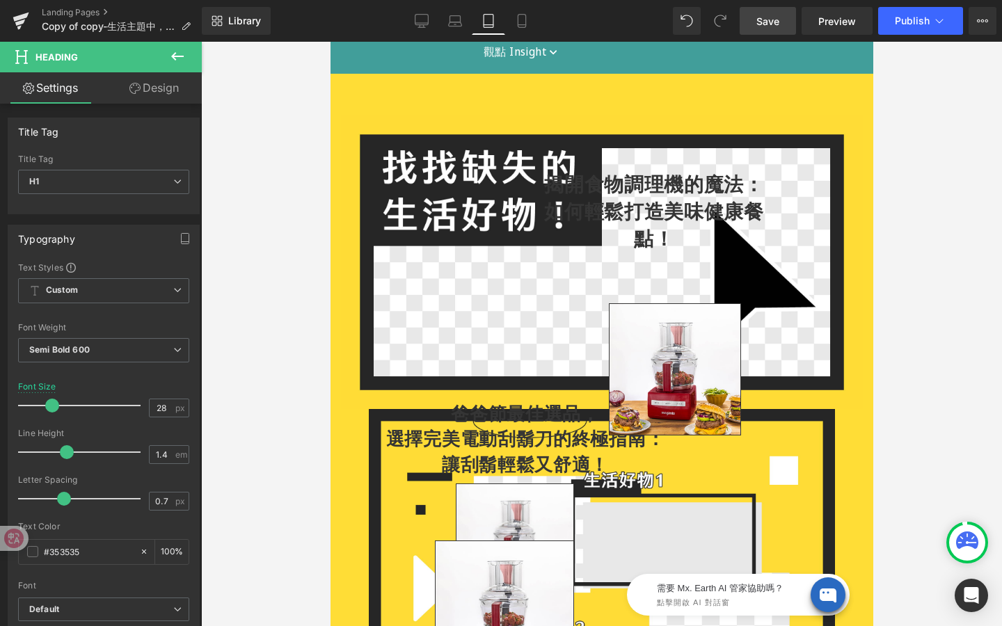
click at [147, 82] on link "Design" at bounding box center [154, 87] width 101 height 31
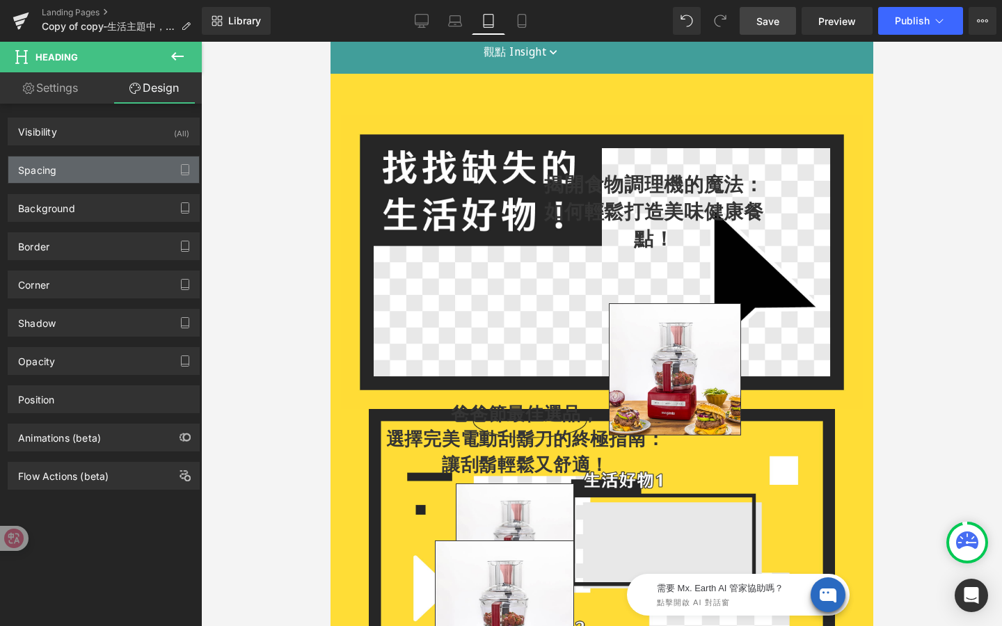
click at [84, 173] on div "Spacing" at bounding box center [103, 170] width 191 height 26
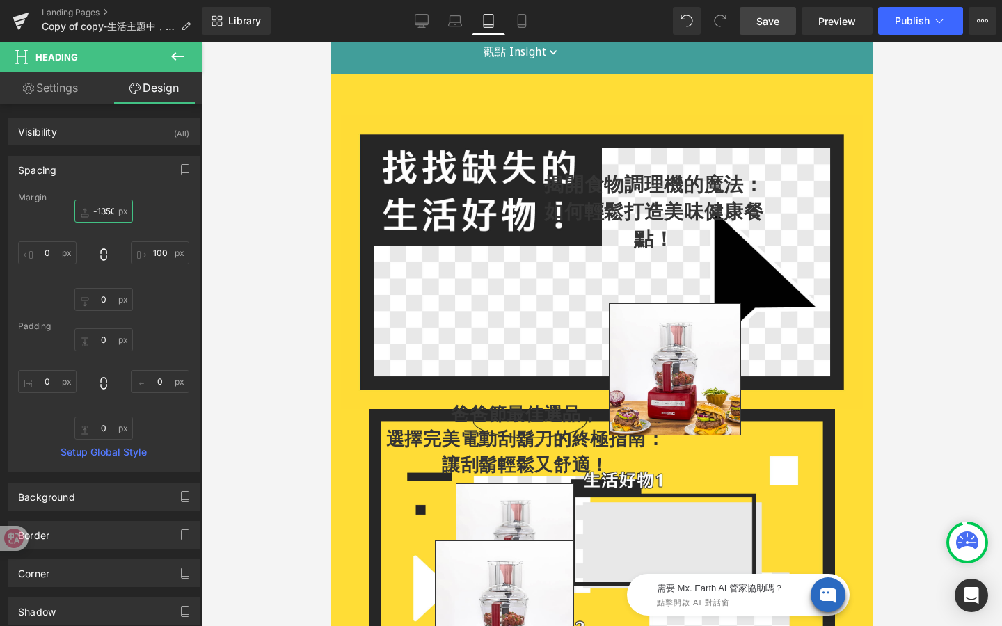
click at [111, 213] on input "-1350" at bounding box center [103, 211] width 58 height 23
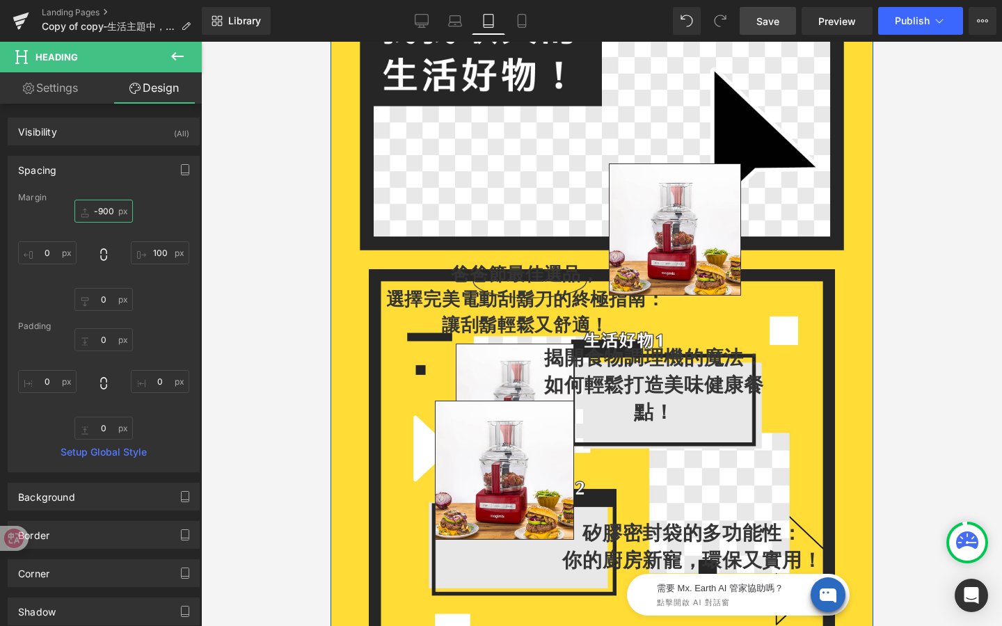
scroll to position [339, 0]
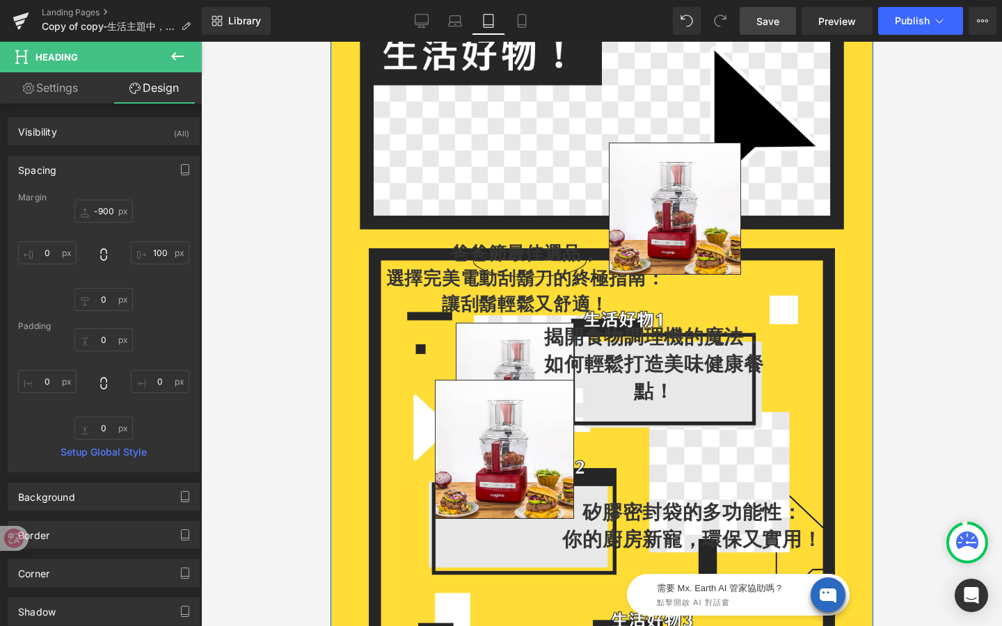
click at [678, 214] on div "Image" at bounding box center [674, 209] width 132 height 132
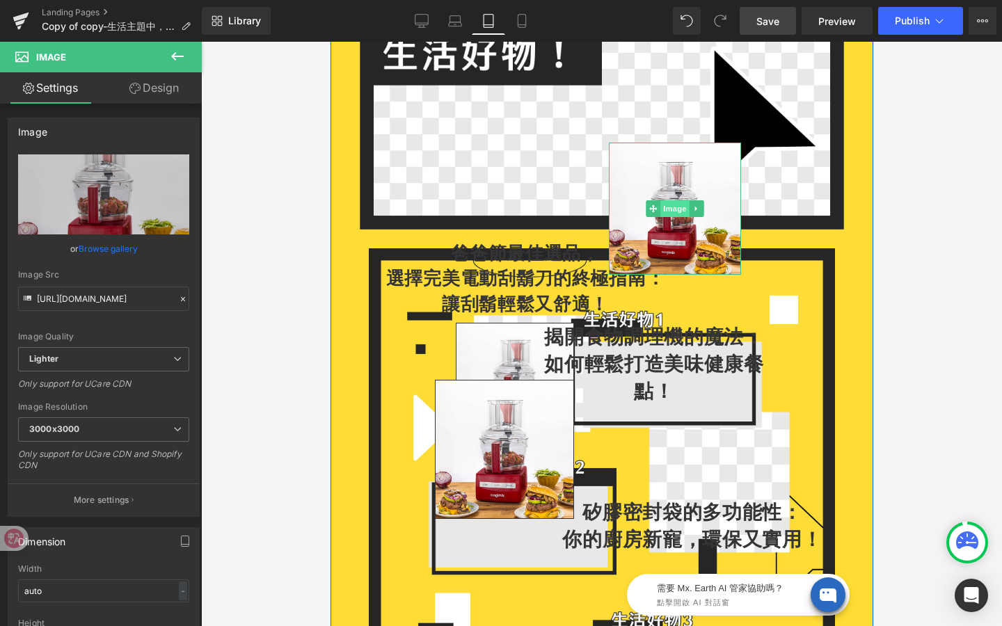
click at [673, 212] on div "Image" at bounding box center [674, 209] width 132 height 132
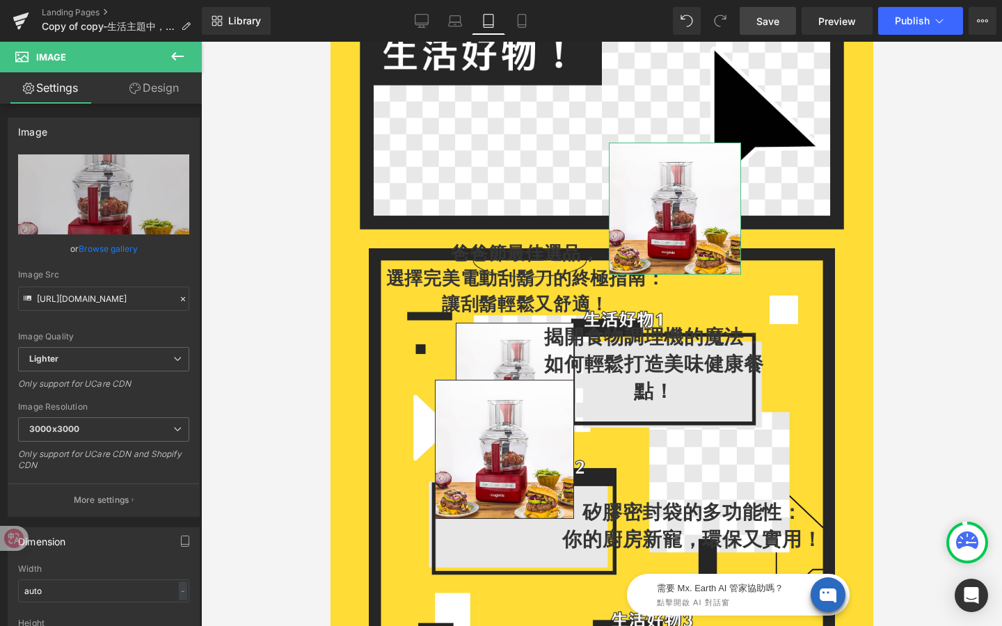
click at [167, 92] on link "Design" at bounding box center [154, 87] width 101 height 31
click at [0, 0] on div "Spacing" at bounding box center [0, 0] width 0 height 0
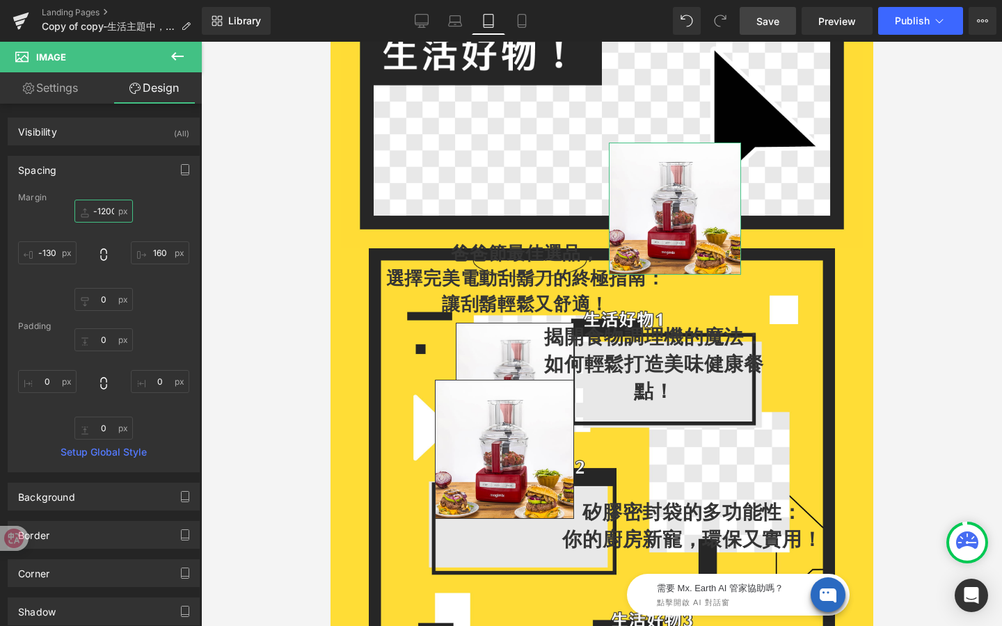
click at [113, 214] on input "-1200" at bounding box center [103, 211] width 58 height 23
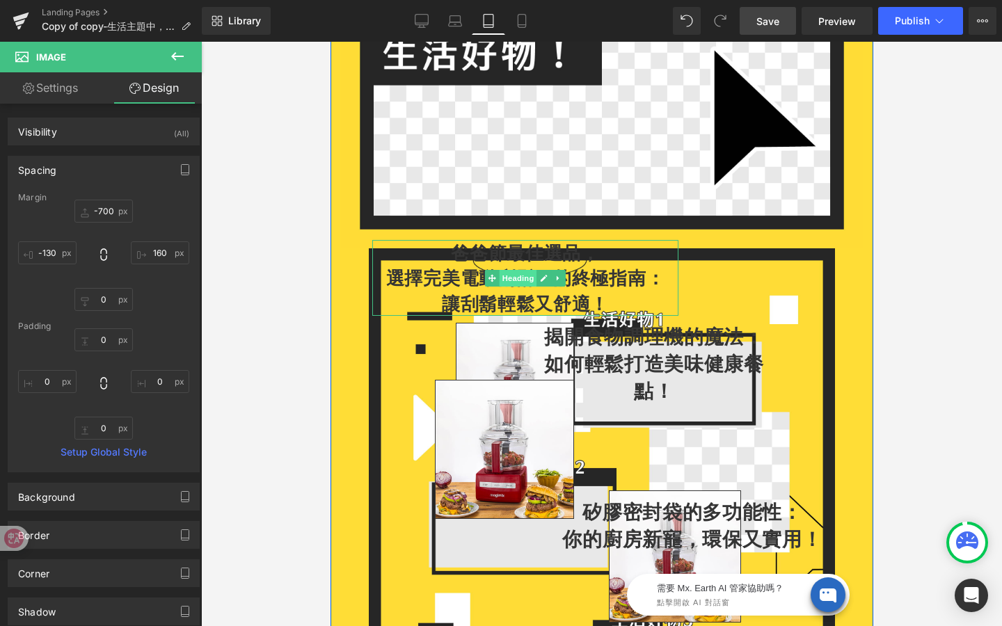
click at [510, 285] on div "爸爸節最佳選品， 選擇完美電動刮鬍刀的終極指南： 讓刮鬍輕鬆又舒適！ Heading" at bounding box center [525, 278] width 306 height 76
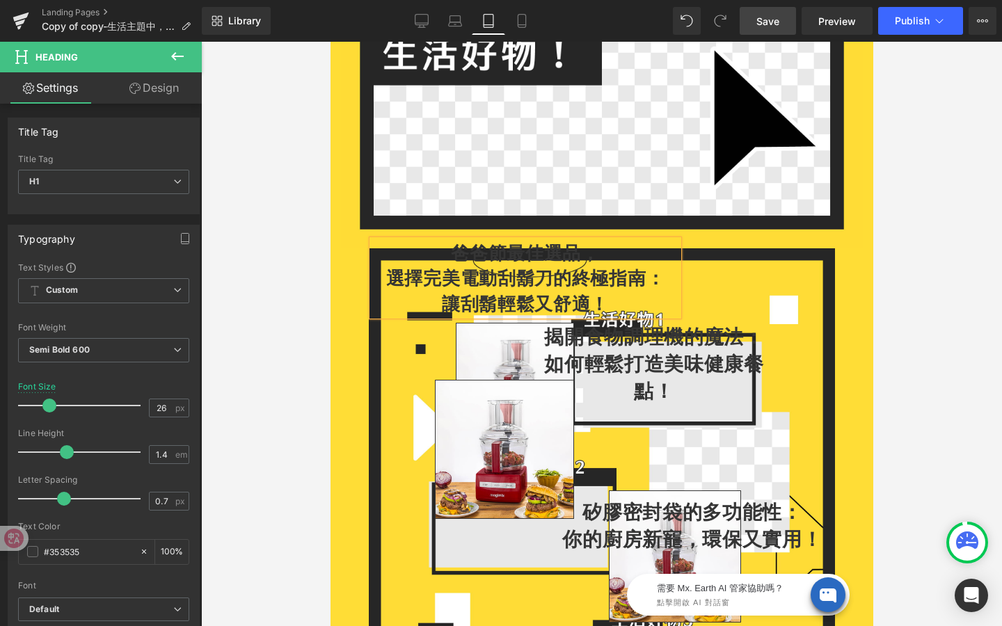
click at [148, 95] on link "Design" at bounding box center [154, 87] width 101 height 31
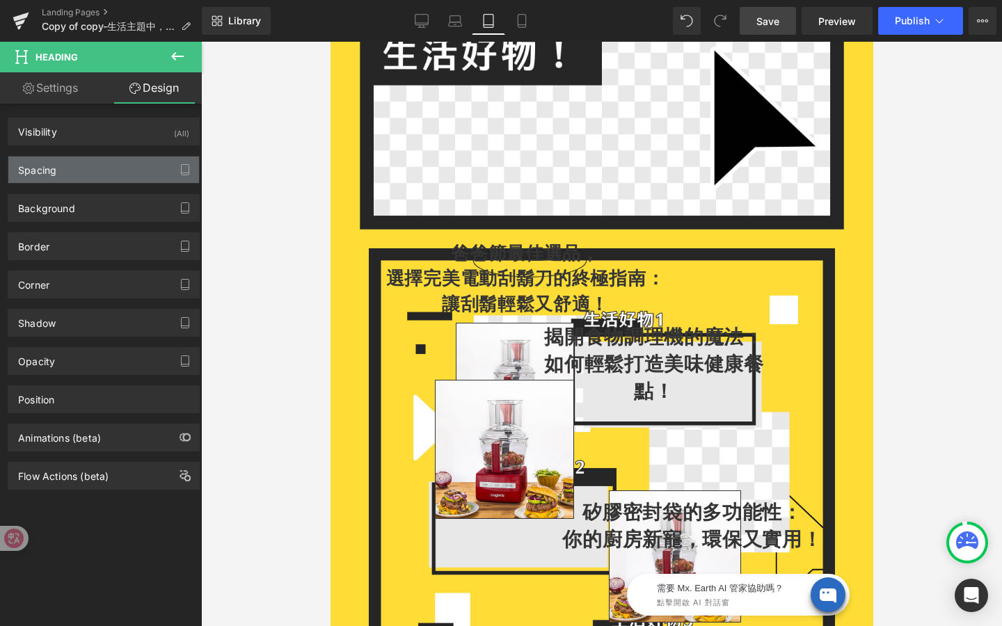
click at [86, 172] on div "Spacing" at bounding box center [103, 170] width 191 height 26
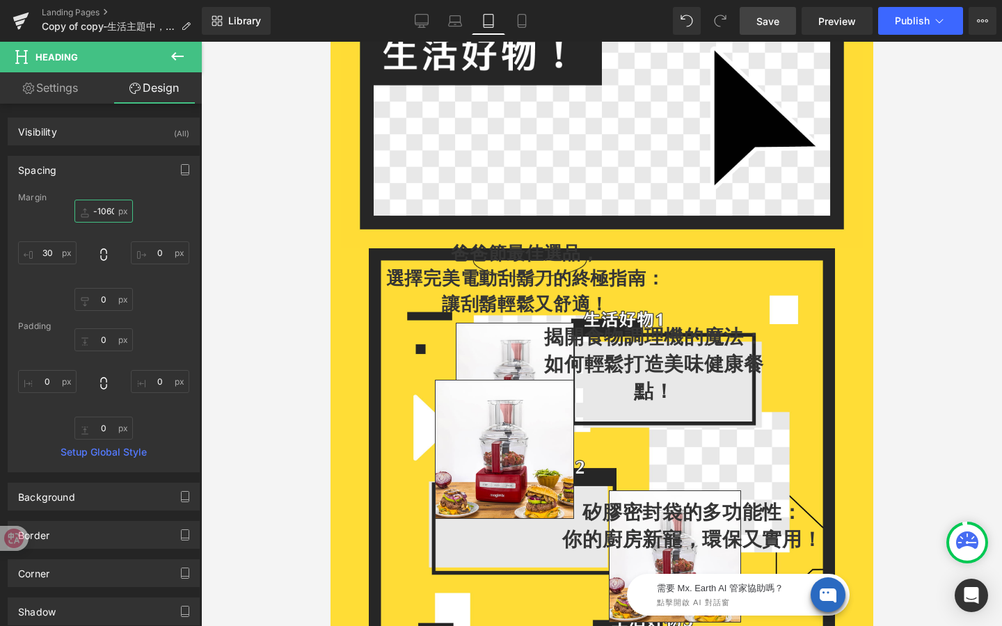
click at [108, 211] on input "-1060" at bounding box center [103, 211] width 58 height 23
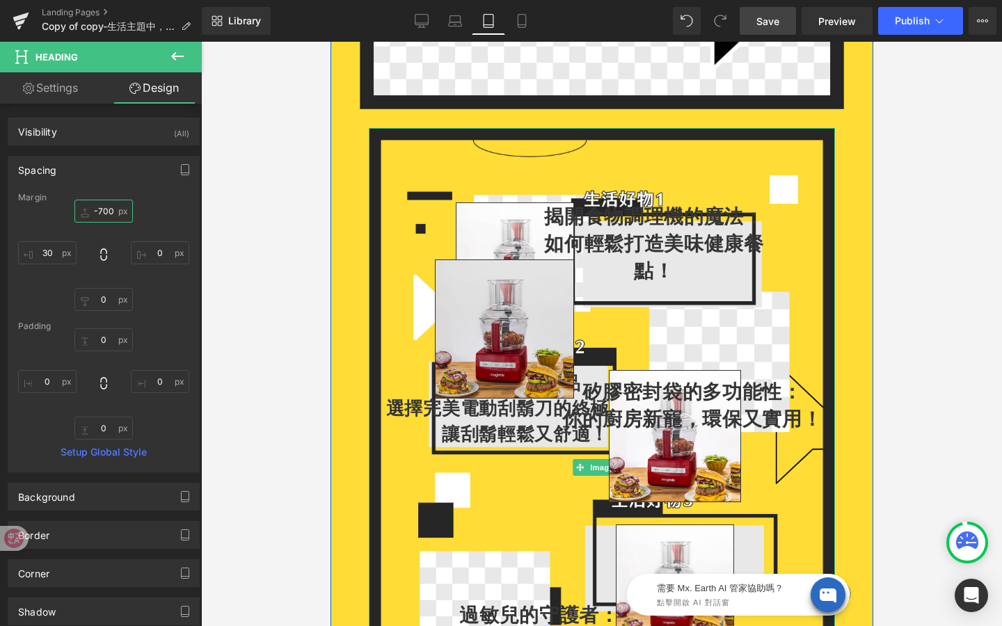
scroll to position [489, 0]
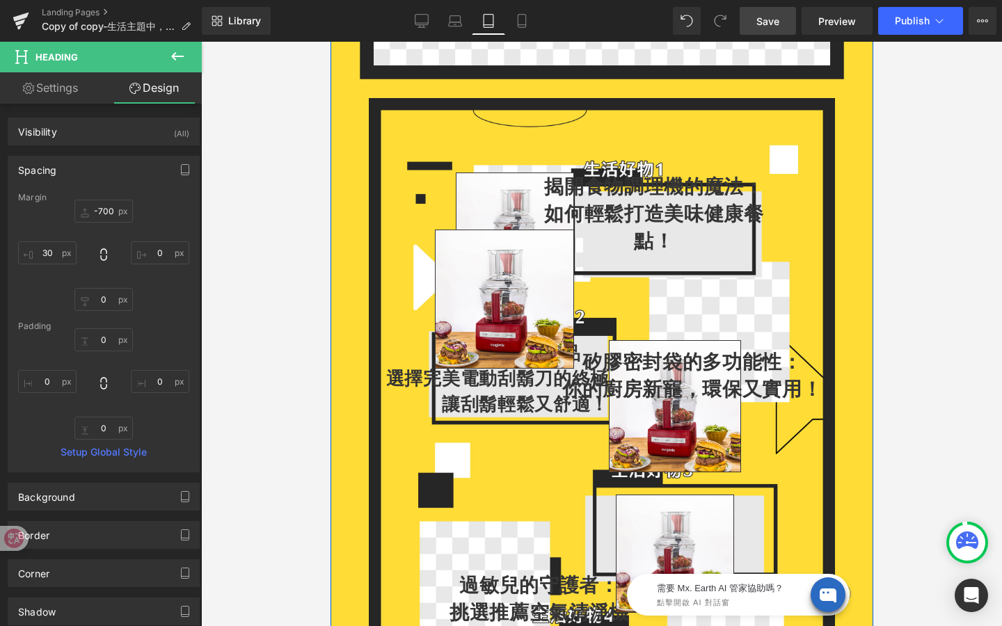
click at [503, 297] on div "Image" at bounding box center [503, 299] width 139 height 139
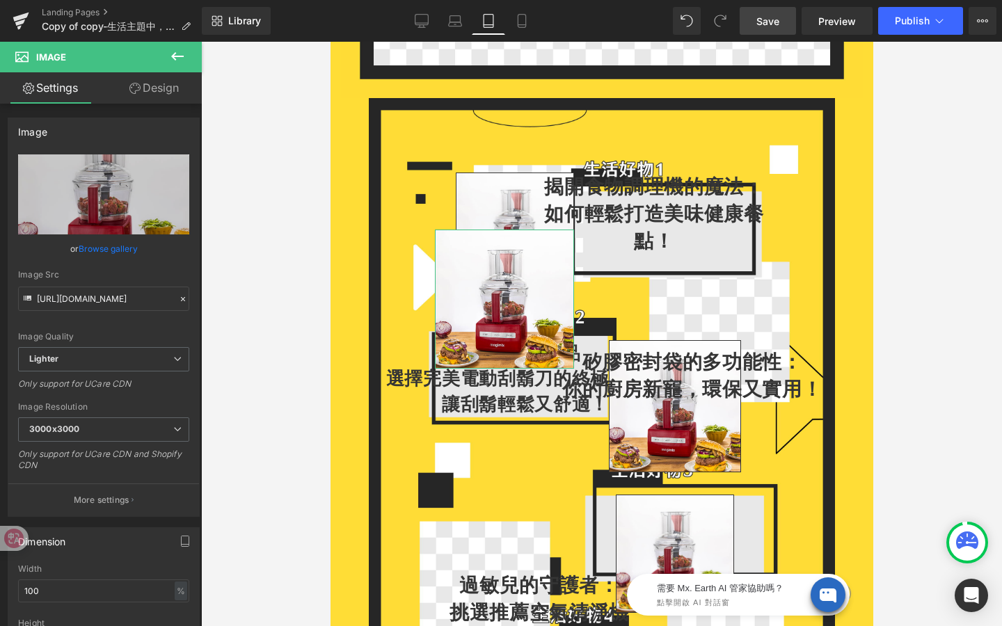
click at [163, 88] on link "Design" at bounding box center [154, 87] width 101 height 31
click at [0, 0] on div "Spacing" at bounding box center [0, 0] width 0 height 0
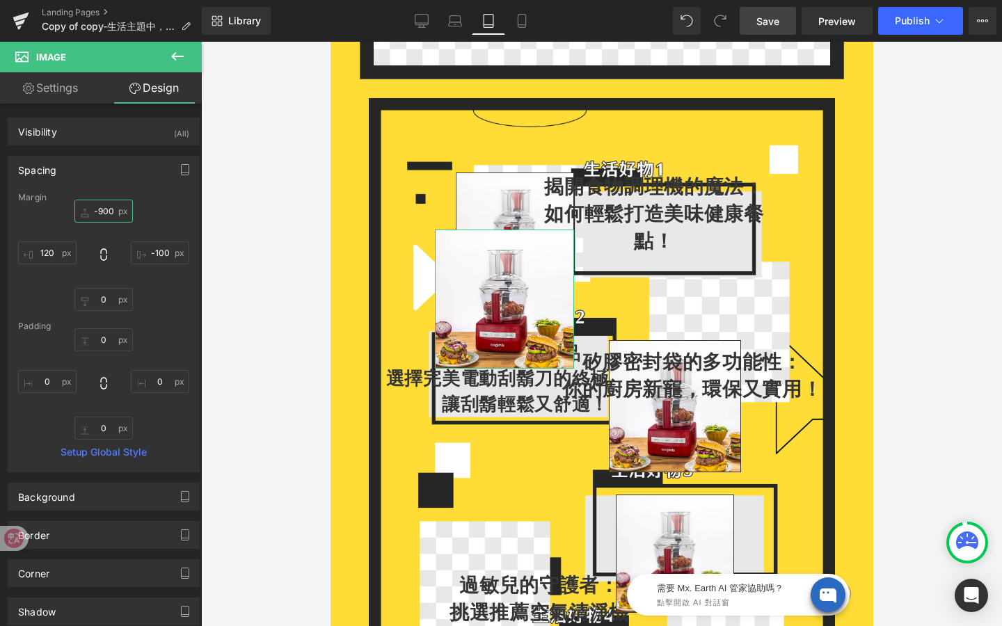
click at [105, 212] on input "-900" at bounding box center [103, 211] width 58 height 23
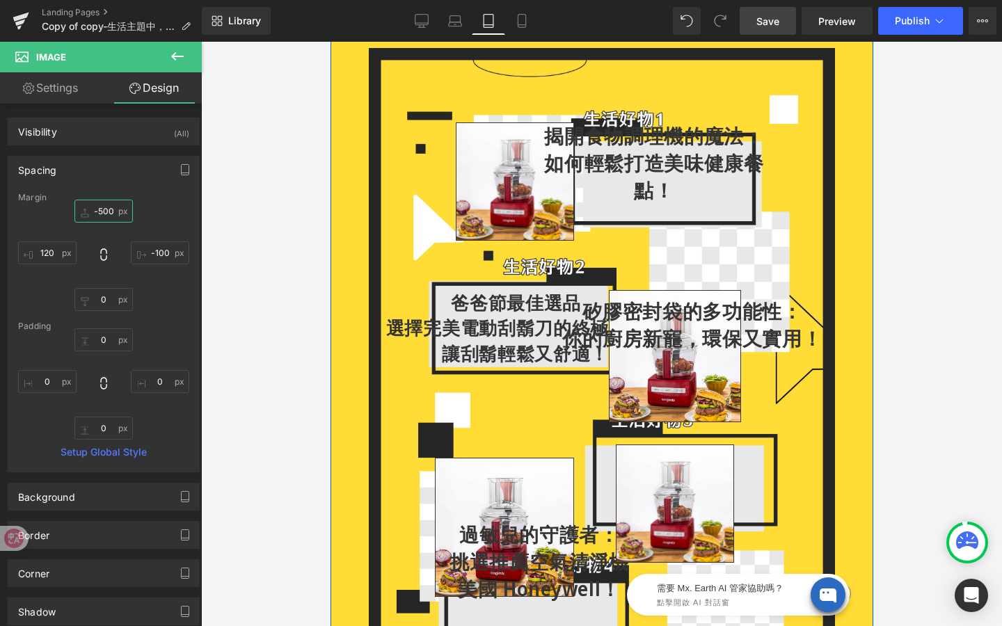
scroll to position [541, 0]
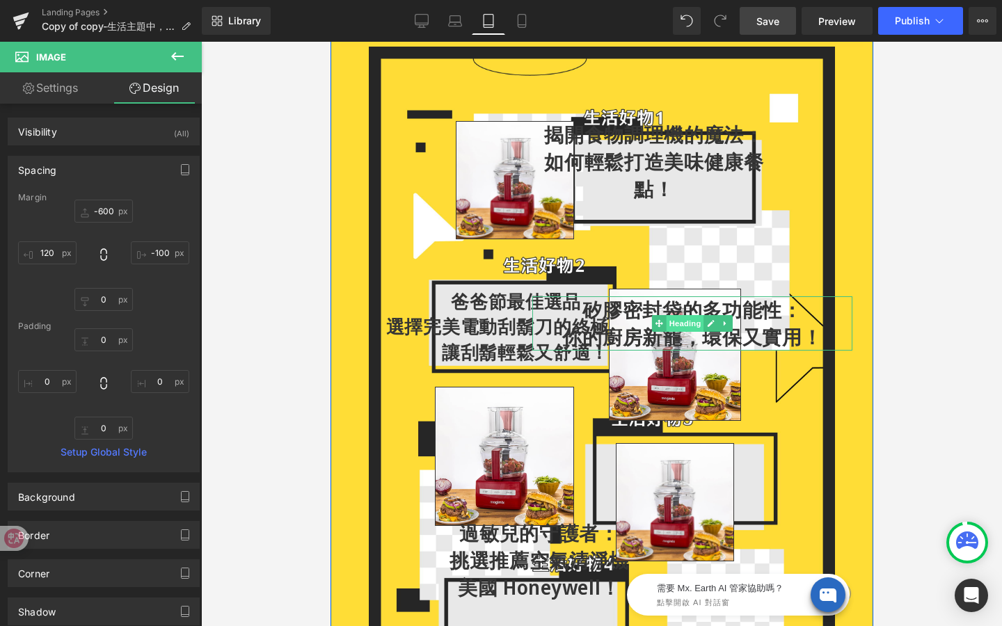
click at [679, 327] on div "矽膠密封袋的多功能性： 你的廚房新寵，環保又實用！ Heading" at bounding box center [692, 324] width 320 height 54
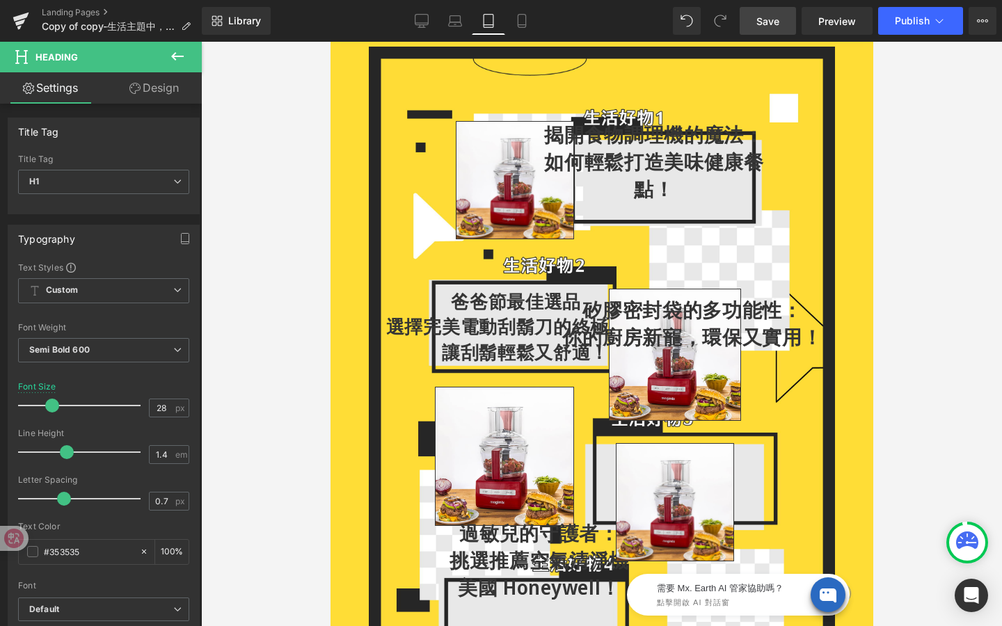
drag, startPoint x: 152, startPoint y: 92, endPoint x: 155, endPoint y: 159, distance: 67.6
click at [152, 92] on link "Design" at bounding box center [154, 87] width 101 height 31
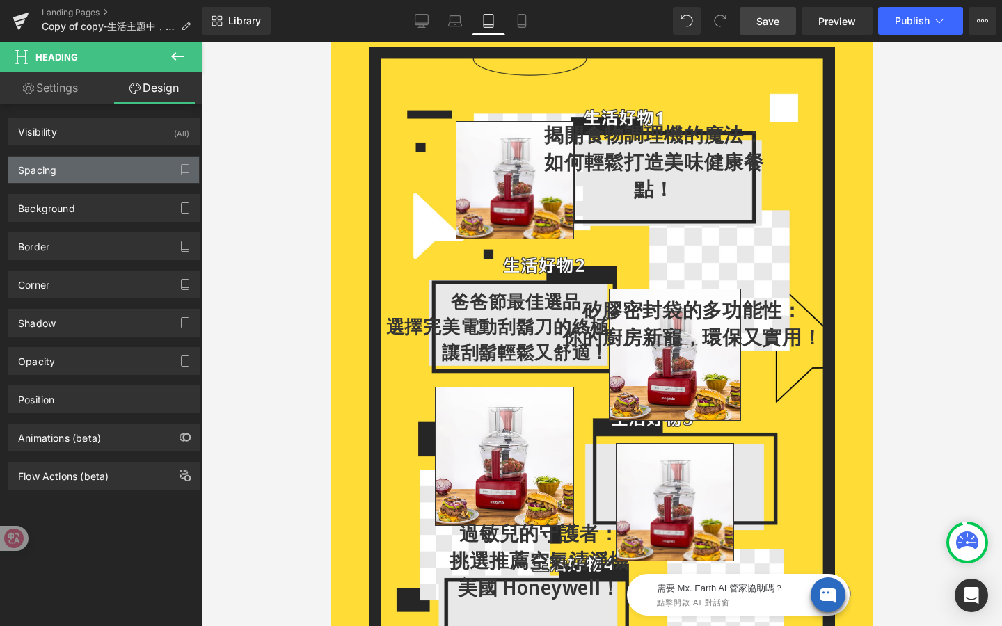
click at [129, 175] on div "Spacing" at bounding box center [103, 170] width 191 height 26
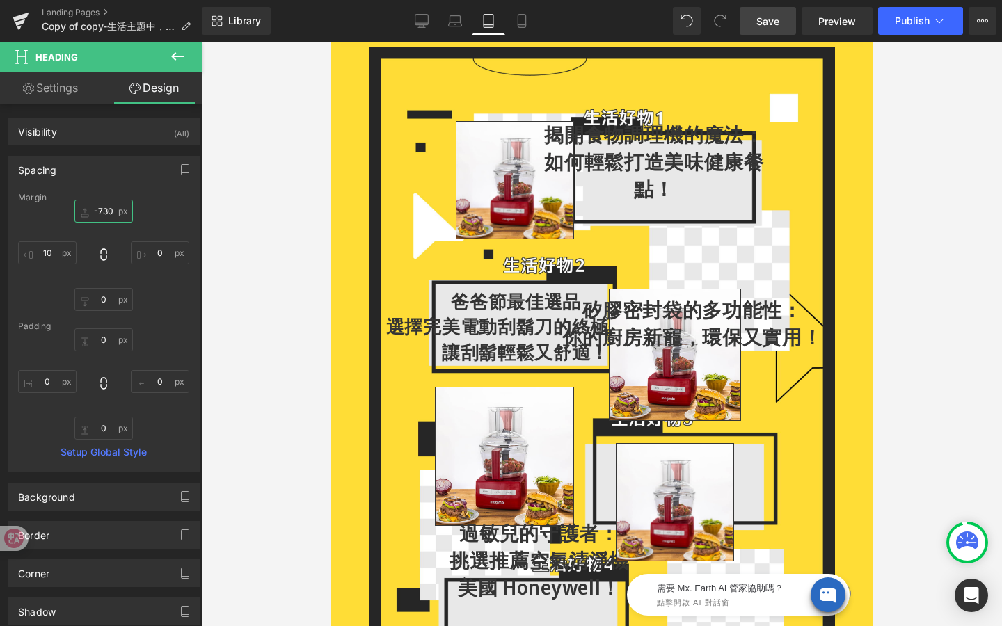
click at [108, 216] on input "-730" at bounding box center [103, 211] width 58 height 23
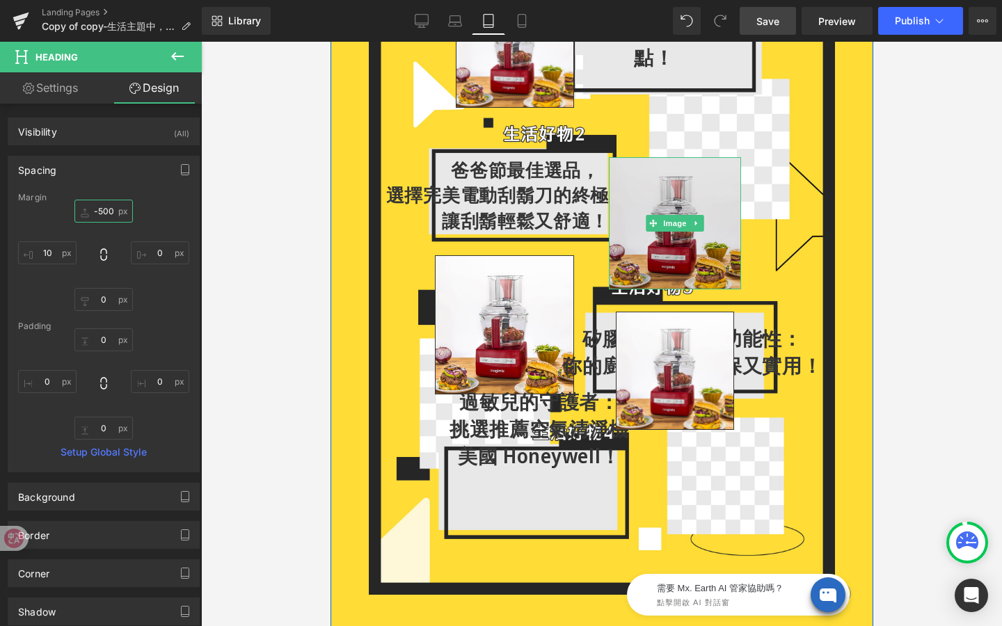
scroll to position [696, 0]
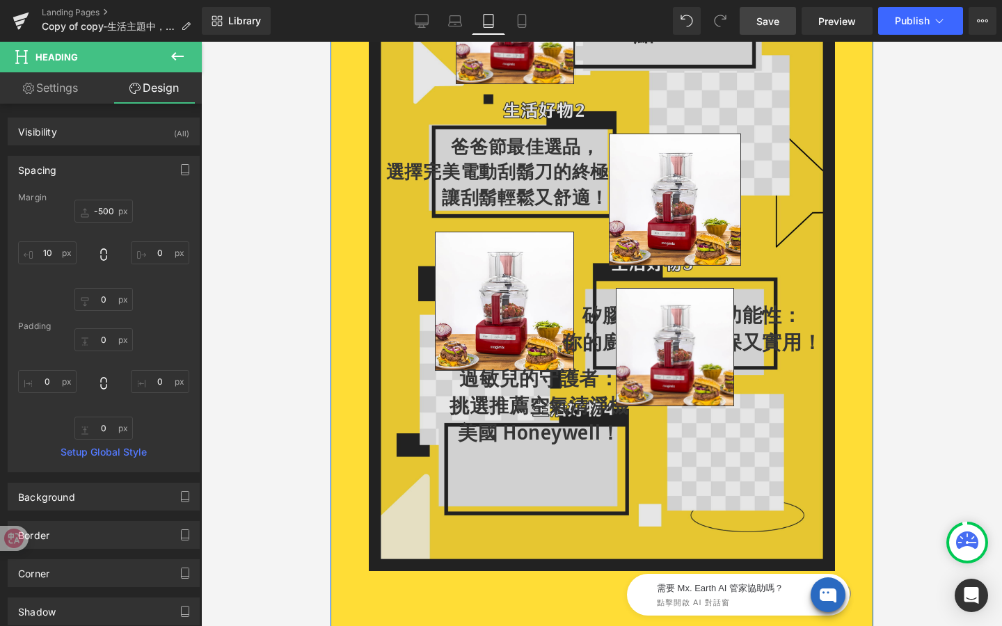
click at [672, 354] on div "Image" at bounding box center [674, 347] width 118 height 118
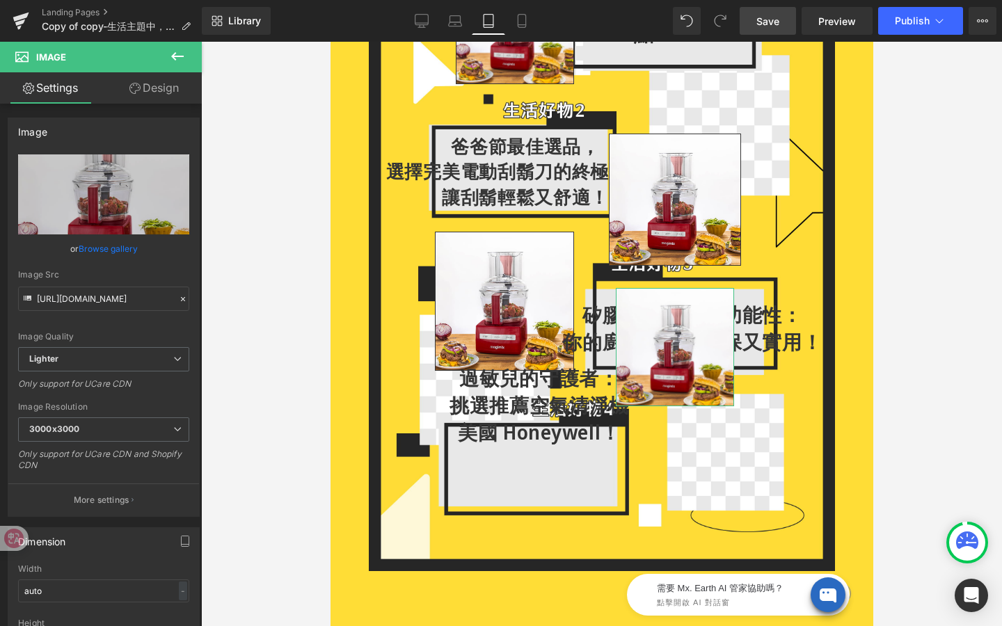
click at [164, 99] on link "Design" at bounding box center [154, 87] width 101 height 31
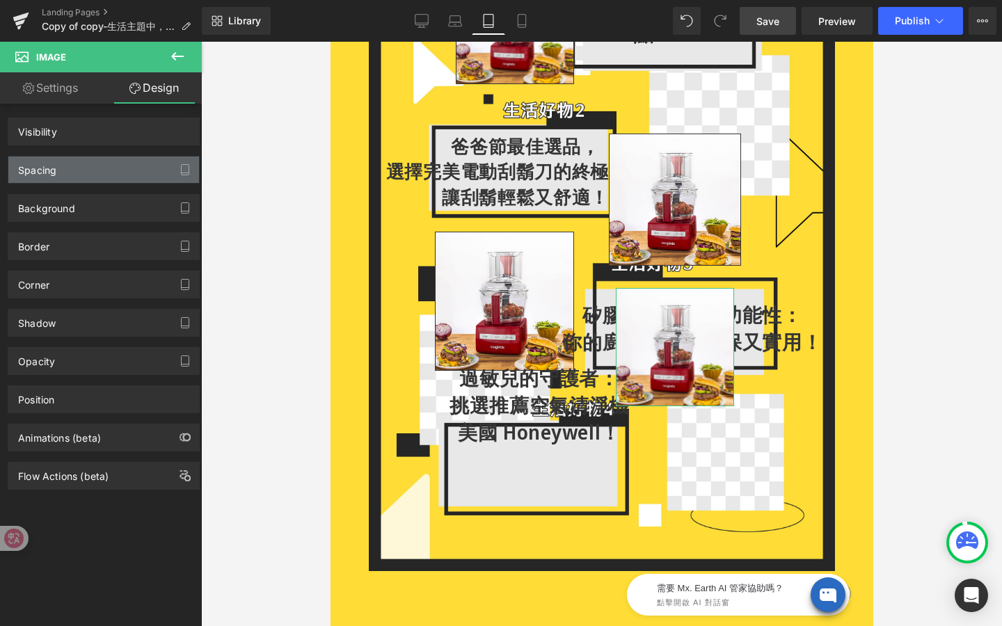
click at [119, 167] on div "Spacing" at bounding box center [103, 170] width 191 height 26
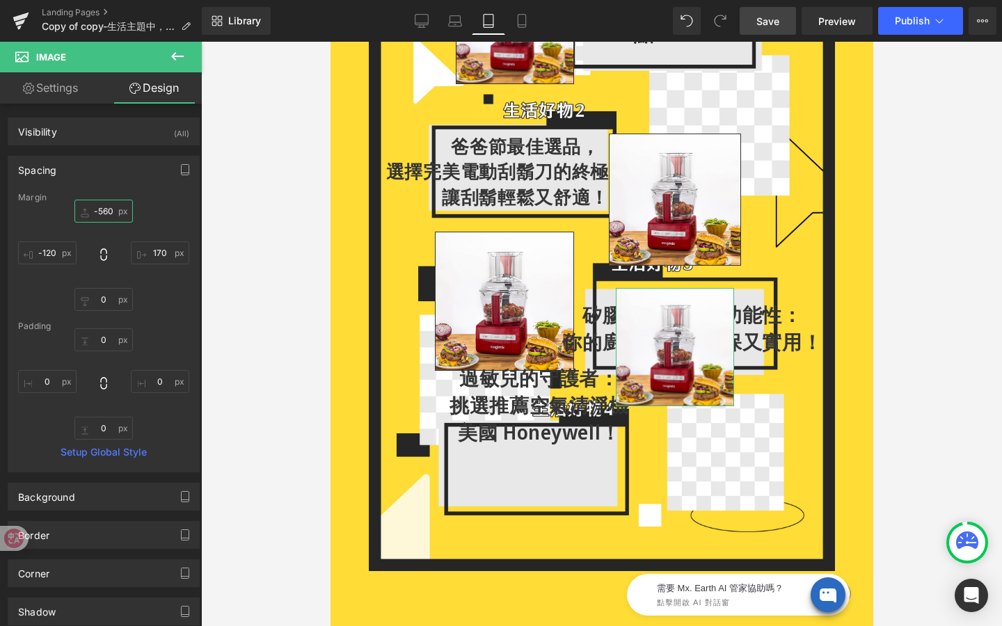
click at [109, 209] on input "-560" at bounding box center [103, 211] width 58 height 23
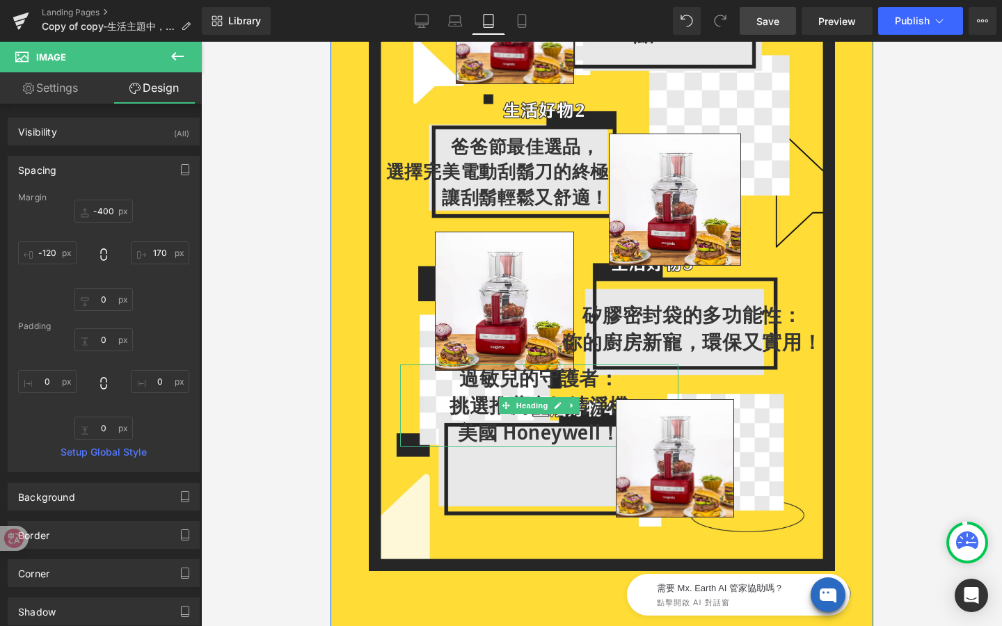
click at [536, 411] on div "過敏兒的守護者： 挑選推薦空氣清淨機 美國 Honeywell！ Heading" at bounding box center [539, 406] width 278 height 82
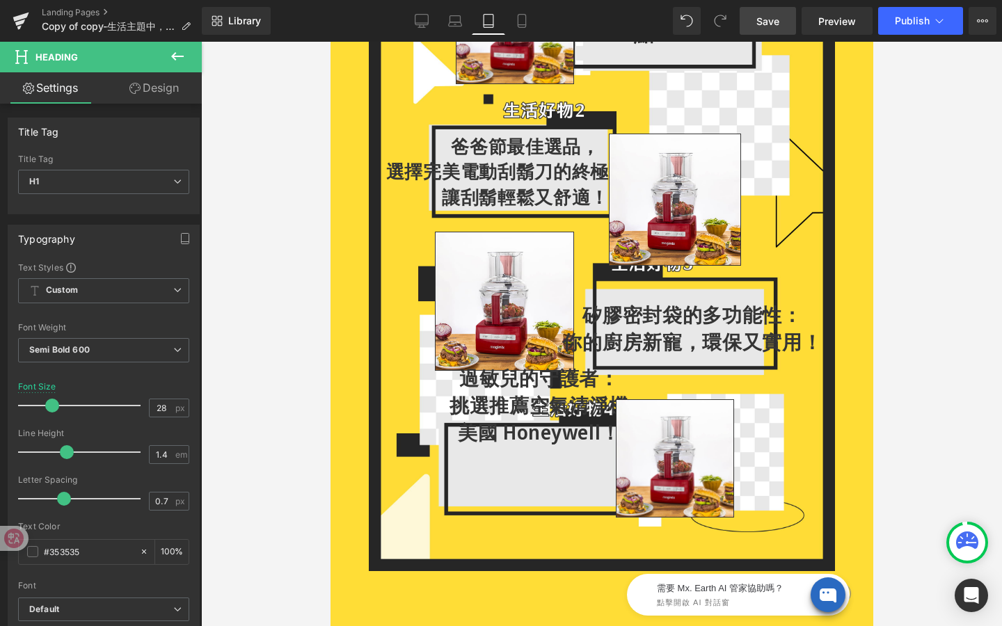
click at [159, 95] on link "Design" at bounding box center [154, 87] width 101 height 31
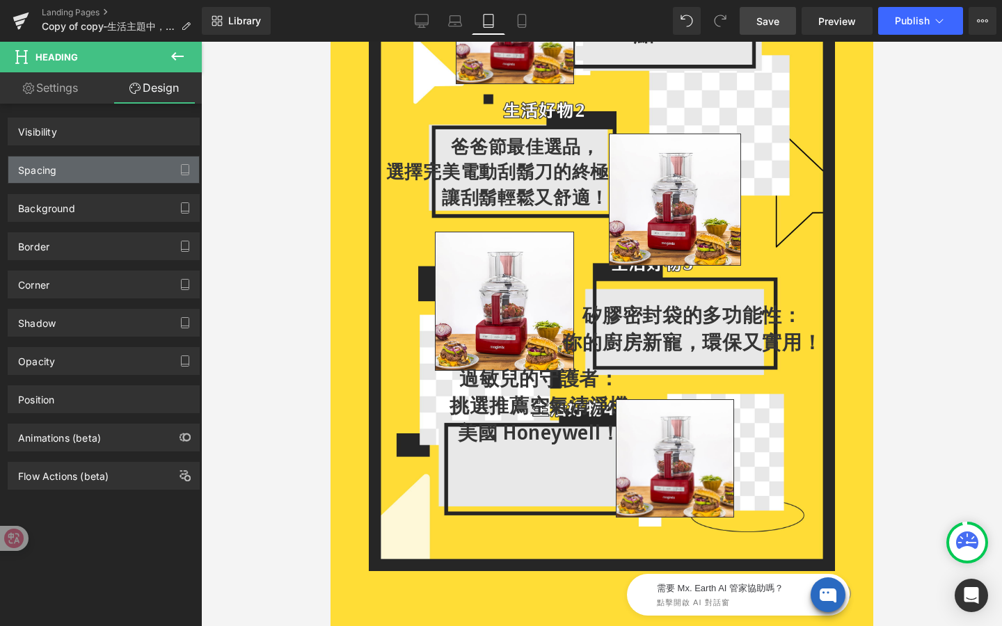
click at [61, 282] on div "Visibility 0|0|0|0 Spacing Margin Padding Background Background 0% 0%" at bounding box center [104, 297] width 208 height 386
click at [90, 177] on div "Spacing" at bounding box center [103, 170] width 191 height 26
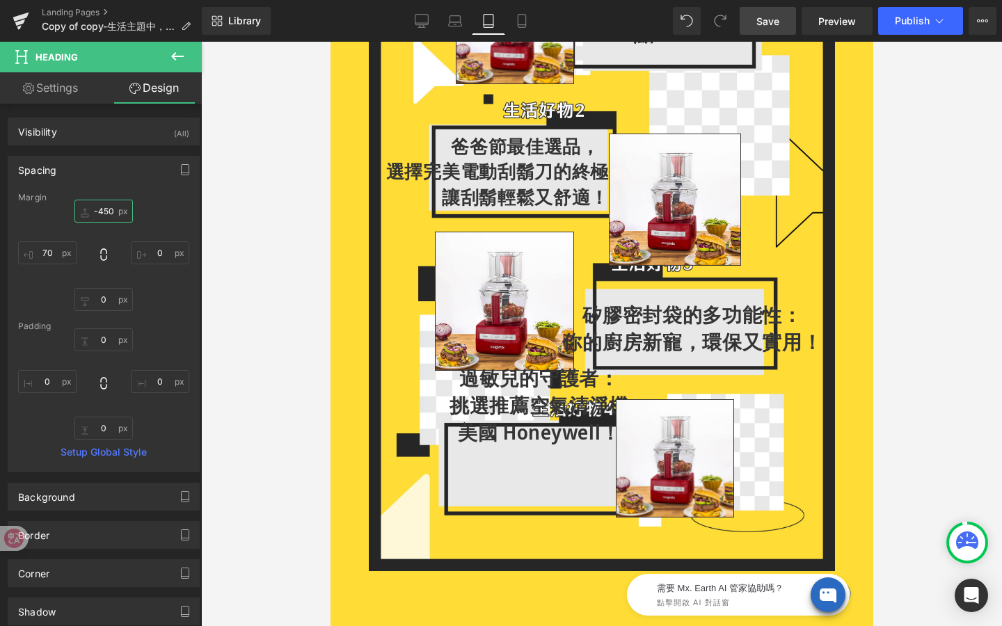
click at [106, 211] on input "-450" at bounding box center [103, 211] width 58 height 23
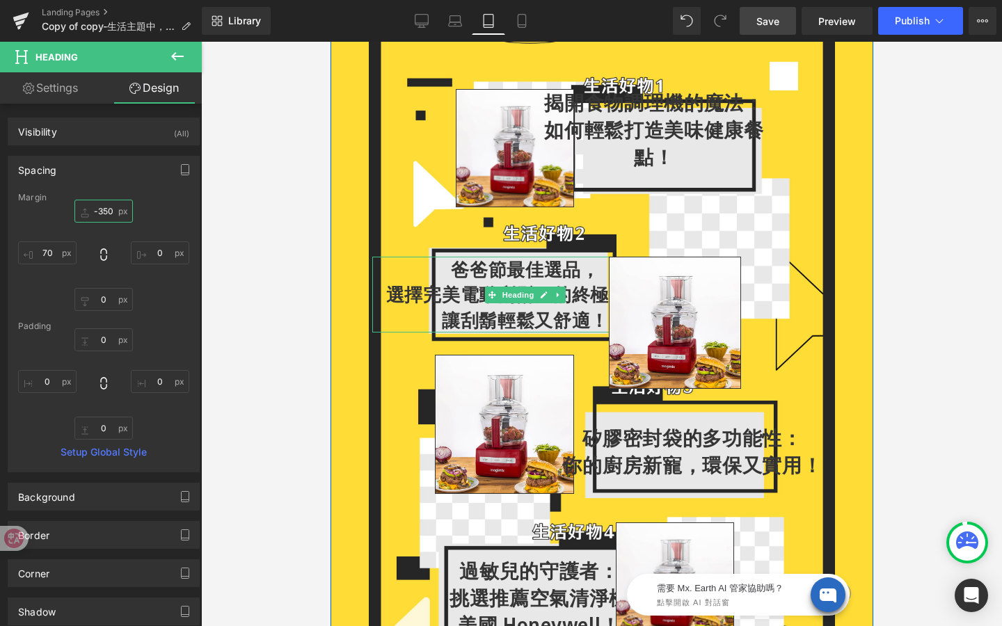
scroll to position [456, 0]
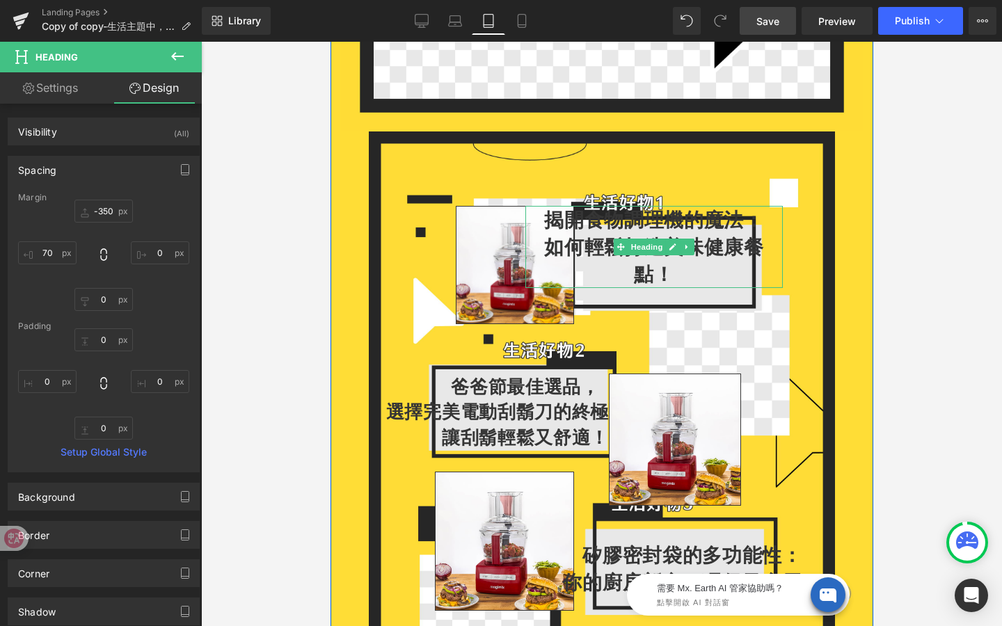
click at [651, 247] on div "揭開食物調理機的魔法： 如何輕鬆打造美味健康餐點！ Heading" at bounding box center [654, 247] width 258 height 82
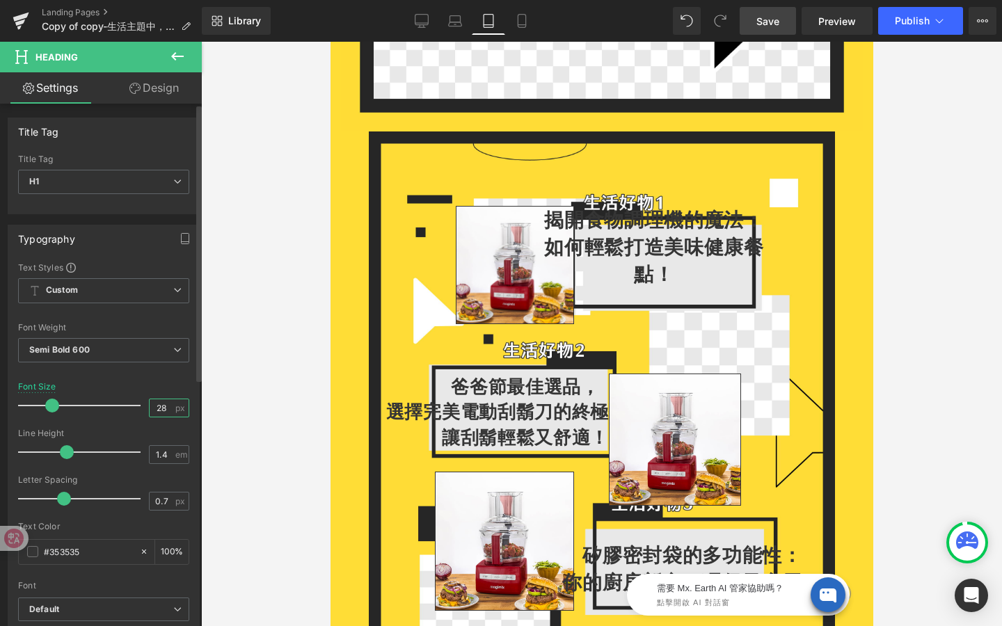
click at [166, 407] on input "28" at bounding box center [162, 408] width 24 height 17
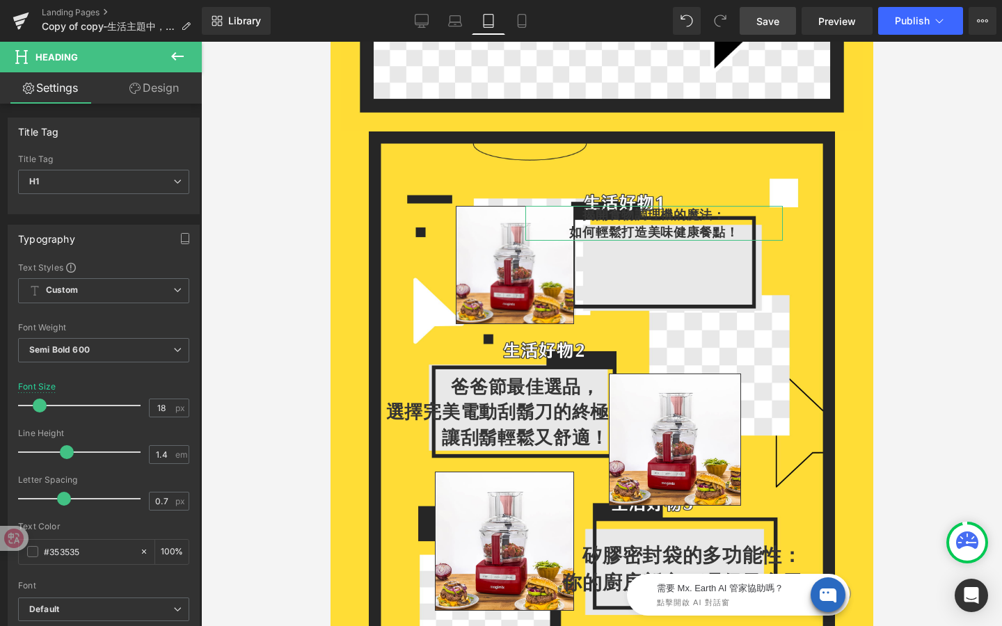
click at [159, 86] on link "Design" at bounding box center [154, 87] width 101 height 31
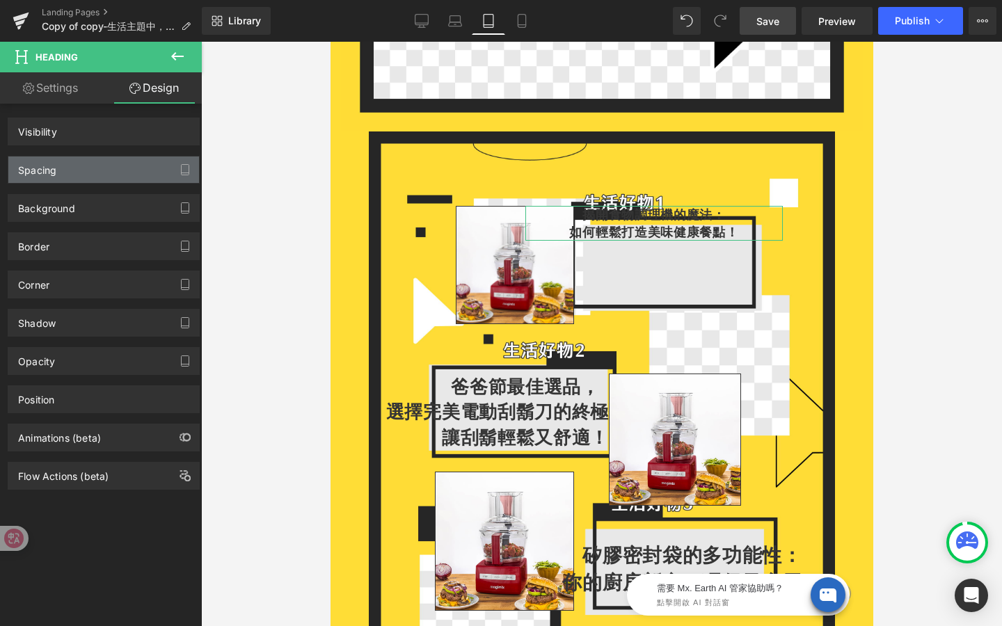
click at [119, 172] on div "Spacing" at bounding box center [103, 170] width 191 height 26
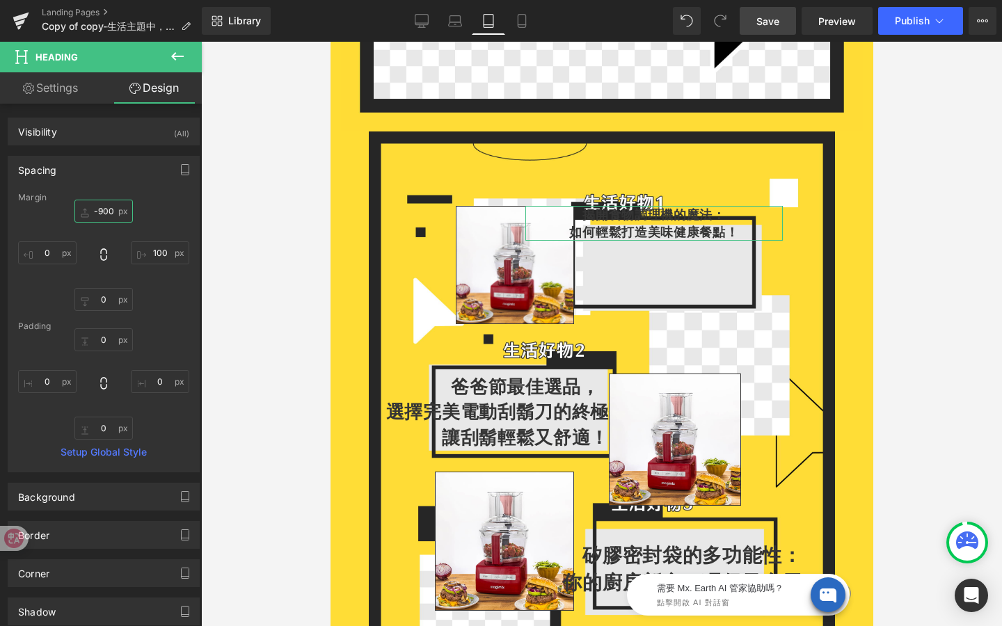
click at [111, 213] on input "-900" at bounding box center [103, 211] width 58 height 23
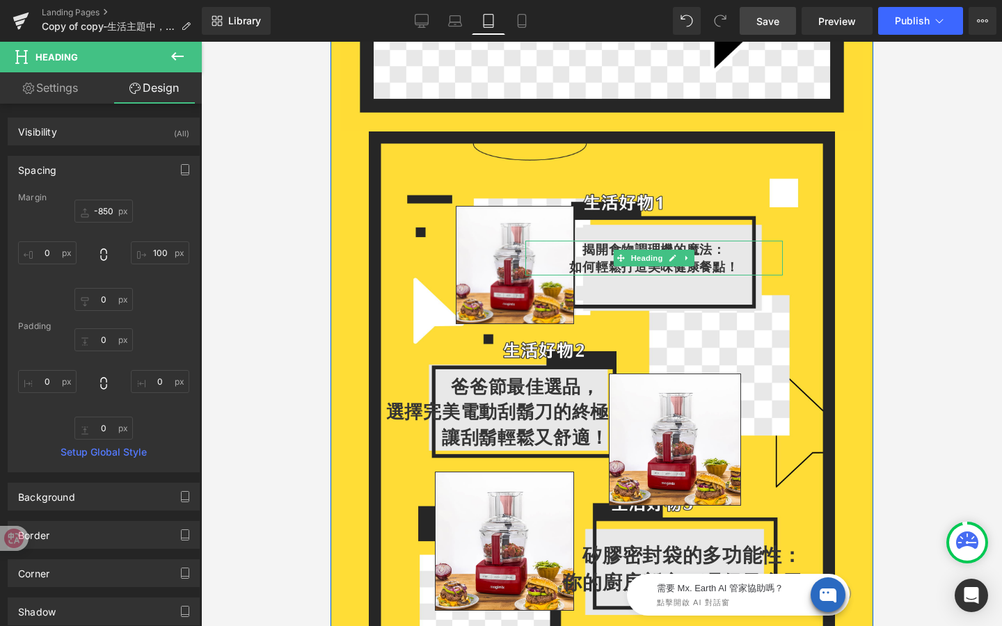
click at [610, 251] on h1 "揭開食物調理機的魔法：" at bounding box center [654, 249] width 258 height 17
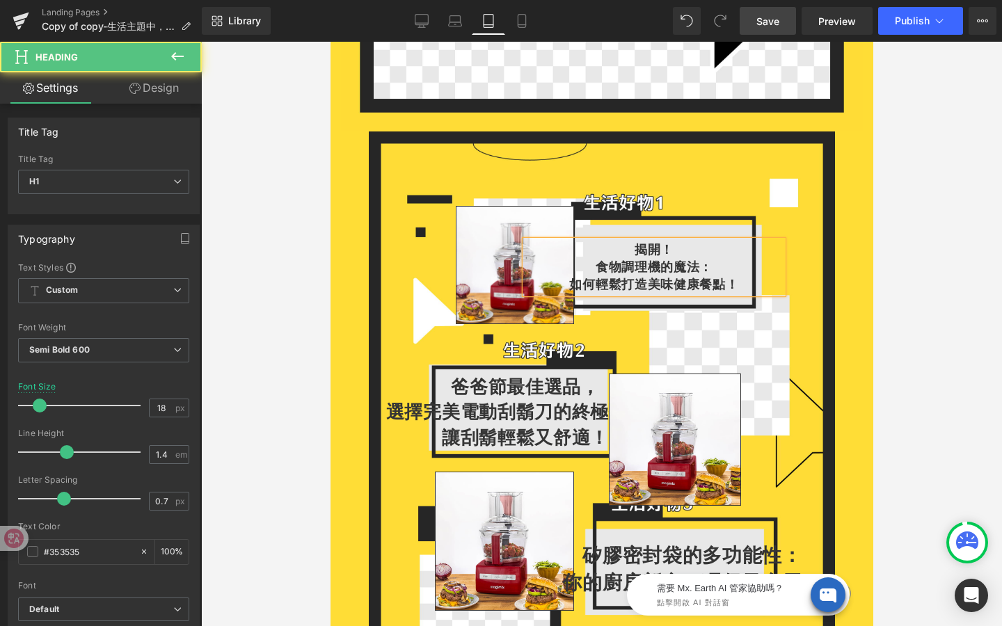
click at [622, 285] on h1 "如何輕鬆打造美味健康餐點！" at bounding box center [654, 284] width 258 height 17
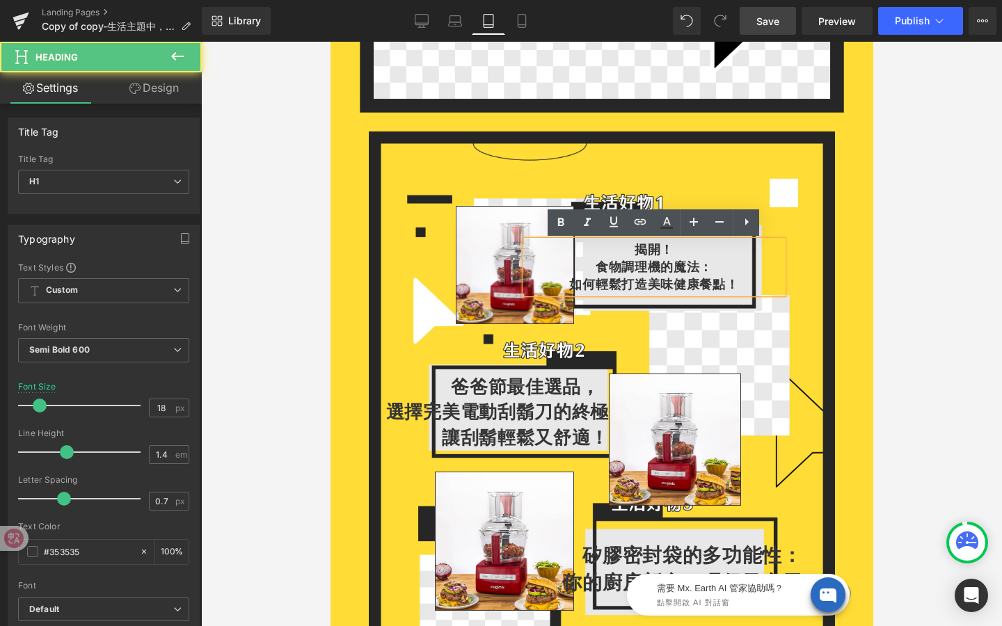
click at [600, 268] on h1 "食物調理機的魔法：" at bounding box center [654, 266] width 258 height 17
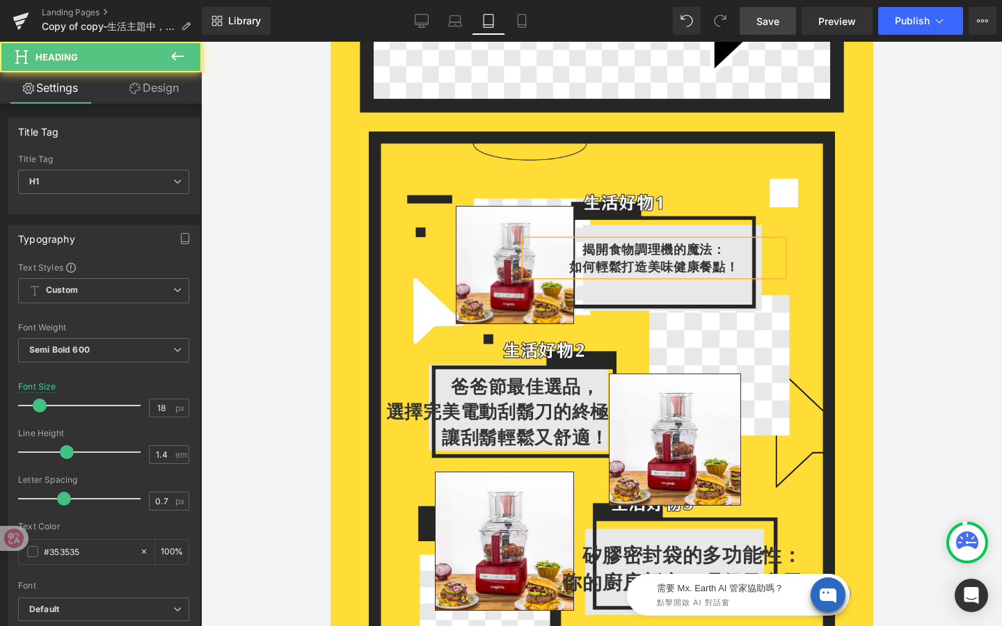
click at [647, 271] on h1 "如何輕鬆打造美味健康餐點！" at bounding box center [654, 266] width 258 height 17
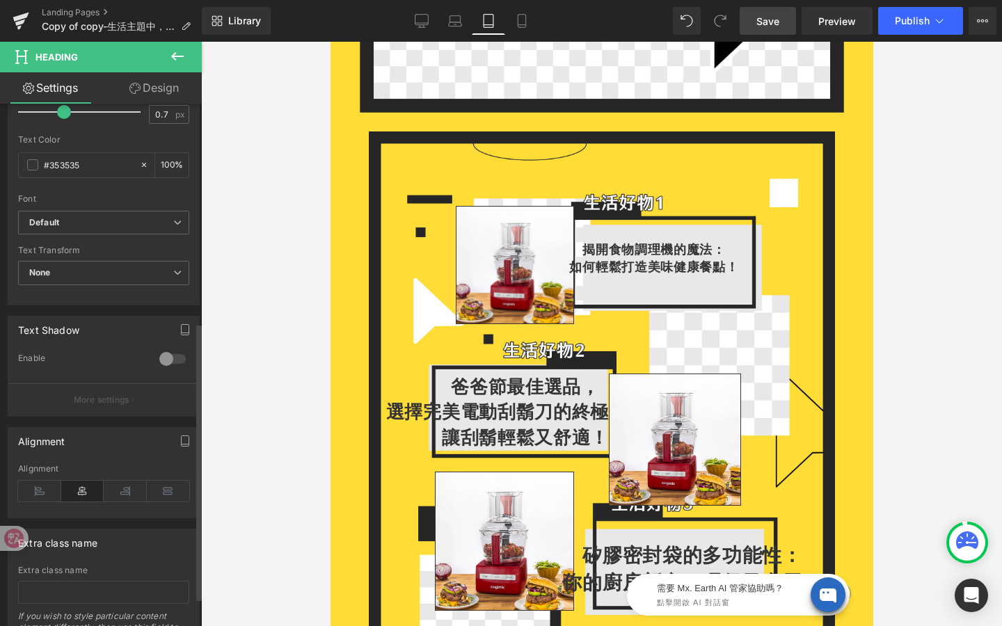
scroll to position [412, 0]
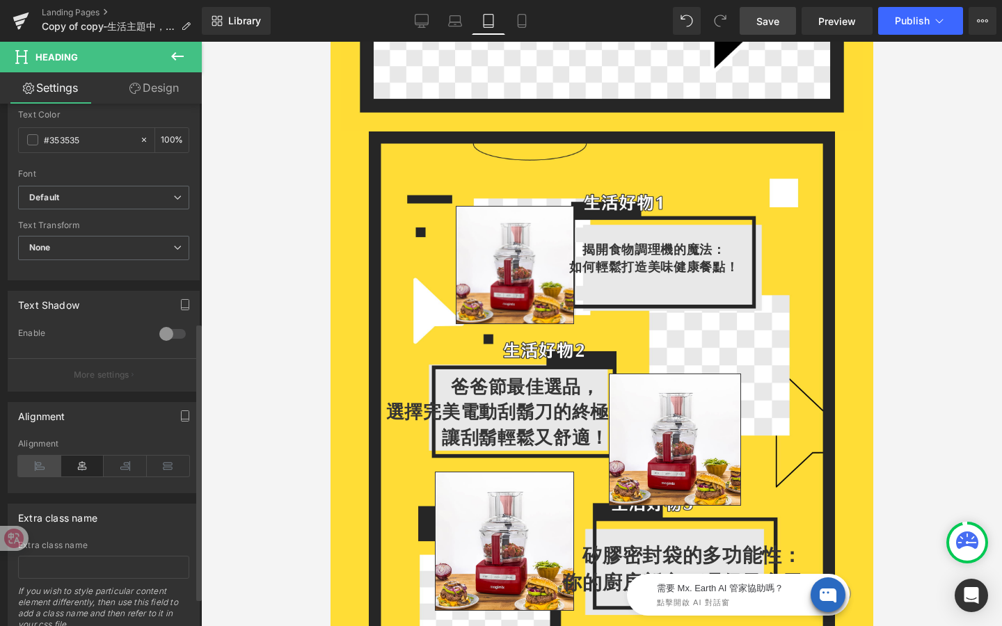
click at [45, 468] on icon at bounding box center [39, 466] width 43 height 21
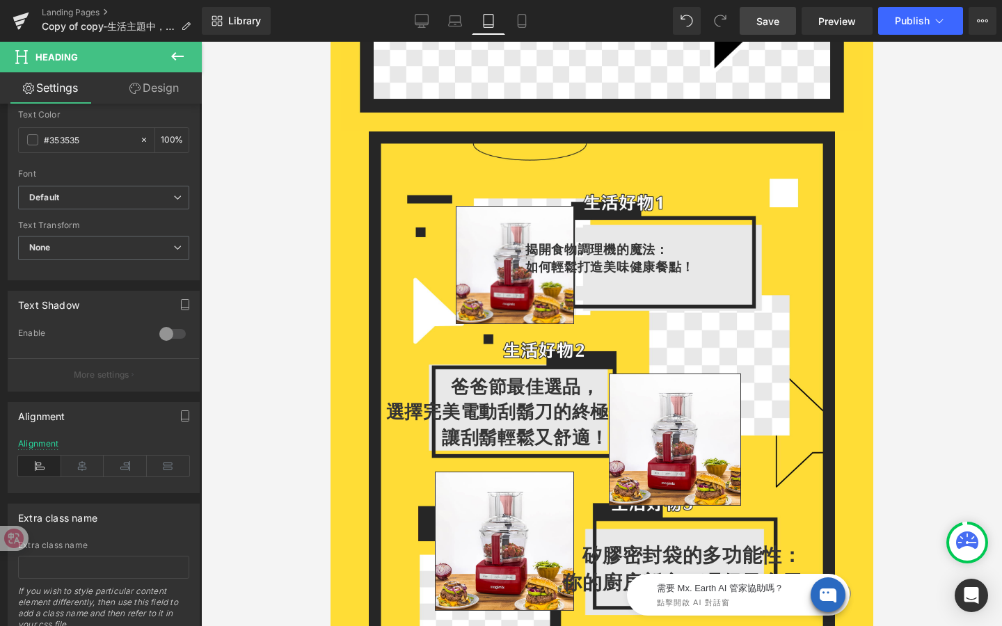
click at [157, 95] on link "Design" at bounding box center [154, 87] width 101 height 31
click at [0, 0] on div "Spacing" at bounding box center [0, 0] width 0 height 0
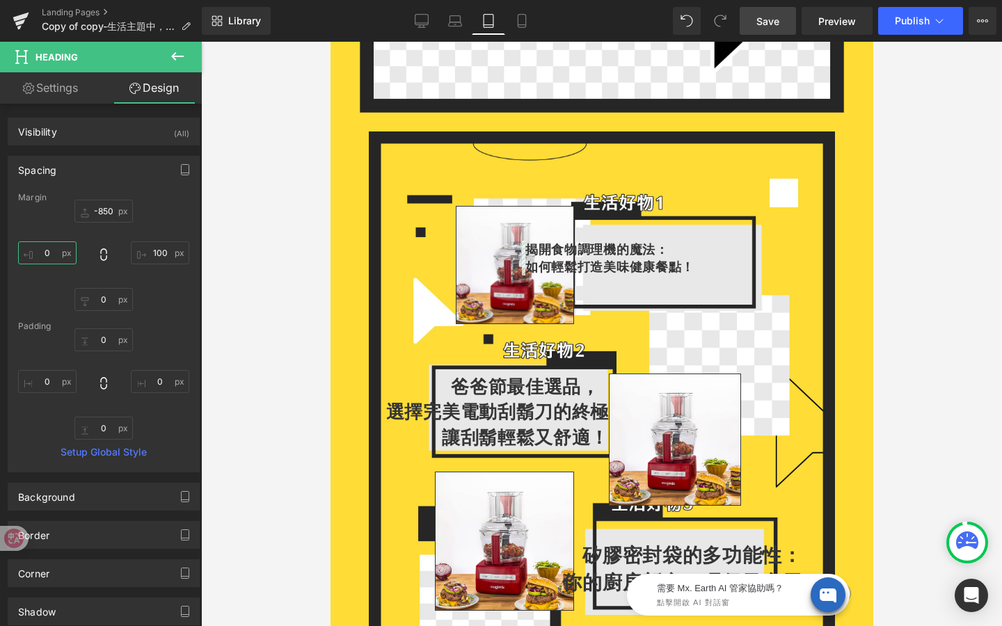
click at [54, 252] on input "0" at bounding box center [47, 253] width 58 height 23
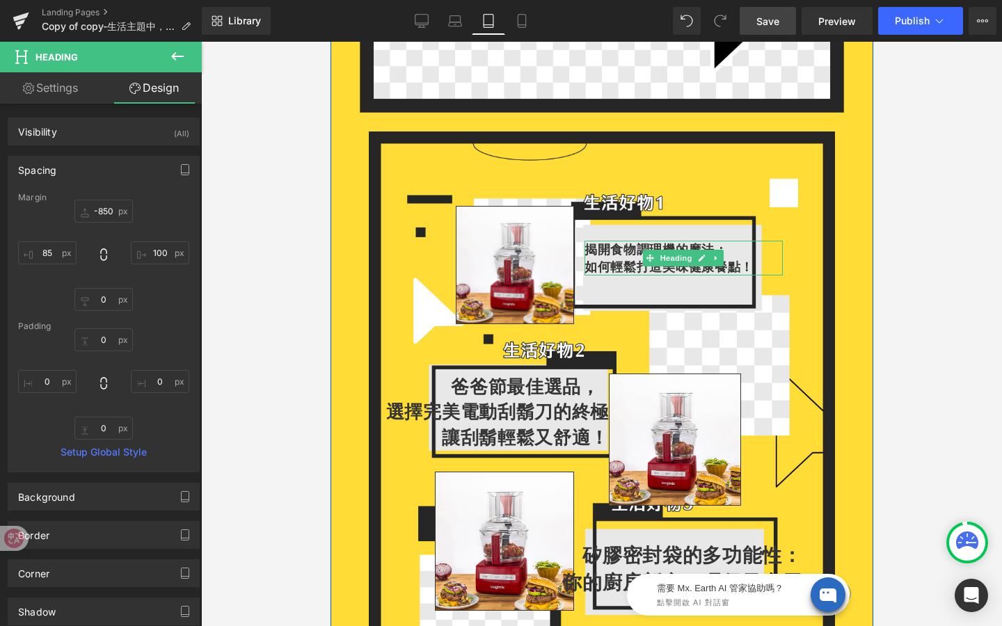
drag, startPoint x: 741, startPoint y: 267, endPoint x: 759, endPoint y: 267, distance: 18.8
click at [761, 267] on h1 "如何輕鬆打造 美味健康餐點！" at bounding box center [683, 266] width 198 height 17
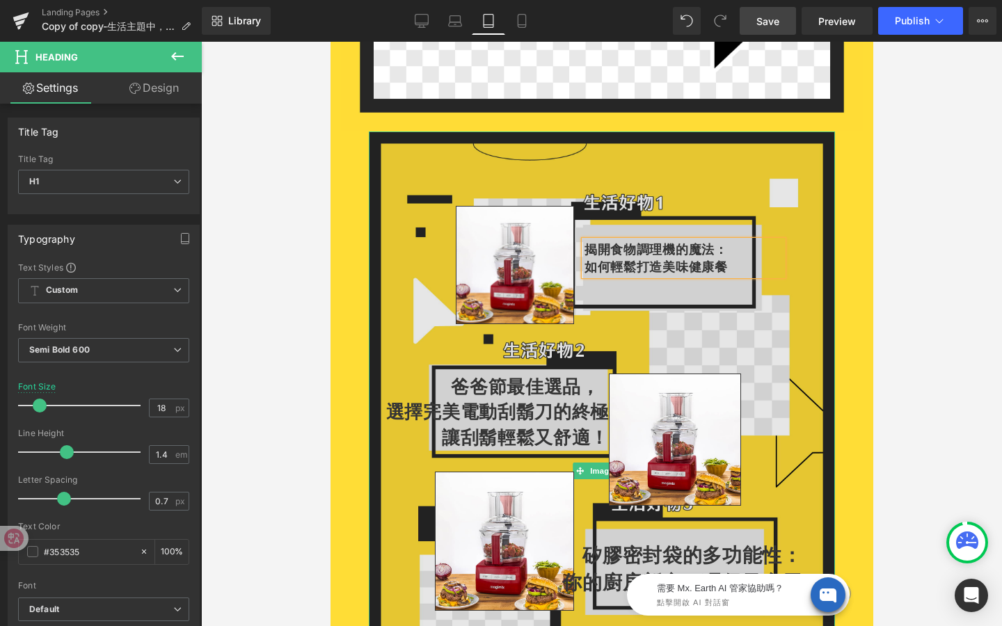
click at [626, 326] on img at bounding box center [601, 472] width 466 height 680
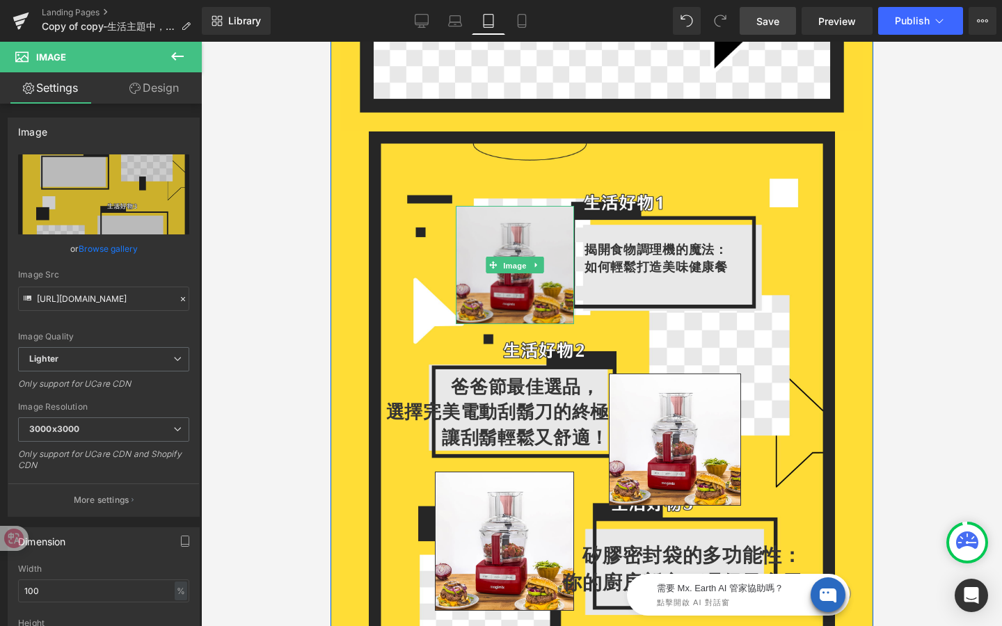
click at [512, 264] on span "Image" at bounding box center [514, 266] width 29 height 17
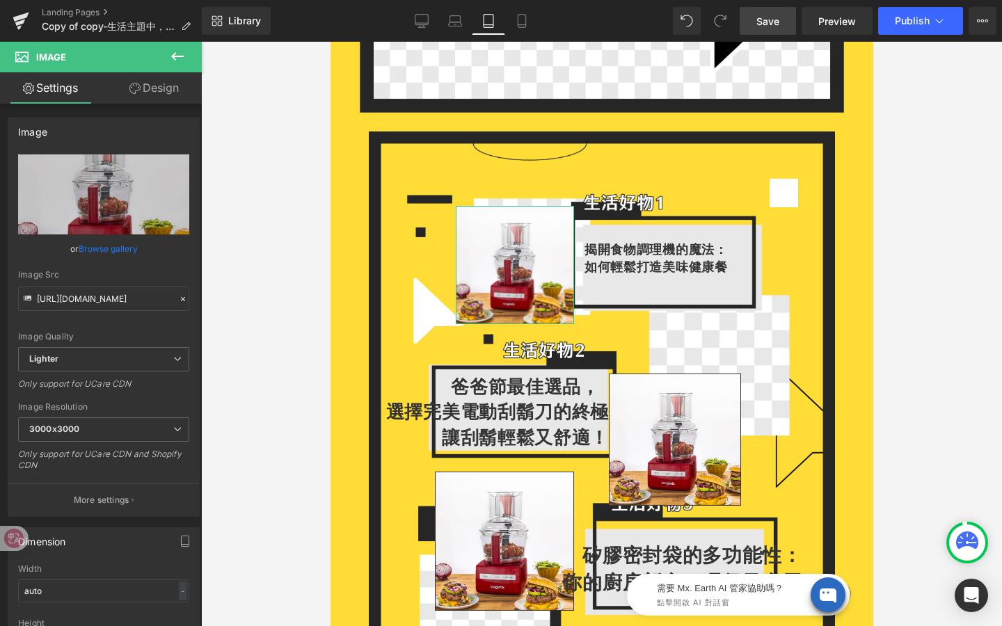
click at [179, 88] on link "Design" at bounding box center [154, 87] width 101 height 31
click at [0, 0] on div "Spacing" at bounding box center [0, 0] width 0 height 0
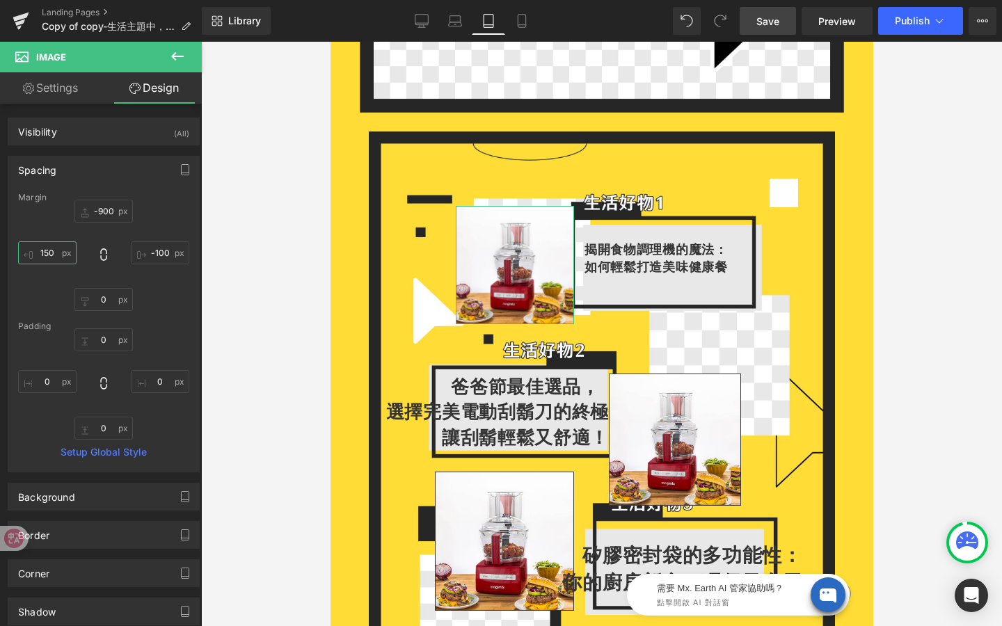
click at [56, 254] on input "150" at bounding box center [47, 253] width 58 height 23
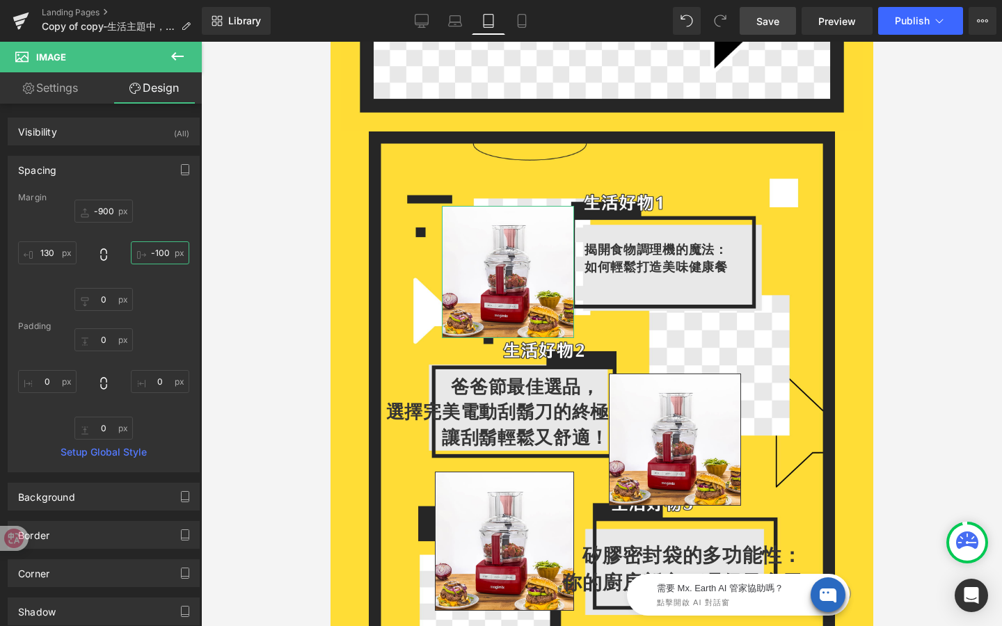
click at [161, 257] on input "-100" at bounding box center [160, 253] width 58 height 23
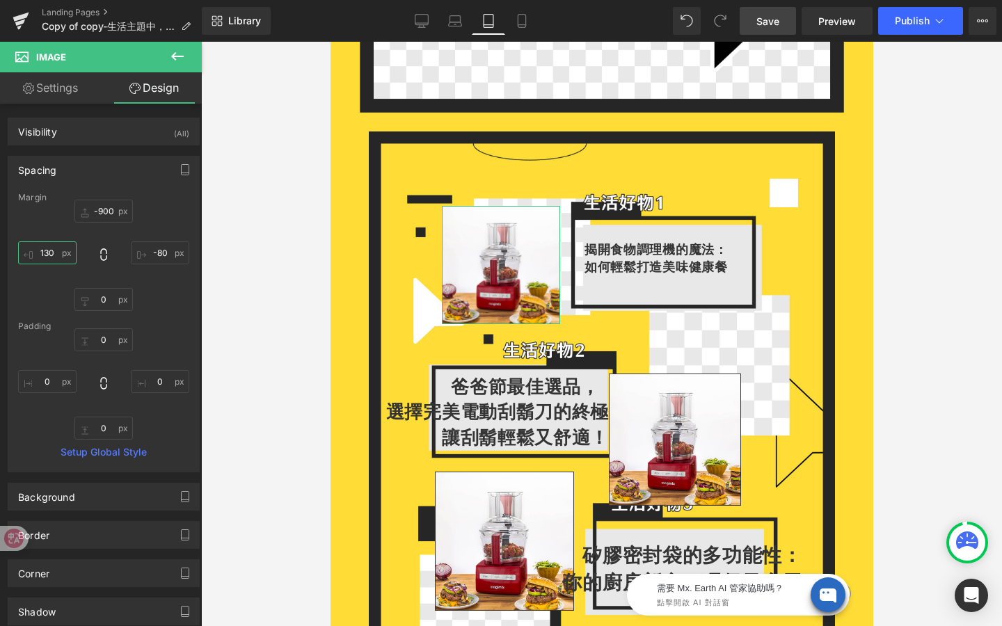
click at [59, 254] on input "130" at bounding box center [47, 253] width 58 height 23
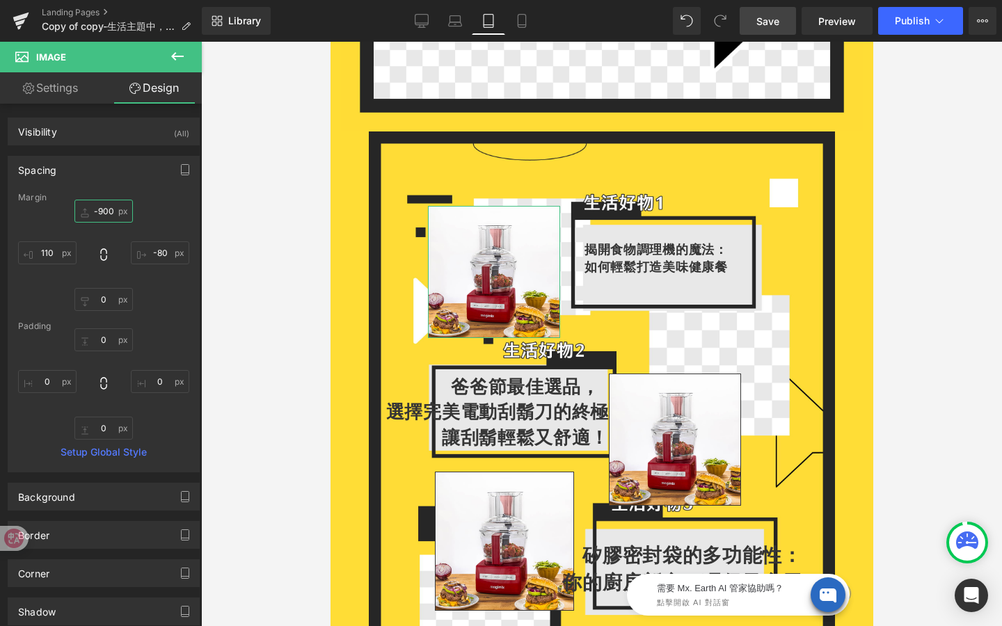
click at [106, 213] on input "-900" at bounding box center [103, 211] width 58 height 23
click at [159, 251] on input "-80" at bounding box center [160, 253] width 58 height 23
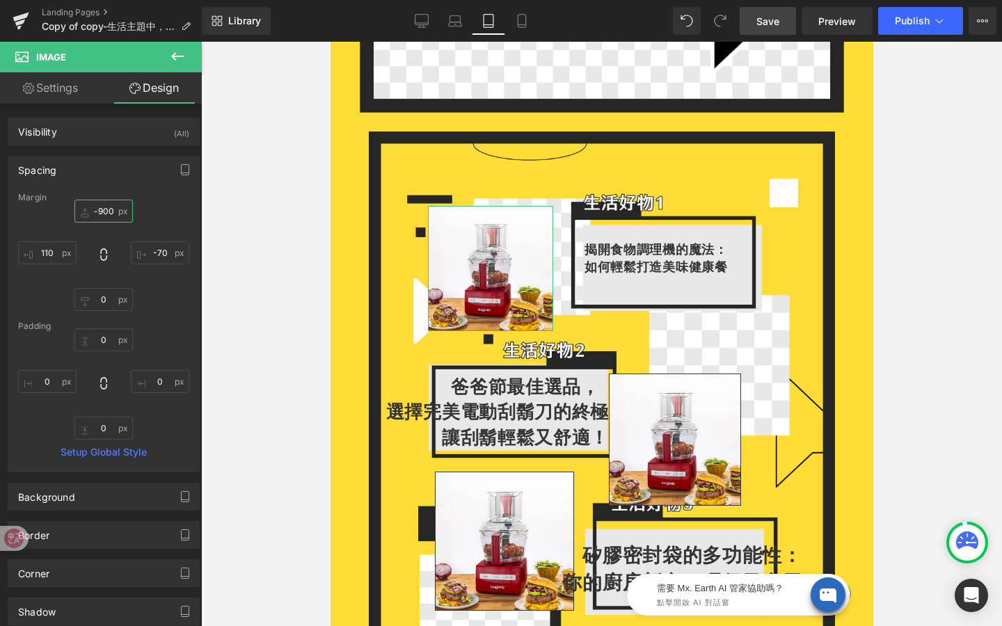
click at [114, 211] on input "-900" at bounding box center [103, 211] width 58 height 23
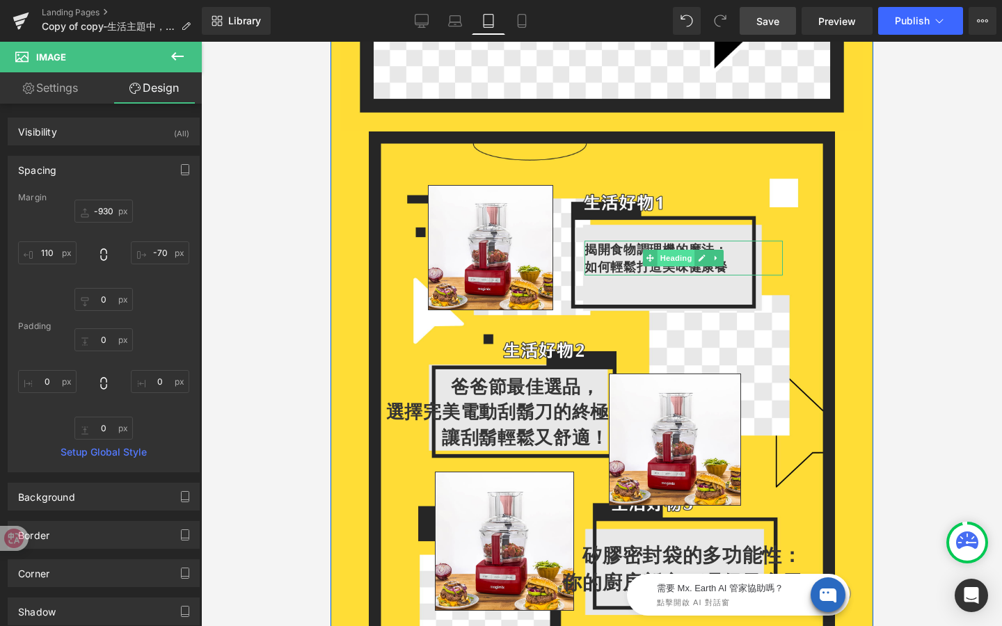
click at [667, 262] on span "Heading" at bounding box center [676, 258] width 38 height 17
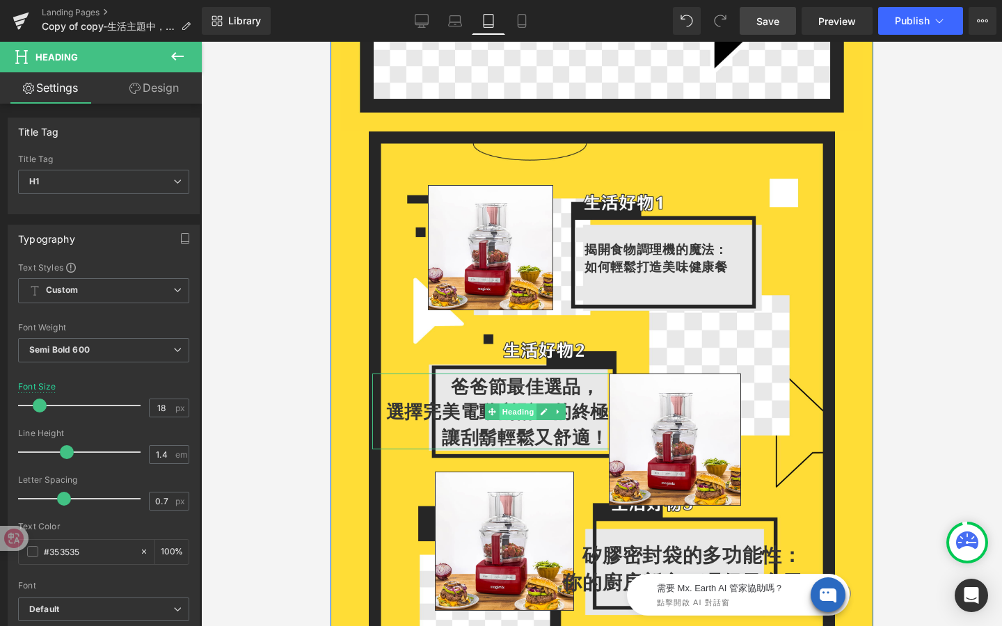
click at [515, 413] on div "爸爸節最佳選品， 選擇完美電動刮鬍刀的終極指南： 讓刮鬍輕鬆又舒適！ Heading" at bounding box center [525, 412] width 306 height 76
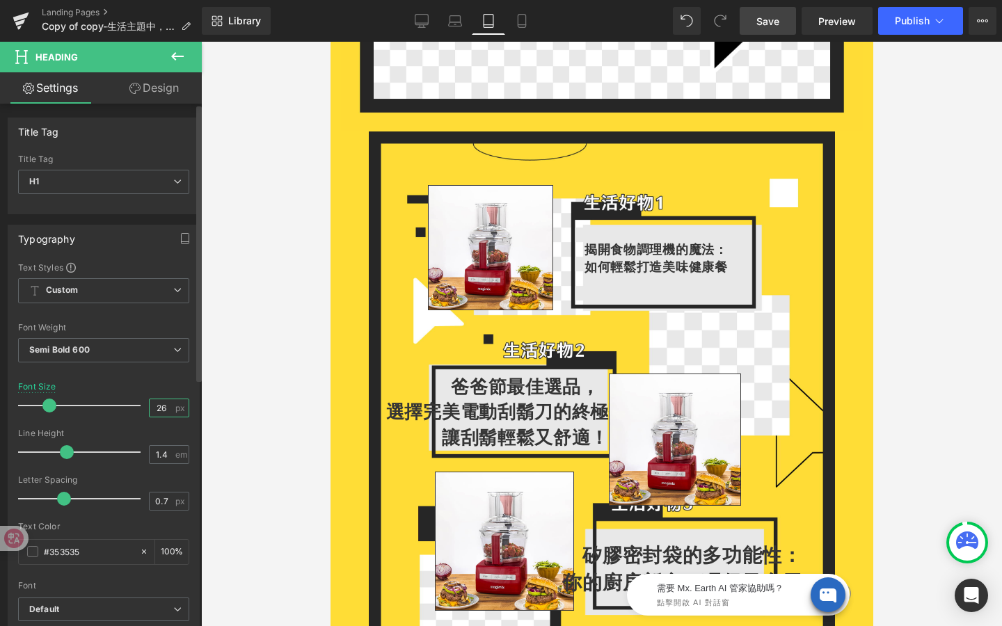
drag, startPoint x: 164, startPoint y: 407, endPoint x: 151, endPoint y: 407, distance: 12.5
click at [151, 407] on input "26" at bounding box center [162, 408] width 24 height 17
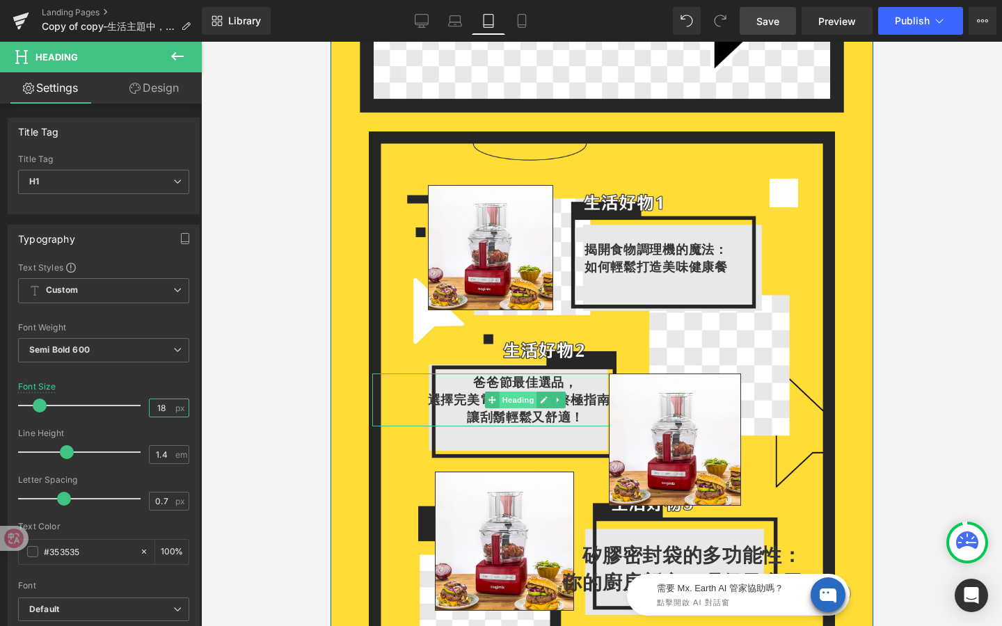
click at [528, 405] on div "爸爸節最佳選品， 選擇完美電動刮鬍刀的終極指南： 讓刮鬍輕鬆又舒適！ Heading" at bounding box center [525, 400] width 306 height 53
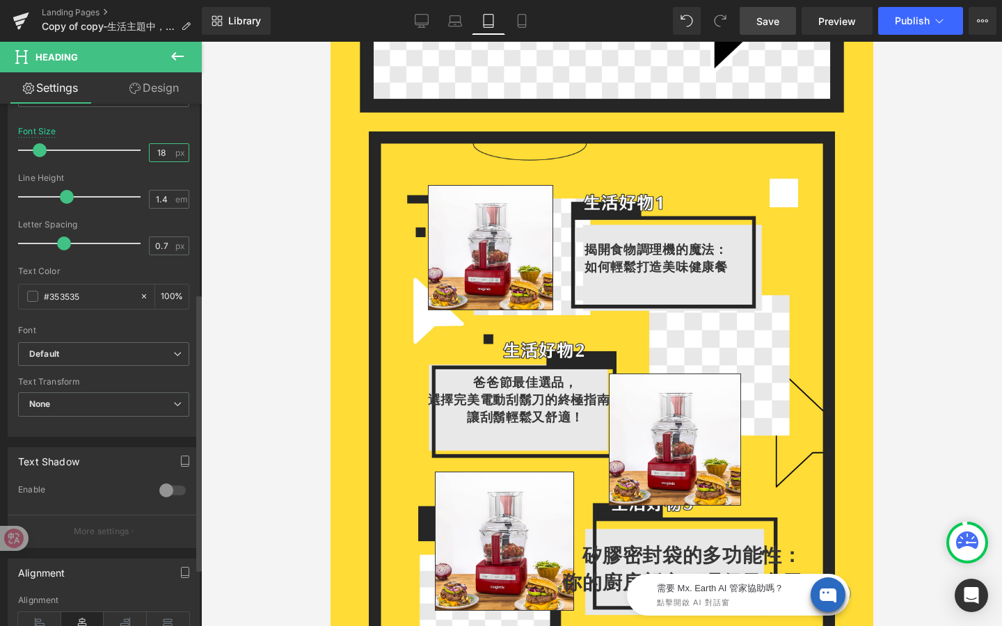
scroll to position [372, 0]
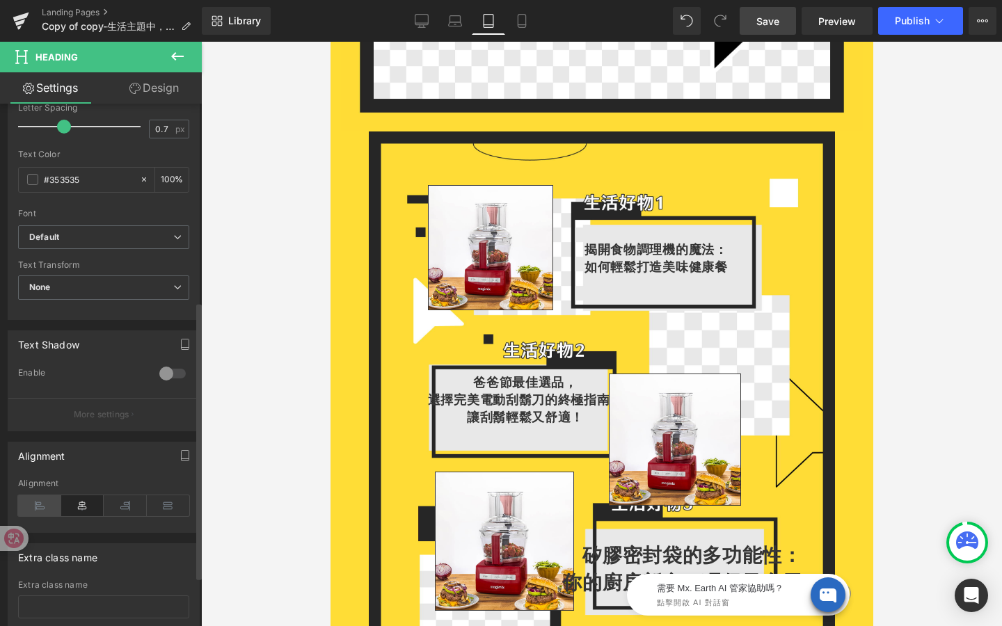
click at [39, 504] on icon at bounding box center [39, 506] width 43 height 21
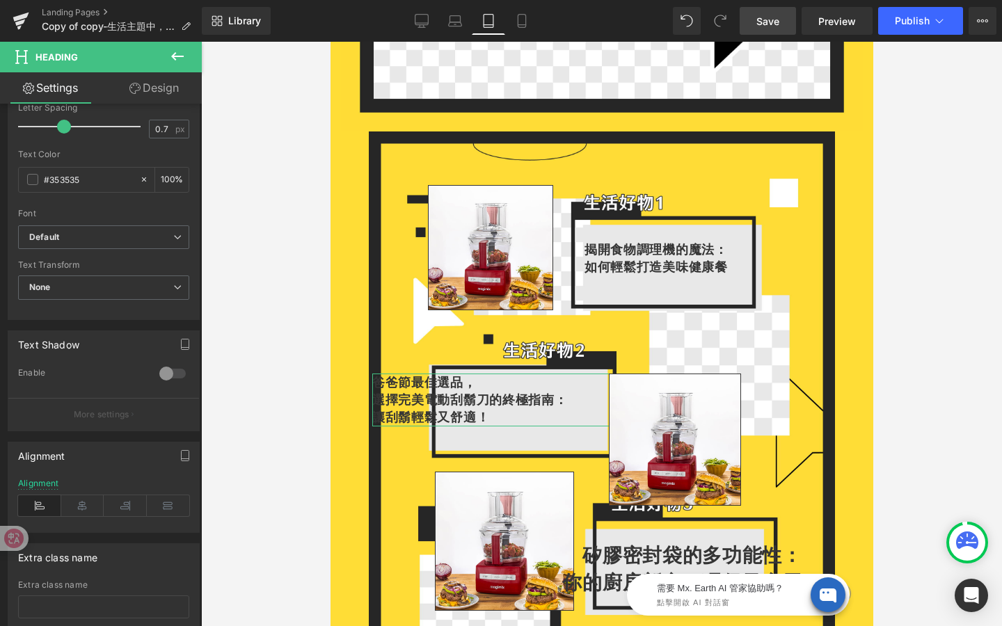
click at [163, 88] on link "Design" at bounding box center [154, 87] width 101 height 31
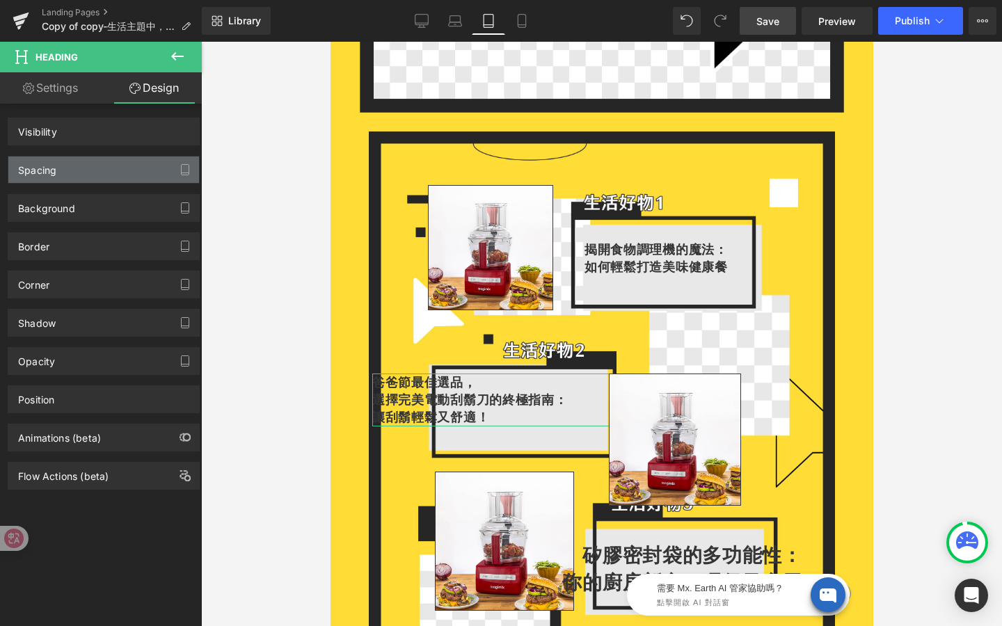
click at [92, 177] on div "Spacing" at bounding box center [103, 170] width 191 height 26
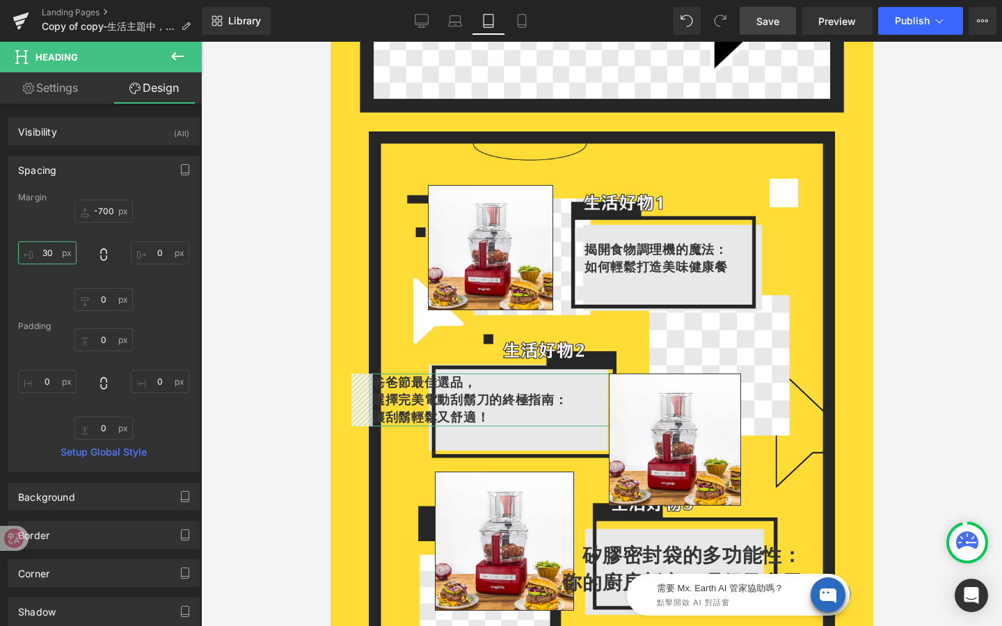
click at [52, 261] on input "30" at bounding box center [47, 253] width 58 height 23
type input "130"
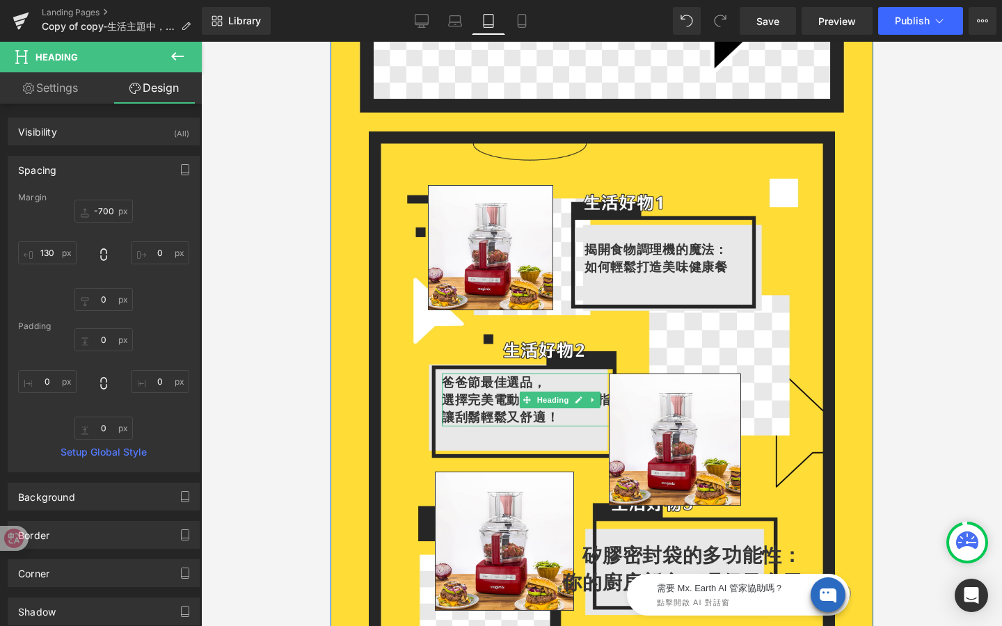
click at [482, 406] on h1 "選擇完美電動刮鬍刀的終極指南：" at bounding box center [559, 399] width 237 height 17
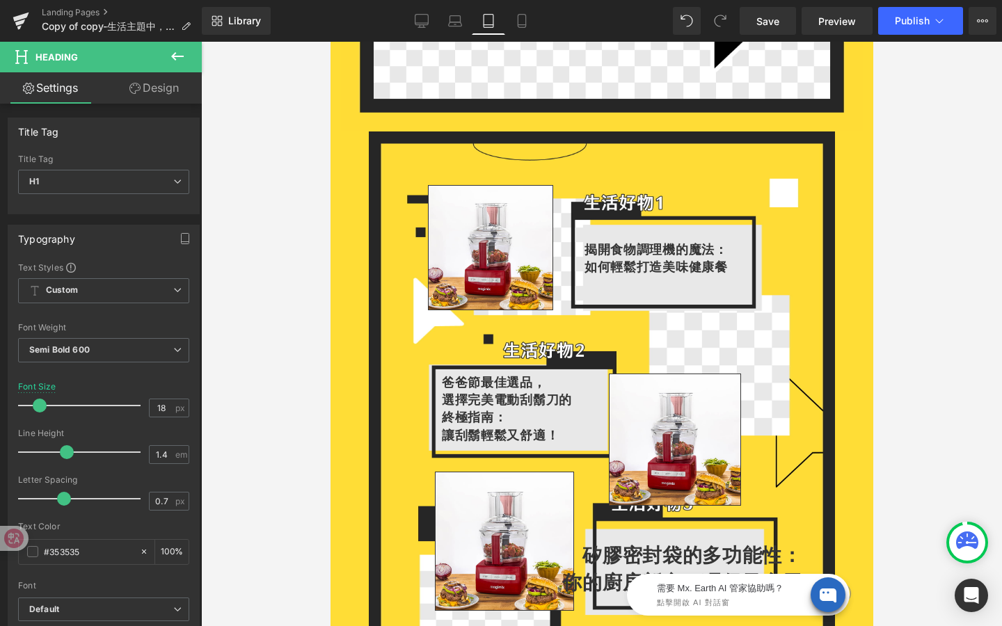
click at [271, 458] on div at bounding box center [601, 334] width 801 height 585
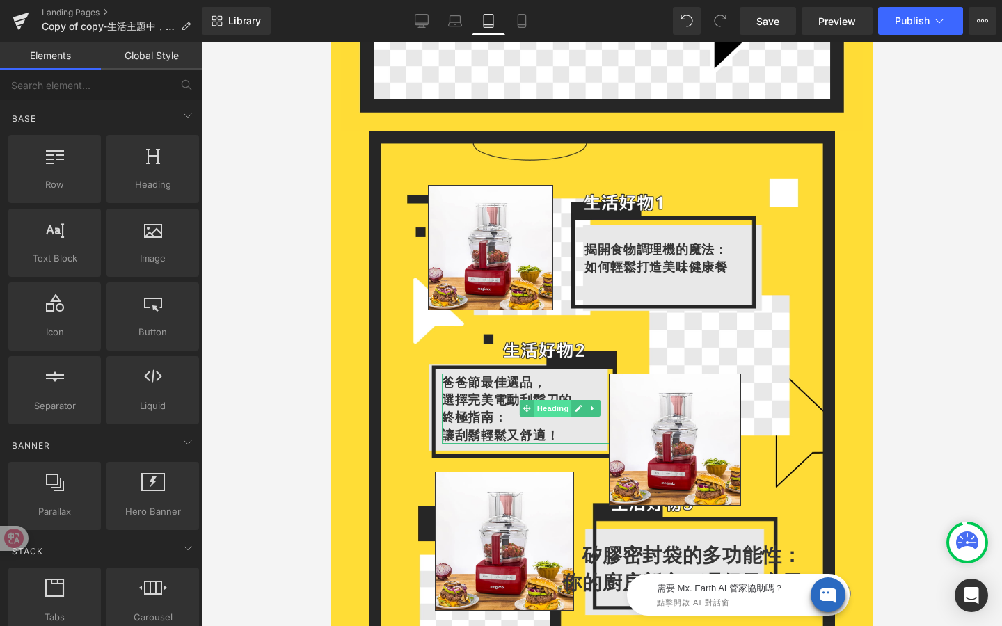
click at [558, 415] on span "Heading" at bounding box center [553, 408] width 38 height 17
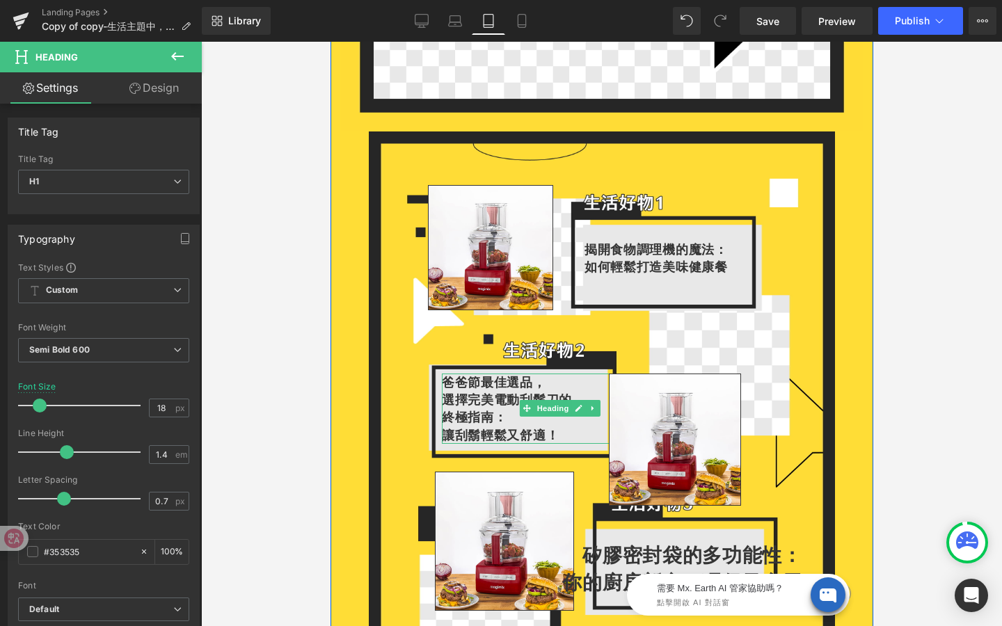
click at [445, 402] on h1 "選擇完美電動刮鬍刀的" at bounding box center [559, 399] width 237 height 17
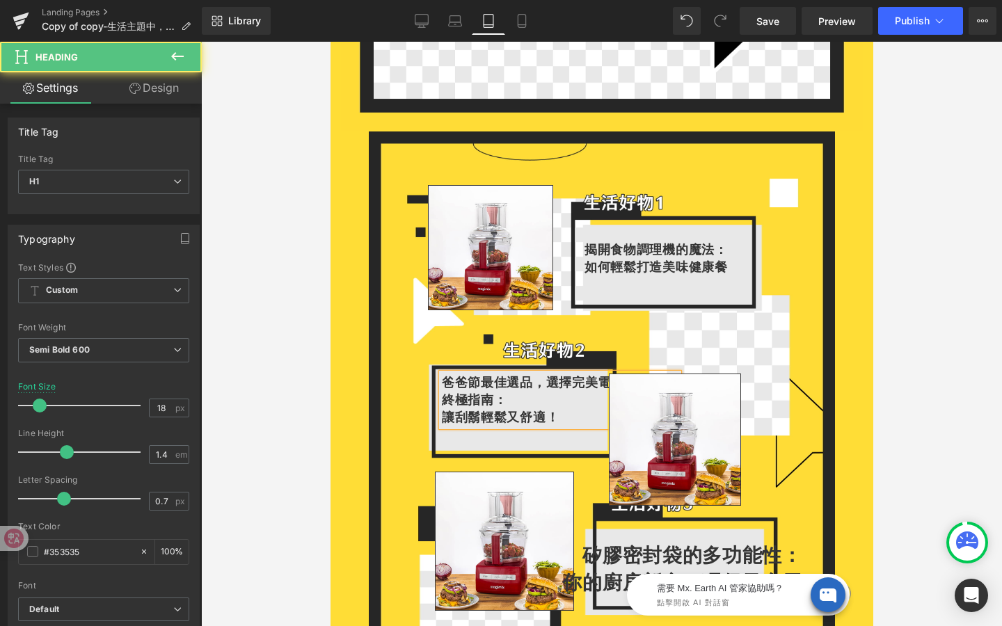
click at [570, 386] on span "選擇完美電動刮鬍刀的" at bounding box center [611, 382] width 130 height 17
click at [444, 421] on h1 "終極指南：" at bounding box center [559, 417] width 237 height 17
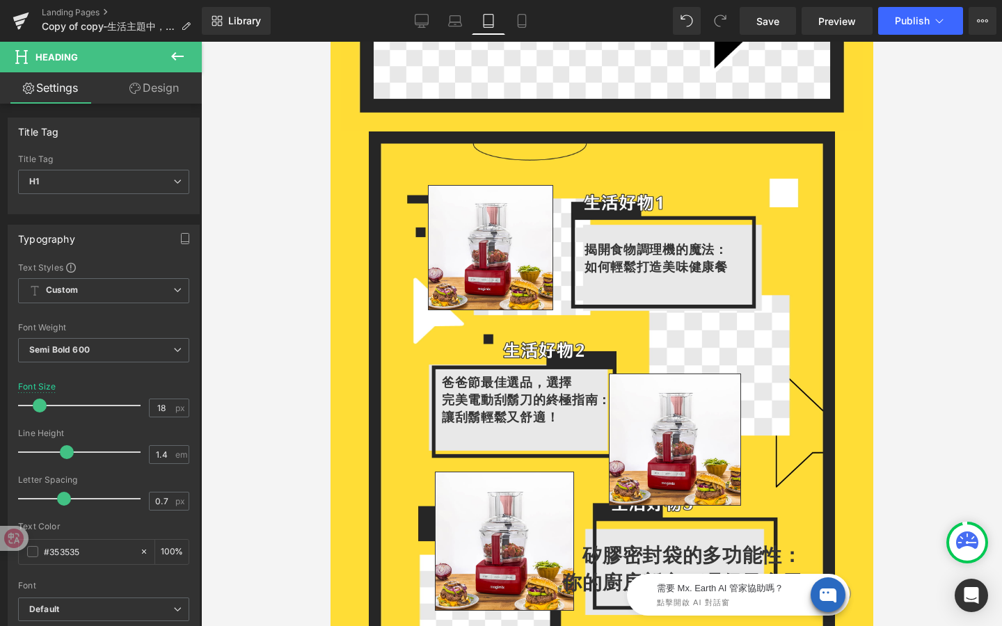
click at [274, 430] on div at bounding box center [601, 334] width 801 height 585
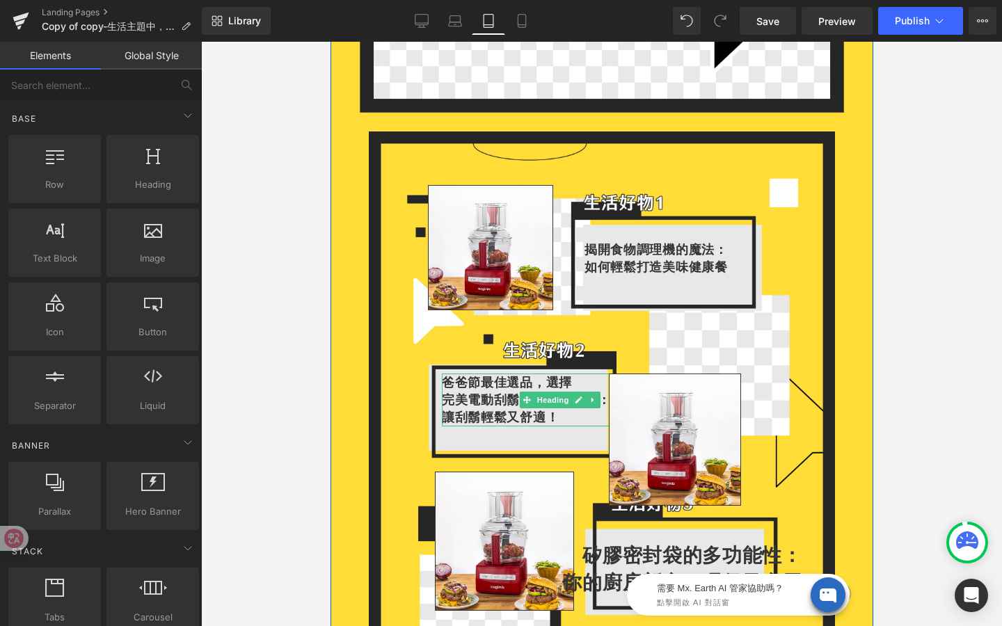
click at [546, 403] on div "爸爸節最佳選品， 選擇 完美電動刮鬍刀的 終極指南： 讓刮鬍輕鬆又舒適！ Heading" at bounding box center [559, 400] width 237 height 53
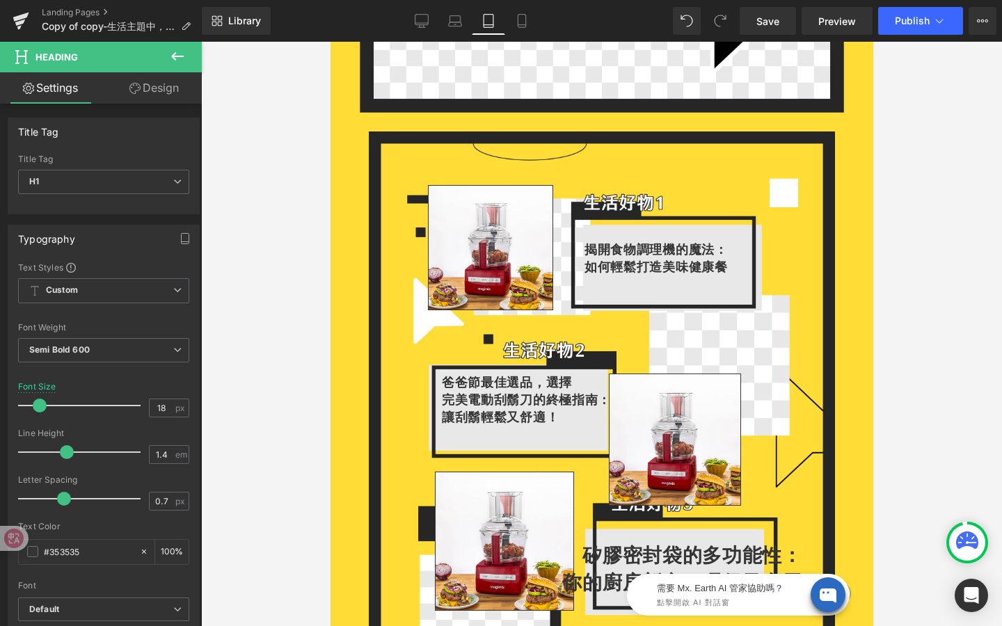
click at [180, 85] on link "Design" at bounding box center [154, 87] width 101 height 31
click at [0, 0] on div "Spacing" at bounding box center [0, 0] width 0 height 0
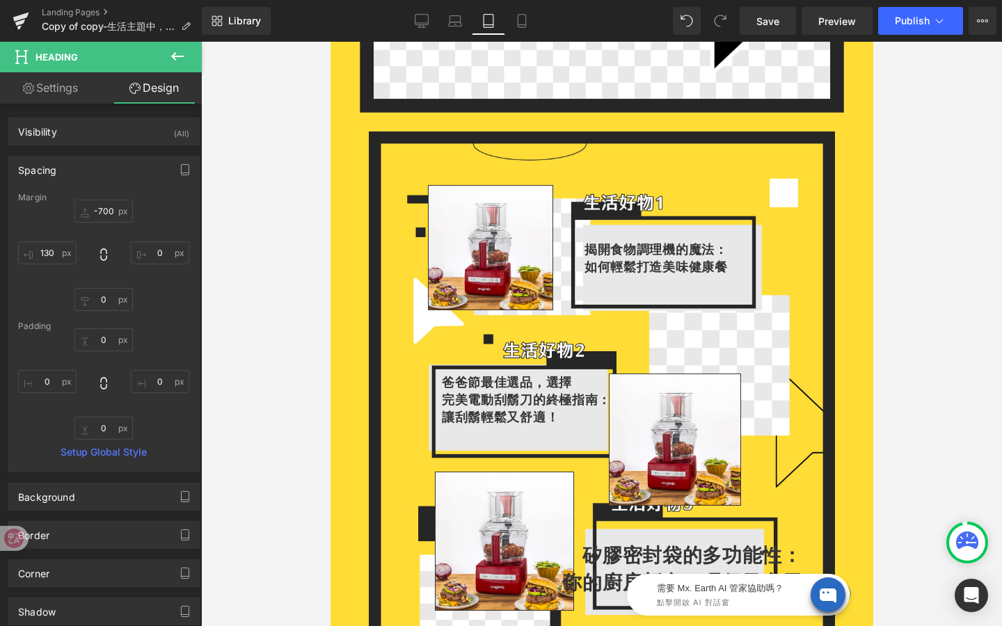
type input "-700"
type input "0"
type input "130"
type input "0"
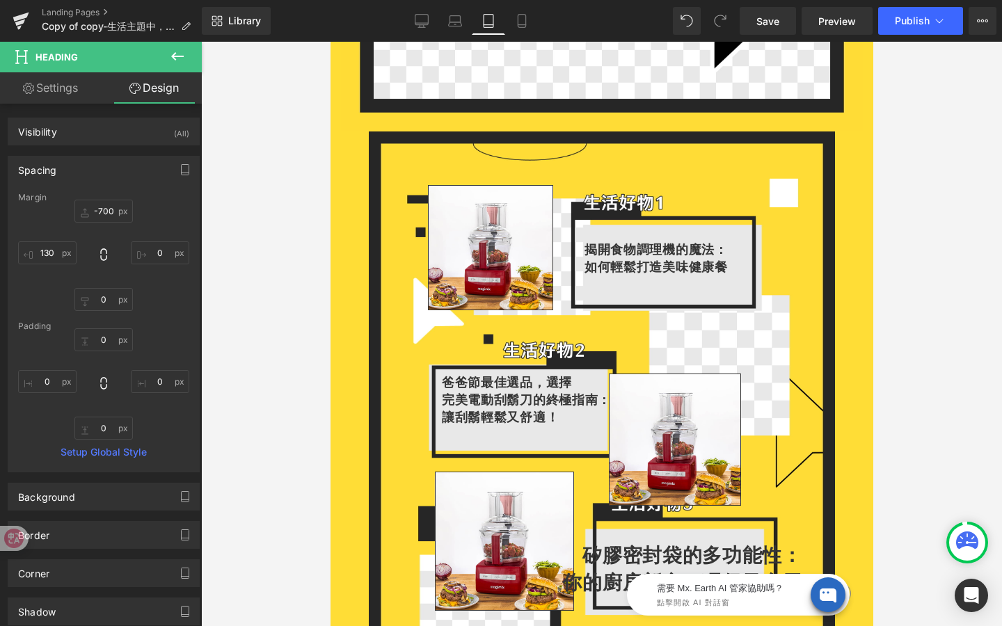
type input "0"
click at [109, 213] on input "-700" at bounding box center [103, 211] width 58 height 23
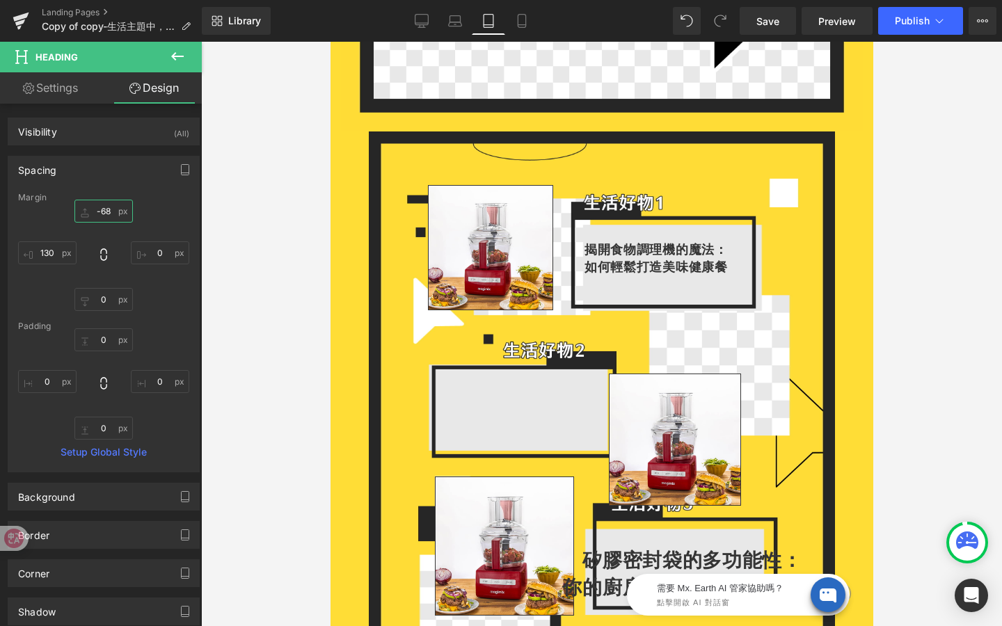
type input "-685"
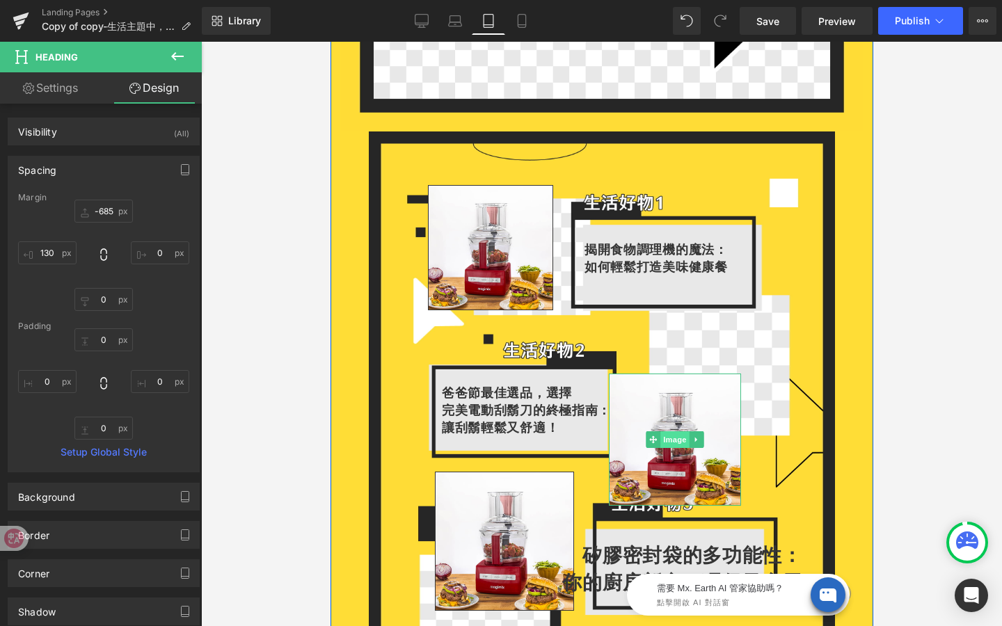
click at [675, 436] on div "Image" at bounding box center [674, 440] width 132 height 132
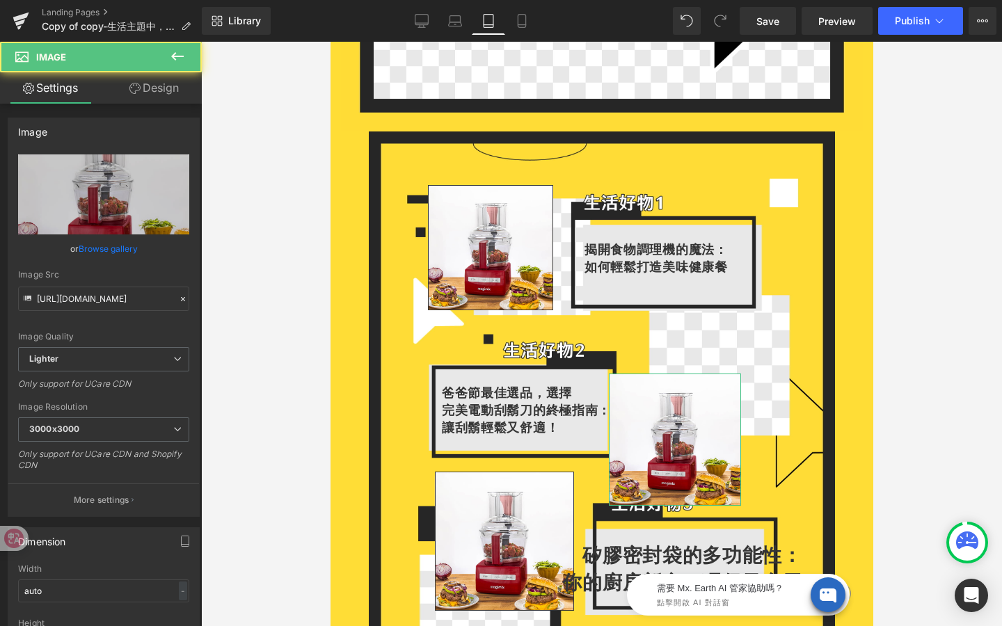
click at [154, 100] on link "Design" at bounding box center [154, 87] width 101 height 31
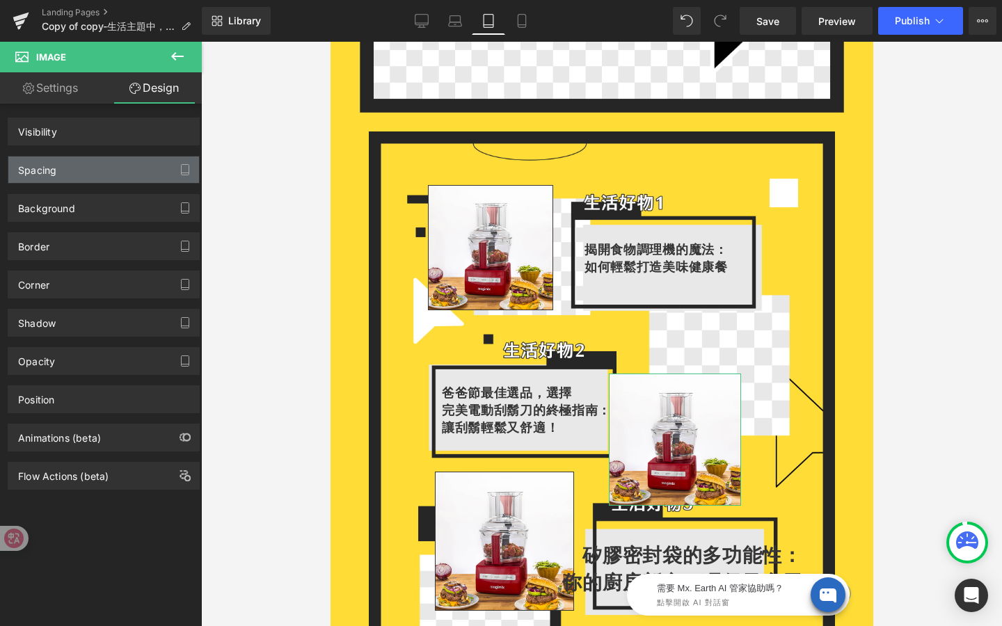
click at [109, 164] on div "Spacing" at bounding box center [103, 170] width 191 height 26
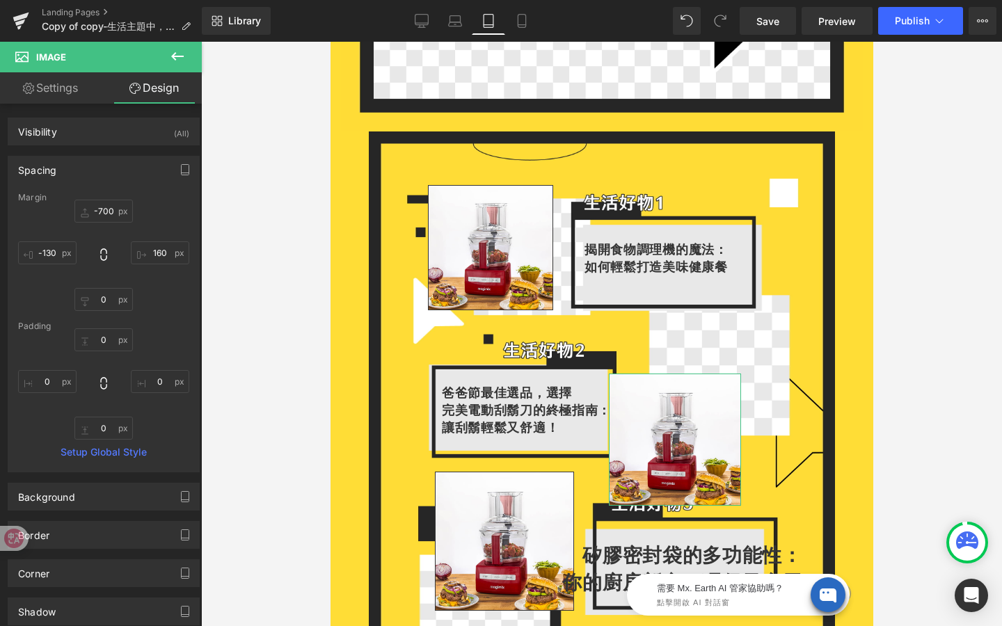
type input "-700"
type input "160"
type input "0"
type input "-130"
type input "0"
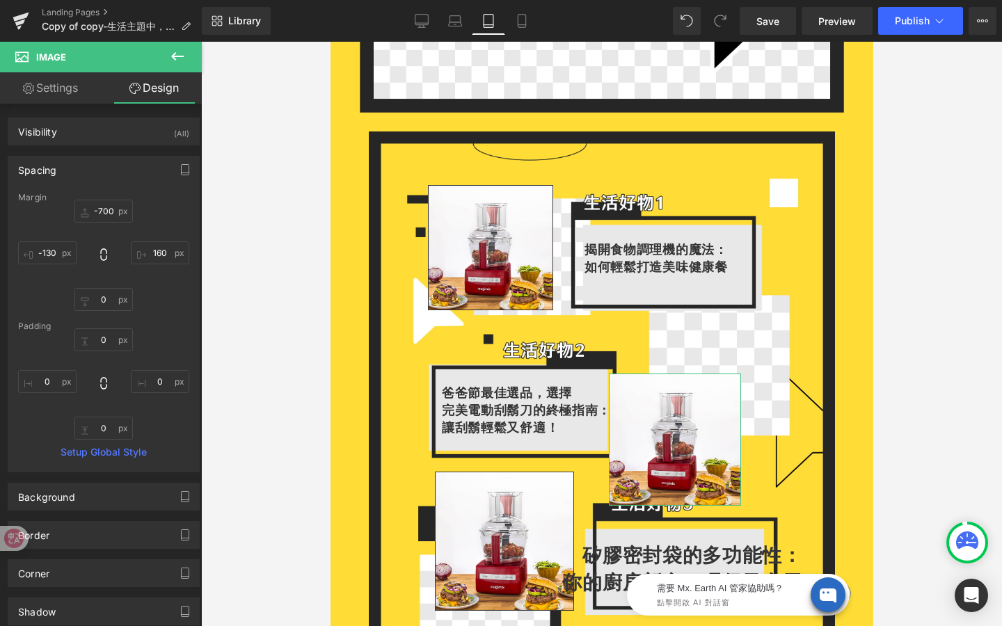
type input "0"
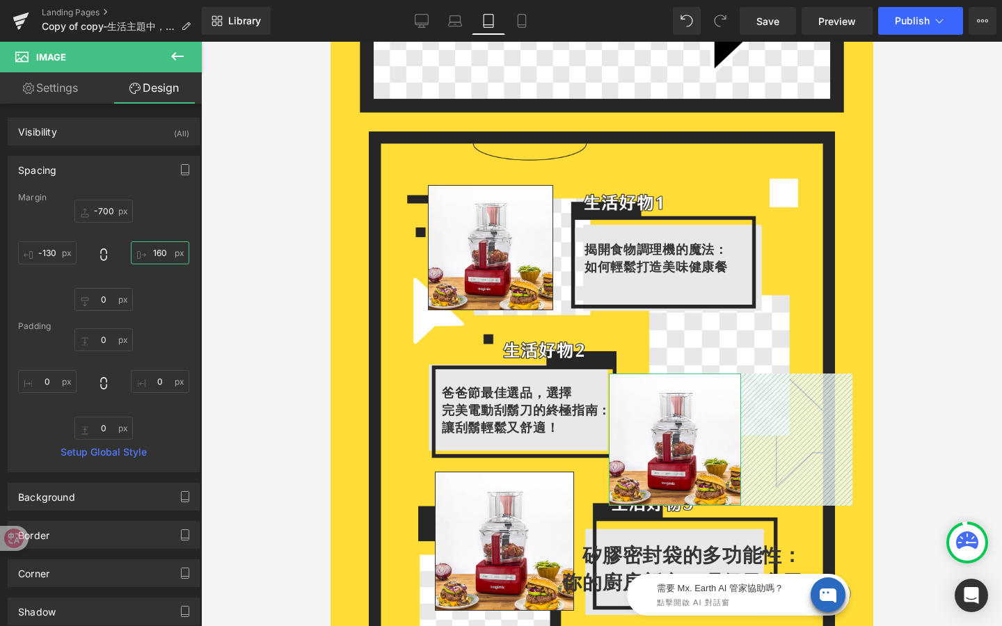
click at [165, 253] on input "160" at bounding box center [160, 253] width 58 height 23
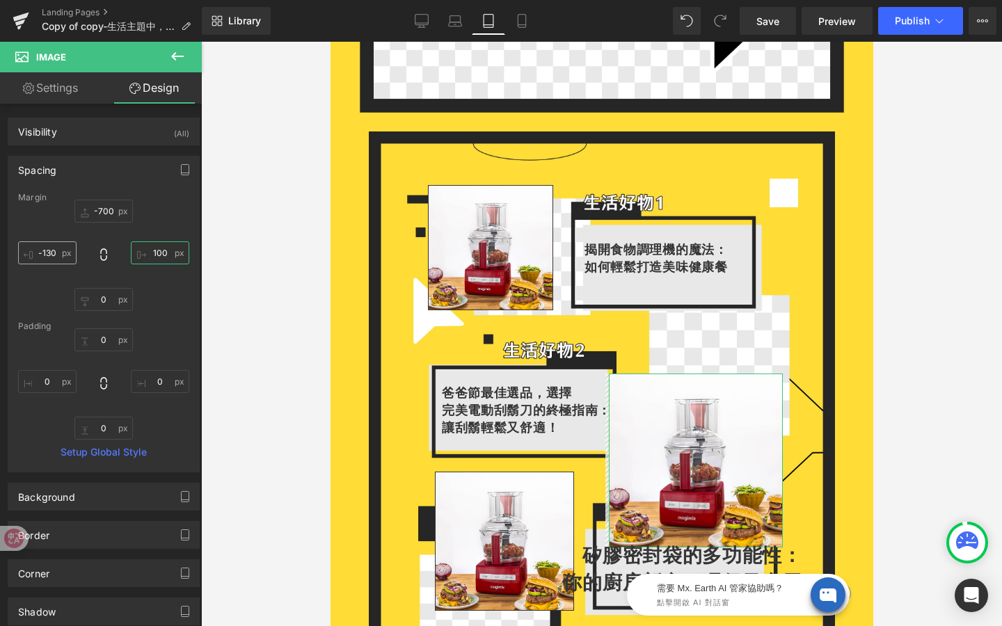
type input "100"
click at [56, 255] on input "-130" at bounding box center [47, 253] width 58 height 23
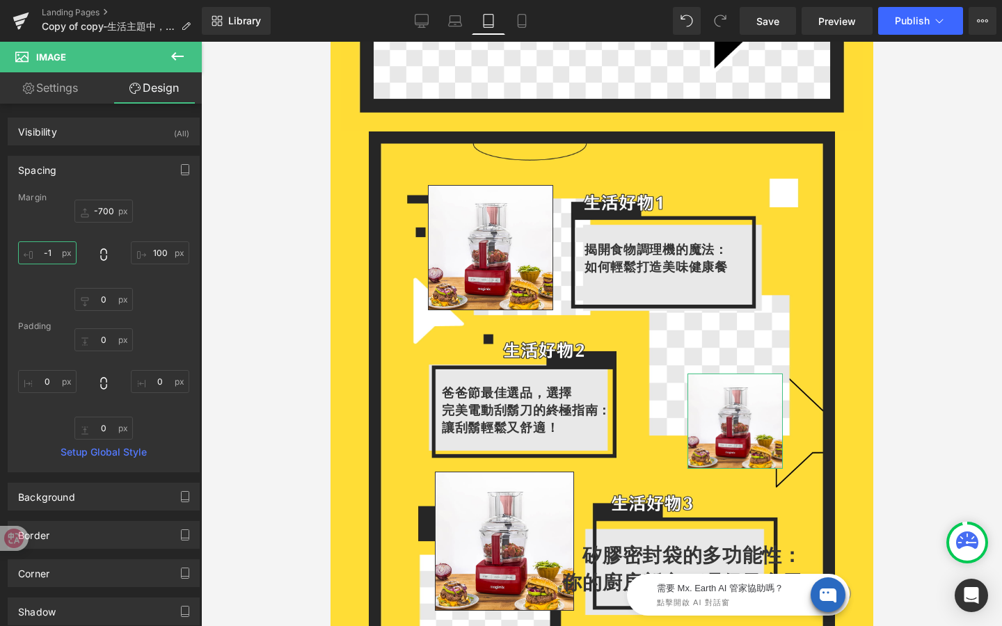
type input "-"
type input "--"
type input "8"
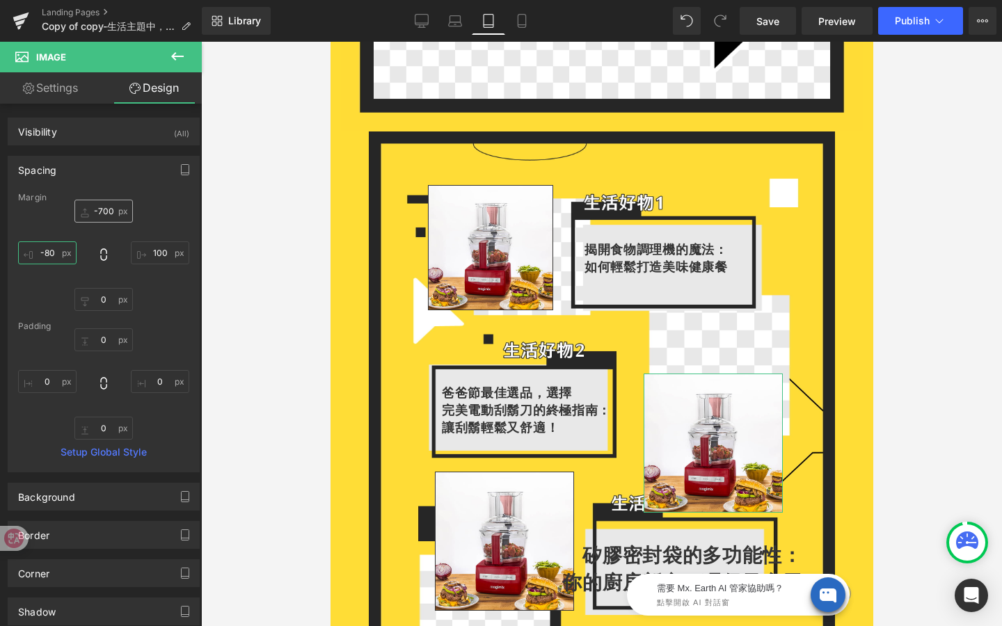
type input "-80"
click at [104, 216] on input "-700" at bounding box center [103, 211] width 58 height 23
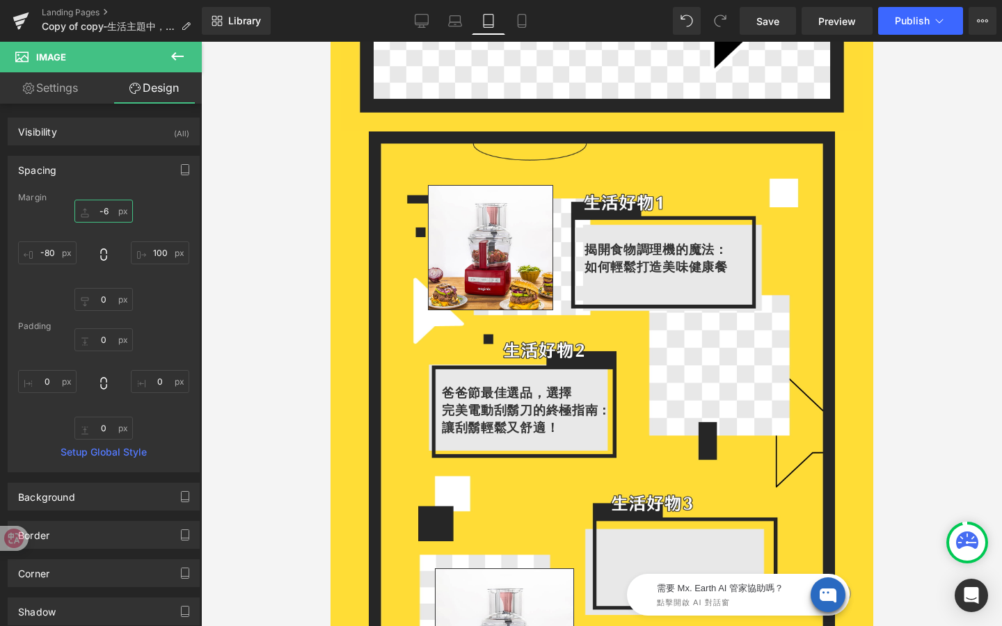
type input "-"
type input "-770"
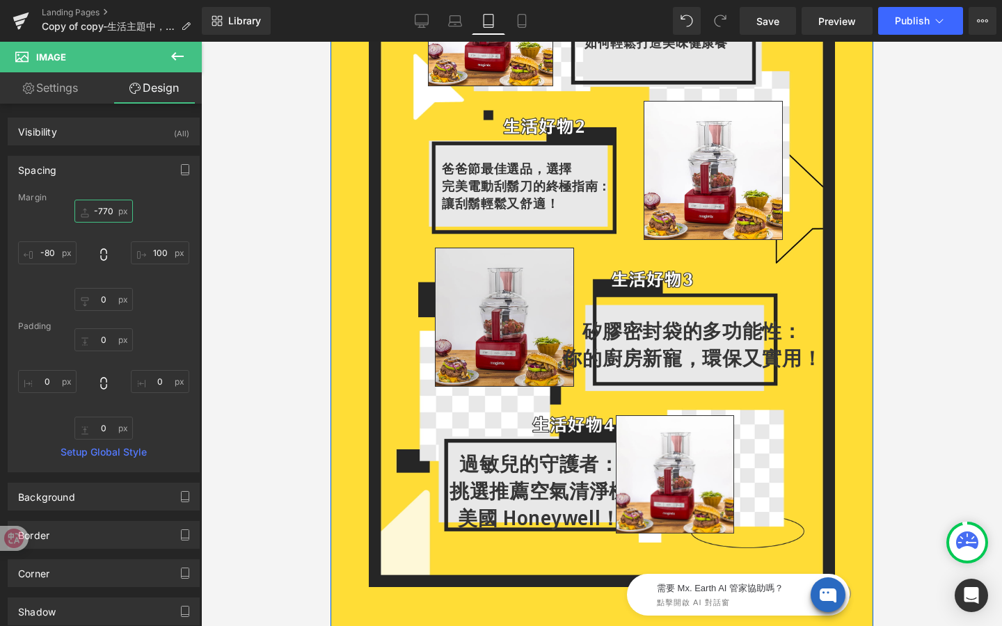
scroll to position [671, 0]
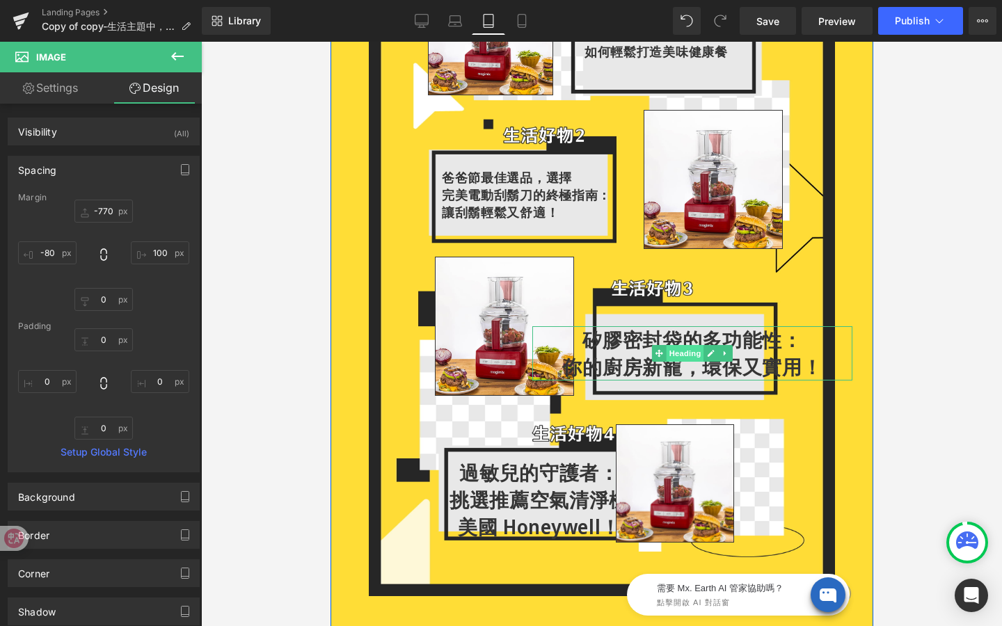
click at [693, 354] on span "Heading" at bounding box center [685, 353] width 38 height 17
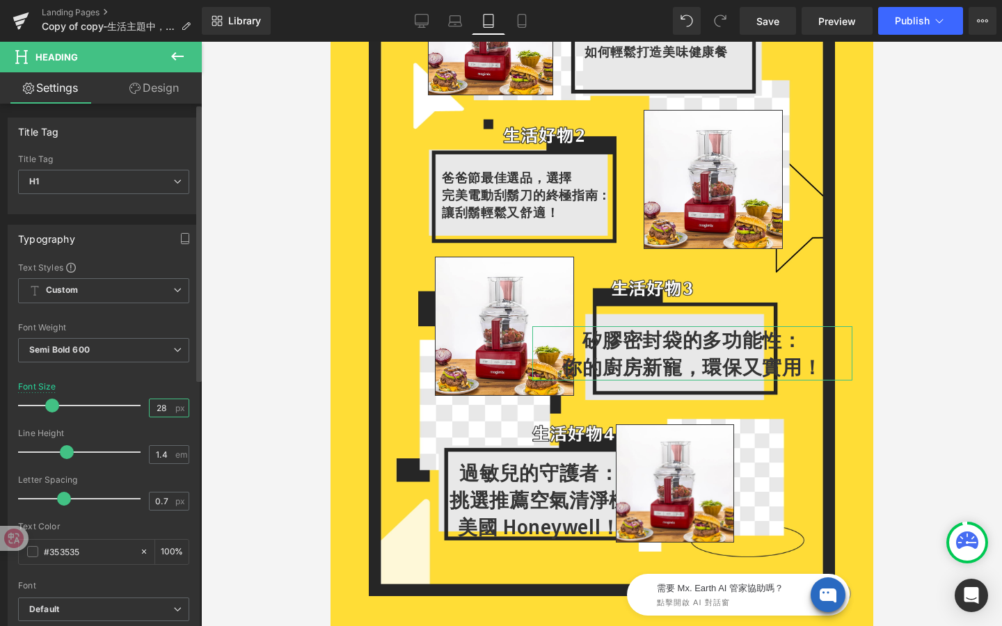
click at [164, 407] on input "28" at bounding box center [162, 408] width 24 height 17
type input "2"
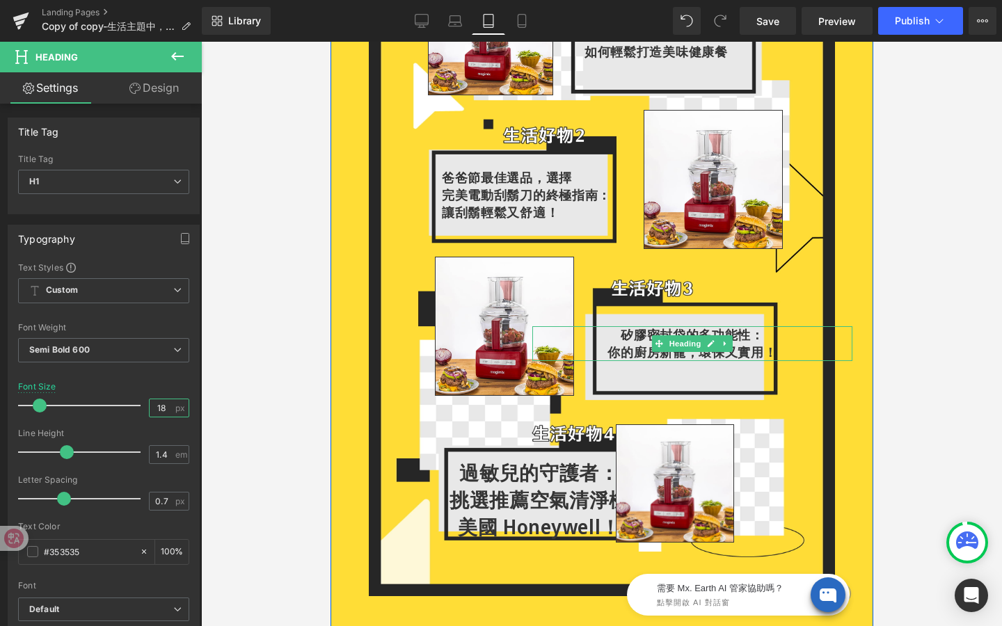
click at [682, 349] on div "矽膠密封袋的多功能性： 你的廚房新寵，環保又實用！ Heading" at bounding box center [692, 343] width 320 height 35
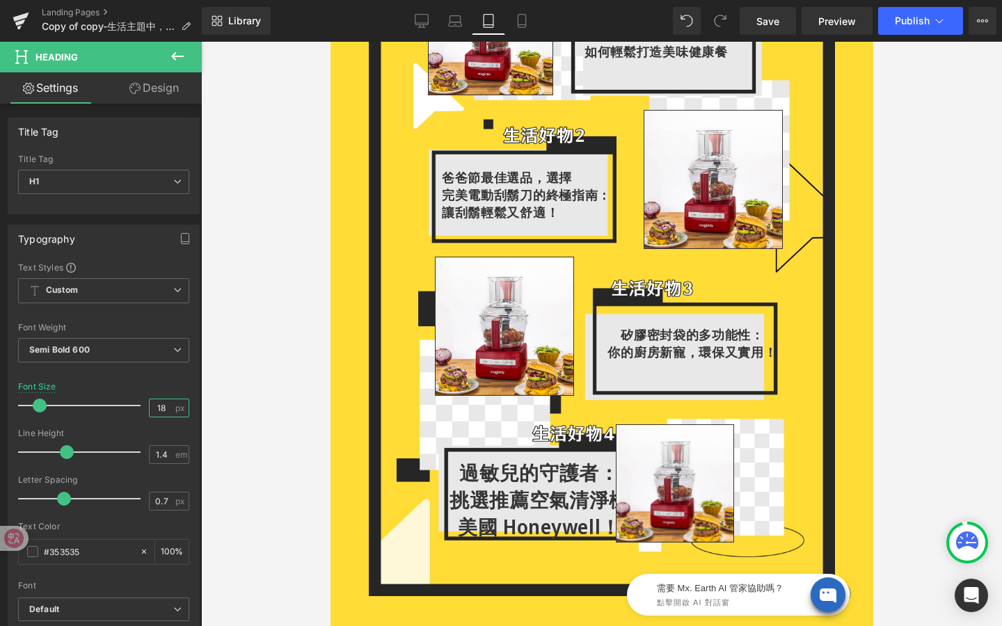
type input "18"
click at [174, 96] on link "Design" at bounding box center [154, 87] width 101 height 31
click at [68, 86] on link "Settings" at bounding box center [50, 87] width 101 height 31
type input "100"
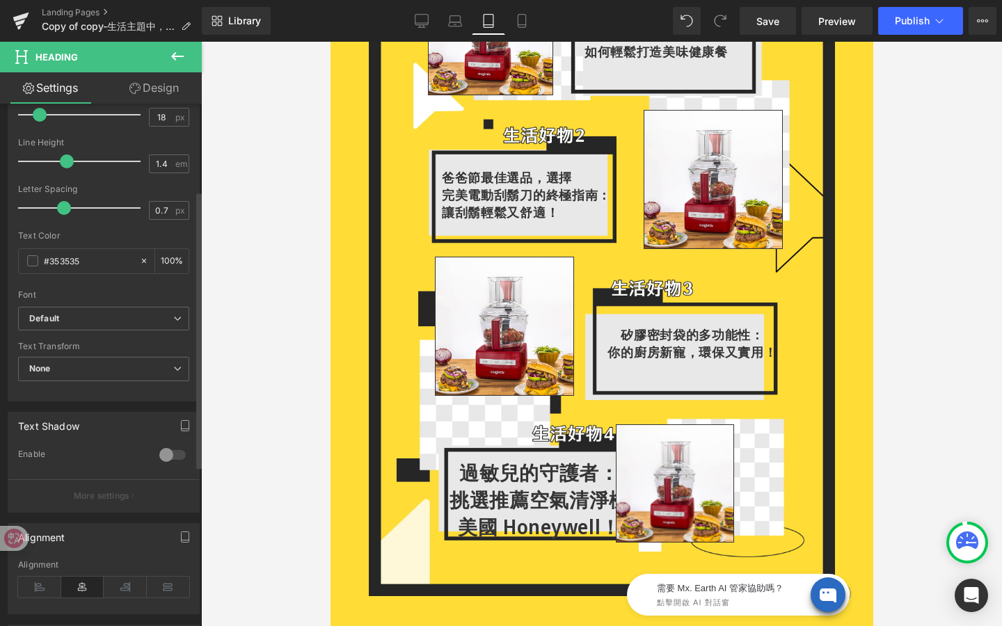
scroll to position [425, 0]
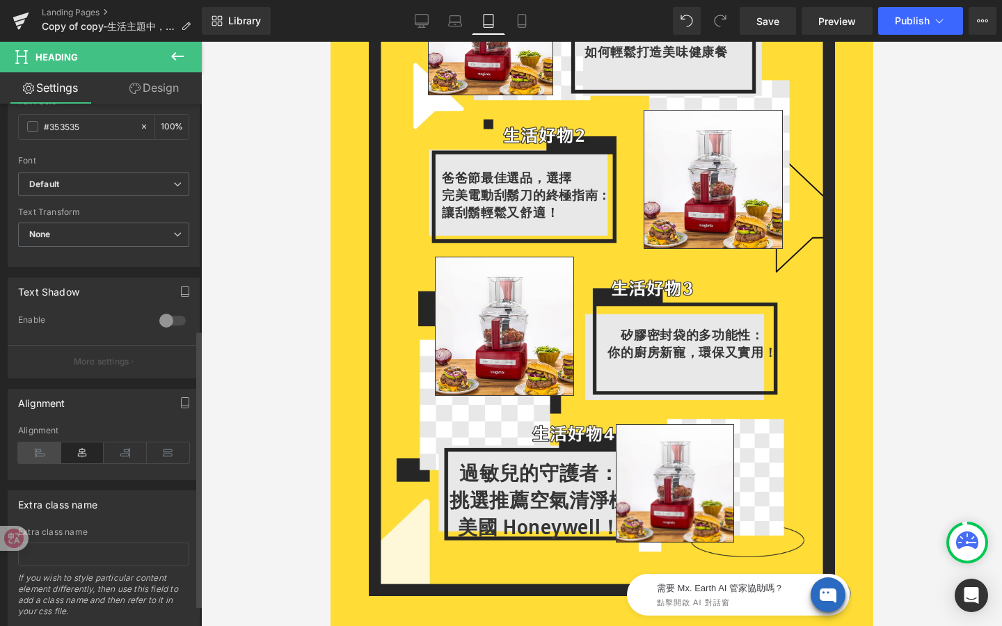
click at [35, 452] on icon at bounding box center [39, 453] width 43 height 21
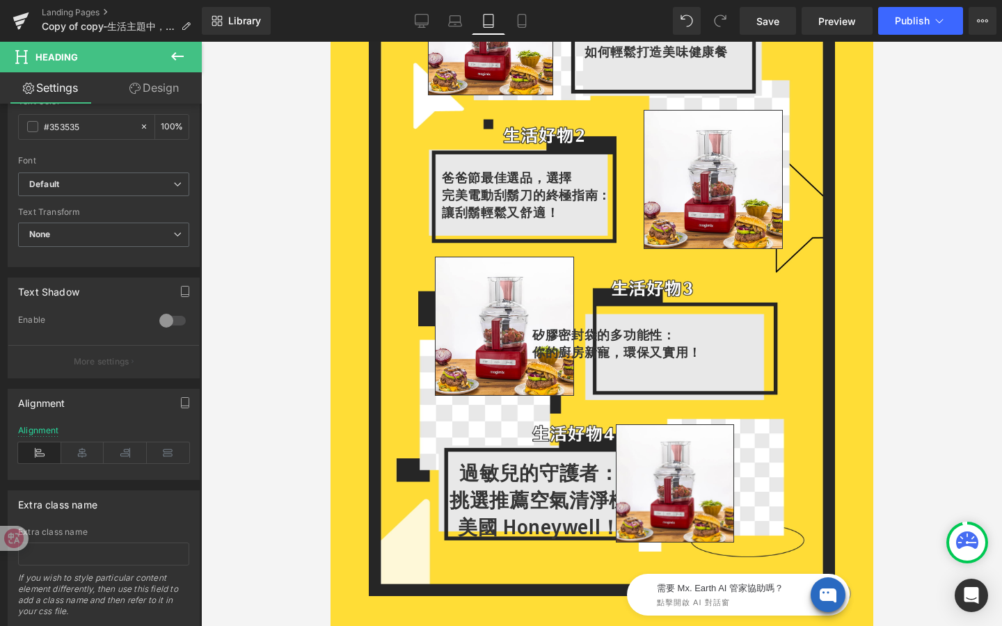
click at [155, 90] on link "Design" at bounding box center [154, 87] width 101 height 31
type input "-500"
type input "0"
type input "10"
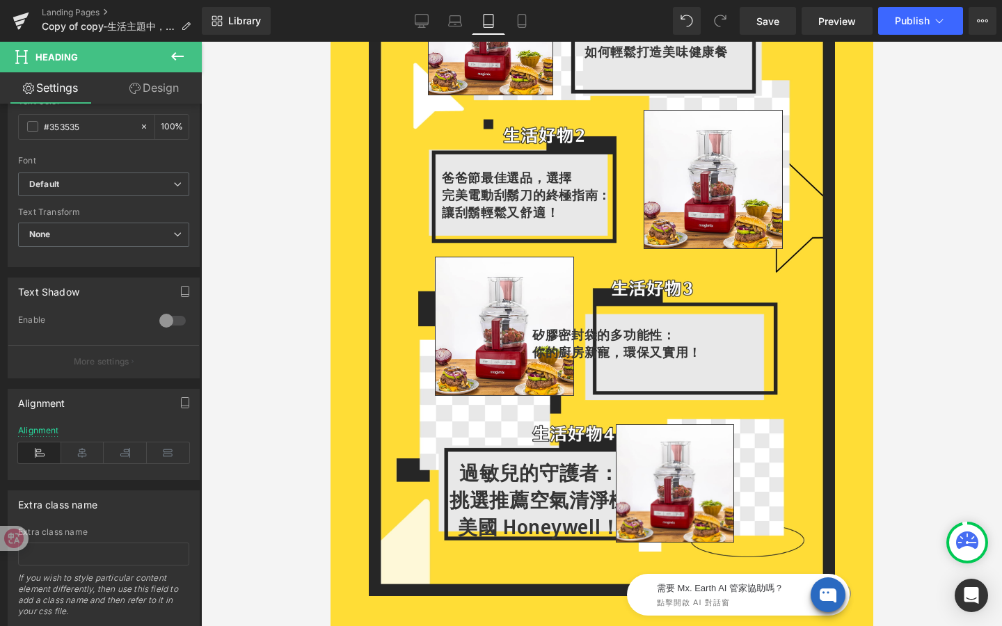
type input "0"
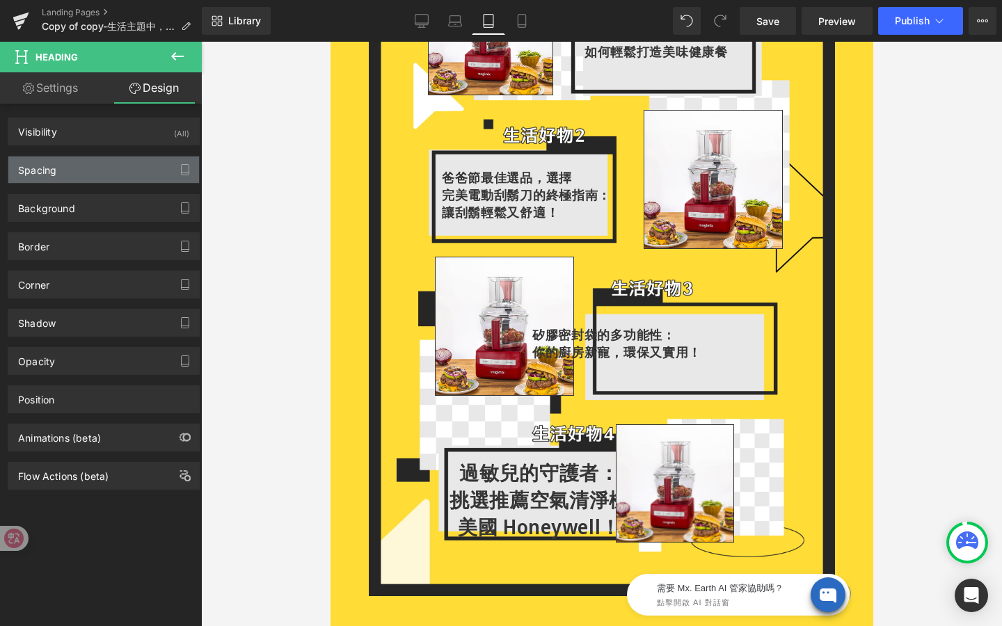
click at [93, 176] on div "Spacing" at bounding box center [103, 170] width 191 height 26
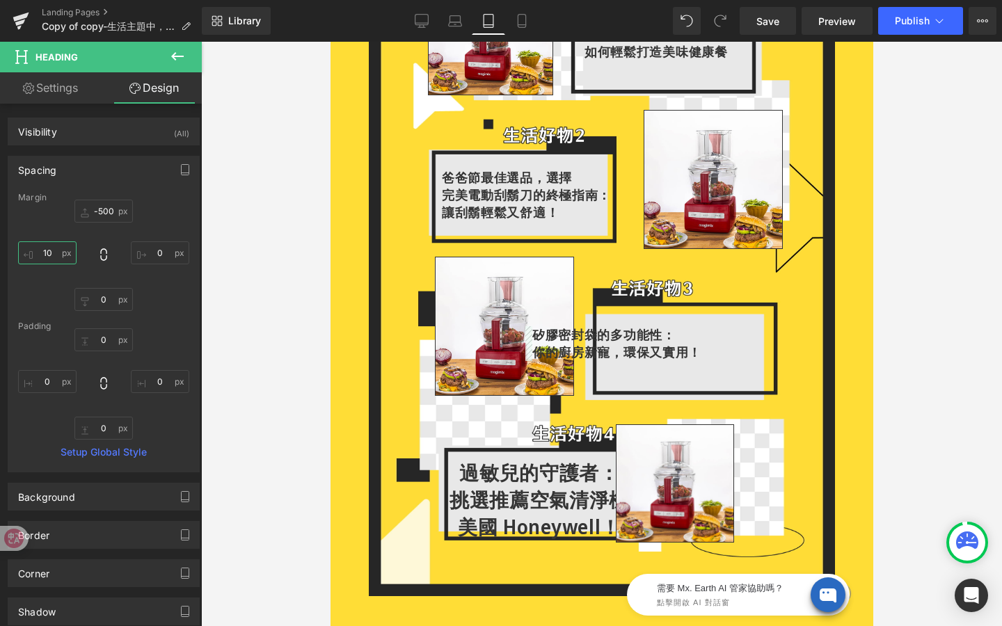
click at [58, 252] on input "10" at bounding box center [47, 253] width 58 height 23
type input "7"
type input "110"
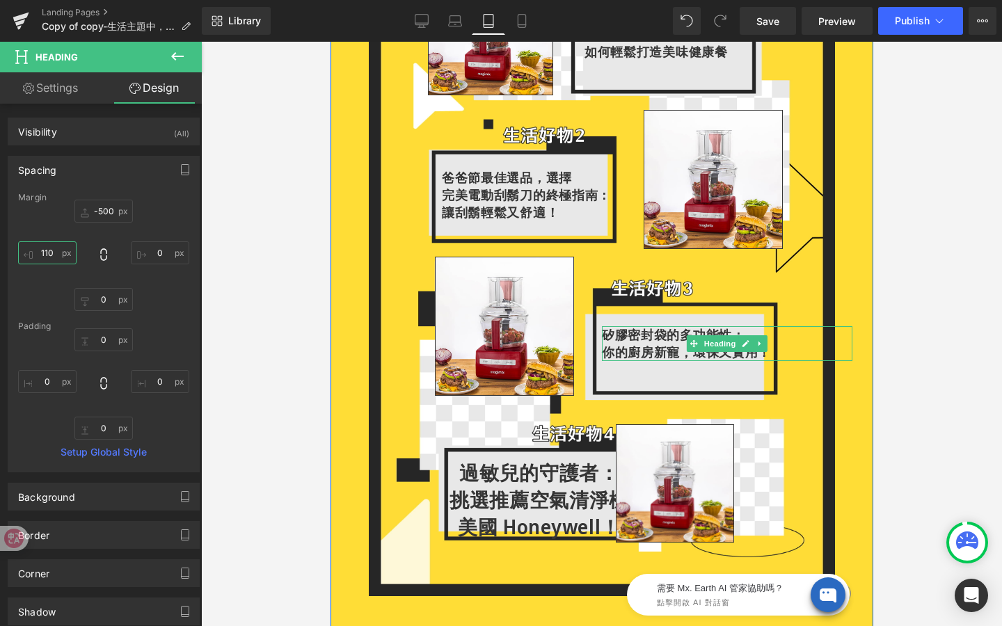
type input "0px"
click at [694, 358] on div "矽膠密封袋的多功能性： 你的廚房新寵，環保又實用！ Heading" at bounding box center [726, 343] width 251 height 35
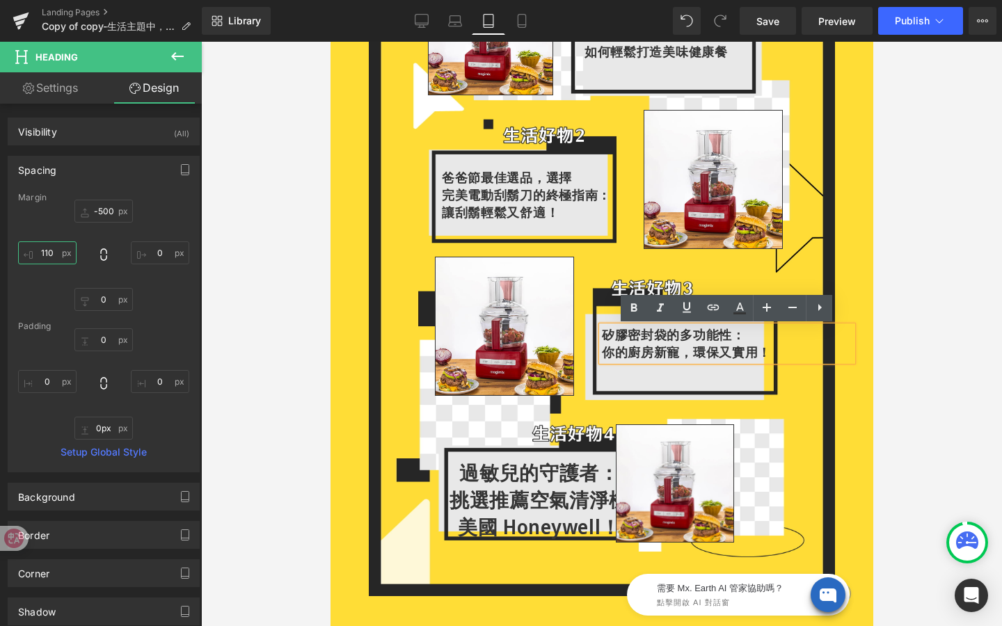
type input "110"
click at [693, 358] on h1 "你的廚房新寵，環保又實用！" at bounding box center [726, 352] width 251 height 17
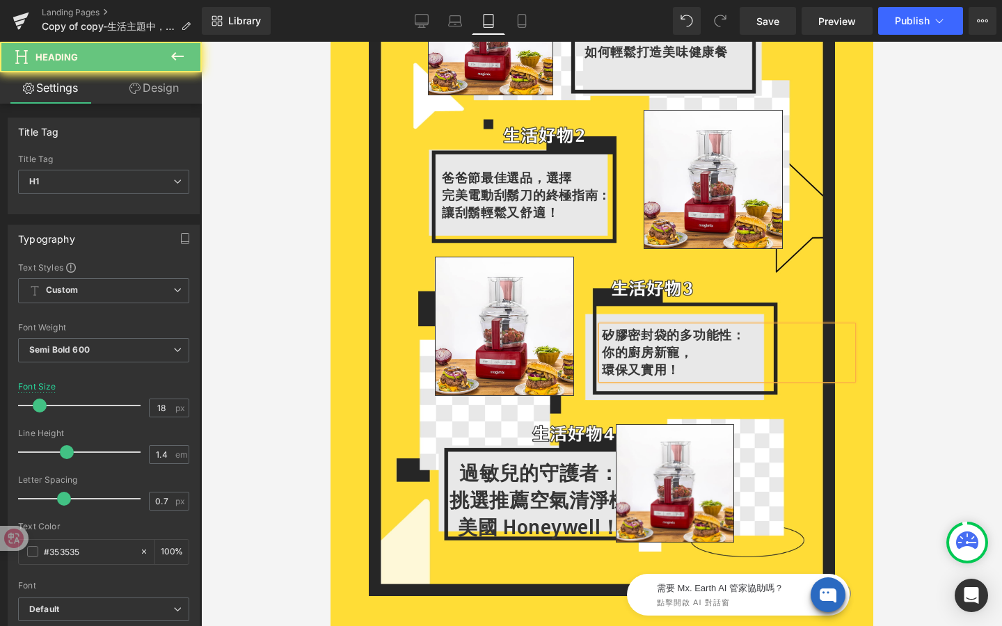
click at [670, 358] on h1 "你的廚房新寵，" at bounding box center [726, 352] width 251 height 17
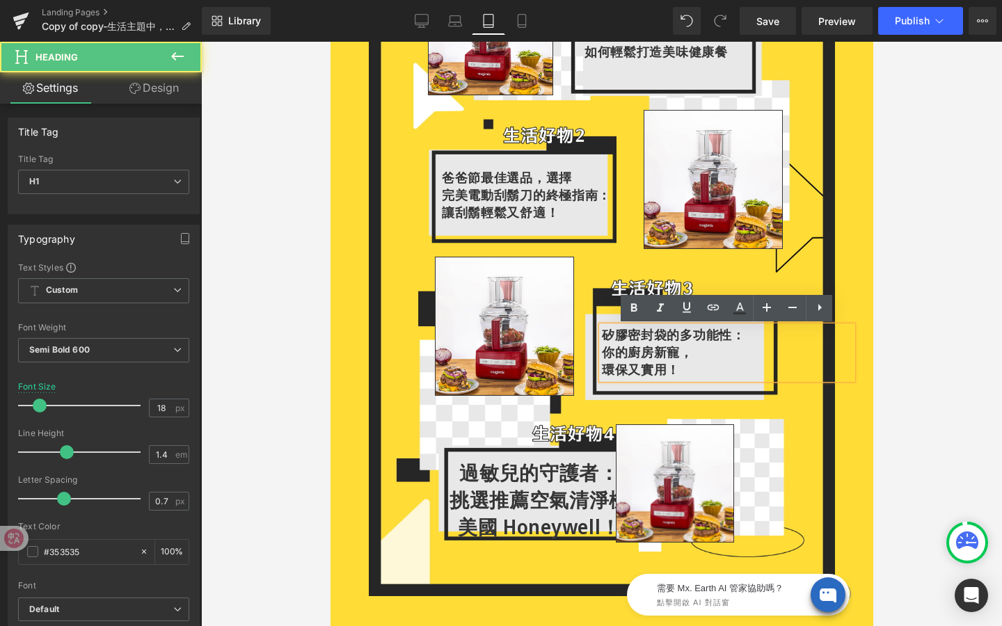
click at [603, 374] on h1 "環保又實用！" at bounding box center [726, 369] width 251 height 17
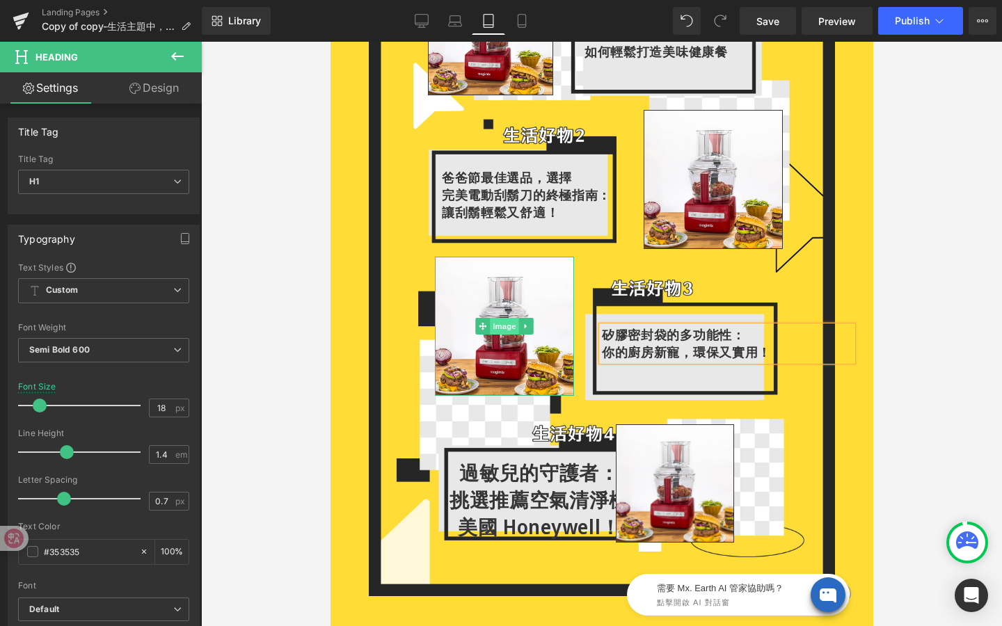
click at [503, 325] on div "Image" at bounding box center [503, 326] width 139 height 139
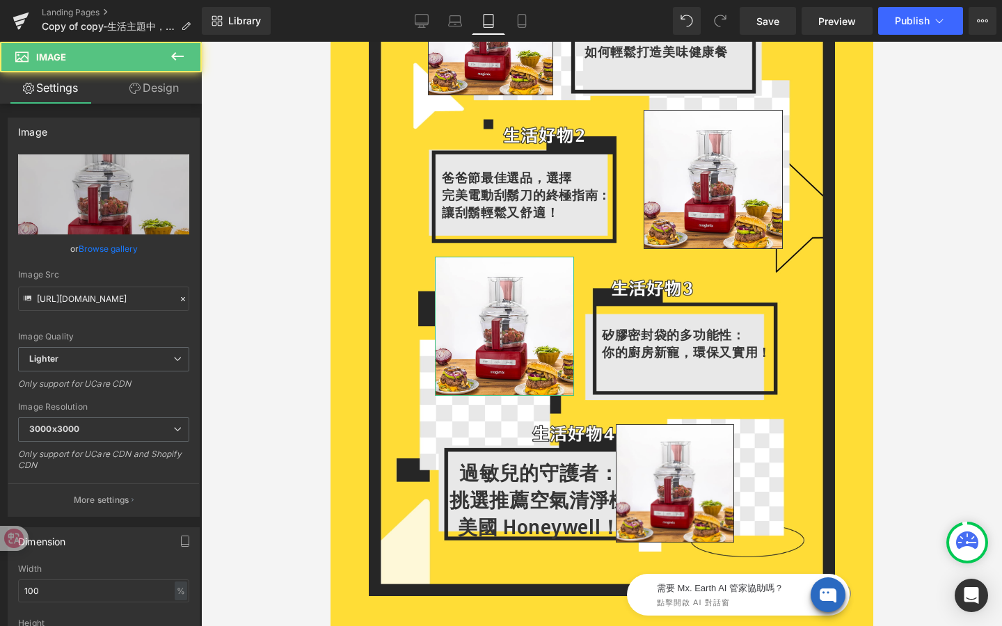
click at [166, 95] on link "Design" at bounding box center [154, 87] width 101 height 31
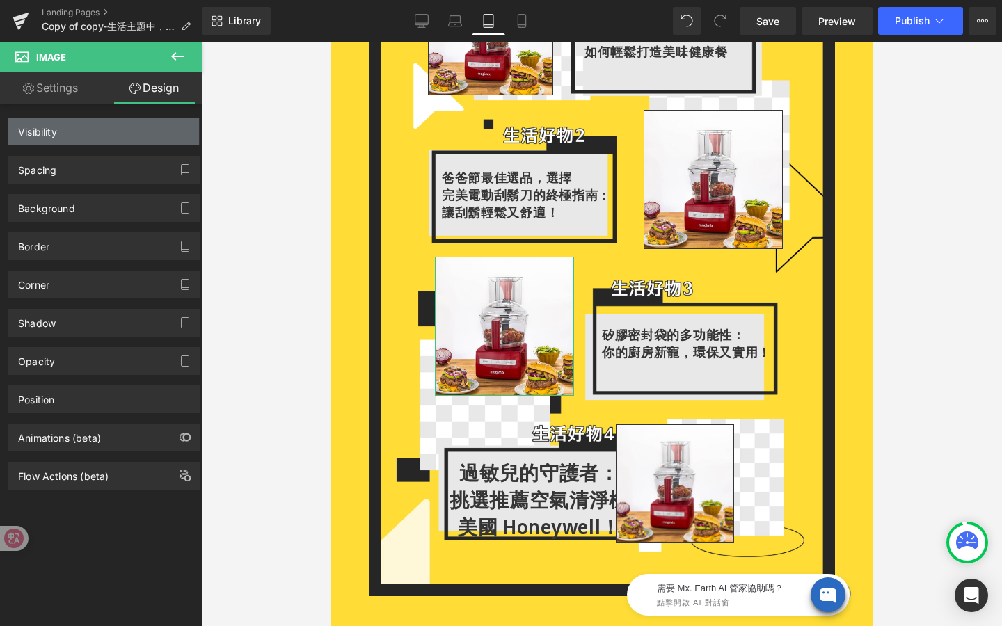
click at [113, 138] on div "Visibility" at bounding box center [103, 131] width 191 height 26
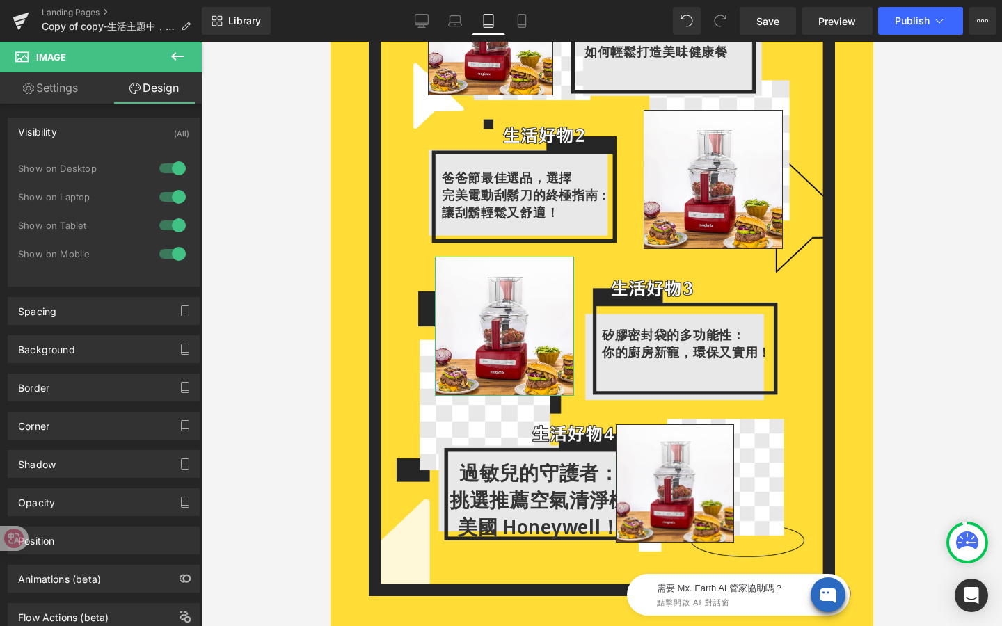
click at [63, 89] on link "Settings" at bounding box center [50, 87] width 101 height 31
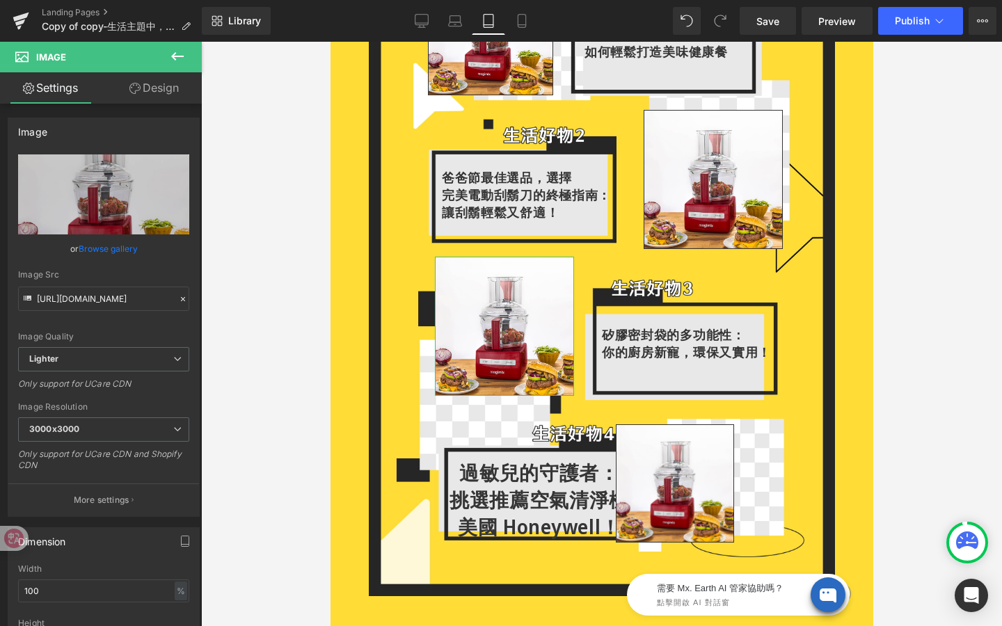
click at [143, 93] on link "Design" at bounding box center [154, 87] width 101 height 31
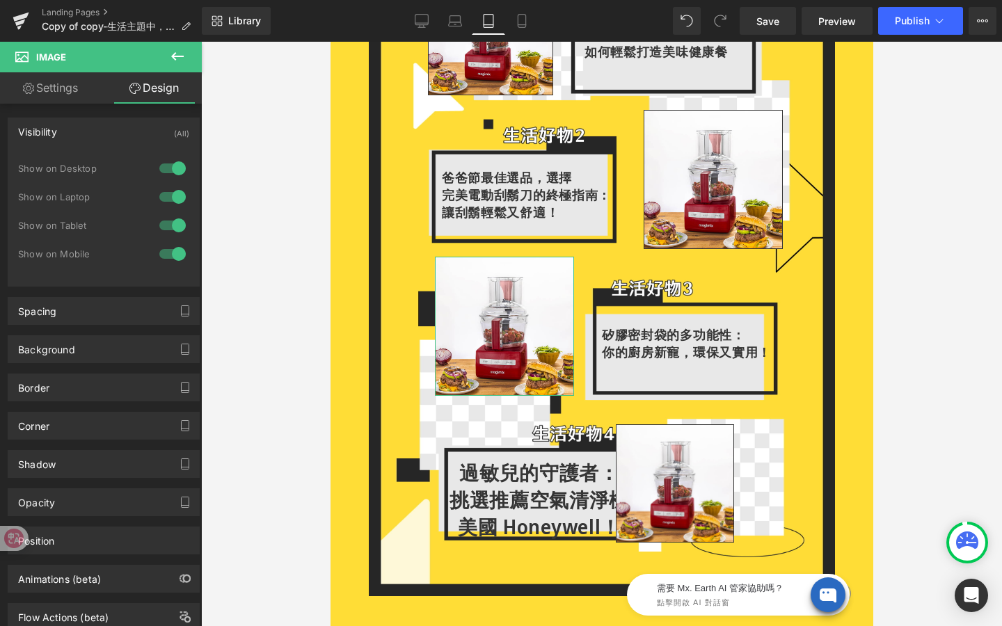
click at [77, 90] on link "Settings" at bounding box center [50, 87] width 101 height 31
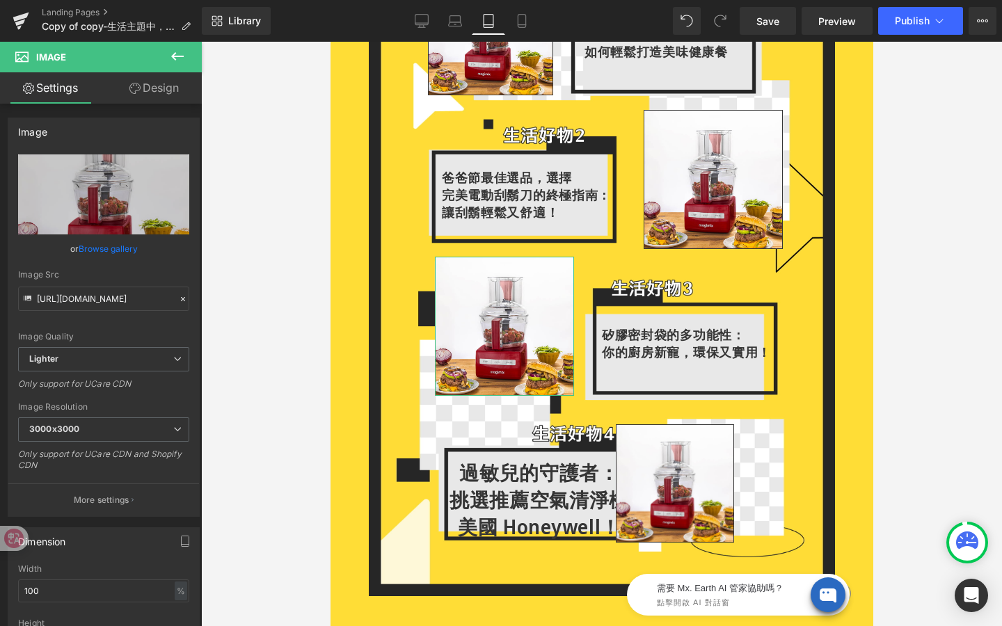
click at [155, 90] on link "Design" at bounding box center [154, 87] width 101 height 31
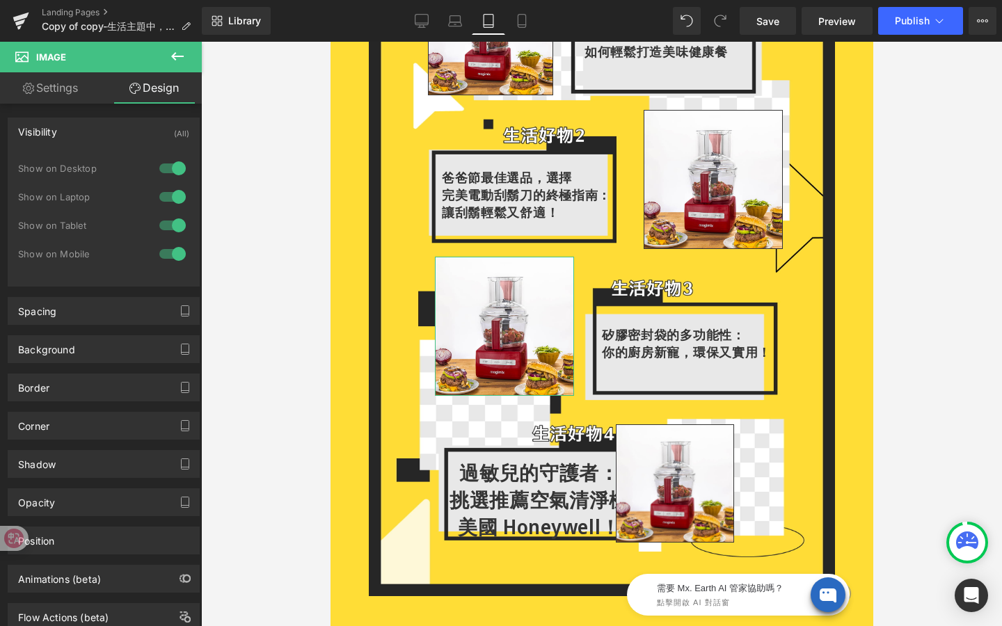
type input "-600"
type input "-100"
type input "0"
type input "120"
type input "0"
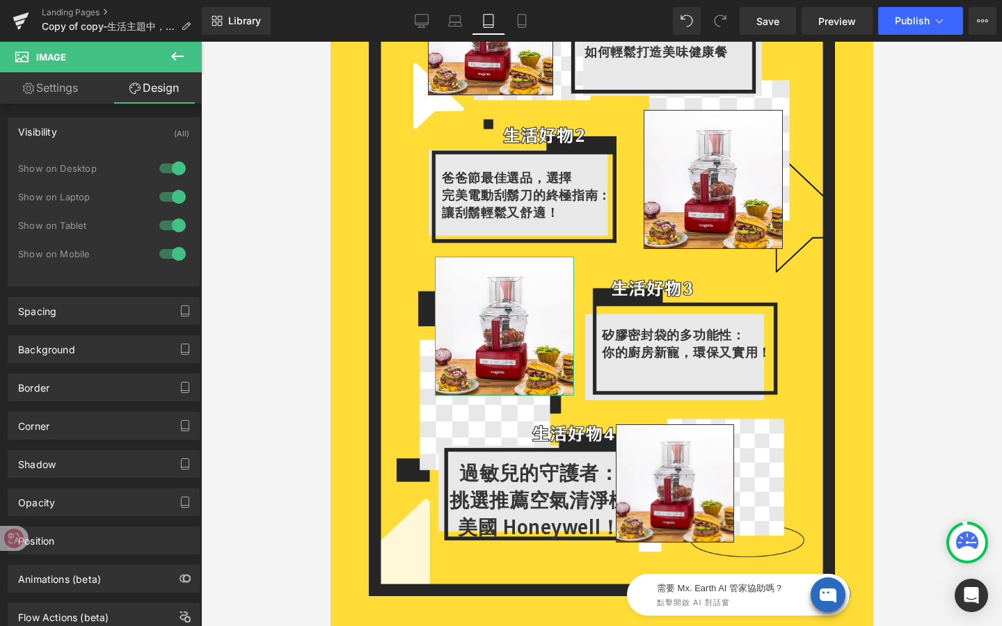
type input "0"
click at [107, 136] on div "Visibility (All)" at bounding box center [103, 131] width 191 height 26
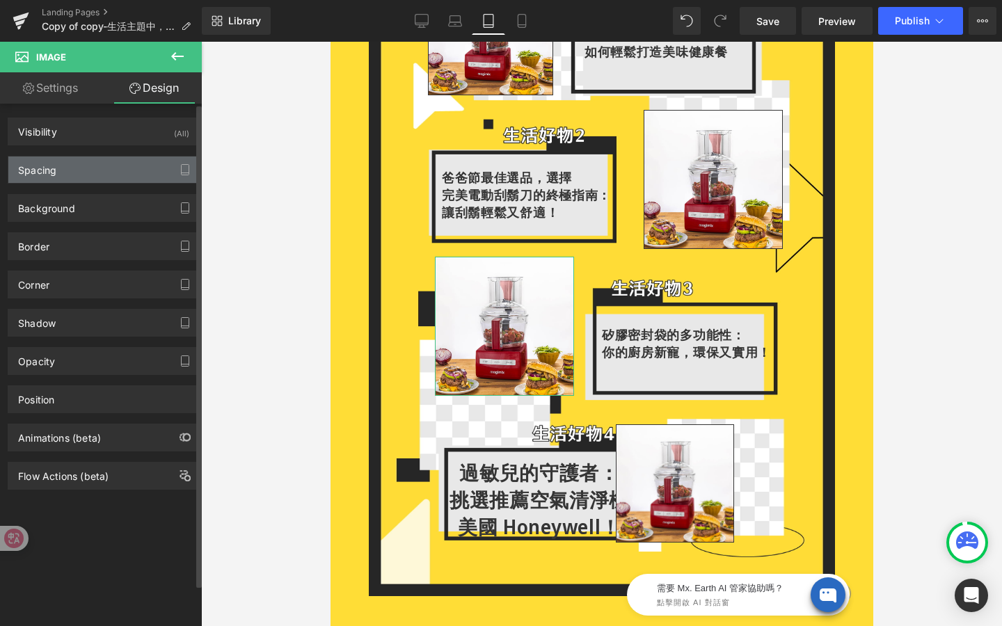
click at [97, 177] on div "Spacing" at bounding box center [103, 170] width 191 height 26
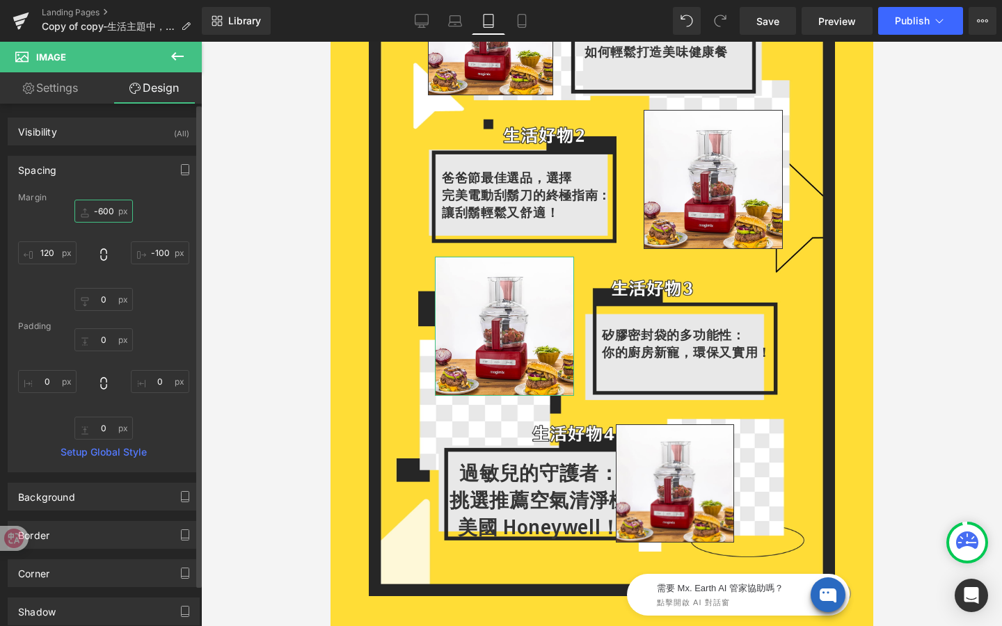
click at [106, 211] on input "-600" at bounding box center [103, 211] width 58 height 23
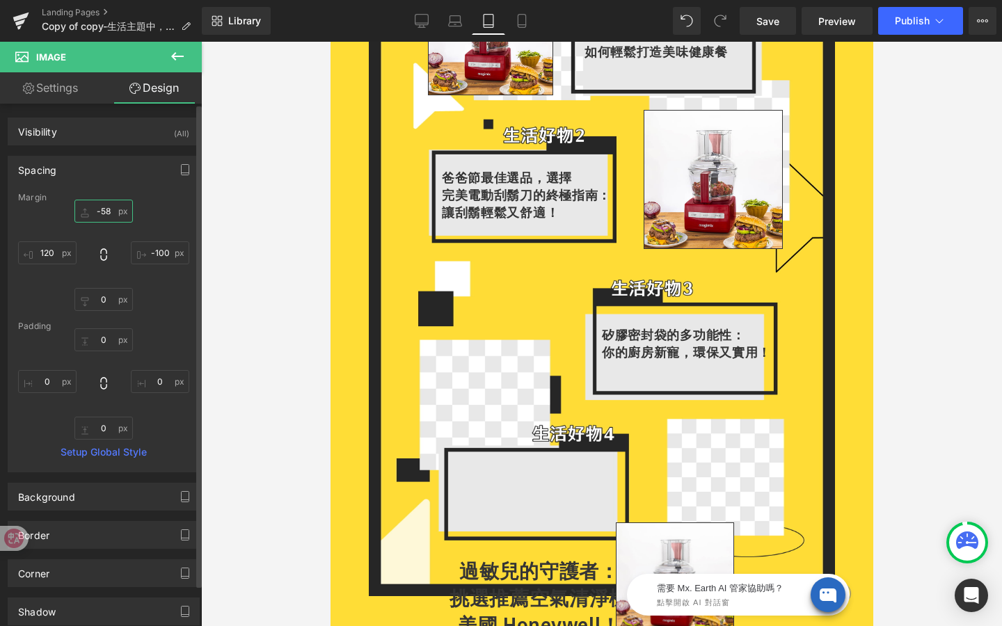
type input "-580"
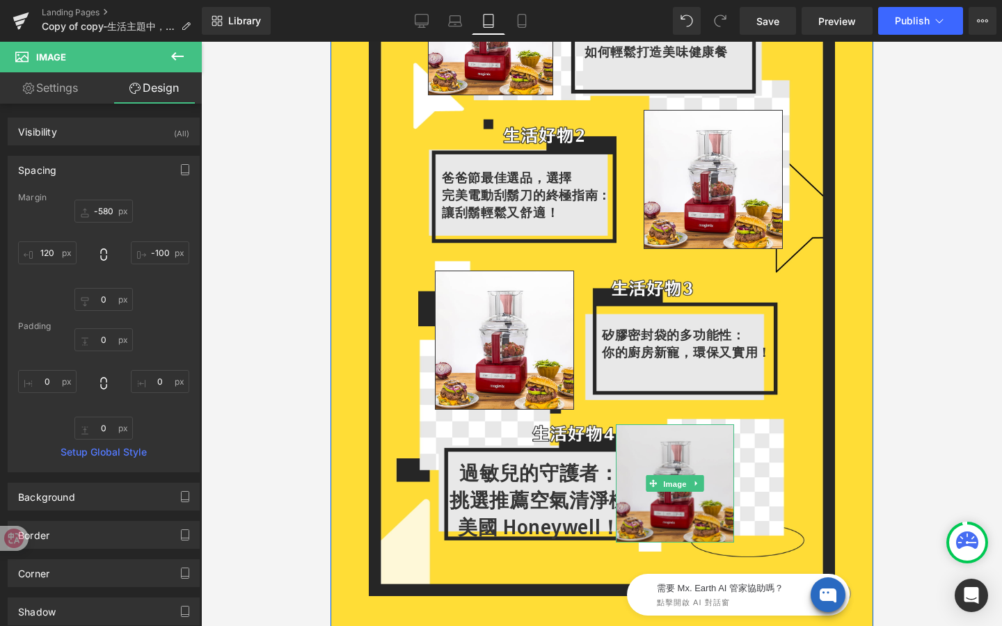
click at [674, 478] on span "Image" at bounding box center [674, 484] width 29 height 17
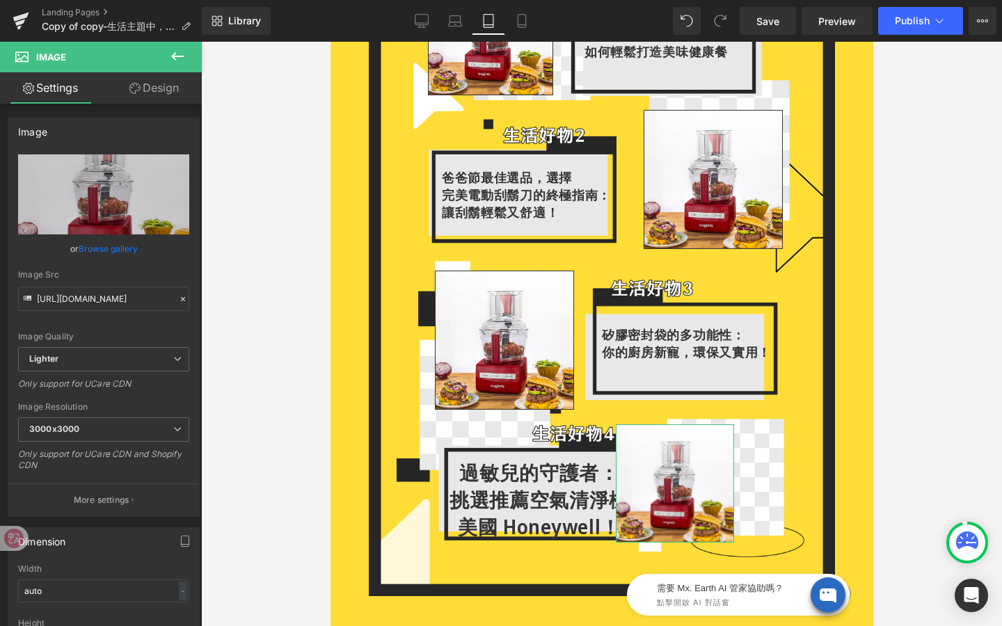
click at [161, 92] on link "Design" at bounding box center [154, 87] width 101 height 31
click at [0, 0] on div "Spacing" at bounding box center [0, 0] width 0 height 0
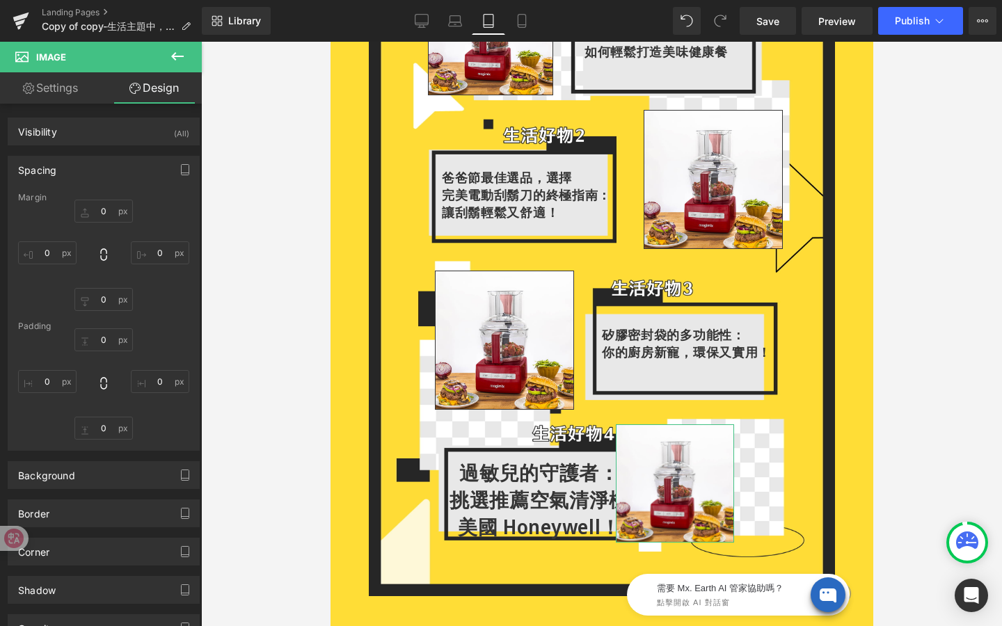
type input "-400"
type input "170"
type input "0"
type input "-120"
type input "0"
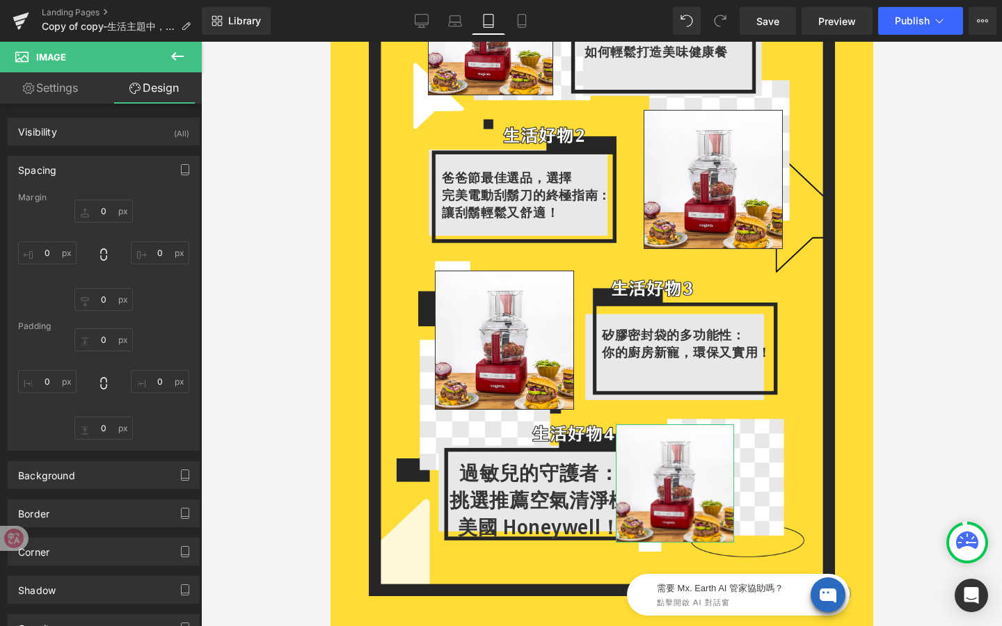
type input "0"
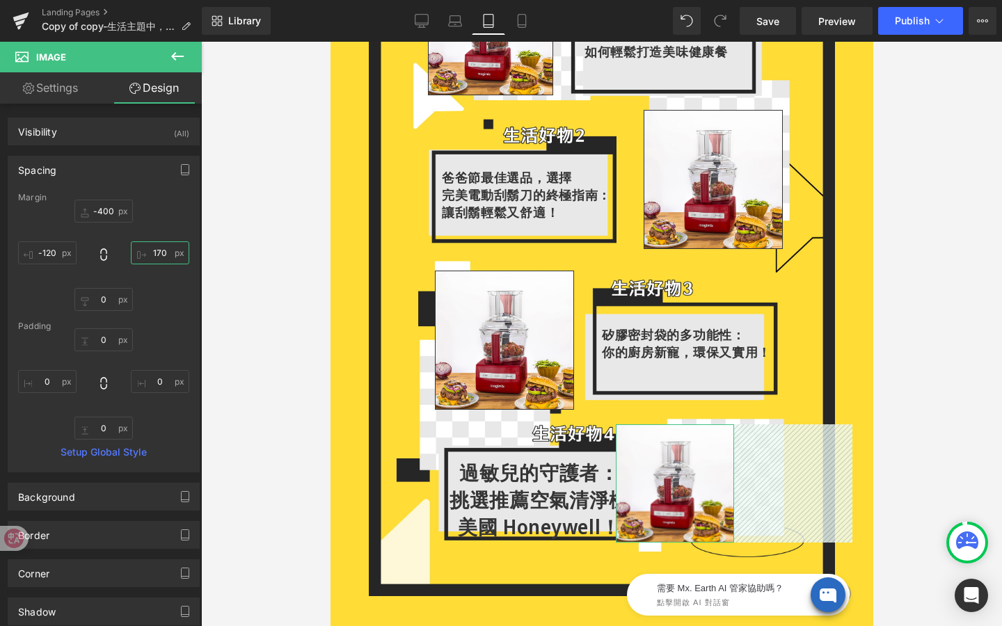
click at [166, 255] on input "170" at bounding box center [160, 253] width 58 height 23
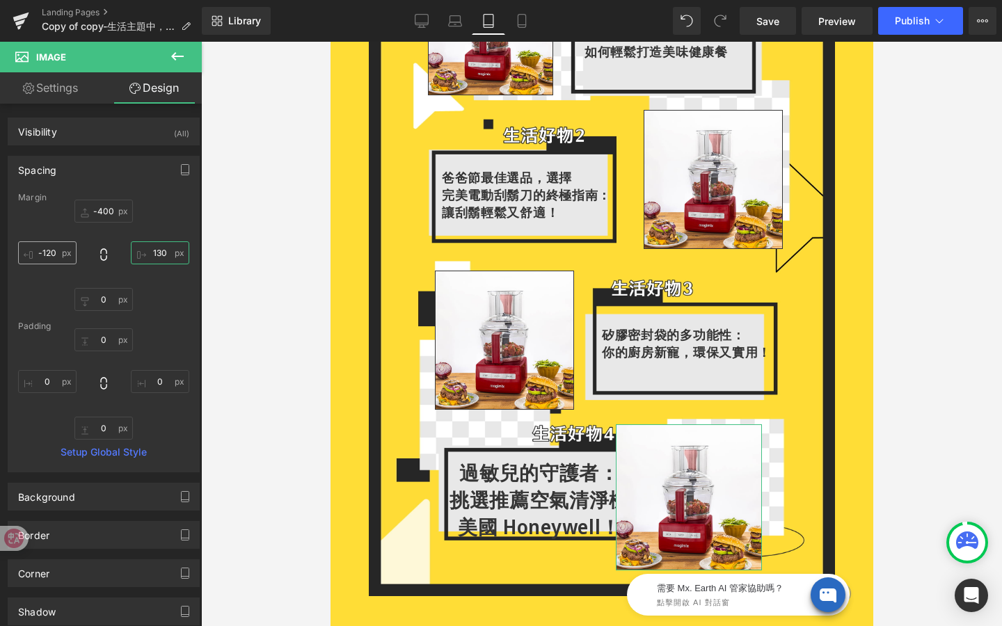
type input "130"
click at [52, 253] on input "-120" at bounding box center [47, 253] width 58 height 23
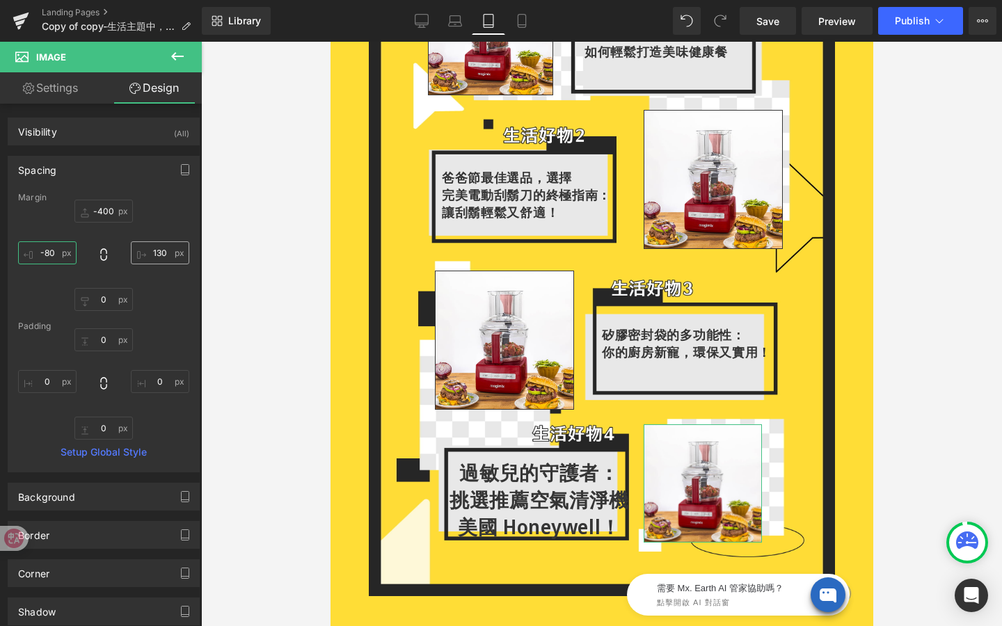
type input "-80"
click at [165, 251] on input "130" at bounding box center [160, 253] width 58 height 23
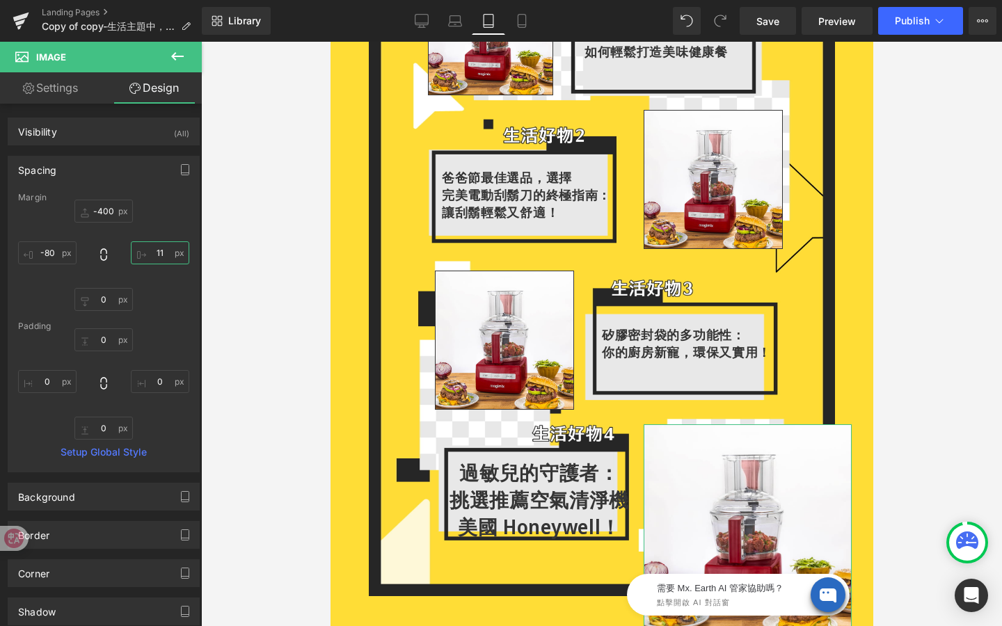
type input "110"
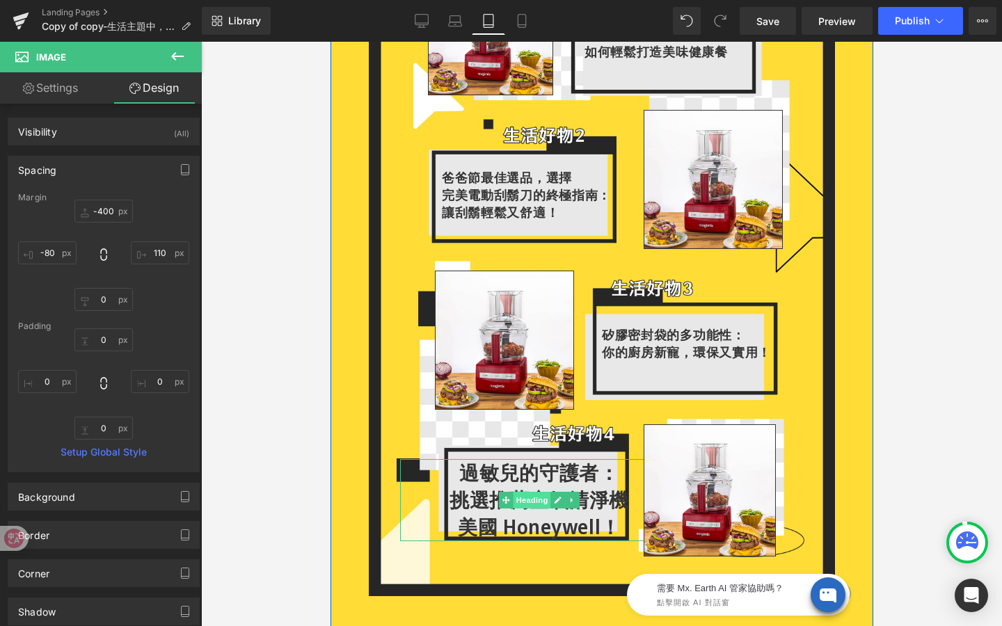
click at [535, 502] on span "Heading" at bounding box center [532, 500] width 38 height 17
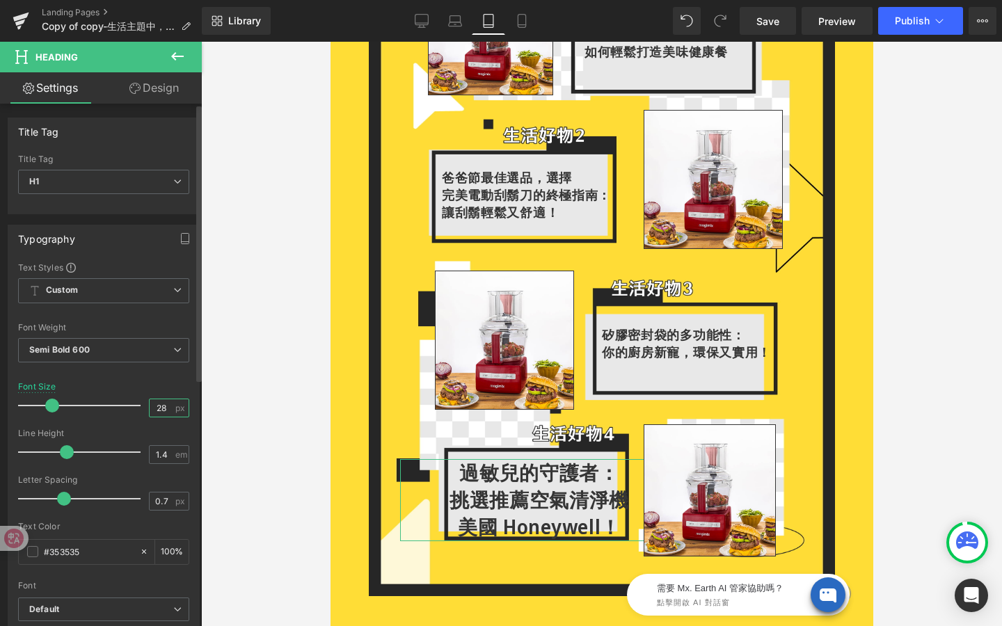
click at [164, 416] on input "28" at bounding box center [162, 408] width 24 height 17
type input "2"
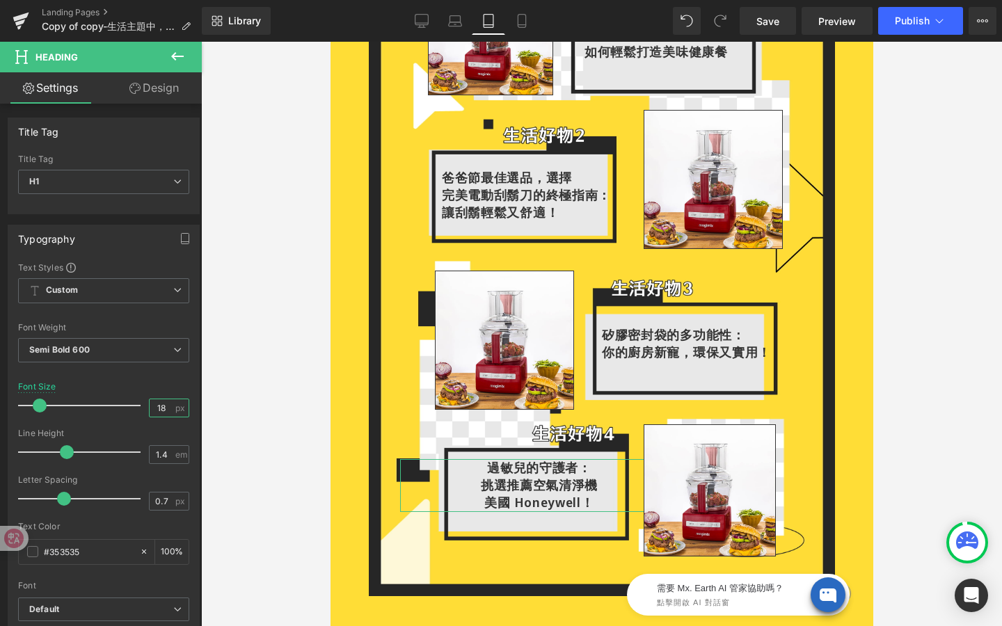
type input "18"
click at [158, 94] on link "Design" at bounding box center [154, 87] width 101 height 31
click at [0, 0] on div "Spacing" at bounding box center [0, 0] width 0 height 0
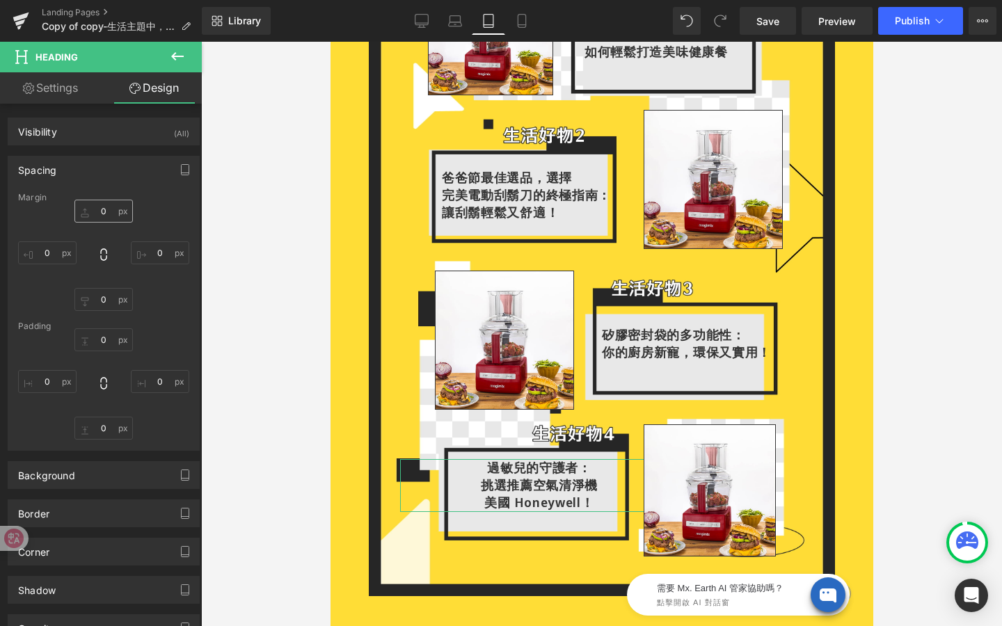
type input "-350"
type input "0"
type input "70"
type input "0"
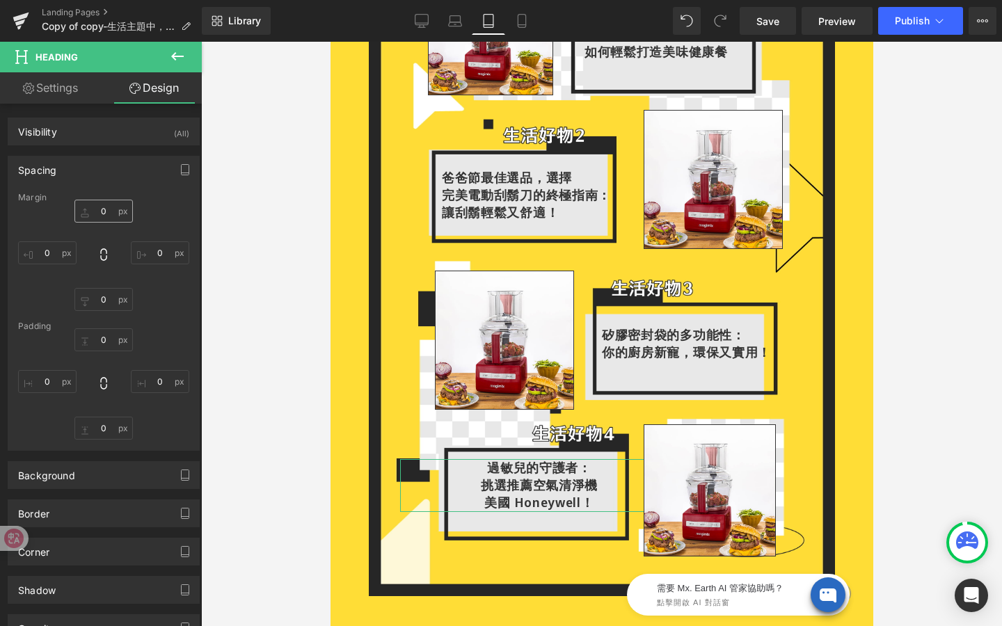
type input "0"
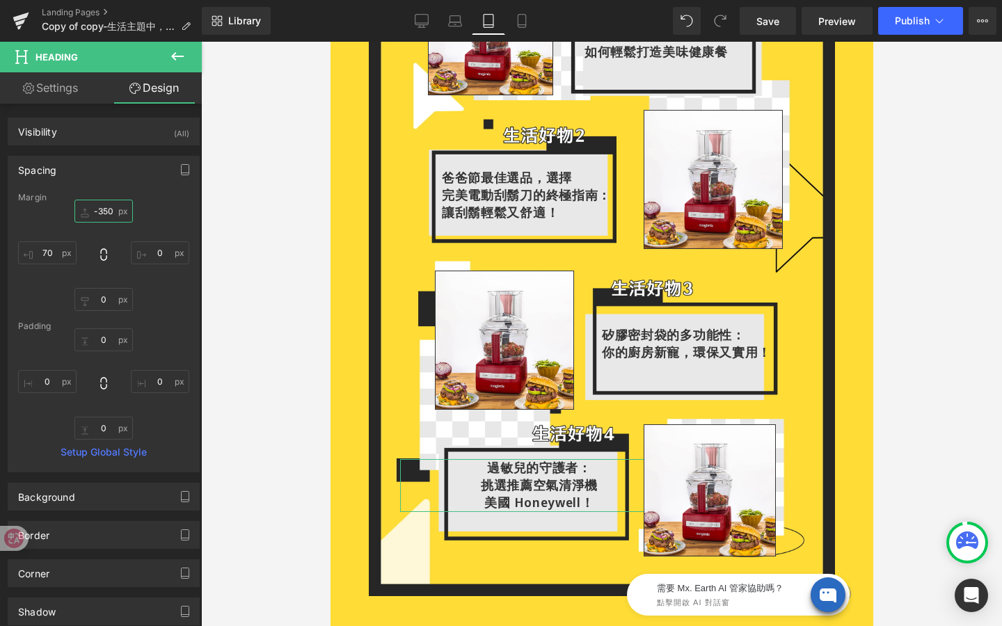
click at [111, 212] on input "-350" at bounding box center [103, 211] width 58 height 23
type input "-340"
click at [257, 348] on div at bounding box center [601, 334] width 801 height 585
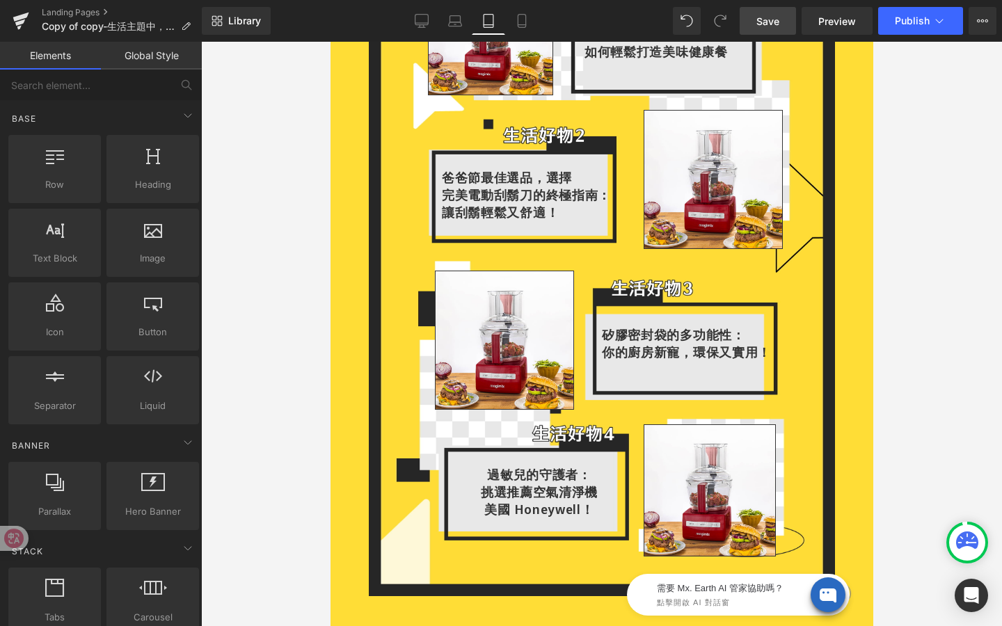
click at [768, 20] on span "Save" at bounding box center [768, 21] width 23 height 15
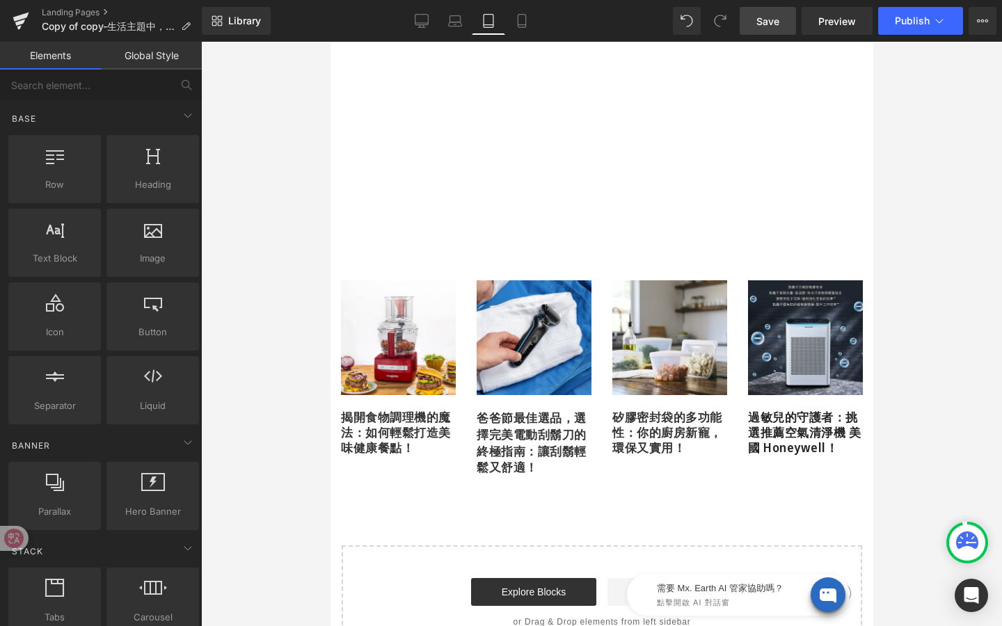
scroll to position [1311, 0]
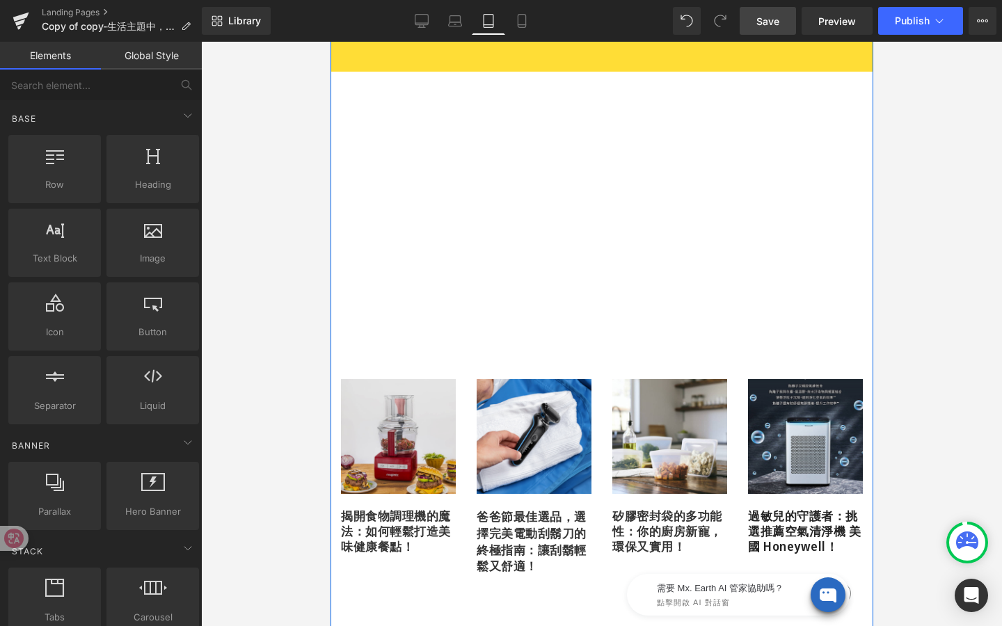
click at [471, 363] on div "Image 揭開食物調理機的魔法：如何輕鬆打造美味健康餐點！ Heading Row Row Image 爸爸節最佳選品，選擇完美電動刮鬍刀的終極指南：讓刮鬍…" at bounding box center [601, 462] width 543 height 225
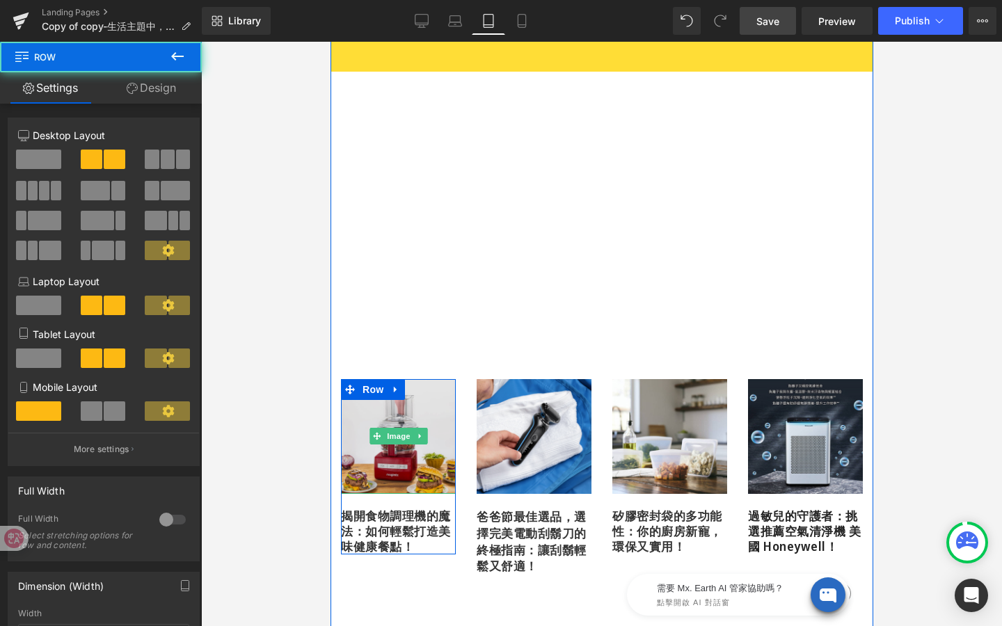
click at [379, 404] on img at bounding box center [397, 436] width 115 height 115
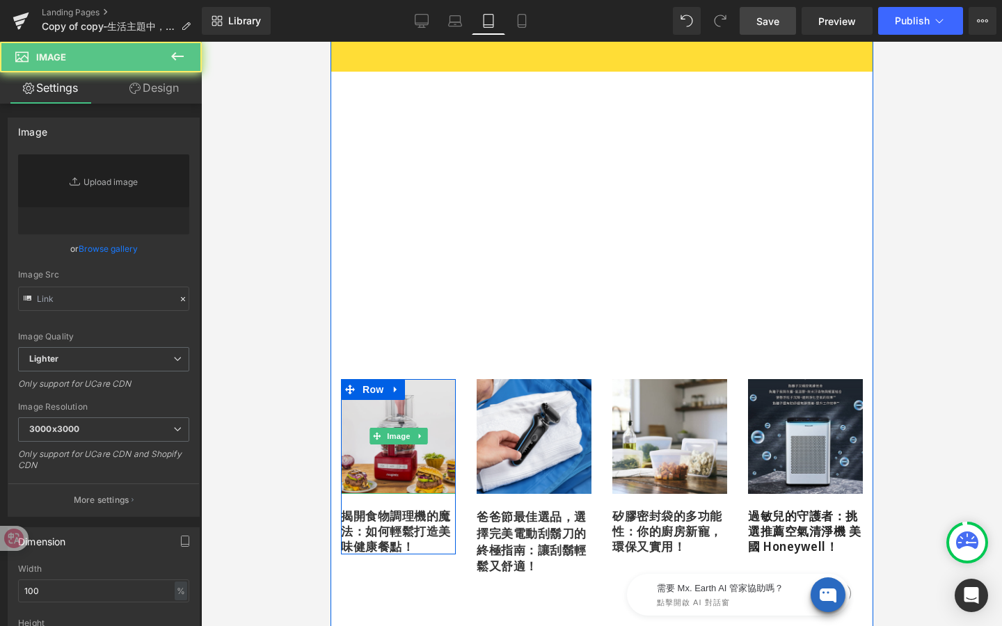
type input "https://ucarecdn.com/9f6d7e1b-63b7-490f-a11c-92a795aadbb8/-/format/auto/-/previ…"
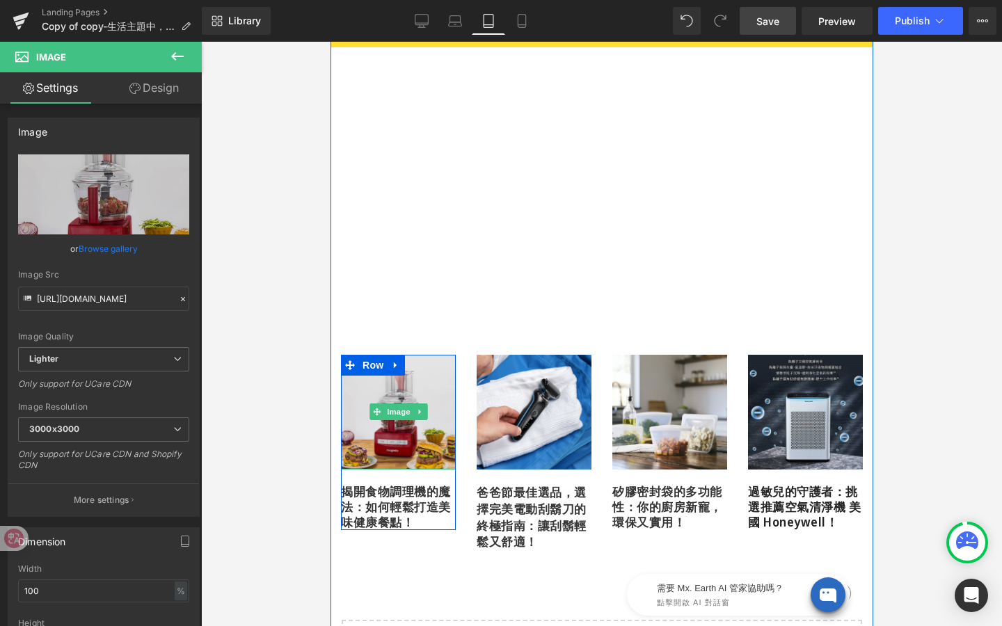
scroll to position [1337, 0]
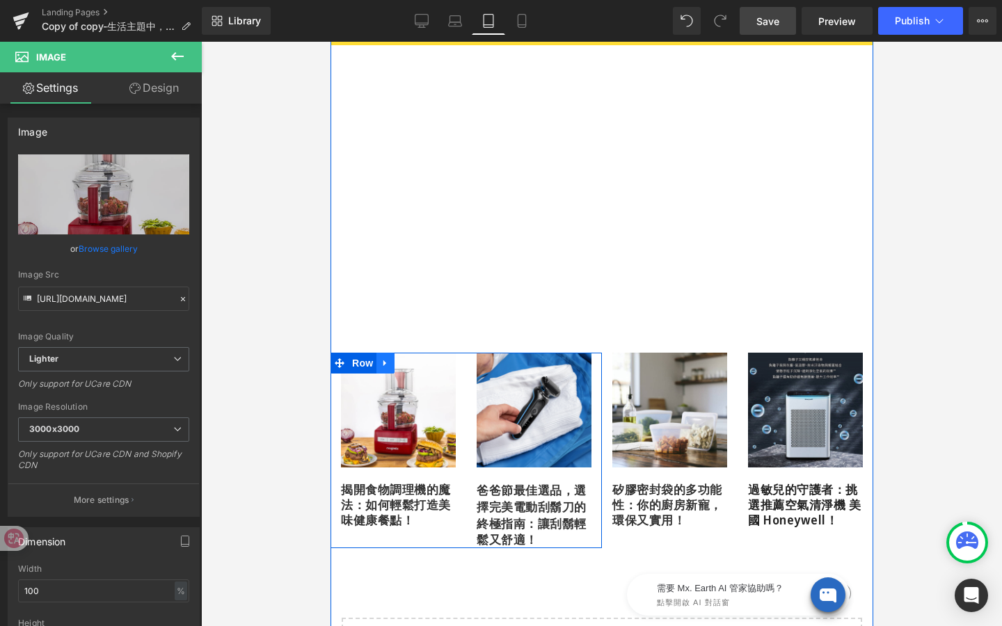
click at [376, 360] on link at bounding box center [385, 363] width 18 height 21
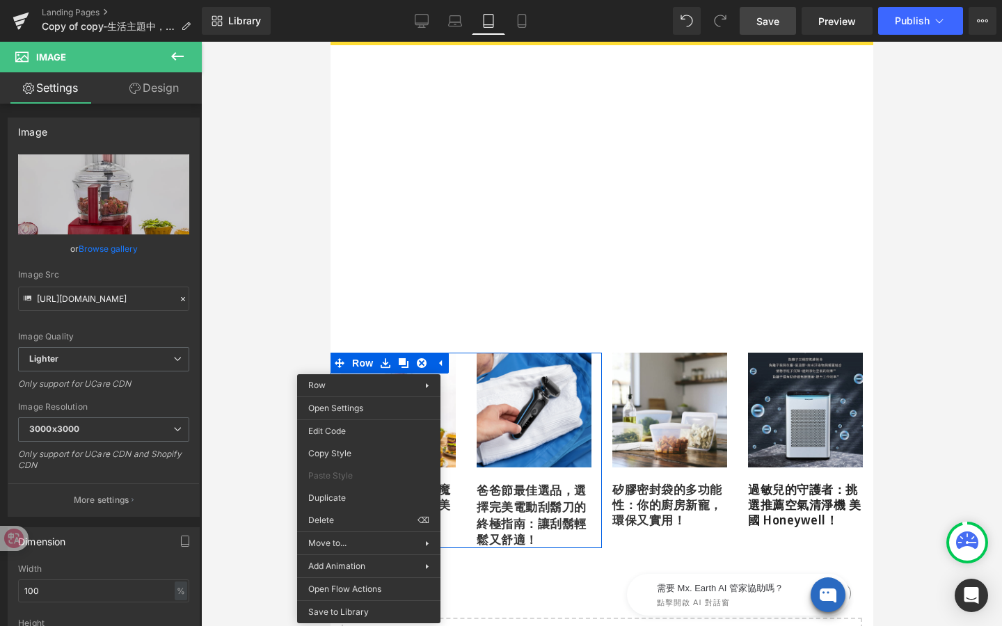
drag, startPoint x: 686, startPoint y: 556, endPoint x: 356, endPoint y: 514, distance: 333.2
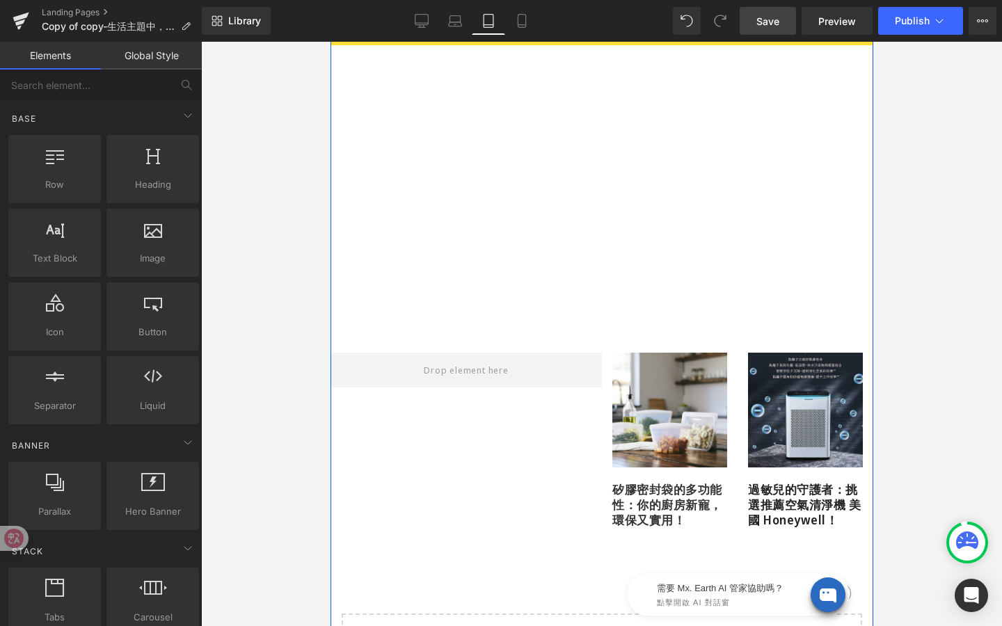
click at [641, 362] on span "Row" at bounding box center [644, 363] width 22 height 17
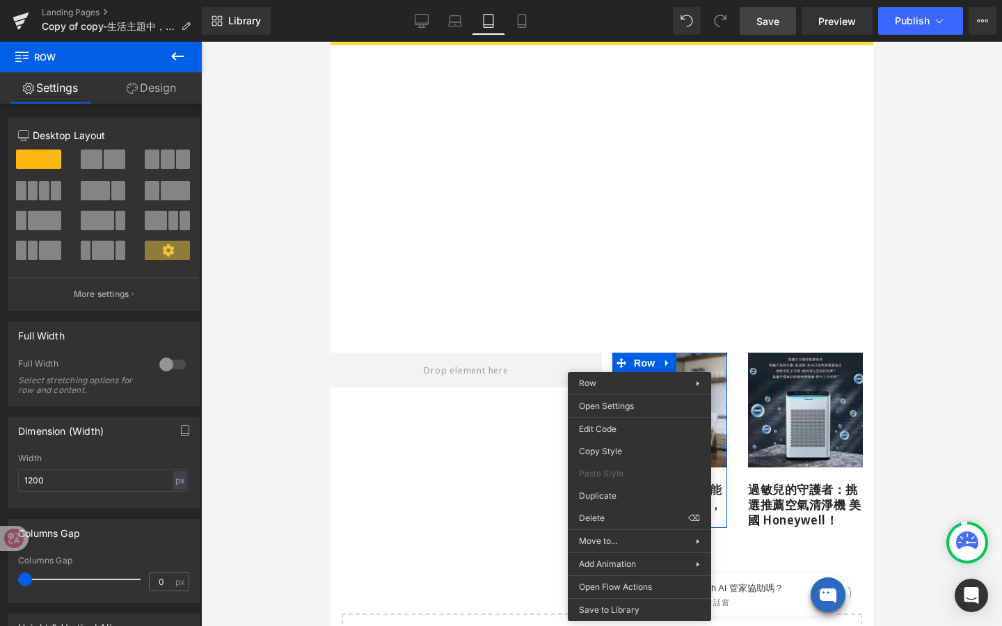
drag, startPoint x: 945, startPoint y: 555, endPoint x: 615, endPoint y: 514, distance: 332.6
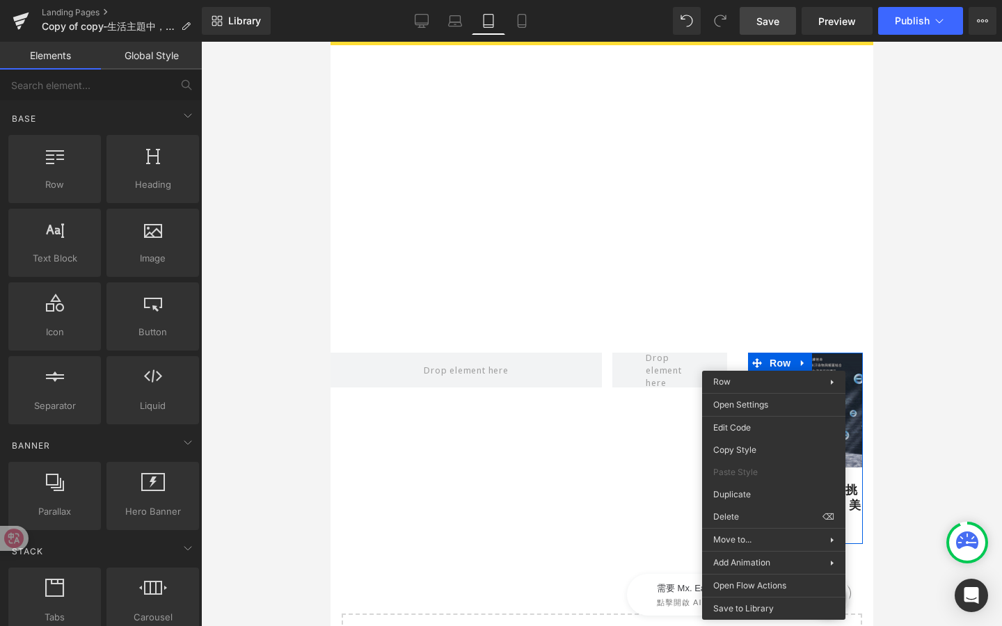
drag, startPoint x: 1076, startPoint y: 557, endPoint x: 745, endPoint y: 515, distance: 333.2
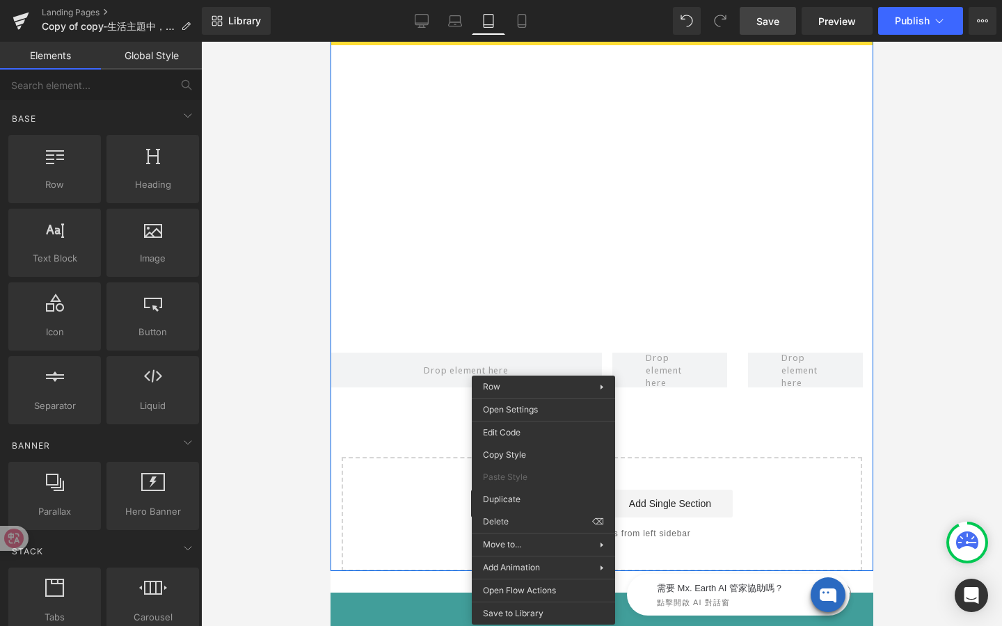
drag, startPoint x: 858, startPoint y: 558, endPoint x: 528, endPoint y: 516, distance: 332.6
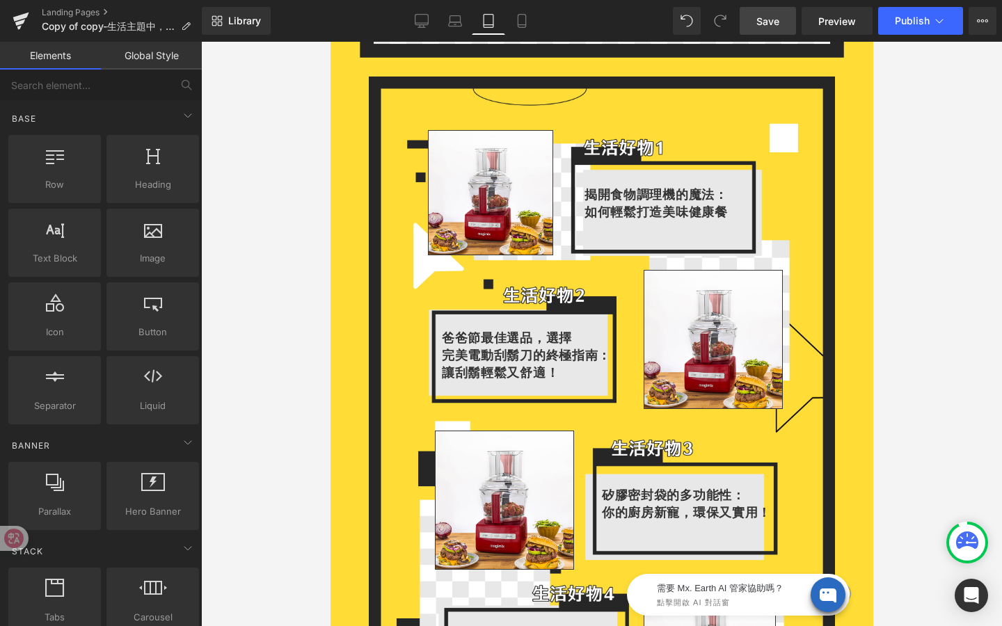
scroll to position [507, 0]
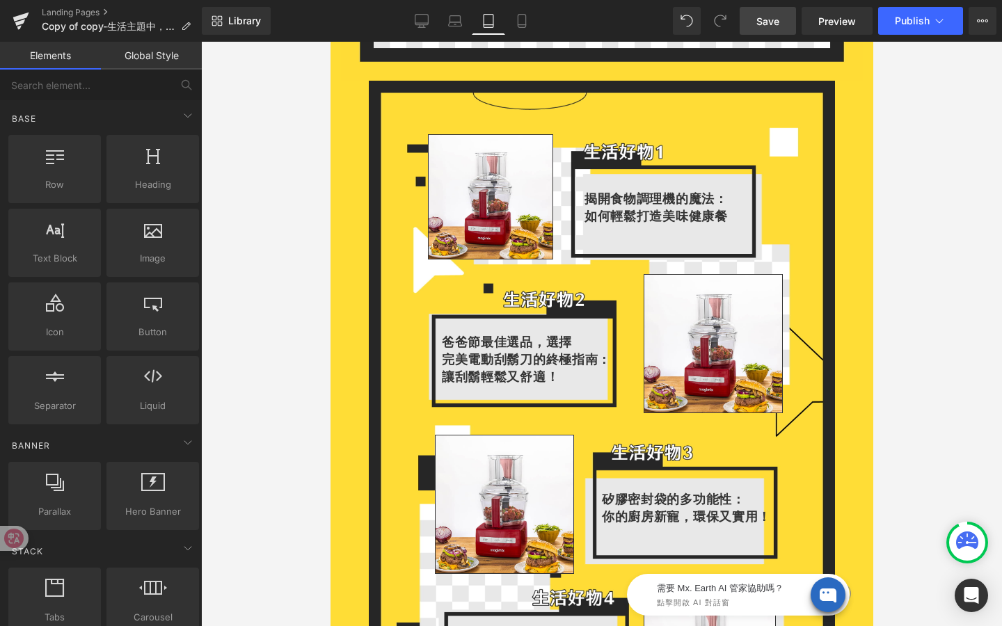
click at [768, 20] on span "Save" at bounding box center [768, 21] width 23 height 15
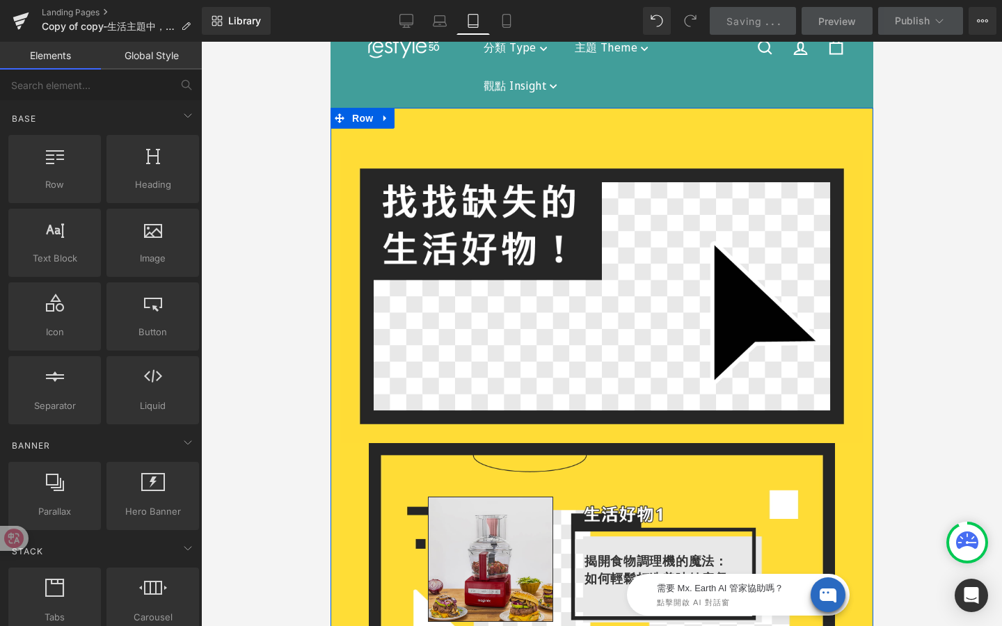
scroll to position [134, 0]
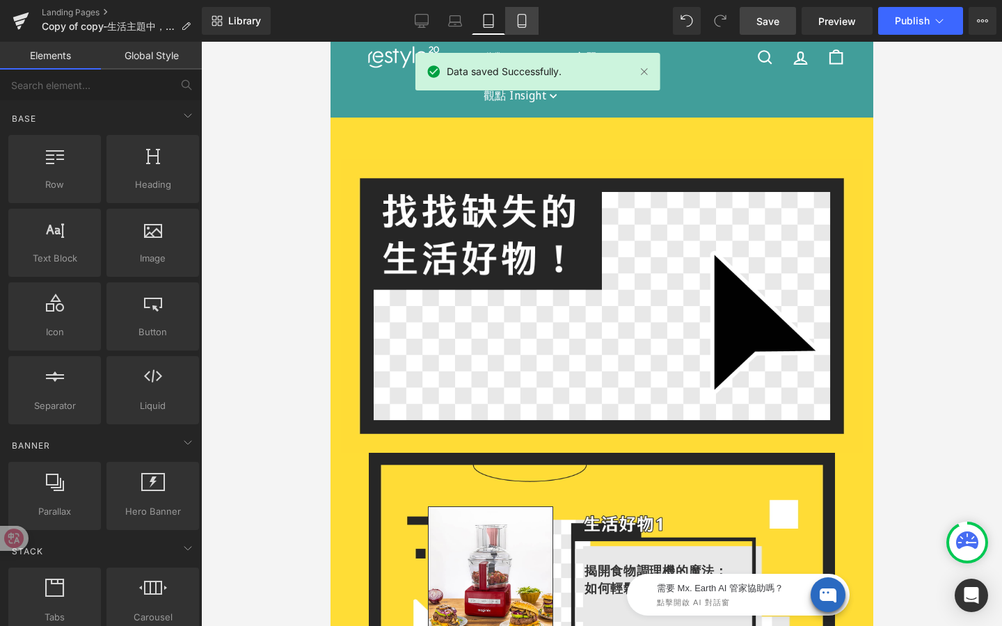
click at [524, 30] on link "Mobile" at bounding box center [521, 21] width 33 height 28
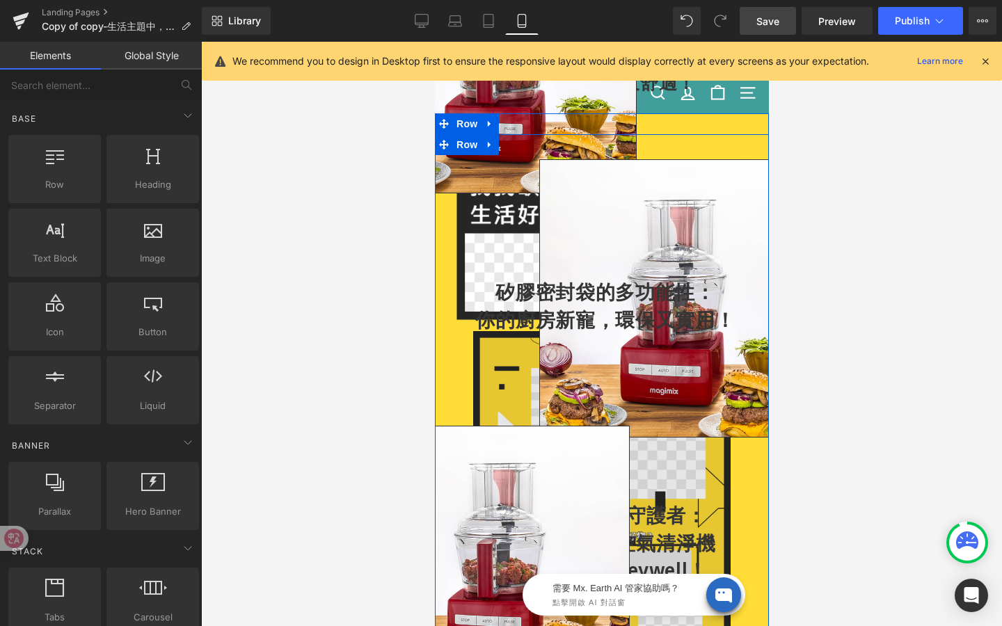
scroll to position [58, 0]
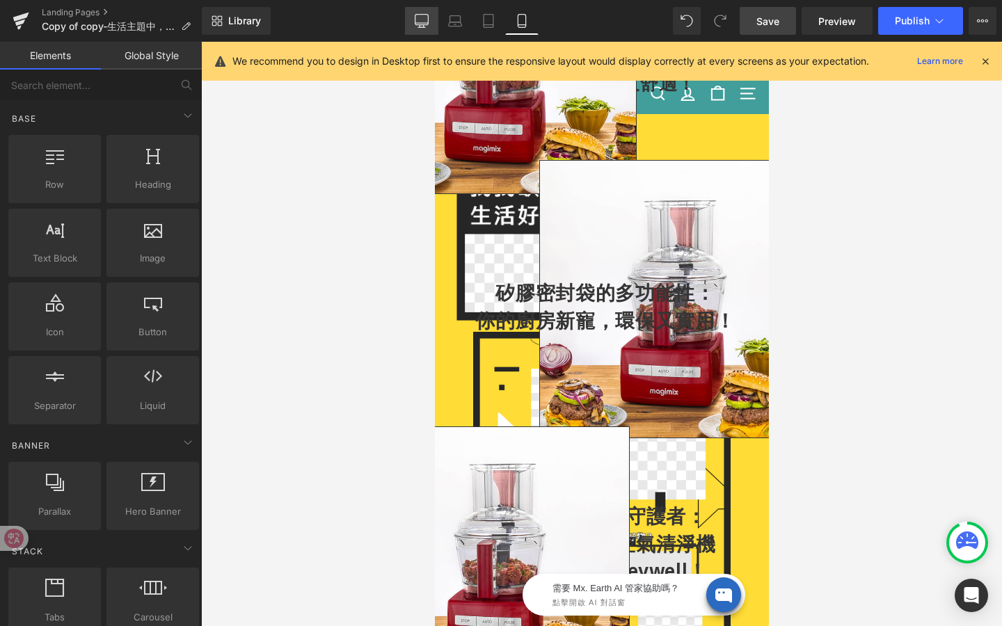
click at [429, 20] on link "Desktop" at bounding box center [421, 21] width 33 height 28
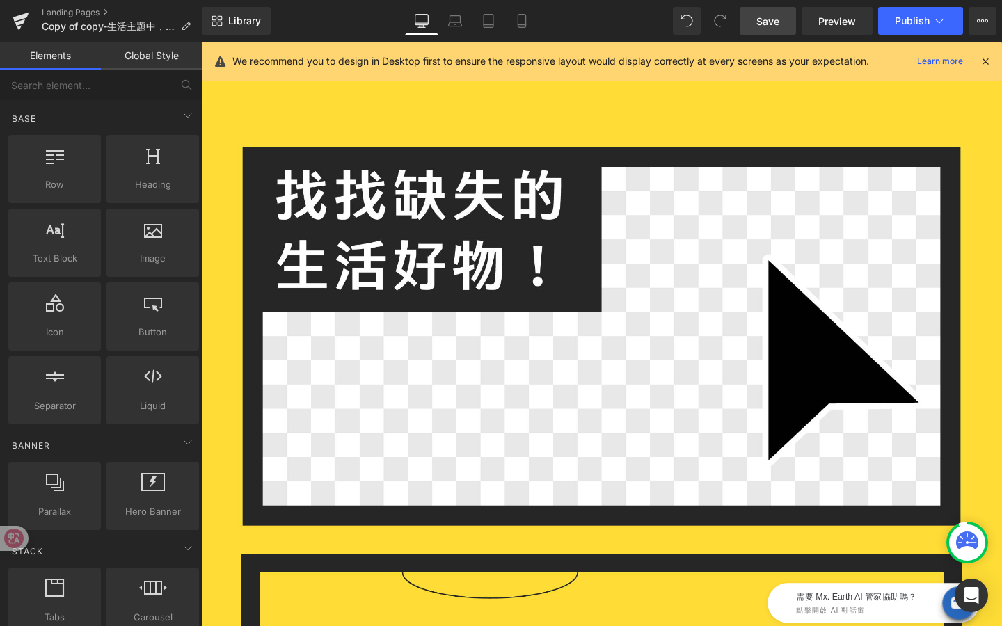
scroll to position [98, 0]
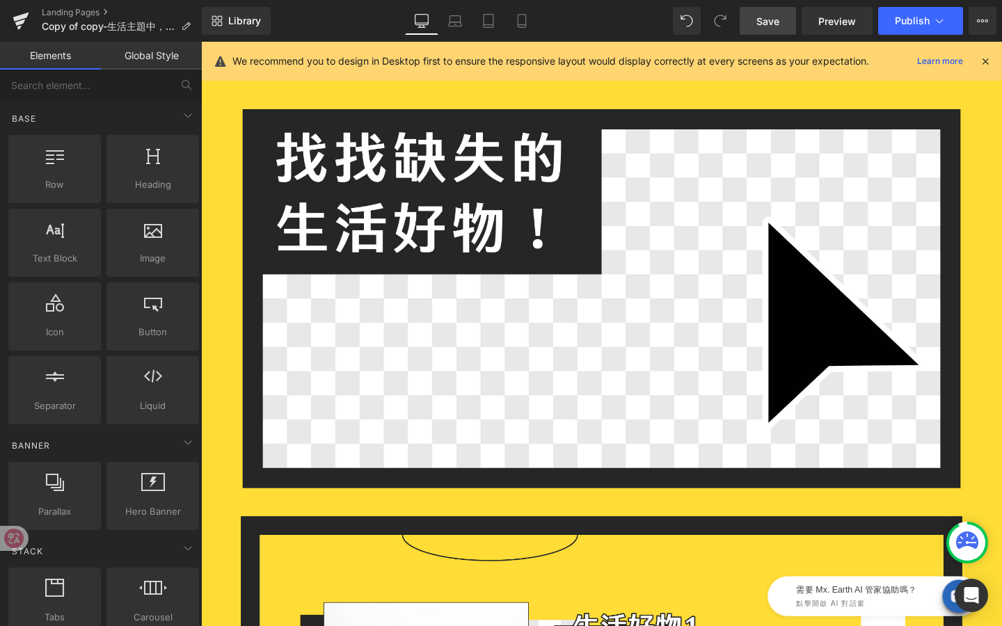
click at [780, 27] on link "Save" at bounding box center [768, 21] width 56 height 28
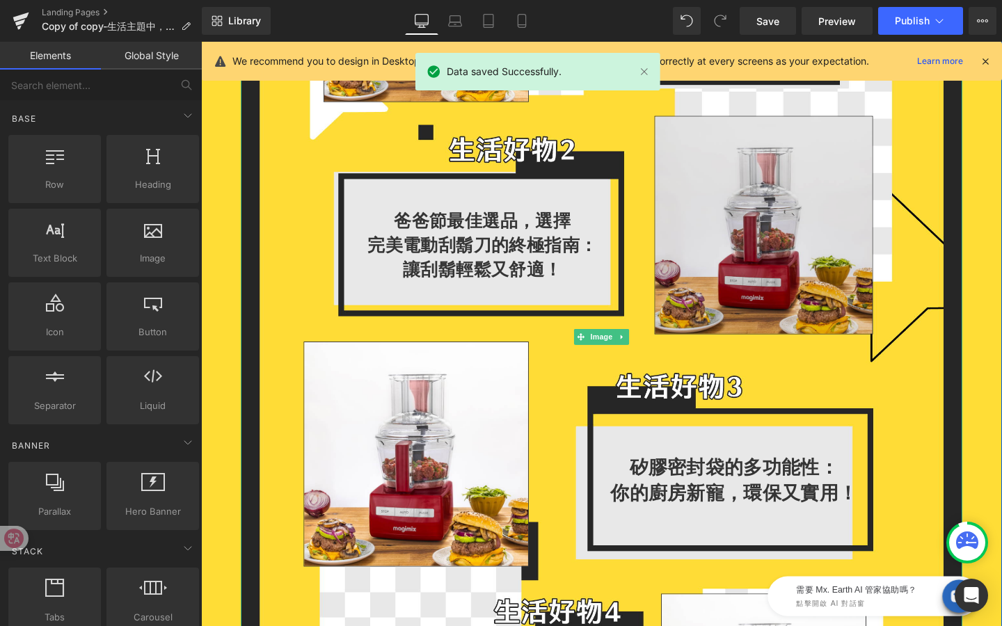
scroll to position [846, 0]
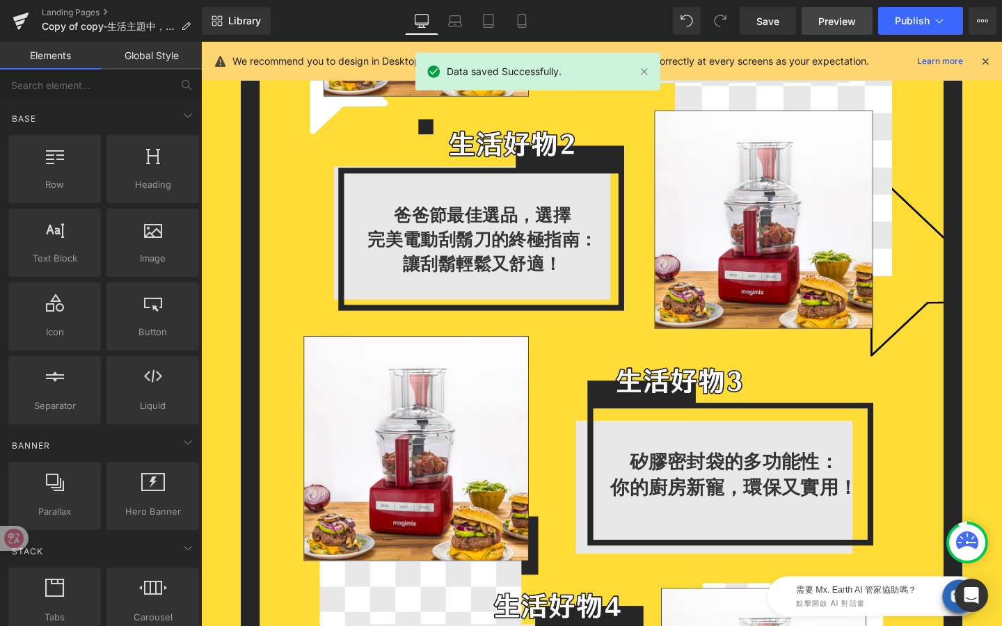
click at [830, 23] on span "Preview" at bounding box center [838, 21] width 38 height 15
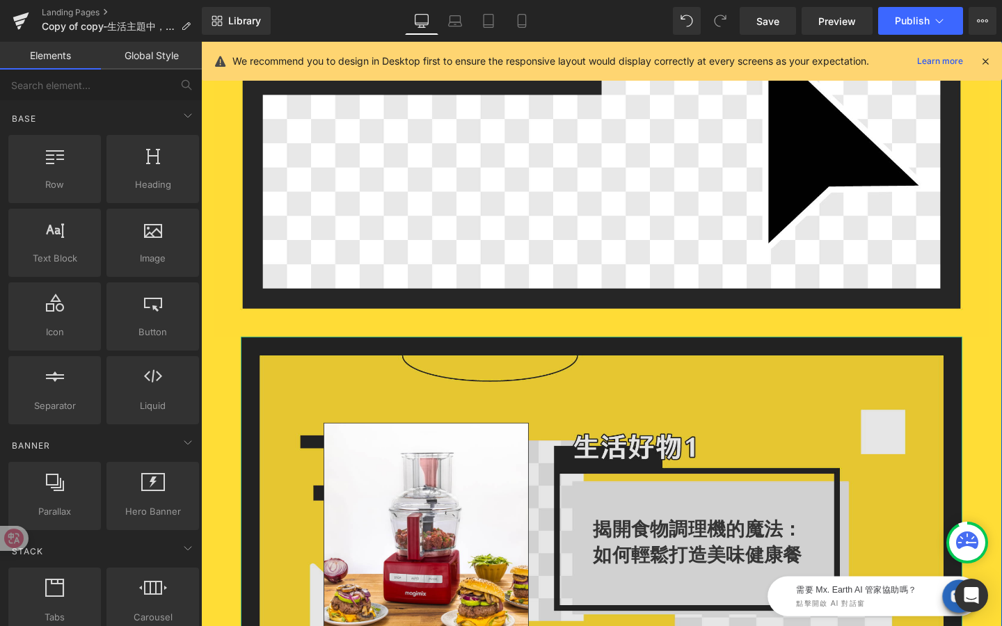
scroll to position [0, 0]
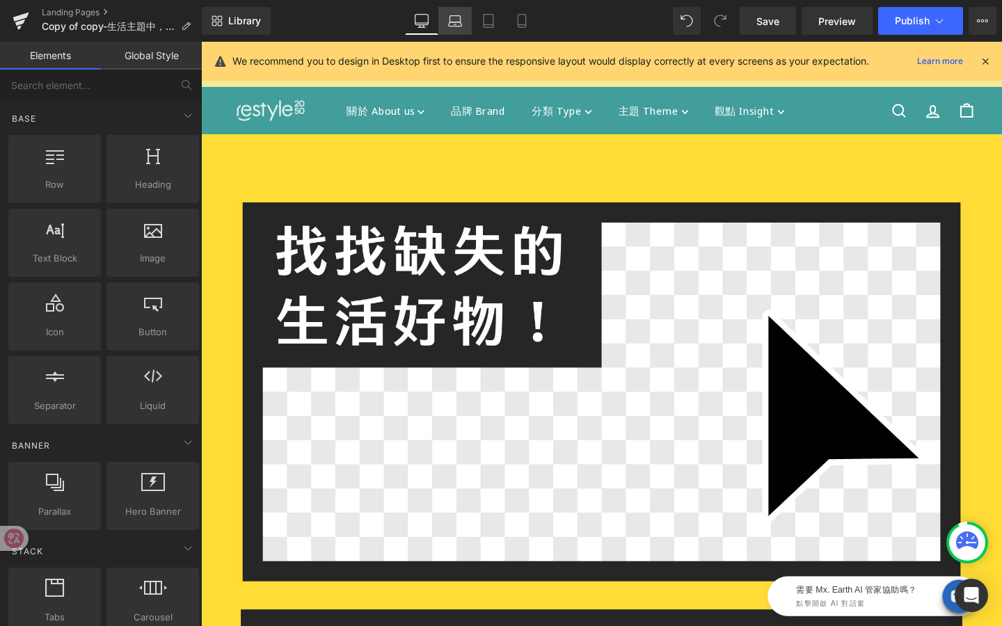
click at [454, 26] on icon at bounding box center [455, 21] width 14 height 14
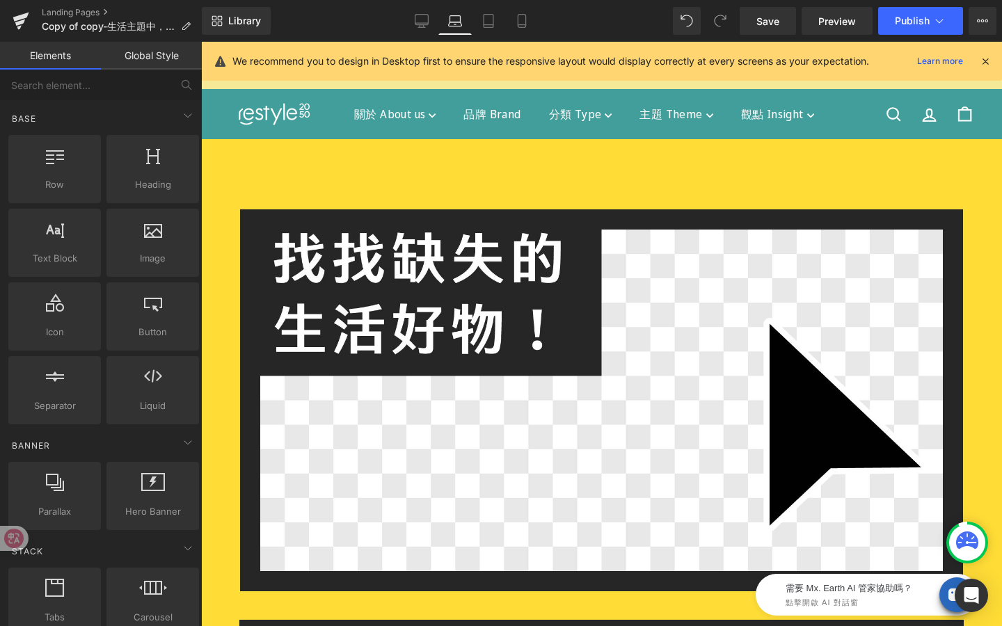
scroll to position [98, 0]
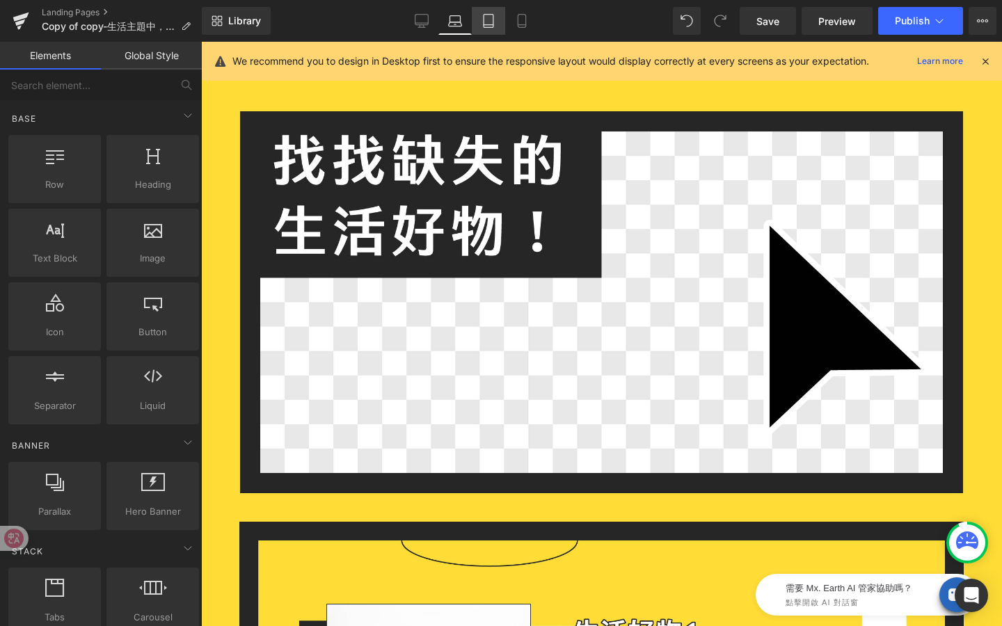
click at [489, 22] on icon at bounding box center [489, 21] width 14 height 14
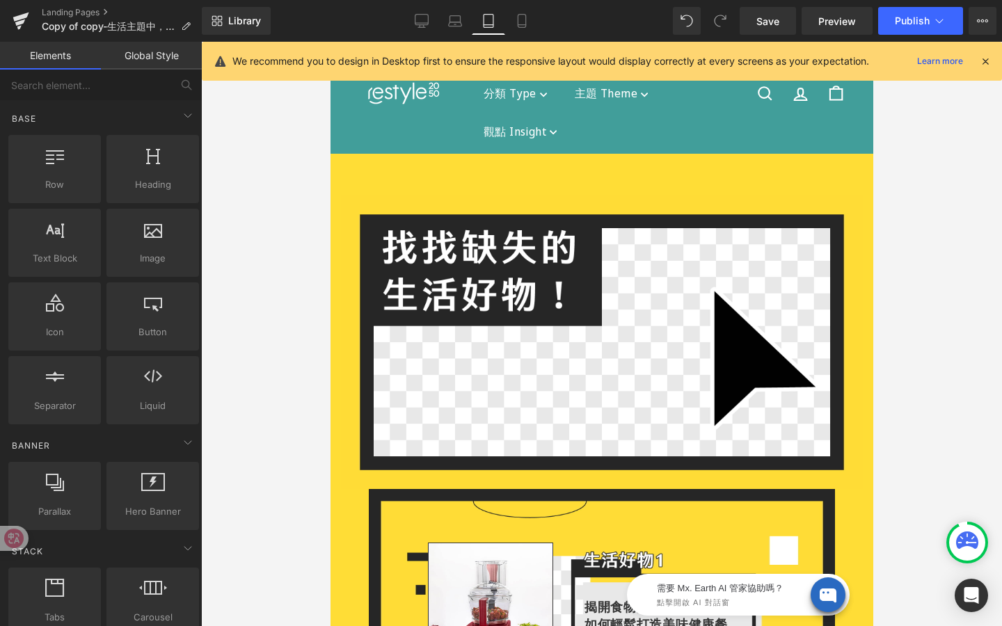
scroll to position [211, 0]
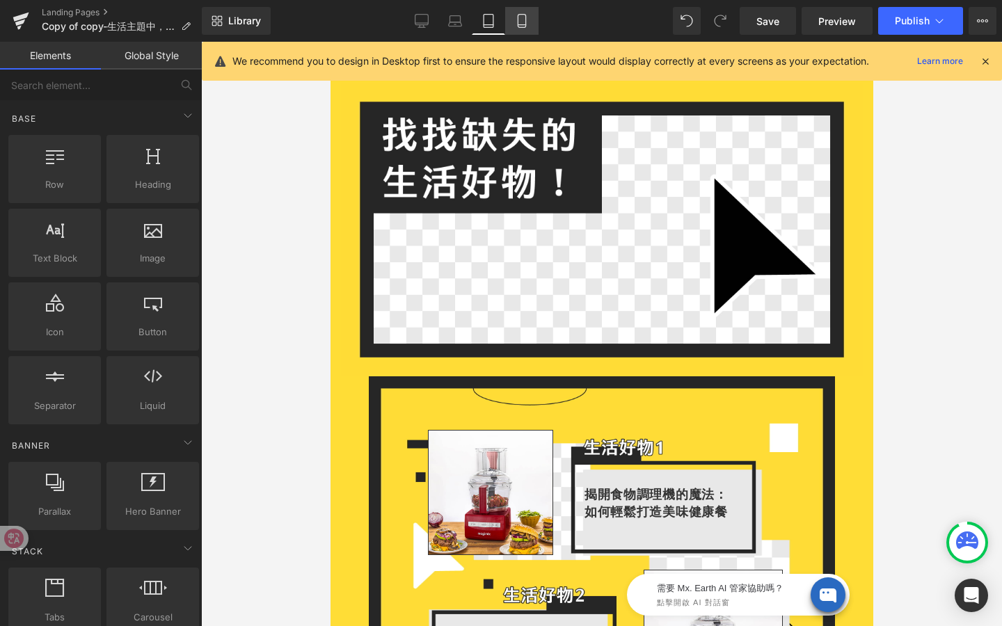
click at [516, 22] on icon at bounding box center [522, 21] width 14 height 14
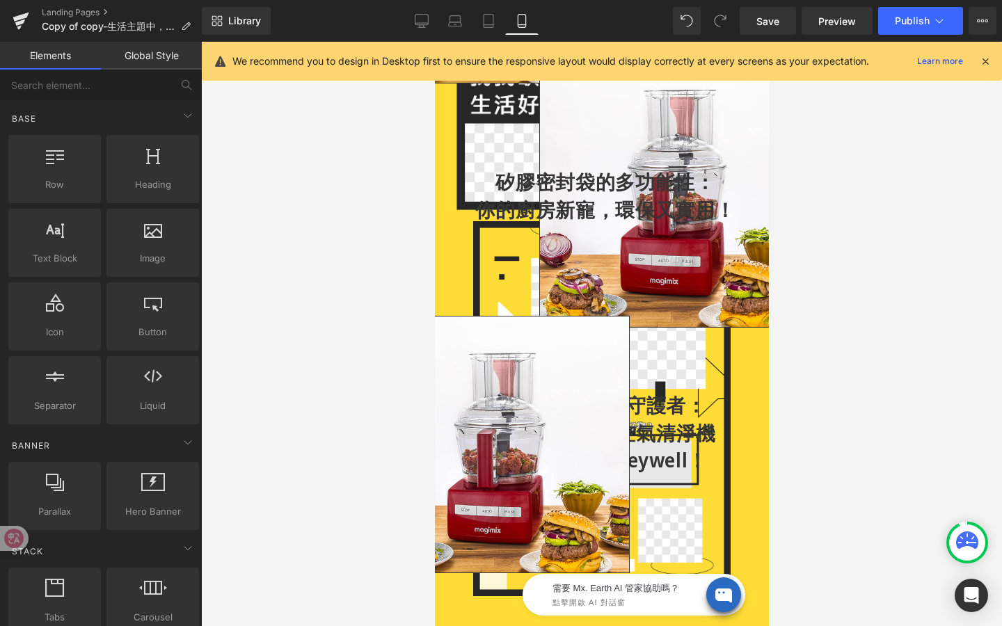
scroll to position [0, 0]
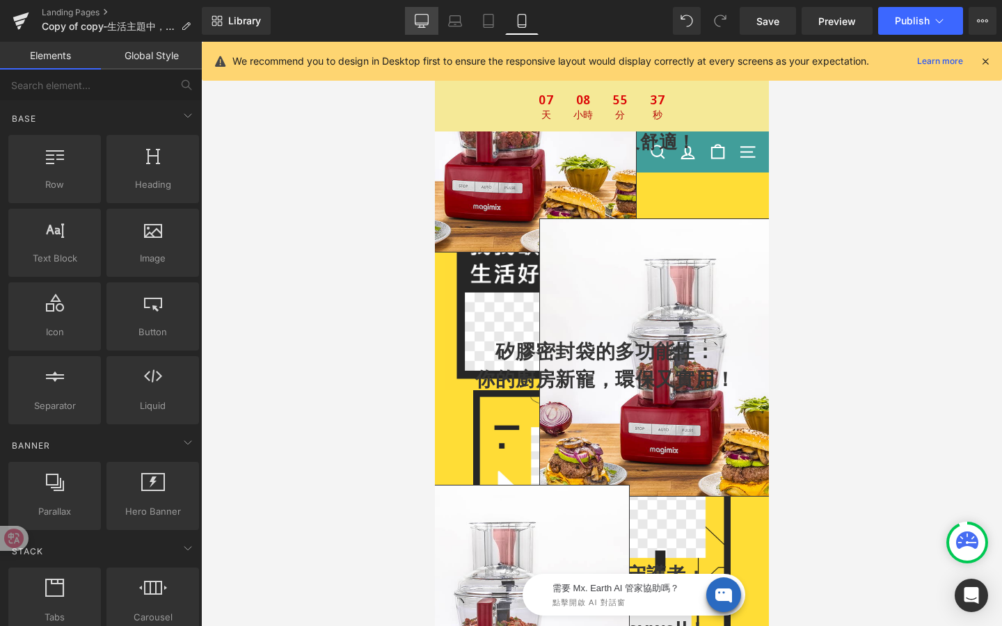
click at [423, 23] on icon at bounding box center [422, 23] width 13 height 0
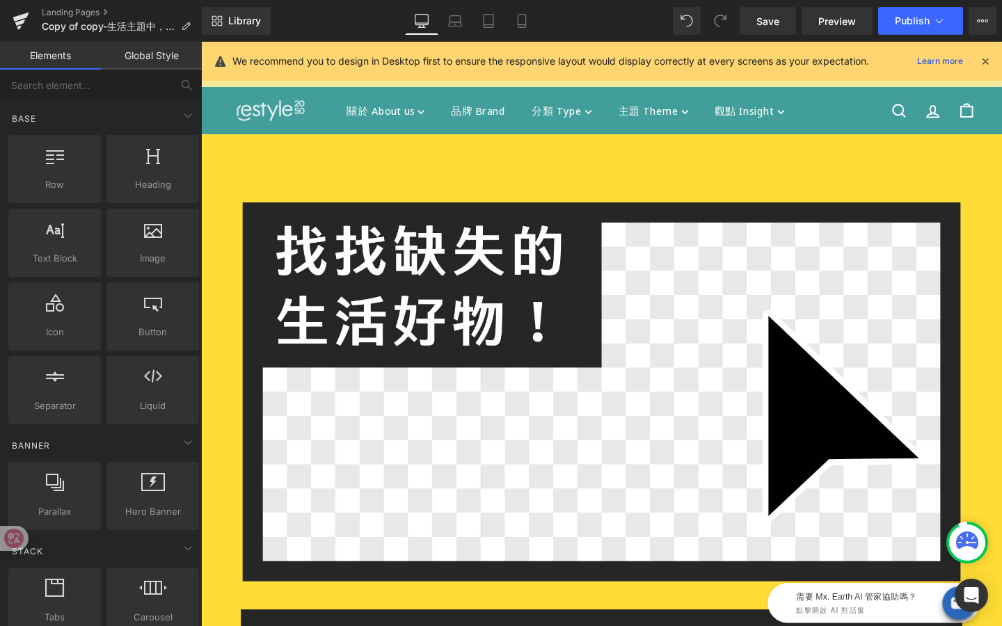
scroll to position [98, 0]
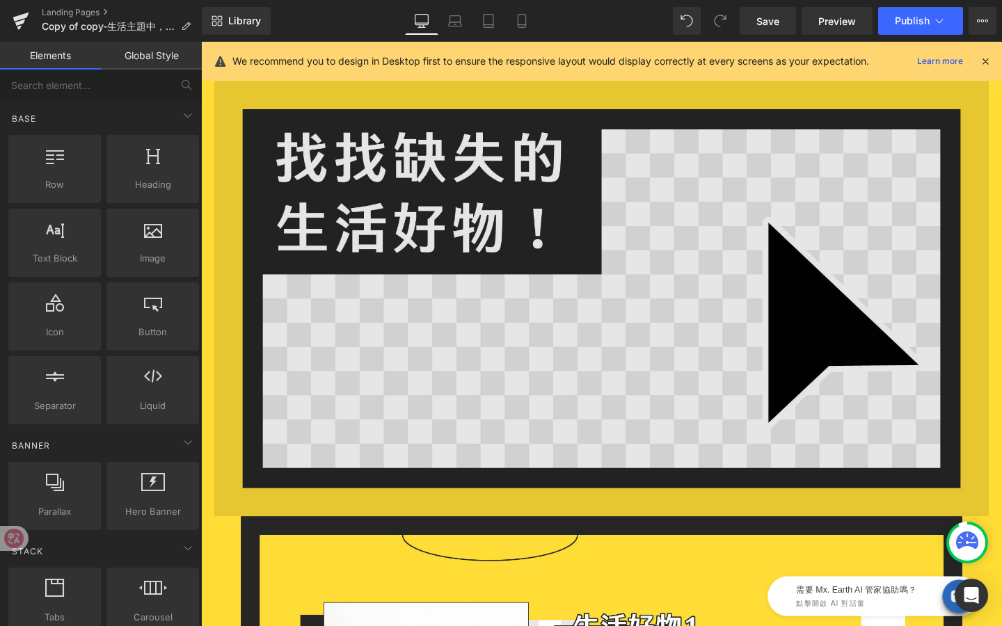
click at [251, 95] on img at bounding box center [622, 312] width 814 height 458
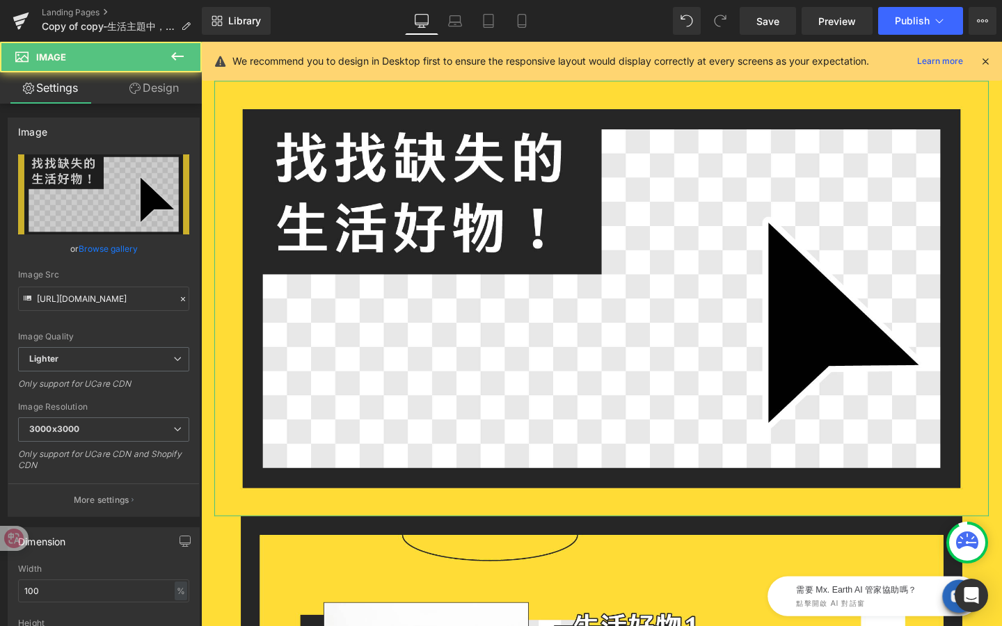
click at [174, 91] on link "Design" at bounding box center [154, 87] width 101 height 31
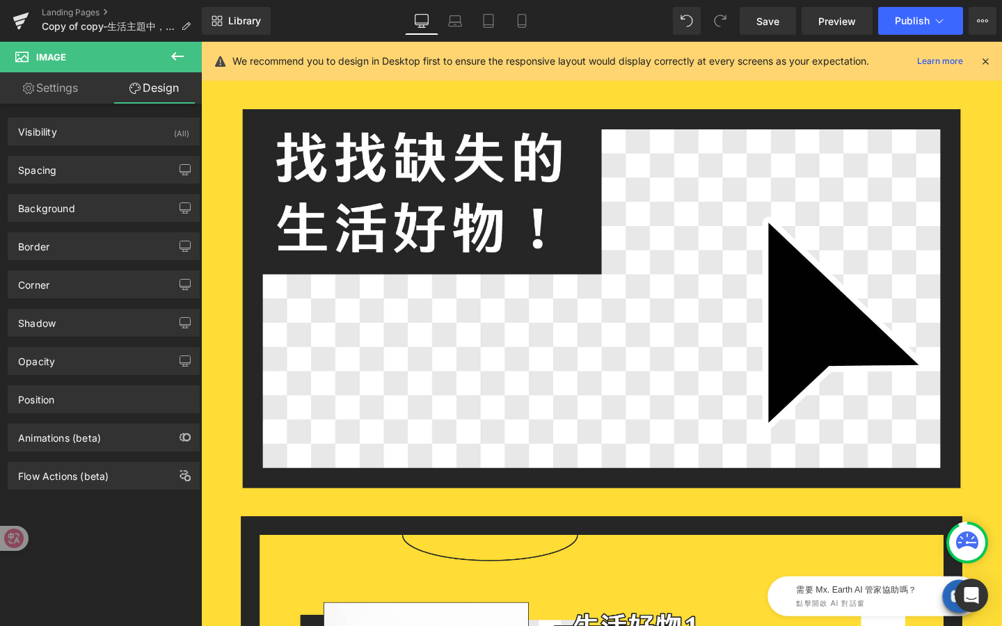
click at [985, 63] on icon at bounding box center [985, 61] width 13 height 13
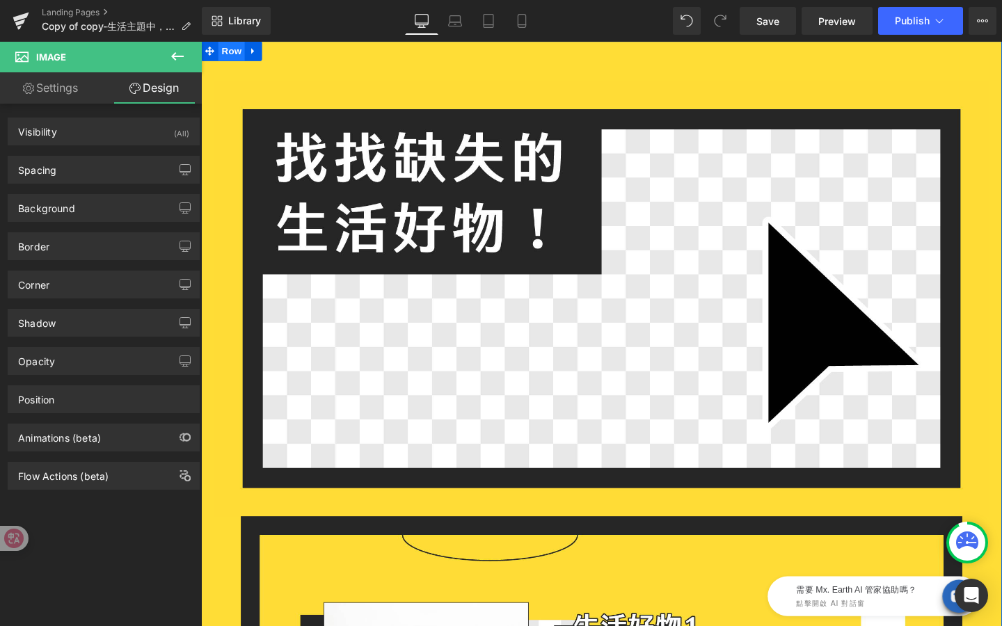
click at [242, 56] on span "Row" at bounding box center [233, 51] width 28 height 21
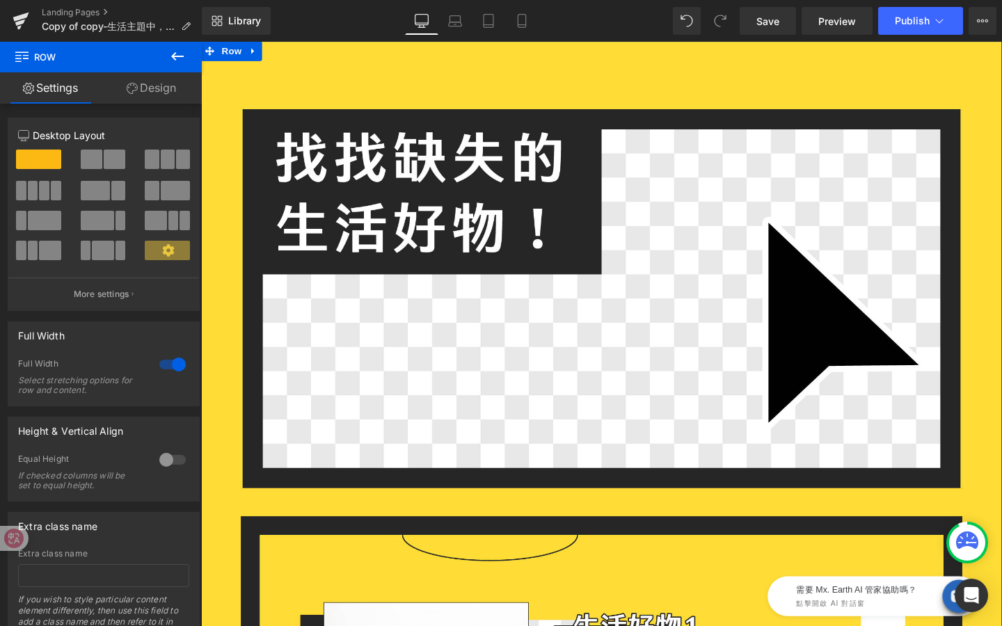
click at [170, 93] on link "Design" at bounding box center [151, 87] width 101 height 31
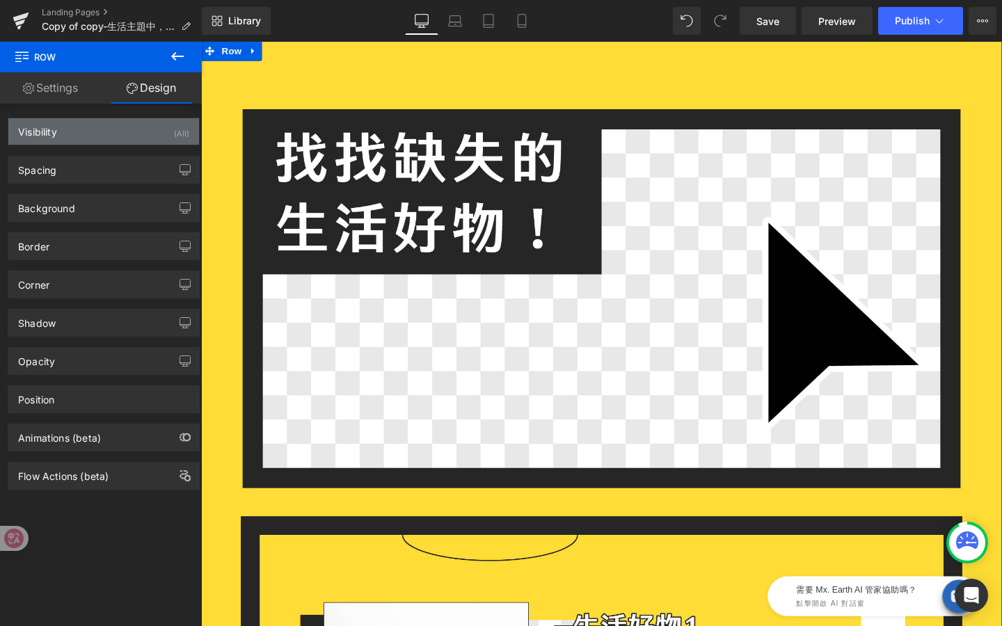
click at [150, 131] on div "Visibility (All)" at bounding box center [103, 131] width 191 height 26
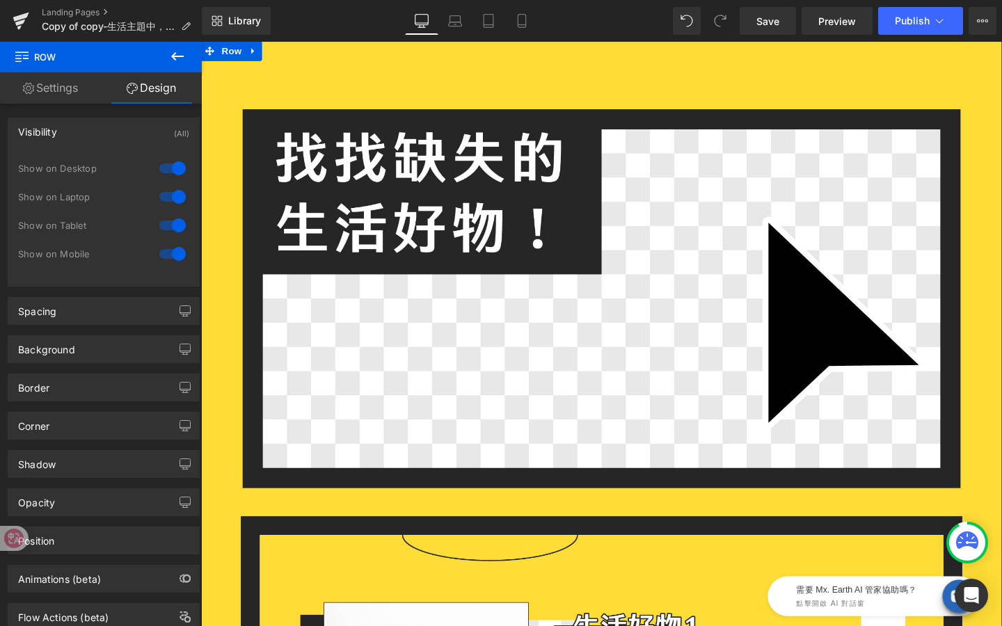
click at [173, 256] on div at bounding box center [172, 254] width 33 height 22
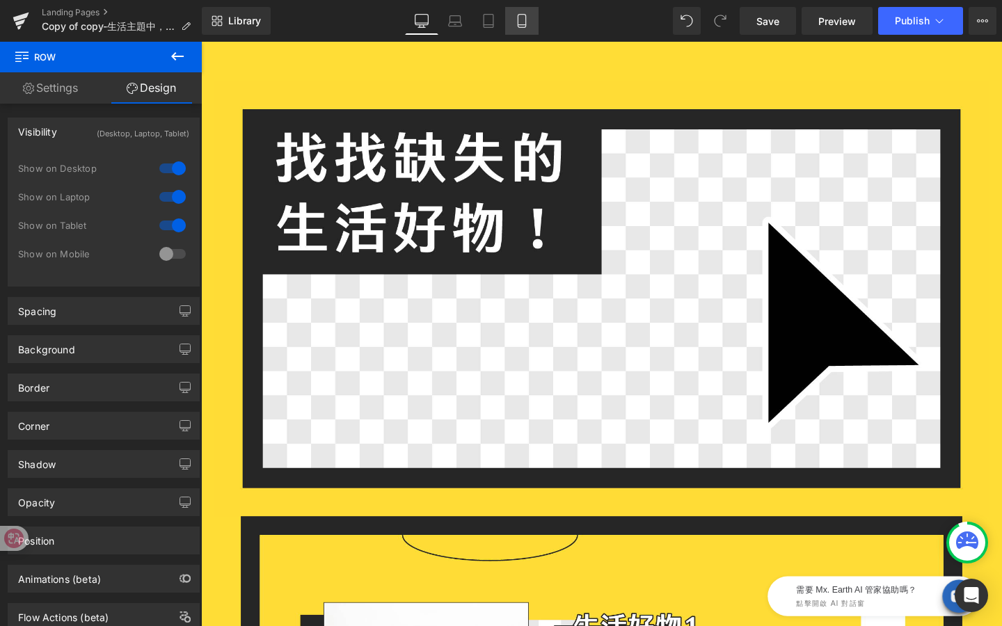
click at [522, 29] on link "Mobile" at bounding box center [521, 21] width 33 height 28
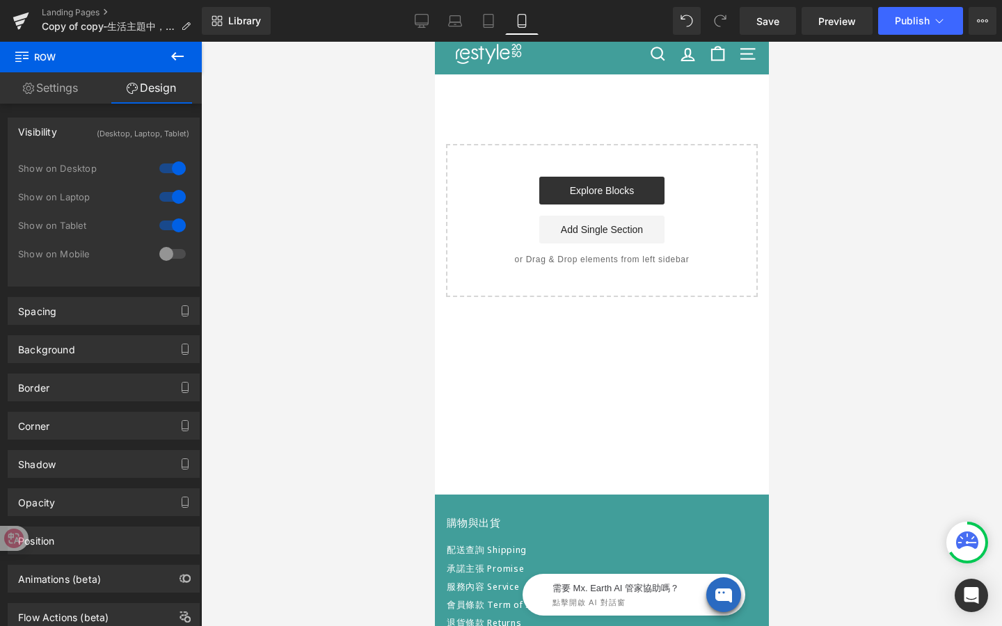
scroll to position [0, 0]
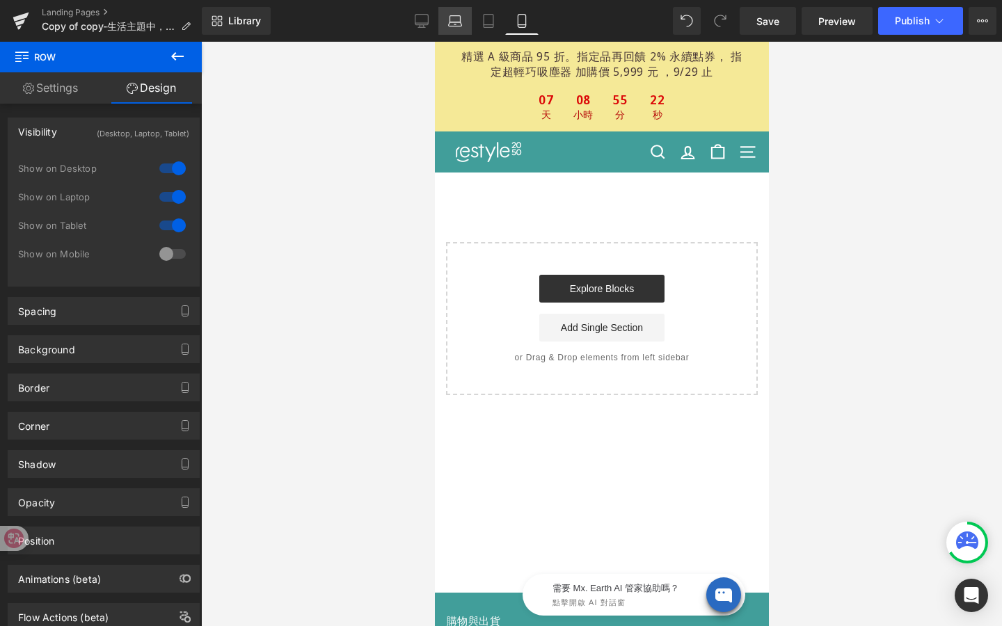
click at [451, 24] on icon at bounding box center [455, 21] width 14 height 14
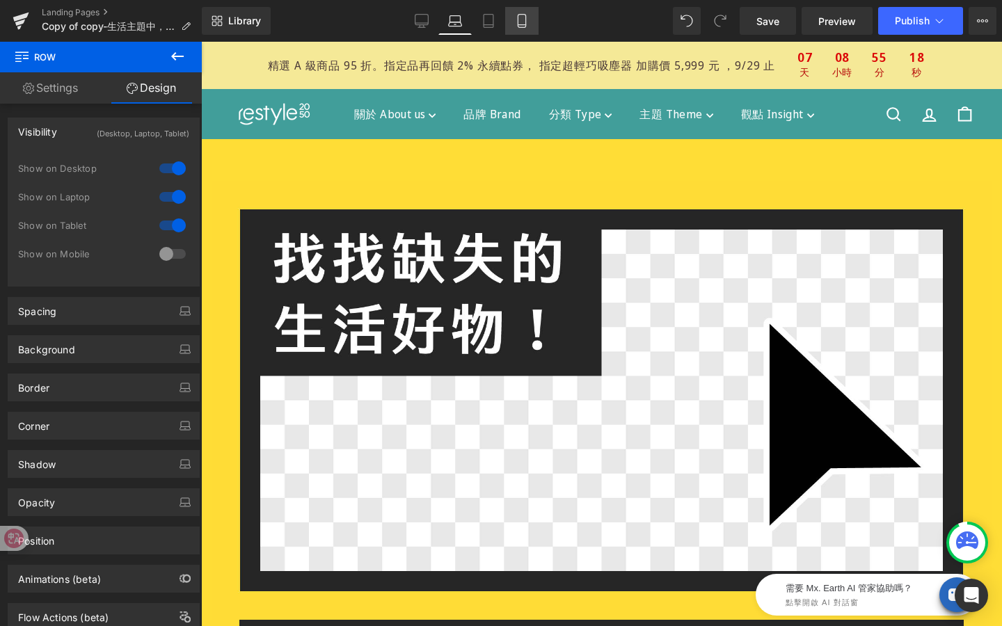
click at [521, 19] on icon at bounding box center [522, 21] width 14 height 14
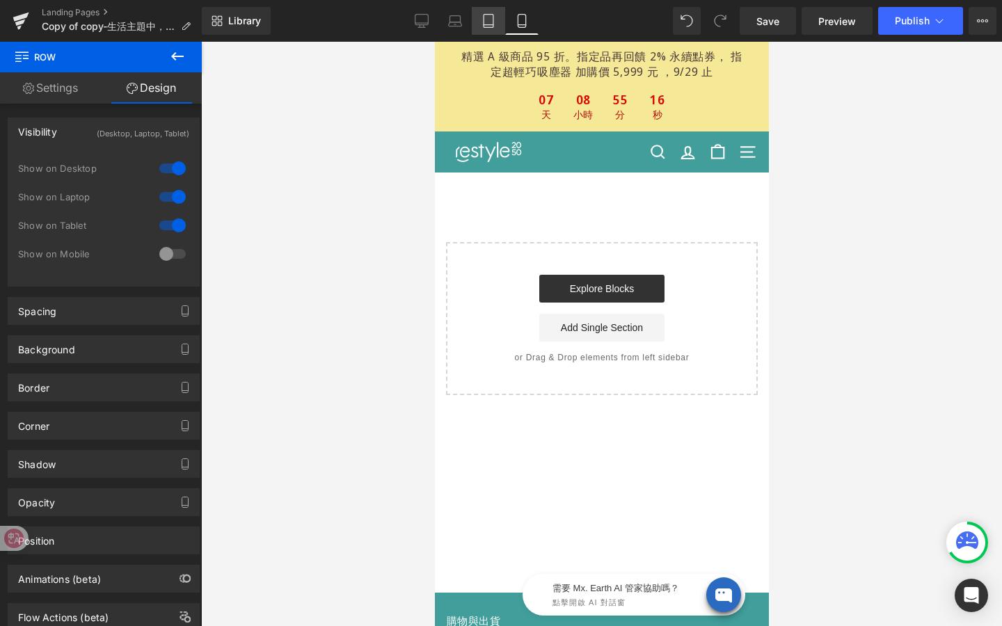
click at [487, 26] on icon at bounding box center [489, 21] width 14 height 14
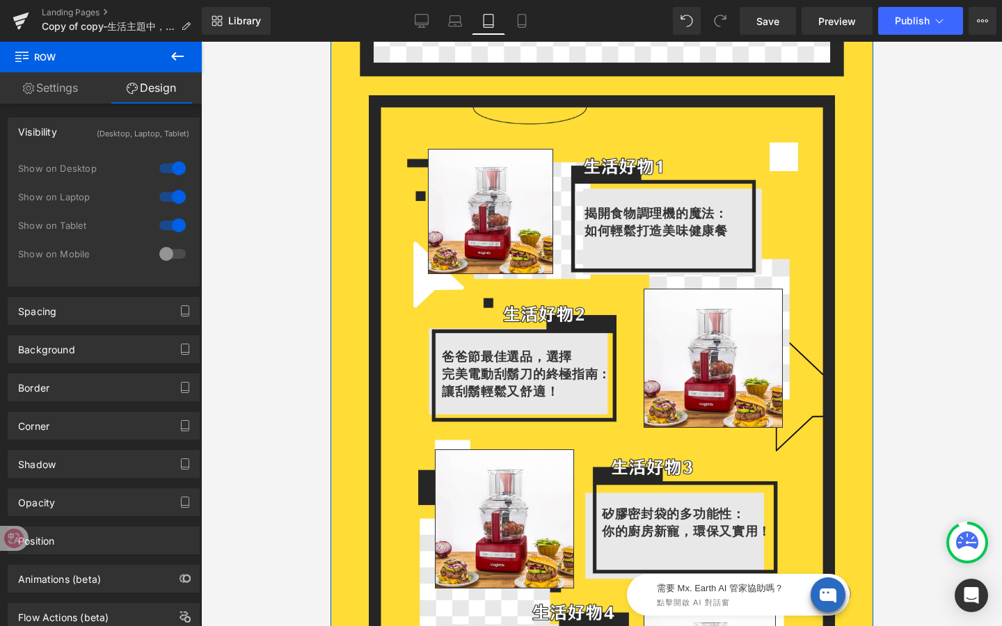
scroll to position [56, 0]
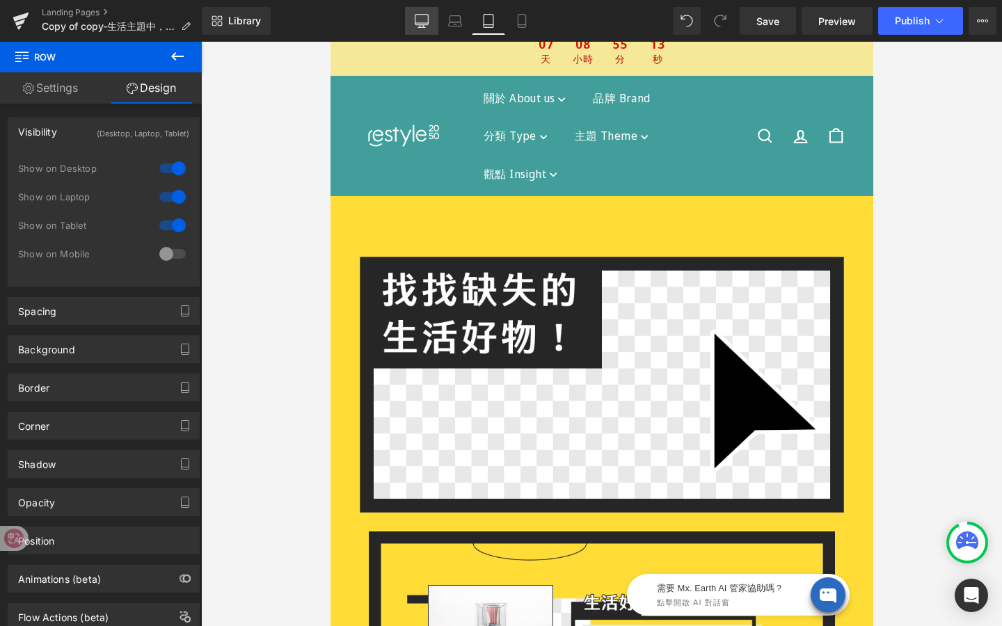
click at [425, 27] on icon at bounding box center [421, 27] width 7 height 0
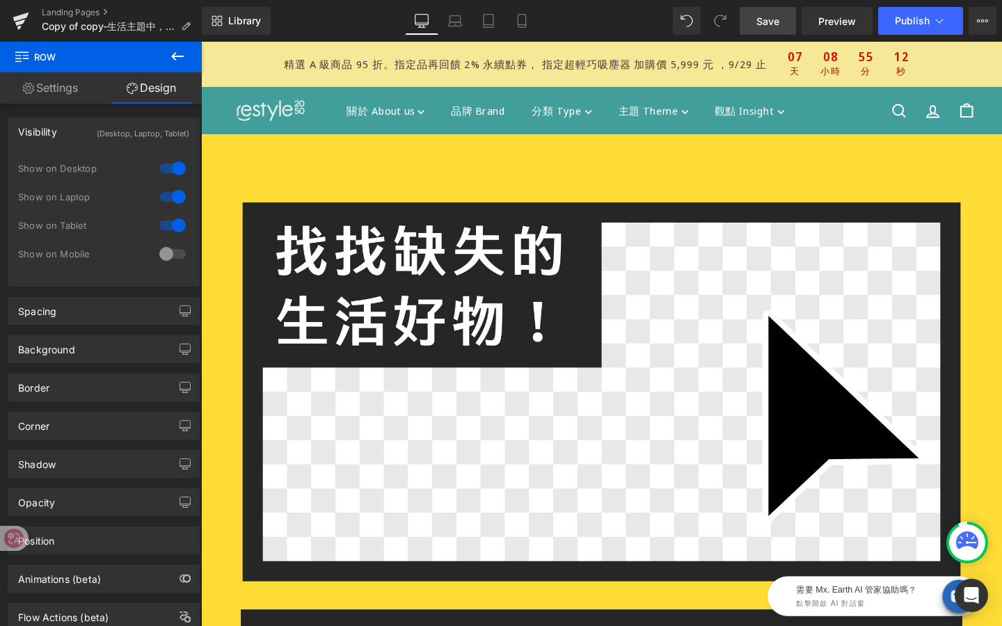
click at [764, 30] on link "Save" at bounding box center [768, 21] width 56 height 28
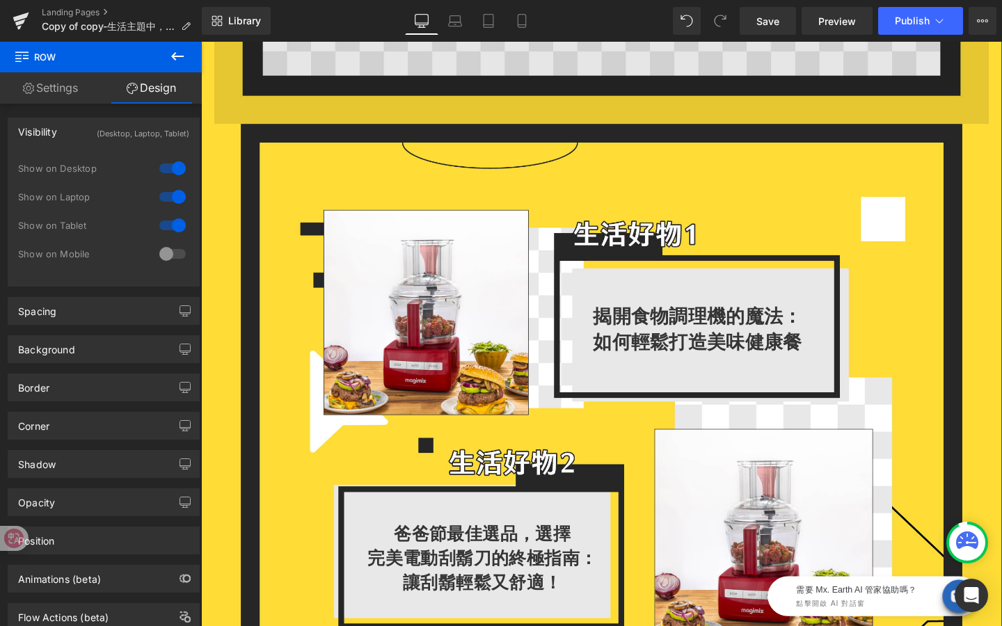
scroll to position [516, 0]
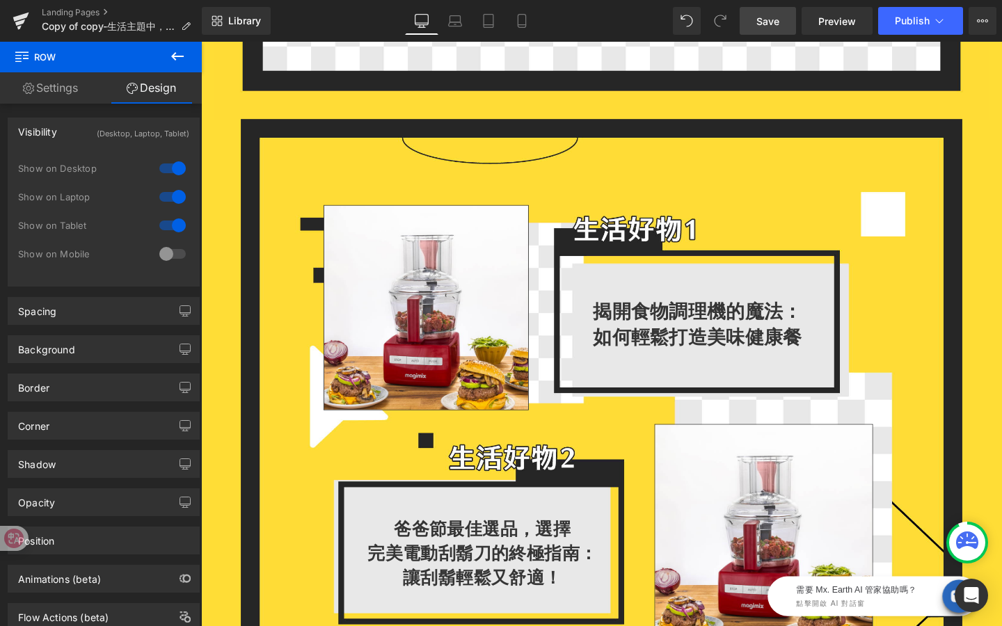
click at [767, 16] on span "Save" at bounding box center [768, 21] width 23 height 15
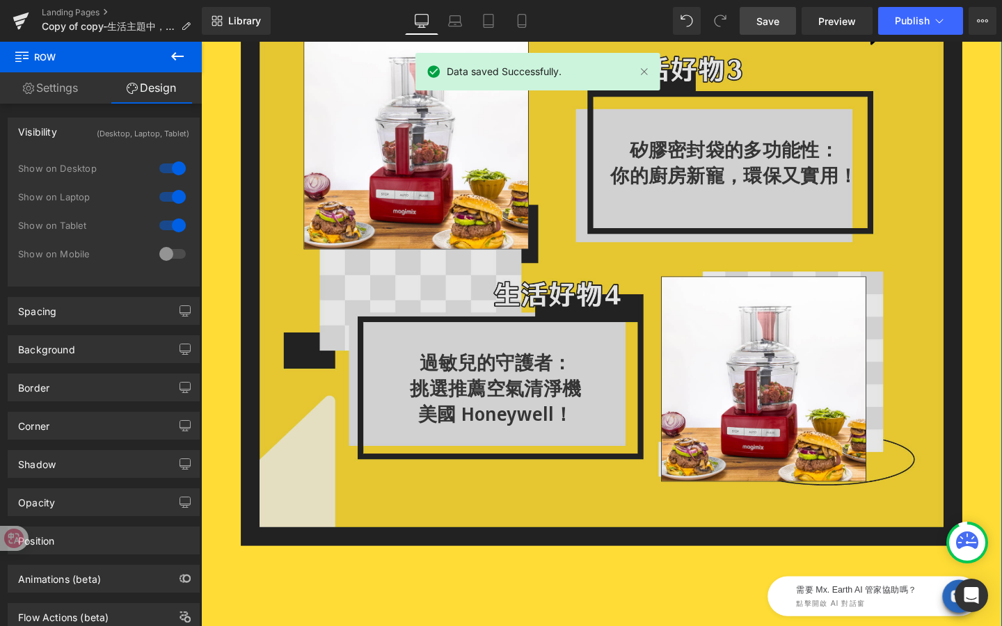
scroll to position [1178, 0]
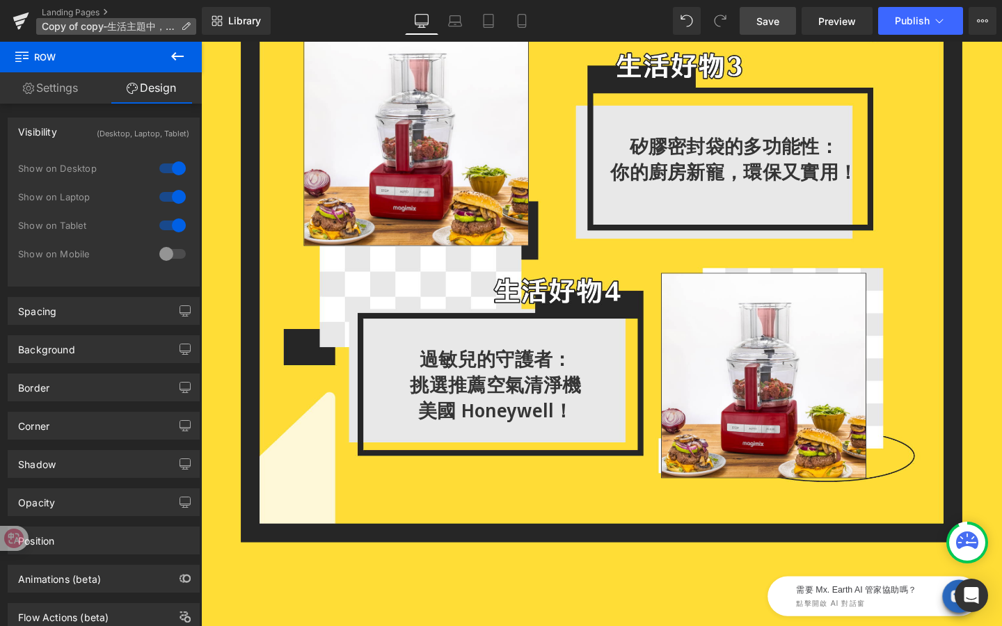
click at [132, 24] on span "Copy of copy-生活主題中，挑選看看什麼適合我" at bounding box center [109, 26] width 134 height 11
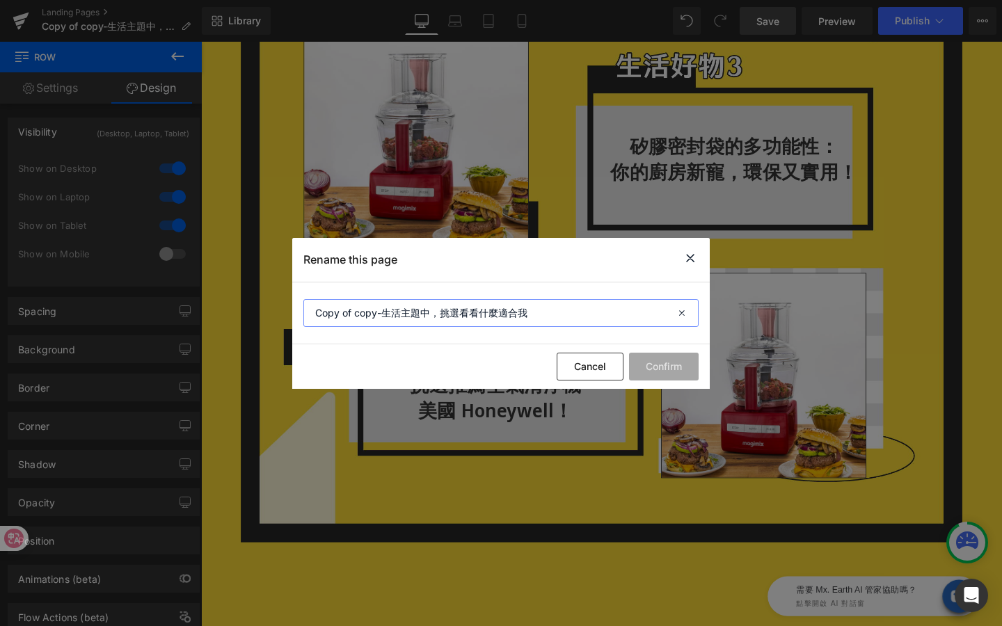
drag, startPoint x: 382, startPoint y: 313, endPoint x: 283, endPoint y: 312, distance: 99.5
click at [283, 312] on div "Rename this page Copy of copy-生活主題中，挑選看看什麼適合我 Cancel Confirm" at bounding box center [501, 313] width 1002 height 626
click at [500, 311] on input "生活主題中，挑選看看什麼適合我" at bounding box center [500, 313] width 395 height 28
type input "生活主題中，挑選看看什麼適合我-new"
click at [670, 365] on button "Confirm" at bounding box center [664, 367] width 70 height 28
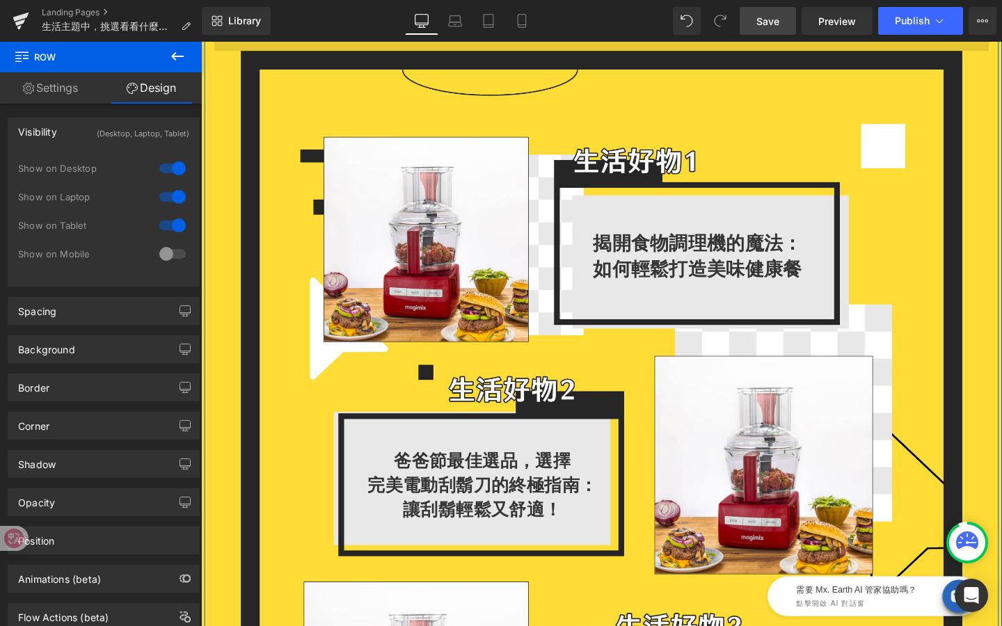
scroll to position [443, 0]
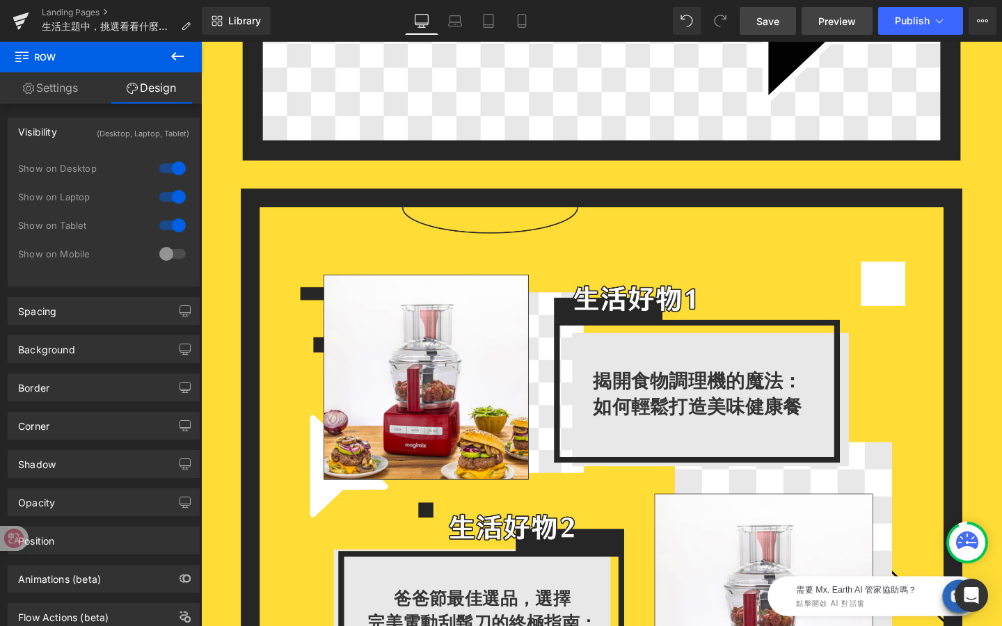
click at [839, 26] on span "Preview" at bounding box center [838, 21] width 38 height 15
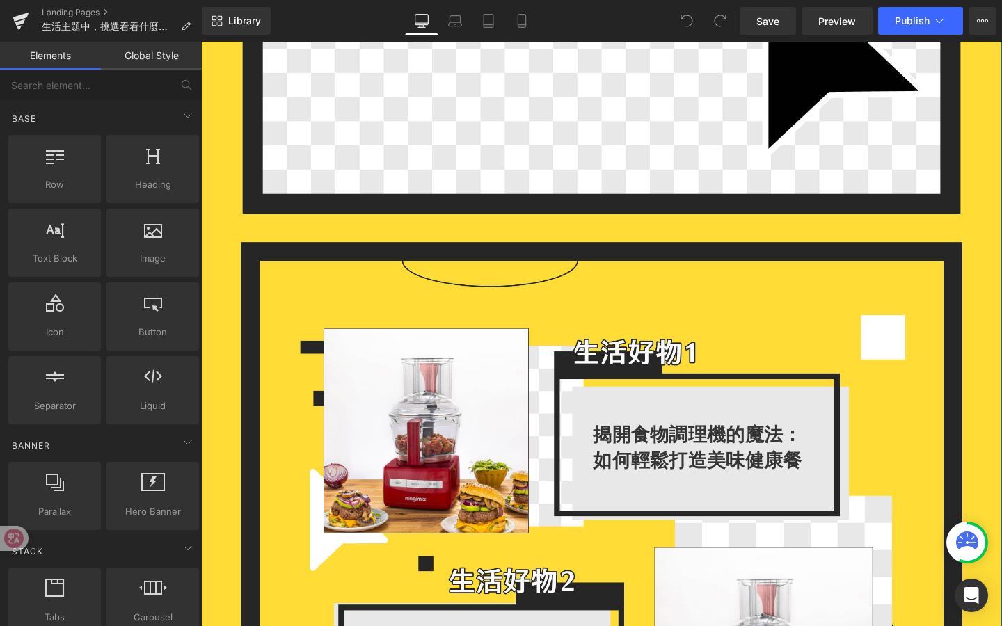
scroll to position [375, 0]
